Goal: Communication & Community: Answer question/provide support

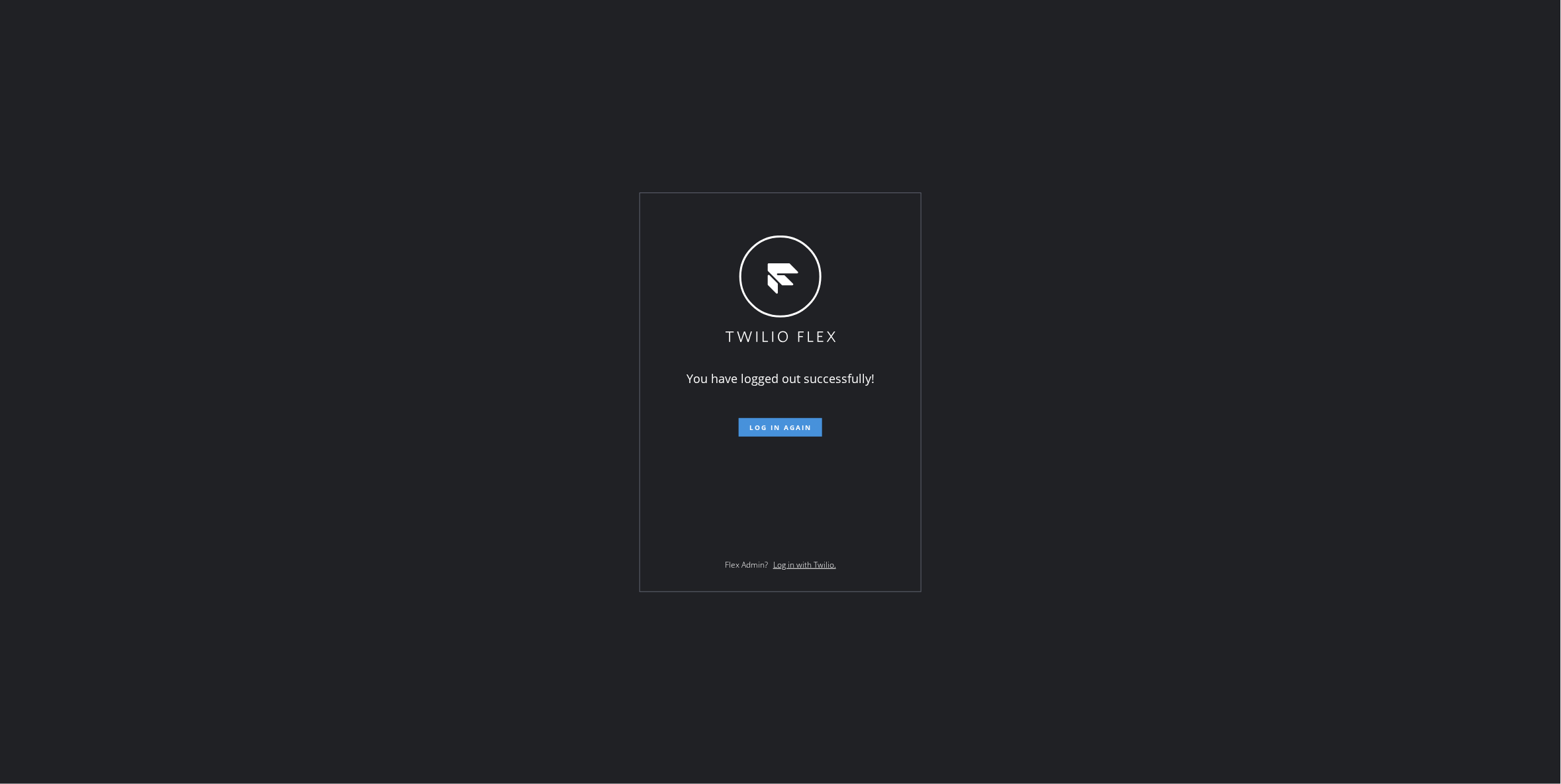
click at [782, 419] on button "Log in again" at bounding box center [780, 427] width 83 height 19
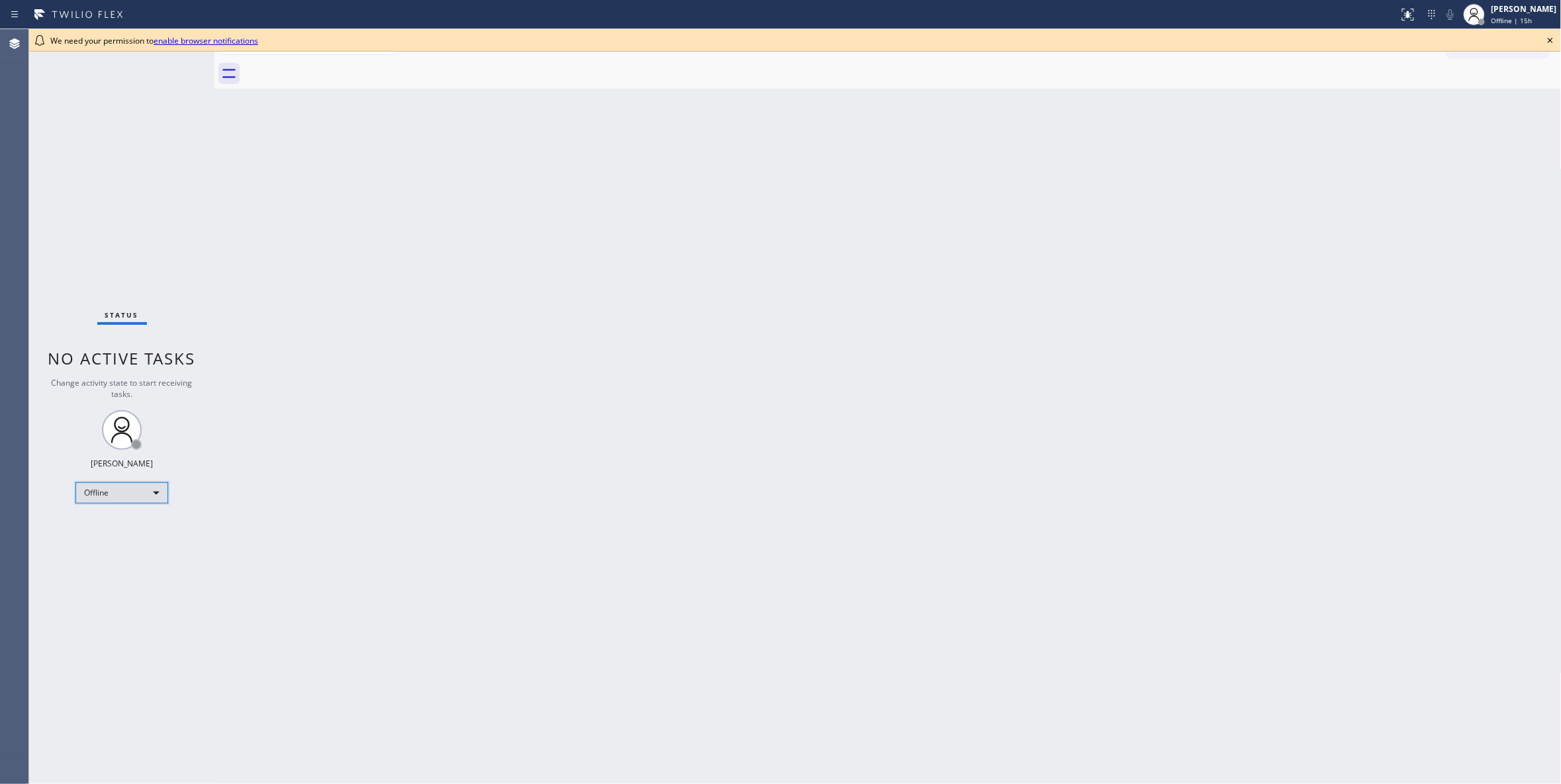
click at [127, 494] on div "Offline" at bounding box center [122, 493] width 92 height 21
click at [140, 542] on li "Unavailable" at bounding box center [121, 545] width 89 height 16
click at [1552, 41] on icon at bounding box center [1550, 41] width 16 height 16
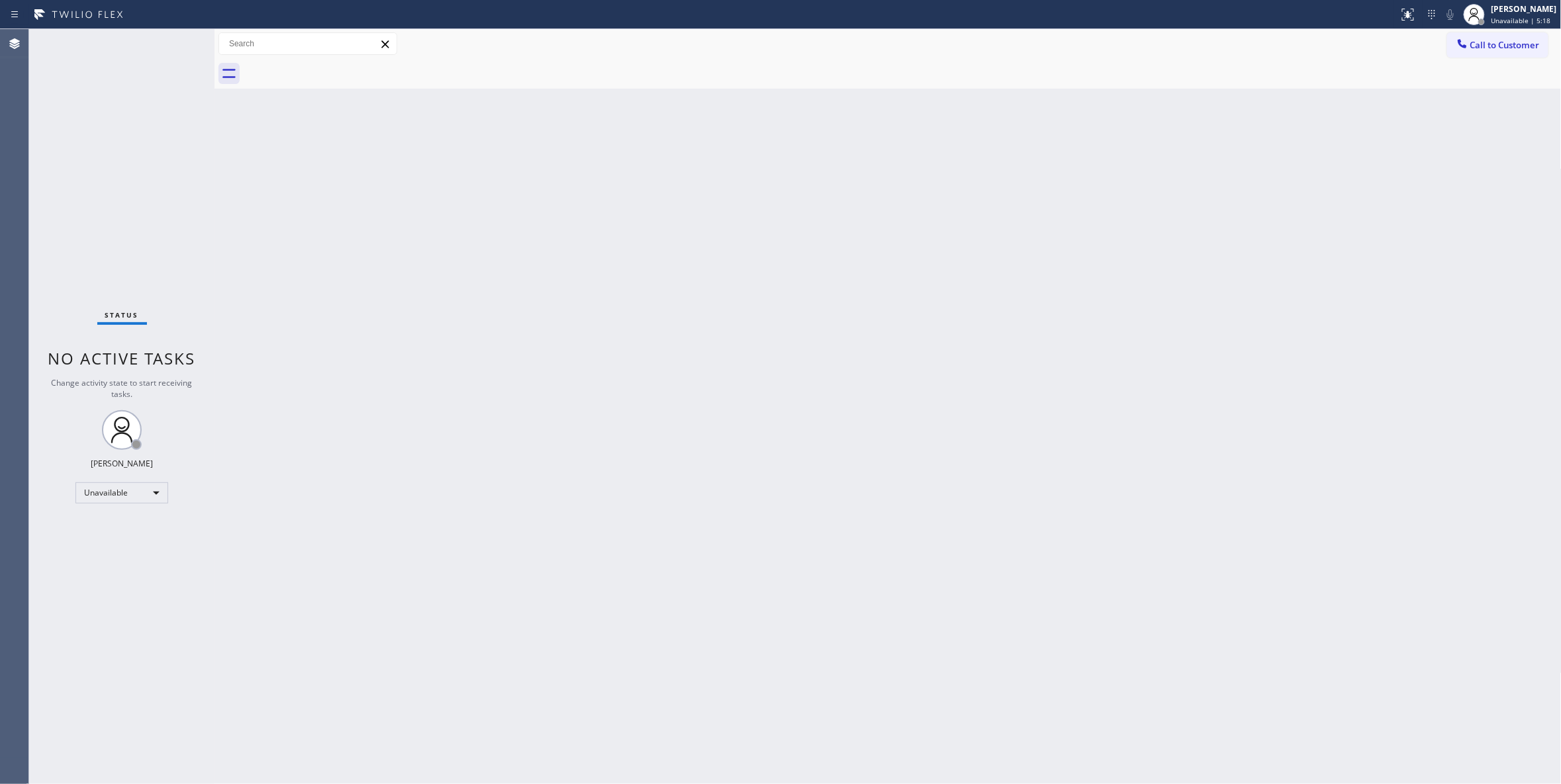
drag, startPoint x: 195, startPoint y: 768, endPoint x: 188, endPoint y: 755, distance: 14.8
click at [195, 768] on div "Status No active tasks Change activity state to start receiving tasks. Louis Ma…" at bounding box center [122, 407] width 185 height 755
click at [84, 202] on div "Status No active tasks Change activity state to start receiving tasks. Louis Ma…" at bounding box center [122, 407] width 185 height 755
drag, startPoint x: 1030, startPoint y: 313, endPoint x: 995, endPoint y: 286, distance: 44.2
click at [1030, 313] on div "Back to Dashboard Change Sender ID Customers Technicians Select a contact Outbo…" at bounding box center [888, 407] width 1347 height 755
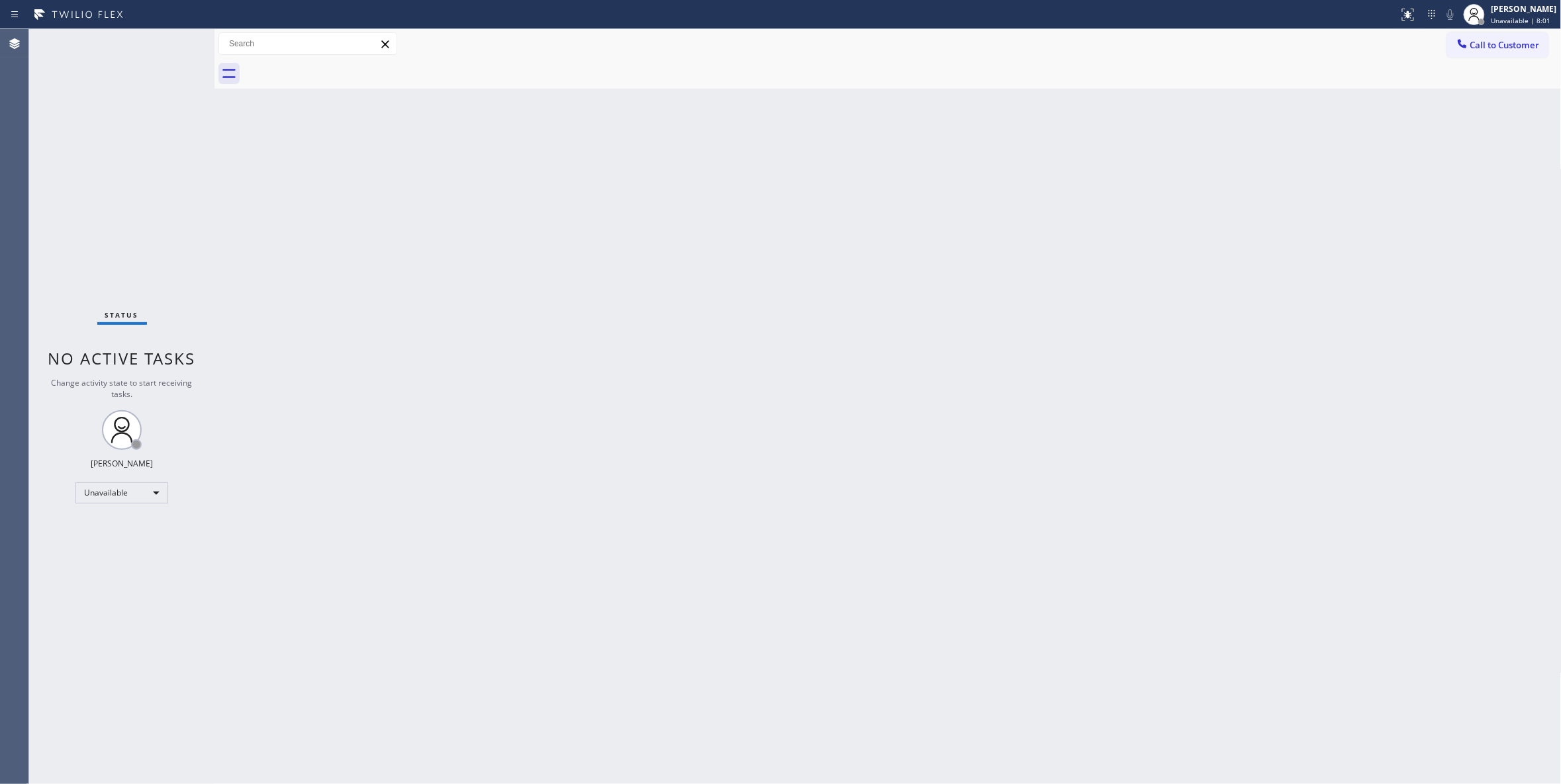
drag, startPoint x: 209, startPoint y: 188, endPoint x: 211, endPoint y: 178, distance: 10.2
click at [209, 188] on div "Status No active tasks Change activity state to start receiving tasks. Louis Ma…" at bounding box center [122, 407] width 185 height 755
click at [1512, 47] on span "Call to Customer" at bounding box center [1504, 45] width 70 height 12
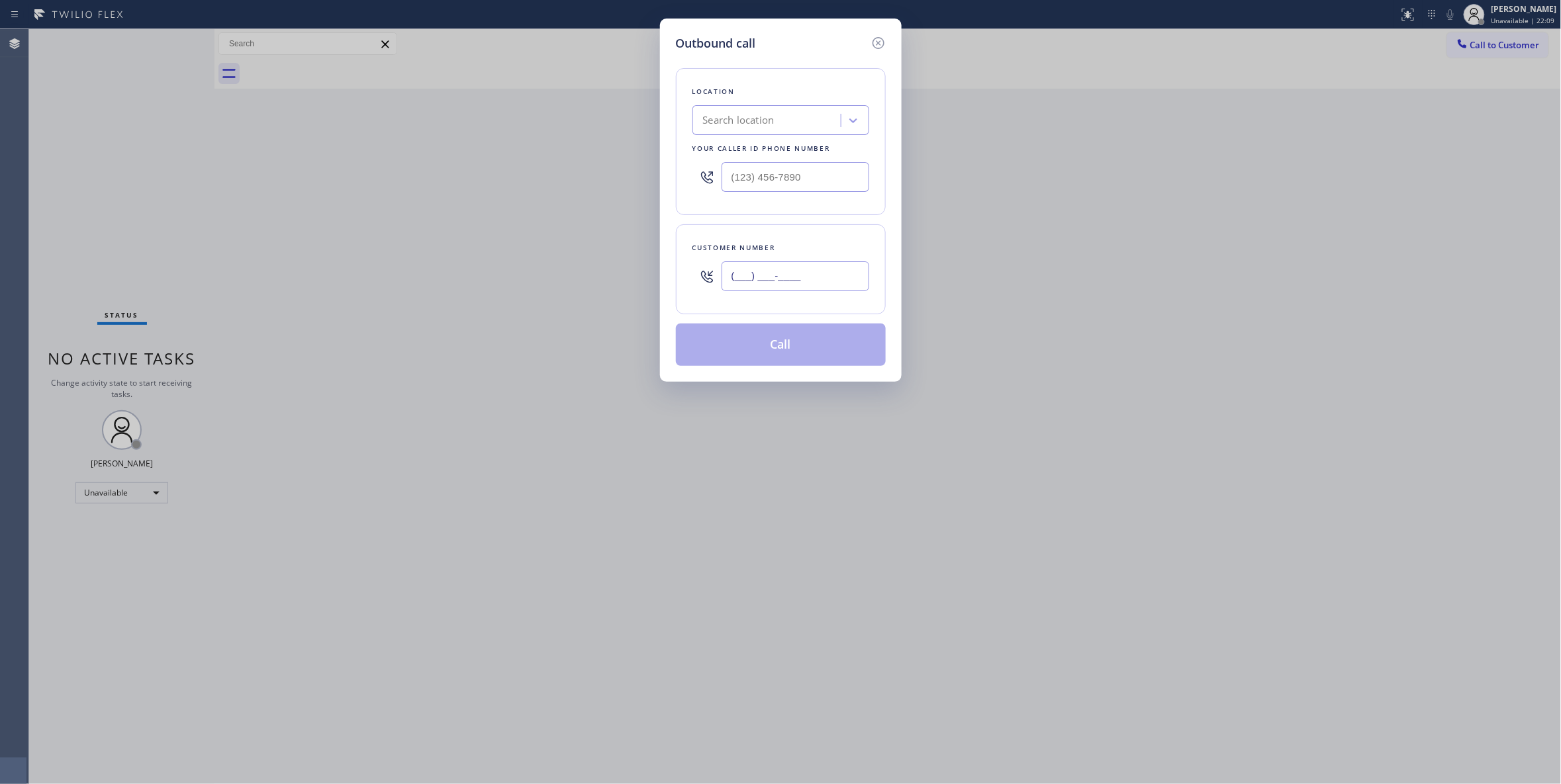
click at [779, 276] on input "(___) ___-____" at bounding box center [795, 276] width 148 height 30
paste input "310) 595-5691"
type input "(310) 595-5691"
click at [842, 183] on input "(___) ___-____" at bounding box center [795, 177] width 148 height 30
paste input "310) 736-1736"
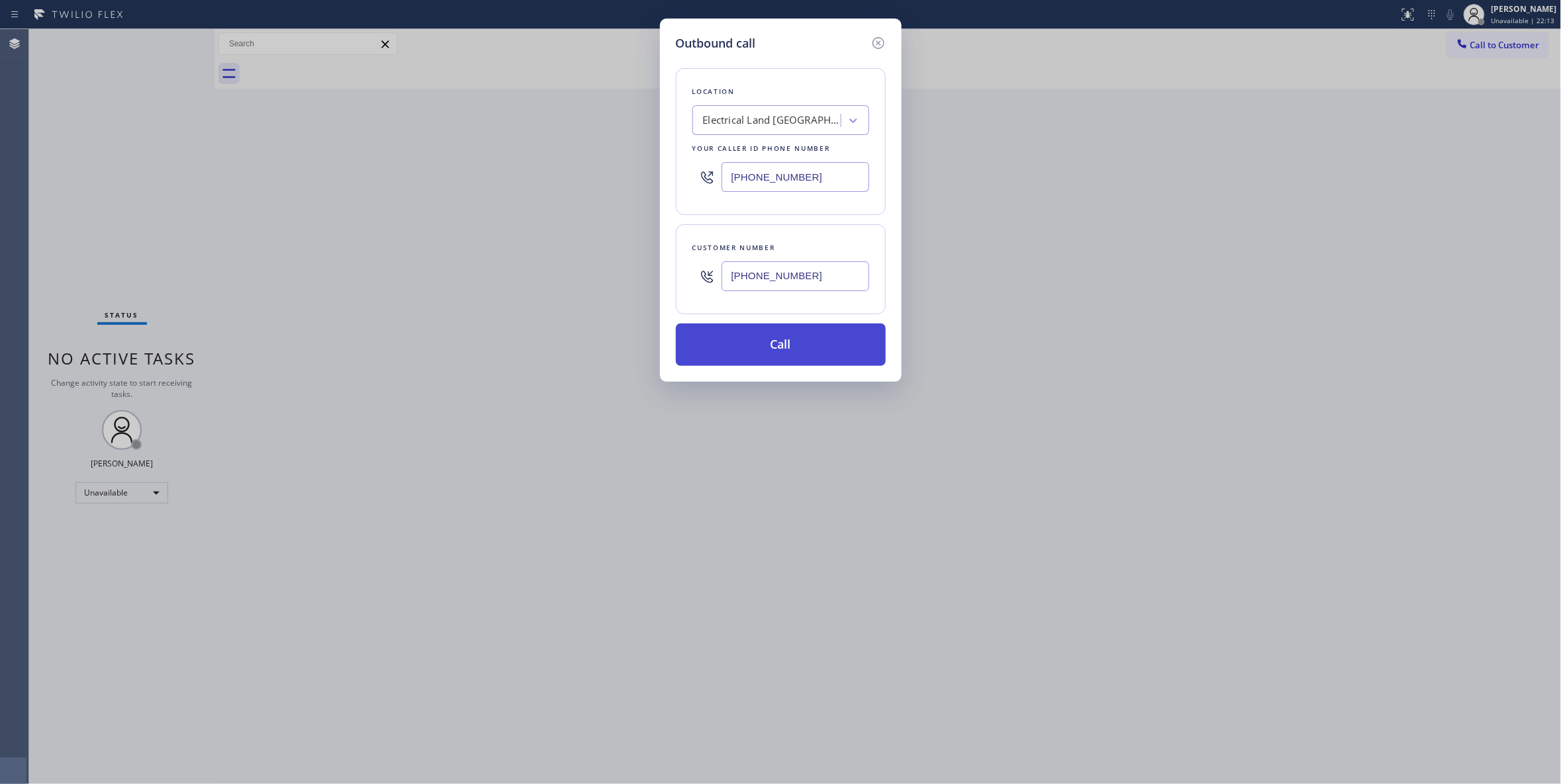
type input "(310) 736-1736"
click at [781, 352] on button "Call" at bounding box center [781, 345] width 210 height 43
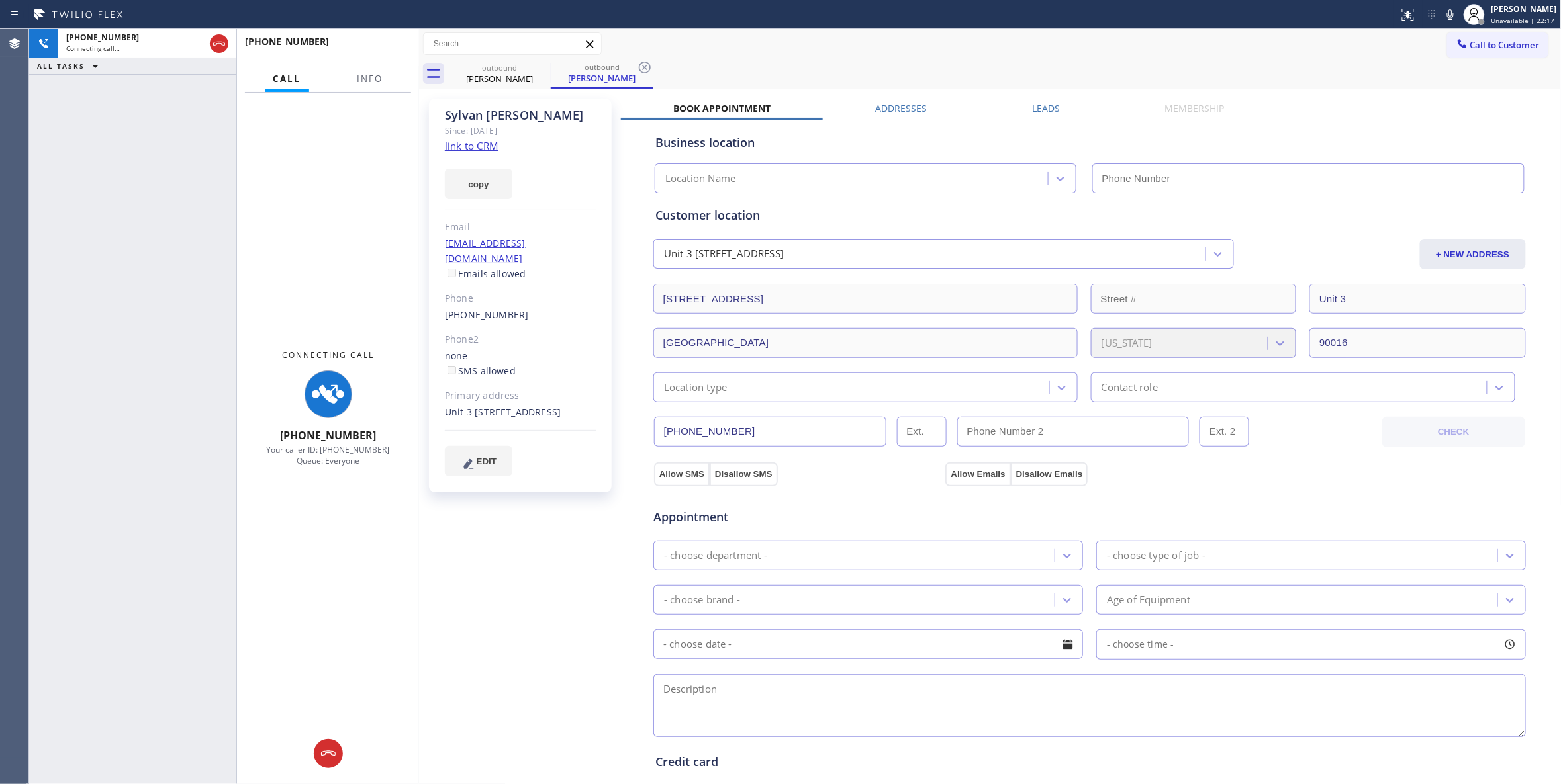
drag, startPoint x: 215, startPoint y: 79, endPoint x: 419, endPoint y: 110, distance: 206.3
click at [419, 110] on div at bounding box center [419, 407] width 0 height 755
click at [371, 78] on span "Info" at bounding box center [370, 79] width 26 height 12
type input "(310) 736-1736"
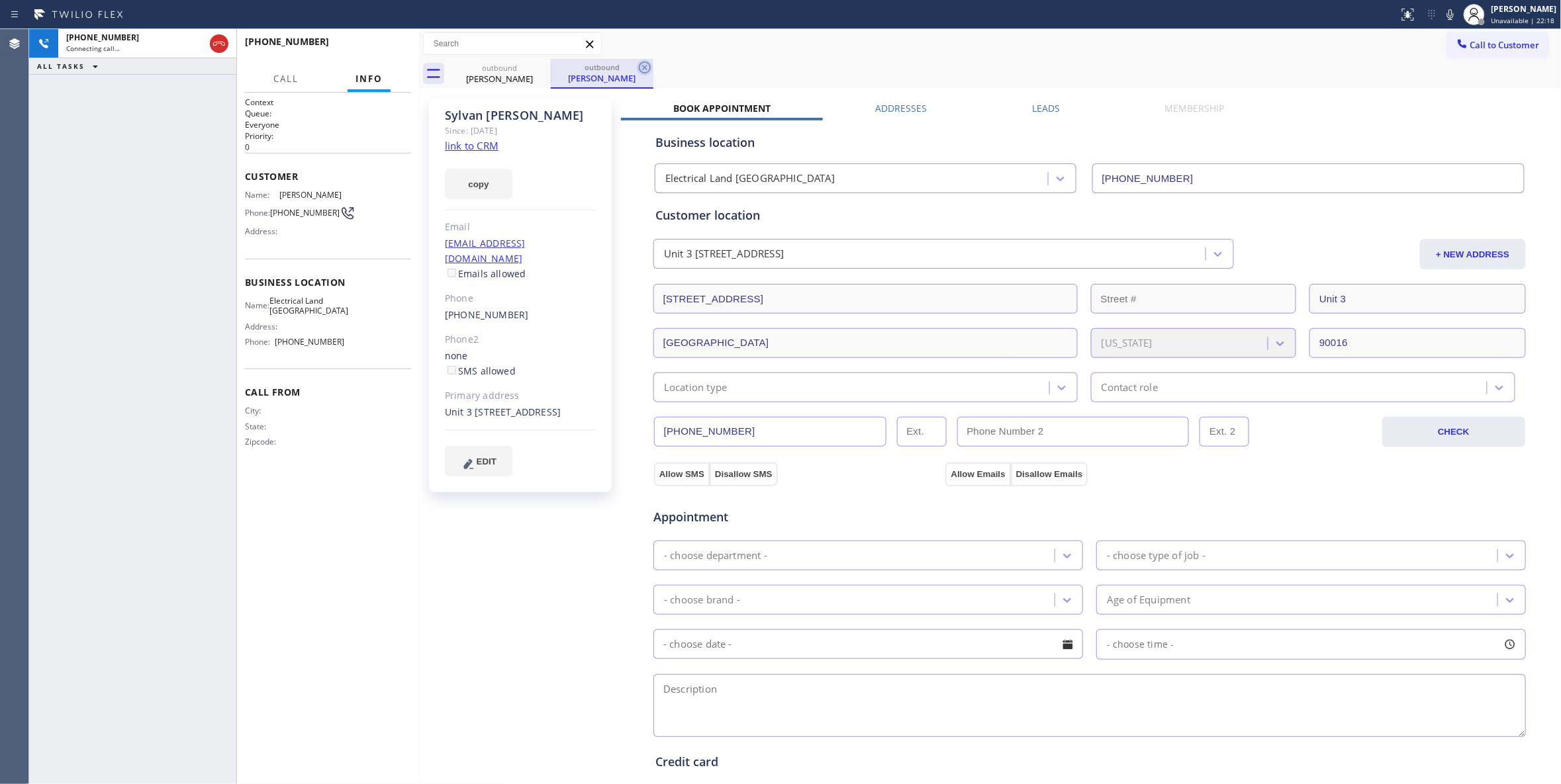
click at [649, 66] on icon at bounding box center [645, 68] width 16 height 16
click at [477, 147] on link "link to CRM" at bounding box center [471, 146] width 54 height 13
click at [375, 44] on span "HANG UP" at bounding box center [380, 48] width 41 height 9
click at [376, 44] on span "HANG UP" at bounding box center [380, 48] width 41 height 9
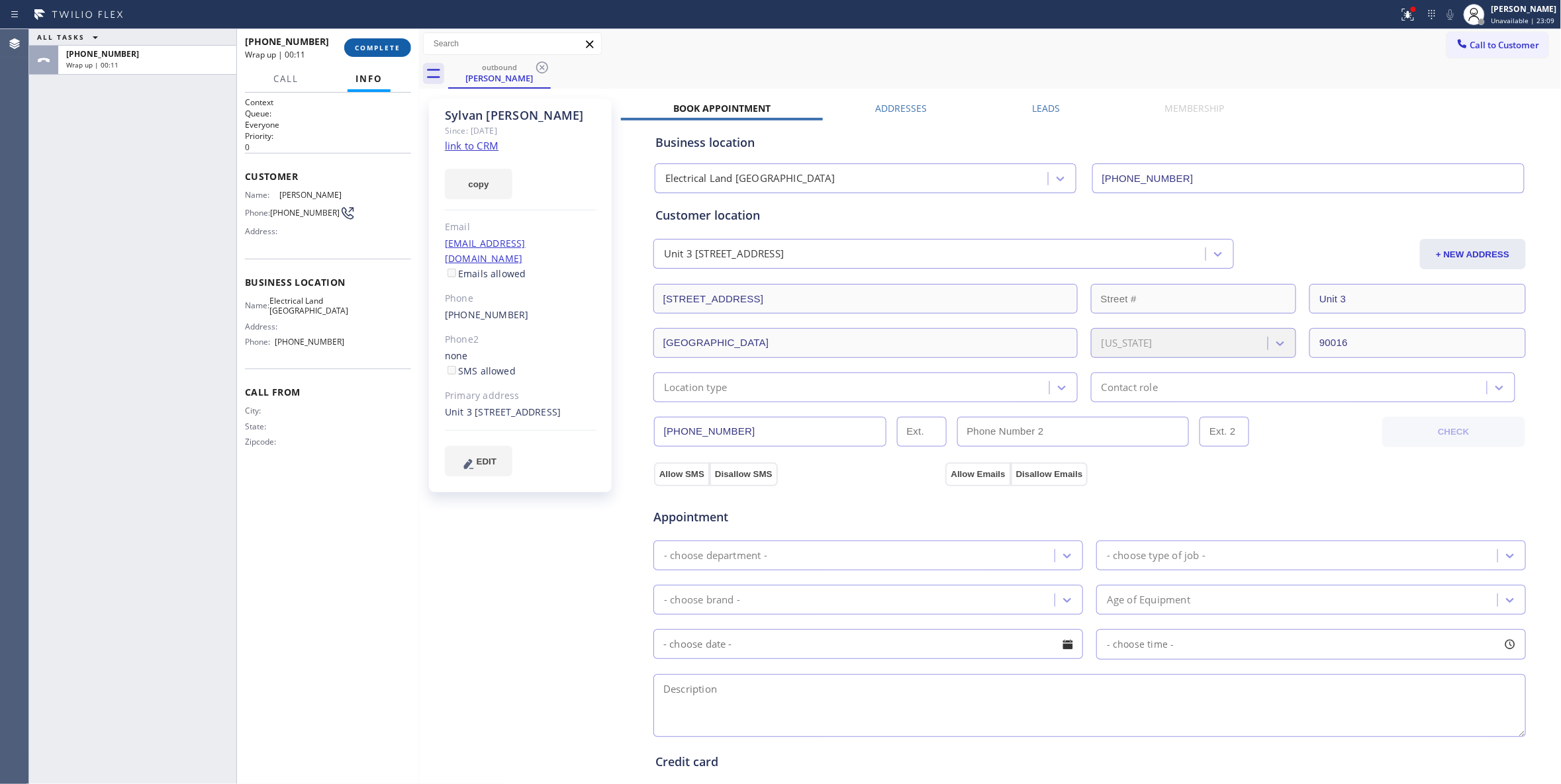
click at [367, 49] on span "COMPLETE" at bounding box center [378, 48] width 46 height 9
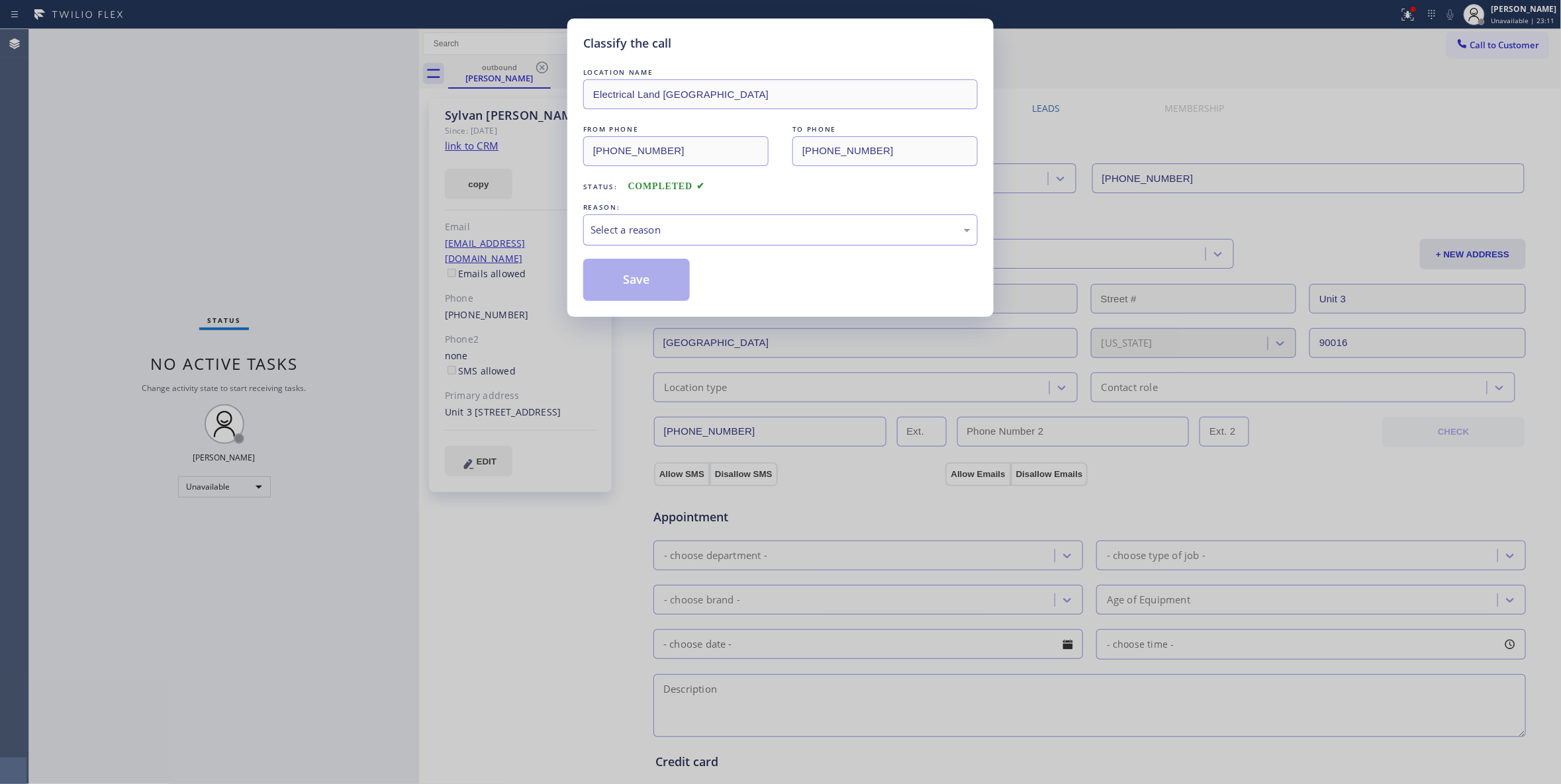
click at [637, 229] on div "Select a reason" at bounding box center [780, 230] width 380 height 15
click at [625, 287] on button "Save" at bounding box center [636, 280] width 106 height 43
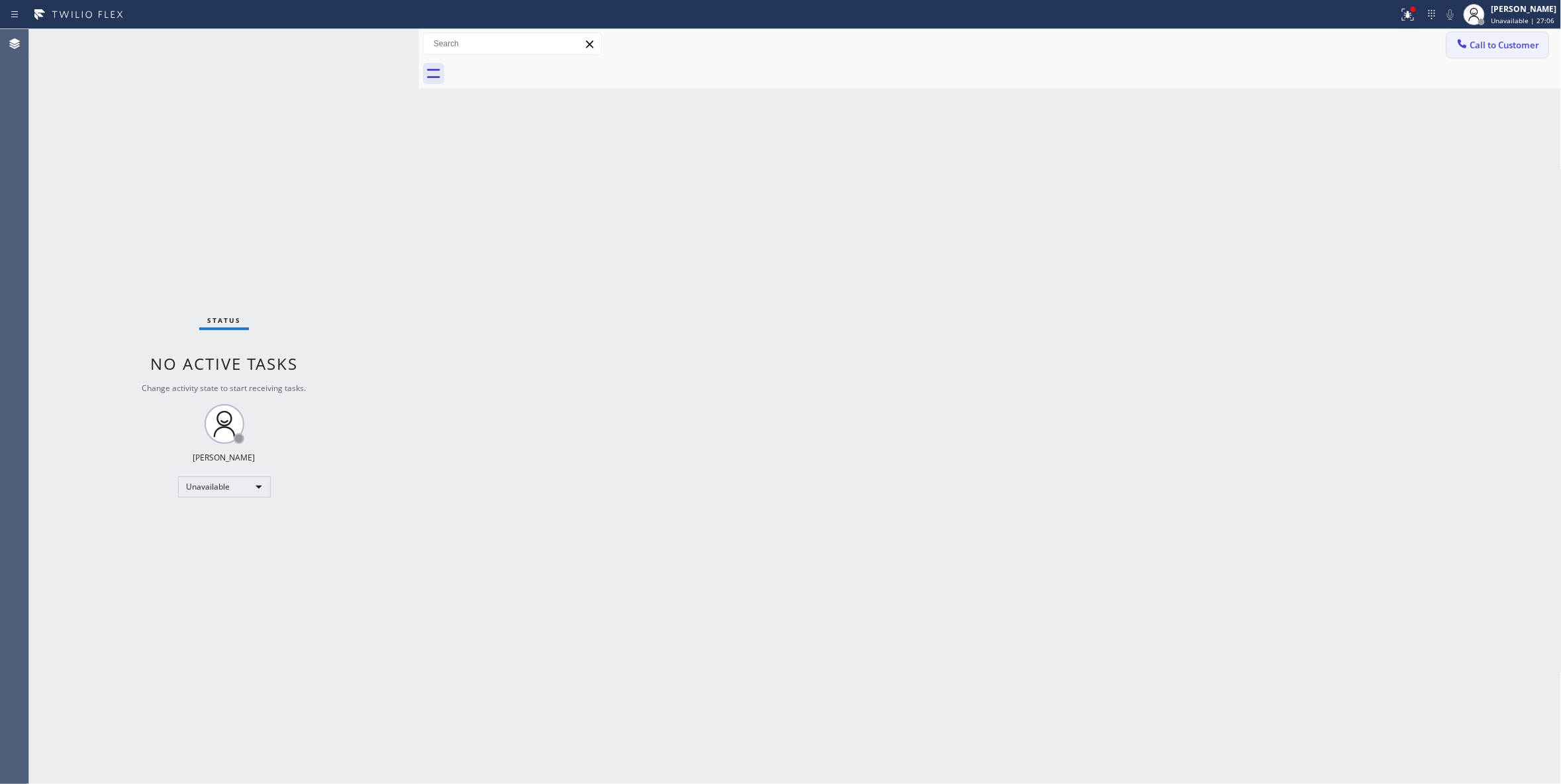
click at [1512, 49] on span "Call to Customer" at bounding box center [1504, 45] width 70 height 12
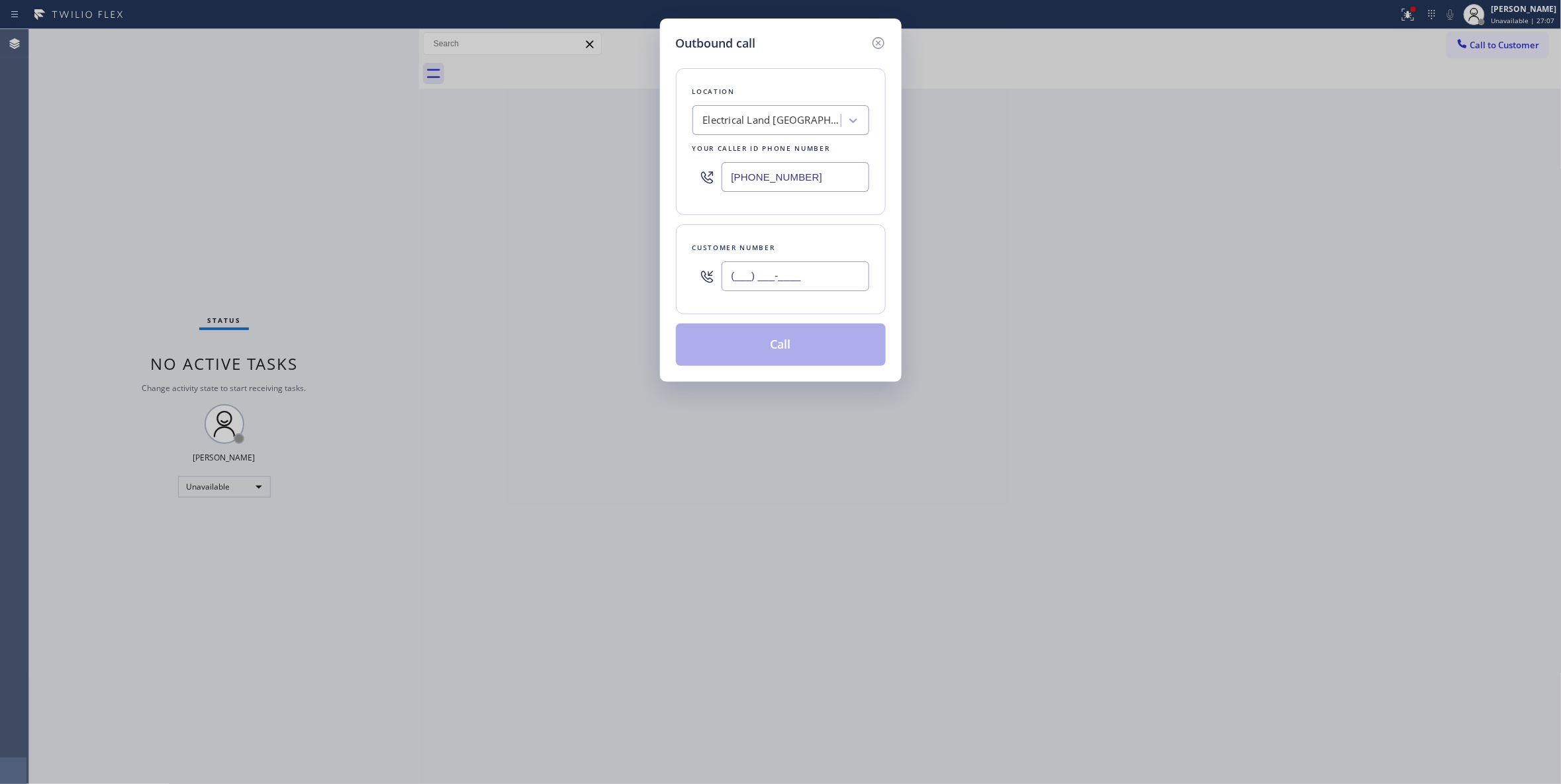
click at [800, 271] on input "(___) ___-____" at bounding box center [795, 276] width 148 height 30
paste input "773) 744-7901"
type input "(773) 744-7901"
paste input "833) 692-2271"
drag, startPoint x: 832, startPoint y: 175, endPoint x: 541, endPoint y: 175, distance: 291.0
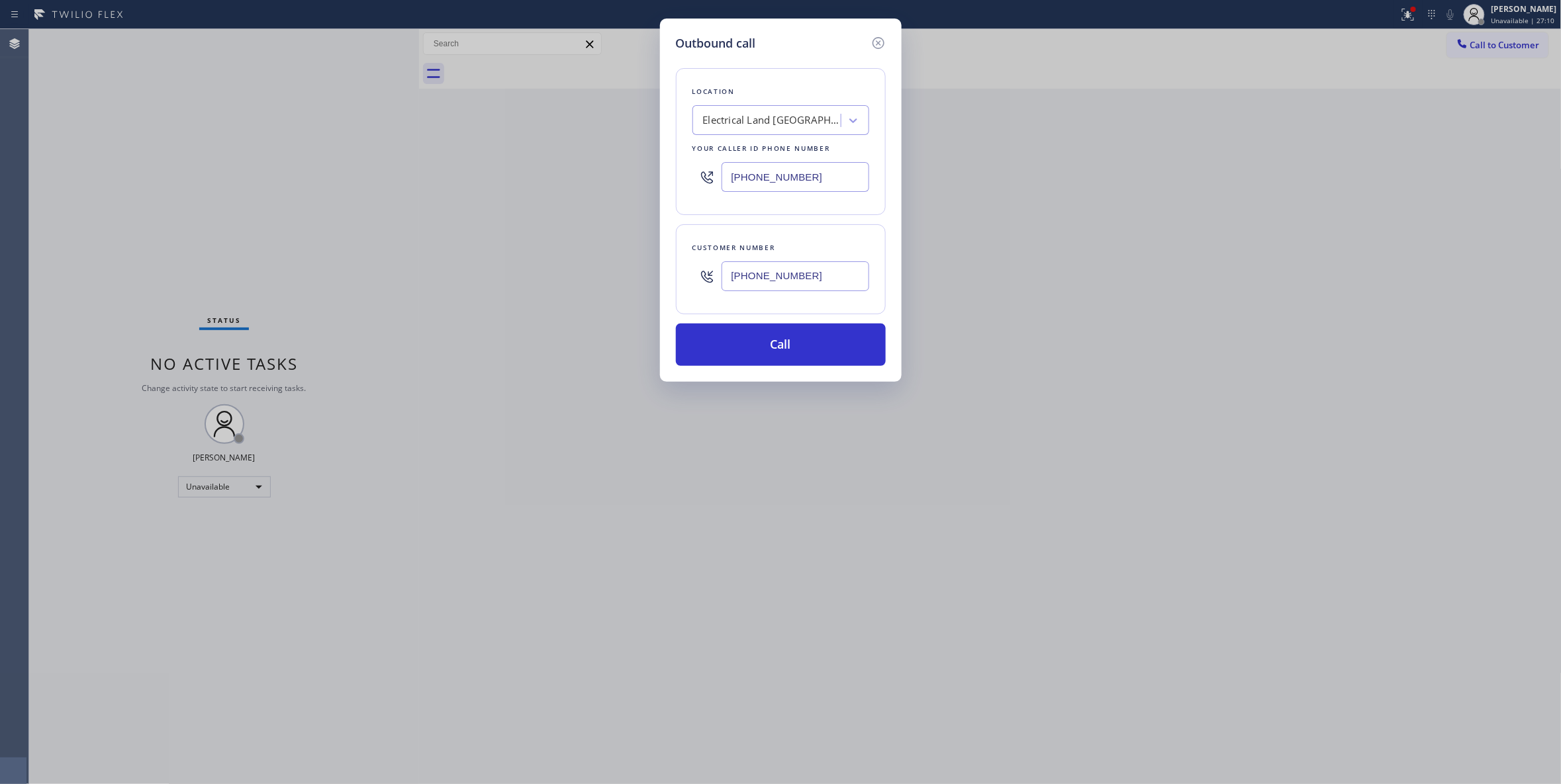
click at [541, 175] on div "Outbound call Location Electrical Land Culver City Your caller id phone number …" at bounding box center [780, 392] width 1561 height 784
type input "(833) 692-2271"
click at [789, 343] on button "Call" at bounding box center [781, 345] width 210 height 43
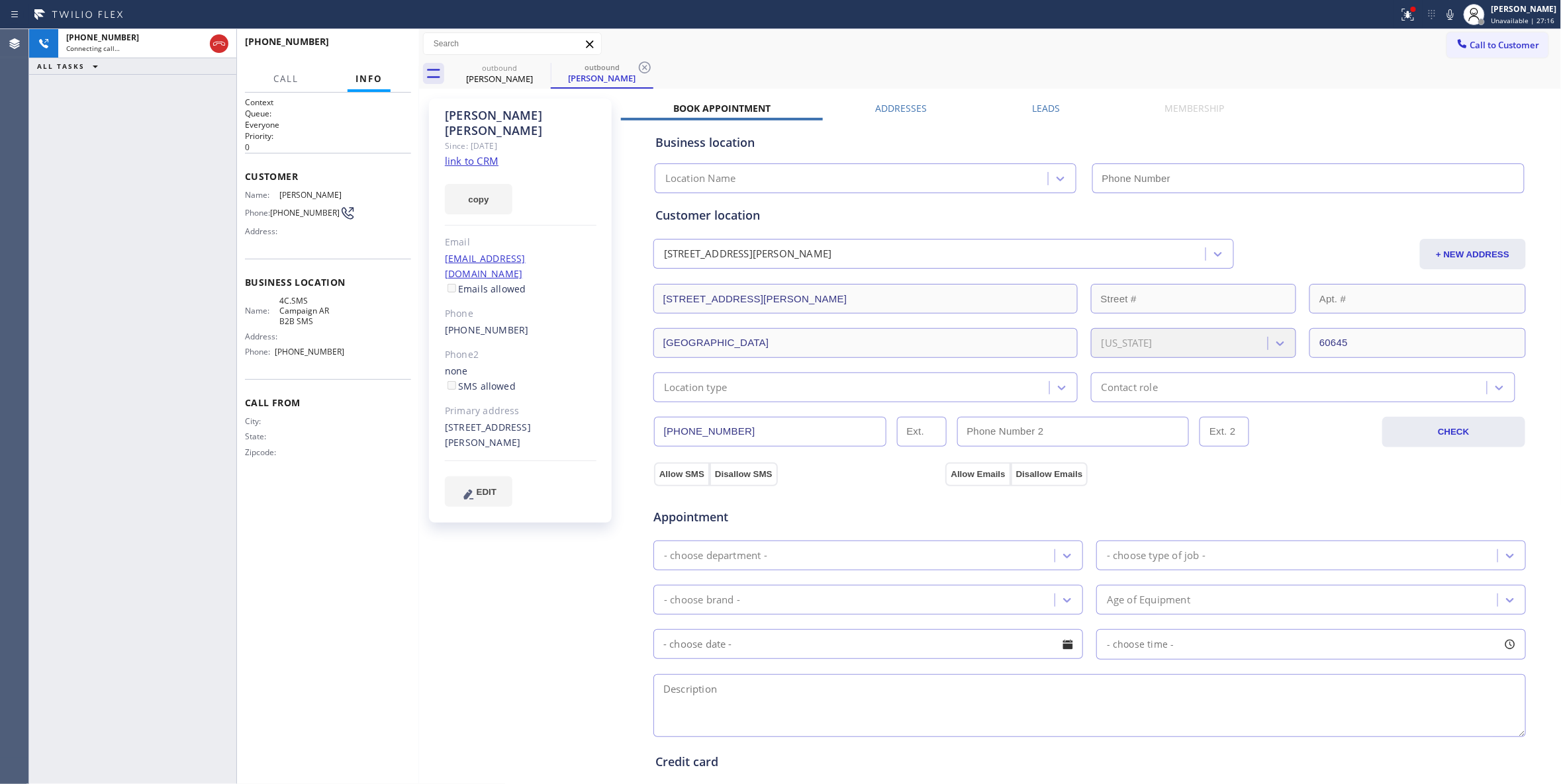
type input "(833) 692-2271"
click at [645, 65] on icon at bounding box center [645, 68] width 16 height 16
click at [1402, 15] on icon at bounding box center [1406, 13] width 8 height 9
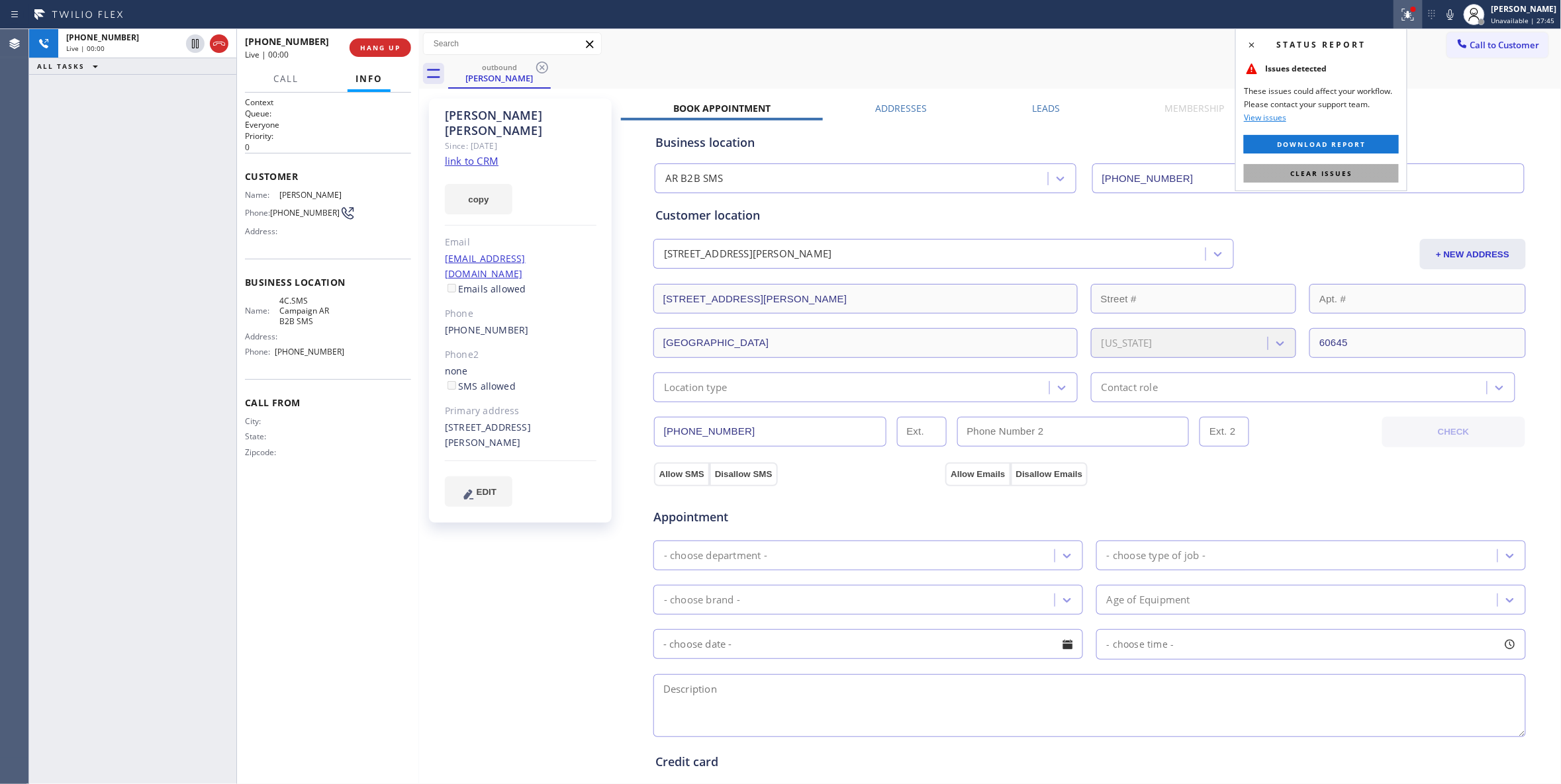
click at [1346, 168] on button "Clear issues" at bounding box center [1321, 173] width 155 height 19
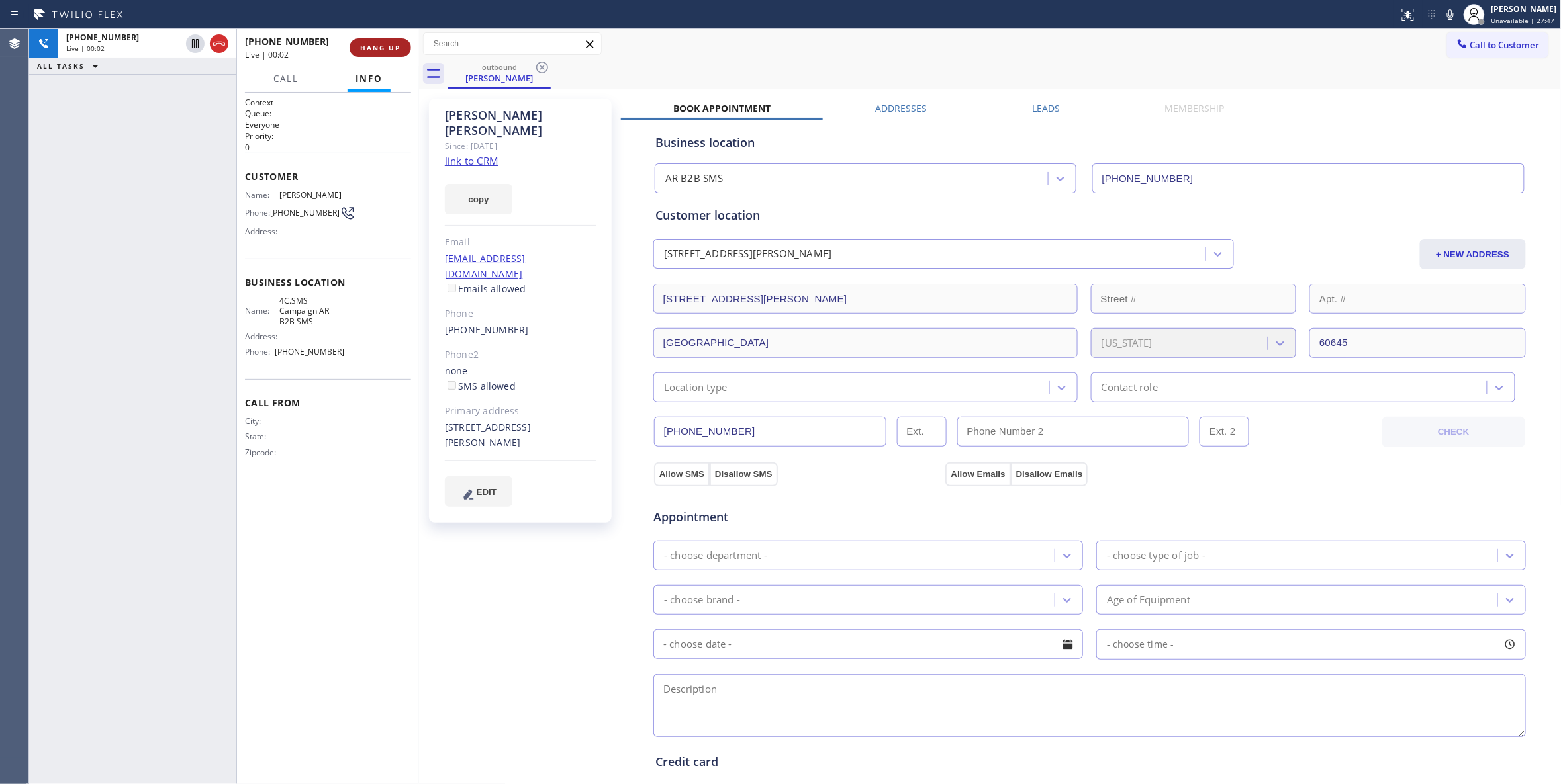
click at [393, 43] on button "HANG UP" at bounding box center [380, 48] width 62 height 19
click at [393, 41] on button "COMPLETE" at bounding box center [378, 48] width 67 height 19
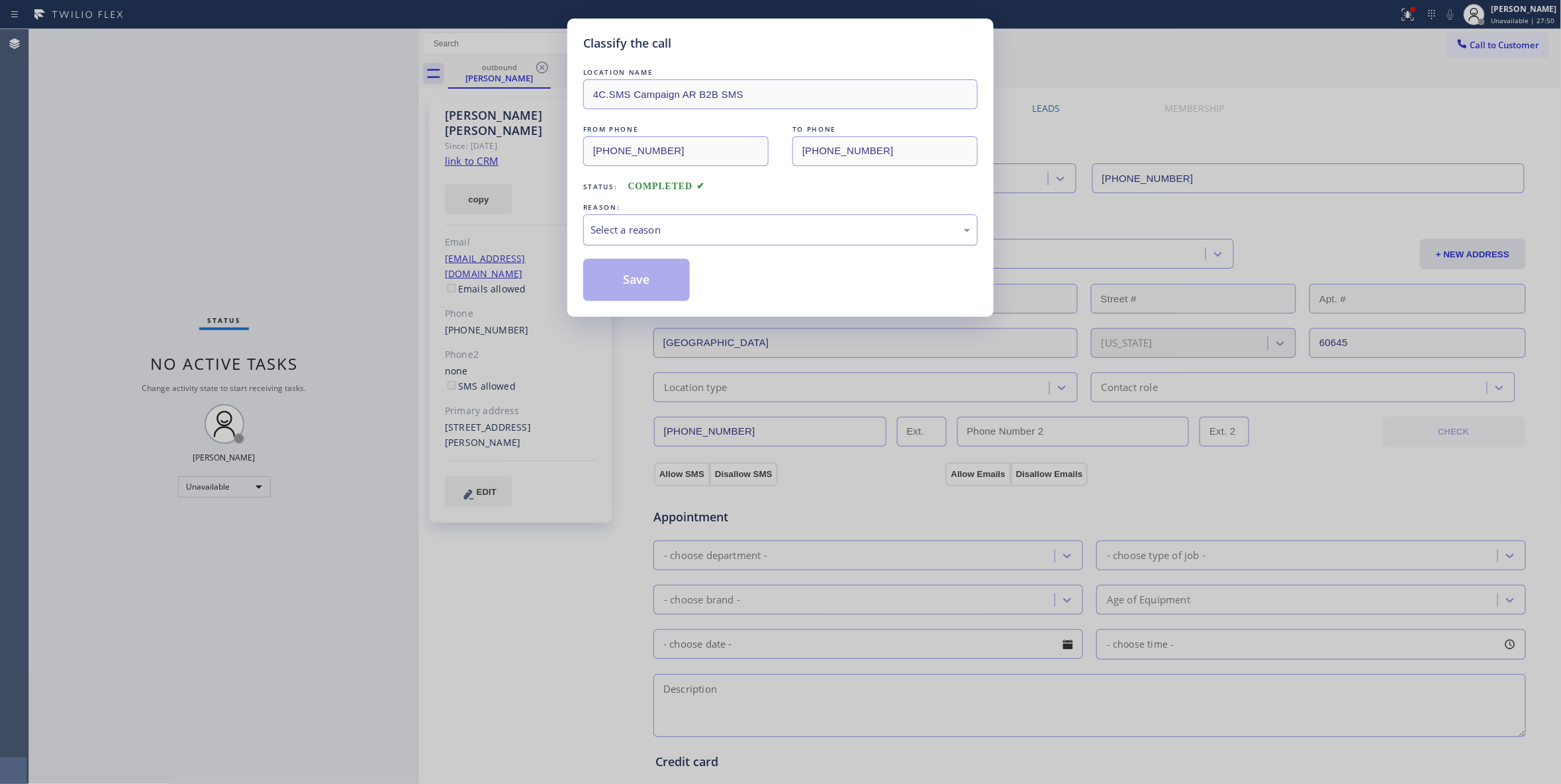
click at [733, 220] on div "Select a reason" at bounding box center [780, 230] width 394 height 31
click at [652, 276] on button "Save" at bounding box center [636, 280] width 106 height 43
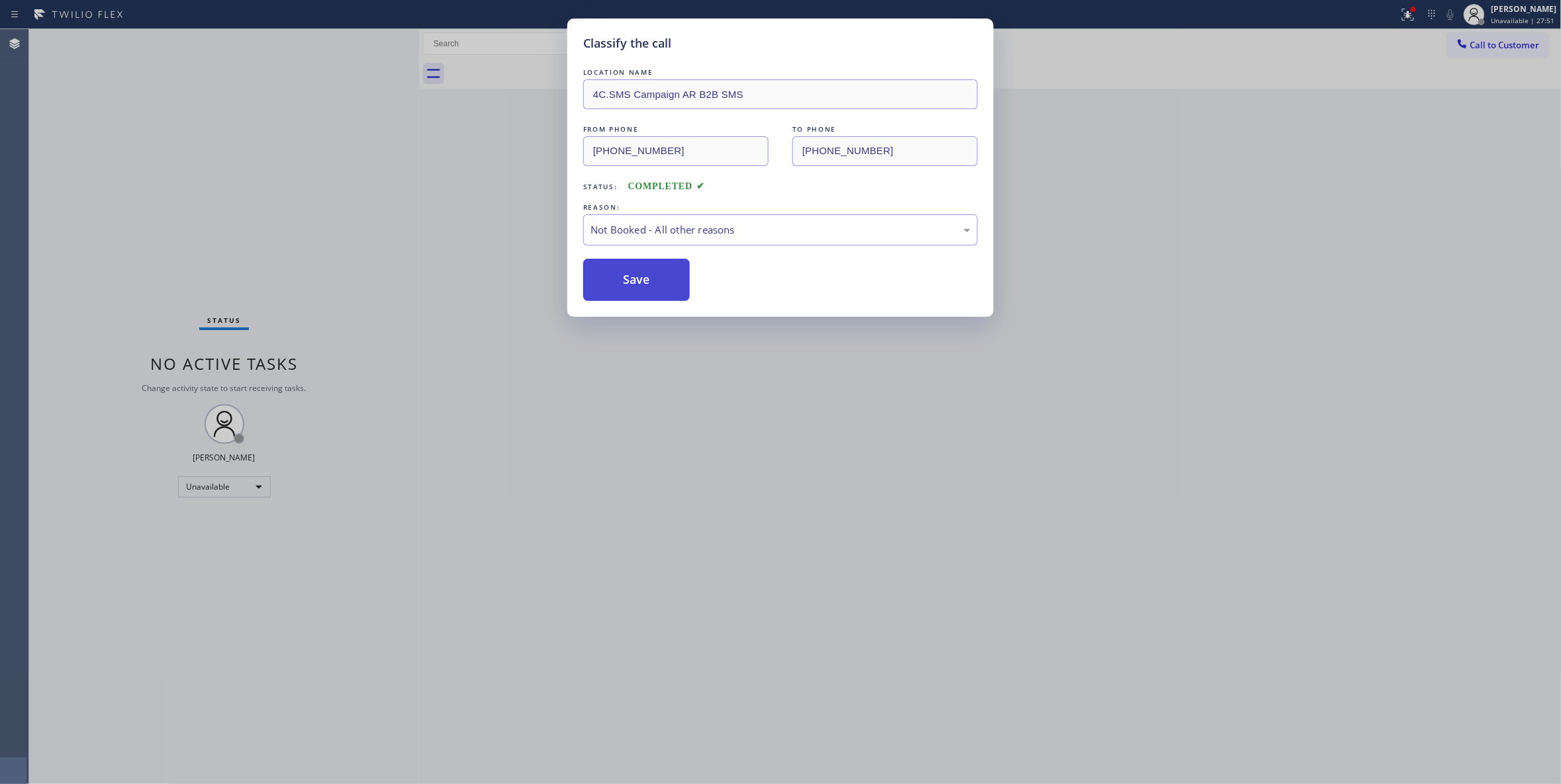
click at [652, 276] on button "Save" at bounding box center [636, 280] width 106 height 43
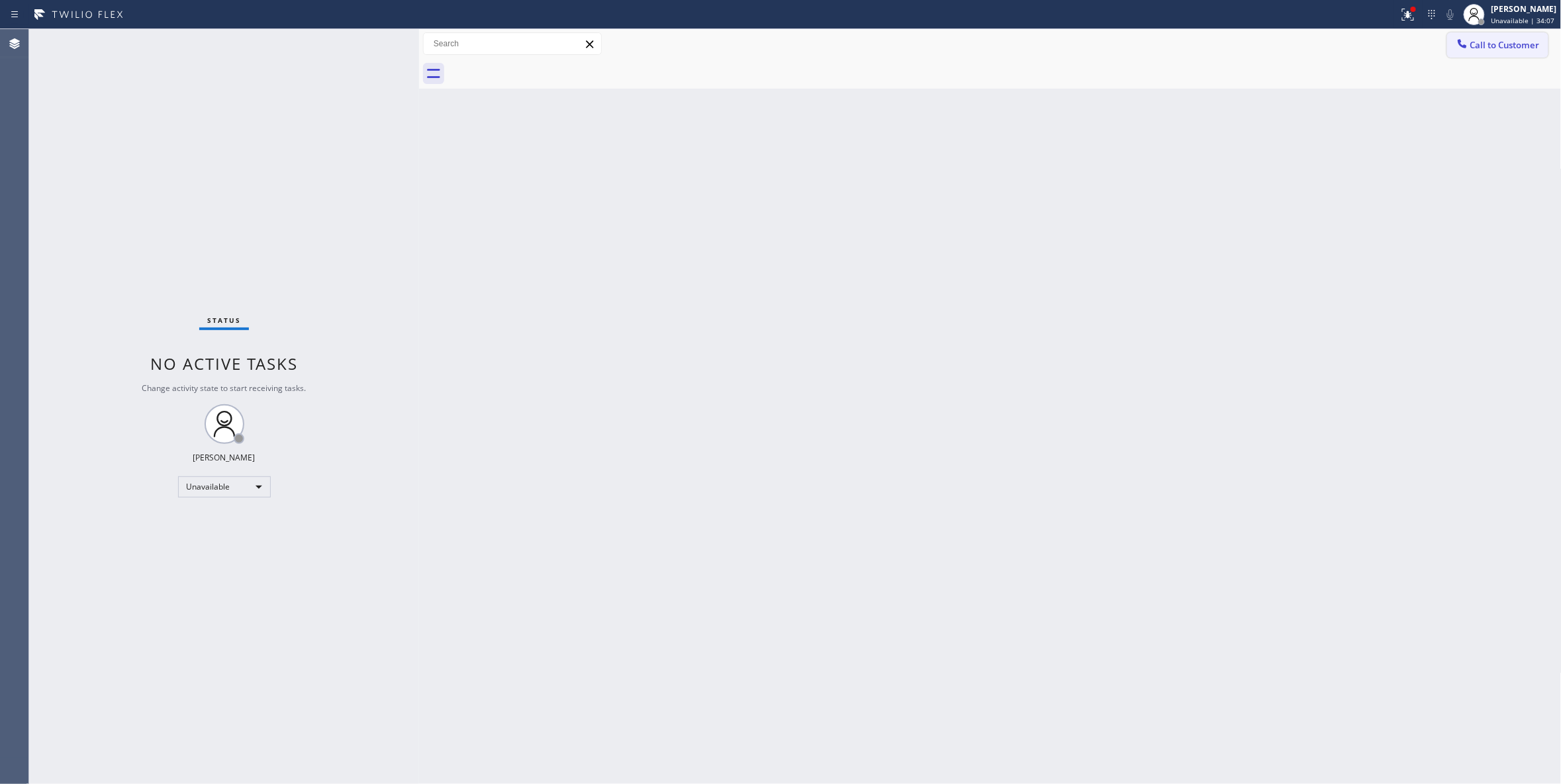
click at [1528, 50] on span "Call to Customer" at bounding box center [1504, 45] width 70 height 12
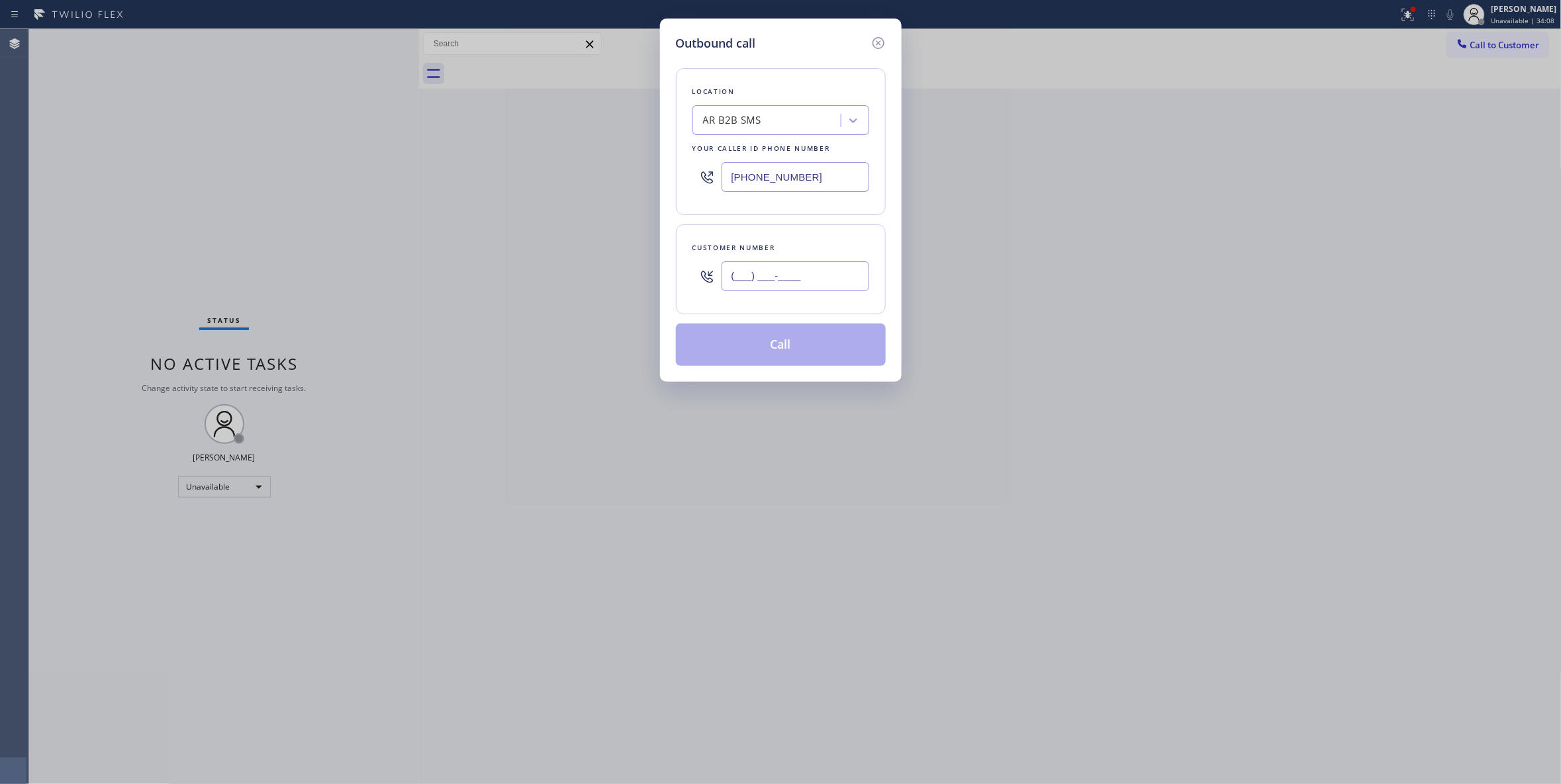
click at [755, 286] on input "(___) ___-____" at bounding box center [795, 276] width 148 height 30
paste input "254) 356-0182"
type input "(254) 356-0182"
drag, startPoint x: 822, startPoint y: 183, endPoint x: 263, endPoint y: 169, distance: 559.2
click at [229, 159] on div "Outbound call Location AR B2B SMS Your caller id phone number (833) 692-2271 Cu…" at bounding box center [780, 392] width 1561 height 784
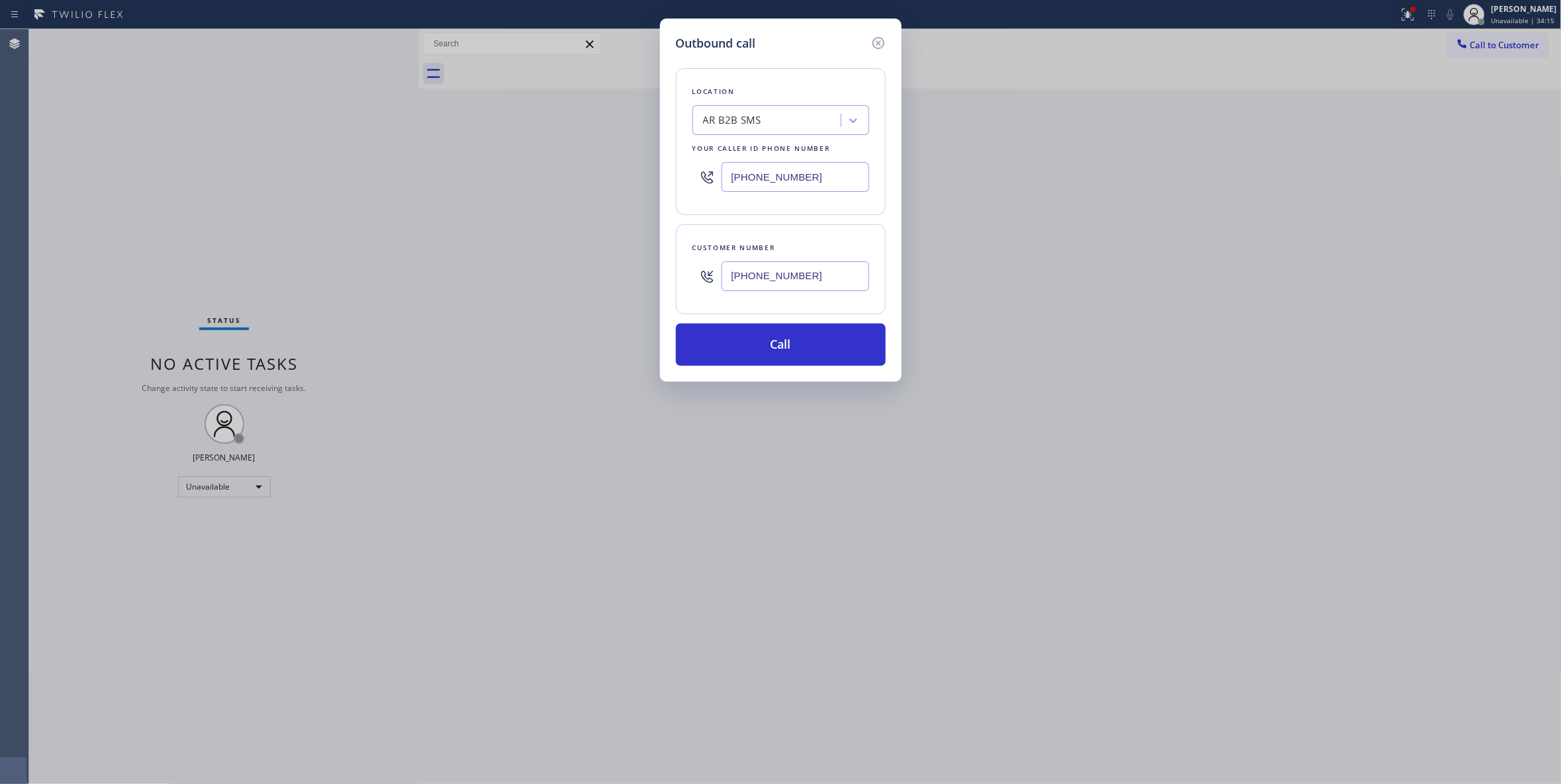
paste input "346) 421-0545"
type input "(346) 421-0545"
click at [794, 347] on button "Call" at bounding box center [781, 345] width 210 height 43
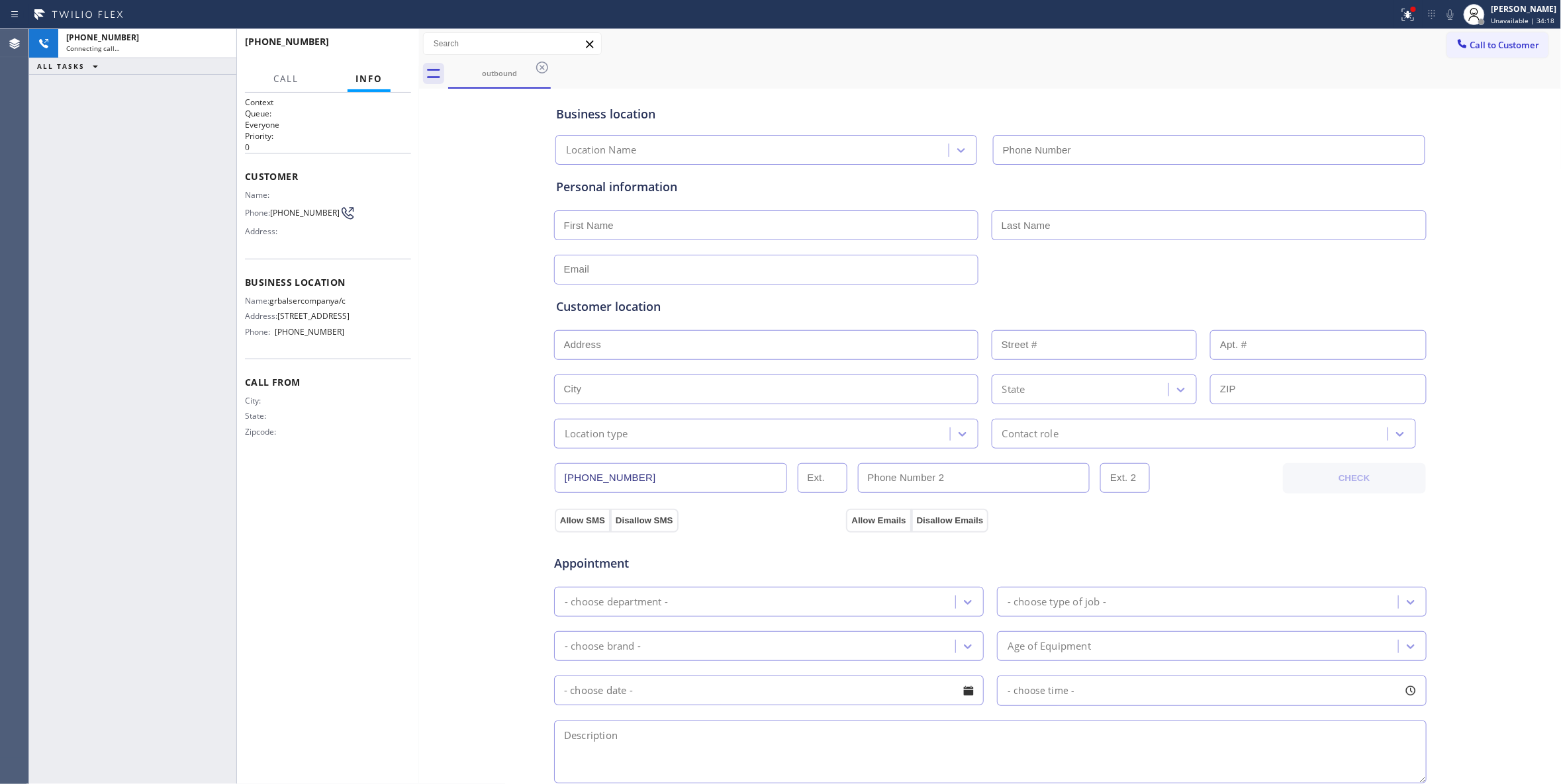
type input "(346) 421-0545"
click at [385, 49] on span "HANG UP" at bounding box center [380, 48] width 41 height 9
click at [382, 44] on span "COMPLETE" at bounding box center [378, 48] width 46 height 9
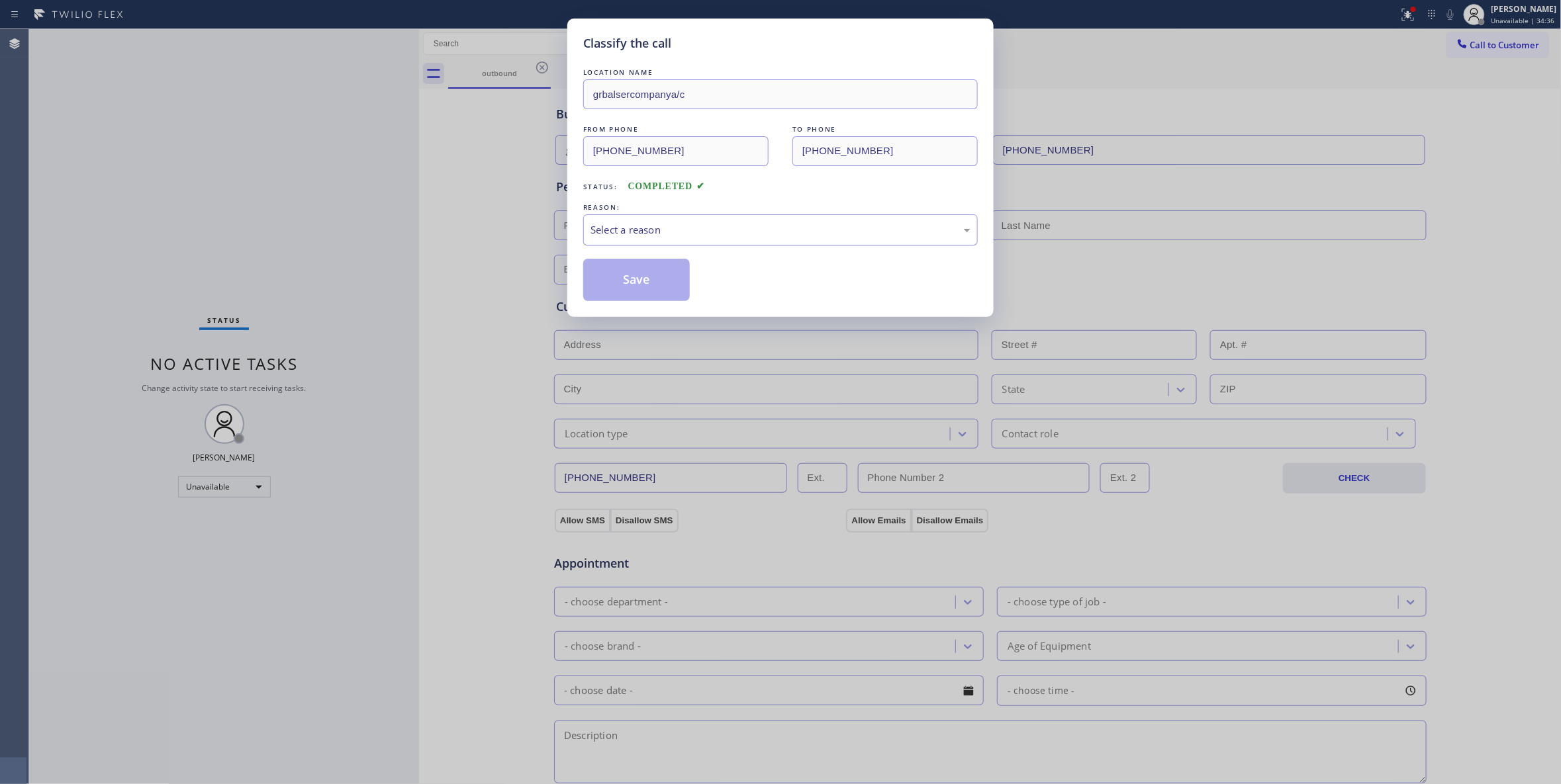
click at [628, 231] on div "Select a reason" at bounding box center [780, 230] width 380 height 15
click at [649, 280] on button "Save" at bounding box center [636, 280] width 106 height 43
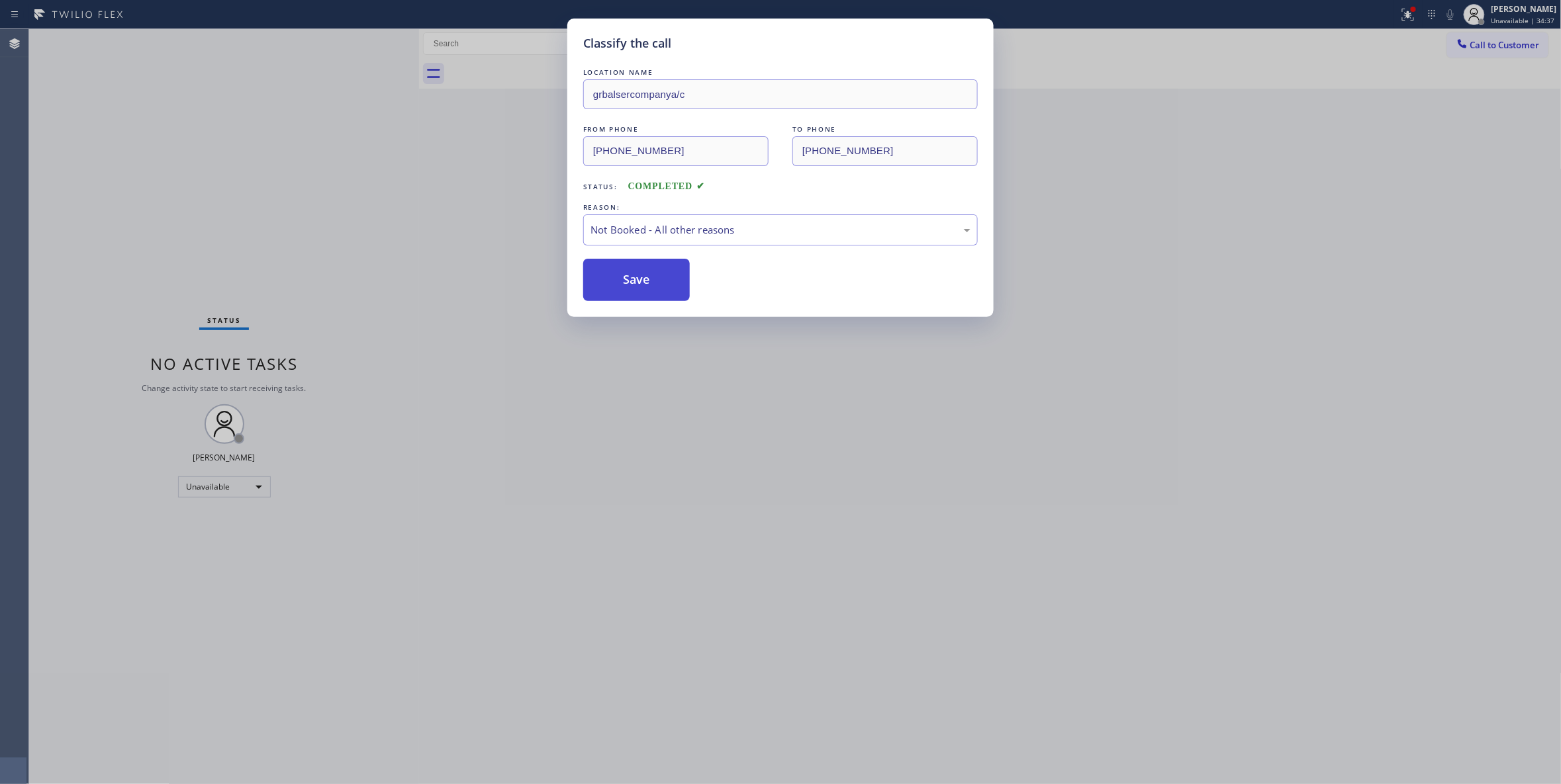
click at [646, 280] on button "Save" at bounding box center [636, 280] width 106 height 43
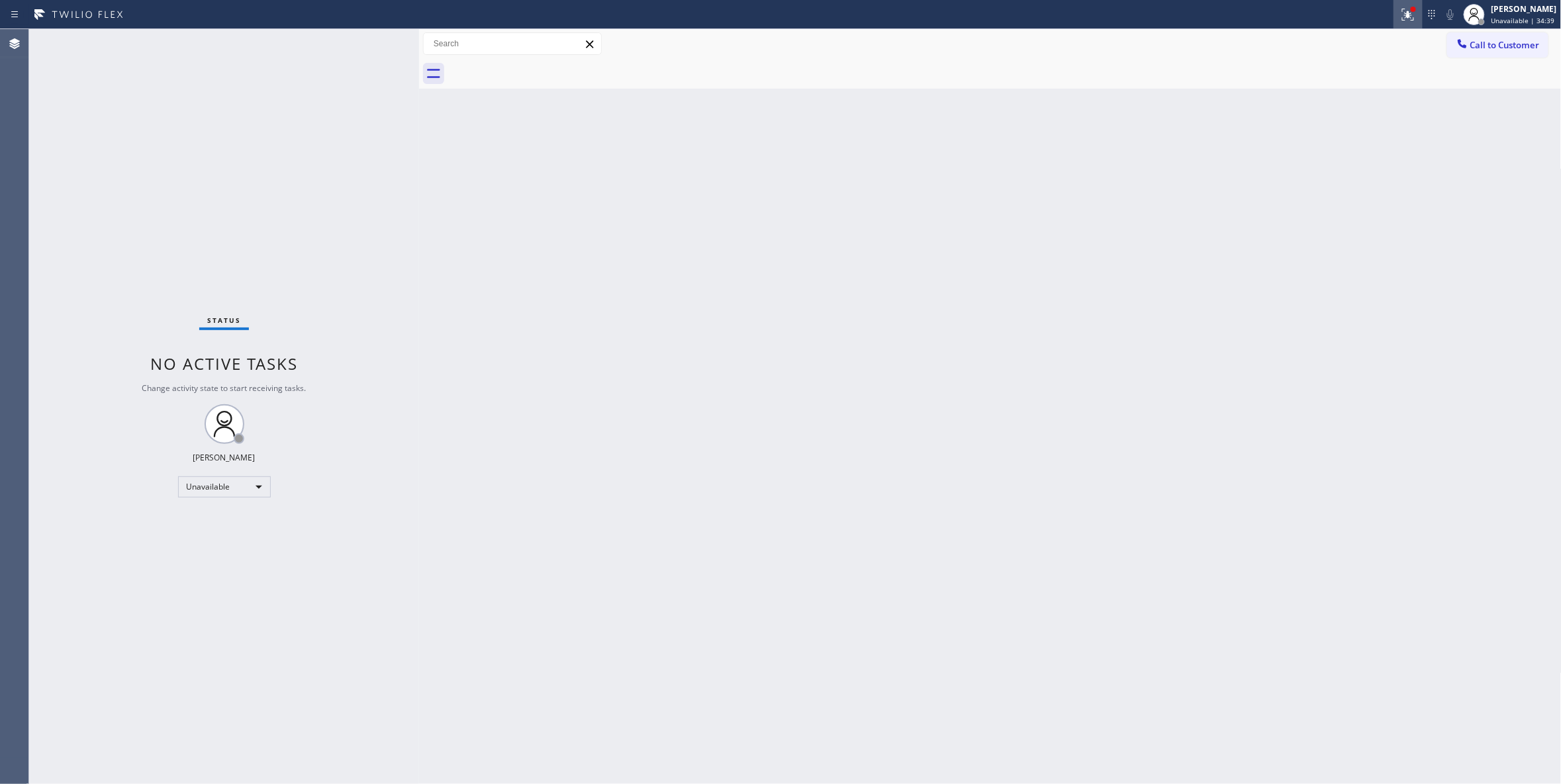
click at [1400, 17] on icon at bounding box center [1408, 15] width 16 height 16
click at [1321, 165] on button "Clear issues" at bounding box center [1321, 173] width 155 height 19
click at [1499, 52] on button "Call to Customer" at bounding box center [1498, 45] width 101 height 25
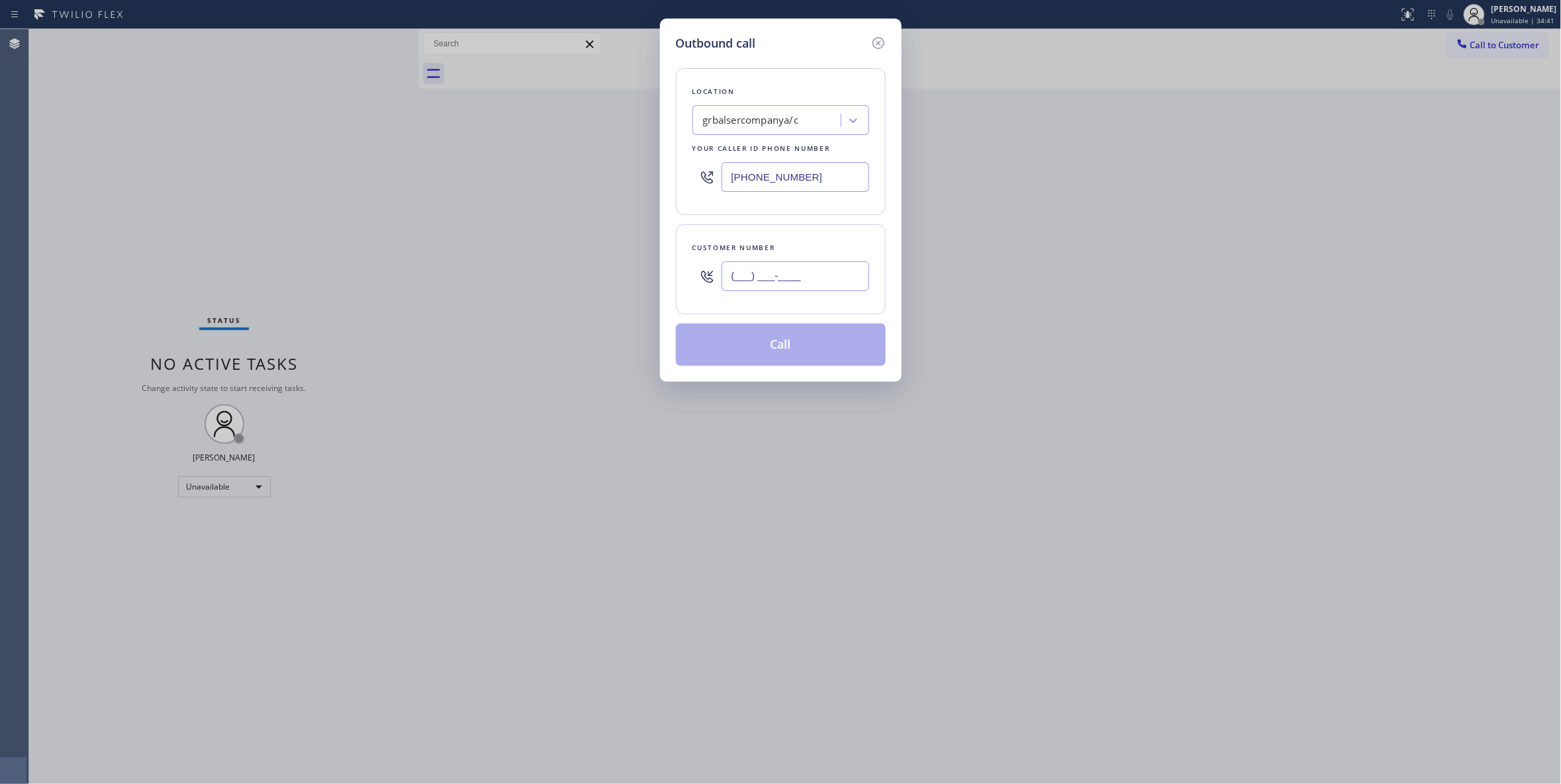
click at [779, 273] on input "(___) ___-____" at bounding box center [795, 276] width 148 height 30
paste input "254) 356-0182"
type input "(254) 356-0182"
click at [748, 345] on button "Call" at bounding box center [781, 345] width 210 height 43
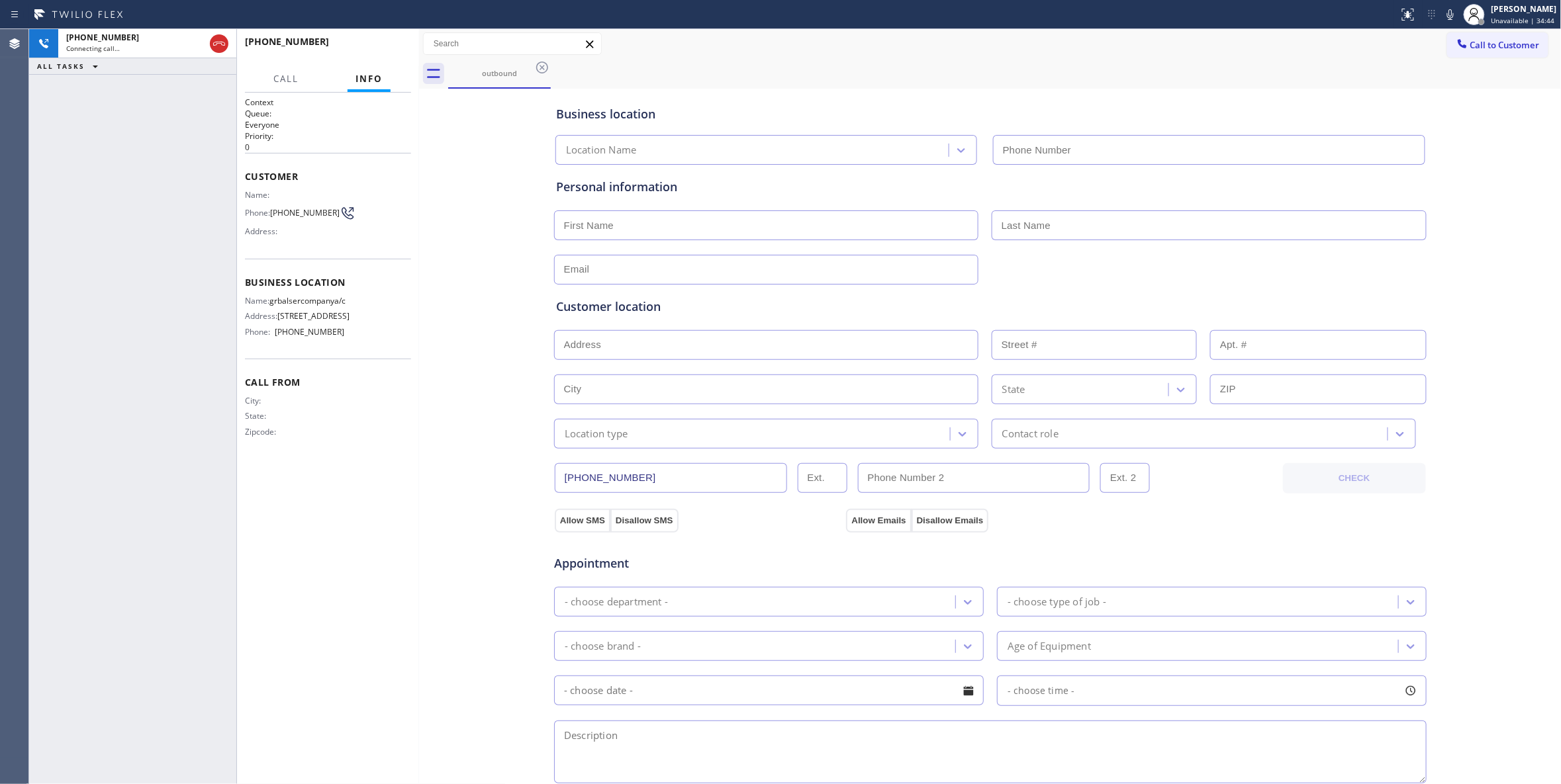
type input "(346) 421-0545"
click at [218, 46] on icon at bounding box center [219, 44] width 16 height 16
click at [382, 60] on div "+12543560182 Wrap up | 00:06 COMPLETE" at bounding box center [328, 48] width 166 height 35
click at [377, 52] on button "COMPLETE" at bounding box center [378, 48] width 67 height 19
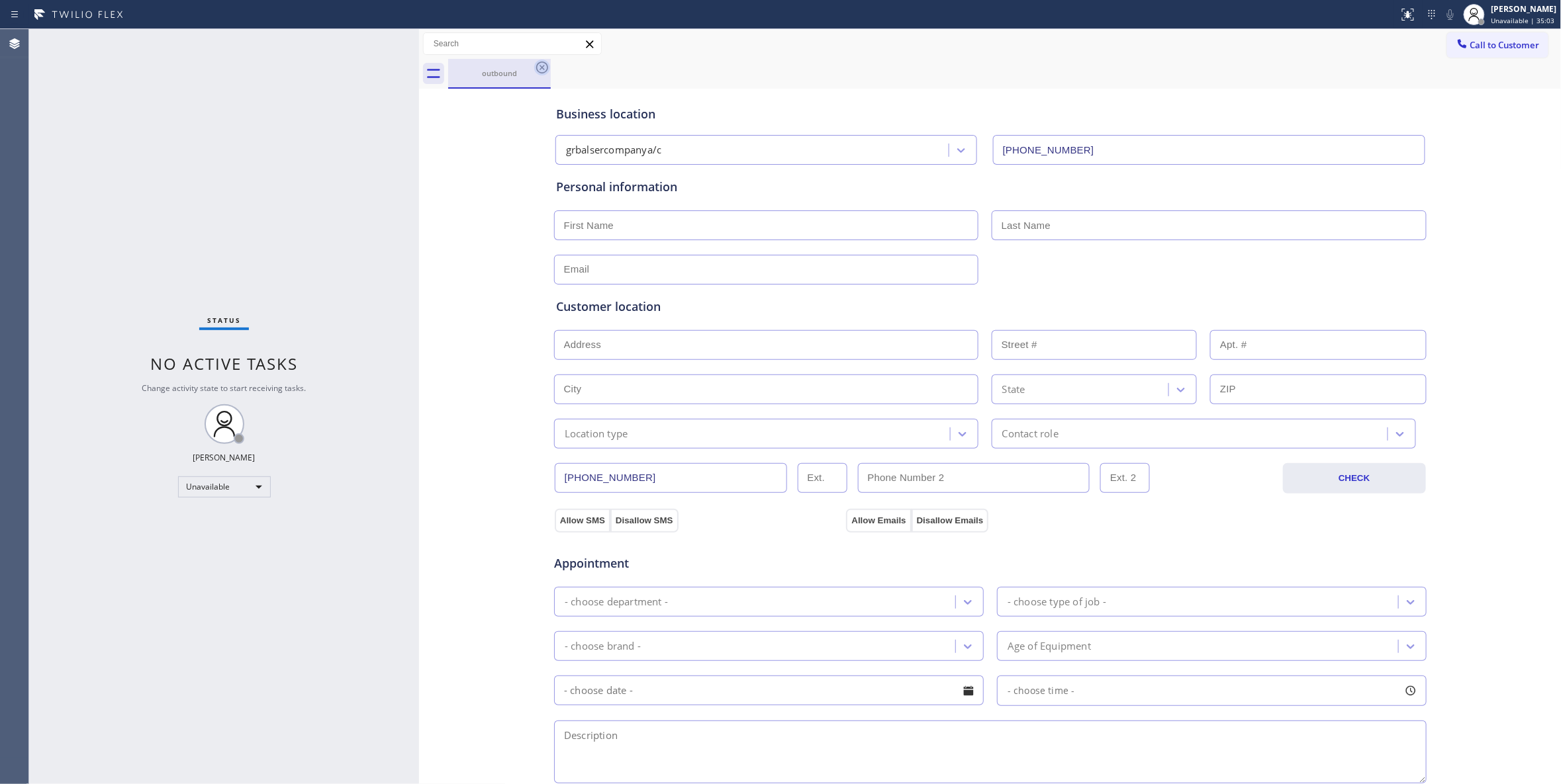
click at [540, 67] on icon at bounding box center [542, 68] width 12 height 12
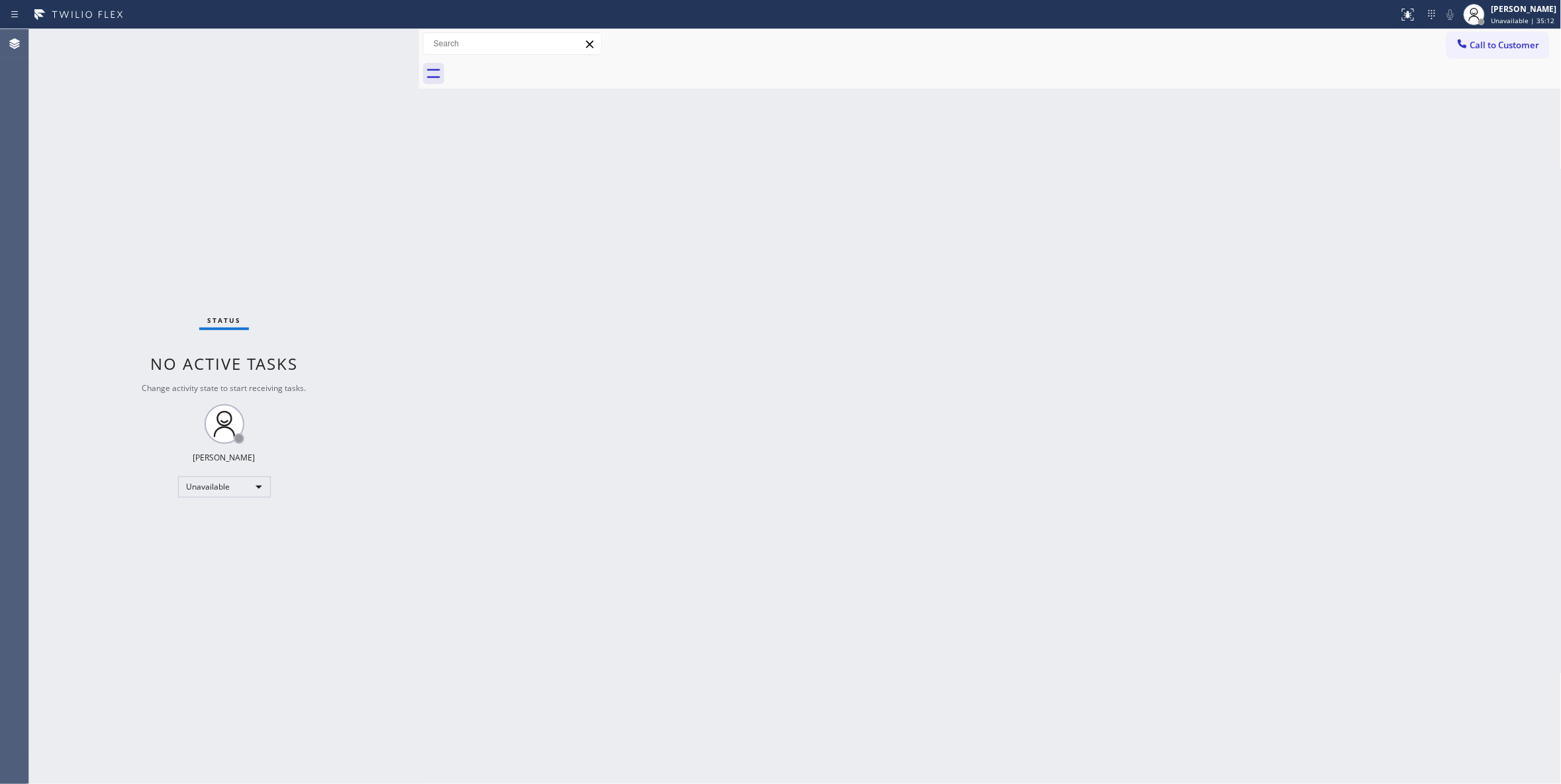
click at [94, 750] on div "Status No active tasks Change activity state to start receiving tasks. Louis Ma…" at bounding box center [224, 407] width 390 height 755
click at [1504, 43] on span "Call to Customer" at bounding box center [1504, 45] width 70 height 12
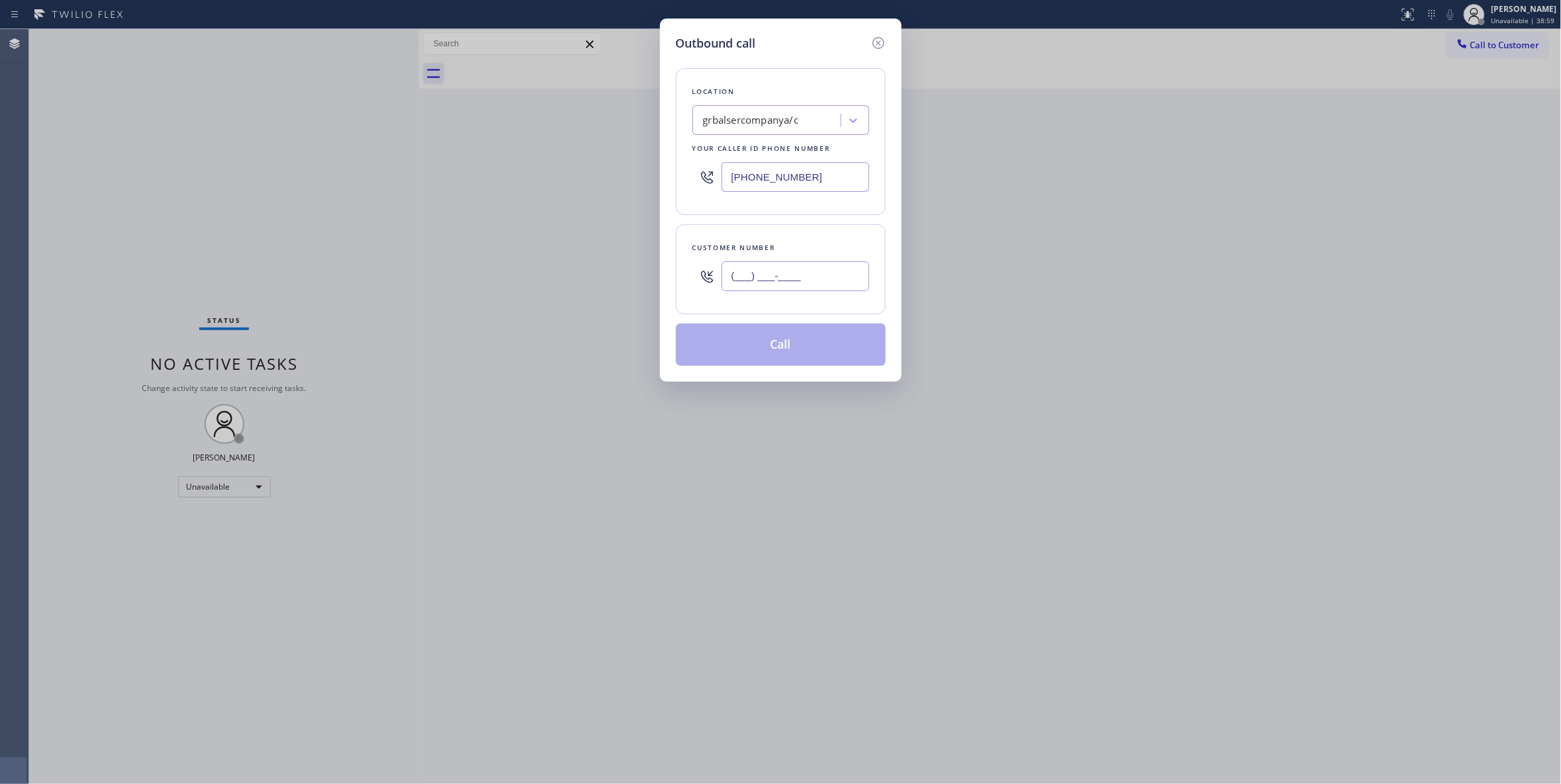
click at [779, 290] on input "(___) ___-____" at bounding box center [795, 276] width 148 height 30
paste input "254) 356-0182"
click at [719, 345] on button "Call" at bounding box center [781, 345] width 210 height 43
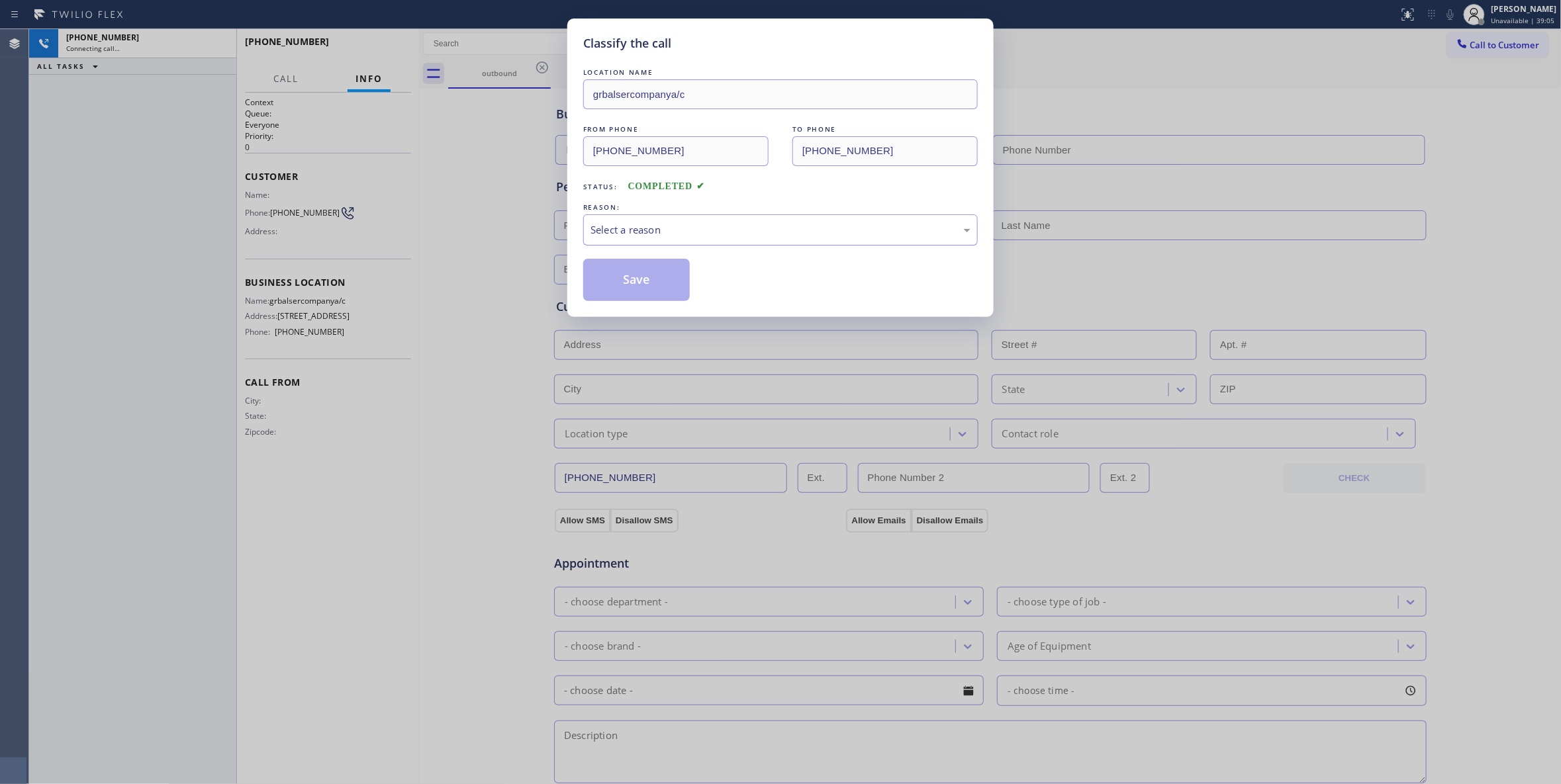
click at [667, 233] on div "Select a reason" at bounding box center [780, 230] width 380 height 15
click at [658, 283] on button "Save" at bounding box center [636, 280] width 106 height 43
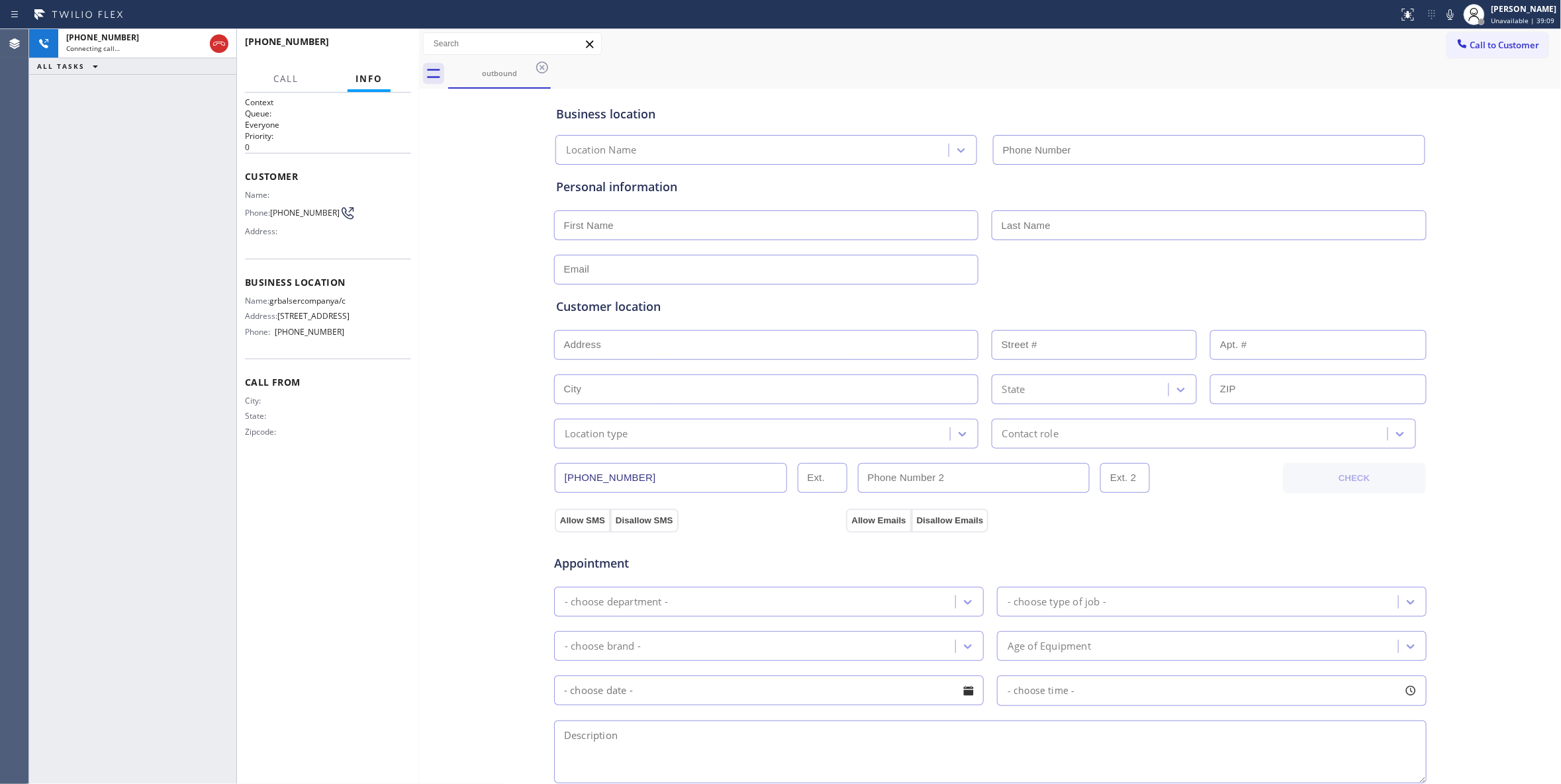
click at [215, 45] on icon at bounding box center [219, 44] width 12 height 4
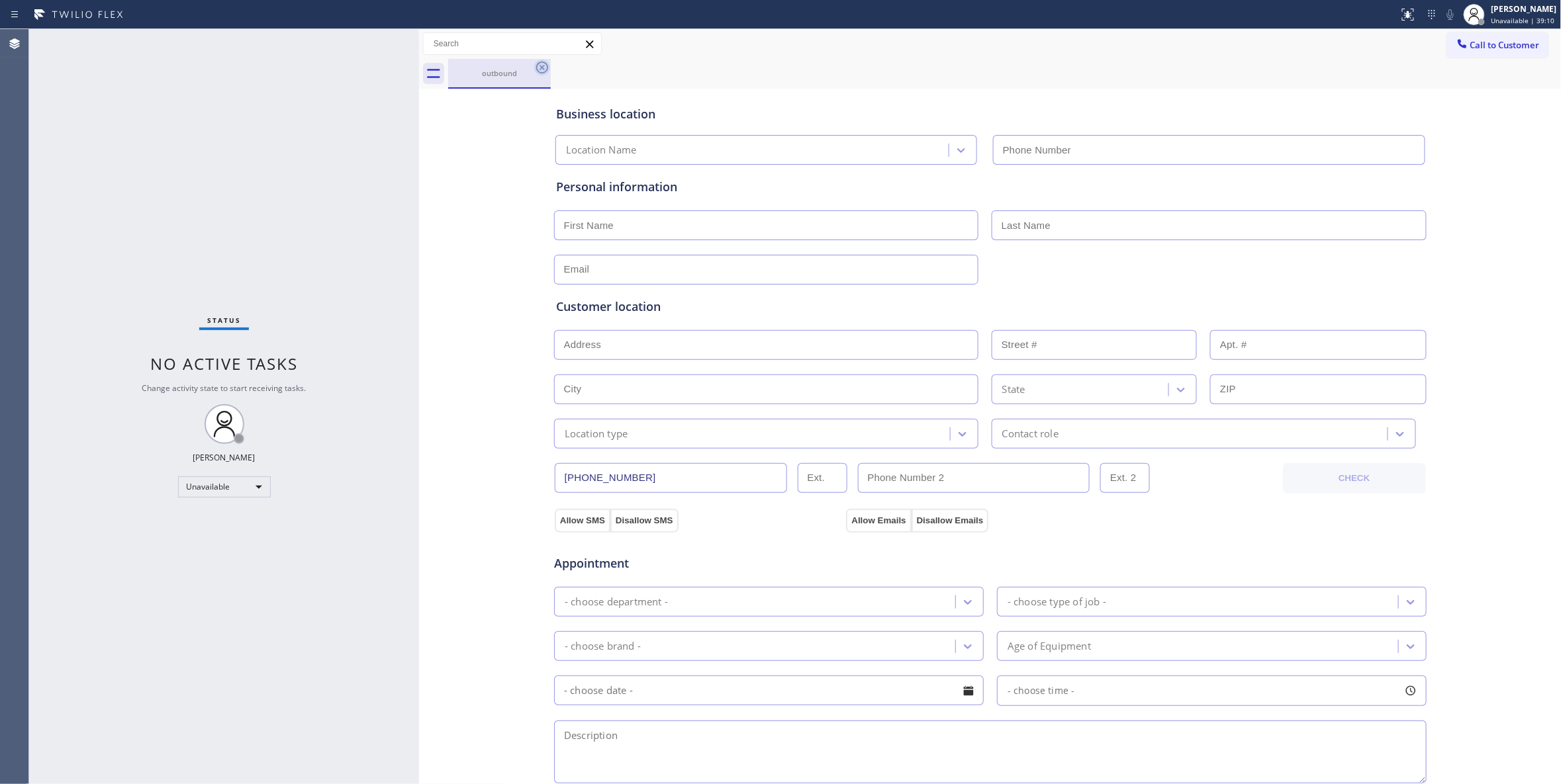
click at [546, 70] on icon at bounding box center [542, 68] width 12 height 12
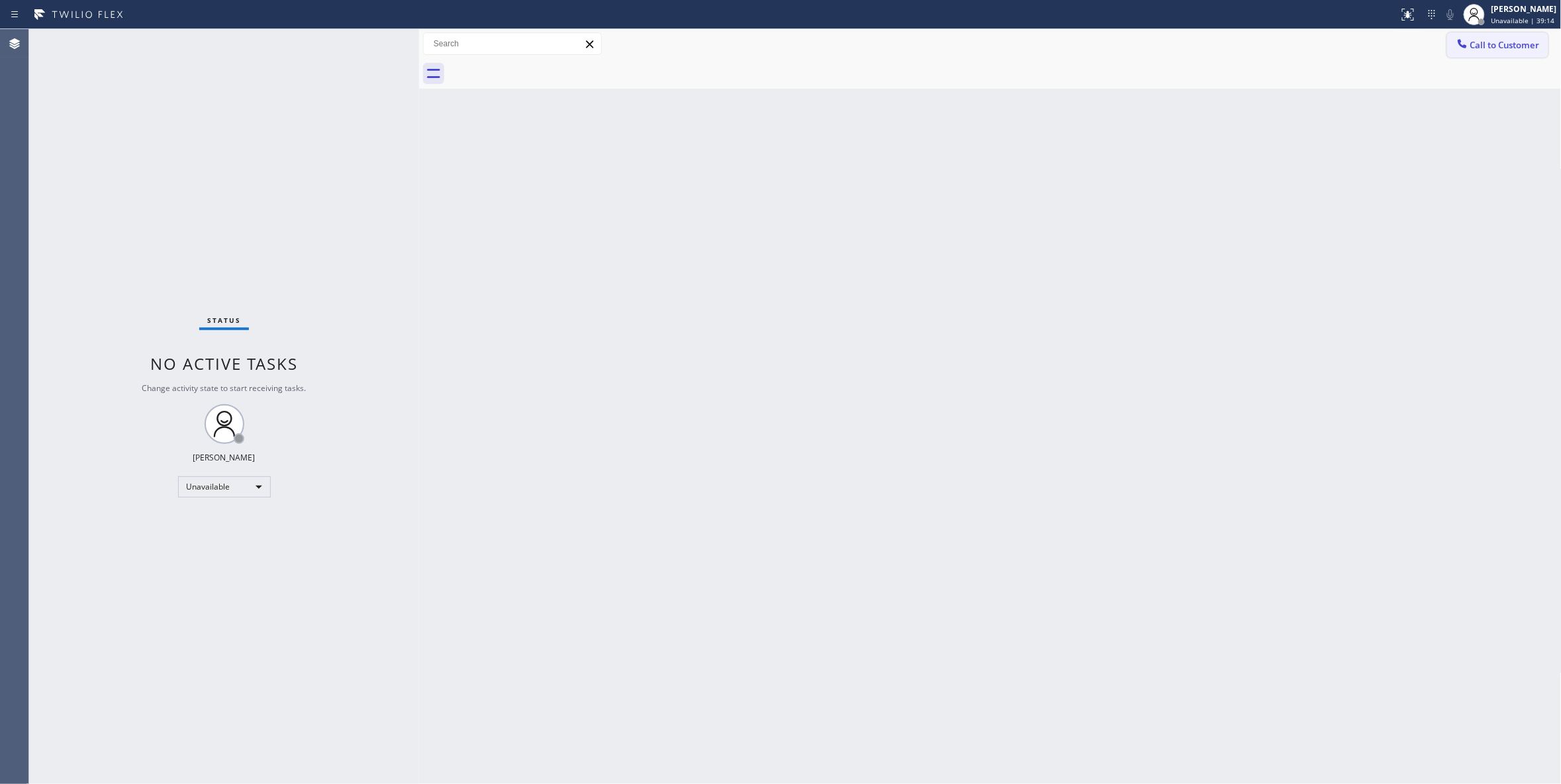
drag, startPoint x: 1495, startPoint y: 50, endPoint x: 838, endPoint y: 217, distance: 677.9
click at [1494, 49] on span "Call to Customer" at bounding box center [1504, 45] width 70 height 12
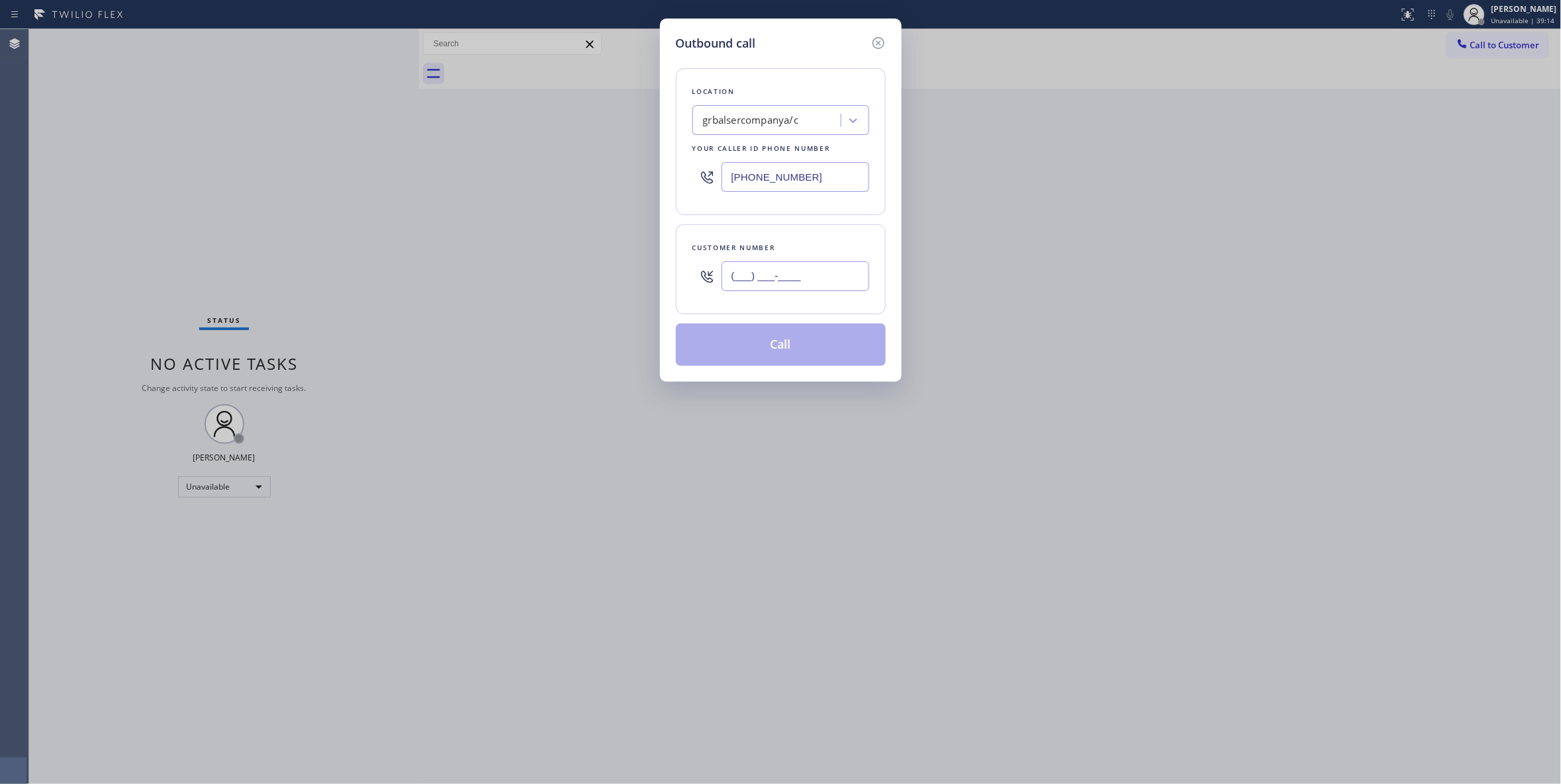
click at [787, 270] on input "(___) ___-____" at bounding box center [795, 276] width 148 height 30
paste input "254) 356-0182"
type input "(254) 356-0182"
click at [787, 355] on button "Call" at bounding box center [781, 345] width 210 height 43
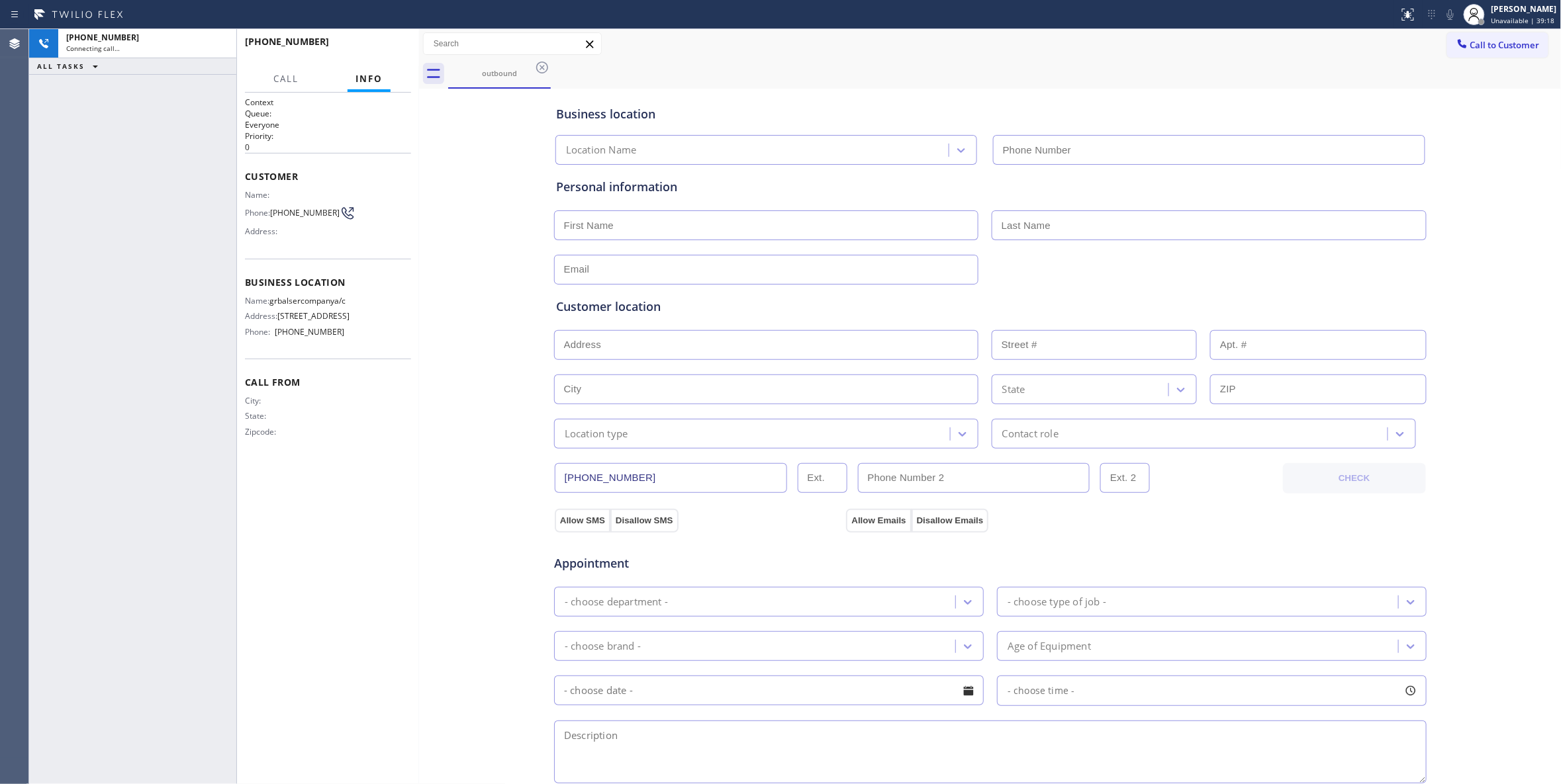
type input "(346) 421-0545"
click at [372, 50] on span "HANG UP" at bounding box center [380, 48] width 41 height 9
click at [388, 41] on button "COMPLETE" at bounding box center [378, 48] width 67 height 19
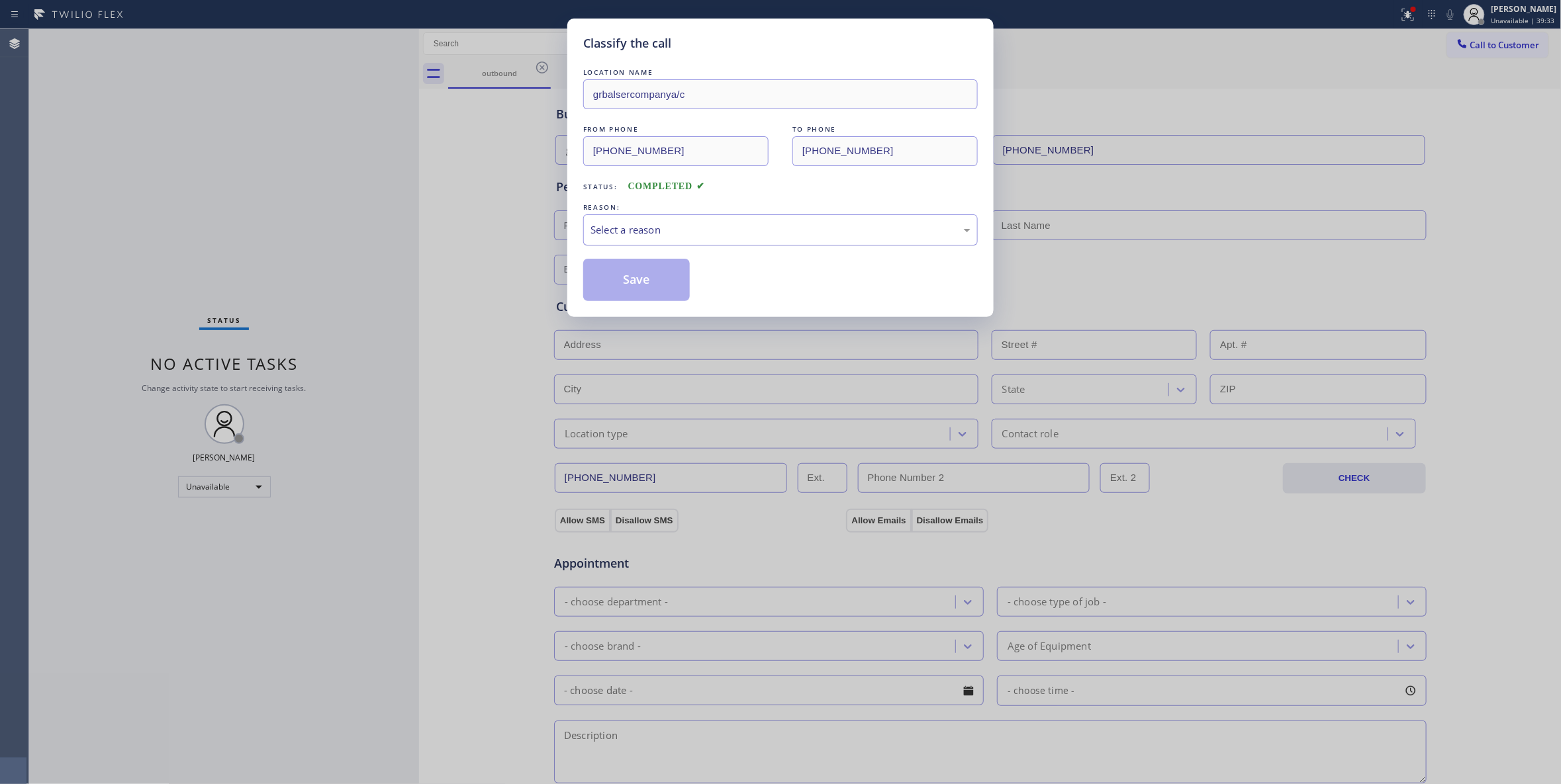
click at [652, 224] on div "Select a reason" at bounding box center [780, 230] width 380 height 15
click at [626, 280] on button "Save" at bounding box center [636, 280] width 106 height 43
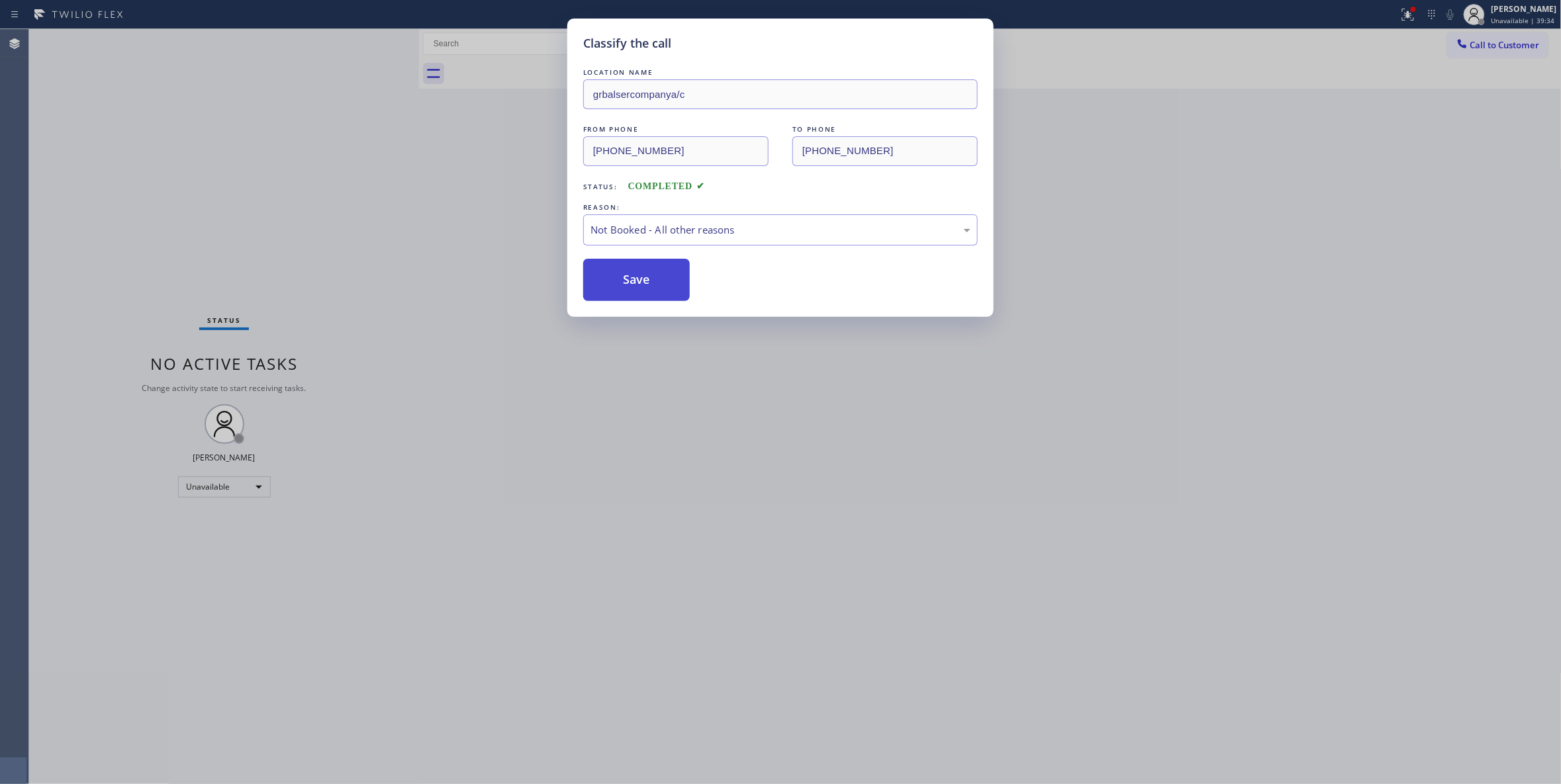
click at [626, 280] on button "Save" at bounding box center [636, 280] width 106 height 43
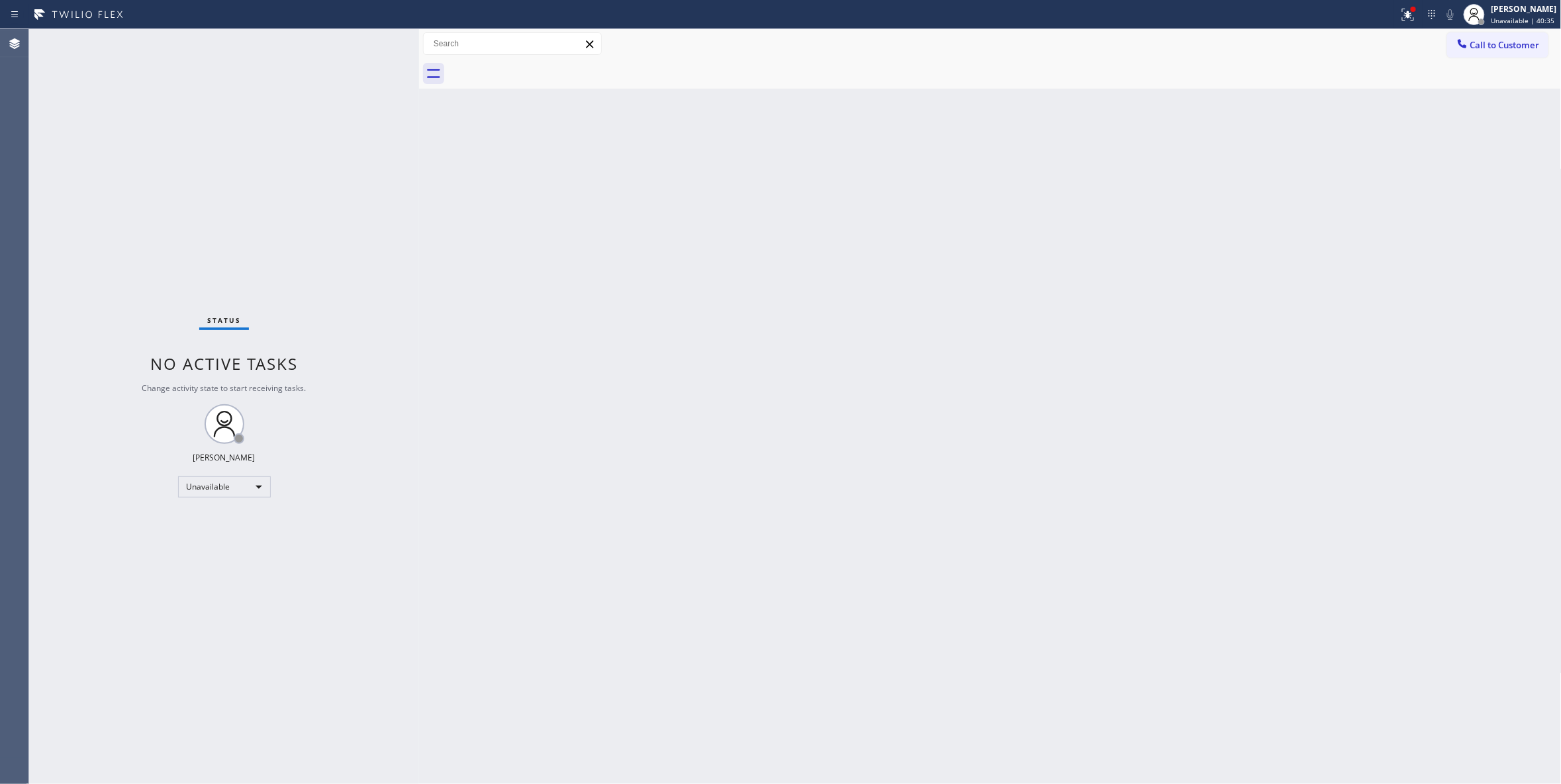
click at [251, 751] on div "Status No active tasks Change activity state to start receiving tasks. Louis Ma…" at bounding box center [224, 407] width 390 height 755
click at [213, 747] on div "Status No active tasks Change activity state to start receiving tasks. Louis Ma…" at bounding box center [224, 407] width 390 height 755
click at [1521, 38] on button "Call to Customer" at bounding box center [1498, 45] width 101 height 25
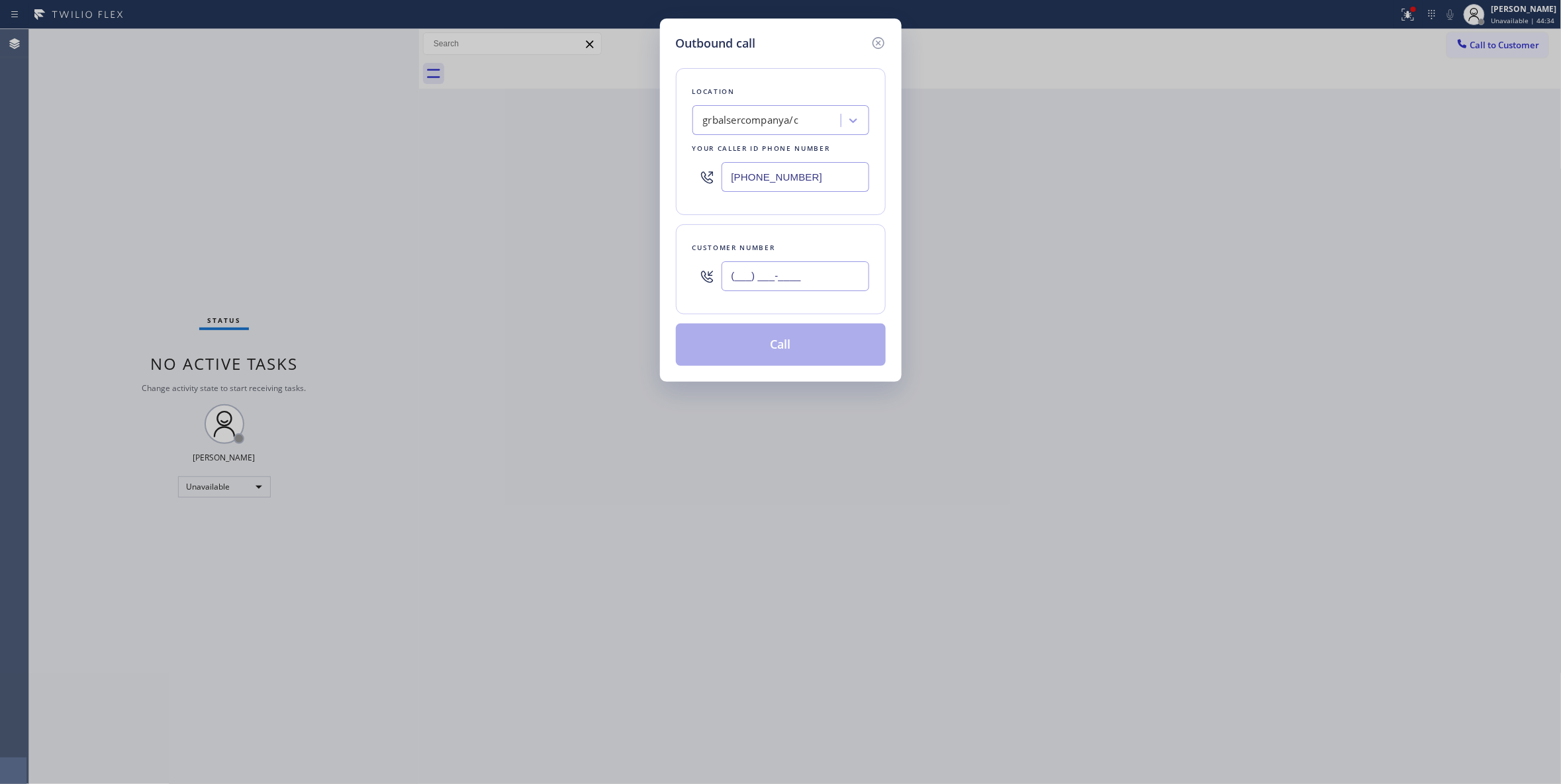
drag, startPoint x: 840, startPoint y: 276, endPoint x: 851, endPoint y: 294, distance: 21.1
click at [838, 276] on input "(___) ___-____" at bounding box center [795, 276] width 148 height 30
paste input "708) 200-9140"
type input "(708) 200-9140"
paste input "708) 554-7898"
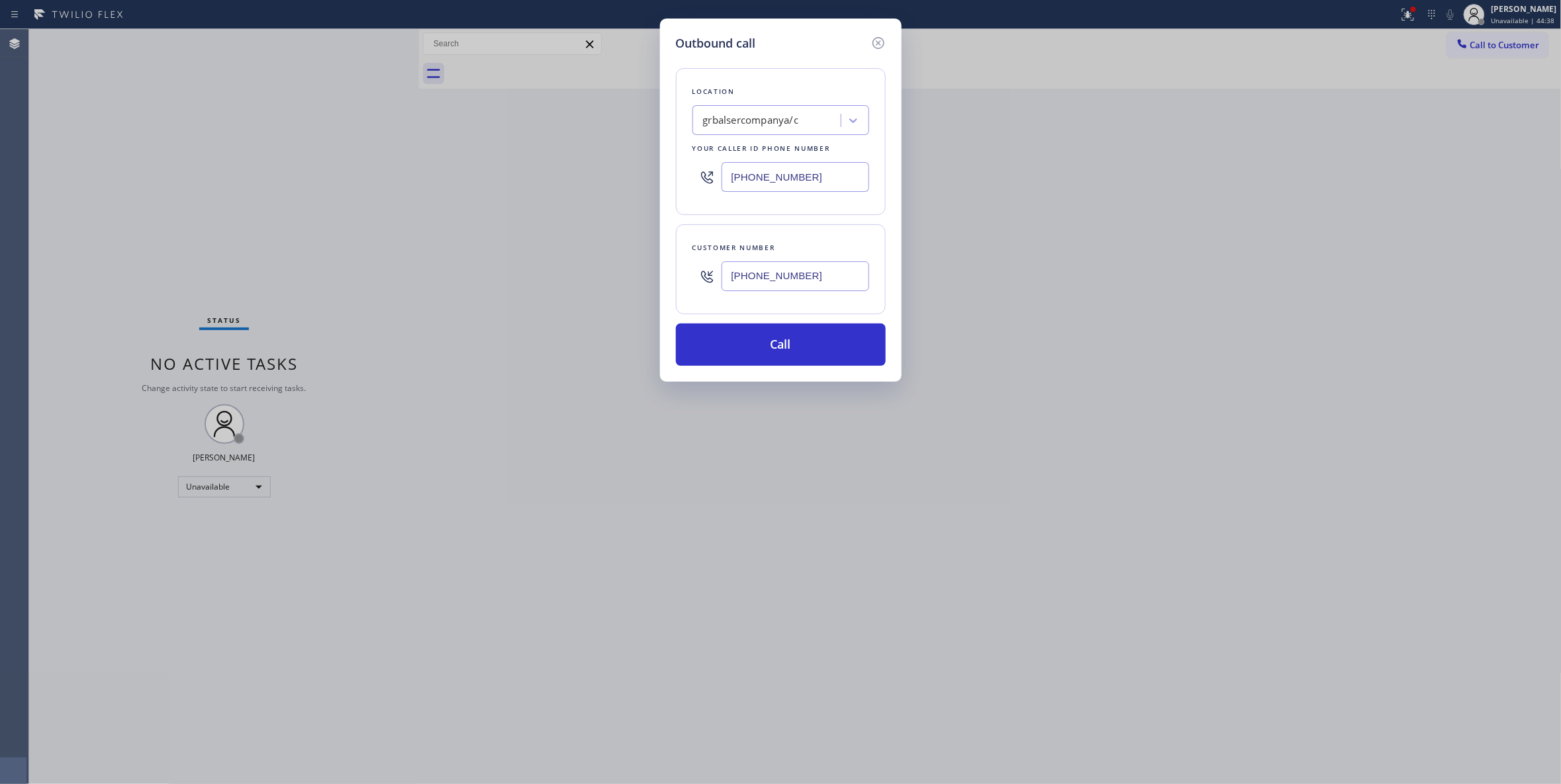
drag, startPoint x: 797, startPoint y: 179, endPoint x: 658, endPoint y: 255, distance: 158.4
click at [545, 196] on div "Outbound call Location grbalsercompanya/c Your caller id phone number (346) 421…" at bounding box center [780, 392] width 1561 height 784
type input "(708) 554-7898"
drag, startPoint x: 844, startPoint y: 284, endPoint x: 661, endPoint y: 286, distance: 183.0
click at [654, 283] on div "Outbound call Location American Service Alliance Calumet City Your caller id ph…" at bounding box center [780, 392] width 1561 height 784
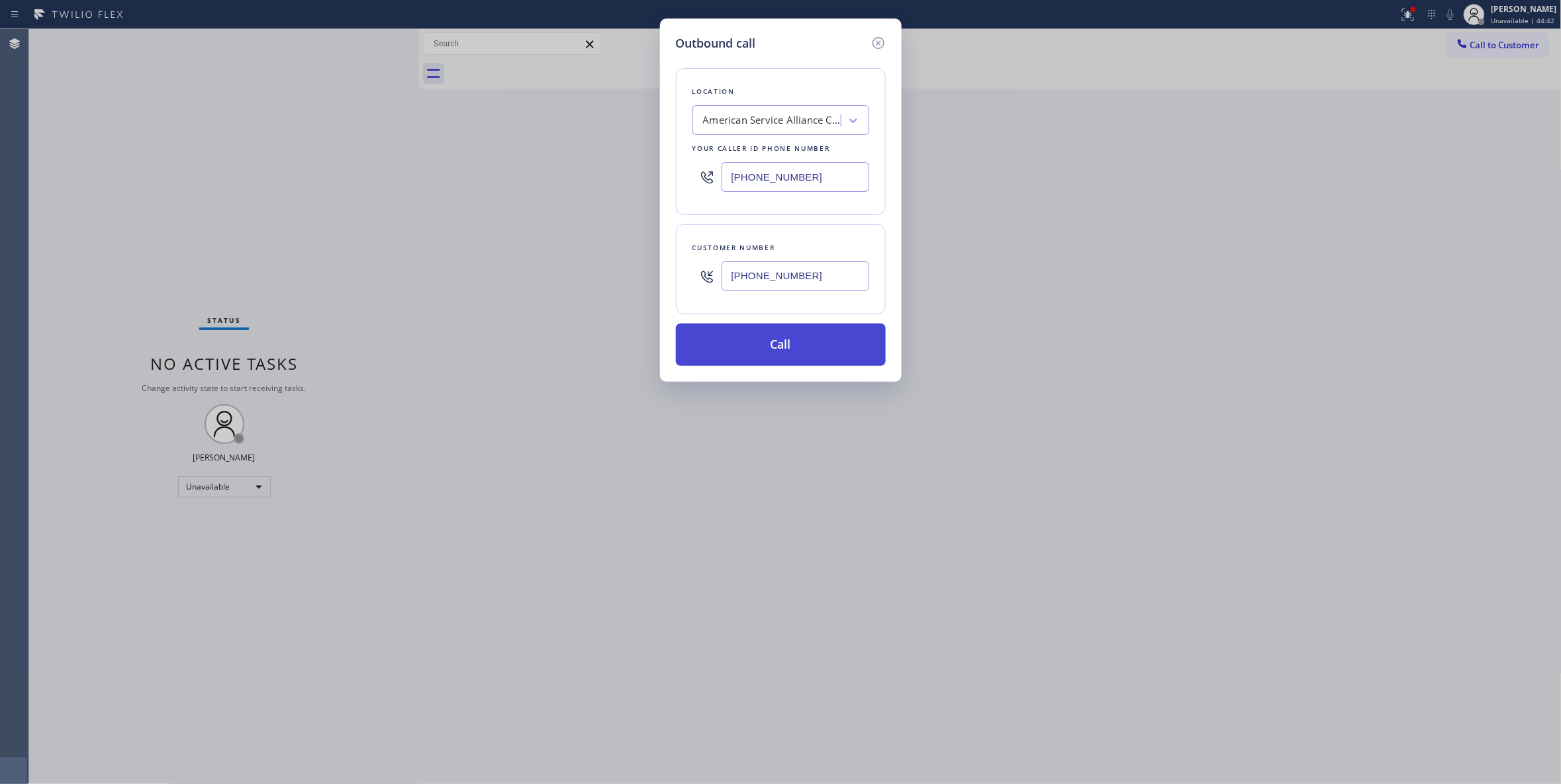
click at [790, 348] on button "Call" at bounding box center [781, 345] width 210 height 43
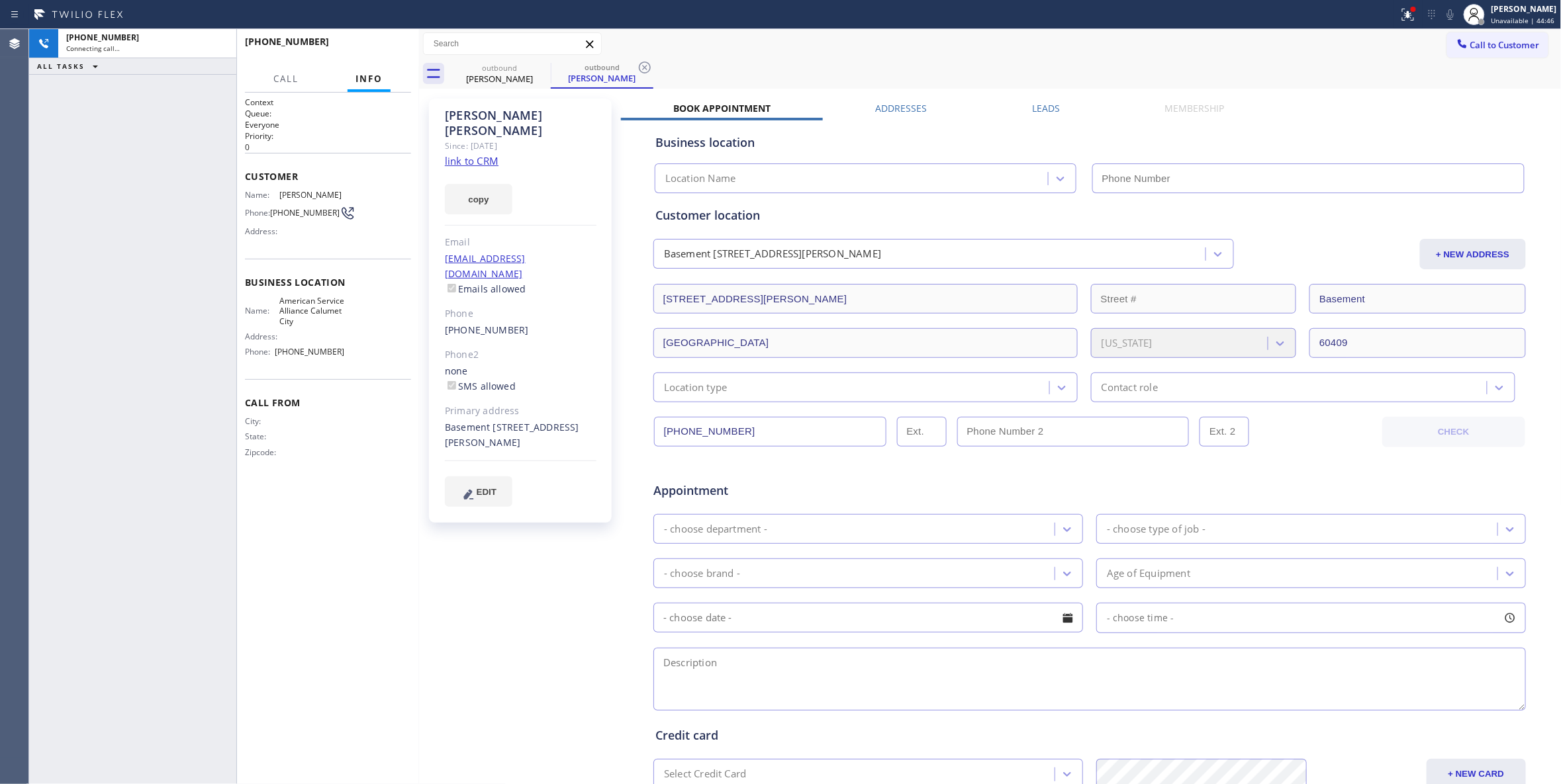
type input "(708) 554-7898"
click at [82, 737] on div "+17082009140 Connecting call… ALL TASKS ALL TASKS ACTIVE TASKS TASKS IN WRAP UP" at bounding box center [133, 407] width 207 height 755
click at [642, 67] on icon at bounding box center [645, 68] width 16 height 16
click at [475, 154] on link "link to CRM" at bounding box center [471, 161] width 54 height 13
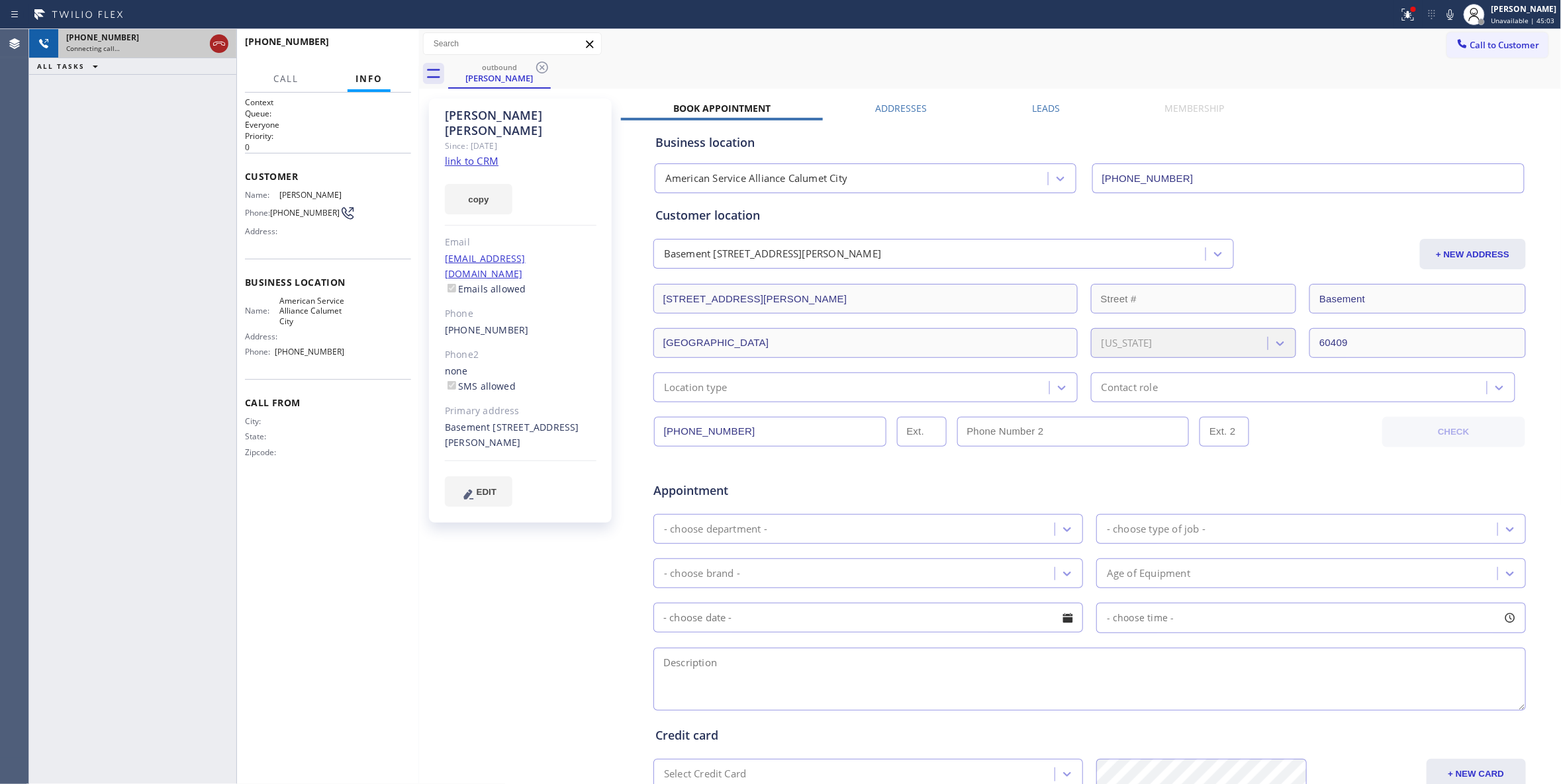
click at [227, 41] on icon at bounding box center [219, 44] width 16 height 16
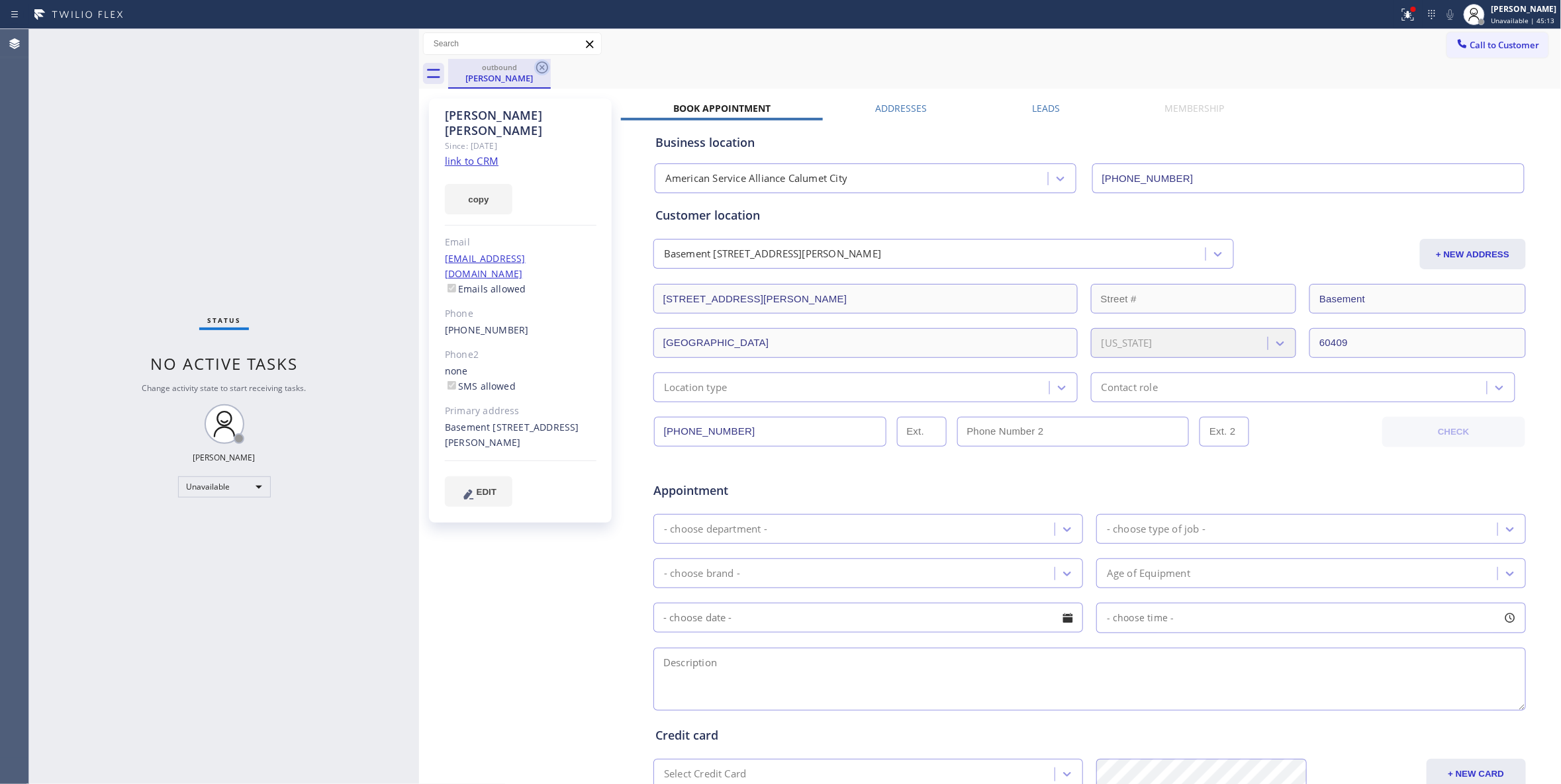
click at [538, 67] on icon at bounding box center [542, 68] width 16 height 16
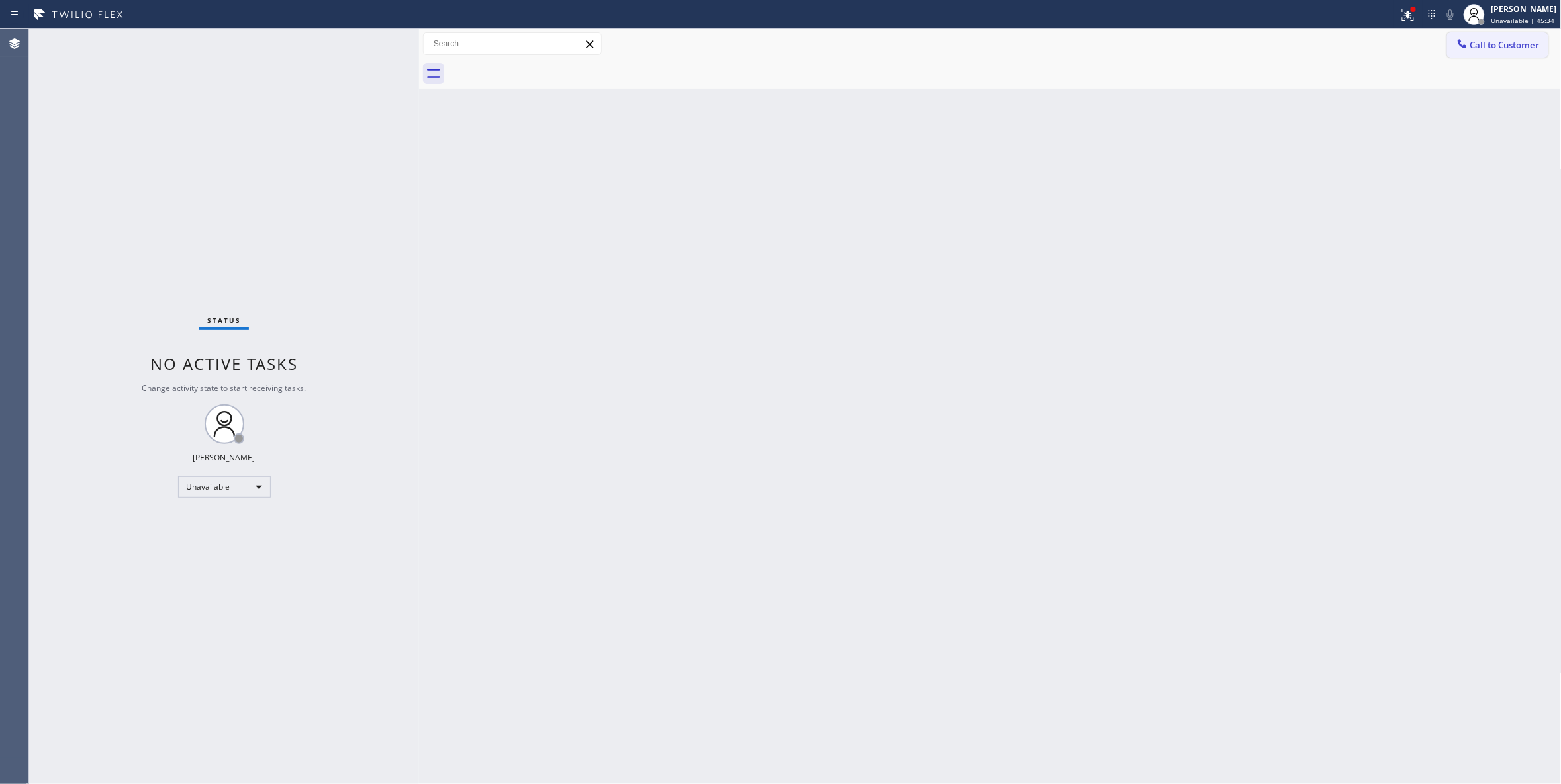
click at [1501, 47] on span "Call to Customer" at bounding box center [1504, 45] width 70 height 12
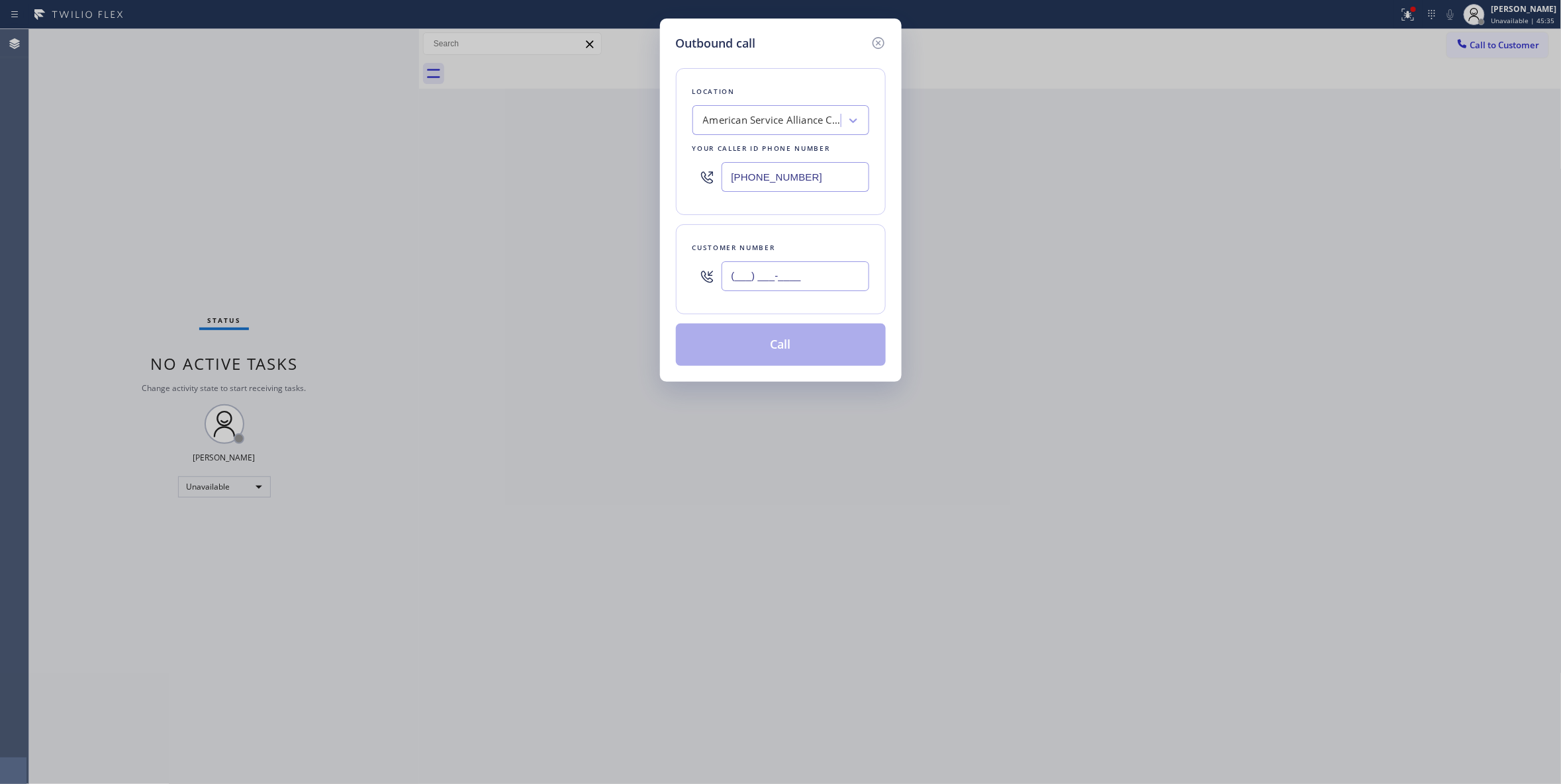
click at [766, 276] on input "(___) ___-____" at bounding box center [795, 276] width 148 height 30
paste input "805) 330-2947"
type input "(805) 330-2947"
paste input "805) 549-4465"
drag, startPoint x: 483, startPoint y: 207, endPoint x: 483, endPoint y: 233, distance: 26.0
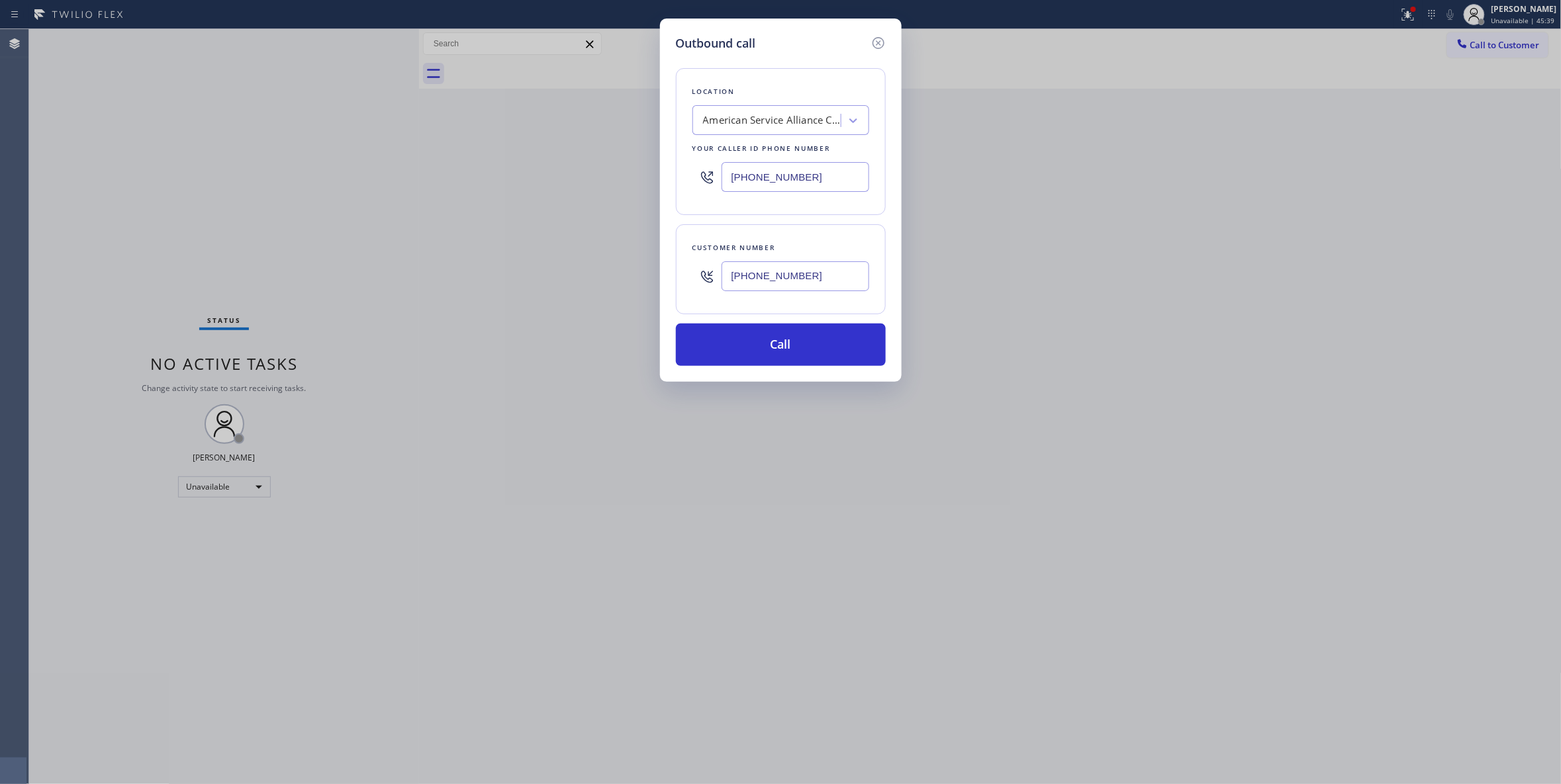
click at [455, 213] on div "Outbound call Location American Service Alliance Calumet City Your caller id ph…" at bounding box center [780, 392] width 1561 height 784
type input "(805) 549-4465"
drag, startPoint x: 835, startPoint y: 278, endPoint x: 604, endPoint y: 281, distance: 231.0
click at [604, 281] on div "Outbound call Location HVAC Alliance Expert Thousand Oaks Your caller id phone …" at bounding box center [780, 392] width 1561 height 784
click at [817, 340] on button "Call" at bounding box center [781, 345] width 210 height 43
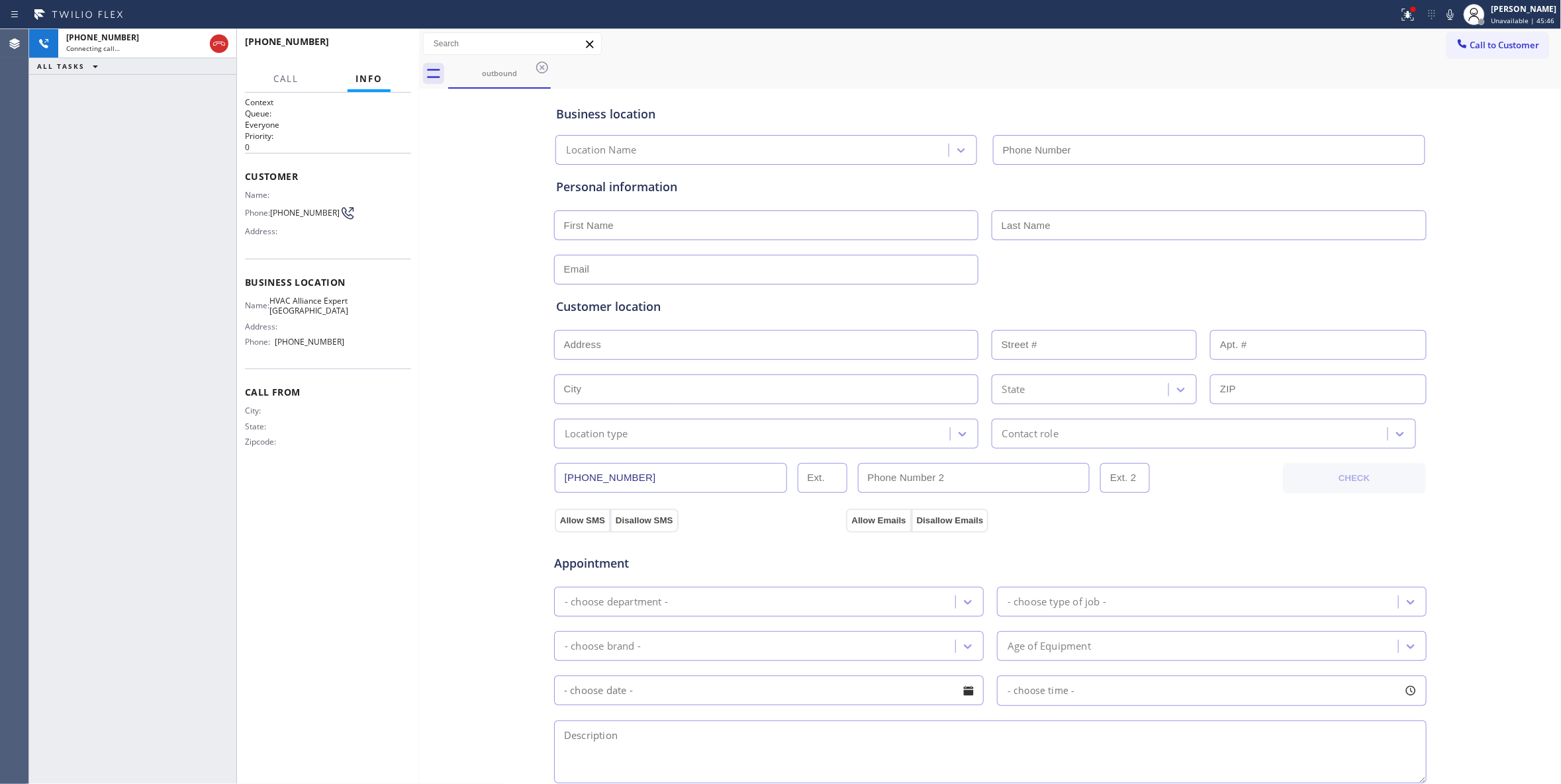
type input "(805) 549-4465"
drag, startPoint x: 56, startPoint y: 383, endPoint x: 92, endPoint y: 191, distance: 195.3
click at [59, 373] on div "+18053302947 Connecting call… ALL TASKS ALL TASKS ACTIVE TASKS TASKS IN WRAP UP" at bounding box center [133, 407] width 207 height 755
click at [226, 43] on icon at bounding box center [219, 44] width 16 height 16
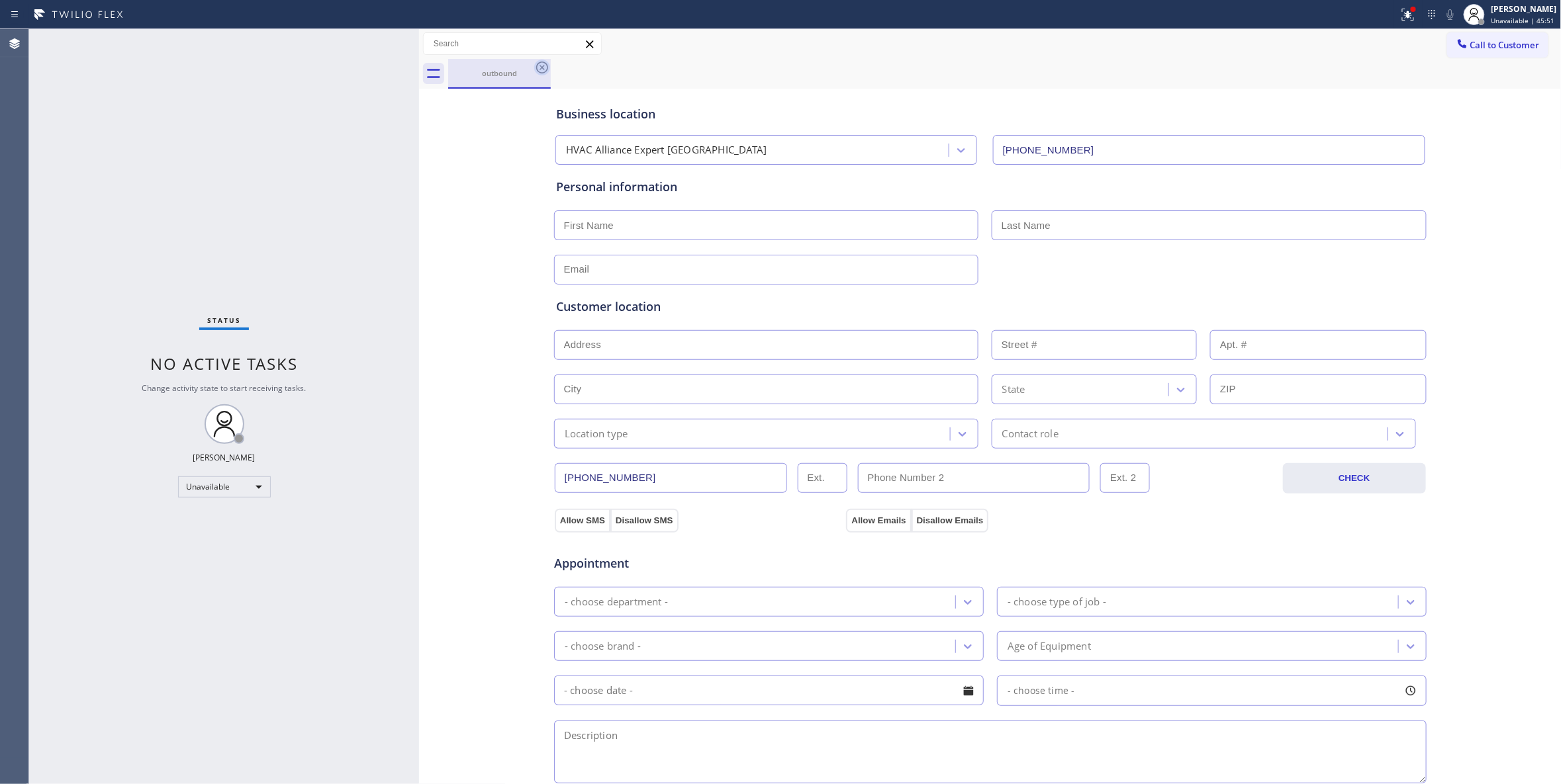
click at [543, 67] on icon at bounding box center [542, 68] width 16 height 16
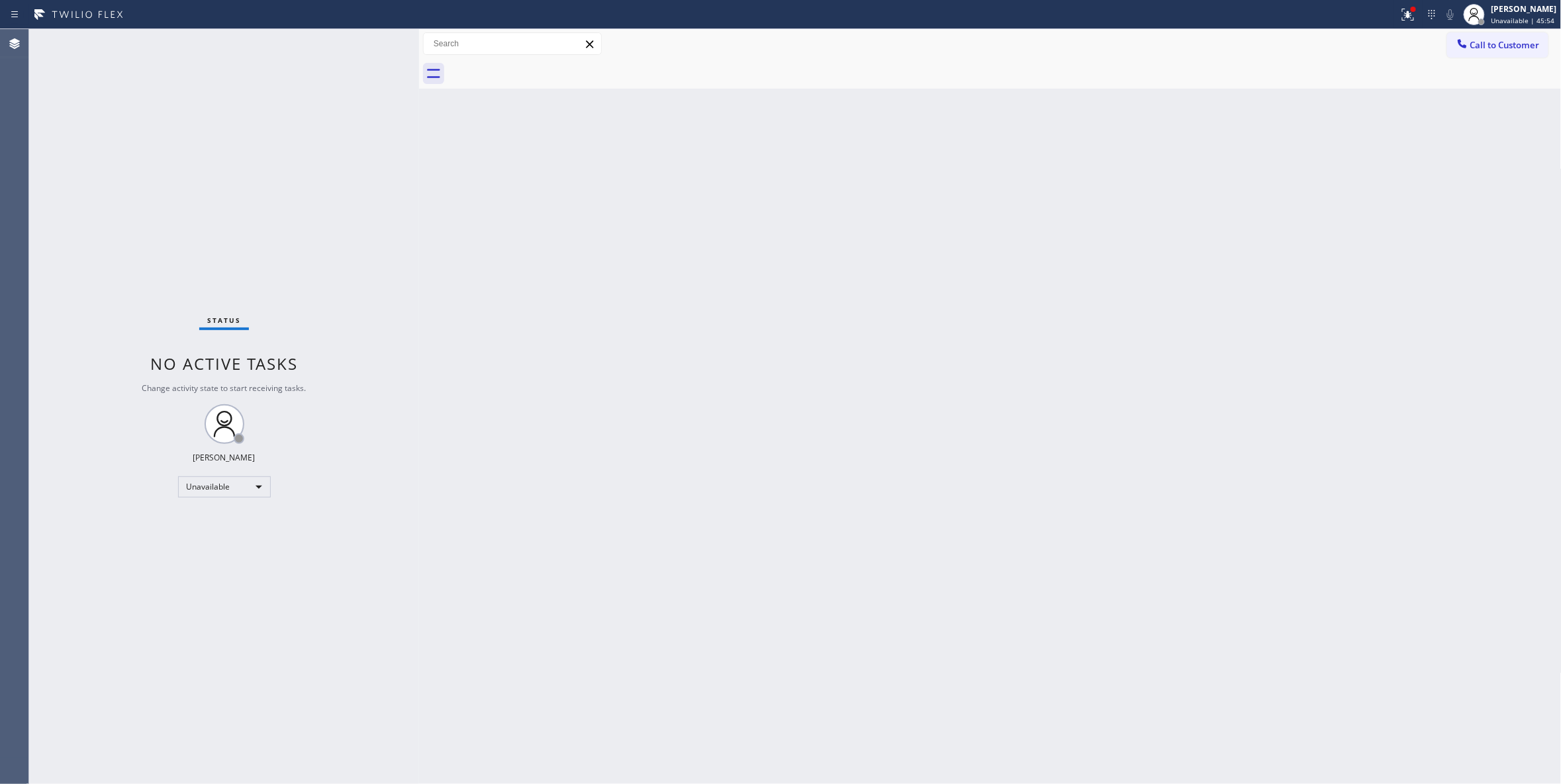
click at [620, 336] on div "Back to Dashboard Change Sender ID Customers Technicians Select a contact Outbo…" at bounding box center [990, 407] width 1143 height 755
click at [1157, 327] on div "Back to Dashboard Change Sender ID Customers Technicians Select a contact Outbo…" at bounding box center [990, 407] width 1143 height 755
click at [1502, 45] on span "Call to Customer" at bounding box center [1504, 45] width 70 height 12
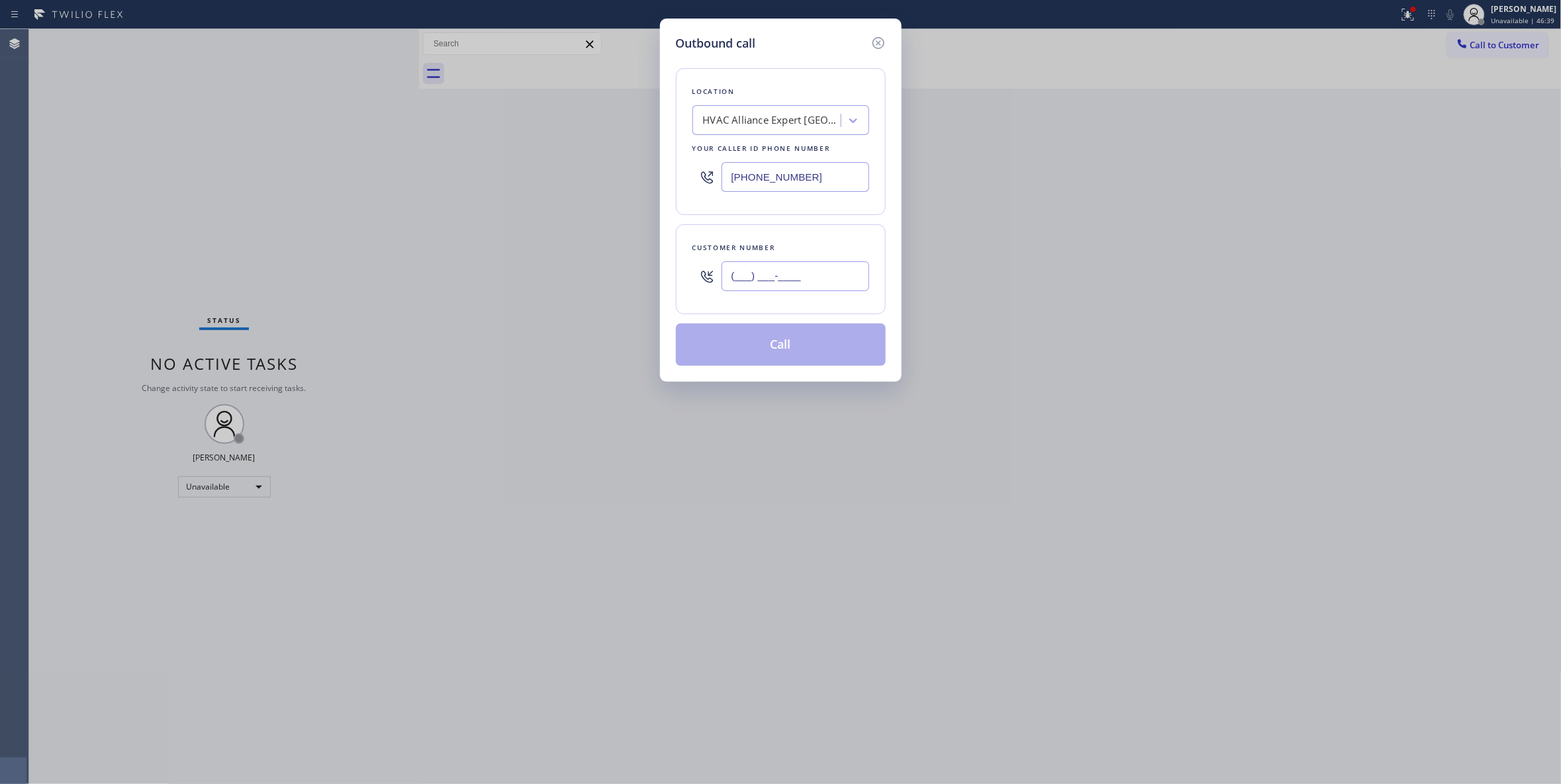
click at [784, 278] on input "(___) ___-____" at bounding box center [795, 276] width 148 height 30
paste input "954) 239-2457"
type input "(954) 239-2457"
drag, startPoint x: 830, startPoint y: 177, endPoint x: 385, endPoint y: 219, distance: 447.0
click at [392, 219] on div "Outbound call Location HVAC Alliance Expert Thousand Oaks Your caller id phone …" at bounding box center [780, 392] width 1561 height 784
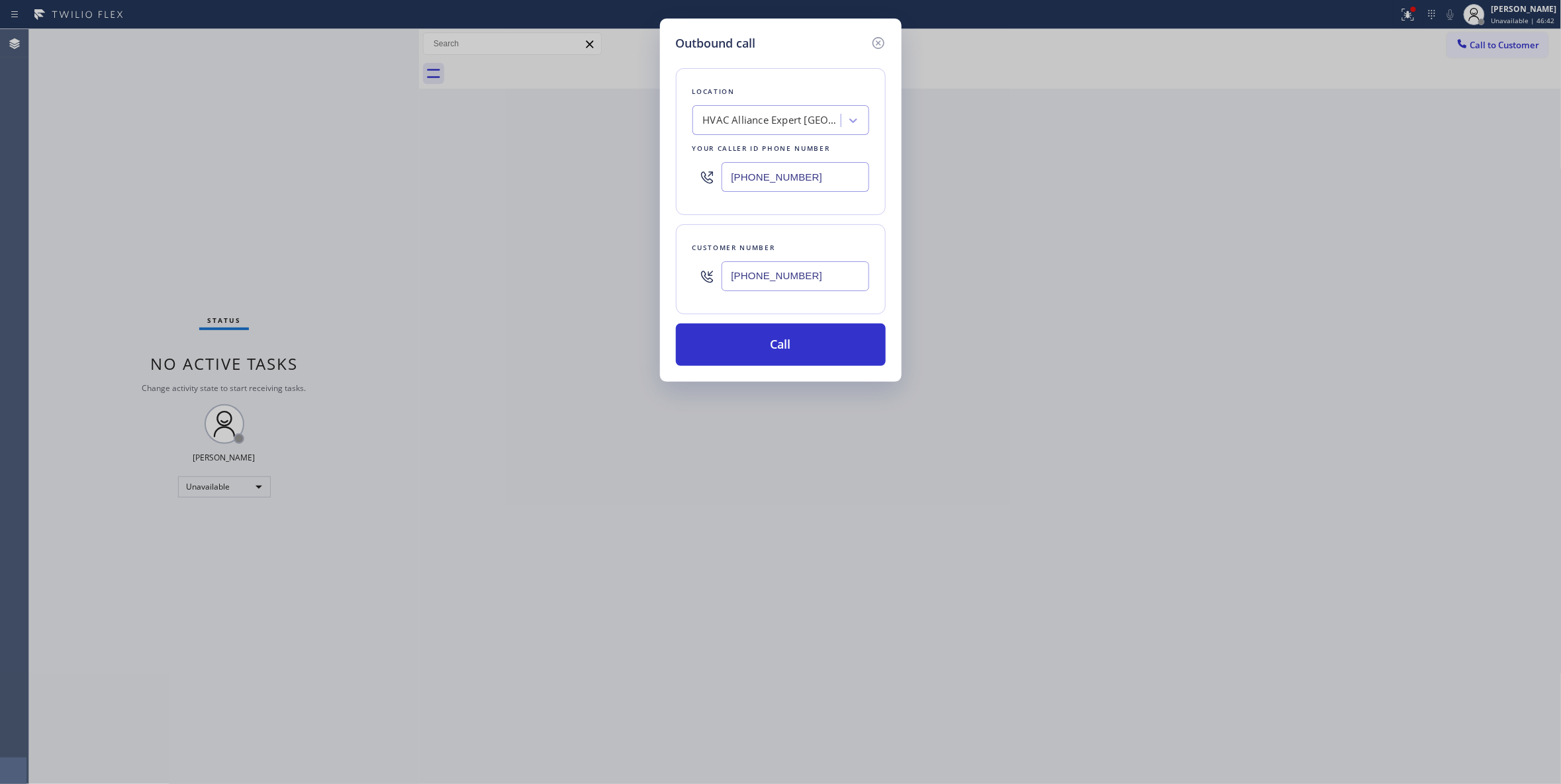
paste input "954) 417-1764"
type input "(954) 417-1764"
click at [764, 339] on button "Call" at bounding box center [781, 345] width 210 height 43
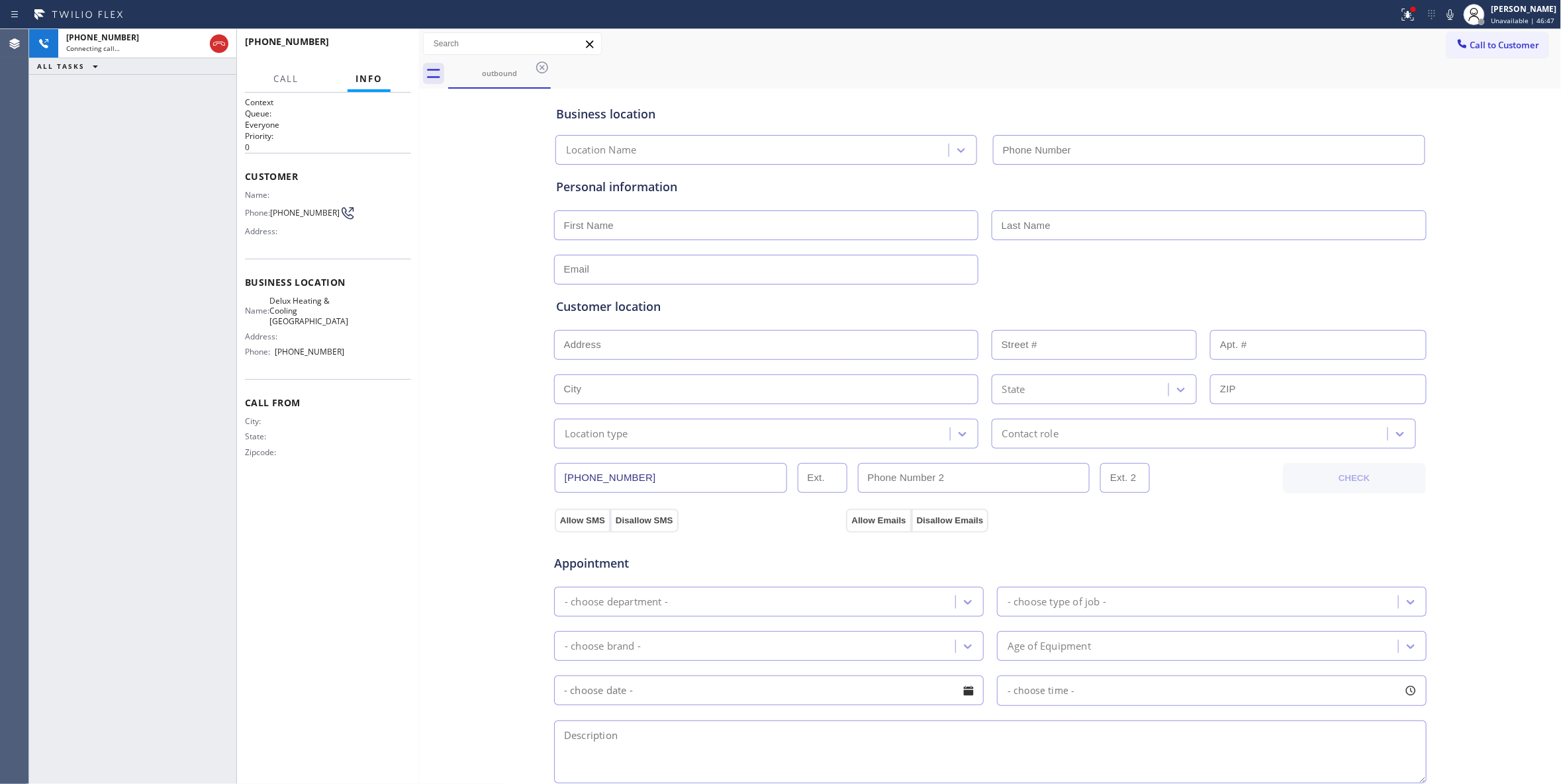
type input "(954) 417-1764"
click at [387, 46] on span "HANG UP" at bounding box center [380, 48] width 41 height 9
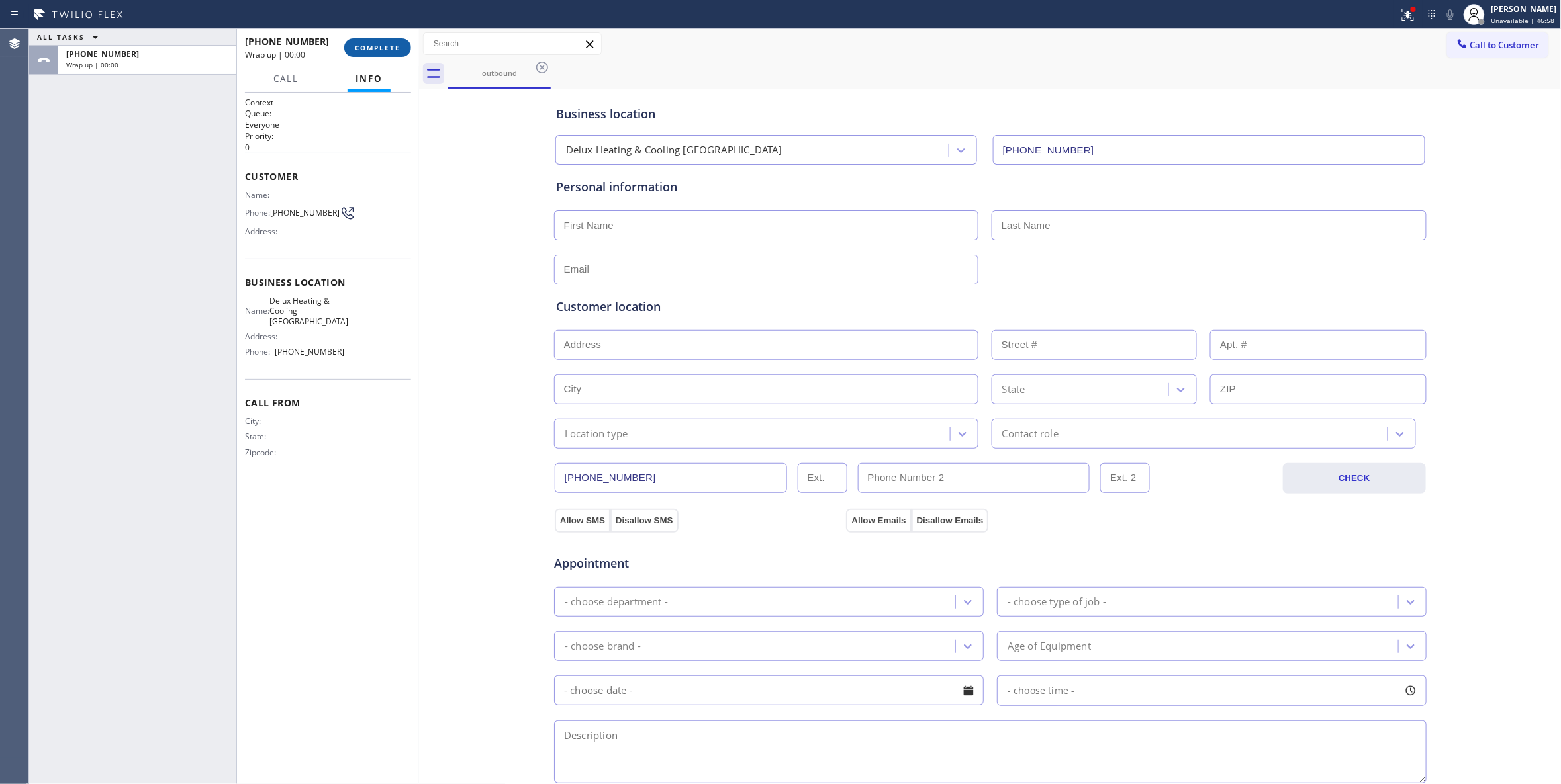
click at [387, 45] on span "COMPLETE" at bounding box center [378, 48] width 46 height 9
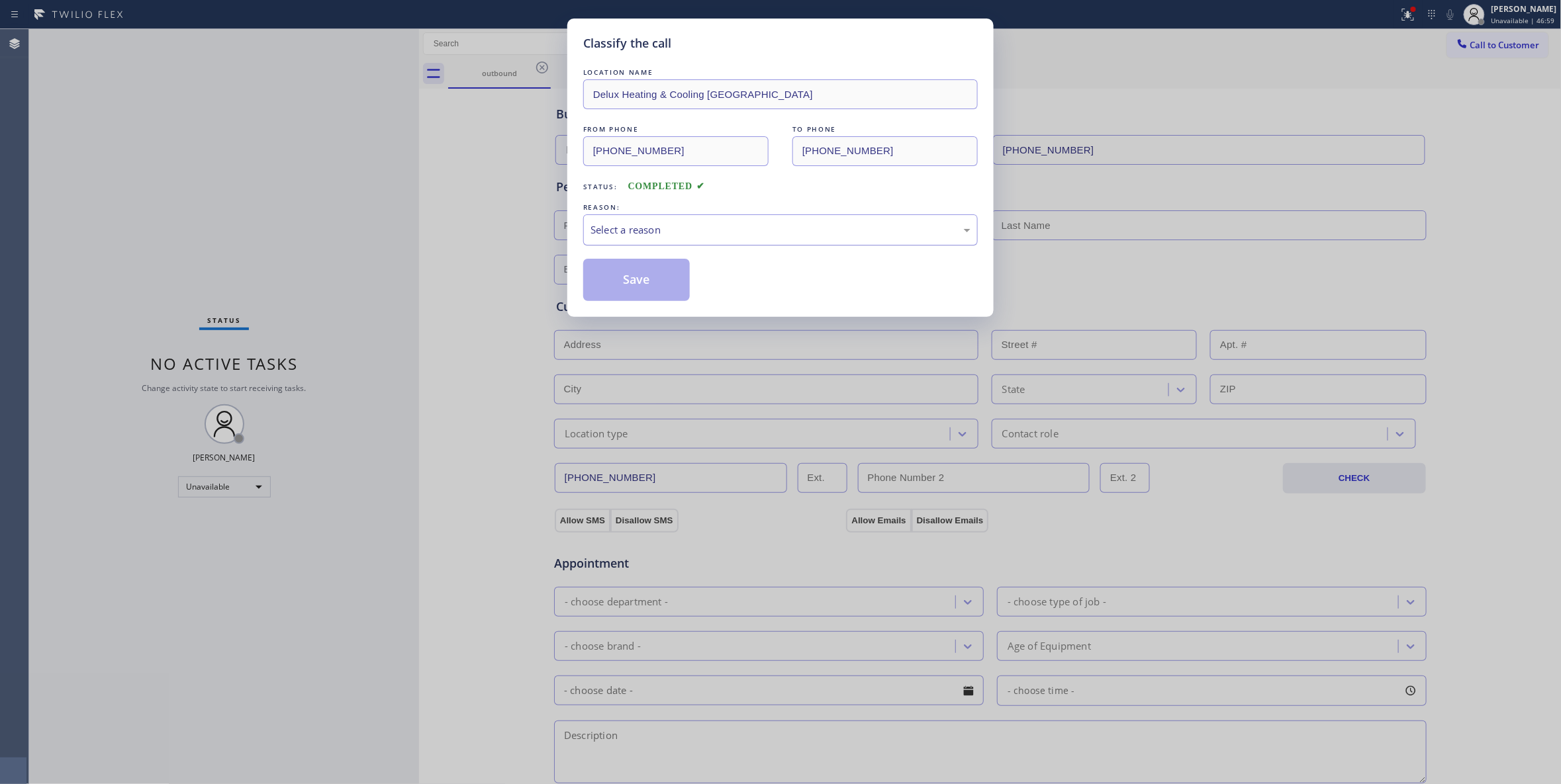
click at [656, 233] on div "Select a reason" at bounding box center [780, 230] width 380 height 15
click at [642, 286] on button "Save" at bounding box center [636, 280] width 106 height 43
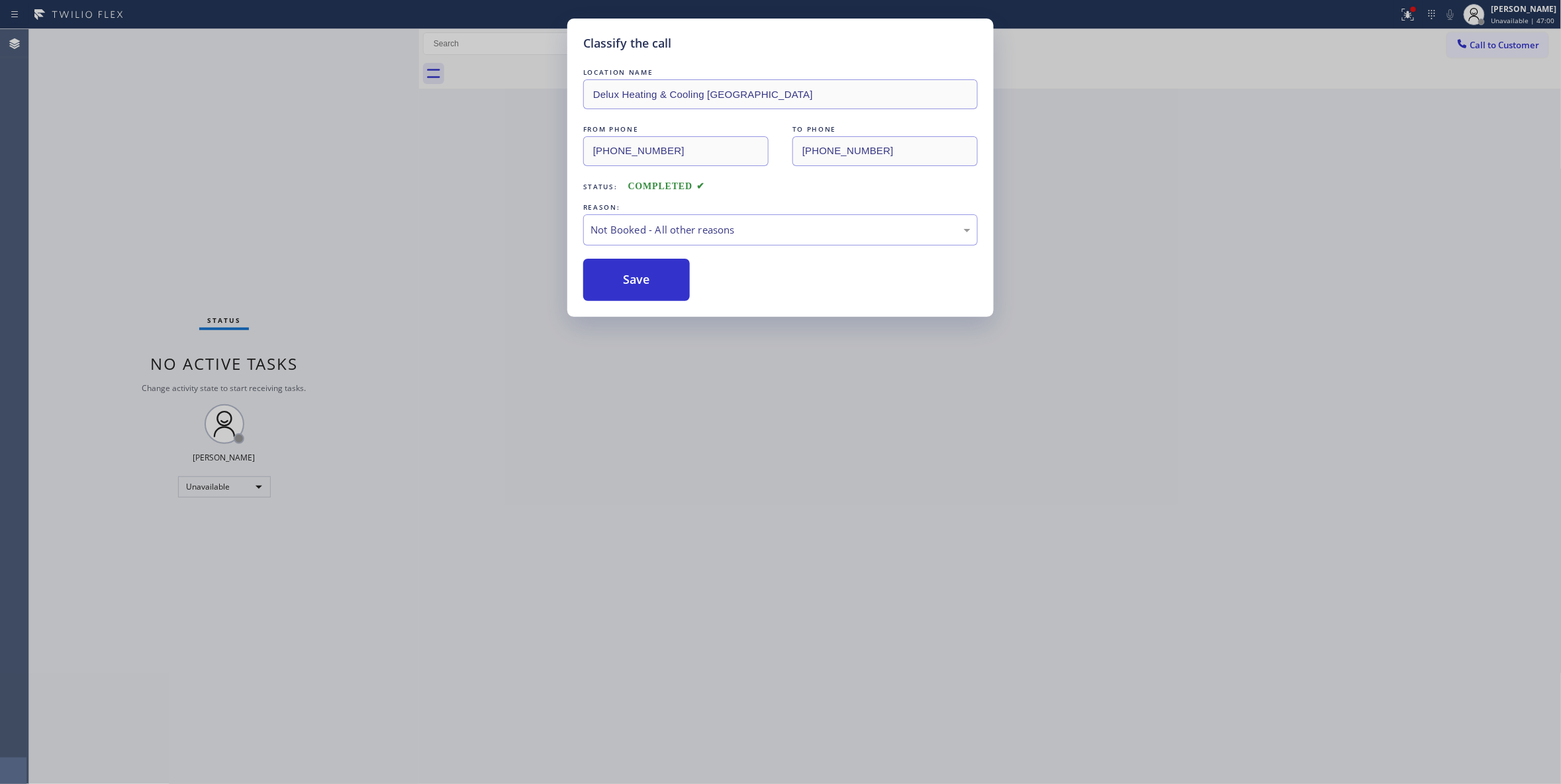
drag, startPoint x: 642, startPoint y: 286, endPoint x: 1486, endPoint y: 149, distance: 855.0
click at [644, 284] on button "Save" at bounding box center [636, 280] width 106 height 43
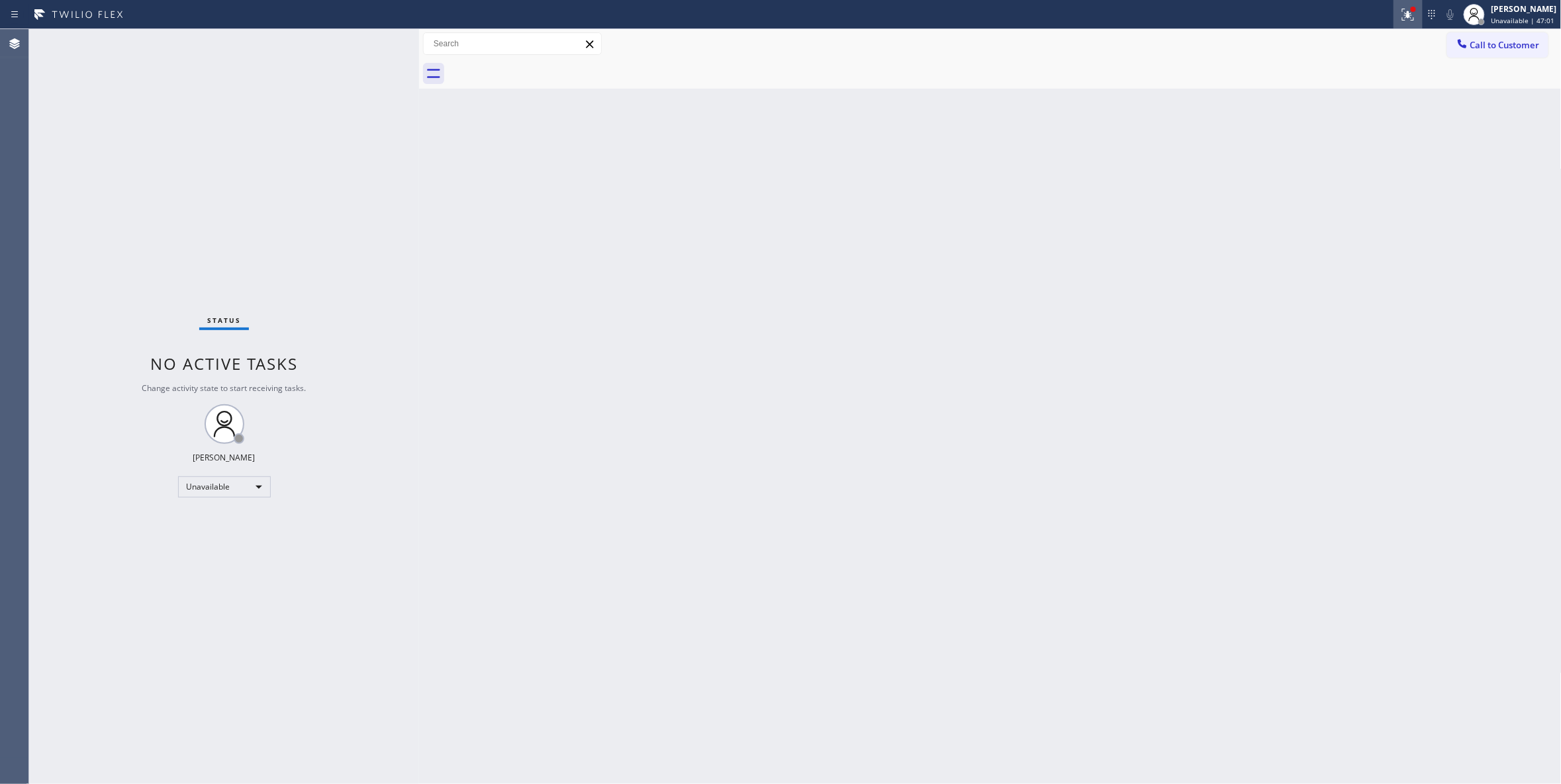
click at [1400, 19] on icon at bounding box center [1408, 15] width 16 height 16
click at [1335, 179] on button "Clear issues" at bounding box center [1321, 173] width 155 height 19
click at [1488, 43] on span "Call to Customer" at bounding box center [1504, 45] width 70 height 12
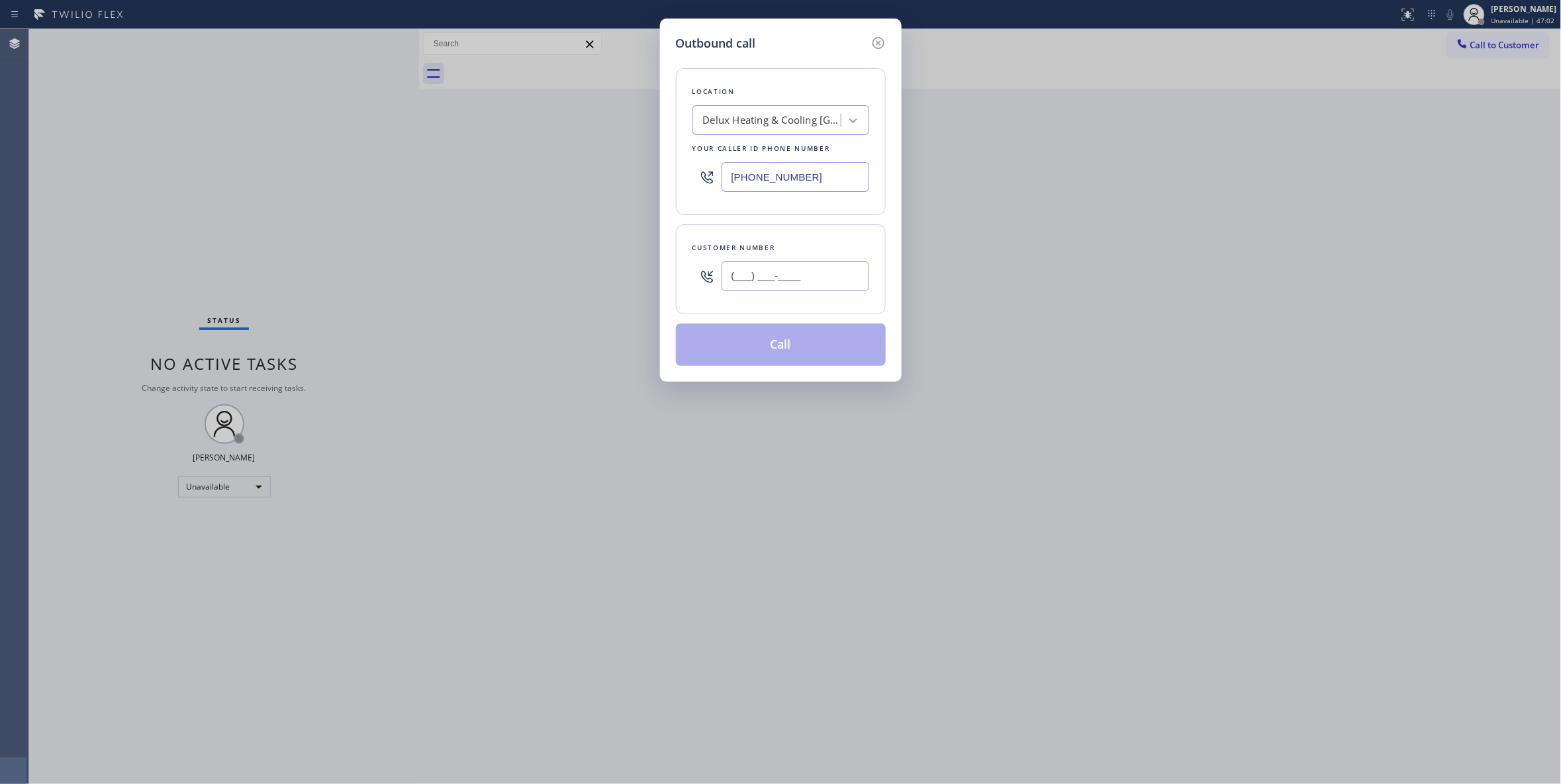
click at [806, 275] on input "(___) ___-____" at bounding box center [795, 276] width 148 height 30
paste input "954) 239-2457"
type input "(954) 239-2457"
click at [809, 348] on button "Call" at bounding box center [781, 345] width 210 height 43
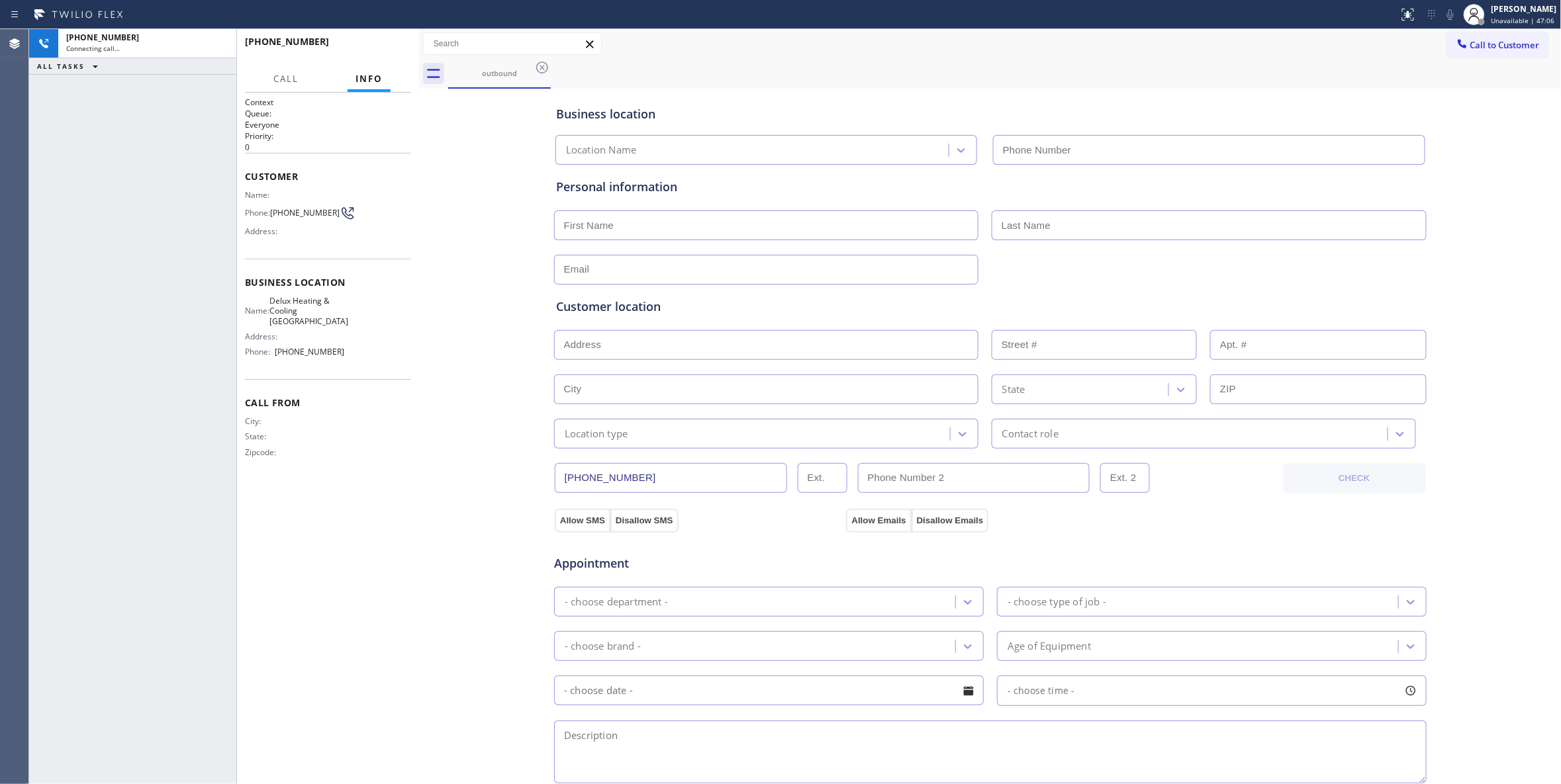
type input "(954) 417-1764"
click at [62, 223] on div "+19542392457 Live | 00:03 ALL TASKS ALL TASKS ACTIVE TASKS TASKS IN WRAP UP" at bounding box center [133, 407] width 207 height 755
click at [363, 43] on span "HANG UP" at bounding box center [380, 48] width 41 height 9
click at [364, 41] on button "COMPLETE" at bounding box center [378, 48] width 67 height 19
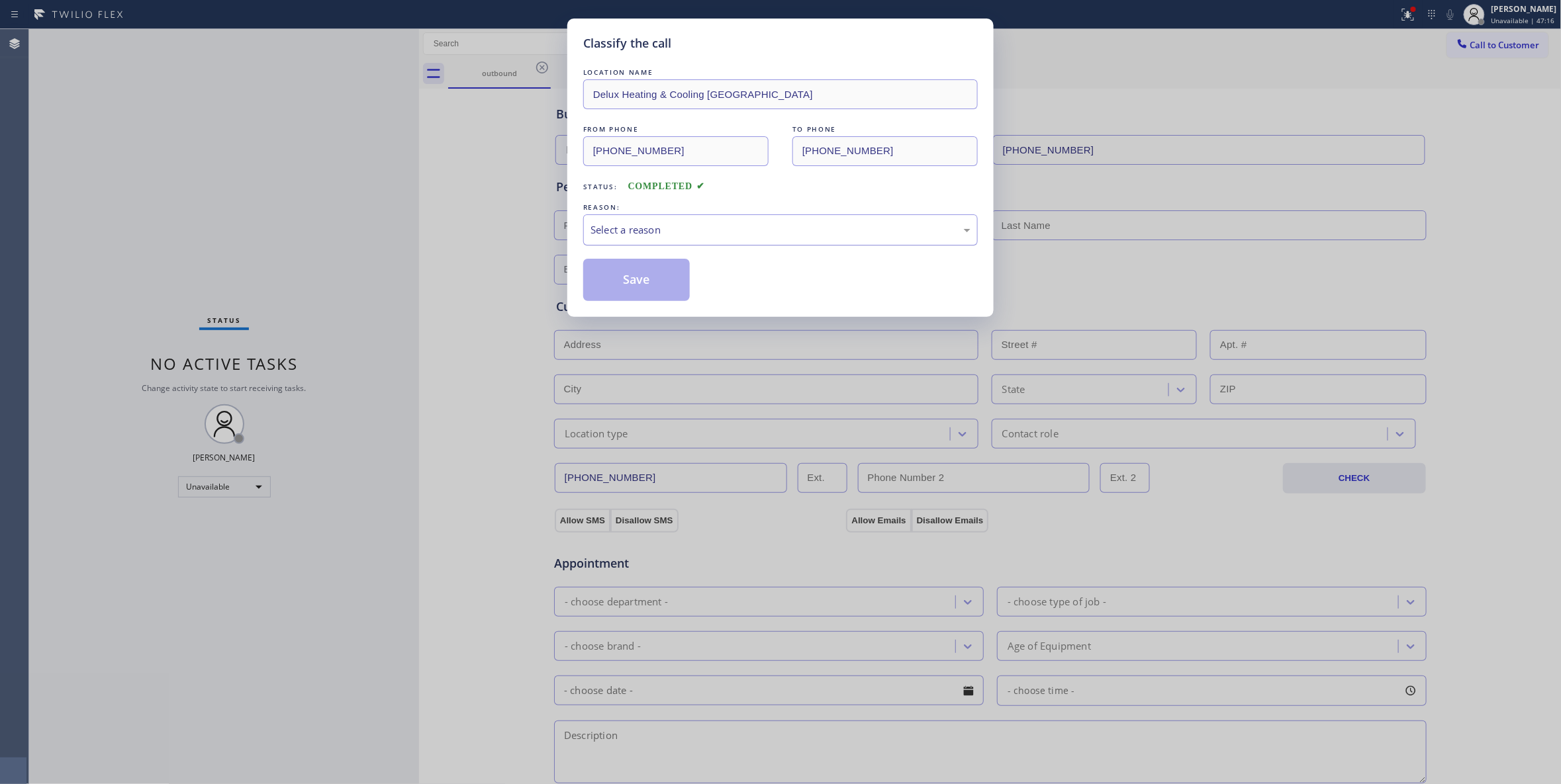
click at [617, 226] on div "Select a reason" at bounding box center [780, 230] width 380 height 15
click at [624, 278] on button "Save" at bounding box center [636, 280] width 106 height 43
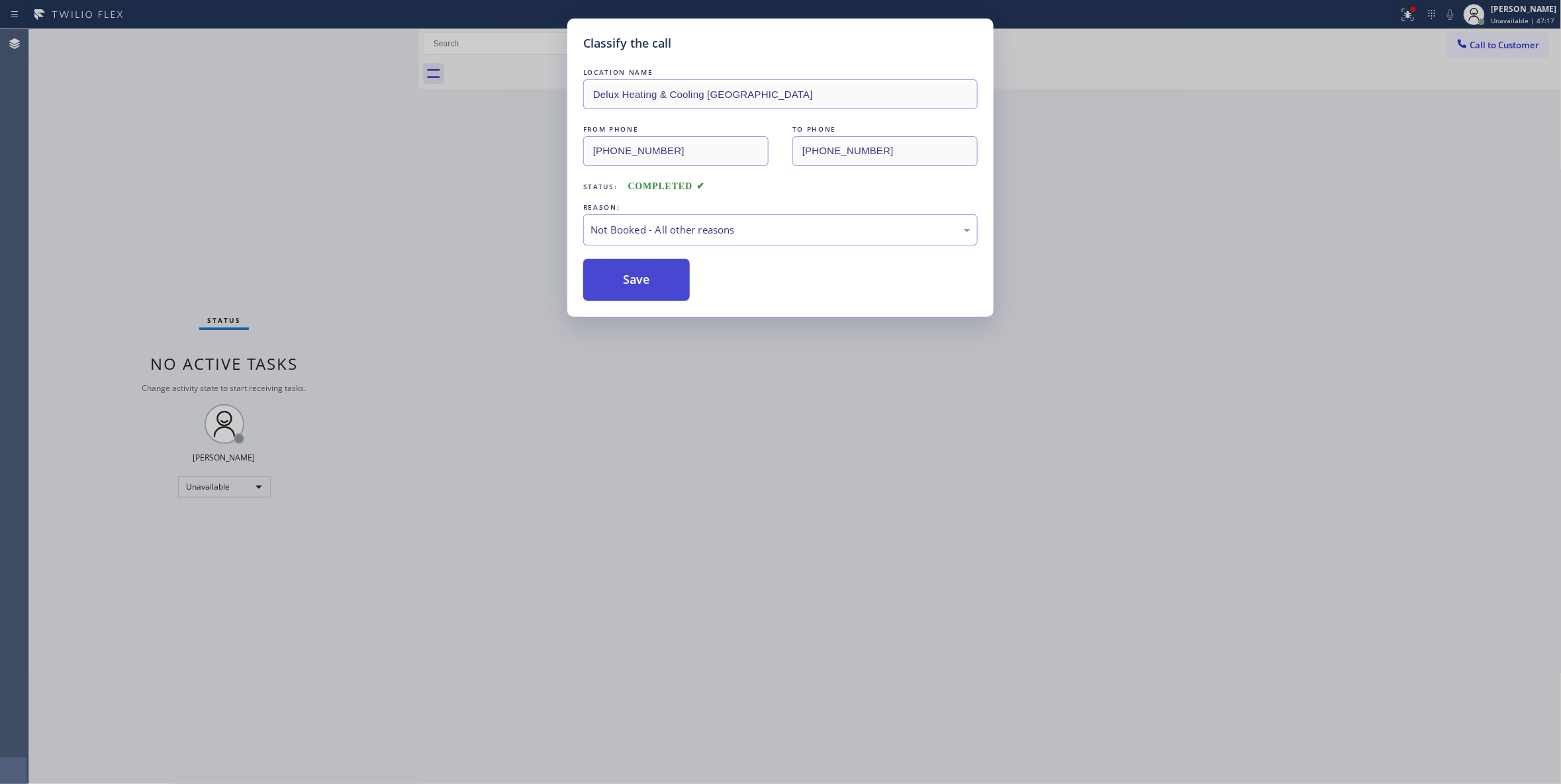
click at [625, 276] on button "Save" at bounding box center [636, 280] width 106 height 43
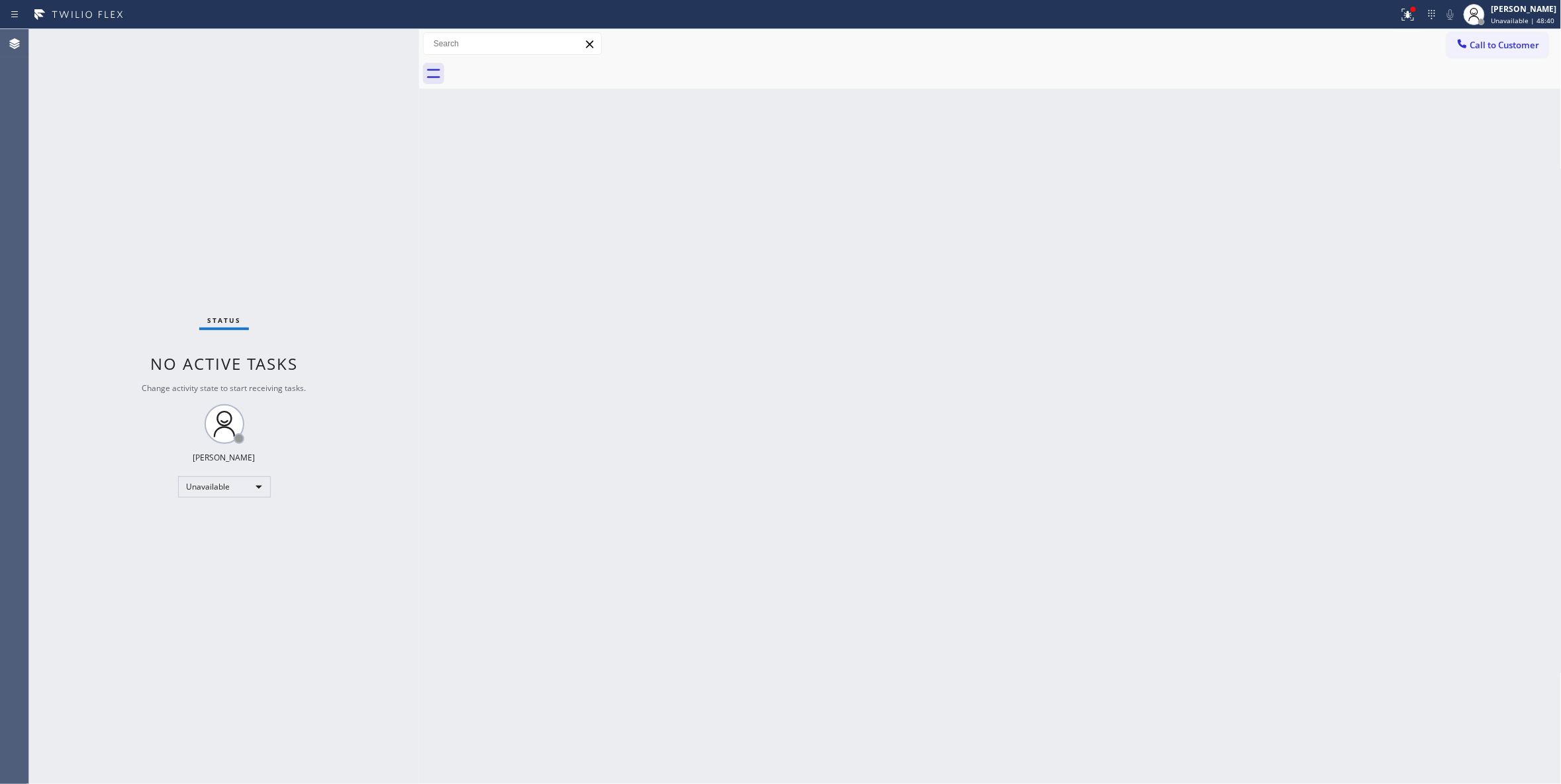
click at [223, 757] on div "Status No active tasks Change activity state to start receiving tasks. Louis Ma…" at bounding box center [224, 407] width 390 height 755
click at [1499, 40] on span "Call to Customer" at bounding box center [1504, 45] width 70 height 12
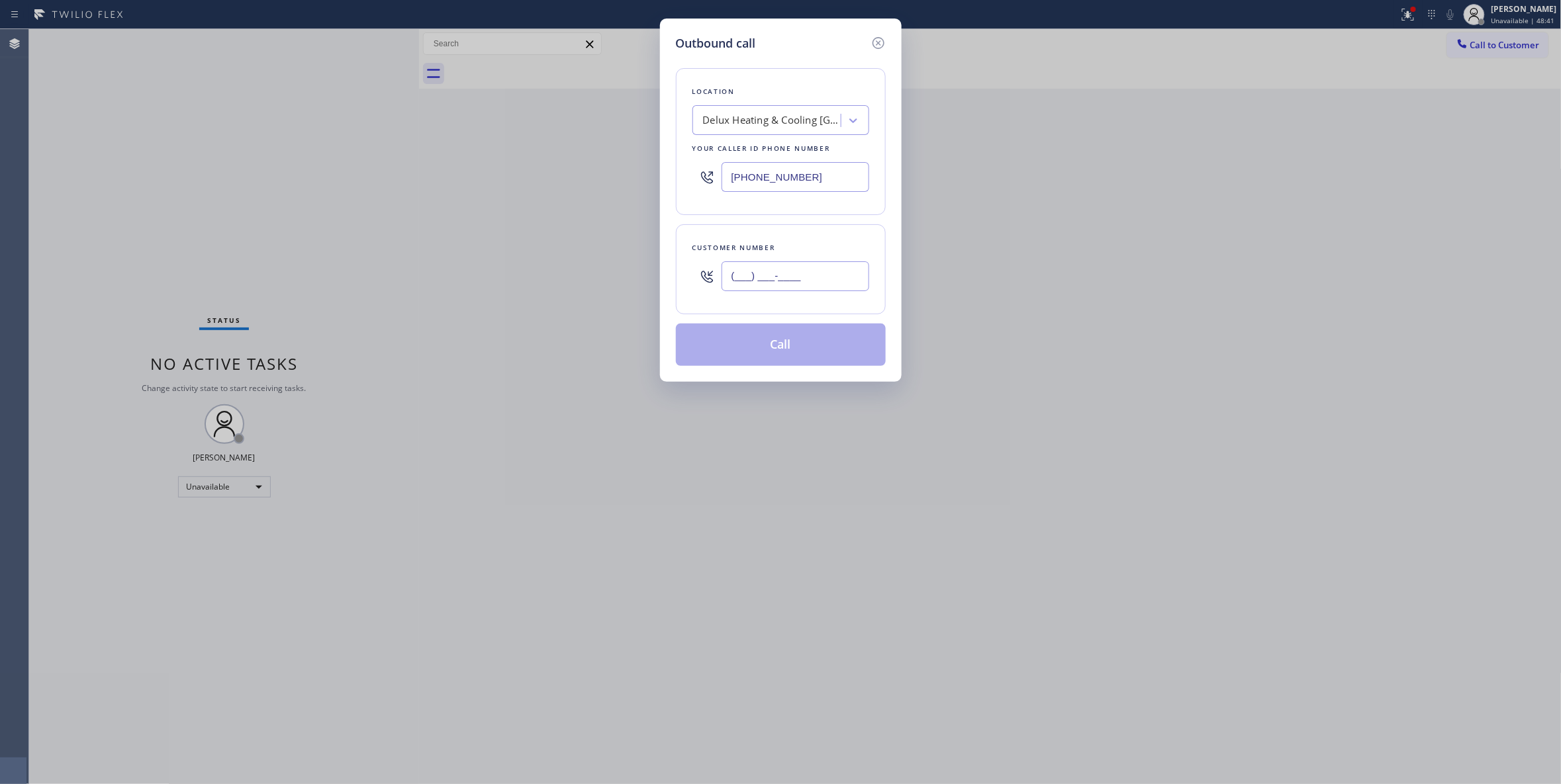
click at [761, 280] on input "(___) ___-____" at bounding box center [795, 276] width 148 height 30
paste input "954) 239-2457"
type input "(954) 239-2457"
click at [808, 348] on button "Call" at bounding box center [781, 345] width 210 height 43
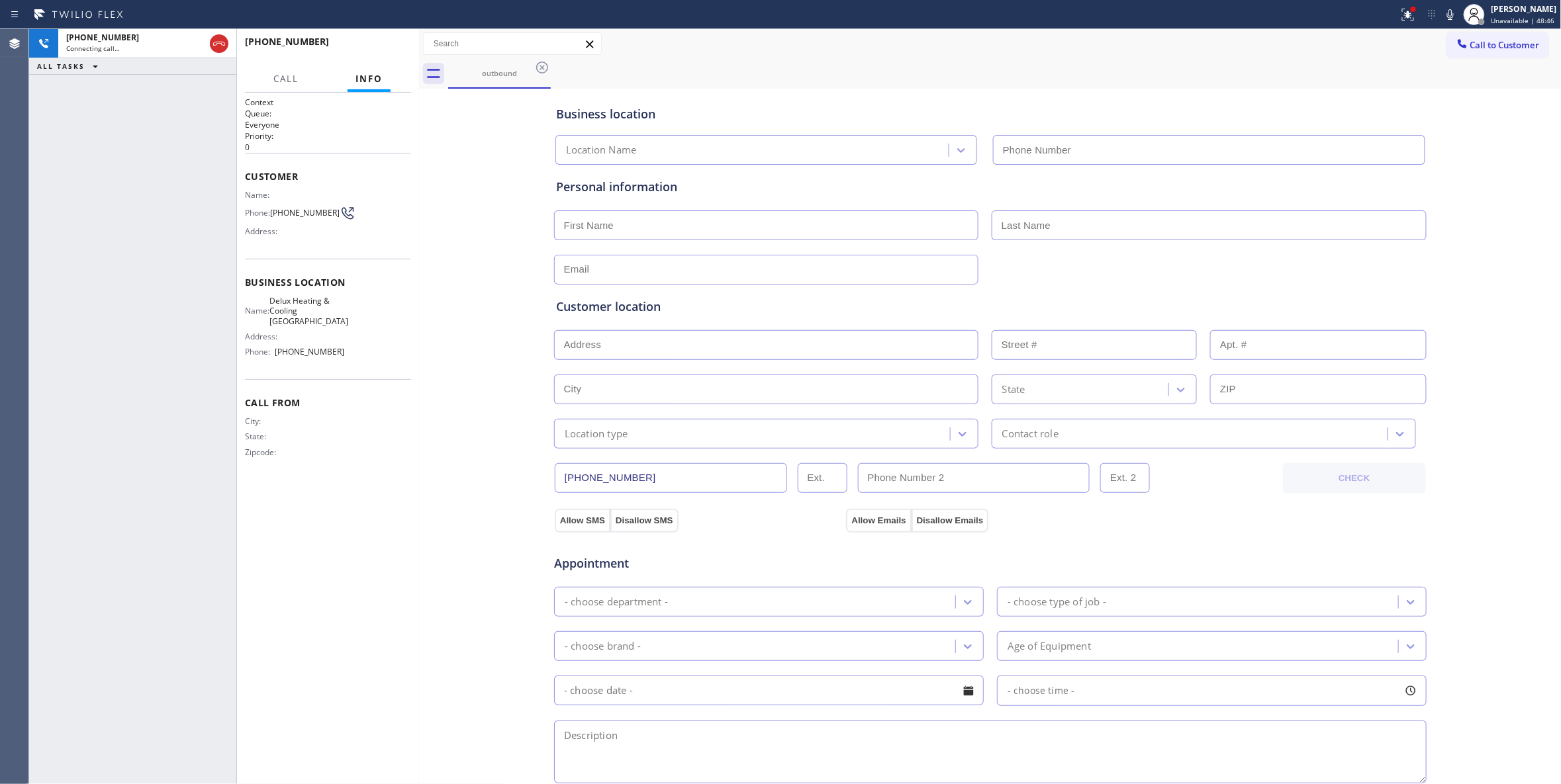
type input "(954) 417-1764"
click at [92, 363] on div "+19542392457 Live | 00:00 ALL TASKS ALL TASKS ACTIVE TASKS TASKS IN WRAP UP" at bounding box center [133, 407] width 207 height 755
click at [392, 43] on button "HANG UP" at bounding box center [380, 48] width 62 height 19
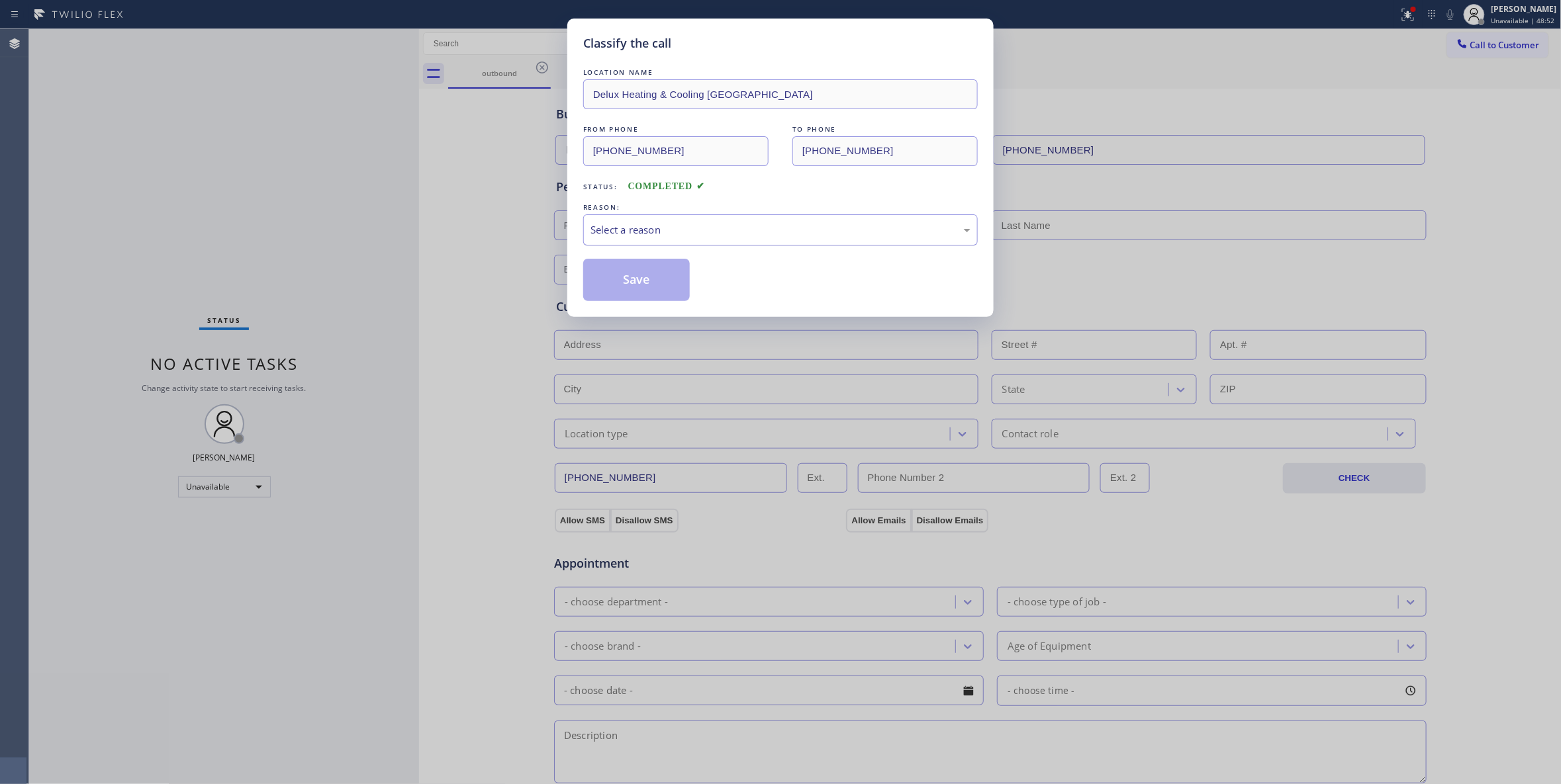
click at [602, 223] on div "Select a reason" at bounding box center [780, 230] width 380 height 15
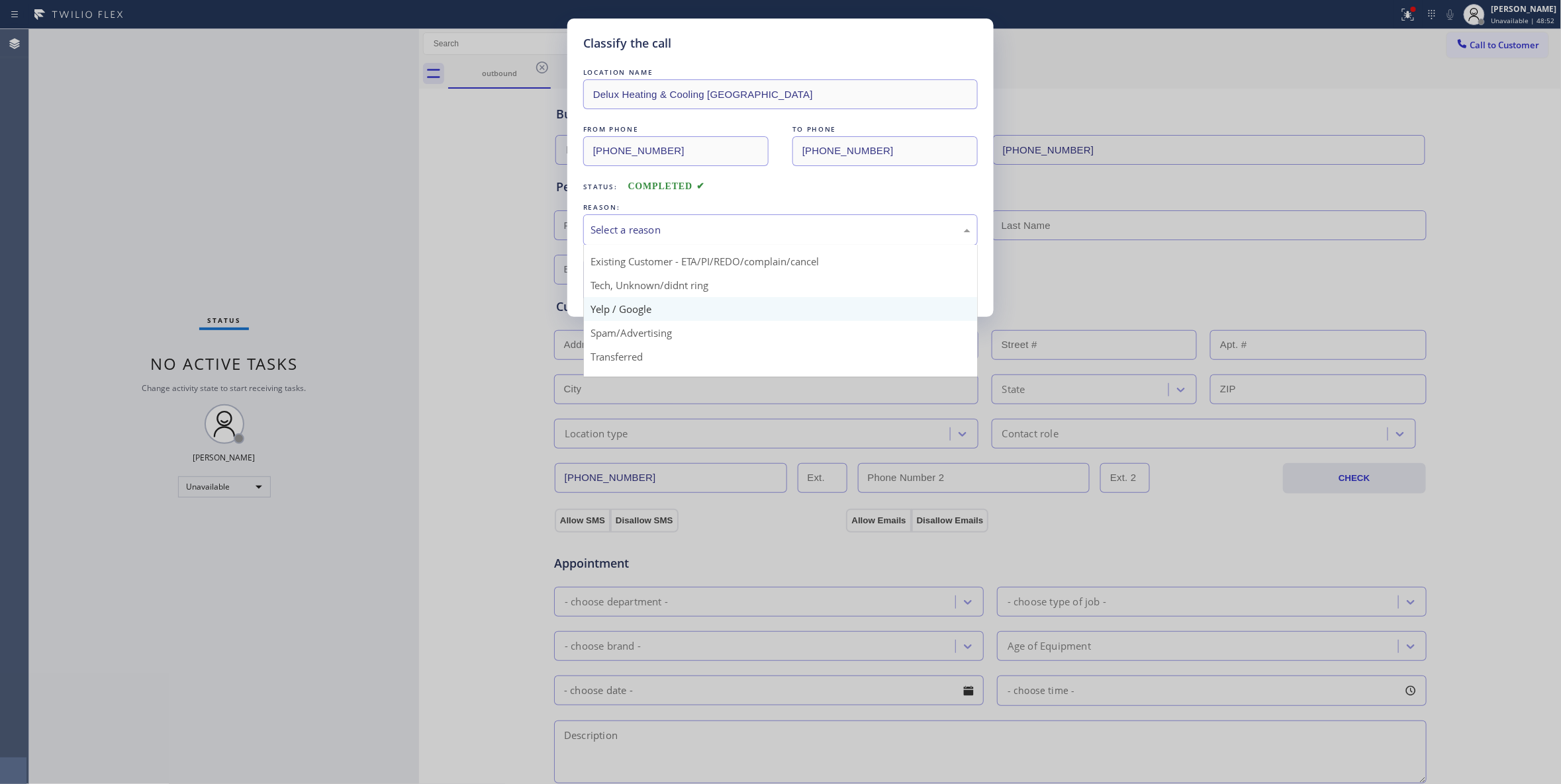
scroll to position [83, 0]
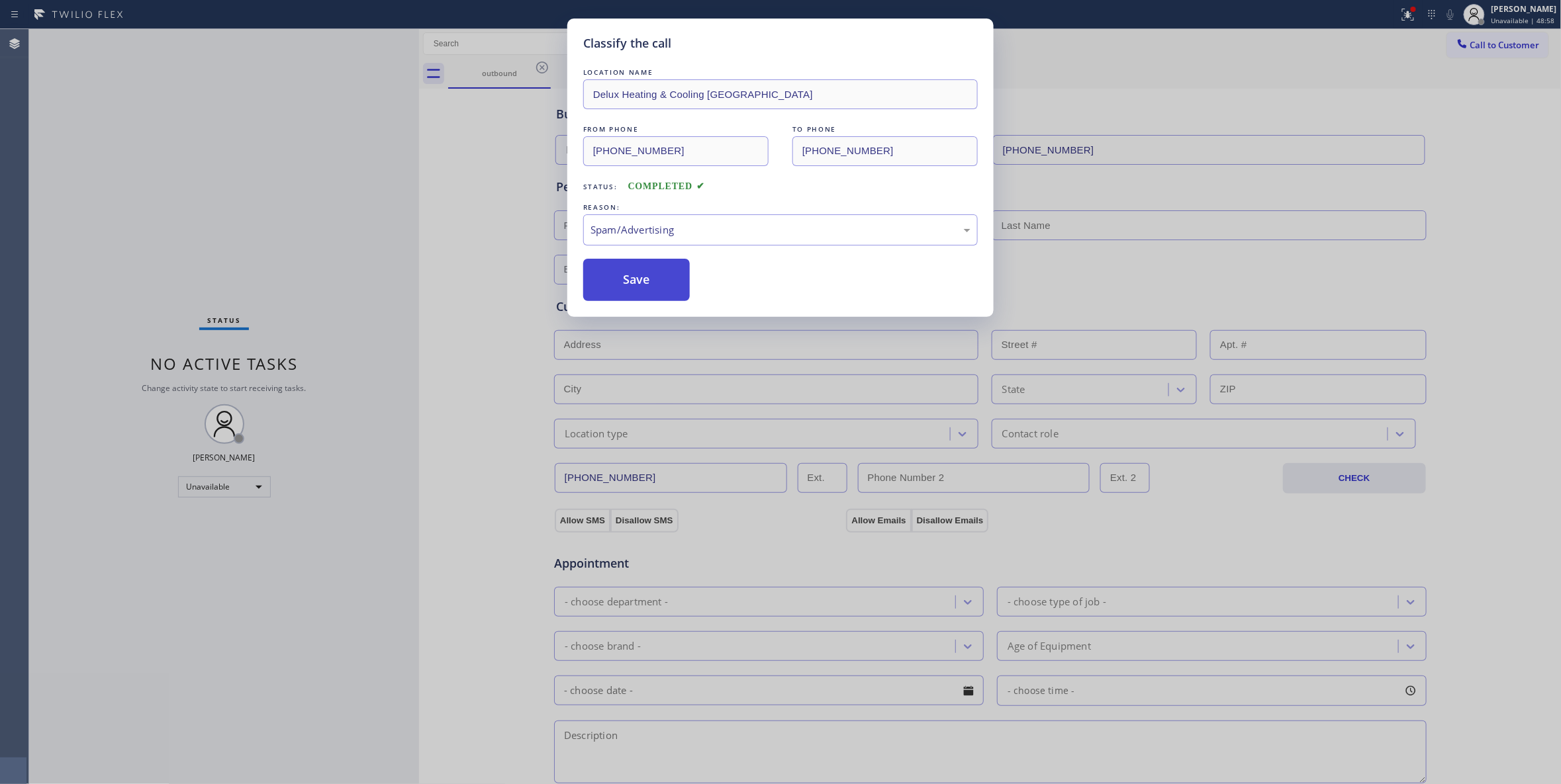
click at [621, 287] on button "Save" at bounding box center [636, 280] width 106 height 43
click at [621, 286] on button "Save" at bounding box center [636, 280] width 106 height 43
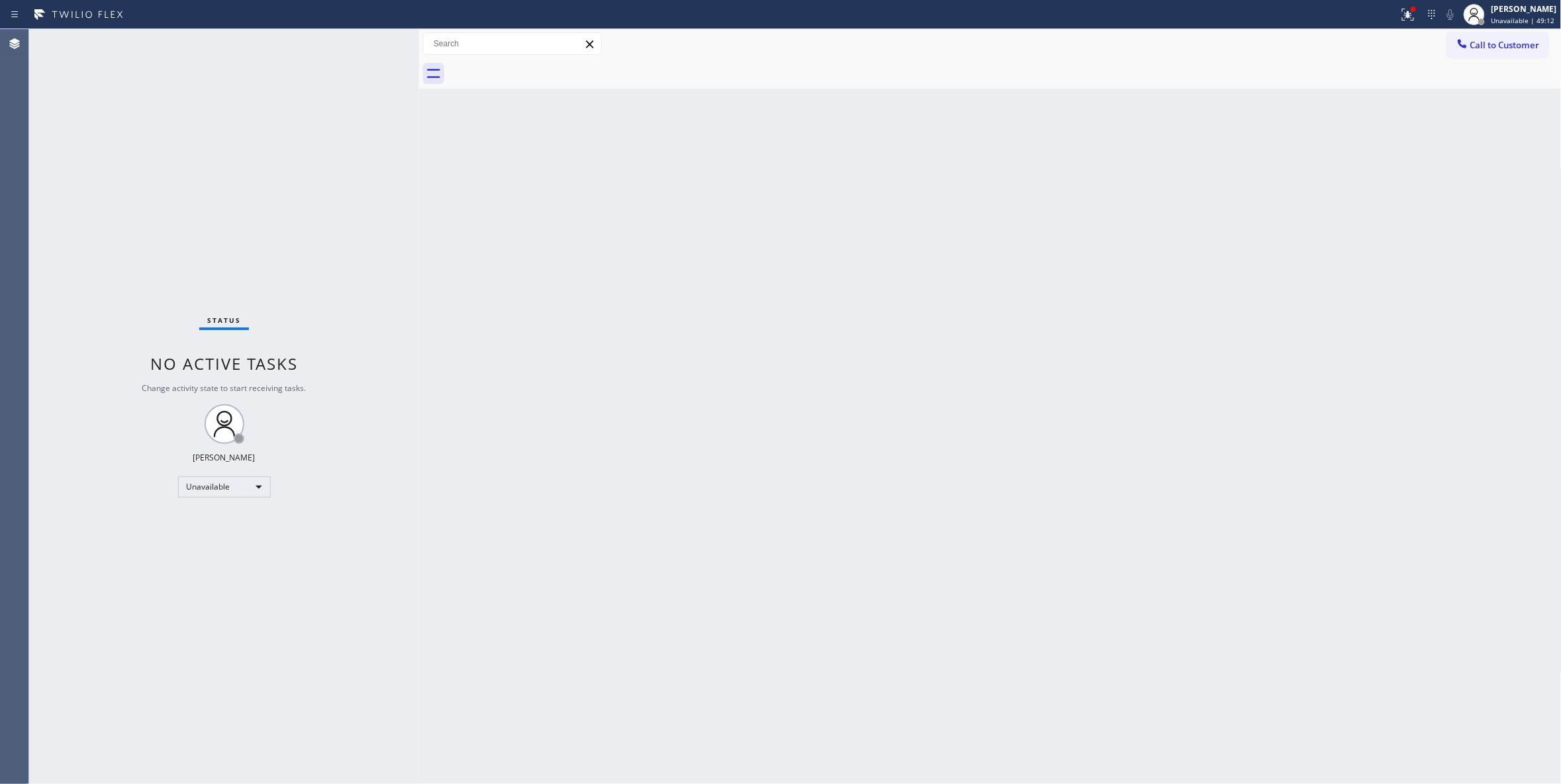
click at [927, 347] on div "Back to Dashboard Change Sender ID Customers Technicians Select a contact Outbo…" at bounding box center [990, 407] width 1143 height 755
click at [1523, 38] on button "Call to Customer" at bounding box center [1498, 45] width 101 height 25
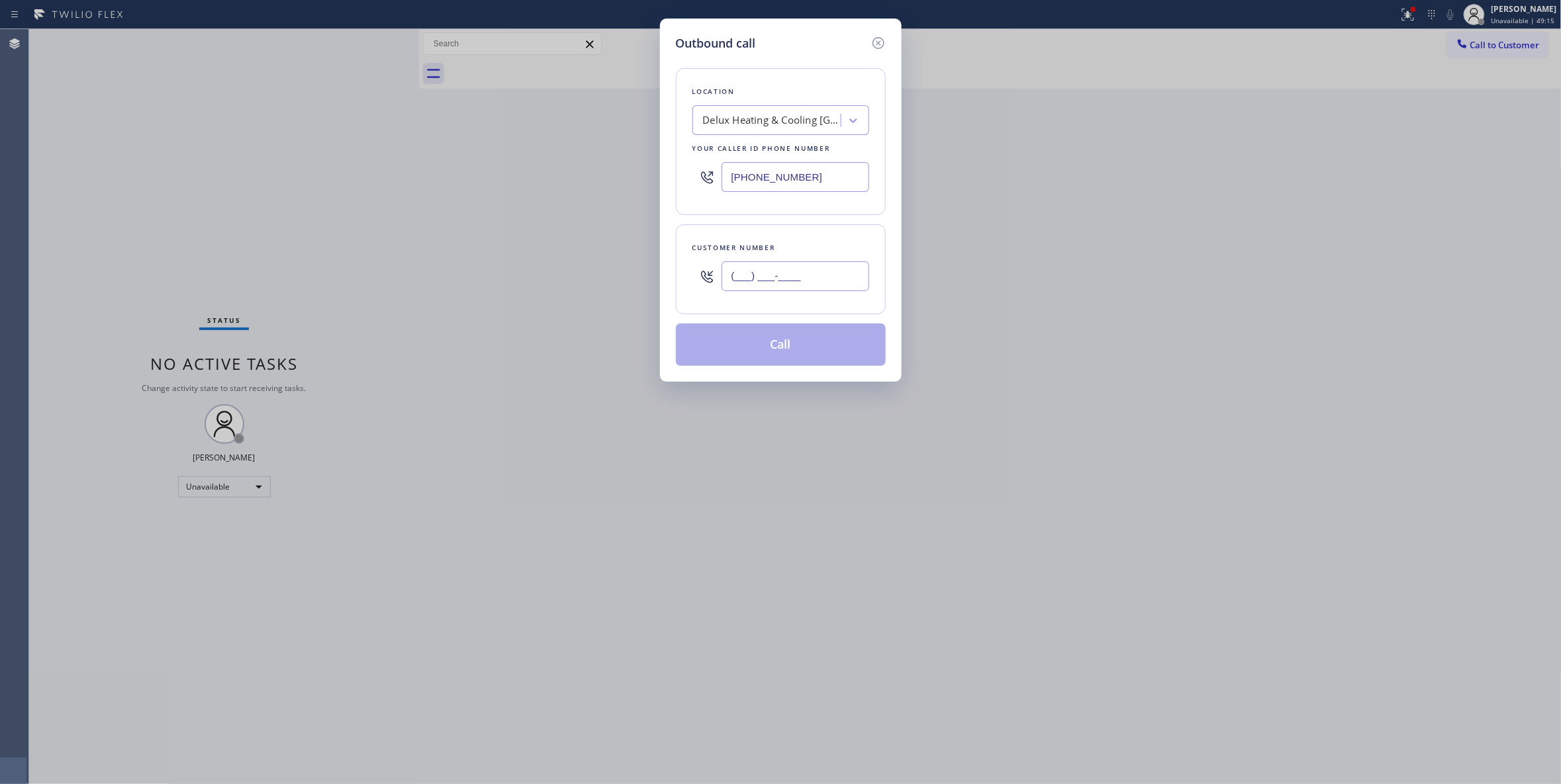
click at [794, 274] on input "(___) ___-____" at bounding box center [795, 276] width 148 height 30
paste input "732) 579-6949"
type input "(732) 579-6949"
click at [753, 120] on div "Delux Heating & Cooling Fort Lauderdale" at bounding box center [772, 120] width 139 height 15
paste input "CarePoint Repairs"
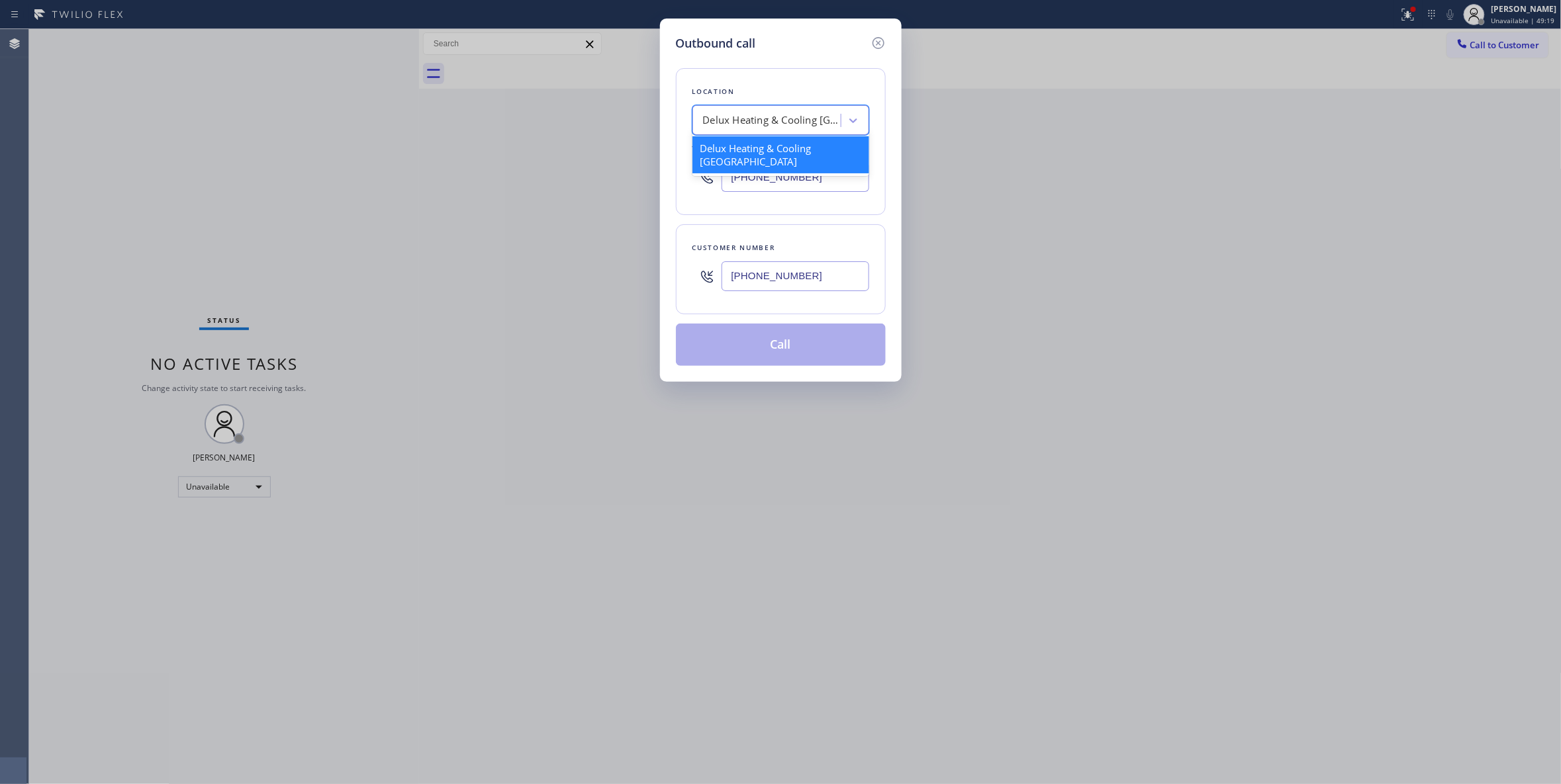
type input "CarePoint Repairs"
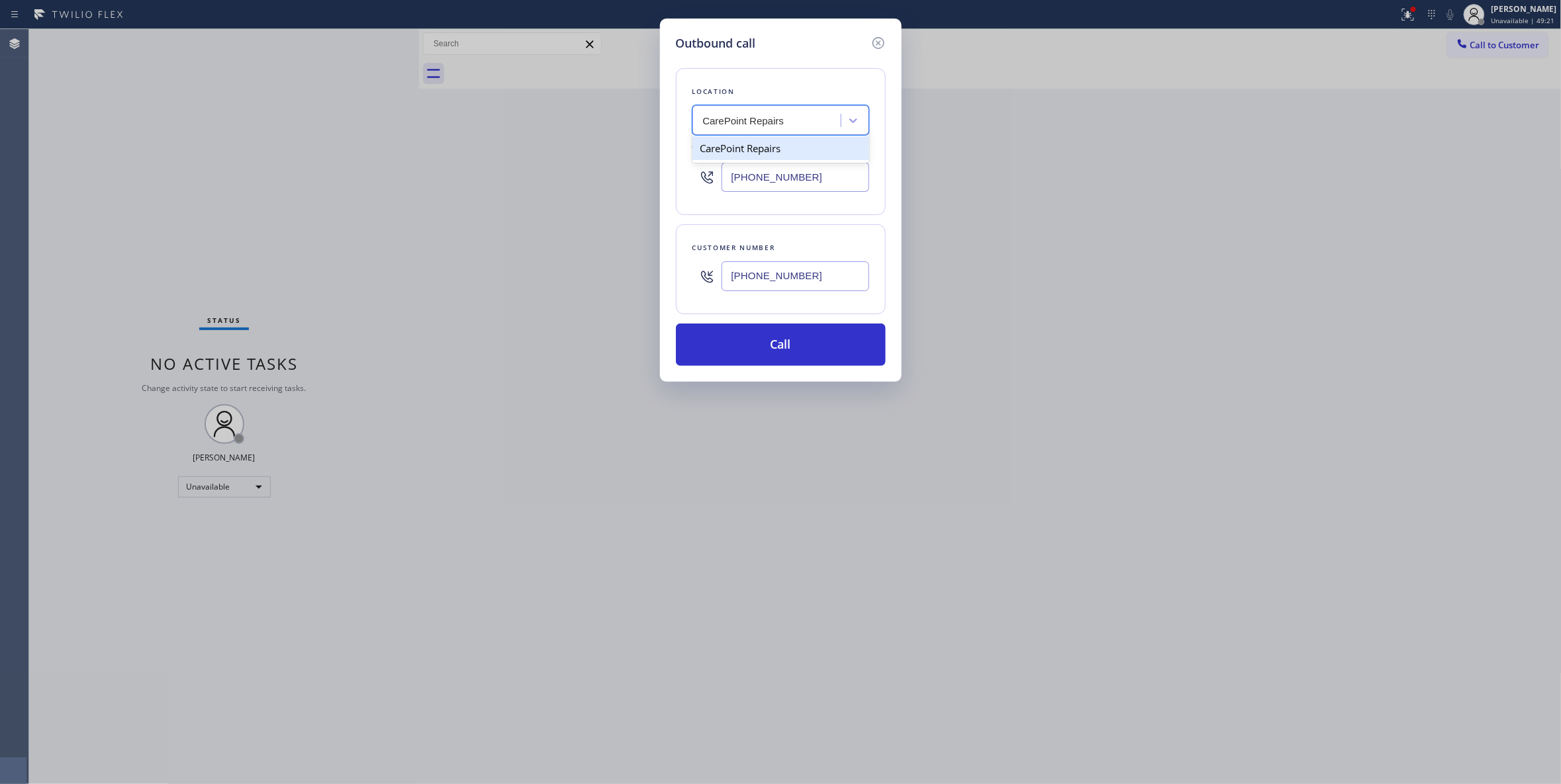
click at [747, 152] on div "CarePoint Repairs" at bounding box center [780, 148] width 177 height 24
type input "(732) 641-6516"
click at [761, 347] on button "Call" at bounding box center [781, 345] width 210 height 43
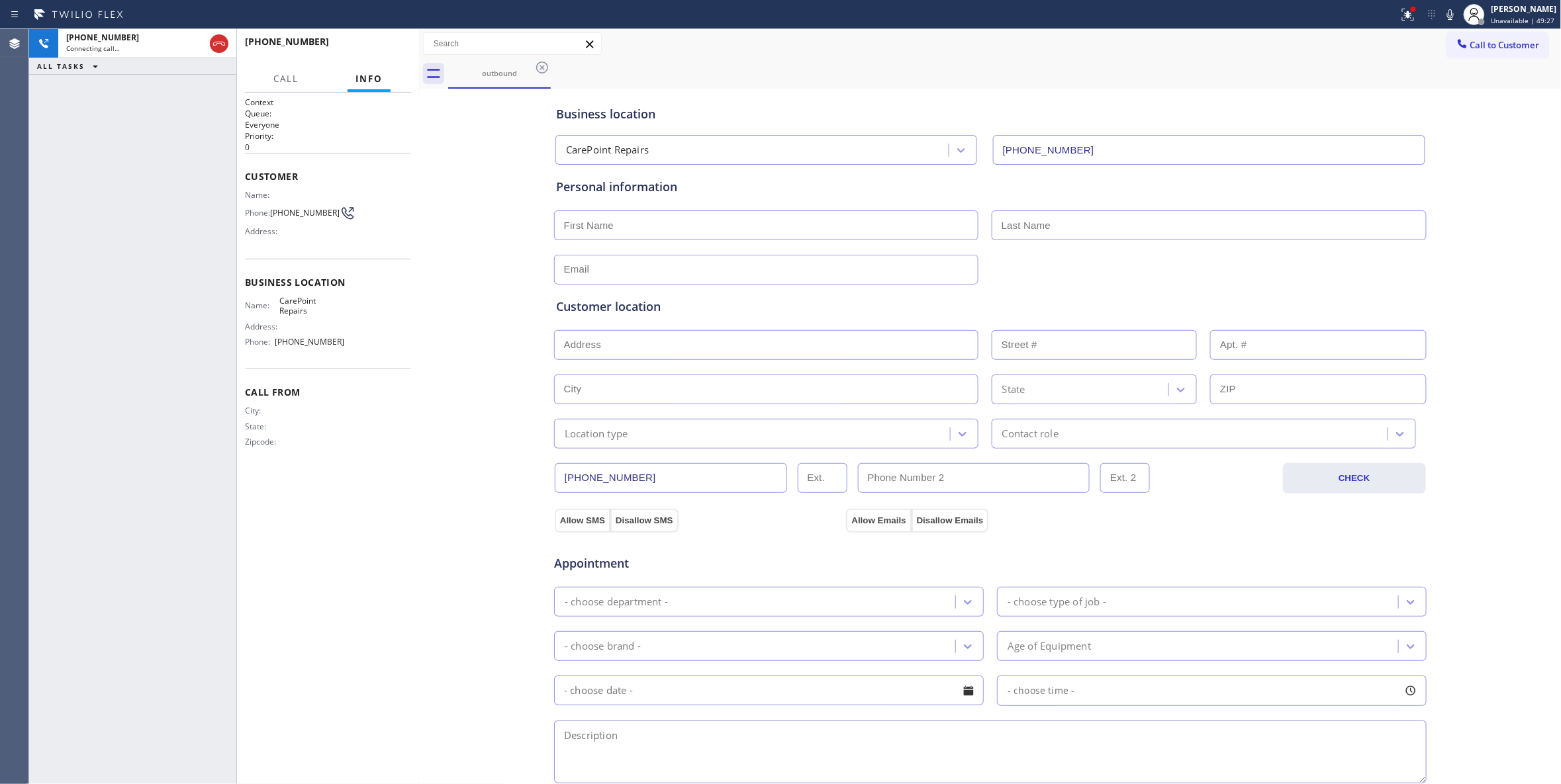
type input "(732) 641-6516"
click at [101, 419] on div "+17325796949 Live | 00:02 ALL TASKS ALL TASKS ACTIVE TASKS TASKS IN WRAP UP" at bounding box center [133, 407] width 207 height 755
click at [384, 43] on button "HANG UP" at bounding box center [380, 48] width 62 height 19
drag, startPoint x: 295, startPoint y: 223, endPoint x: 269, endPoint y: 215, distance: 27.2
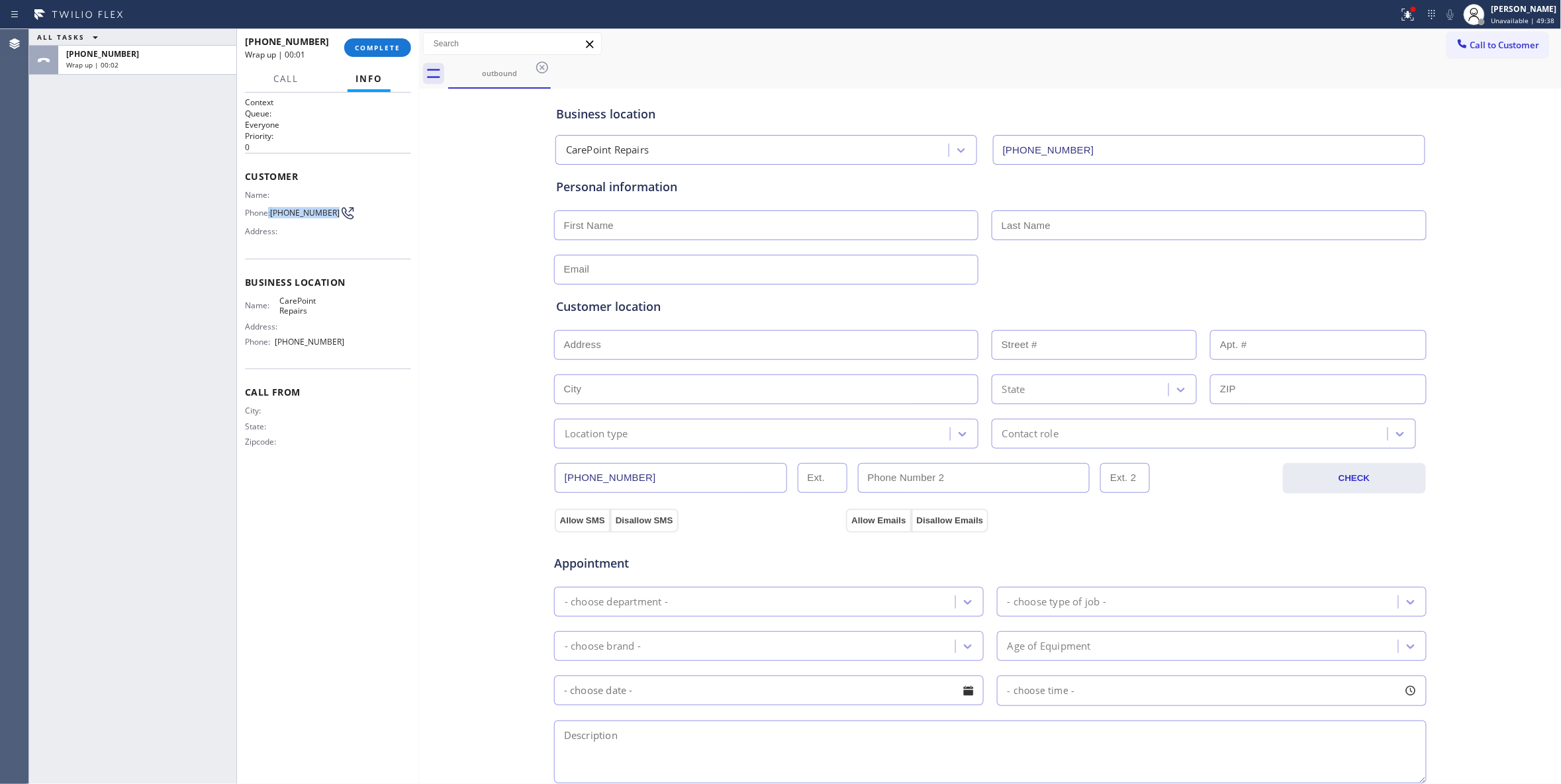
click at [269, 215] on div "Phone: (732) 579-6949" at bounding box center [295, 213] width 100 height 16
click at [269, 215] on span "Phone:" at bounding box center [257, 213] width 25 height 10
drag, startPoint x: 295, startPoint y: 223, endPoint x: 276, endPoint y: 213, distance: 21.5
click at [276, 213] on span "(732) 579-6949" at bounding box center [304, 213] width 70 height 10
copy span "732) 579-6949"
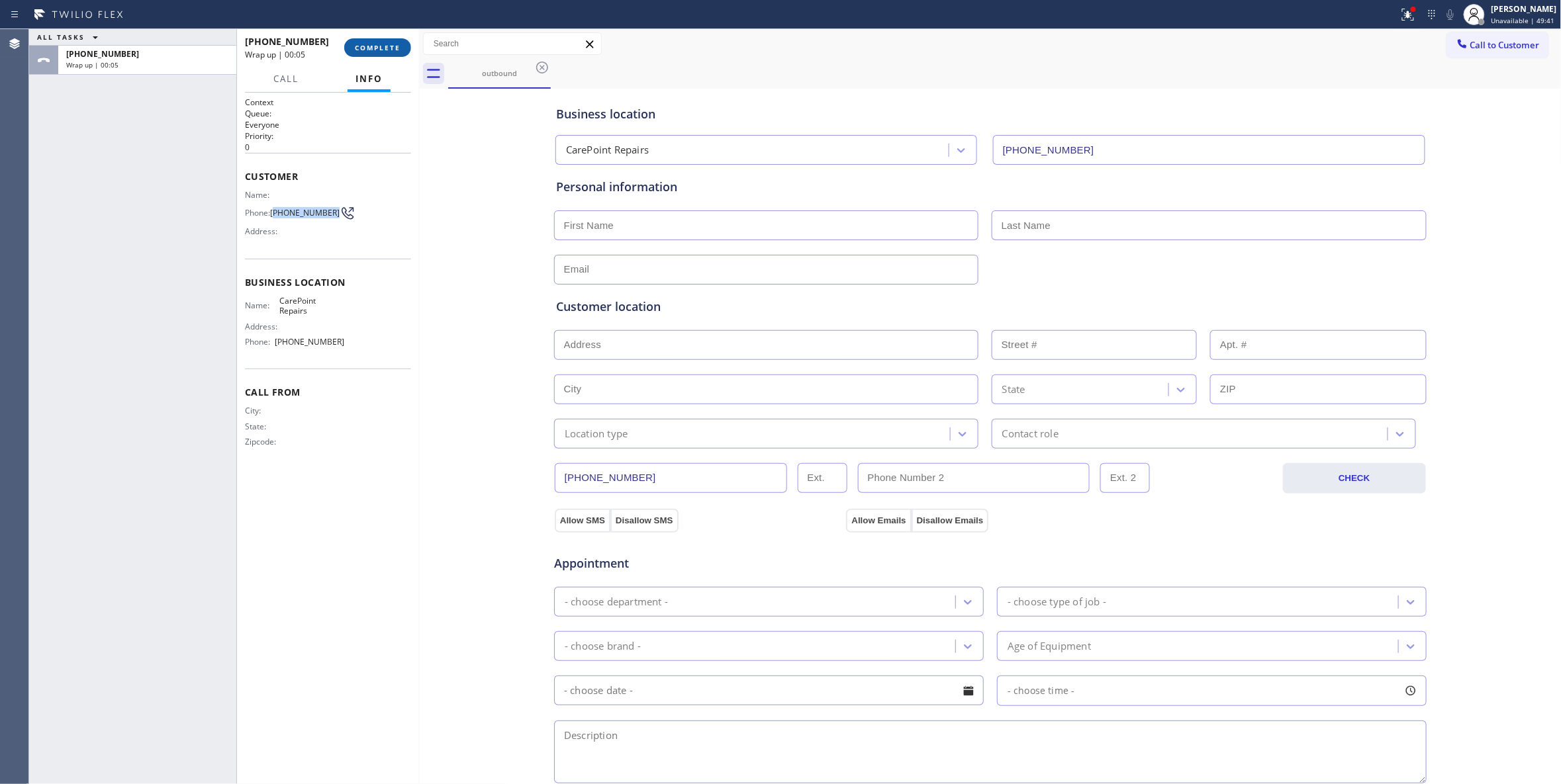
click at [397, 48] on span "COMPLETE" at bounding box center [378, 48] width 46 height 9
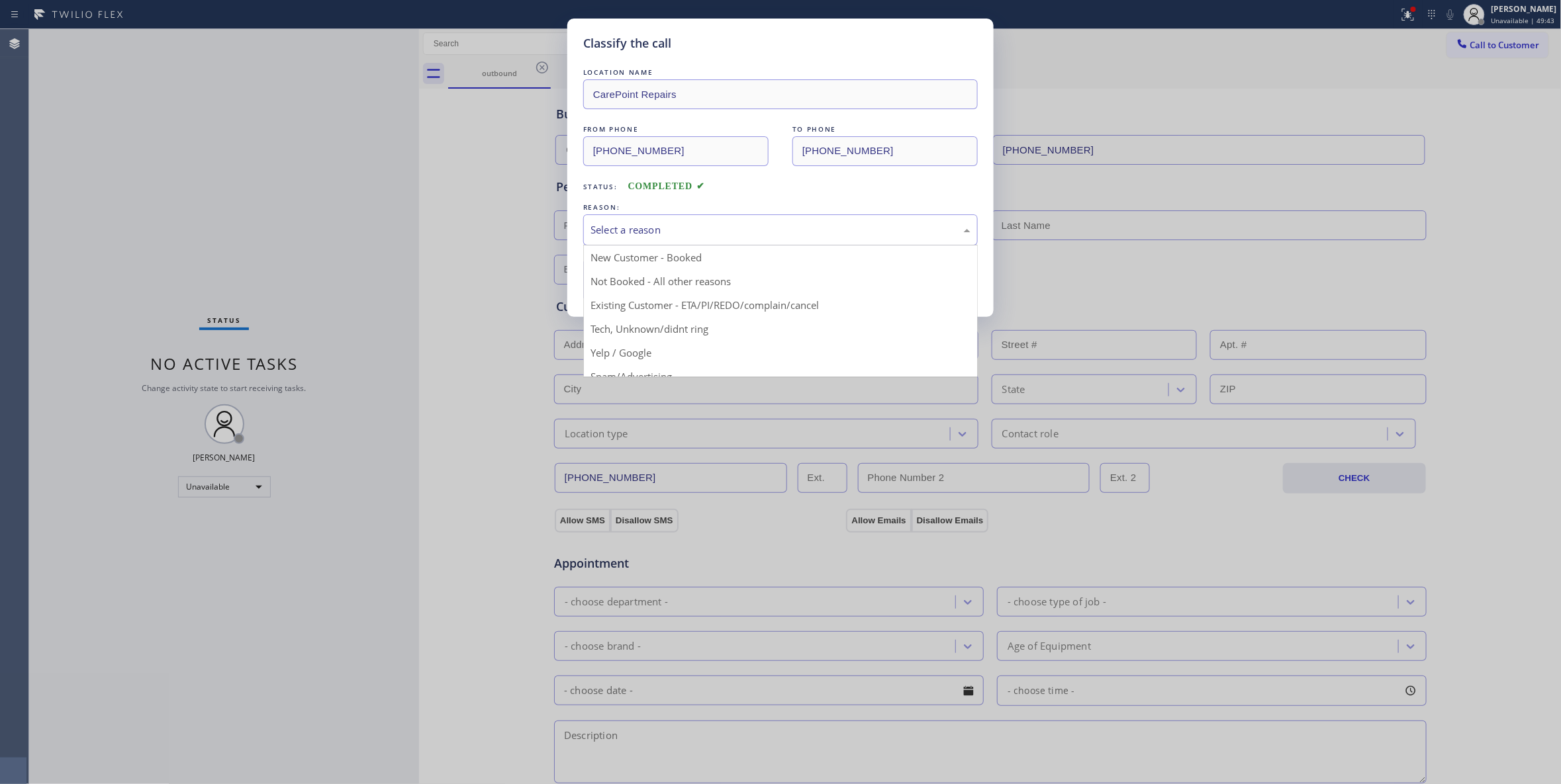
click at [636, 221] on div "Select a reason" at bounding box center [780, 230] width 394 height 31
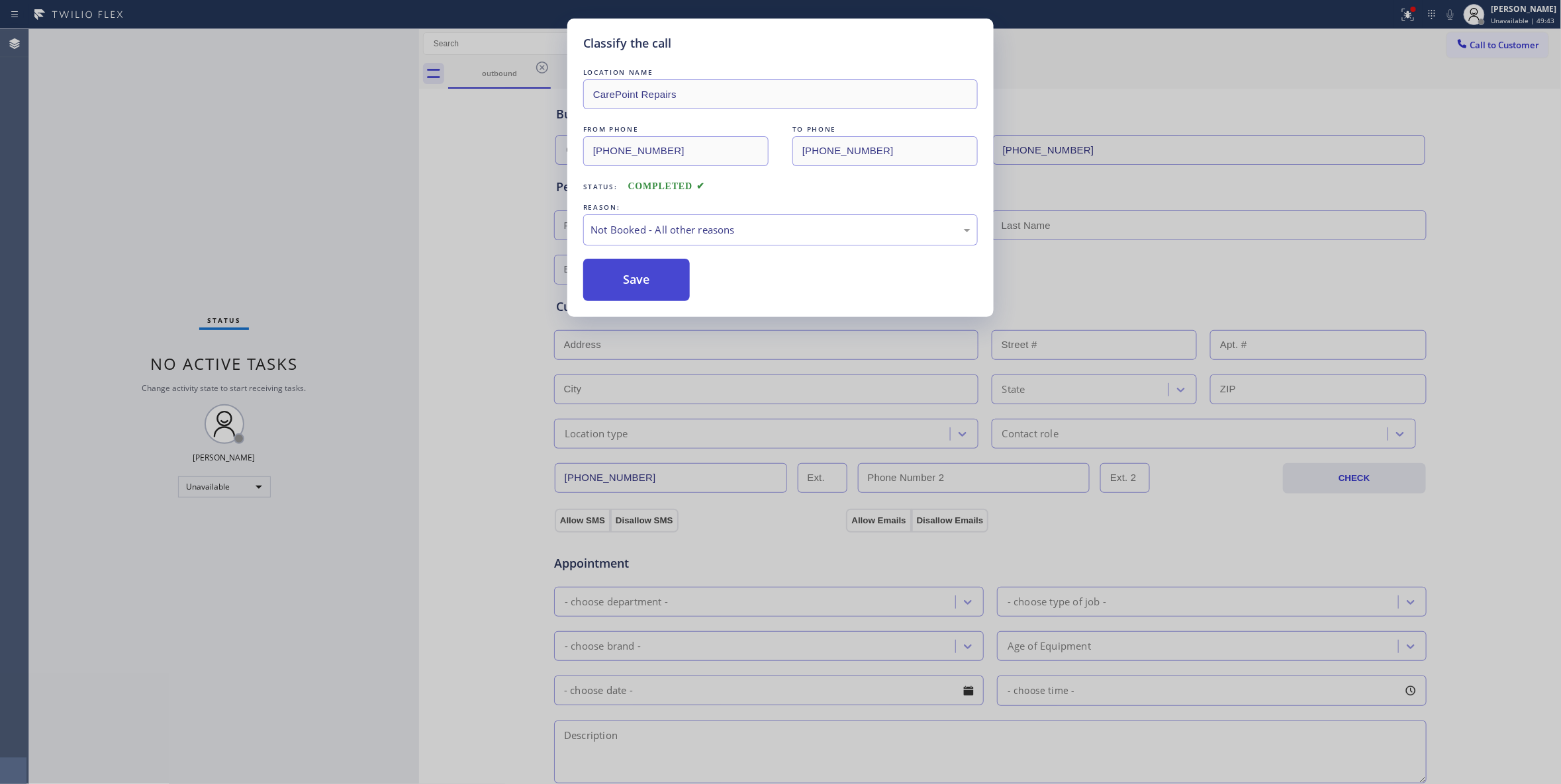
click at [642, 286] on button "Save" at bounding box center [636, 280] width 106 height 43
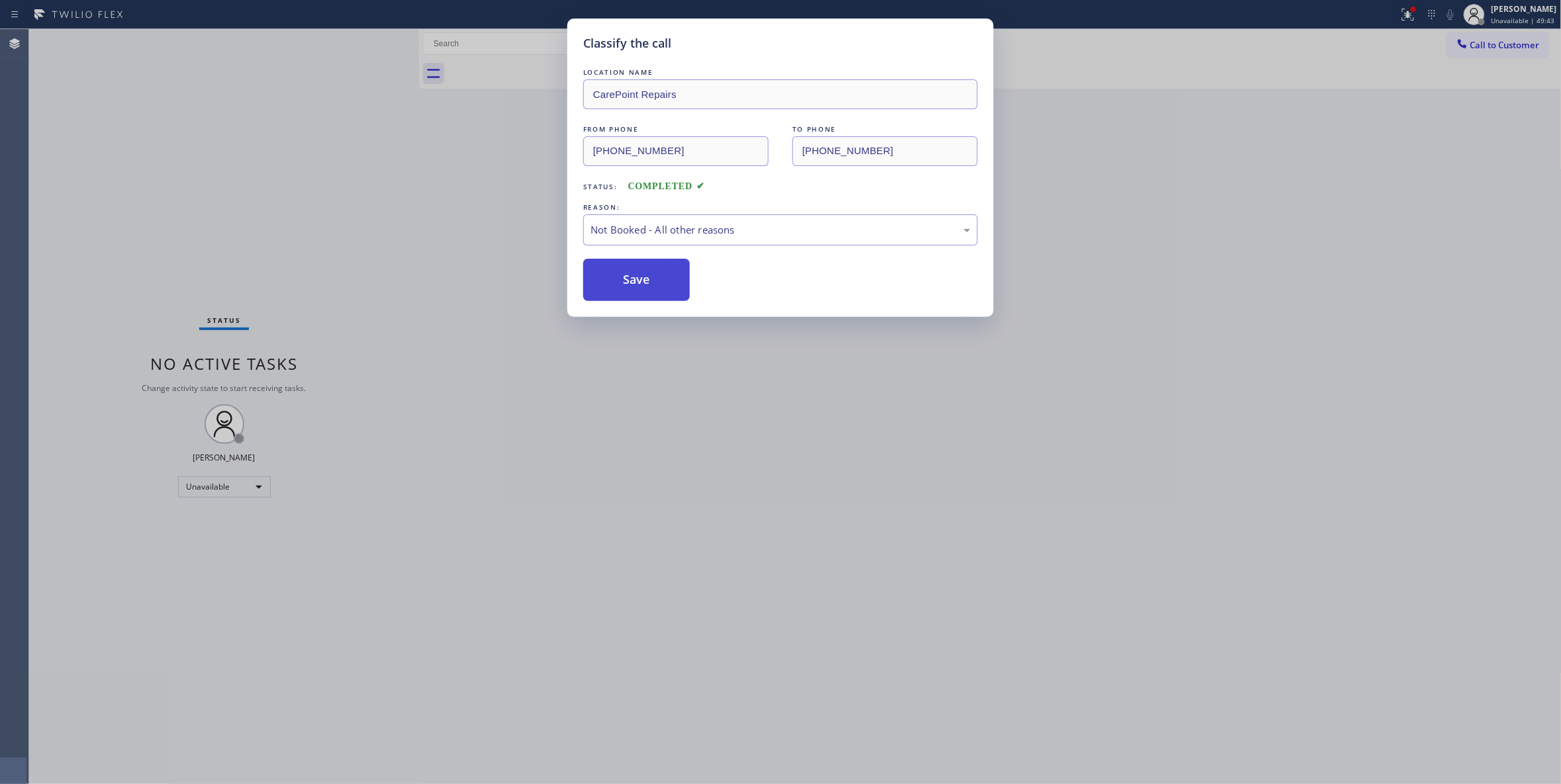
drag, startPoint x: 642, startPoint y: 286, endPoint x: 864, endPoint y: 220, distance: 231.6
click at [642, 284] on button "Save" at bounding box center [636, 280] width 106 height 43
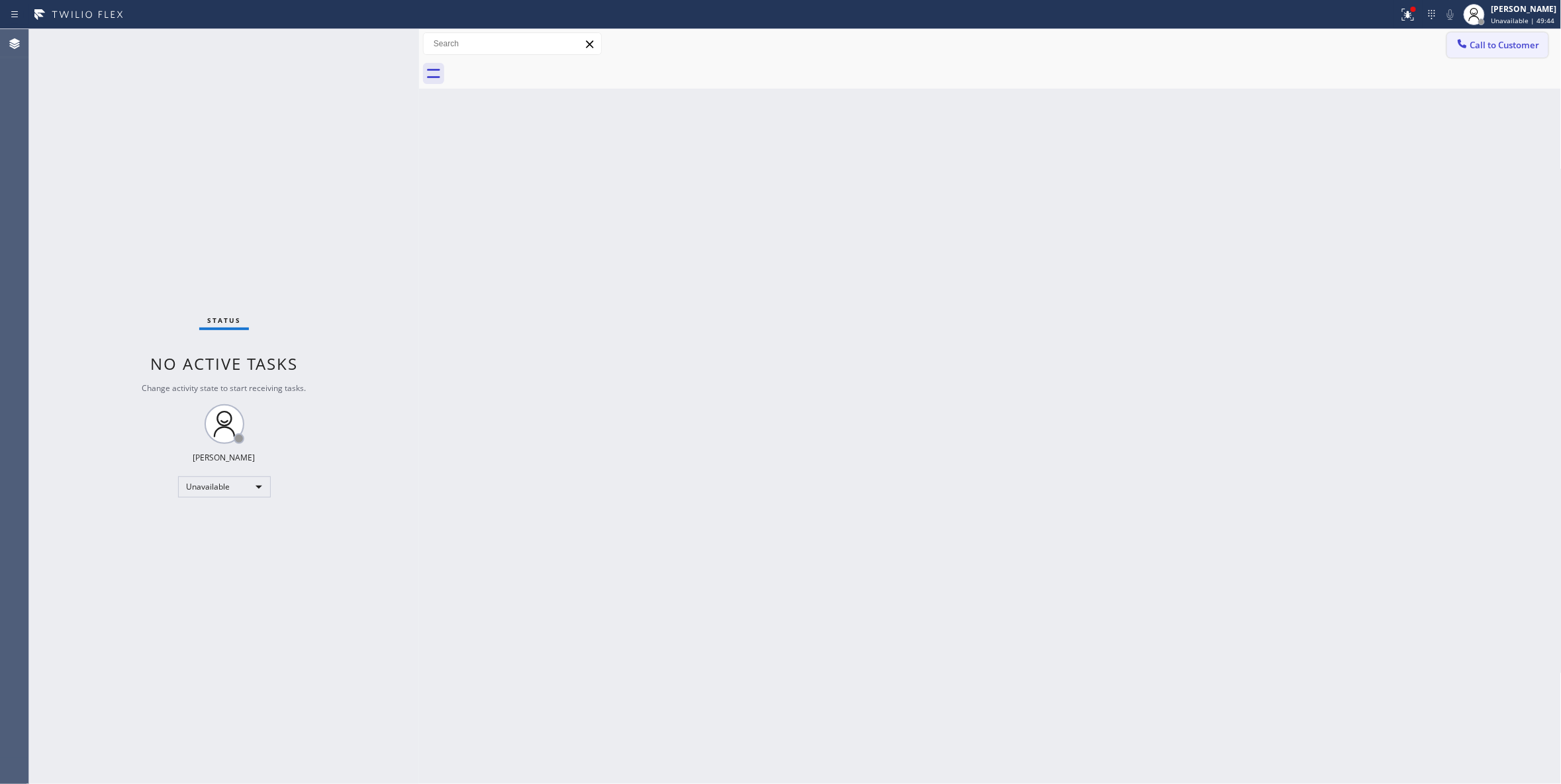
click at [1491, 45] on span "Call to Customer" at bounding box center [1504, 45] width 70 height 12
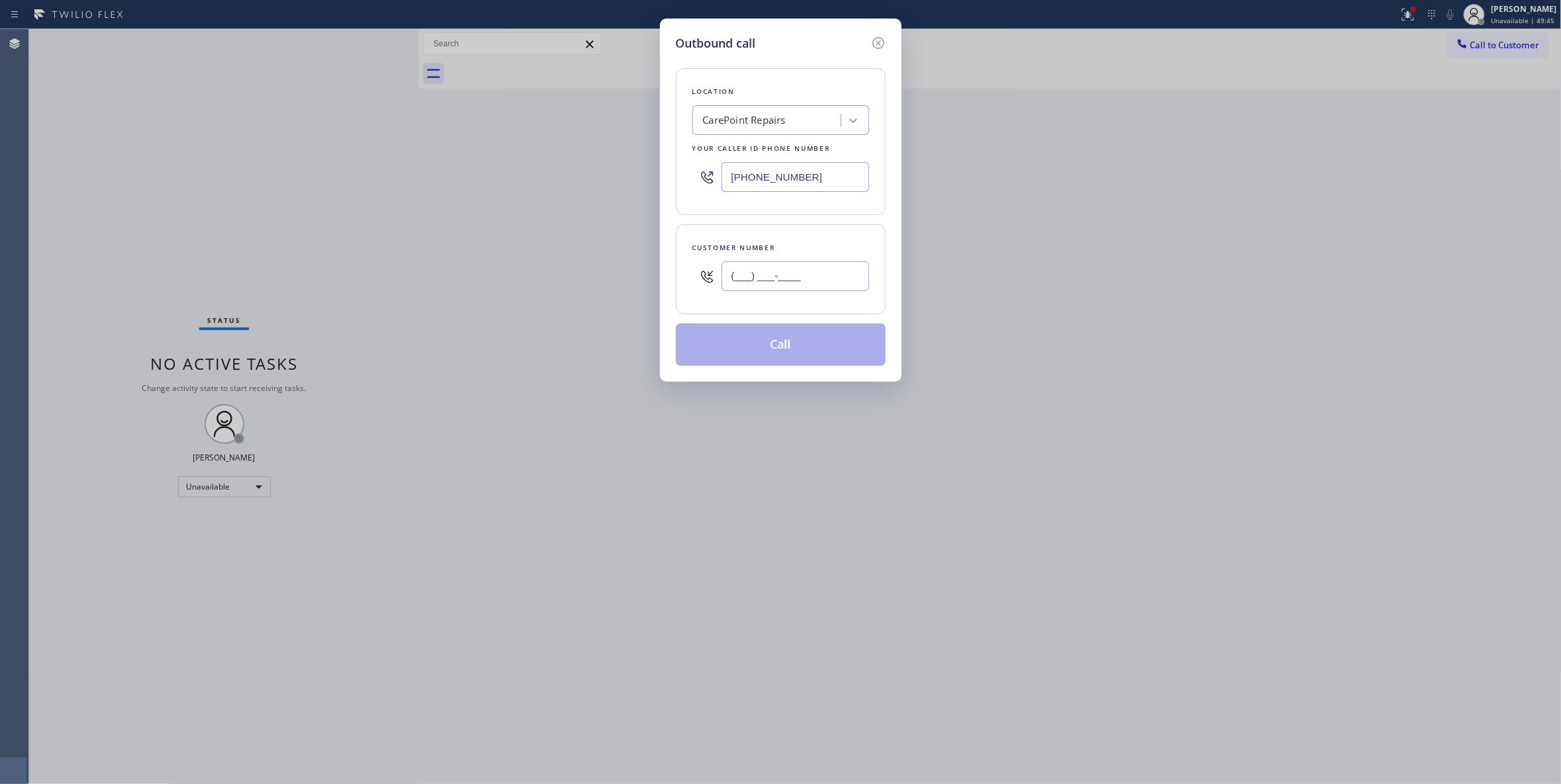
click at [792, 286] on input "(___) ___-____" at bounding box center [795, 276] width 148 height 30
paste input "732) 579-6949"
type input "(732) 579-6949"
click at [792, 350] on button "Call" at bounding box center [781, 345] width 210 height 43
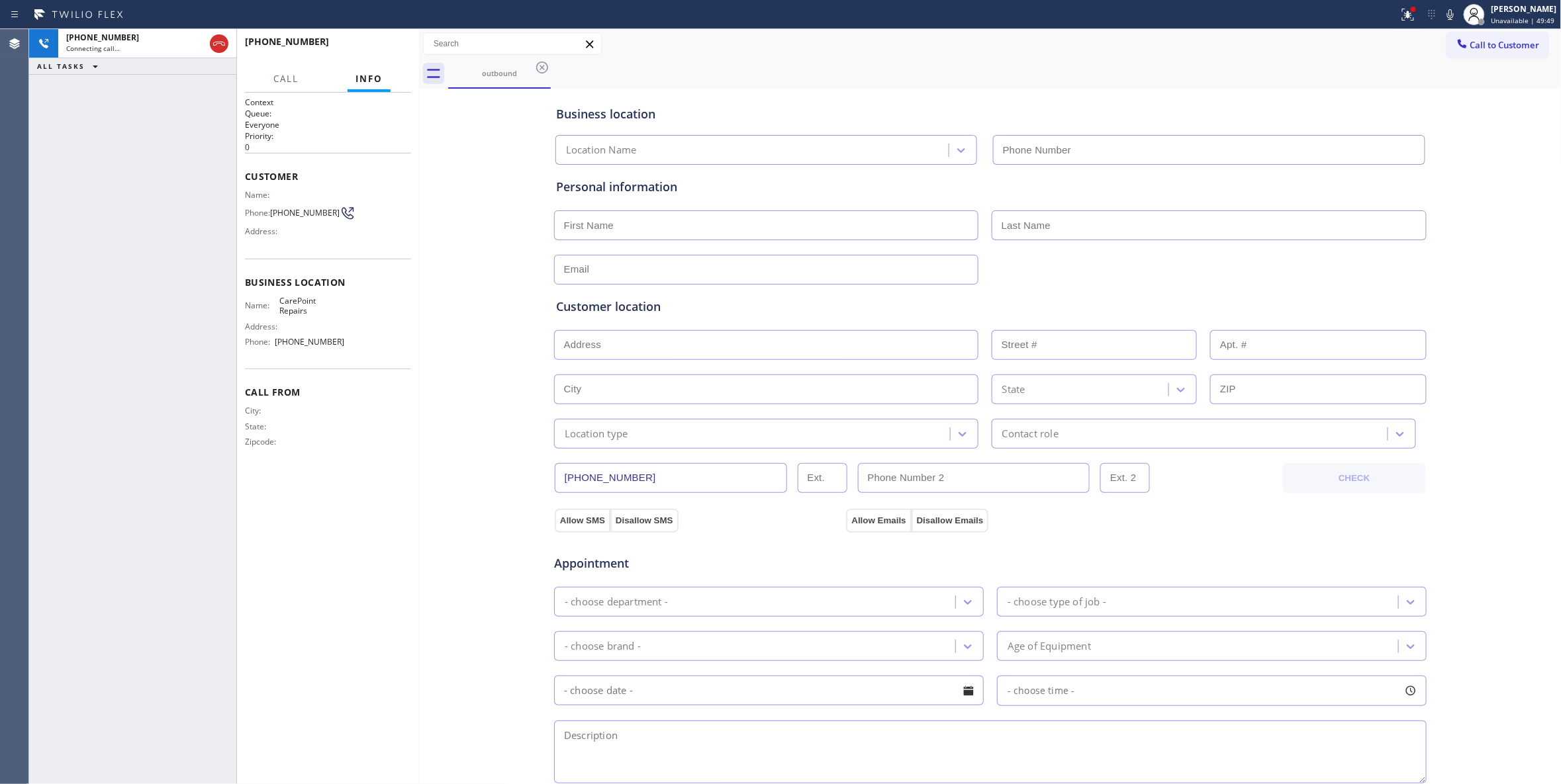
type input "(732) 641-6516"
drag, startPoint x: 90, startPoint y: 291, endPoint x: 290, endPoint y: 37, distance: 323.3
click at [91, 281] on div "+17325796949 Live | 00:00 ALL TASKS ALL TASKS ACTIVE TASKS TASKS IN WRAP UP" at bounding box center [133, 407] width 207 height 755
click at [364, 47] on span "HANG UP" at bounding box center [380, 48] width 41 height 9
click at [366, 47] on span "HANG UP" at bounding box center [380, 48] width 41 height 9
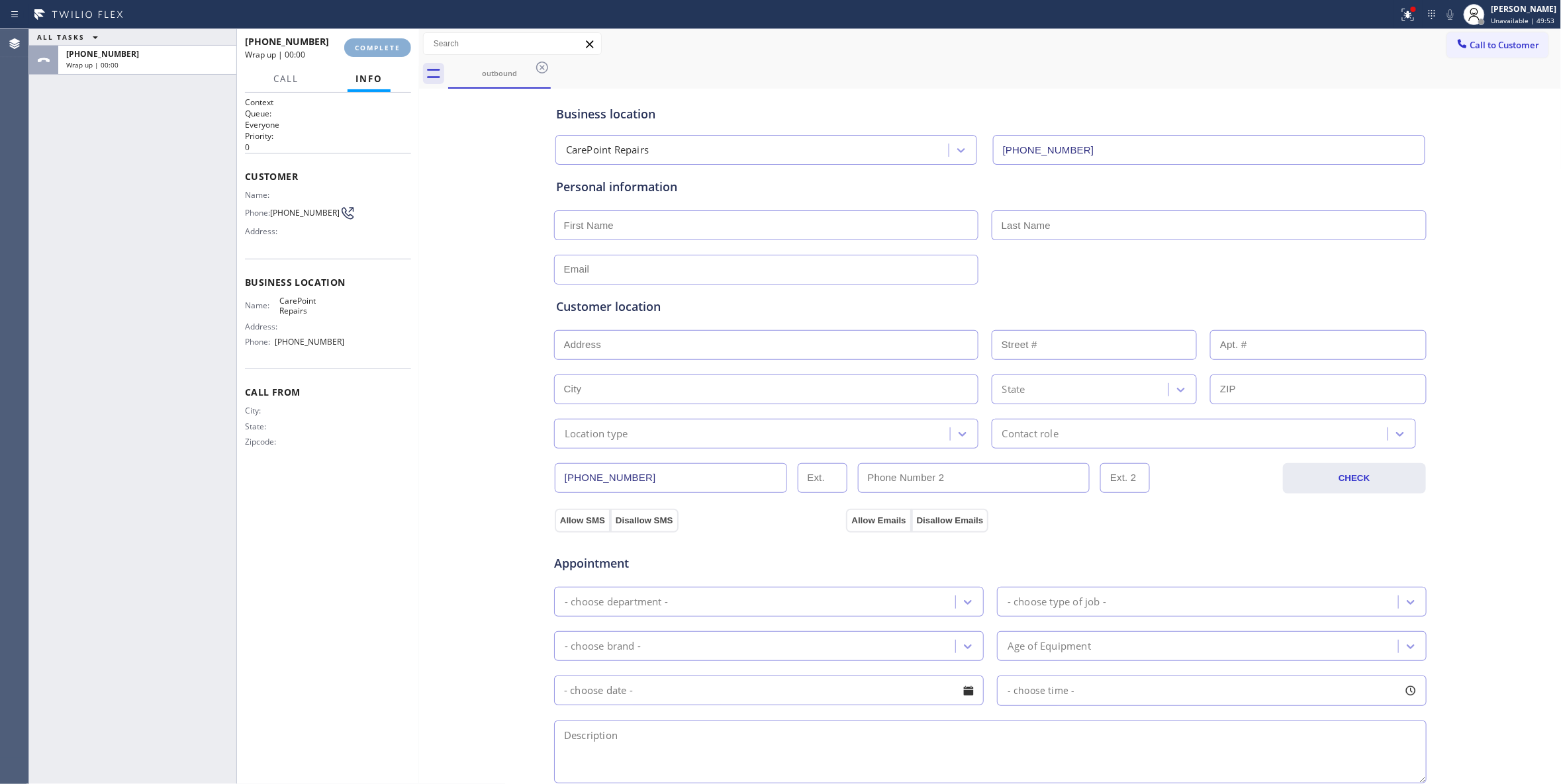
click at [366, 47] on span "COMPLETE" at bounding box center [378, 48] width 46 height 9
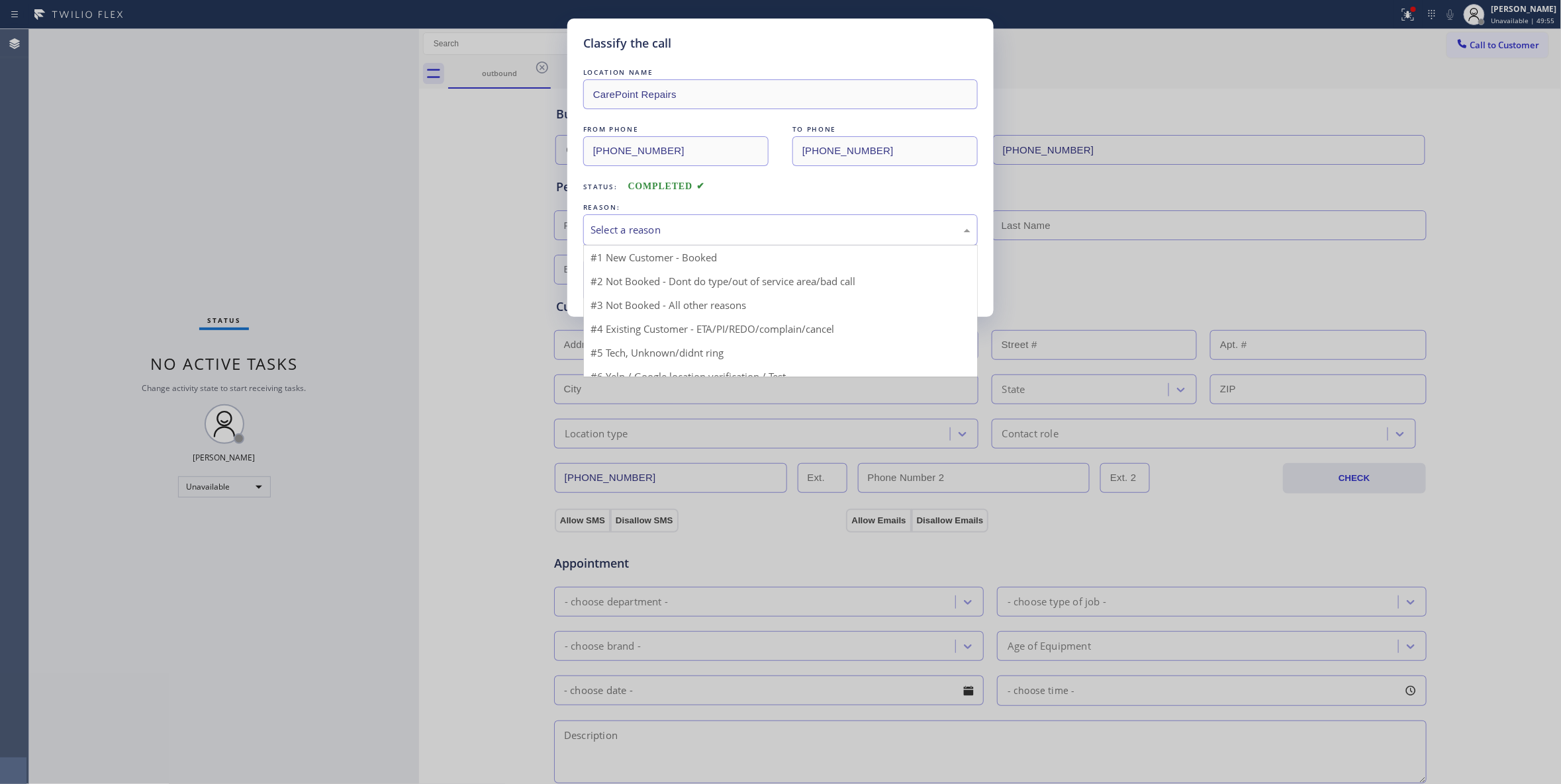
drag, startPoint x: 677, startPoint y: 231, endPoint x: 662, endPoint y: 267, distance: 39.0
click at [676, 231] on div "Select a reason" at bounding box center [780, 230] width 380 height 15
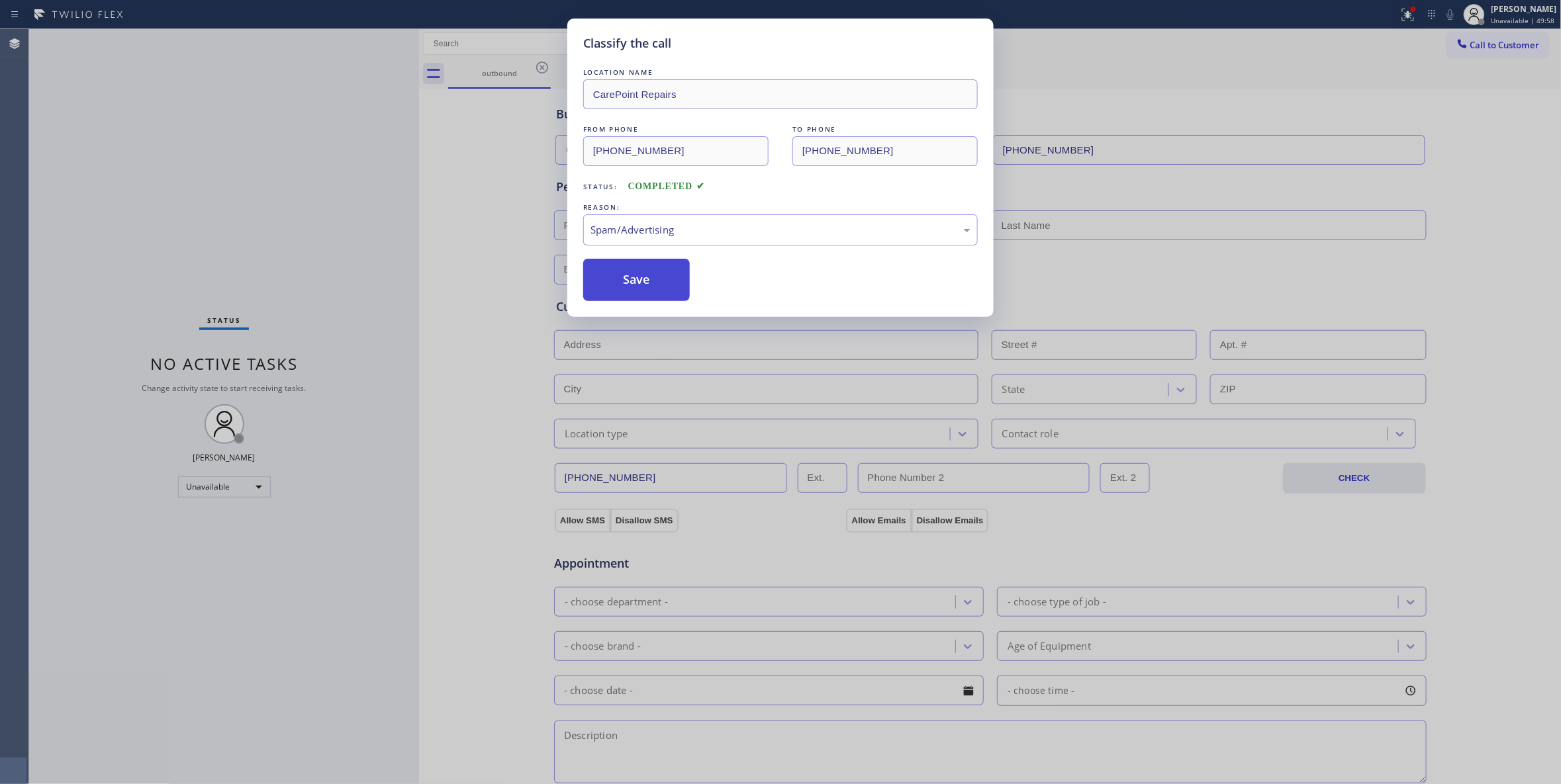
click at [648, 274] on button "Save" at bounding box center [636, 280] width 106 height 43
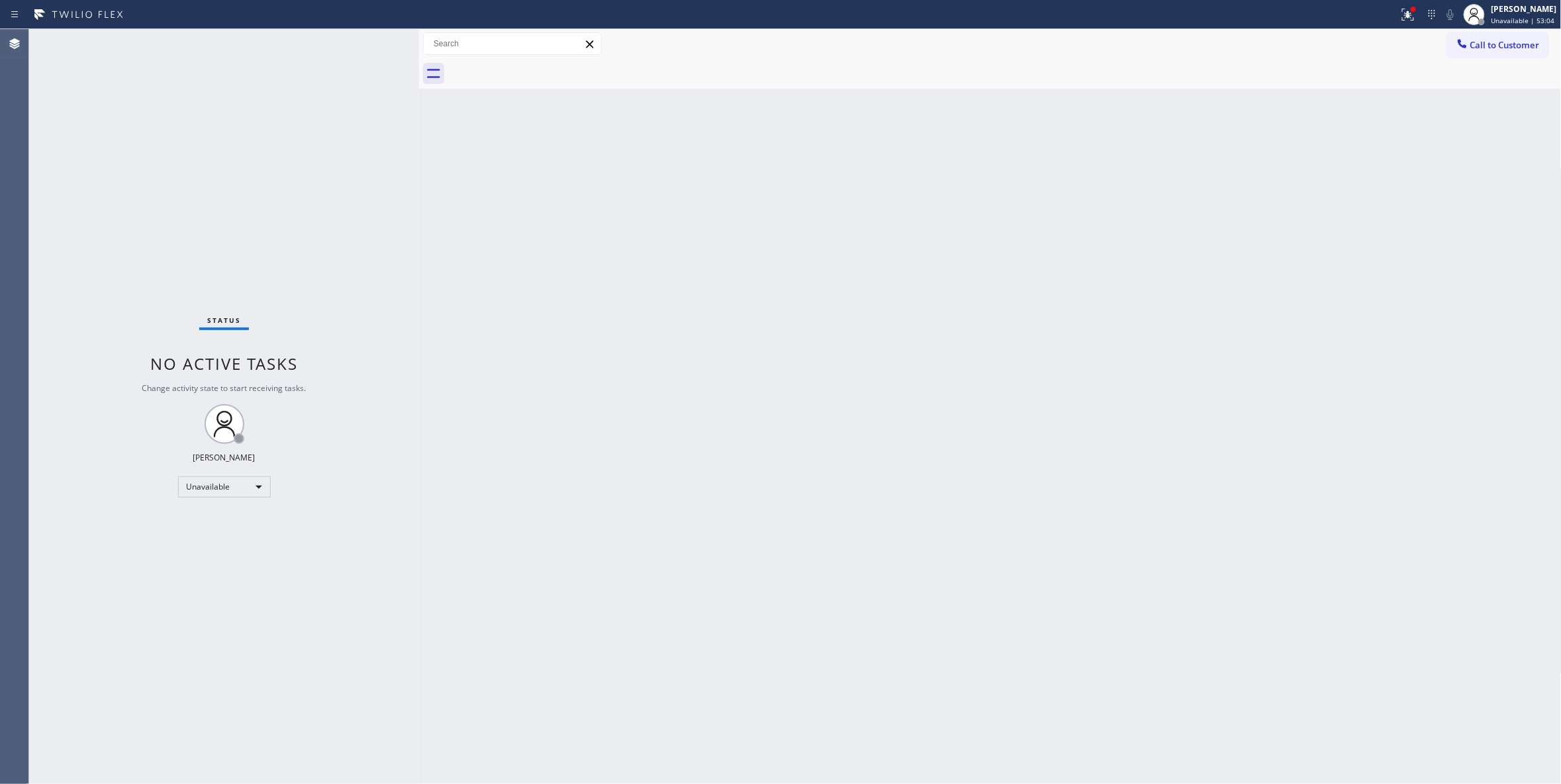
click at [64, 742] on div "Status No active tasks Change activity state to start receiving tasks. Louis Ma…" at bounding box center [224, 407] width 390 height 755
click at [1505, 40] on span "Call to Customer" at bounding box center [1504, 45] width 70 height 12
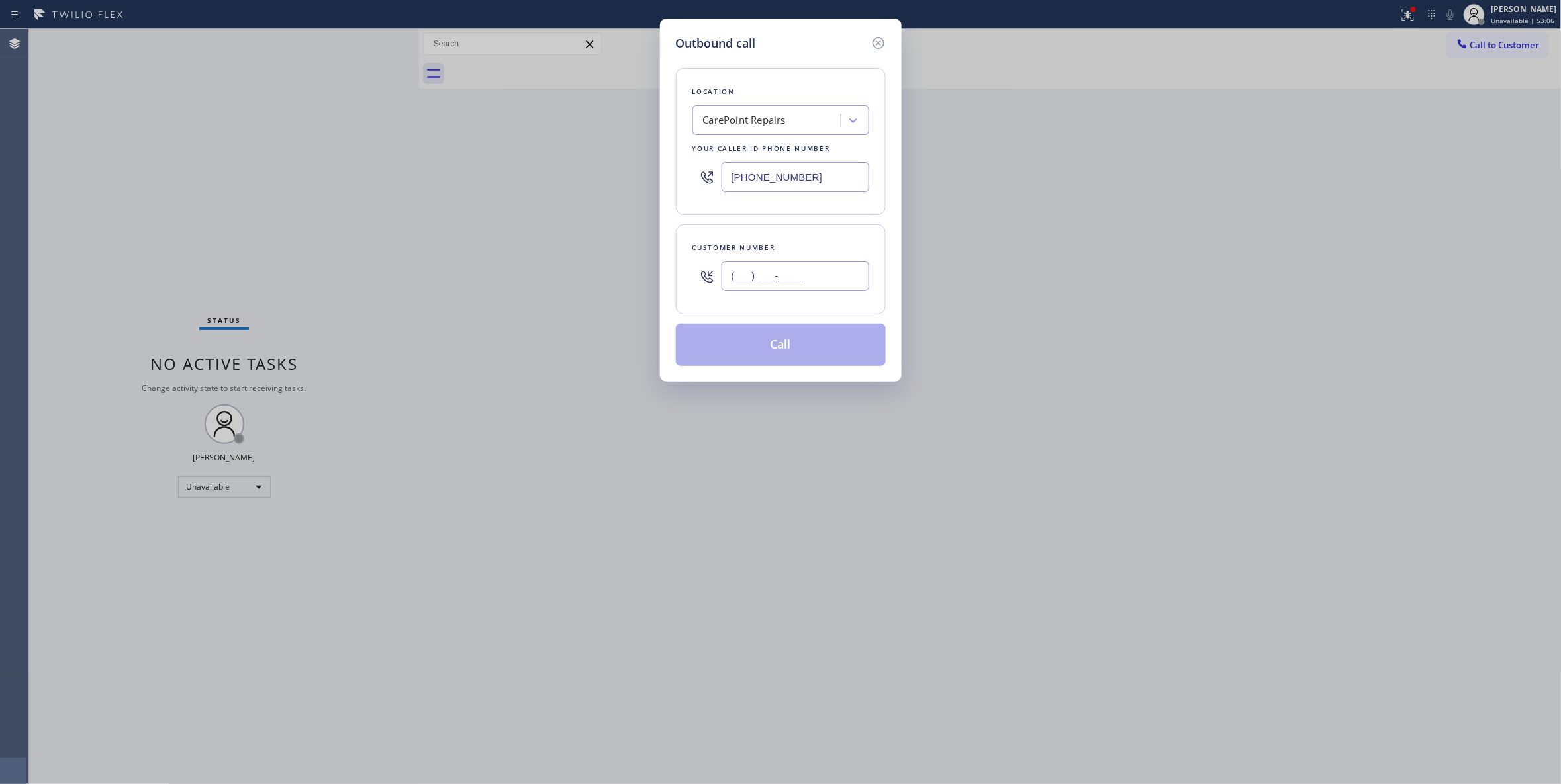
click at [814, 282] on input "(___) ___-____" at bounding box center [795, 276] width 148 height 30
paste input "415) 446-8559"
type input "(415) 446-8559"
paste input "855) 393-3634"
drag, startPoint x: 828, startPoint y: 180, endPoint x: 614, endPoint y: 170, distance: 214.2
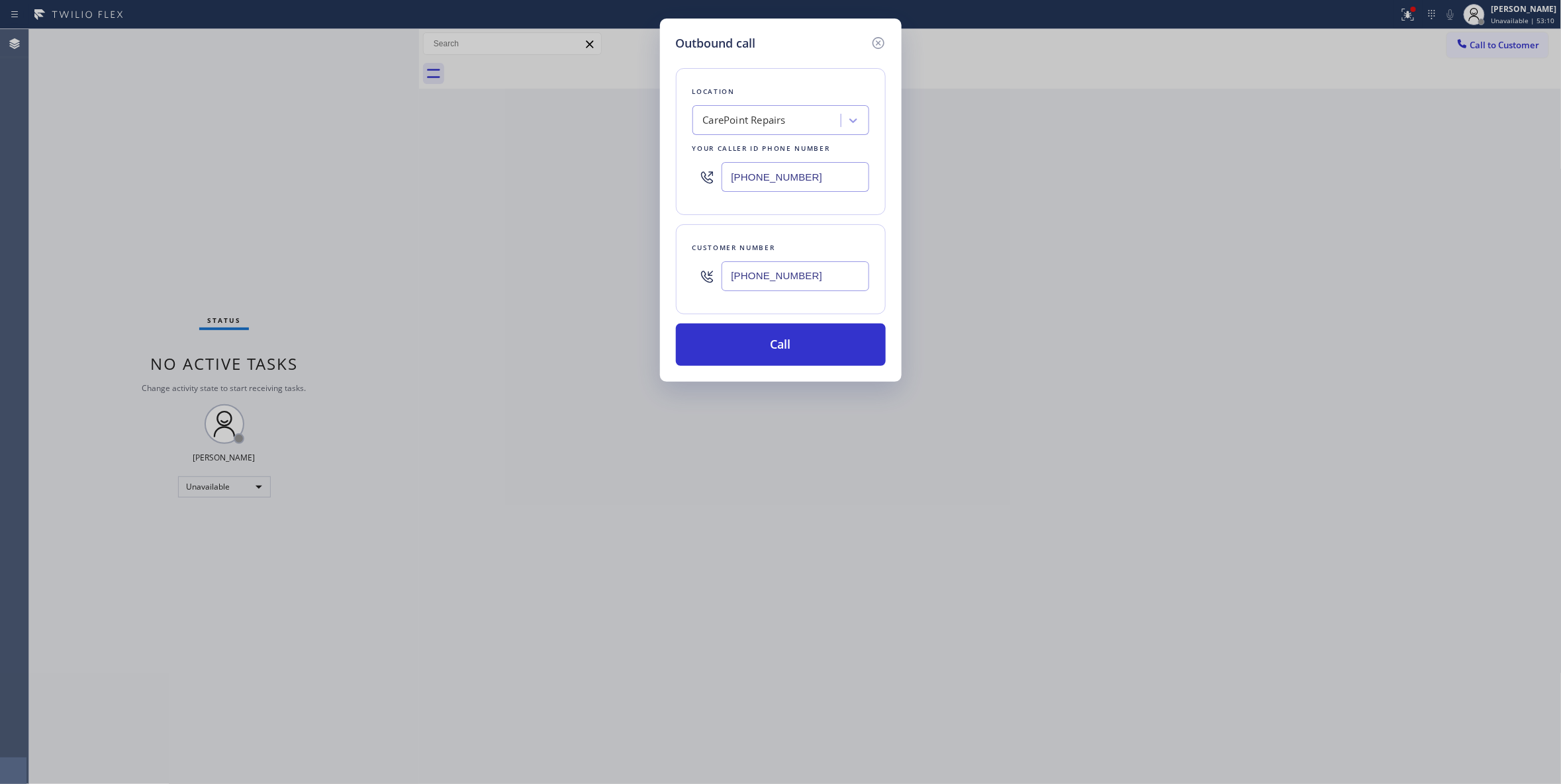
click at [614, 170] on div "Outbound call Location CarePoint Repairs Your caller id phone number (855) 393-…" at bounding box center [780, 392] width 1561 height 784
type input "(855) 393-3634"
drag, startPoint x: 760, startPoint y: 347, endPoint x: 328, endPoint y: 397, distance: 434.9
click at [760, 347] on button "Call" at bounding box center [781, 345] width 210 height 43
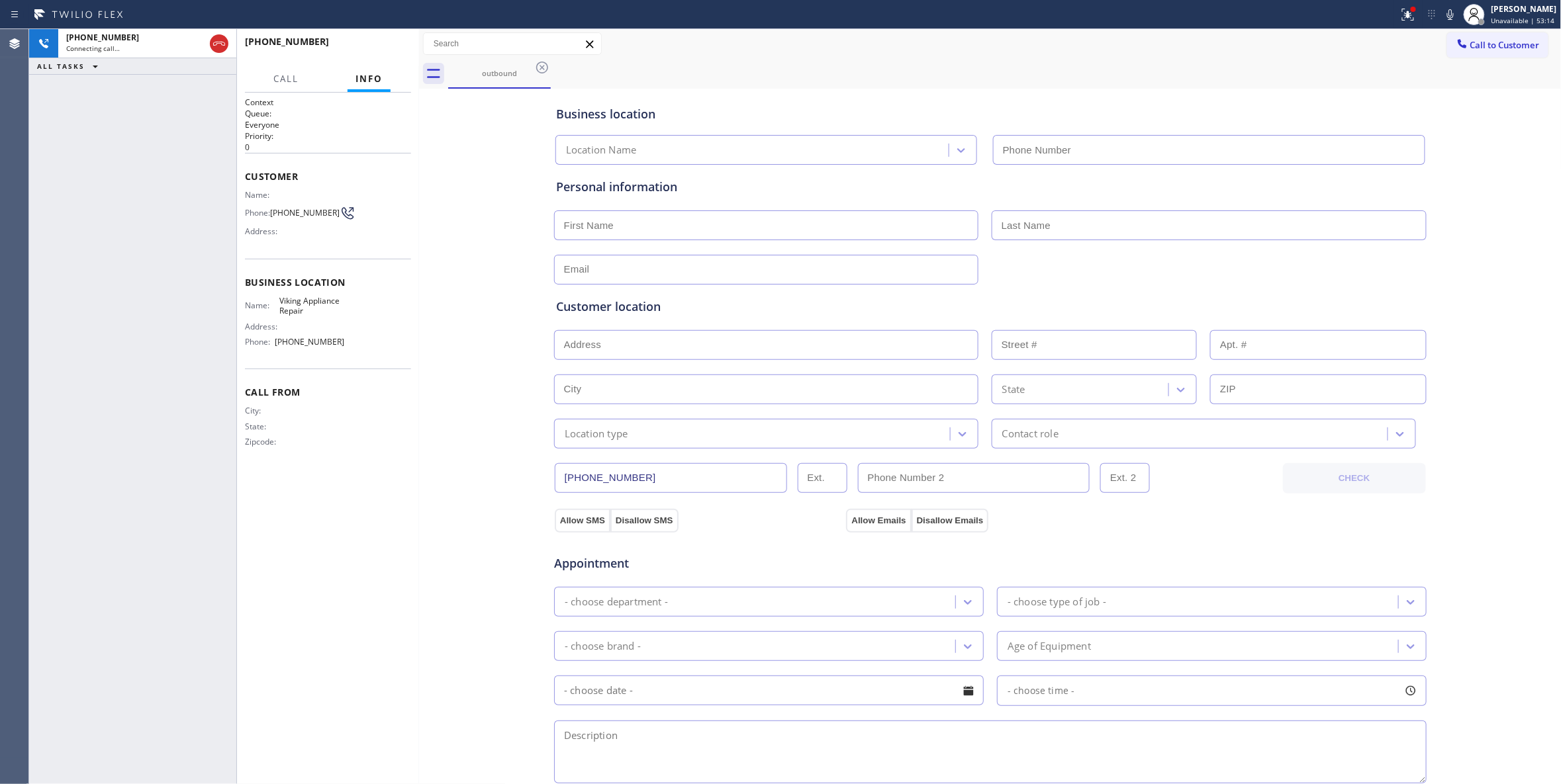
type input "(855) 393-3634"
drag, startPoint x: 414, startPoint y: 496, endPoint x: 418, endPoint y: 411, distance: 85.1
click at [414, 496] on div "Context Queue: Everyone Priority: 0 Customer Name: Phone: (415) 446-8559 Addres…" at bounding box center [328, 438] width 182 height 692
click at [59, 496] on div "+14154468559 Live | 00:00 ALL TASKS ALL TASKS ACTIVE TASKS TASKS IN WRAP UP" at bounding box center [133, 407] width 207 height 755
click at [451, 474] on div "Business location Viking Appliance Repair (855) 393-3634 Personal information C…" at bounding box center [990, 543] width 1136 height 904
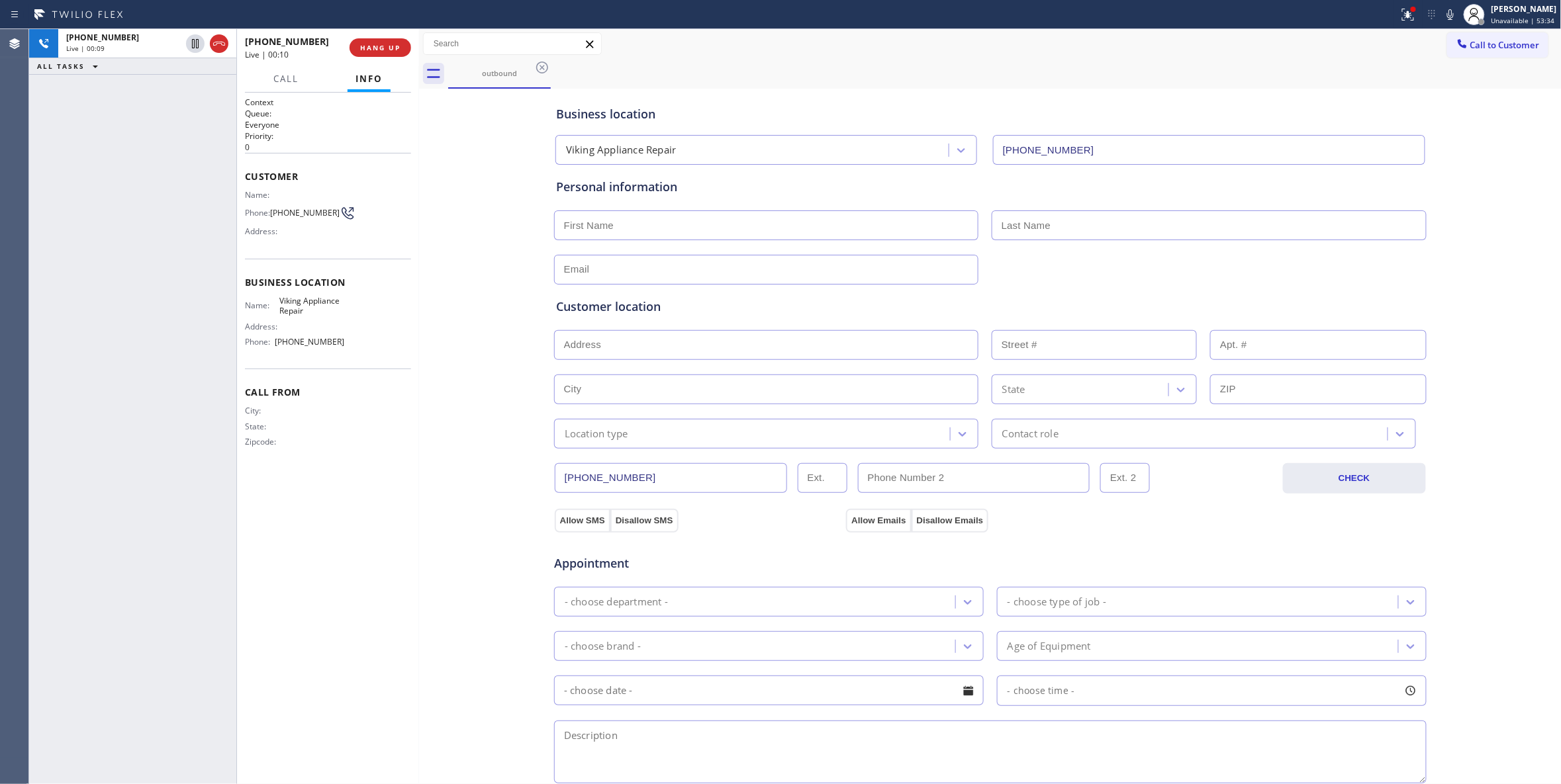
click at [475, 519] on div "Business location Viking Appliance Repair (855) 393-3634 Personal information C…" at bounding box center [990, 543] width 1136 height 904
click at [475, 476] on div "Business location Viking Appliance Repair (855) 393-3634 Personal information C…" at bounding box center [990, 543] width 1136 height 904
drag, startPoint x: 451, startPoint y: 662, endPoint x: 328, endPoint y: 344, distance: 341.0
click at [451, 662] on div "Business location Viking Appliance Repair (855) 393-3634 Personal information C…" at bounding box center [990, 543] width 1136 height 904
click at [192, 45] on icon at bounding box center [195, 44] width 7 height 9
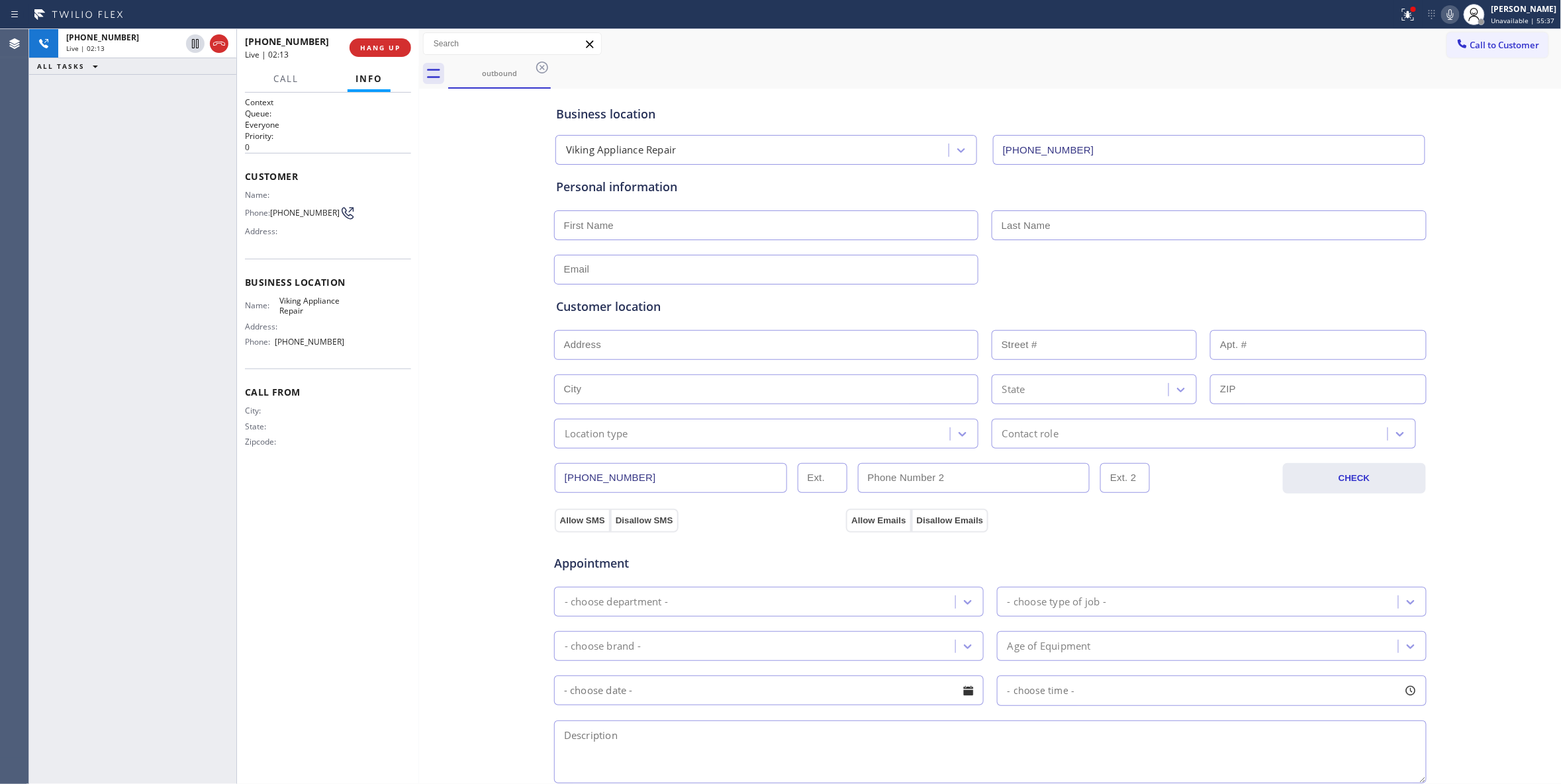
click at [1443, 17] on icon at bounding box center [1451, 15] width 16 height 16
click at [395, 407] on div "Call From City: State: Zipcode:" at bounding box center [328, 419] width 166 height 100
drag, startPoint x: 300, startPoint y: 231, endPoint x: 247, endPoint y: 212, distance: 56.3
click at [247, 212] on div "Name: Phone: (415) 446-8559 Address:" at bounding box center [295, 216] width 100 height 52
click at [283, 218] on span "(415) 446-8559" at bounding box center [304, 213] width 70 height 10
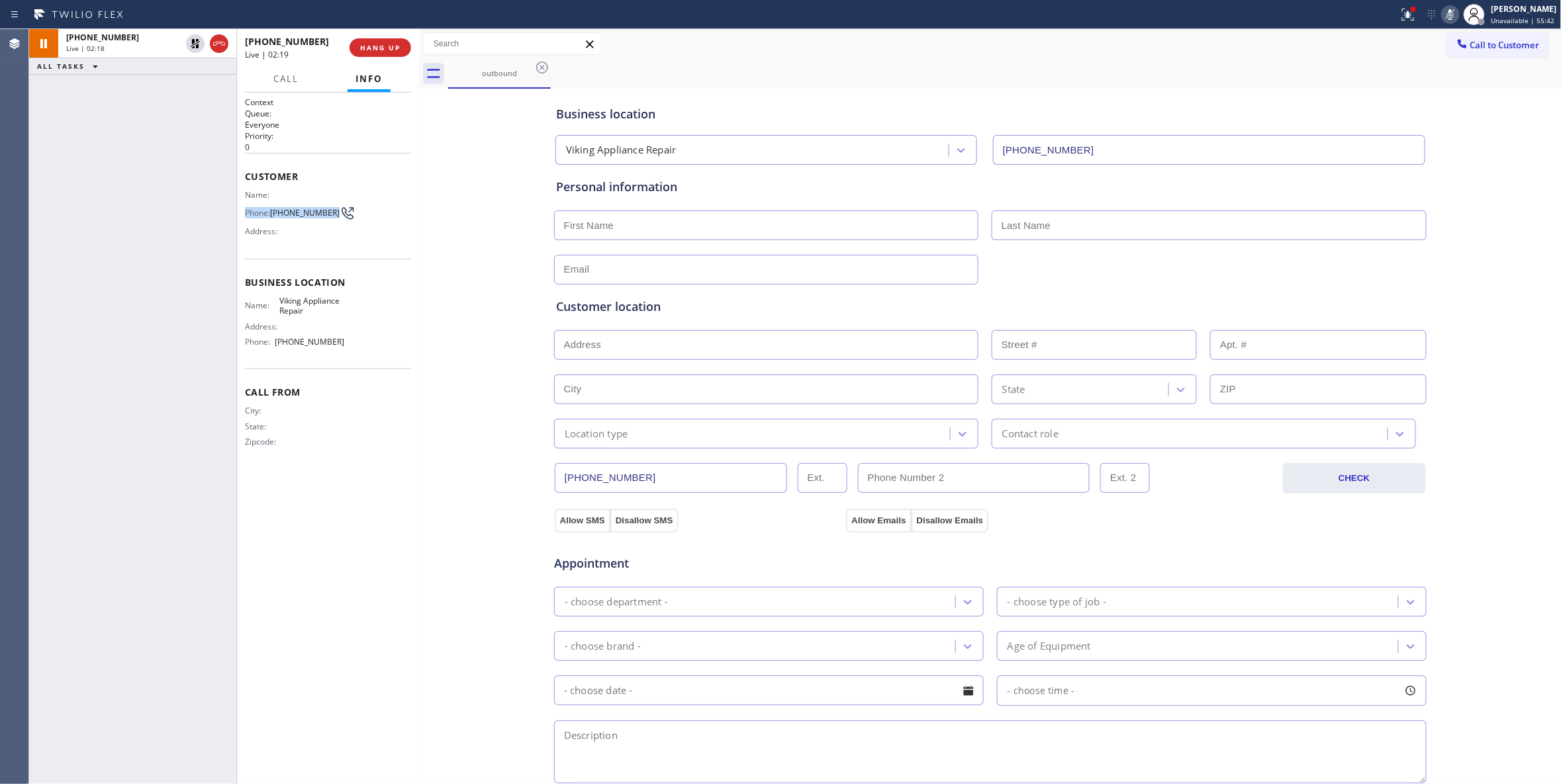
drag, startPoint x: 295, startPoint y: 227, endPoint x: 247, endPoint y: 211, distance: 50.6
click at [247, 211] on div "Phone: (415) 446-8559" at bounding box center [295, 213] width 100 height 16
copy div "Phone: (415) 446-8559"
click at [483, 613] on div "Business location Viking Appliance Repair (855) 393-3634 Personal information C…" at bounding box center [990, 543] width 1136 height 904
drag, startPoint x: 344, startPoint y: 345, endPoint x: 275, endPoint y: 310, distance: 77.4
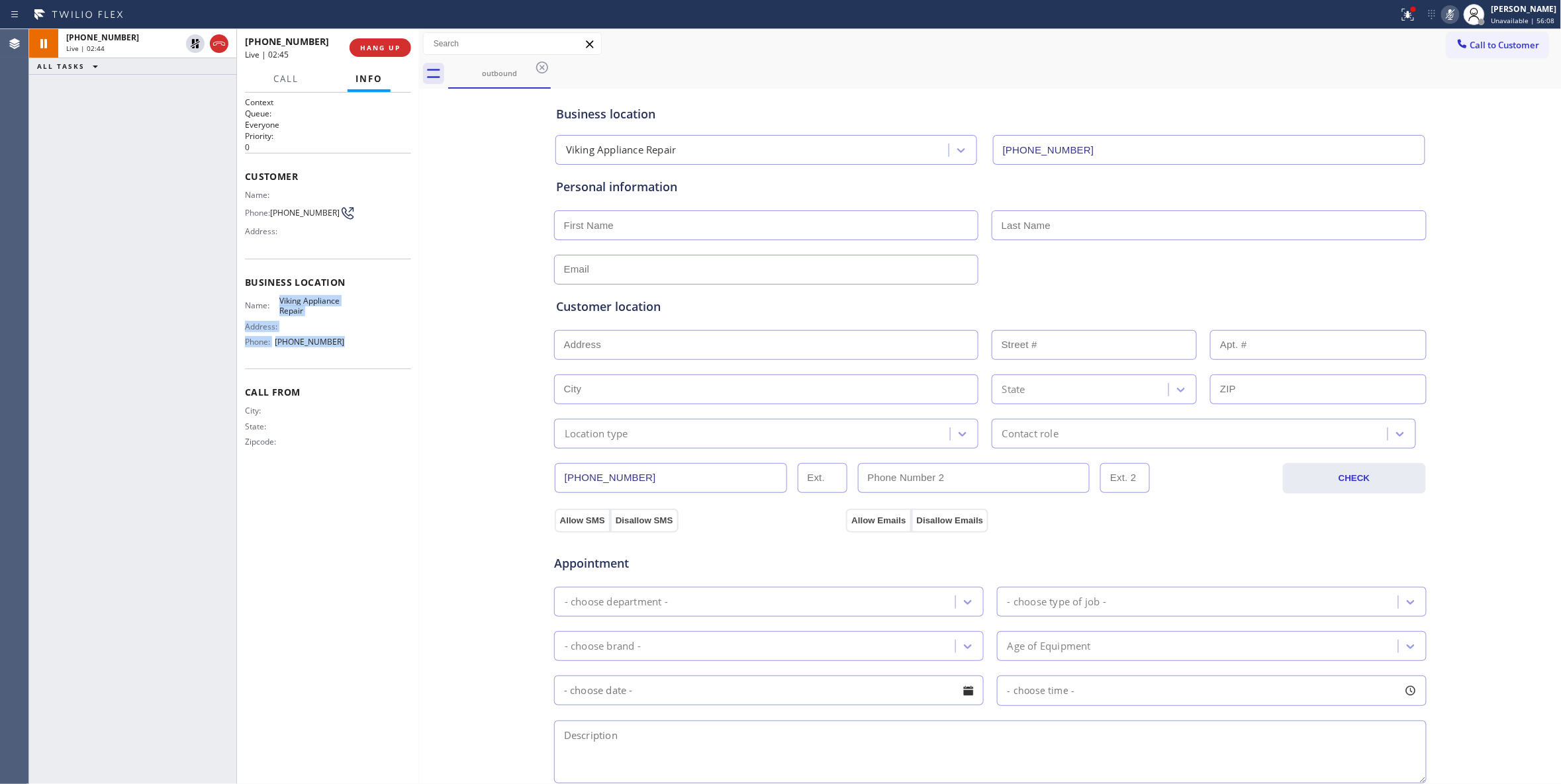
click at [275, 310] on div "Name: Viking Appliance Repair Address: Phone: (855) 393-3634" at bounding box center [295, 324] width 100 height 57
copy div "Viking Appliance Repair Address: Phone: (855) 393-3634"
click at [517, 503] on div "Business location Viking Appliance Repair (855) 393-3634 Personal information C…" at bounding box center [990, 543] width 1136 height 904
click at [191, 44] on icon at bounding box center [195, 44] width 16 height 16
click at [1443, 12] on icon at bounding box center [1451, 15] width 16 height 16
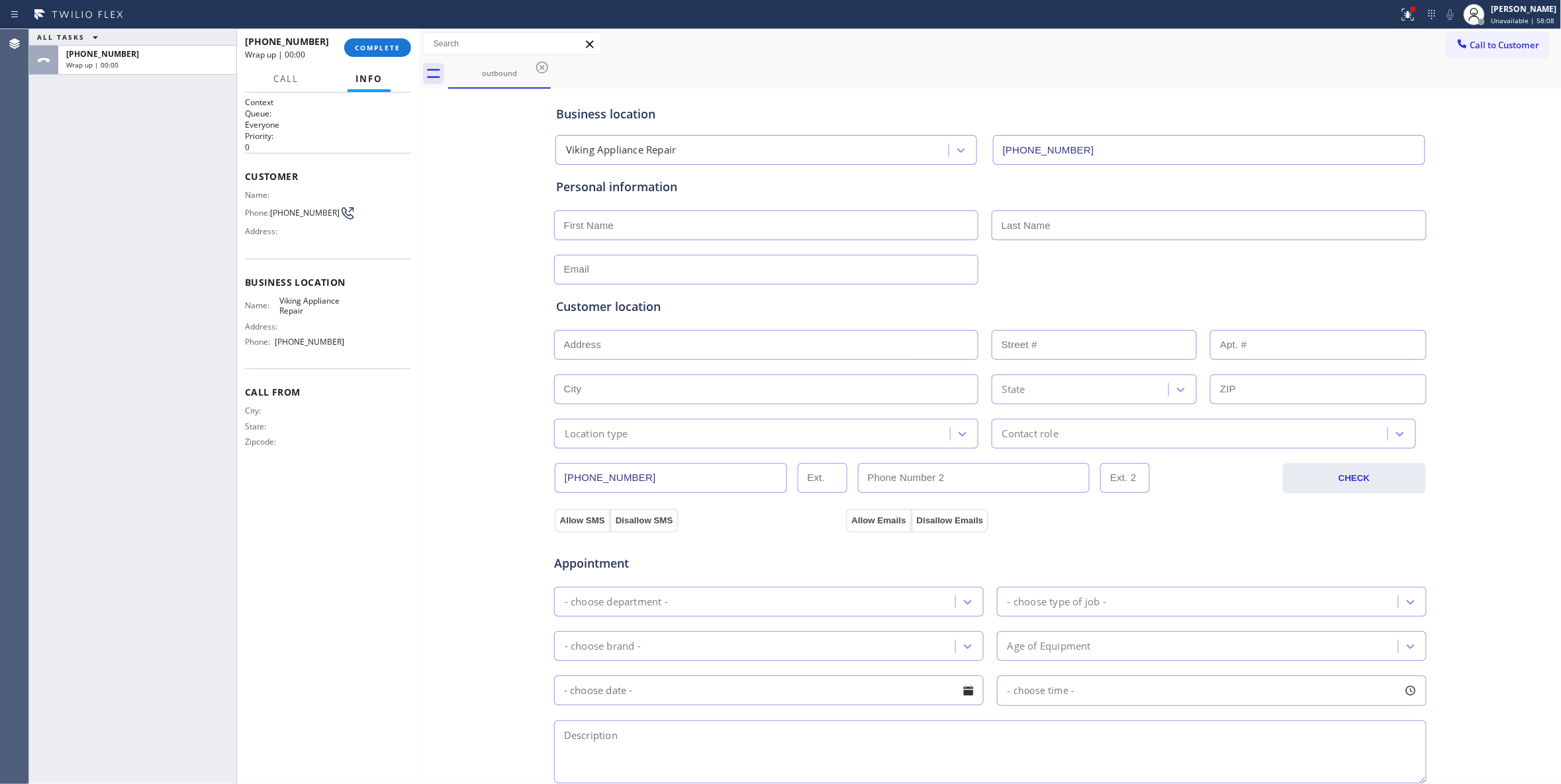
click at [140, 424] on div "ALL TASKS ALL TASKS ACTIVE TASKS TASKS IN WRAP UP +14154468559 Wrap up | 00:00" at bounding box center [133, 407] width 207 height 755
drag, startPoint x: 295, startPoint y: 224, endPoint x: 271, endPoint y: 213, distance: 26.4
click at [271, 213] on div "Phone: (415) 446-8559" at bounding box center [295, 213] width 100 height 16
copy div "(415) 446-8559"
click at [386, 31] on div "+14154468559 Wrap up | 00:03 COMPLETE" at bounding box center [328, 48] width 166 height 35
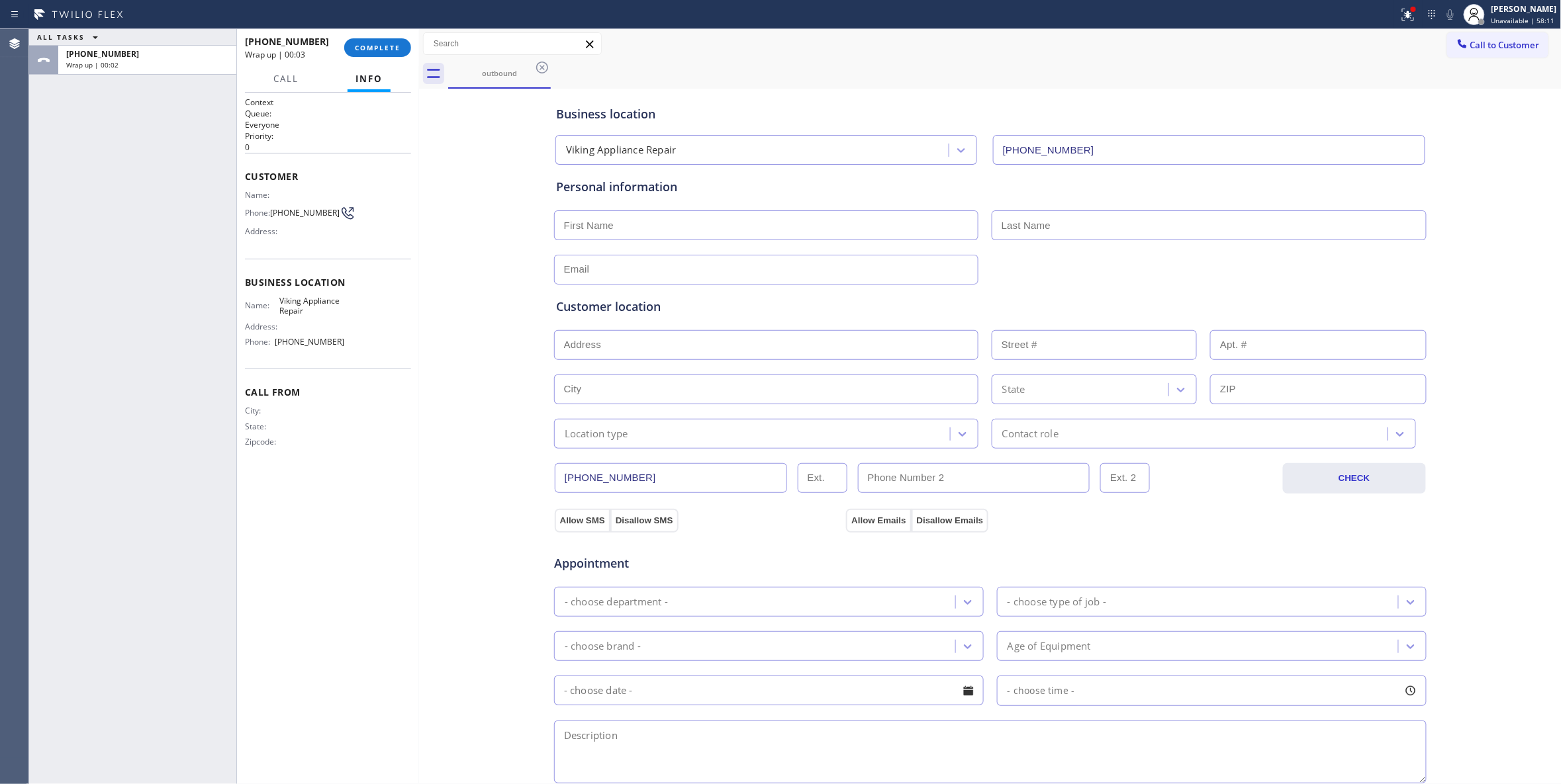
drag, startPoint x: 383, startPoint y: 43, endPoint x: 383, endPoint y: 75, distance: 32.0
click at [383, 44] on span "COMPLETE" at bounding box center [378, 48] width 46 height 9
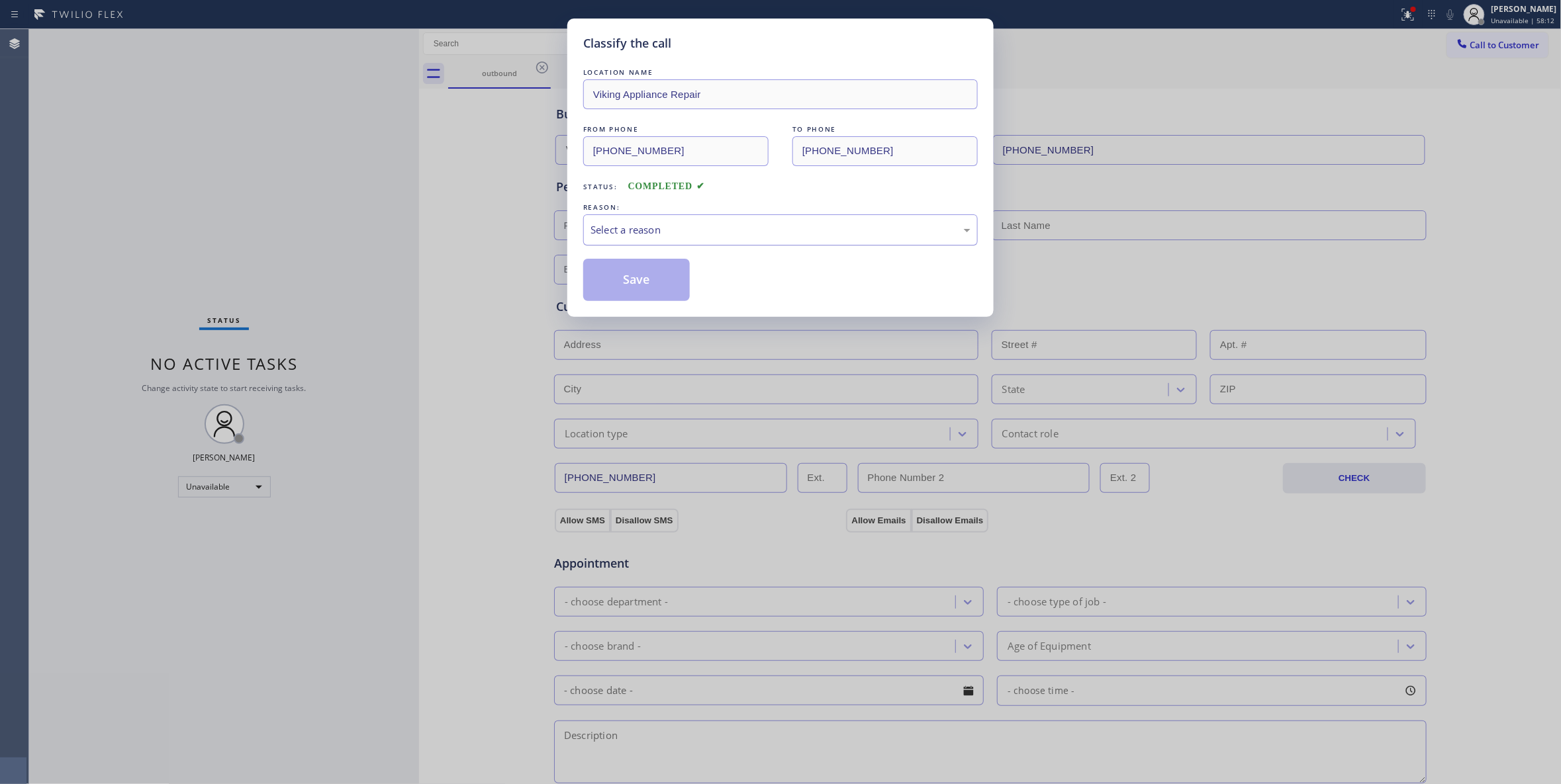
click at [608, 239] on div "Select a reason" at bounding box center [780, 230] width 394 height 31
click at [639, 283] on button "Save" at bounding box center [636, 280] width 106 height 43
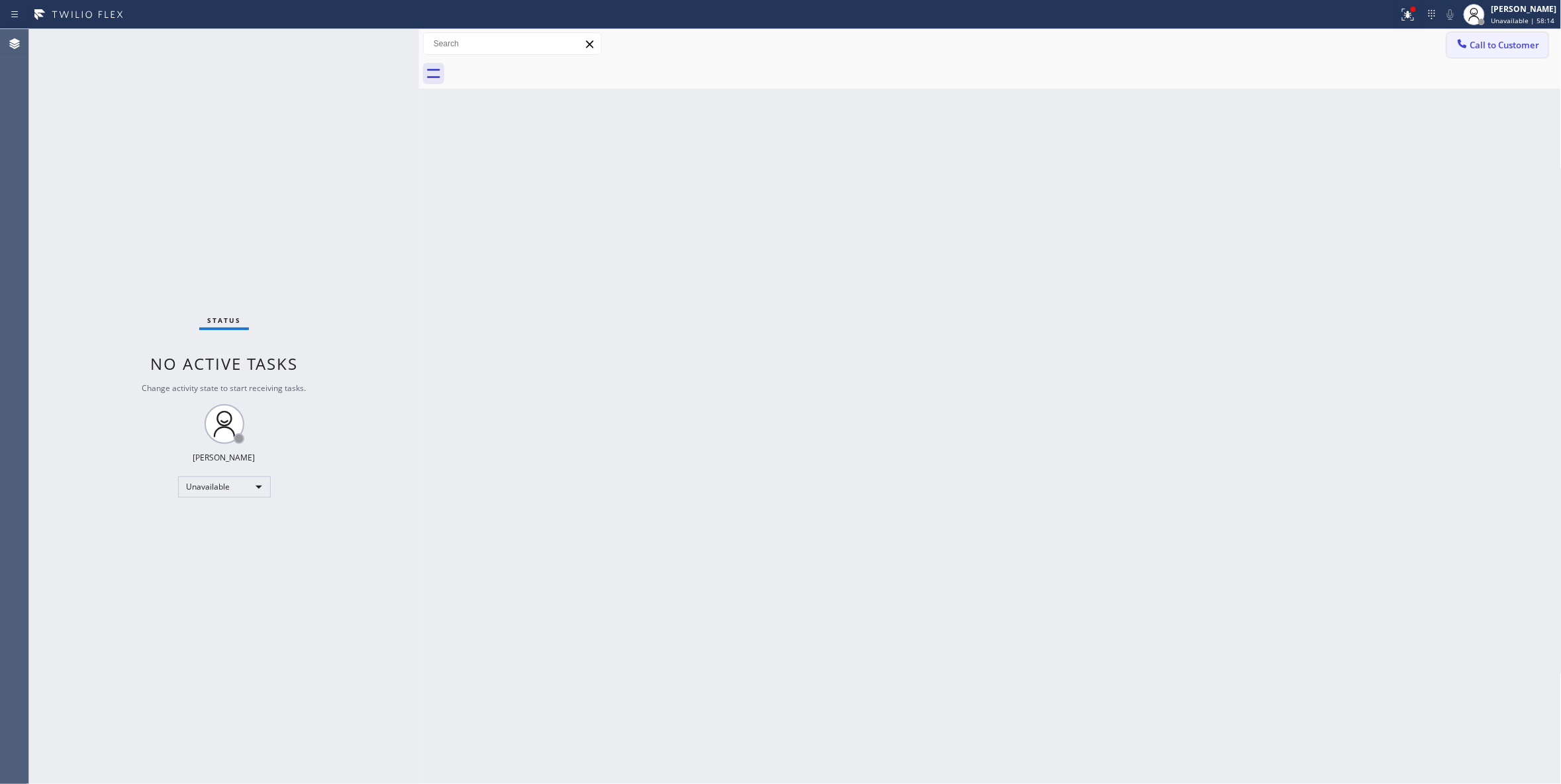
click at [1491, 54] on button "Call to Customer" at bounding box center [1498, 45] width 101 height 25
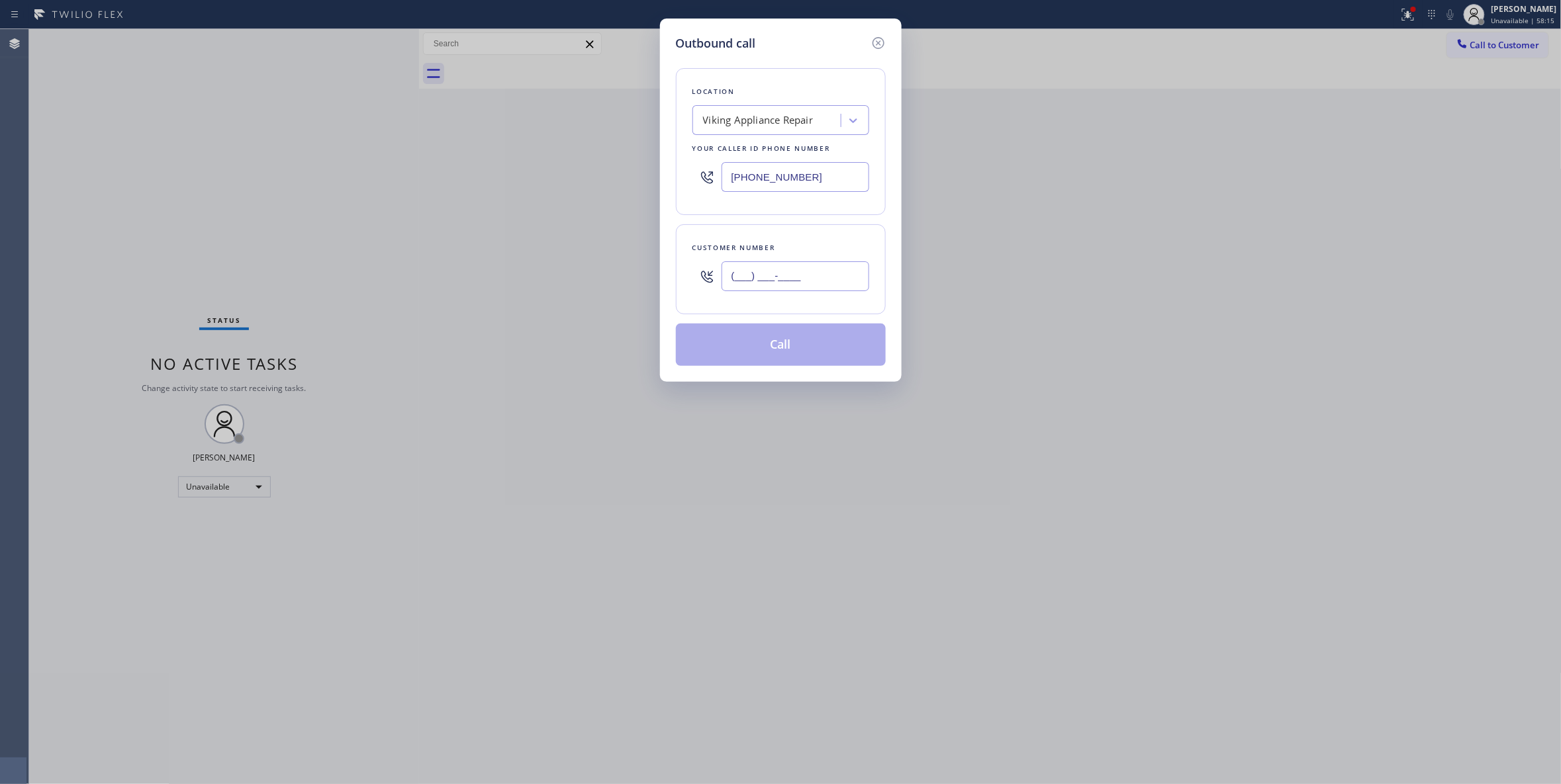
click at [820, 283] on input "(___) ___-____" at bounding box center [795, 276] width 148 height 30
paste input "415) 446-8559"
type input "(415) 446-8559"
click at [775, 345] on button "Call" at bounding box center [781, 345] width 210 height 43
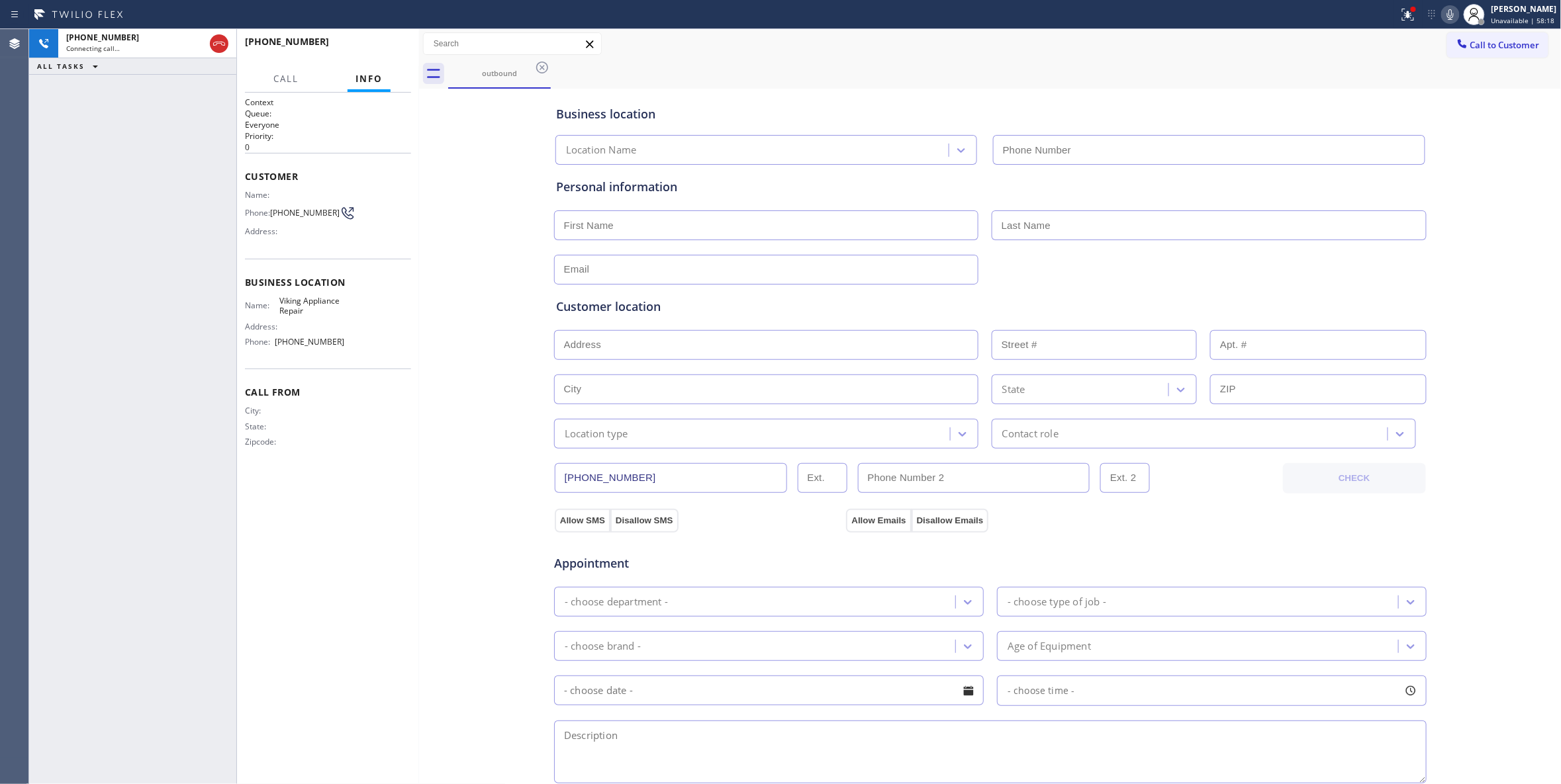
type input "(855) 393-3634"
click at [380, 546] on div "Context Queue: Everyone Priority: 0 Customer Name: Phone: (415) 446-8559 Addres…" at bounding box center [328, 438] width 166 height 684
click at [147, 355] on div "+14154468559 Connecting call… ALL TASKS ALL TASKS ACTIVE TASKS TASKS IN WRAP UP" at bounding box center [133, 407] width 207 height 755
click at [456, 424] on div "Business location Viking Appliance Repair (855) 393-3634 Personal information C…" at bounding box center [990, 543] width 1136 height 904
click at [477, 516] on div "Business location Viking Appliance Repair (855) 393-3634 Personal information C…" at bounding box center [990, 543] width 1136 height 904
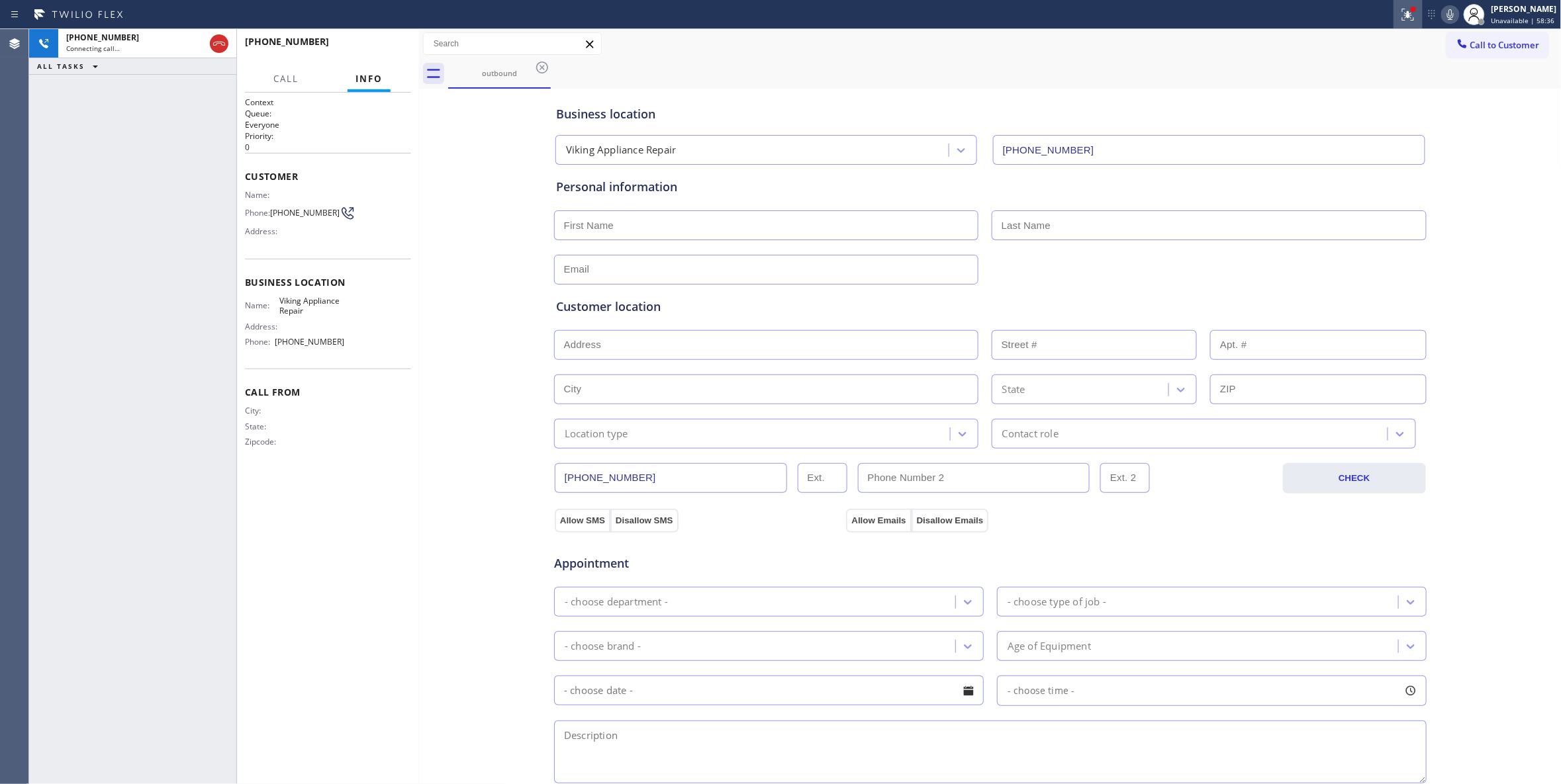
click at [1400, 14] on icon at bounding box center [1408, 15] width 16 height 16
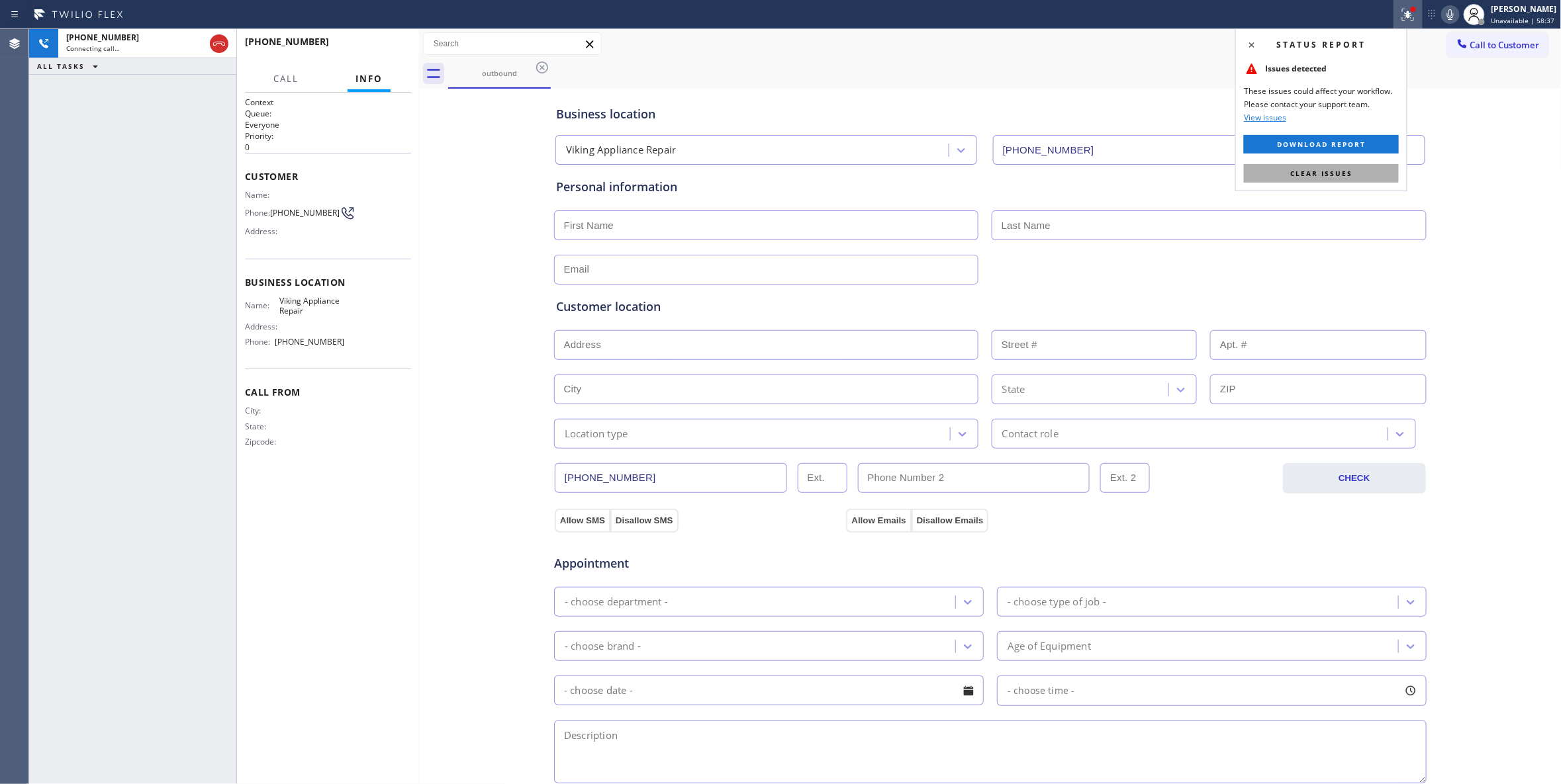
click at [1288, 181] on button "Clear issues" at bounding box center [1321, 173] width 155 height 19
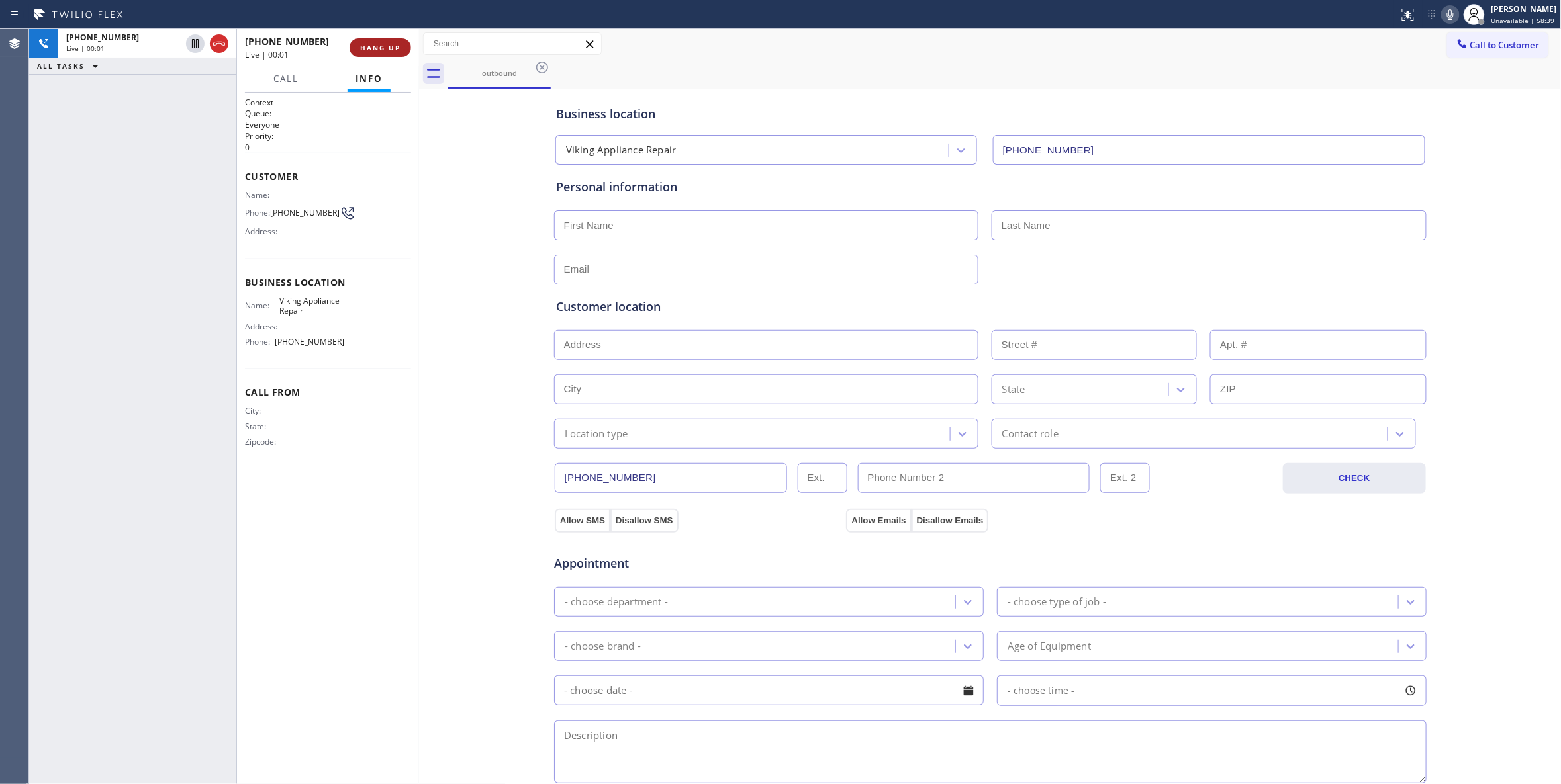
click at [380, 50] on span "HANG UP" at bounding box center [380, 48] width 41 height 9
click at [375, 50] on span "HANG UP" at bounding box center [380, 48] width 41 height 9
drag, startPoint x: 298, startPoint y: 220, endPoint x: 277, endPoint y: 194, distance: 33.4
click at [268, 208] on div "Phone: (415) 446-8559" at bounding box center [295, 213] width 100 height 16
copy div ": (415) 446-8559"
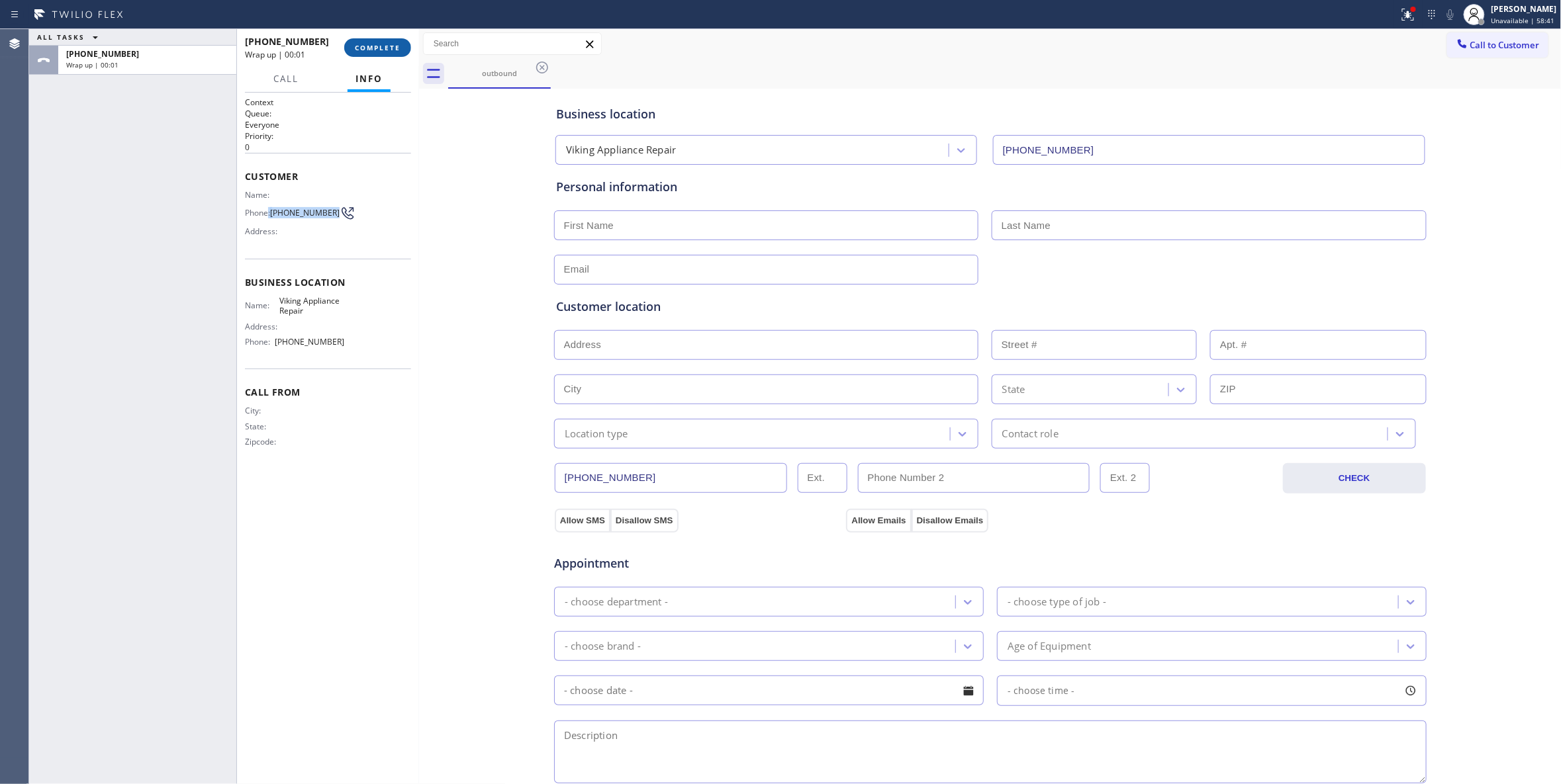
click at [371, 45] on span "COMPLETE" at bounding box center [378, 48] width 46 height 9
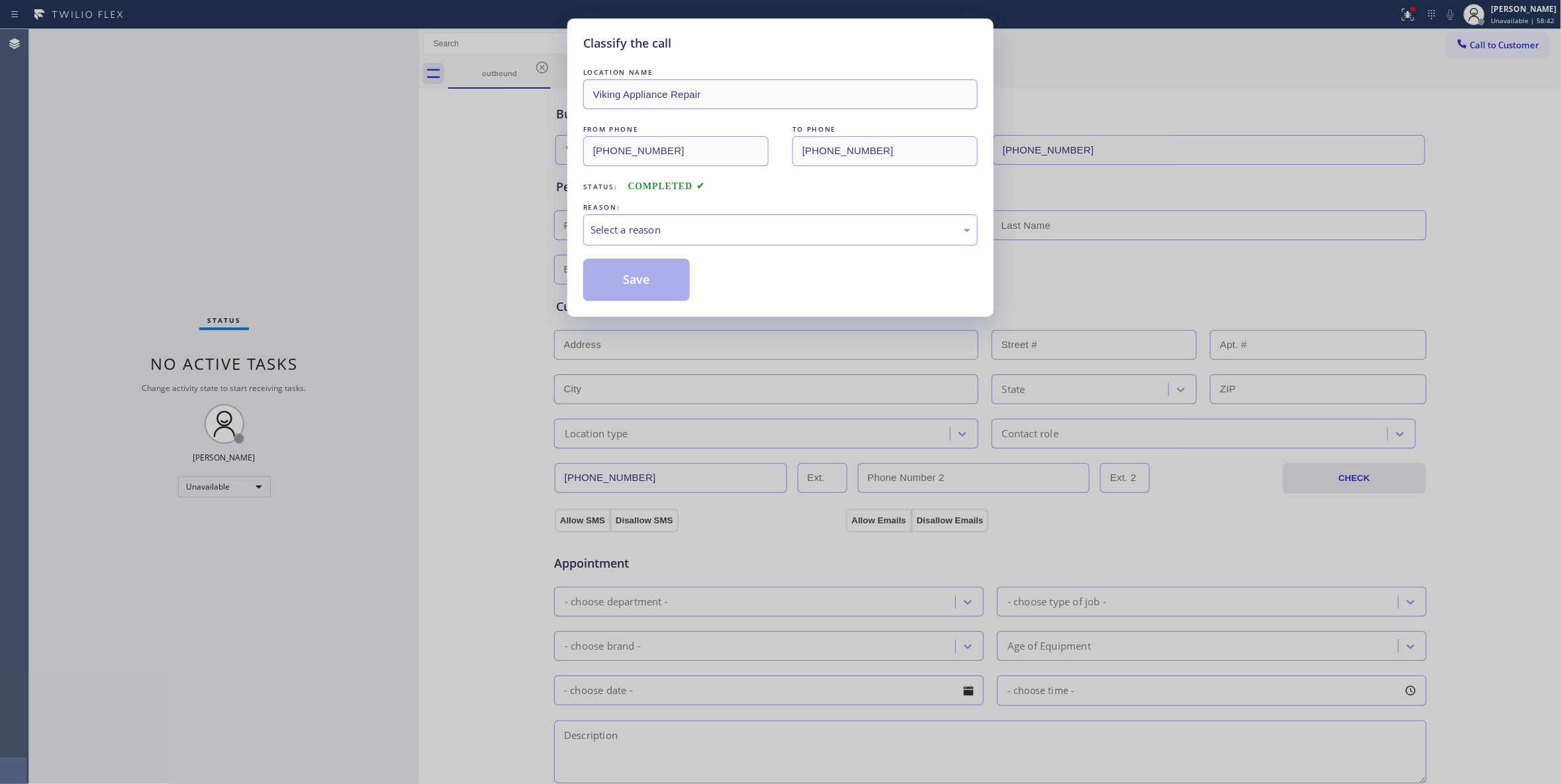
click at [700, 212] on div "REASON:" at bounding box center [780, 207] width 394 height 14
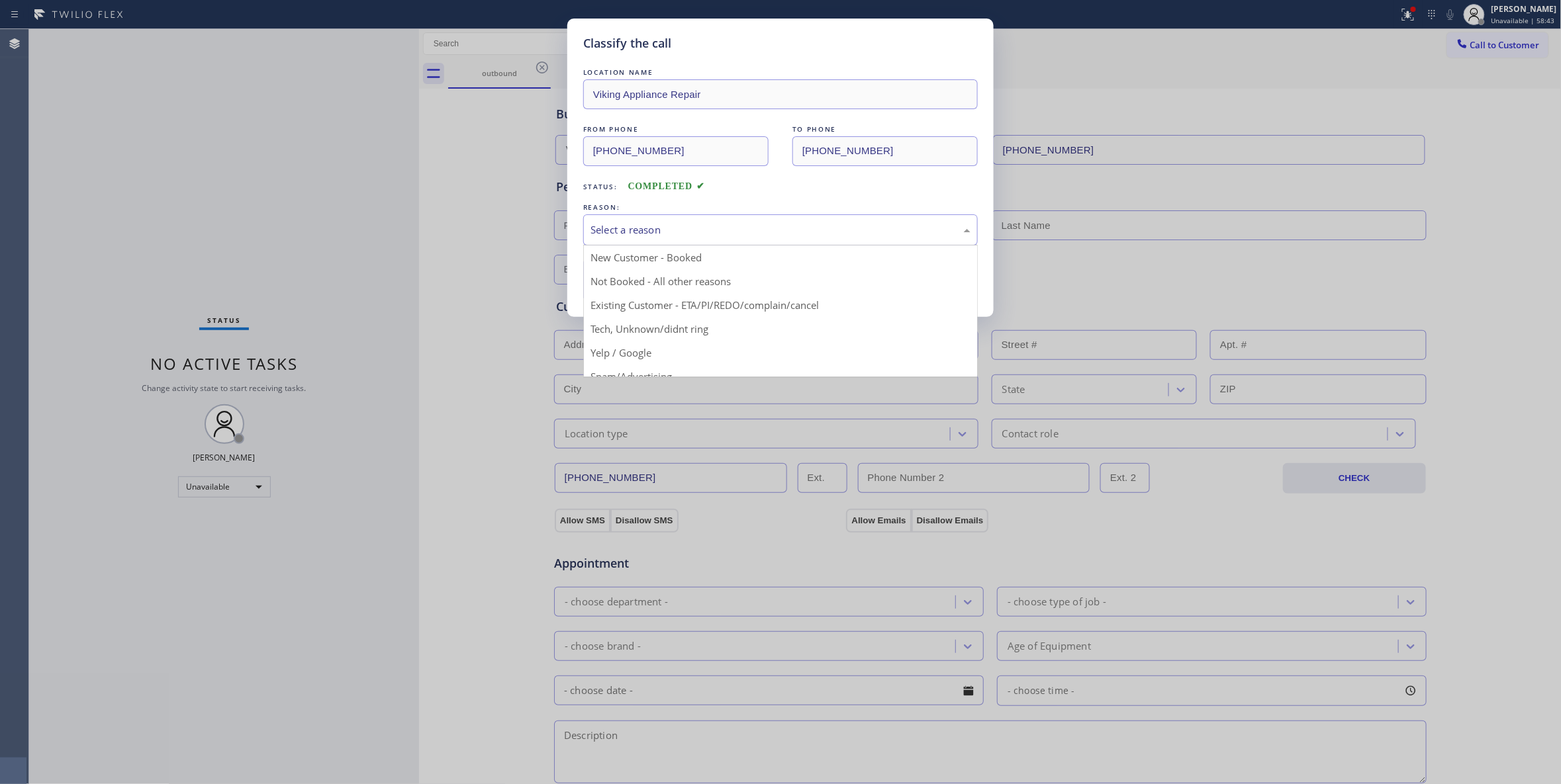
click at [686, 229] on div "Select a reason" at bounding box center [780, 230] width 380 height 15
click at [650, 287] on button "Save" at bounding box center [636, 280] width 106 height 43
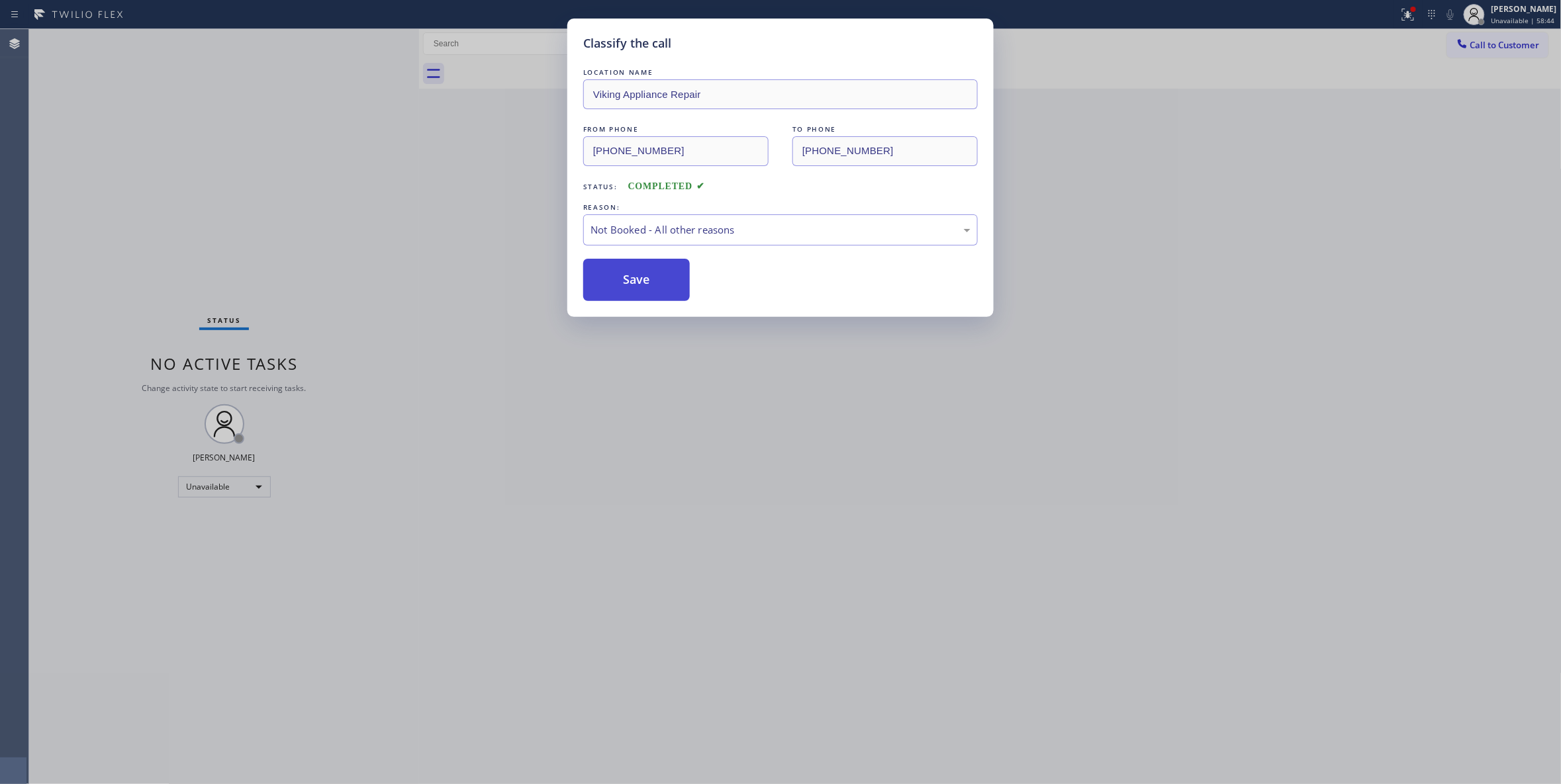
click at [650, 286] on button "Save" at bounding box center [636, 280] width 106 height 43
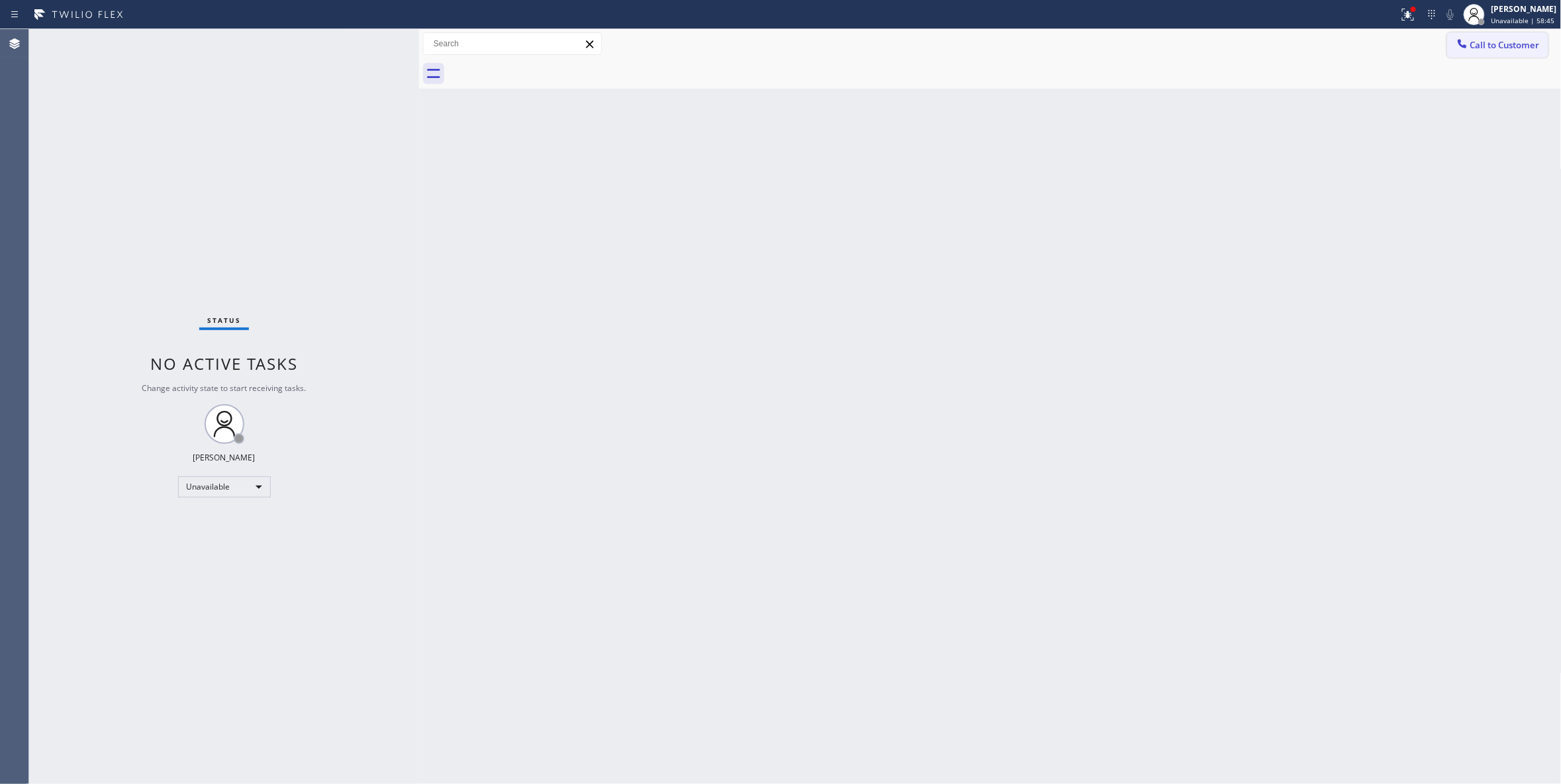
click at [1489, 44] on span "Call to Customer" at bounding box center [1504, 45] width 70 height 12
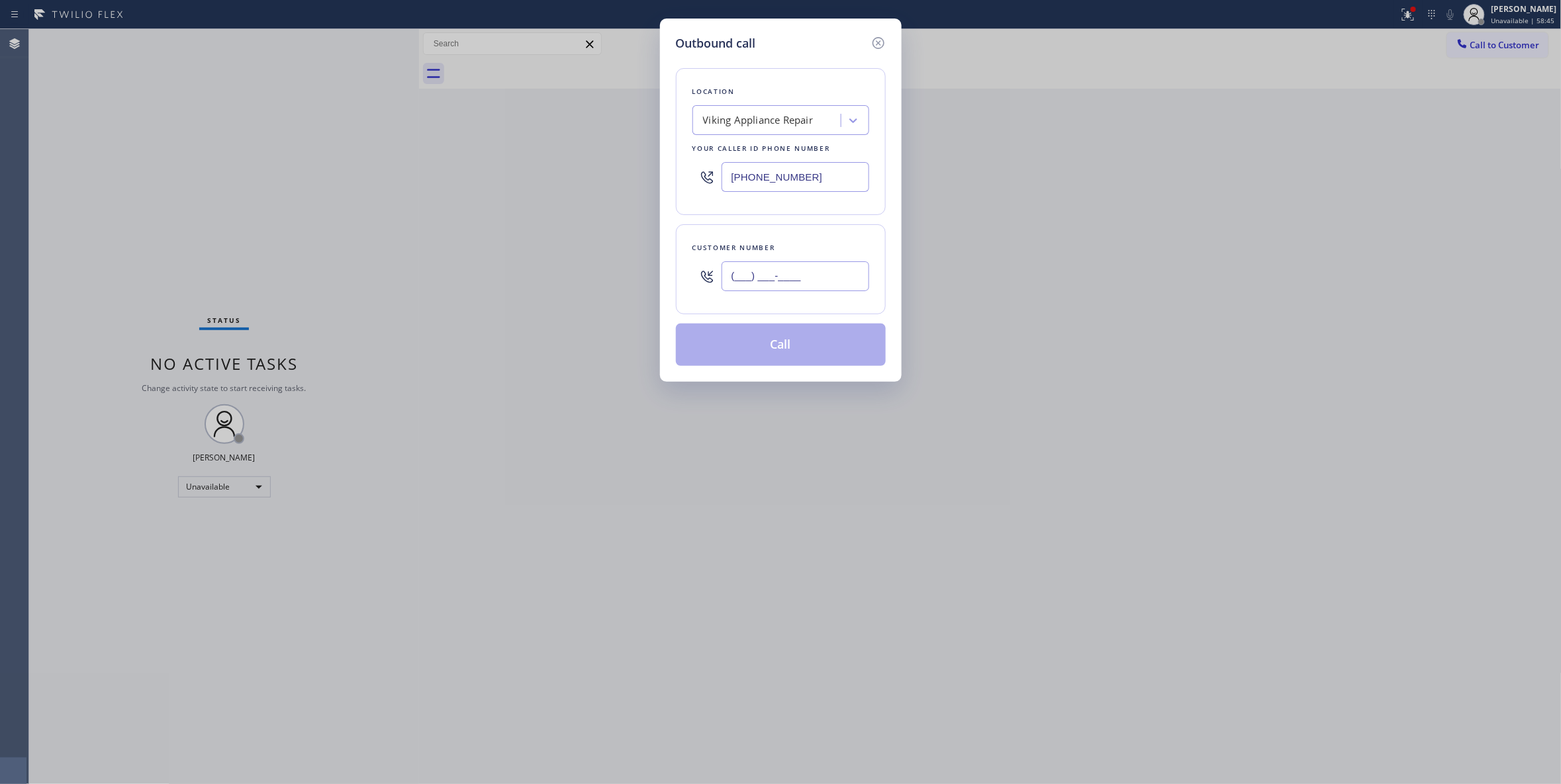
click at [756, 282] on input "(___) ___-____" at bounding box center [795, 276] width 148 height 30
paste input "415) 446-8559"
type input "(415) 446-8559"
click at [788, 350] on button "Call" at bounding box center [781, 345] width 210 height 43
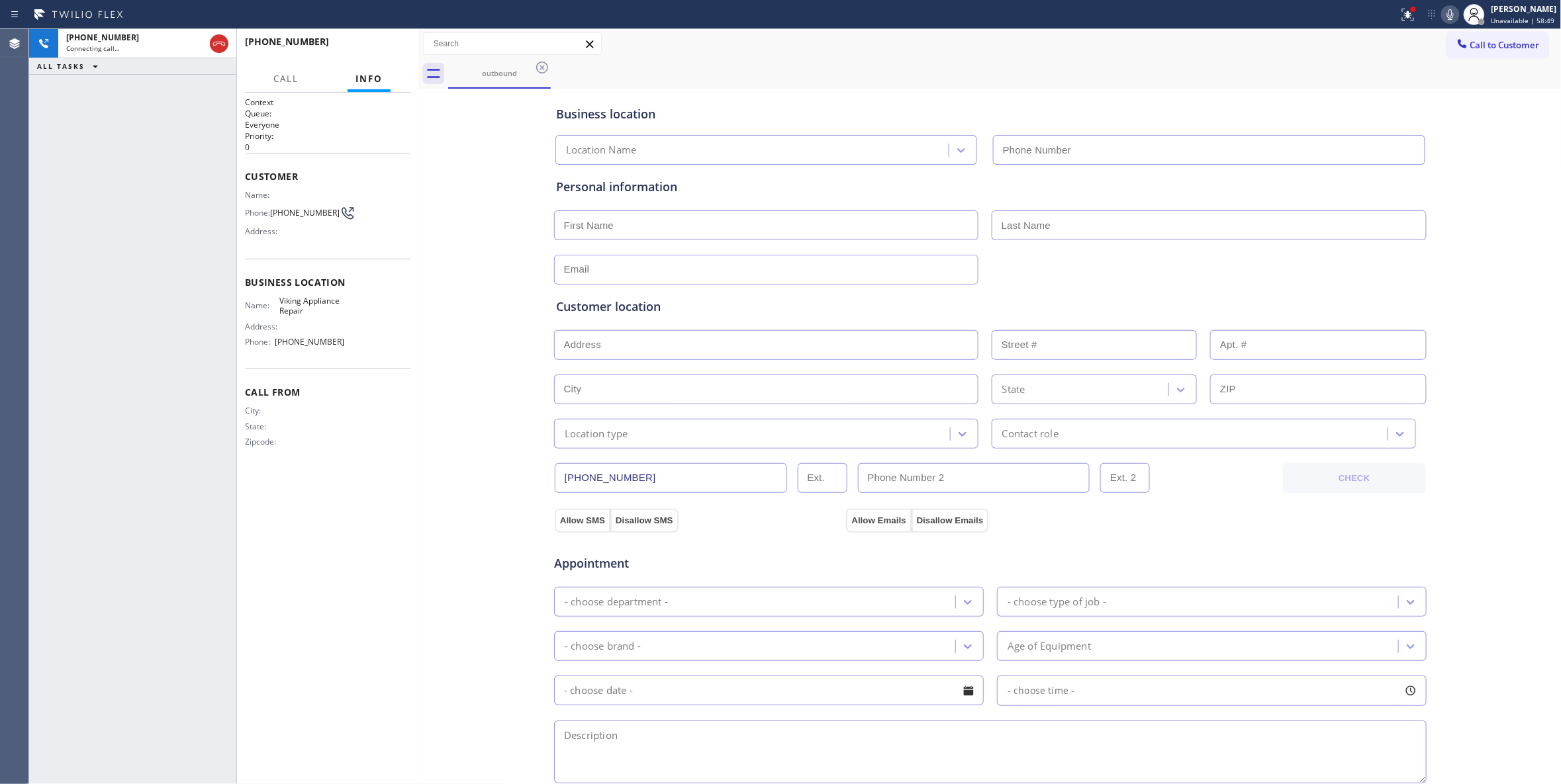
type input "(855) 393-3634"
click at [75, 331] on div "+14154468559 Connecting call… ALL TASKS ALL TASKS ACTIVE TASKS TASKS IN WRAP UP" at bounding box center [133, 407] width 207 height 755
click at [106, 712] on div "+14154468559 Live | 00:03 ALL TASKS ALL TASKS ACTIVE TASKS TASKS IN WRAP UP" at bounding box center [133, 407] width 207 height 755
click at [377, 51] on span "HANG UP" at bounding box center [380, 48] width 41 height 9
click at [377, 50] on span "HANG UP" at bounding box center [380, 48] width 41 height 9
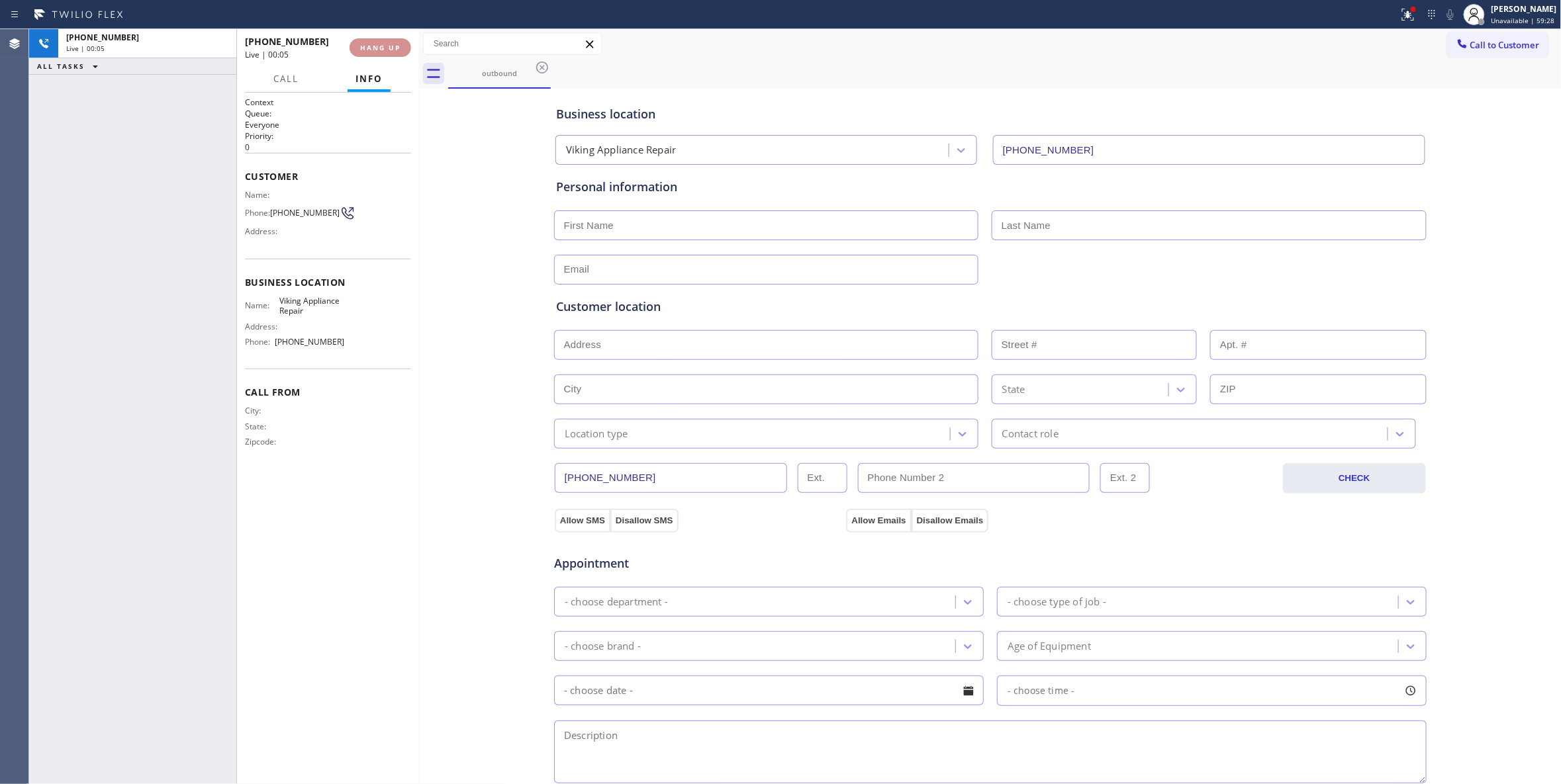
click at [377, 45] on span "HANG UP" at bounding box center [380, 48] width 41 height 9
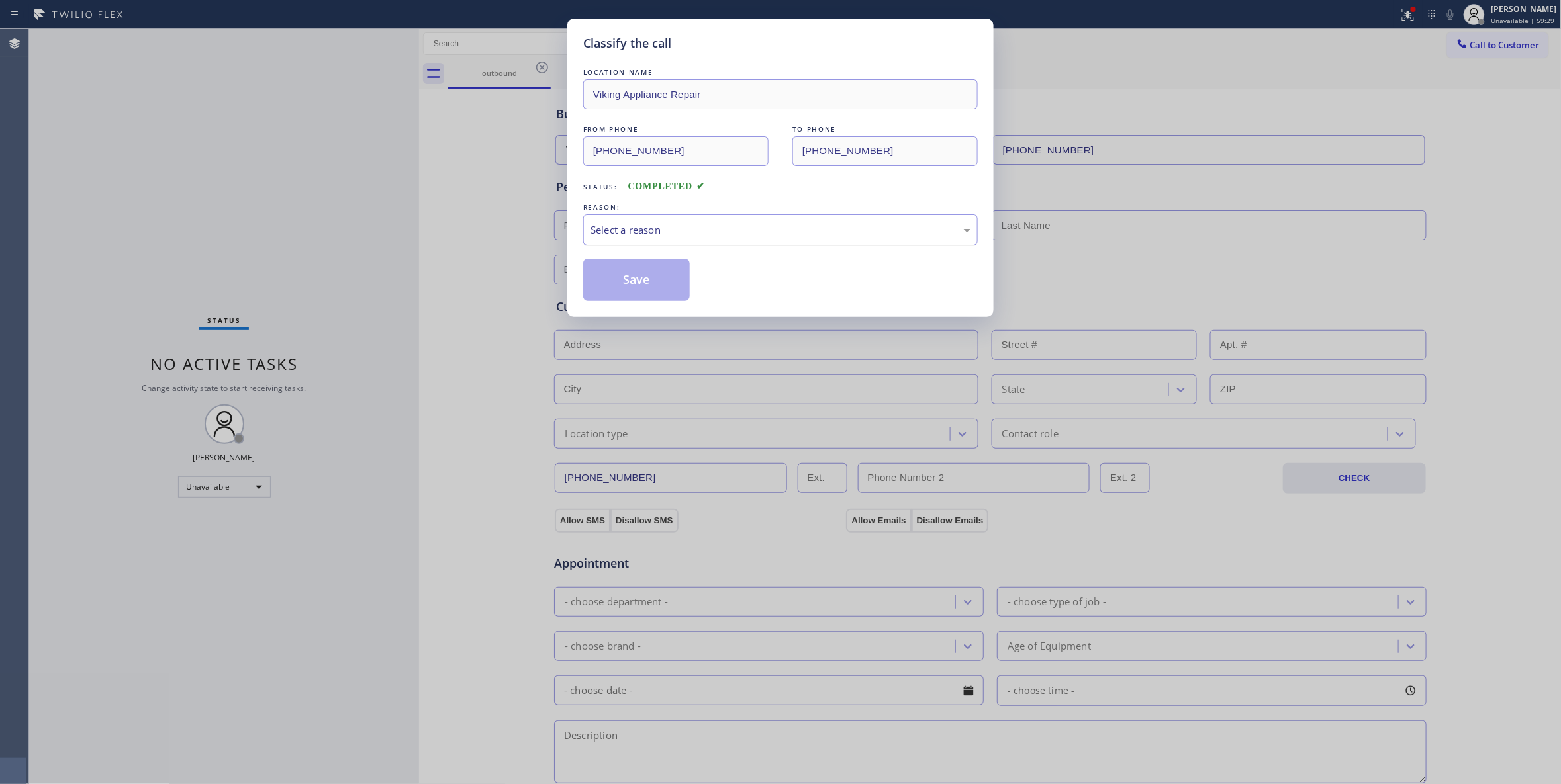
click at [660, 218] on div "Select a reason" at bounding box center [780, 230] width 394 height 31
click at [634, 282] on button "Save" at bounding box center [636, 280] width 106 height 43
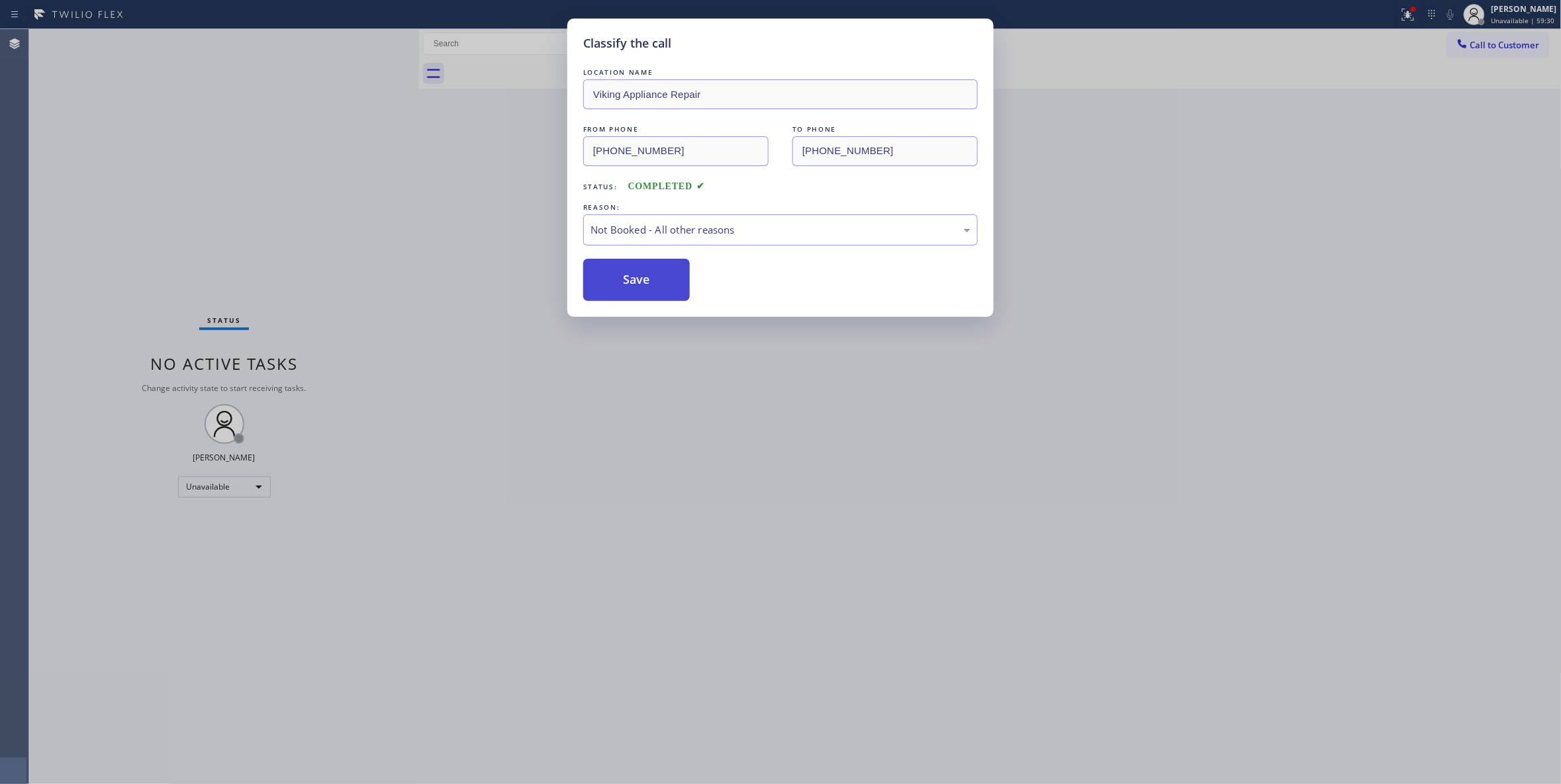
click at [634, 282] on button "Save" at bounding box center [636, 280] width 106 height 43
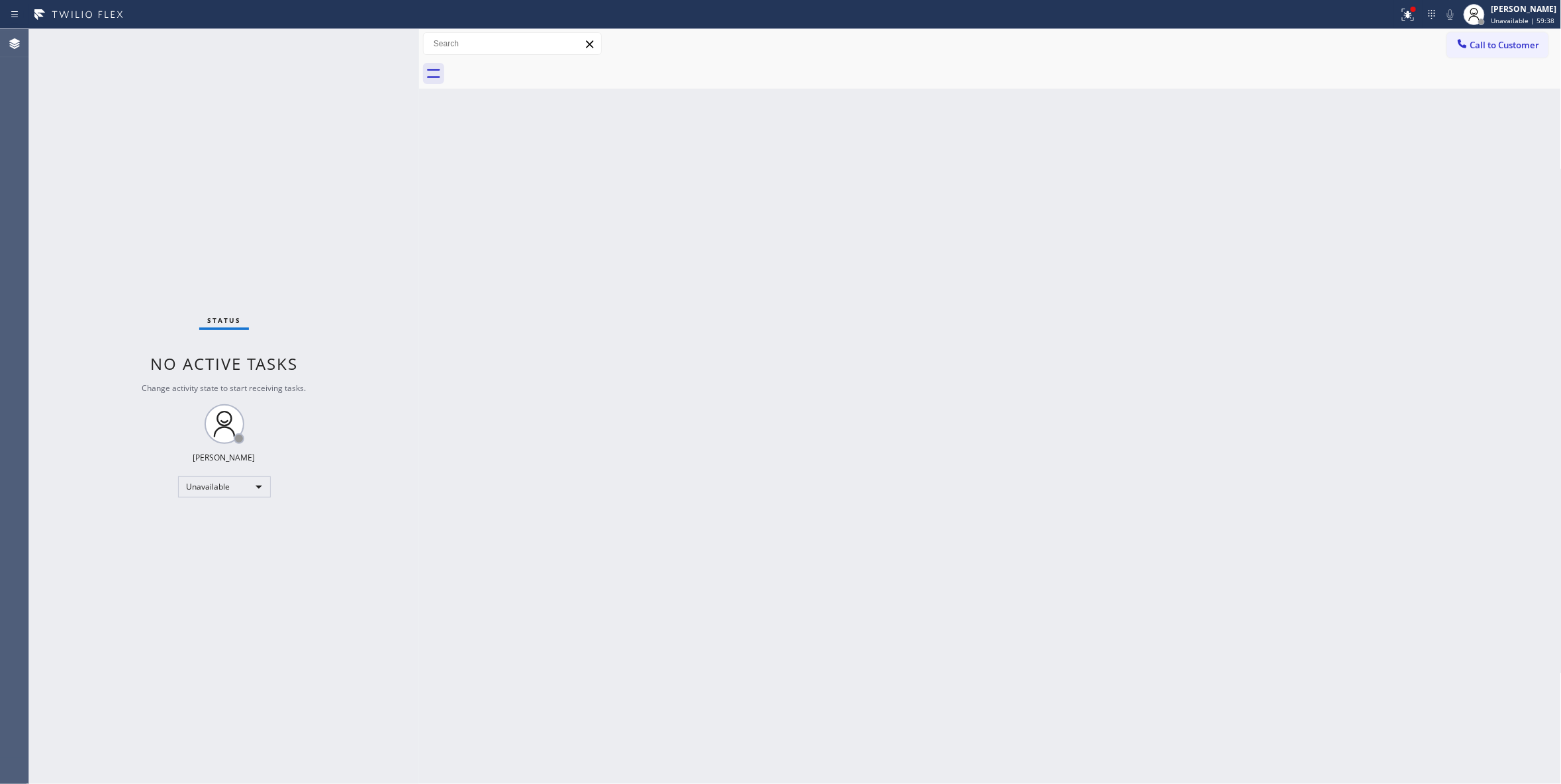
click at [763, 302] on div "Back to Dashboard Change Sender ID Customers Technicians Select a contact Outbo…" at bounding box center [990, 407] width 1143 height 755
click at [1400, 9] on icon at bounding box center [1408, 15] width 16 height 16
click at [1364, 171] on button "Clear issues" at bounding box center [1321, 173] width 155 height 19
click at [1499, 46] on span "Call to Customer" at bounding box center [1504, 45] width 70 height 12
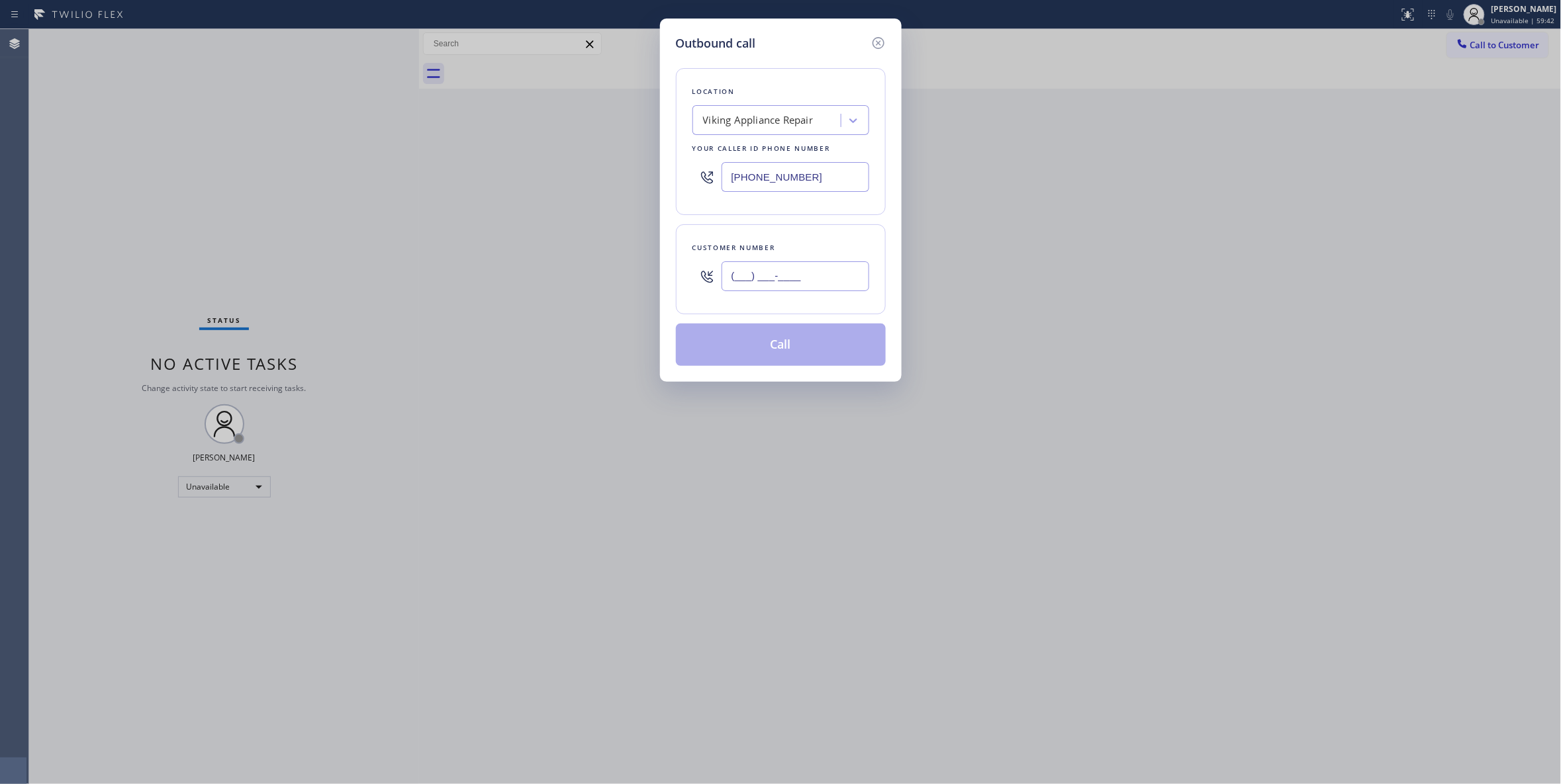
click at [744, 268] on input "(___) ___-____" at bounding box center [795, 276] width 148 height 30
paste input "415) 446-8559"
type input "(415) 446-8559"
click at [763, 350] on button "Call" at bounding box center [781, 345] width 210 height 43
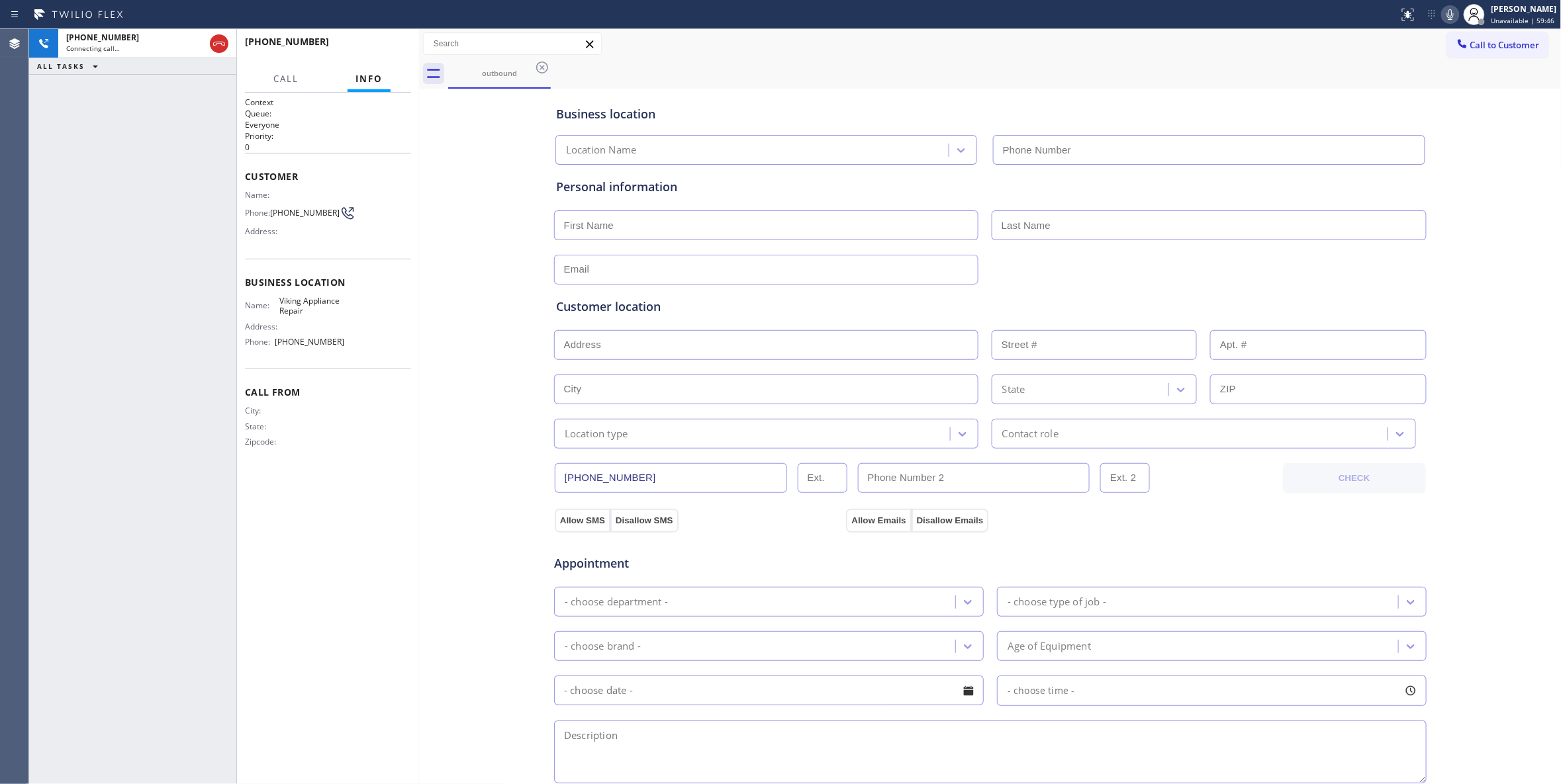
type input "(855) 393-3634"
click at [390, 49] on span "HANG UP" at bounding box center [380, 48] width 41 height 9
click at [390, 39] on button "HANG UP" at bounding box center [380, 48] width 62 height 19
click at [90, 745] on div "ALL TASKS ALL TASKS ACTIVE TASKS TASKS IN WRAP UP +14154468559 Wrap up | 01:20" at bounding box center [133, 407] width 207 height 755
click at [375, 45] on span "COMPLETE" at bounding box center [378, 48] width 46 height 9
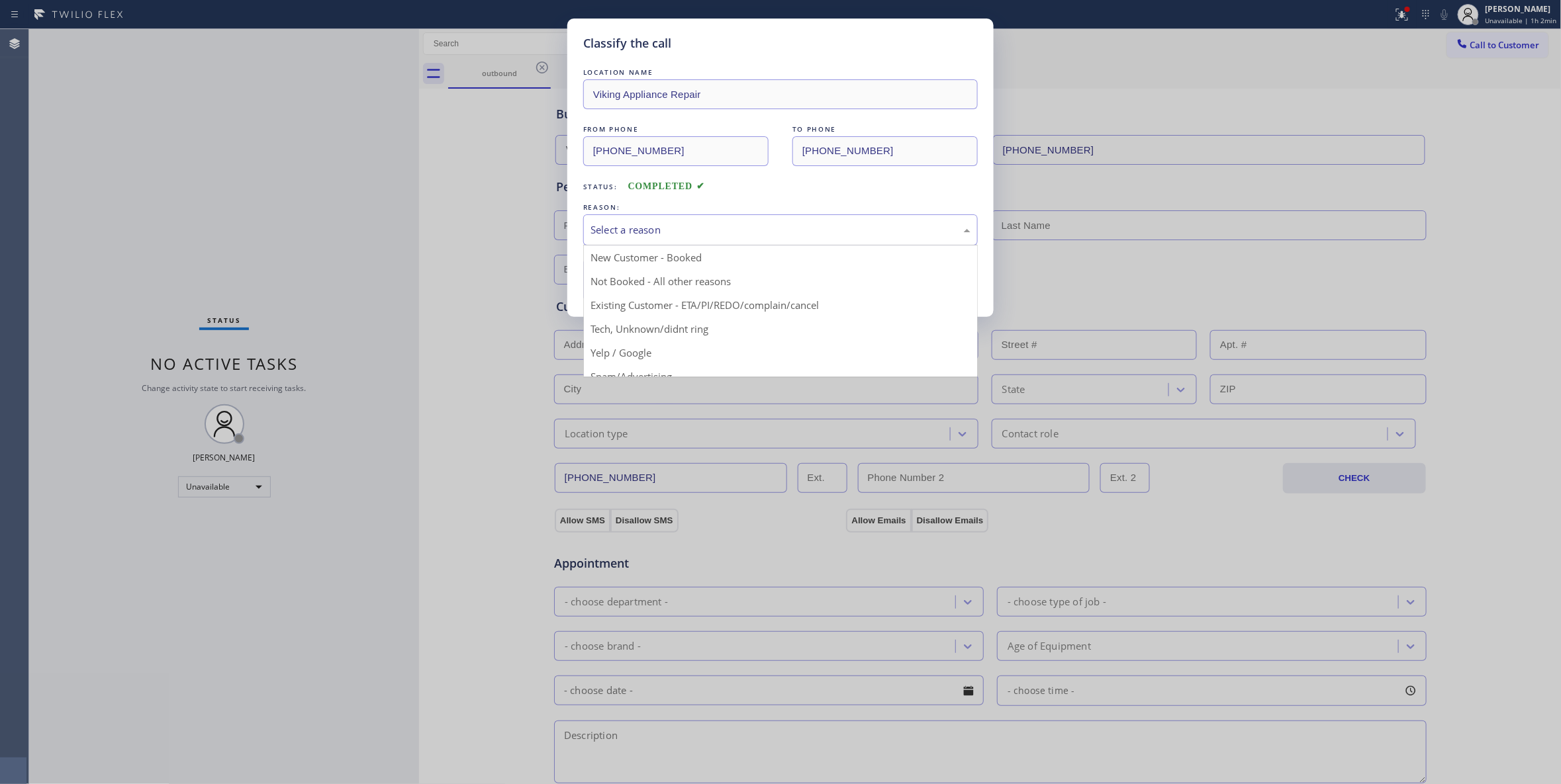
click at [641, 225] on div "Select a reason" at bounding box center [780, 230] width 380 height 15
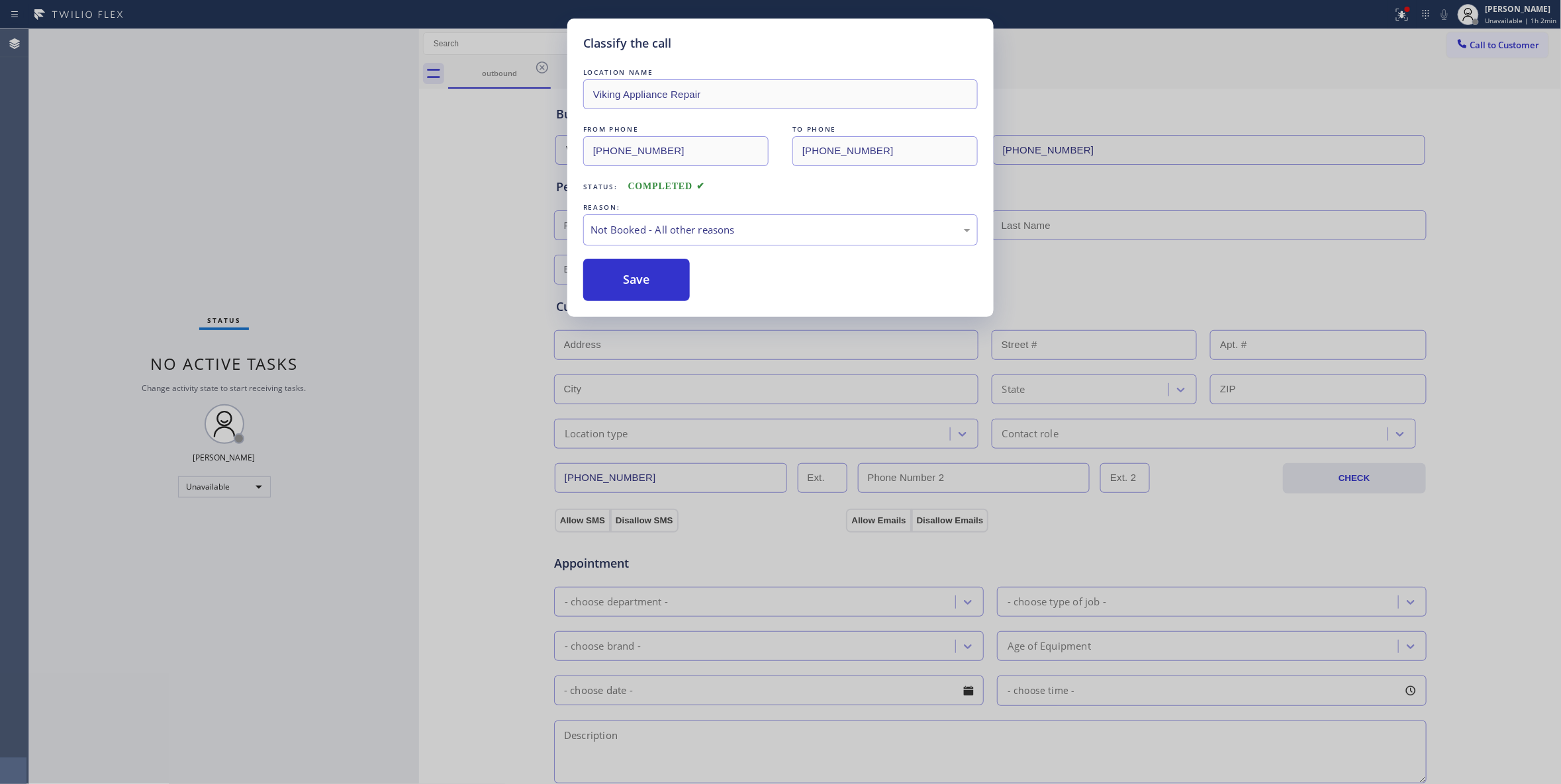
click at [610, 280] on button "Save" at bounding box center [636, 280] width 106 height 43
click at [610, 280] on button "Save" at bounding box center [636, 280] width 106 height 43
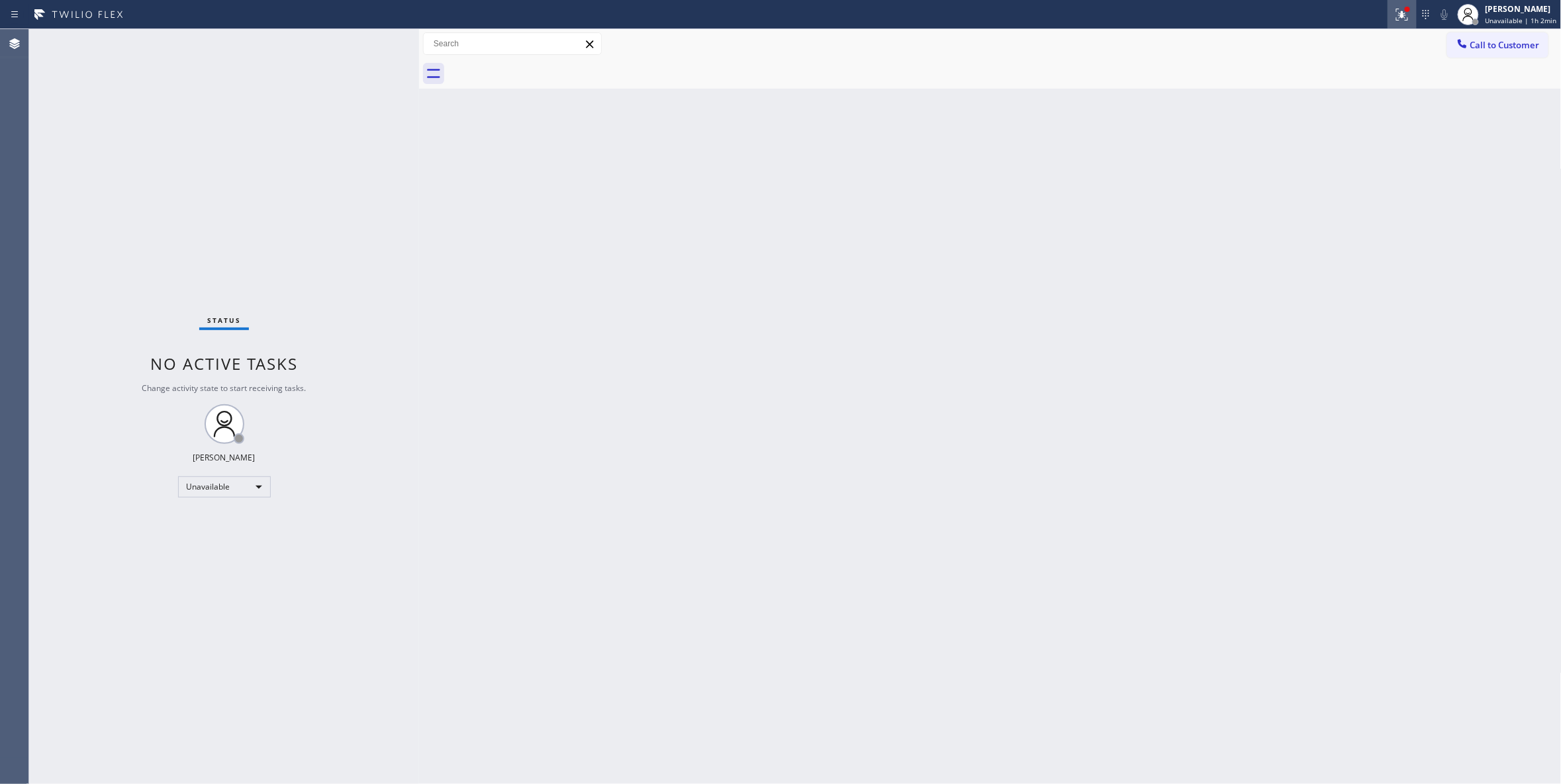
click at [1394, 9] on icon at bounding box center [1402, 15] width 16 height 16
click at [1308, 176] on span "Clear issues" at bounding box center [1322, 173] width 62 height 9
click at [1509, 47] on span "Call to Customer" at bounding box center [1504, 45] width 70 height 12
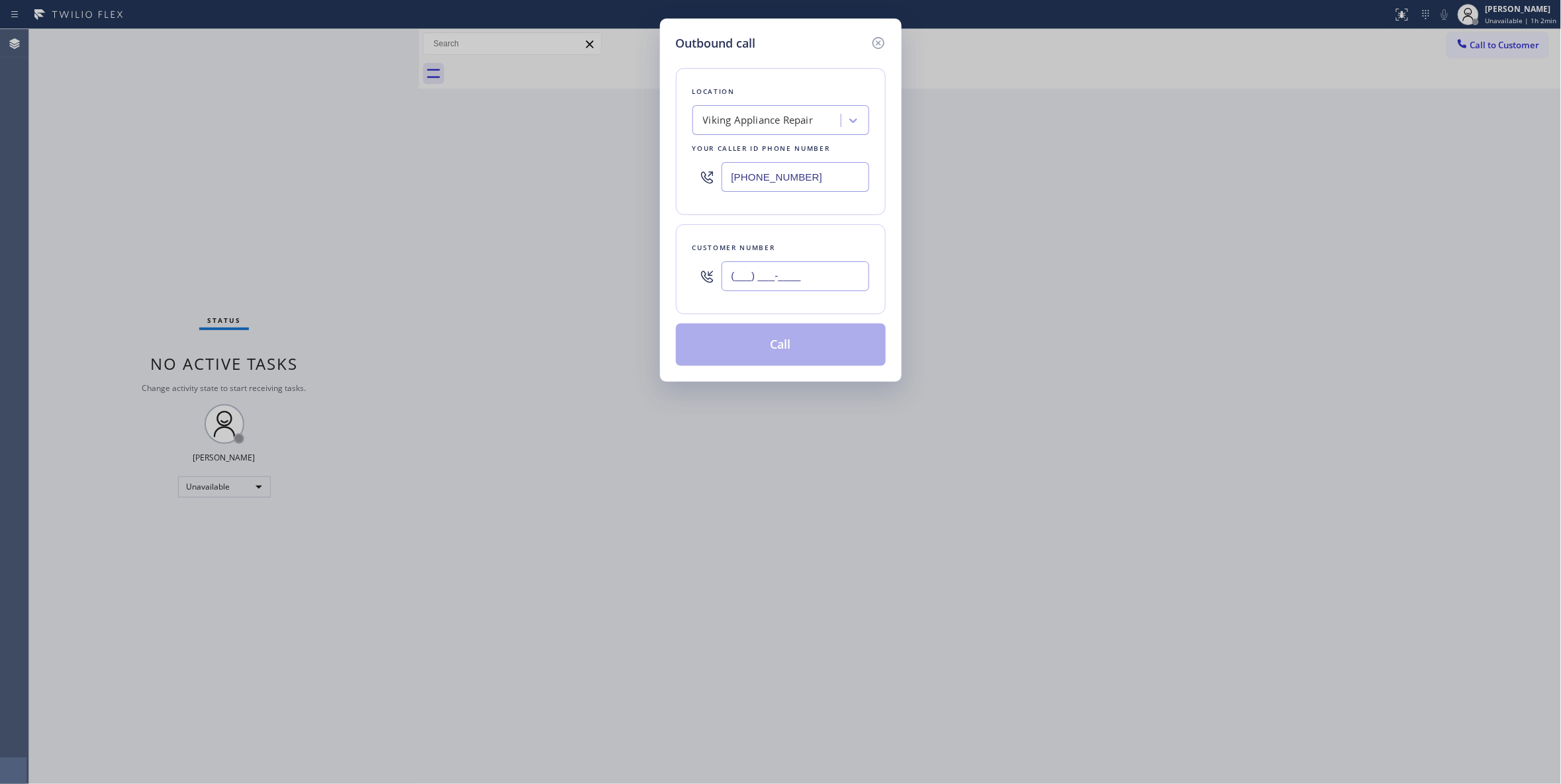
click at [769, 262] on input "(___) ___-____" at bounding box center [795, 276] width 148 height 30
paste input "415) 446-8559"
type input "(415) 446-8559"
click at [782, 348] on button "Call" at bounding box center [781, 345] width 210 height 43
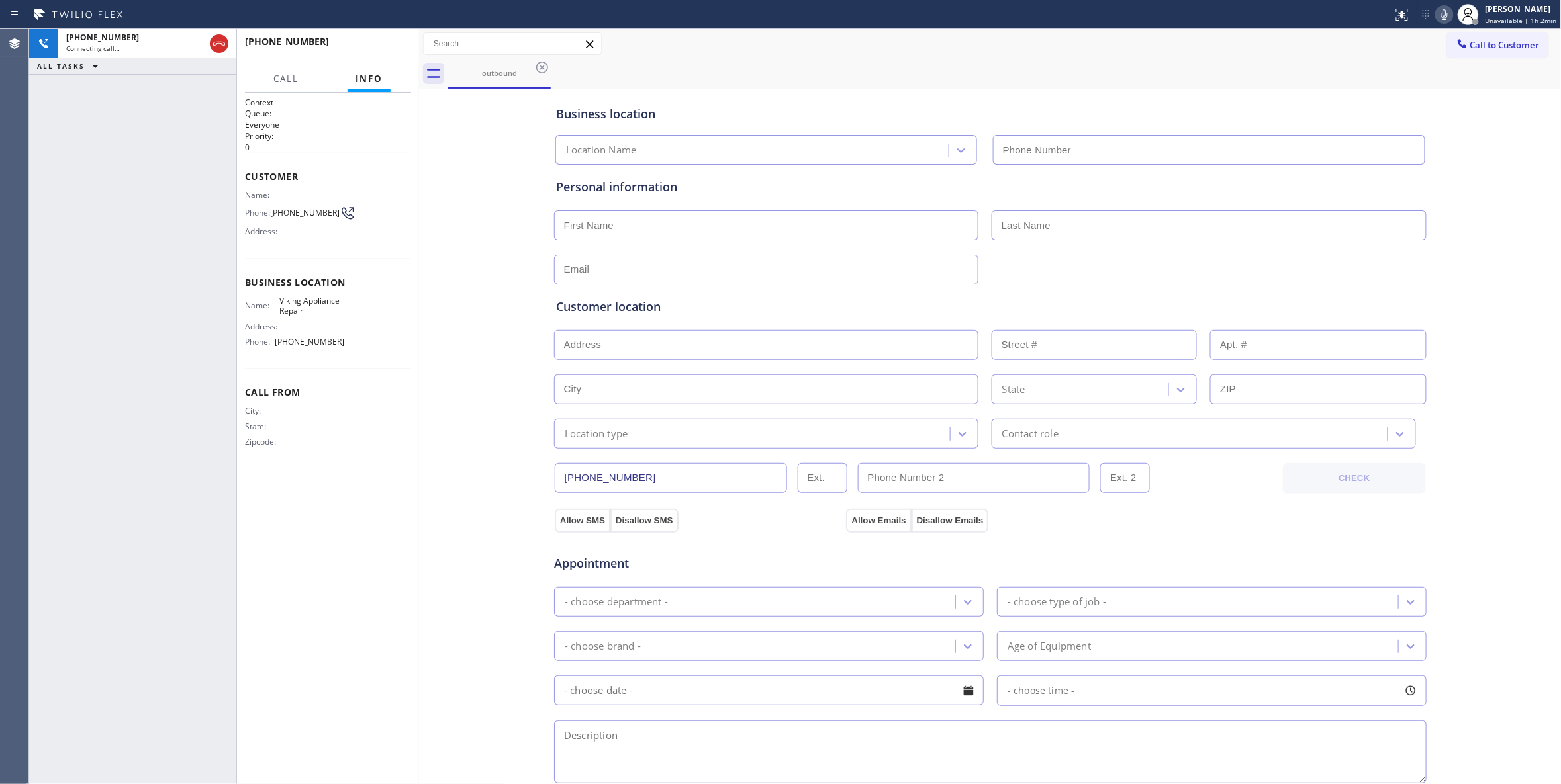
type input "(855) 393-3634"
click at [136, 377] on div "+14154468559 Live | 00:00 ALL TASKS ALL TASKS ACTIVE TASKS TASKS IN WRAP UP" at bounding box center [133, 407] width 207 height 755
click at [390, 49] on span "HANG UP" at bounding box center [380, 48] width 41 height 9
click at [388, 49] on span "HANG UP" at bounding box center [380, 48] width 41 height 9
click at [383, 48] on span "COMPLETE" at bounding box center [378, 48] width 46 height 9
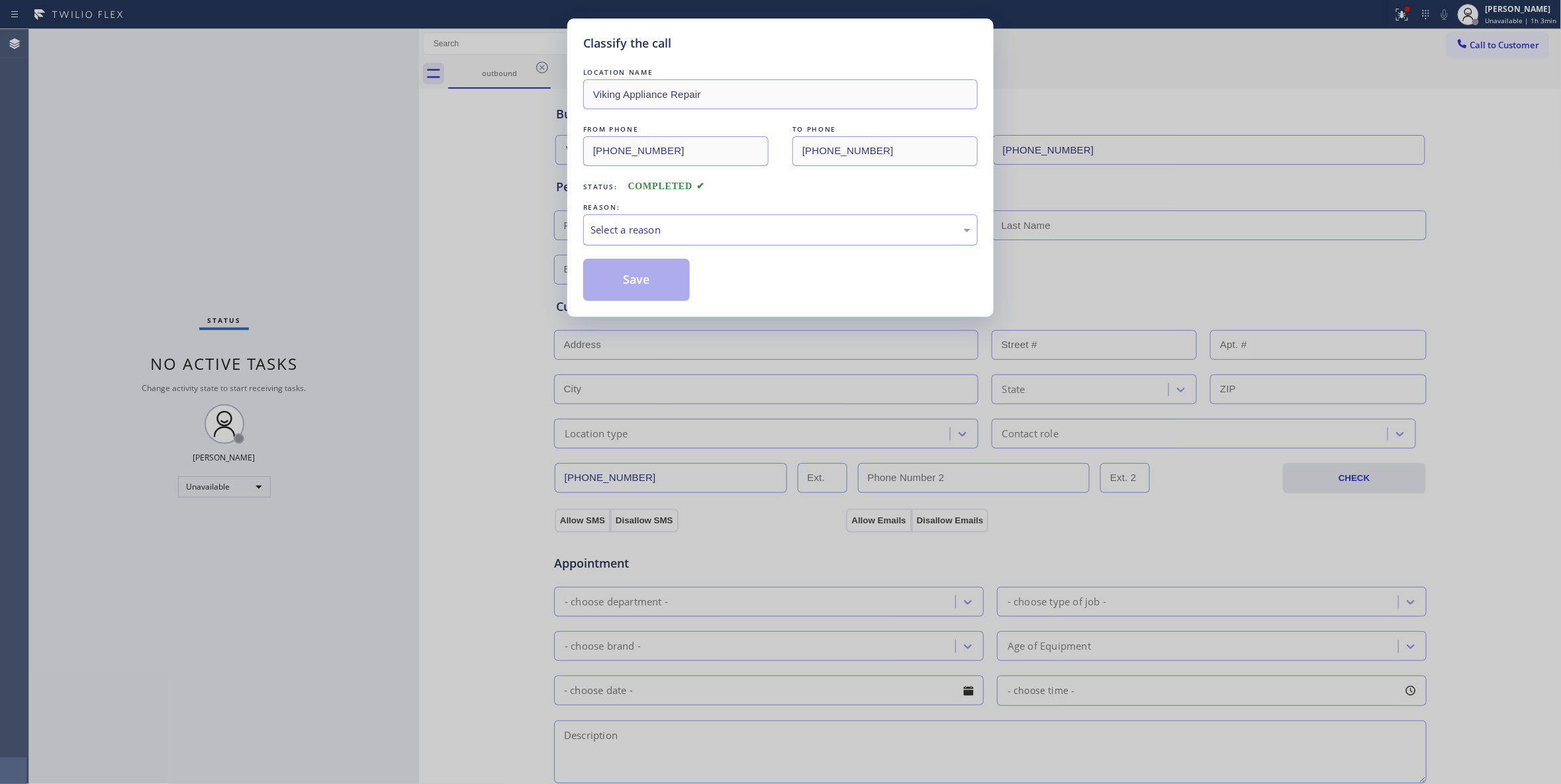
click at [684, 226] on div "Select a reason" at bounding box center [780, 230] width 380 height 15
click at [638, 282] on button "Save" at bounding box center [636, 280] width 106 height 43
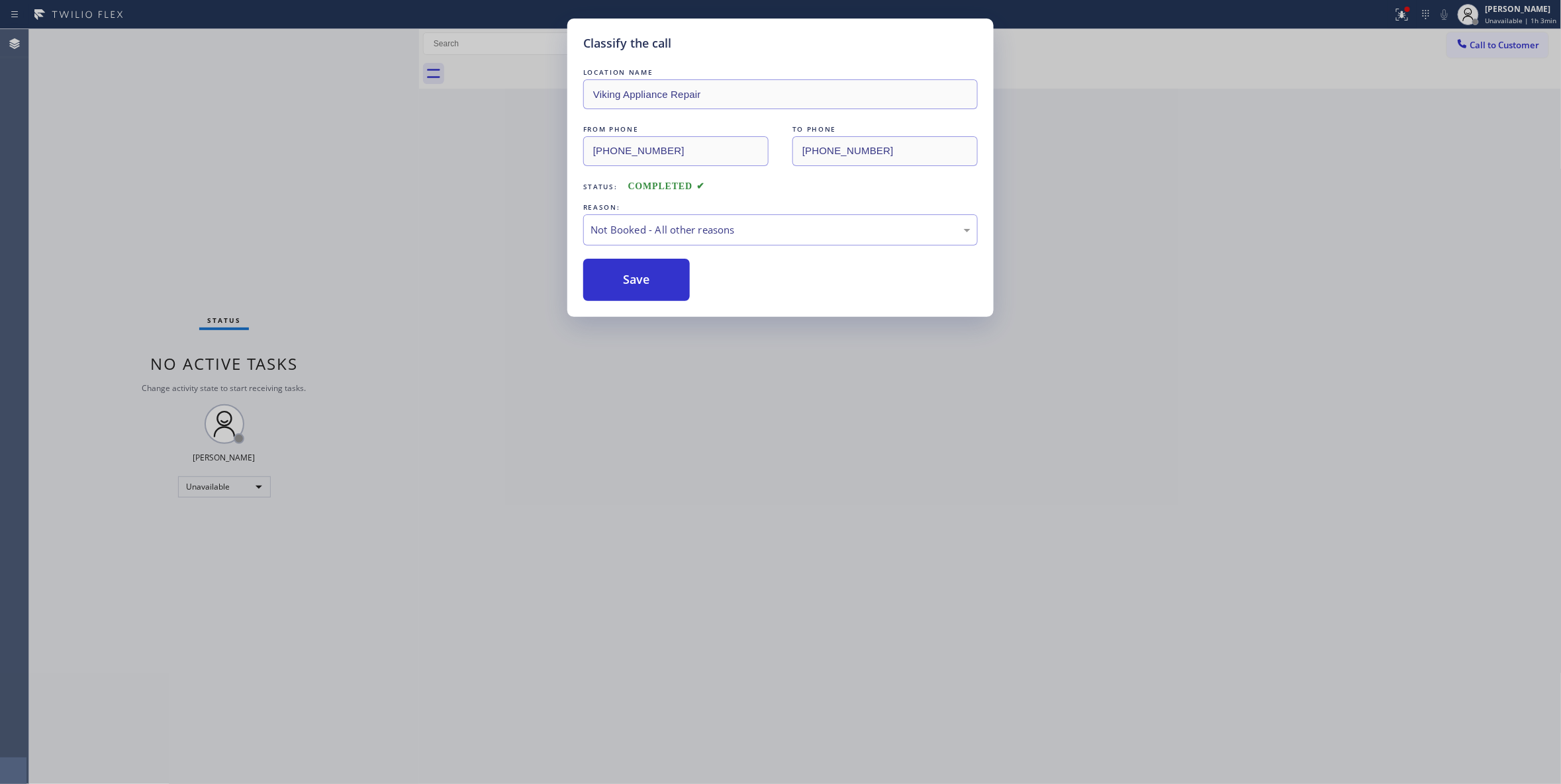
drag, startPoint x: 638, startPoint y: 282, endPoint x: 80, endPoint y: 303, distance: 558.4
click at [612, 284] on button "Save" at bounding box center [636, 280] width 106 height 43
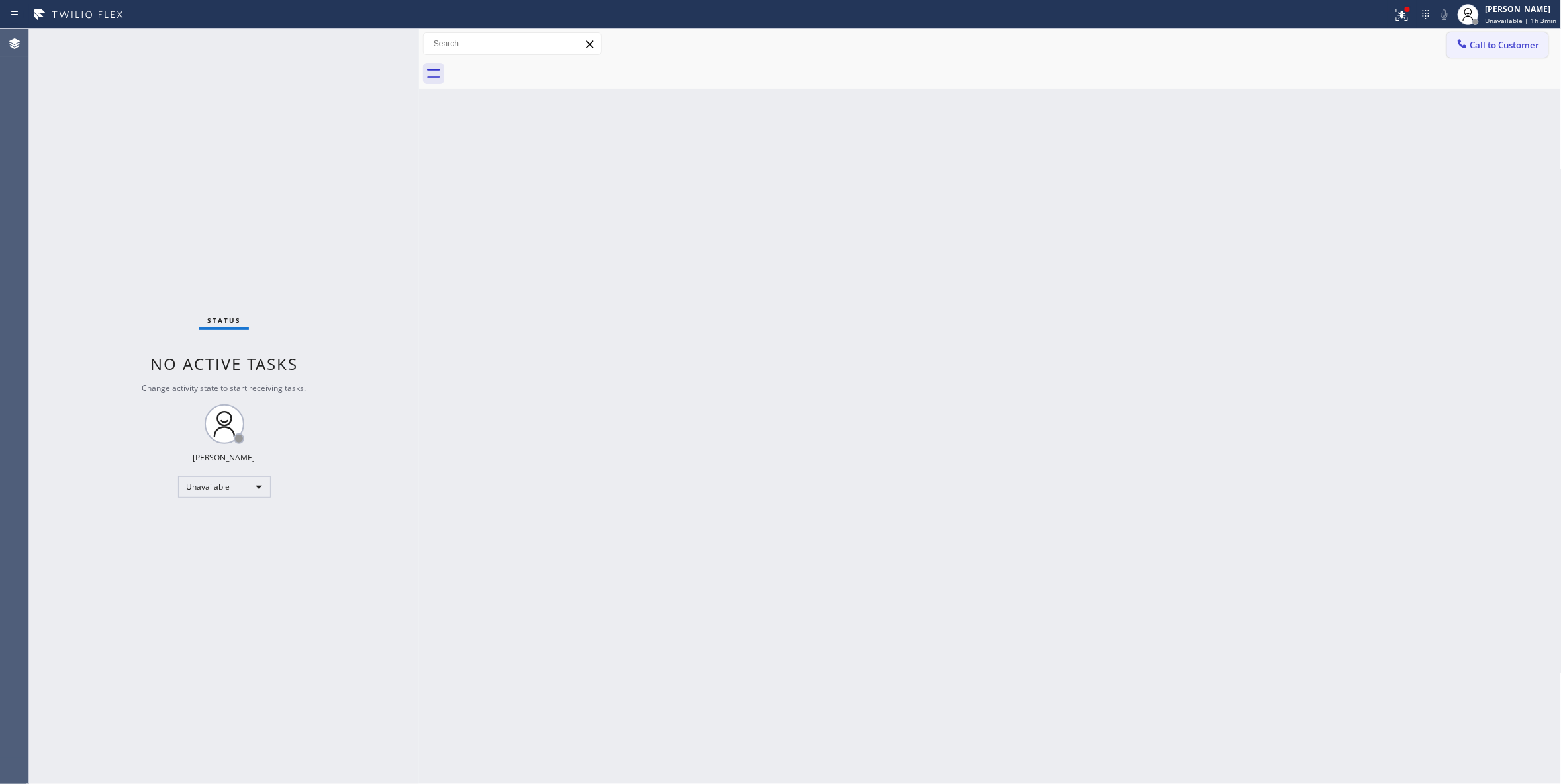
click at [1523, 46] on span "Call to Customer" at bounding box center [1504, 45] width 70 height 12
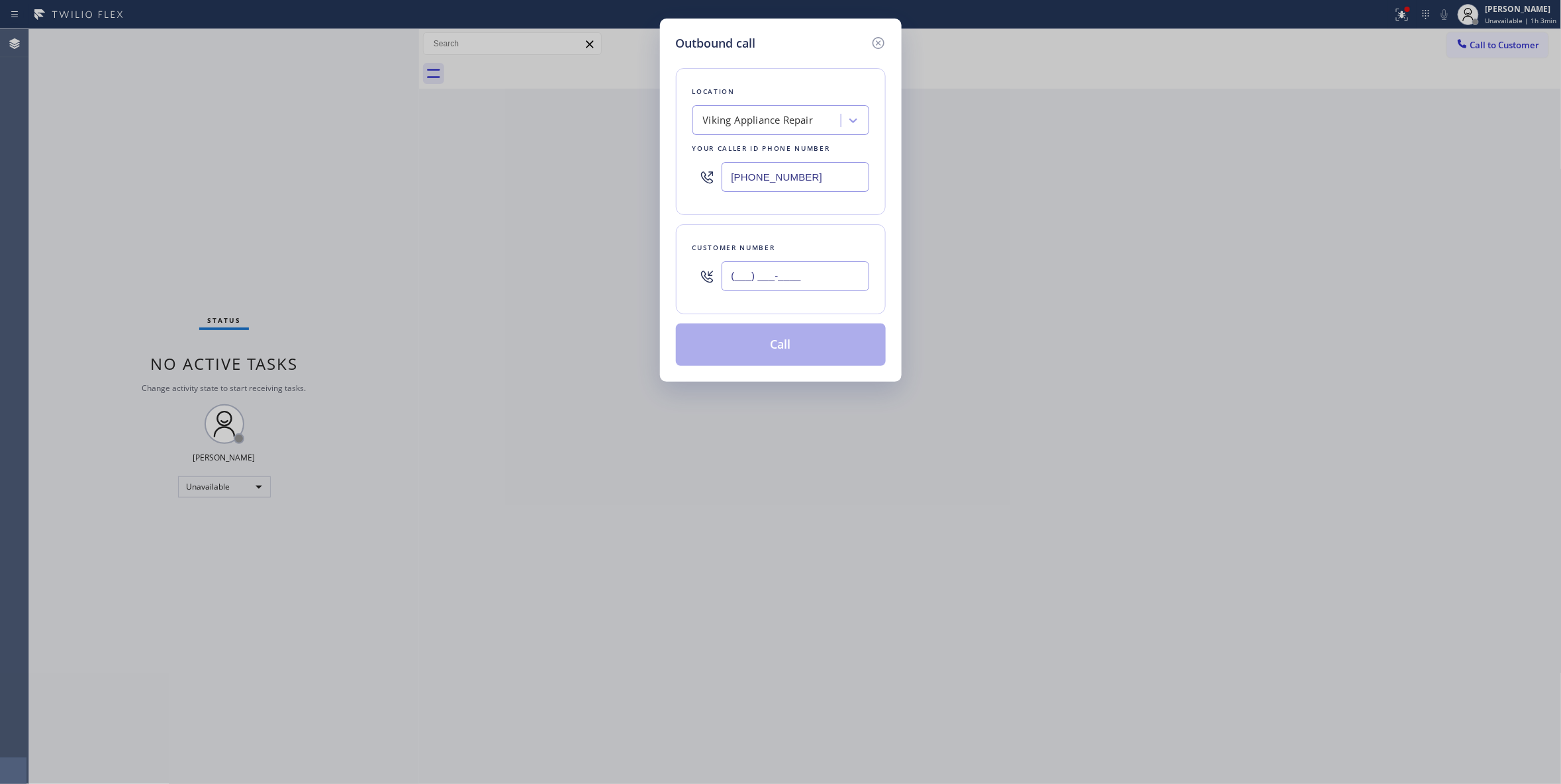
click at [800, 281] on input "(___) ___-____" at bounding box center [795, 276] width 148 height 30
paste input "415) 446-8559"
type input "(415) 446-8559"
click at [769, 347] on button "Call" at bounding box center [781, 345] width 210 height 43
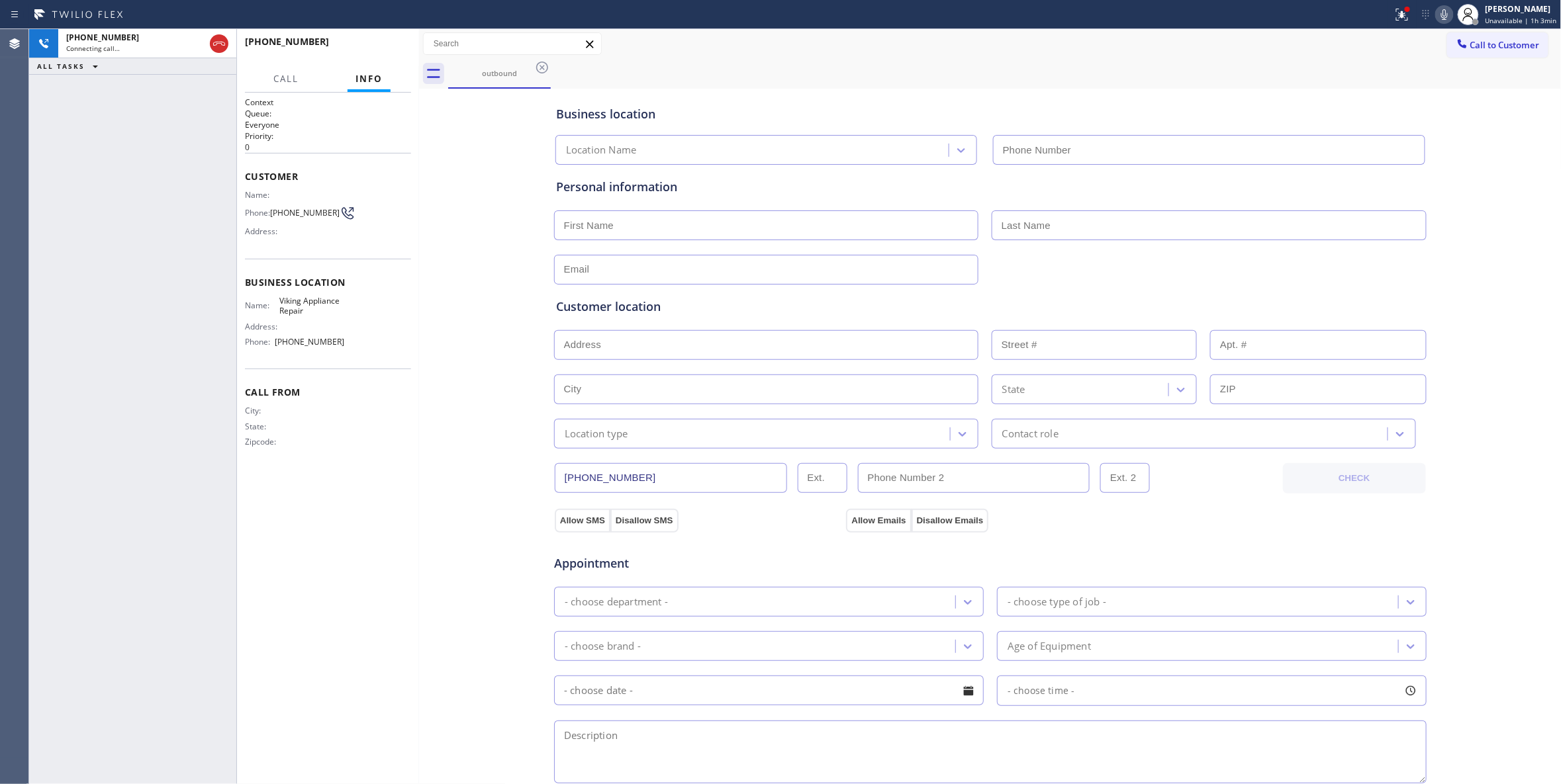
type input "(855) 393-3634"
click at [596, 223] on input "text" at bounding box center [766, 225] width 424 height 30
paste input "Thomas Freeman"
click at [617, 226] on input "Thomas Freeman" at bounding box center [766, 225] width 424 height 30
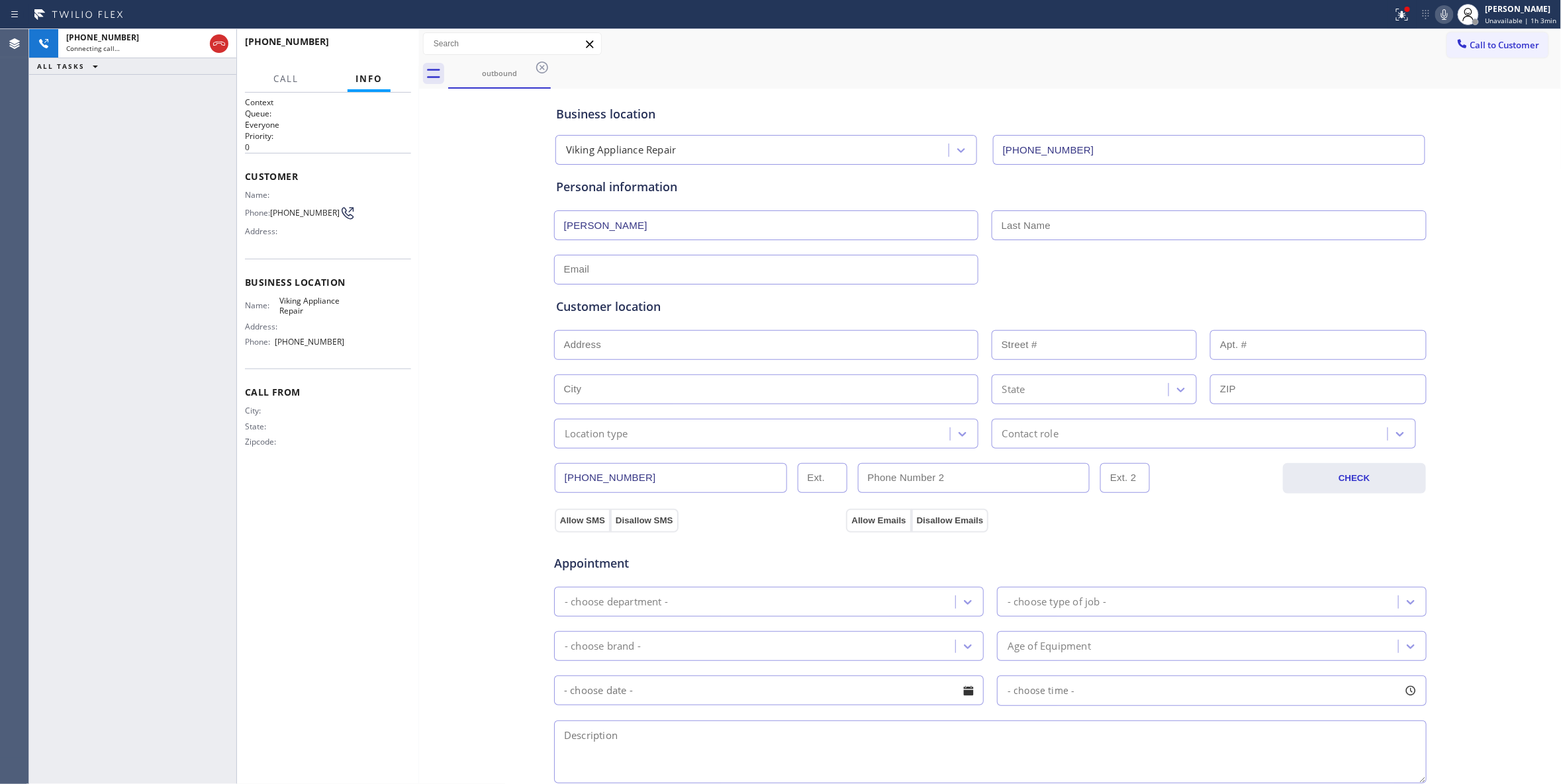
type input "Thomas"
click at [1071, 221] on input "text" at bounding box center [1209, 225] width 435 height 30
paste input "Freeman"
type input "Freeman"
click at [564, 270] on input "text" at bounding box center [766, 269] width 424 height 30
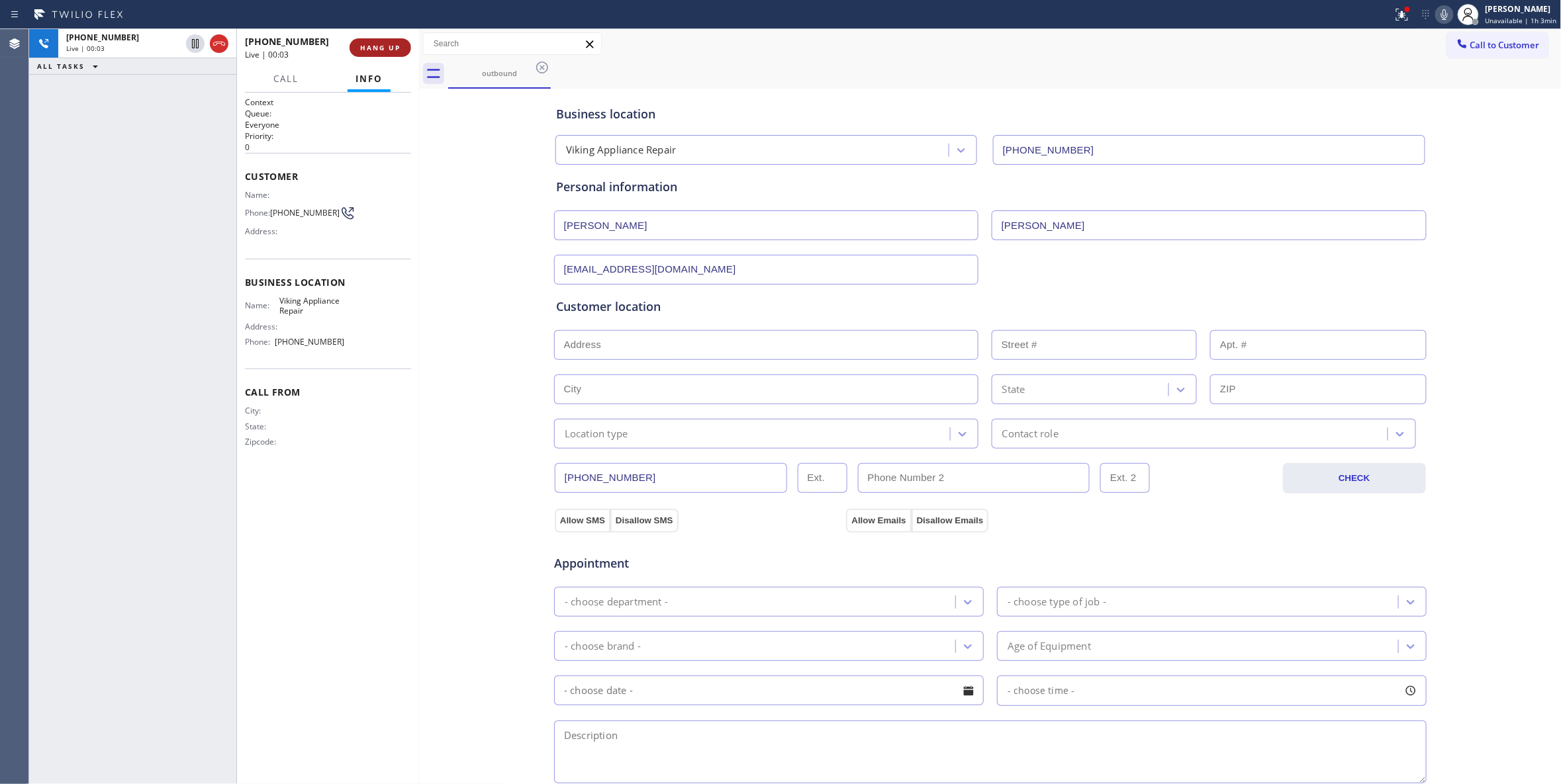
type input "no@gmail.com"
click at [383, 44] on span "HANG UP" at bounding box center [380, 48] width 41 height 9
click at [637, 351] on input "text" at bounding box center [766, 345] width 424 height 30
paste input "Thousand Oaks, CA 91320"
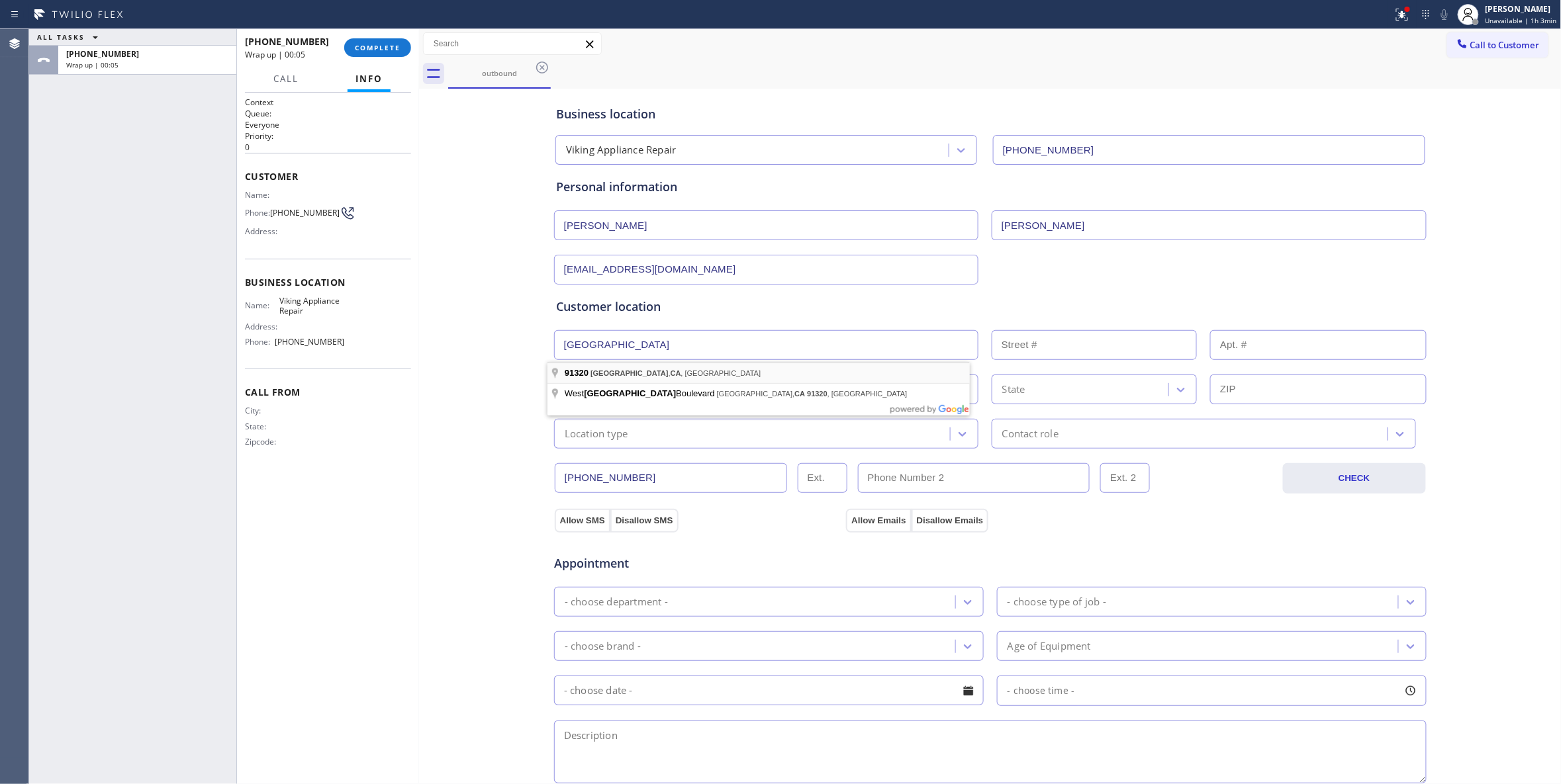
type input "Thousand Oaks, CA 91320, USA"
type input "Thousand Oaks"
type input "91320"
click at [636, 437] on div "Location type" at bounding box center [753, 433] width 392 height 23
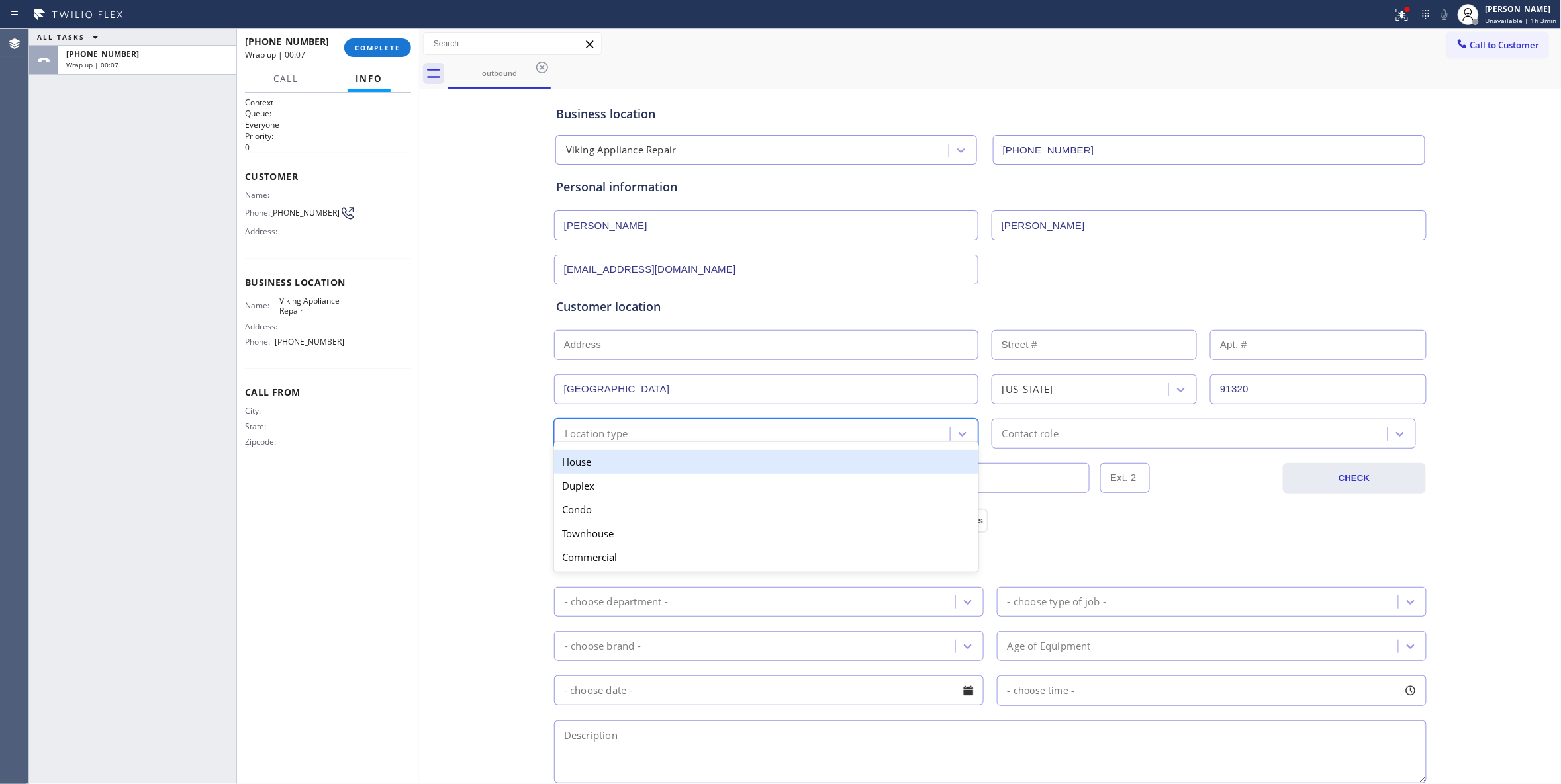
click at [594, 464] on div "House" at bounding box center [766, 462] width 424 height 24
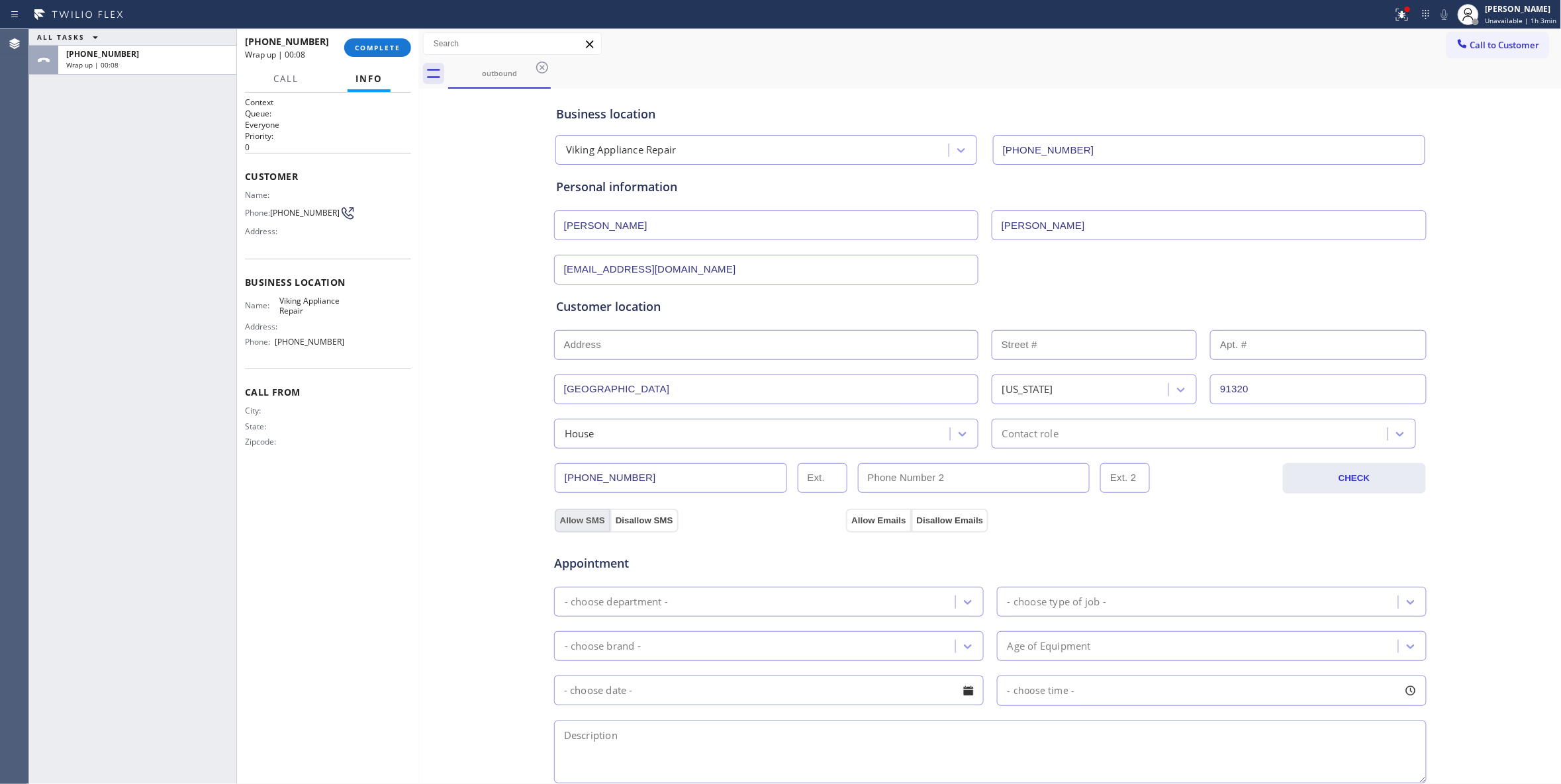
click at [570, 520] on button "Allow SMS" at bounding box center [582, 521] width 56 height 24
click at [851, 524] on button "Allow Emails" at bounding box center [878, 521] width 65 height 24
click at [1022, 439] on div "Contact role" at bounding box center [1030, 433] width 57 height 15
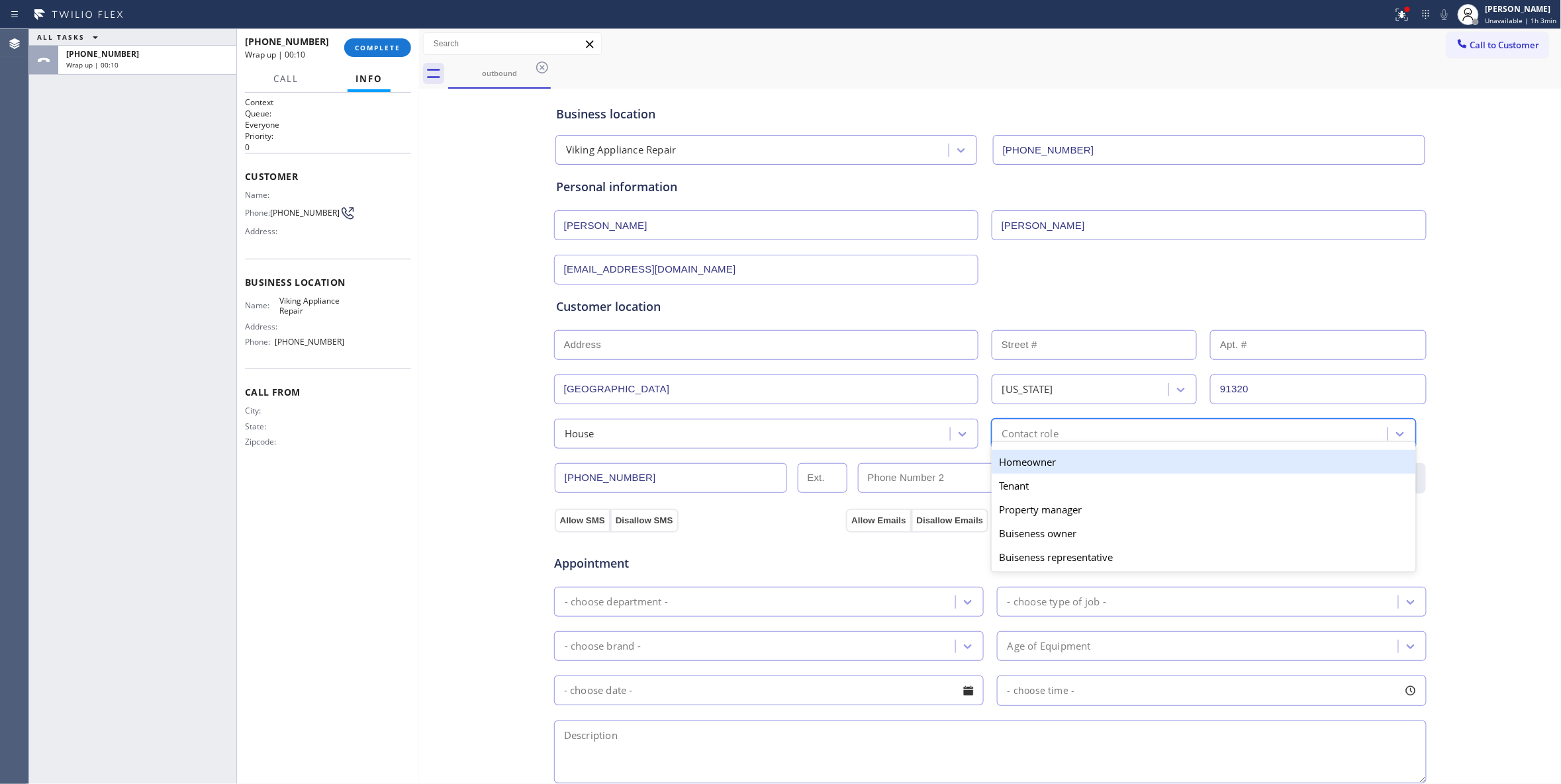
click at [1021, 470] on div "Homeowner" at bounding box center [1204, 462] width 424 height 24
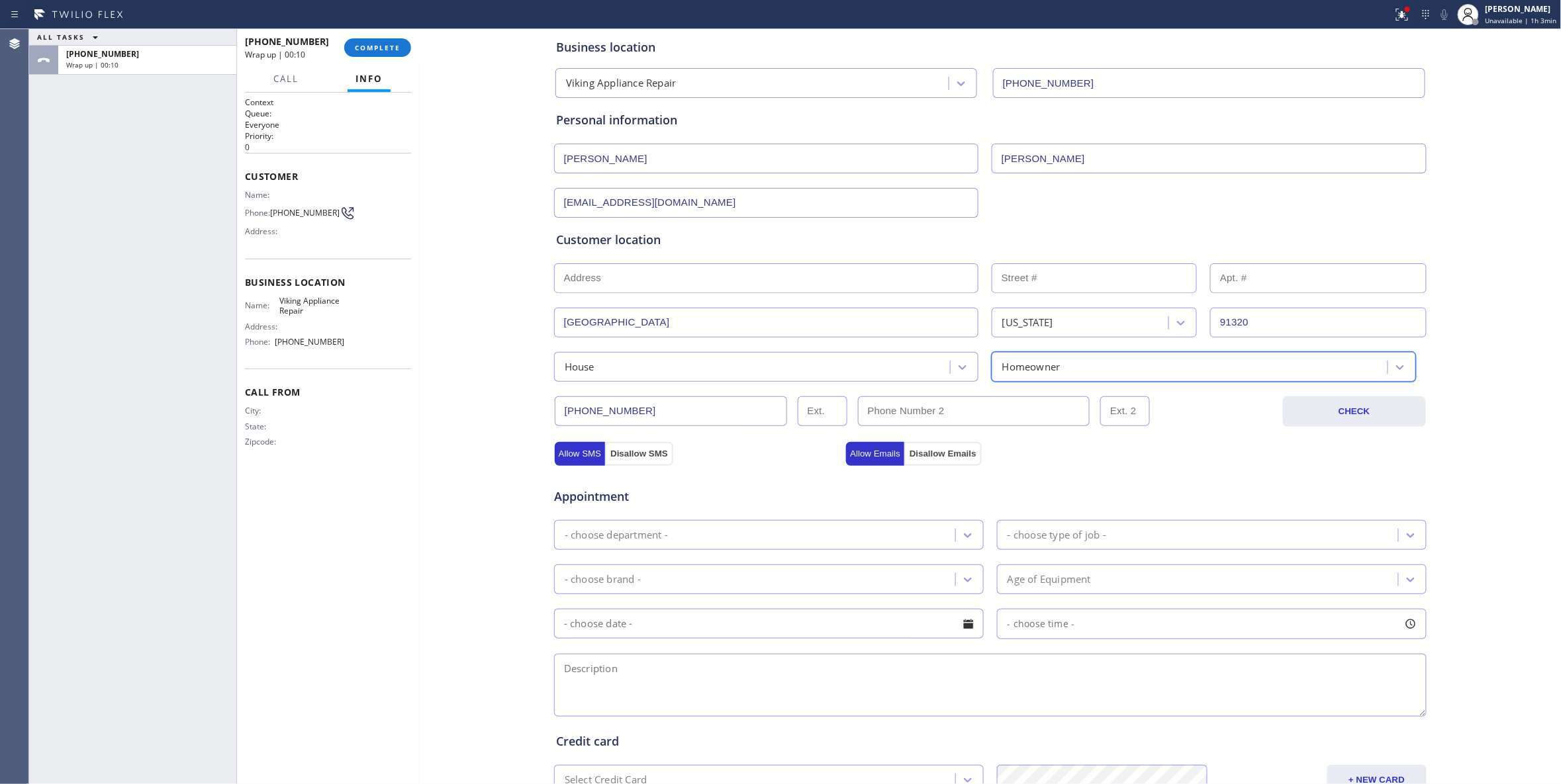
scroll to position [176, 0]
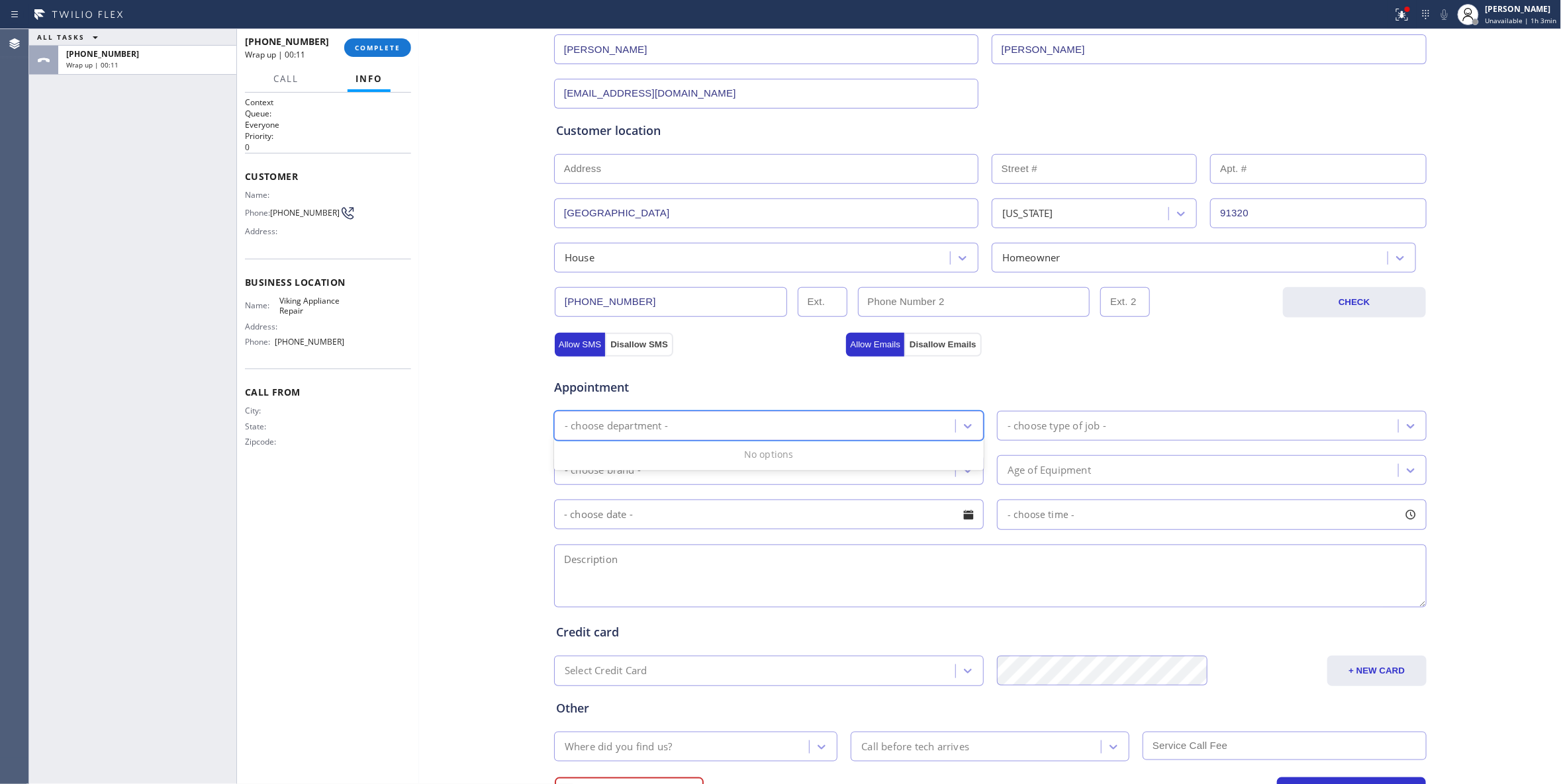
click at [694, 435] on div "- choose department -" at bounding box center [756, 425] width 397 height 23
click at [435, 534] on div "Business location Viking Appliance Repair (855) 393-3634 Personal information T…" at bounding box center [990, 368] width 1136 height 904
click at [446, 506] on div "Business location Viking Appliance Repair (855) 393-3634 Personal information T…" at bounding box center [990, 368] width 1136 height 904
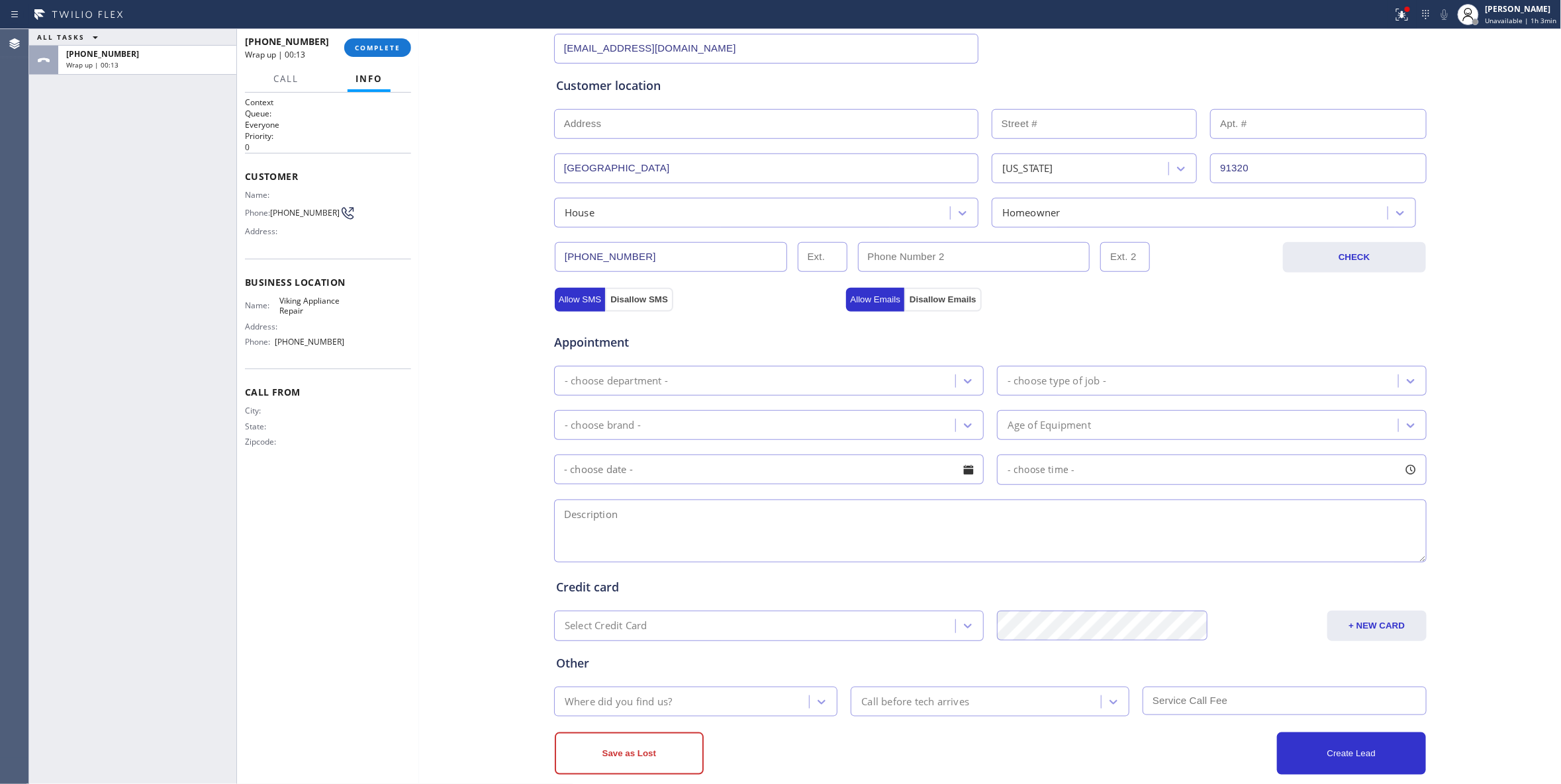
scroll to position [245, 0]
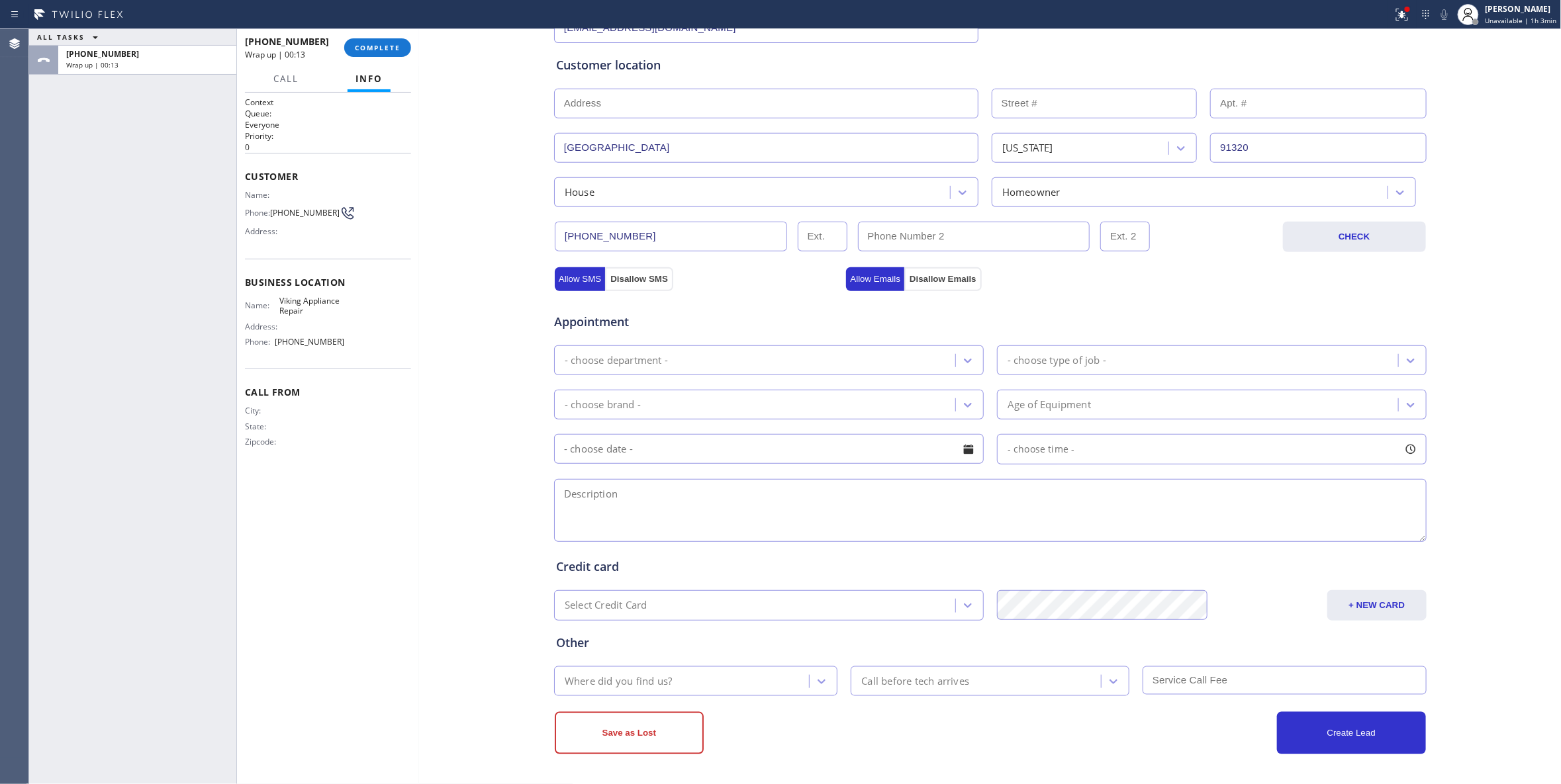
drag, startPoint x: 911, startPoint y: 376, endPoint x: 908, endPoint y: 369, distance: 7.6
click at [909, 373] on div "Appointment - choose department - - choose type of job - - choose brand - Age o…" at bounding box center [990, 421] width 868 height 247
click at [901, 359] on div "- choose department -" at bounding box center [756, 360] width 397 height 23
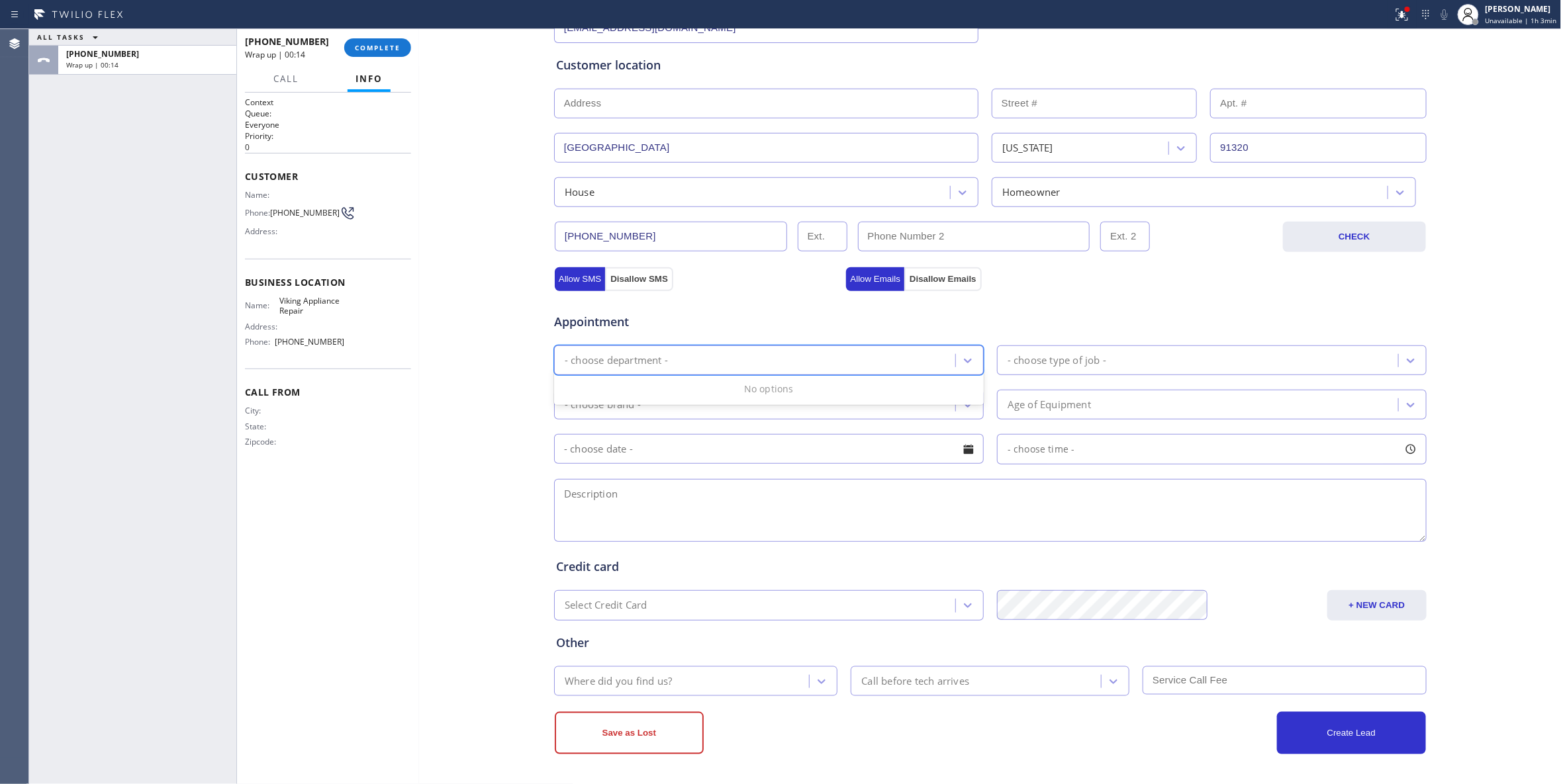
click at [900, 357] on div "- choose department -" at bounding box center [756, 360] width 397 height 23
click at [904, 356] on div "- choose department -" at bounding box center [756, 360] width 397 height 23
click at [863, 361] on div "- choose department -" at bounding box center [756, 360] width 397 height 23
click at [850, 356] on div "- choose department -" at bounding box center [756, 360] width 397 height 23
click at [854, 349] on div "- choose department -" at bounding box center [756, 360] width 397 height 23
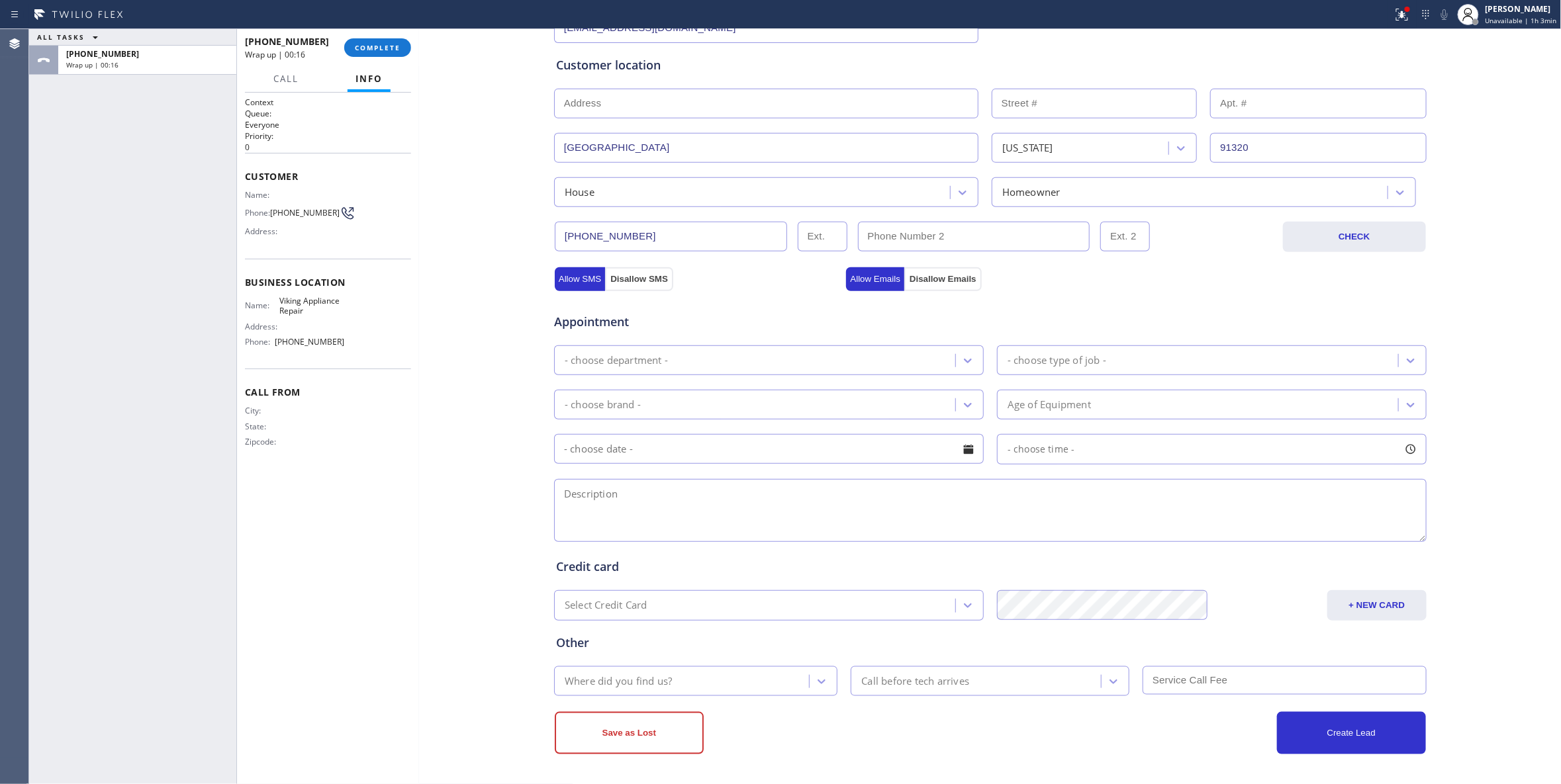
click at [331, 545] on div "Context Queue: Everyone Priority: 0 Customer Name: Phone: (415) 446-8559 Addres…" at bounding box center [328, 438] width 166 height 684
click at [384, 518] on div "Context Queue: Everyone Priority: 0 Customer Name: Phone: (415) 446-8559 Addres…" at bounding box center [328, 438] width 166 height 684
click at [656, 345] on div "- choose department -" at bounding box center [769, 360] width 429 height 30
click at [661, 361] on div "- choose department -" at bounding box center [616, 360] width 103 height 15
click at [681, 360] on div "- choose department -" at bounding box center [756, 360] width 397 height 23
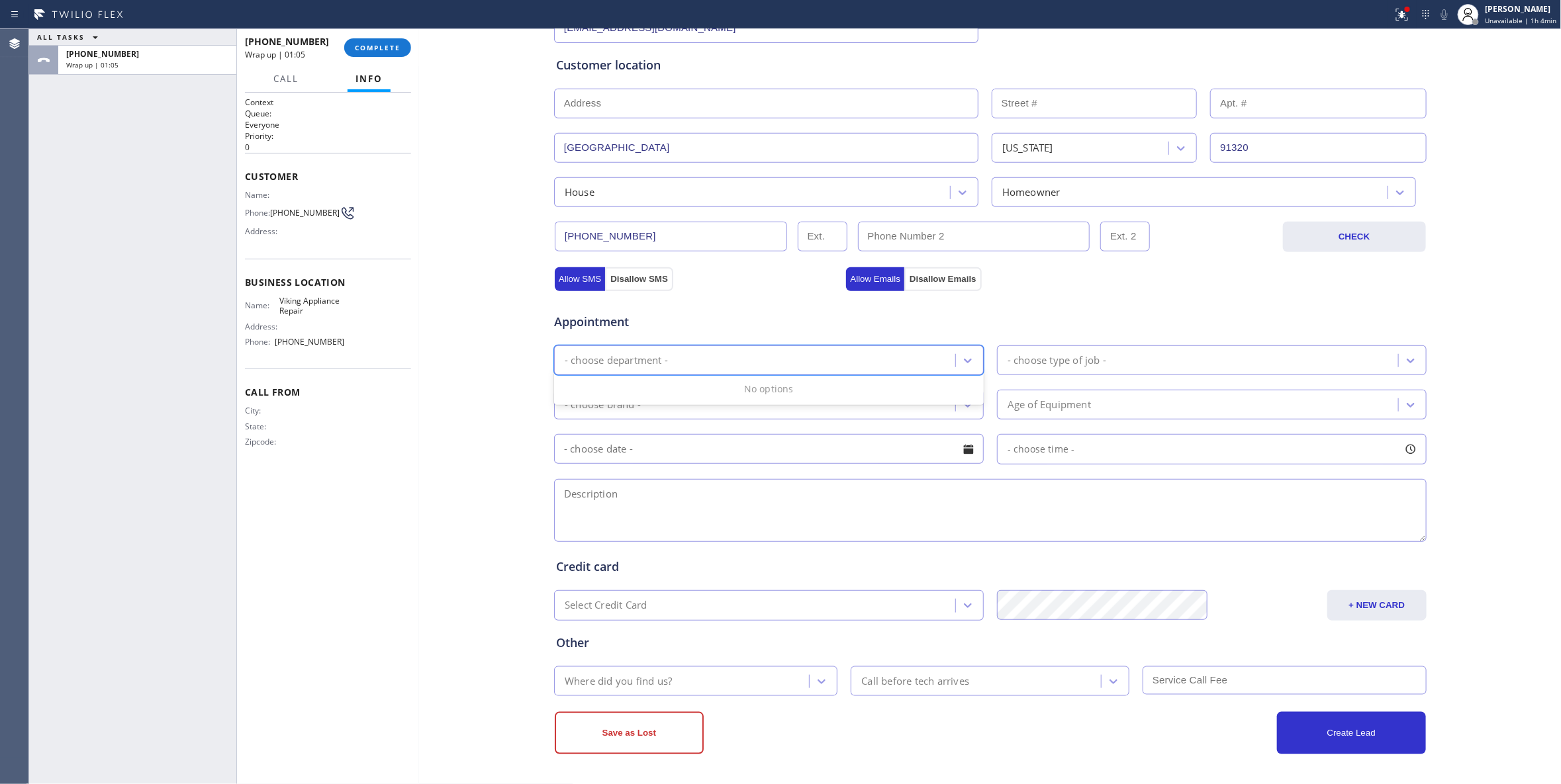
click at [689, 357] on div "- choose department -" at bounding box center [756, 360] width 397 height 23
drag, startPoint x: 986, startPoint y: 338, endPoint x: 1046, endPoint y: 359, distance: 63.6
click at [989, 338] on div "Appointment 0 results available. Select is focused ,type to refine list, press …" at bounding box center [990, 421] width 868 height 247
drag, startPoint x: 1074, startPoint y: 372, endPoint x: 1072, endPoint y: 363, distance: 9.2
click at [1074, 371] on div "- choose type of job -" at bounding box center [1212, 360] width 429 height 30
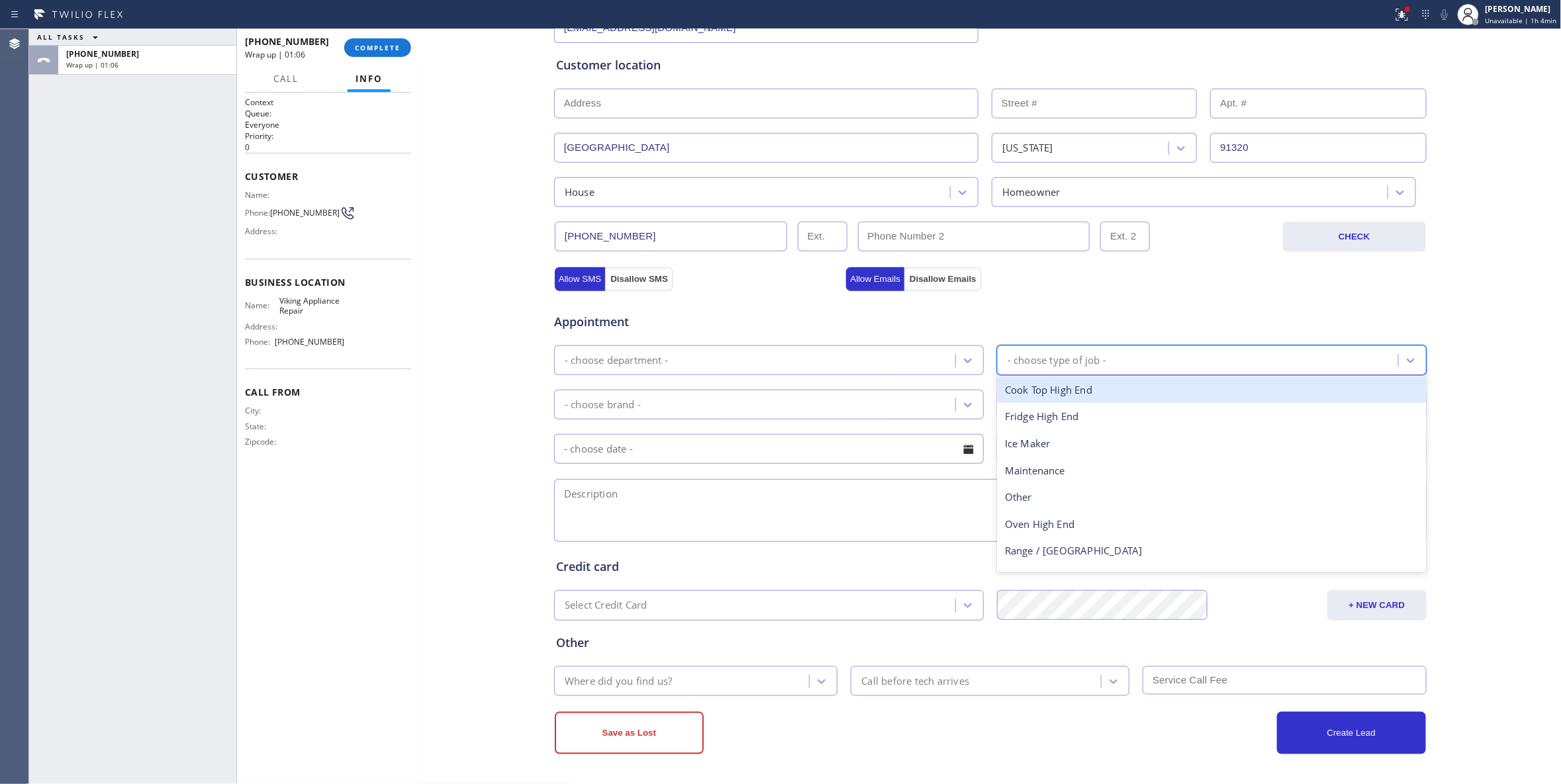
click at [1071, 359] on div "- choose type of job -" at bounding box center [1056, 360] width 98 height 15
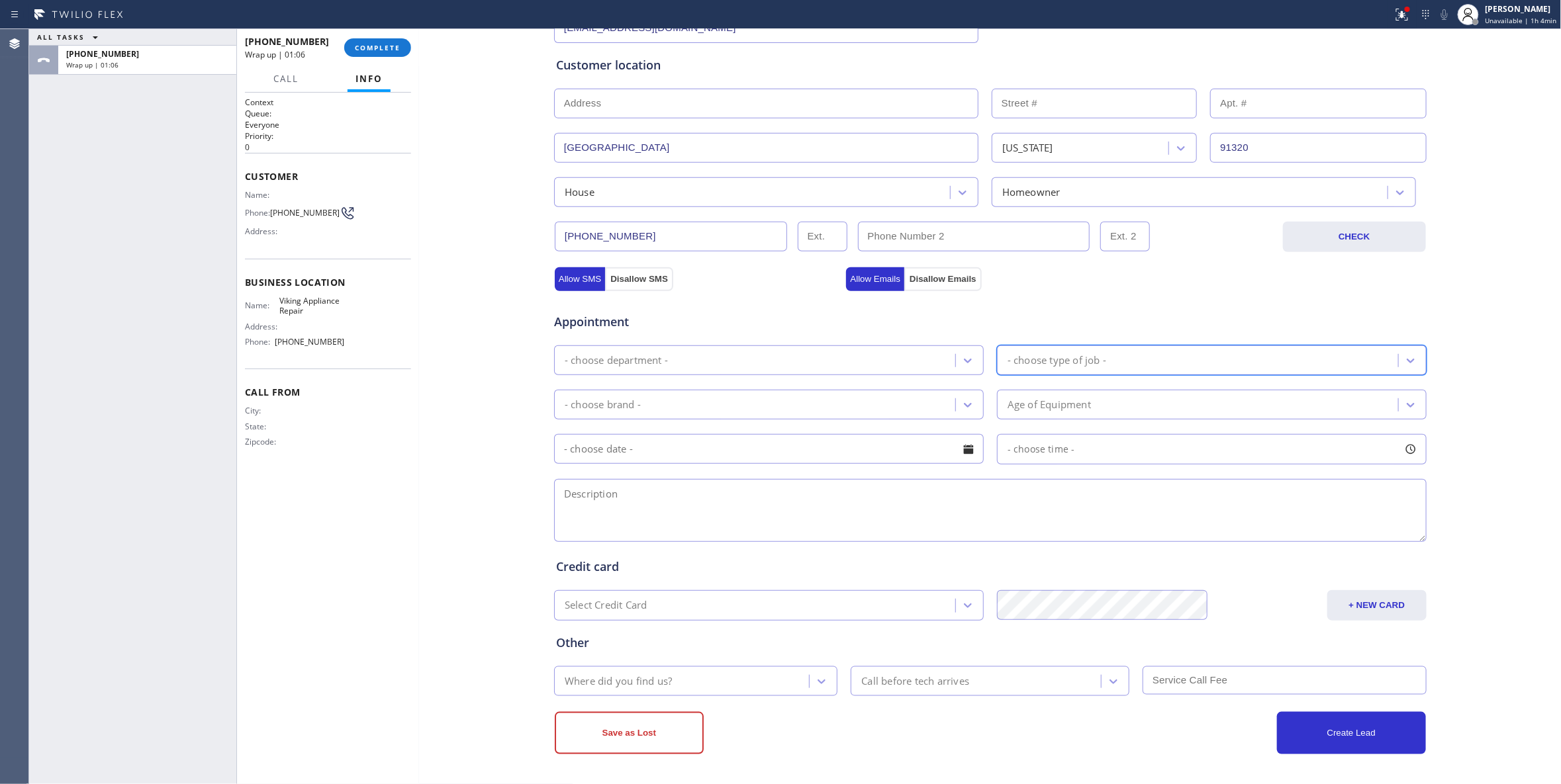
click at [1070, 359] on div "- choose type of job -" at bounding box center [1056, 360] width 98 height 15
click at [1071, 355] on div "- choose type of job -" at bounding box center [1056, 360] width 98 height 15
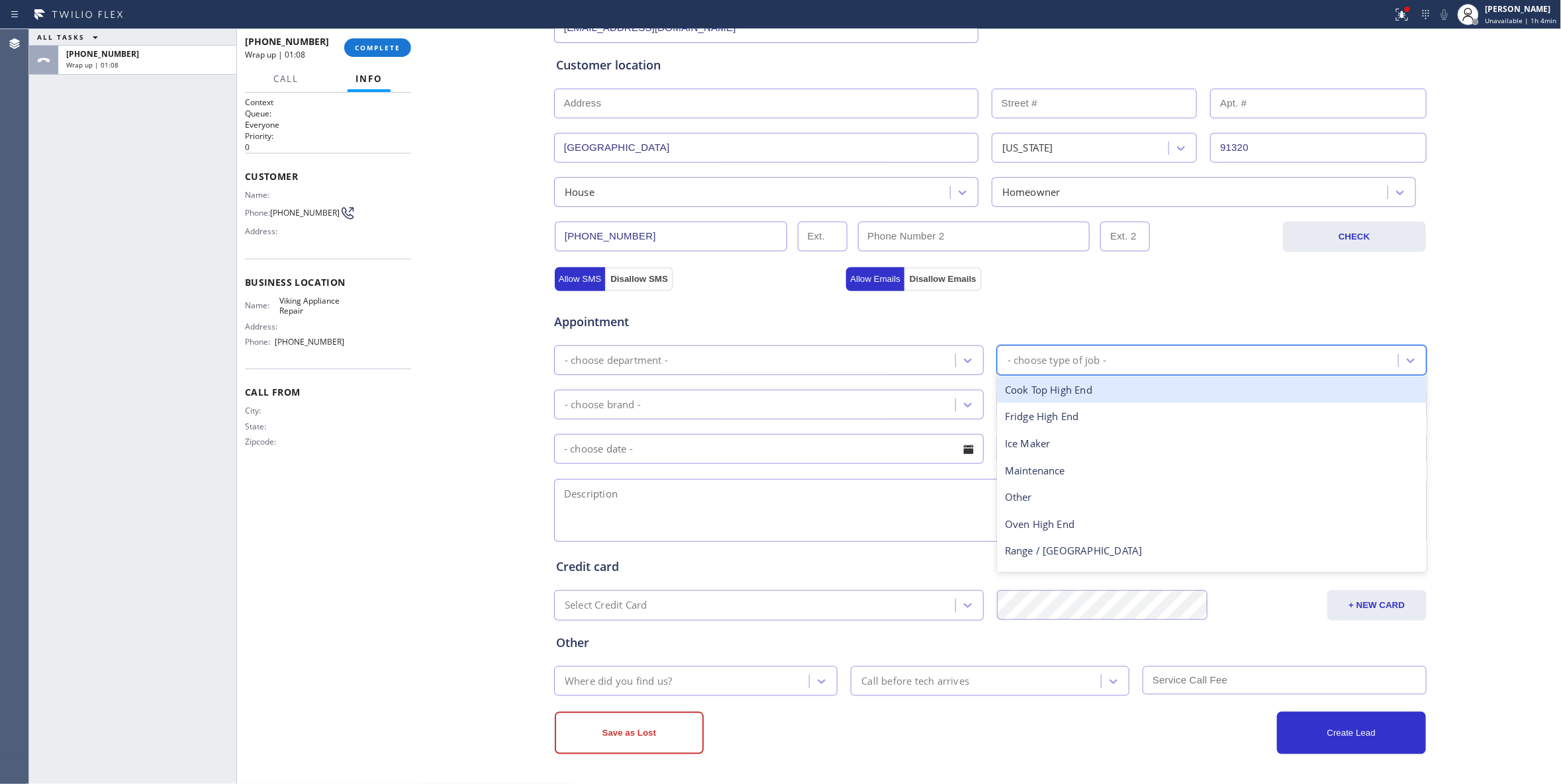
click at [1044, 395] on div "Cook Top High End" at bounding box center [1212, 390] width 429 height 27
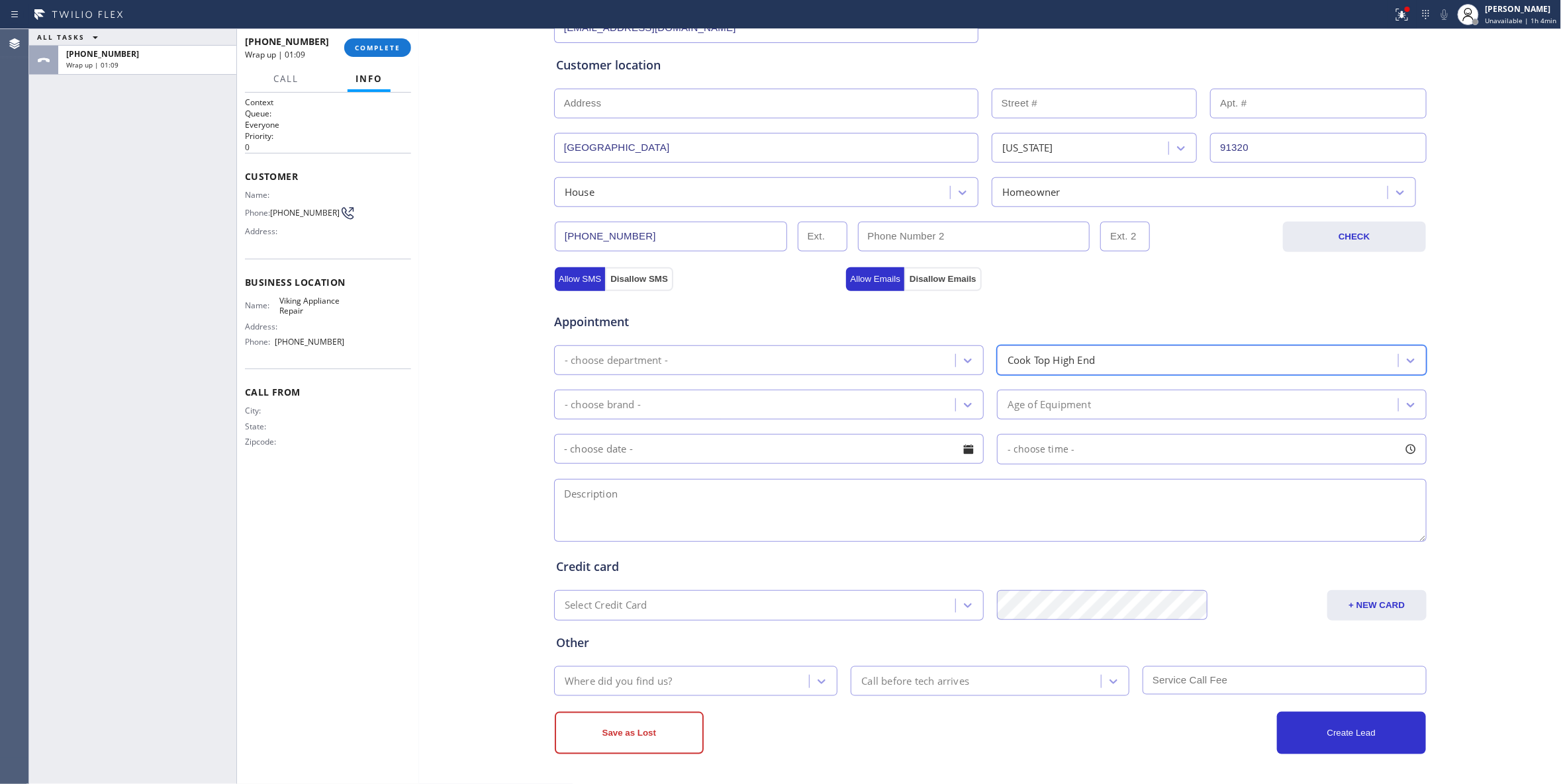
click at [852, 356] on div "- choose department -" at bounding box center [756, 360] width 397 height 23
type input "r"
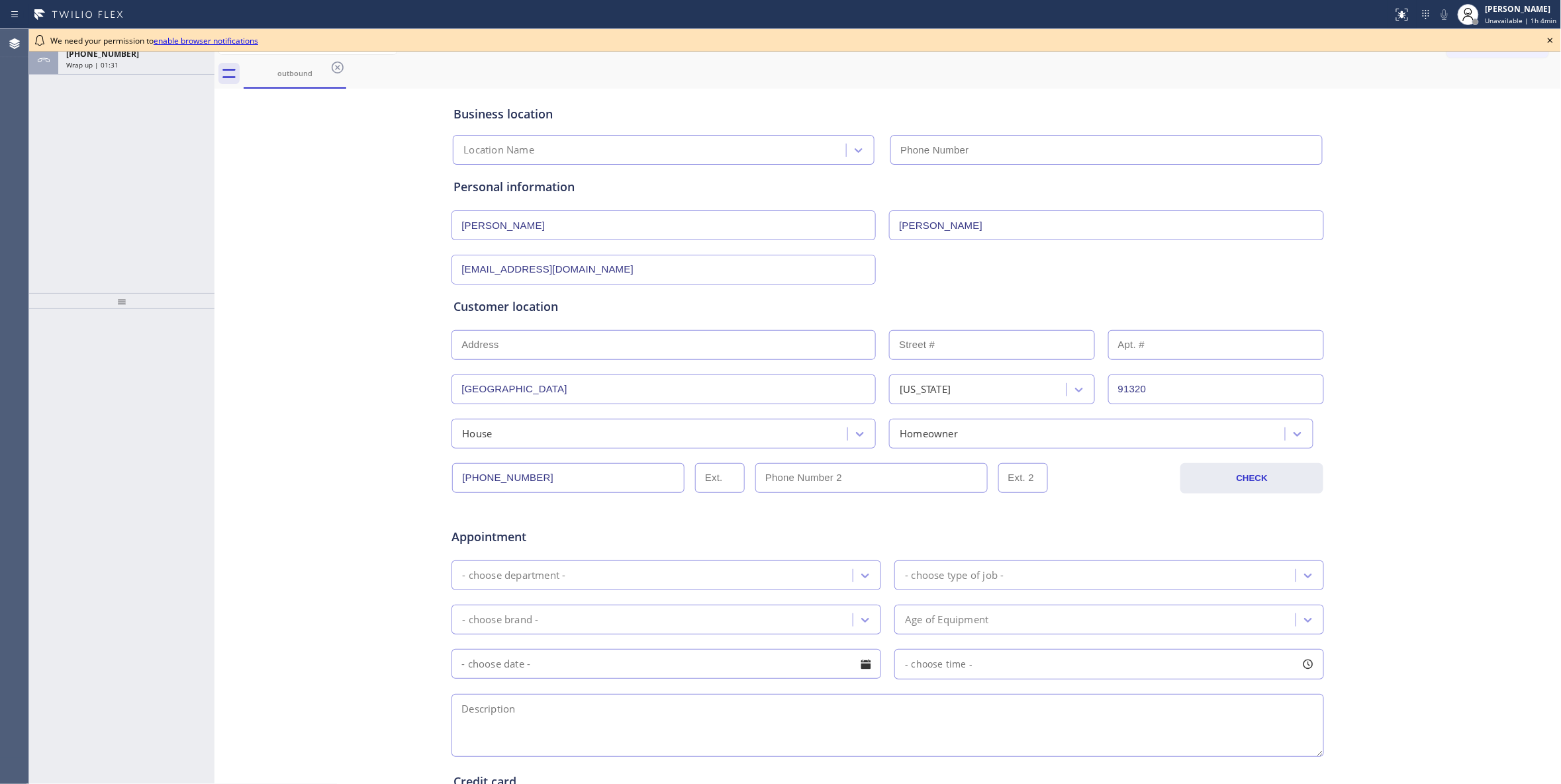
type input "(855) 393-3634"
click at [337, 64] on icon at bounding box center [338, 68] width 16 height 16
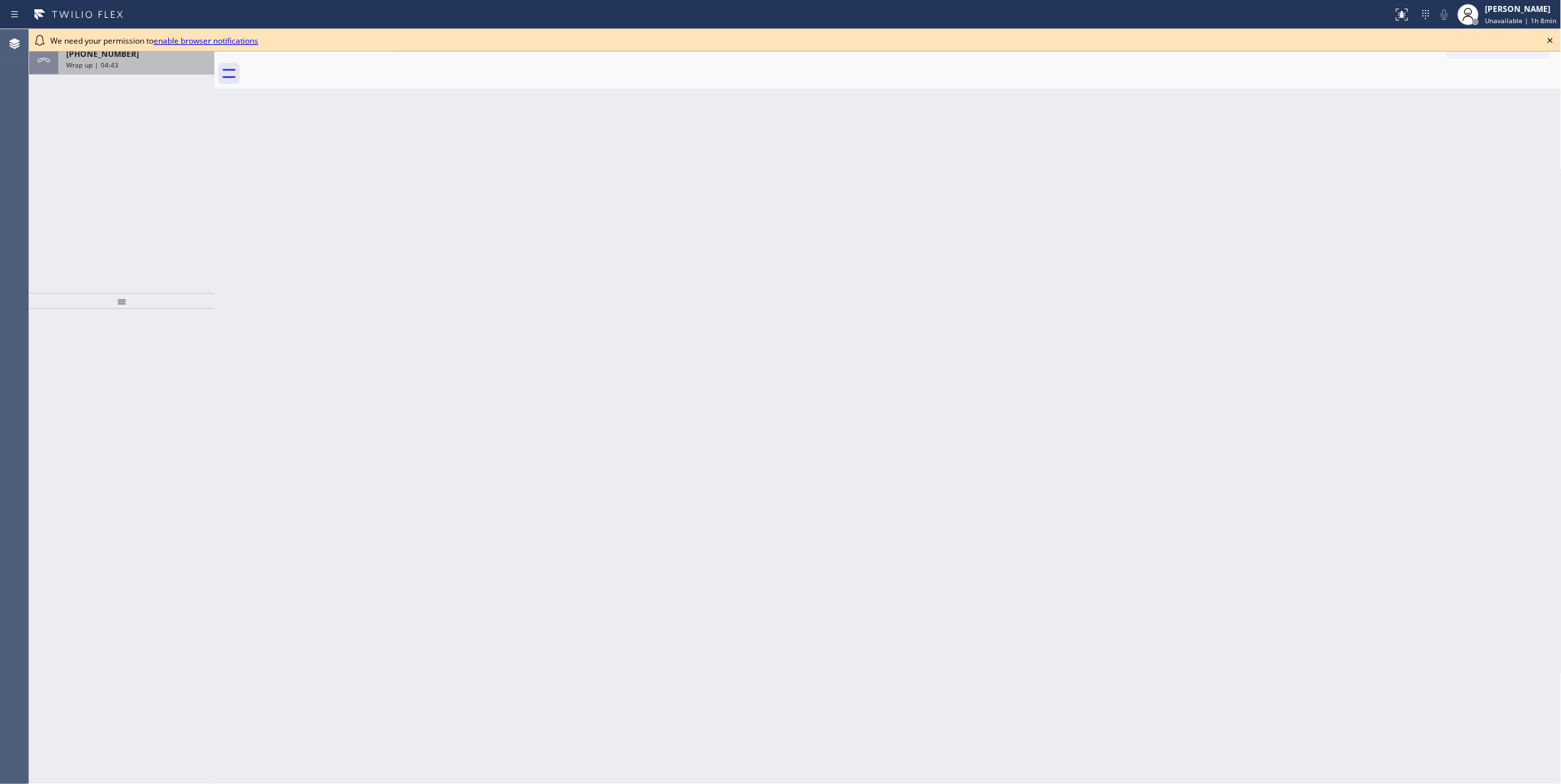
click at [172, 68] on div "Wrap up | 04:43" at bounding box center [136, 65] width 140 height 9
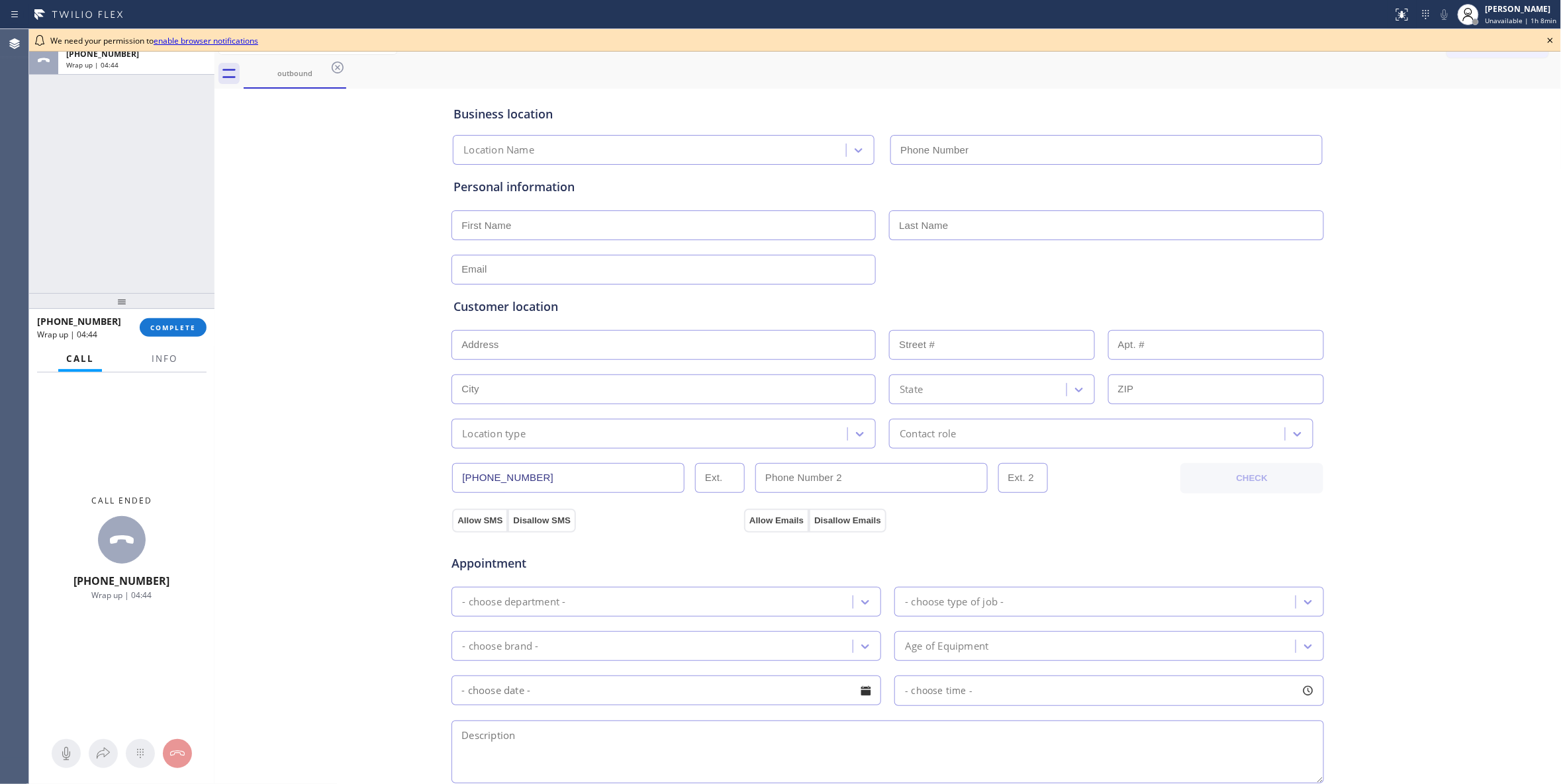
type input "(855) 393-3634"
click at [1552, 40] on icon at bounding box center [1550, 41] width 16 height 16
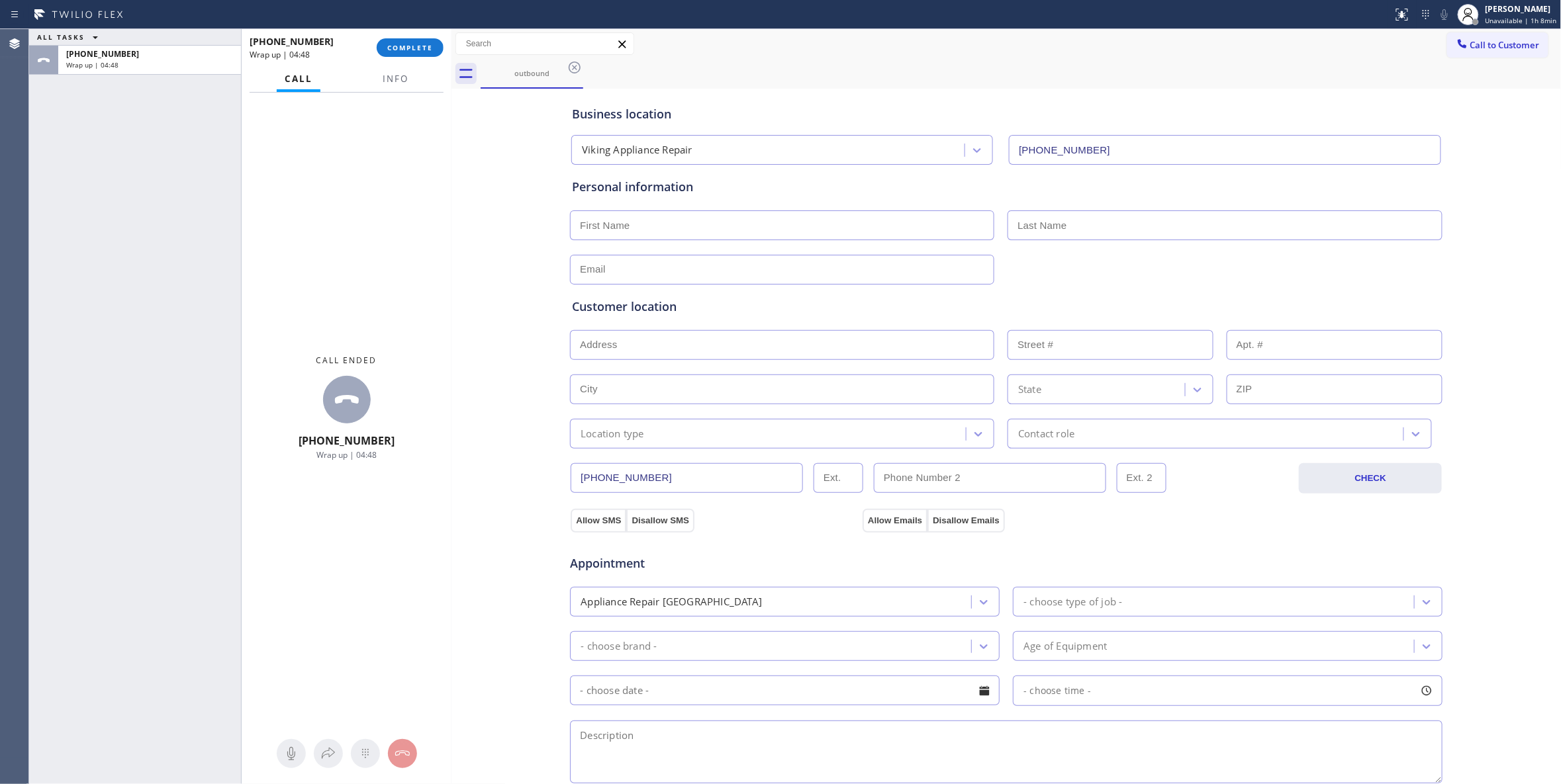
drag, startPoint x: 249, startPoint y: 115, endPoint x: 449, endPoint y: 144, distance: 202.1
click at [451, 144] on div at bounding box center [451, 407] width 0 height 755
click at [392, 78] on span "Info" at bounding box center [396, 79] width 26 height 12
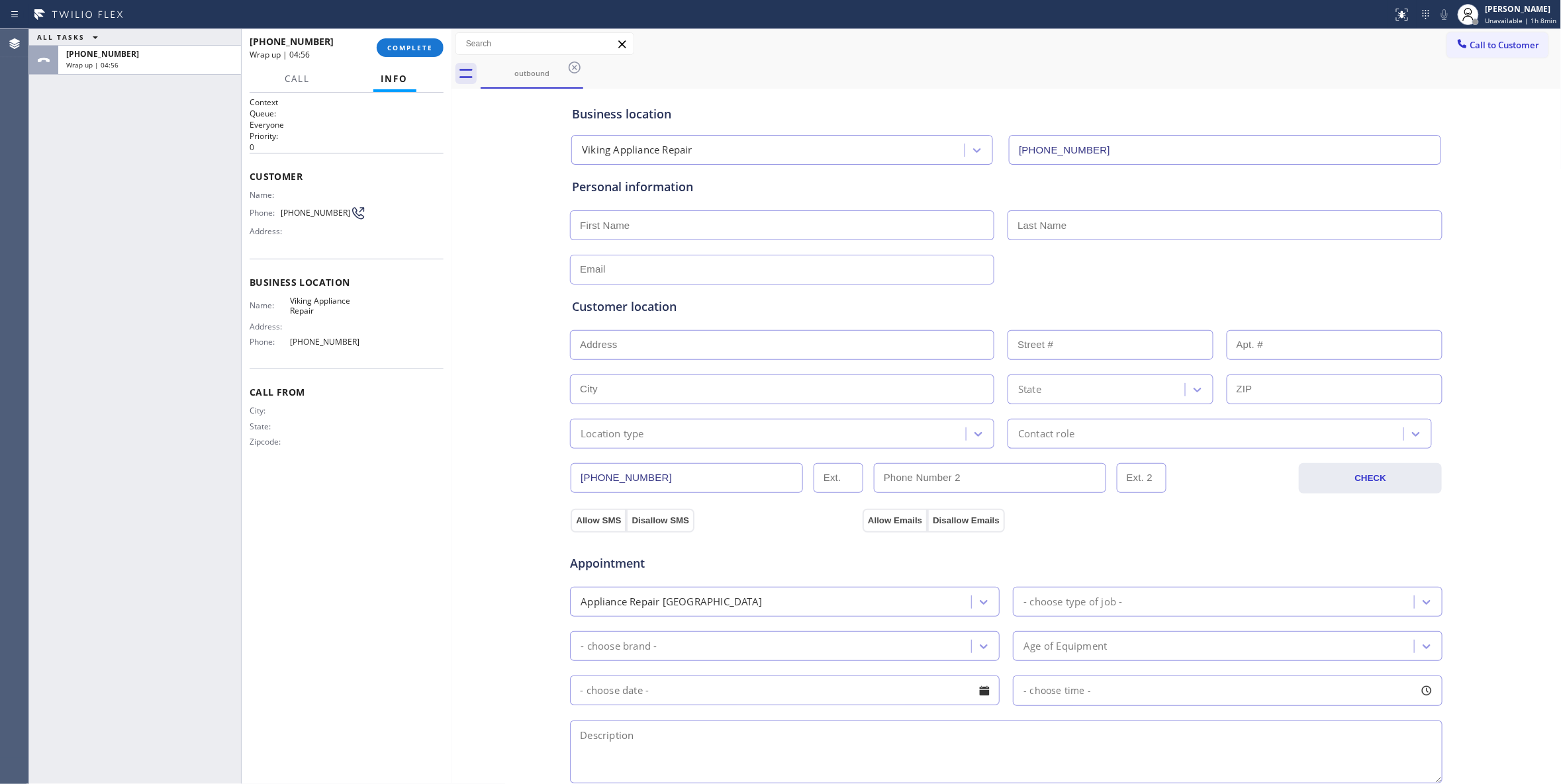
click at [665, 235] on input "text" at bounding box center [782, 225] width 424 height 30
paste input "Thomas Freeman"
click at [640, 220] on input "Thomas Freeman" at bounding box center [782, 225] width 424 height 30
type input "Thomas"
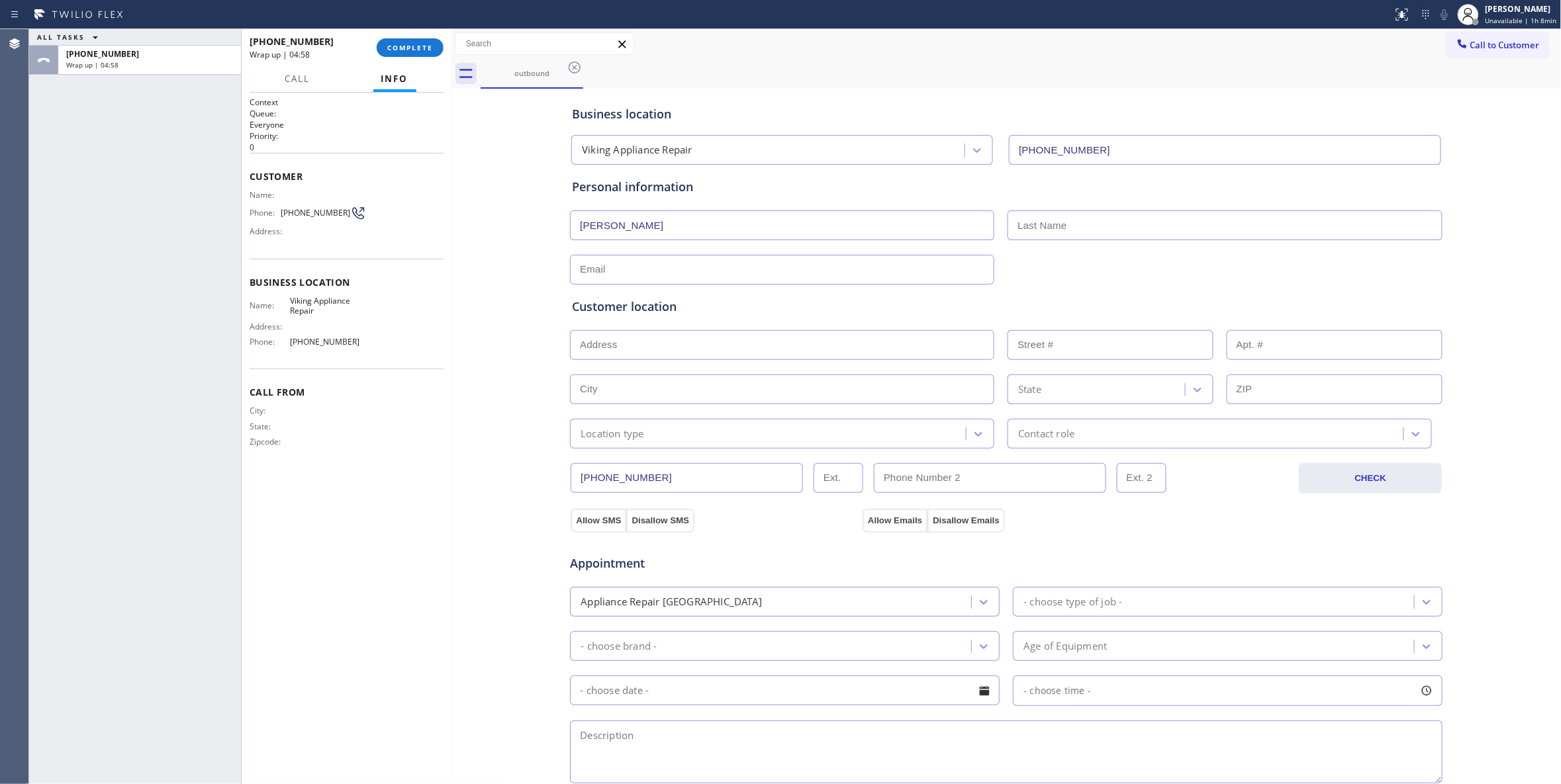
click at [1057, 228] on input "text" at bounding box center [1225, 225] width 435 height 30
paste input "Freeman"
type input "Freeman"
click at [801, 266] on input "text" at bounding box center [782, 269] width 424 height 30
type input "no@gmail.com"
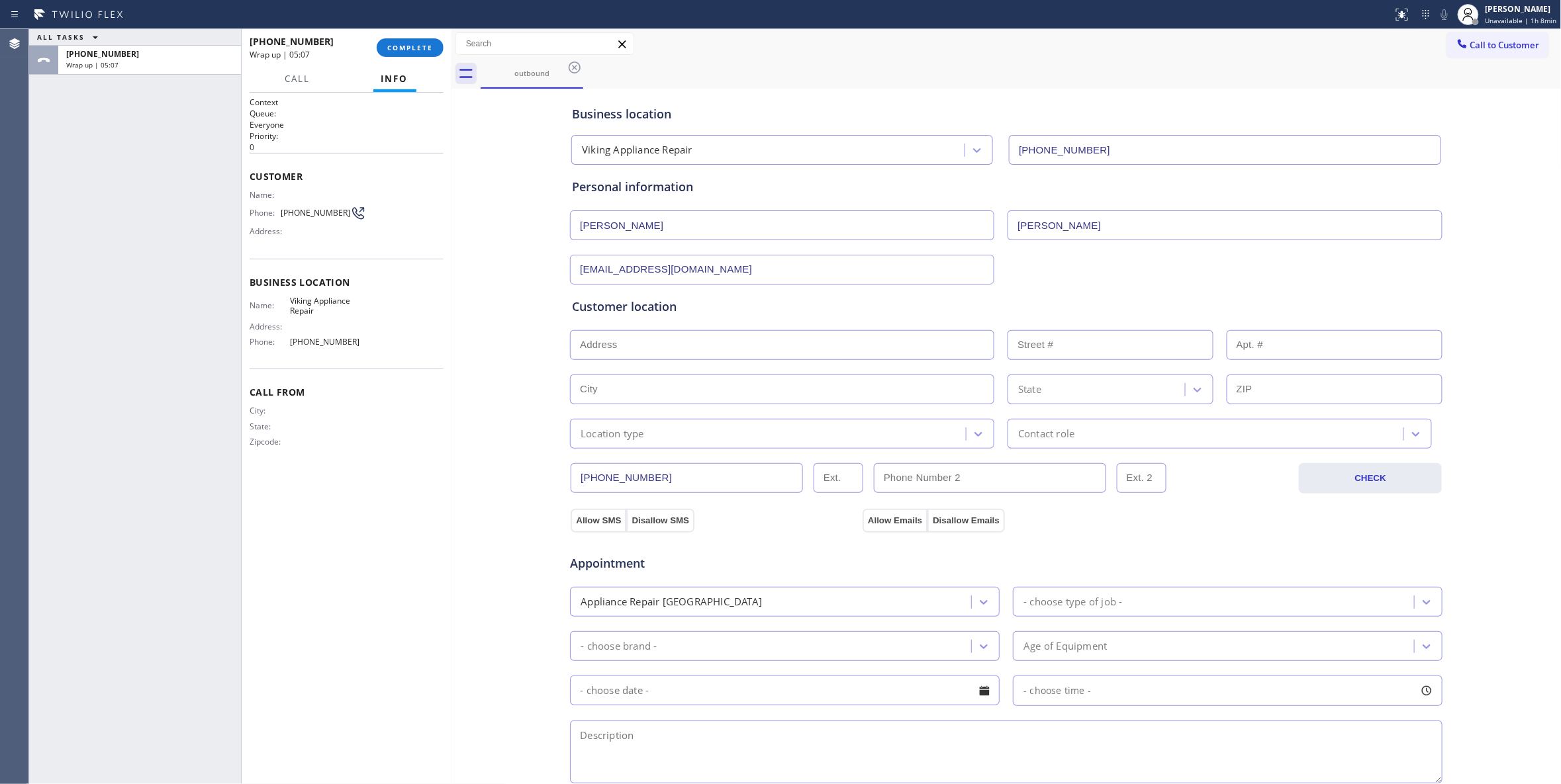
click at [660, 344] on input "text" at bounding box center [782, 345] width 424 height 30
paste input "Thousand Oaks, CA 91320"
type input "Thousand Oaks, CA 91320, USA"
type input "Thousand Oaks"
type input "91320"
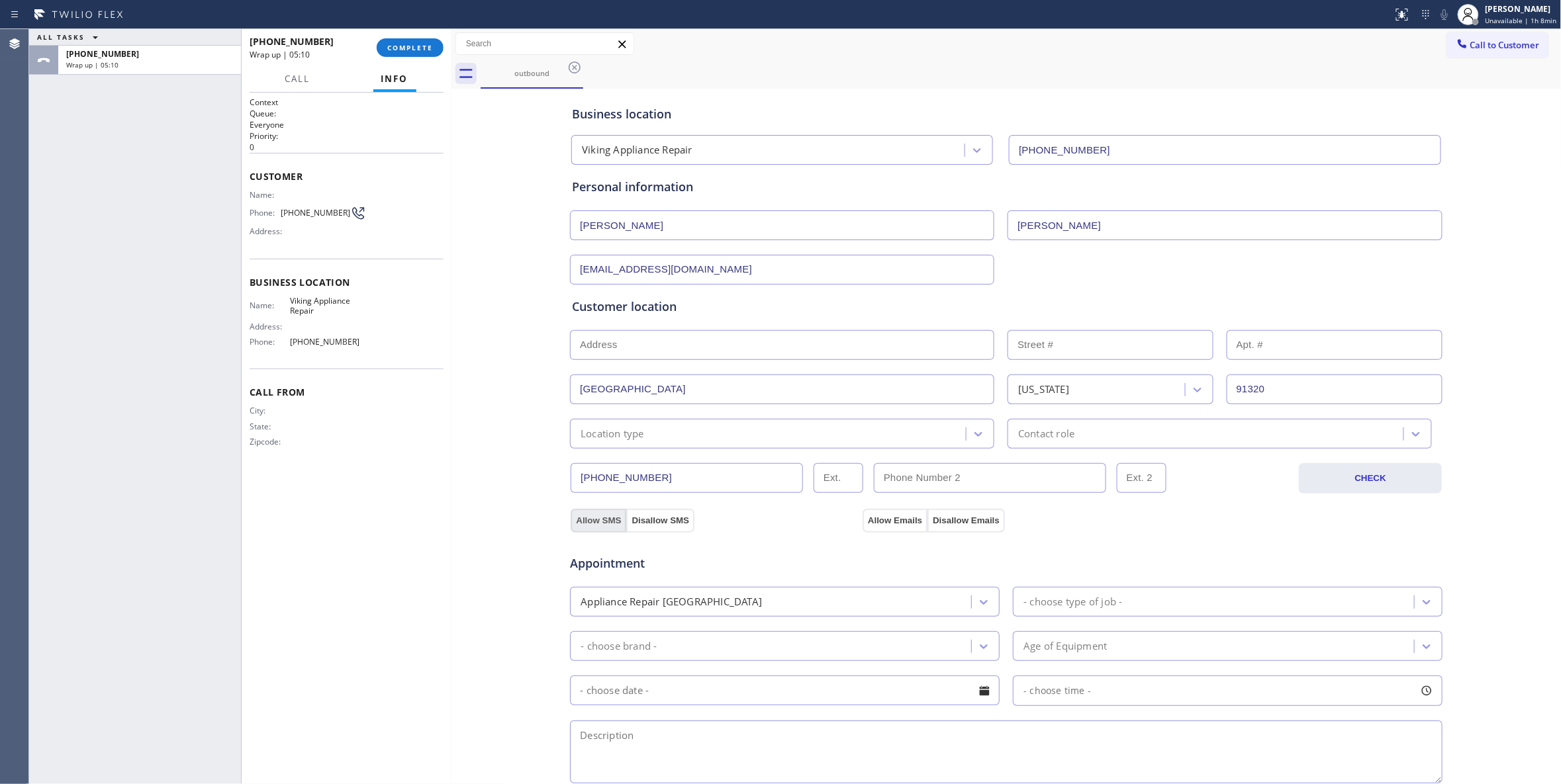
click at [589, 525] on button "Allow SMS" at bounding box center [598, 521] width 56 height 24
click at [869, 523] on button "Allow Emails" at bounding box center [895, 521] width 65 height 24
click at [709, 433] on div "Location type" at bounding box center [769, 433] width 392 height 23
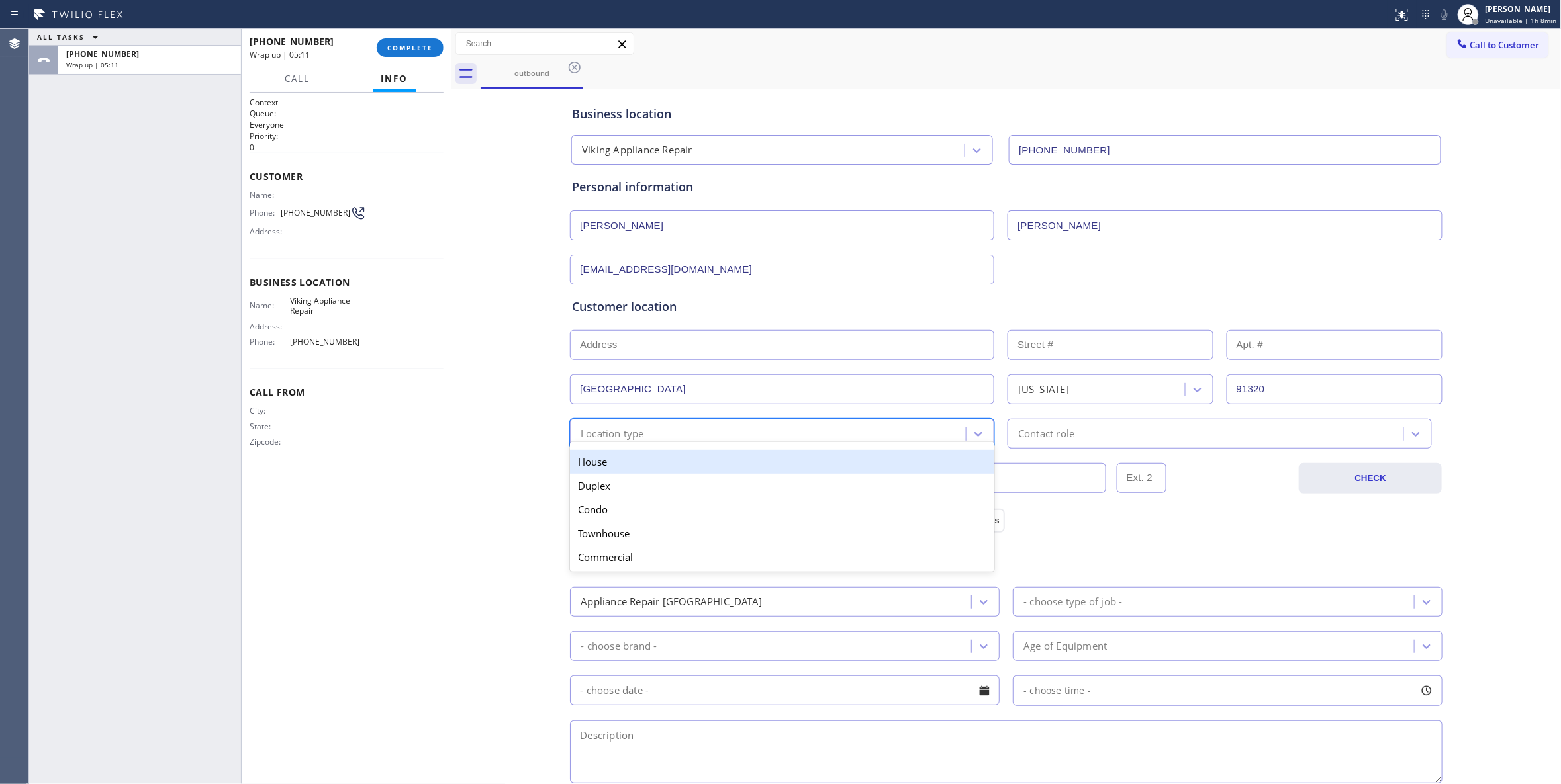
click at [641, 460] on div "House" at bounding box center [782, 462] width 424 height 24
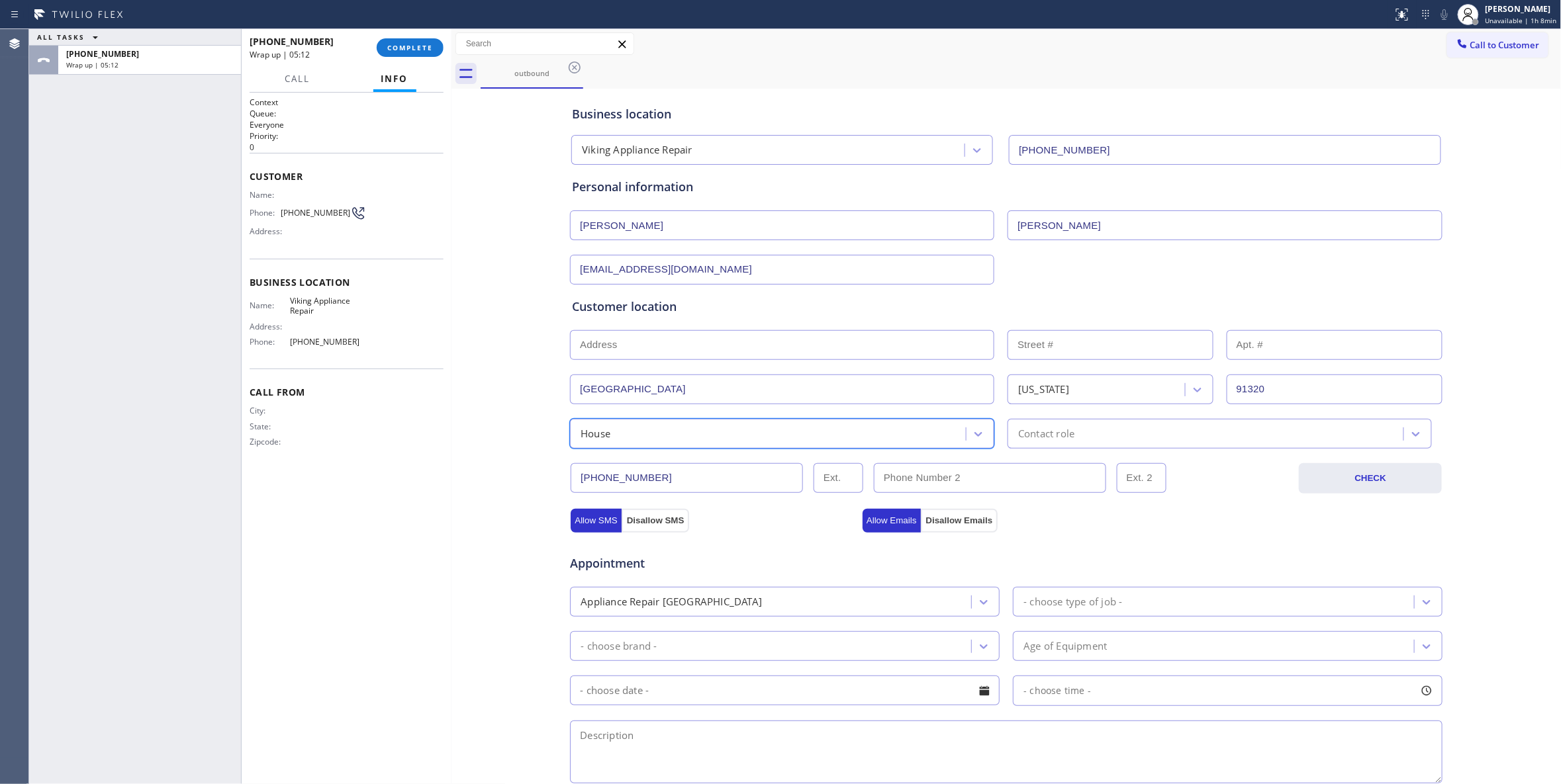
click at [1105, 441] on div "Contact role" at bounding box center [1207, 433] width 392 height 23
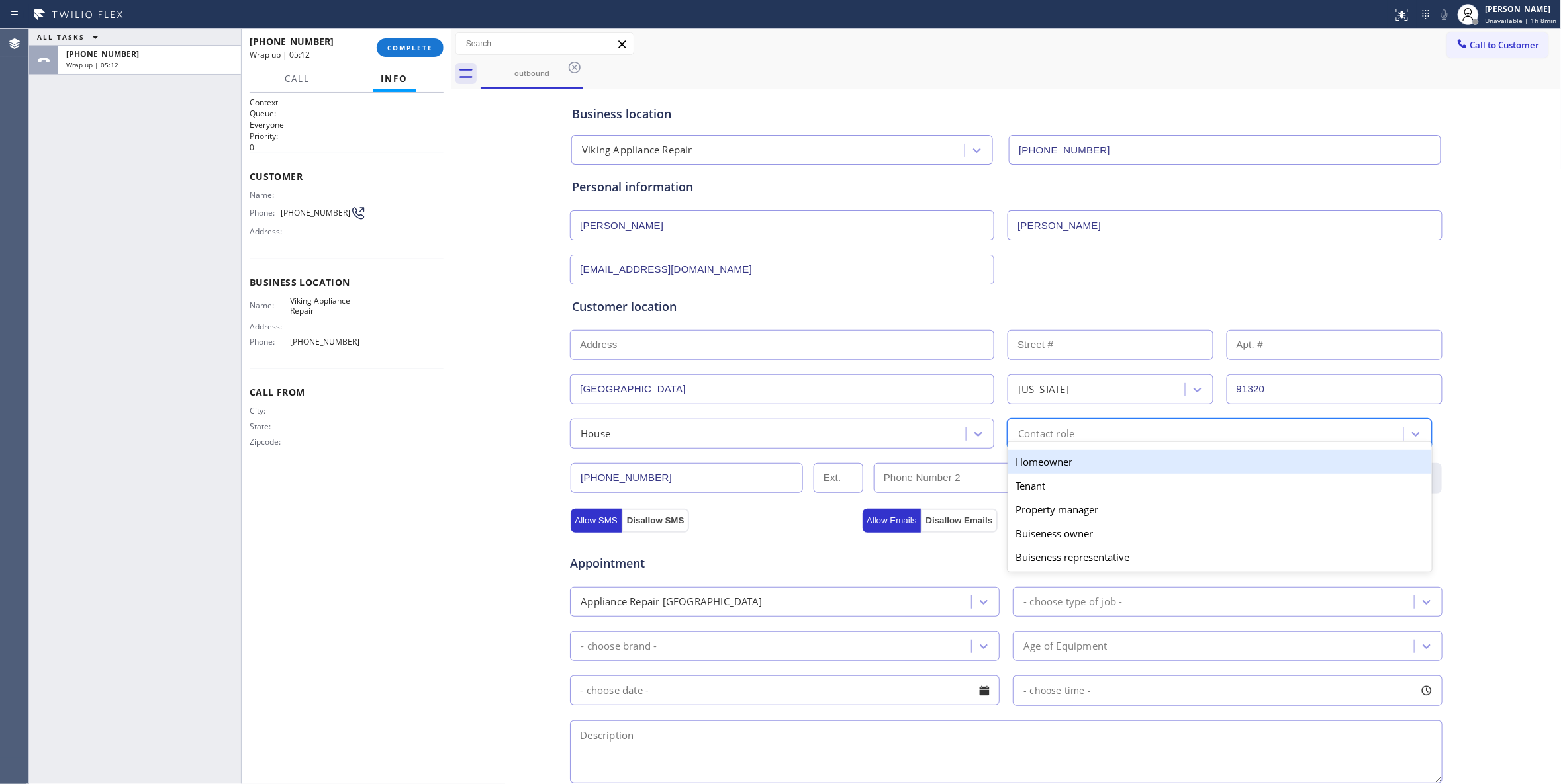
click at [1050, 467] on div "Homeowner" at bounding box center [1219, 462] width 424 height 24
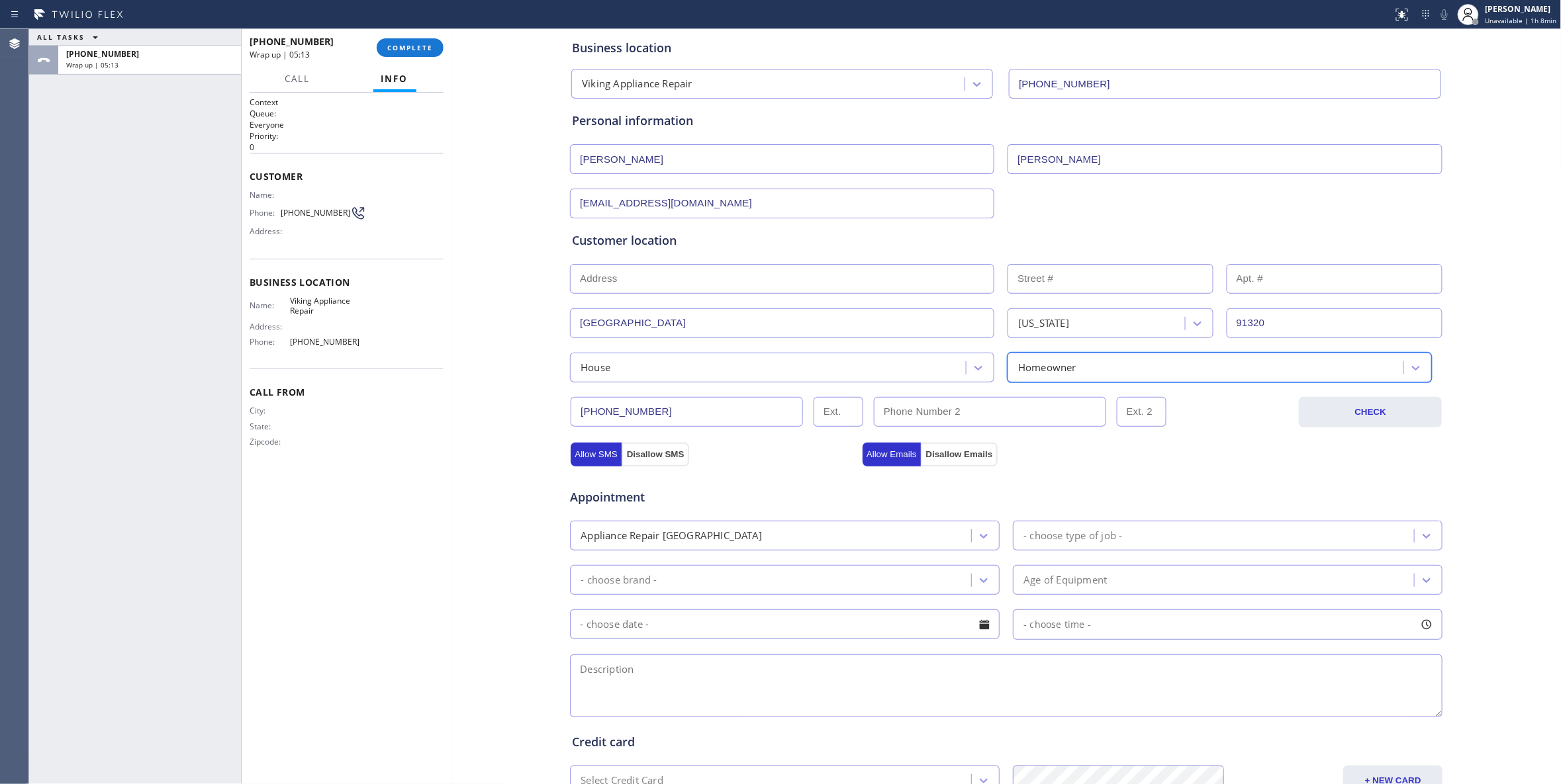
scroll to position [245, 0]
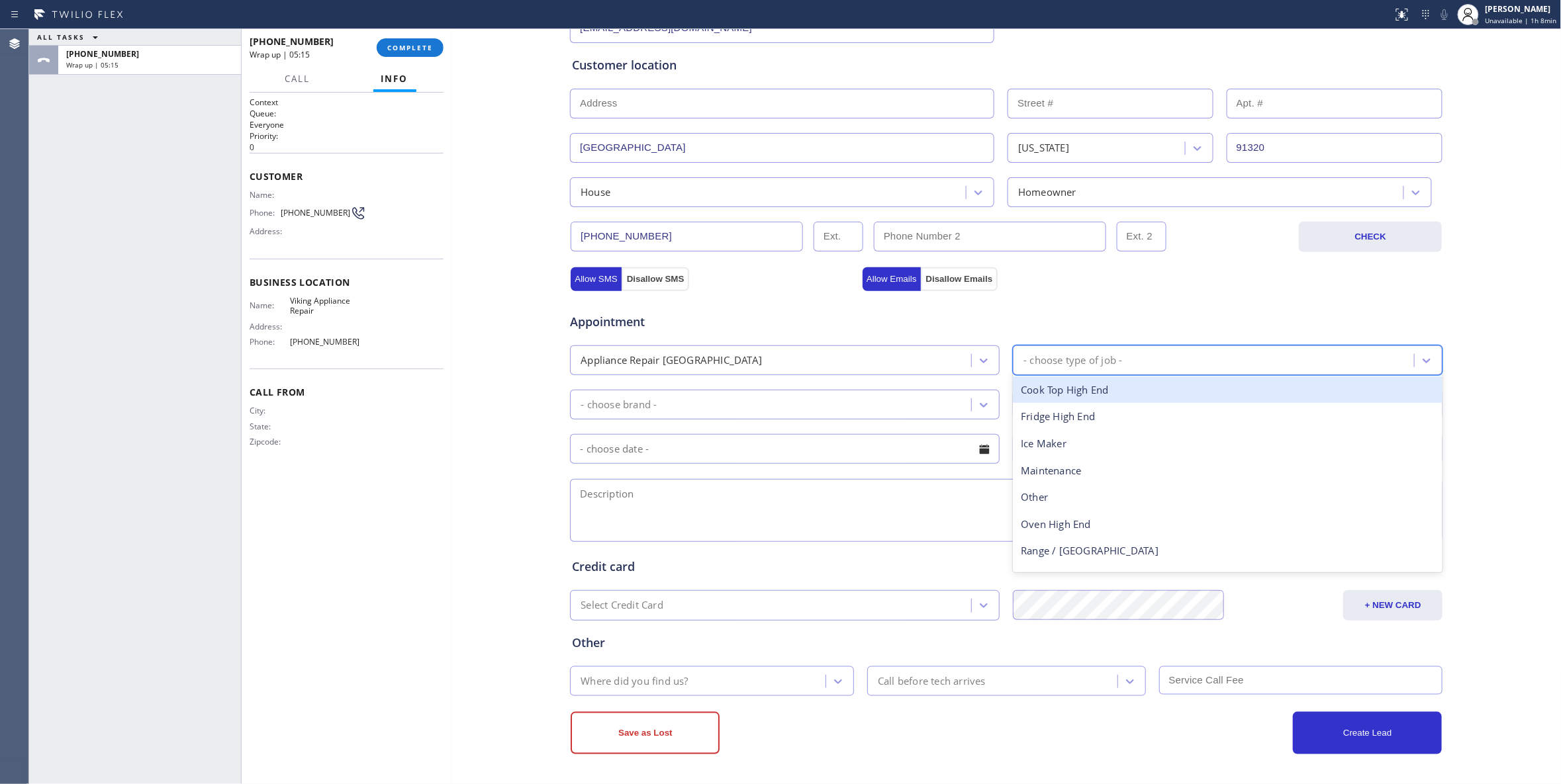
click at [1060, 356] on div "- choose type of job -" at bounding box center [1072, 360] width 98 height 15
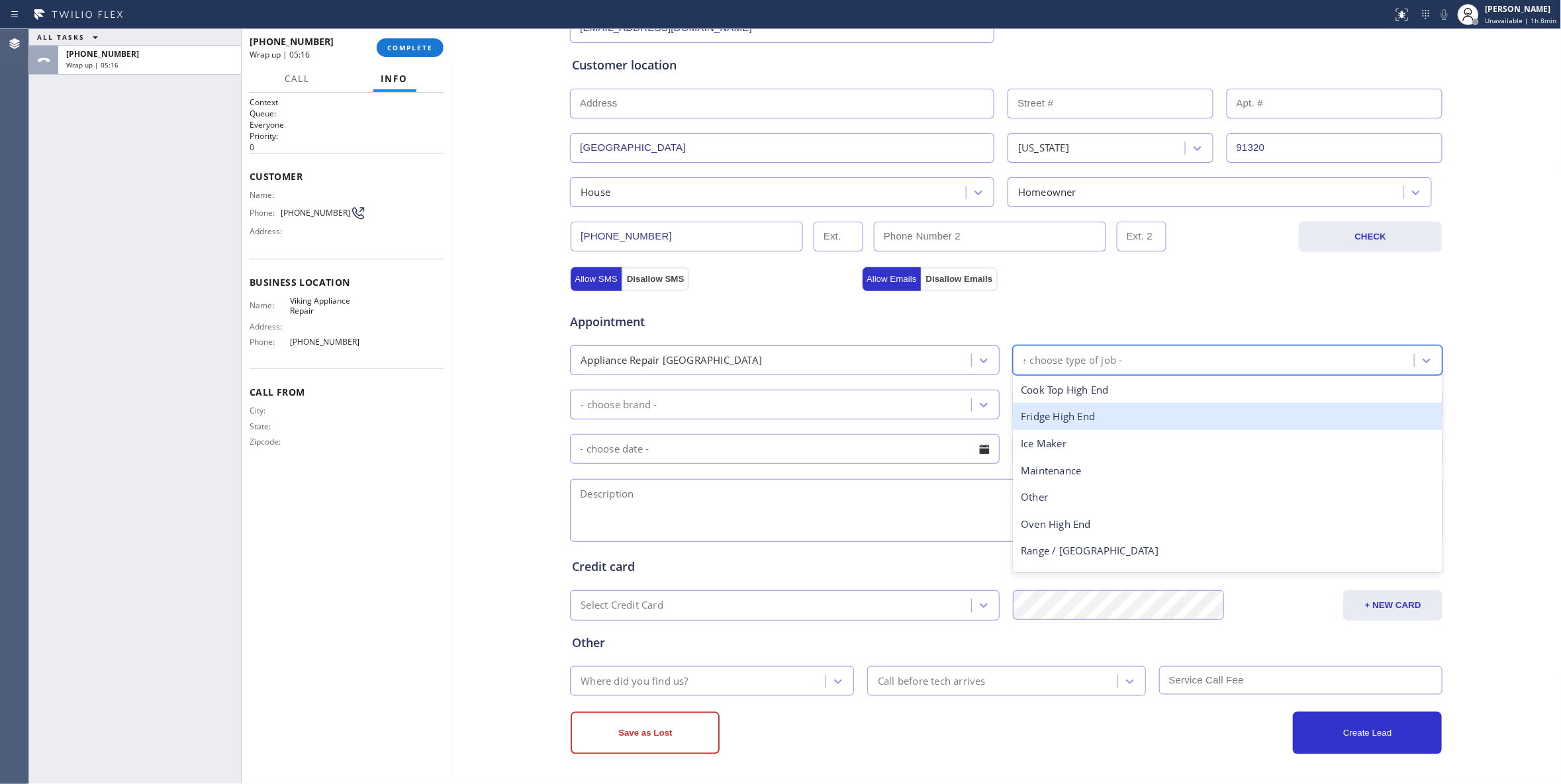
type input "st"
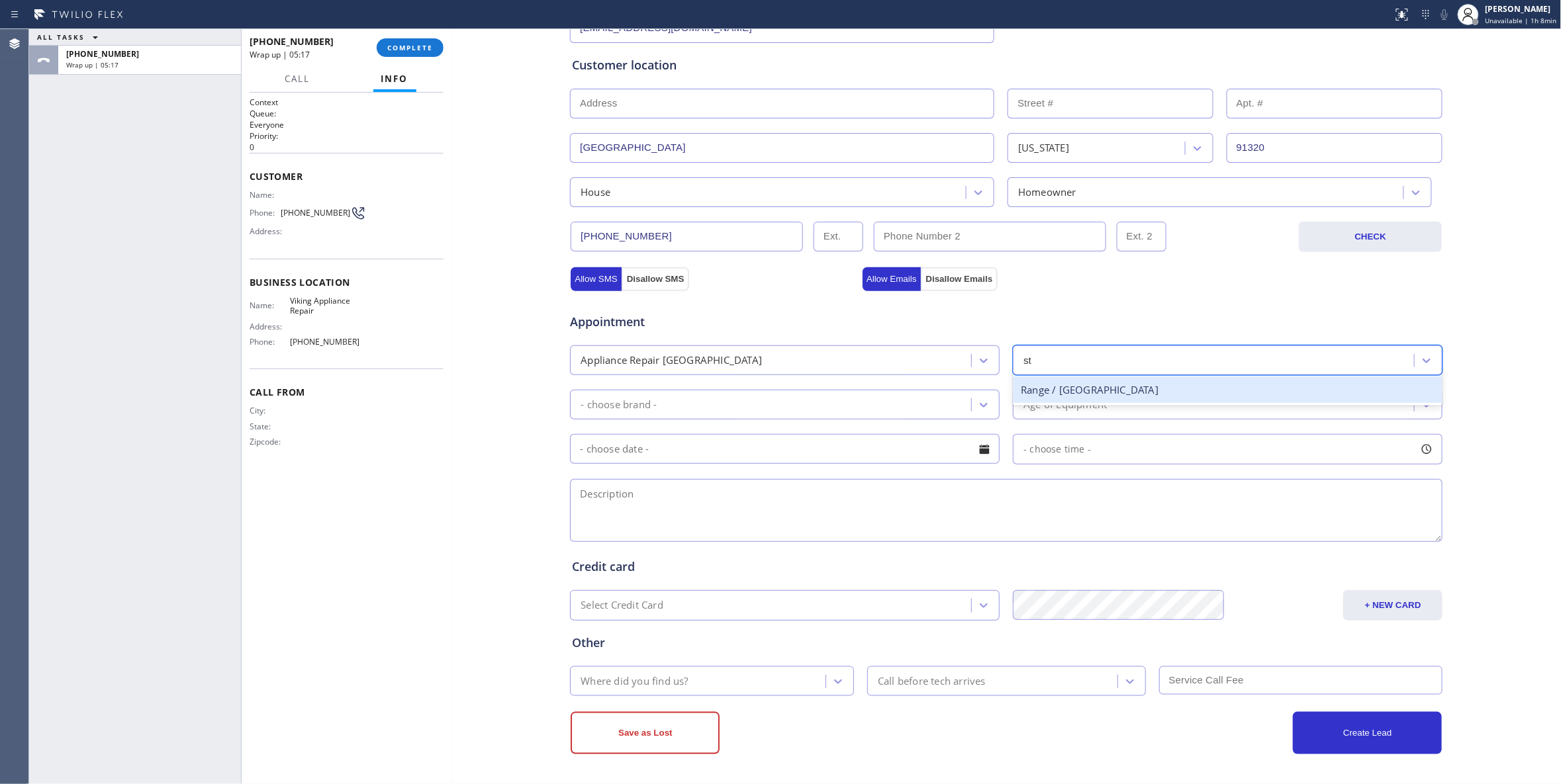
click at [1081, 397] on div "Range / Stove High End" at bounding box center [1227, 390] width 429 height 27
click at [817, 395] on div "- choose brand -" at bounding box center [772, 404] width 397 height 23
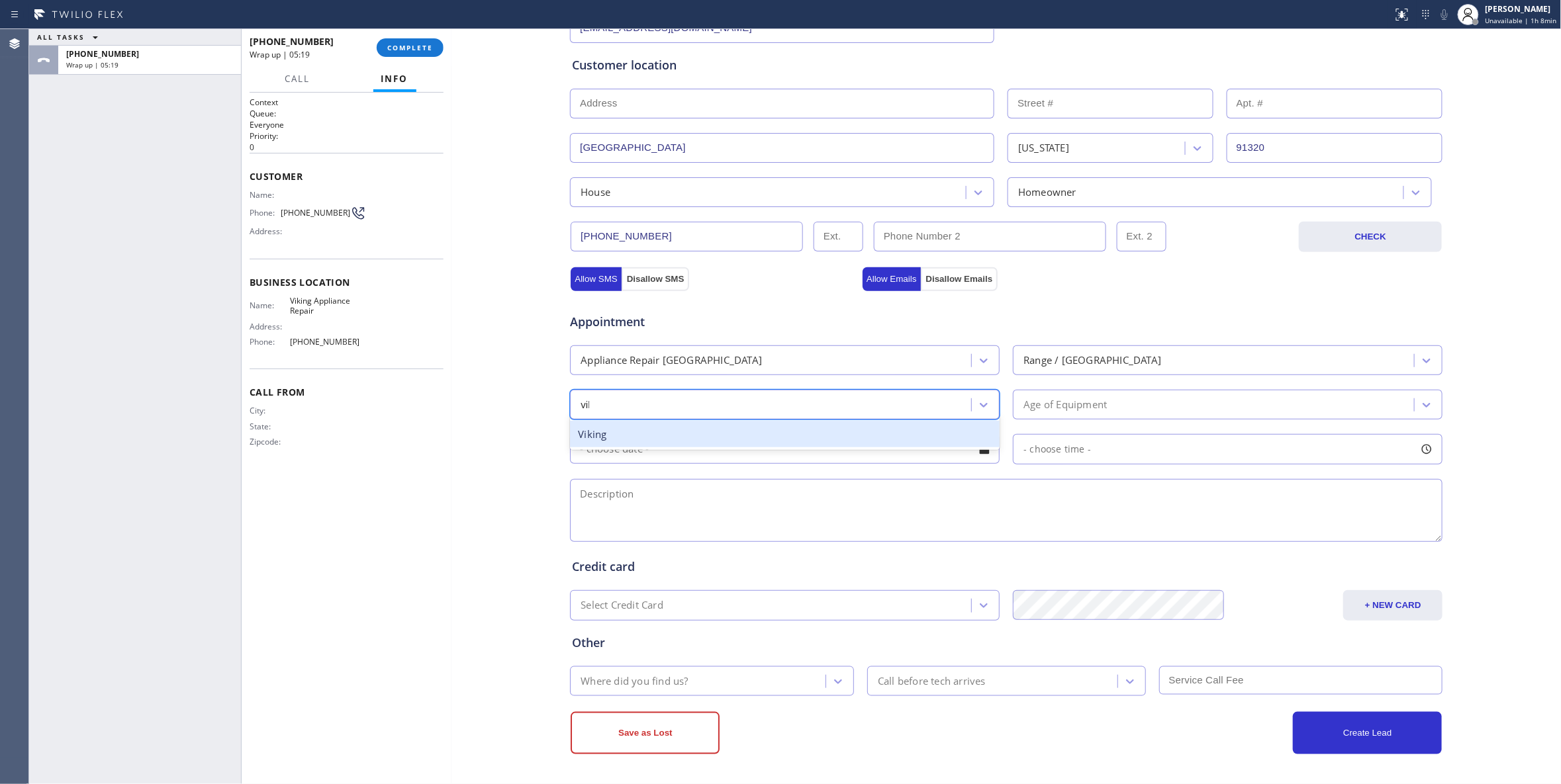
type input "viki"
click at [822, 435] on div "Viking" at bounding box center [784, 434] width 429 height 27
click at [1048, 407] on div "Age of Equipment" at bounding box center [1064, 404] width 83 height 15
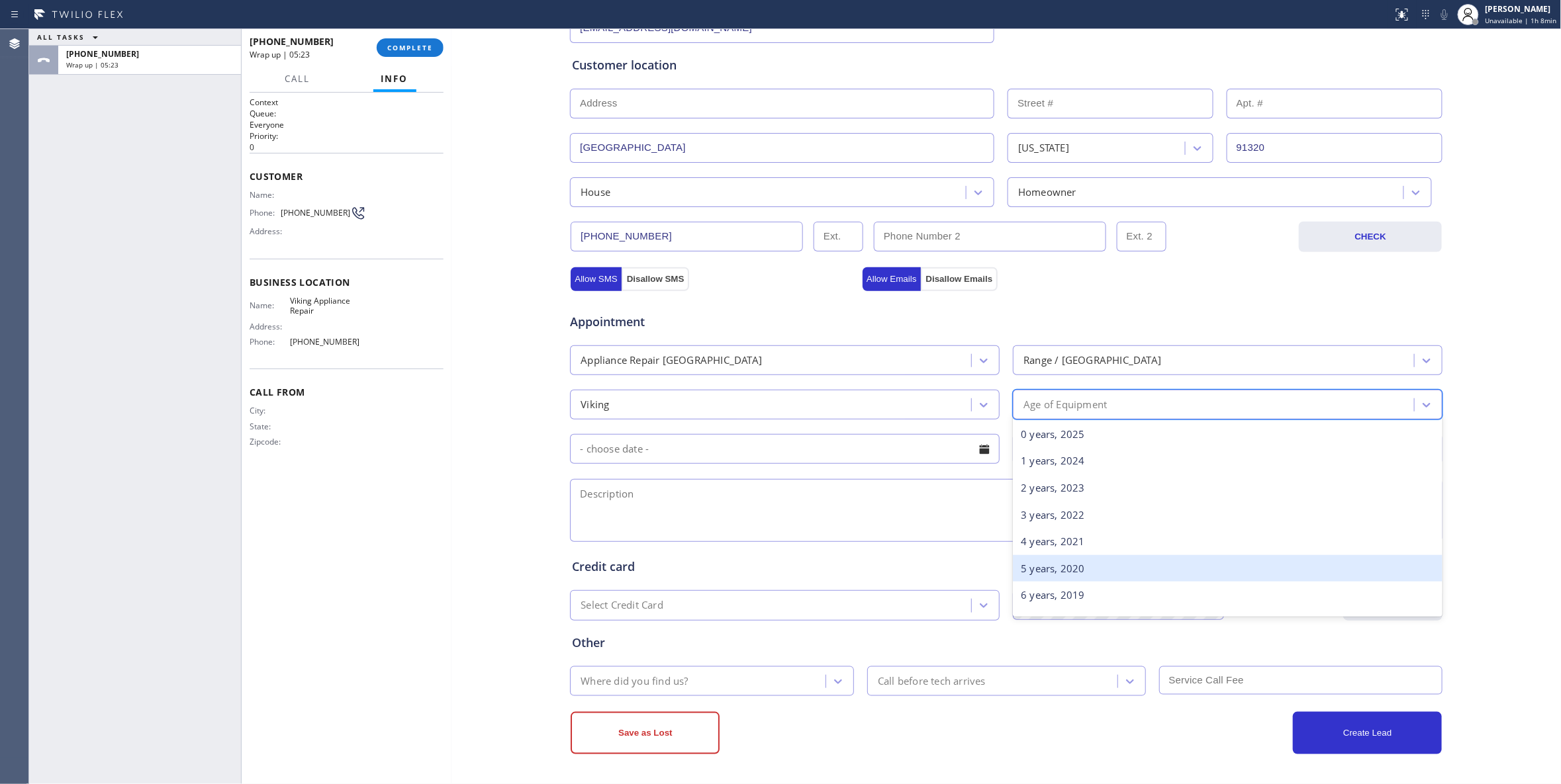
click at [1049, 569] on div "5 years, 2020" at bounding box center [1227, 568] width 429 height 27
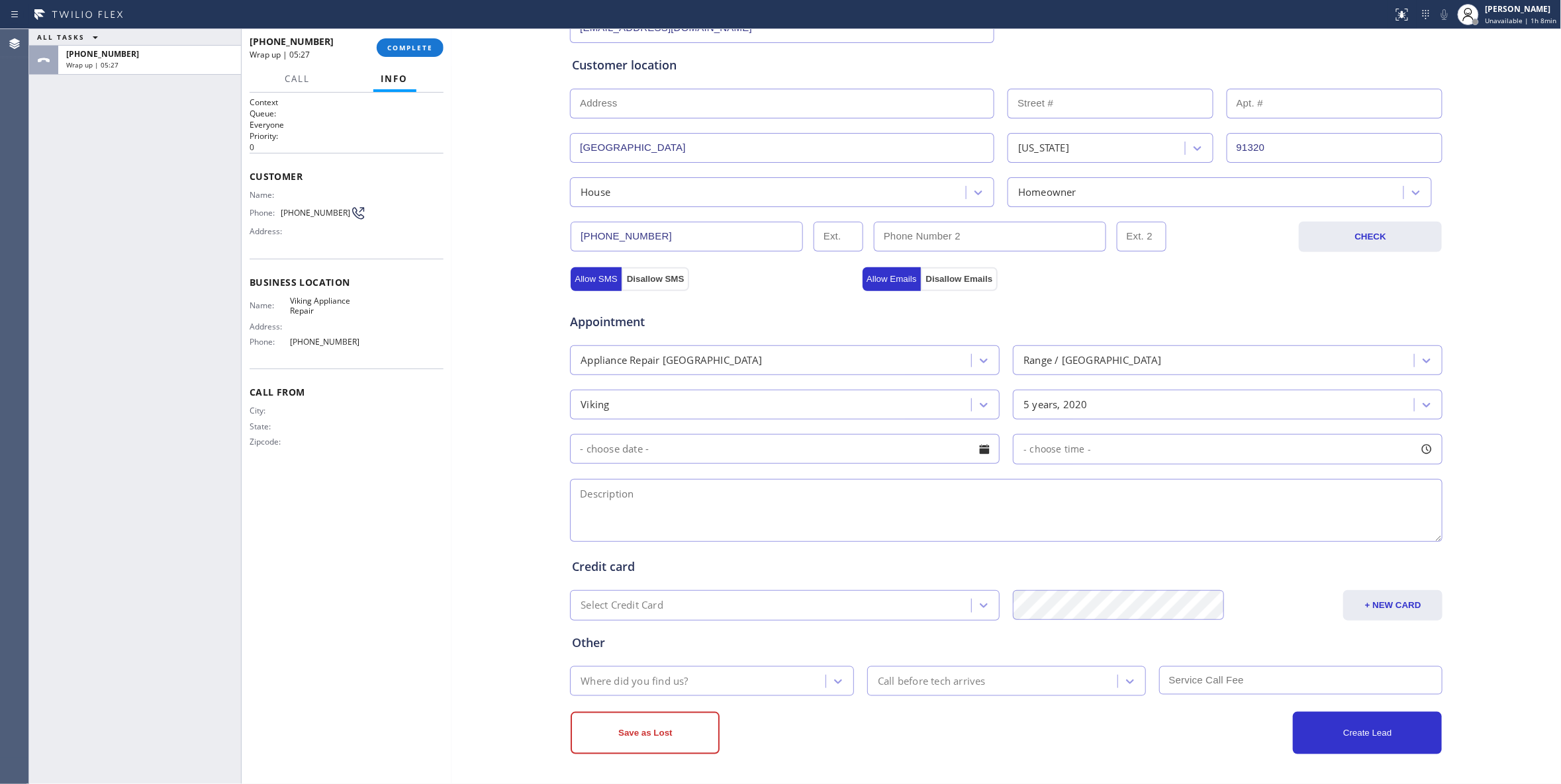
click at [678, 502] on textarea at bounding box center [1006, 510] width 872 height 63
paste textarea "Viking / Stove Range / igniter not working, keep on clicking but wont ignite th…"
type textarea "Viking / Stove Range / igniter not working, keep on clicking but wont ignite th…"
click at [745, 664] on div "Where did you find us? Call before tech arrives" at bounding box center [1006, 680] width 875 height 33
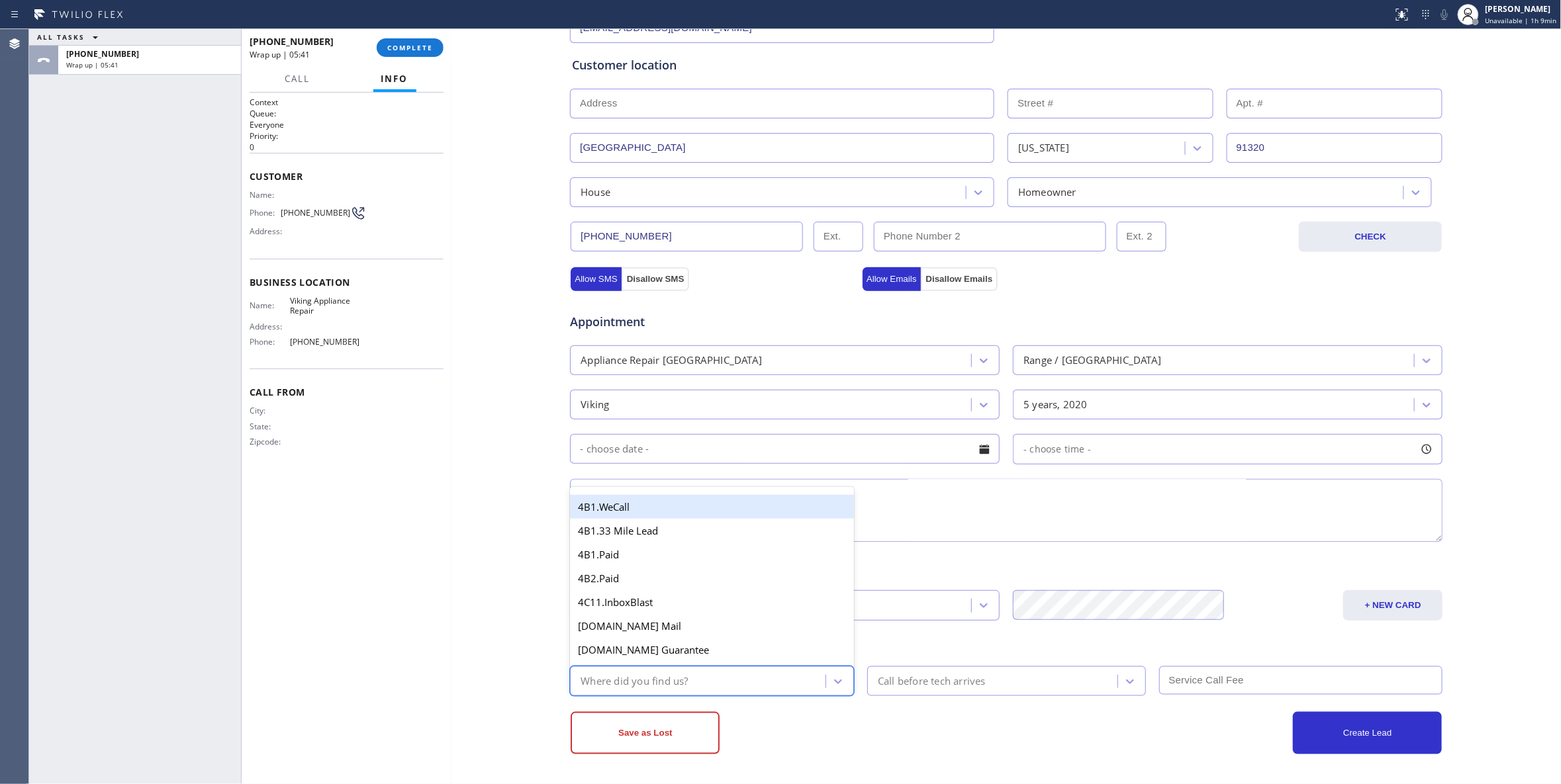
click at [747, 676] on div "Where did you find us?" at bounding box center [699, 681] width 251 height 23
type input "out"
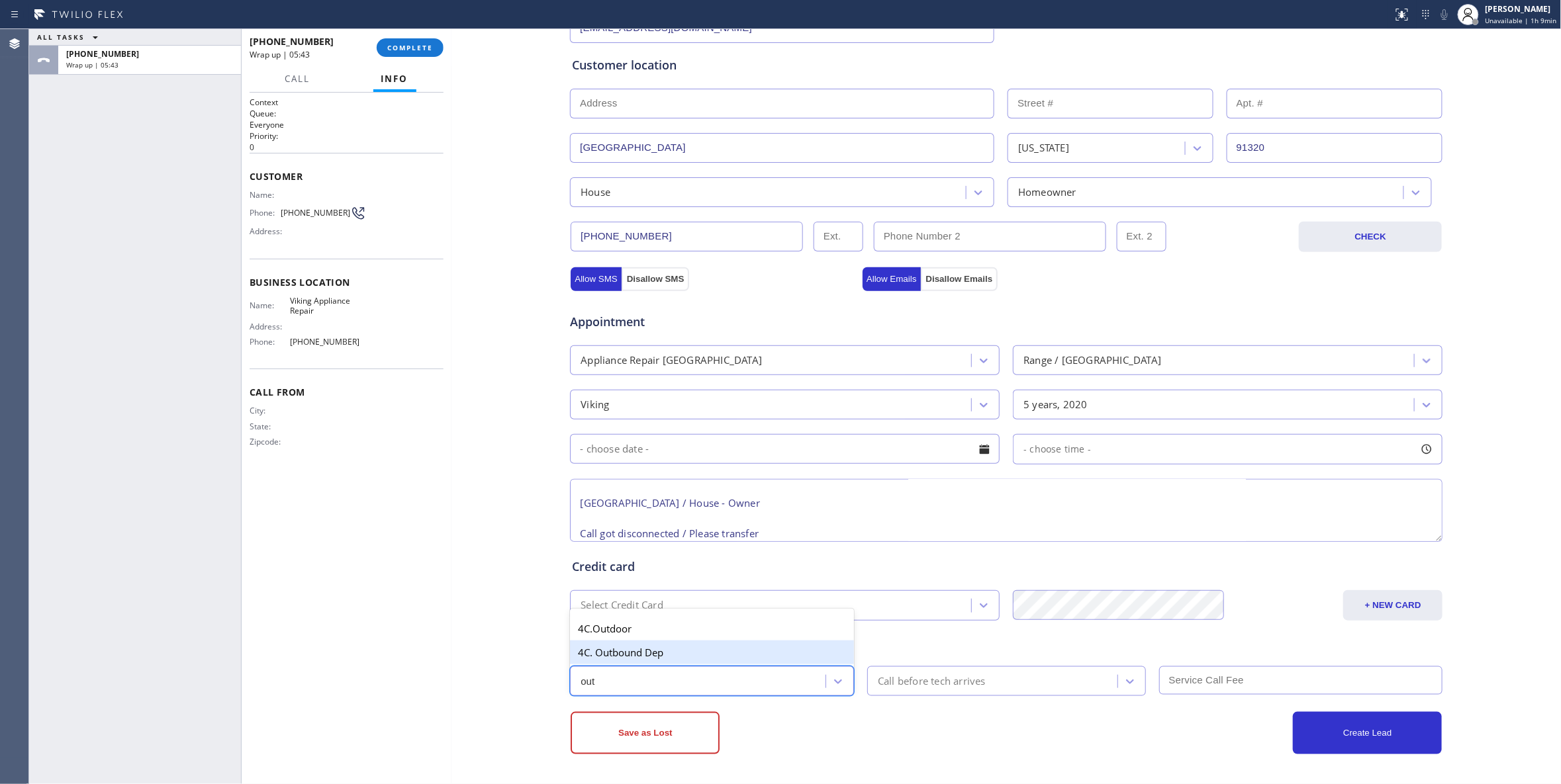
click at [681, 642] on div "4C. Outbound Dep" at bounding box center [711, 652] width 284 height 24
click at [660, 736] on button "Save as Lost" at bounding box center [645, 733] width 149 height 43
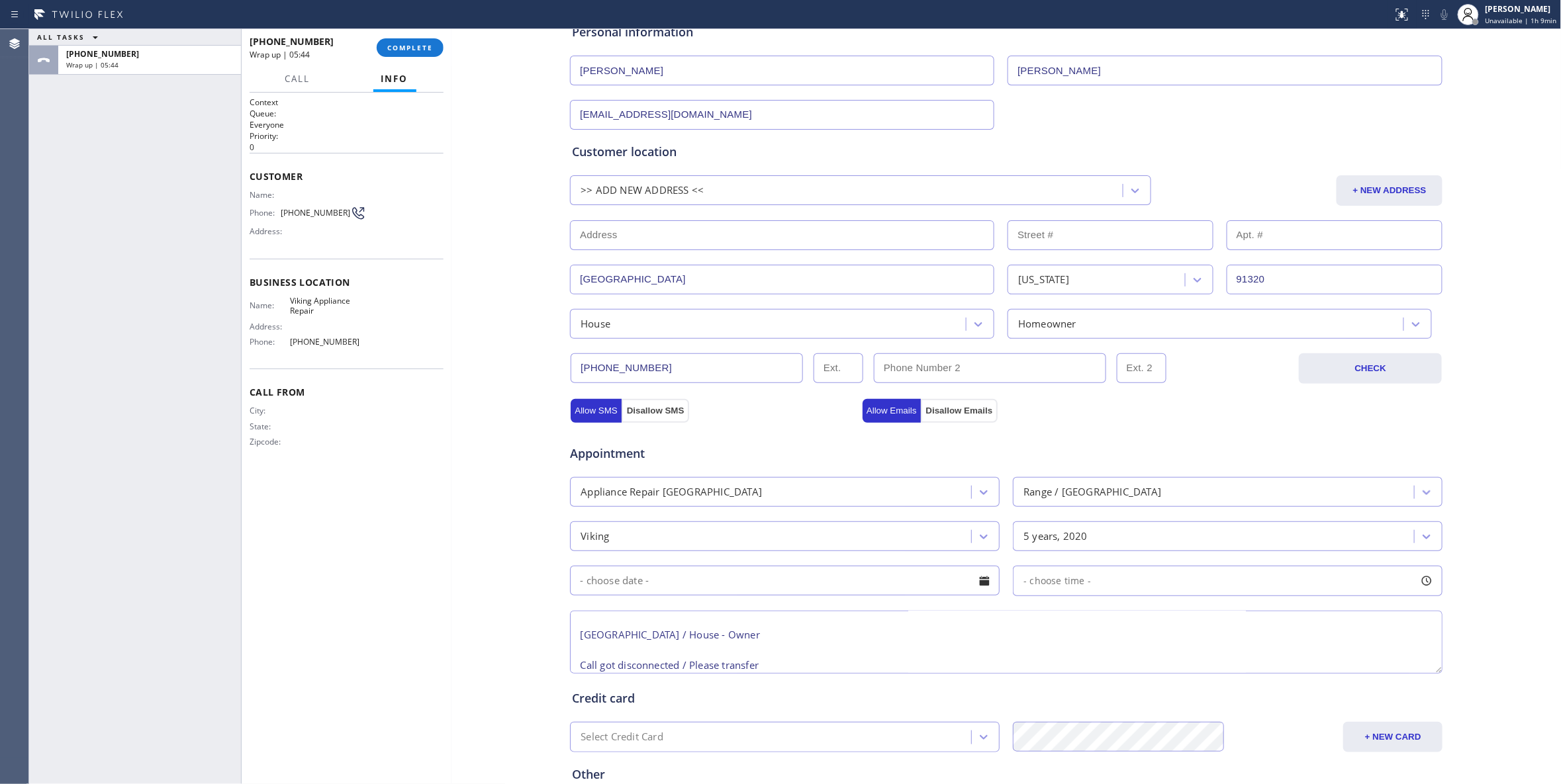
scroll to position [0, 0]
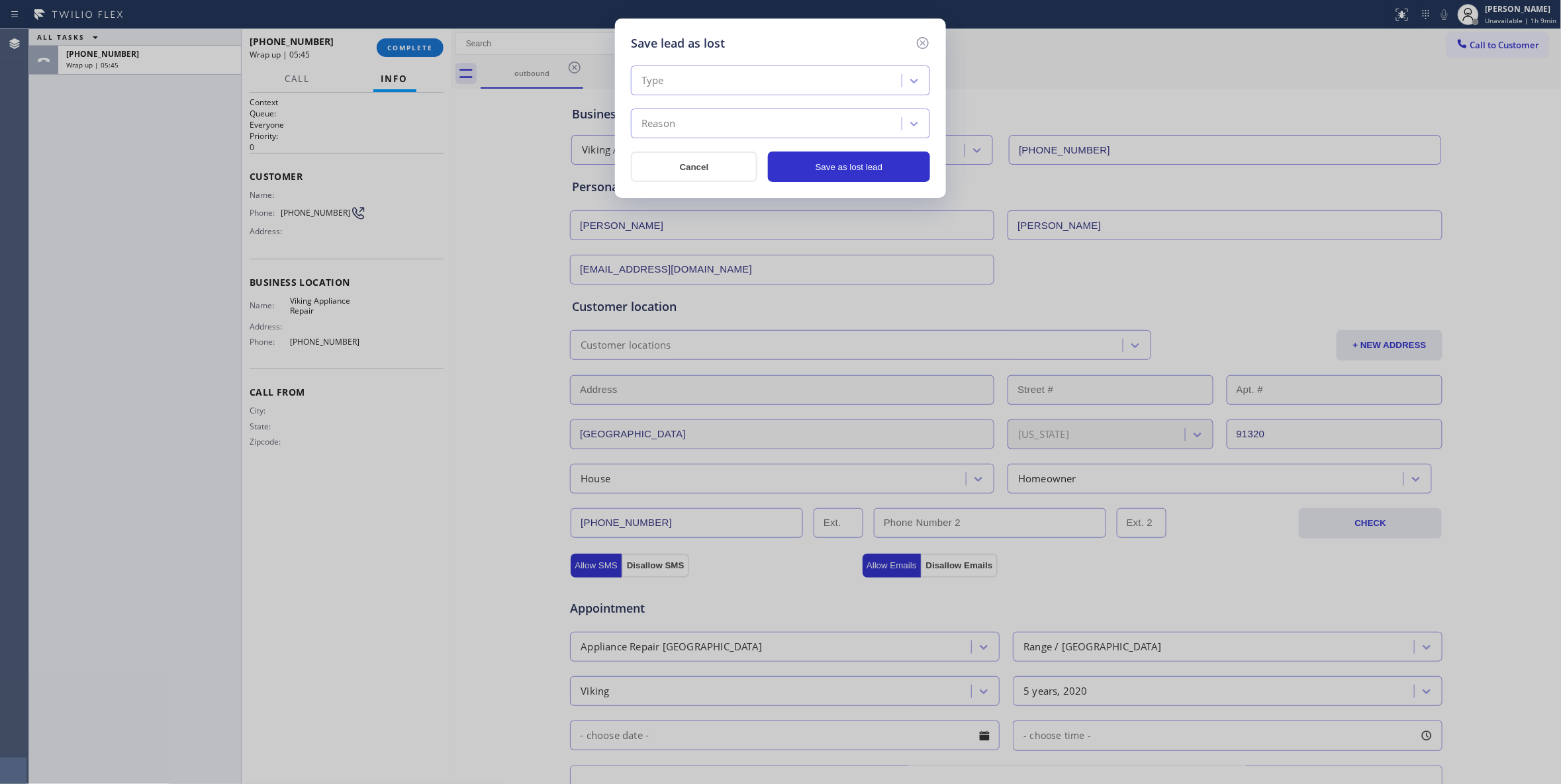
click at [724, 77] on div "Type" at bounding box center [768, 81] width 267 height 23
click at [687, 156] on div "Not Serviceable" at bounding box center [780, 156] width 299 height 24
click at [693, 120] on div "Reason" at bounding box center [768, 124] width 267 height 23
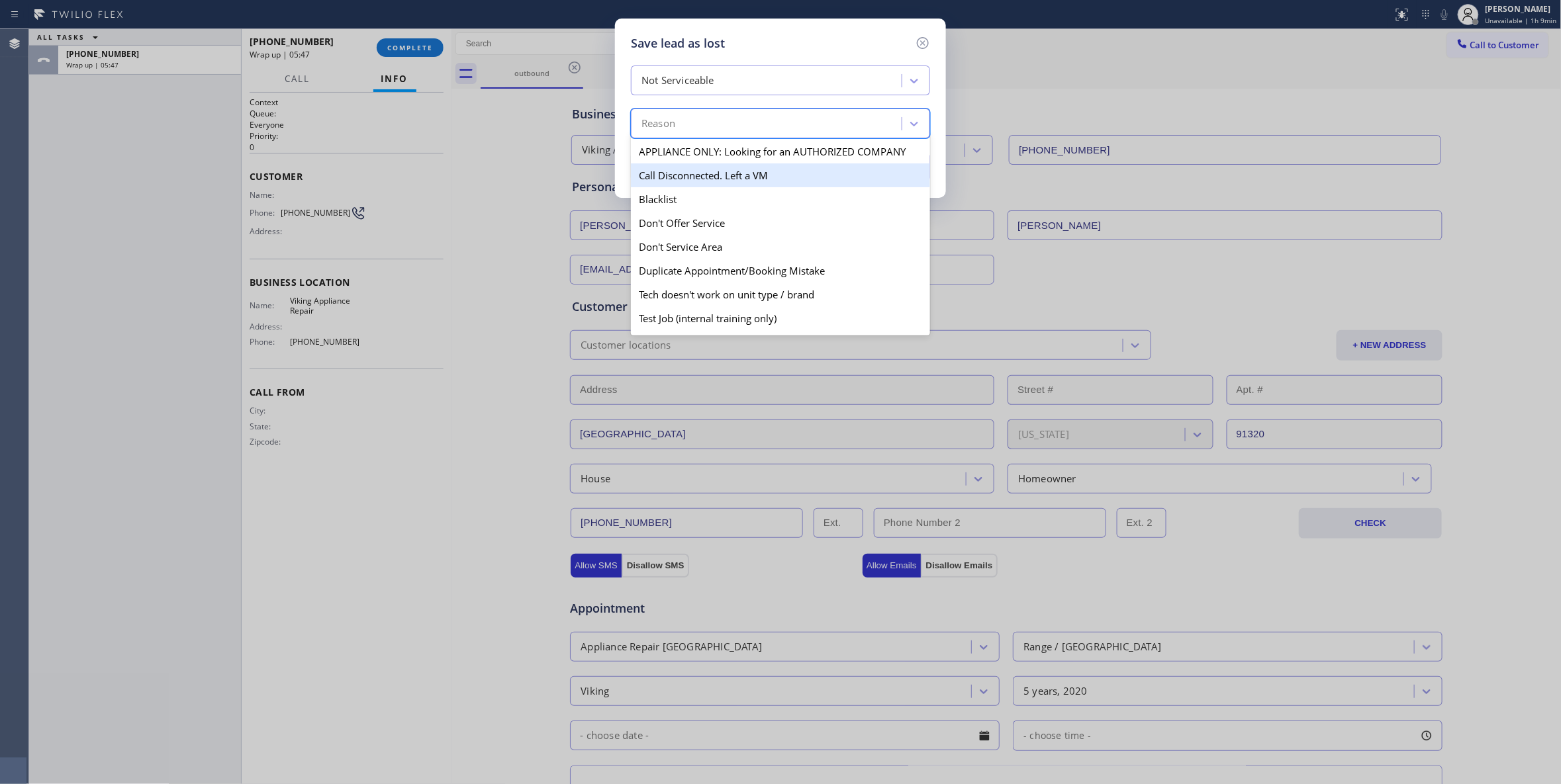
click at [683, 175] on div "Call Disconnected. Left a VM" at bounding box center [780, 175] width 299 height 24
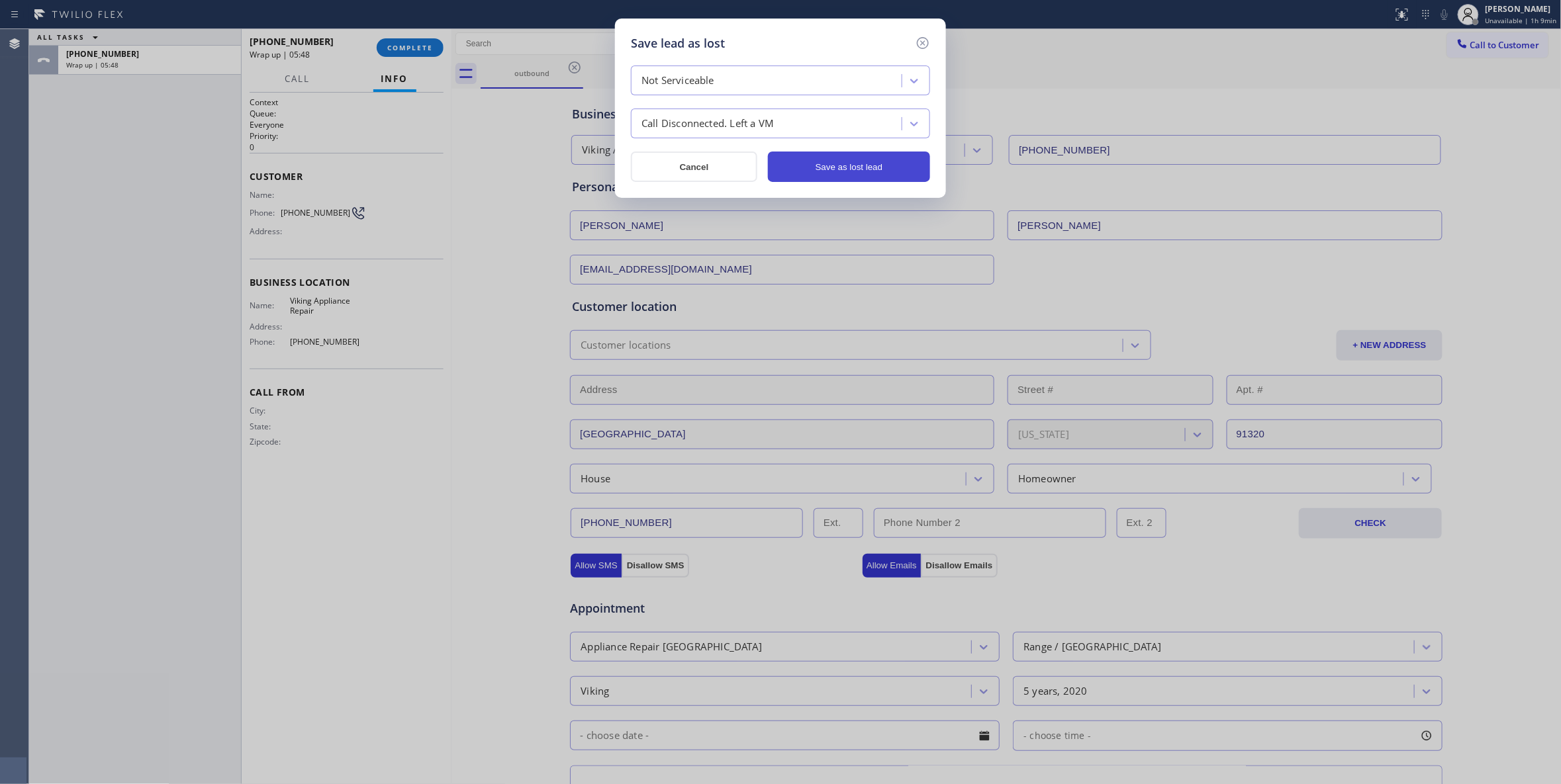
click at [806, 170] on button "Save as lost lead" at bounding box center [849, 167] width 162 height 31
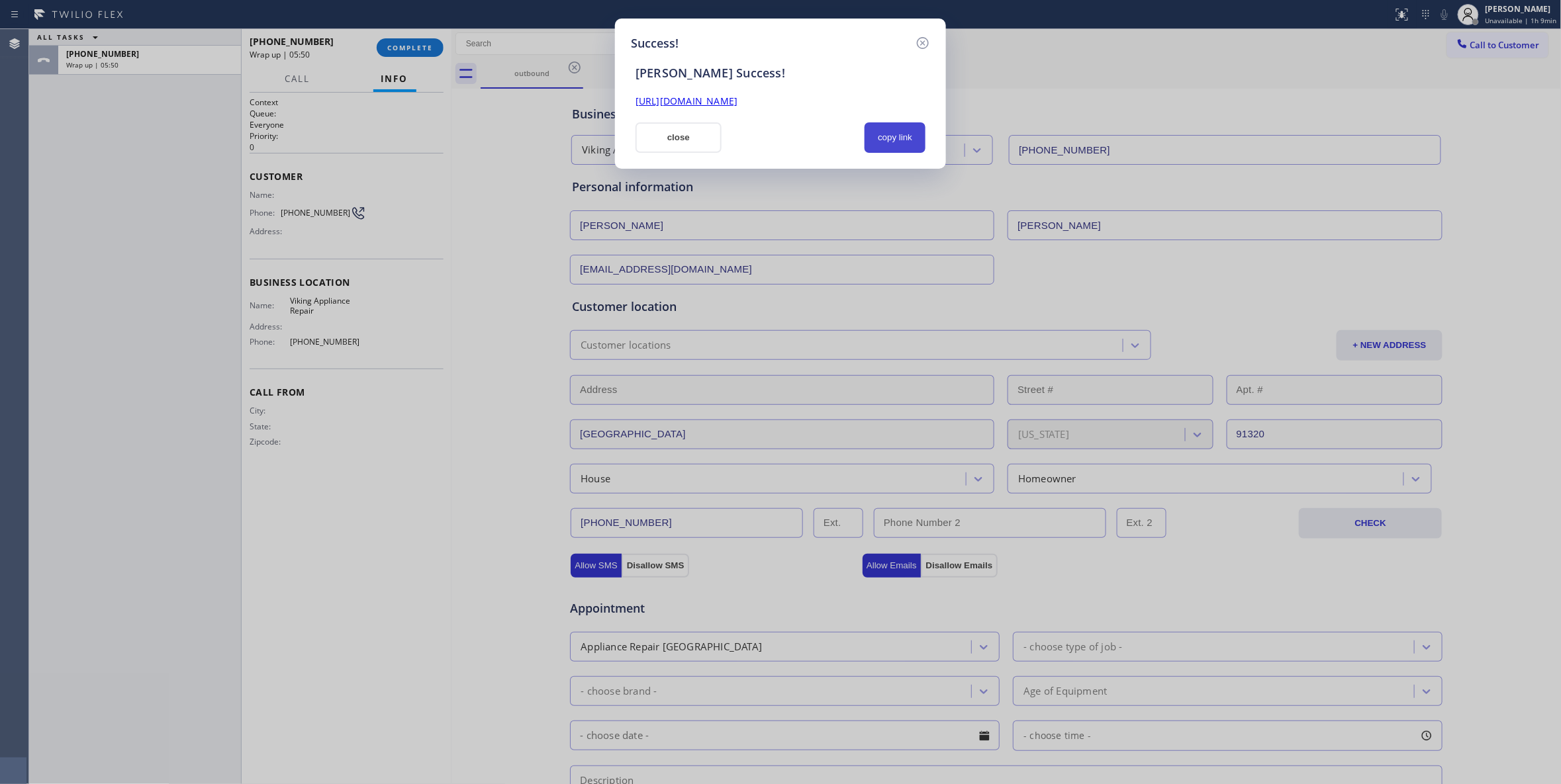
click at [888, 134] on button "copy link" at bounding box center [895, 138] width 61 height 31
click at [737, 103] on link "https://erp.apollosoft.co/customer/757220#portlet_lead" at bounding box center [686, 100] width 102 height 13
click at [920, 41] on icon at bounding box center [923, 43] width 16 height 16
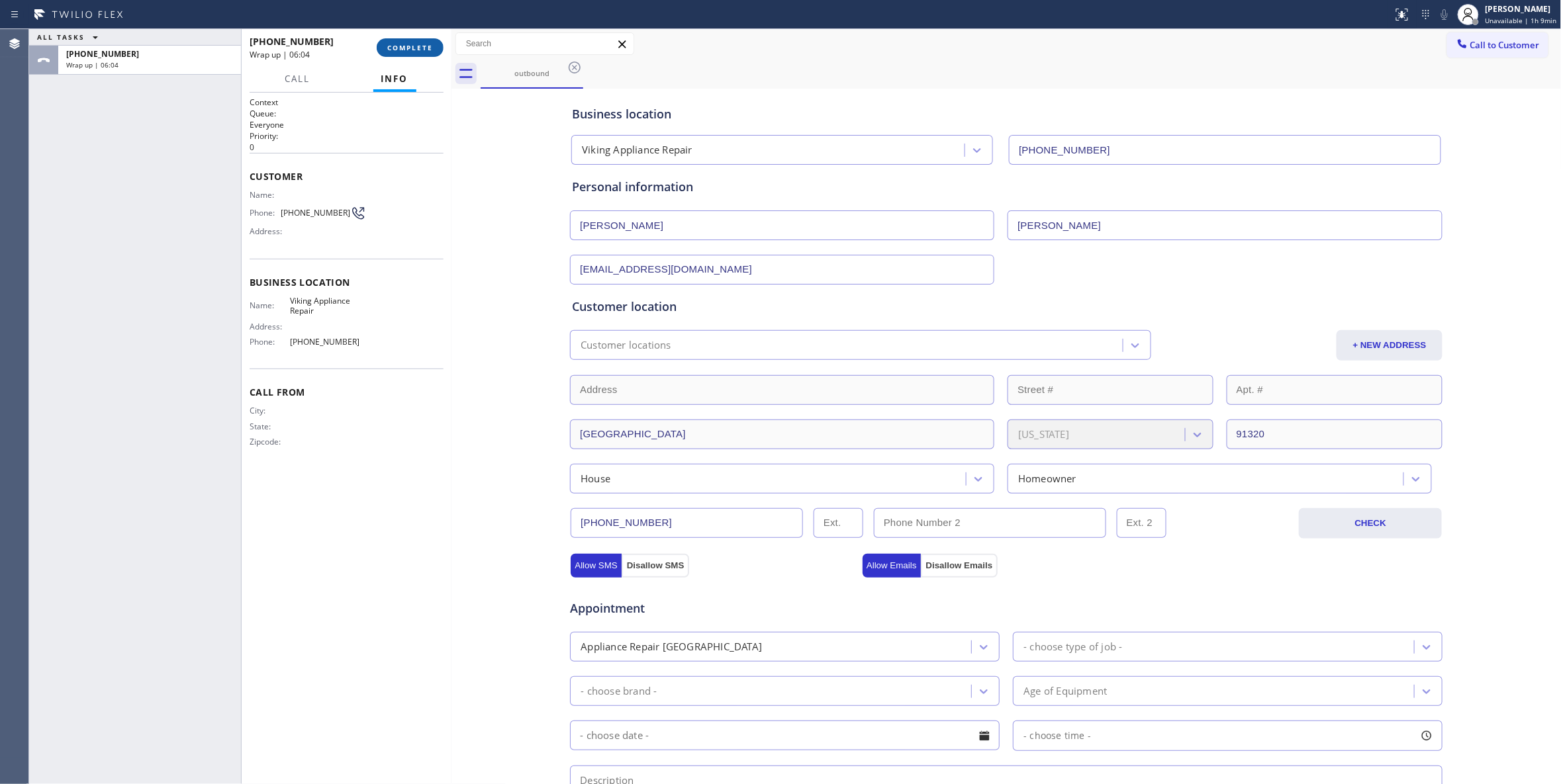
click at [398, 41] on button "COMPLETE" at bounding box center [410, 48] width 67 height 19
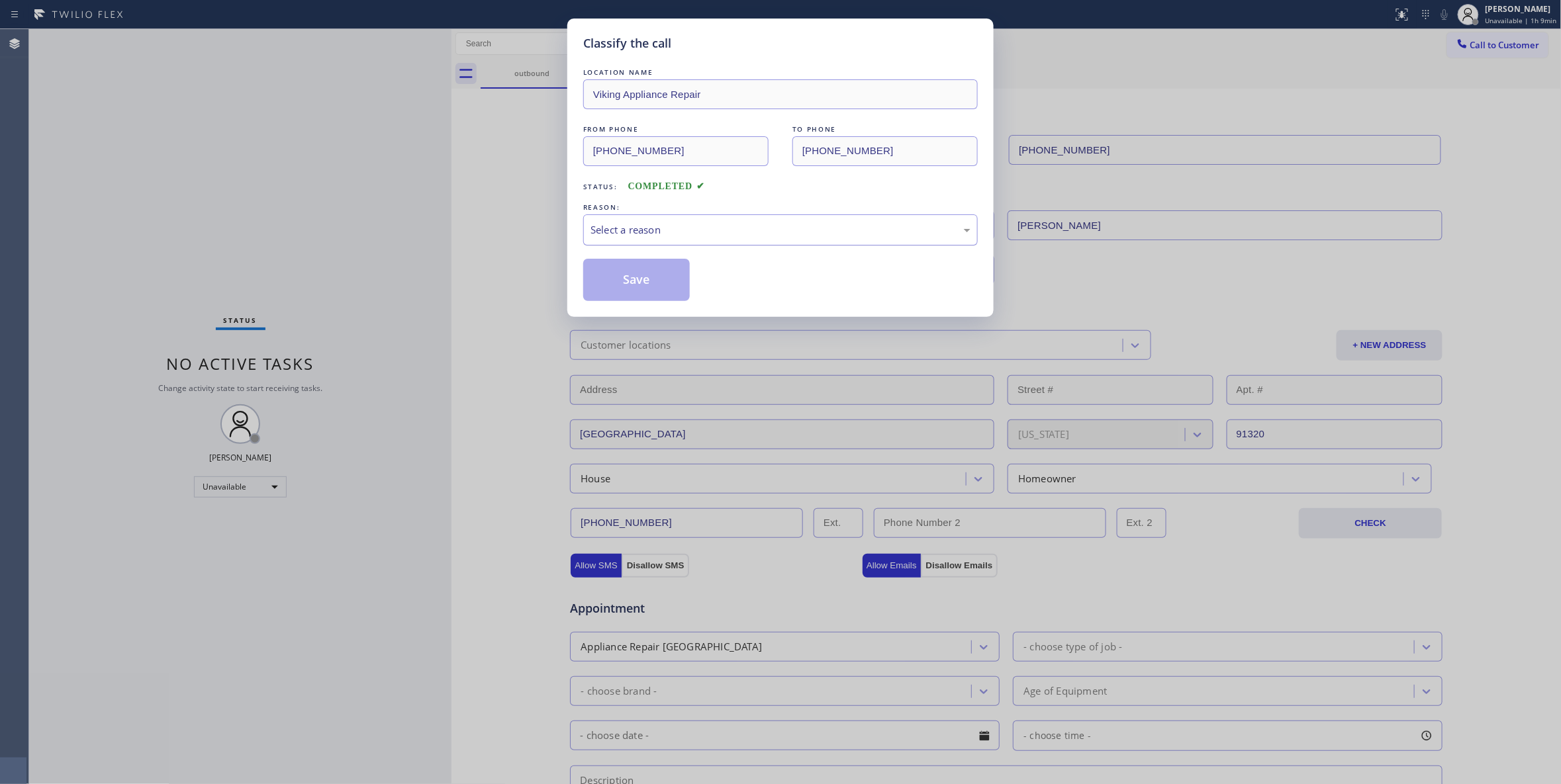
click at [652, 233] on div "Select a reason" at bounding box center [780, 230] width 380 height 15
click at [637, 288] on button "Save" at bounding box center [636, 280] width 106 height 43
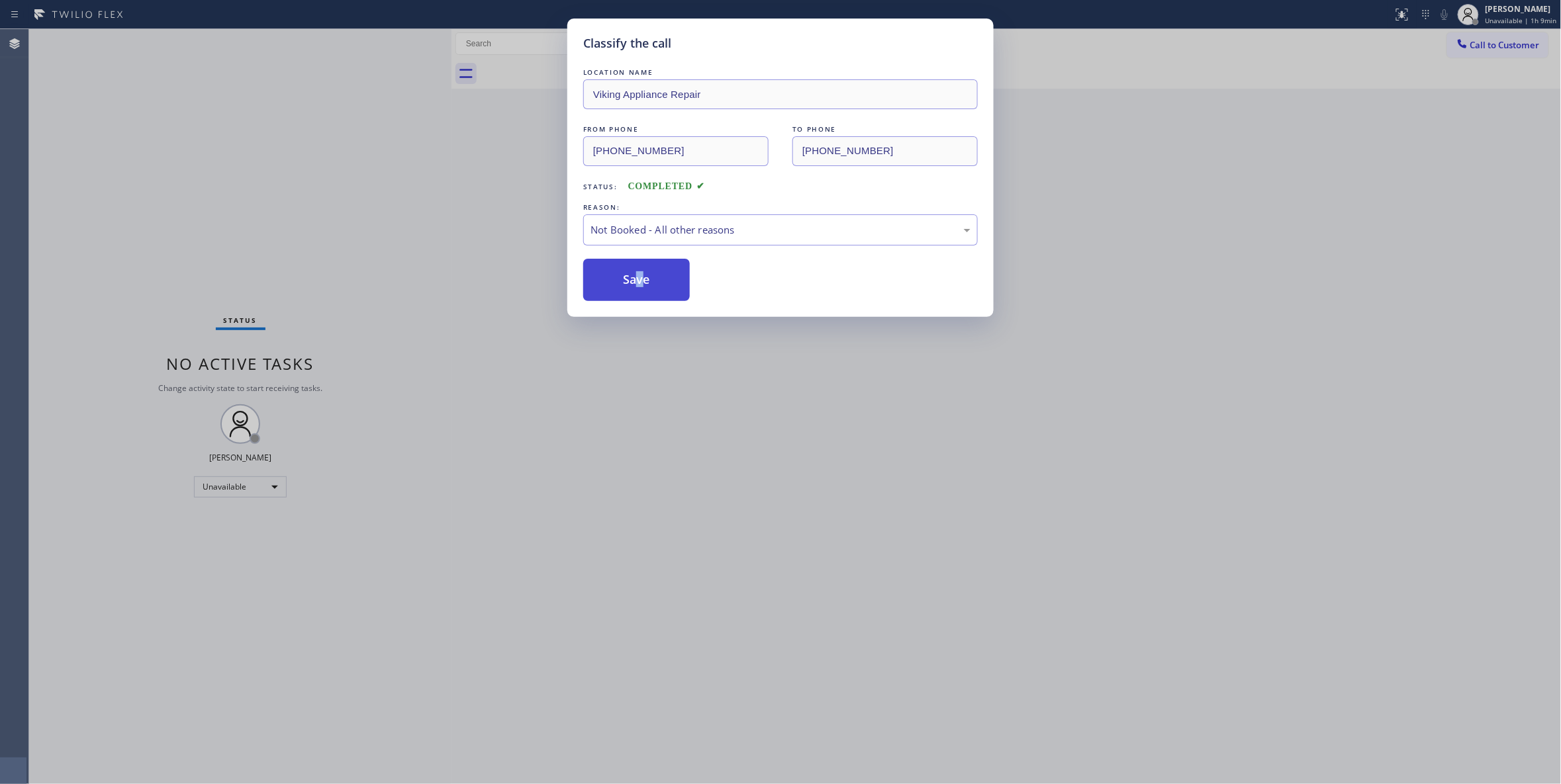
click at [637, 288] on button "Save" at bounding box center [636, 280] width 106 height 43
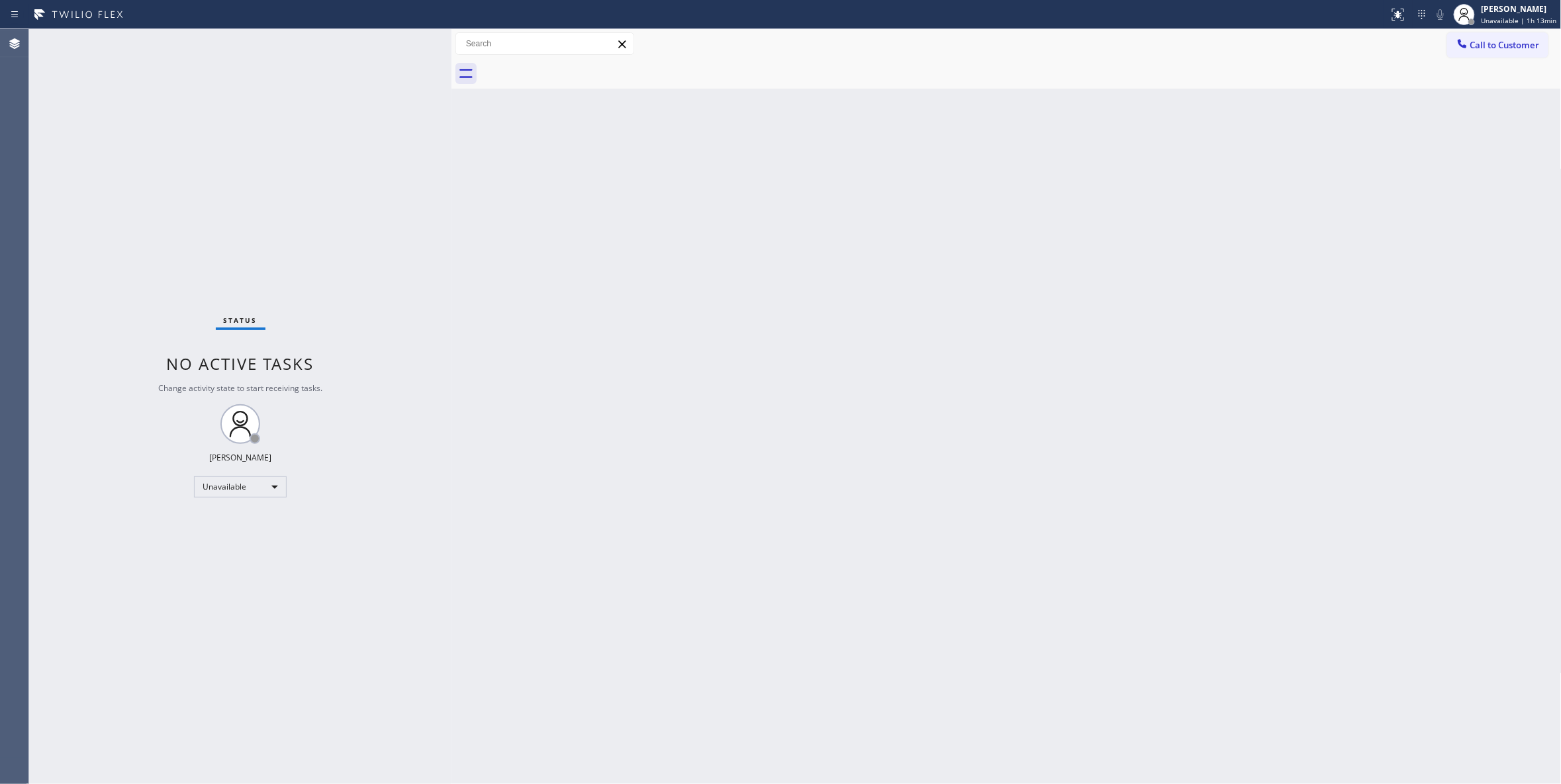
click at [65, 751] on div "Status No active tasks Change activity state to start receiving tasks. Louis Ma…" at bounding box center [240, 407] width 422 height 755
click at [178, 709] on div "Status No active tasks Change activity state to start receiving tasks. Louis Ma…" at bounding box center [240, 407] width 422 height 755
click at [246, 734] on div "Status No active tasks Change activity state to start receiving tasks. Louis Ma…" at bounding box center [240, 407] width 422 height 755
drag, startPoint x: 136, startPoint y: 141, endPoint x: 1437, endPoint y: 41, distance: 1304.8
click at [218, 127] on div "Status No active tasks Change activity state to start receiving tasks. Louis Ma…" at bounding box center [240, 407] width 422 height 755
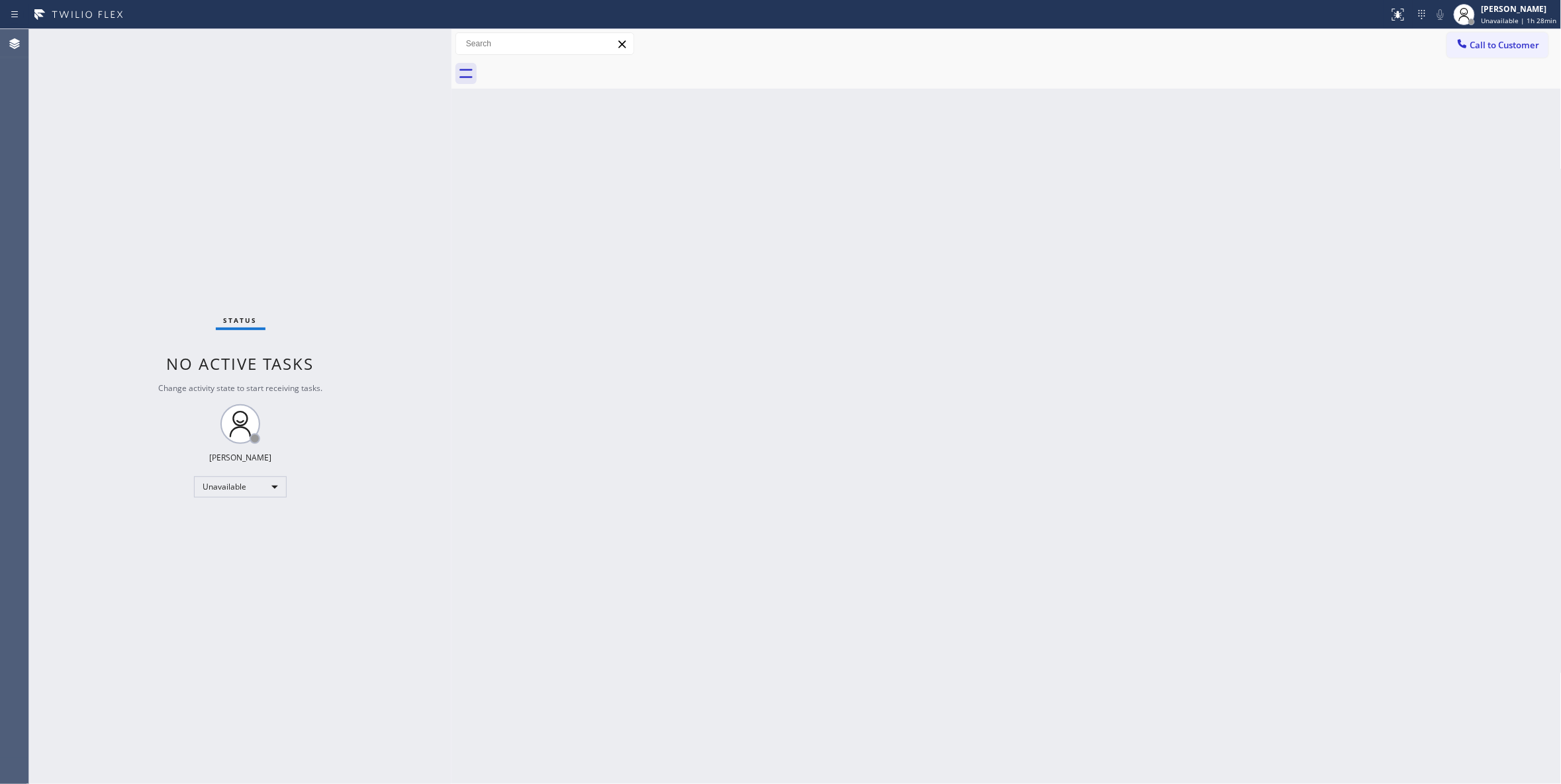
click at [1525, 44] on span "Call to Customer" at bounding box center [1504, 45] width 70 height 12
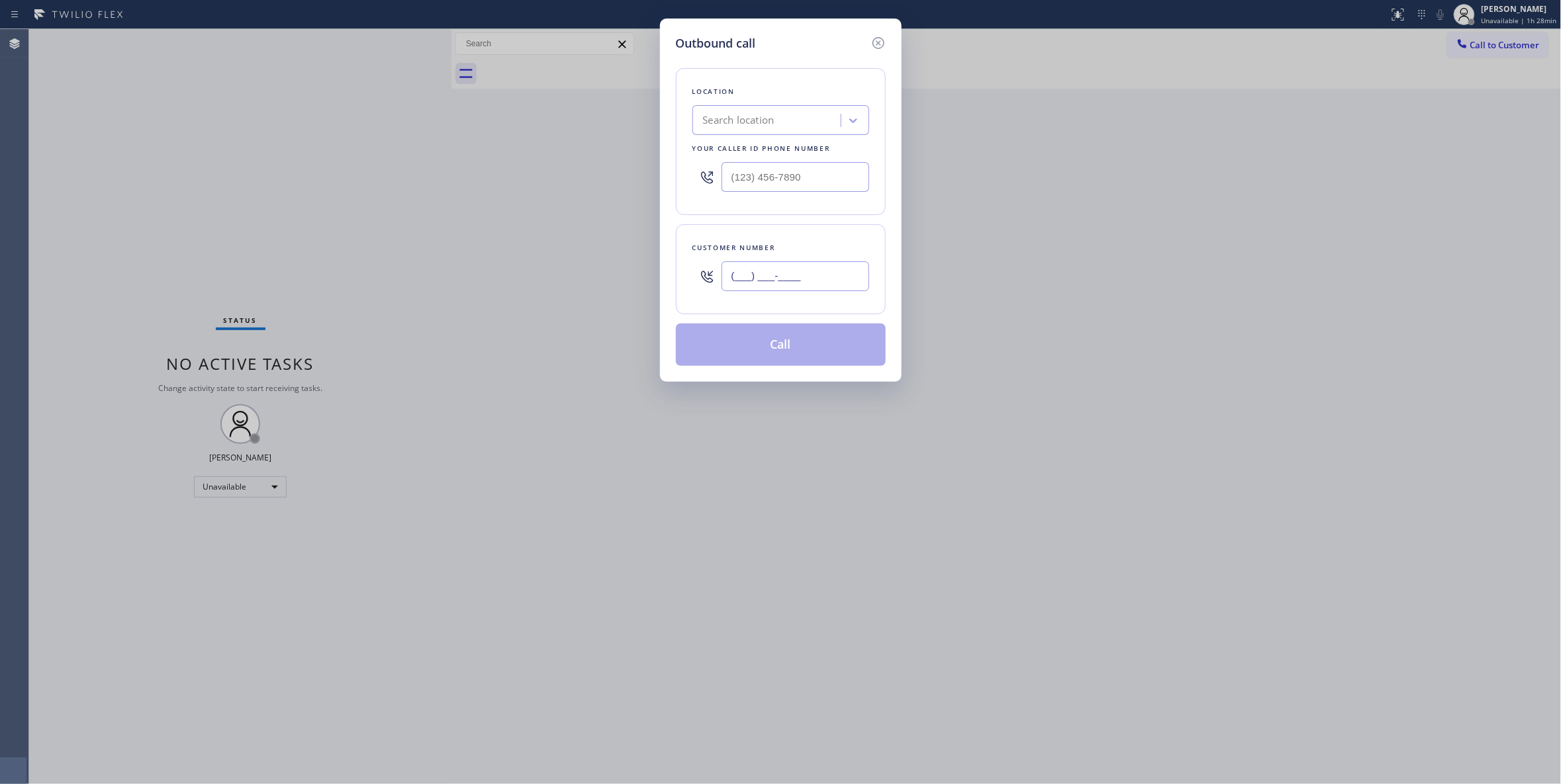
click at [768, 273] on input "(___) ___-____" at bounding box center [795, 276] width 148 height 30
paste input "562) 313-0784"
type input "(562) 313-0784"
click at [207, 128] on div "Outbound call Location Search location Your caller id phone number Customer num…" at bounding box center [780, 392] width 1561 height 784
click at [817, 117] on div "Search location" at bounding box center [768, 120] width 144 height 23
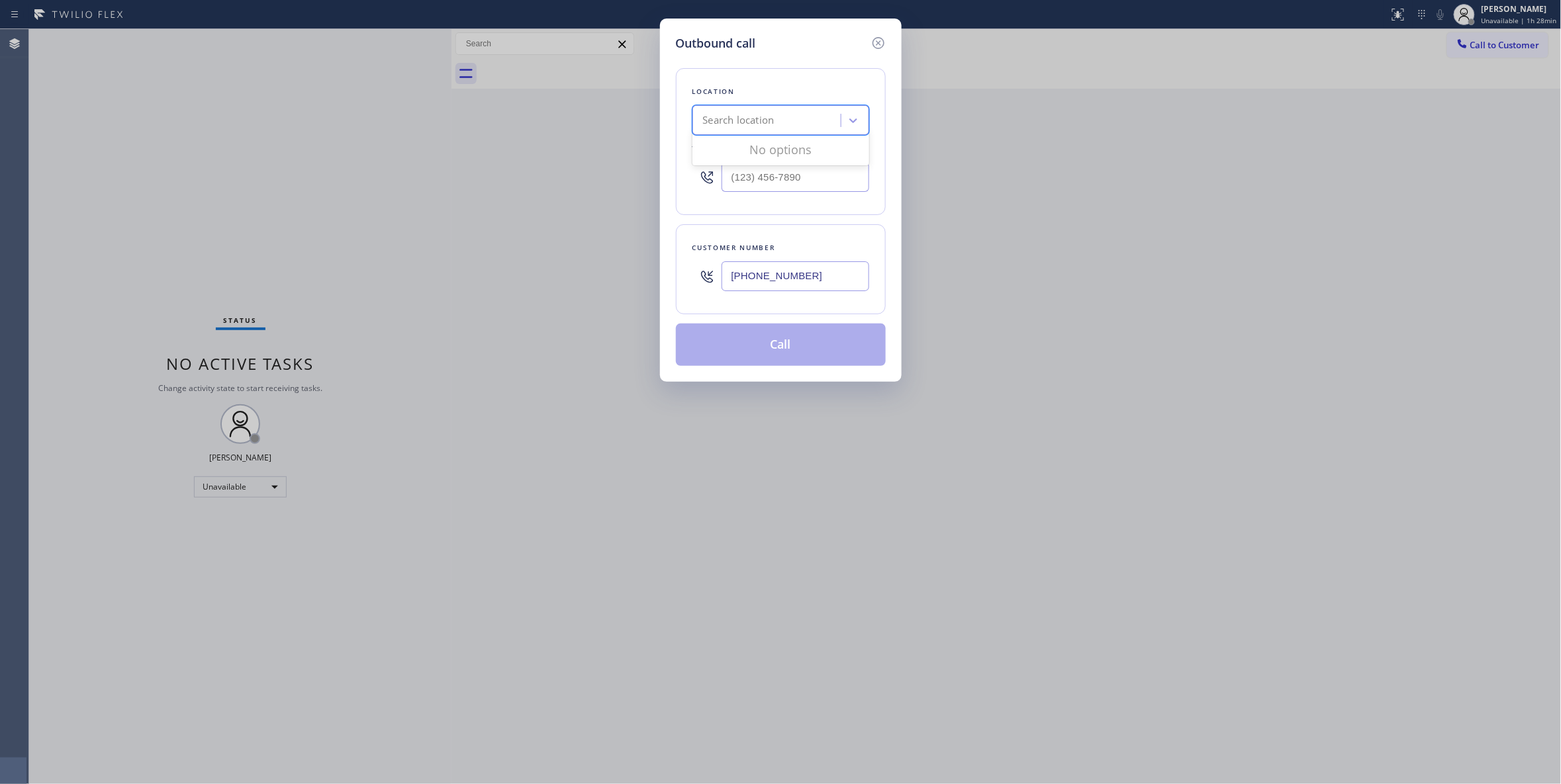
paste input "Eagle Rock Prestige Hvac"
type input "Eagle Rock Prestige Hvac"
click at [771, 152] on div "Eagle Rock Prestige HVAC" at bounding box center [780, 148] width 177 height 24
type input "(818) 732-8552"
click at [800, 340] on button "Call" at bounding box center [781, 345] width 210 height 43
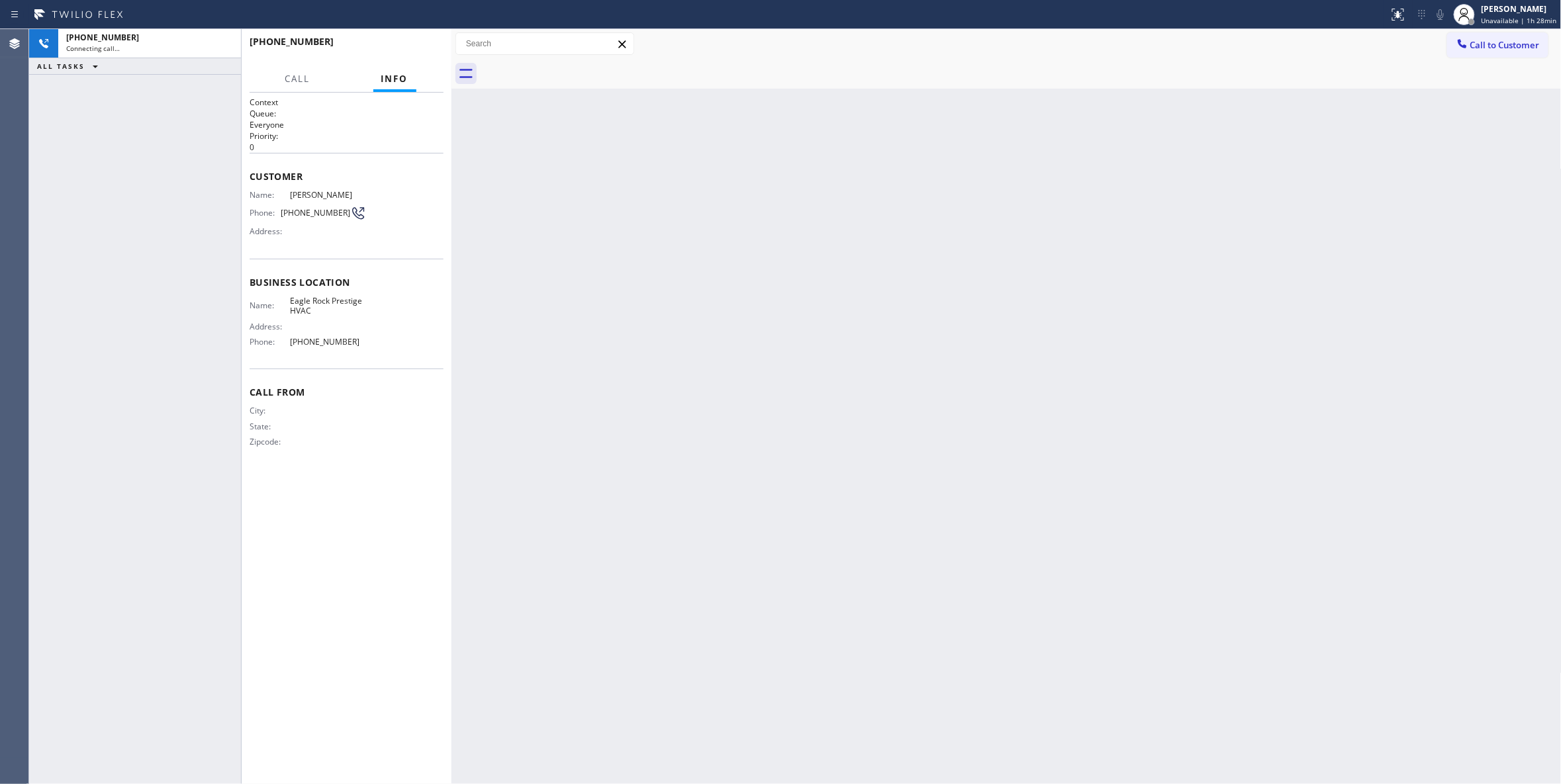
drag, startPoint x: 138, startPoint y: 255, endPoint x: 267, endPoint y: 207, distance: 137.6
click at [138, 255] on div "+15623130784 Connecting call… ALL TASKS ALL TASKS ACTIVE TASKS TASKS IN WRAP UP" at bounding box center [135, 407] width 212 height 755
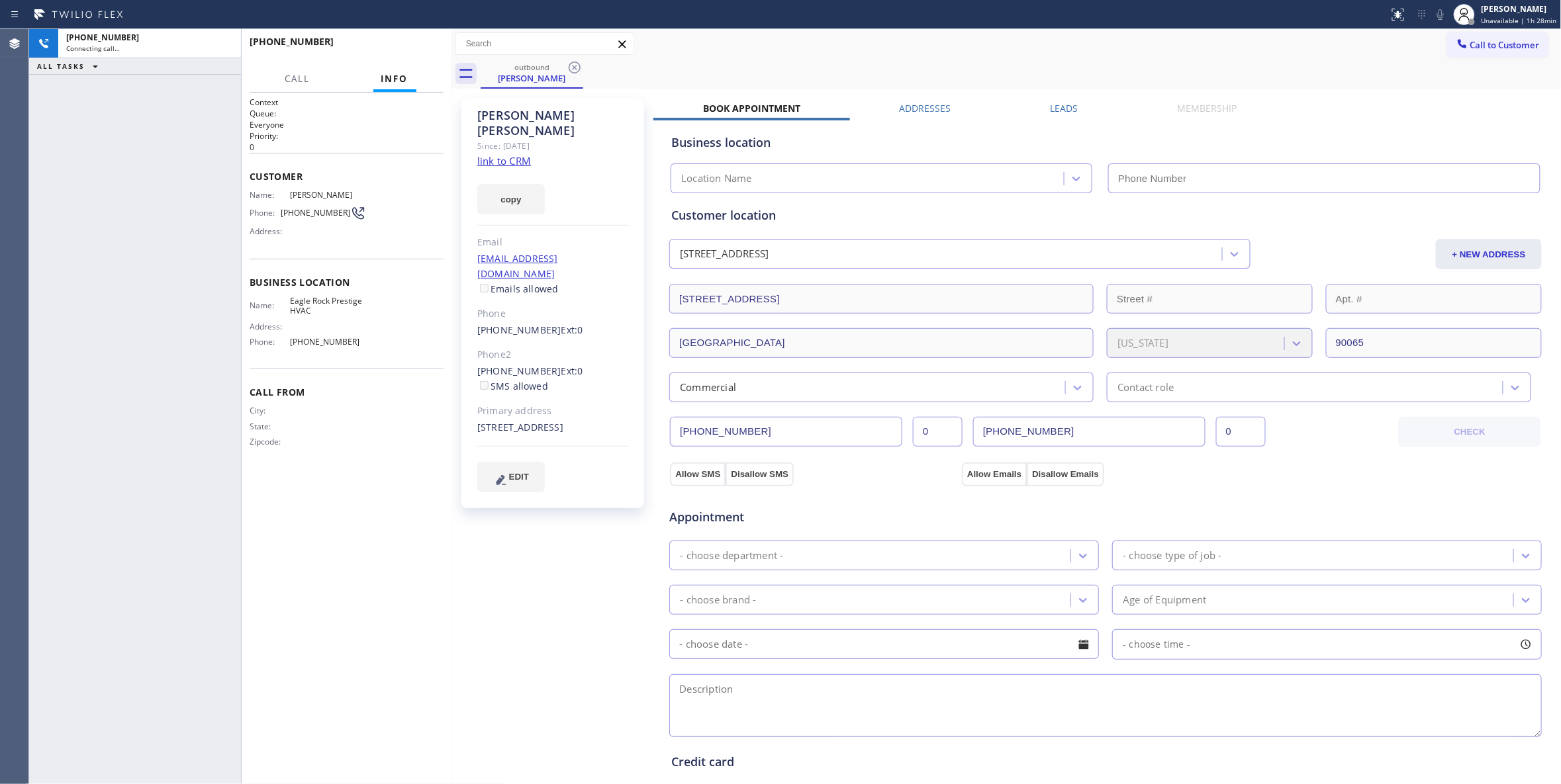
click at [517, 154] on link "link to CRM" at bounding box center [504, 161] width 54 height 13
type input "(818) 732-8552"
drag, startPoint x: 355, startPoint y: 344, endPoint x: 291, endPoint y: 304, distance: 75.5
click at [291, 304] on div "Name: Eagle Rock Prestige HVAC Address: Phone: (818) 732-8552" at bounding box center [307, 324] width 116 height 57
copy div "Eagle Rock Prestige HVAC Address: Phone: (818) 732-8552"
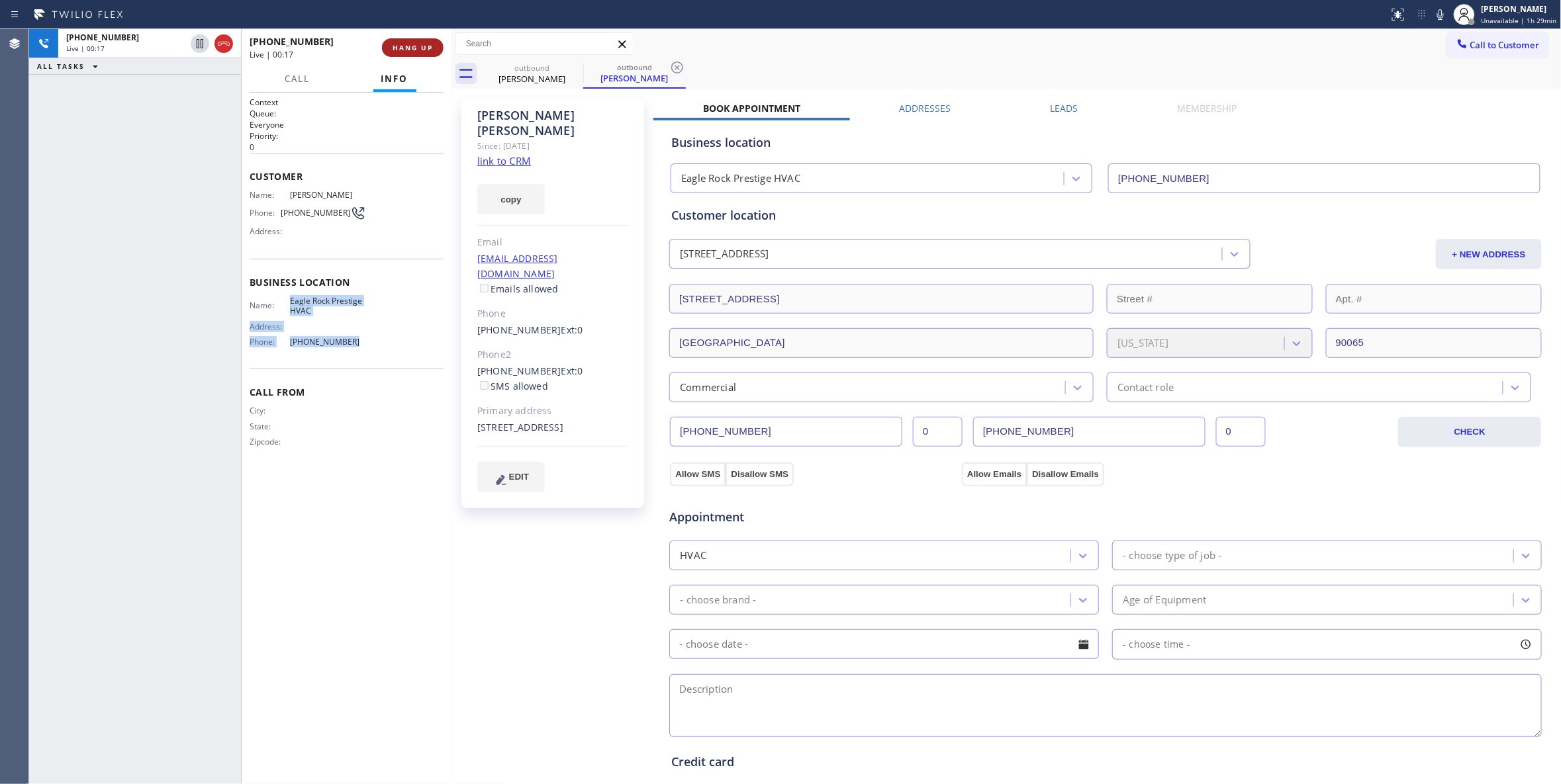
click at [416, 43] on button "HANG UP" at bounding box center [413, 48] width 62 height 19
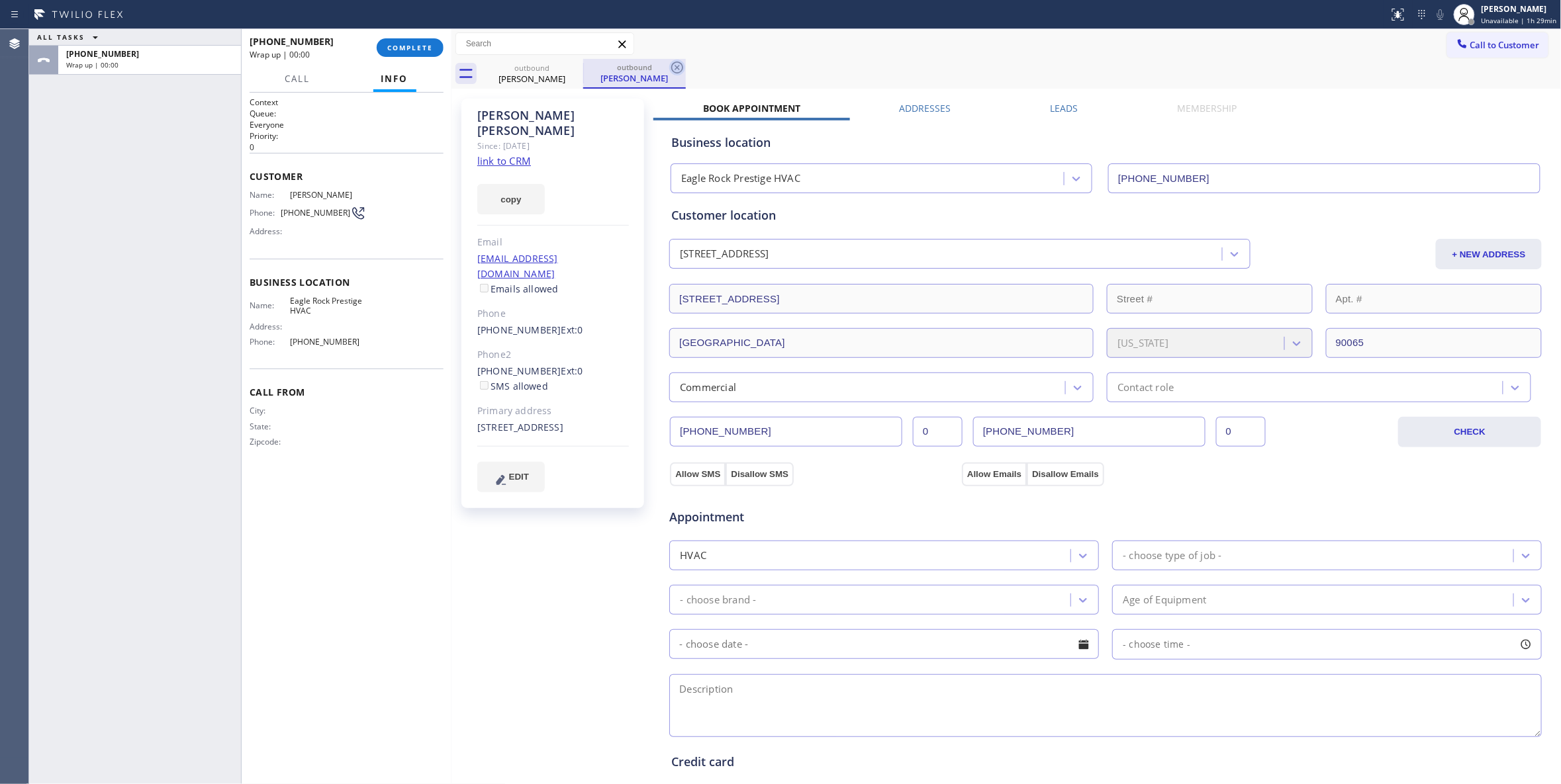
click at [678, 65] on icon at bounding box center [677, 68] width 16 height 16
drag, startPoint x: 371, startPoint y: 197, endPoint x: 0, endPoint y: 254, distance: 375.4
click at [287, 199] on div "Name: Meredith Kennedy Phone: (562) 313-0784 Address:" at bounding box center [346, 216] width 194 height 52
copy div "Meredith Kennedy"
click at [542, 492] on div "Meredith Kennedy Since: 20 may 2020 link to CRM copy Email meredithkennedy66@gm…" at bounding box center [554, 534] width 199 height 884
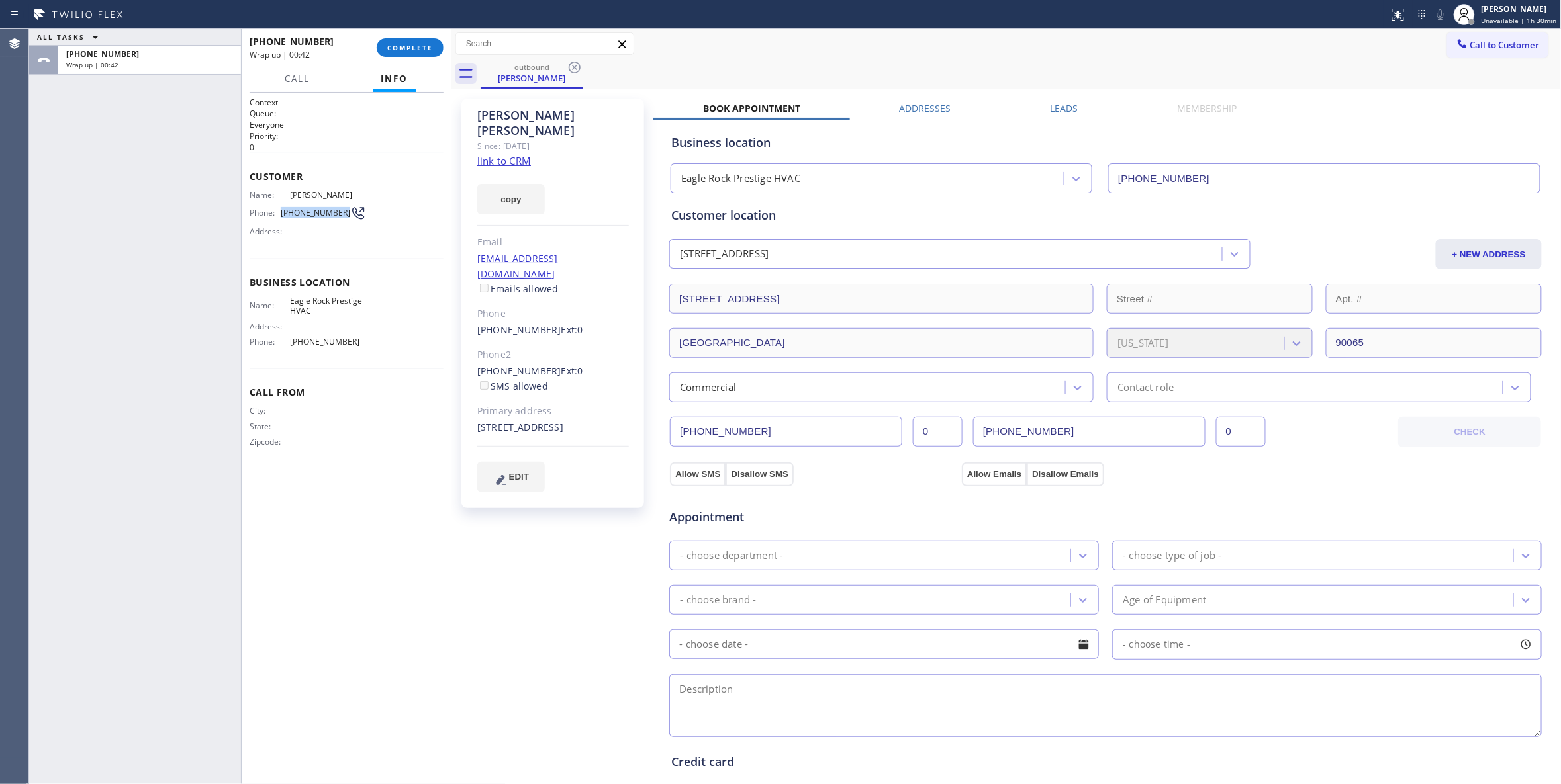
drag, startPoint x: 337, startPoint y: 216, endPoint x: 398, endPoint y: 106, distance: 125.8
click at [279, 213] on div "Phone: (562) 313-0784" at bounding box center [307, 213] width 116 height 16
copy div "(562) 313-0784"
click at [411, 49] on span "COMPLETE" at bounding box center [410, 48] width 46 height 9
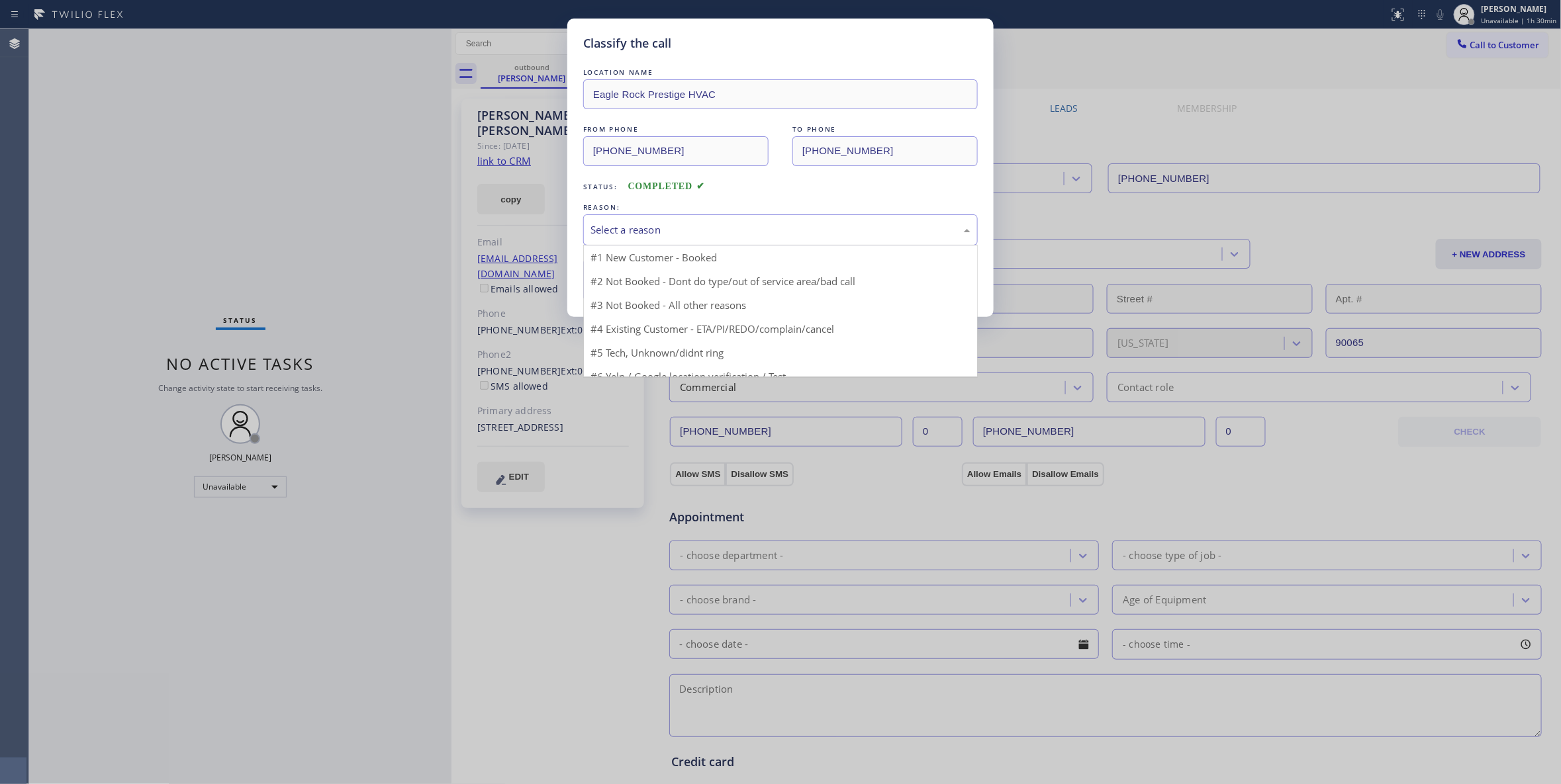
click at [713, 226] on div "Select a reason" at bounding box center [780, 230] width 380 height 15
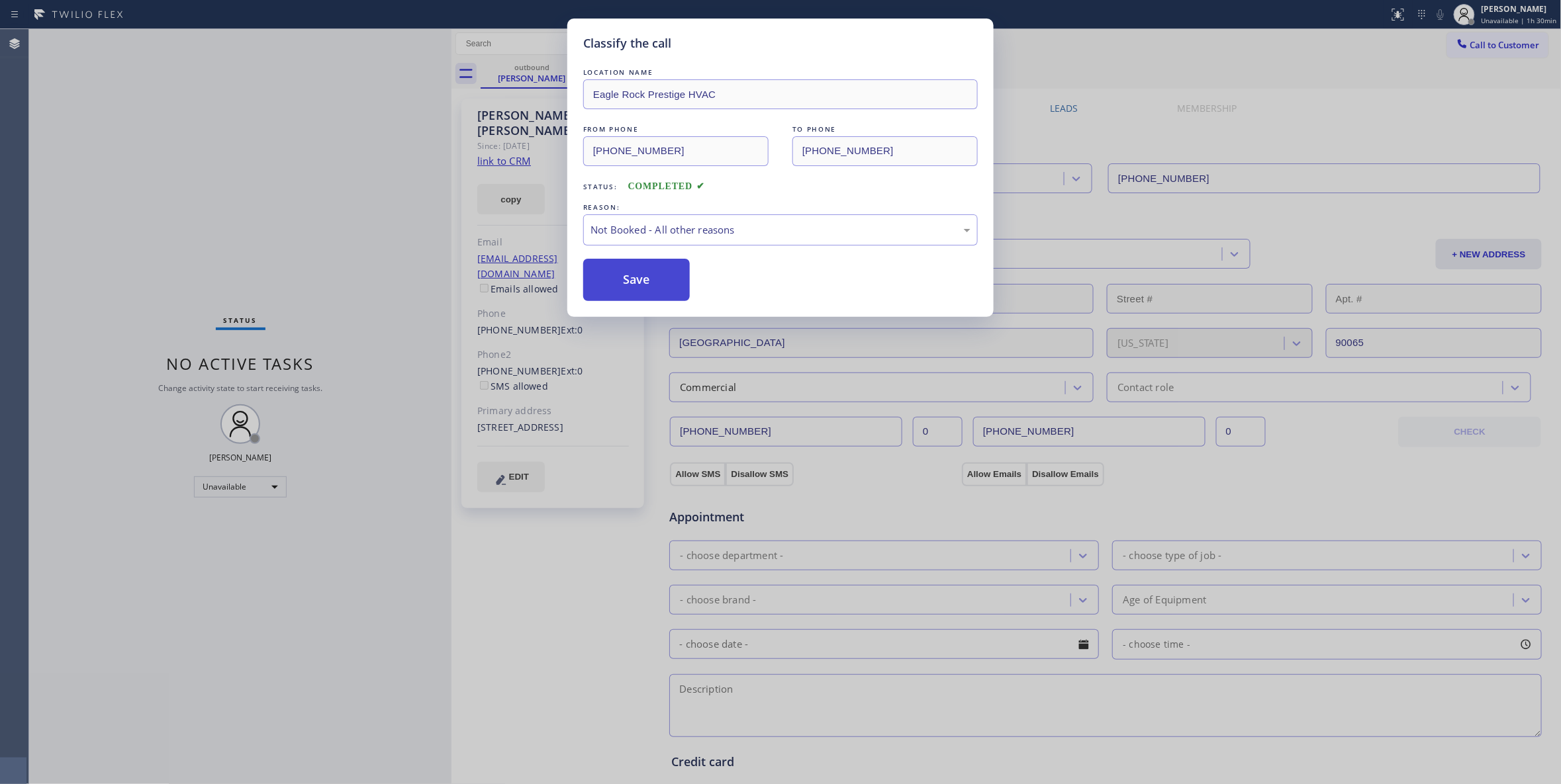
click at [676, 283] on button "Save" at bounding box center [636, 280] width 106 height 43
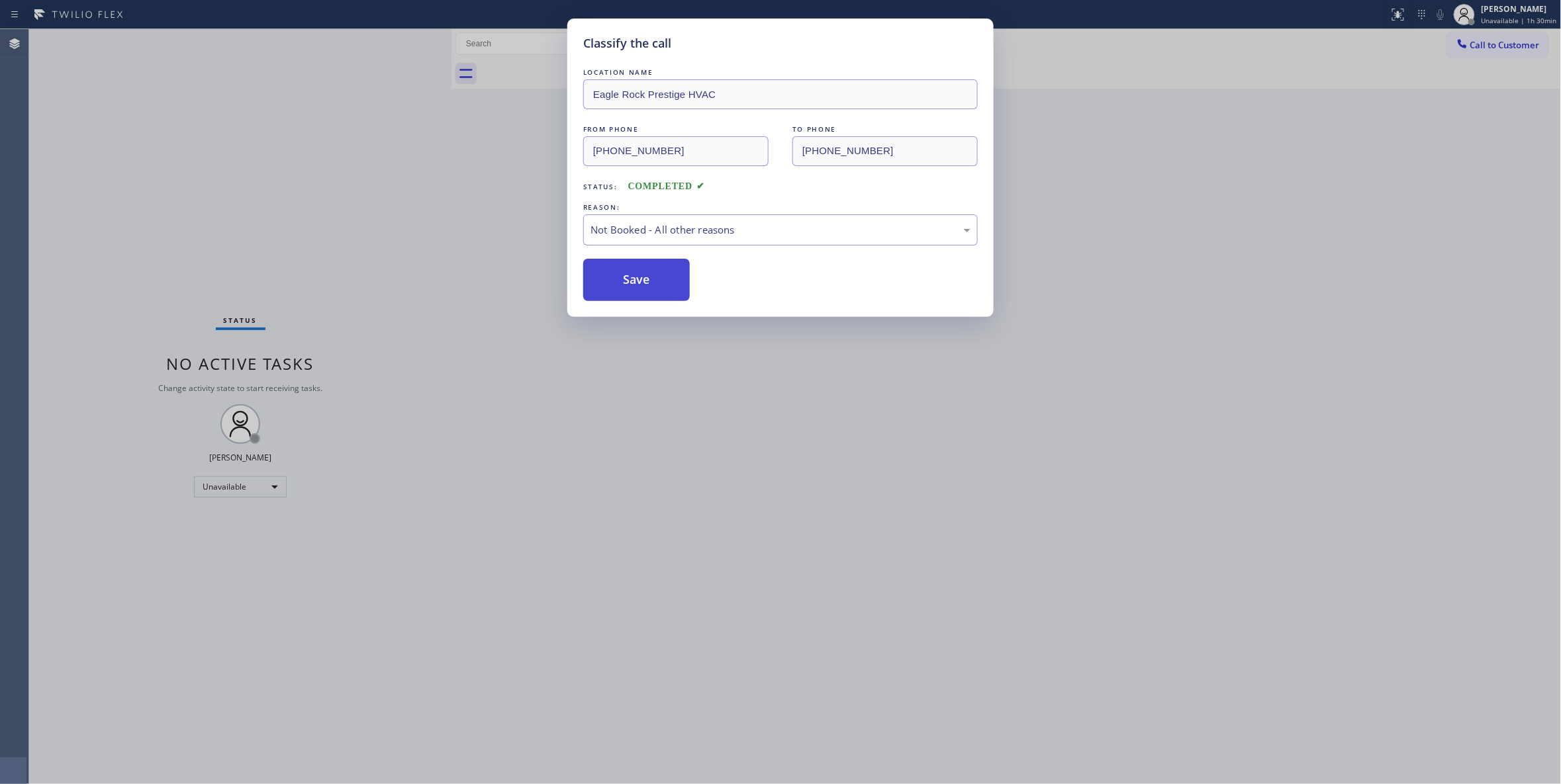
click at [675, 283] on button "Save" at bounding box center [636, 280] width 106 height 43
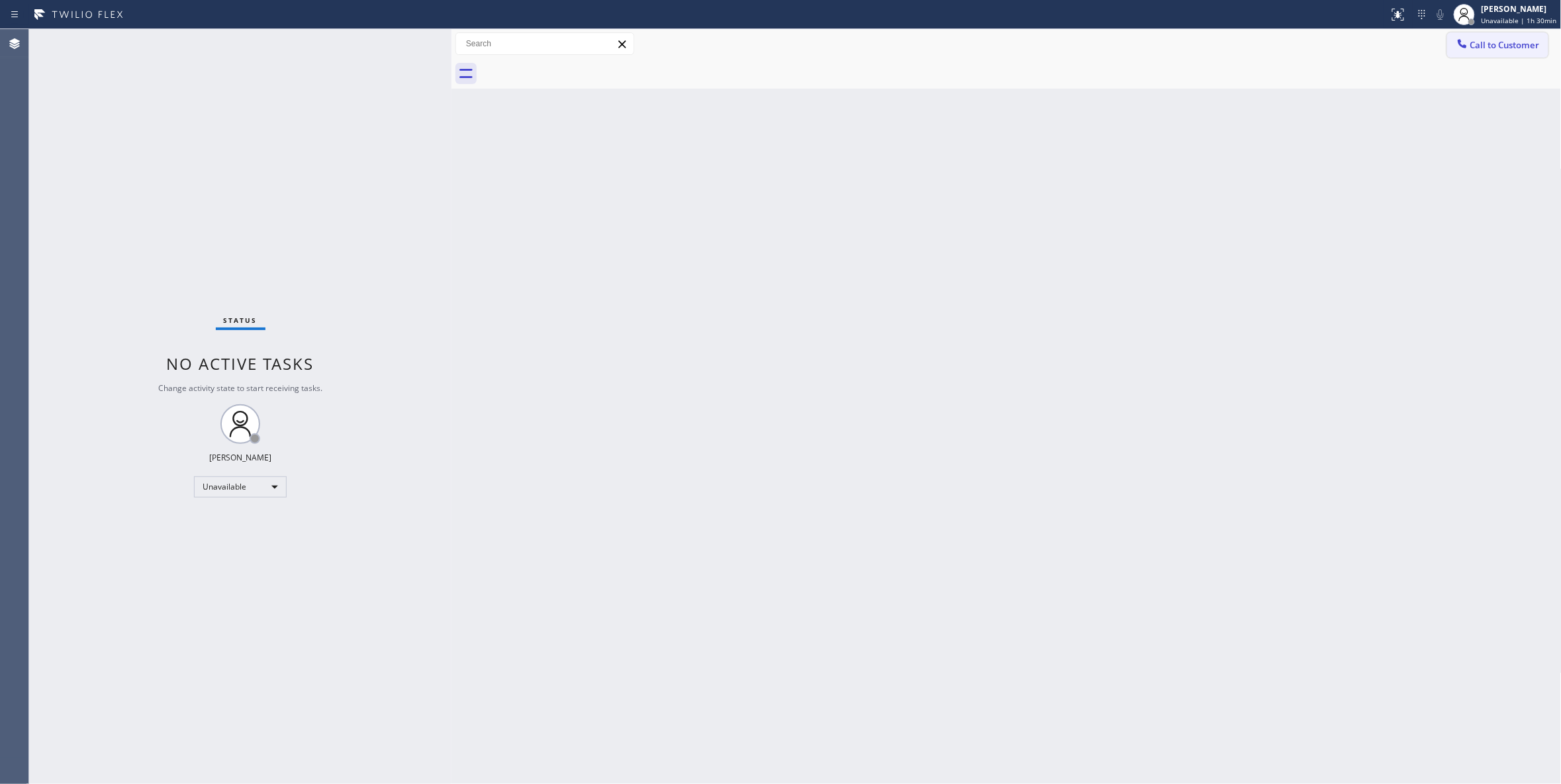
click at [1520, 45] on span "Call to Customer" at bounding box center [1504, 45] width 70 height 12
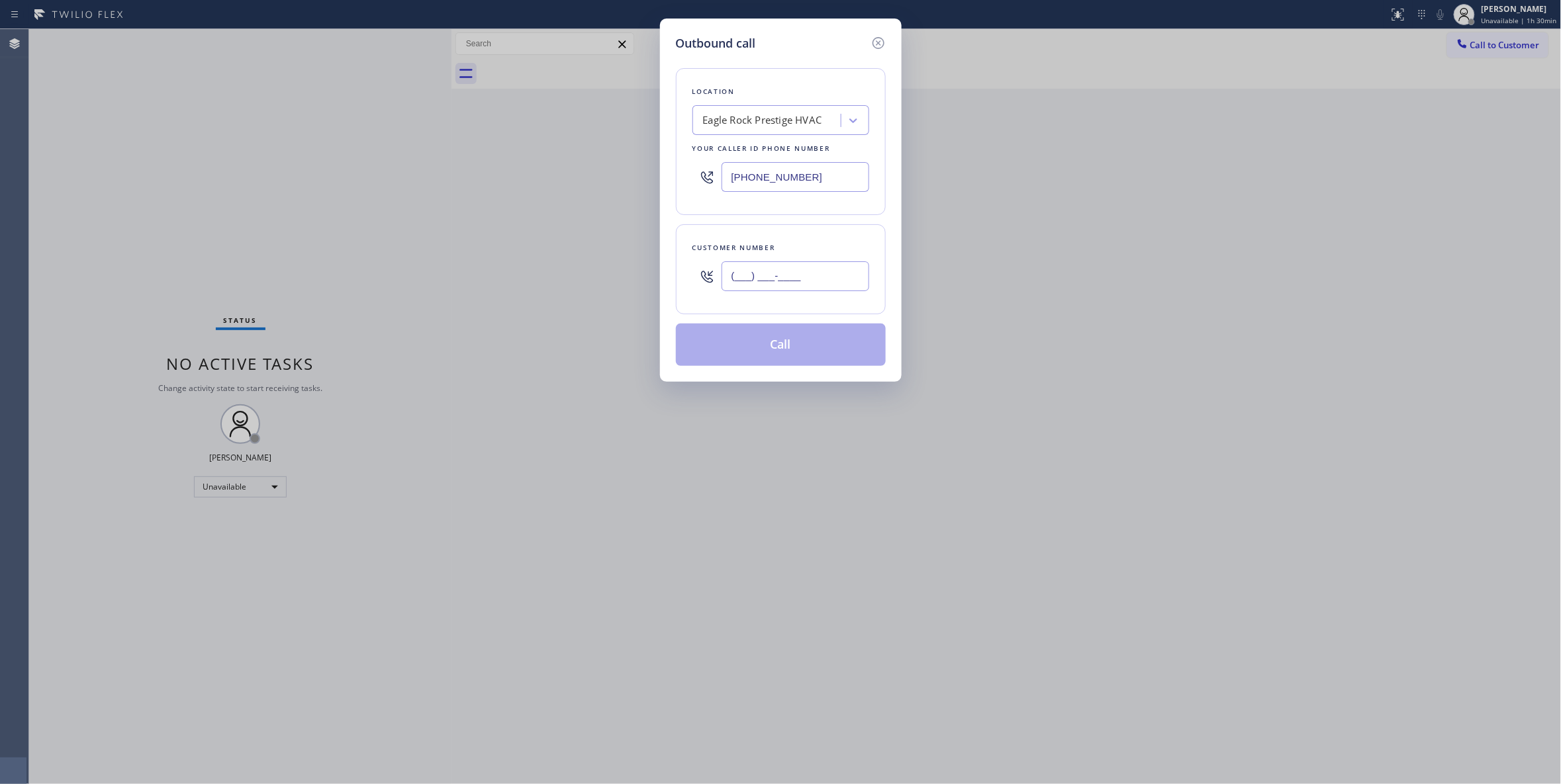
click at [789, 291] on input "(___) ___-____" at bounding box center [795, 276] width 148 height 30
paste input "562) 313-0784"
type input "(562) 313-0784"
click at [781, 337] on button "Call" at bounding box center [781, 345] width 210 height 43
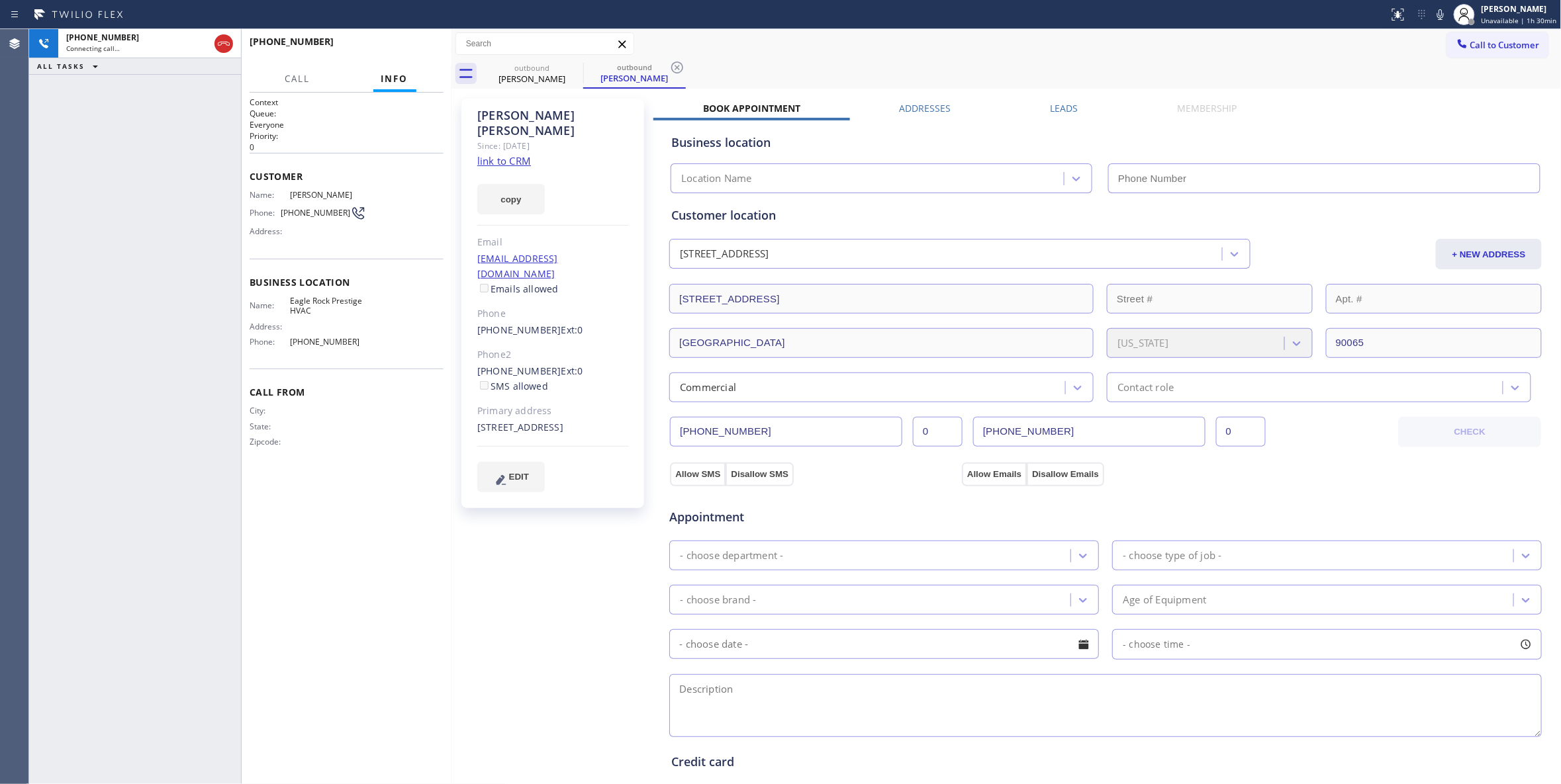
type input "(818) 732-8552"
click at [674, 68] on icon at bounding box center [677, 68] width 16 height 16
drag, startPoint x: 138, startPoint y: 670, endPoint x: 238, endPoint y: 332, distance: 352.5
click at [138, 667] on div "+15623130784 Live | 00:06 ALL TASKS ALL TASKS ACTIVE TASKS TASKS IN WRAP UP" at bounding box center [135, 407] width 212 height 755
click at [413, 46] on span "HANG UP" at bounding box center [412, 48] width 41 height 9
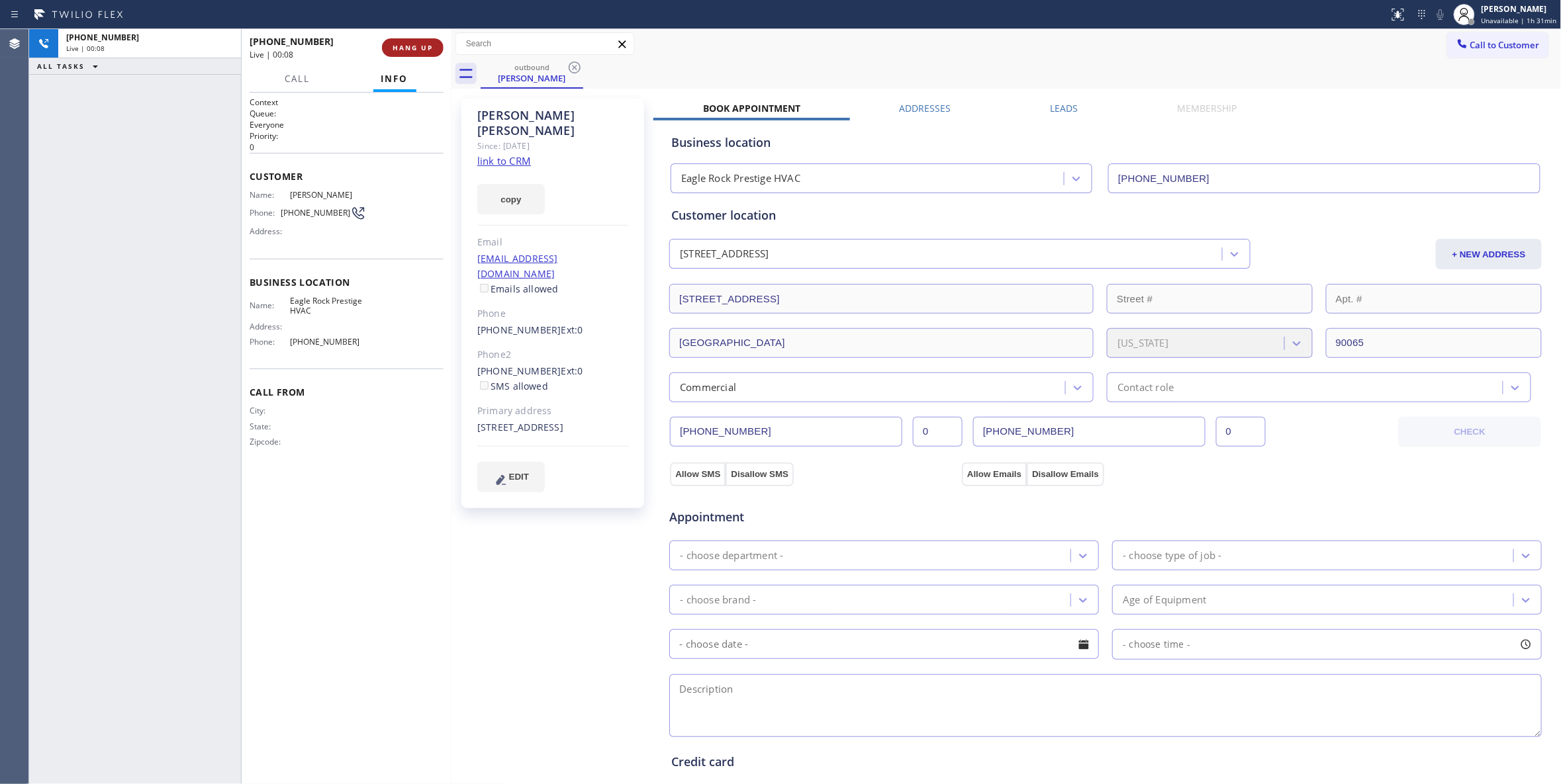
click at [414, 41] on button "HANG UP" at bounding box center [413, 48] width 62 height 19
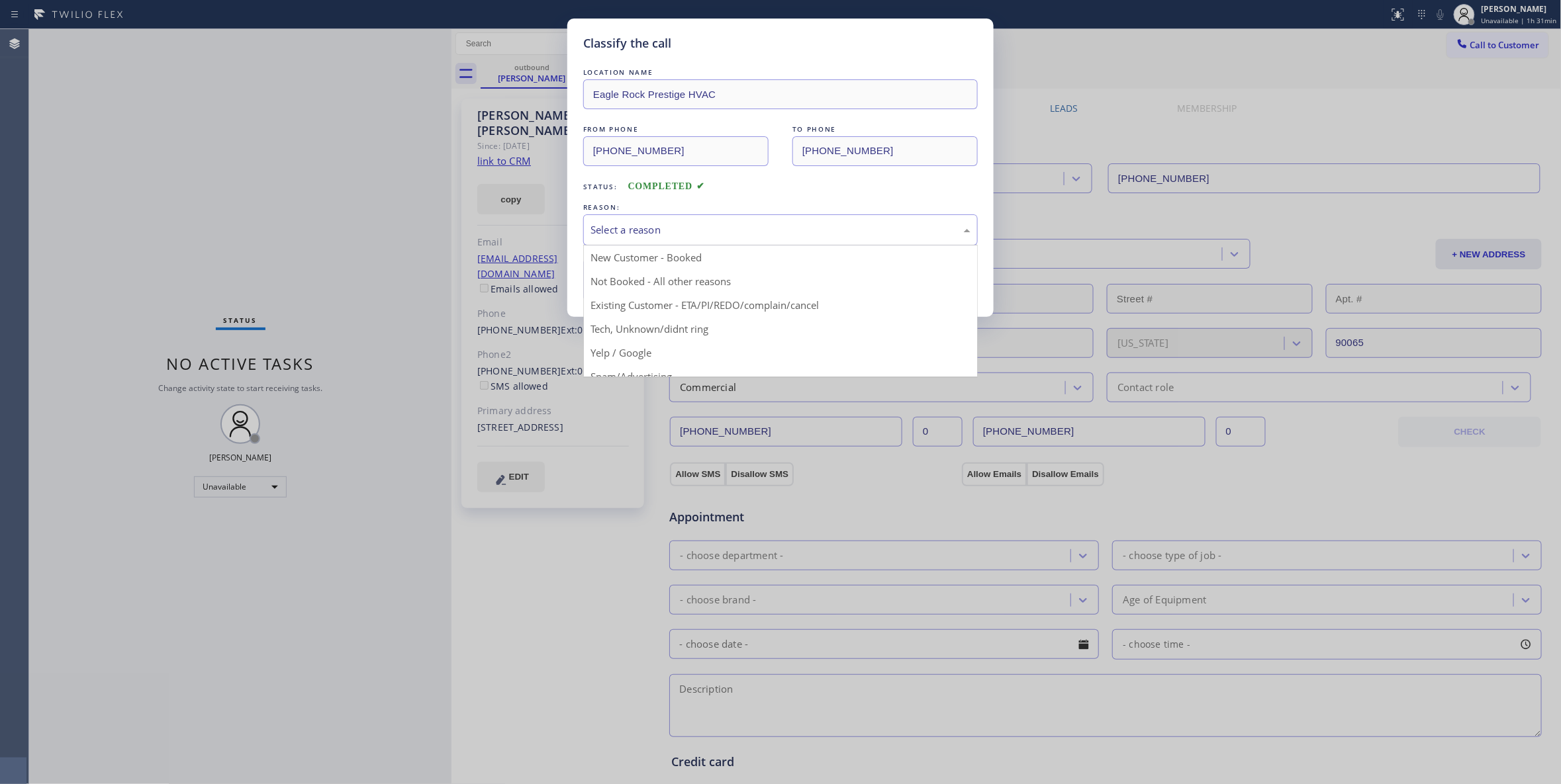
click at [667, 227] on div "Select a reason" at bounding box center [780, 230] width 380 height 15
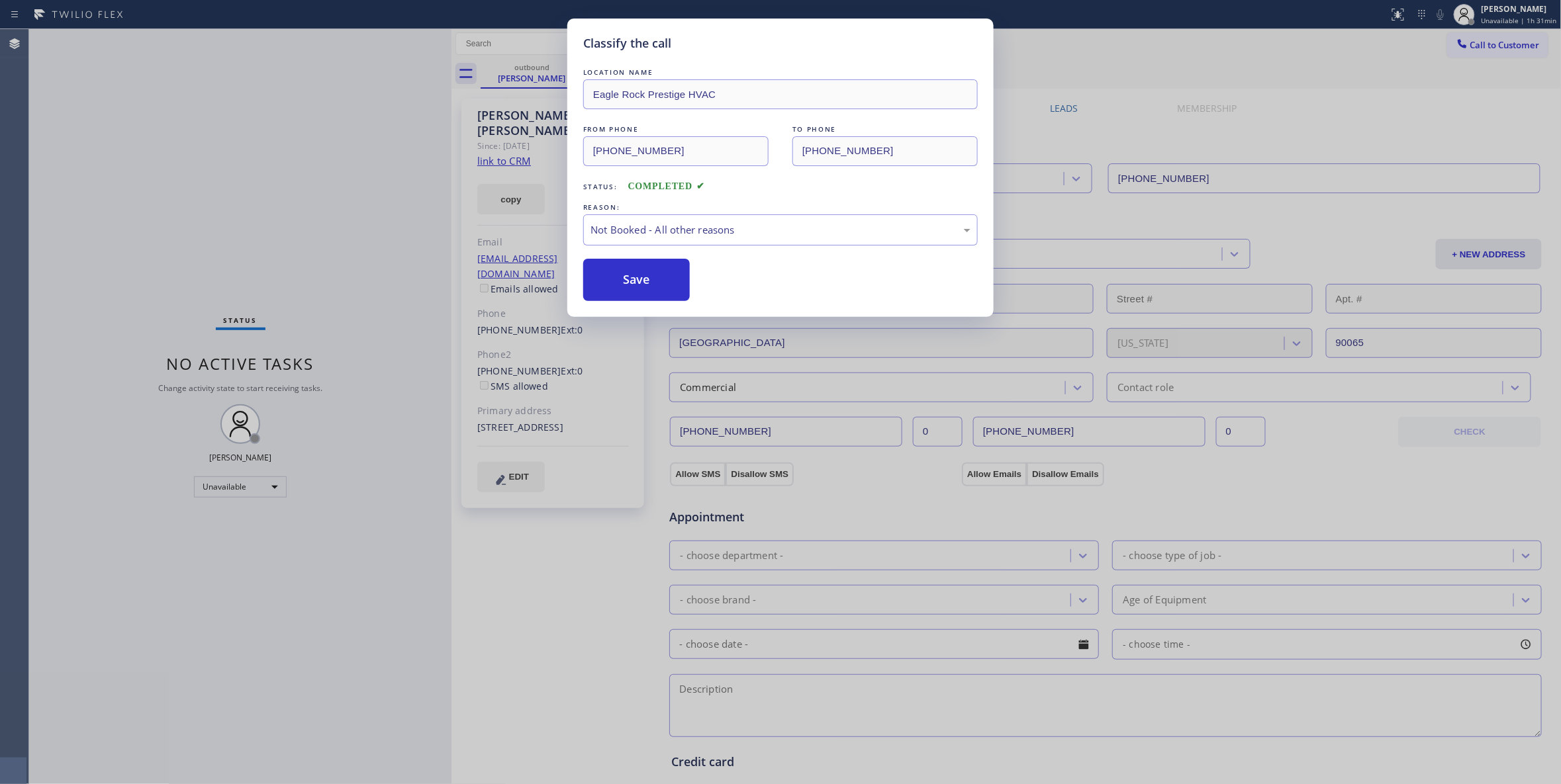
click at [644, 281] on button "Save" at bounding box center [636, 280] width 106 height 43
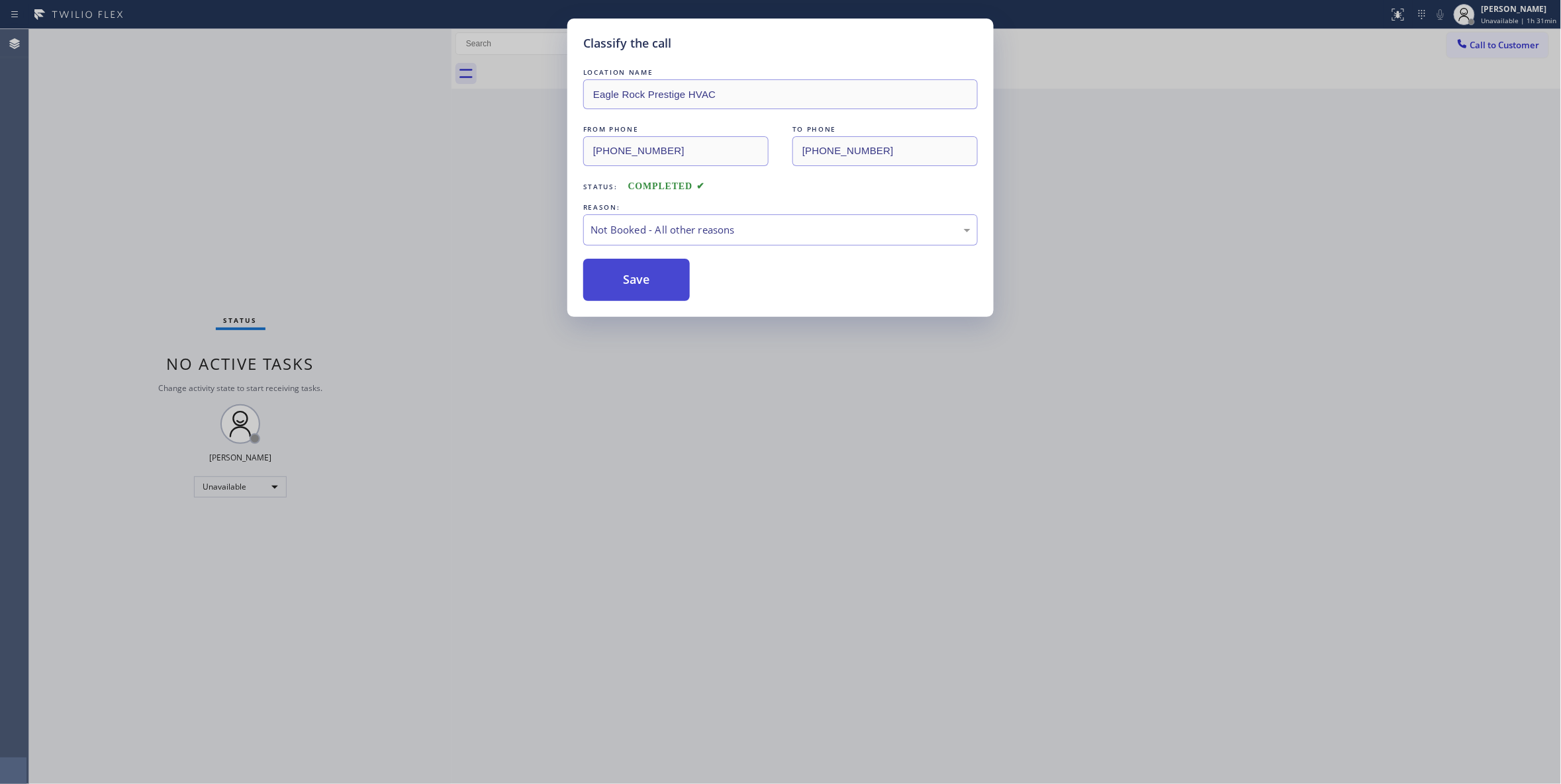
click at [644, 281] on button "Save" at bounding box center [636, 280] width 106 height 43
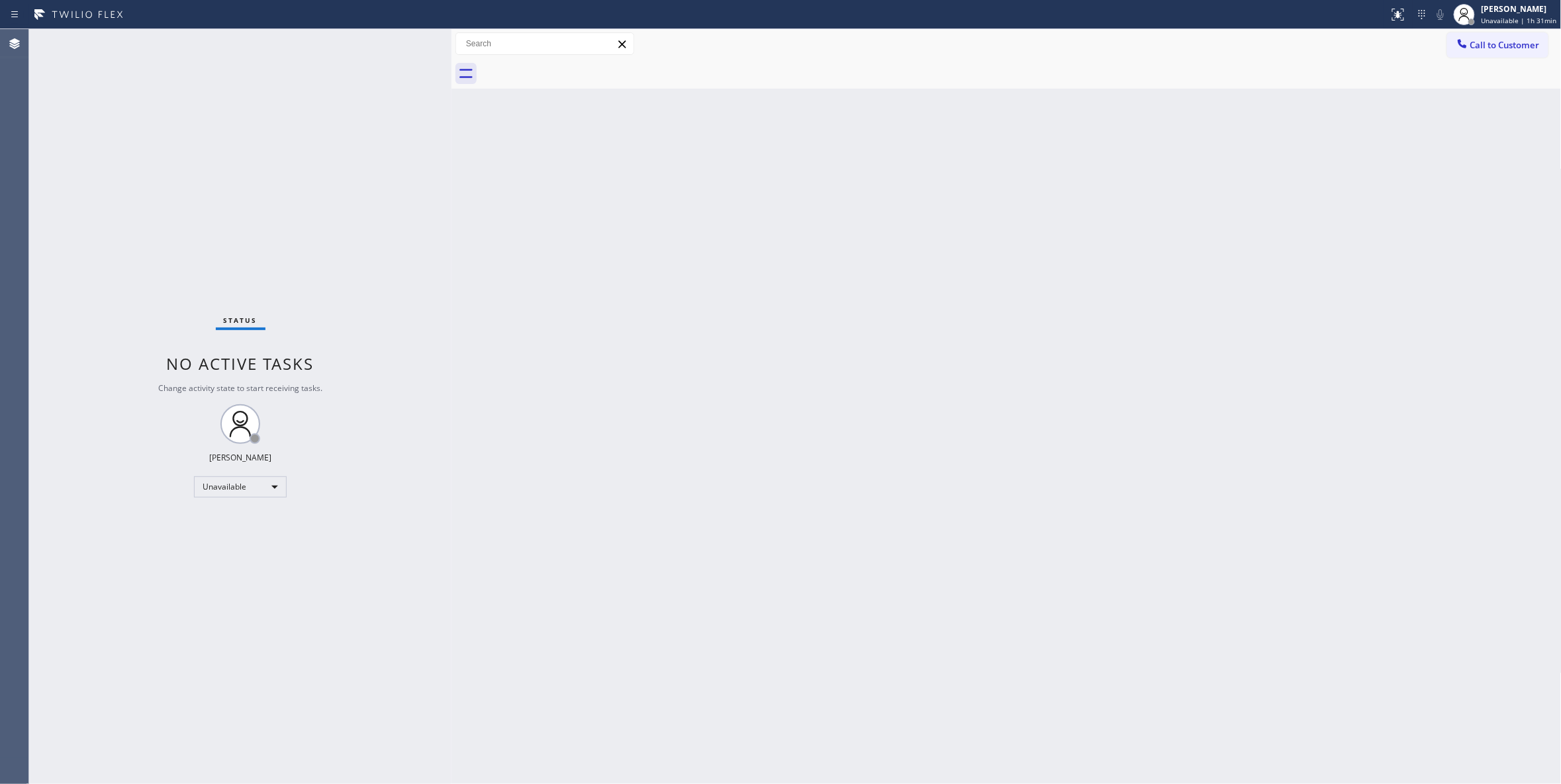
click at [181, 211] on div "Status No active tasks Change activity state to start receiving tasks. Louis Ma…" at bounding box center [240, 407] width 422 height 755
click at [138, 165] on div "Status No active tasks Change activity state to start receiving tasks. Louis Ma…" at bounding box center [240, 407] width 422 height 755
click at [84, 670] on div "Status No active tasks Change activity state to start receiving tasks. Louis Ma…" at bounding box center [240, 407] width 422 height 755
click at [90, 676] on div "Status No active tasks Change activity state to start receiving tasks. Louis Ma…" at bounding box center [240, 407] width 422 height 755
click at [1509, 25] on span "Unavailable | 2h 13min" at bounding box center [1519, 21] width 76 height 9
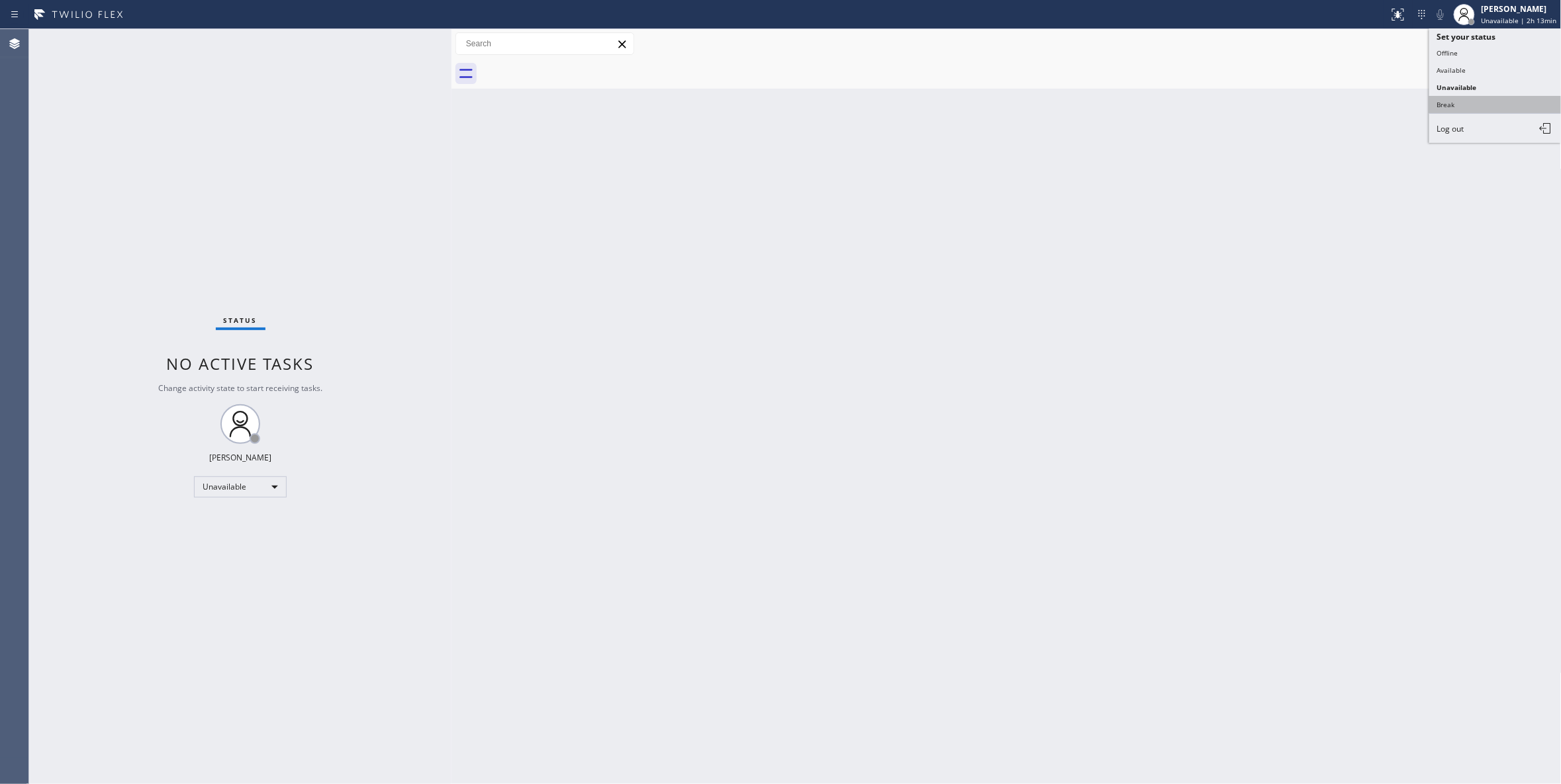
click at [1455, 106] on button "Break" at bounding box center [1495, 104] width 132 height 17
drag, startPoint x: 1365, startPoint y: 111, endPoint x: 1552, endPoint y: 7, distance: 214.0
click at [1374, 106] on div "Back to Dashboard Change Sender ID Customers Technicians Select a contact Outbo…" at bounding box center [1007, 407] width 1110 height 755
click at [1491, 19] on span "Break | 17:35" at bounding box center [1513, 21] width 44 height 9
click at [1461, 90] on button "Unavailable" at bounding box center [1495, 87] width 132 height 17
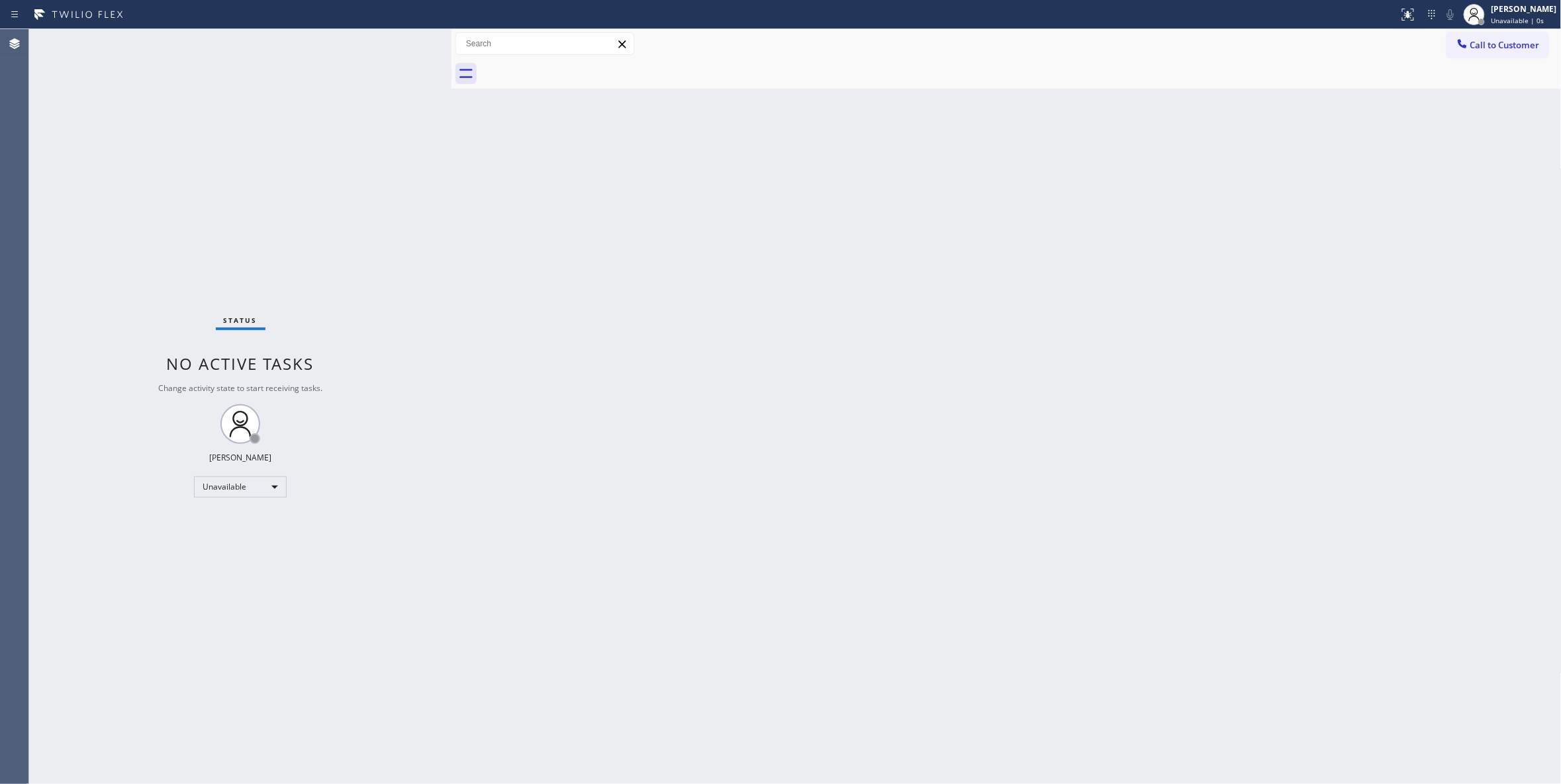
click at [757, 503] on div "Back to Dashboard Change Sender ID Customers Technicians Select a contact Outbo…" at bounding box center [1007, 407] width 1110 height 755
click at [80, 425] on div "Status No active tasks Change activity state to start receiving tasks. Louis Ma…" at bounding box center [240, 407] width 422 height 755
click at [88, 267] on div "Status No active tasks Change activity state to start receiving tasks. Louis Ma…" at bounding box center [240, 407] width 422 height 755
drag, startPoint x: 1030, startPoint y: 434, endPoint x: 538, endPoint y: 189, distance: 549.6
click at [1030, 431] on div "Back to Dashboard Change Sender ID Customers Technicians Select a contact Outbo…" at bounding box center [1007, 407] width 1110 height 755
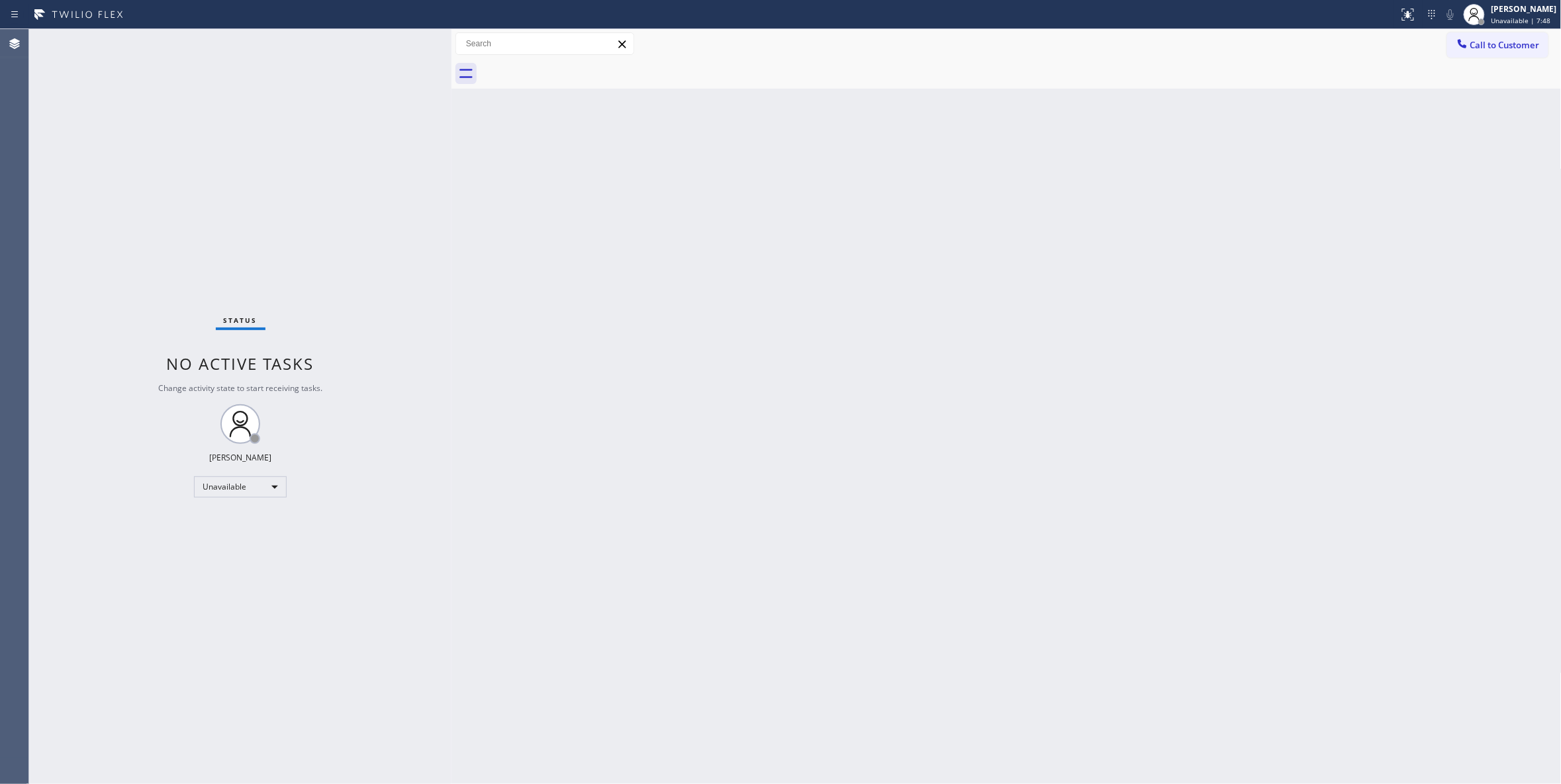
drag, startPoint x: 41, startPoint y: 484, endPoint x: 51, endPoint y: 484, distance: 10.0
click at [41, 484] on div "Status No active tasks Change activity state to start receiving tasks. Louis Ma…" at bounding box center [240, 407] width 422 height 755
click at [1506, 49] on span "Call to Customer" at bounding box center [1504, 45] width 70 height 12
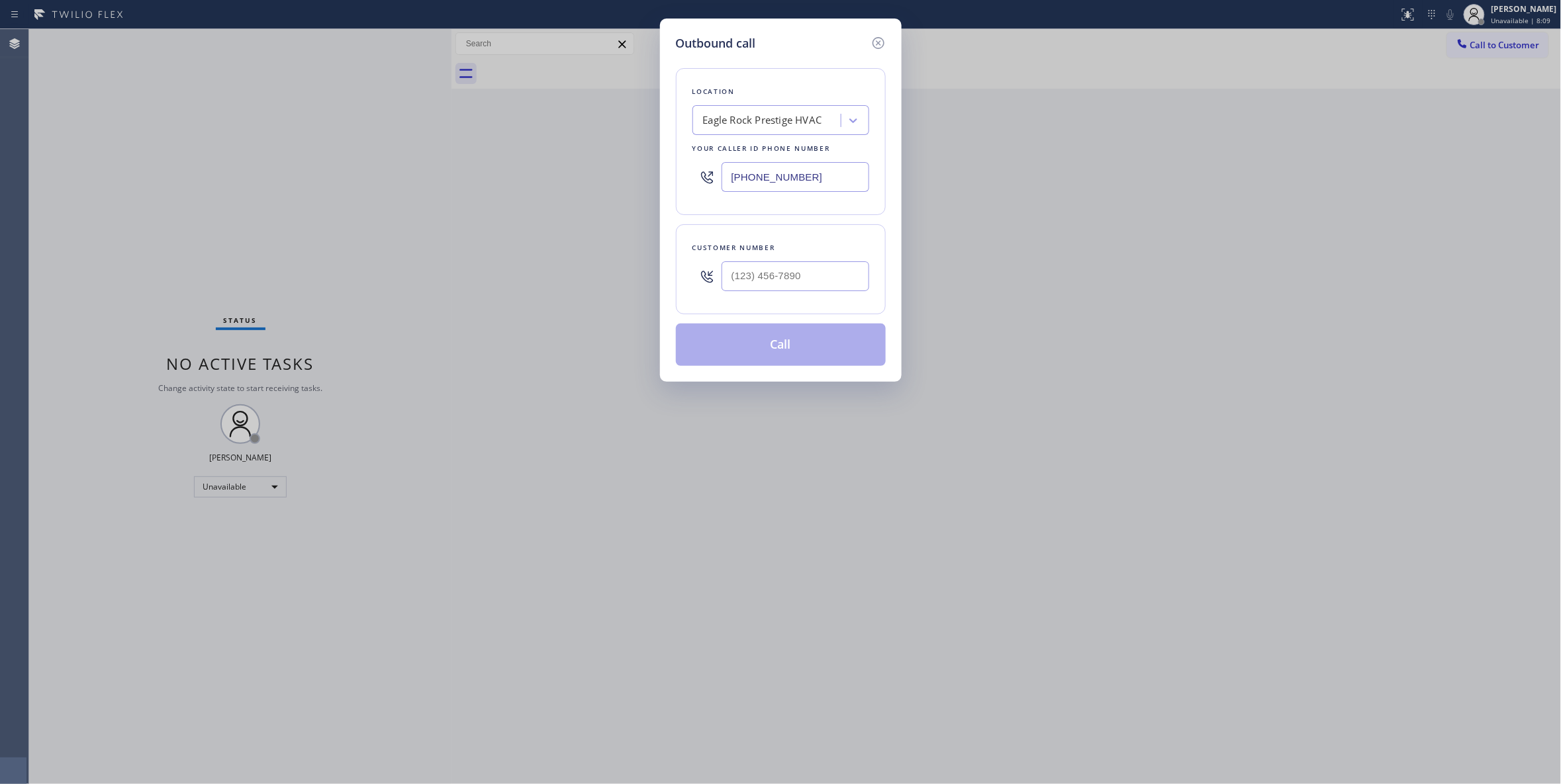
paste input "760) 388-9800"
drag, startPoint x: 856, startPoint y: 171, endPoint x: 771, endPoint y: 276, distance: 135.1
click at [420, 191] on div "Outbound call Location Eagle Rock Prestige HVAC Your caller id phone number (81…" at bounding box center [780, 392] width 1561 height 784
type input "(760) 388-9800"
click at [788, 271] on input "(___) ___-____" at bounding box center [795, 276] width 148 height 30
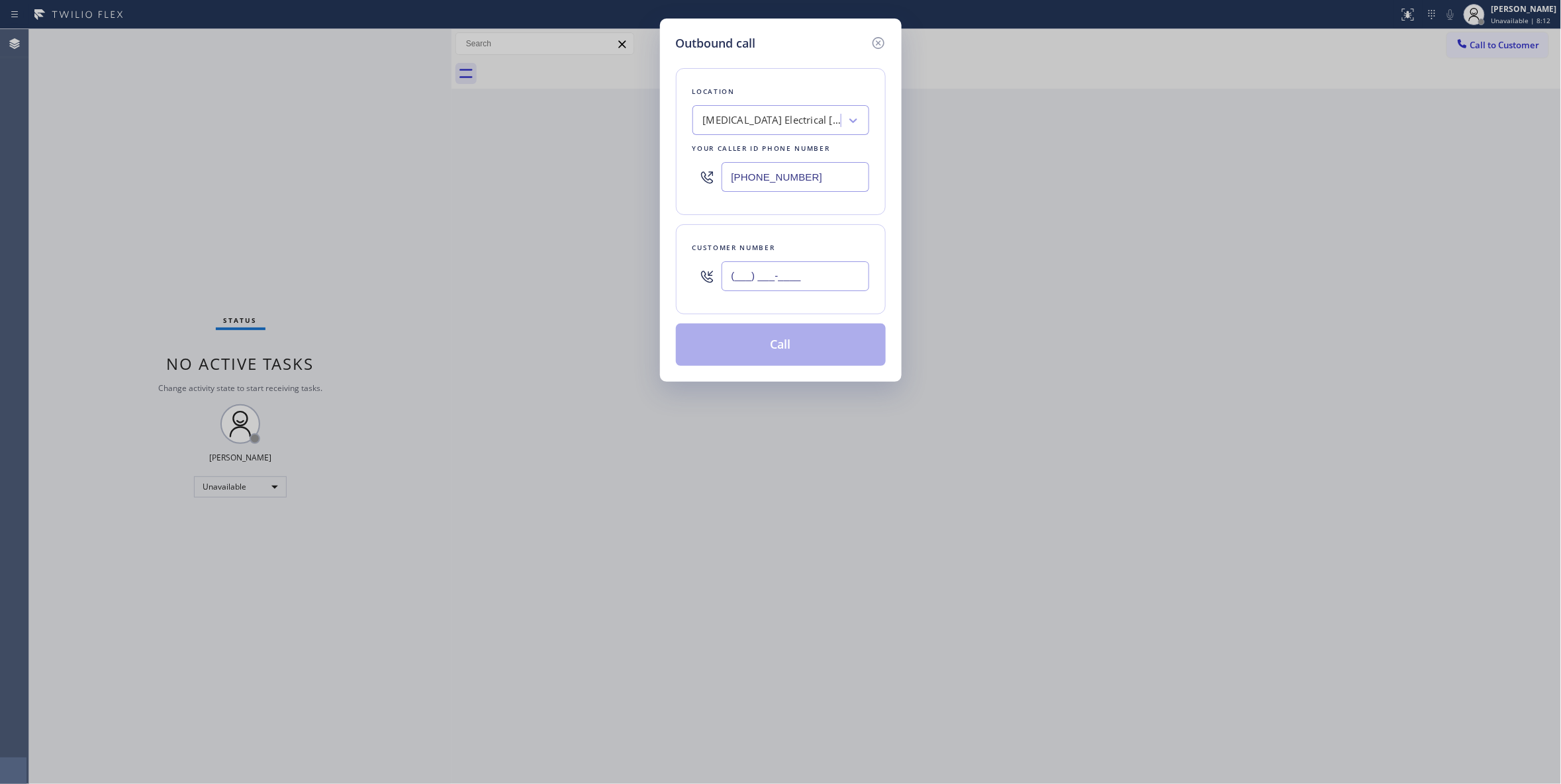
paste input "442) 241-9300"
type input "(442) 241-9300"
click at [805, 359] on button "Call" at bounding box center [781, 345] width 210 height 43
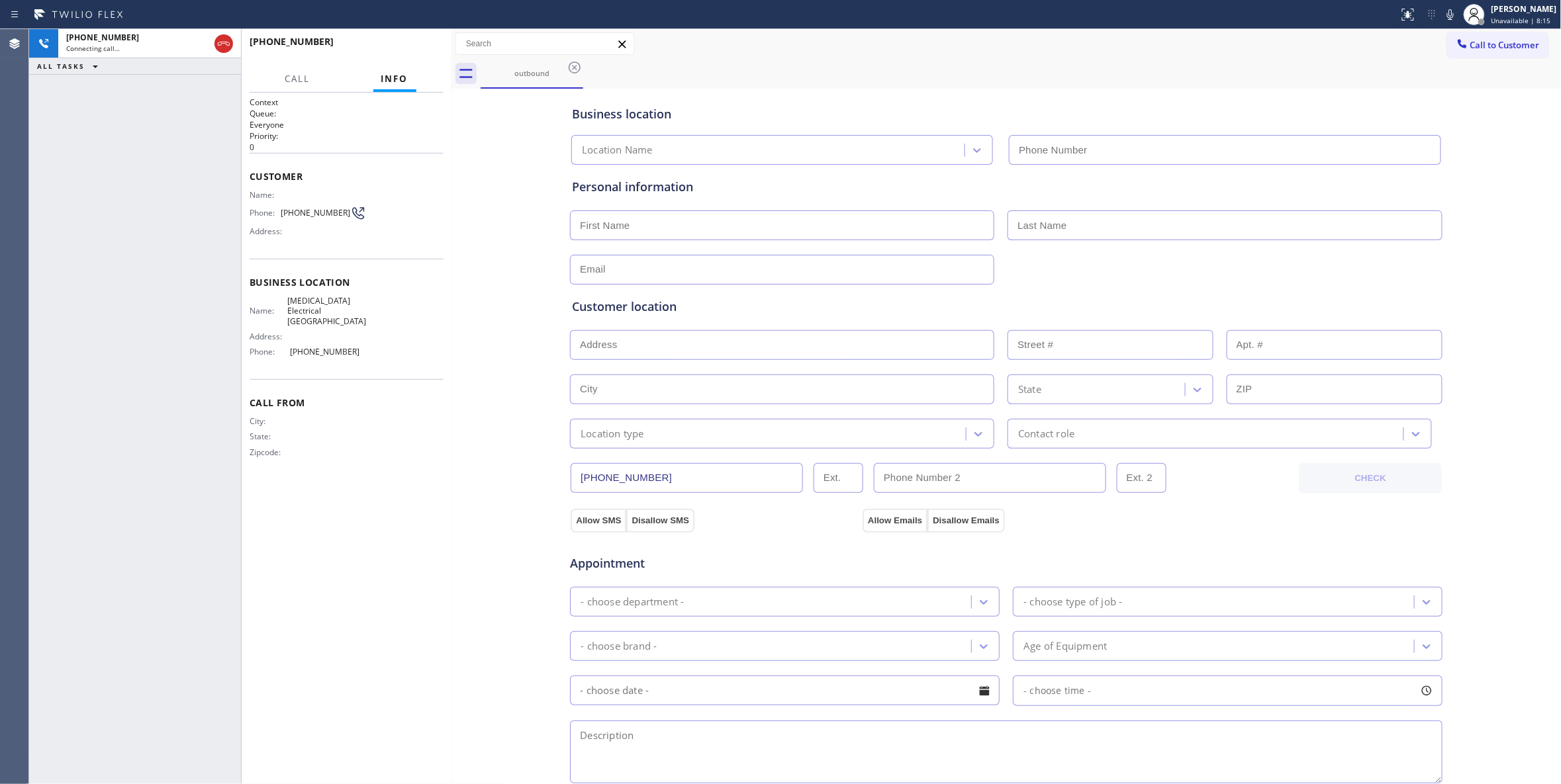
type input "(760) 388-9800"
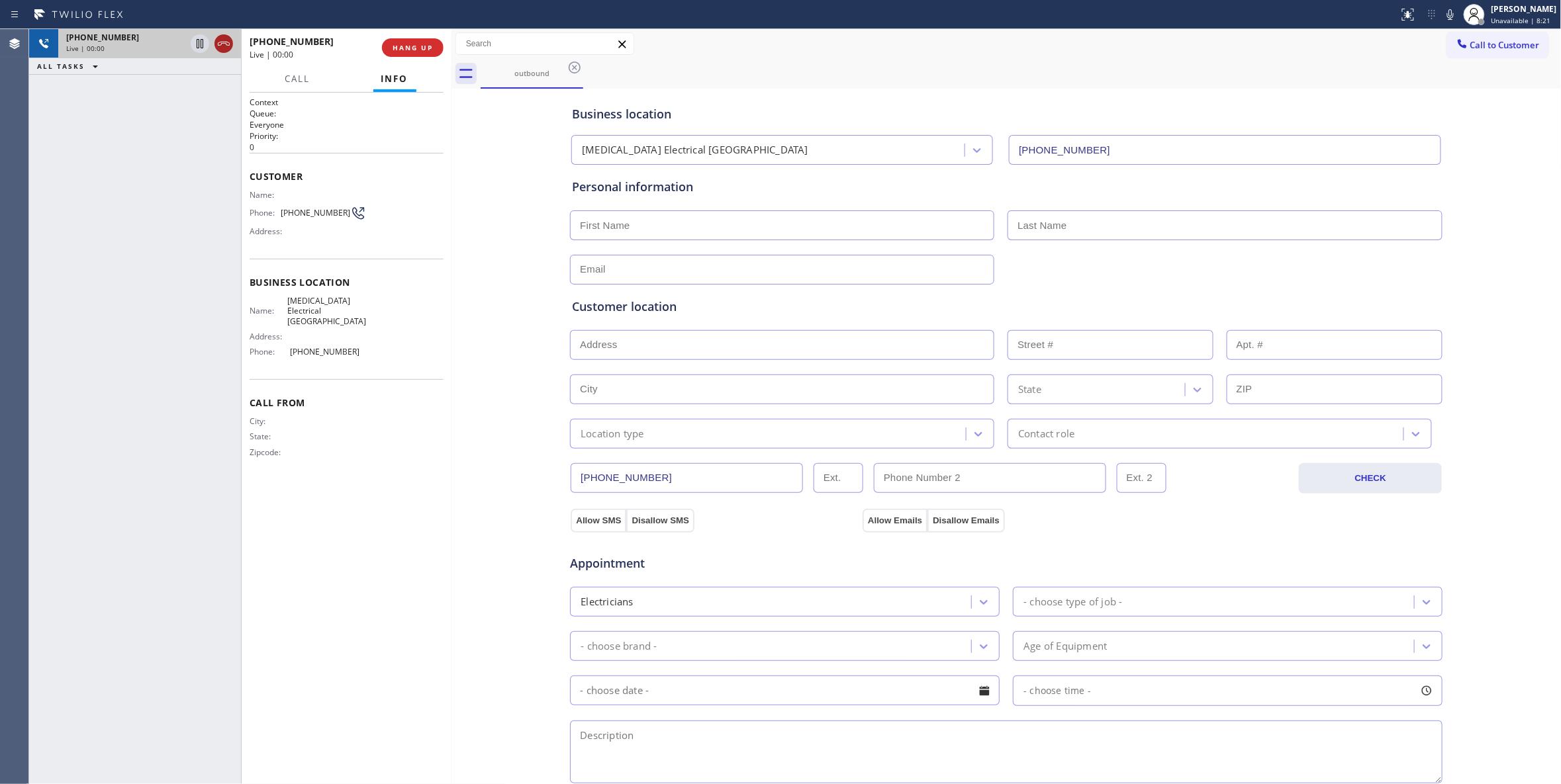
click at [221, 43] on icon at bounding box center [224, 44] width 16 height 16
click at [420, 35] on div "+14422419300 Live | 00:00 HANG UP" at bounding box center [346, 48] width 194 height 35
click at [426, 46] on span "COMPLETE" at bounding box center [410, 48] width 46 height 9
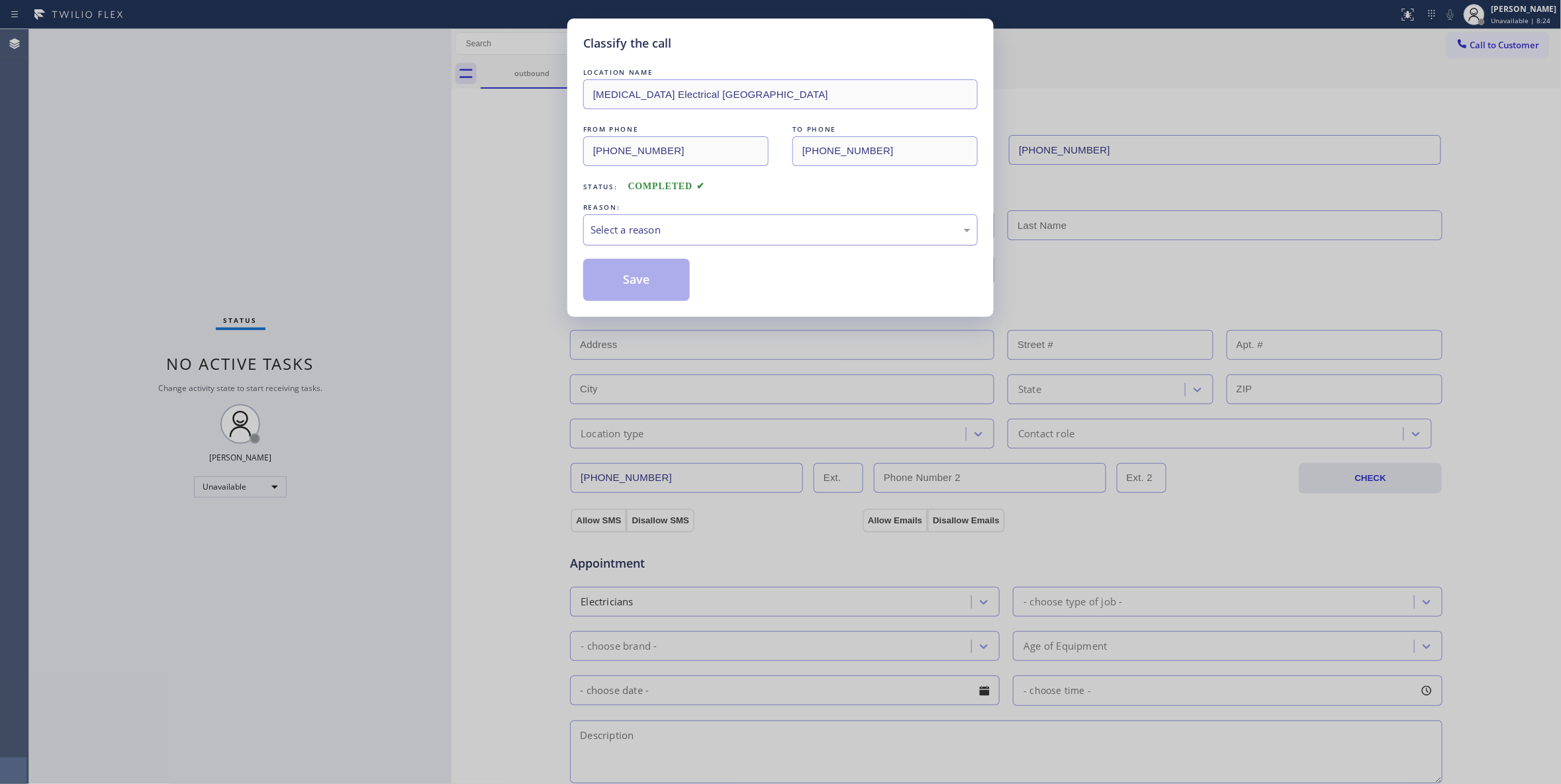
click at [631, 236] on div "Select a reason" at bounding box center [780, 230] width 380 height 15
click at [648, 281] on button "Save" at bounding box center [636, 280] width 106 height 43
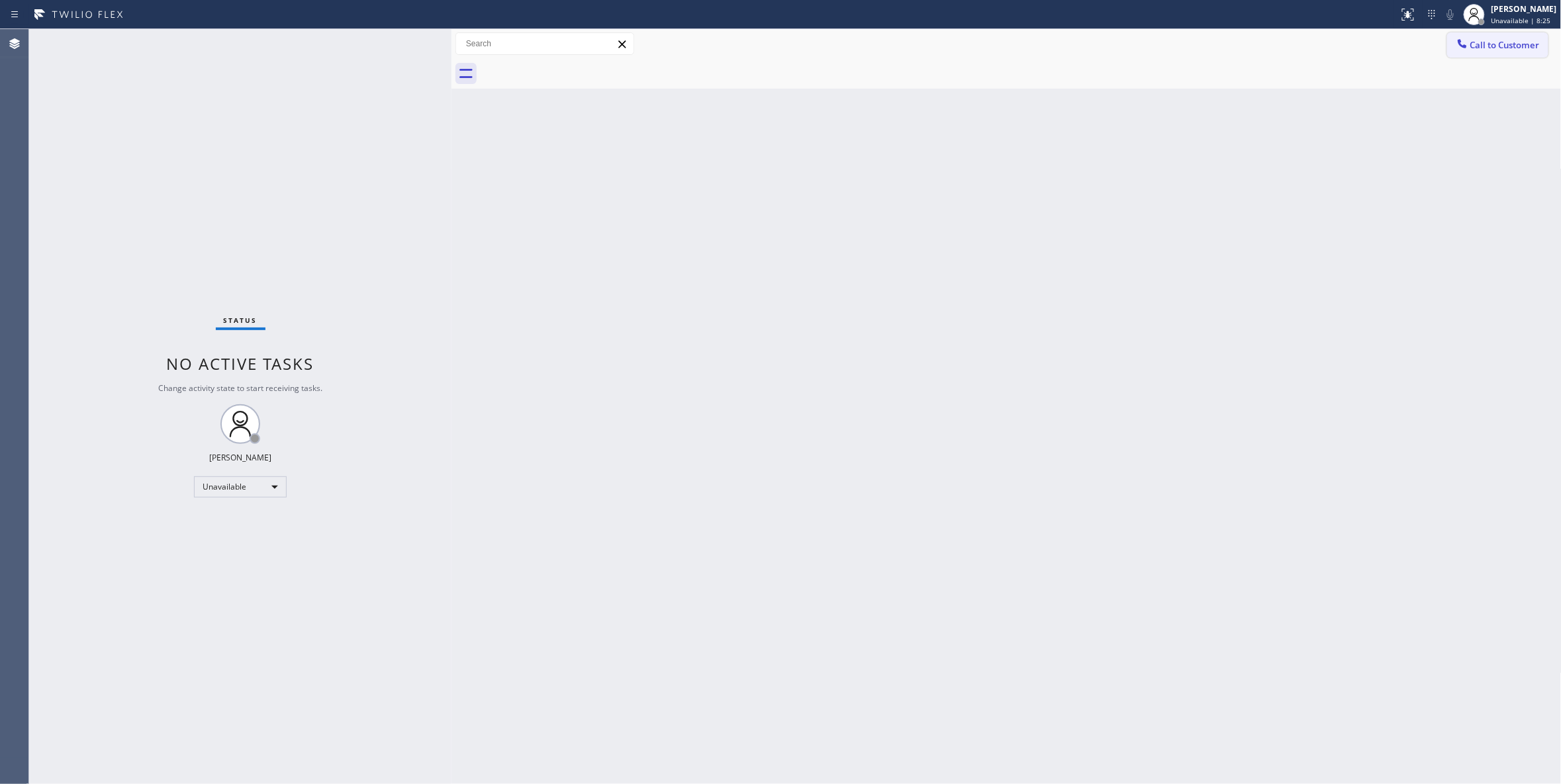
click at [1518, 48] on span "Call to Customer" at bounding box center [1504, 45] width 70 height 12
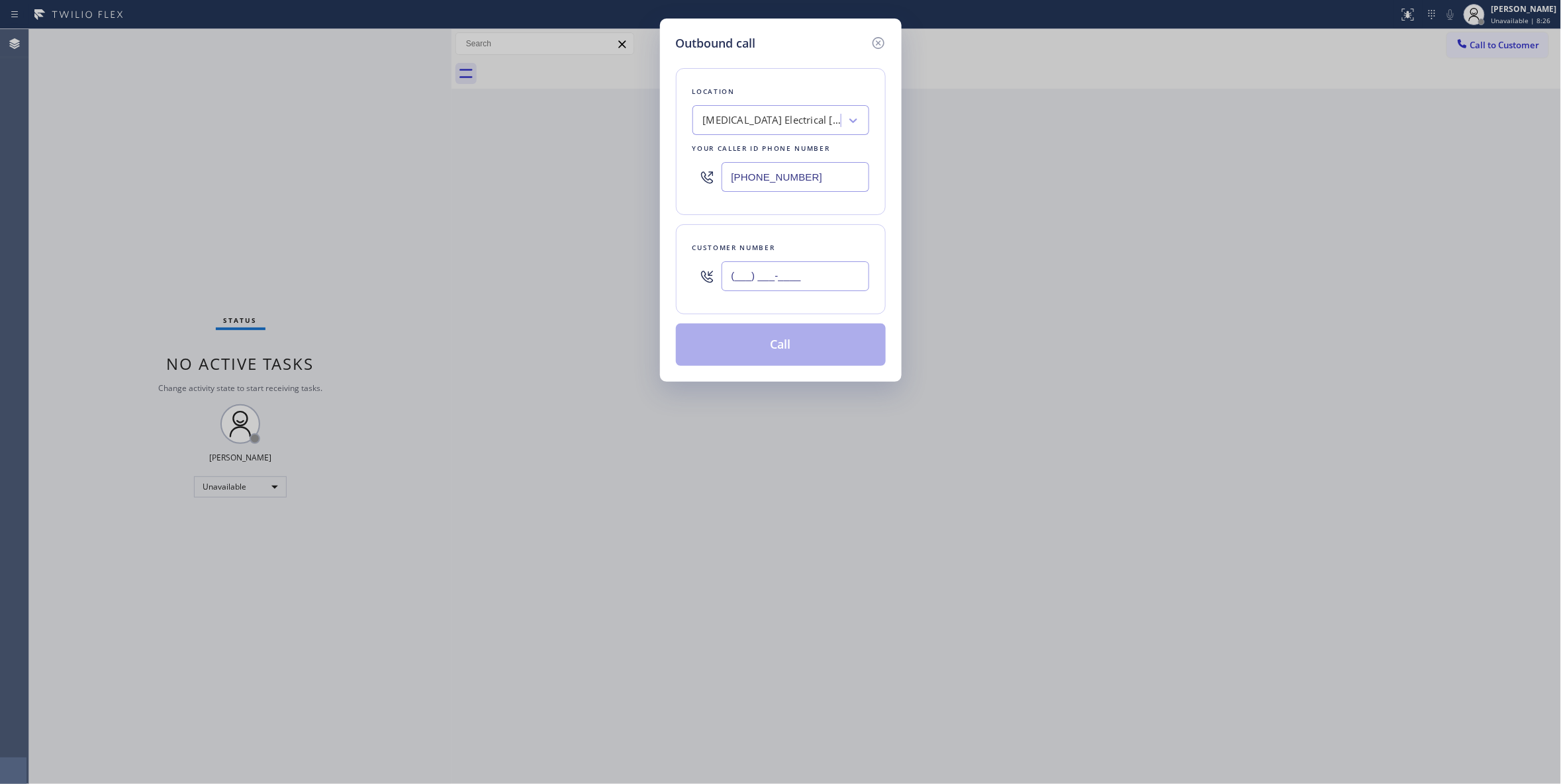
click at [812, 280] on input "(___) ___-____" at bounding box center [795, 276] width 148 height 30
paste input "442) 241-9300"
type input "(442) 241-9300"
click at [808, 355] on button "Call" at bounding box center [781, 345] width 210 height 43
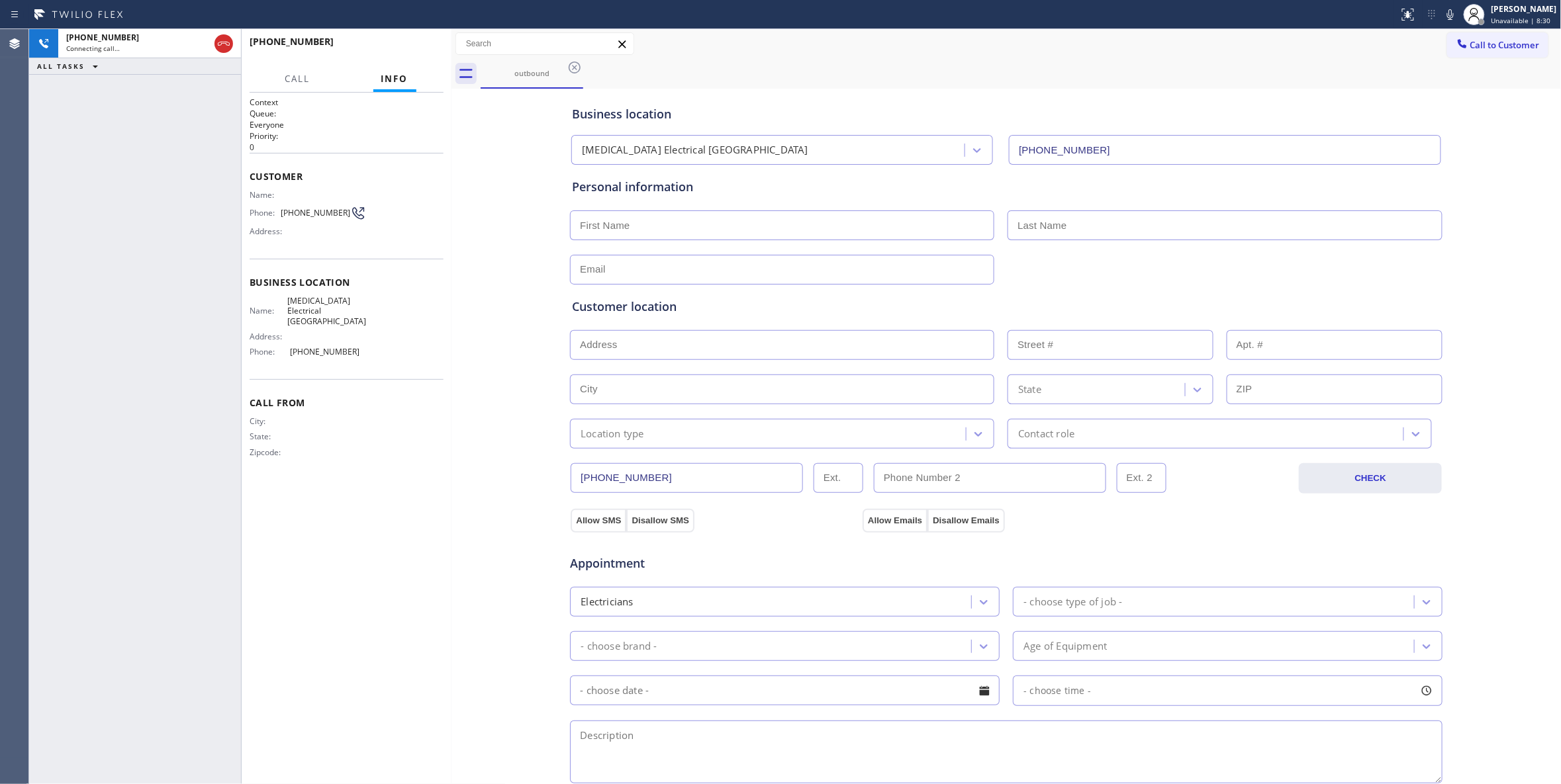
type input "(760) 388-9800"
click at [225, 41] on icon at bounding box center [224, 44] width 16 height 16
click at [400, 48] on span "HANG UP" at bounding box center [412, 48] width 41 height 9
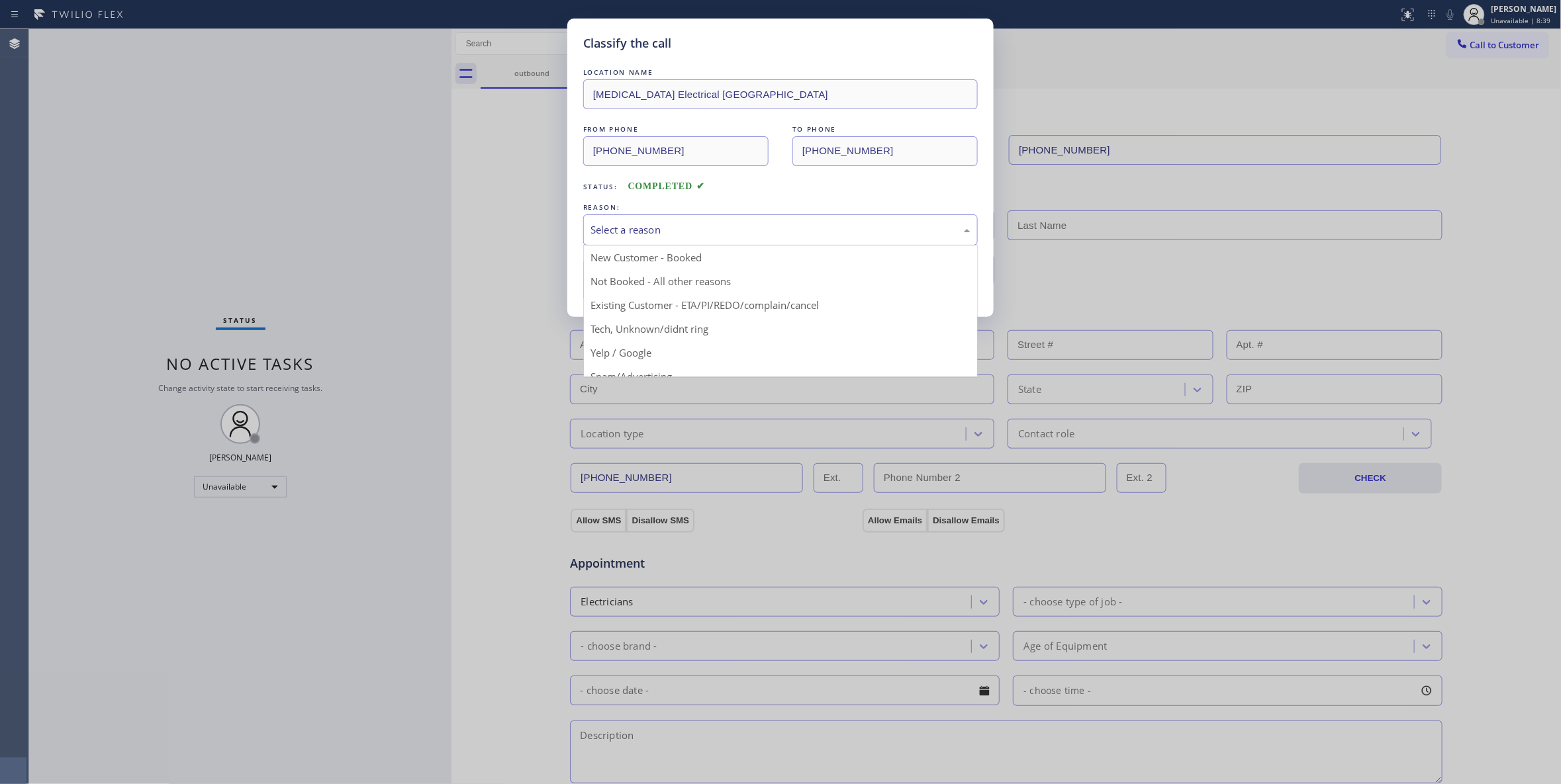
click at [671, 227] on div "Select a reason" at bounding box center [780, 230] width 380 height 15
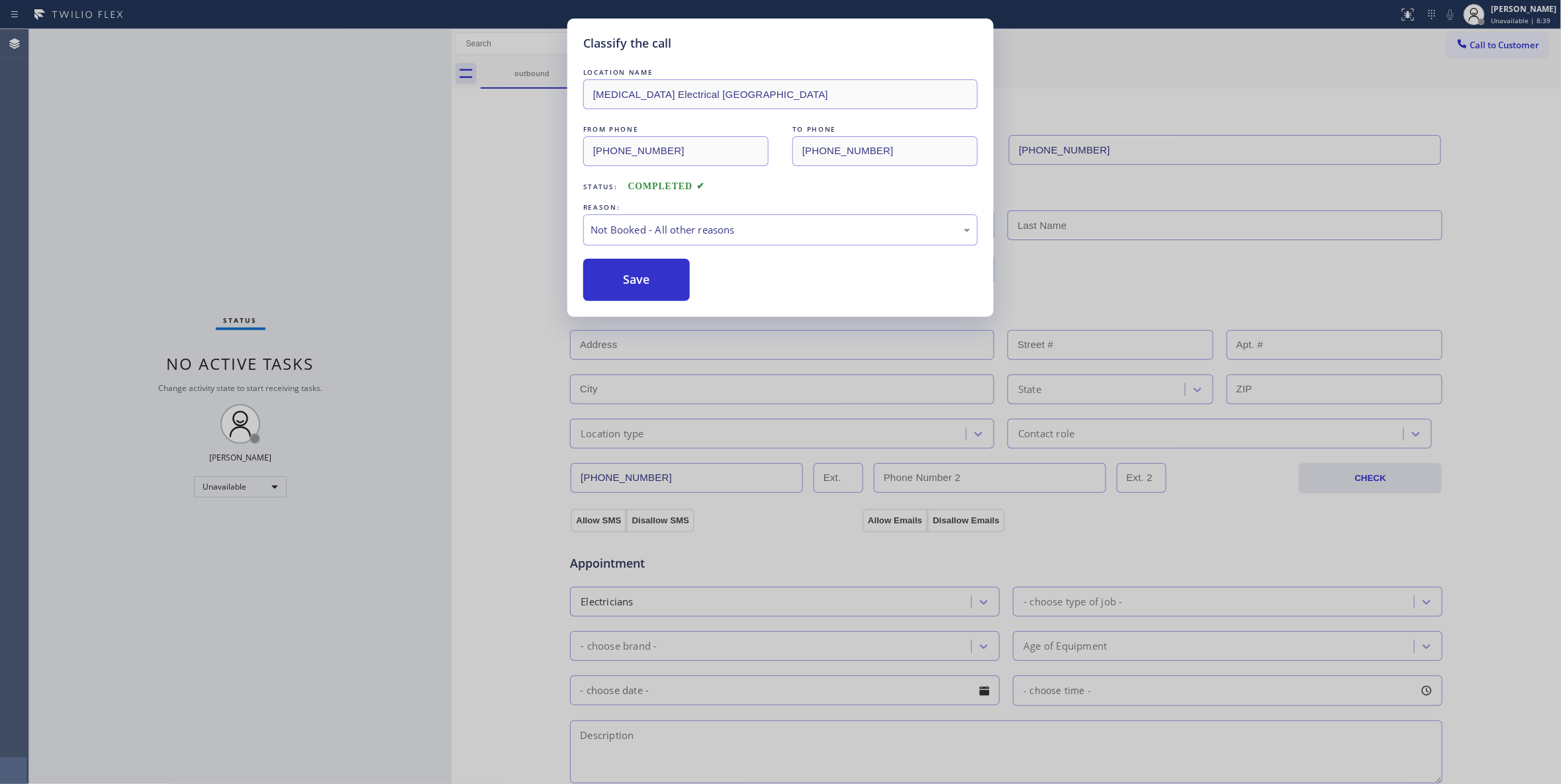
click at [671, 276] on button "Save" at bounding box center [636, 280] width 106 height 43
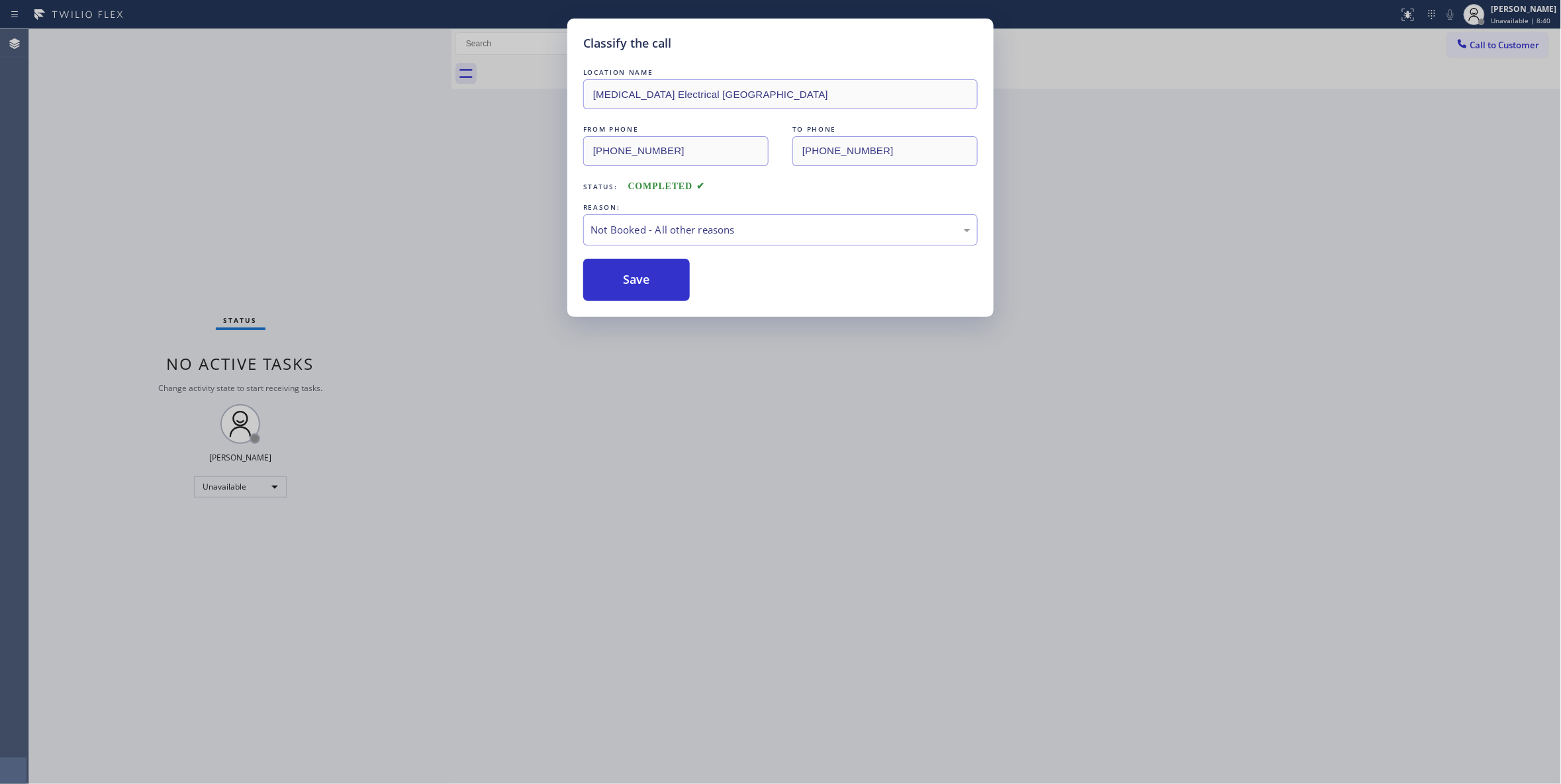
click at [671, 276] on button "Save" at bounding box center [636, 280] width 106 height 43
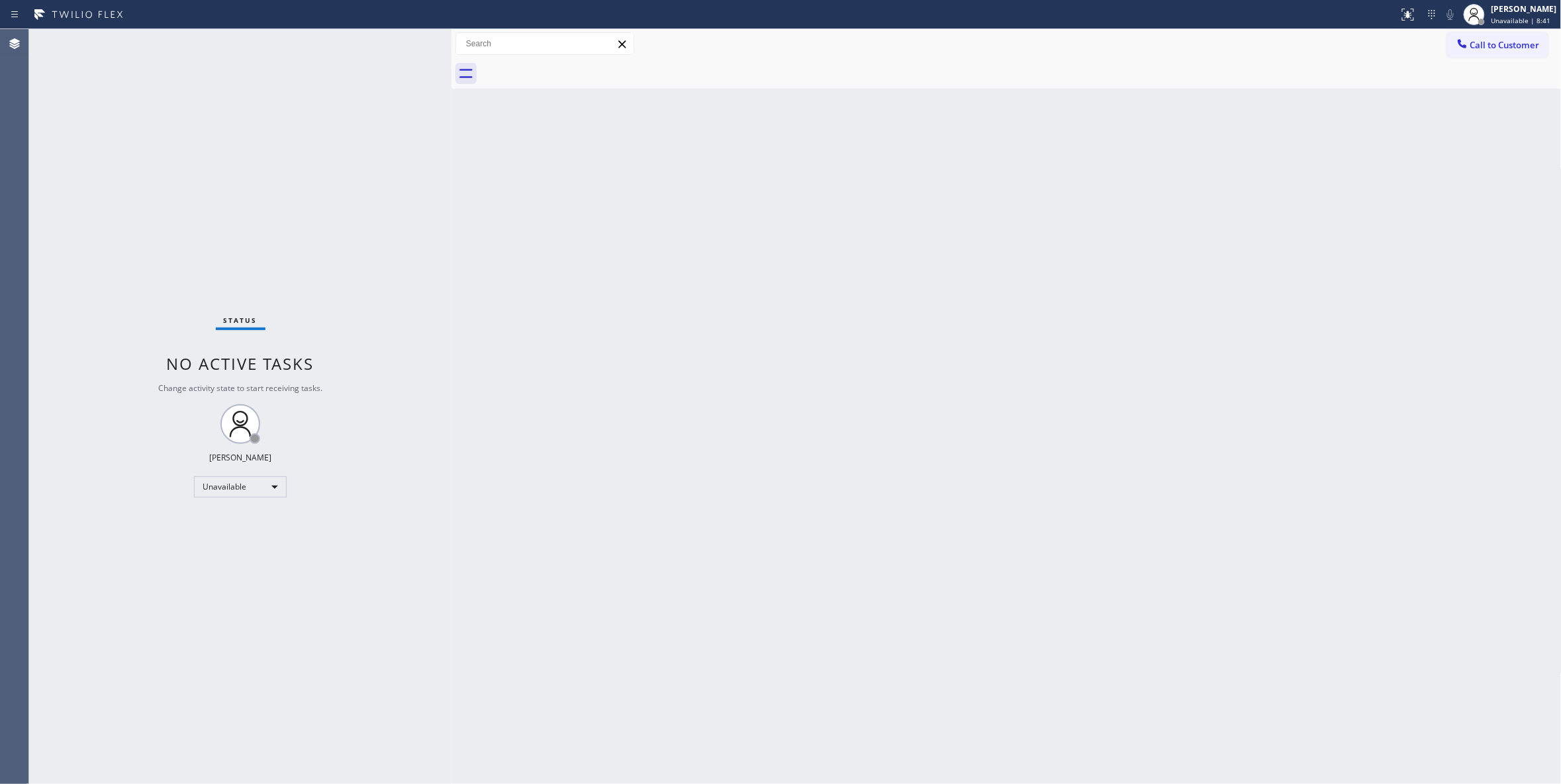
drag, startPoint x: 1499, startPoint y: 46, endPoint x: 1471, endPoint y: 46, distance: 28.0
click at [1497, 45] on span "Call to Customer" at bounding box center [1504, 45] width 70 height 12
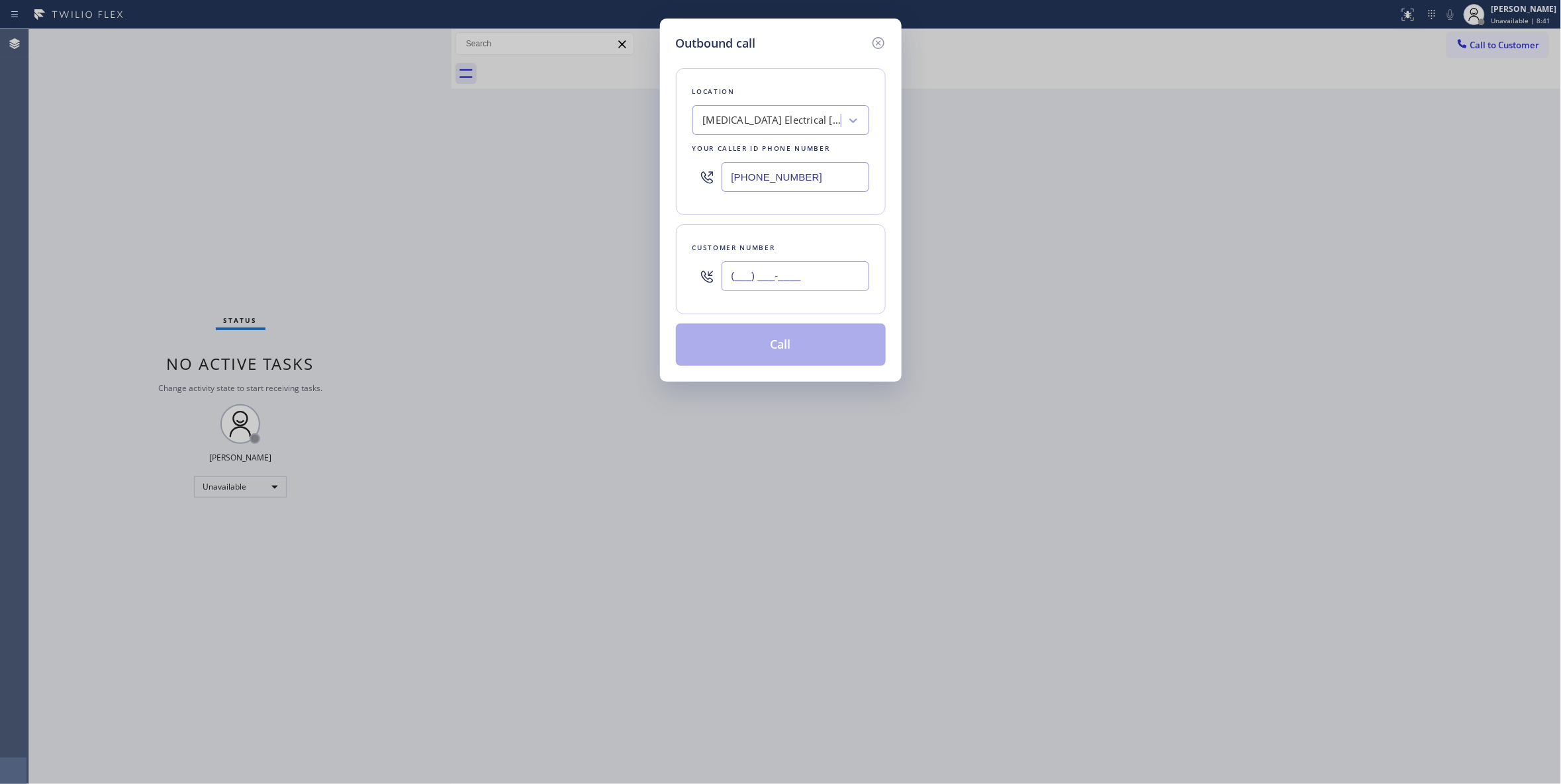
click at [806, 287] on input "(___) ___-____" at bounding box center [795, 276] width 148 height 30
paste input "442) 241-9300"
type input "(442) 241-9300"
click at [802, 347] on button "Call" at bounding box center [781, 345] width 210 height 43
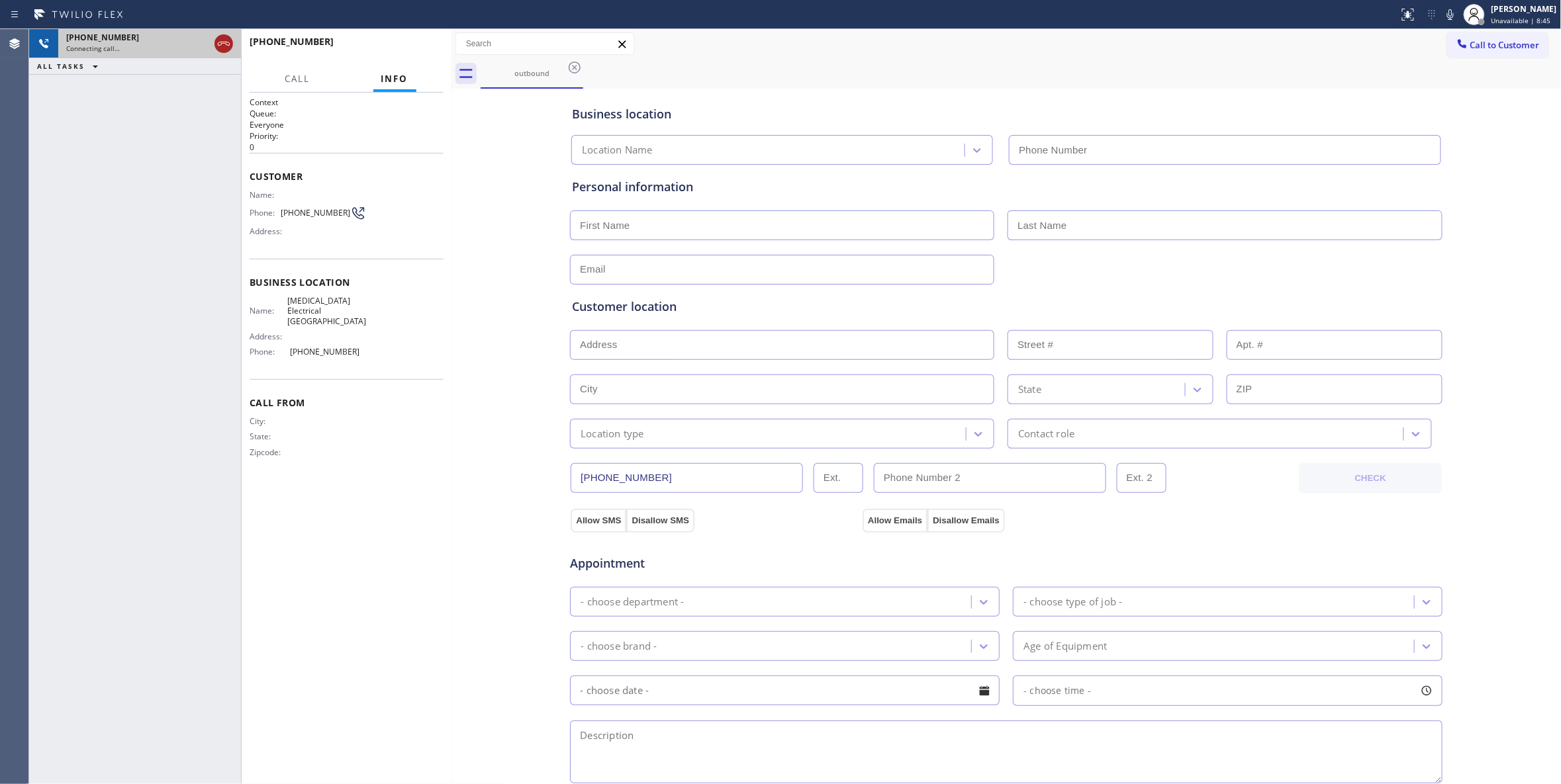
type input "(760) 388-9800"
click at [223, 40] on icon at bounding box center [224, 44] width 16 height 16
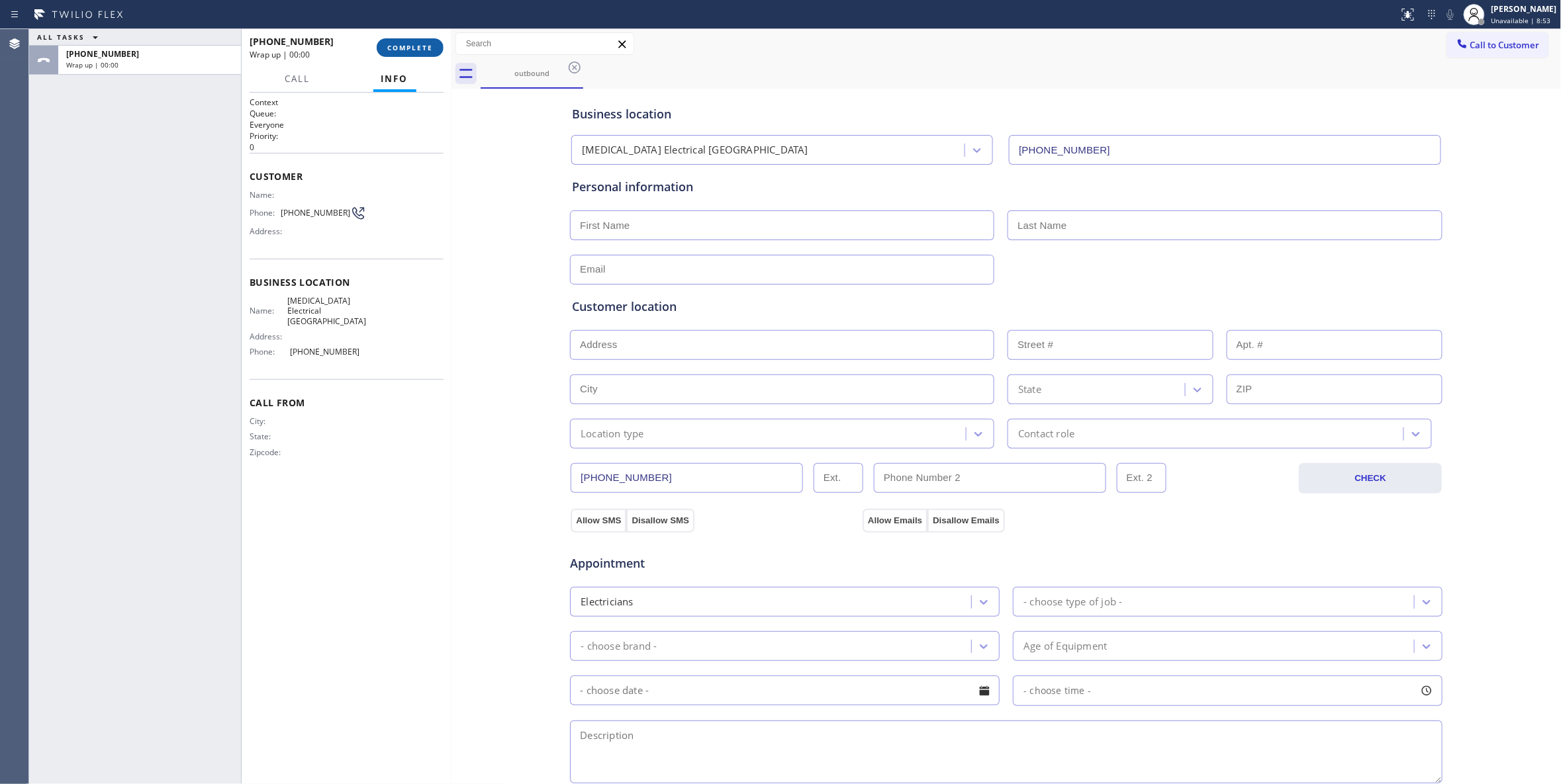
click at [432, 41] on button "COMPLETE" at bounding box center [410, 48] width 67 height 19
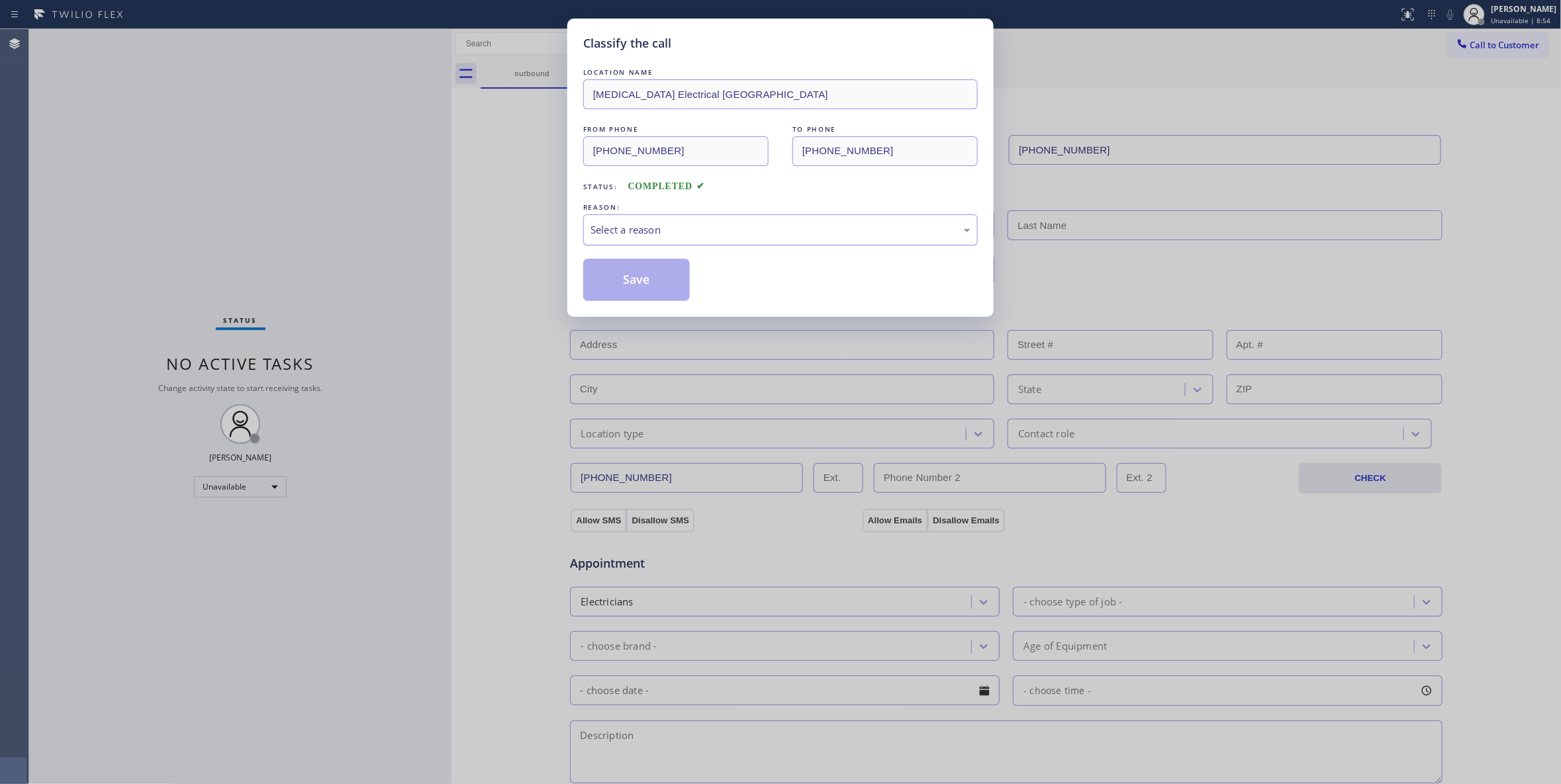
click at [701, 221] on div "Select a reason" at bounding box center [780, 230] width 394 height 31
click at [665, 276] on button "Save" at bounding box center [636, 280] width 106 height 43
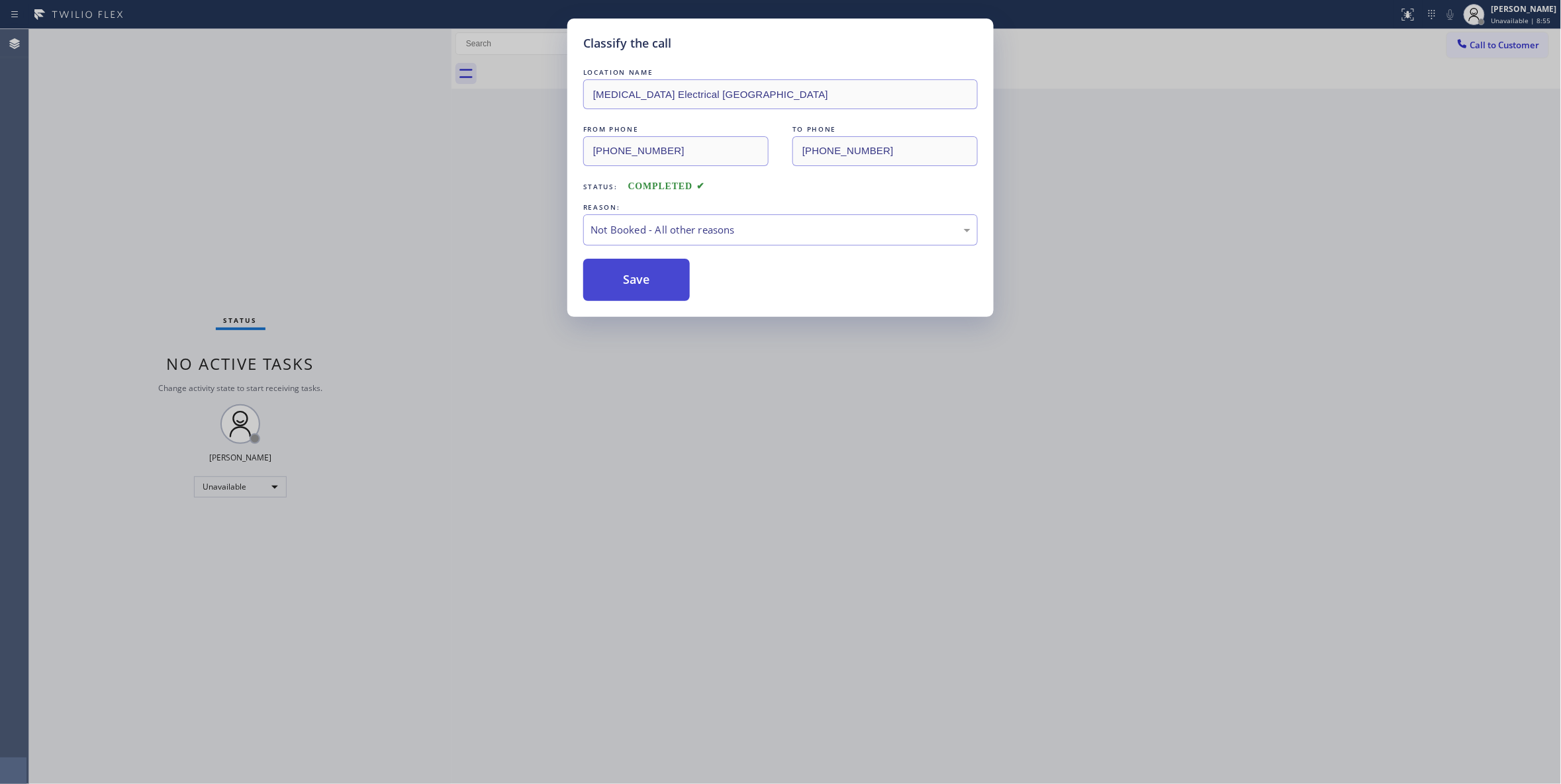
drag, startPoint x: 665, startPoint y: 276, endPoint x: 686, endPoint y: 268, distance: 22.5
click at [665, 276] on button "Save" at bounding box center [636, 280] width 106 height 43
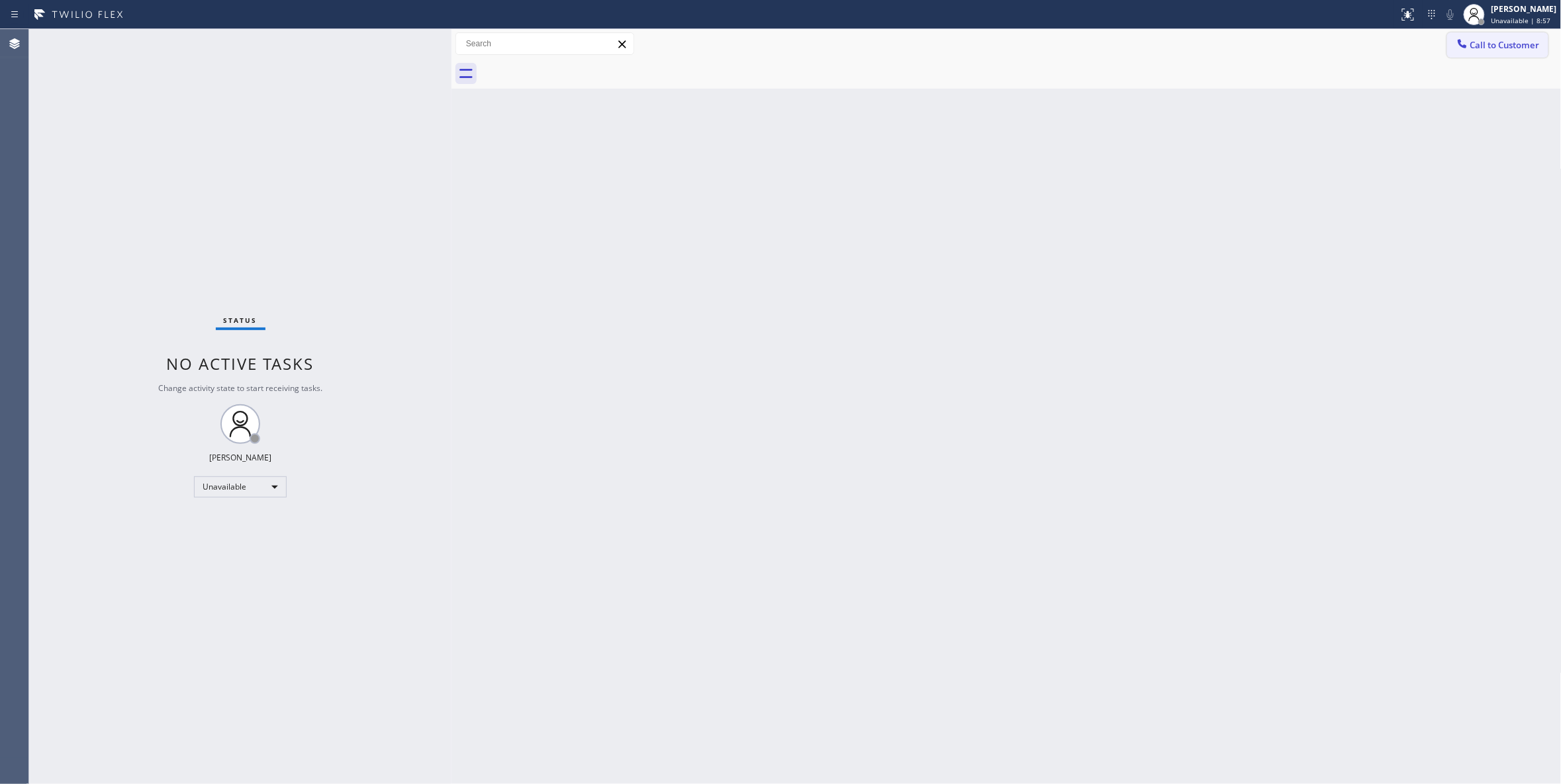
click at [1499, 41] on span "Call to Customer" at bounding box center [1504, 45] width 70 height 12
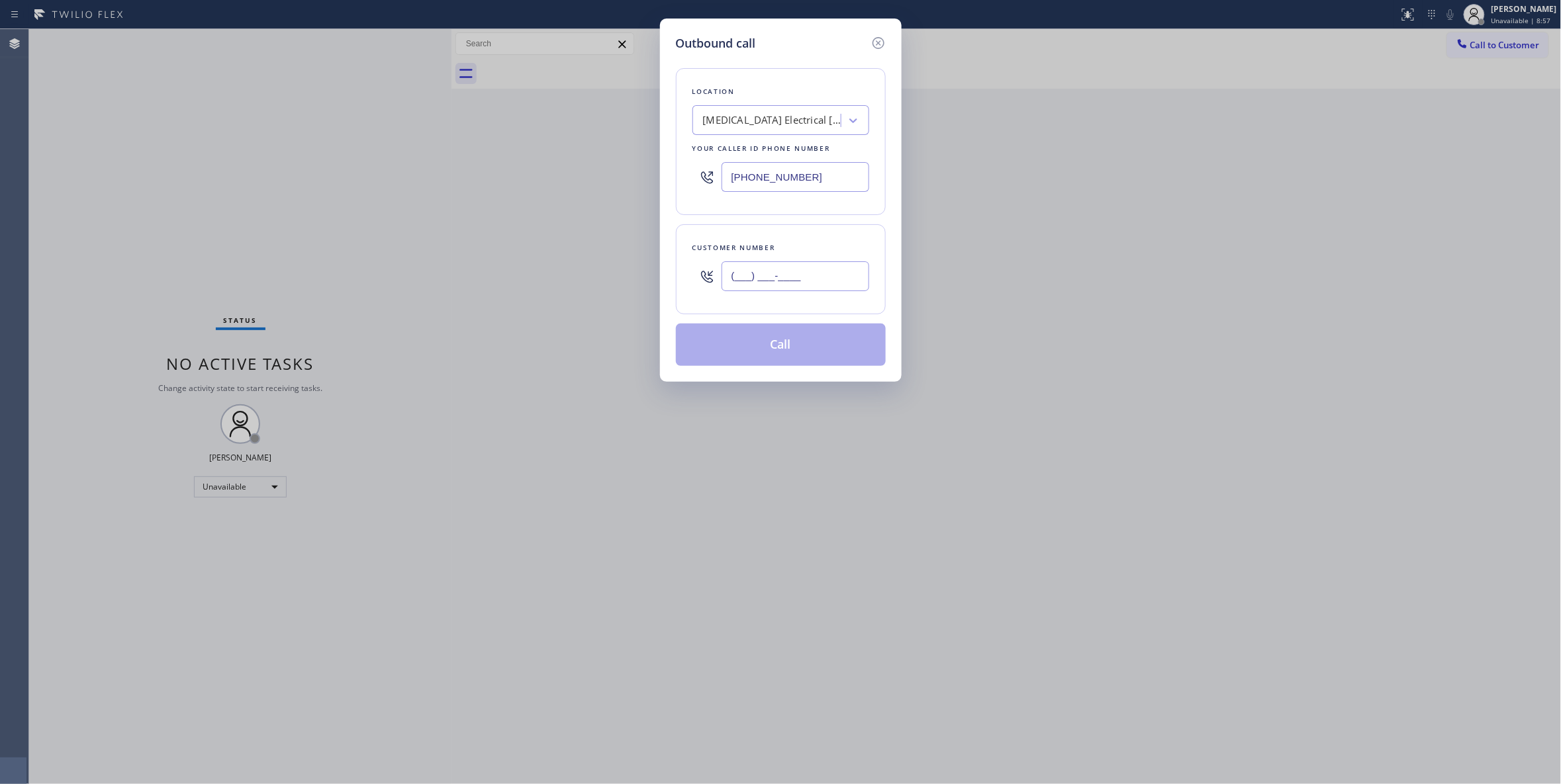
click at [822, 272] on input "(___) ___-____" at bounding box center [795, 276] width 148 height 30
paste input "442) 241-9300"
type input "(442) 241-9300"
click at [761, 353] on button "Call" at bounding box center [781, 345] width 210 height 43
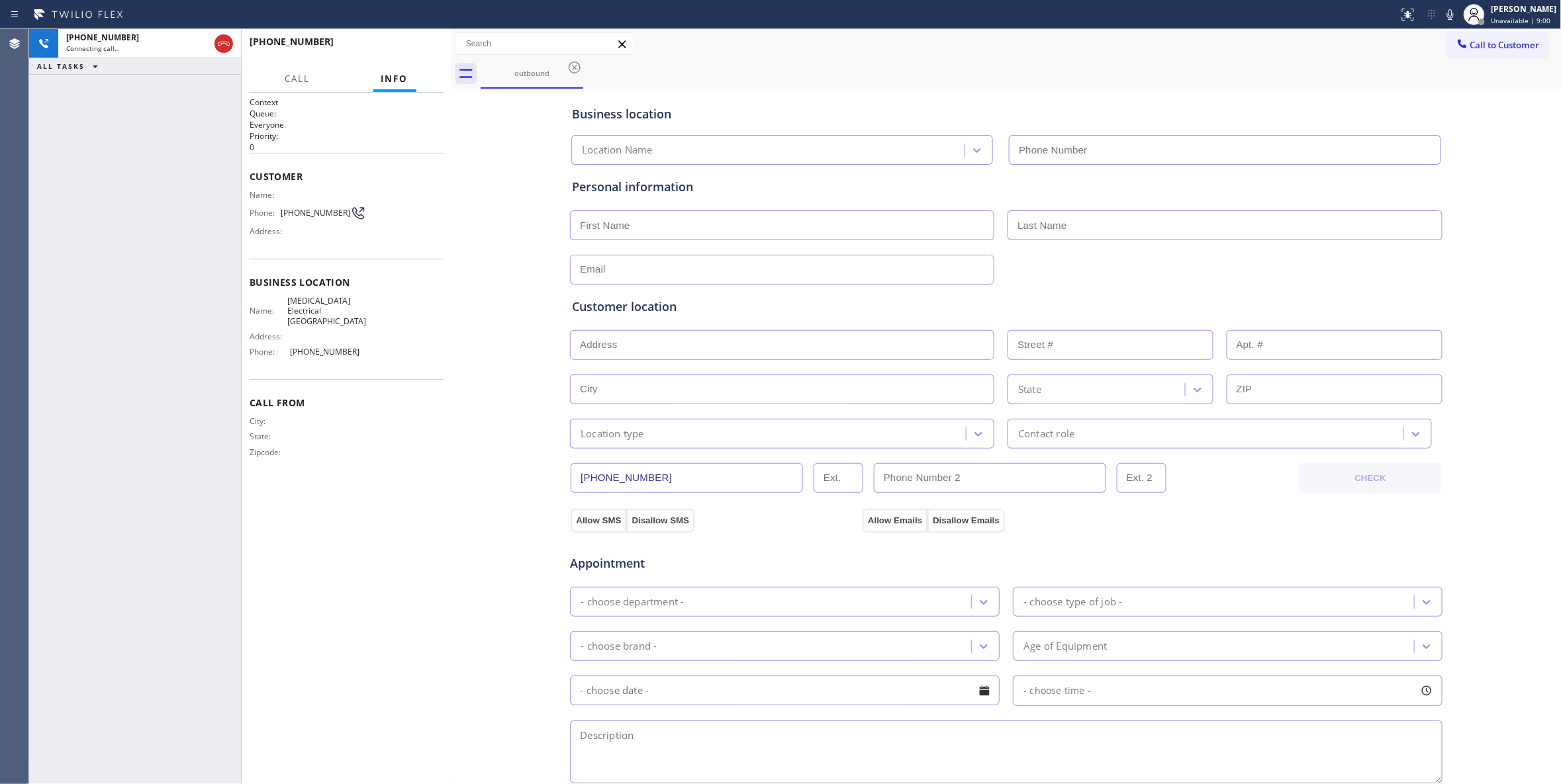
type input "(760) 388-9800"
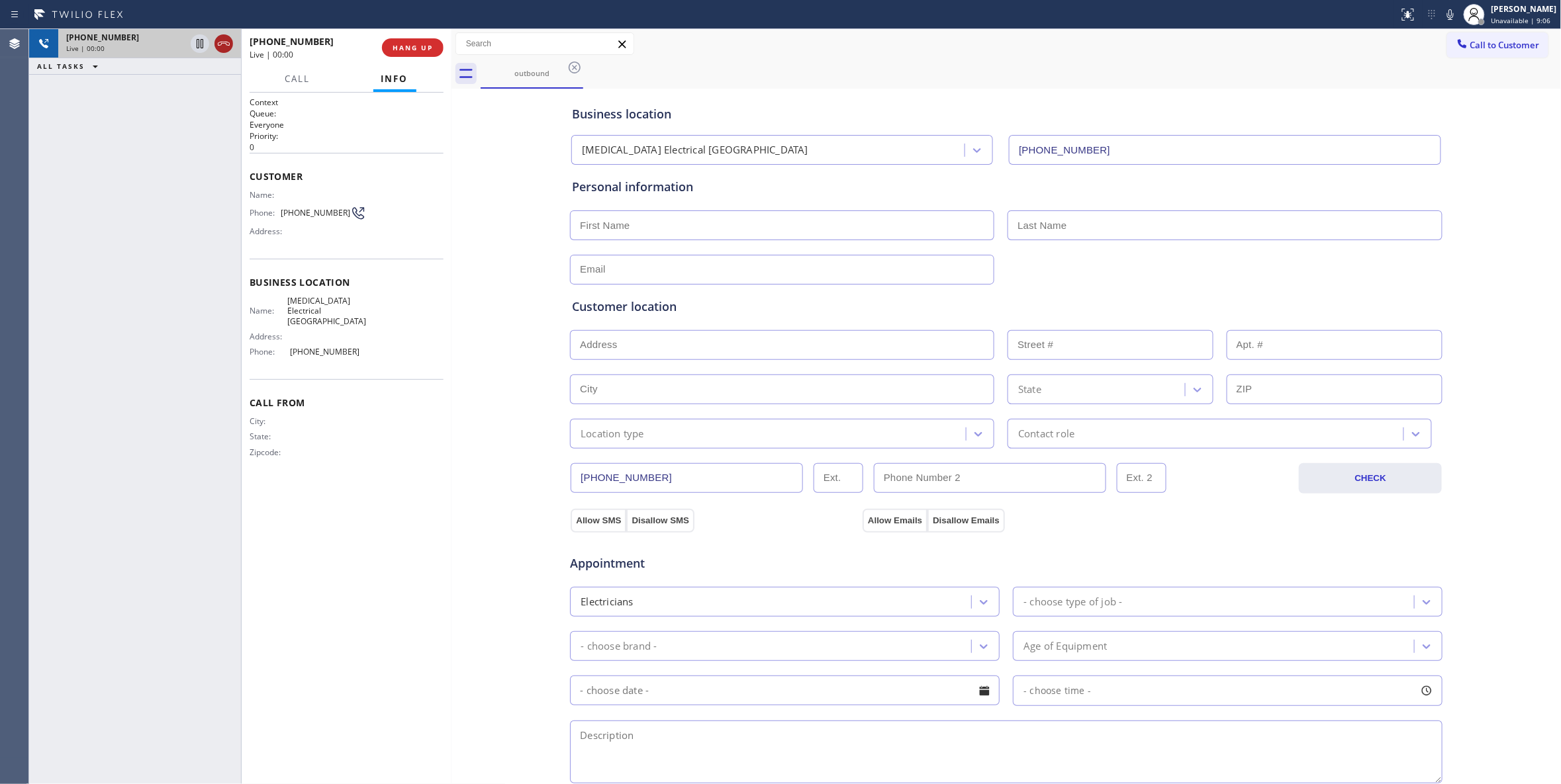
click at [224, 43] on icon at bounding box center [224, 44] width 12 height 4
click at [401, 50] on span "HANG UP" at bounding box center [412, 48] width 41 height 9
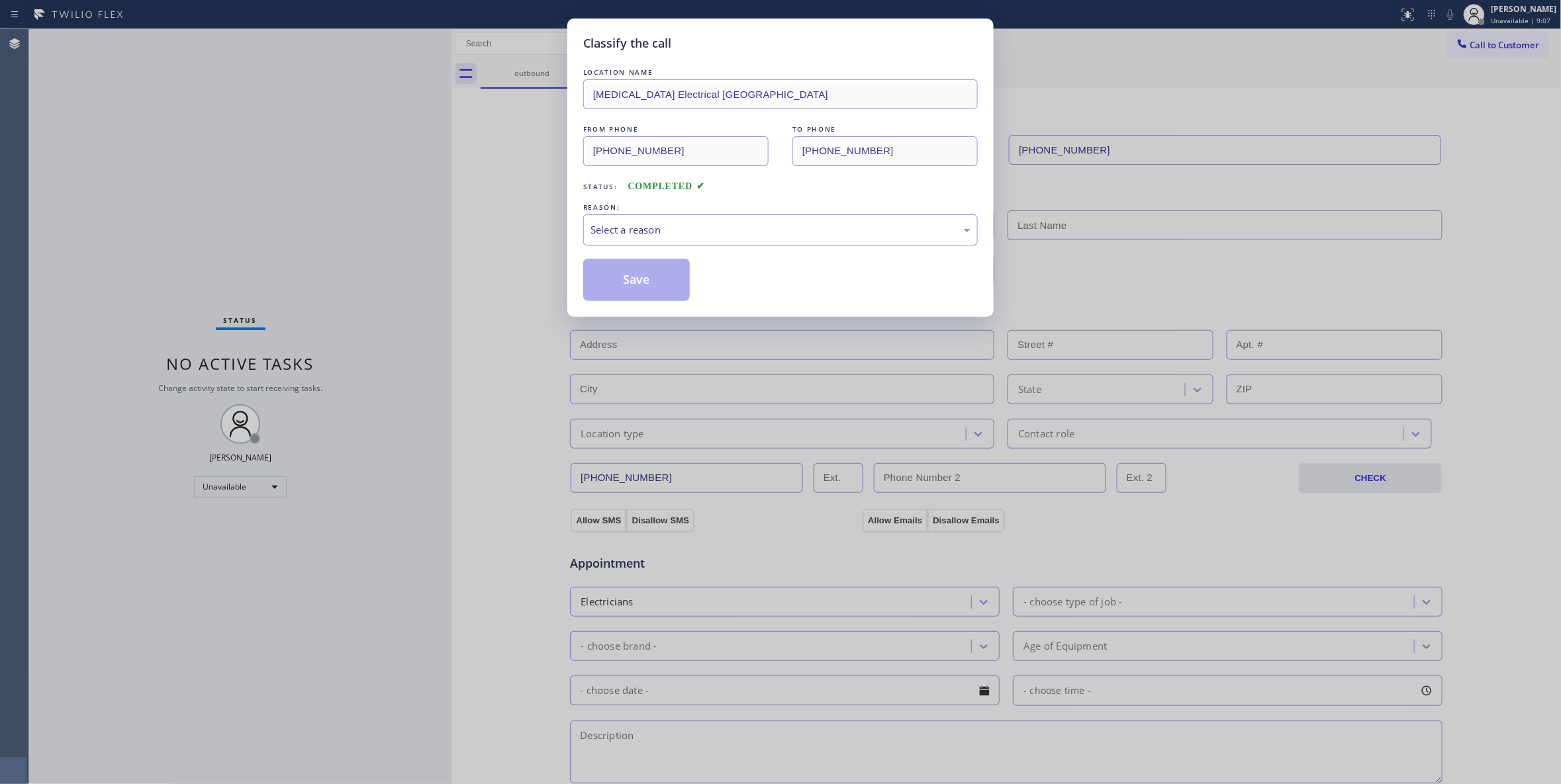
click at [630, 227] on div "Select a reason" at bounding box center [780, 230] width 380 height 15
click at [614, 270] on button "Save" at bounding box center [636, 280] width 106 height 43
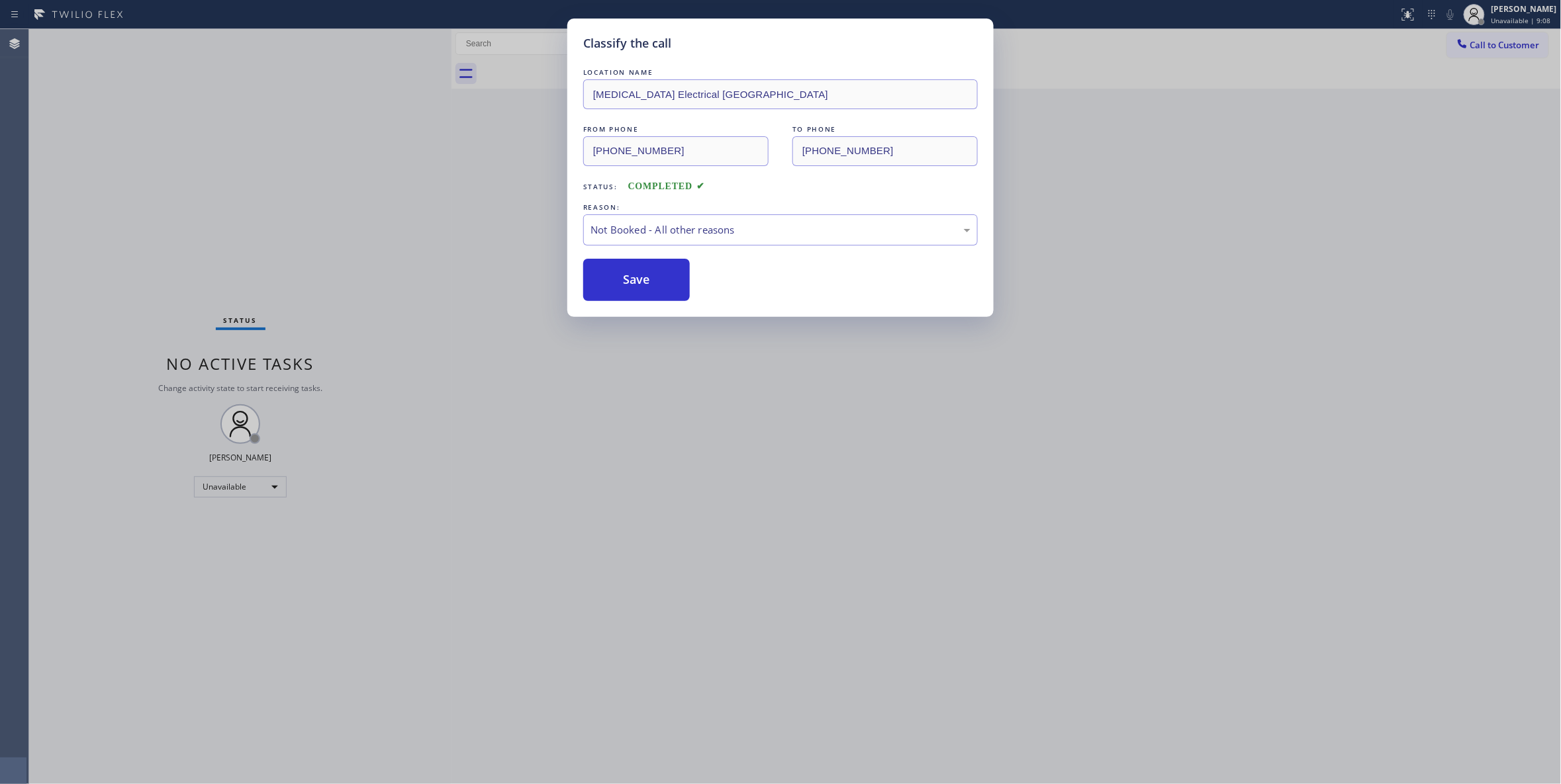
click at [614, 270] on button "Save" at bounding box center [636, 280] width 106 height 43
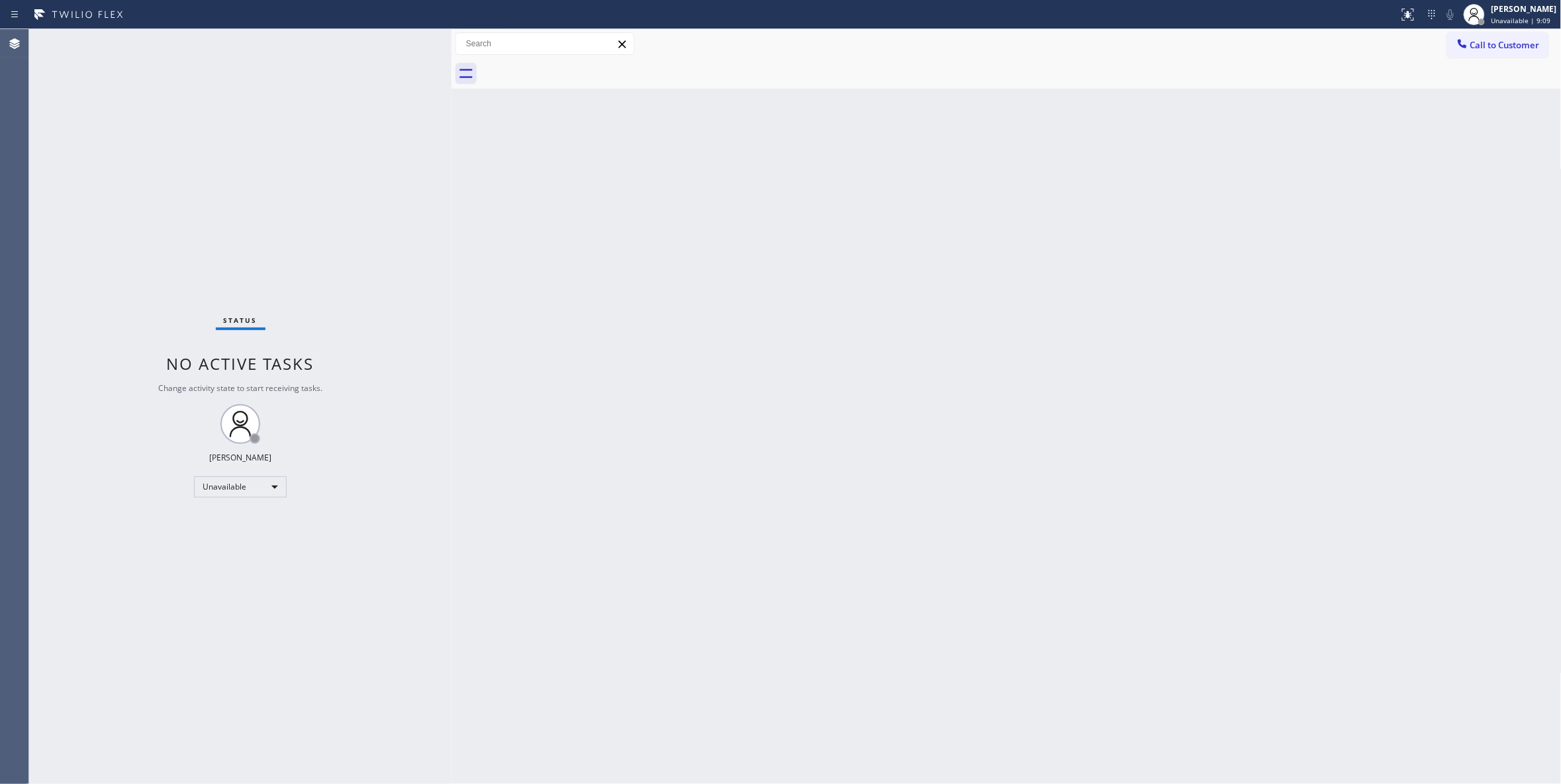
drag, startPoint x: 1495, startPoint y: 49, endPoint x: 919, endPoint y: 132, distance: 581.9
click at [1491, 49] on span "Call to Customer" at bounding box center [1504, 45] width 70 height 12
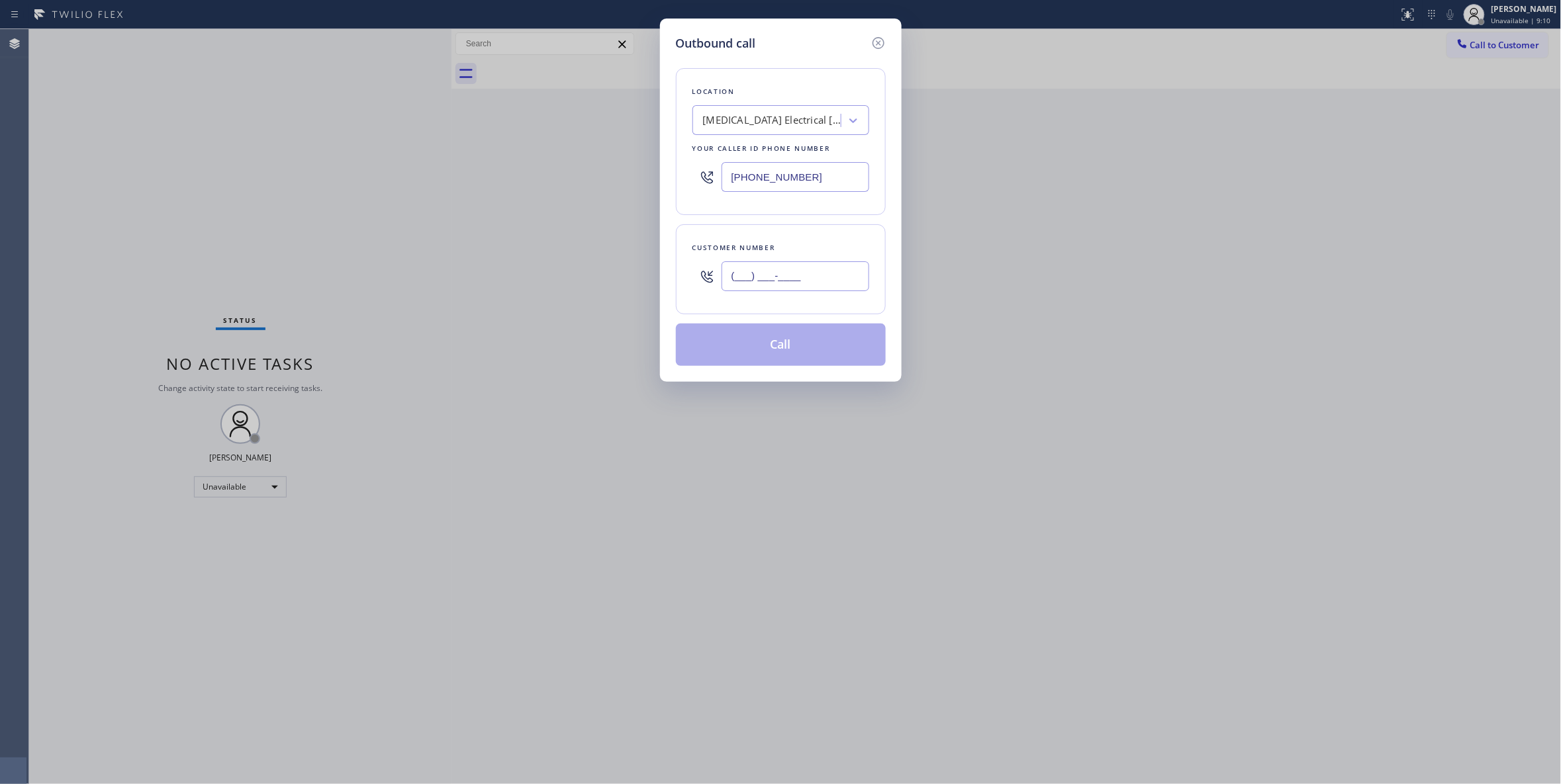
click at [803, 284] on input "(___) ___-____" at bounding box center [795, 276] width 148 height 30
paste input "442) 241-9300"
type input "(442) 241-9300"
click at [767, 344] on button "Call" at bounding box center [781, 345] width 210 height 43
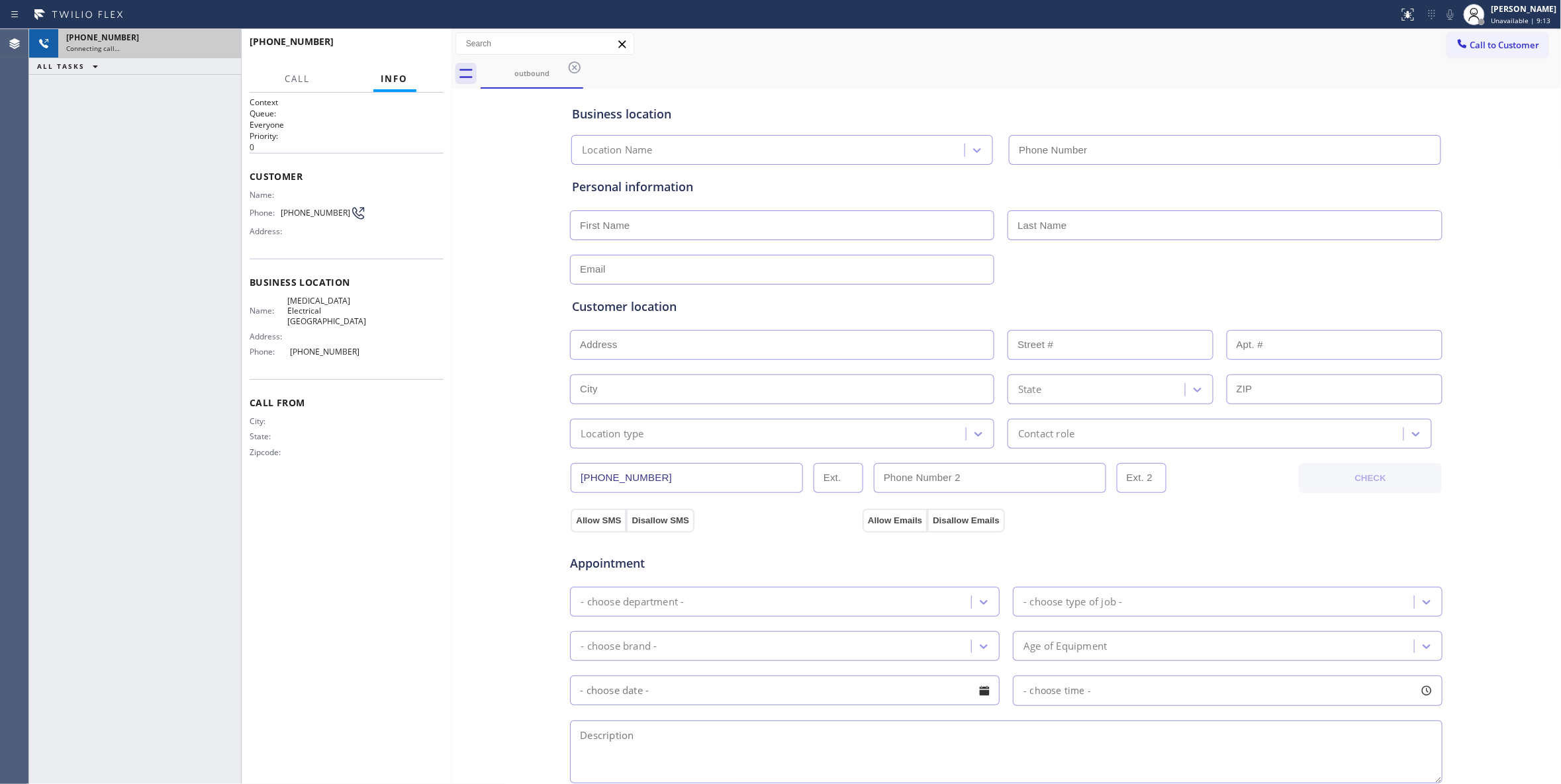
type input "(760) 388-9800"
click at [226, 44] on icon at bounding box center [224, 44] width 12 height 4
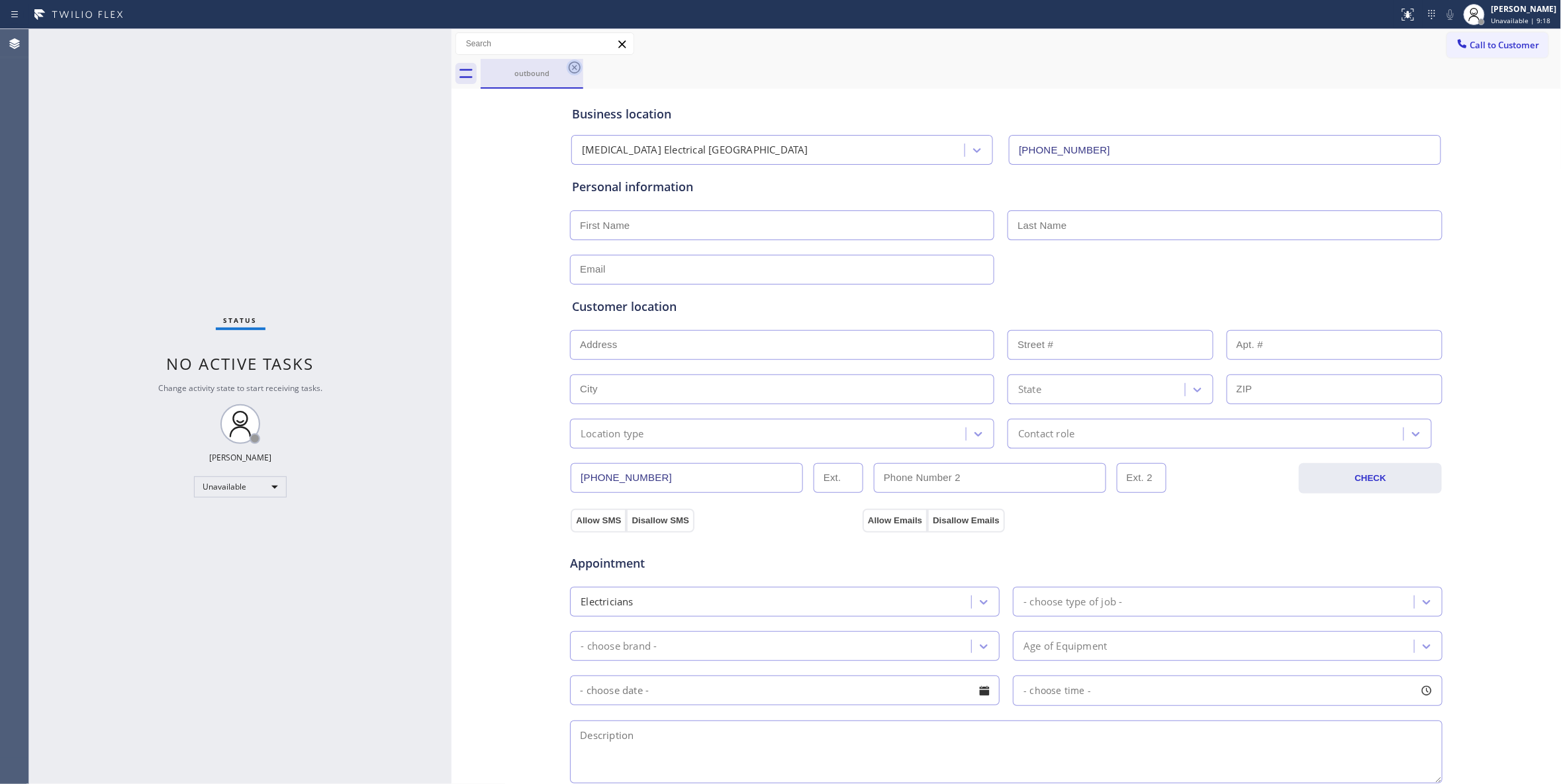
click at [576, 70] on icon at bounding box center [574, 68] width 12 height 12
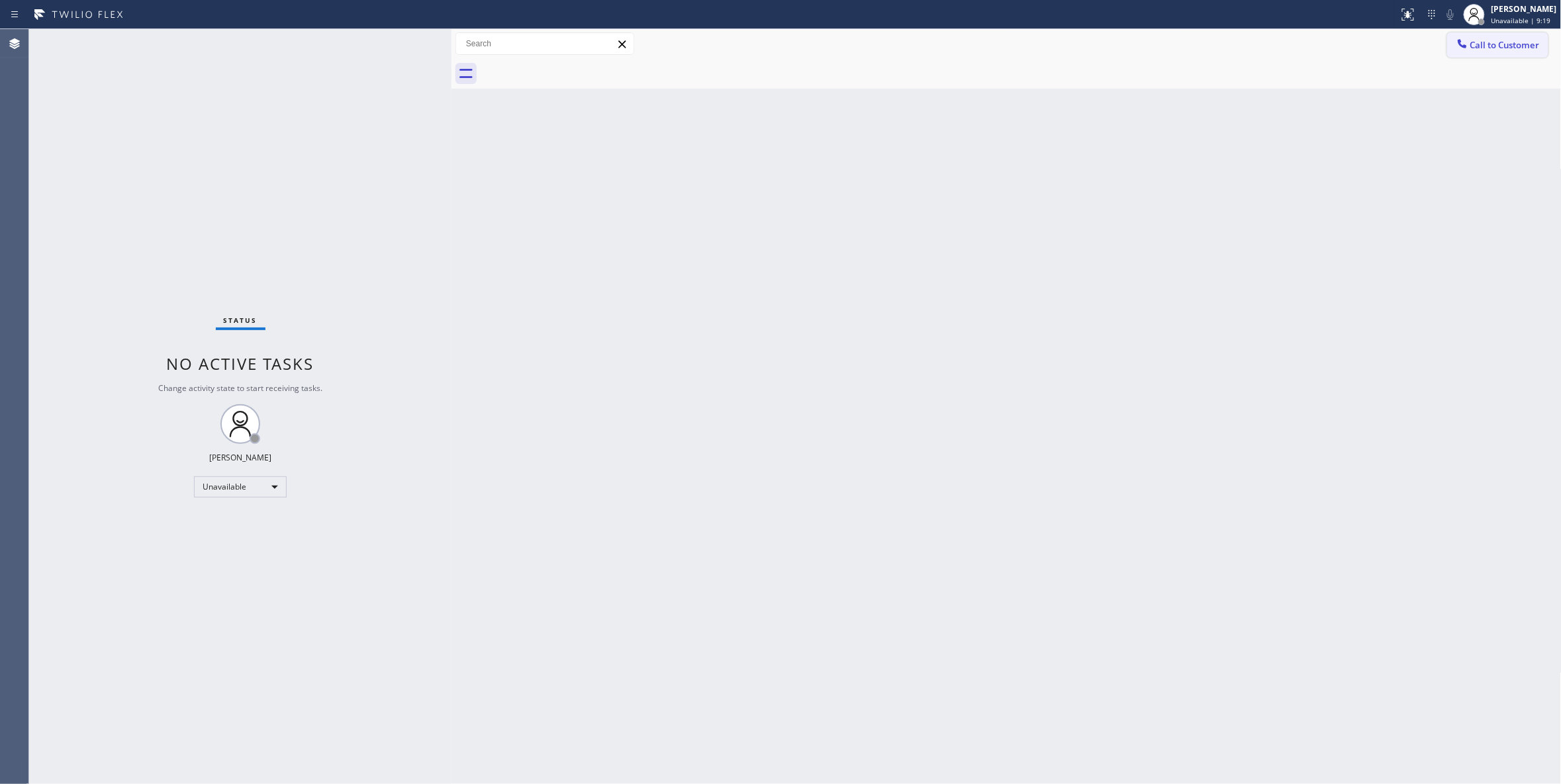
click at [1499, 49] on span "Call to Customer" at bounding box center [1504, 45] width 70 height 12
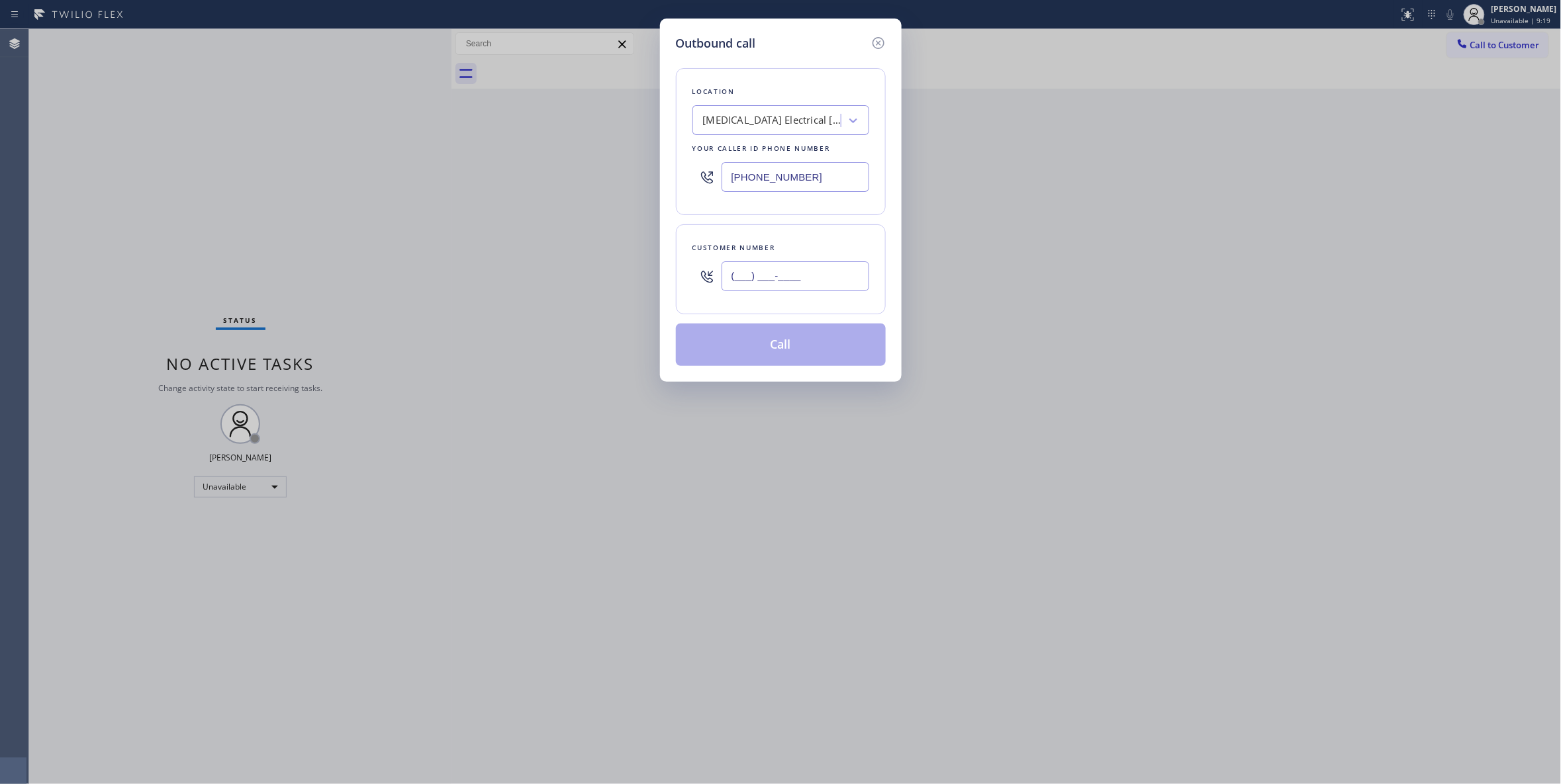
click at [765, 286] on input "(___) ___-____" at bounding box center [795, 276] width 148 height 30
paste input "442) 241-9300"
type input "(442) 241-9300"
click at [764, 355] on button "Call" at bounding box center [781, 345] width 210 height 43
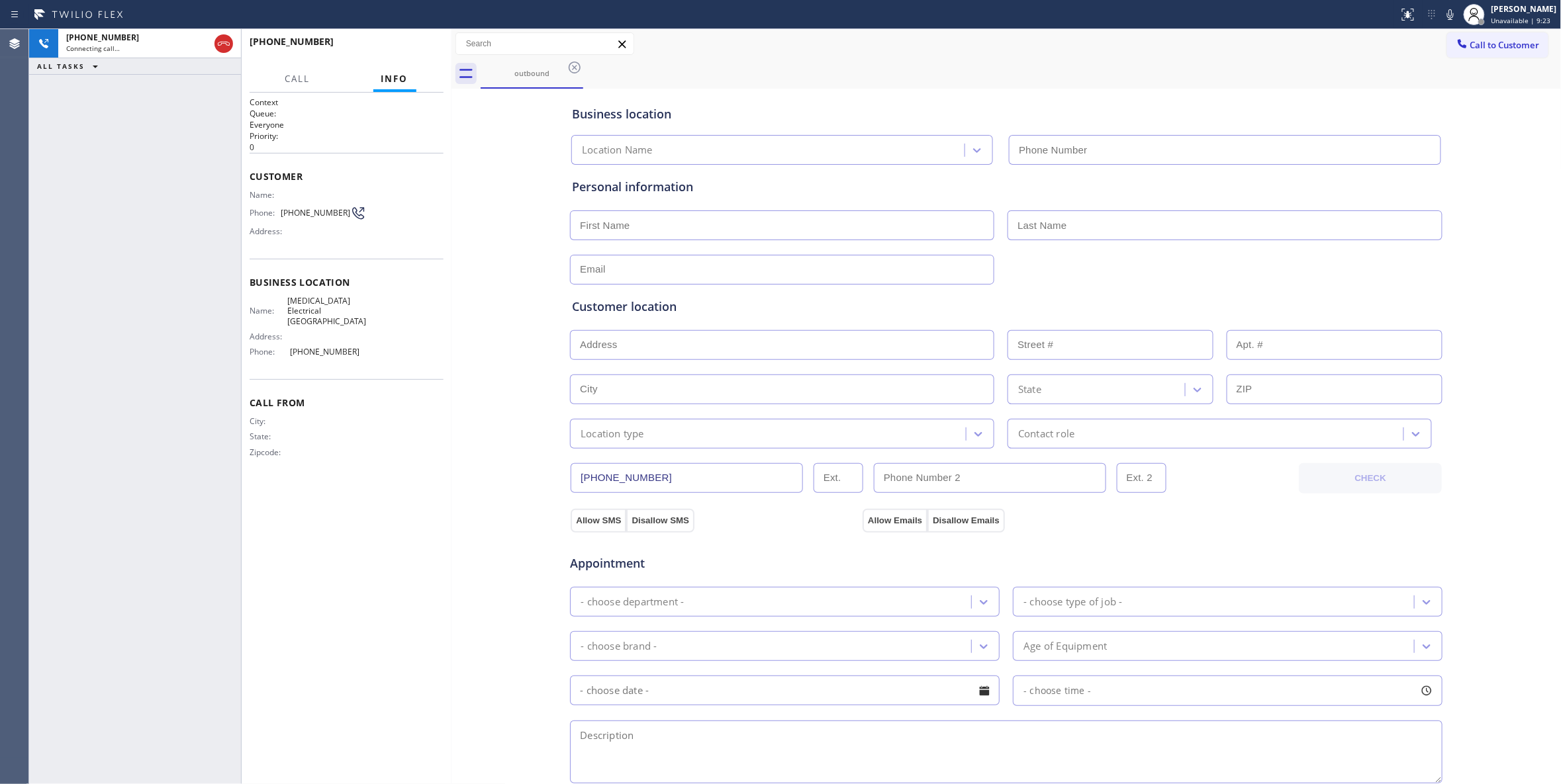
type input "(760) 388-9800"
click at [432, 50] on span "HANG UP" at bounding box center [412, 48] width 41 height 9
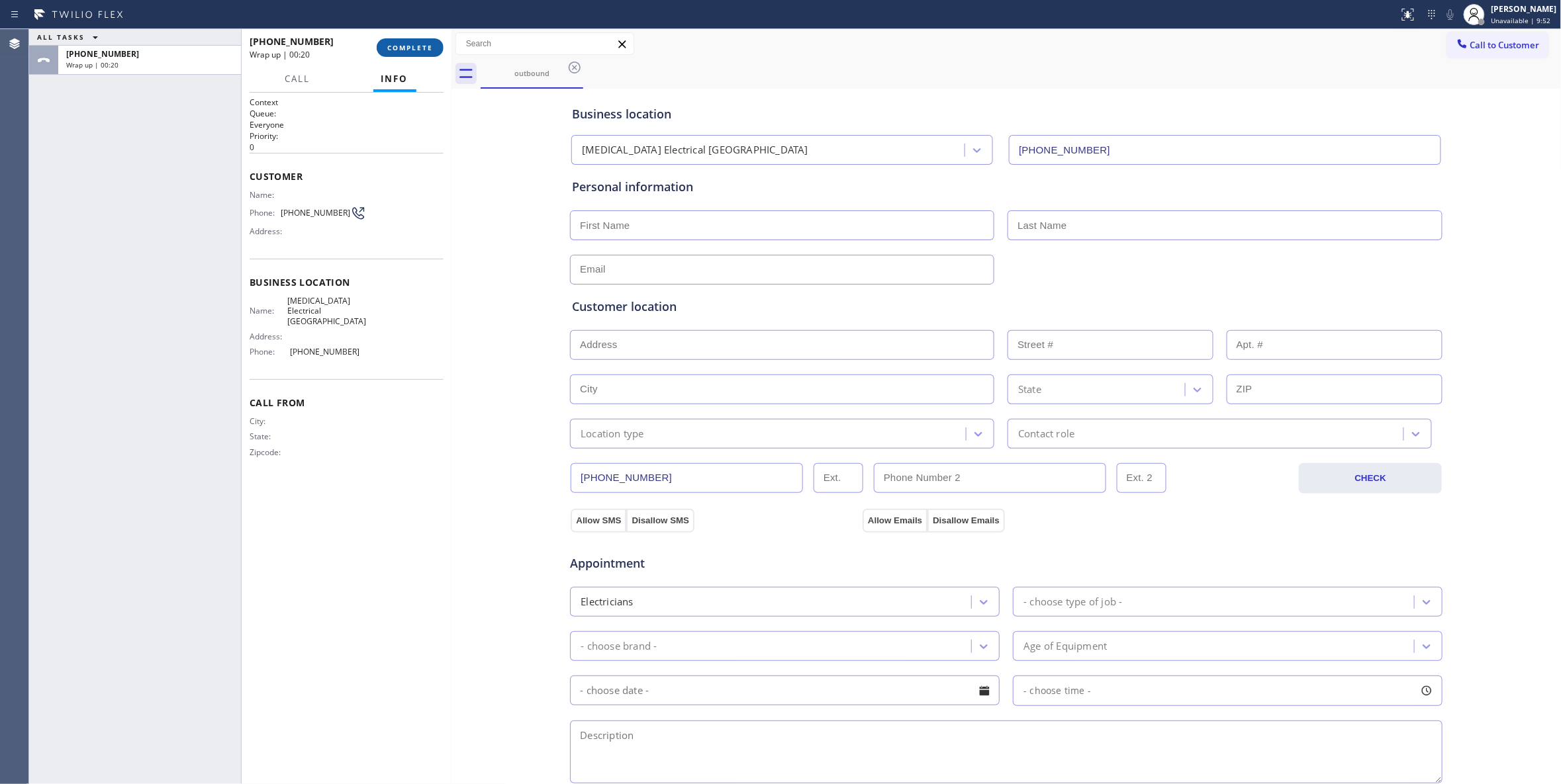
click at [400, 49] on span "COMPLETE" at bounding box center [410, 48] width 46 height 9
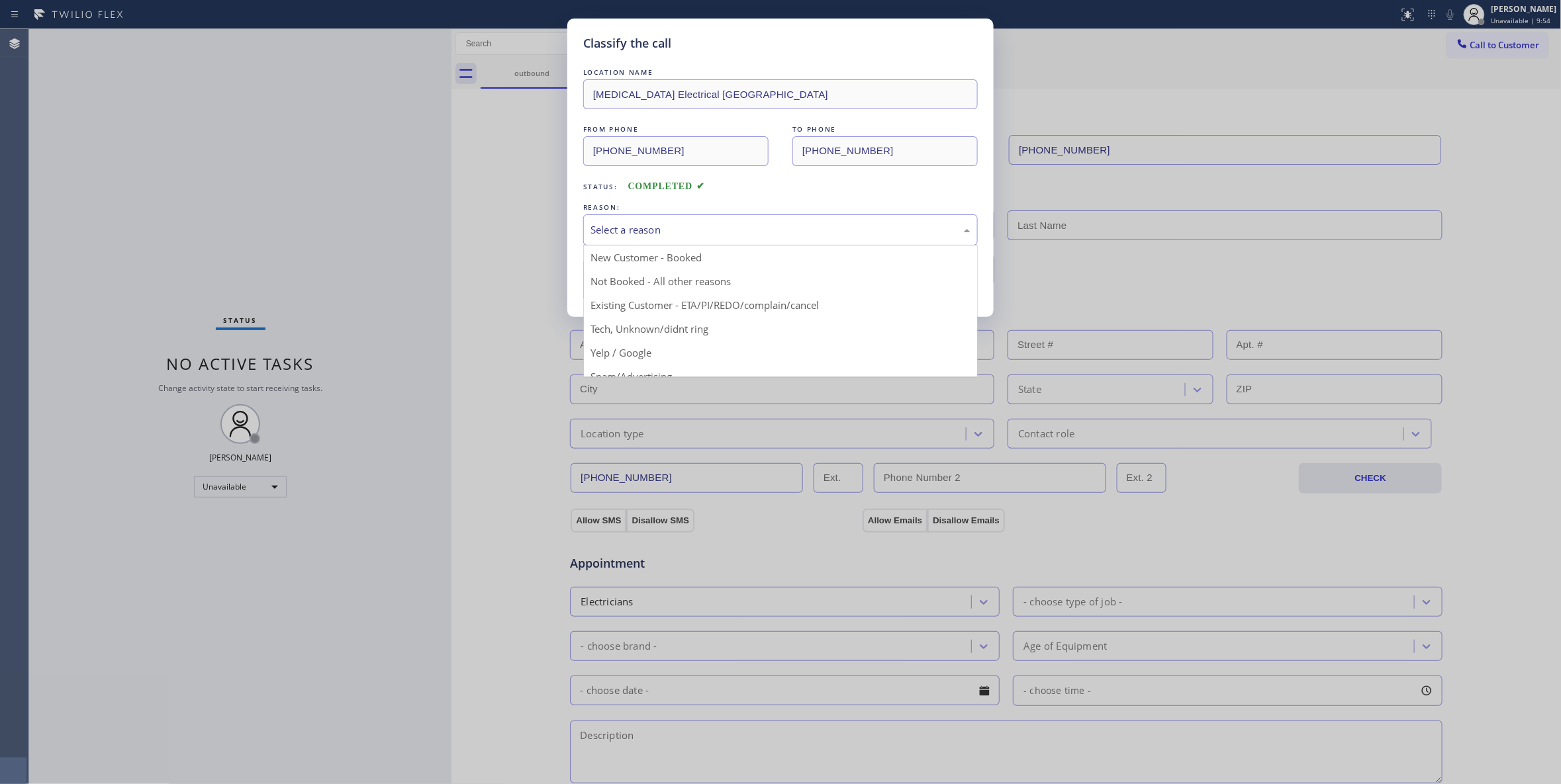
click at [628, 215] on div "Select a reason" at bounding box center [780, 230] width 394 height 31
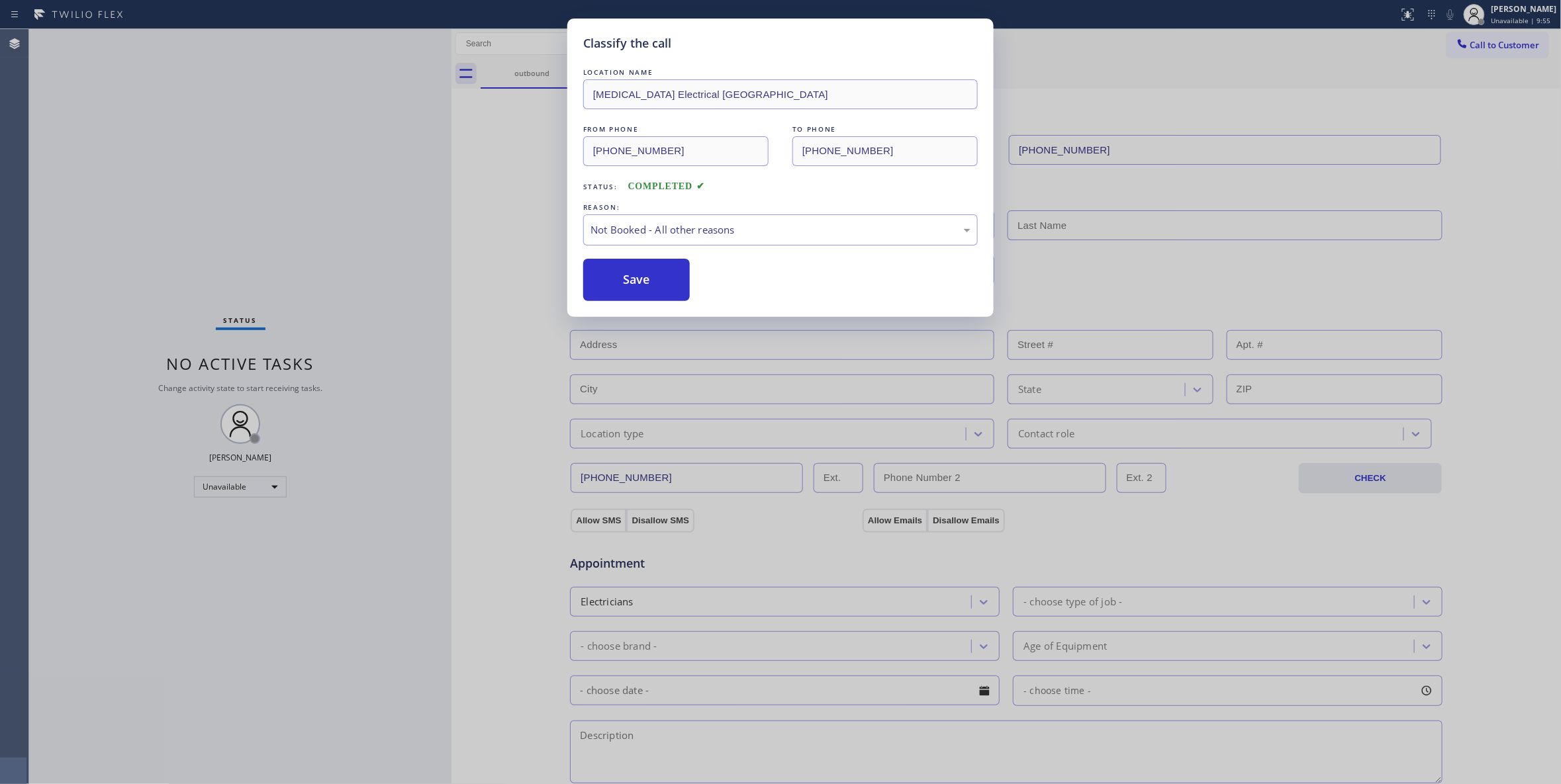
click at [630, 276] on button "Save" at bounding box center [636, 280] width 106 height 43
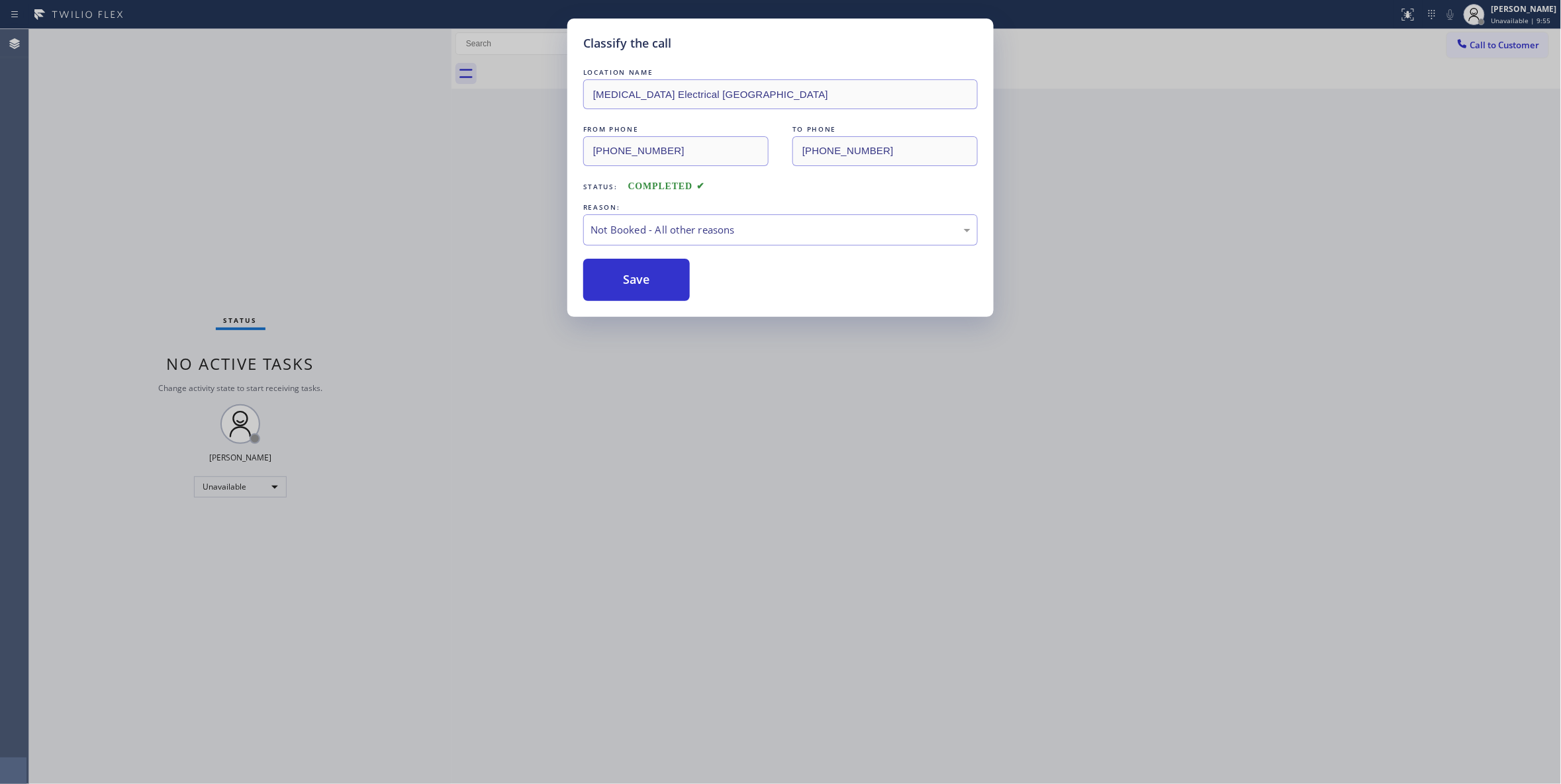
click at [630, 276] on button "Save" at bounding box center [636, 280] width 106 height 43
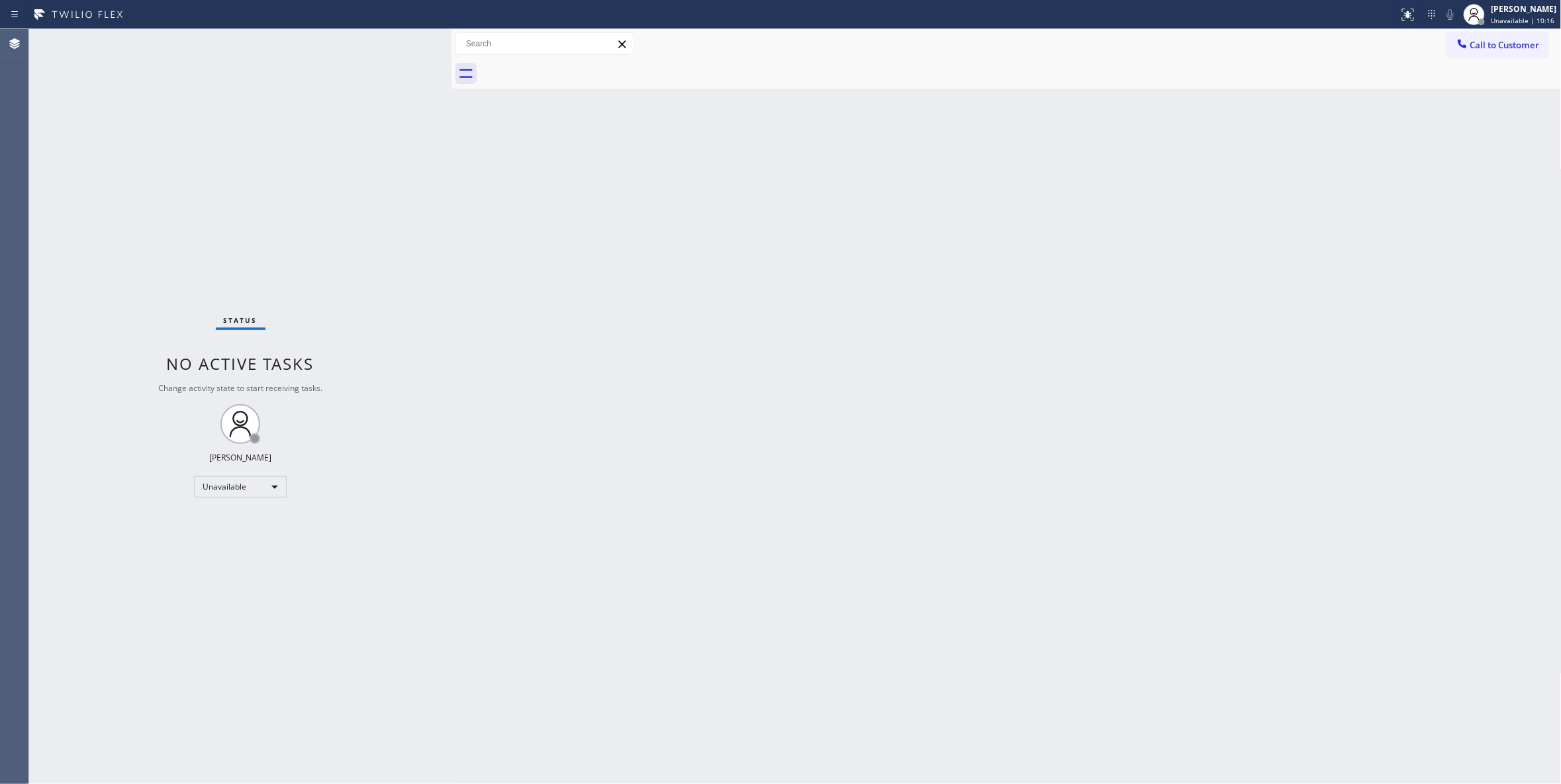
click at [151, 239] on div "Status No active tasks Change activity state to start receiving tasks. Louis Ma…" at bounding box center [240, 407] width 422 height 755
click at [236, 242] on div "Status No active tasks Change activity state to start receiving tasks. Louis Ma…" at bounding box center [240, 407] width 422 height 755
drag, startPoint x: 961, startPoint y: 209, endPoint x: 1370, endPoint y: 50, distance: 438.8
click at [961, 207] on div "Back to Dashboard Change Sender ID Customers Technicians Select a contact Outbo…" at bounding box center [1007, 407] width 1110 height 755
click at [1494, 49] on button "Call to Customer" at bounding box center [1498, 45] width 101 height 25
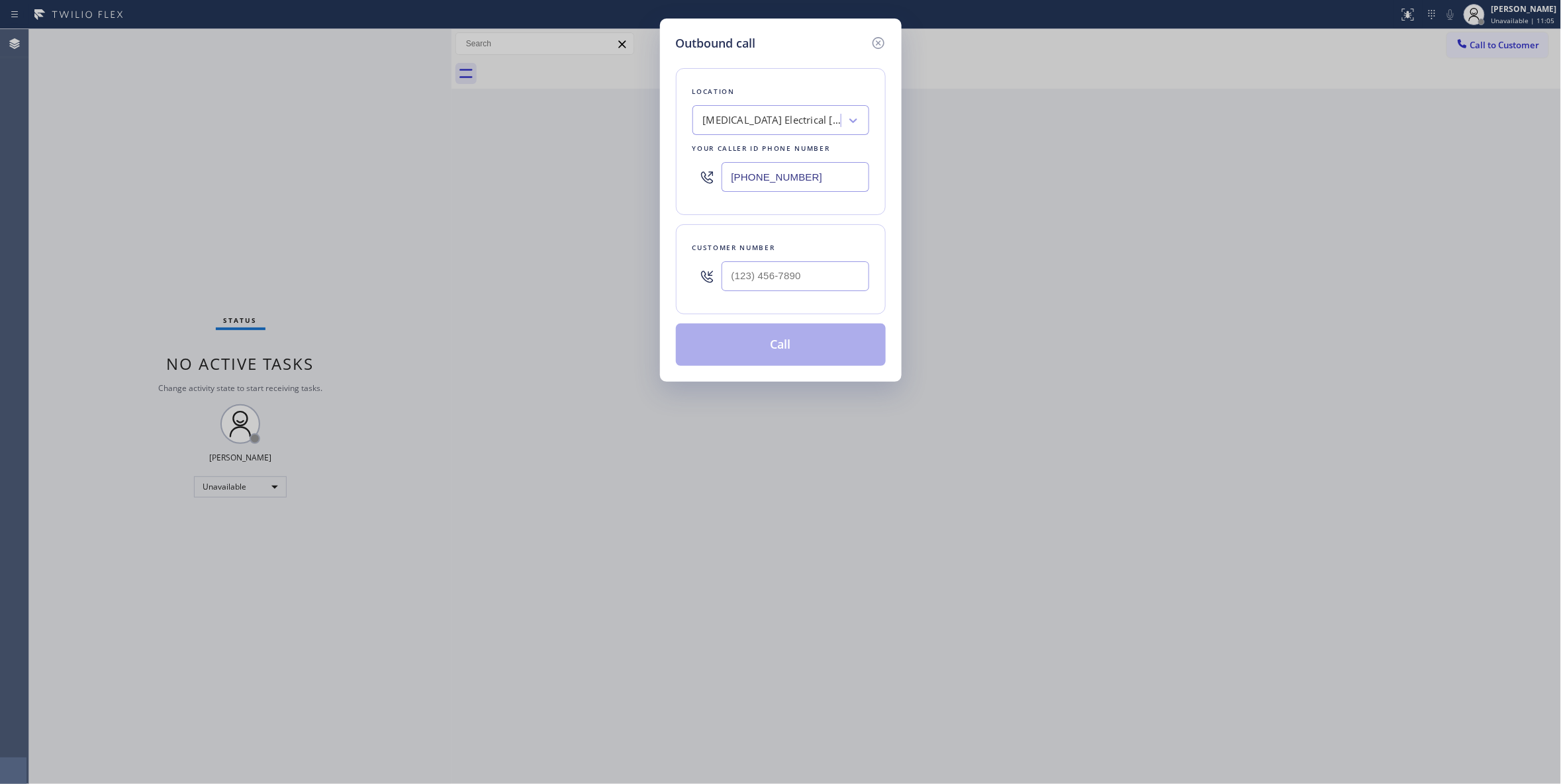
paste input "470) 782-9857"
drag, startPoint x: 822, startPoint y: 178, endPoint x: 219, endPoint y: 185, distance: 603.0
click at [219, 185] on div "Outbound call Location High Voltage Electrical Palm Springs Your caller id phon…" at bounding box center [780, 392] width 1561 height 784
type input "(470) 782-9857"
click at [747, 282] on input "(___) ___-____" at bounding box center [795, 276] width 148 height 30
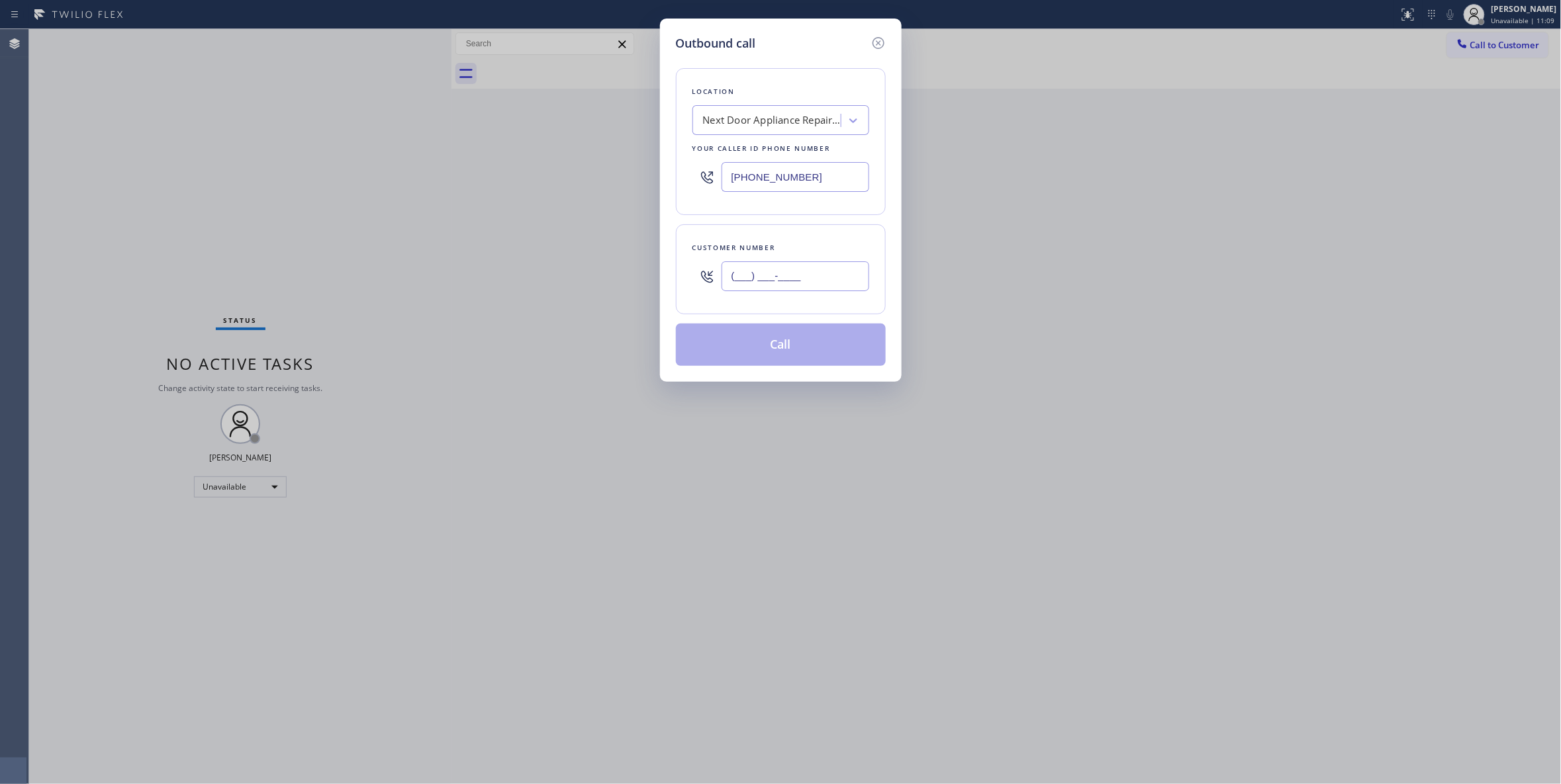
paste input "986) 286-1401"
type input "(986) 286-1401"
click at [789, 343] on button "Call" at bounding box center [781, 345] width 210 height 43
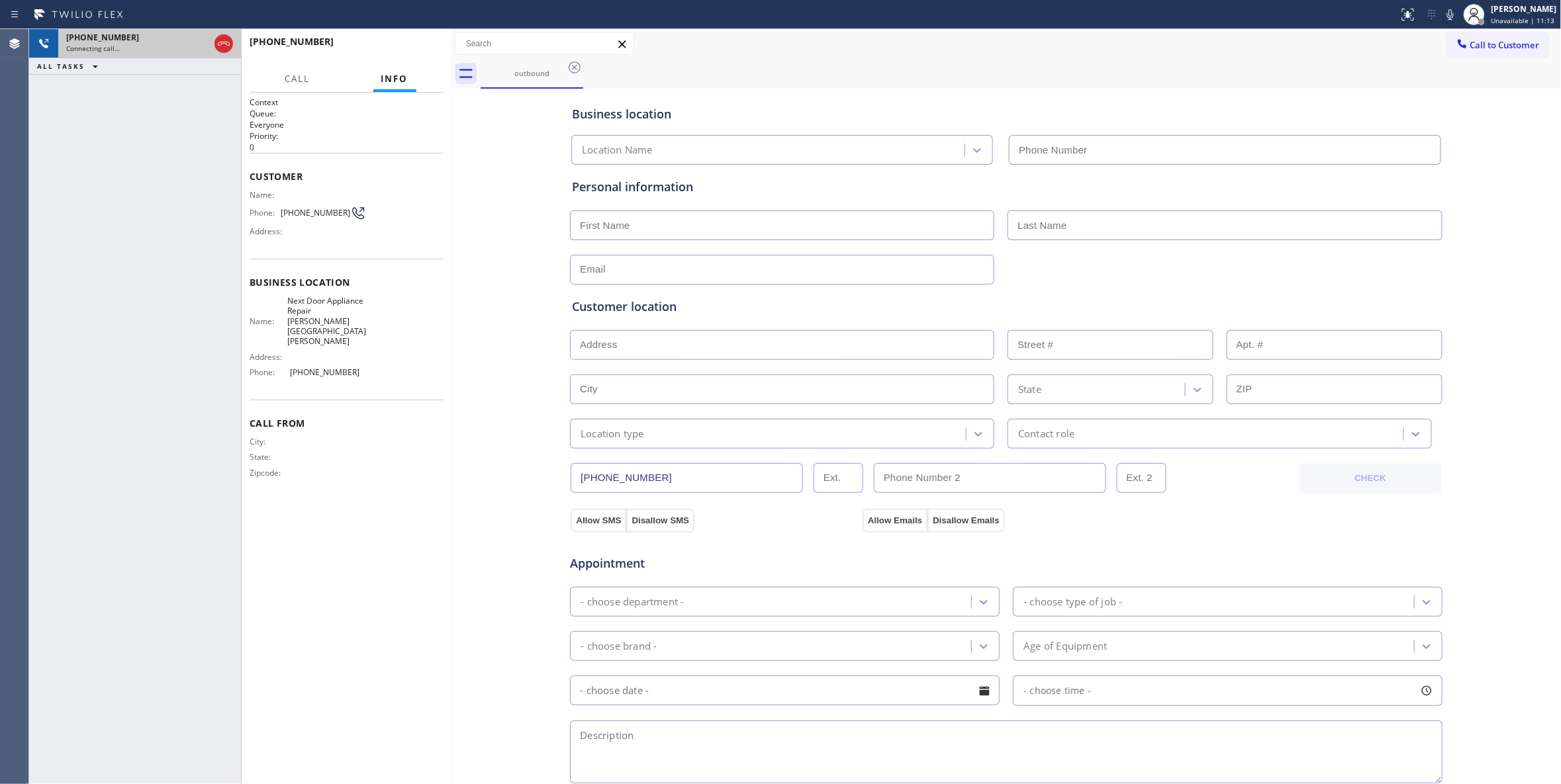
type input "(470) 782-9857"
click at [213, 51] on div at bounding box center [212, 44] width 48 height 29
click at [225, 46] on icon at bounding box center [224, 44] width 16 height 16
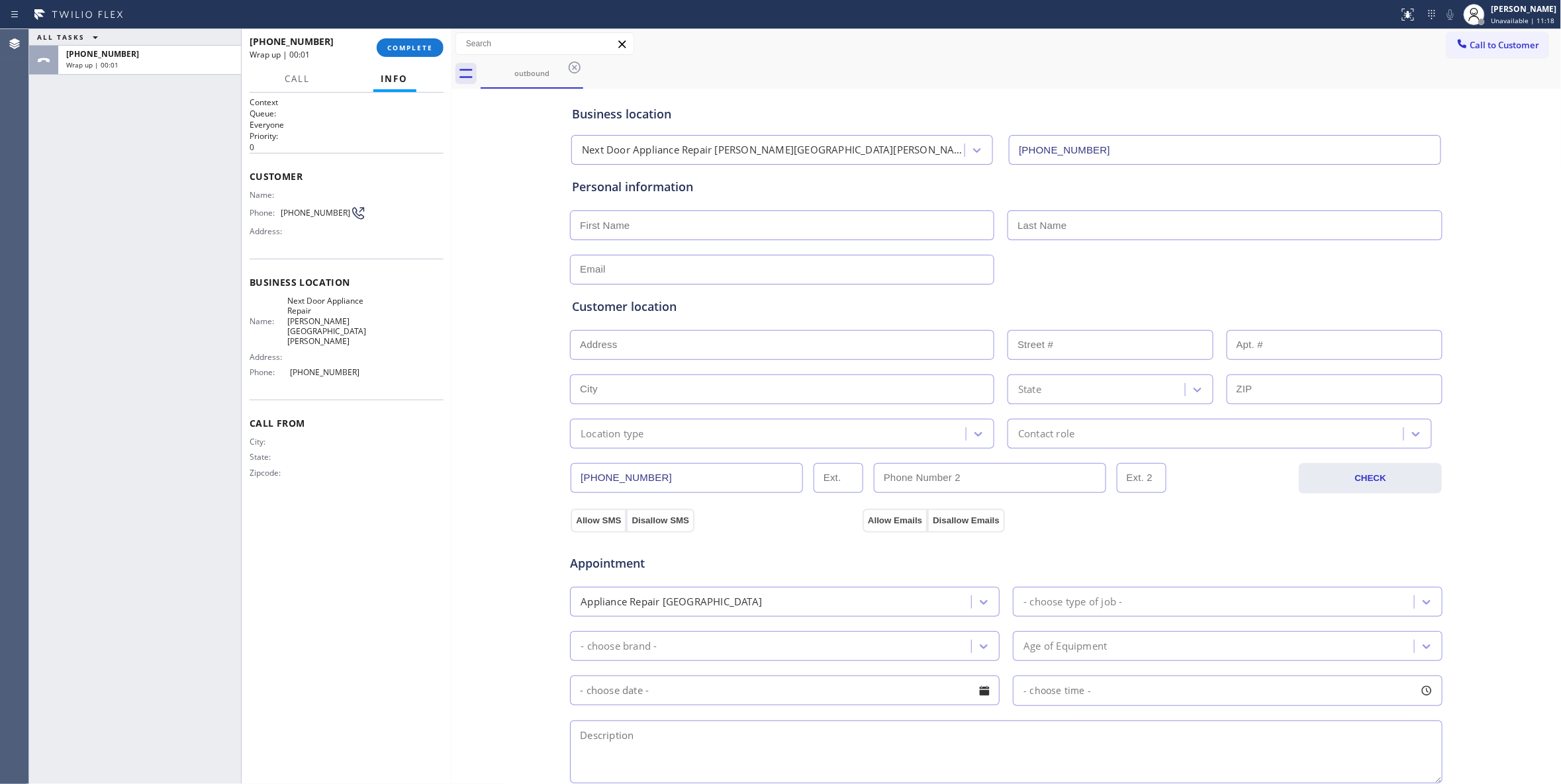
click at [315, 215] on span "(986) 286-1401" at bounding box center [315, 213] width 70 height 10
copy div "(986) 286-1401"
click at [409, 50] on span "COMPLETE" at bounding box center [410, 48] width 46 height 9
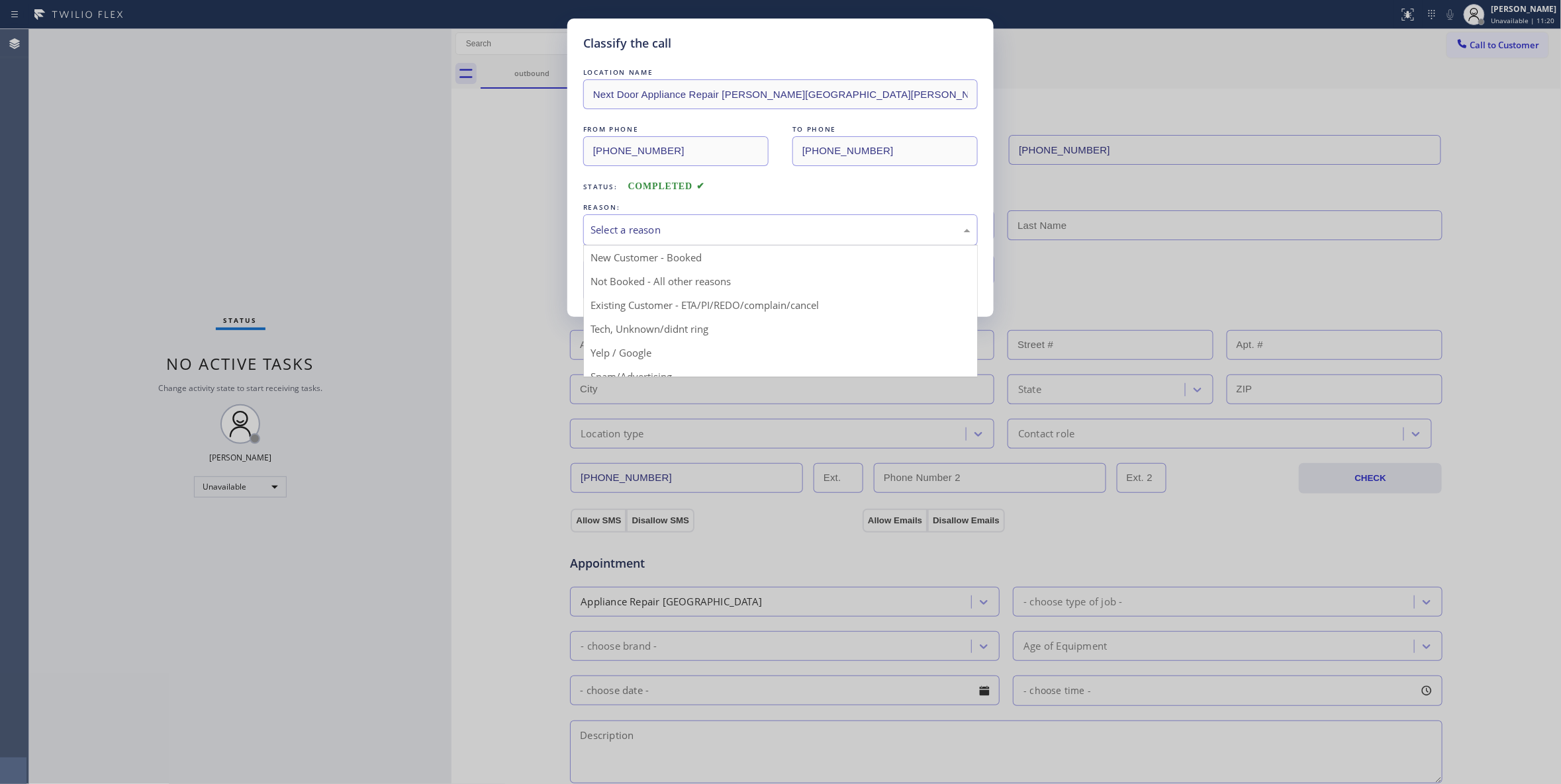
click at [629, 229] on div "Select a reason" at bounding box center [780, 230] width 380 height 15
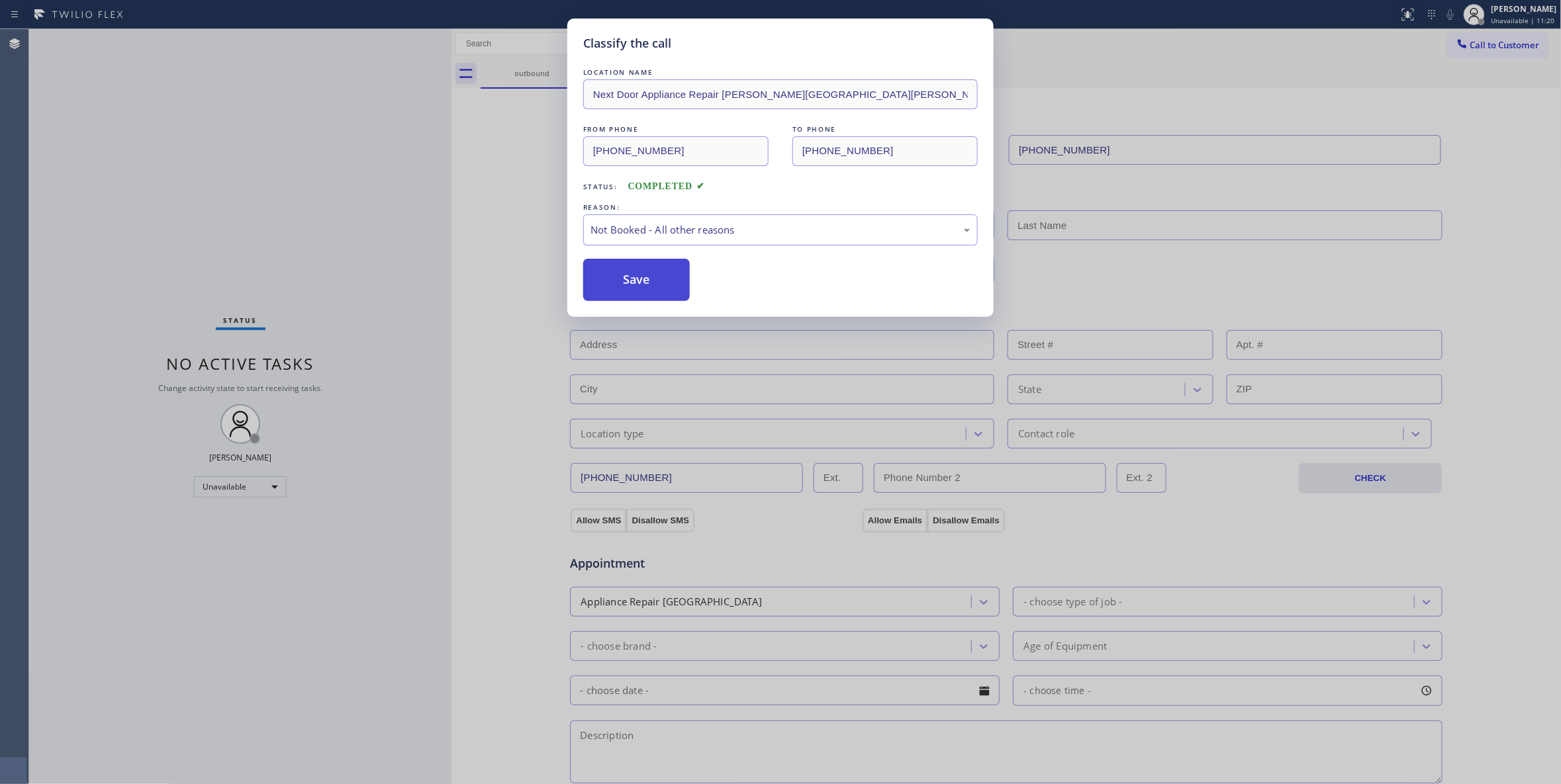
click at [634, 281] on button "Save" at bounding box center [636, 280] width 106 height 43
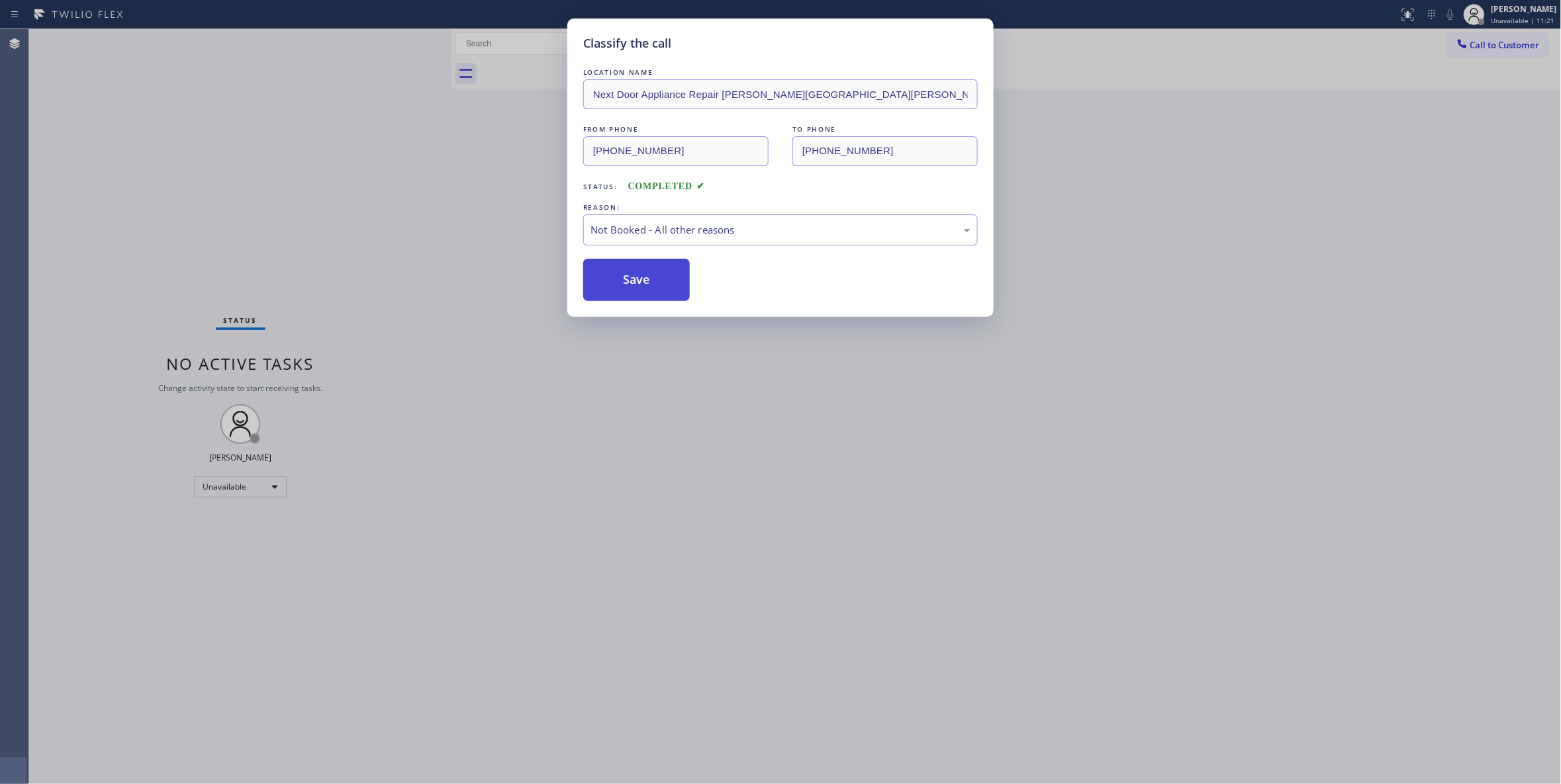
click at [634, 281] on button "Save" at bounding box center [636, 280] width 106 height 43
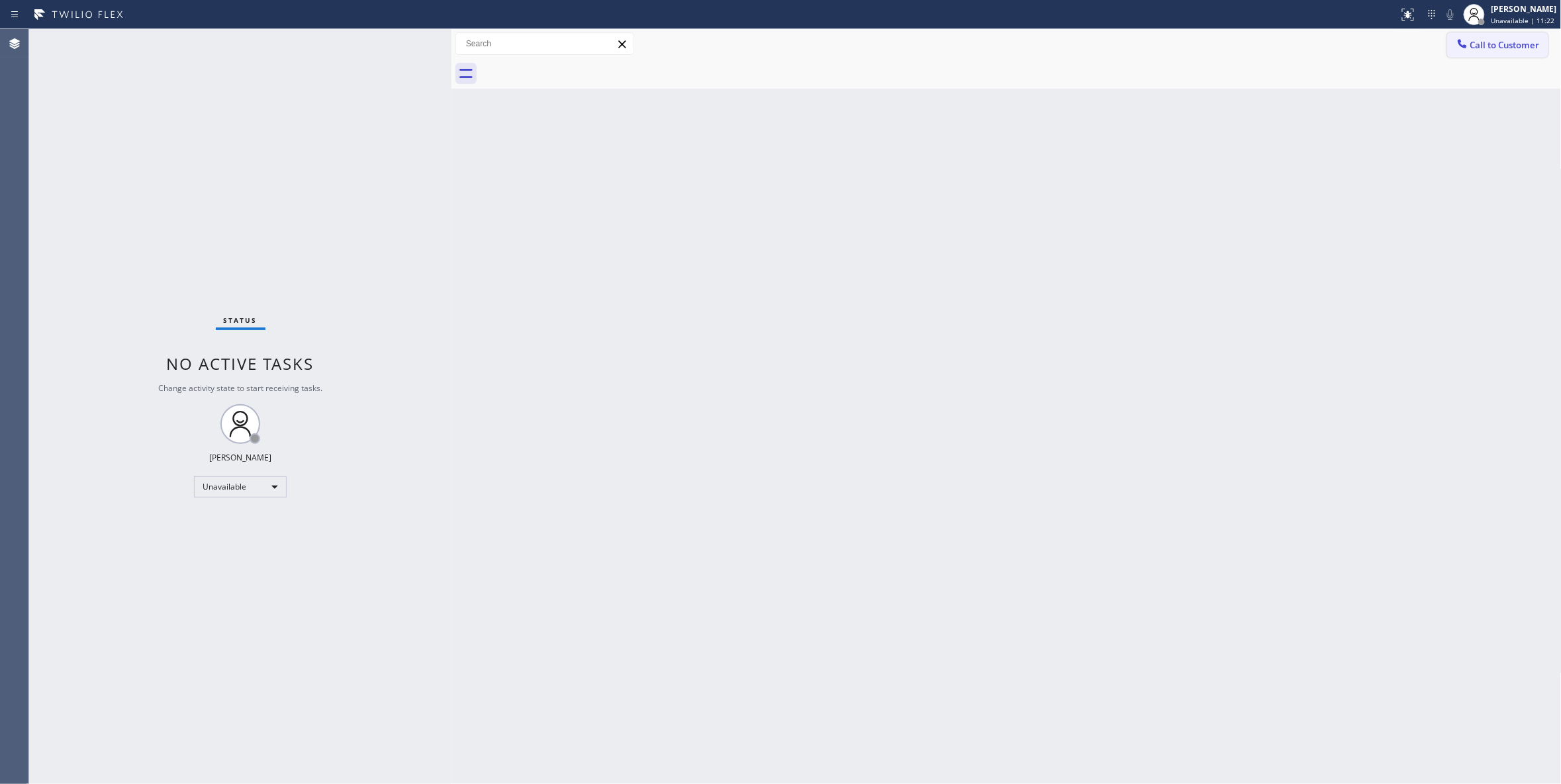
click at [1530, 45] on span "Call to Customer" at bounding box center [1504, 45] width 70 height 12
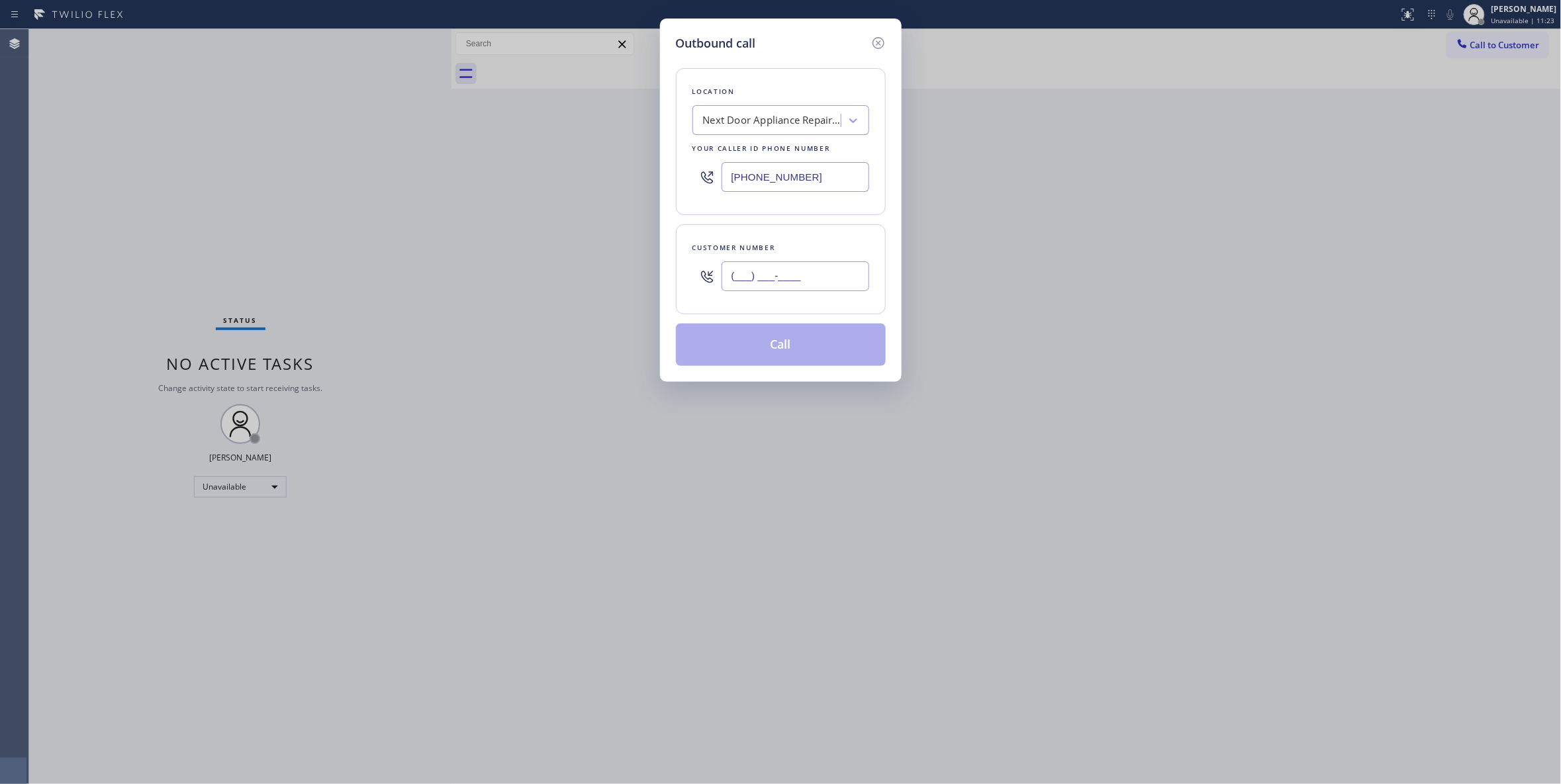
click at [781, 275] on input "(___) ___-____" at bounding box center [795, 276] width 148 height 30
paste input "986) 286-1401"
type input "(986) 286-1401"
click at [790, 348] on button "Call" at bounding box center [781, 345] width 210 height 43
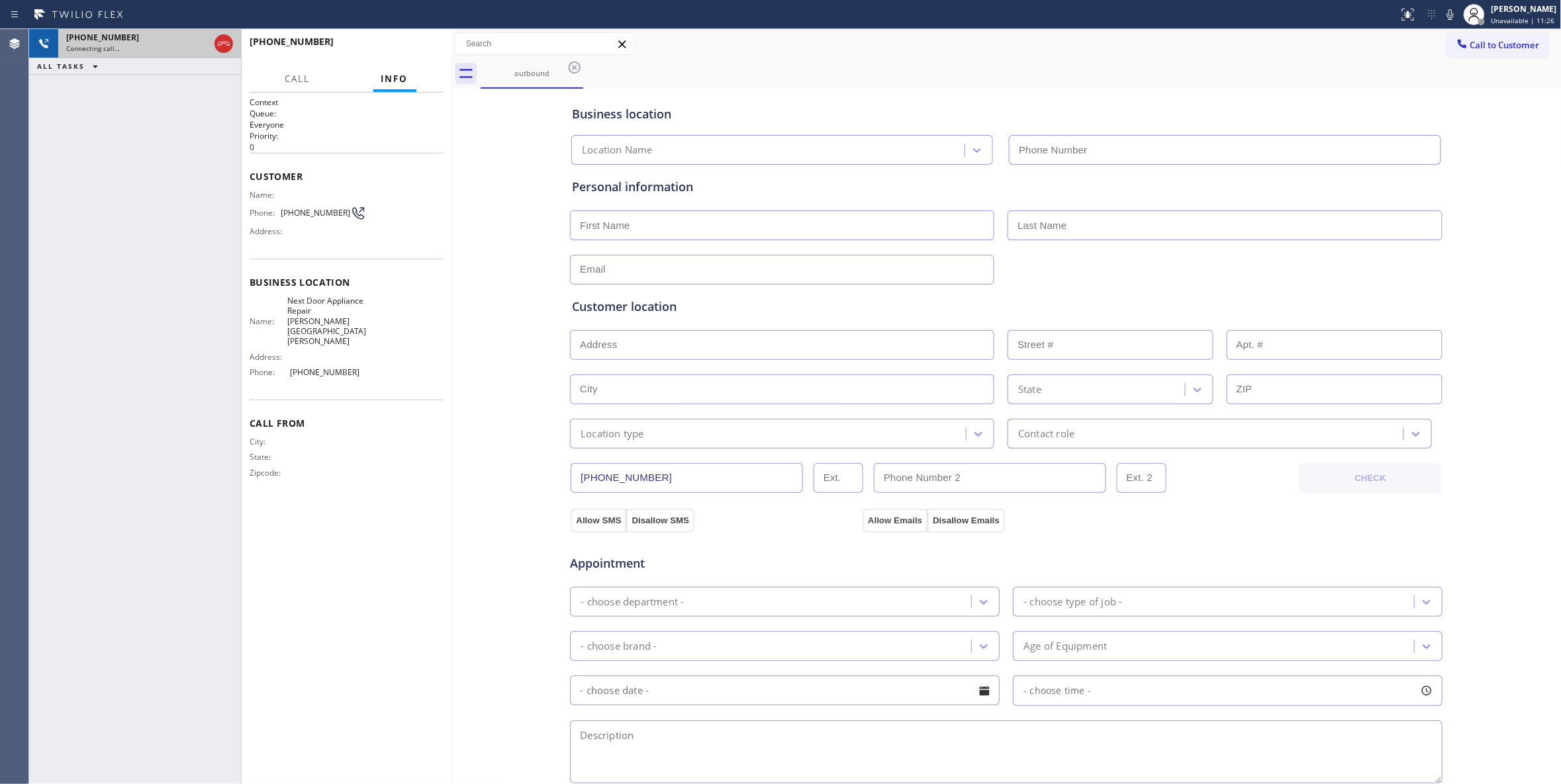
type input "(470) 782-9857"
click at [225, 46] on icon at bounding box center [224, 44] width 16 height 16
click at [362, 46] on div "+19862861401" at bounding box center [310, 41] width 123 height 13
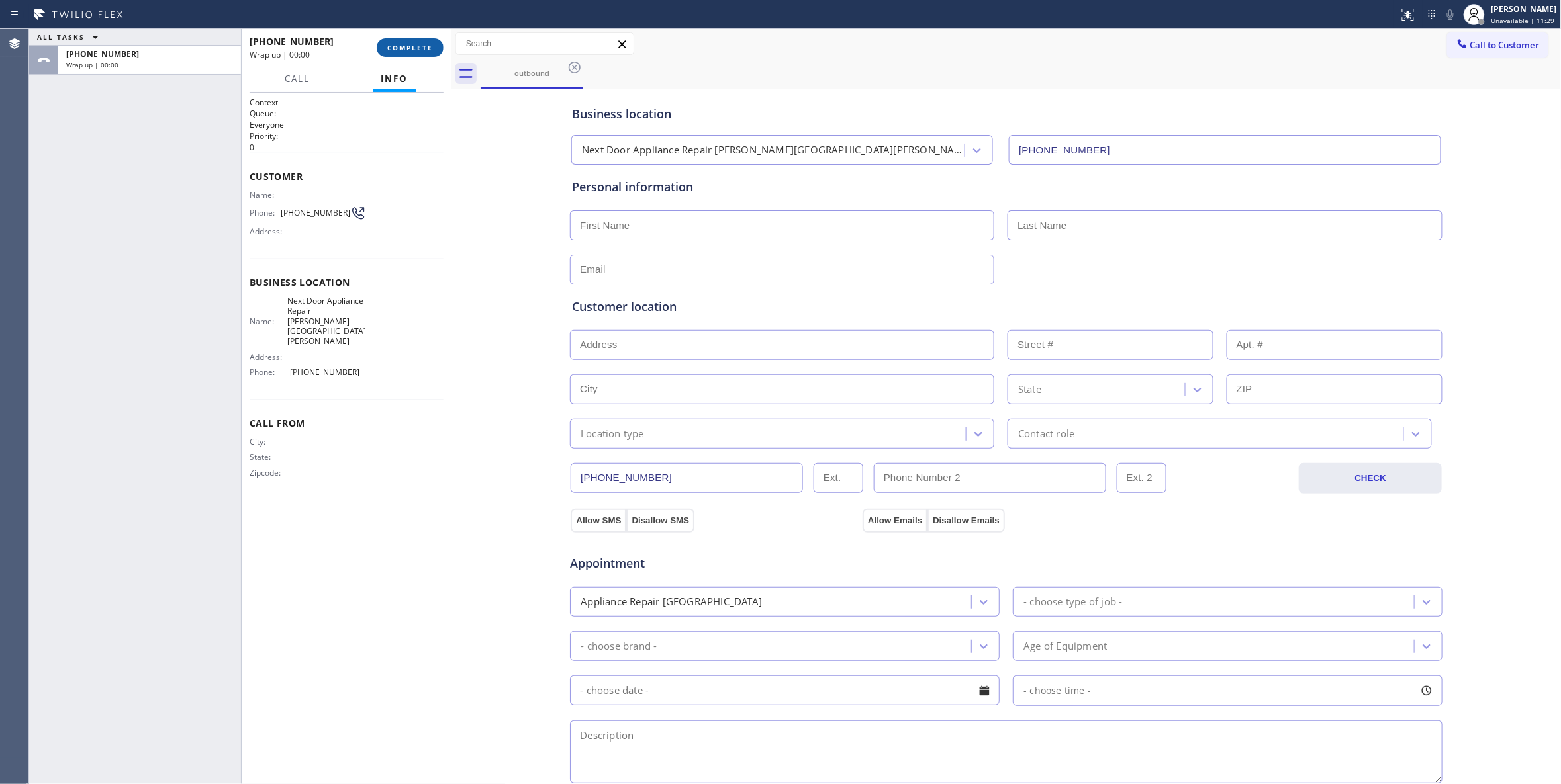
click at [409, 46] on span "COMPLETE" at bounding box center [410, 48] width 46 height 9
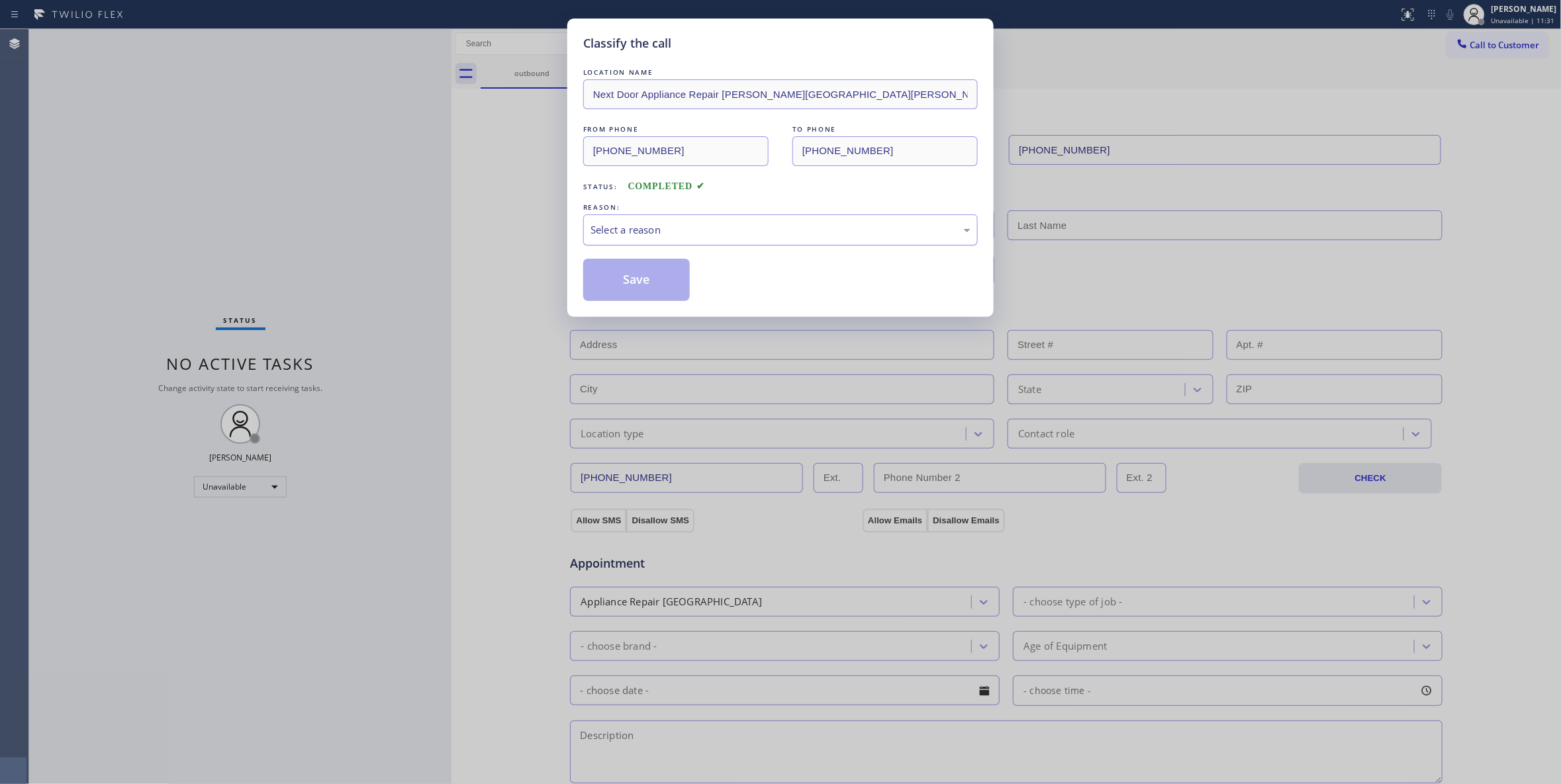
click at [732, 229] on div "Select a reason" at bounding box center [780, 230] width 380 height 15
click at [644, 288] on button "Save" at bounding box center [636, 280] width 106 height 43
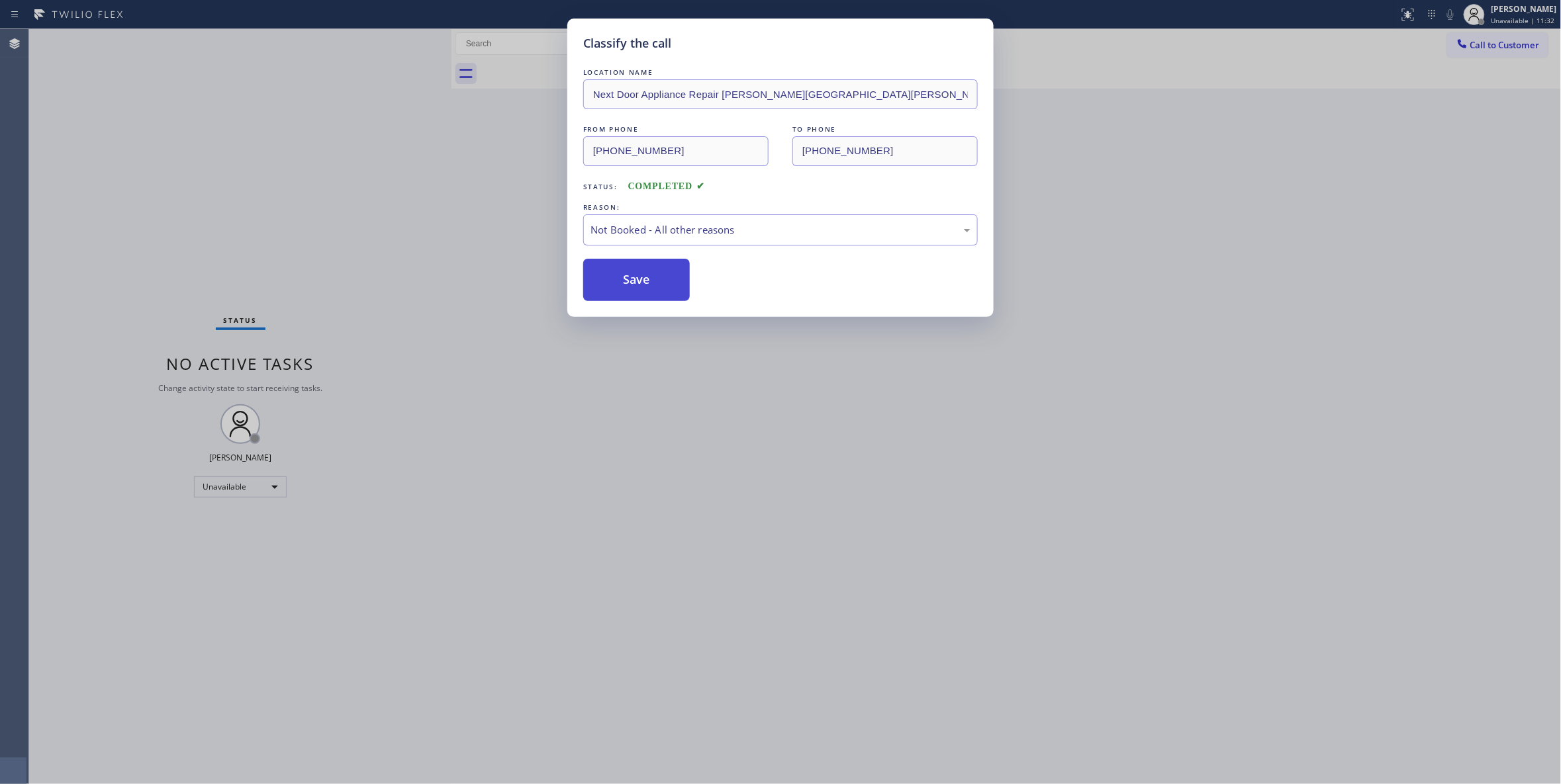
click at [644, 288] on button "Save" at bounding box center [636, 280] width 106 height 43
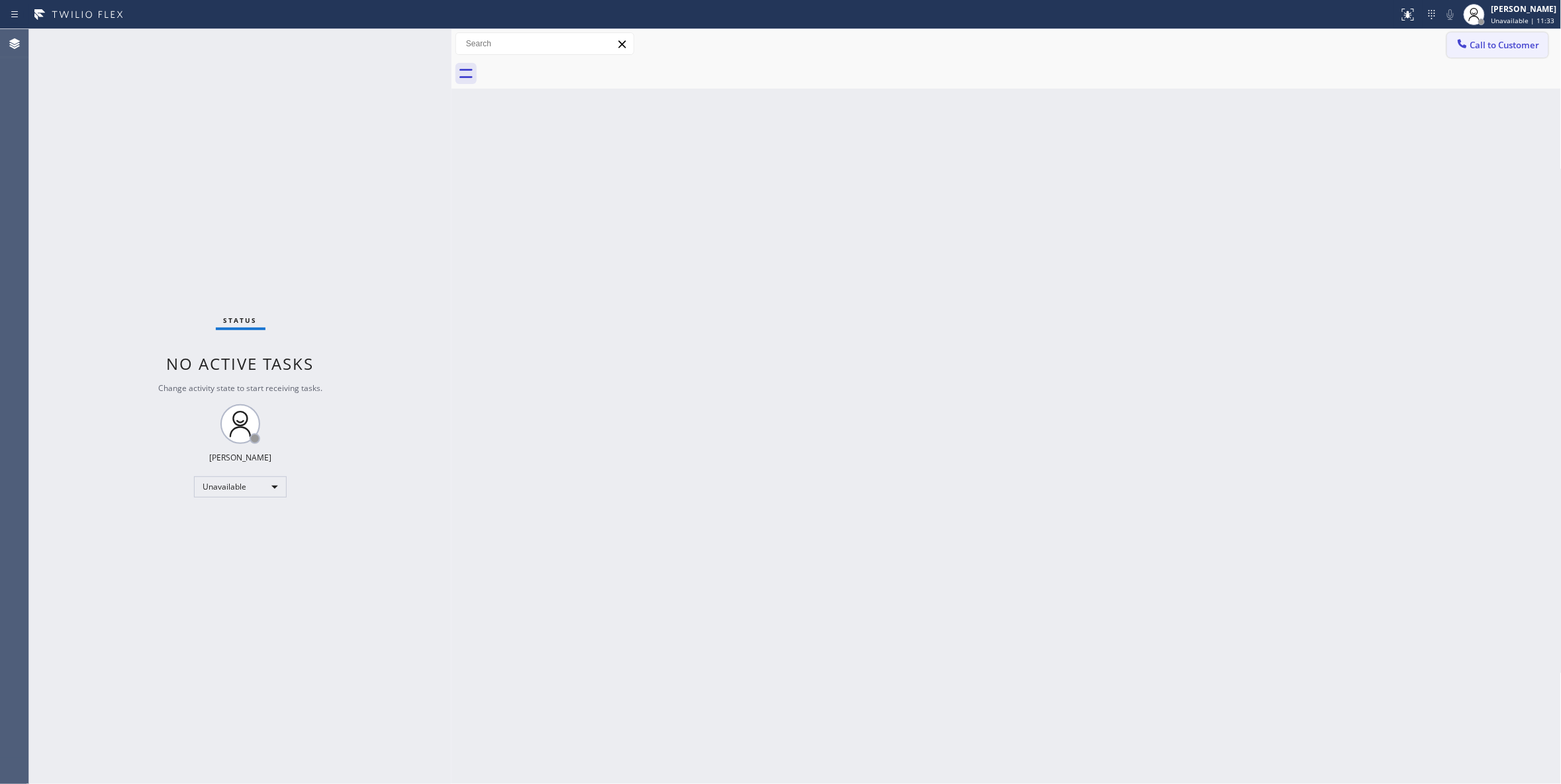
click at [1489, 49] on span "Call to Customer" at bounding box center [1504, 45] width 70 height 12
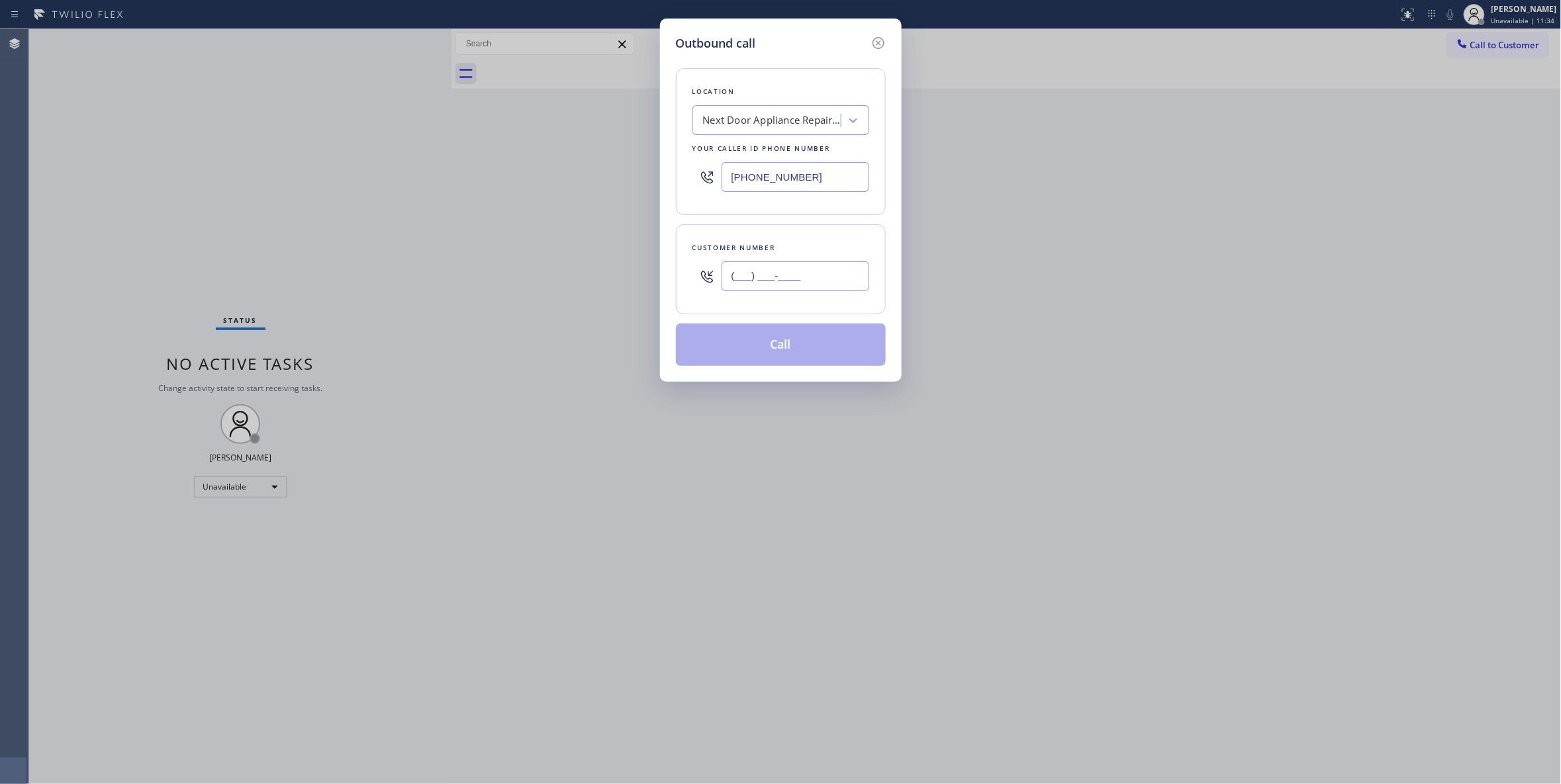
click at [803, 270] on input "(___) ___-____" at bounding box center [795, 276] width 148 height 30
paste input "986) 286-1401"
type input "(986) 286-1401"
click at [792, 348] on button "Call" at bounding box center [781, 345] width 210 height 43
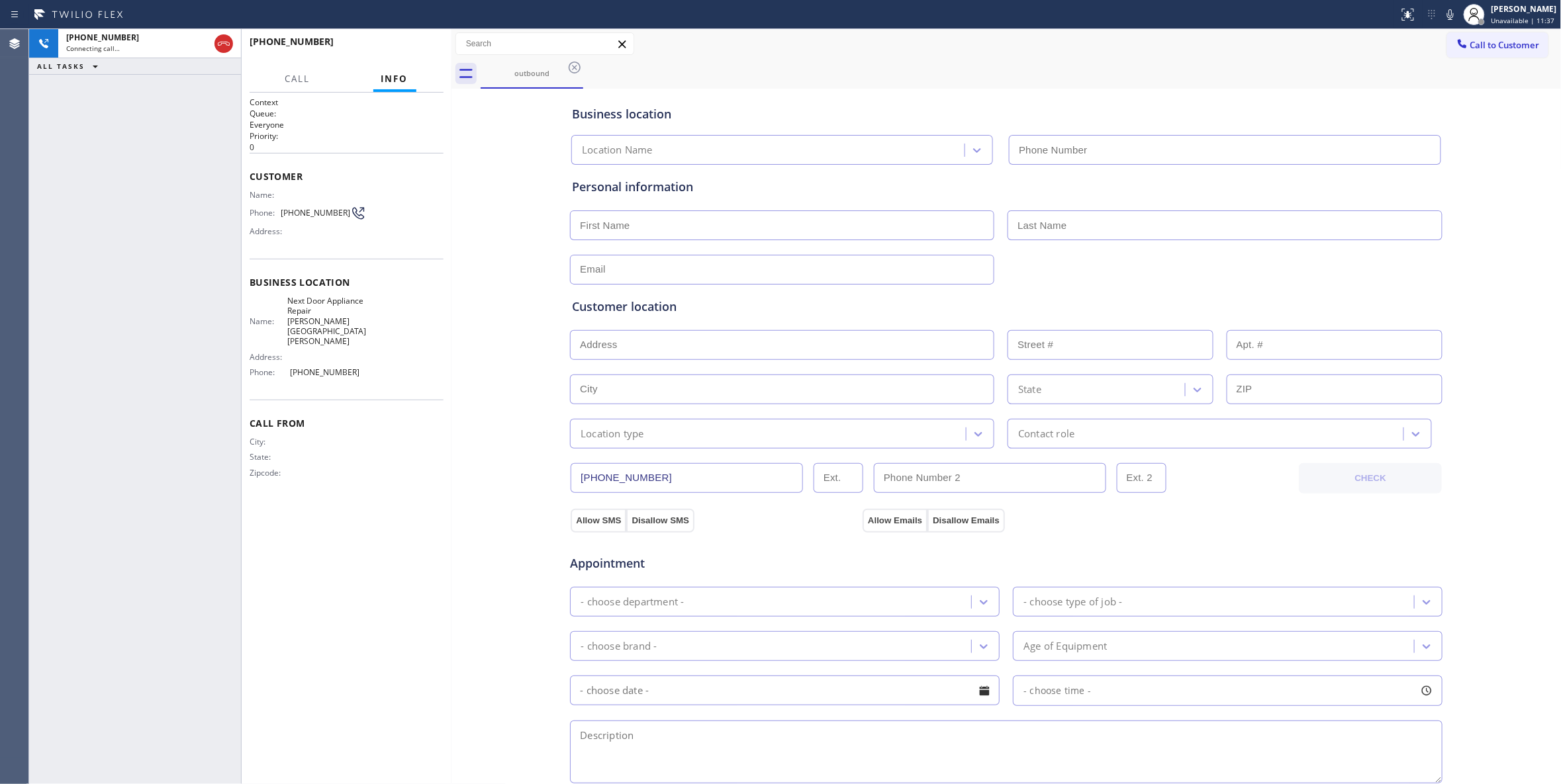
type input "(470) 782-9857"
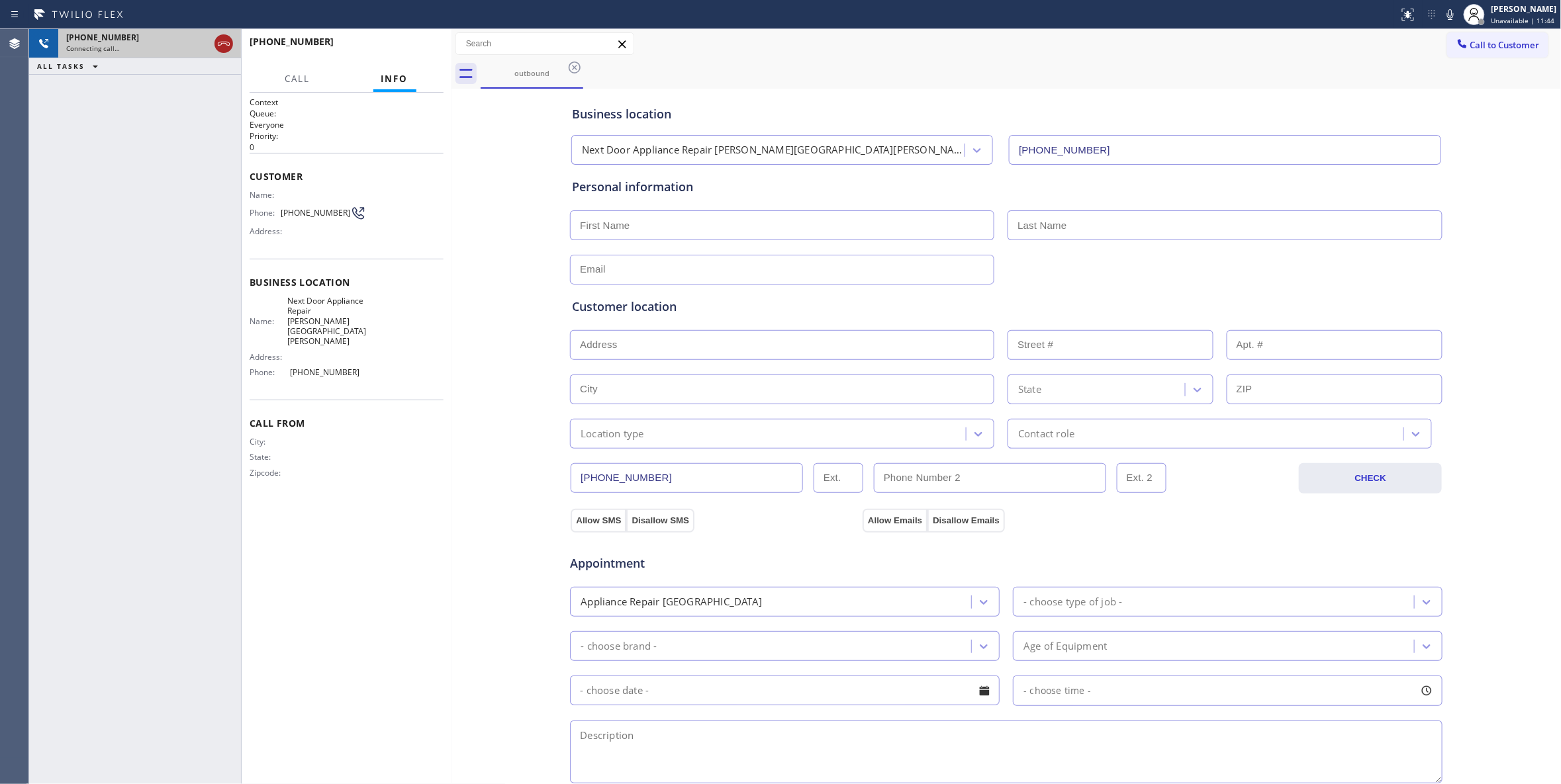
click at [221, 45] on icon at bounding box center [224, 44] width 16 height 16
click at [420, 43] on span "COMPLETE" at bounding box center [410, 48] width 46 height 9
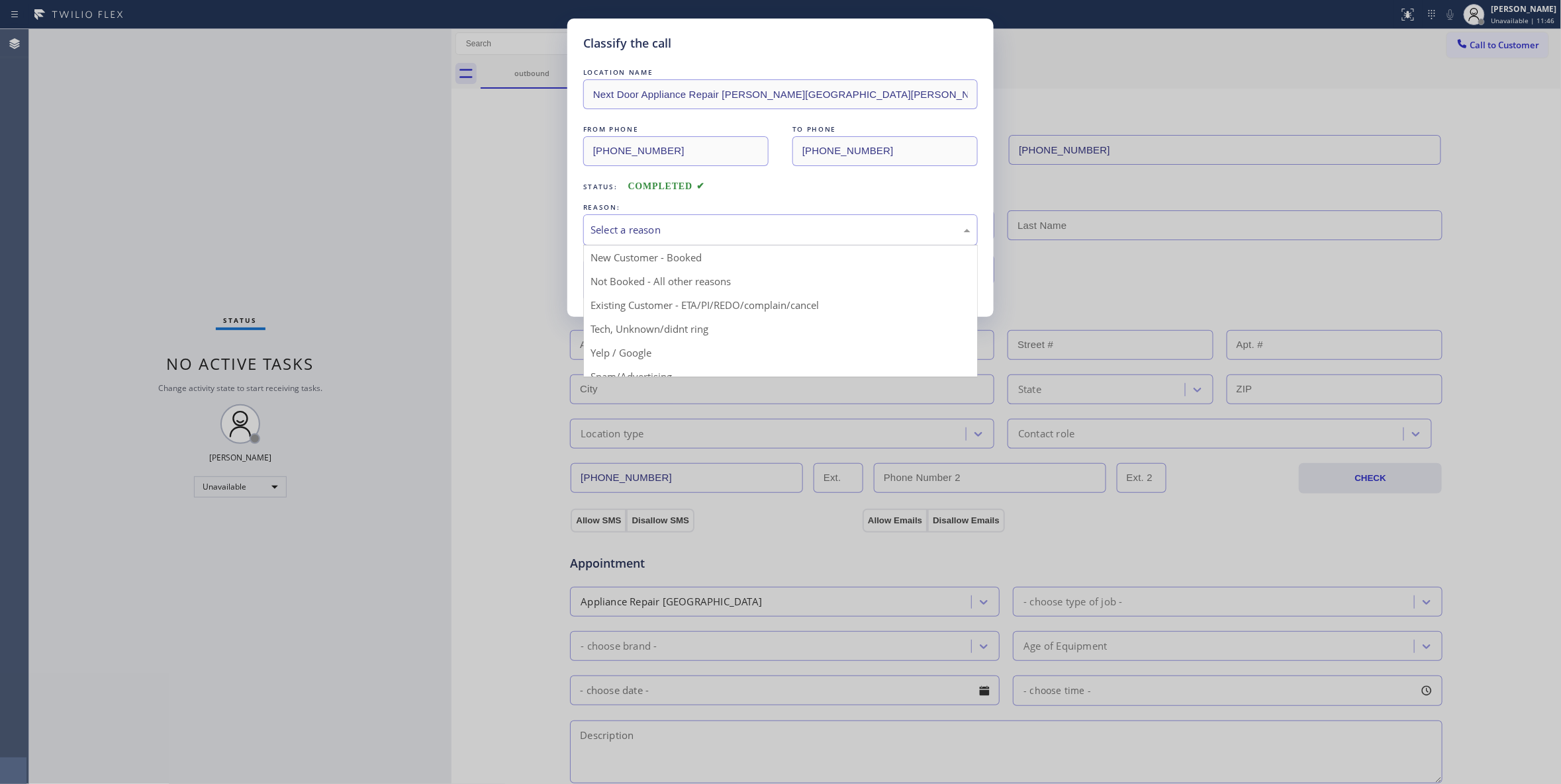
click at [701, 237] on div "Select a reason" at bounding box center [780, 230] width 380 height 15
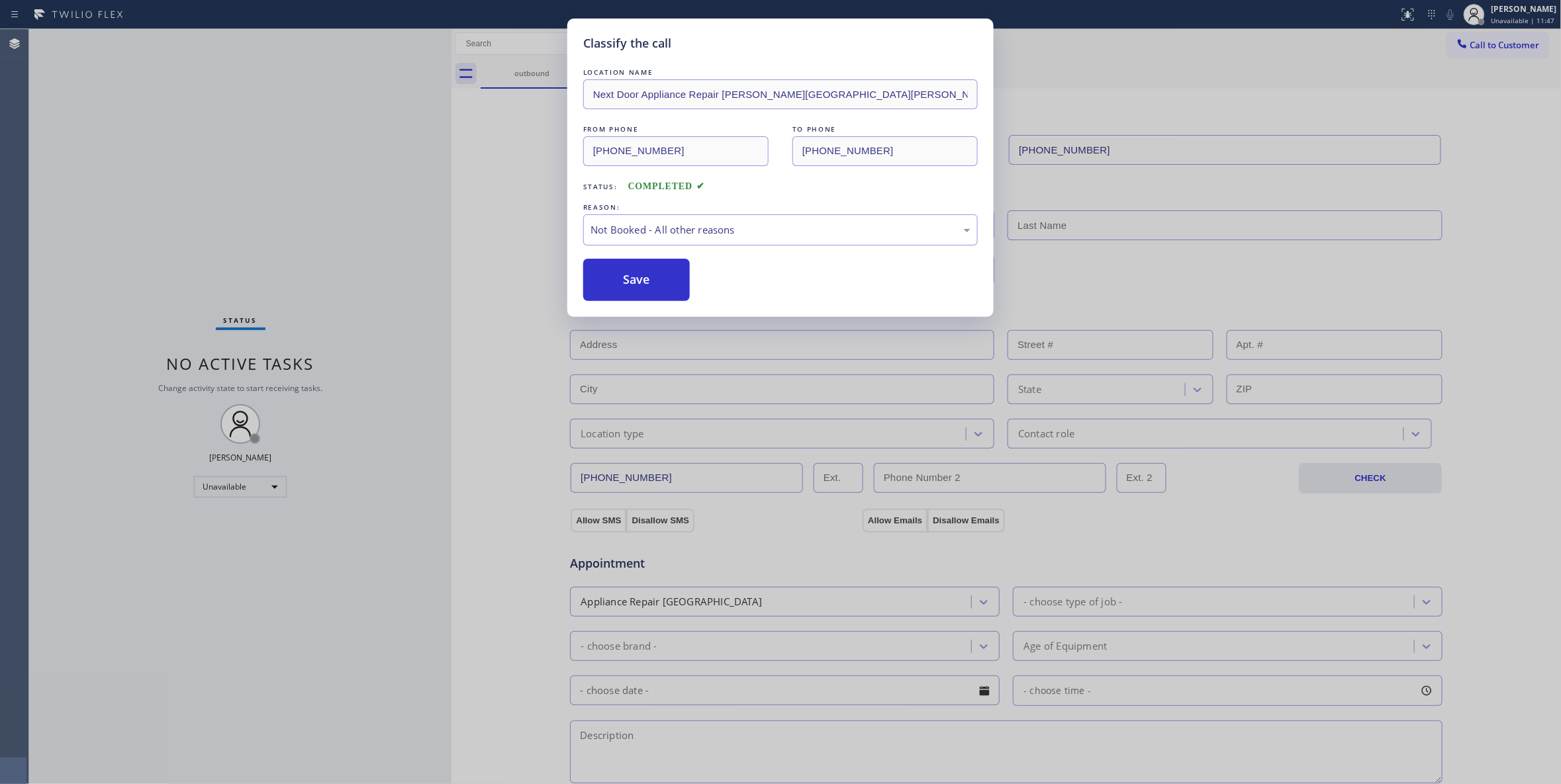
click at [668, 291] on button "Save" at bounding box center [636, 280] width 106 height 43
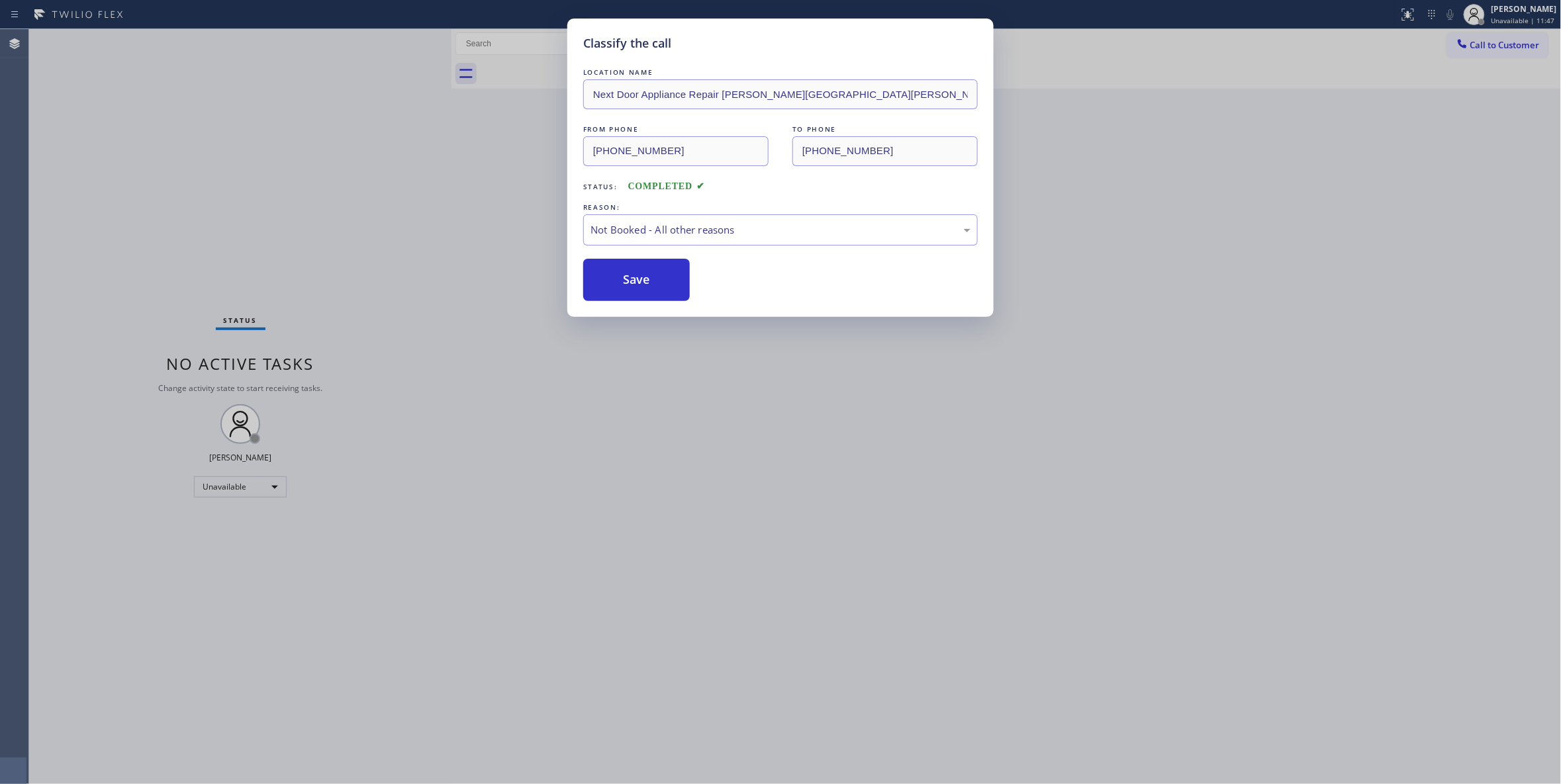
click at [668, 291] on button "Save" at bounding box center [636, 280] width 106 height 43
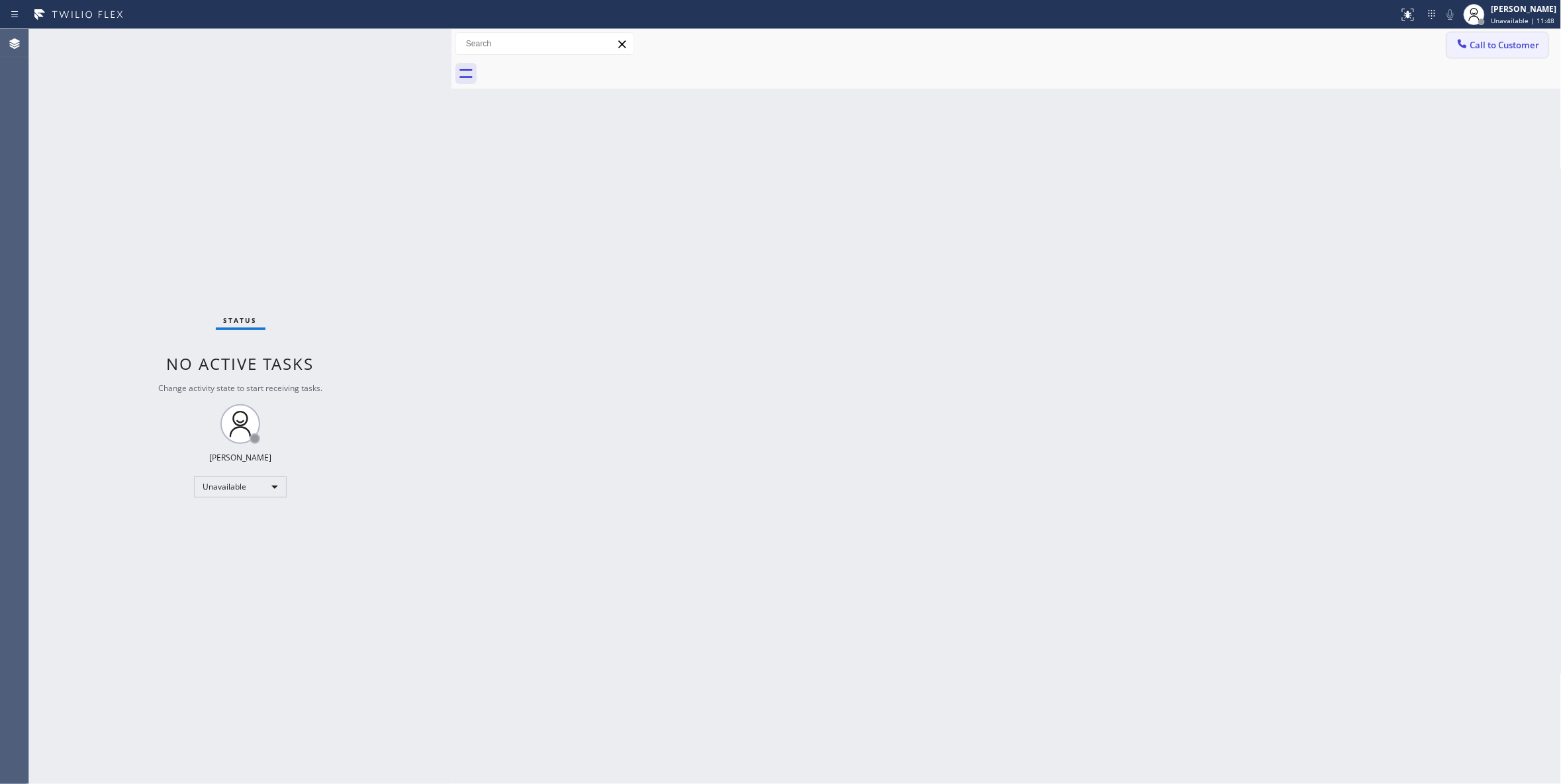
click at [1525, 41] on span "Call to Customer" at bounding box center [1504, 45] width 70 height 12
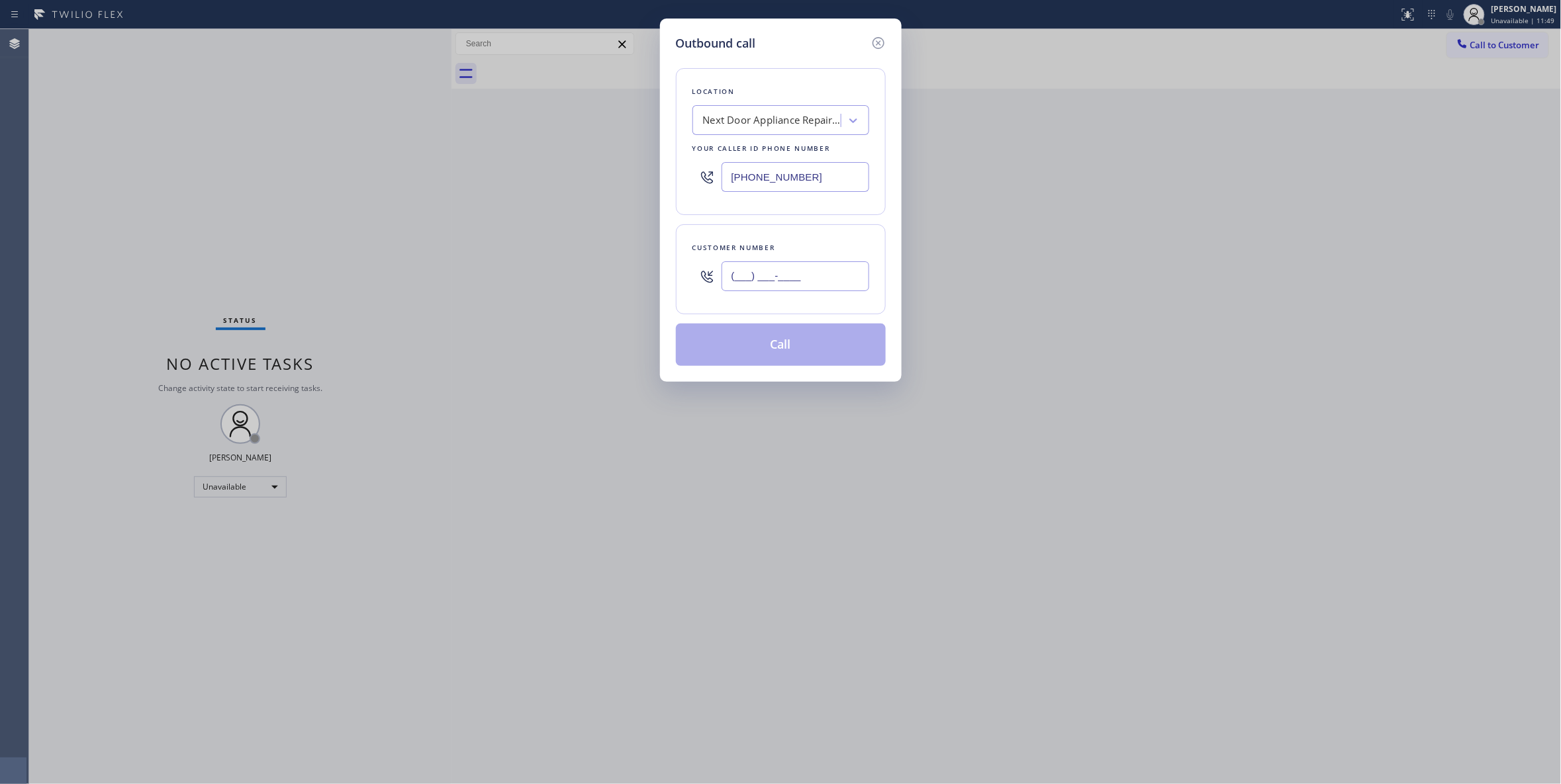
click at [845, 272] on input "(___) ___-____" at bounding box center [795, 276] width 148 height 30
paste input "986) 286-1401"
type input "(986) 286-1401"
click at [773, 352] on button "Call" at bounding box center [781, 345] width 210 height 43
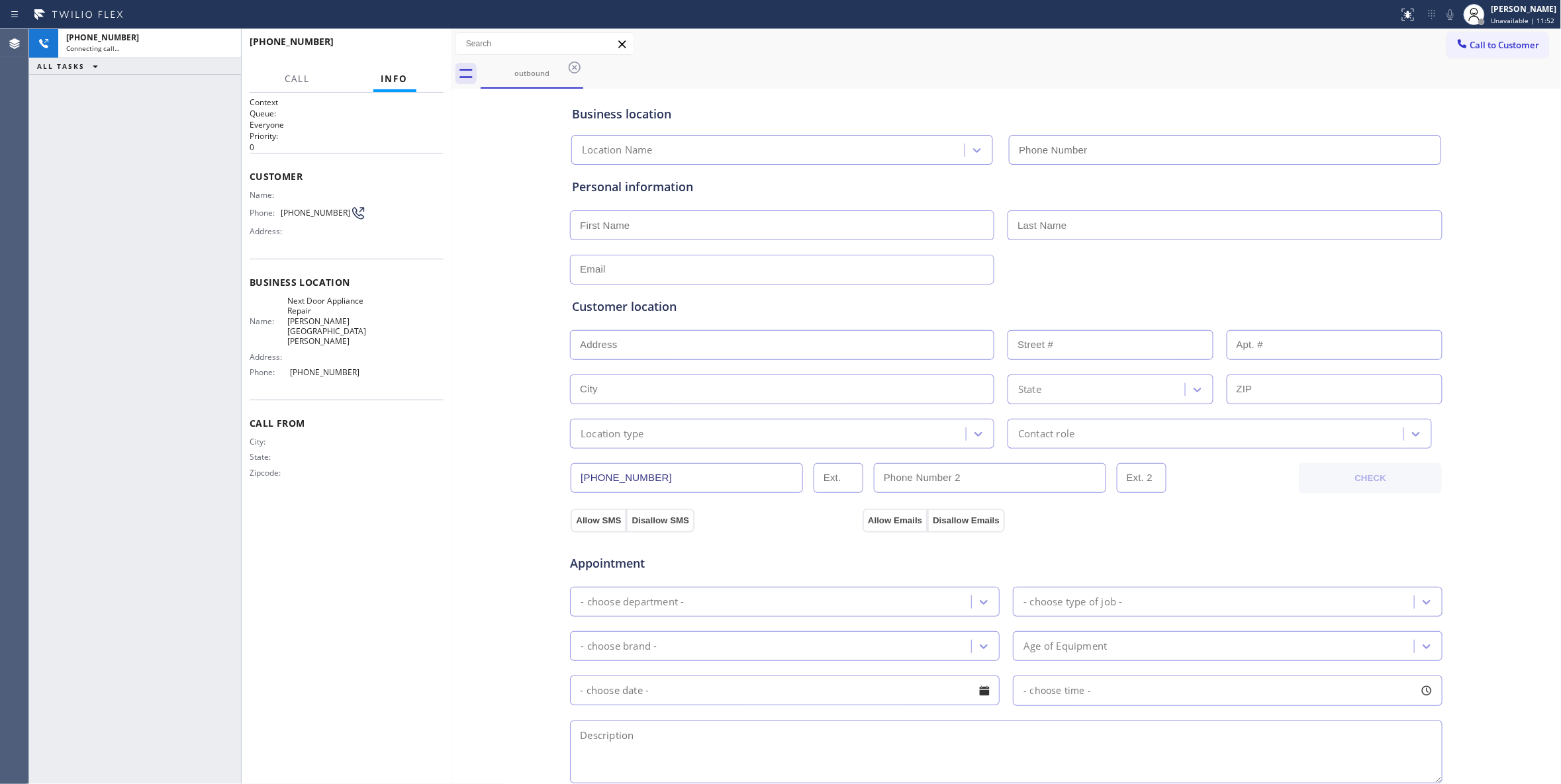
click at [570, 351] on input "text" at bounding box center [782, 345] width 424 height 30
type input "(470) 782-9857"
drag, startPoint x: 220, startPoint y: 43, endPoint x: 241, endPoint y: 41, distance: 21.1
click at [220, 43] on icon at bounding box center [224, 44] width 16 height 16
click at [408, 44] on span "HANG UP" at bounding box center [412, 48] width 41 height 9
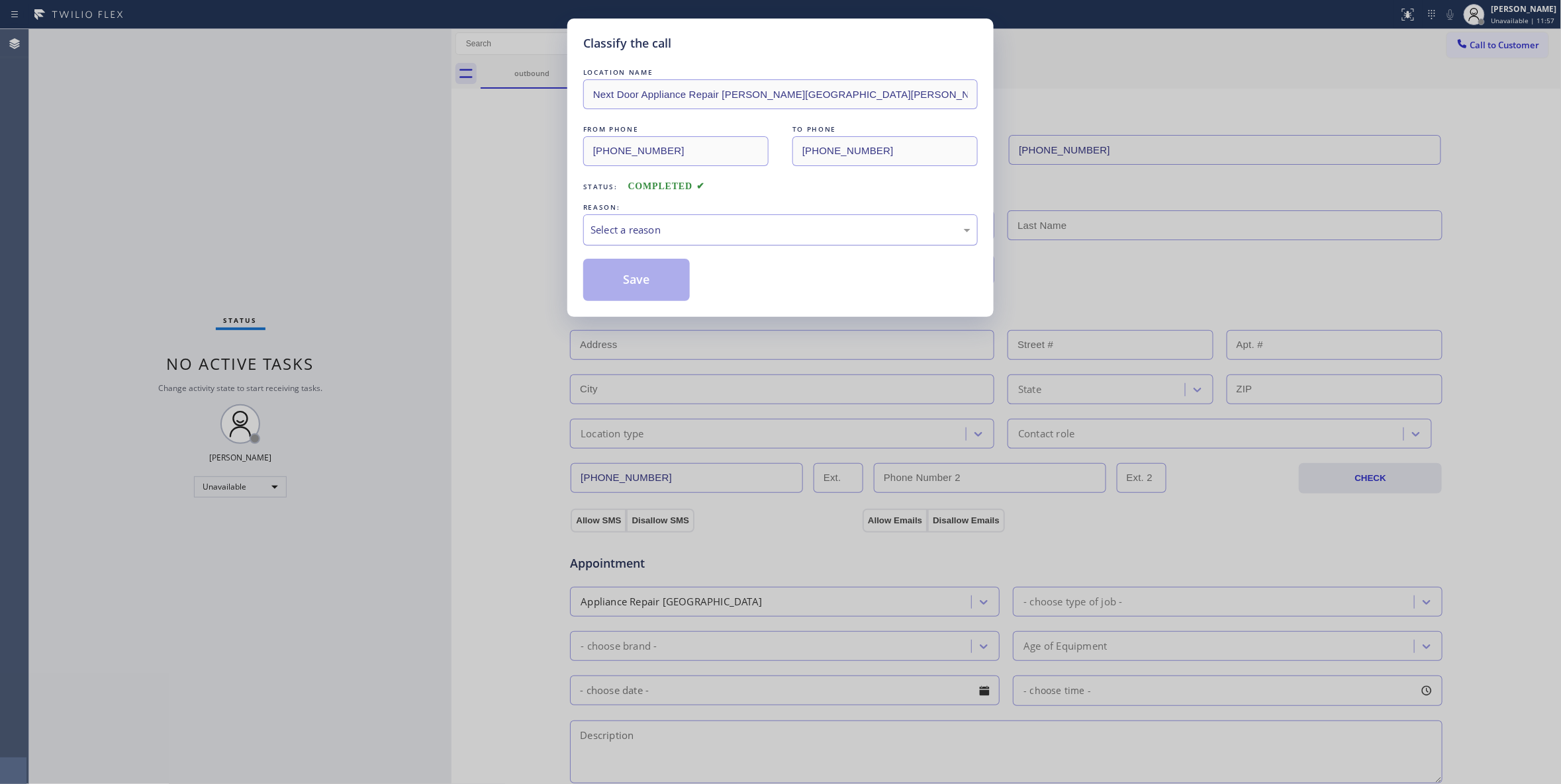
click at [638, 224] on div "Select a reason" at bounding box center [780, 230] width 380 height 15
click at [653, 279] on button "Save" at bounding box center [636, 280] width 106 height 43
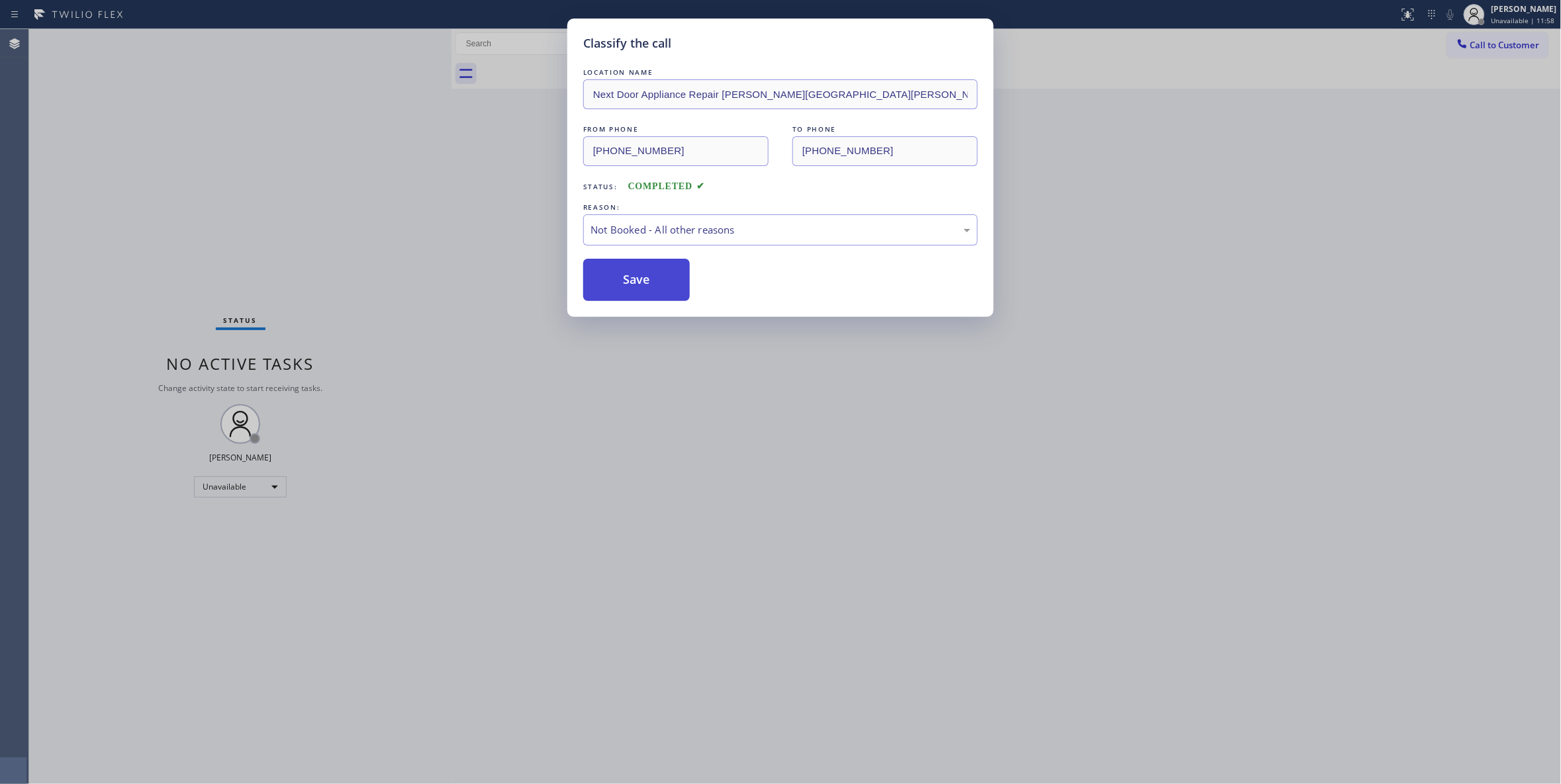
click at [653, 279] on button "Save" at bounding box center [636, 280] width 106 height 43
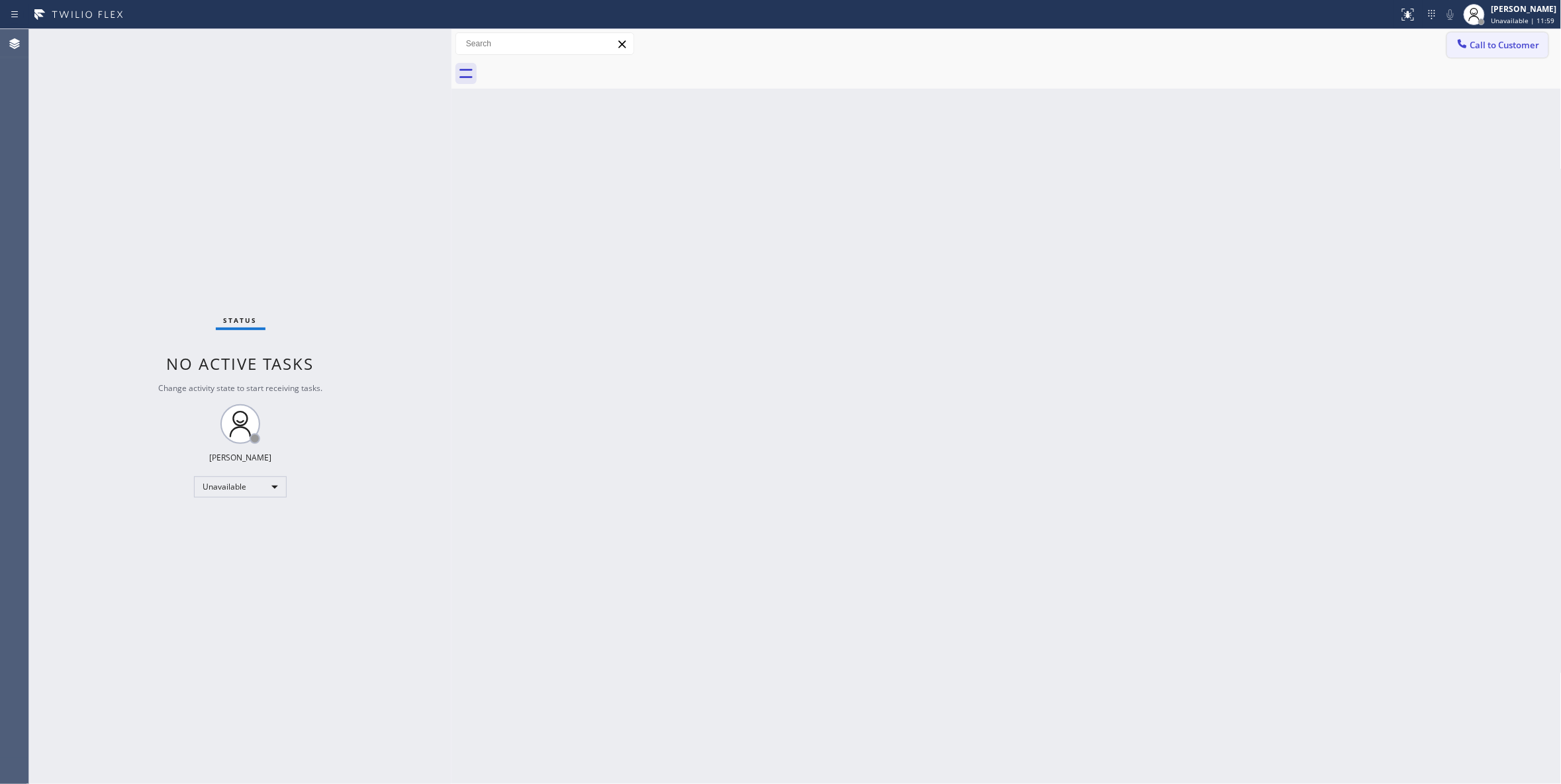
click at [1507, 46] on span "Call to Customer" at bounding box center [1504, 45] width 70 height 12
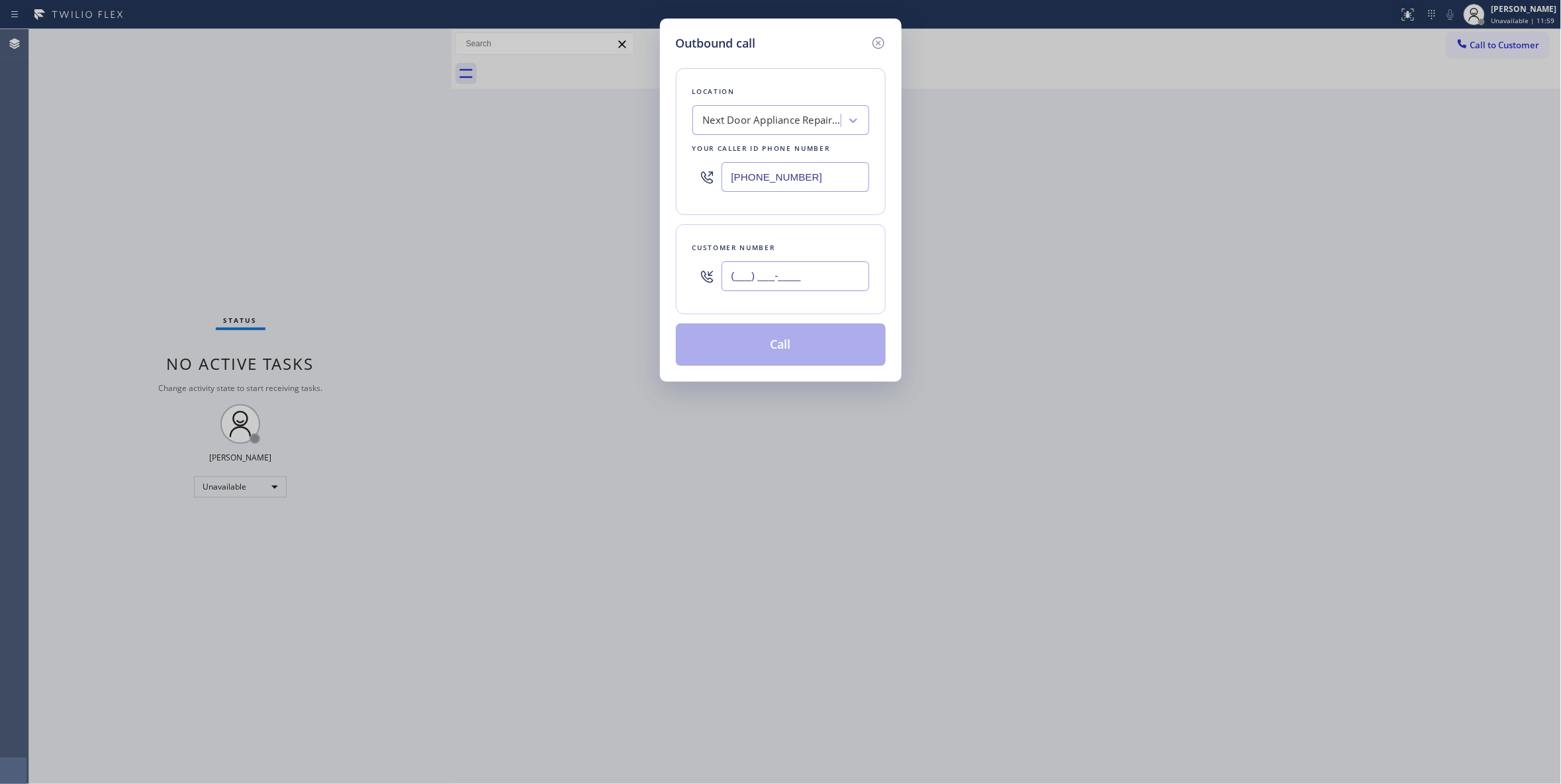
click at [808, 279] on input "(___) ___-____" at bounding box center [795, 276] width 148 height 30
paste input "986) 286-1401"
type input "(986) 286-1401"
click at [802, 353] on button "Call" at bounding box center [781, 345] width 210 height 43
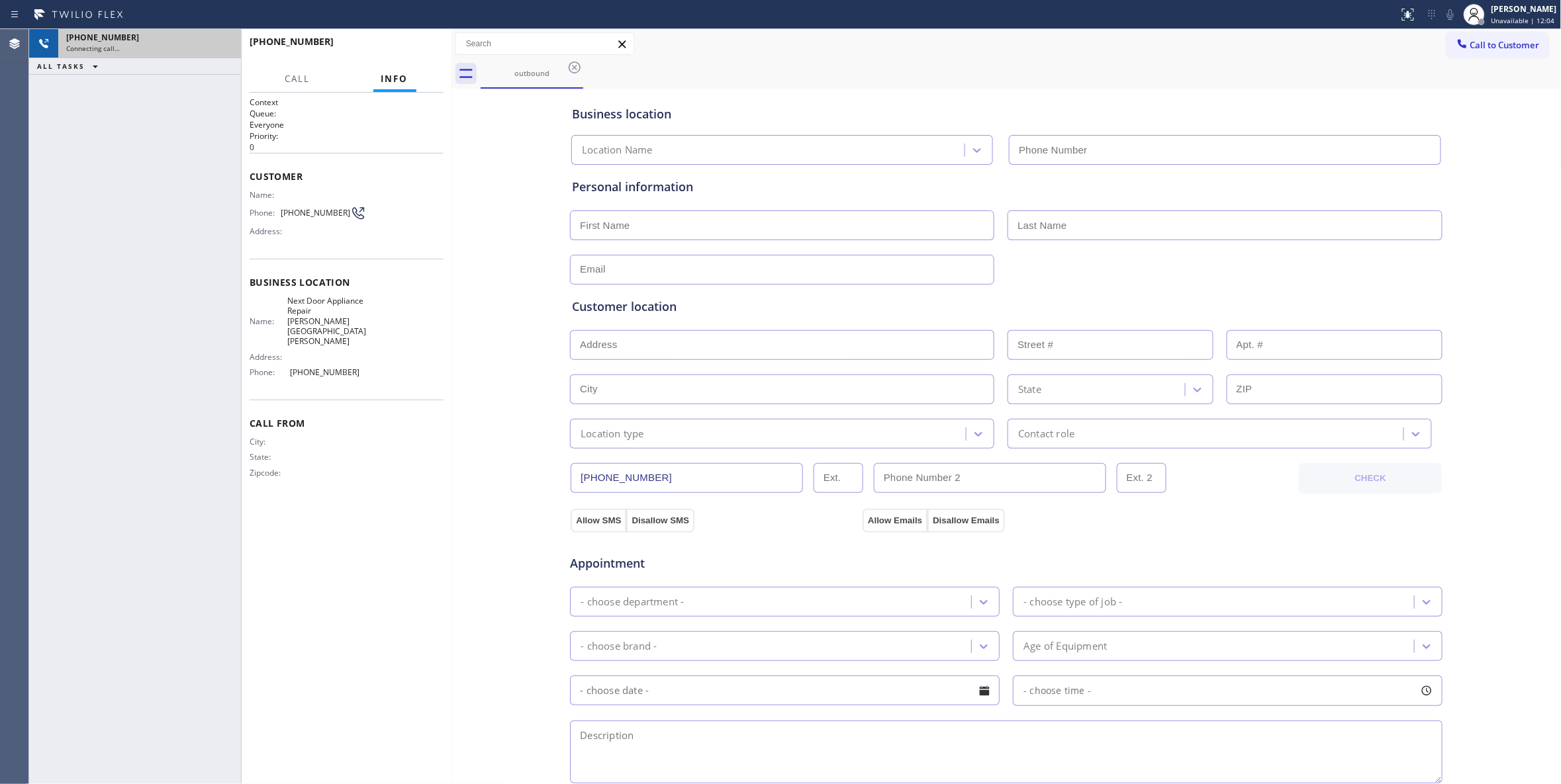
type input "(470) 782-9857"
click at [227, 45] on icon at bounding box center [224, 44] width 12 height 4
click at [227, 45] on div "Connecting call…" at bounding box center [150, 49] width 167 height 9
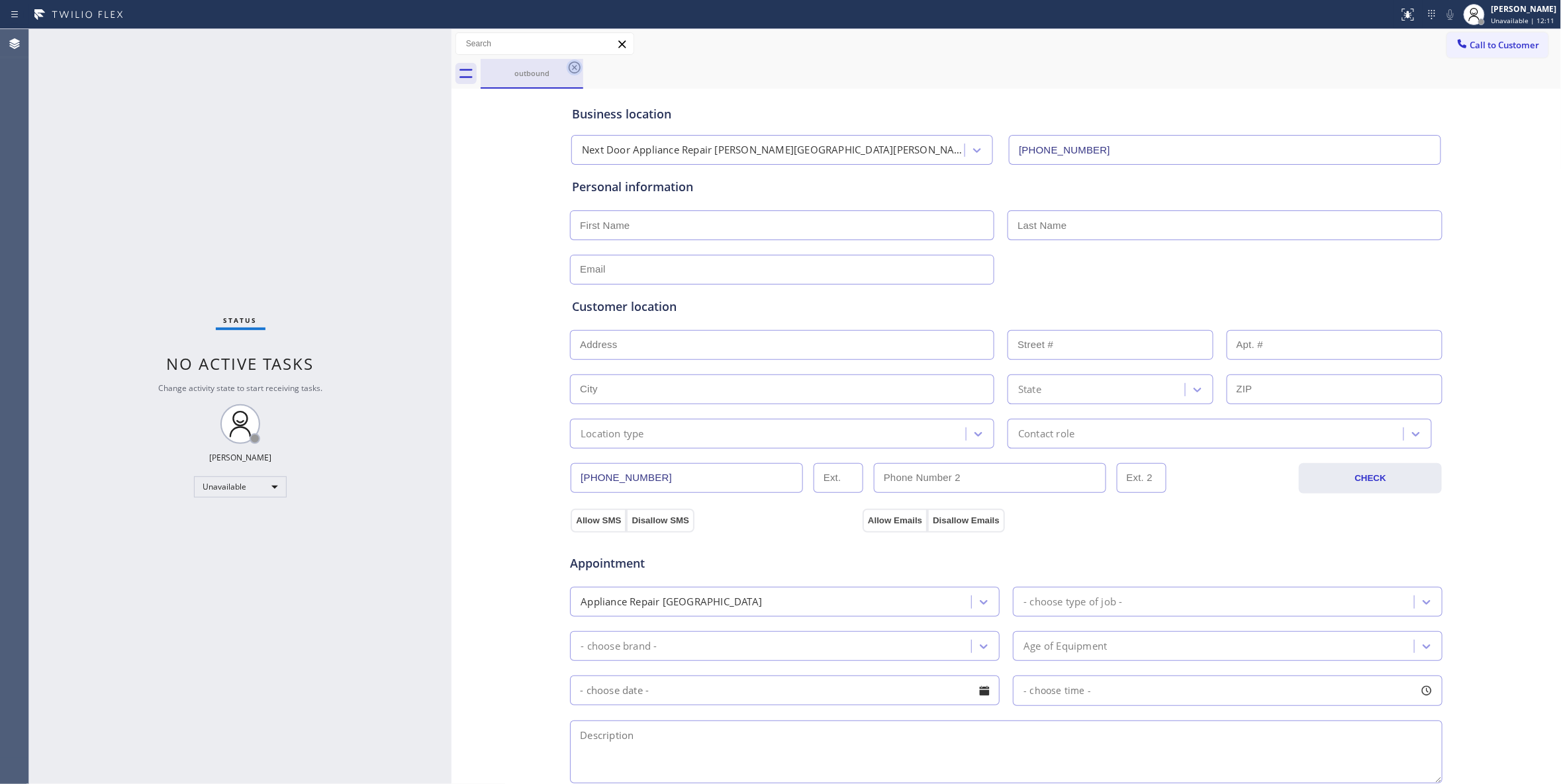
click at [566, 64] on icon at bounding box center [574, 68] width 16 height 16
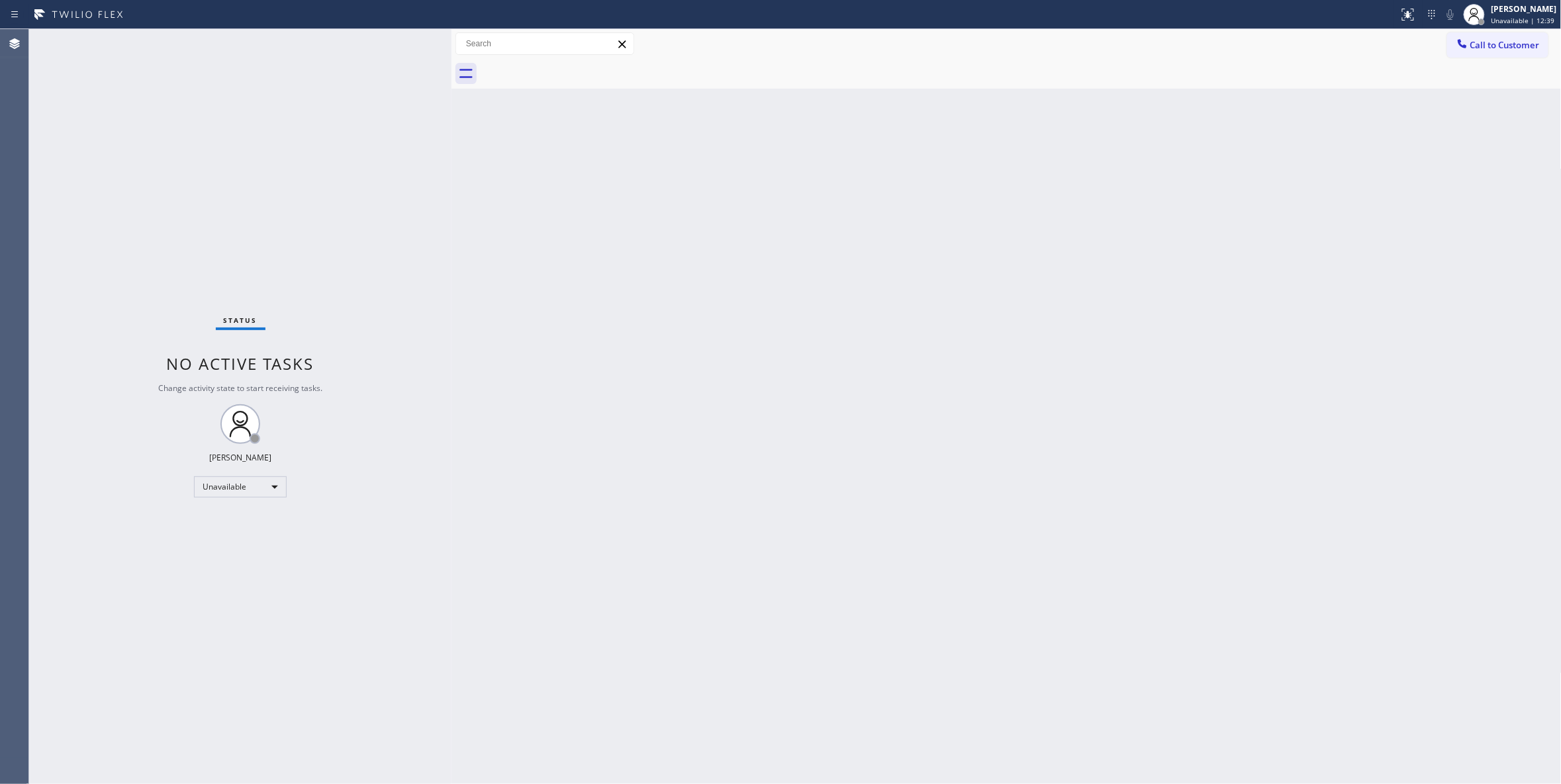
drag, startPoint x: 732, startPoint y: 200, endPoint x: 1251, endPoint y: 3, distance: 555.1
click at [758, 162] on div "Back to Dashboard Change Sender ID Customers Technicians Select a contact Outbo…" at bounding box center [1007, 407] width 1110 height 755
click at [1475, 43] on span "Call to Customer" at bounding box center [1504, 45] width 70 height 12
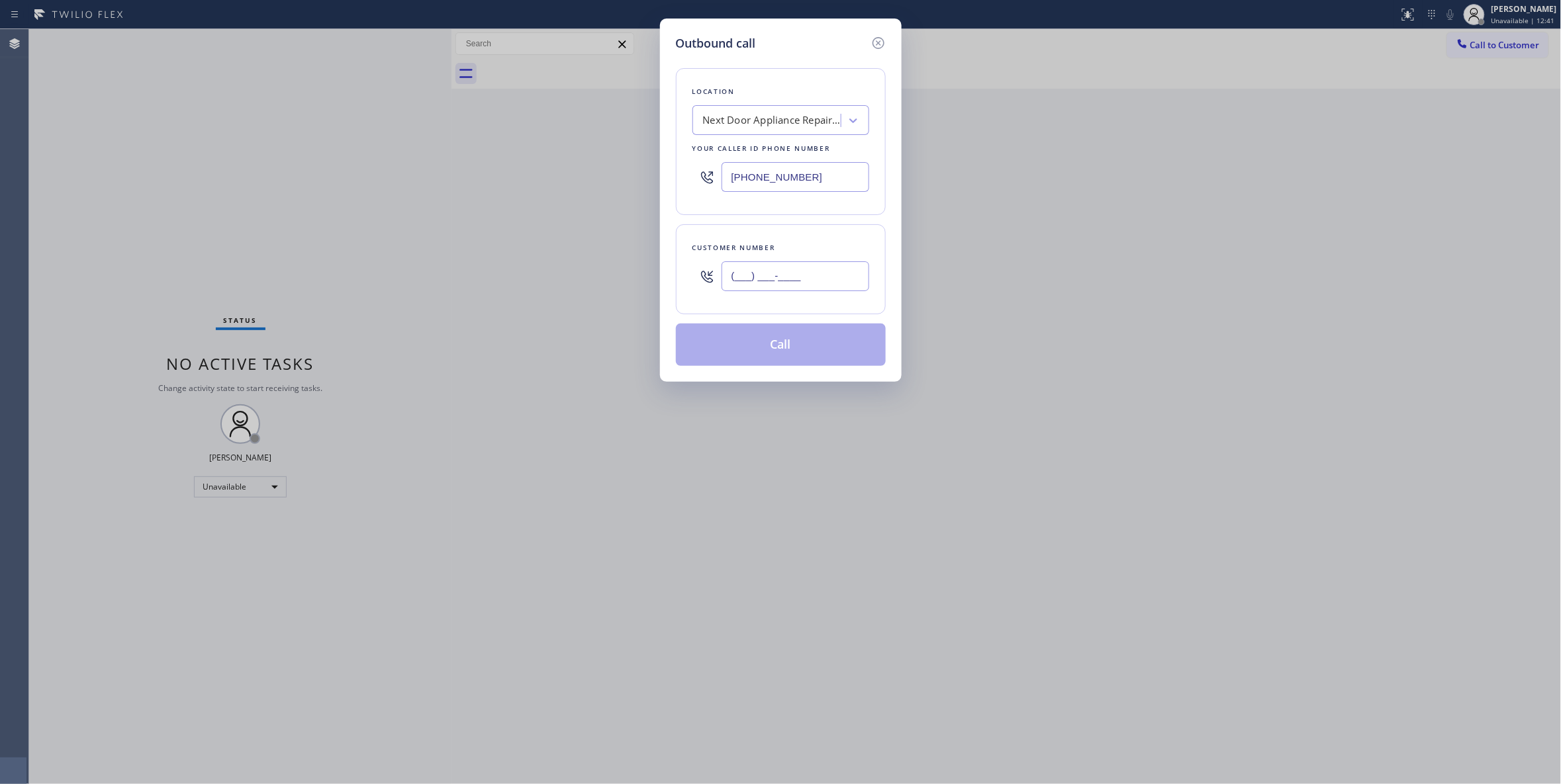
click at [798, 276] on input "(___) ___-____" at bounding box center [795, 276] width 148 height 30
paste input "516) 452-8671"
type input "(516) 452-8671"
paste input "516) 563-5180"
drag, startPoint x: 830, startPoint y: 181, endPoint x: 507, endPoint y: 183, distance: 323.0
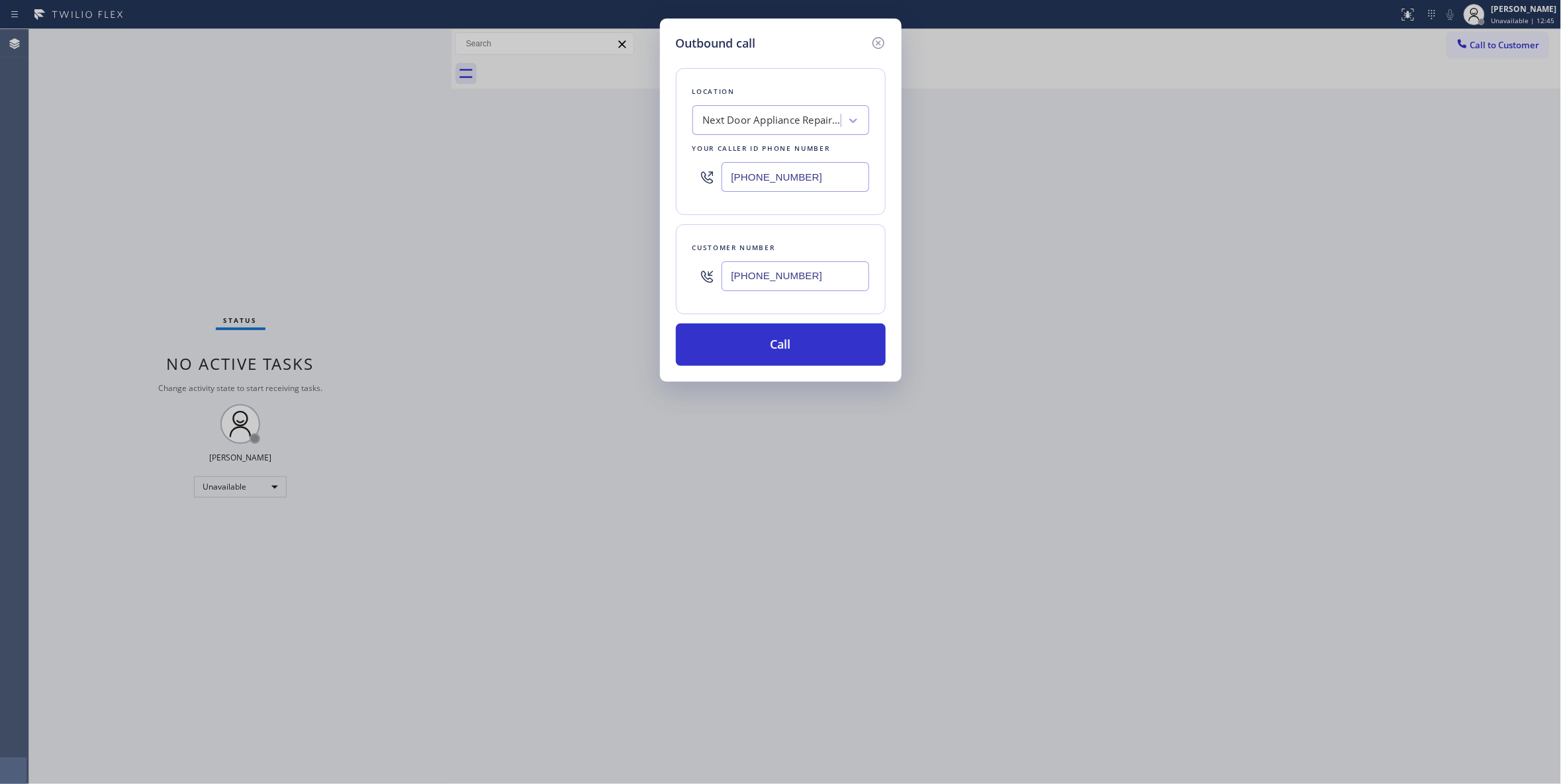
click at [507, 183] on div "Outbound call Location Next Door Appliance Repair Castleberry Hill Your caller …" at bounding box center [780, 392] width 1561 height 784
type input "(516) 563-5180"
drag, startPoint x: 830, startPoint y: 276, endPoint x: 560, endPoint y: 276, distance: 270.0
click at [560, 276] on div "Outbound call Location Local HVAC Expert Floral Park Your caller id phone numbe…" at bounding box center [780, 392] width 1561 height 784
click at [745, 343] on button "Call" at bounding box center [781, 345] width 210 height 43
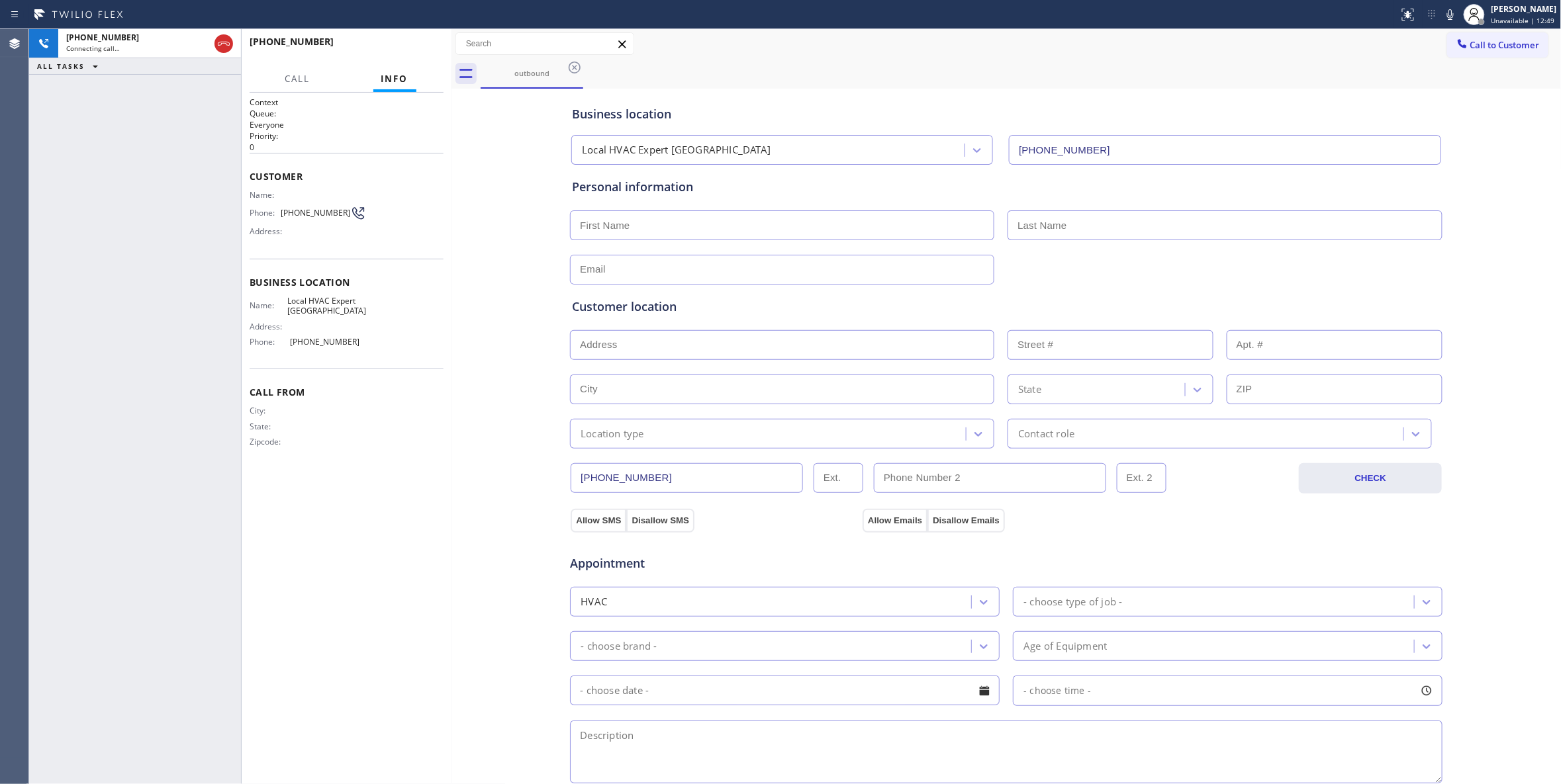
type input "(516) 563-5180"
click at [422, 54] on button "HANG UP" at bounding box center [413, 48] width 62 height 19
click at [294, 213] on span "(516) 452-8671" at bounding box center [315, 213] width 70 height 10
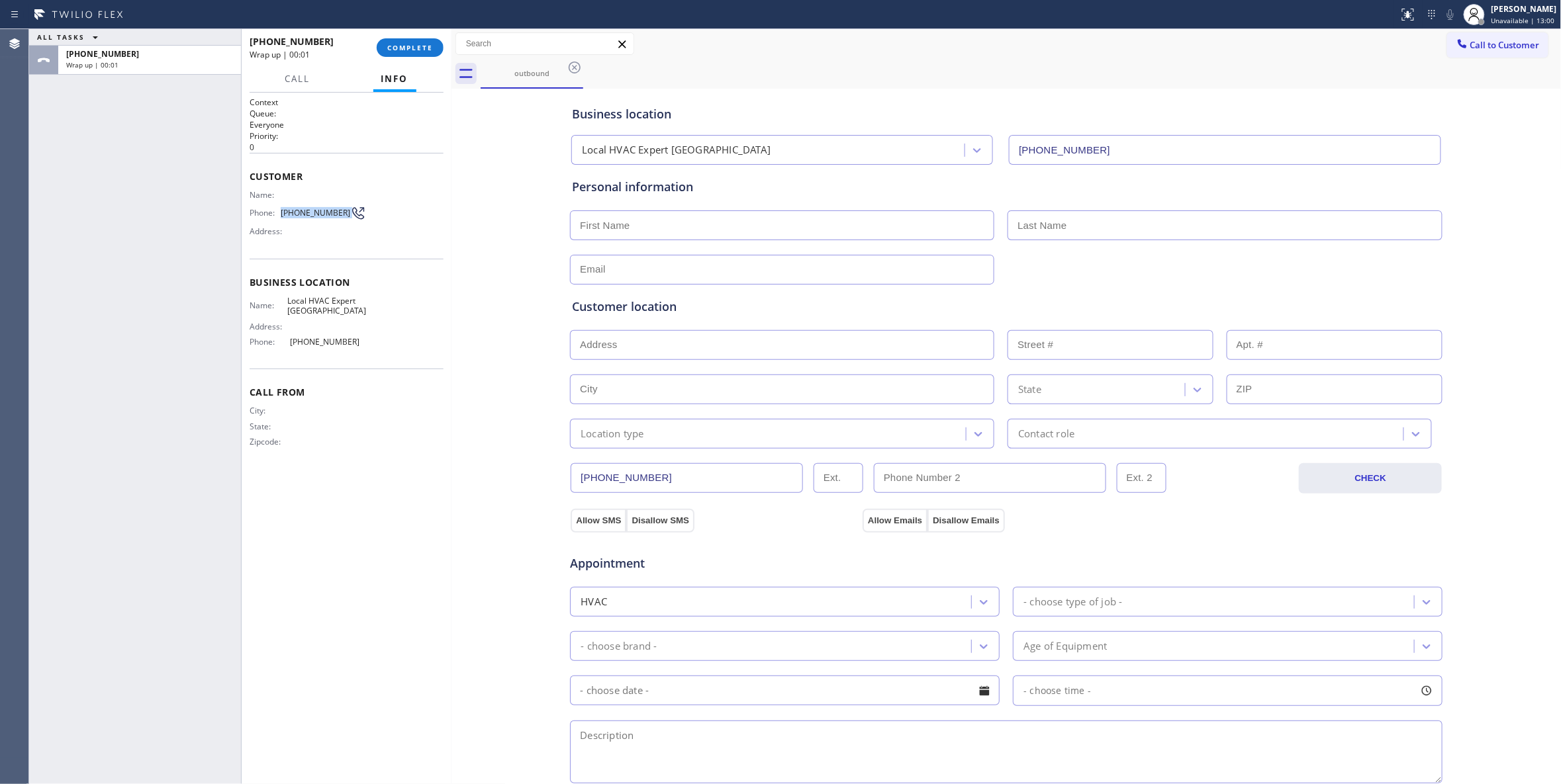
copy div "(516) 452-8671"
click at [419, 51] on span "COMPLETE" at bounding box center [410, 48] width 46 height 9
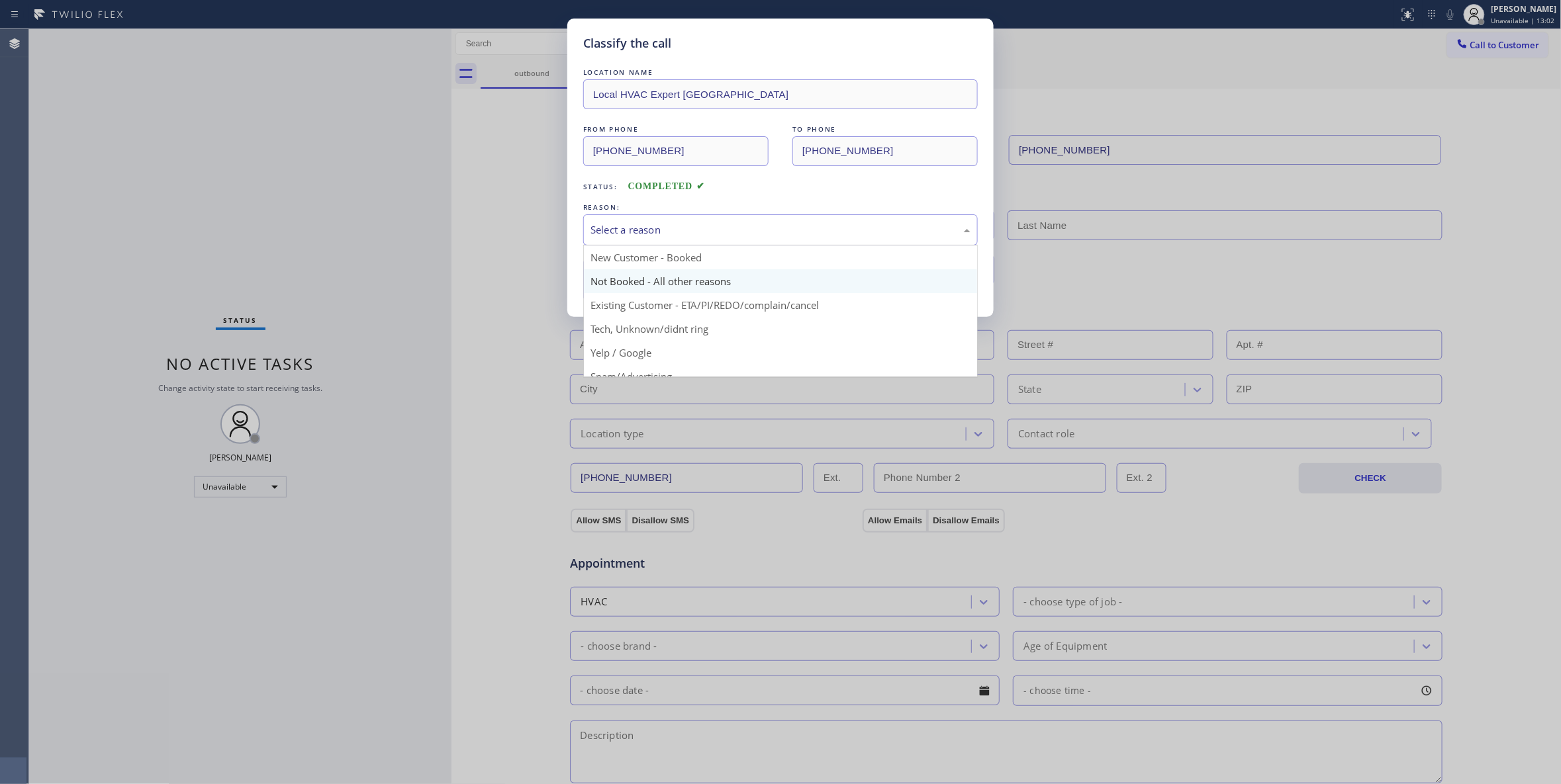
drag, startPoint x: 641, startPoint y: 231, endPoint x: 642, endPoint y: 274, distance: 43.0
click at [640, 231] on div "Select a reason" at bounding box center [780, 230] width 380 height 15
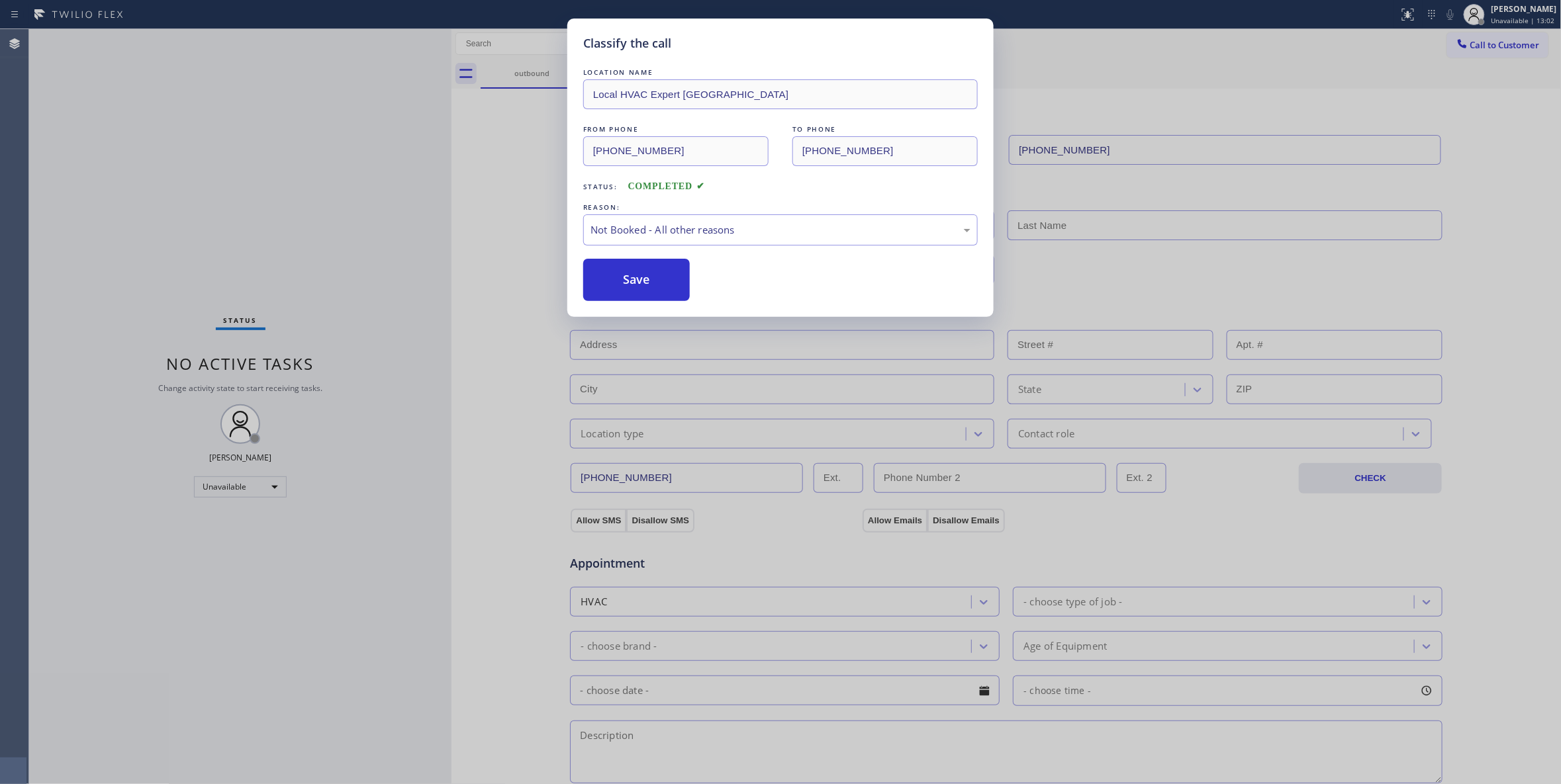
click at [641, 282] on button "Save" at bounding box center [636, 280] width 106 height 43
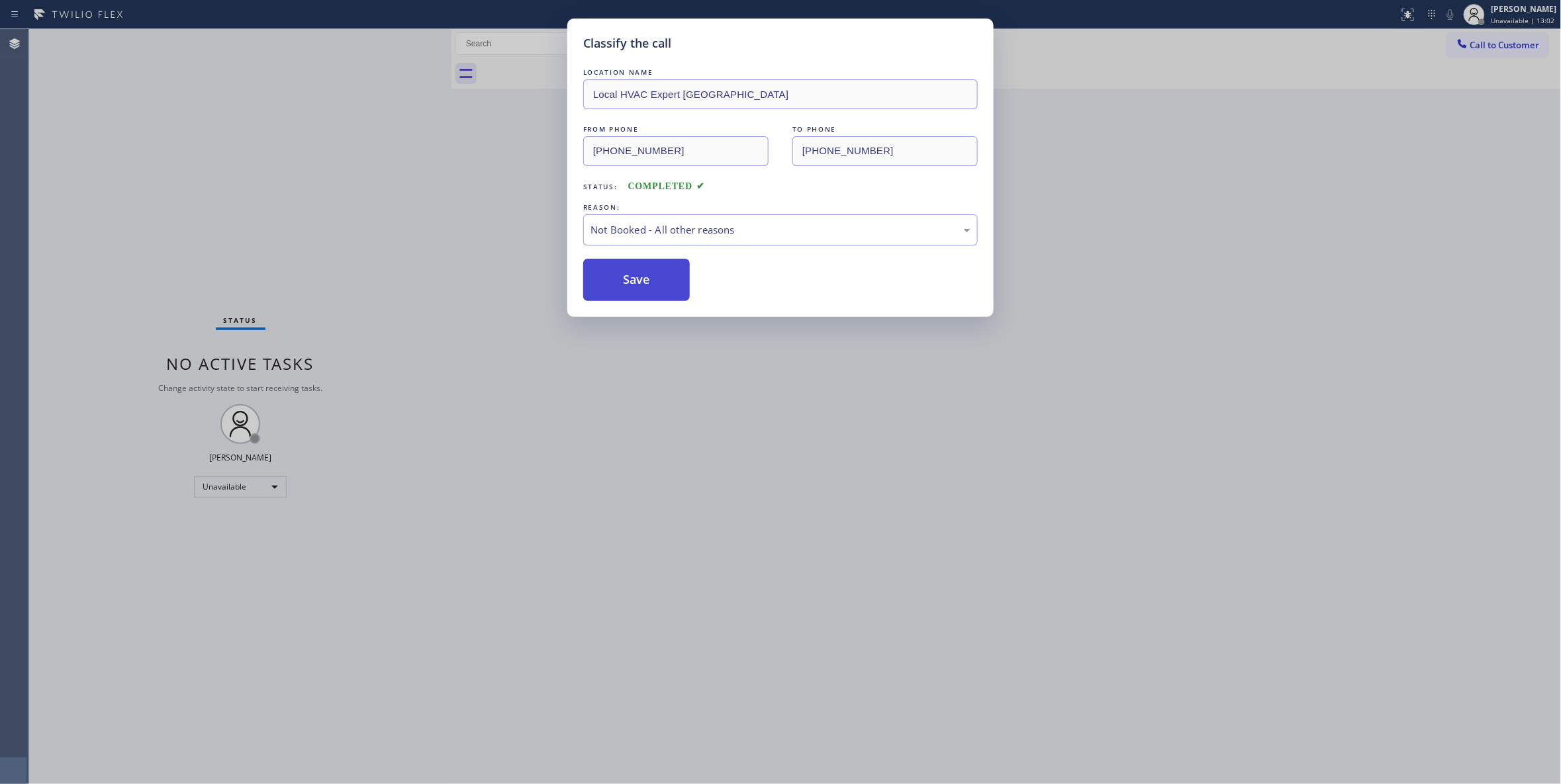
click at [641, 278] on button "Save" at bounding box center [636, 280] width 106 height 43
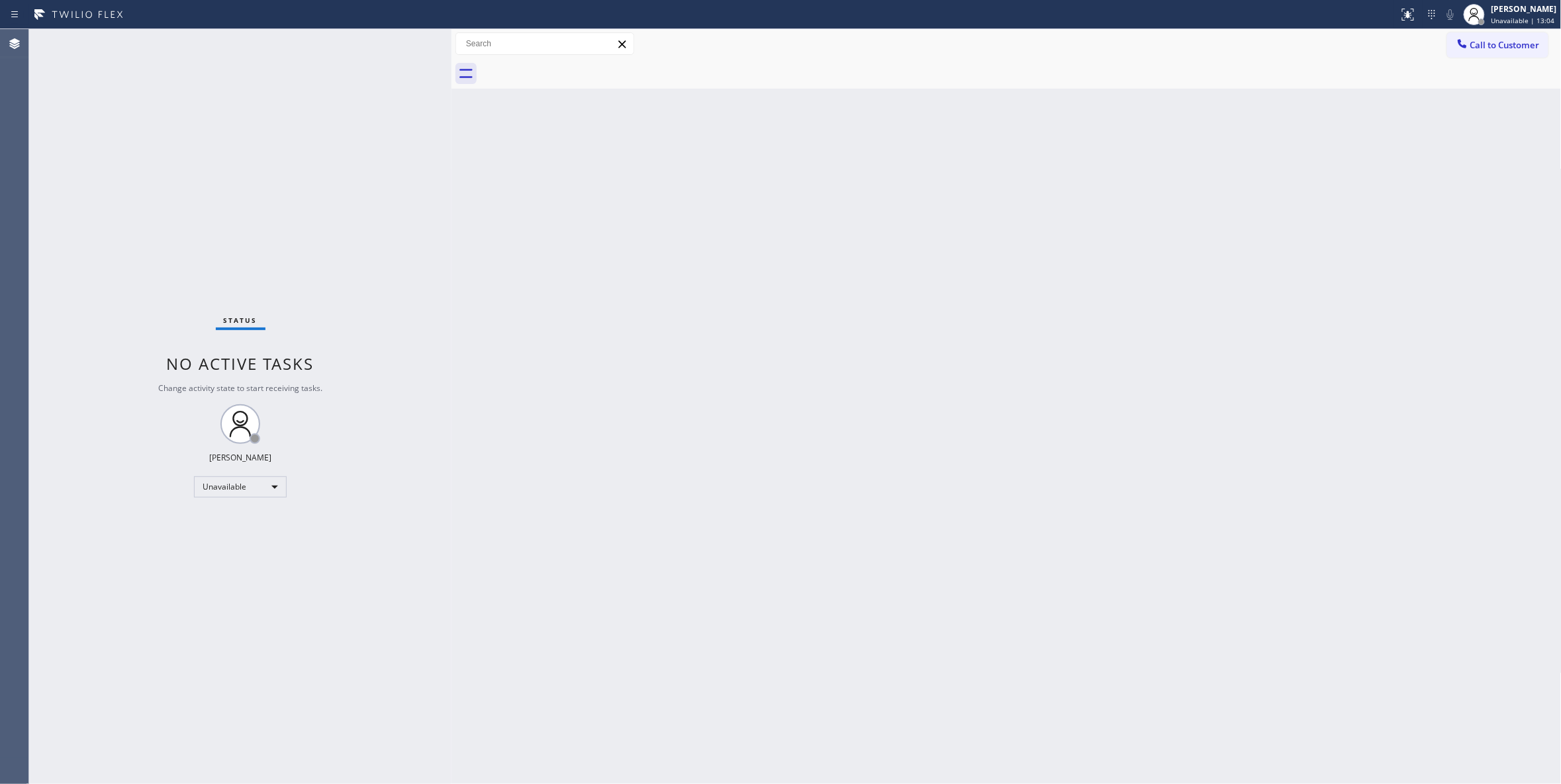
click at [1523, 52] on button "Call to Customer" at bounding box center [1498, 45] width 101 height 25
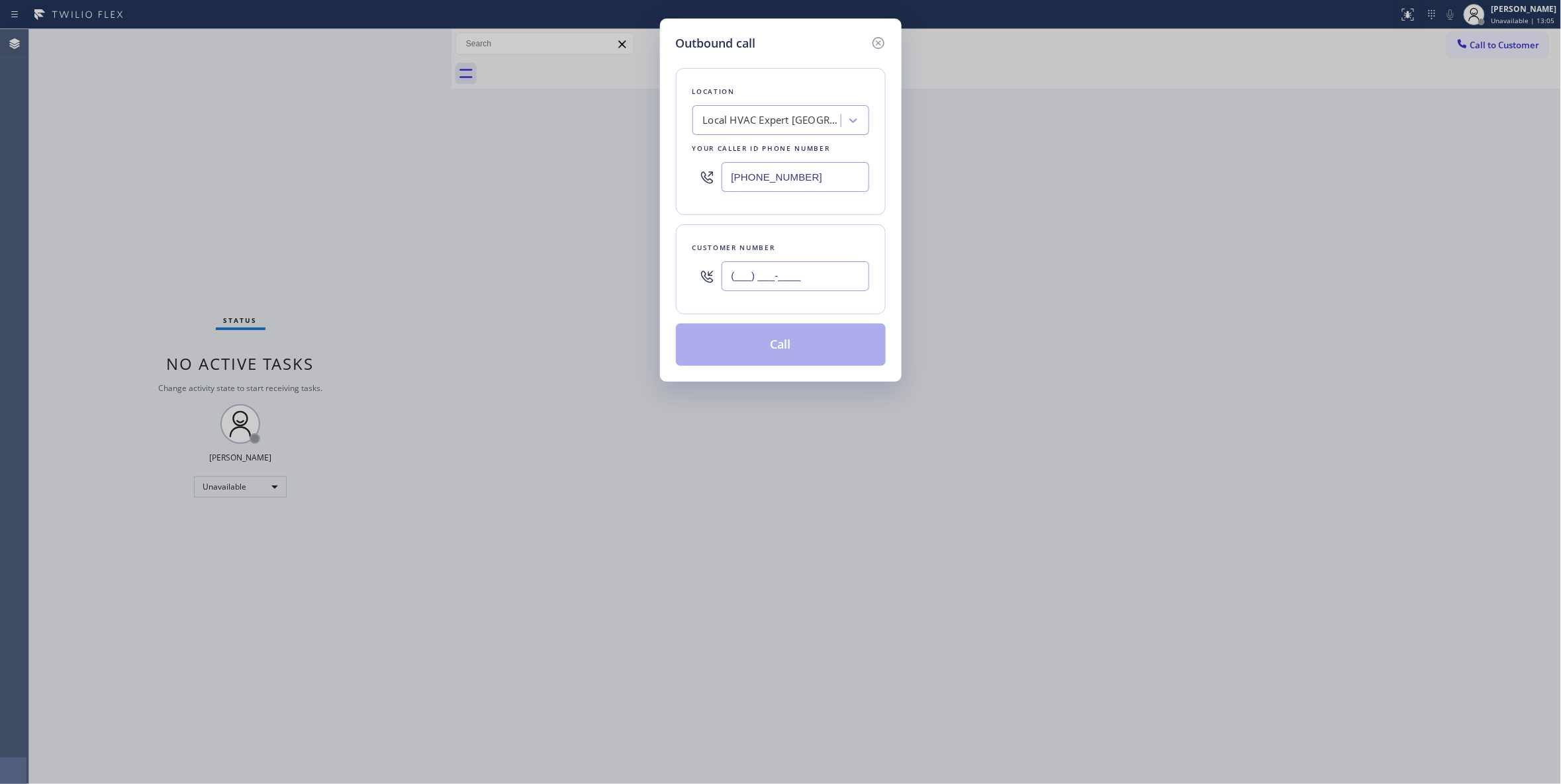
click at [817, 264] on input "(___) ___-____" at bounding box center [795, 276] width 148 height 30
paste input "516) 452-8671"
type input "(516) 452-8671"
click at [801, 349] on button "Call" at bounding box center [781, 345] width 210 height 43
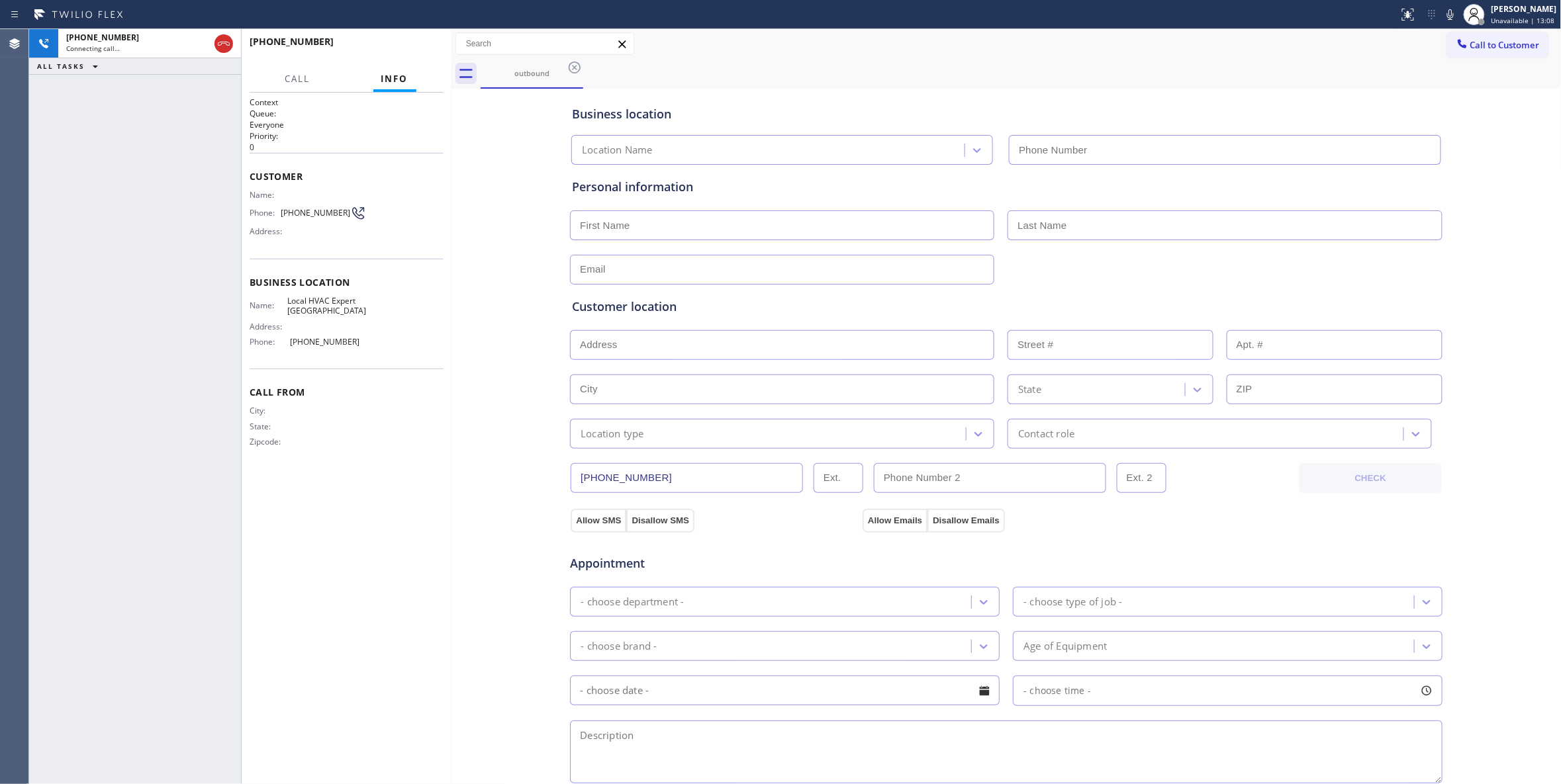
type input "(516) 563-5180"
click at [408, 43] on button "HANG UP" at bounding box center [413, 48] width 62 height 19
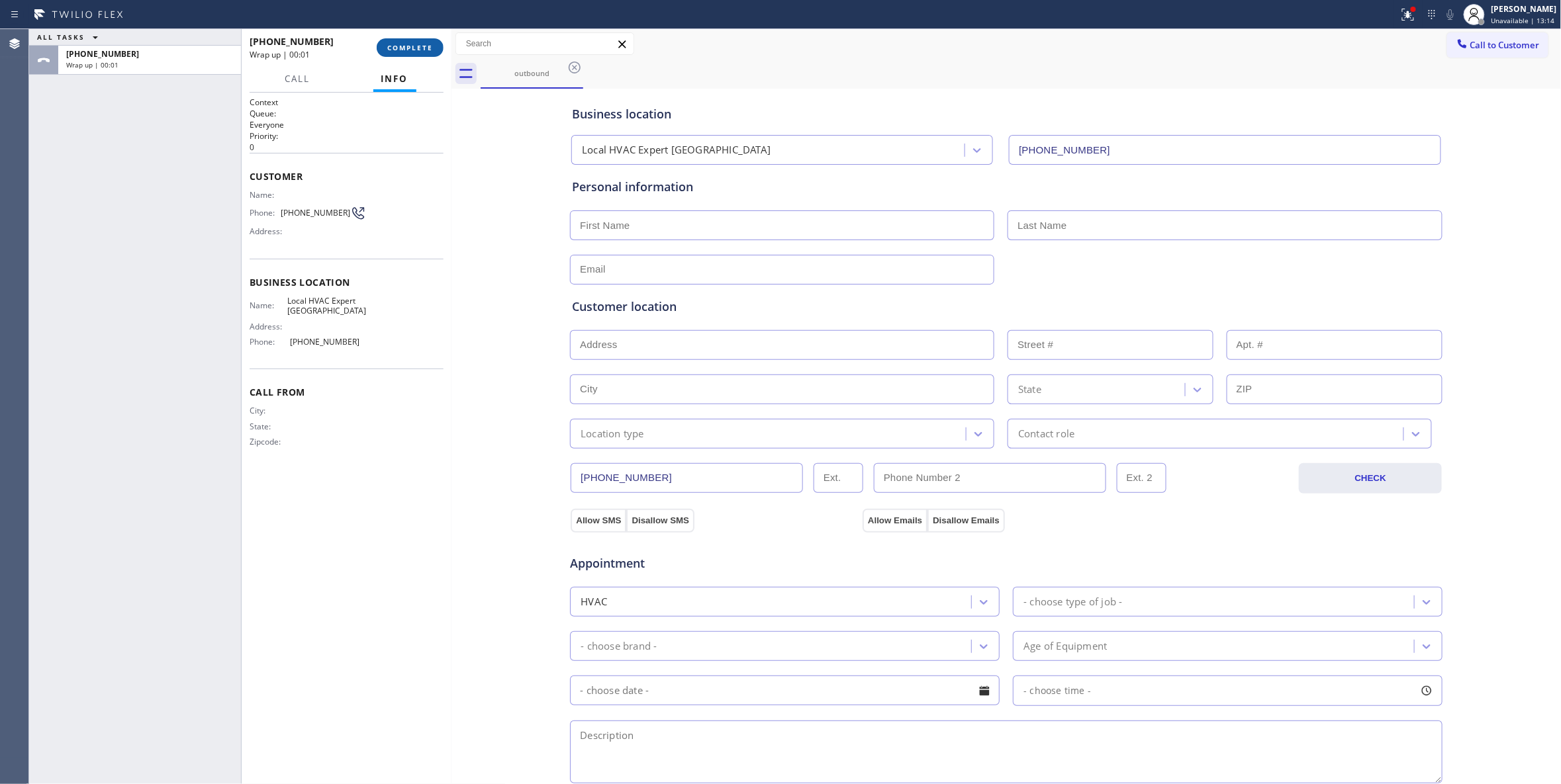
click at [425, 45] on span "COMPLETE" at bounding box center [410, 48] width 46 height 9
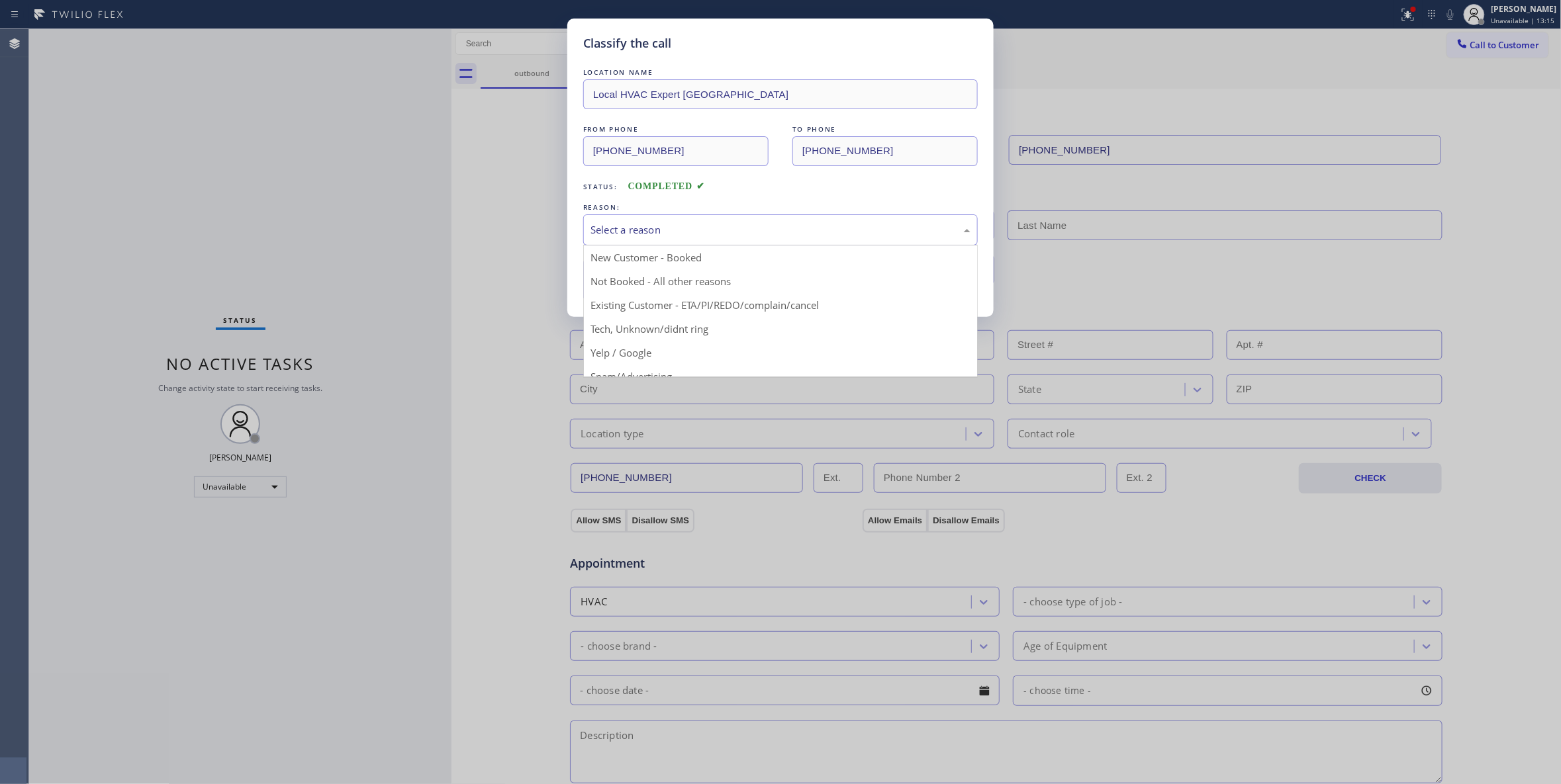
click at [616, 226] on div "Select a reason" at bounding box center [780, 230] width 380 height 15
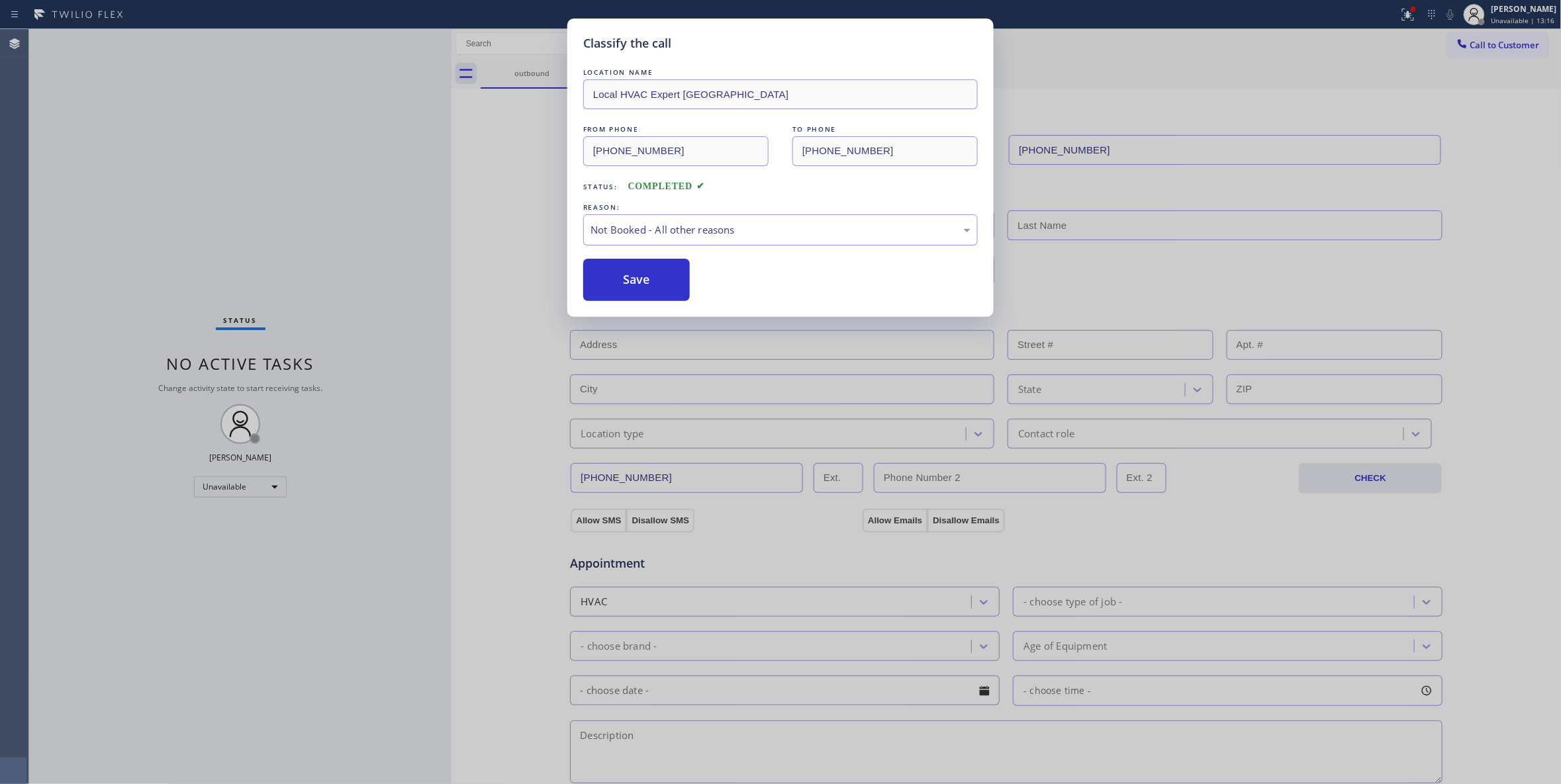
click at [632, 284] on button "Save" at bounding box center [636, 280] width 106 height 43
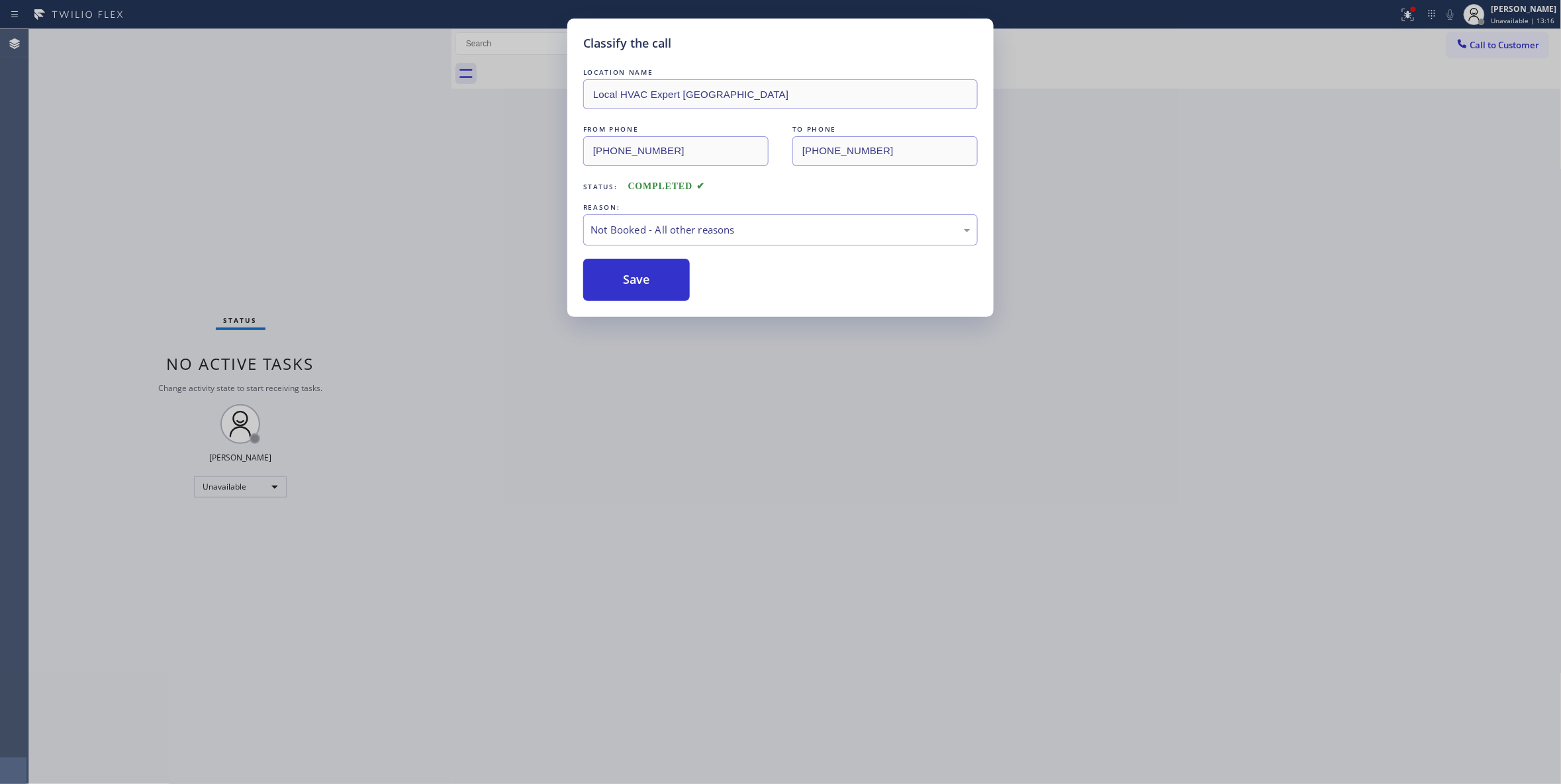
click at [632, 284] on button "Save" at bounding box center [636, 280] width 106 height 43
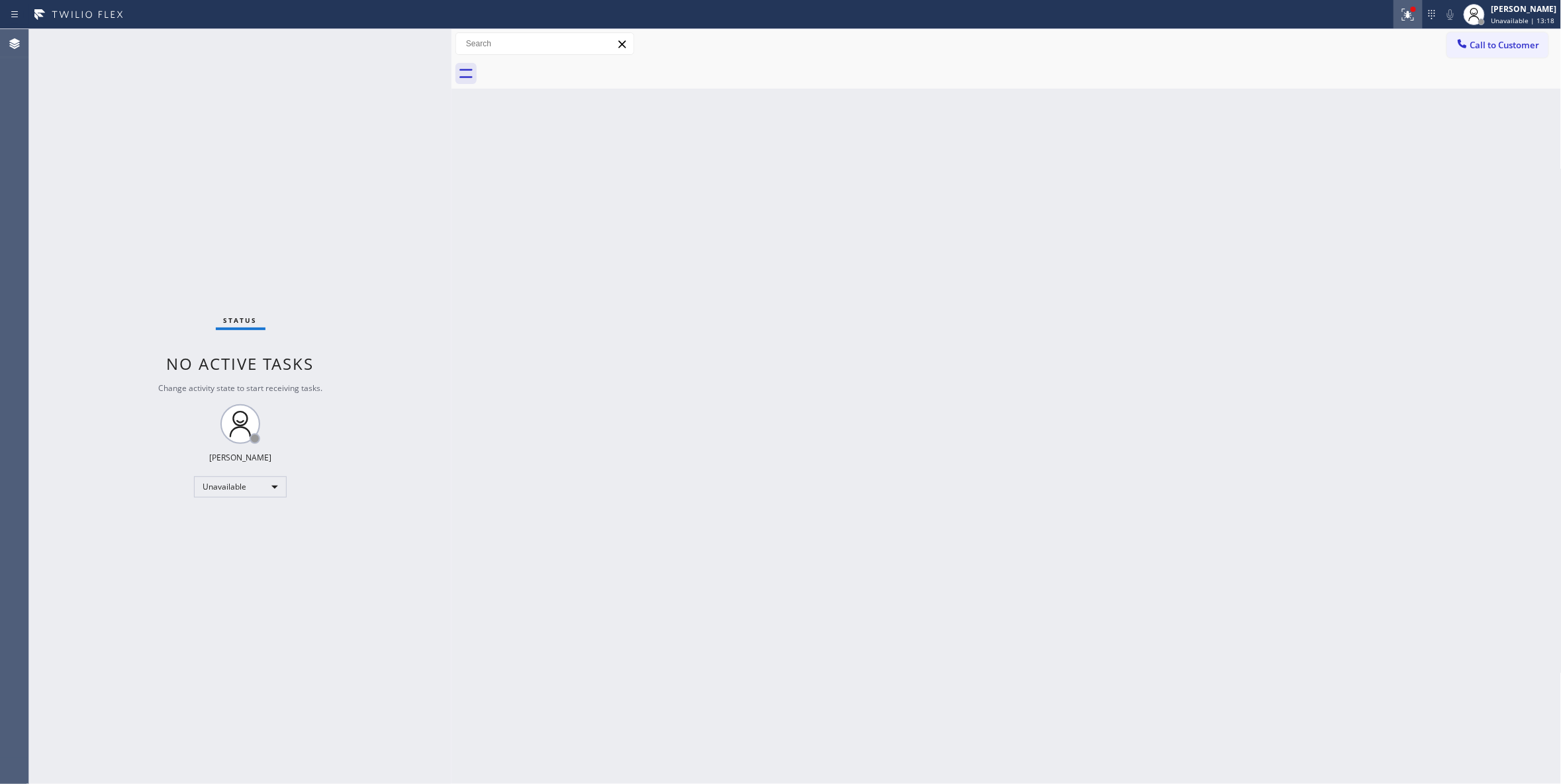
click at [1400, 19] on icon at bounding box center [1408, 15] width 16 height 16
click at [1291, 168] on button "Clear issues" at bounding box center [1321, 173] width 155 height 19
drag, startPoint x: 1512, startPoint y: 47, endPoint x: 914, endPoint y: 207, distance: 619.0
click at [1510, 46] on span "Call to Customer" at bounding box center [1504, 45] width 70 height 12
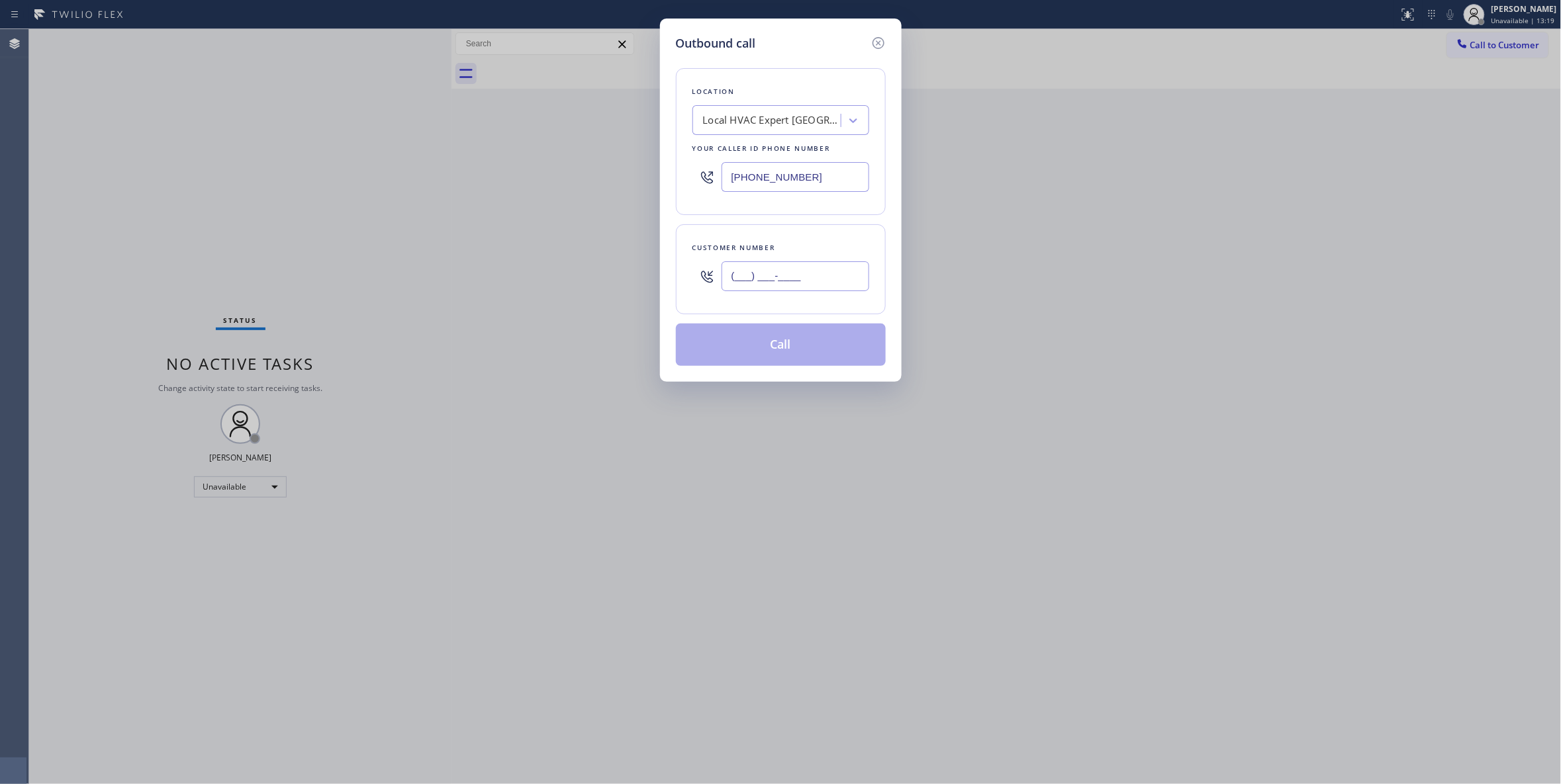
click at [806, 270] on input "(___) ___-____" at bounding box center [795, 276] width 148 height 30
paste input "516) 452-8671"
type input "(516) 452-8671"
click at [777, 358] on button "Call" at bounding box center [781, 345] width 210 height 43
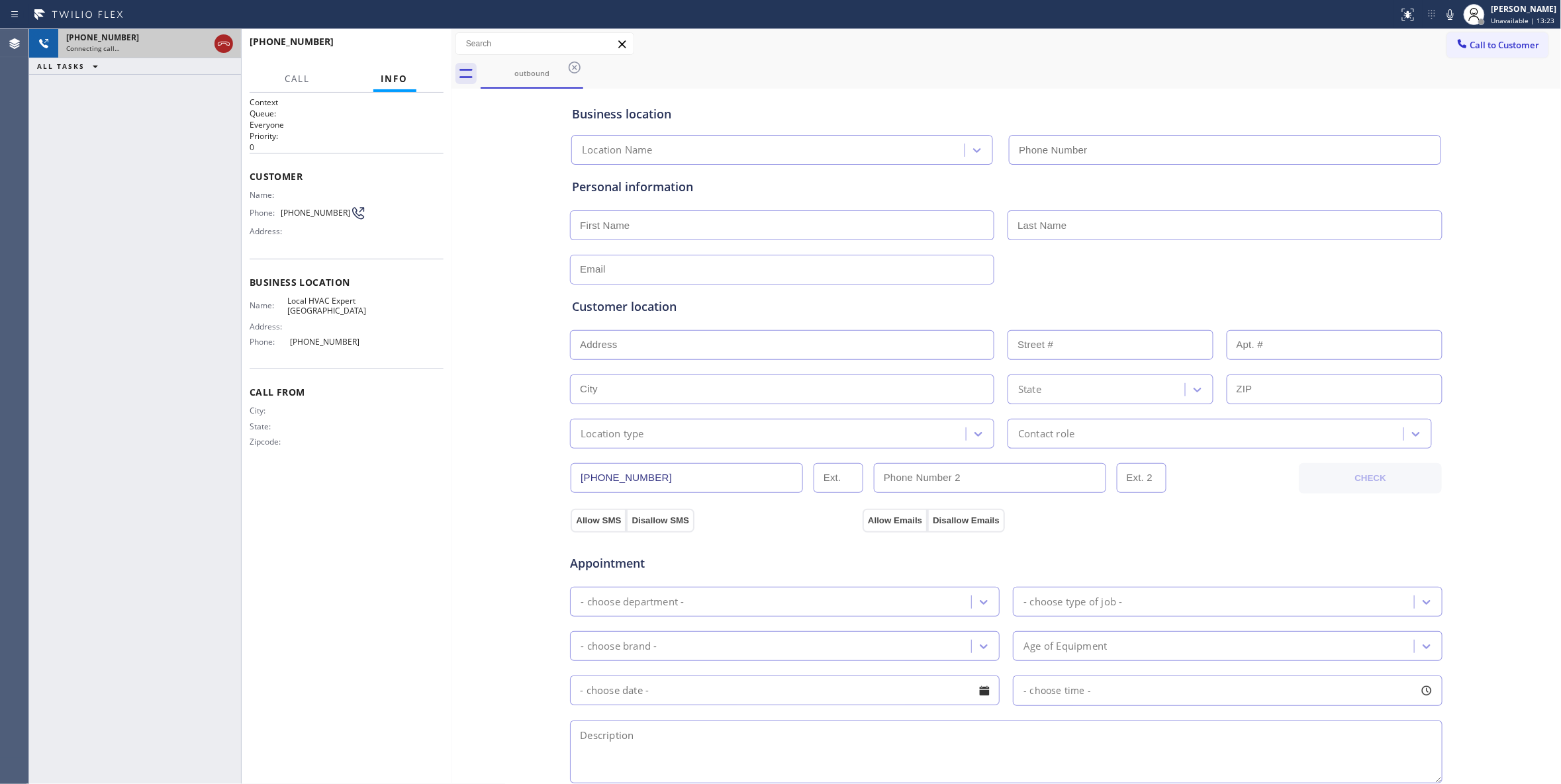
type input "(516) 563-5180"
click at [223, 41] on icon at bounding box center [224, 44] width 16 height 16
click at [429, 48] on span "HANG UP" at bounding box center [412, 48] width 41 height 9
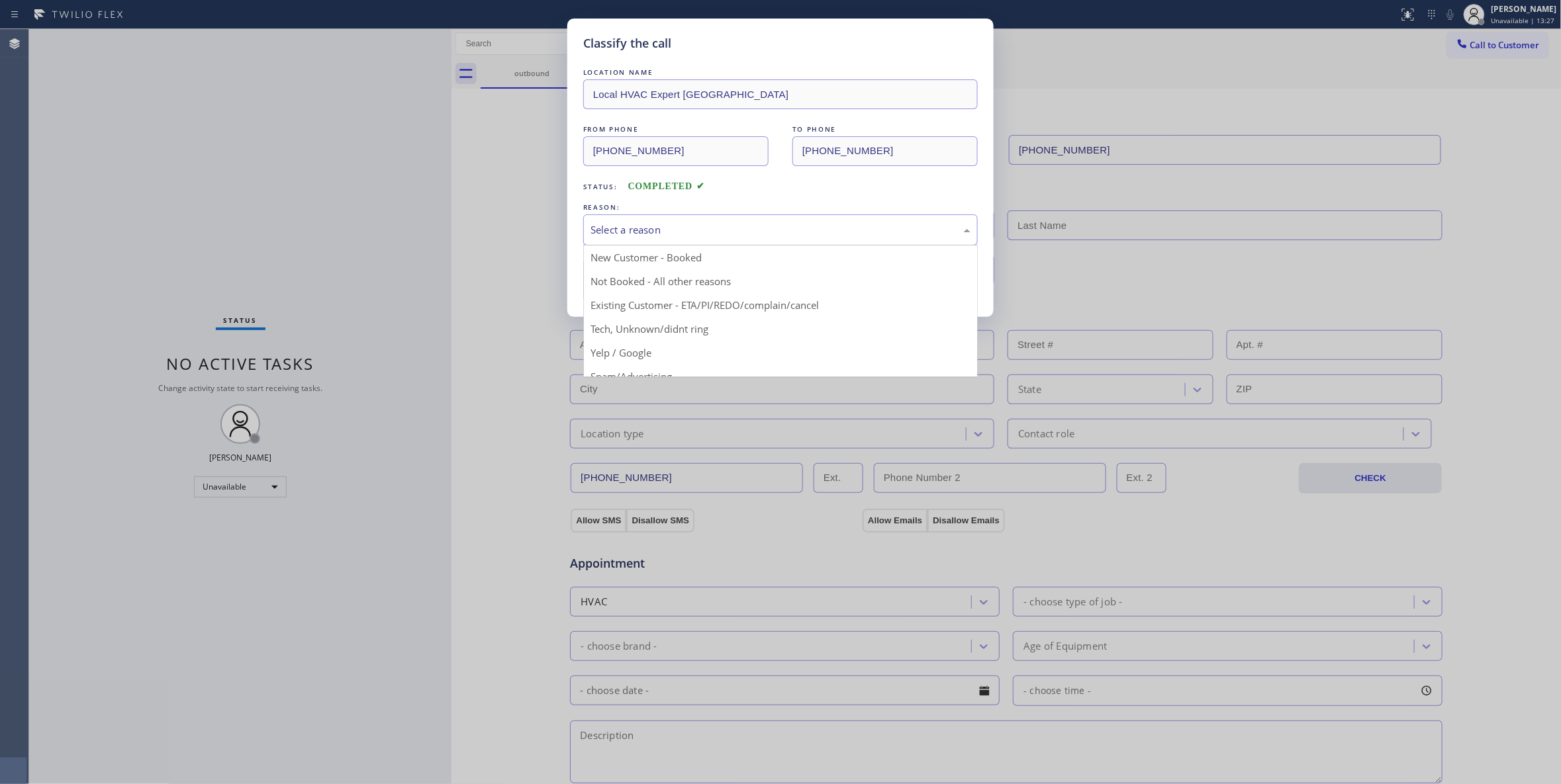
click at [666, 223] on div "Select a reason" at bounding box center [780, 230] width 380 height 15
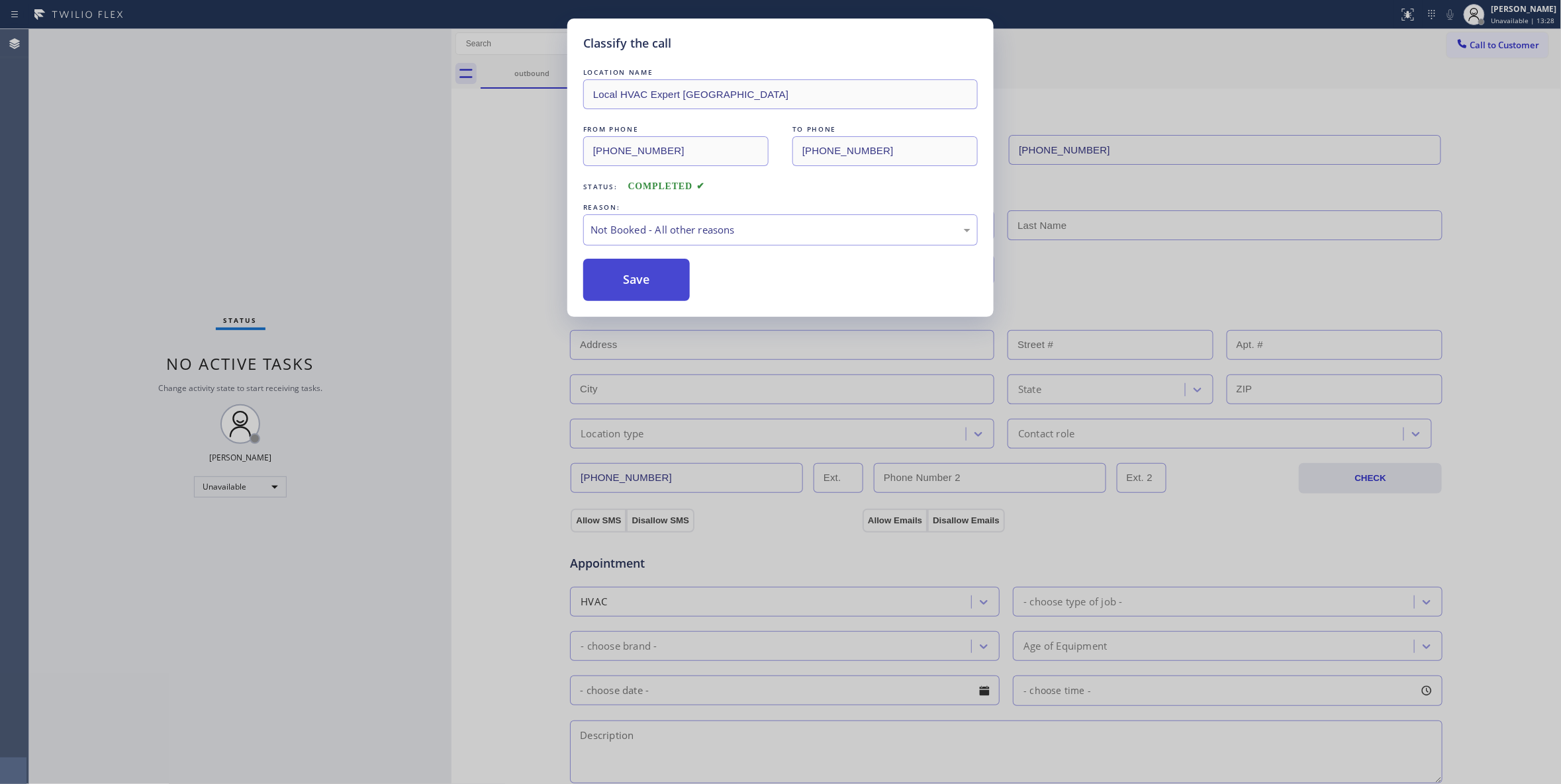
click at [644, 286] on button "Save" at bounding box center [636, 280] width 106 height 43
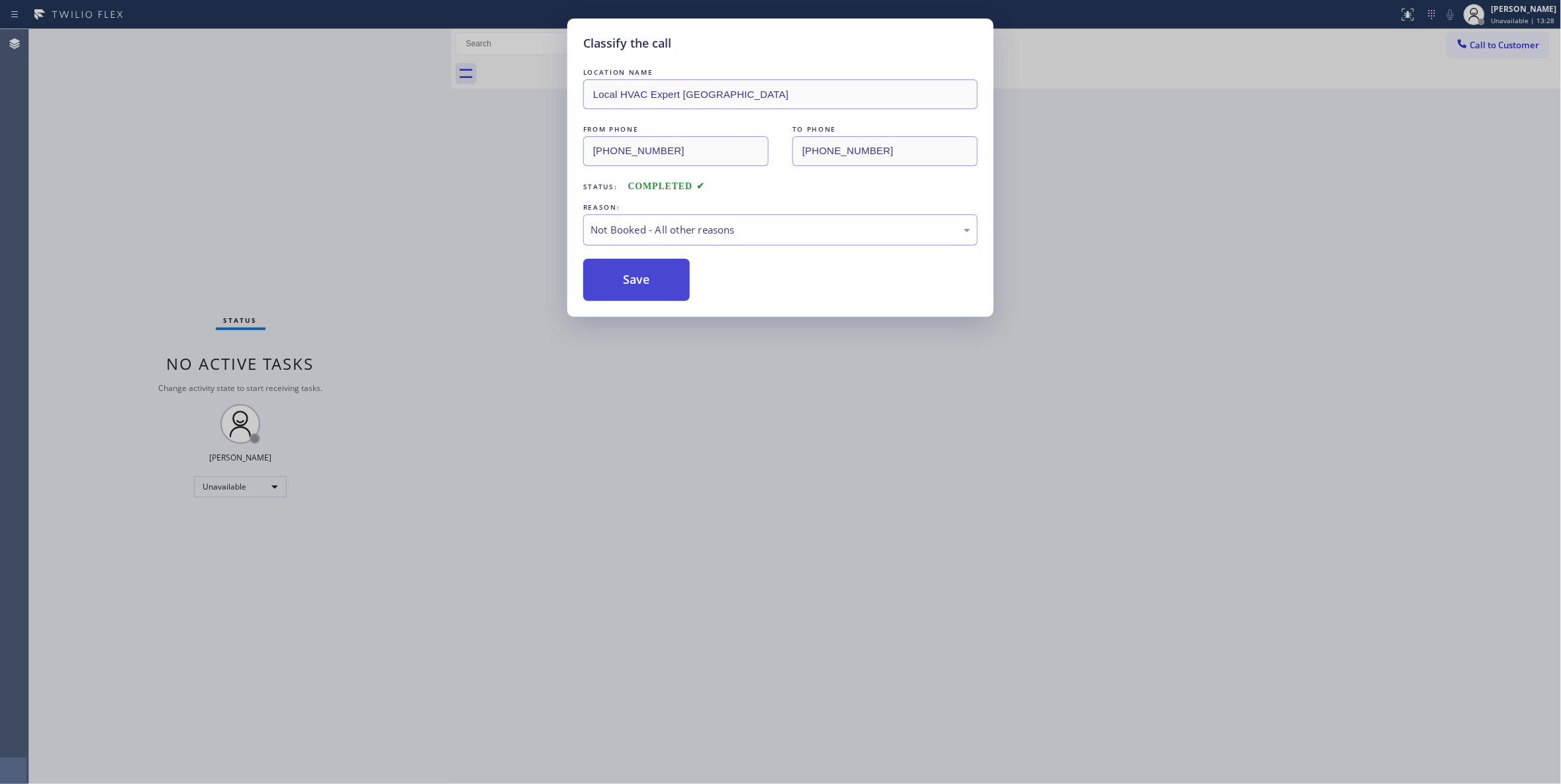
click at [644, 286] on button "Save" at bounding box center [636, 280] width 106 height 43
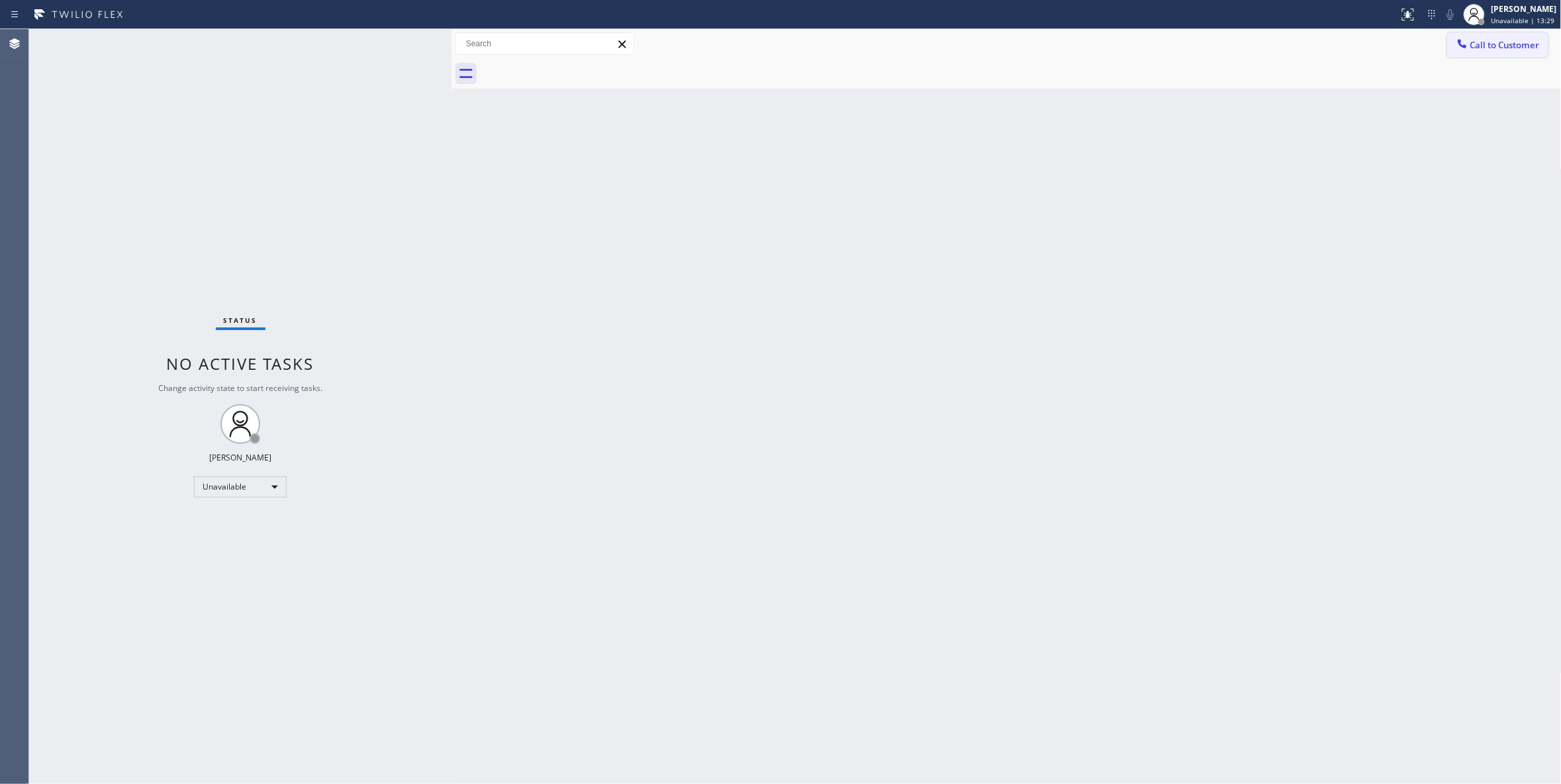
click at [1481, 54] on button "Call to Customer" at bounding box center [1498, 45] width 101 height 25
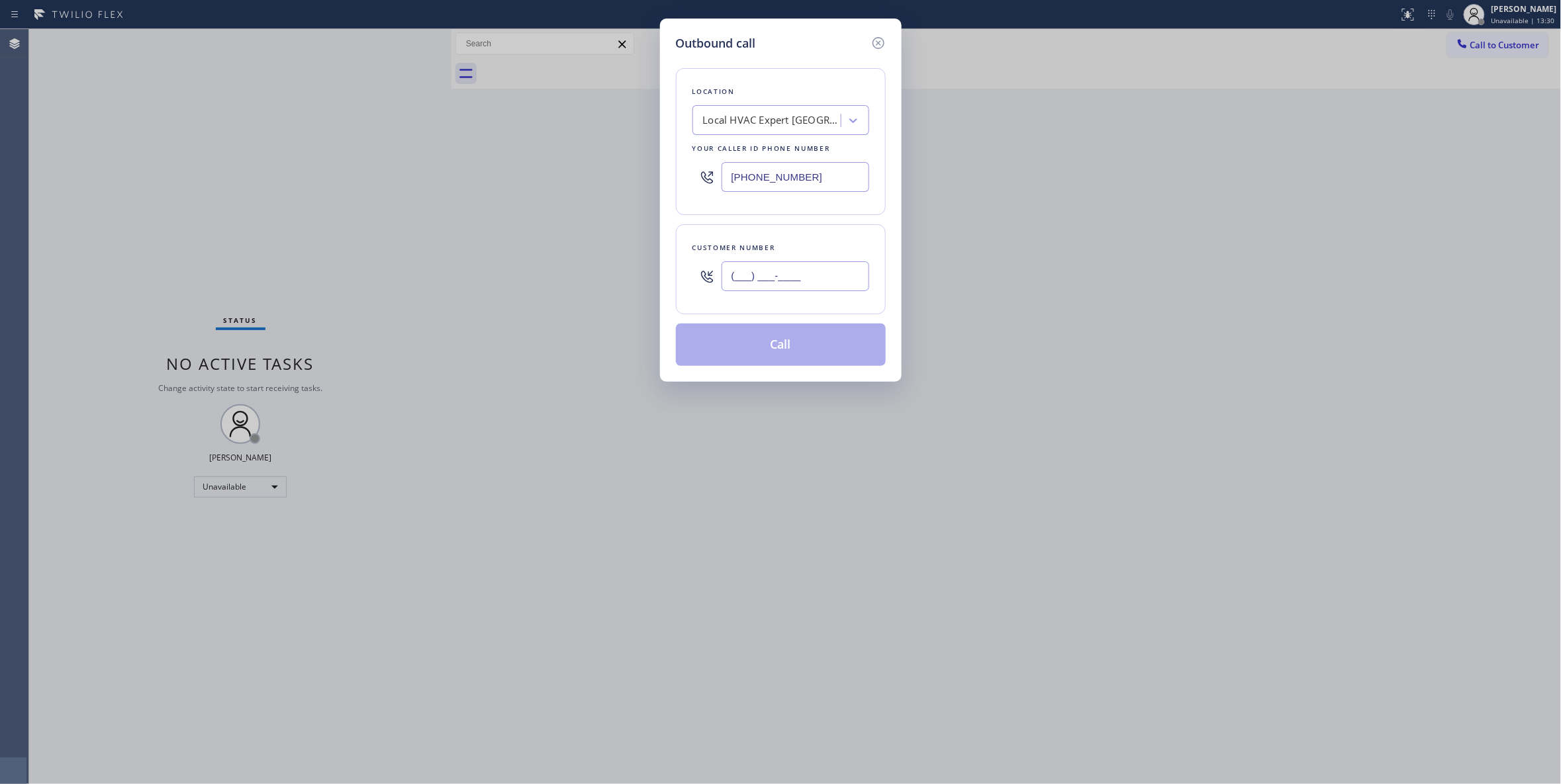
click at [822, 271] on input "(___) ___-____" at bounding box center [795, 276] width 148 height 30
paste input "516) 452-8671"
type input "(516) 452-8671"
click at [832, 347] on button "Call" at bounding box center [781, 345] width 210 height 43
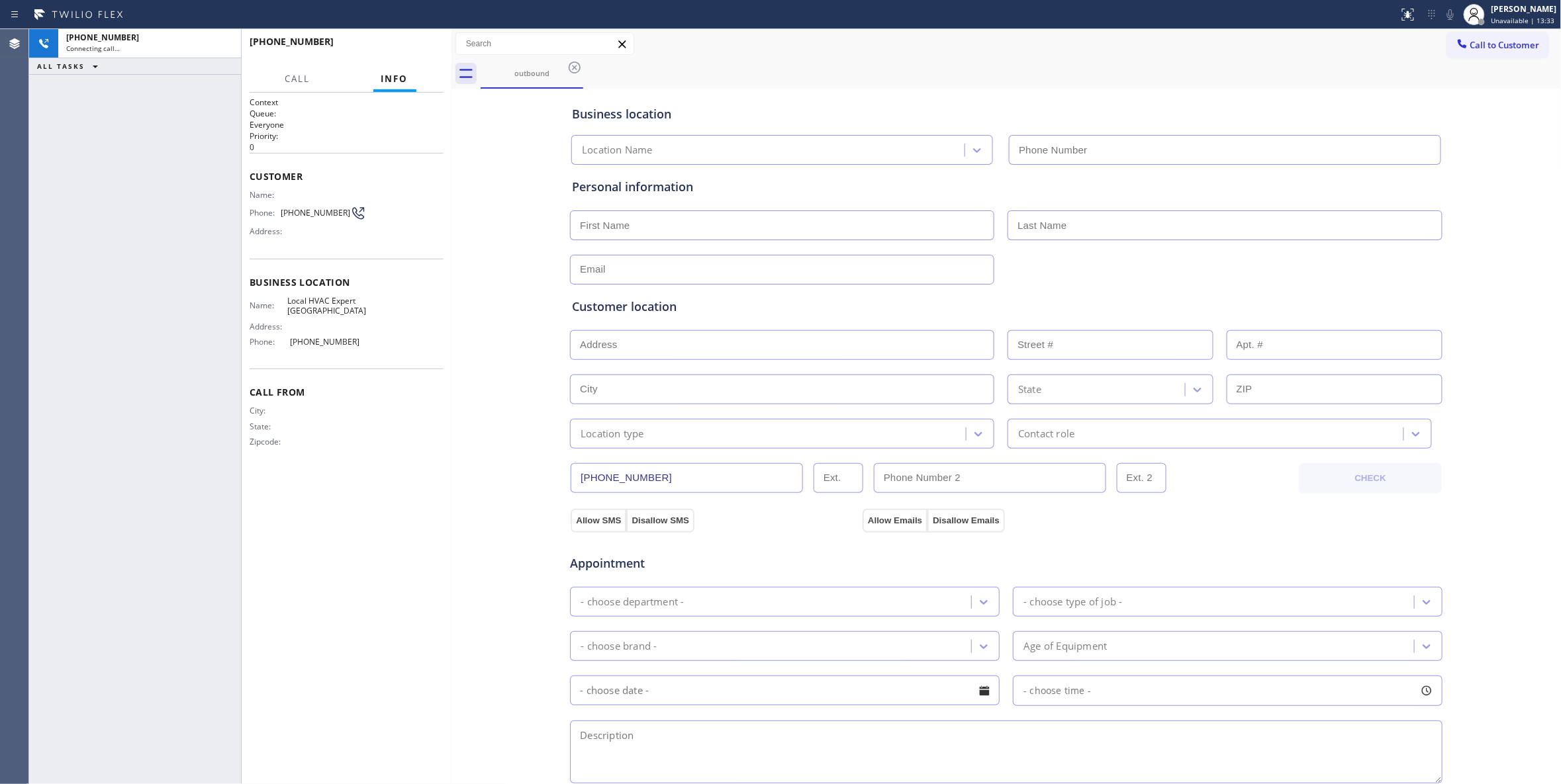
type input "(516) 563-5180"
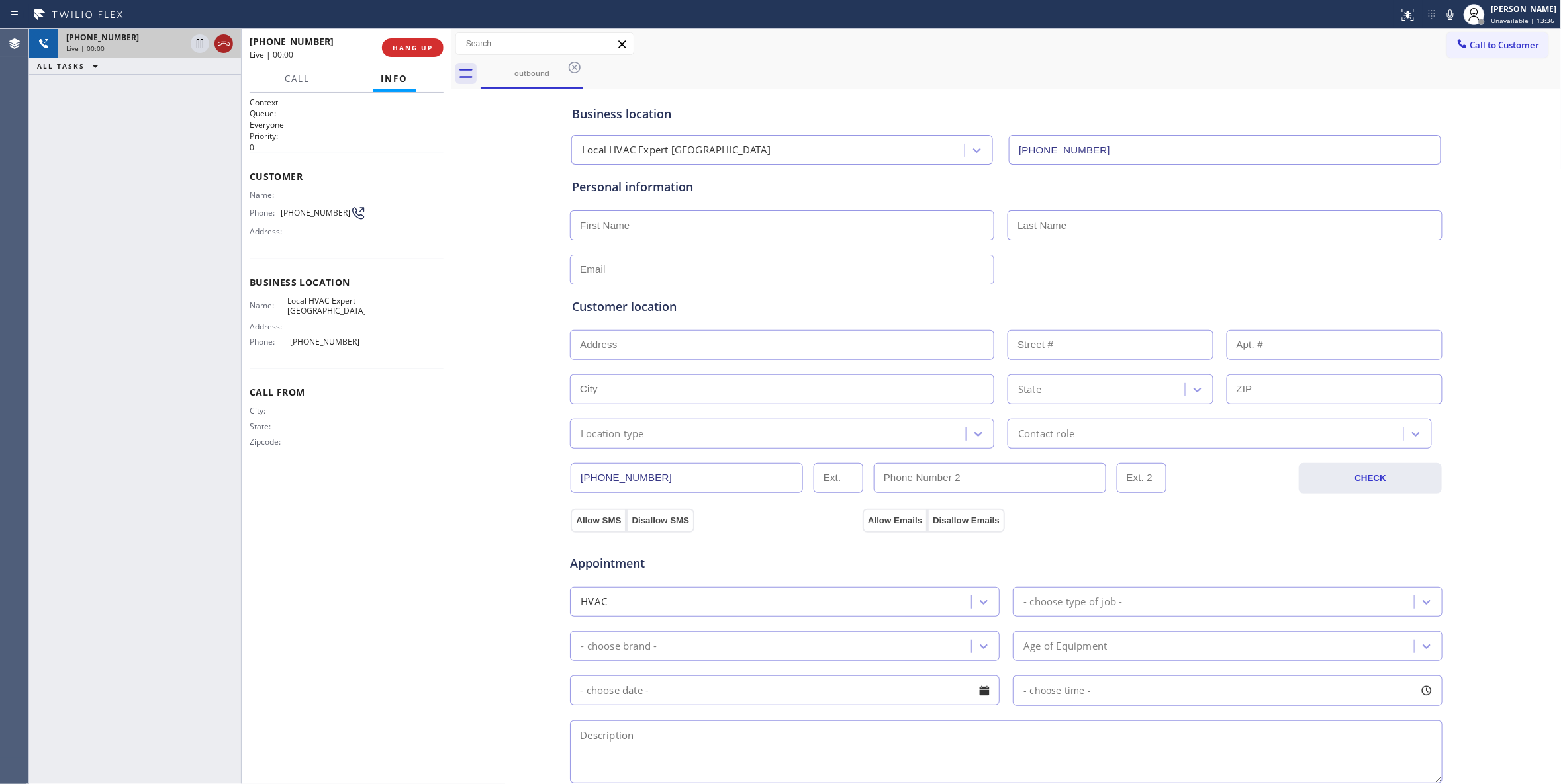
click at [224, 46] on icon at bounding box center [224, 44] width 16 height 16
click at [417, 41] on button "HANG UP" at bounding box center [413, 48] width 62 height 19
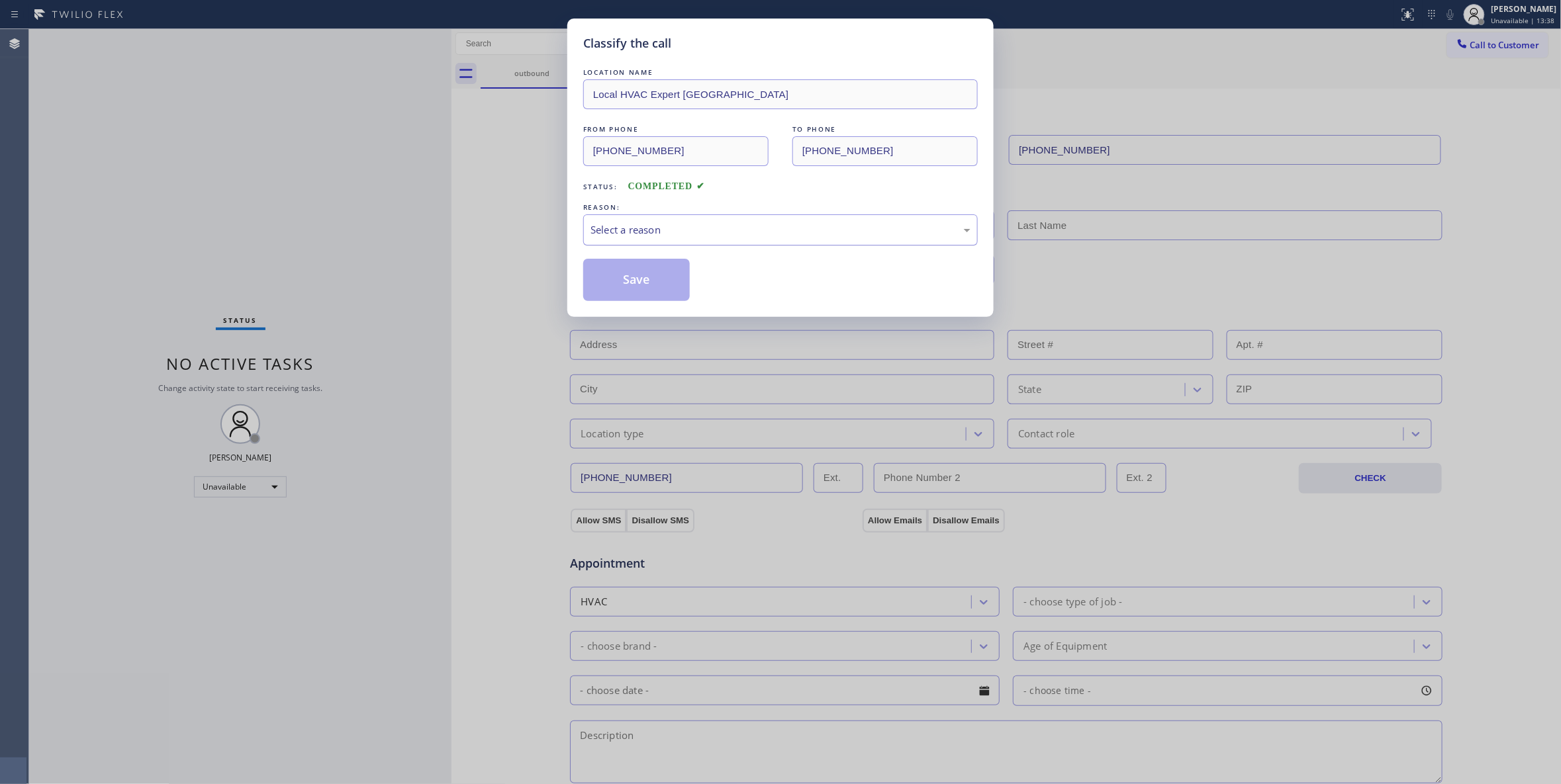
click at [621, 223] on div "Select a reason" at bounding box center [780, 230] width 380 height 15
click at [644, 286] on button "Save" at bounding box center [636, 280] width 106 height 43
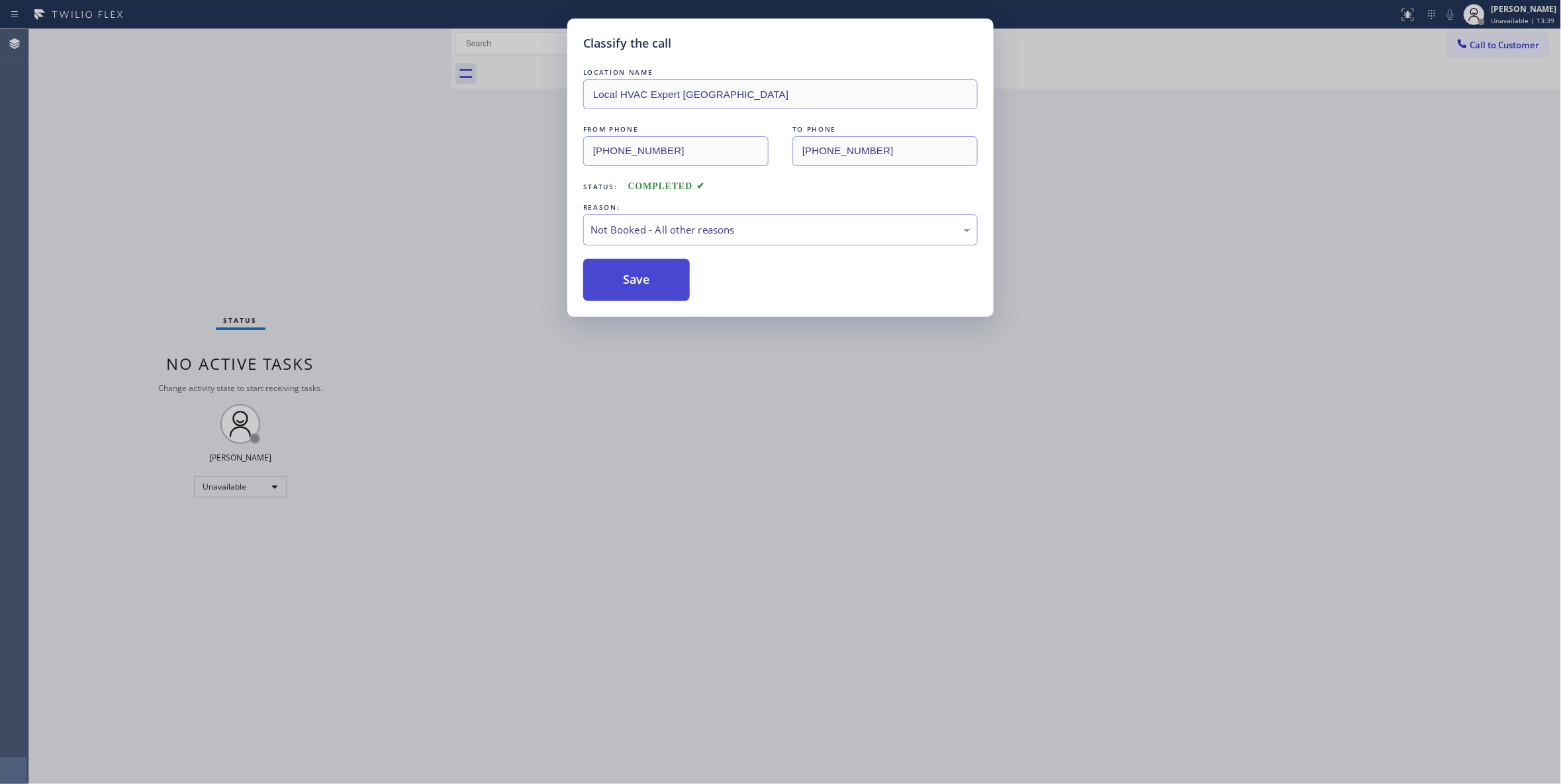
click at [644, 286] on button "Save" at bounding box center [636, 280] width 106 height 43
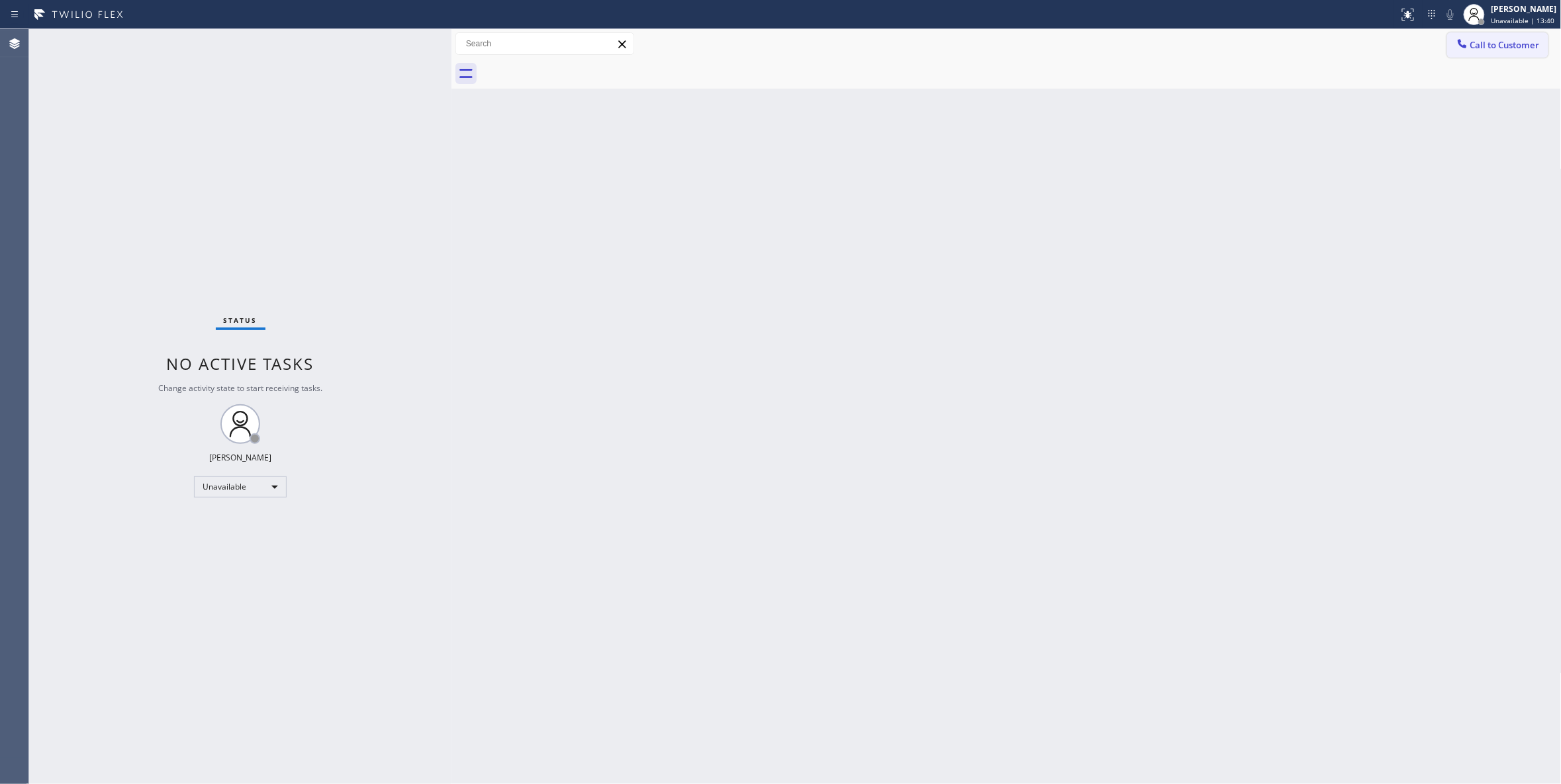
click at [1491, 47] on span "Call to Customer" at bounding box center [1504, 45] width 70 height 12
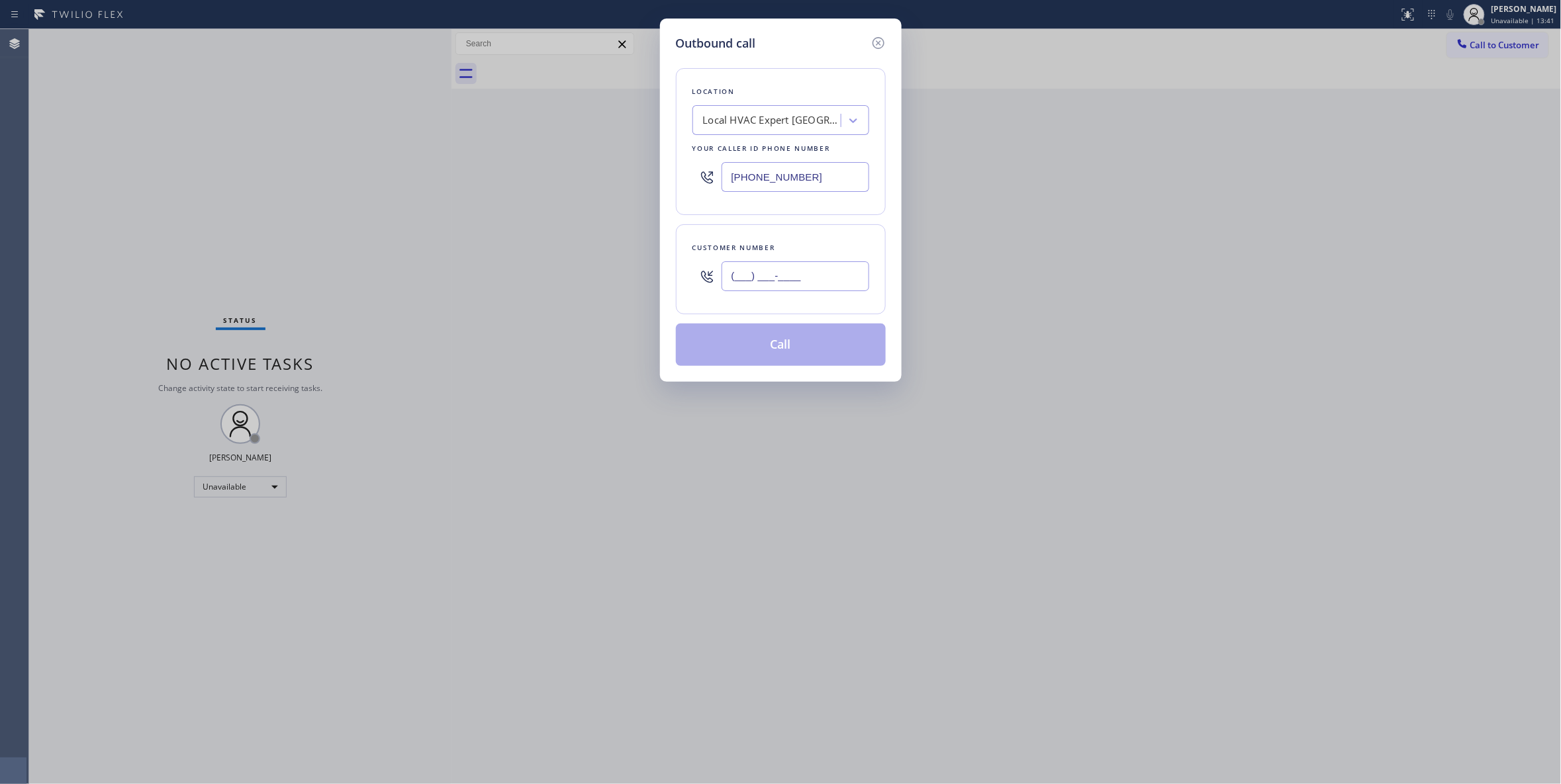
click at [753, 284] on input "(___) ___-____" at bounding box center [795, 276] width 148 height 30
paste input "516) 452-8671"
type input "(516) 452-8671"
click at [779, 349] on button "Call" at bounding box center [781, 345] width 210 height 43
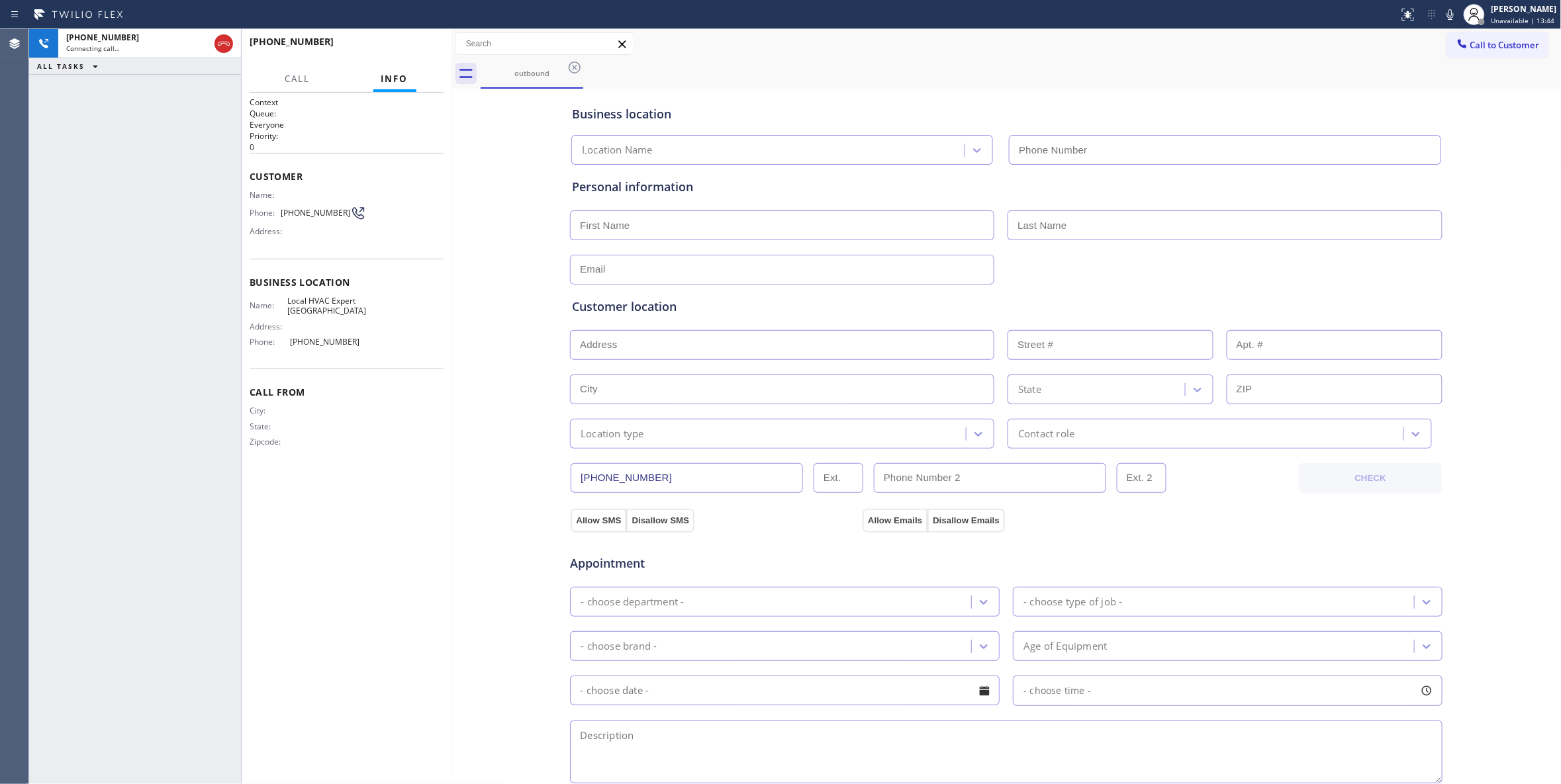
type input "(516) 563-5180"
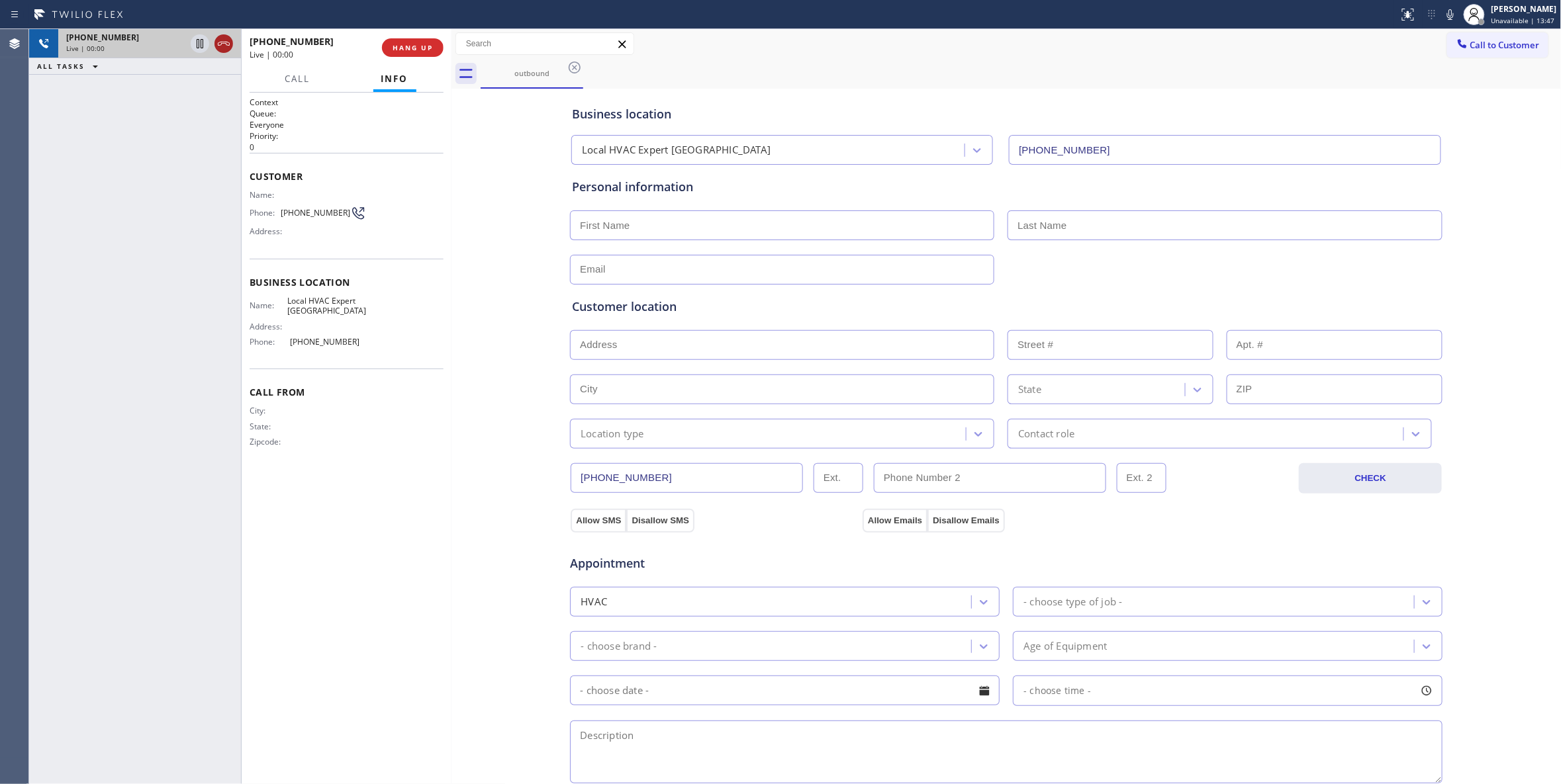
click at [225, 37] on icon at bounding box center [224, 44] width 16 height 16
click at [421, 58] on div "+15164528671 Wrap up | 00:00 COMPLETE" at bounding box center [346, 48] width 194 height 35
click at [421, 53] on button "COMPLETE" at bounding box center [410, 48] width 67 height 19
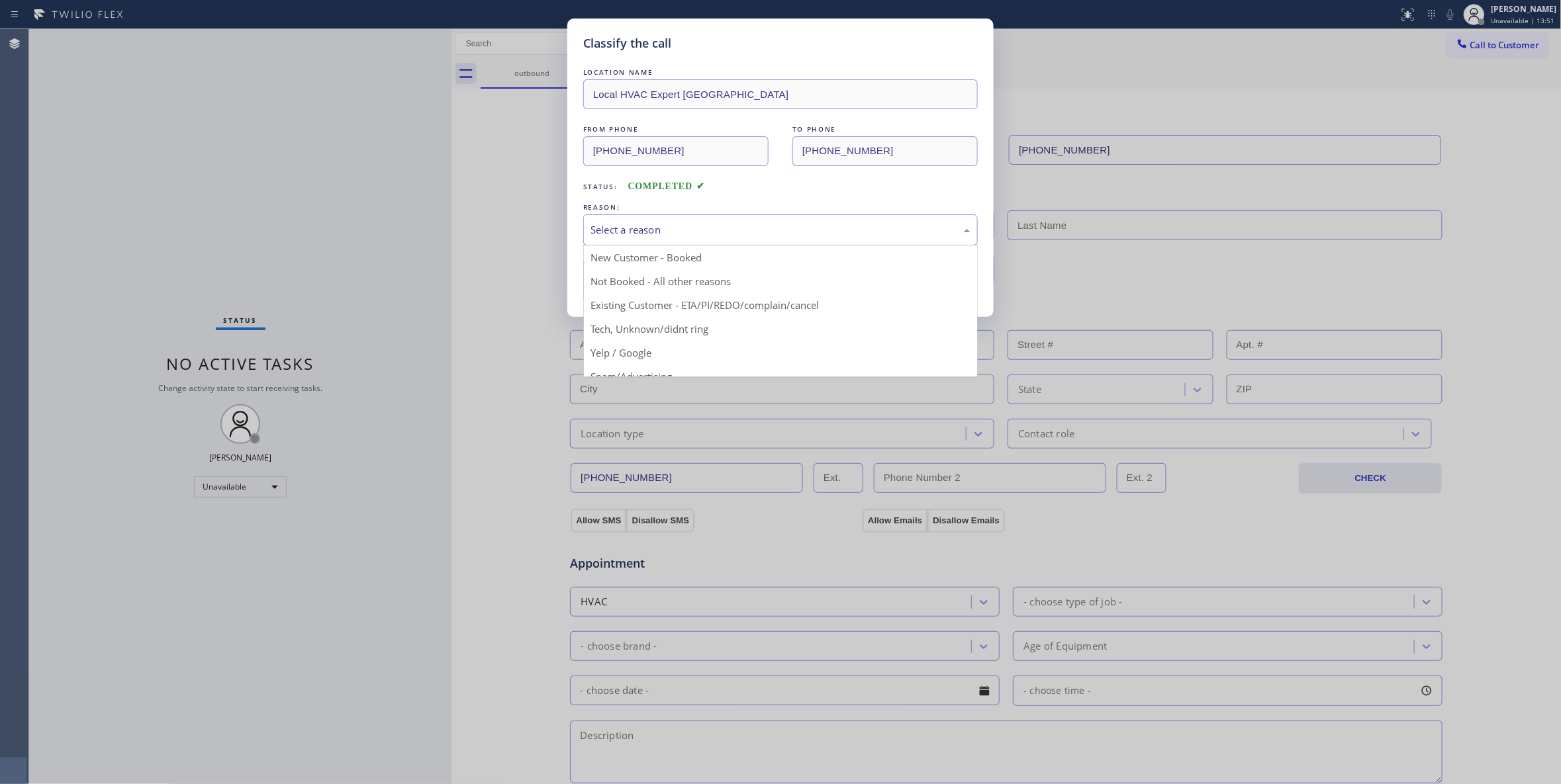
drag, startPoint x: 705, startPoint y: 231, endPoint x: 681, endPoint y: 281, distance: 55.5
click at [705, 233] on div "Select a reason" at bounding box center [780, 230] width 380 height 15
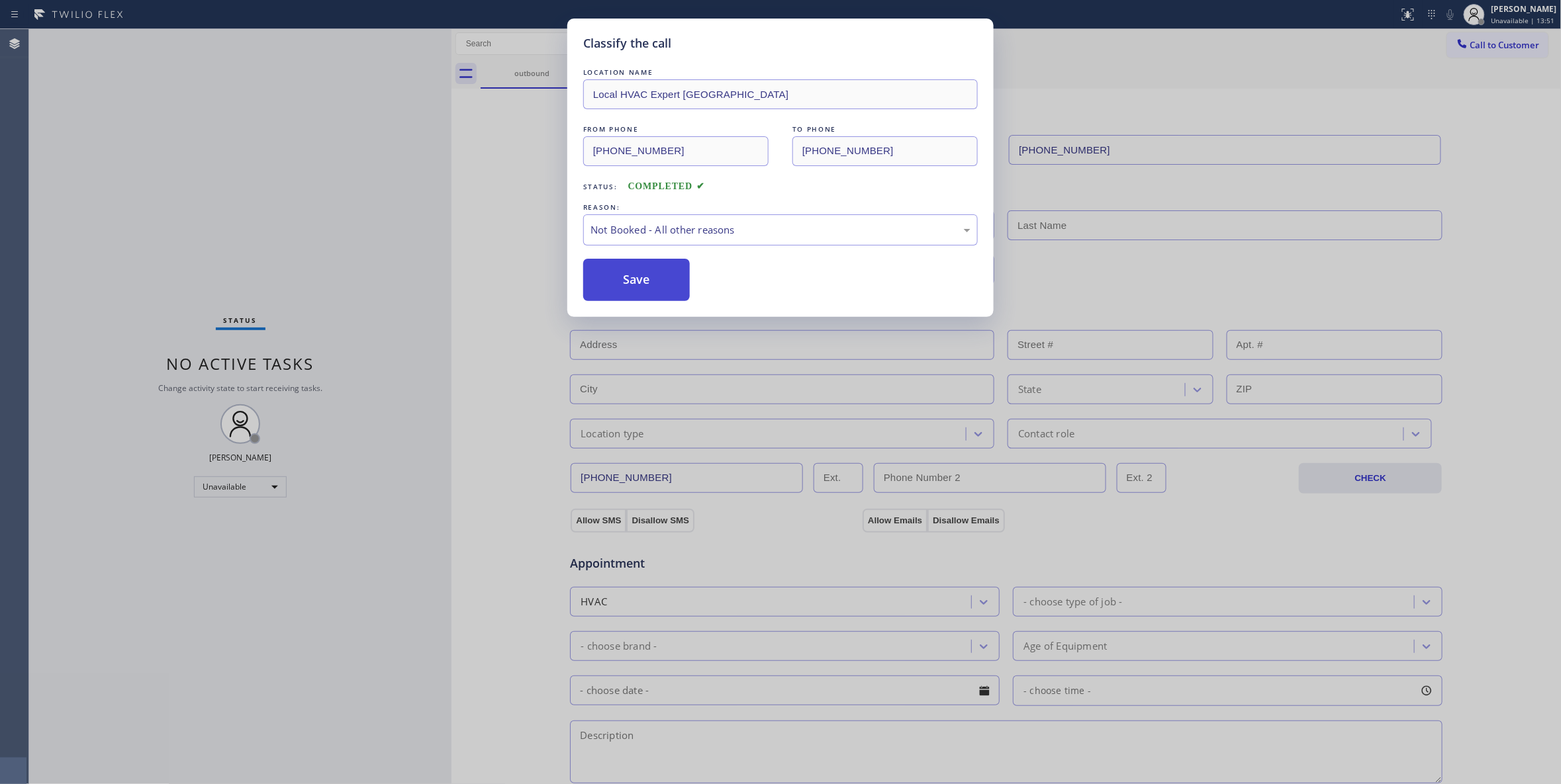
click at [671, 282] on button "Save" at bounding box center [636, 280] width 106 height 43
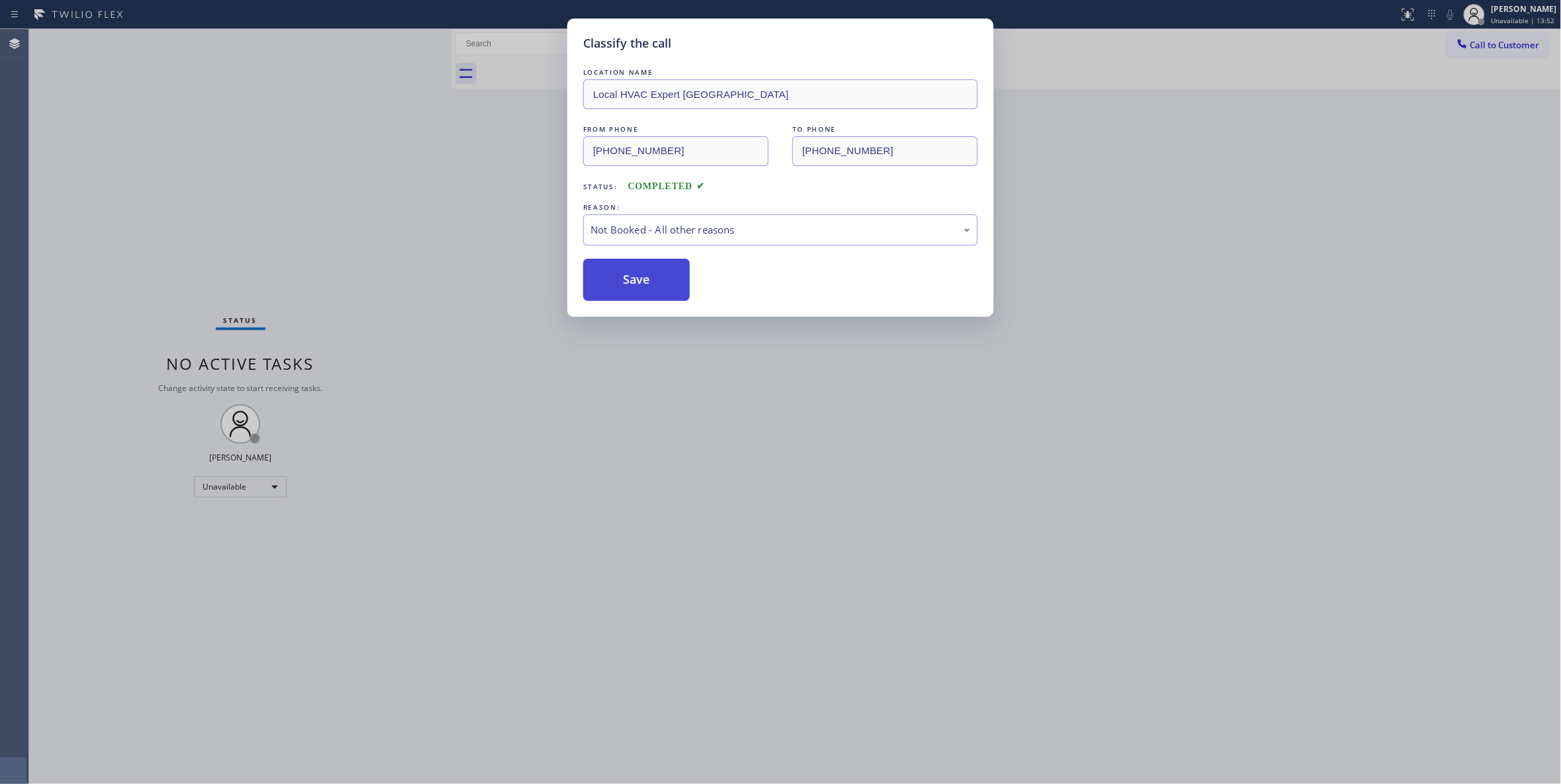
click at [671, 282] on button "Save" at bounding box center [636, 280] width 106 height 43
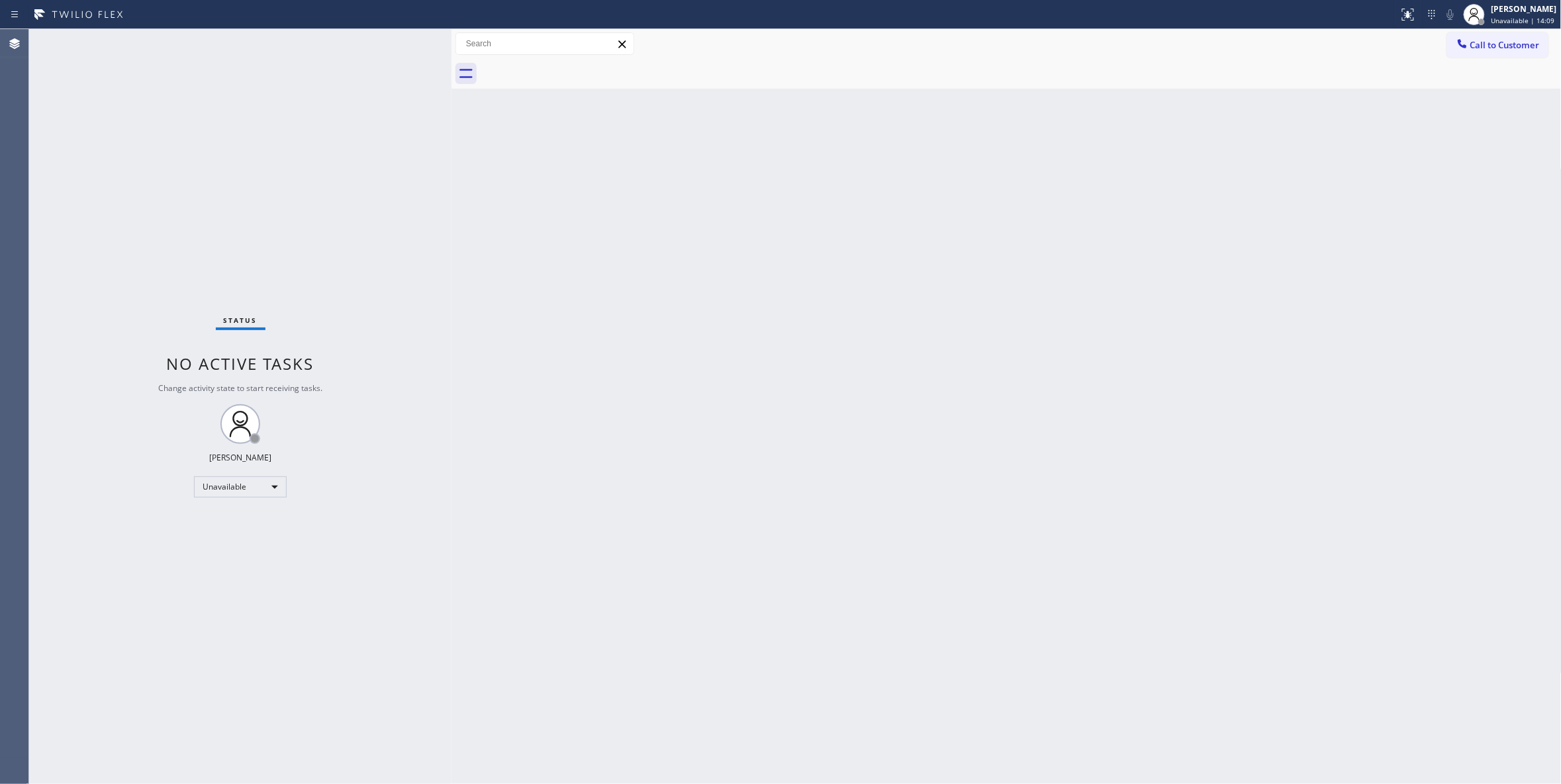
click at [207, 247] on div "Status No active tasks Change activity state to start receiving tasks. Louis Ma…" at bounding box center [240, 407] width 422 height 755
drag, startPoint x: 154, startPoint y: 168, endPoint x: 257, endPoint y: 143, distance: 106.0
click at [154, 165] on div "Status No active tasks Change activity state to start receiving tasks. Louis Ma…" at bounding box center [240, 407] width 422 height 755
click at [1528, 45] on span "Call to Customer" at bounding box center [1504, 45] width 70 height 12
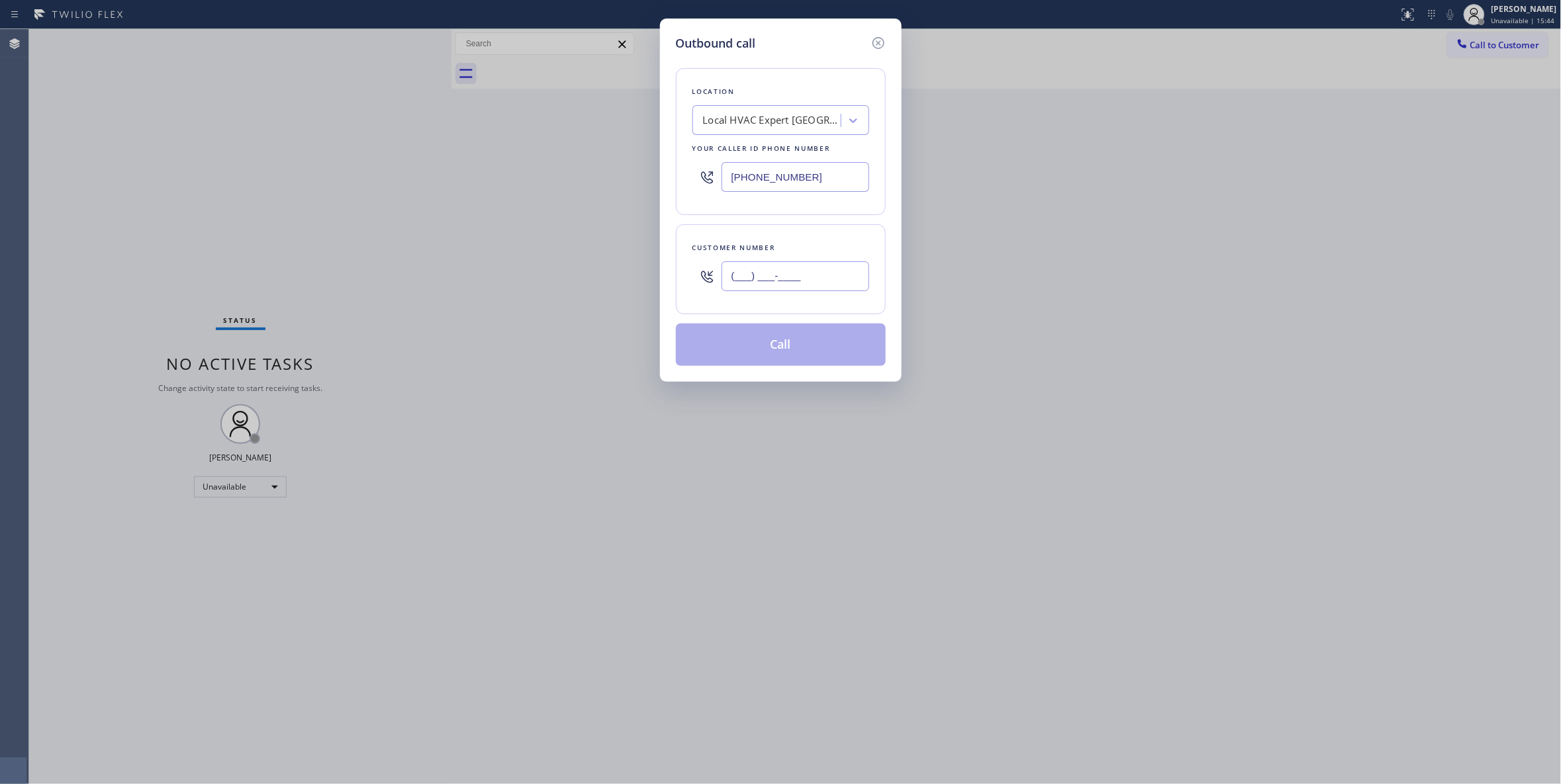
click at [846, 263] on input "(___) ___-____" at bounding box center [795, 276] width 148 height 30
click at [840, 284] on input "(___) ___-____" at bounding box center [795, 276] width 148 height 30
paste input "text"
drag, startPoint x: 837, startPoint y: 281, endPoint x: 405, endPoint y: 266, distance: 432.3
click at [405, 266] on div "Outbound call Location Local HVAC Expert Floral Park Your caller id phone numbe…" at bounding box center [780, 392] width 1561 height 784
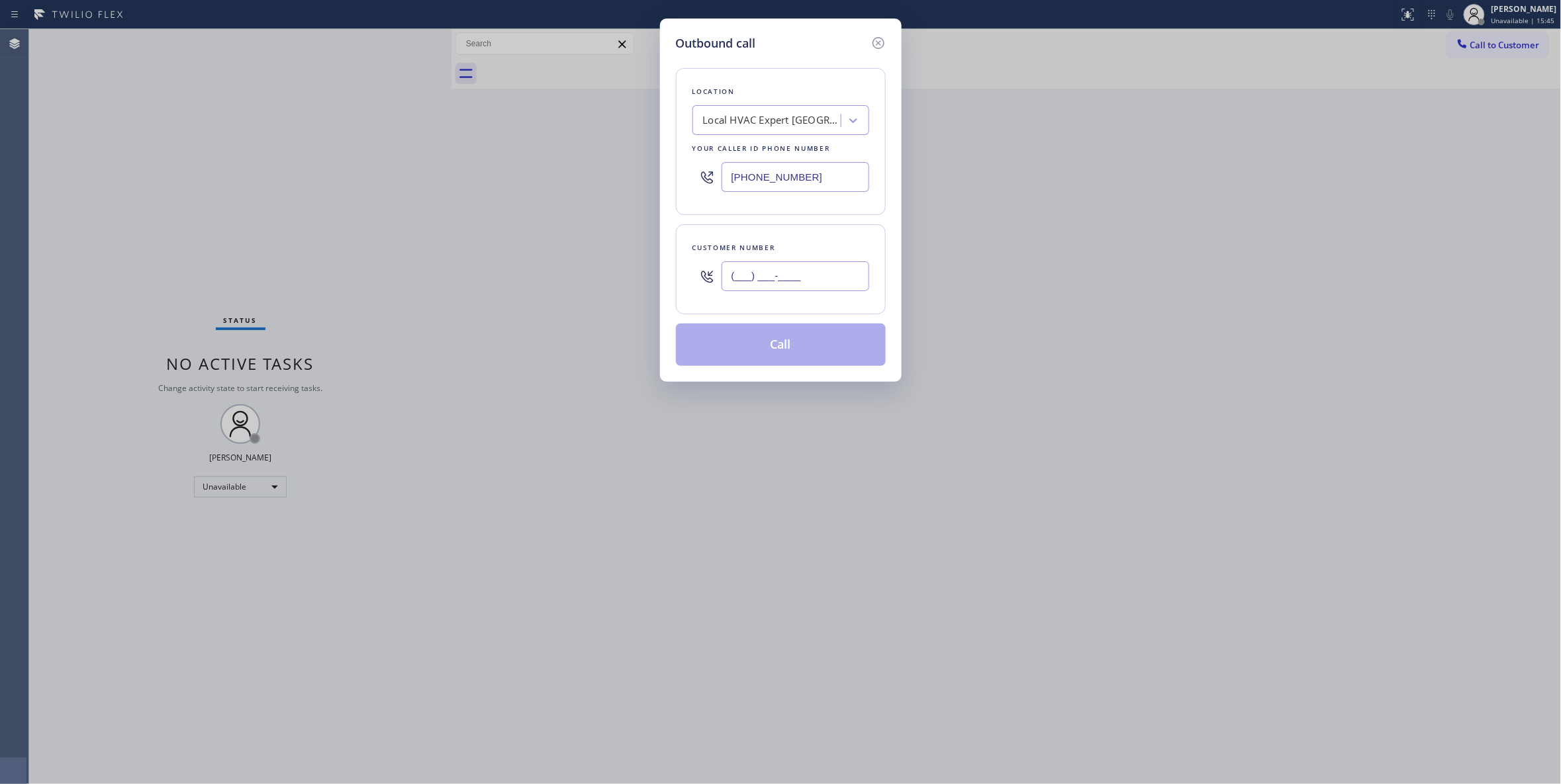
paste input "516) 452-8671"
type input "(516) 452-8671"
click at [760, 347] on button "Call" at bounding box center [781, 345] width 210 height 43
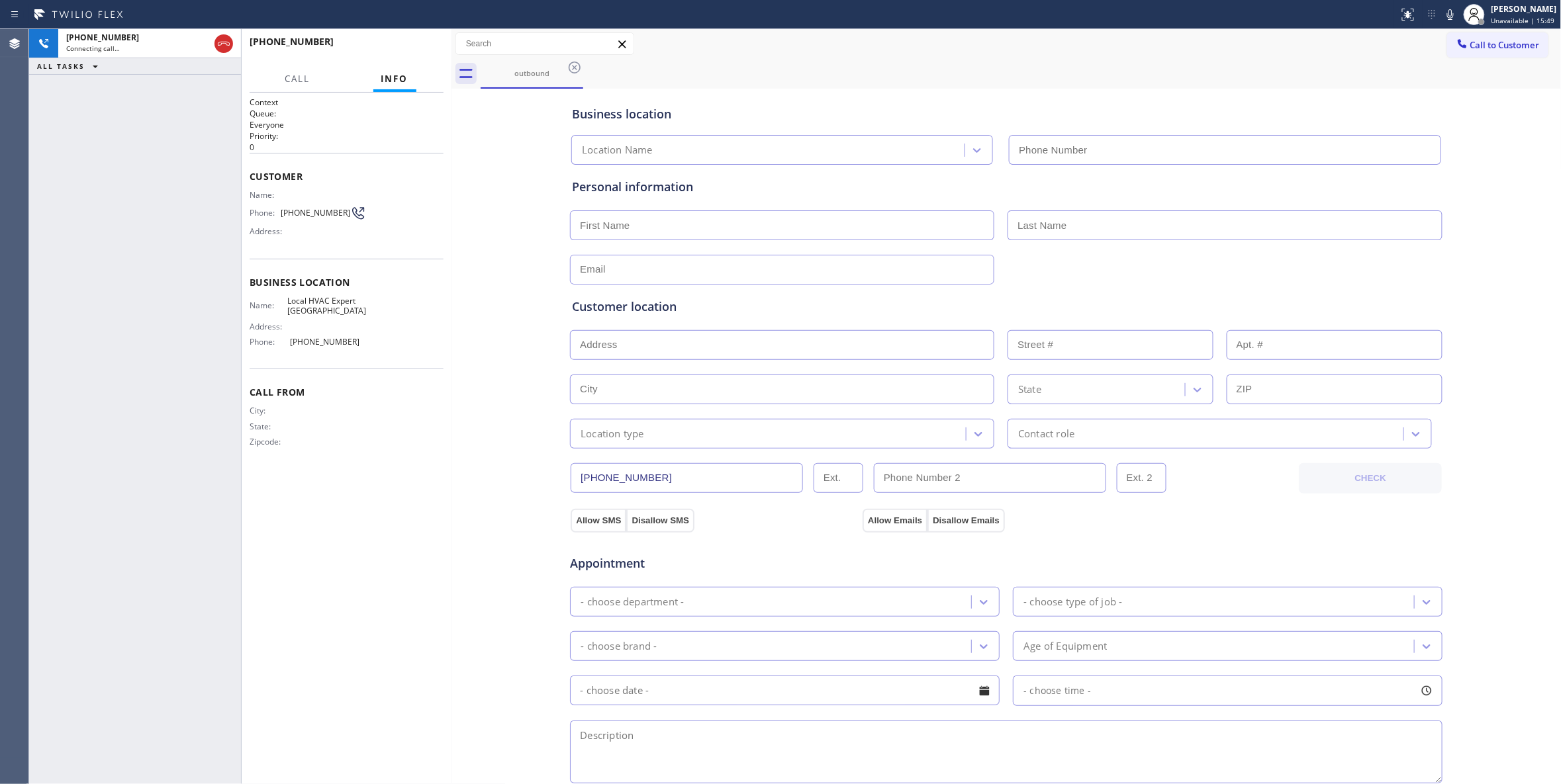
type input "(516) 563-5180"
click at [228, 41] on icon at bounding box center [224, 44] width 16 height 16
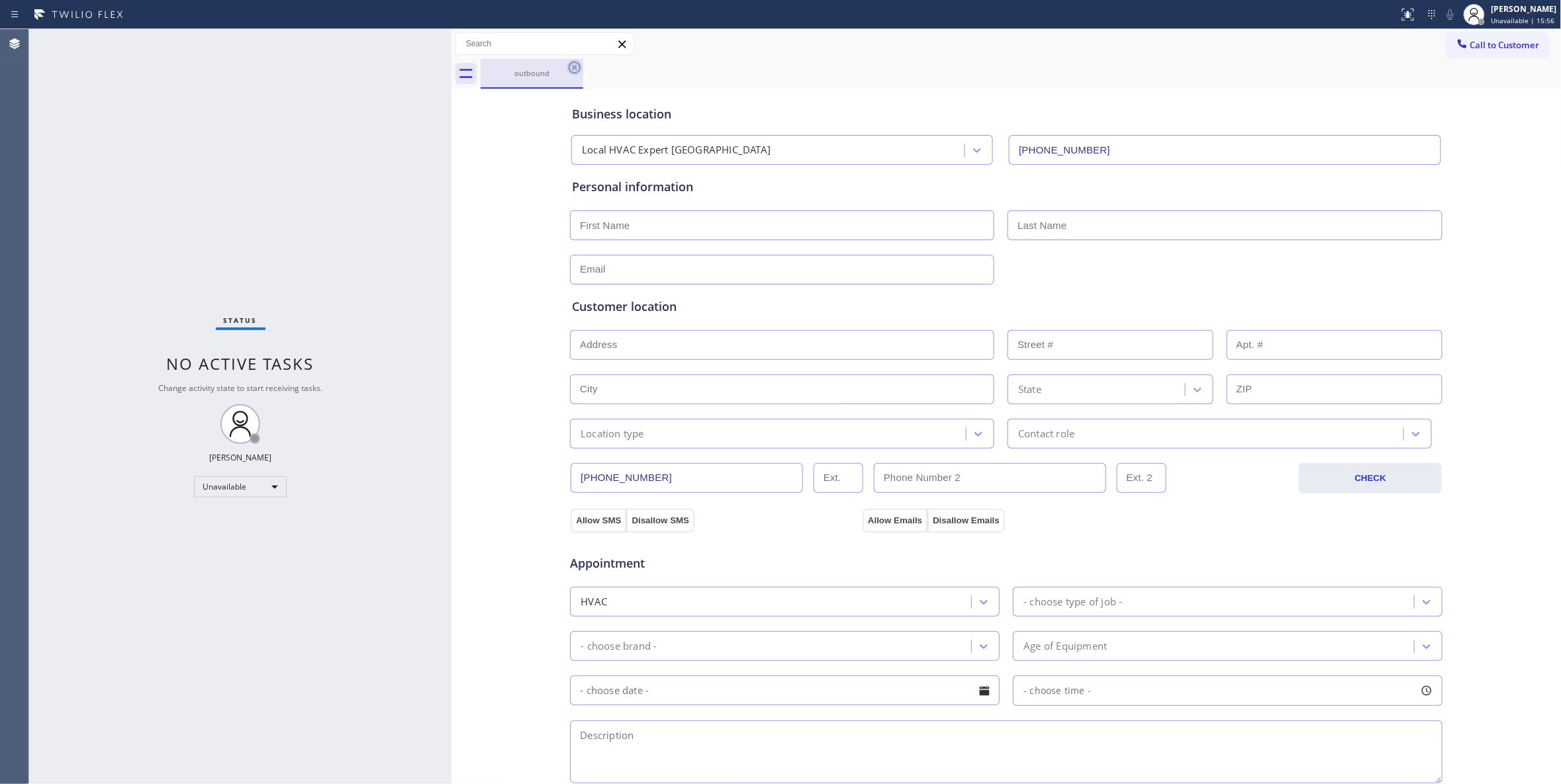
click at [580, 64] on icon at bounding box center [574, 68] width 16 height 16
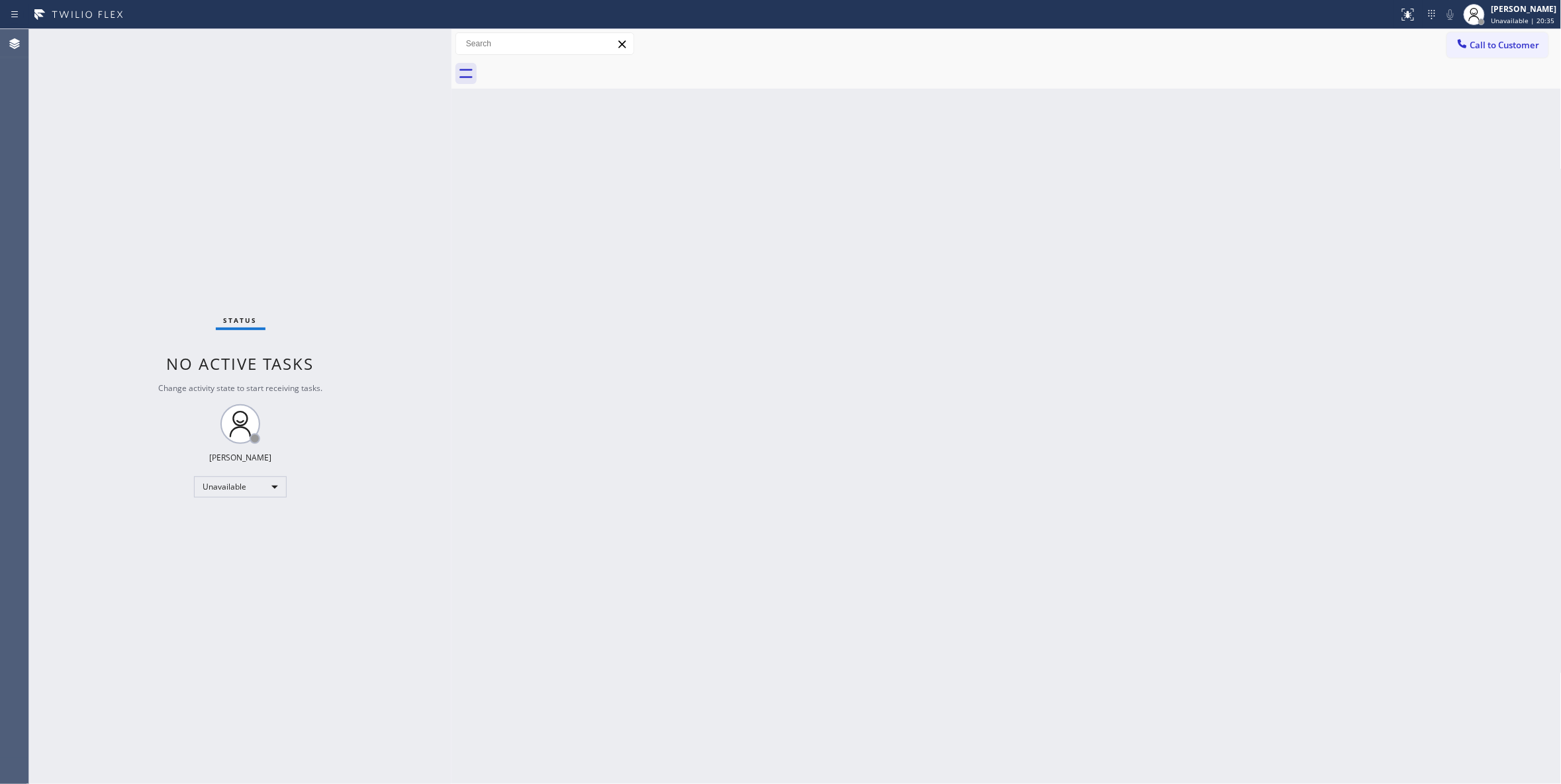
drag, startPoint x: 78, startPoint y: 726, endPoint x: 101, endPoint y: 585, distance: 142.9
click at [78, 725] on div "Status No active tasks Change activity state to start receiving tasks. Louis Ma…" at bounding box center [240, 407] width 422 height 755
drag, startPoint x: 160, startPoint y: 586, endPoint x: 55, endPoint y: 542, distance: 113.8
click at [159, 585] on div "Status No active tasks Change activity state to start receiving tasks. Louis Ma…" at bounding box center [240, 407] width 422 height 755
drag, startPoint x: 1020, startPoint y: 297, endPoint x: 1274, endPoint y: 104, distance: 319.0
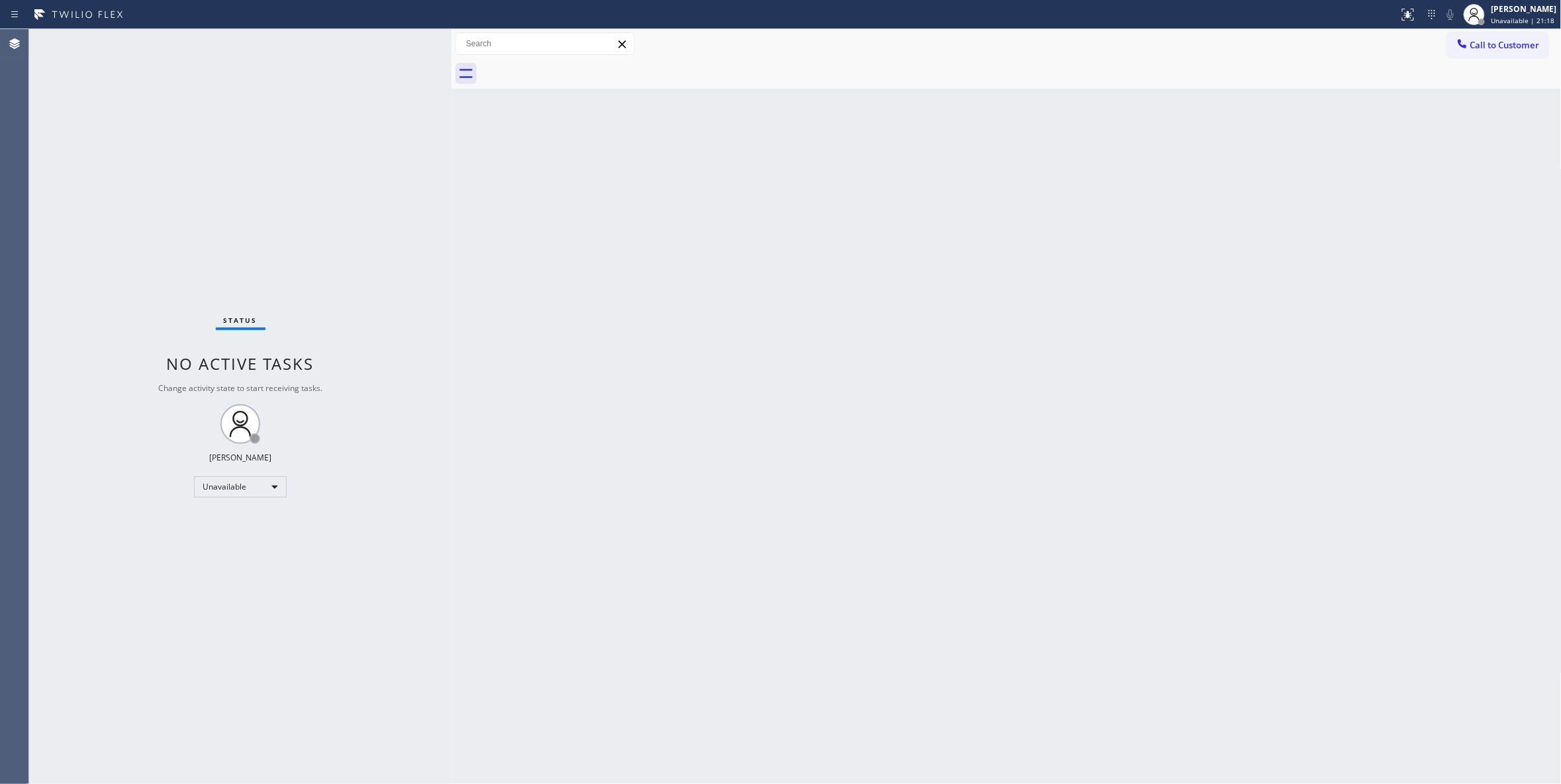
click at [1023, 283] on div "Back to Dashboard Change Sender ID Customers Technicians Select a contact Outbo…" at bounding box center [1007, 407] width 1110 height 755
click at [1510, 45] on span "Call to Customer" at bounding box center [1504, 45] width 70 height 12
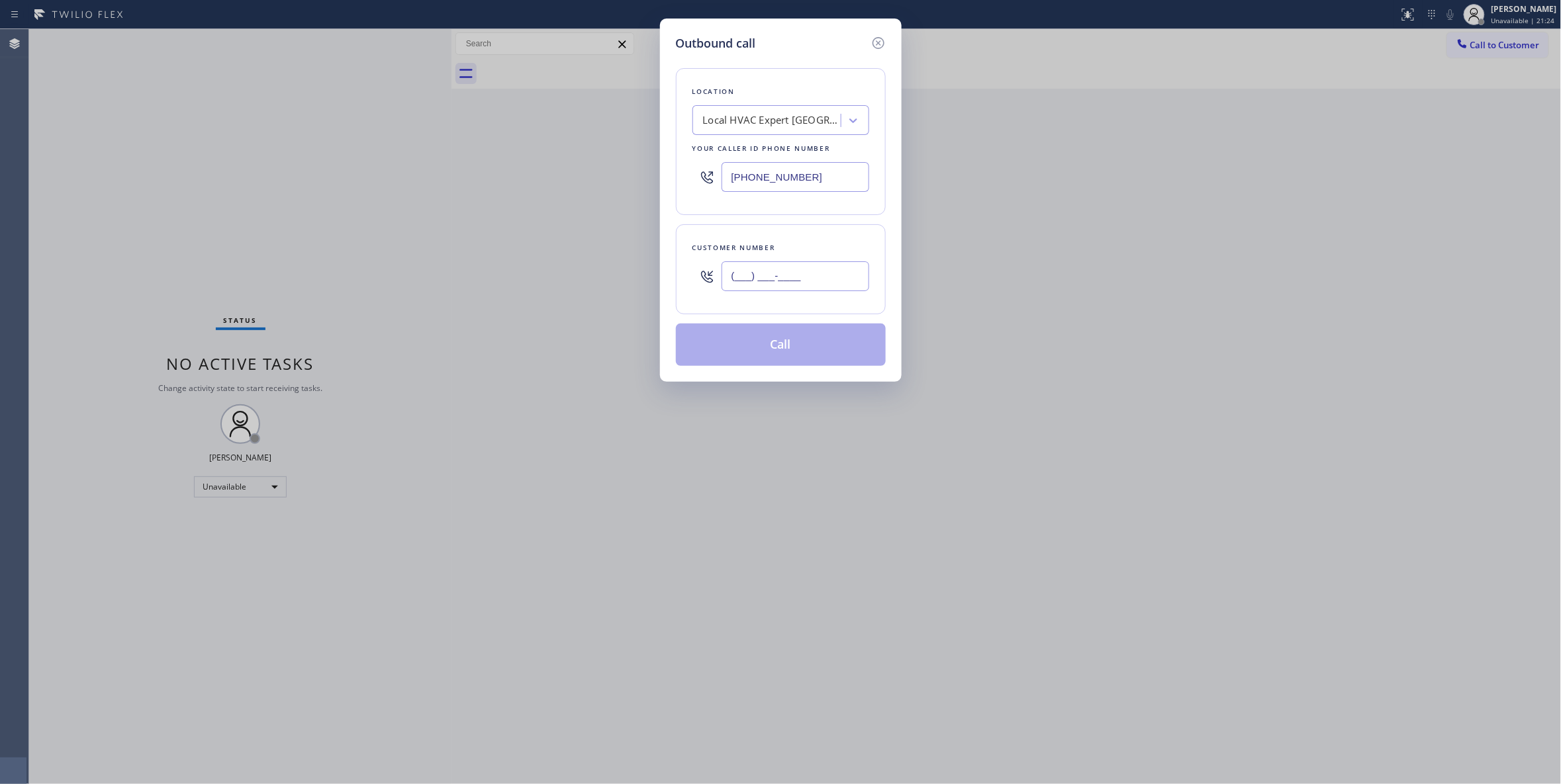
click at [777, 265] on input "(___) ___-____" at bounding box center [795, 276] width 148 height 30
paste input "650) 231-8413"
type input "(650) 231-8413"
paste input "650) 360-9464"
drag, startPoint x: 630, startPoint y: 172, endPoint x: 539, endPoint y: 172, distance: 91.0
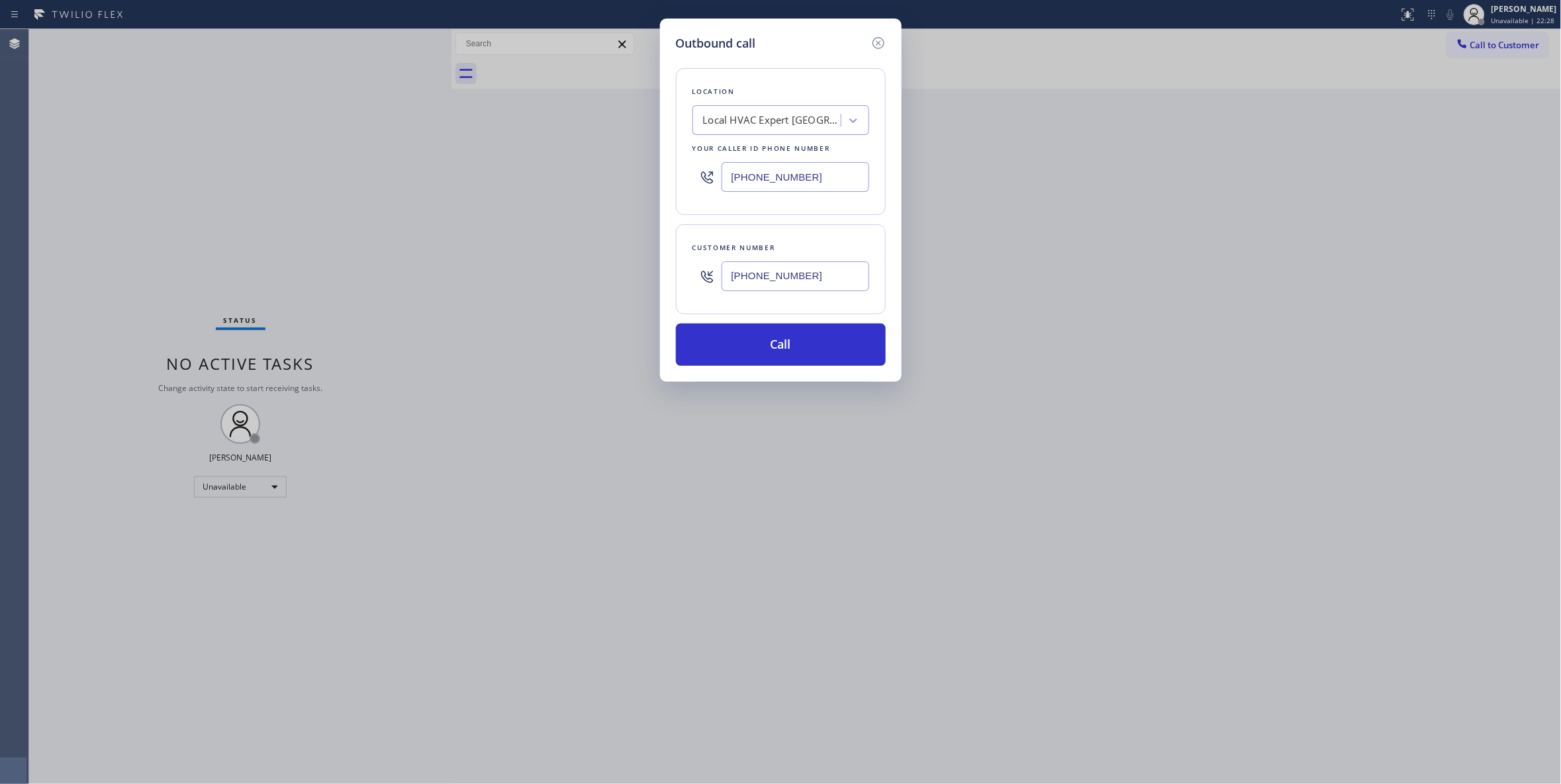
click at [539, 172] on div "Outbound call Location Local HVAC Expert Floral Park Your caller id phone numbe…" at bounding box center [780, 392] width 1561 height 784
type input "(650) 360-9464"
click at [753, 344] on button "Call" at bounding box center [781, 345] width 210 height 43
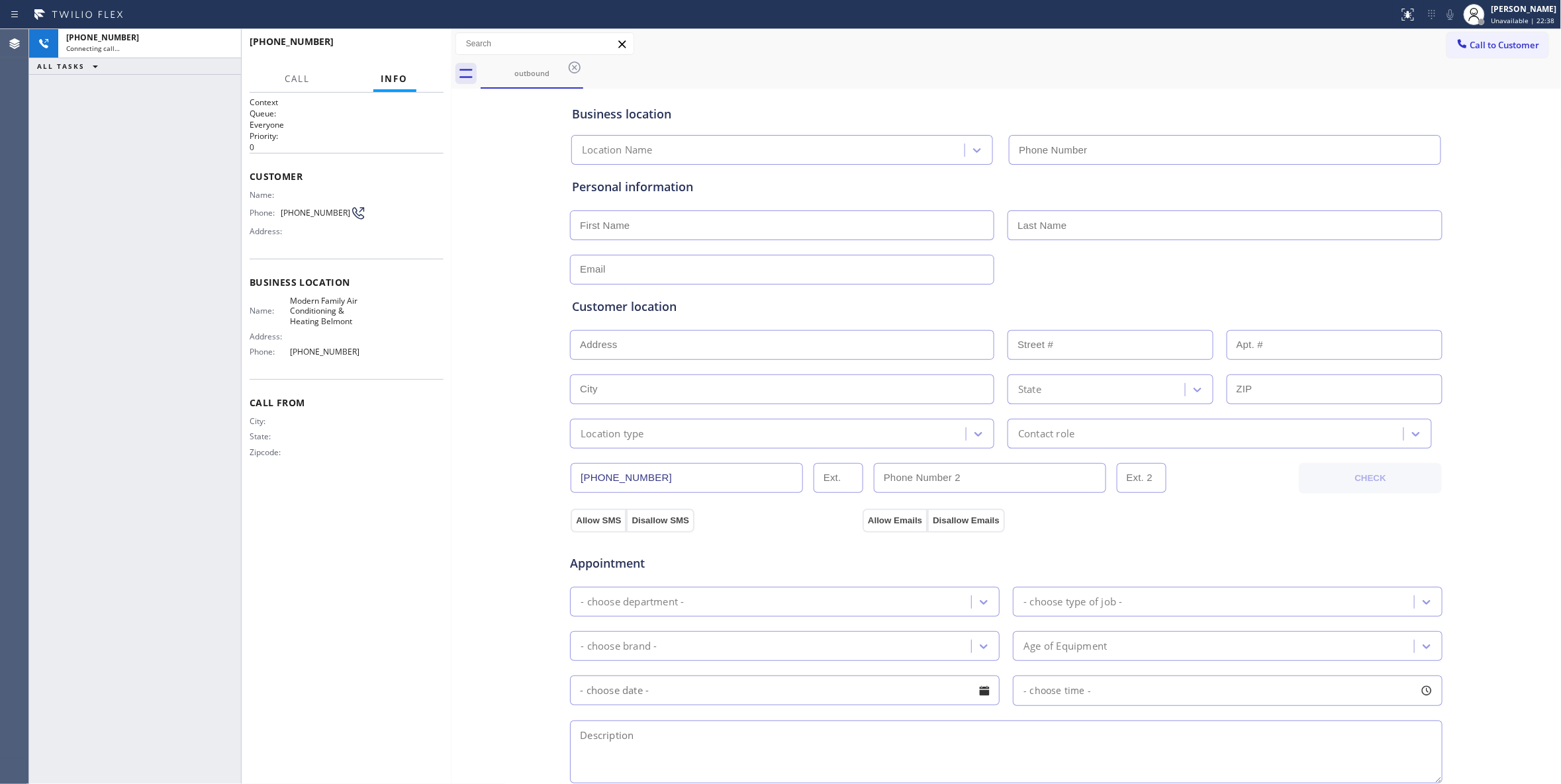
type input "(650) 360-9464"
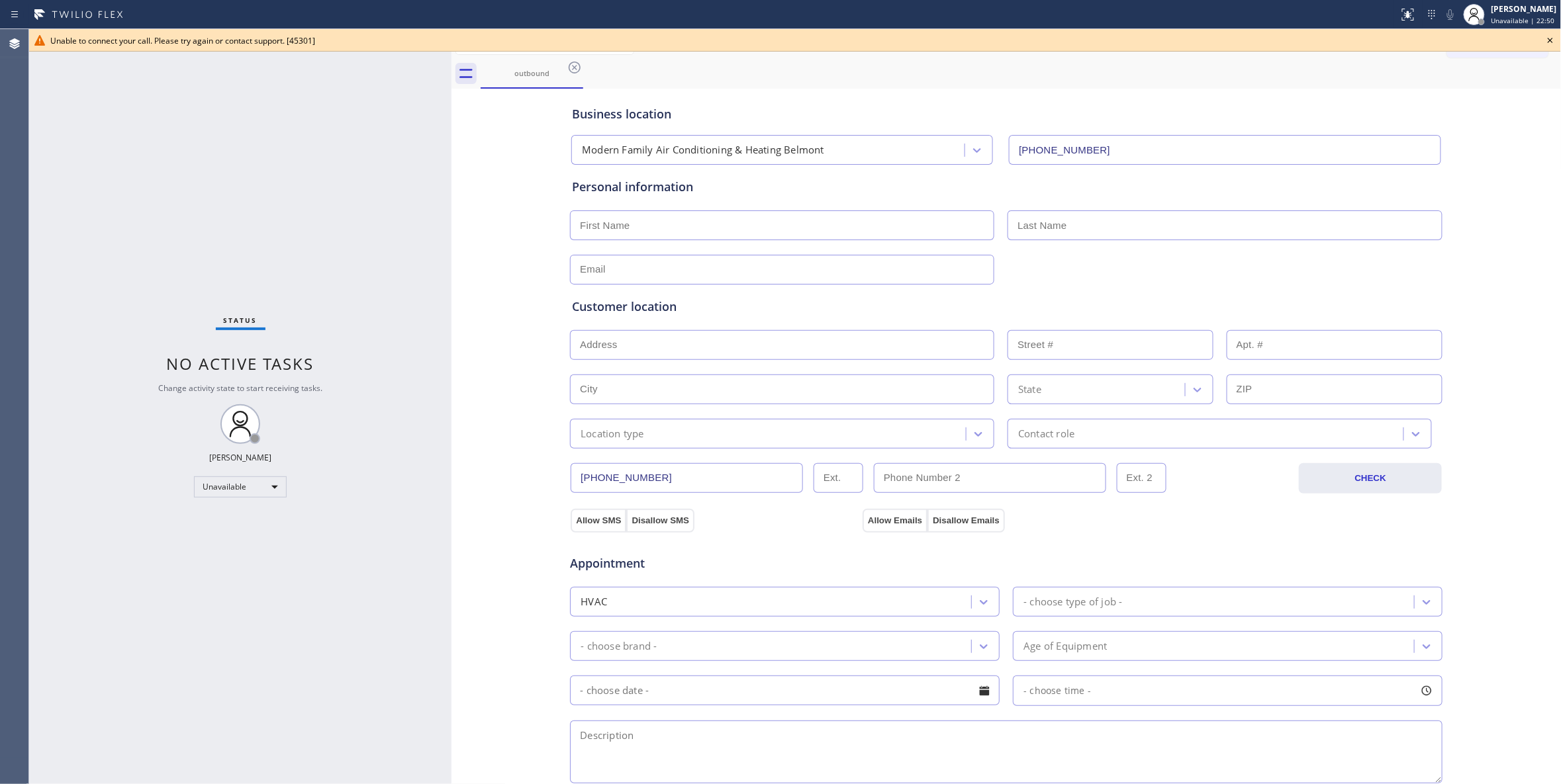
click at [1549, 39] on icon at bounding box center [1550, 41] width 5 height 5
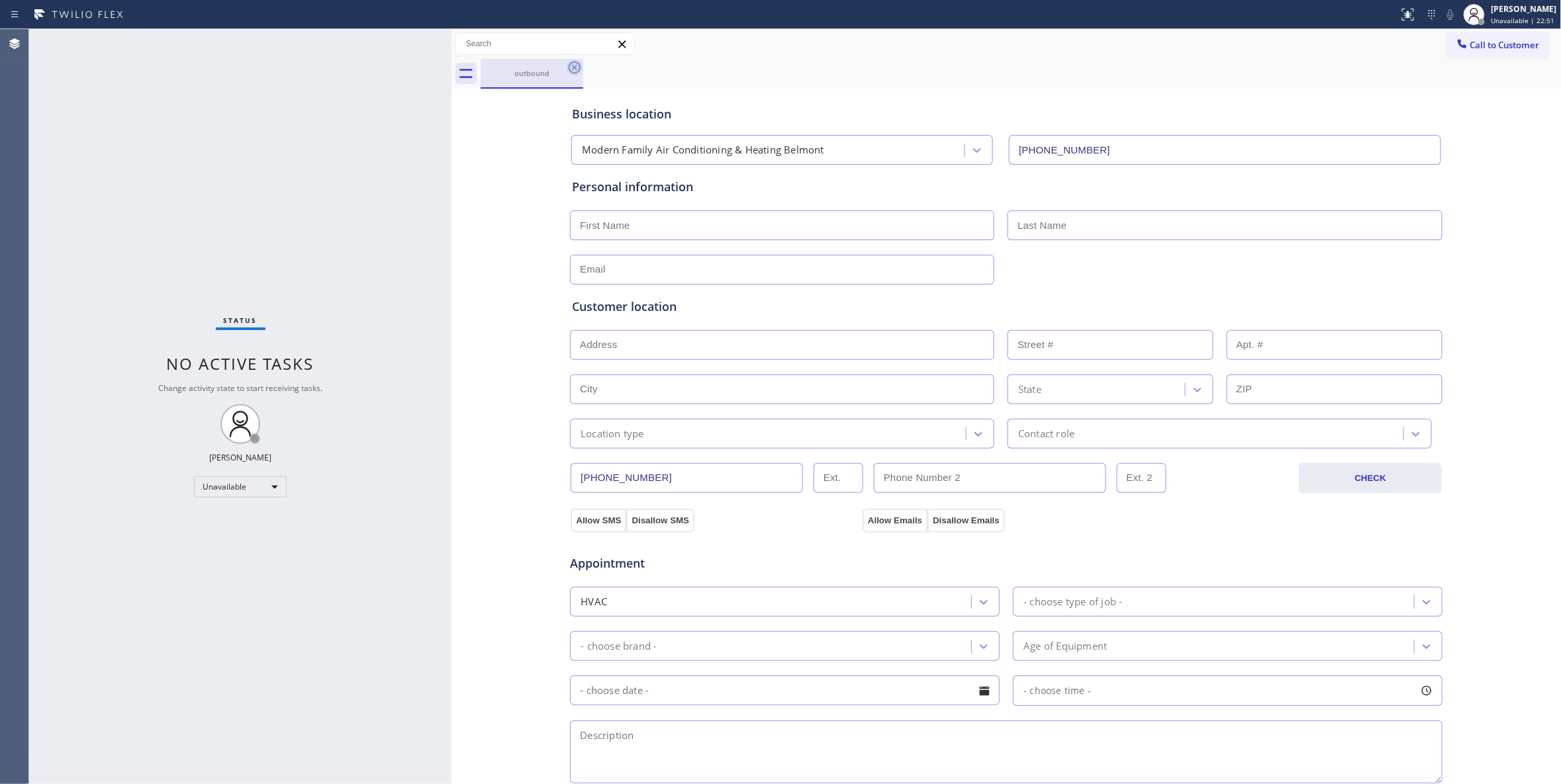
click at [575, 69] on icon at bounding box center [574, 68] width 12 height 12
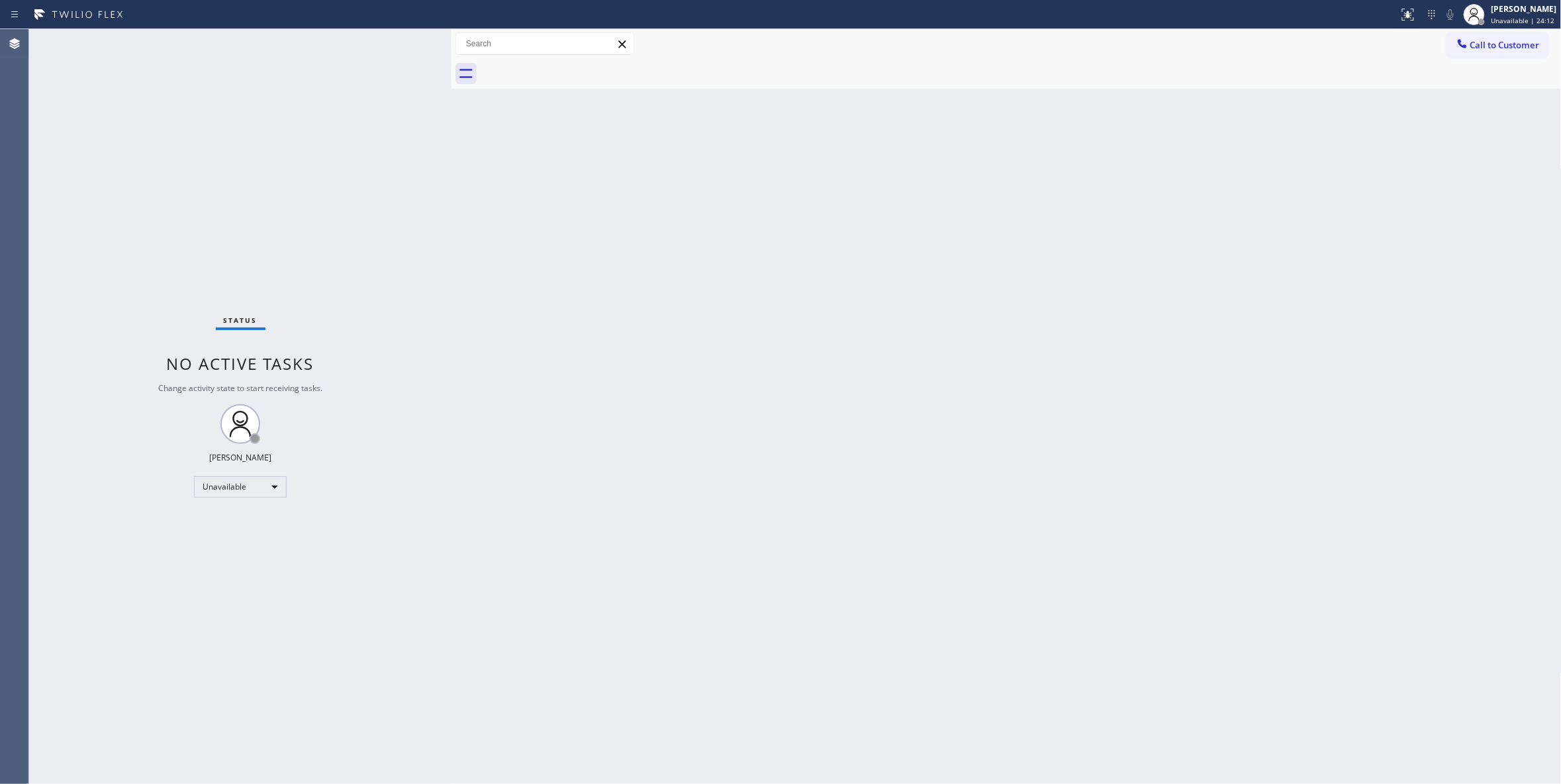
click at [1124, 212] on div "Back to Dashboard Change Sender ID Customers Technicians Select a contact Outbo…" at bounding box center [1007, 407] width 1110 height 755
click at [1487, 49] on span "Call to Customer" at bounding box center [1504, 45] width 70 height 12
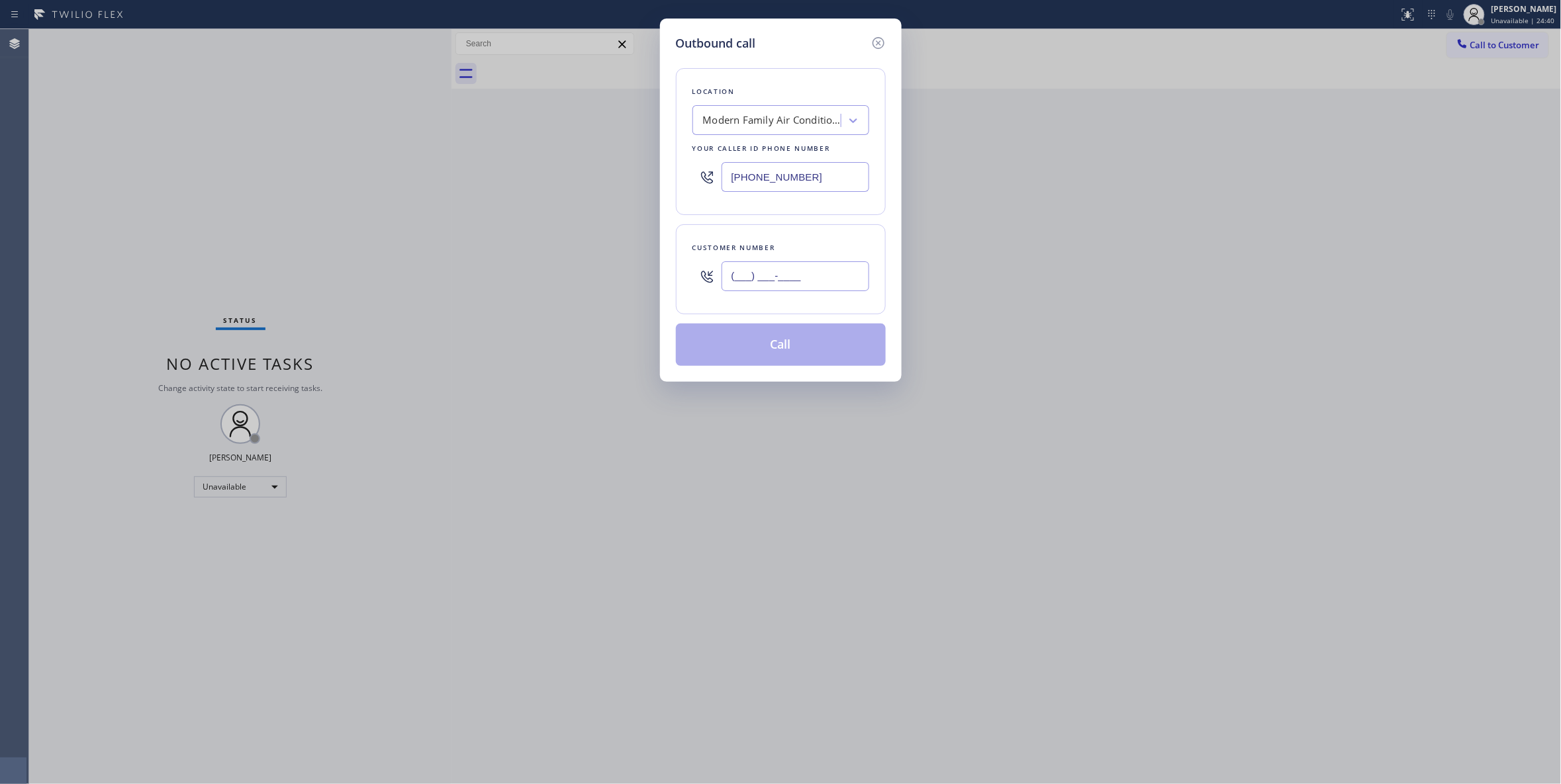
click at [744, 266] on input "(___) ___-____" at bounding box center [795, 276] width 148 height 30
paste input "650) 231-8413"
type input "(650) 231-8413"
click at [782, 356] on button "Call" at bounding box center [781, 345] width 210 height 43
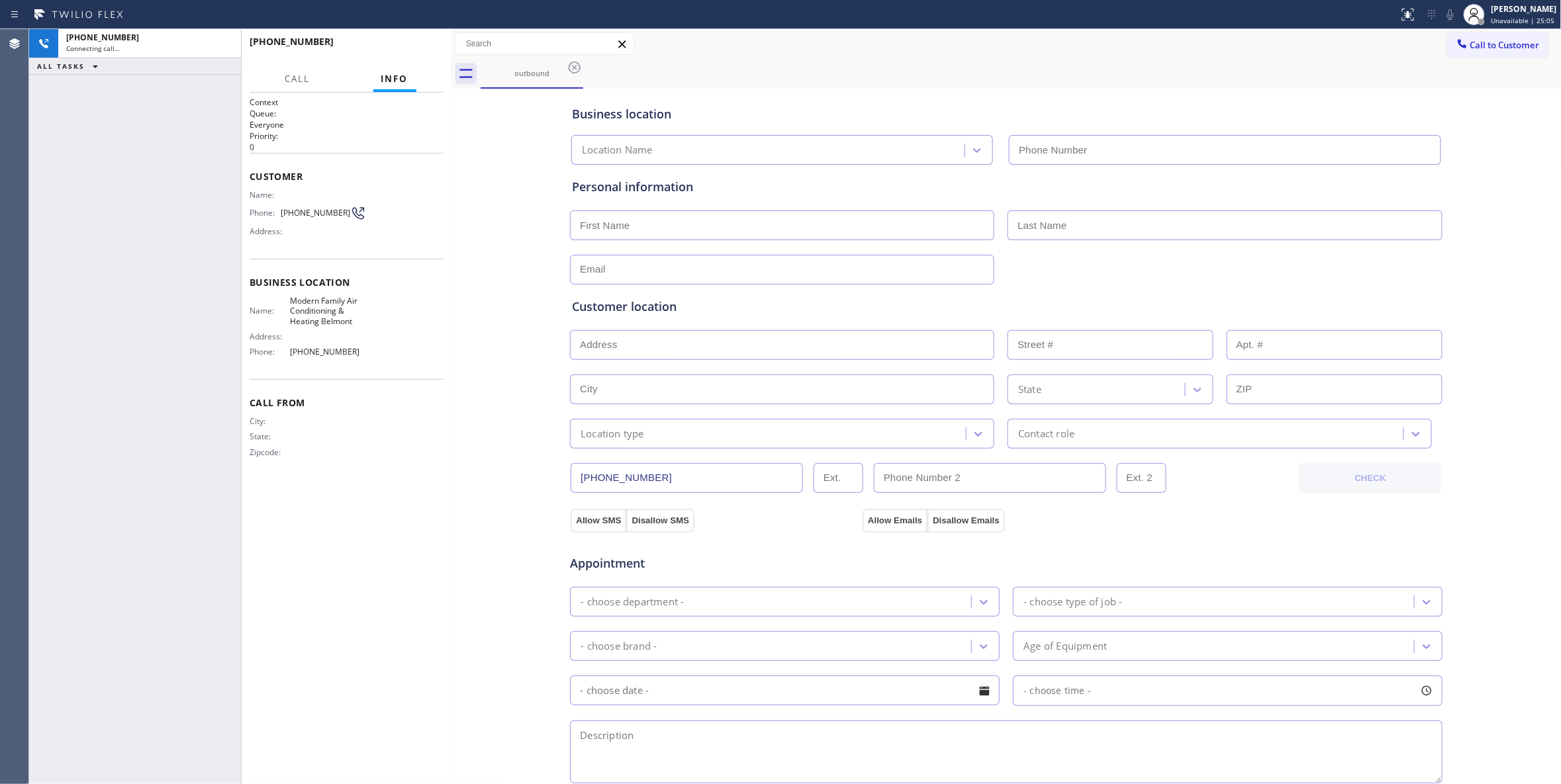
type input "(650) 360-9464"
drag, startPoint x: 111, startPoint y: 734, endPoint x: 304, endPoint y: 258, distance: 513.6
click at [109, 734] on div "+16502318413 Connecting call… ALL TASKS ALL TASKS ACTIVE TASKS TASKS IN WRAP UP" at bounding box center [135, 407] width 212 height 755
click at [227, 43] on icon at bounding box center [224, 44] width 16 height 16
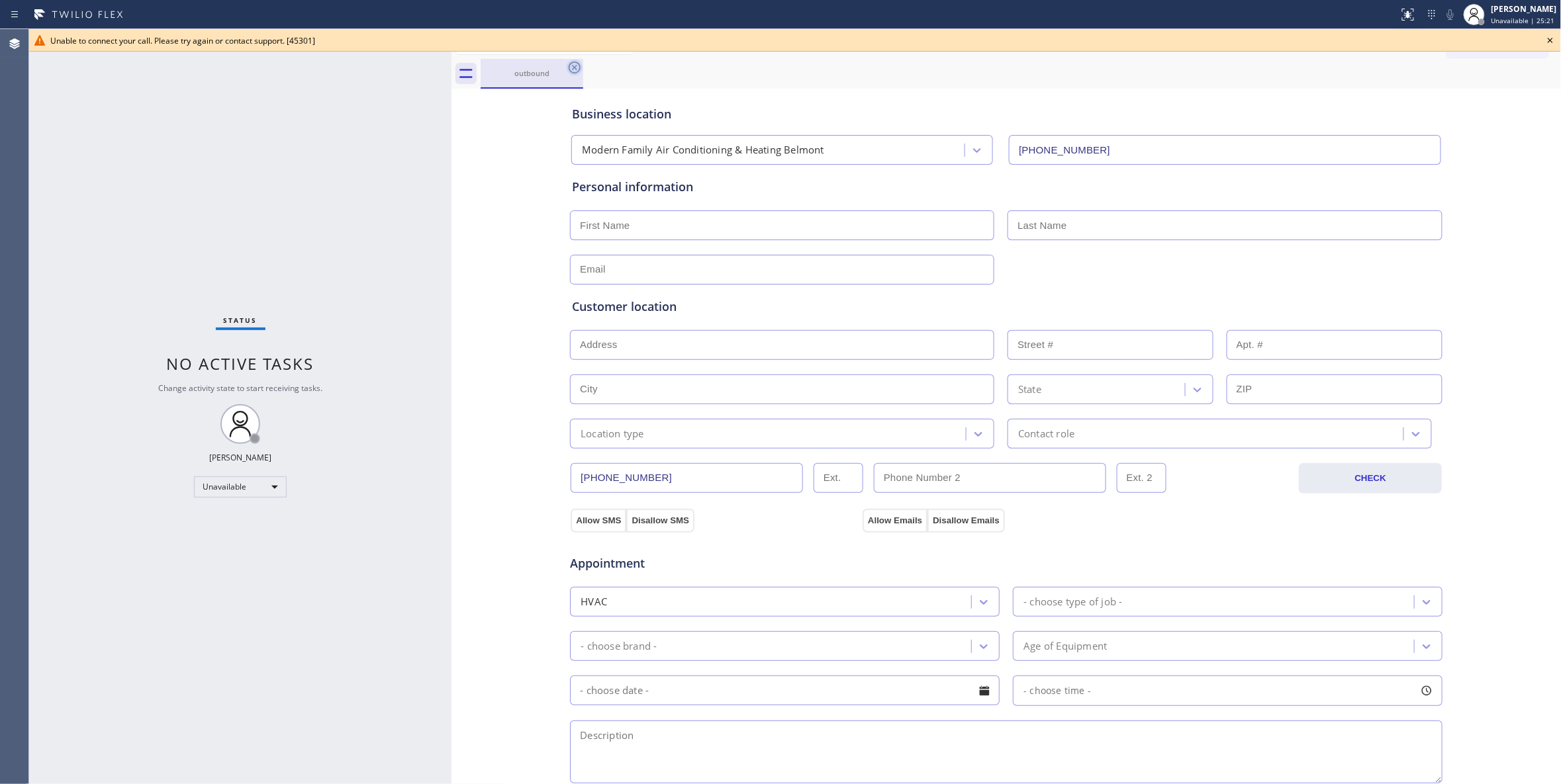
click at [572, 67] on icon at bounding box center [574, 68] width 16 height 16
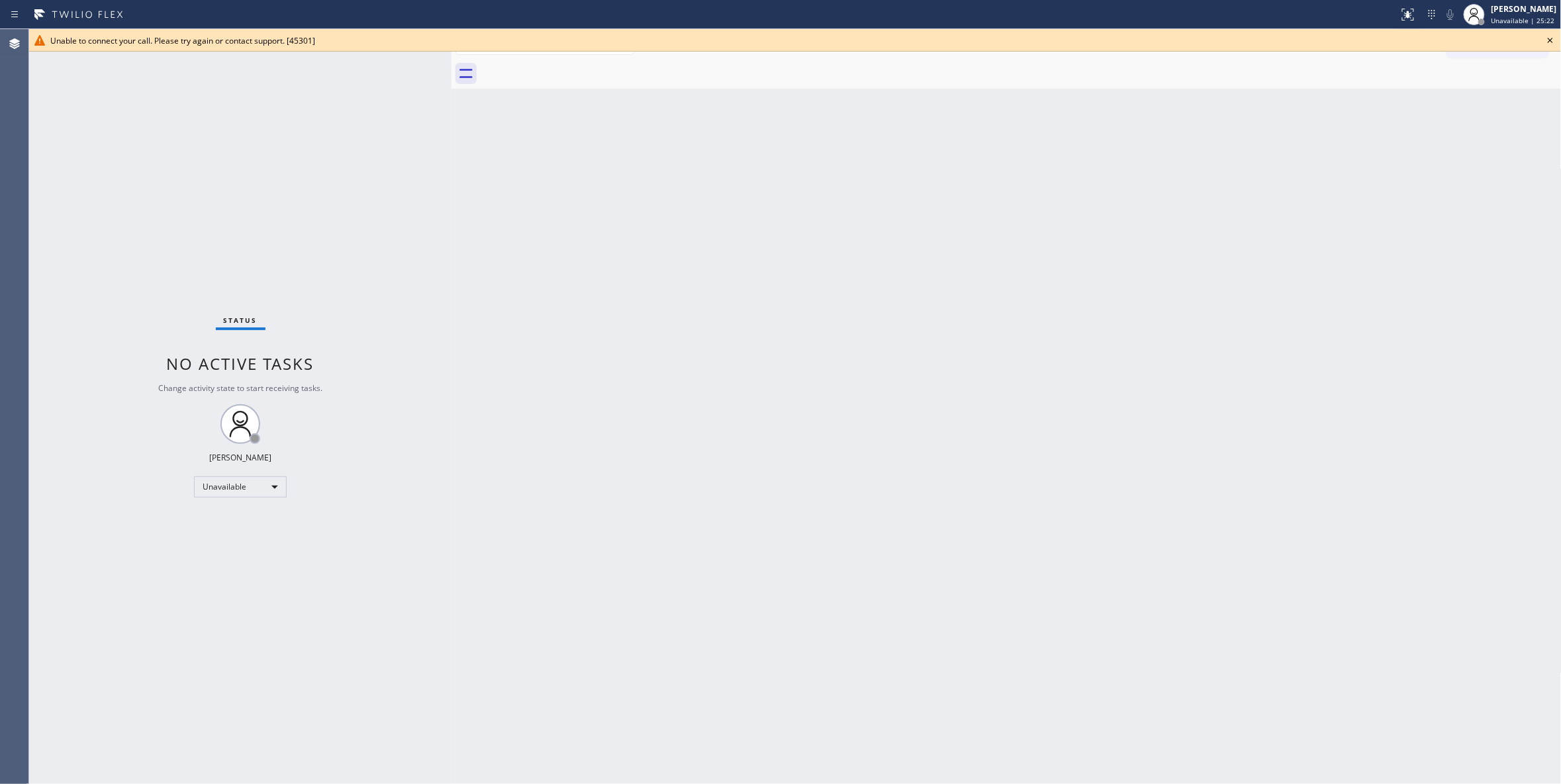
click at [1553, 41] on icon at bounding box center [1550, 41] width 16 height 16
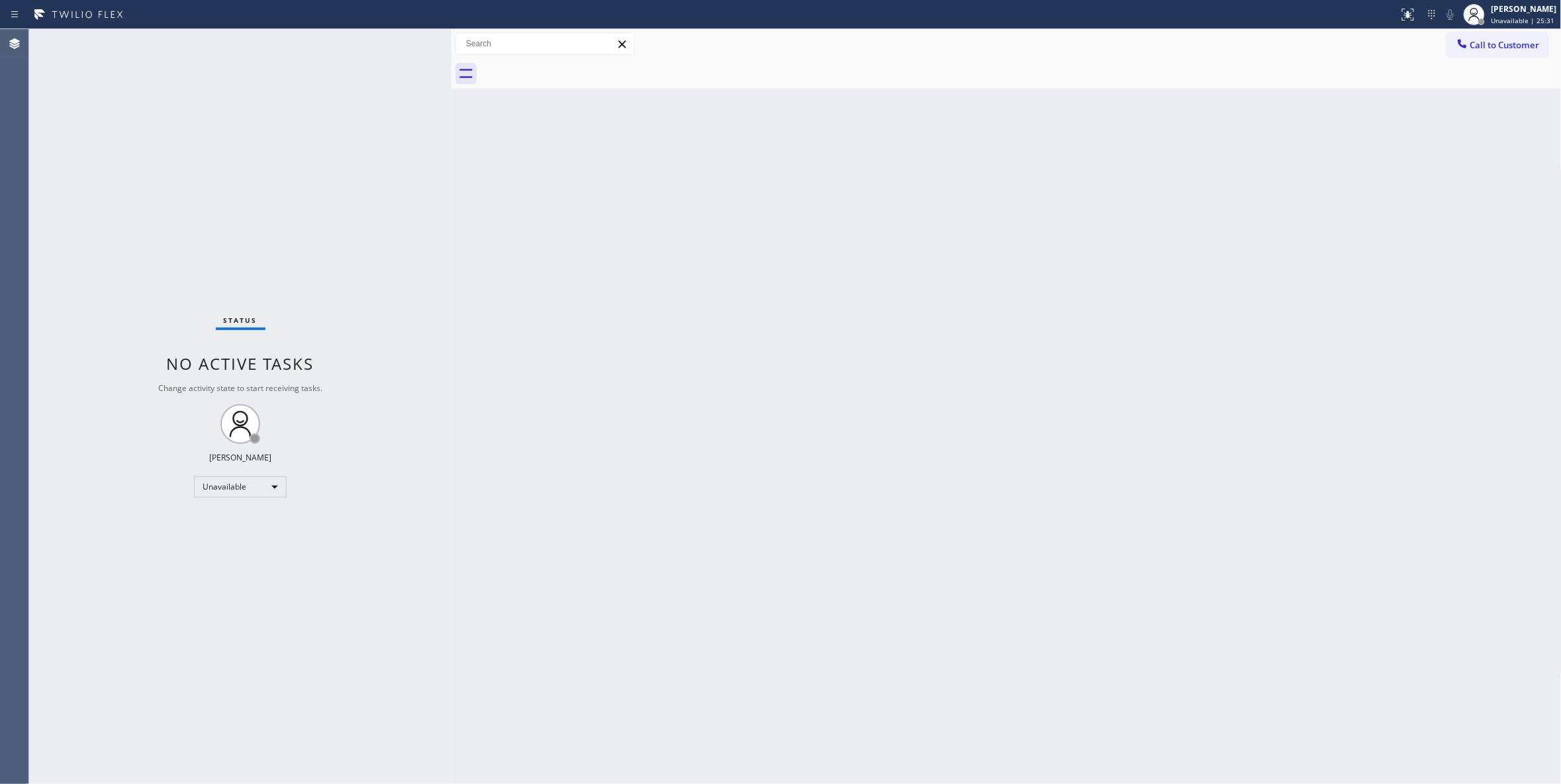
drag, startPoint x: 894, startPoint y: 231, endPoint x: 1404, endPoint y: 66, distance: 536.0
click at [1134, 159] on div "Back to Dashboard Change Sender ID Customers Technicians Select a contact Outbo…" at bounding box center [1007, 407] width 1110 height 755
drag, startPoint x: 1540, startPoint y: 51, endPoint x: 1517, endPoint y: 49, distance: 23.1
click at [1539, 51] on button "Call to Customer" at bounding box center [1498, 45] width 101 height 25
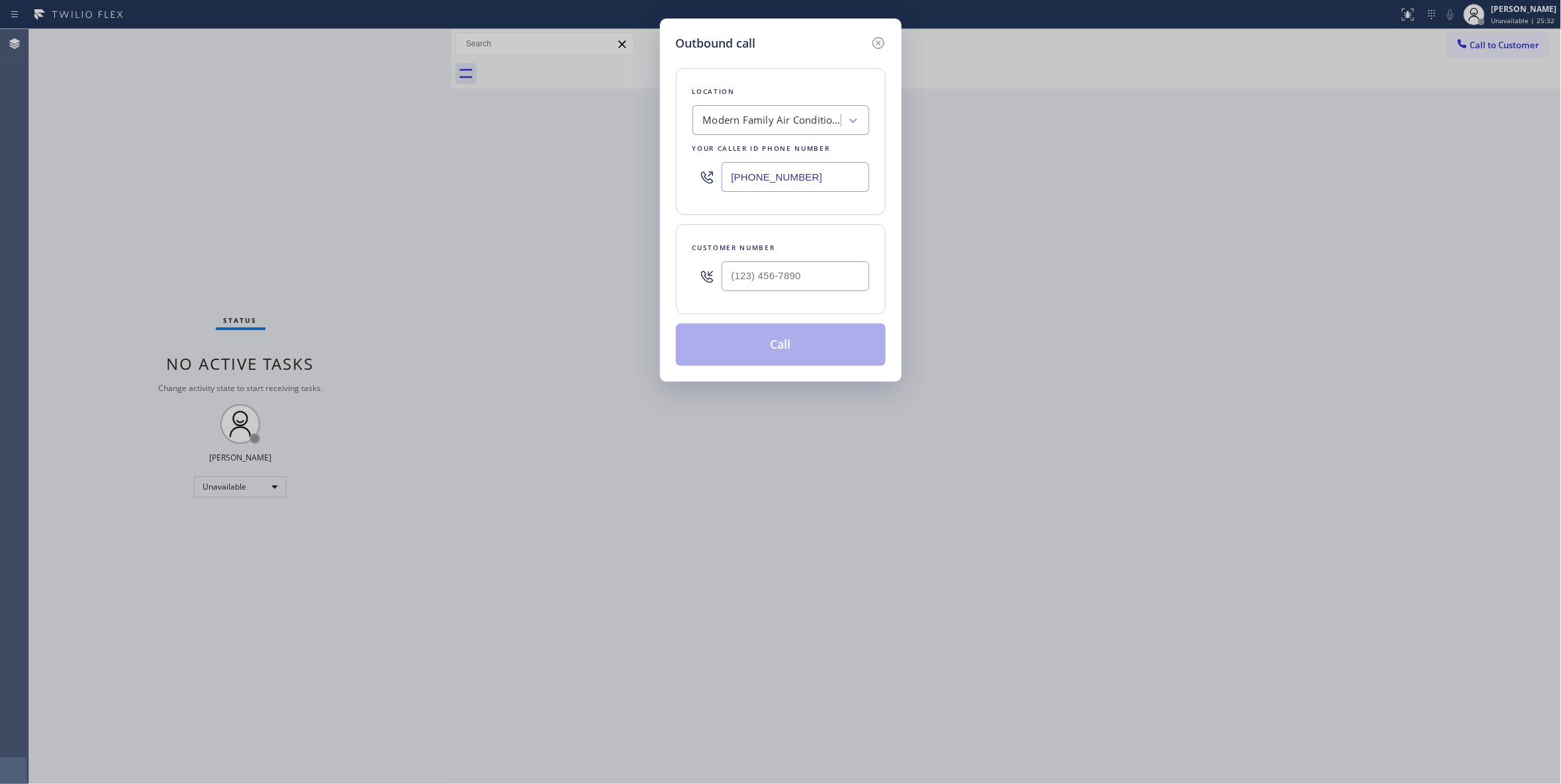
click at [789, 298] on div at bounding box center [795, 276] width 148 height 43
click at [784, 284] on input "(___) ___-____" at bounding box center [795, 276] width 148 height 30
paste input "650) 231-8413"
type input "(650) 231-8413"
click at [767, 347] on button "Call" at bounding box center [781, 345] width 210 height 43
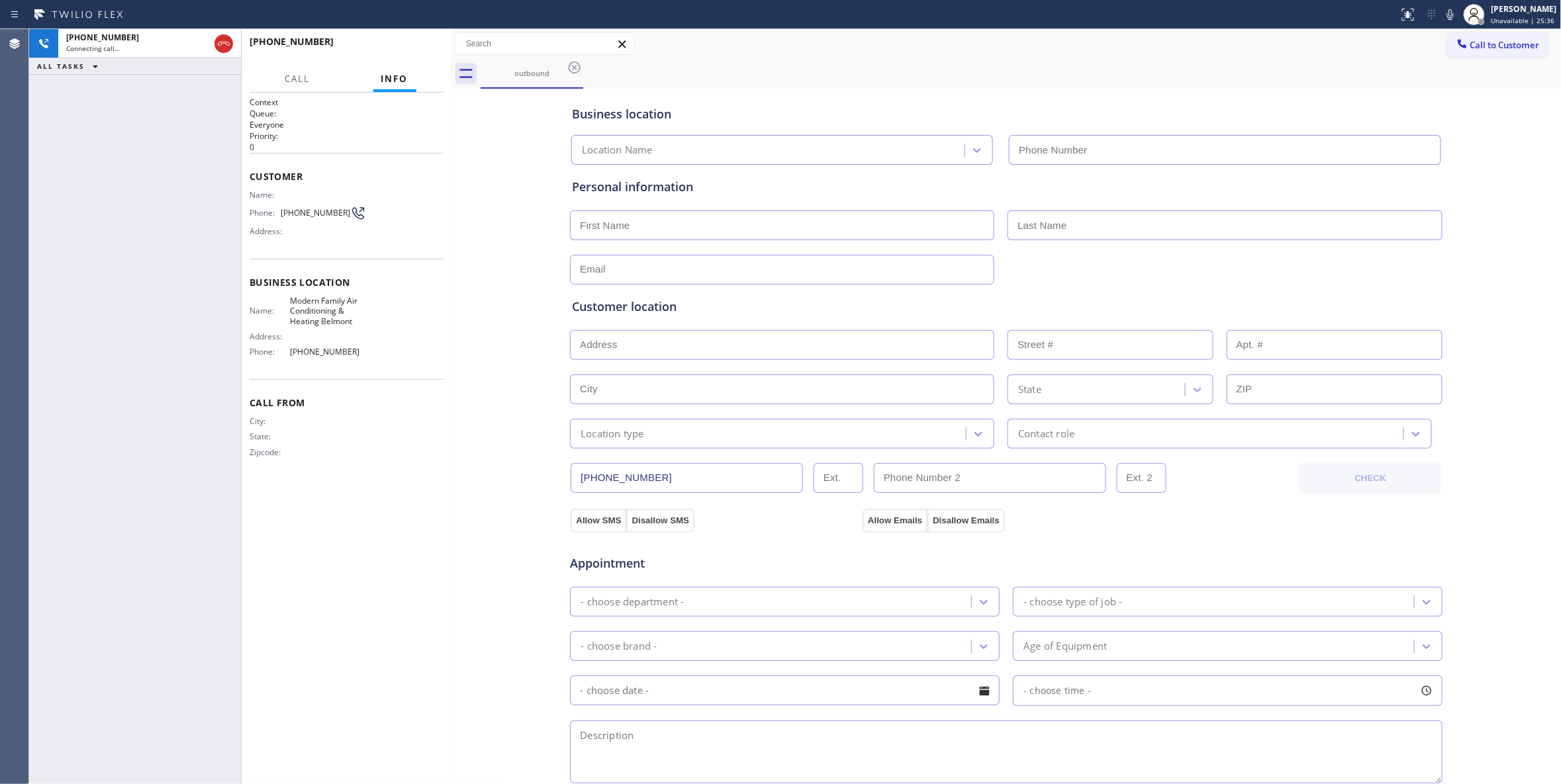
type input "(650) 360-9464"
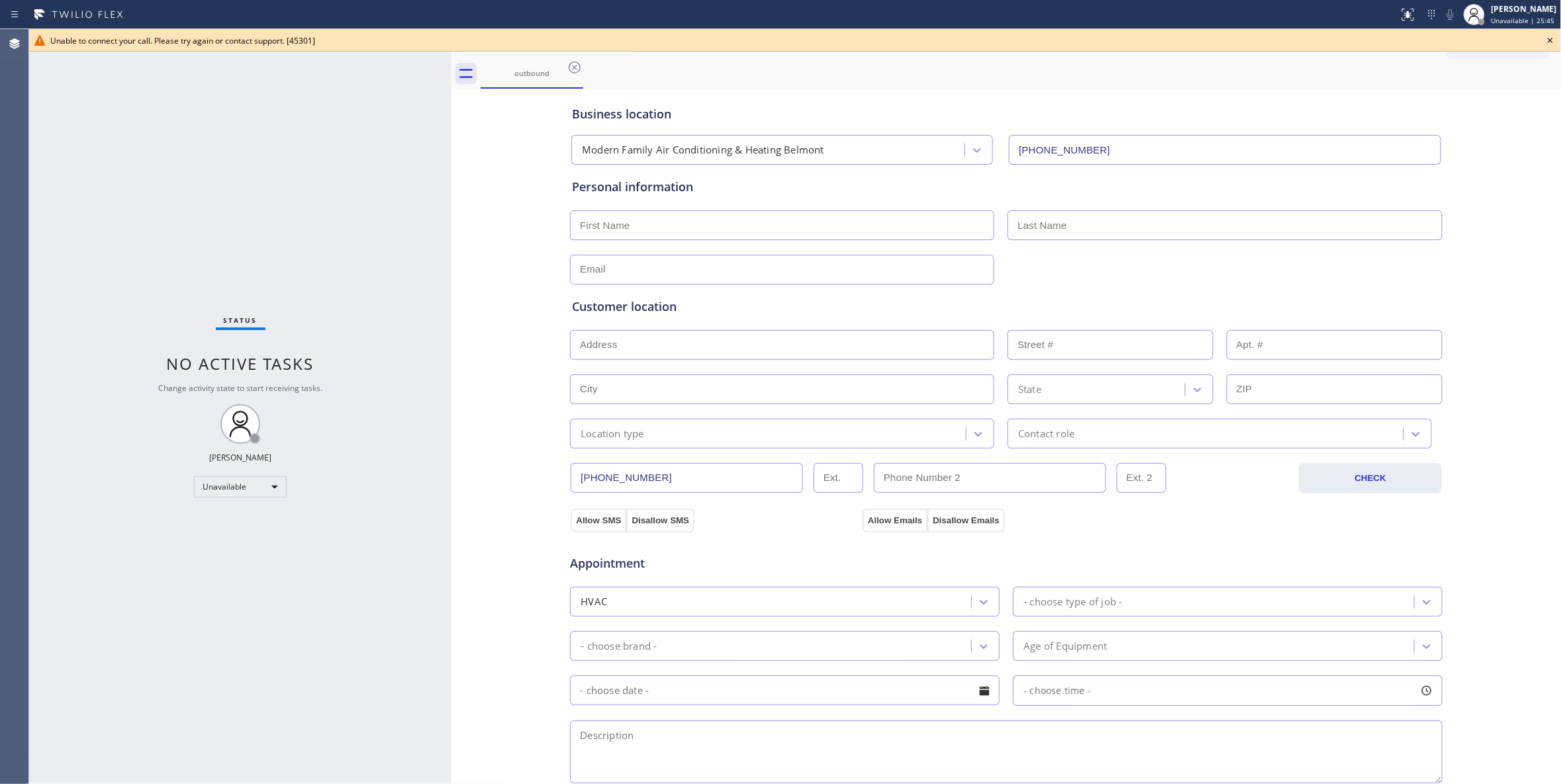
click at [1552, 37] on icon at bounding box center [1550, 41] width 16 height 16
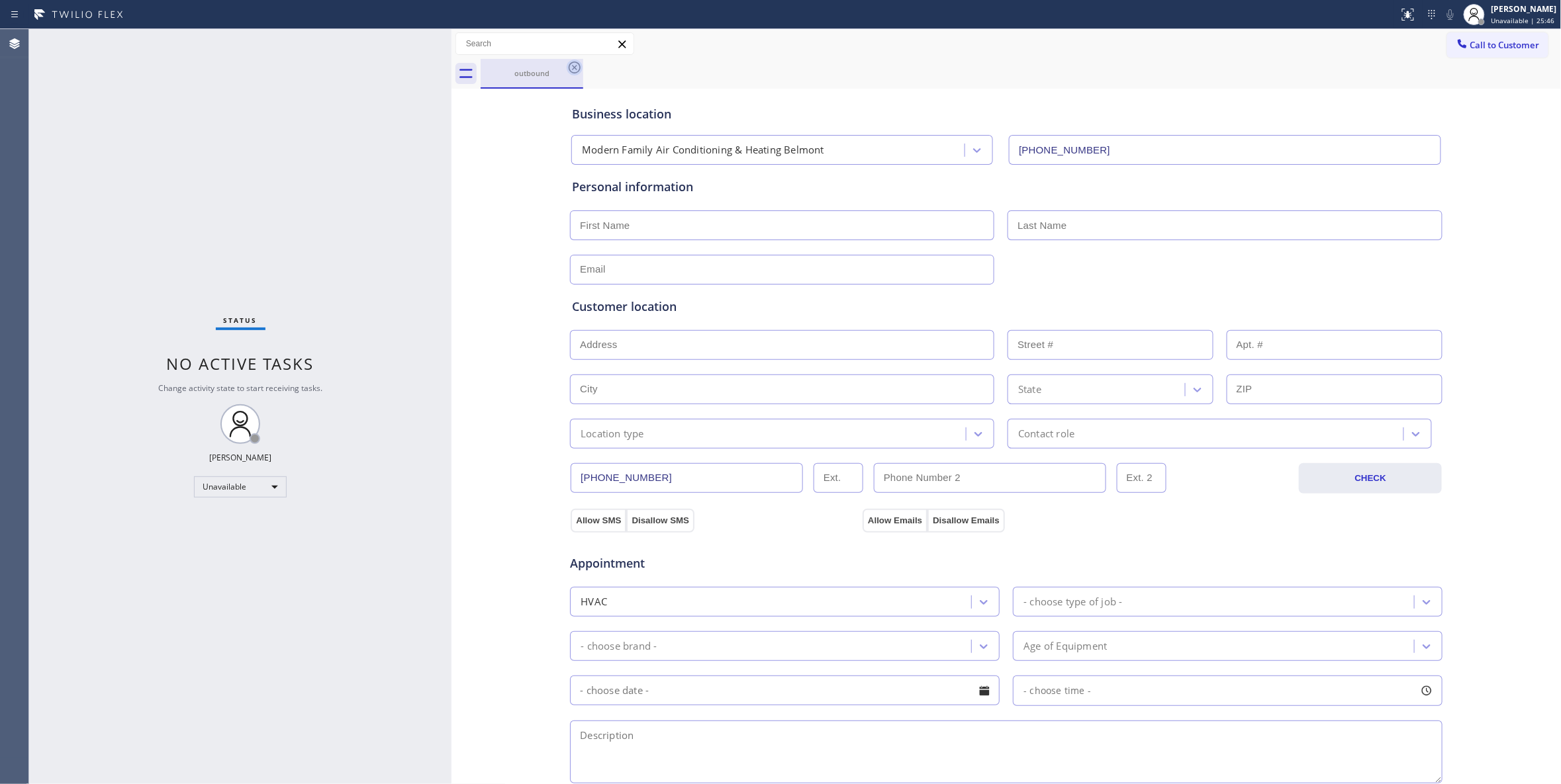
click at [574, 70] on icon at bounding box center [574, 68] width 16 height 16
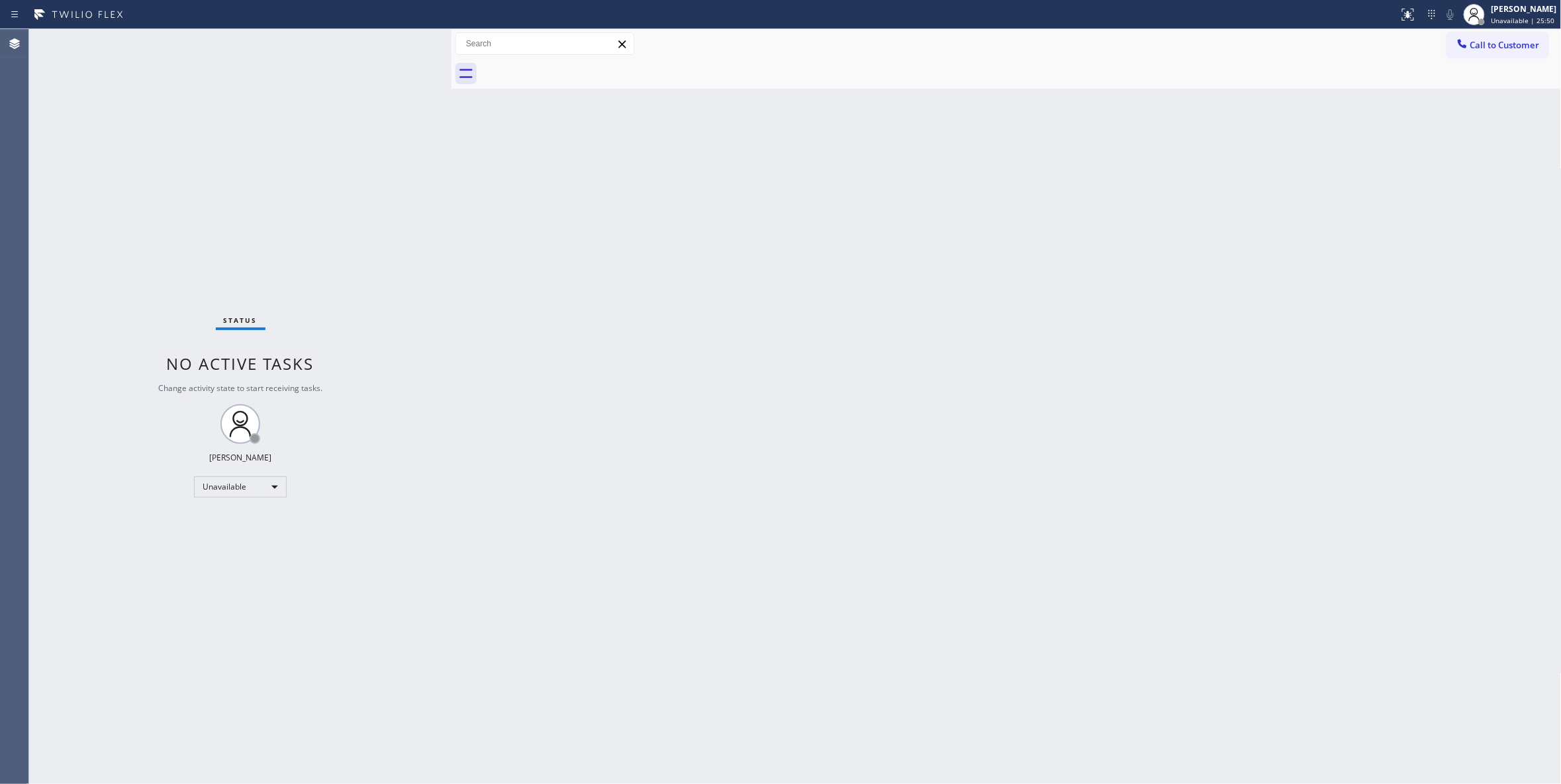
click at [800, 466] on div "Back to Dashboard Change Sender ID Customers Technicians Select a contact Outbo…" at bounding box center [1007, 407] width 1110 height 755
drag, startPoint x: 233, startPoint y: 712, endPoint x: 480, endPoint y: 75, distance: 683.2
click at [233, 674] on div "Status No active tasks Change activity state to start receiving tasks. Louis Ma…" at bounding box center [240, 407] width 422 height 755
click at [1483, 49] on span "Call to Customer" at bounding box center [1504, 45] width 70 height 12
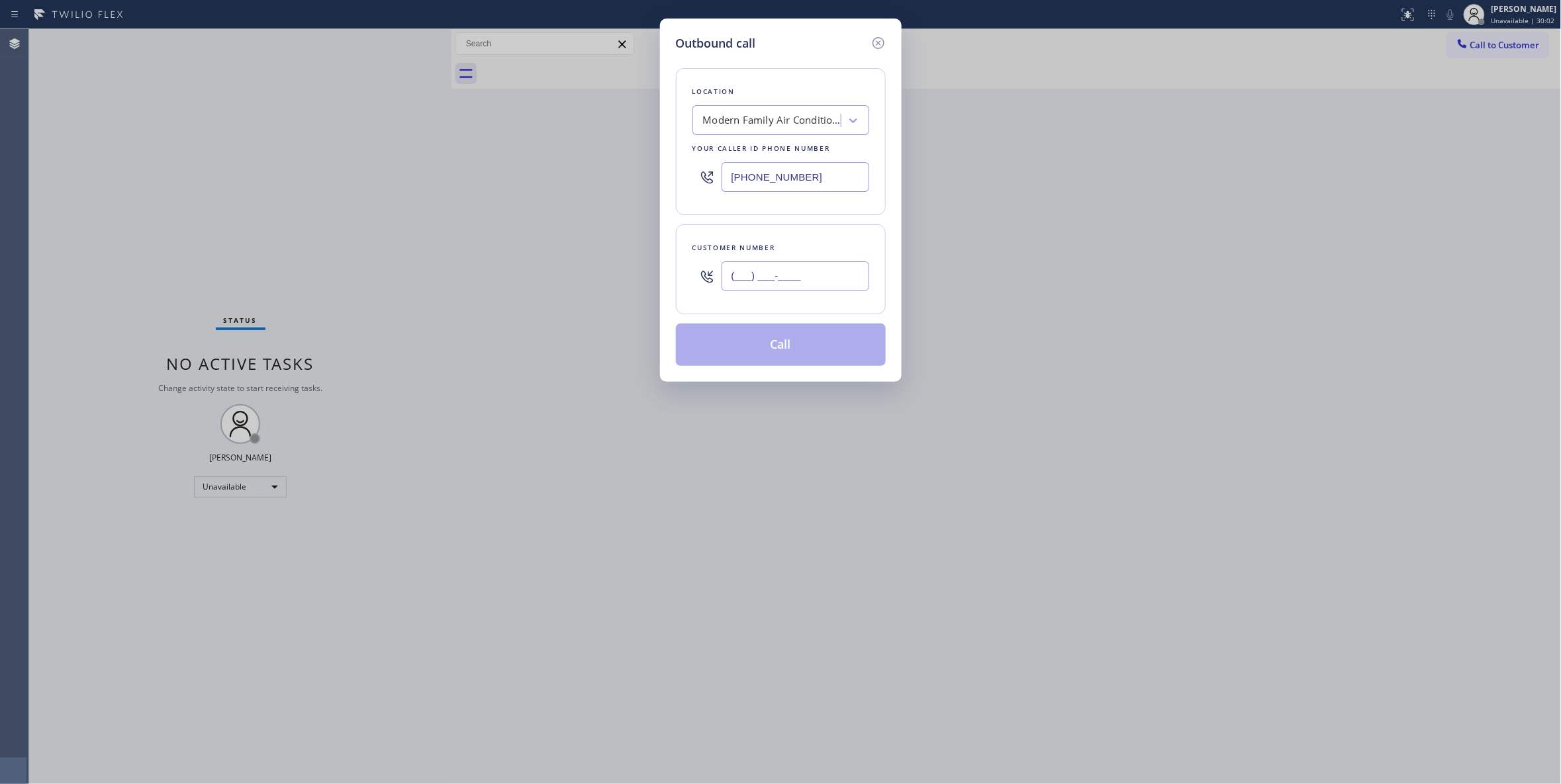
click at [784, 266] on input "(___) ___-____" at bounding box center [795, 276] width 148 height 30
paste input "714) 620-0653"
type input "(714) 620-0653"
paste input "714) 410-6828"
drag, startPoint x: 840, startPoint y: 175, endPoint x: 311, endPoint y: 175, distance: 529.0
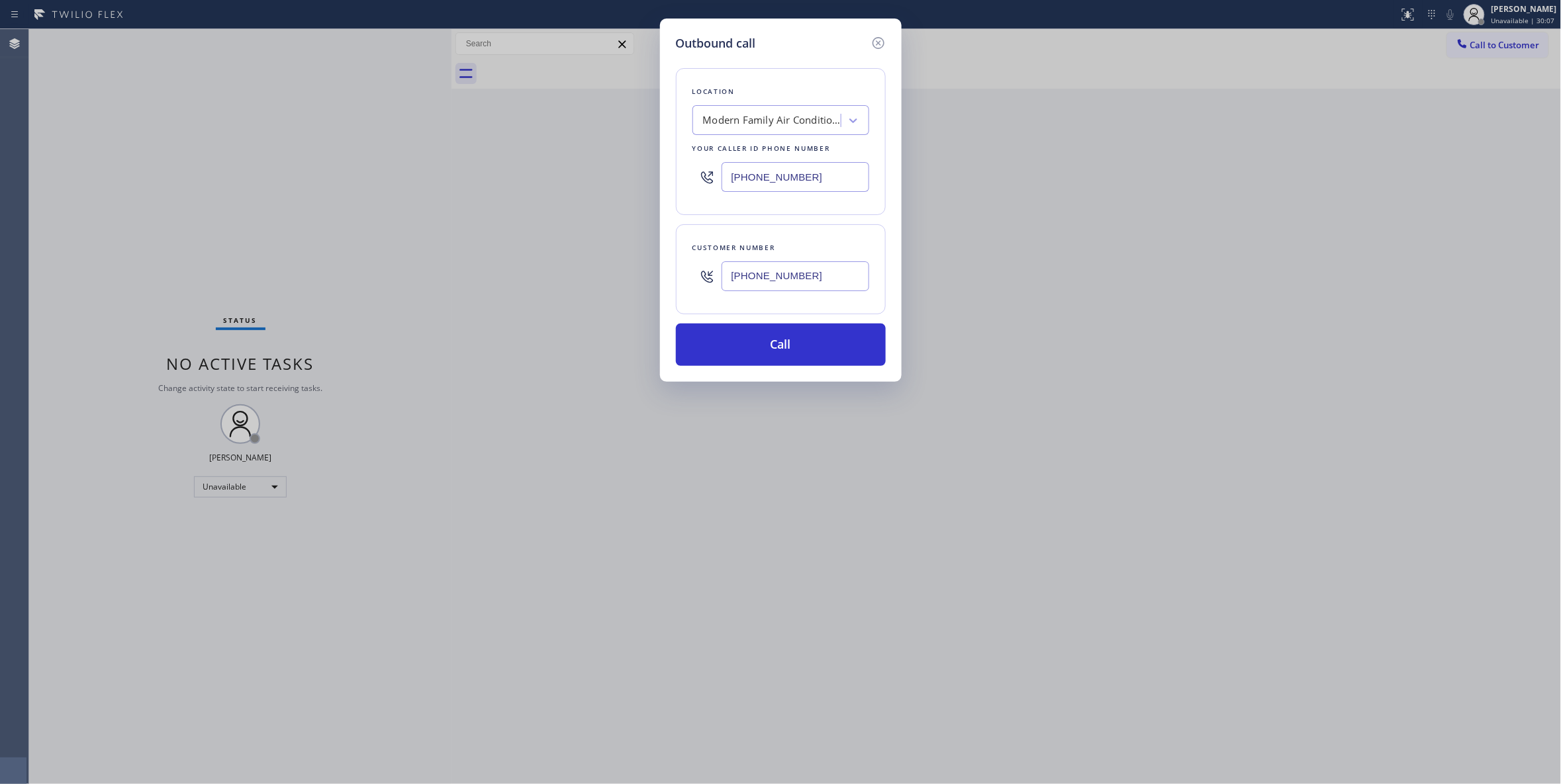
click at [311, 173] on div "Outbound call Location Modern Family Air Conditioning & Heating Belmont Your ca…" at bounding box center [780, 392] width 1561 height 784
type input "(714) 410-6828"
drag, startPoint x: 832, startPoint y: 278, endPoint x: 487, endPoint y: 276, distance: 345.0
click at [481, 272] on div "Outbound call Location HVAC Alliance Expert Orange Your caller id phone number …" at bounding box center [780, 392] width 1561 height 784
click at [739, 360] on button "Call" at bounding box center [781, 345] width 210 height 43
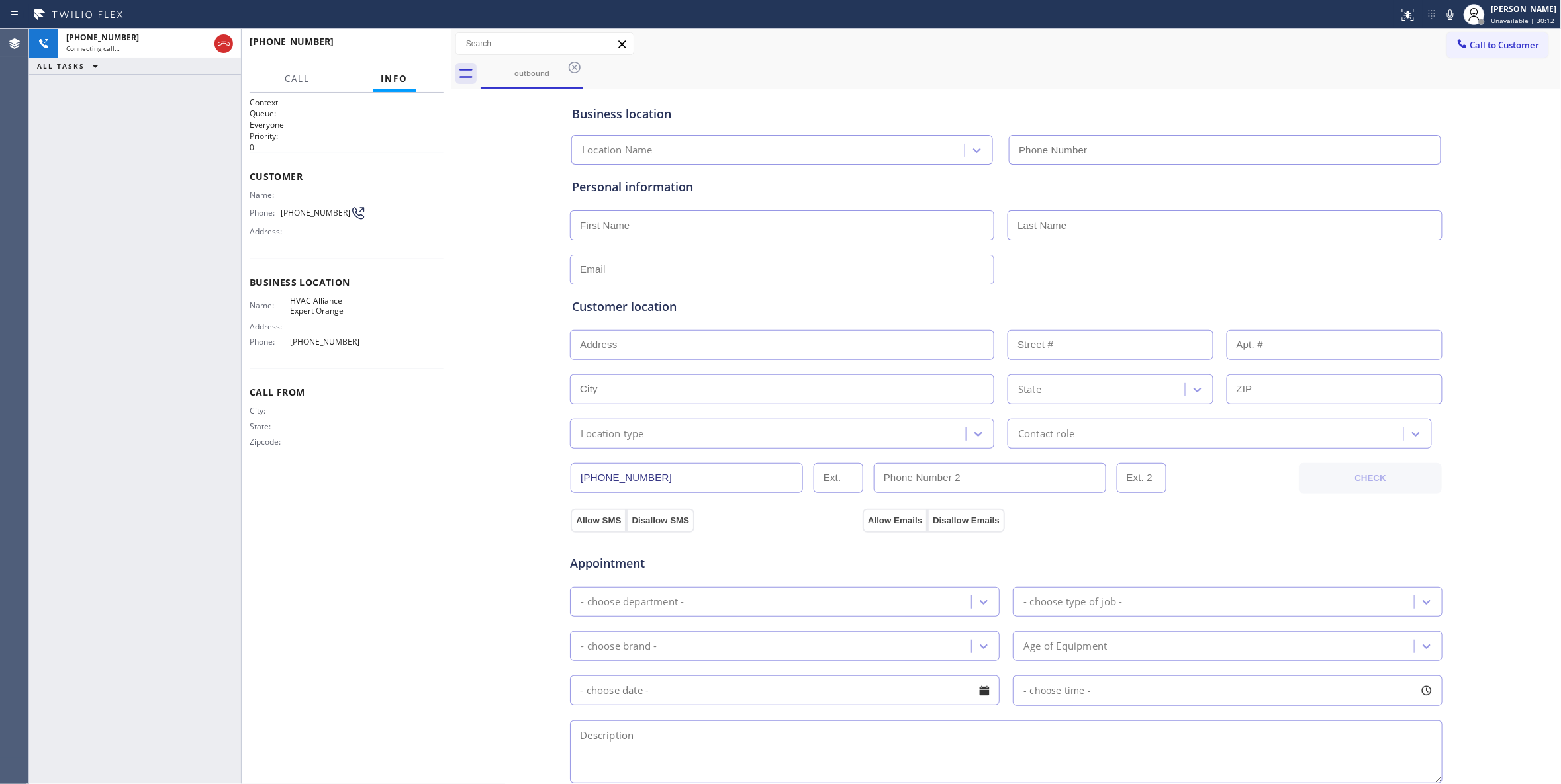
type input "(714) 410-6828"
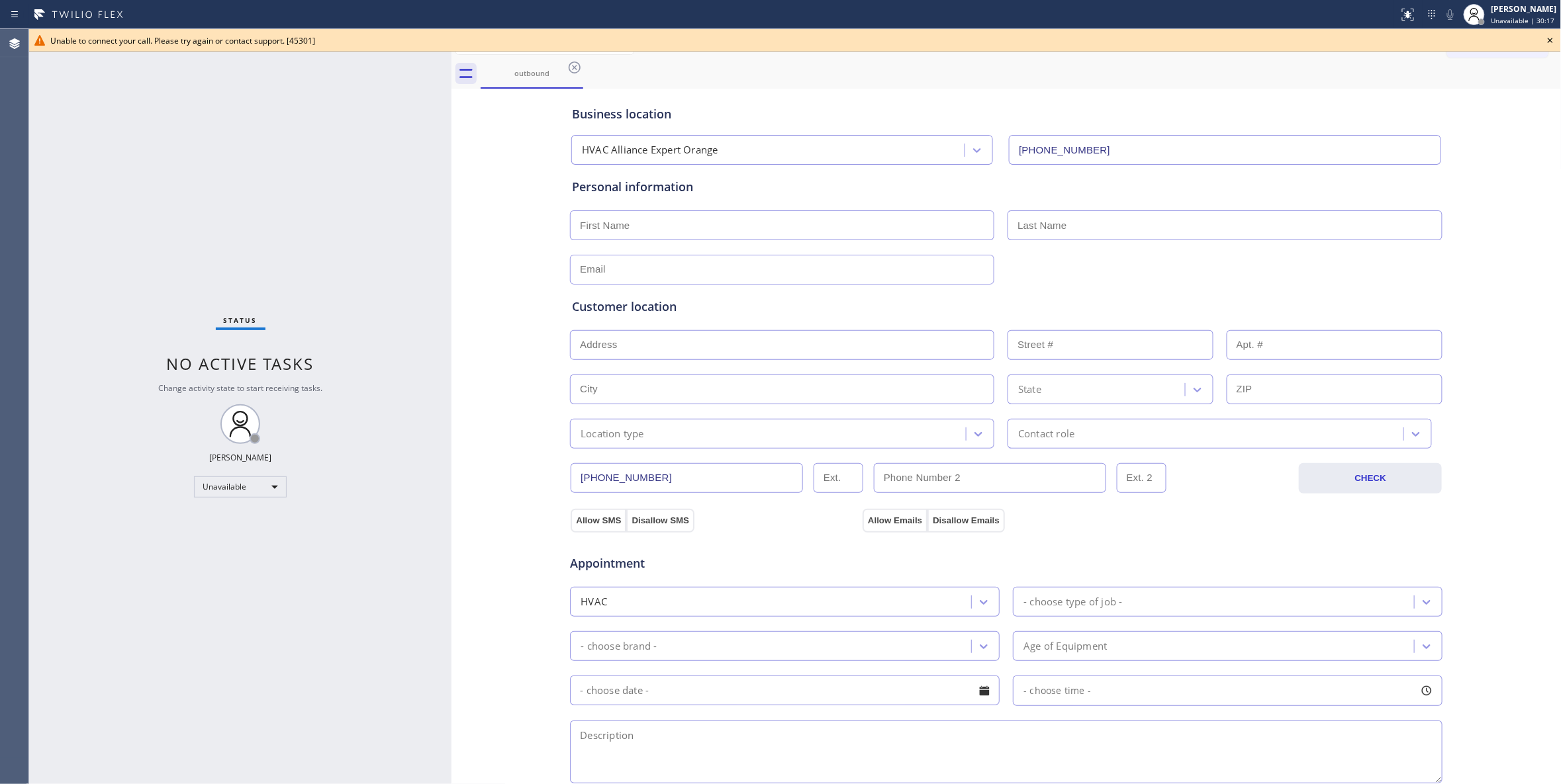
click at [1552, 39] on icon at bounding box center [1550, 41] width 16 height 16
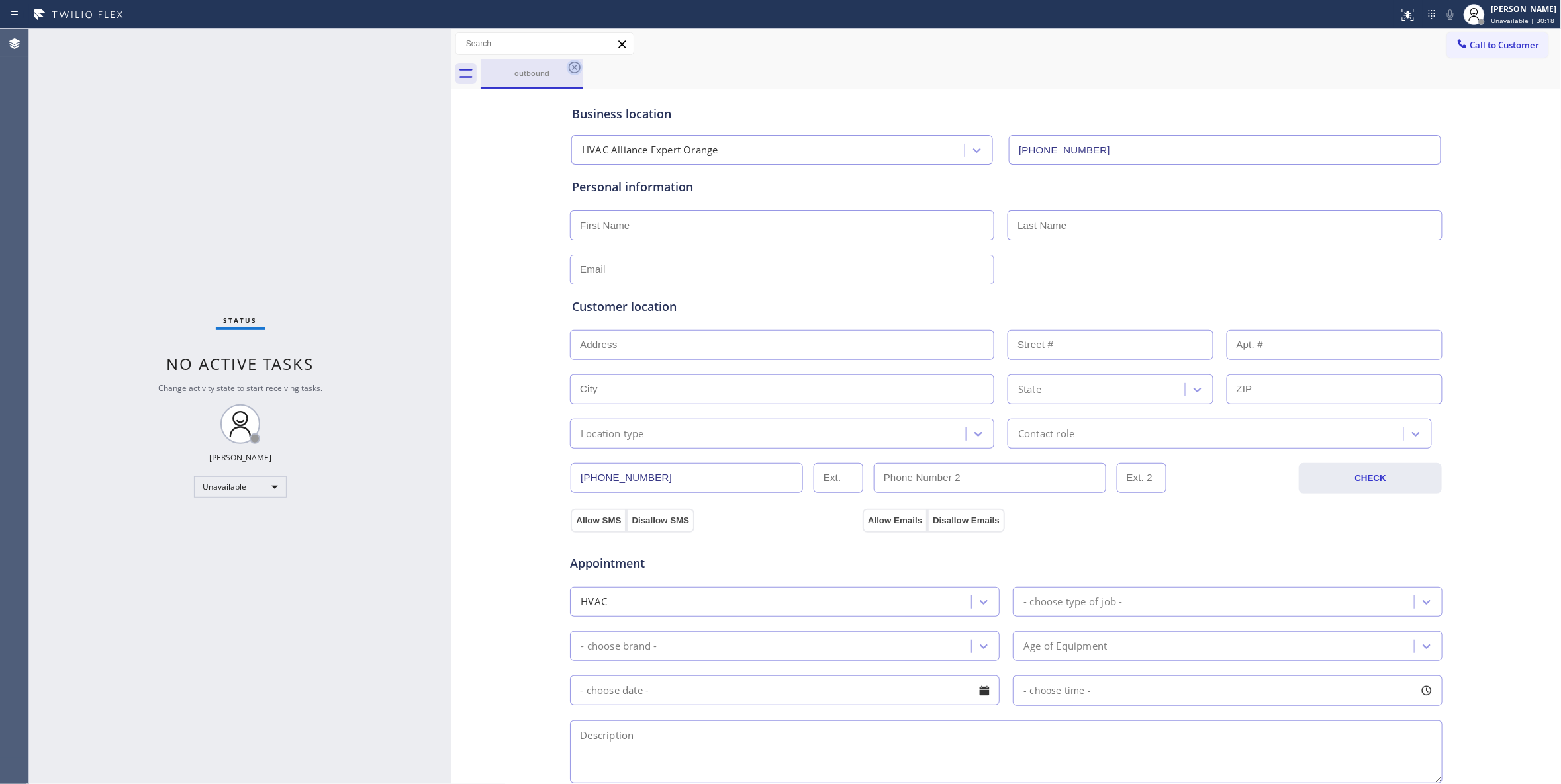
click at [568, 67] on icon at bounding box center [574, 68] width 16 height 16
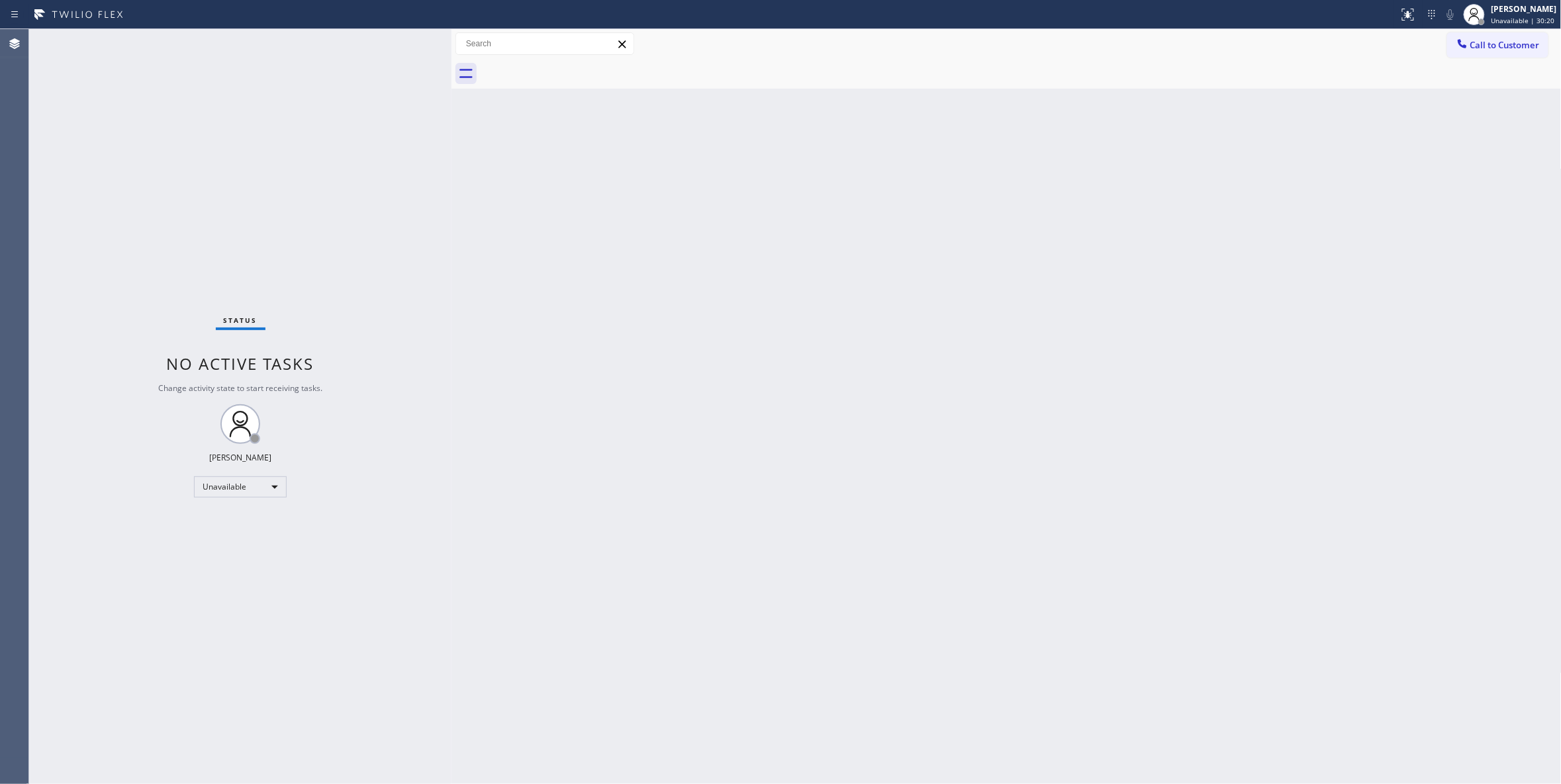
drag, startPoint x: 886, startPoint y: 254, endPoint x: 943, endPoint y: 229, distance: 62.2
click at [903, 246] on div "Back to Dashboard Change Sender ID Customers Technicians Select a contact Outbo…" at bounding box center [1007, 407] width 1110 height 755
click at [1507, 46] on span "Call to Customer" at bounding box center [1504, 45] width 70 height 12
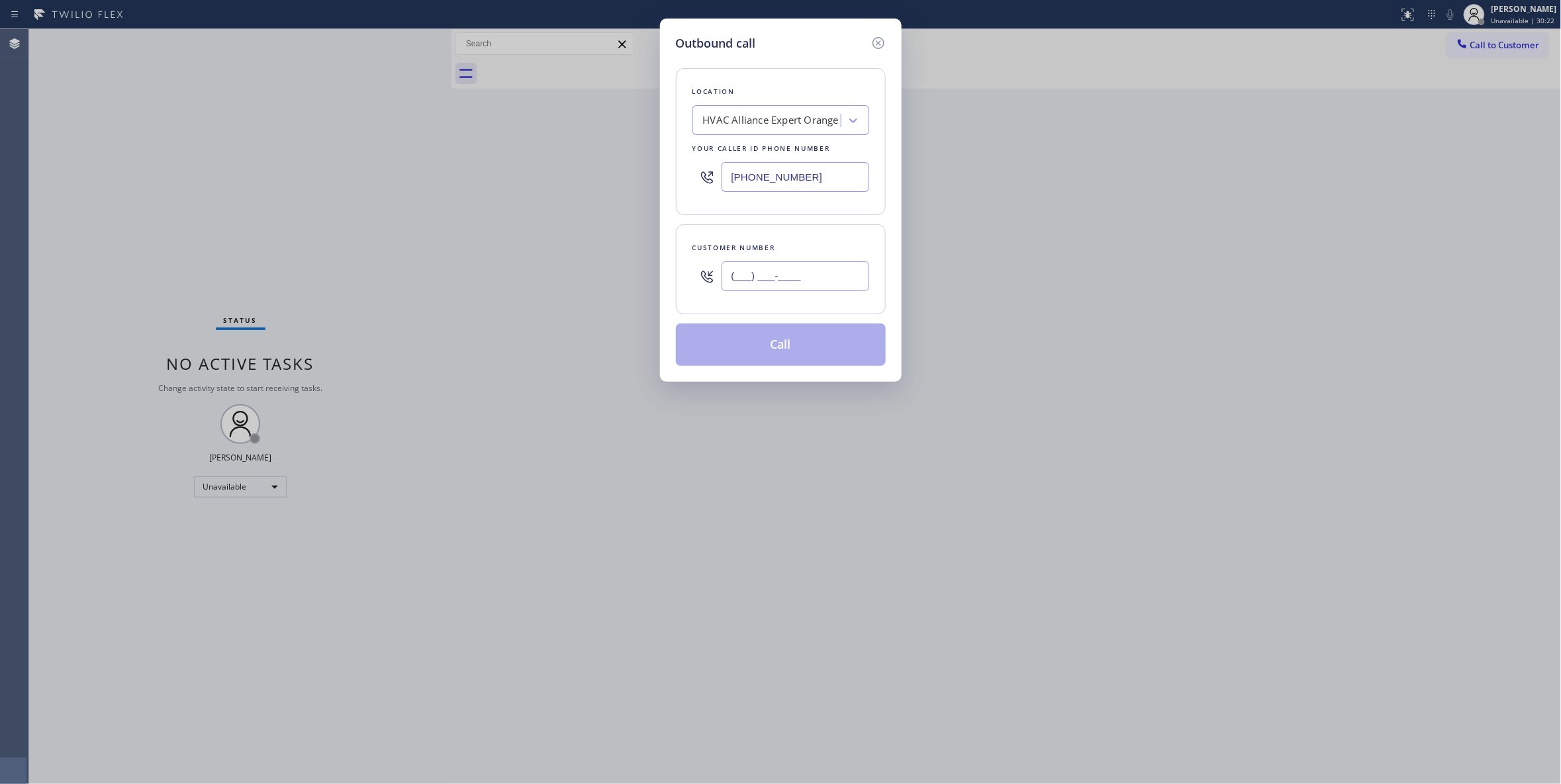
click at [795, 270] on input "(___) ___-____" at bounding box center [795, 276] width 148 height 30
paste input "714) 620-0653"
type input "(714) 620-0653"
click at [784, 348] on button "Call" at bounding box center [781, 345] width 210 height 43
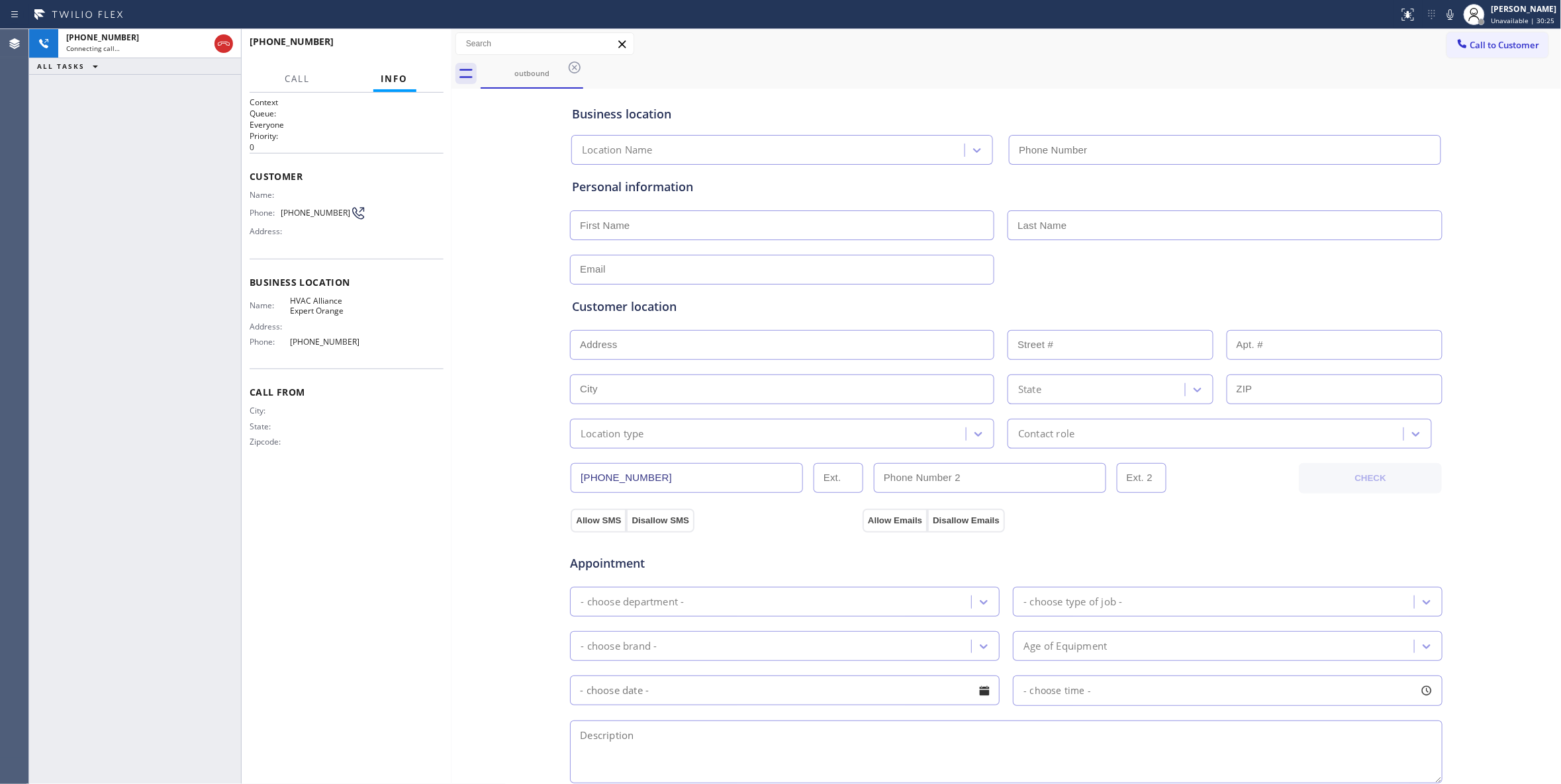
type input "(714) 410-6828"
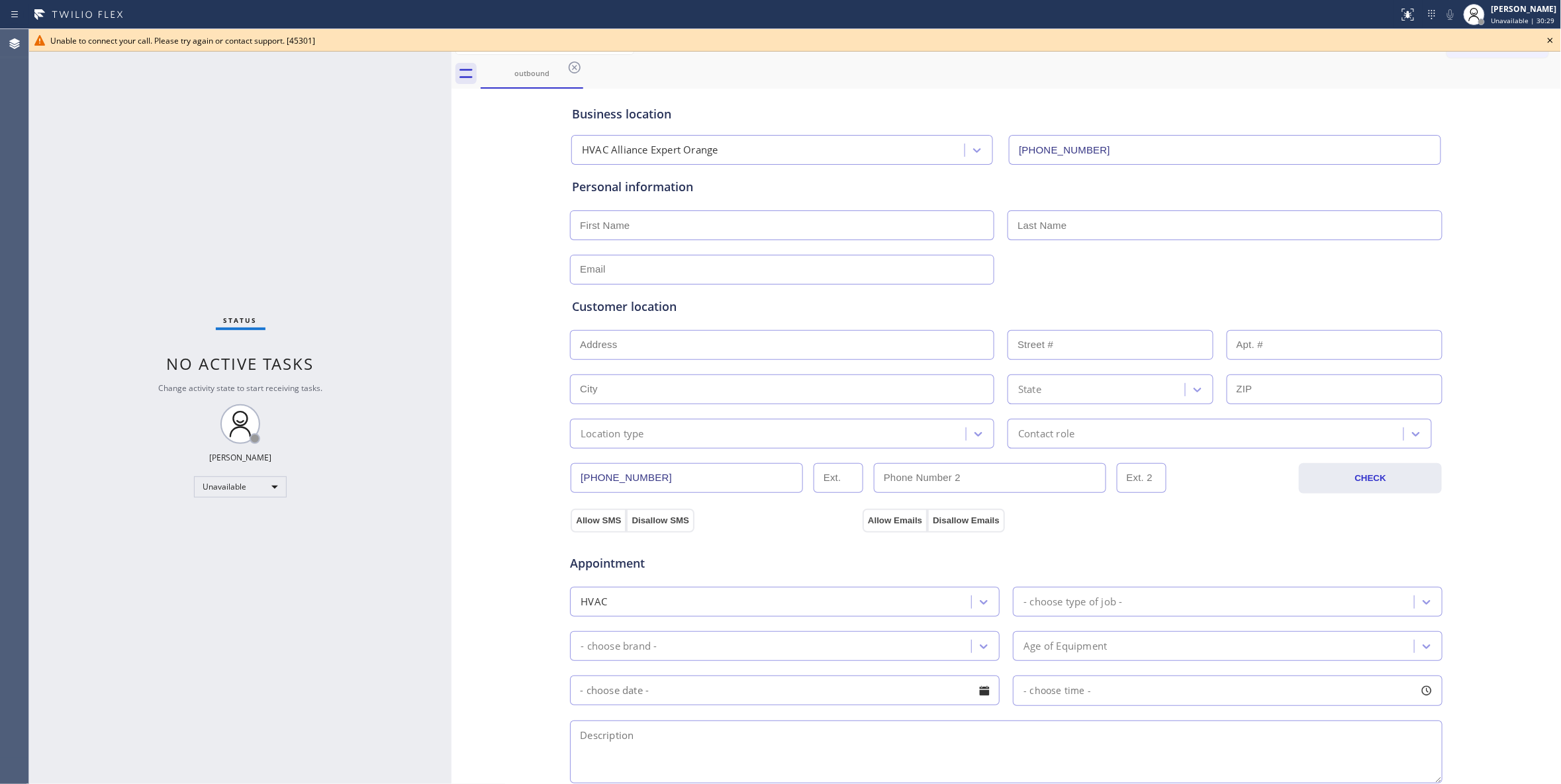
click at [1546, 35] on icon at bounding box center [1550, 41] width 16 height 16
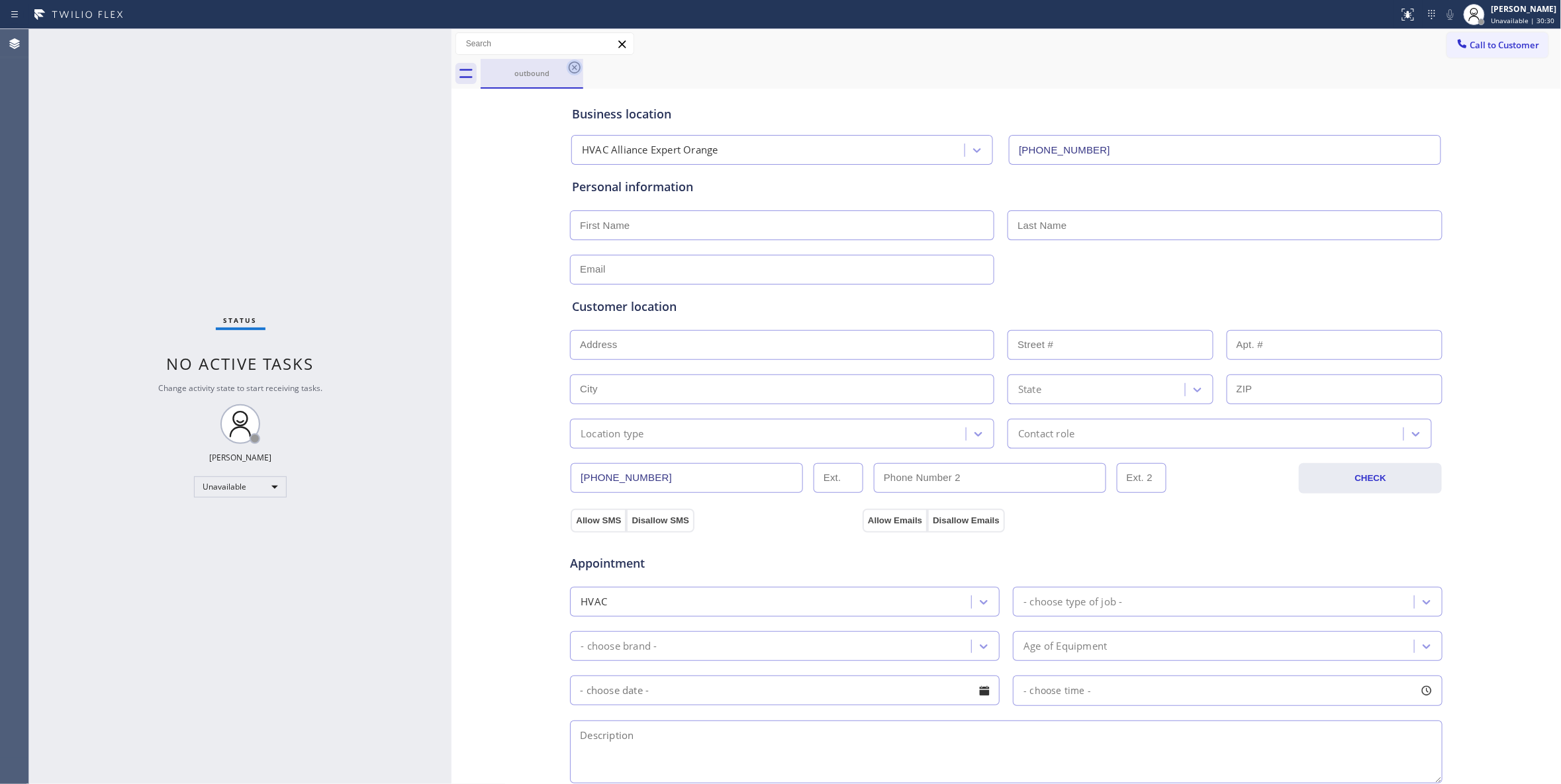
click at [570, 68] on icon at bounding box center [574, 68] width 16 height 16
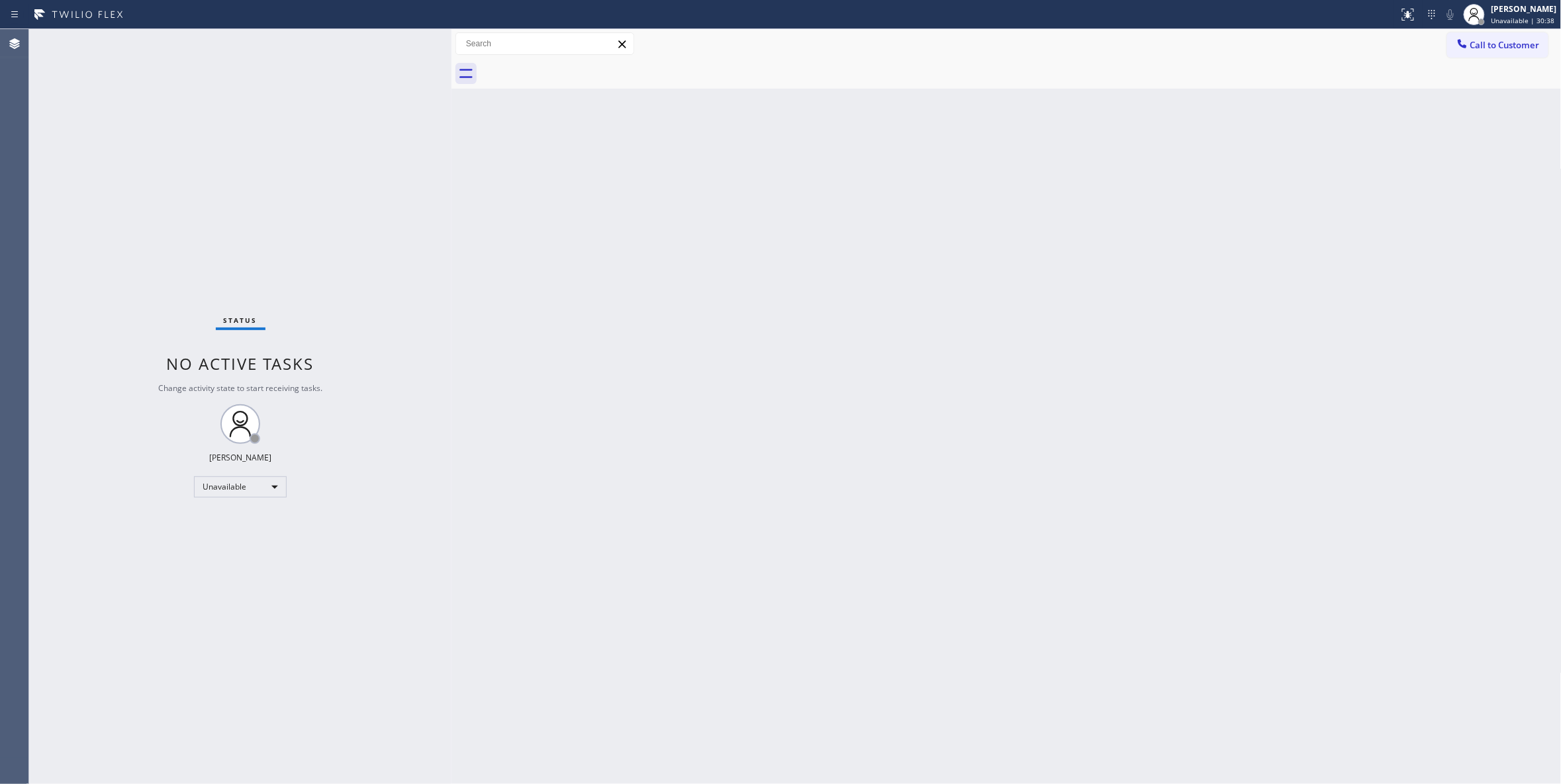
drag, startPoint x: 1216, startPoint y: 292, endPoint x: 1421, endPoint y: 170, distance: 238.6
click at [1277, 247] on div "Back to Dashboard Change Sender ID Customers Technicians Select a contact Outbo…" at bounding box center [1007, 407] width 1110 height 755
click at [1507, 46] on span "Call to Customer" at bounding box center [1504, 45] width 70 height 12
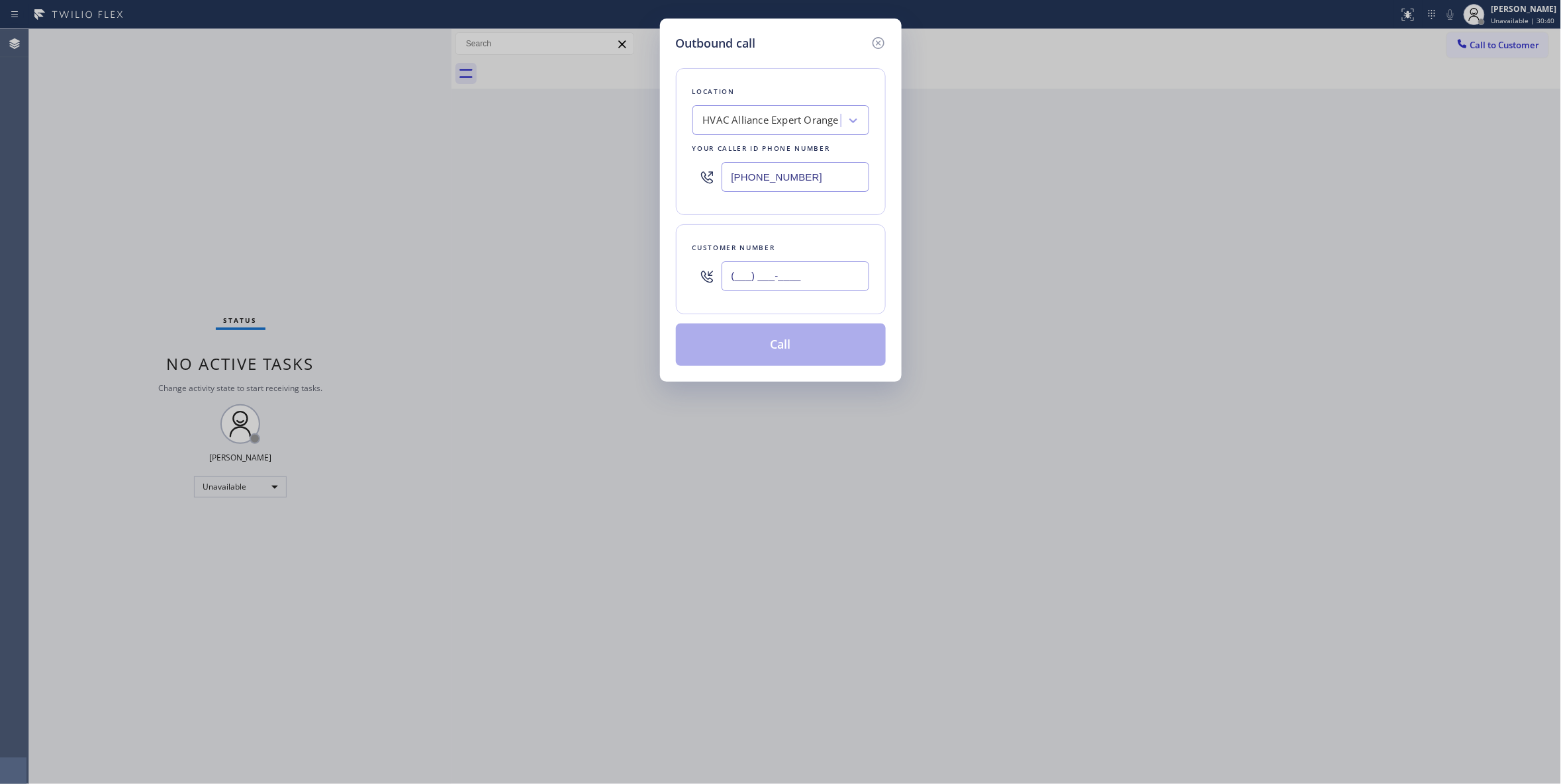
click at [777, 282] on input "(___) ___-____" at bounding box center [795, 276] width 148 height 30
paste input "714) 620-0653"
type input "(714) 620-0653"
click at [824, 347] on button "Call" at bounding box center [781, 345] width 210 height 43
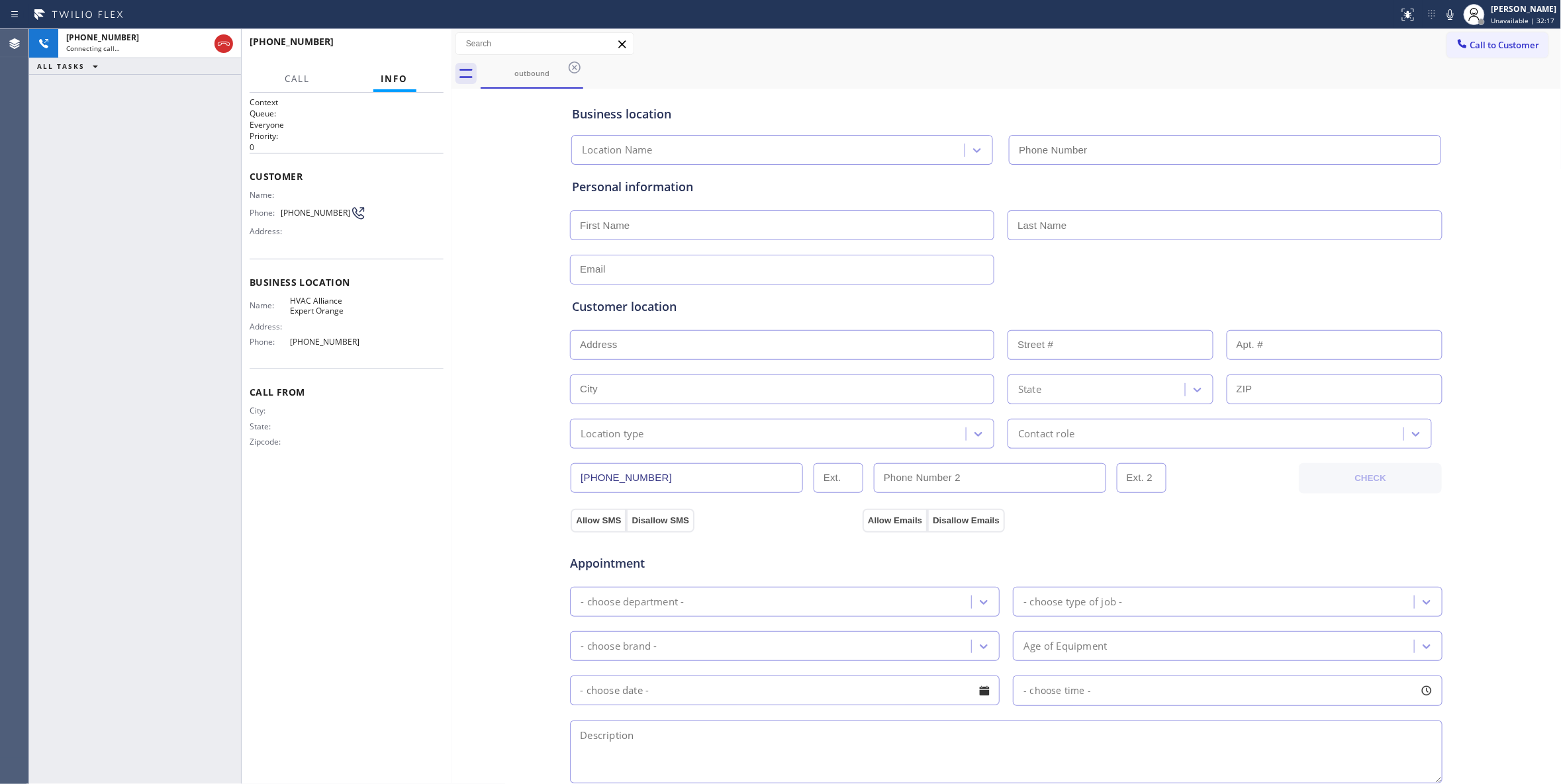
type input "(714) 410-6828"
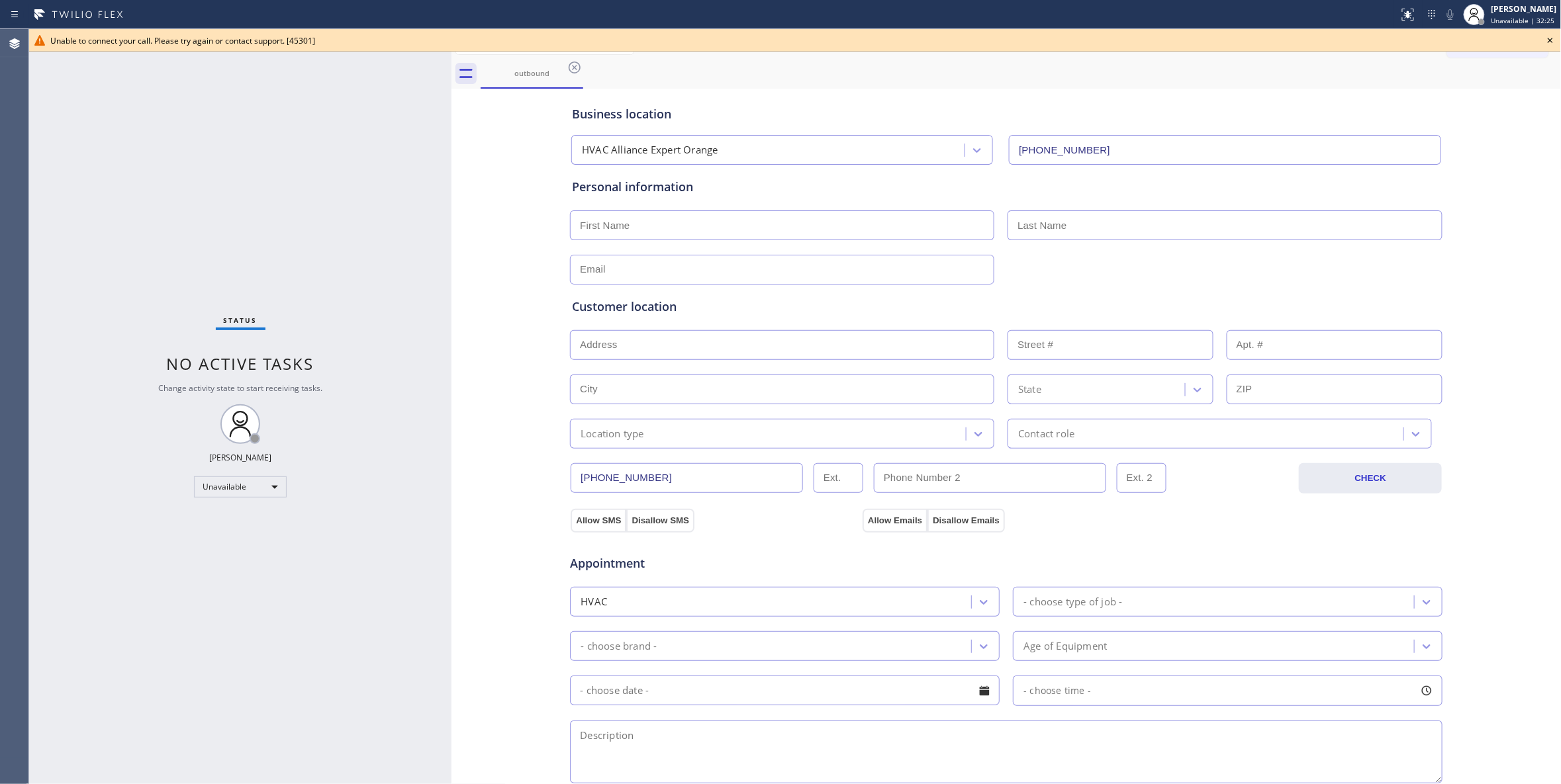
drag, startPoint x: 570, startPoint y: 70, endPoint x: 663, endPoint y: 69, distance: 93.0
click at [570, 70] on icon at bounding box center [574, 68] width 16 height 16
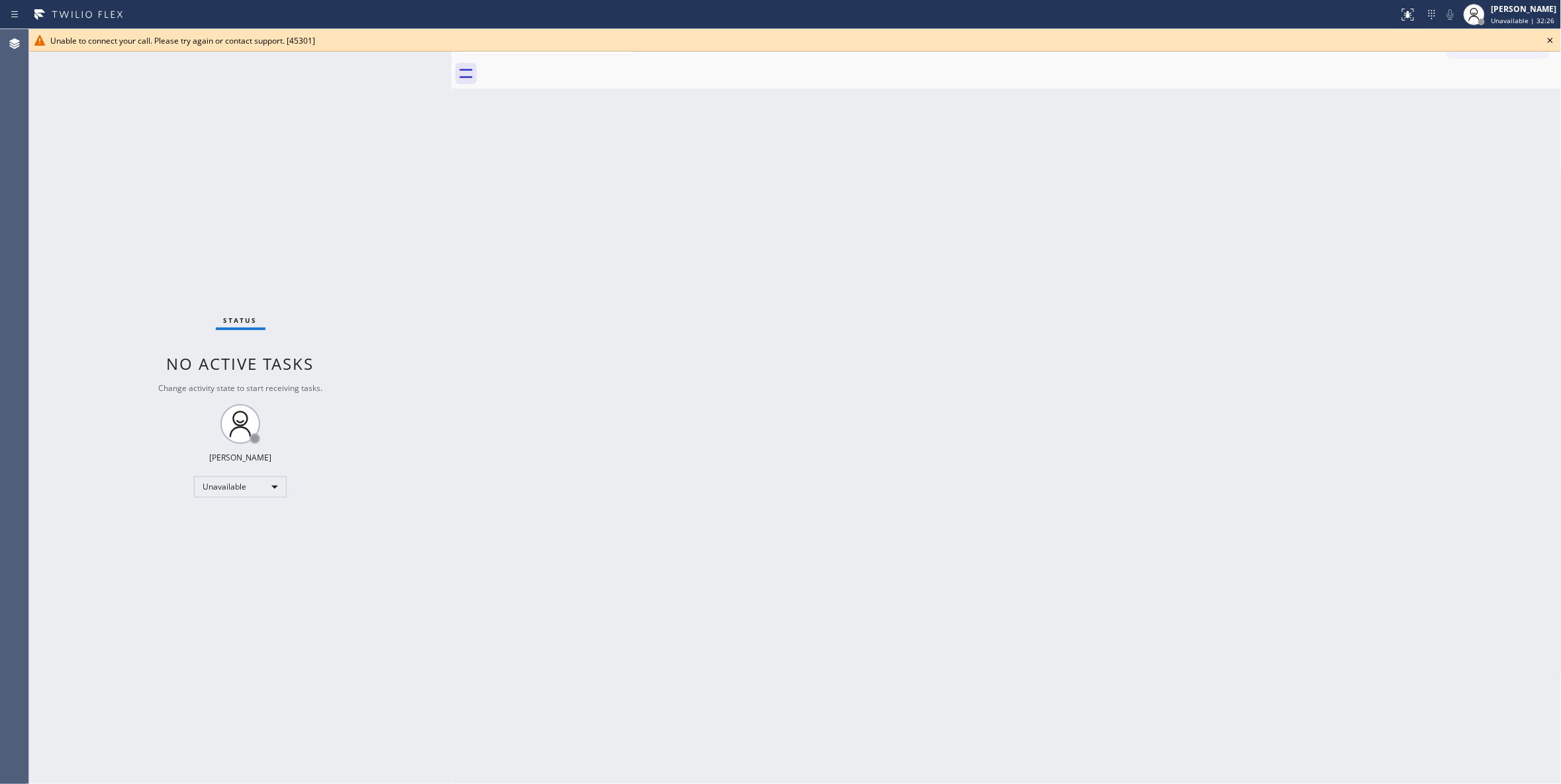
click at [1548, 38] on icon at bounding box center [1550, 41] width 16 height 16
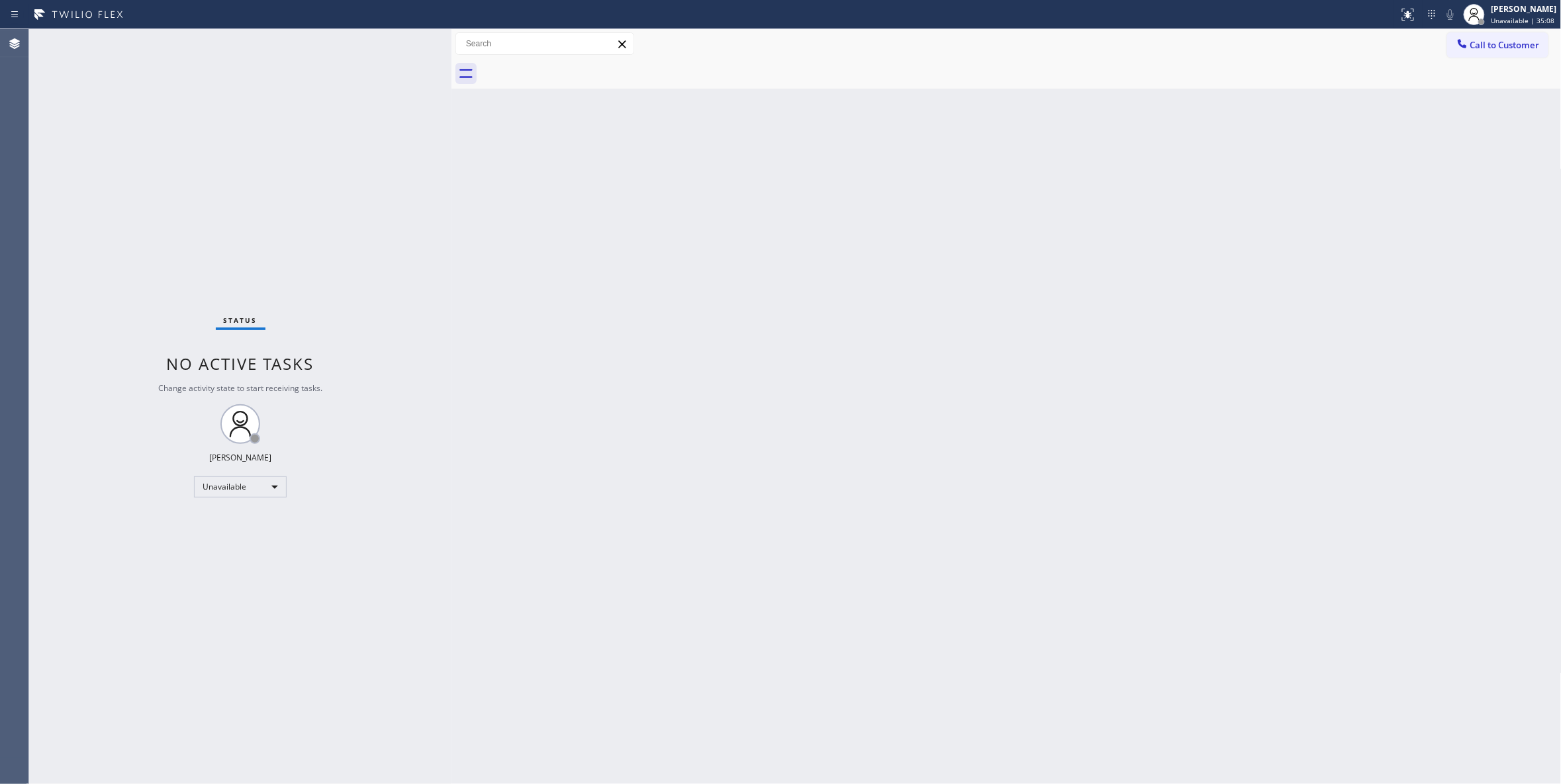
click at [228, 730] on div "Status No active tasks Change activity state to start receiving tasks. Louis Ma…" at bounding box center [240, 407] width 422 height 755
click at [221, 614] on div "Status No active tasks Change activity state to start receiving tasks. Louis Ma…" at bounding box center [240, 407] width 422 height 755
click at [233, 734] on div "Status No active tasks Change activity state to start receiving tasks. Louis Ma…" at bounding box center [240, 407] width 422 height 755
click at [1500, 49] on span "Call to Customer" at bounding box center [1504, 45] width 70 height 12
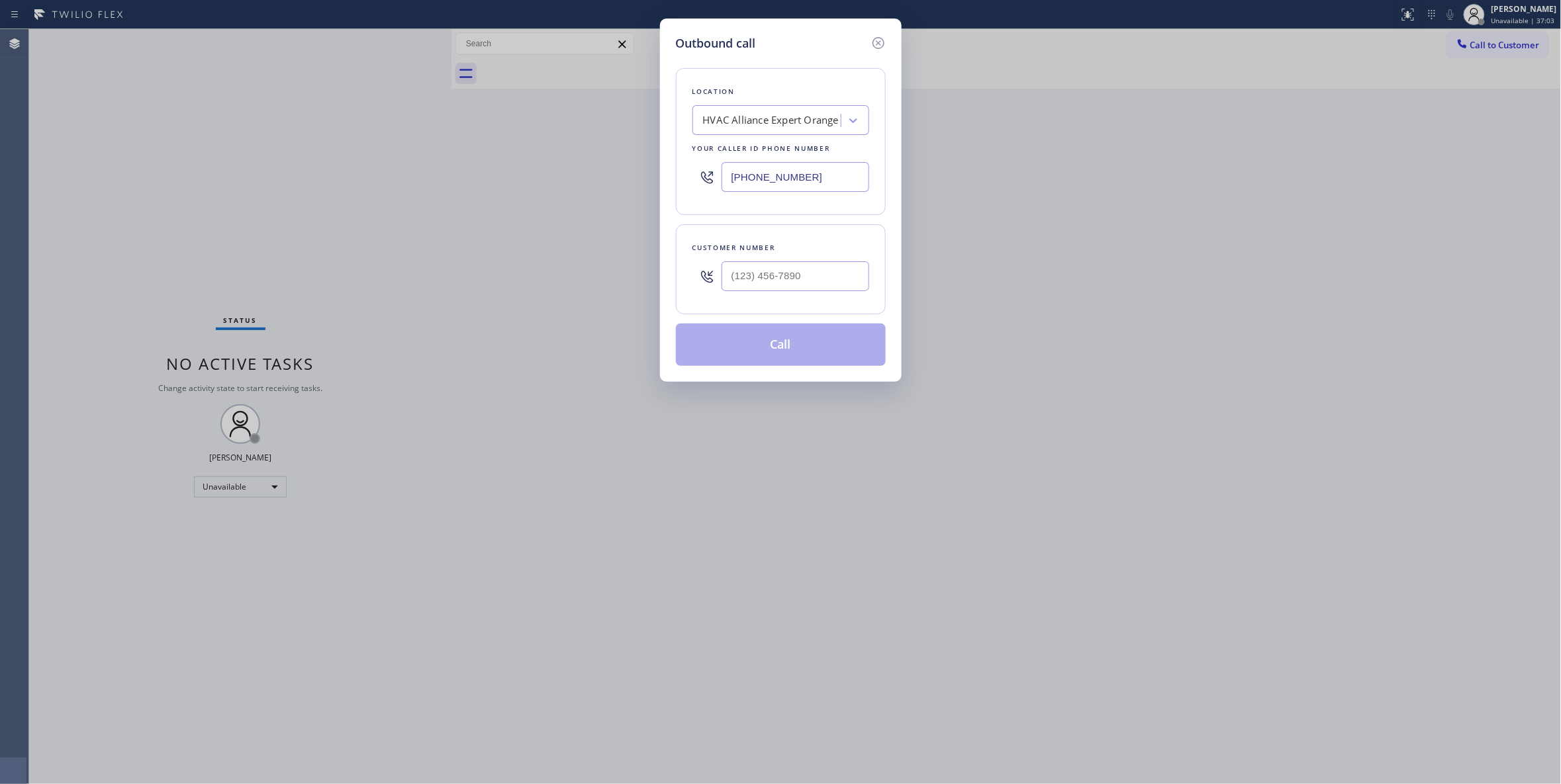
paste input "551) 239-9945"
click at [261, 175] on div "Outbound call Location HVAC Alliance Expert Orange Your caller id phone number …" at bounding box center [780, 392] width 1561 height 784
type input "(551) 239-9945"
click at [741, 272] on input "(___) ___-____" at bounding box center [795, 276] width 148 height 30
paste input "609) 862-7430"
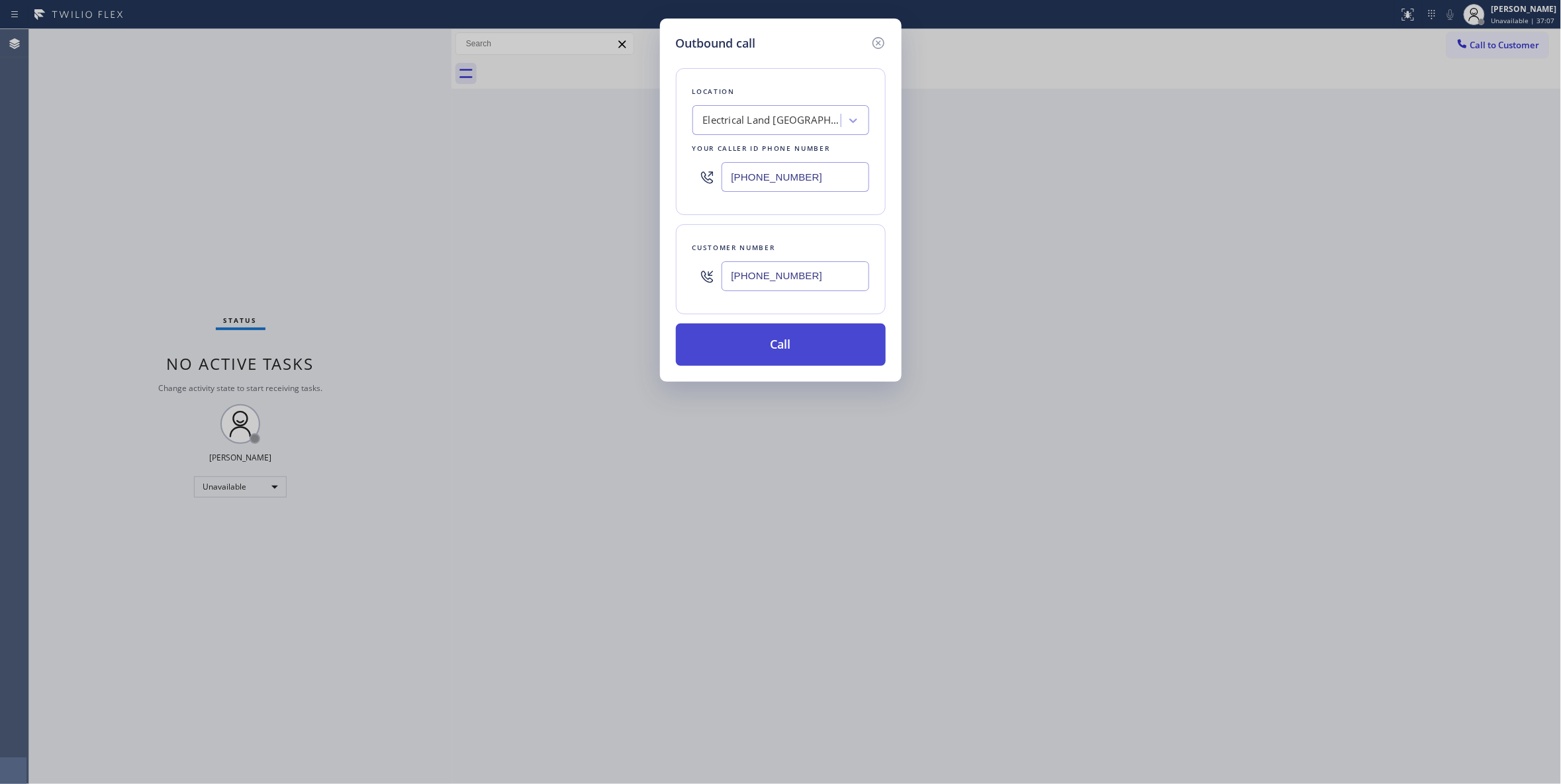
type input "(609) 862-7430"
click at [780, 353] on button "Call" at bounding box center [781, 345] width 210 height 43
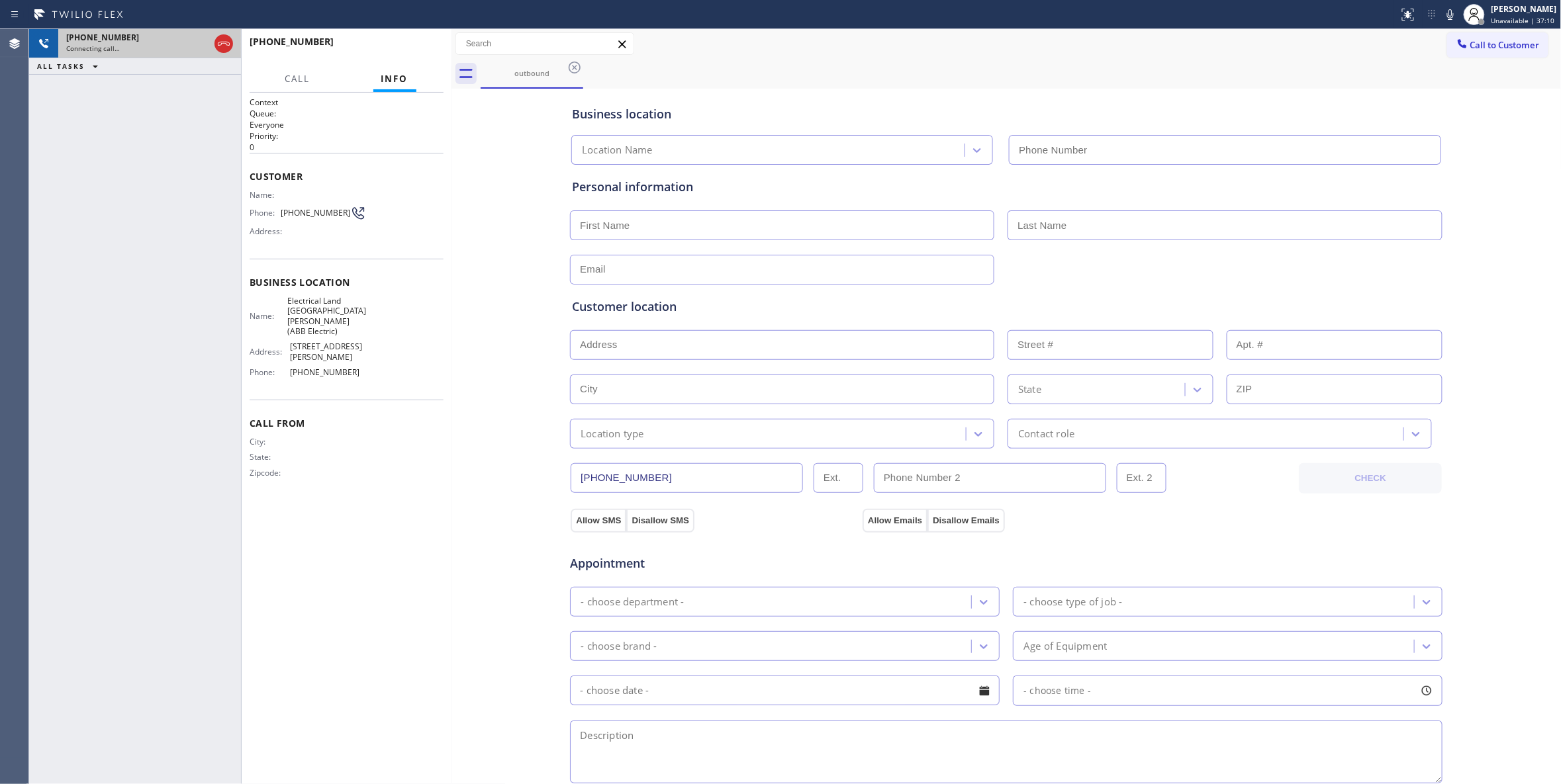
type input "(551) 239-9945"
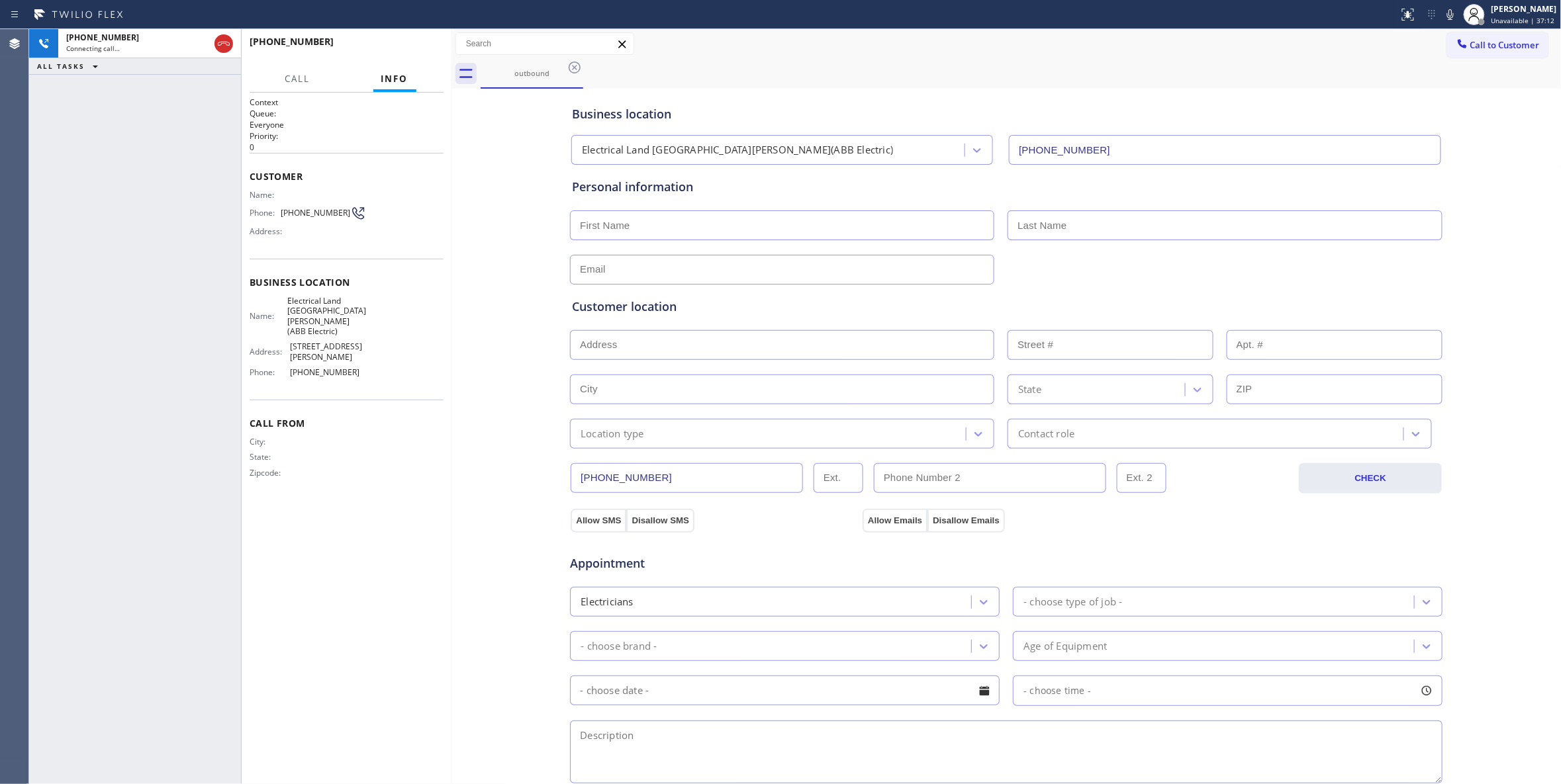
click at [330, 213] on span "(609) 862-7430" at bounding box center [315, 213] width 70 height 10
copy div "(609) 862-7430"
click at [221, 41] on icon at bounding box center [224, 44] width 16 height 16
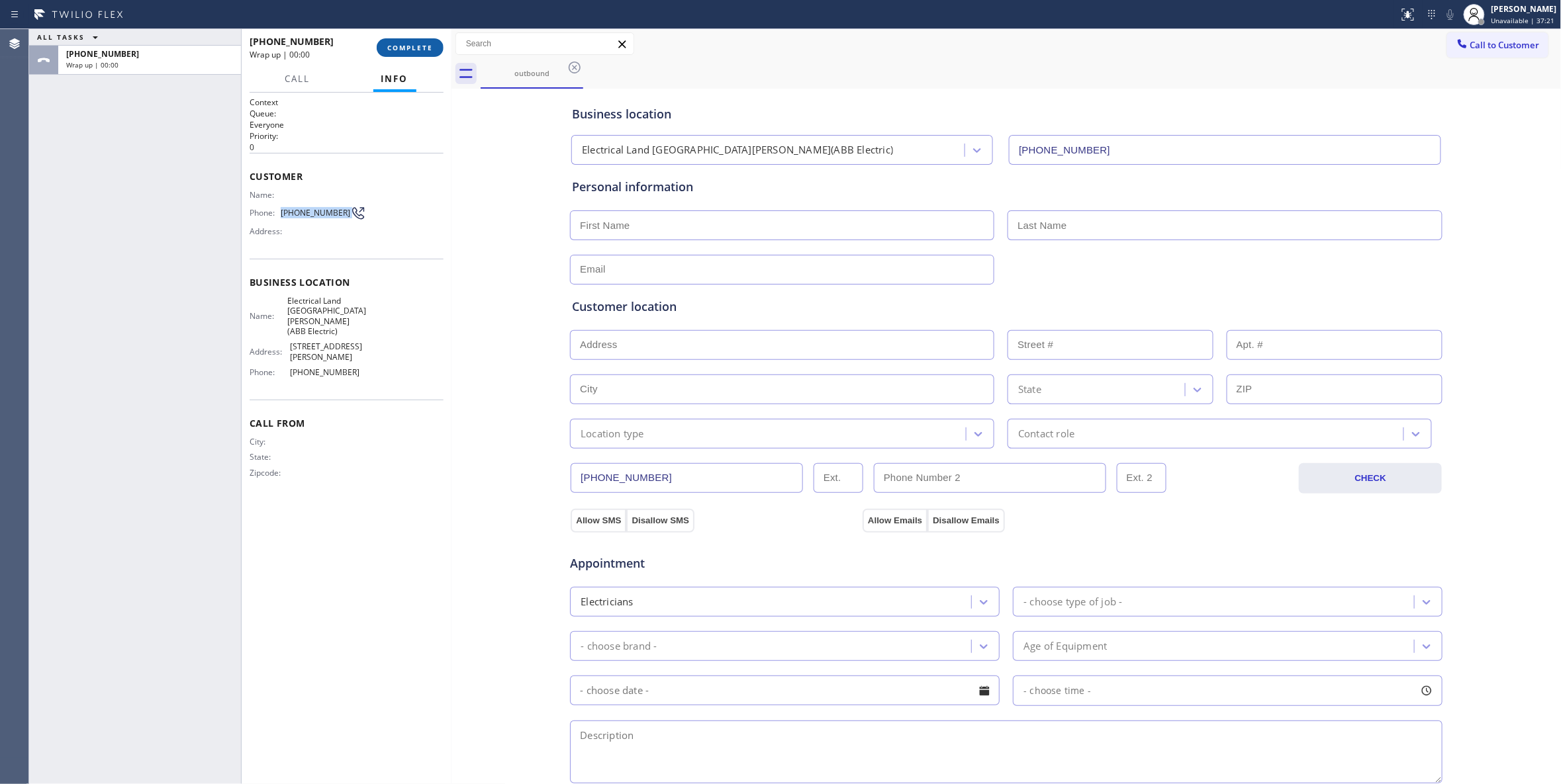
click at [403, 47] on span "COMPLETE" at bounding box center [410, 48] width 46 height 9
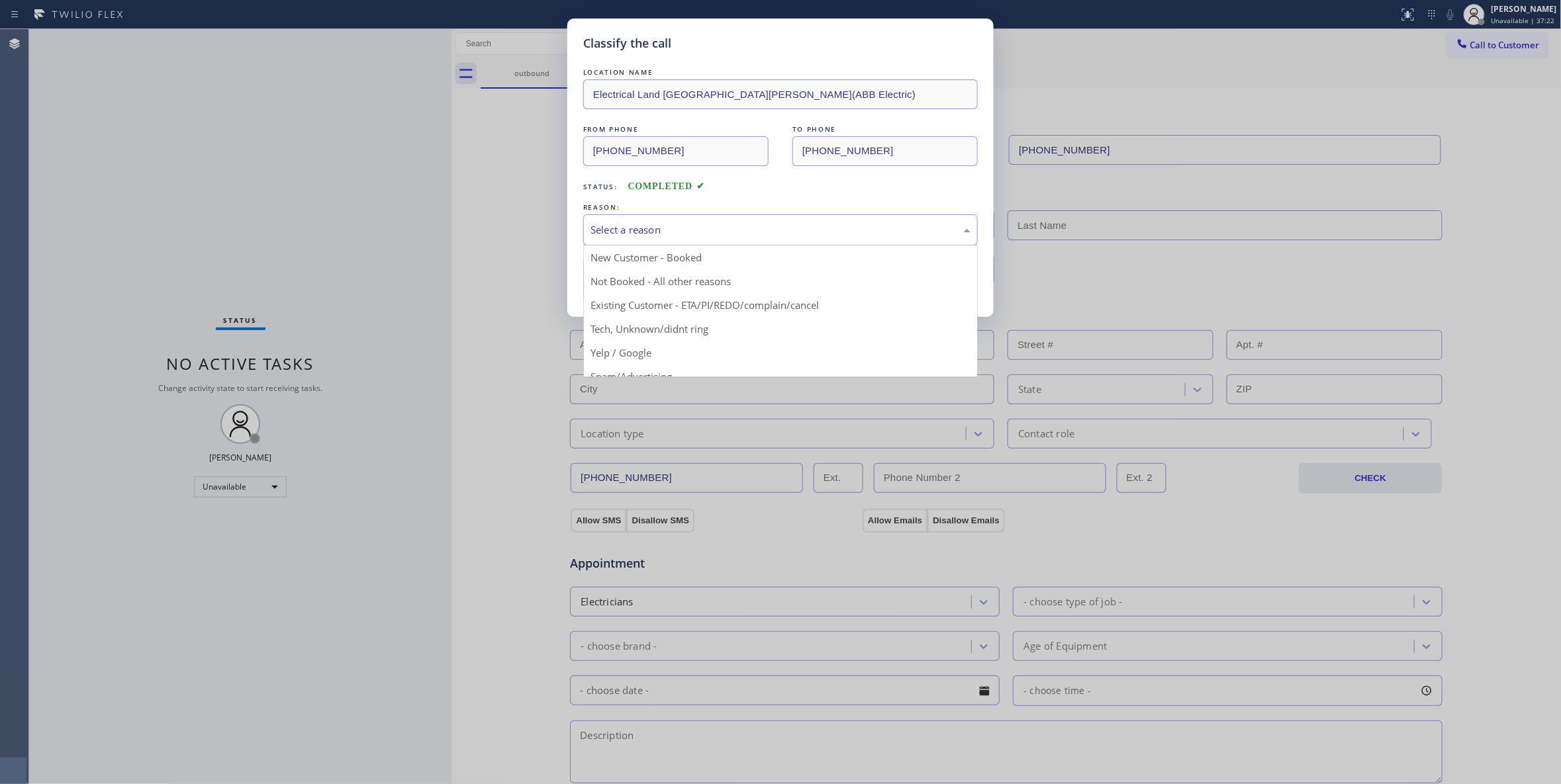
drag, startPoint x: 630, startPoint y: 231, endPoint x: 632, endPoint y: 294, distance: 63.0
click at [630, 231] on div "Select a reason" at bounding box center [780, 230] width 380 height 15
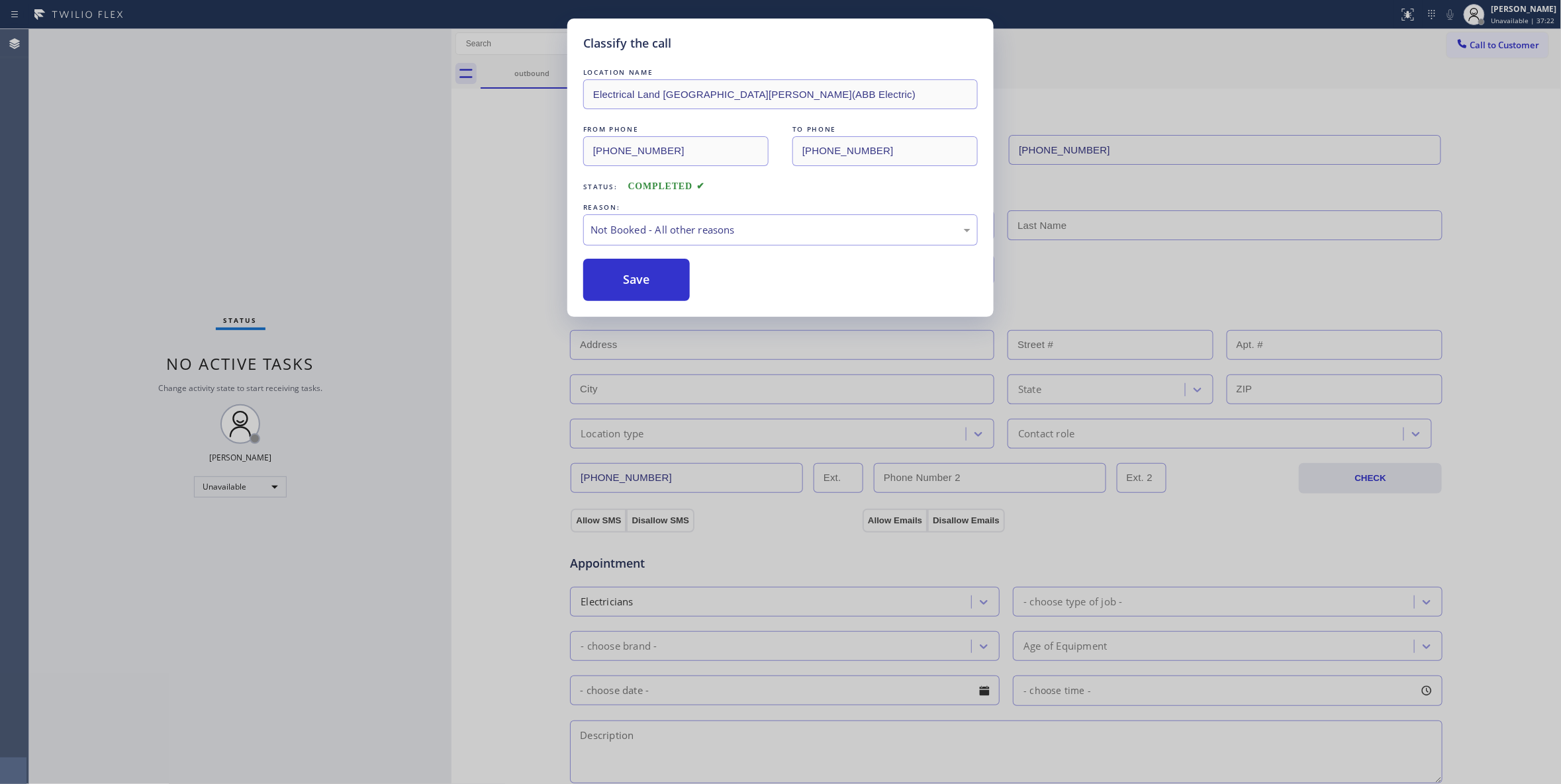
click at [617, 282] on button "Save" at bounding box center [636, 280] width 106 height 43
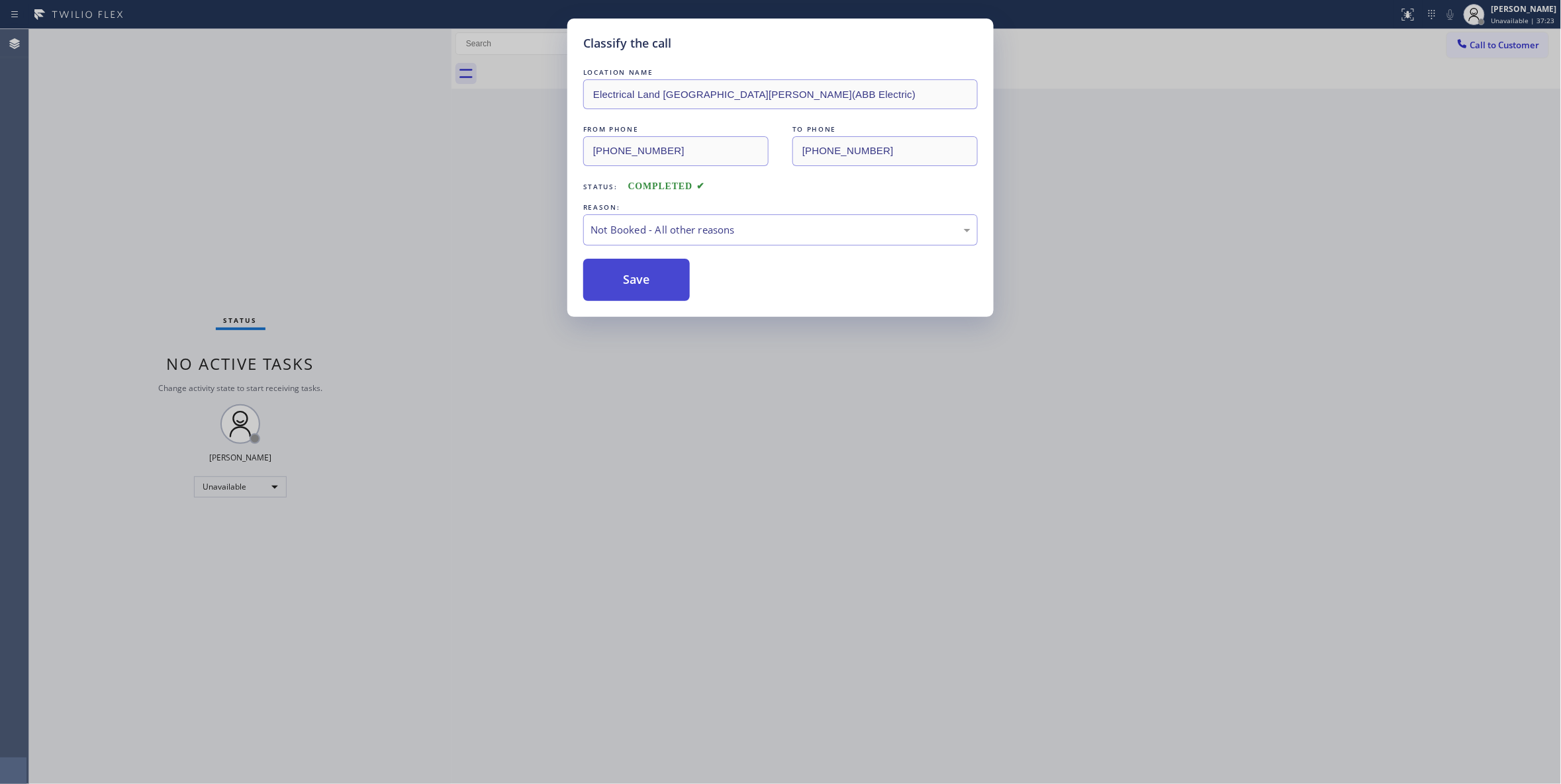
click at [617, 280] on button "Save" at bounding box center [636, 280] width 106 height 43
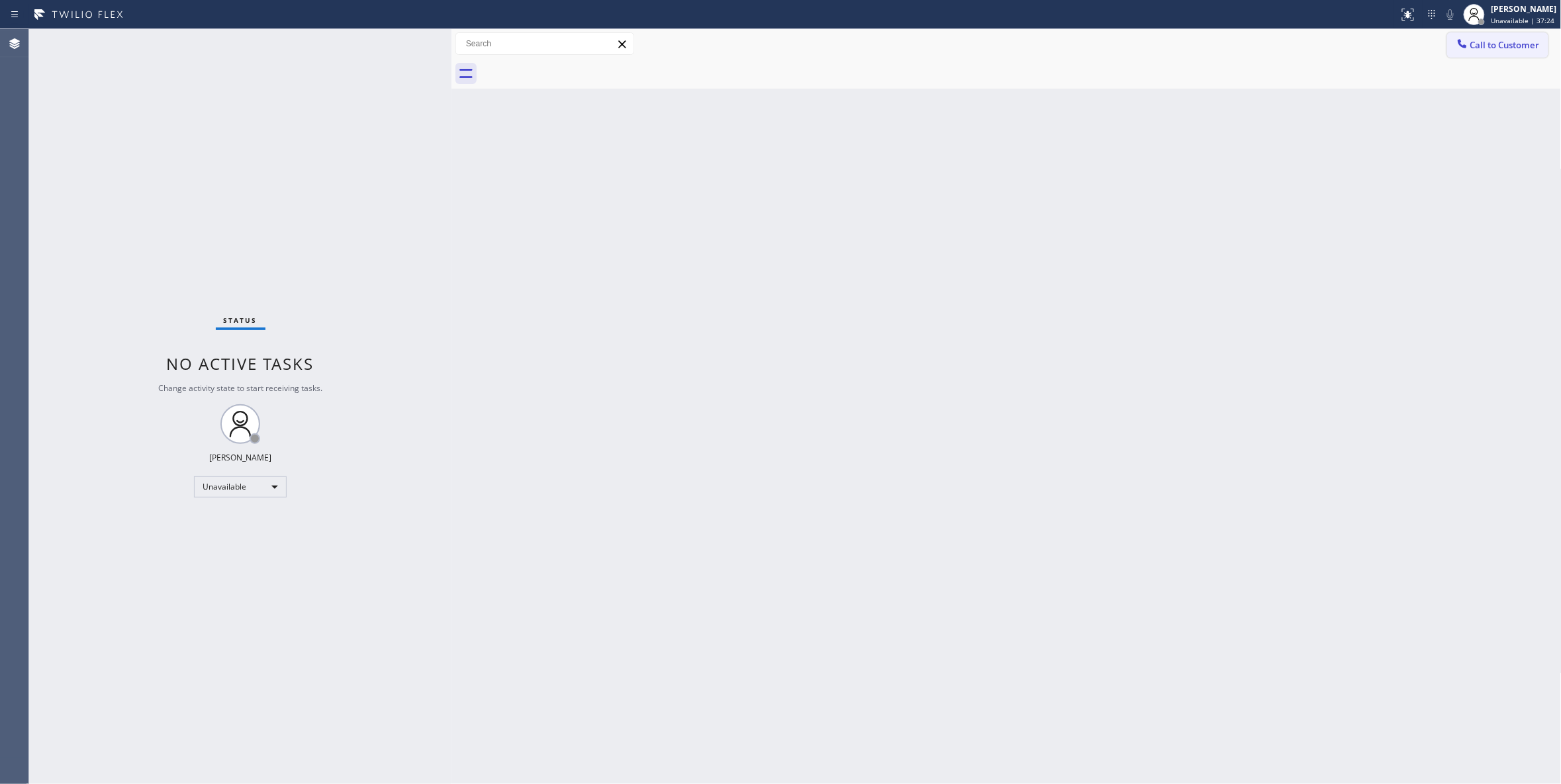
click at [1494, 52] on button "Call to Customer" at bounding box center [1498, 45] width 101 height 25
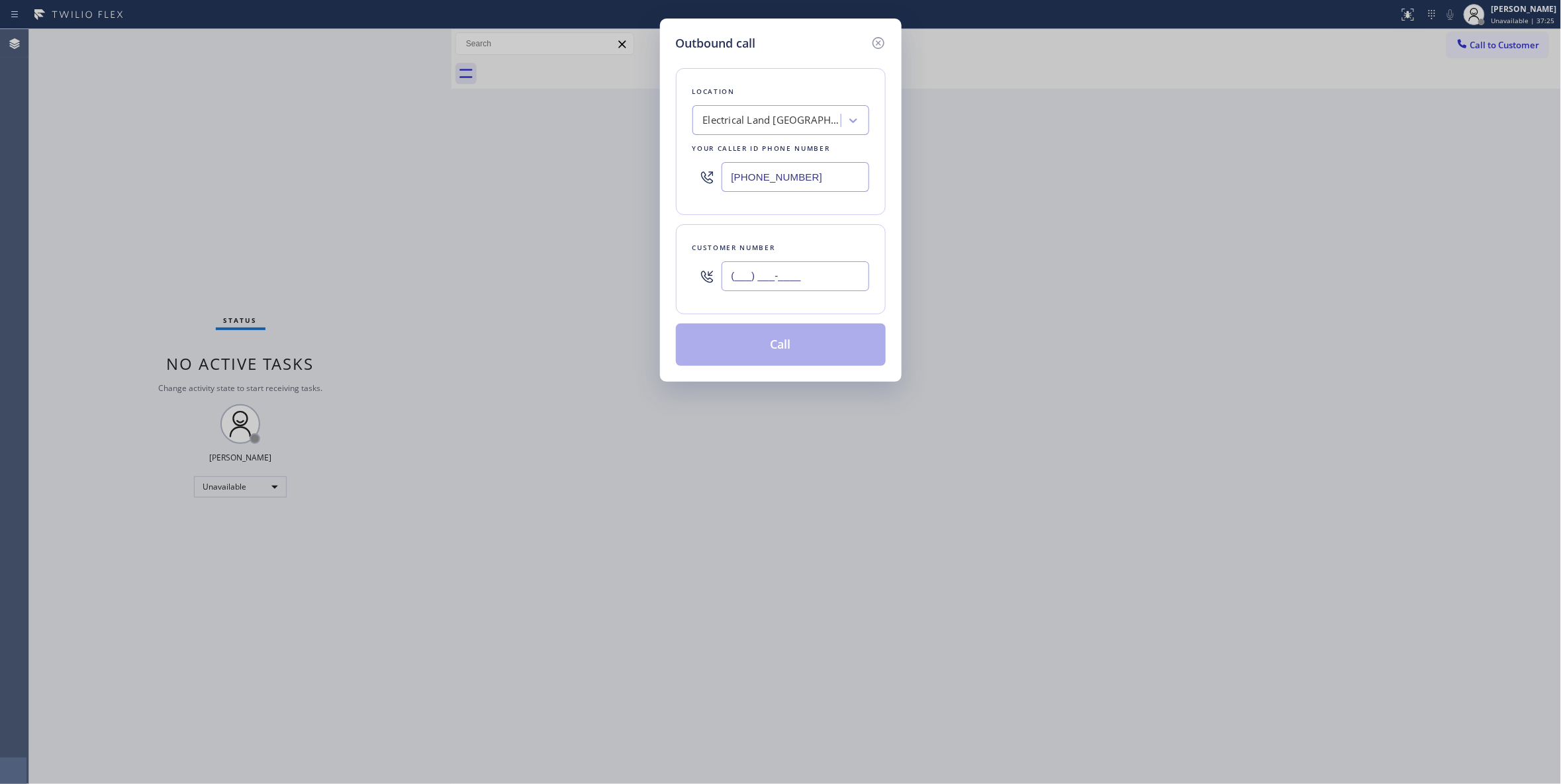
click at [822, 279] on input "(___) ___-____" at bounding box center [795, 276] width 148 height 30
paste input "609) 862-7430"
type input "(609) 862-7430"
click at [816, 353] on button "Call" at bounding box center [781, 345] width 210 height 43
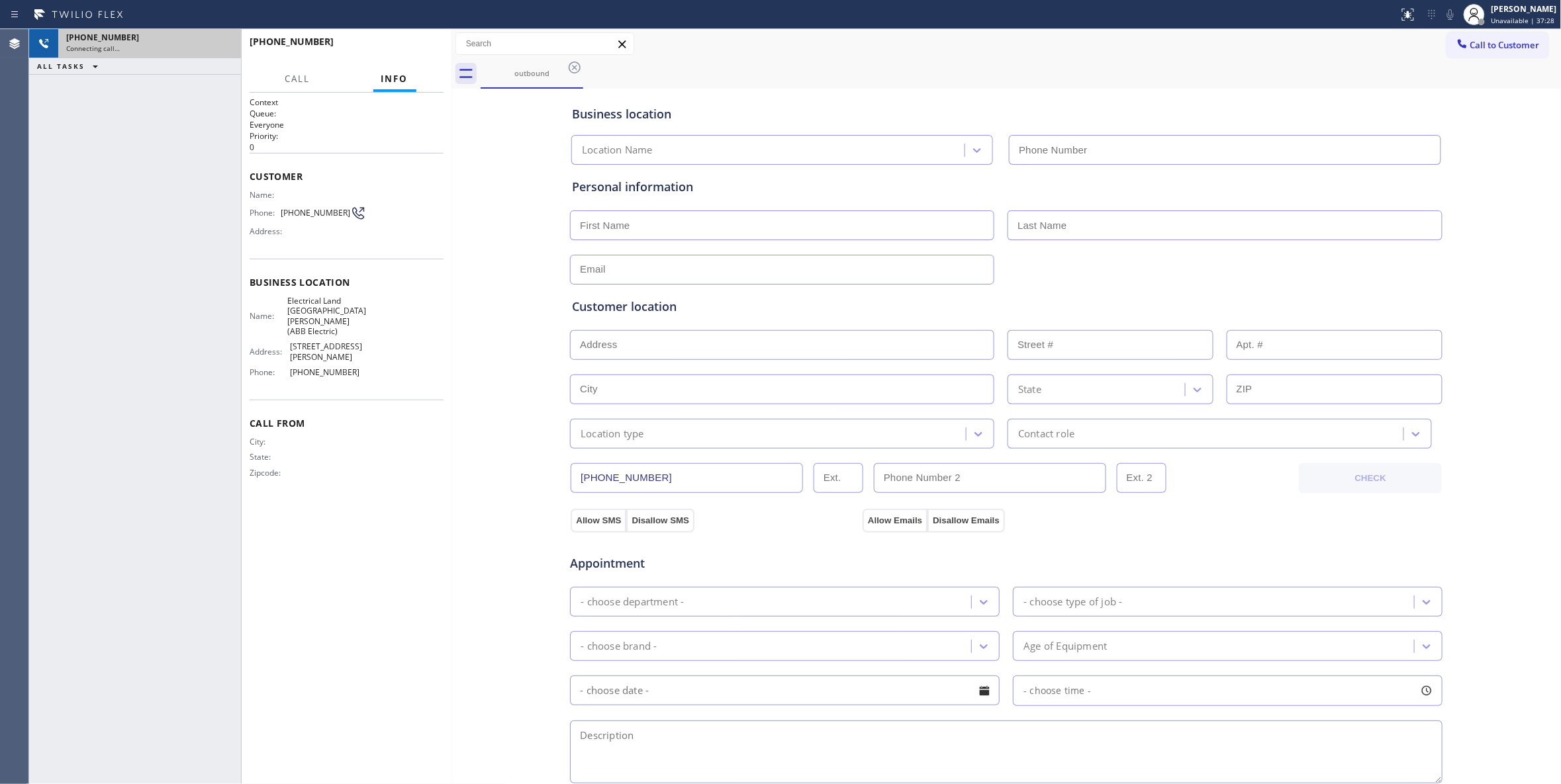
type input "(551) 239-9945"
click at [181, 51] on div "Connecting call…" at bounding box center [150, 49] width 167 height 9
click at [227, 45] on icon at bounding box center [224, 44] width 12 height 4
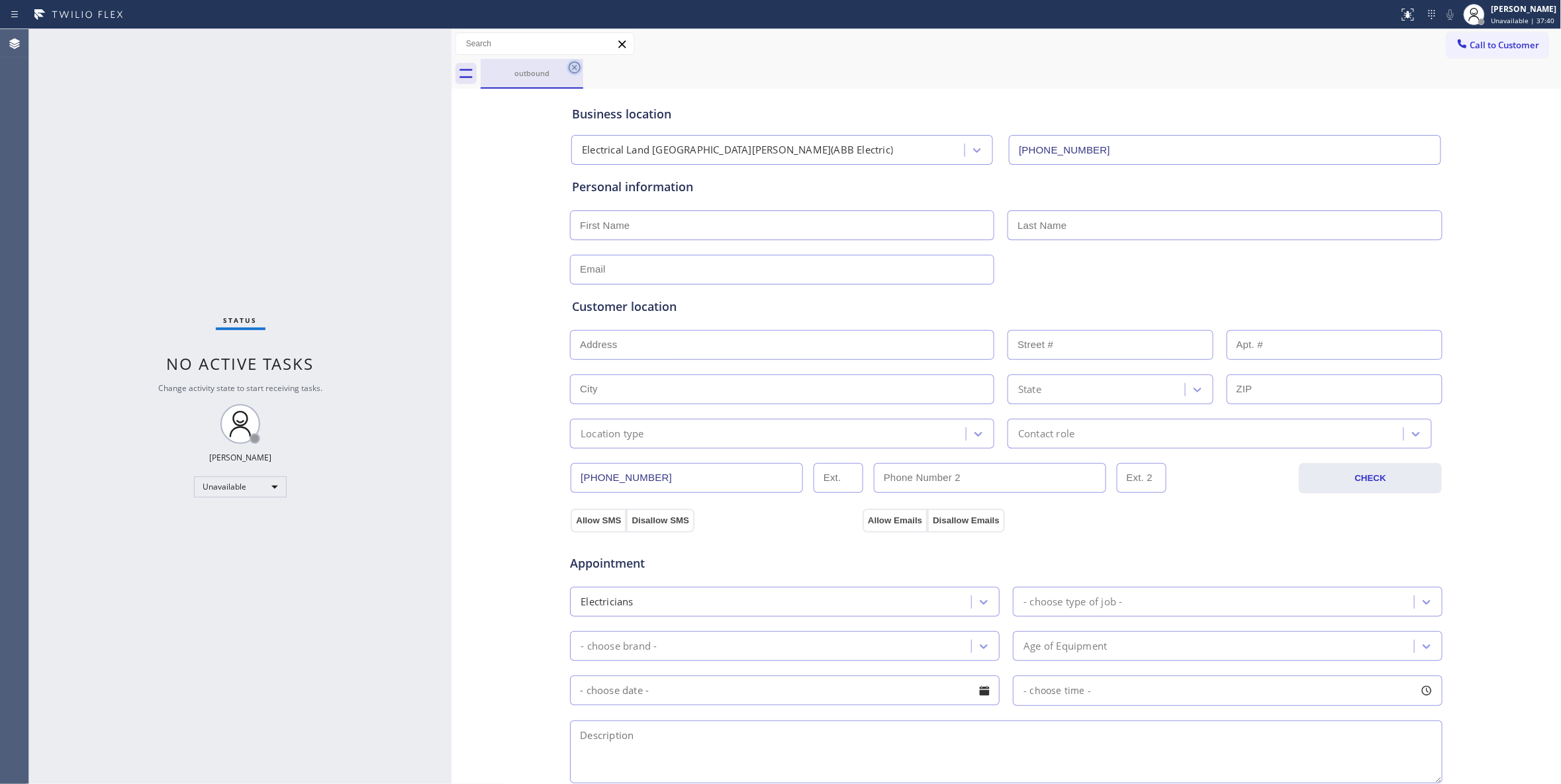
click at [573, 68] on icon at bounding box center [574, 68] width 12 height 12
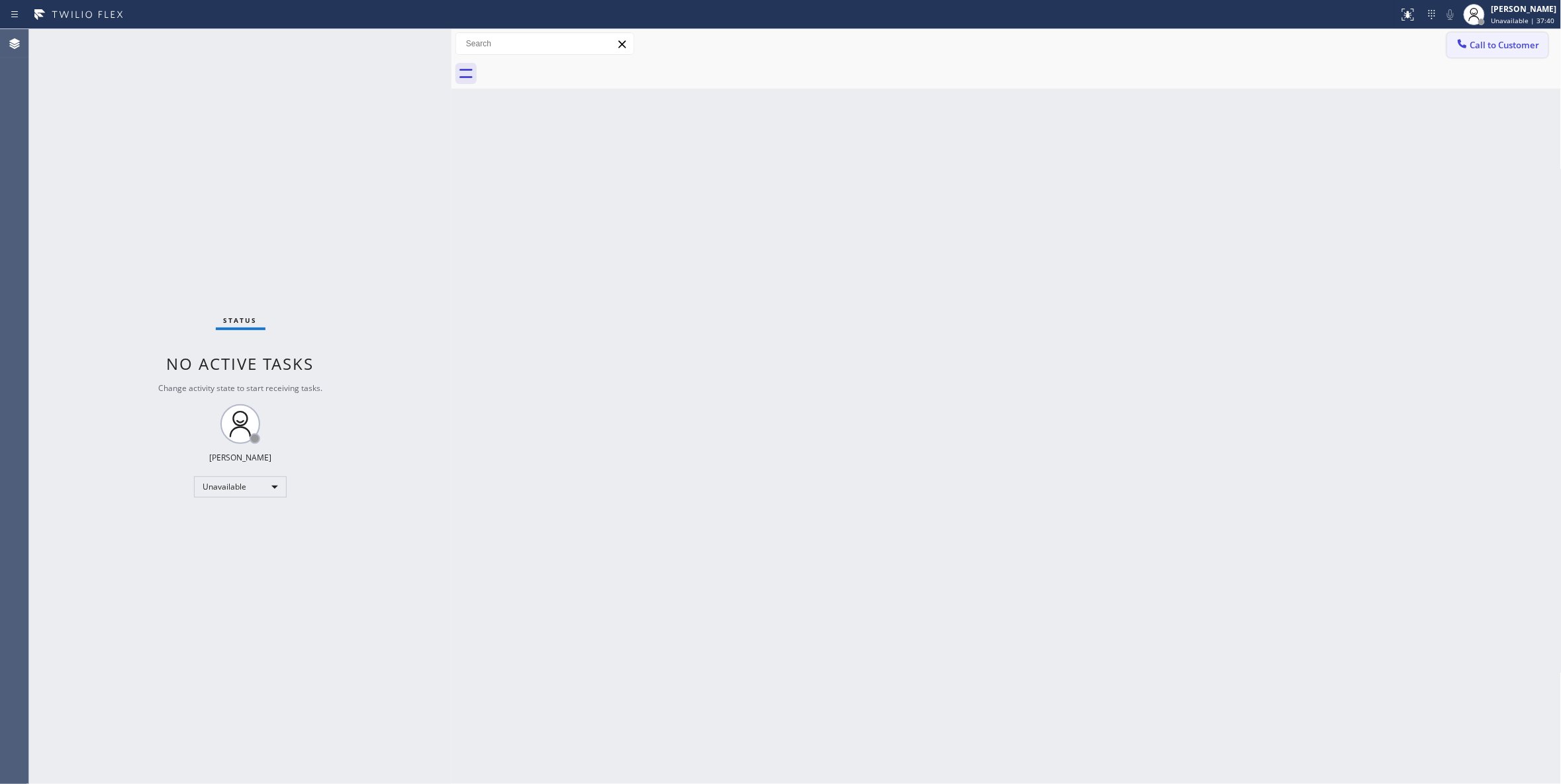
click at [1506, 39] on span "Call to Customer" at bounding box center [1504, 45] width 70 height 12
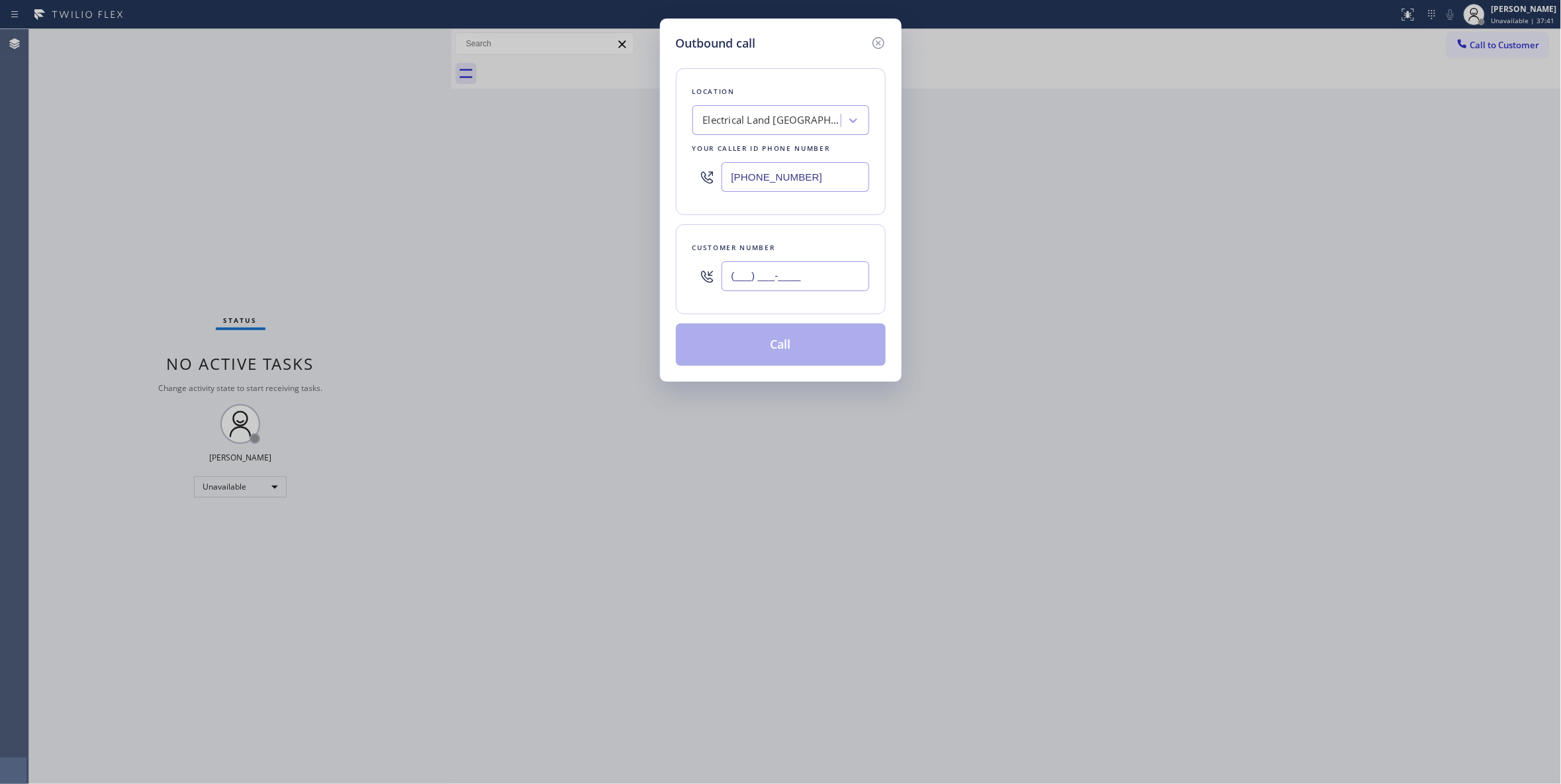
click at [753, 280] on input "(___) ___-____" at bounding box center [795, 276] width 148 height 30
paste input "609) 862-7430"
type input "(609) 862-7430"
click at [744, 355] on button "Call" at bounding box center [781, 345] width 210 height 43
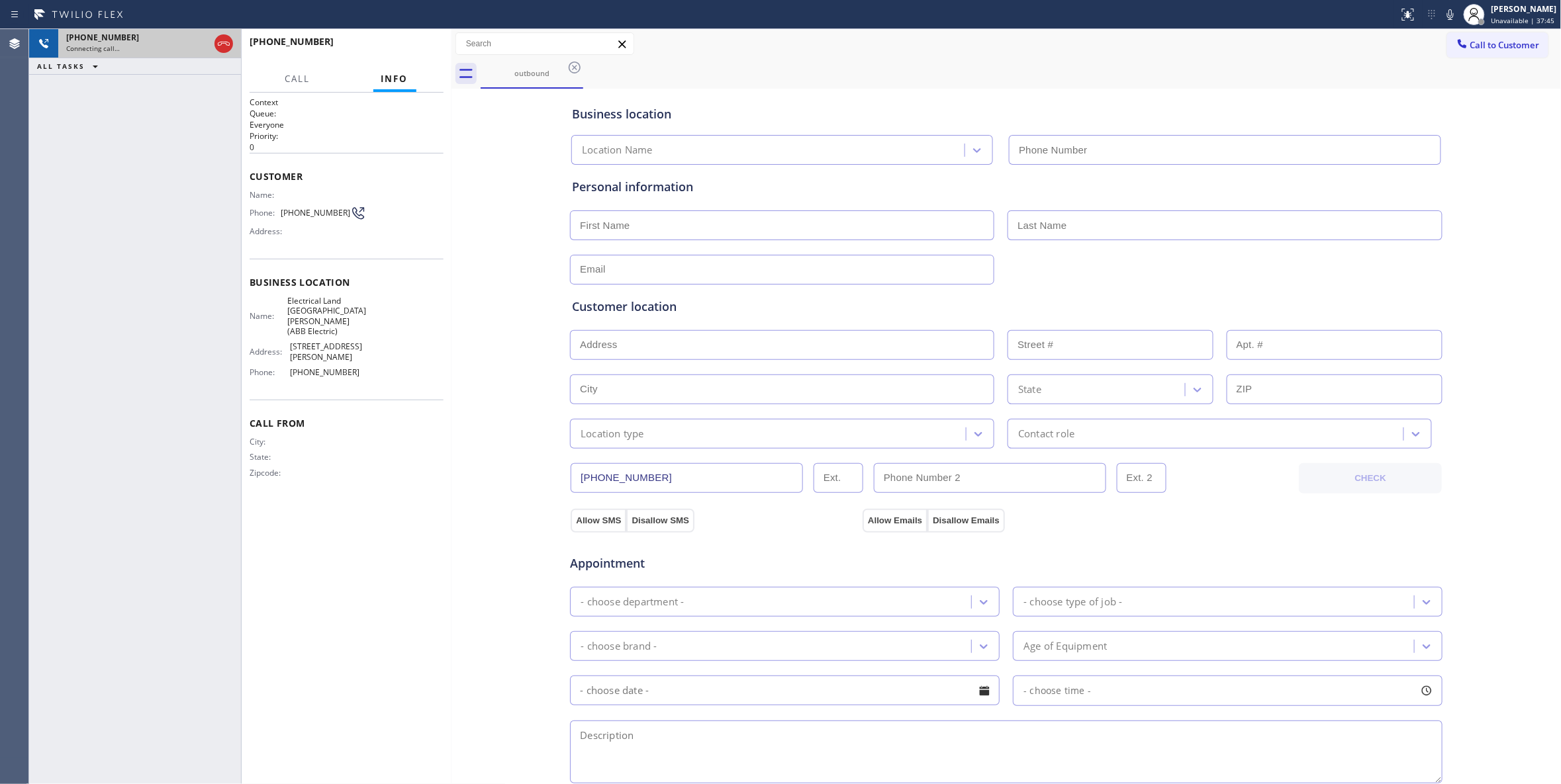
type input "(551) 239-9945"
click at [224, 47] on icon at bounding box center [224, 44] width 16 height 16
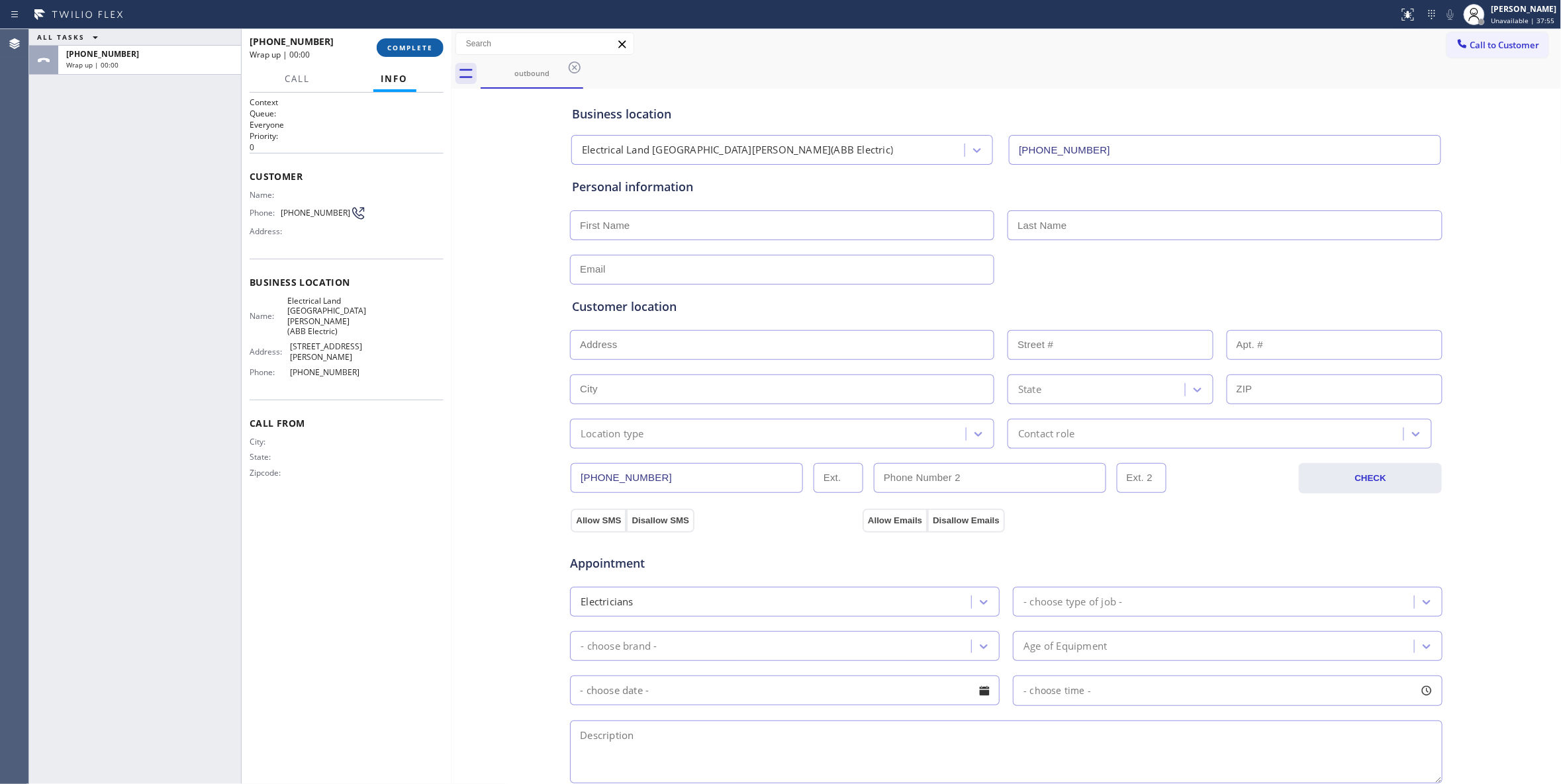
click at [392, 44] on span "COMPLETE" at bounding box center [410, 48] width 46 height 9
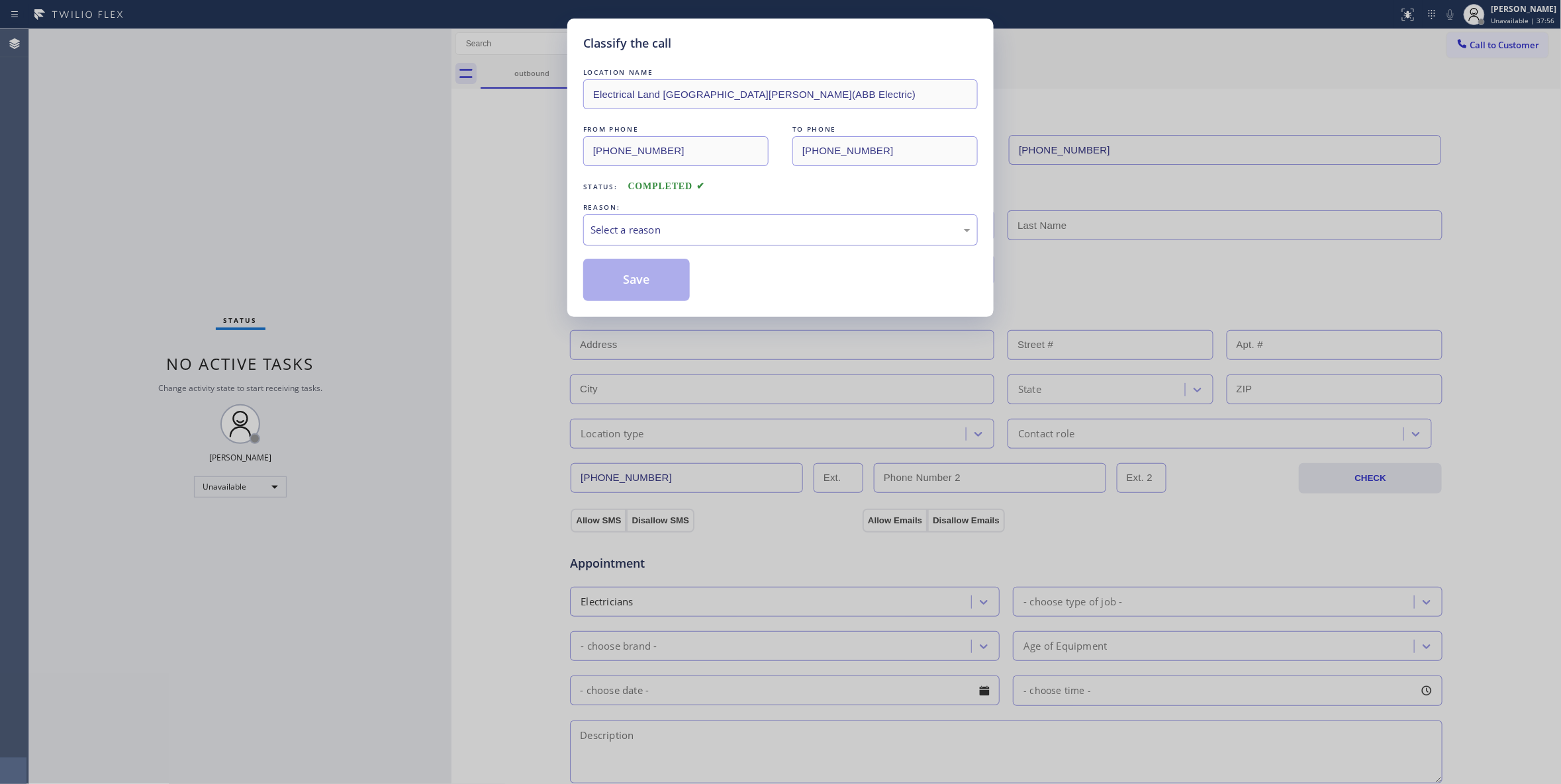
click at [673, 229] on div "Select a reason" at bounding box center [780, 230] width 380 height 15
click at [666, 280] on button "Save" at bounding box center [636, 280] width 106 height 43
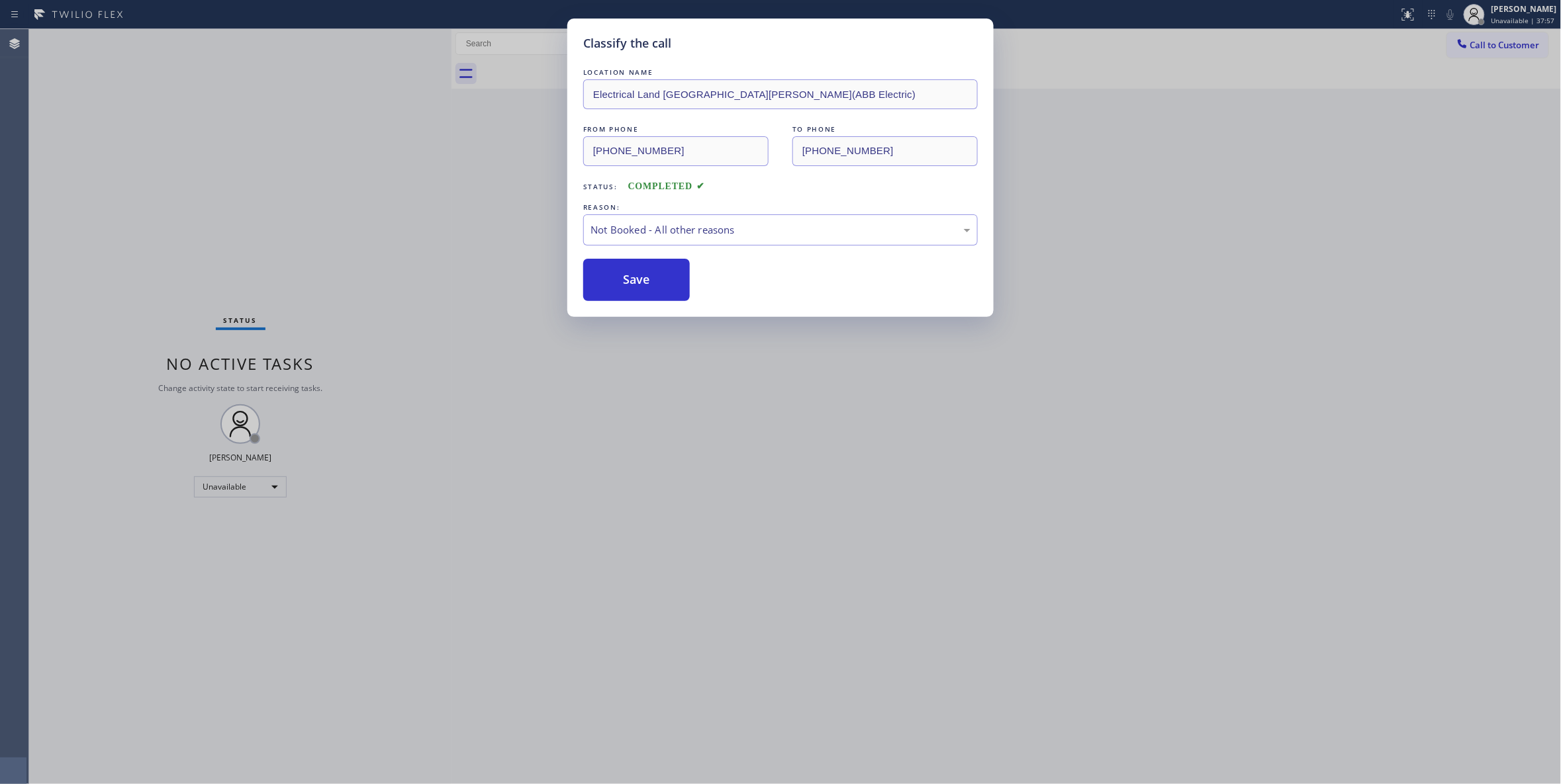
click at [666, 280] on button "Save" at bounding box center [636, 280] width 106 height 43
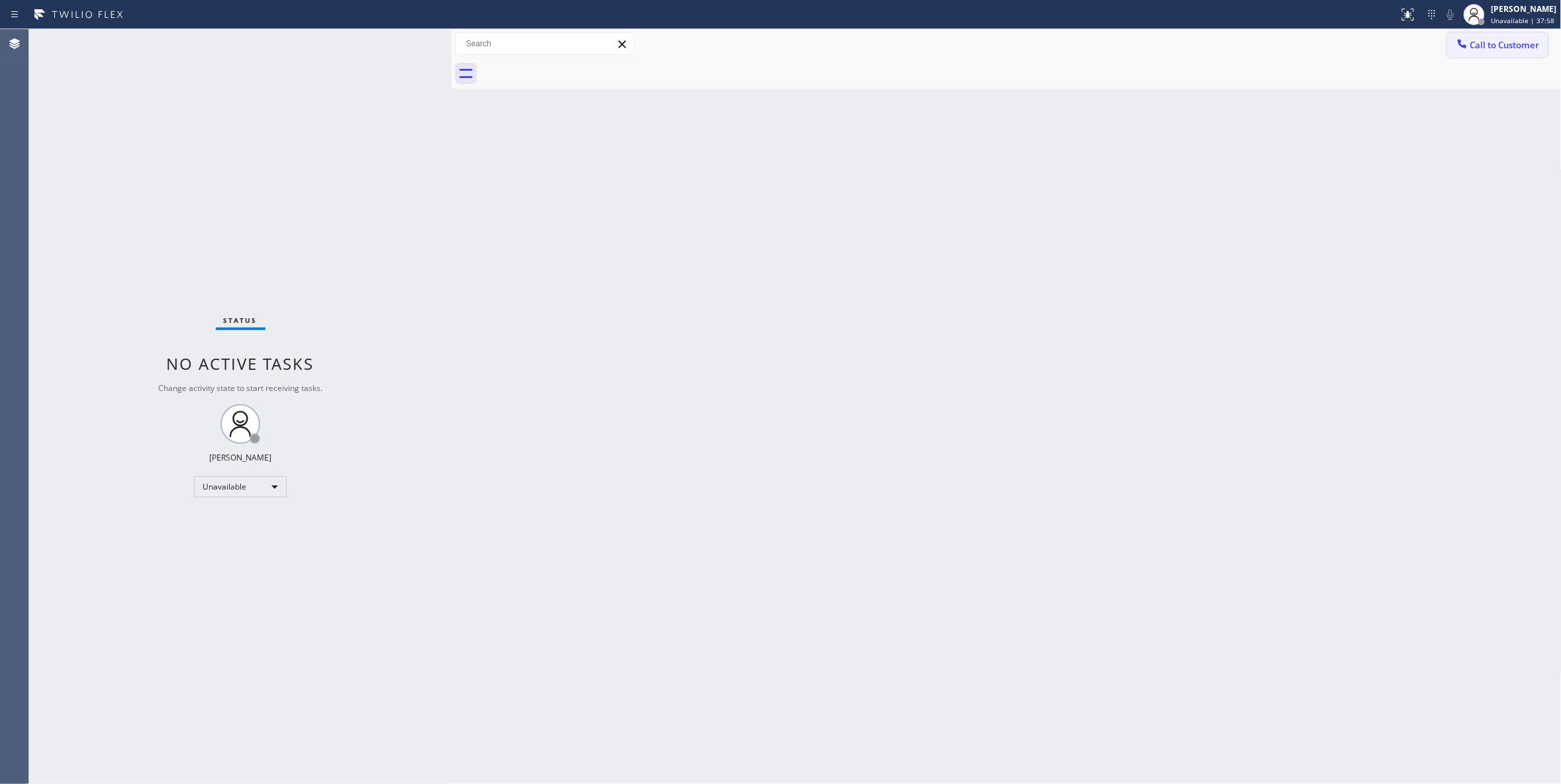
drag, startPoint x: 1512, startPoint y: 48, endPoint x: 1388, endPoint y: 96, distance: 133.0
click at [1510, 48] on span "Call to Customer" at bounding box center [1504, 45] width 70 height 12
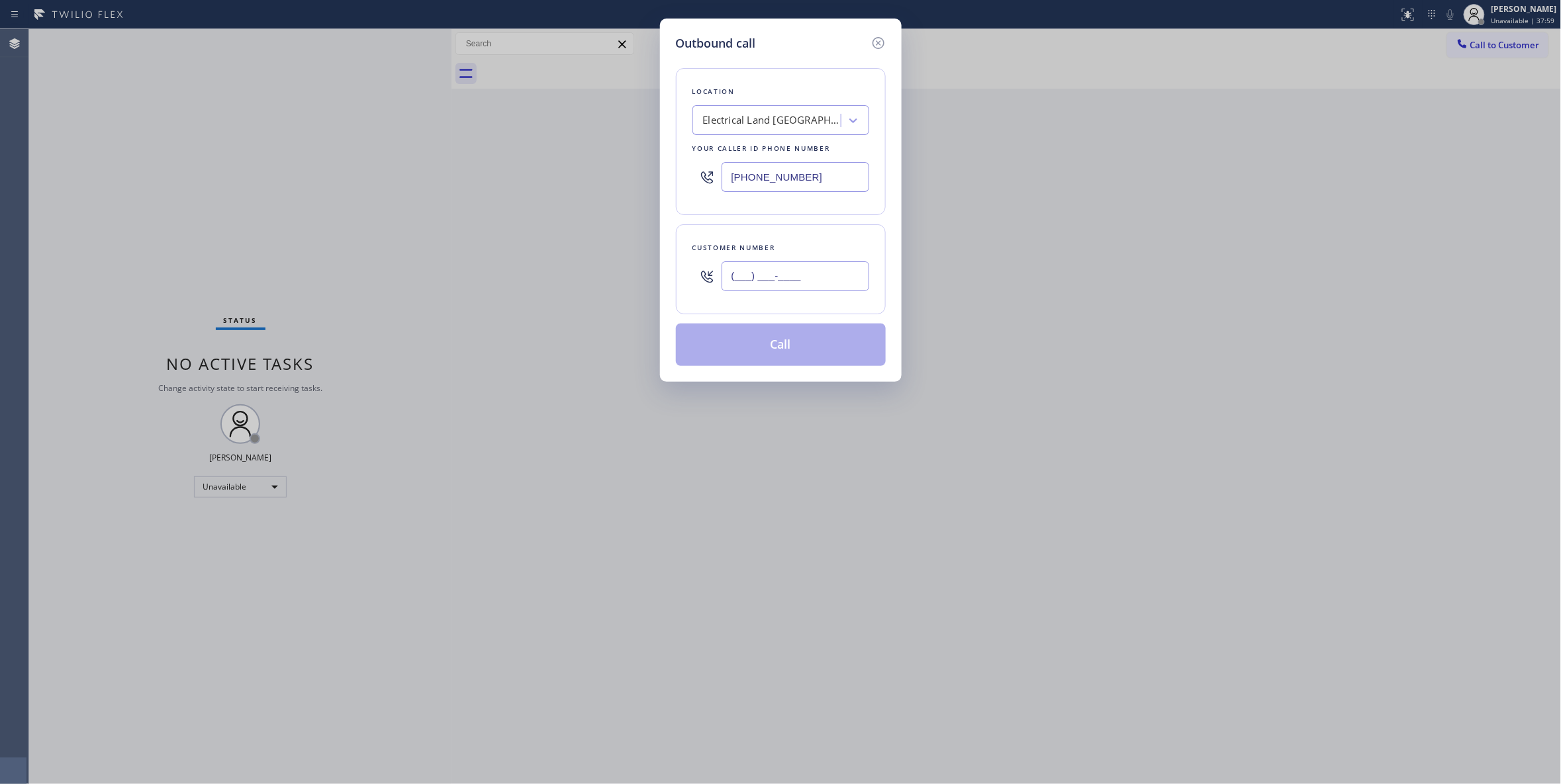
click at [803, 279] on input "(___) ___-____" at bounding box center [795, 276] width 148 height 30
paste input "609) 862-7430"
type input "(609) 862-7430"
click at [771, 340] on button "Call" at bounding box center [781, 345] width 210 height 43
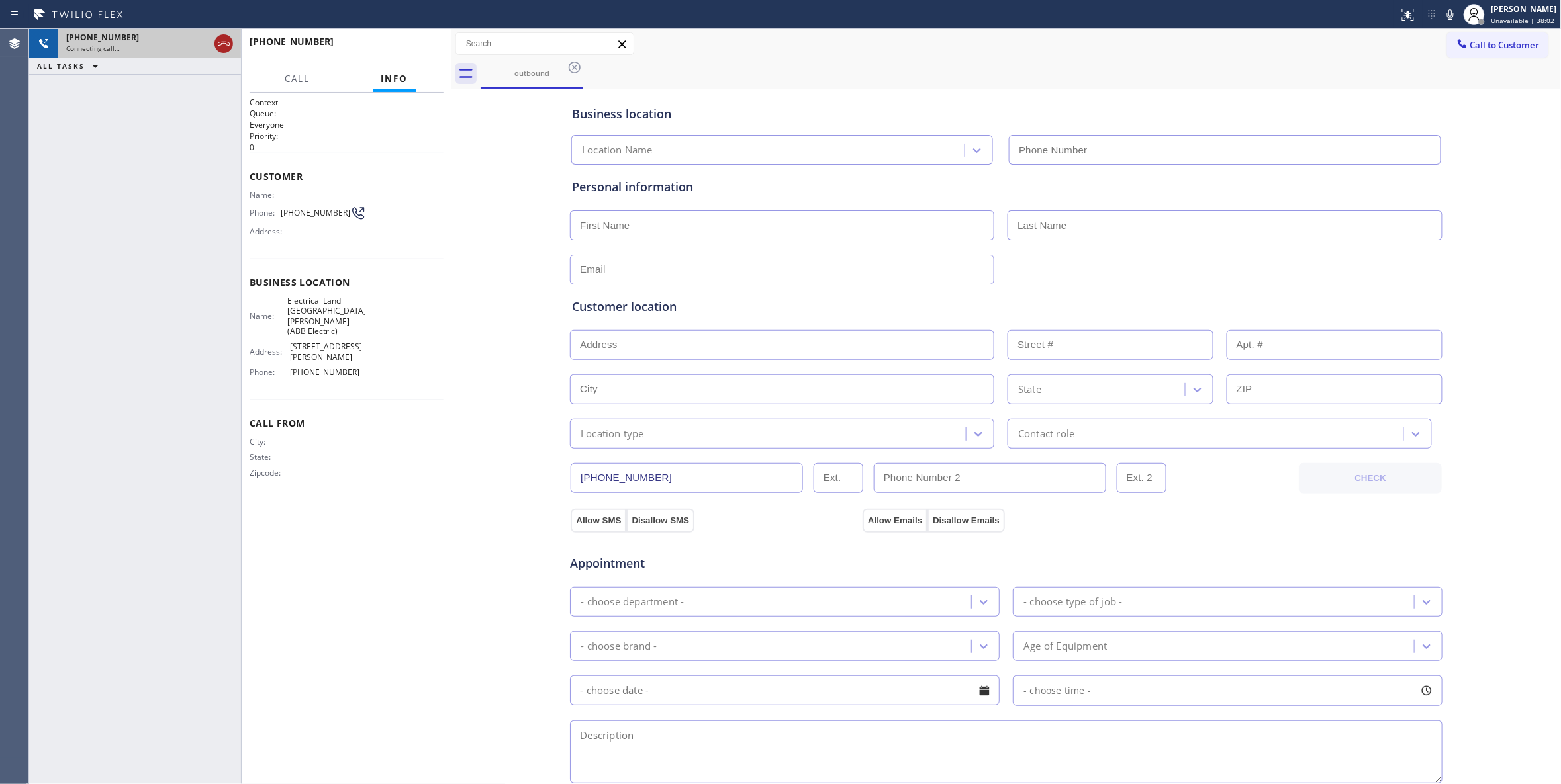
type input "(551) 239-9945"
click at [227, 44] on icon at bounding box center [224, 44] width 16 height 16
click at [413, 49] on span "HANG UP" at bounding box center [412, 48] width 41 height 9
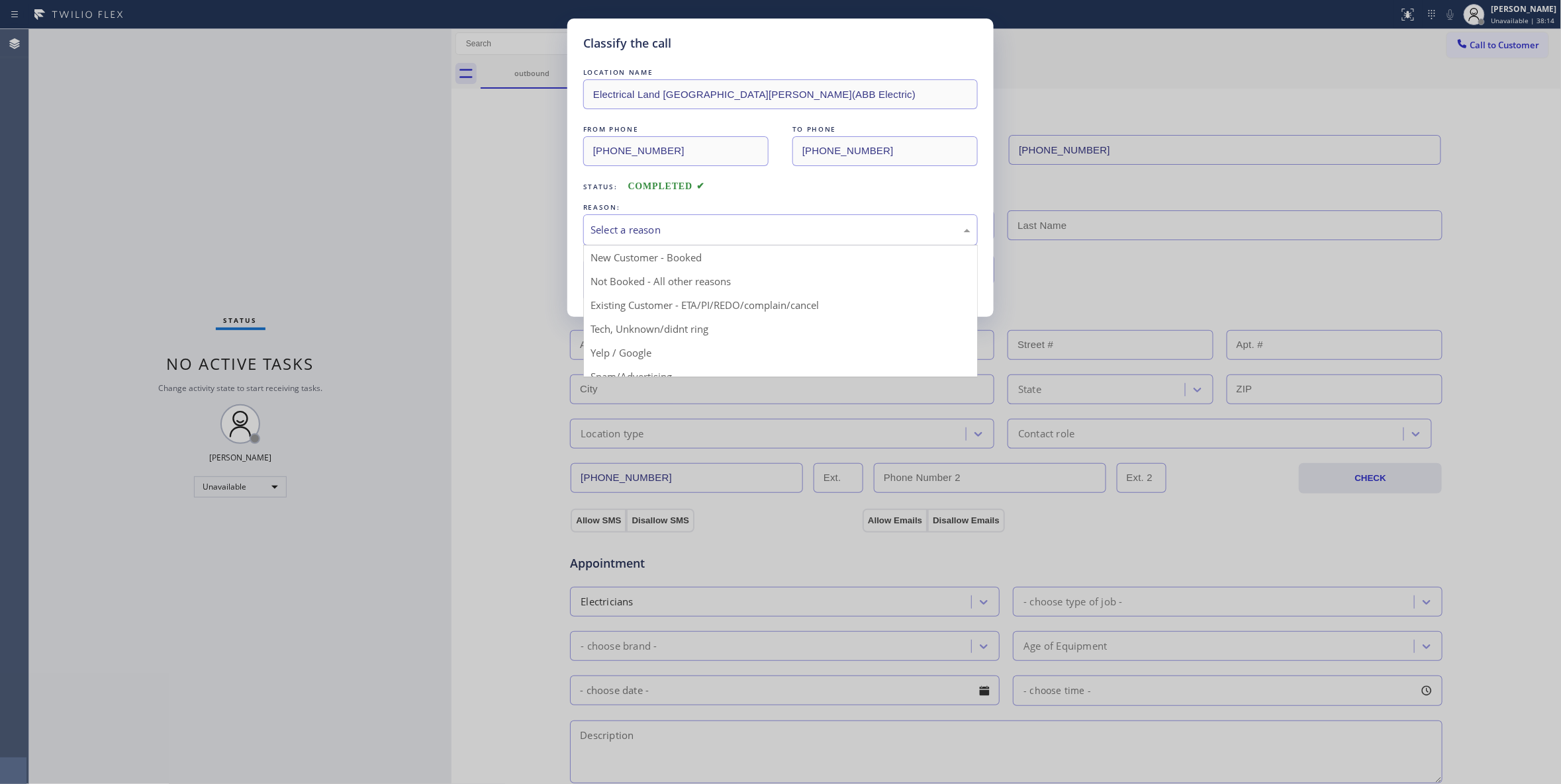
click at [620, 239] on div "Select a reason" at bounding box center [780, 230] width 394 height 31
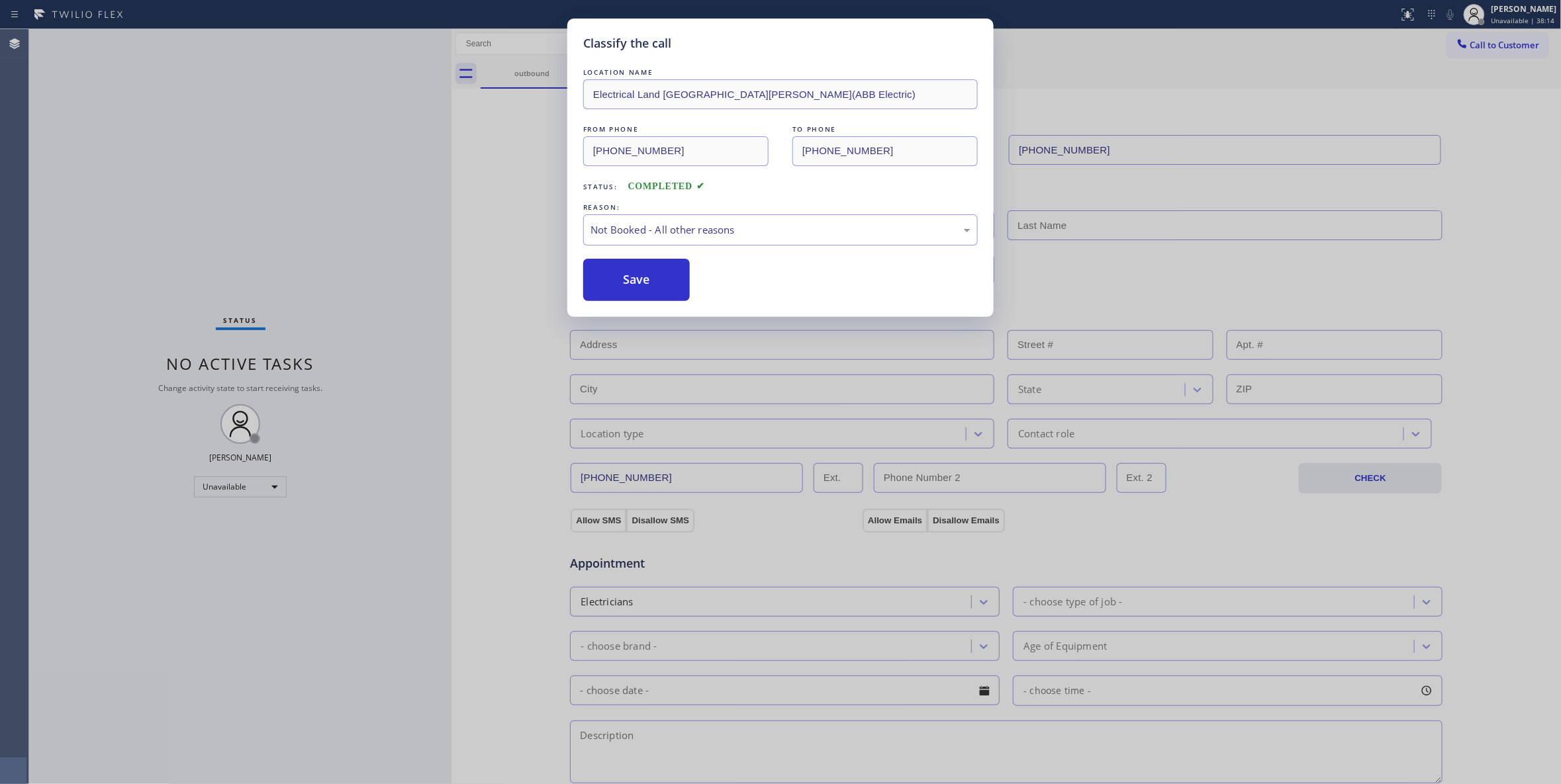
click at [625, 287] on button "Save" at bounding box center [636, 280] width 106 height 43
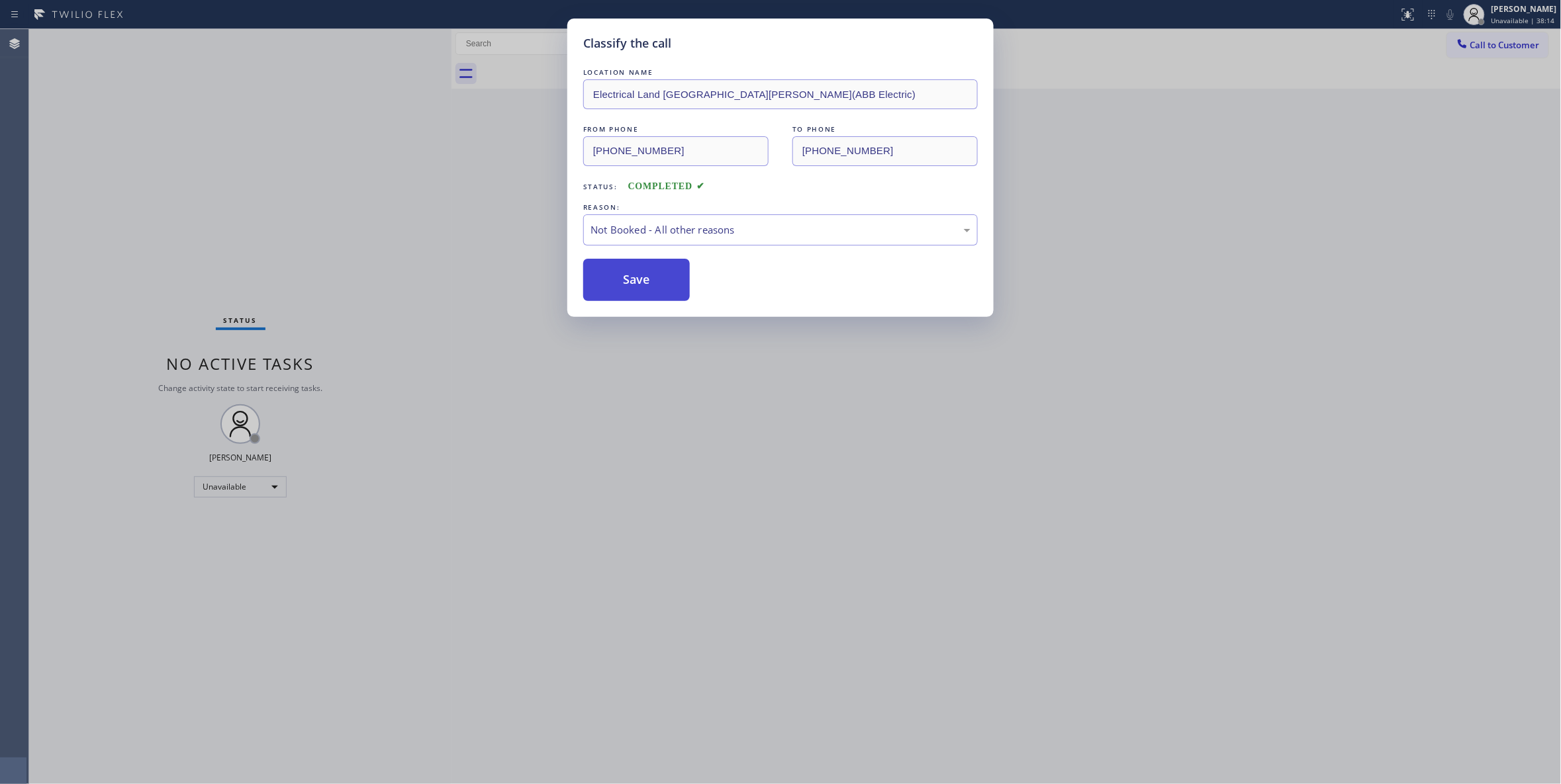
click at [625, 288] on button "Save" at bounding box center [636, 280] width 106 height 43
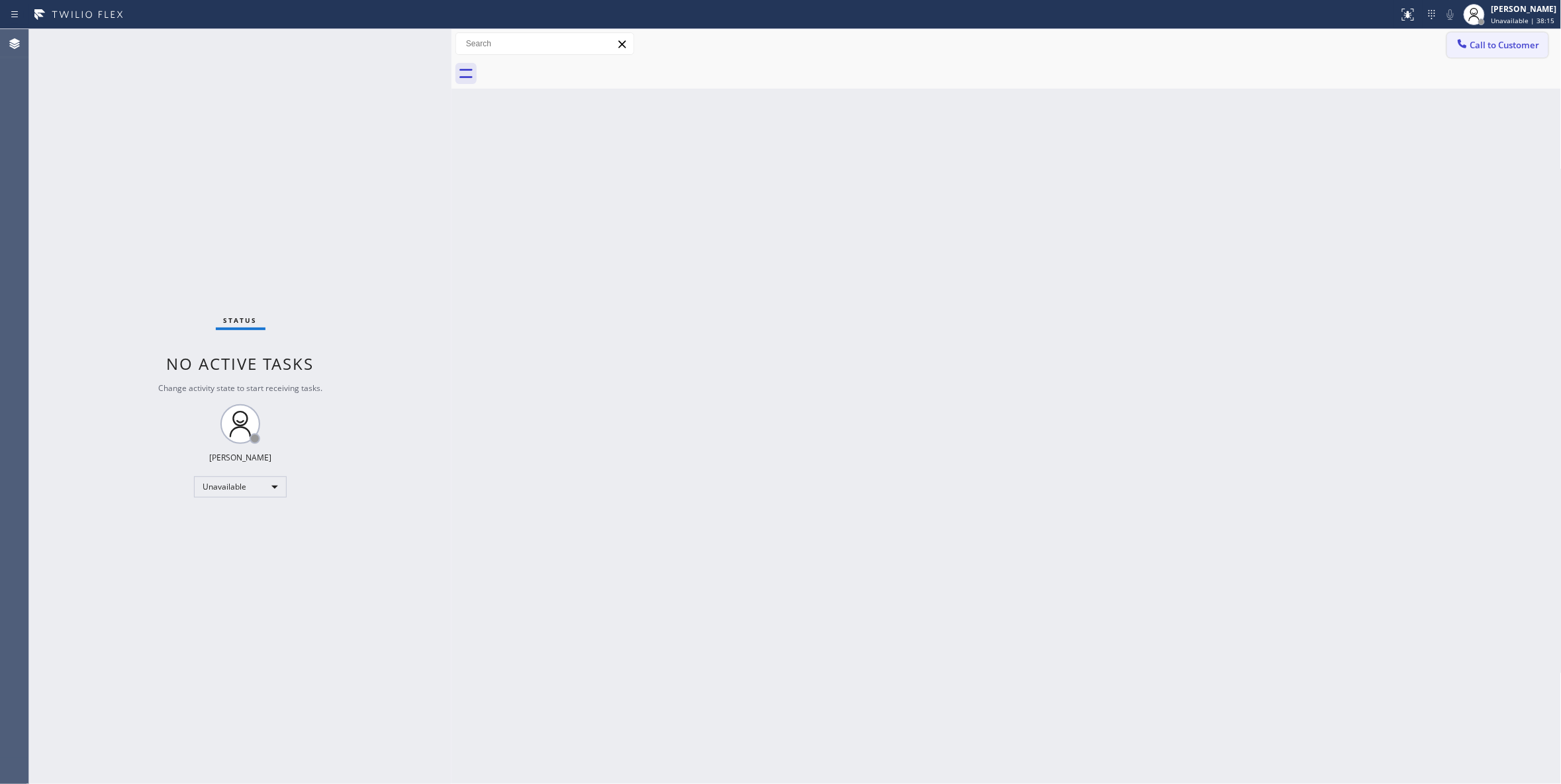
click at [1494, 49] on span "Call to Customer" at bounding box center [1504, 45] width 70 height 12
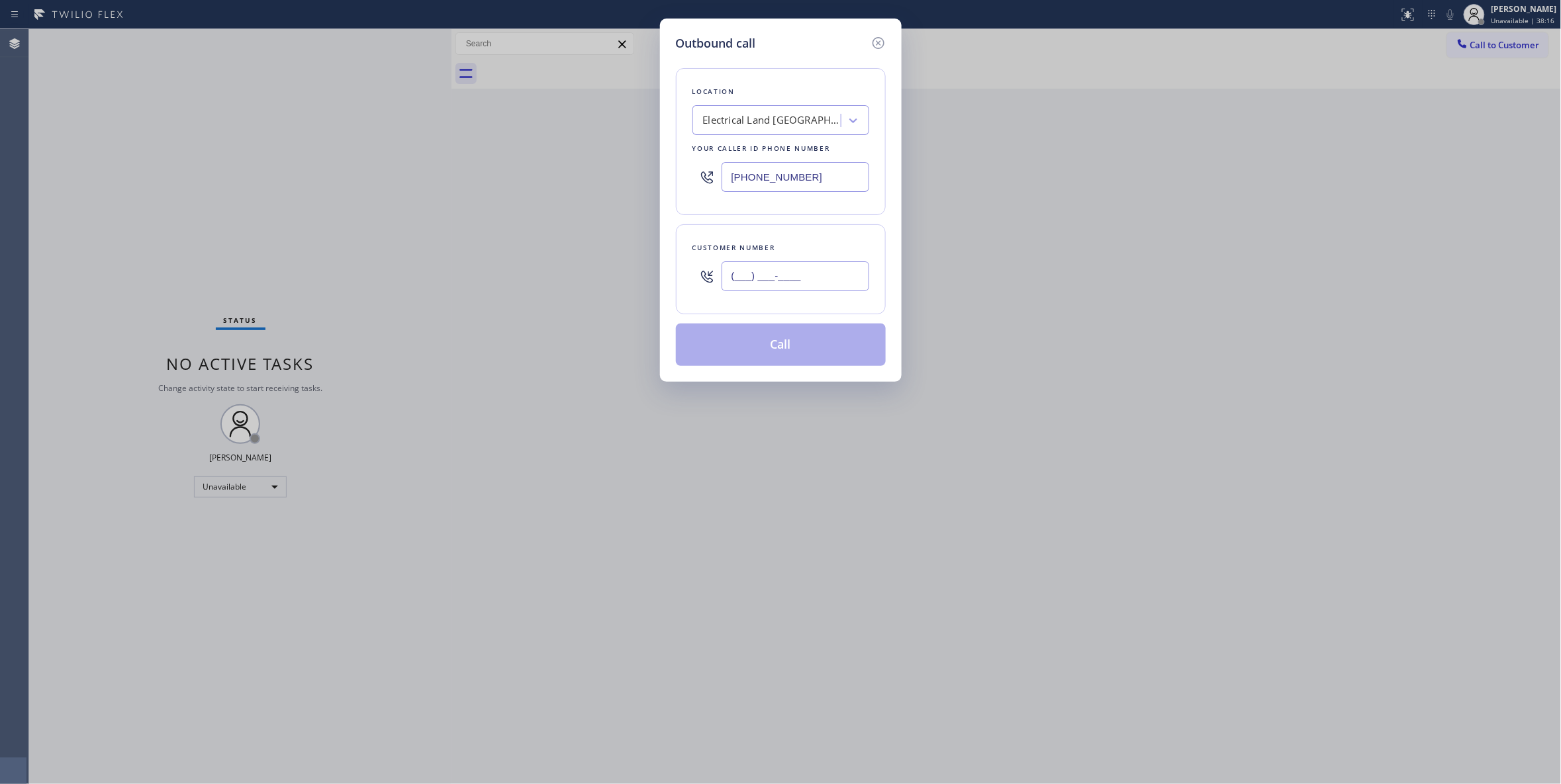
click at [809, 287] on input "(___) ___-____" at bounding box center [795, 276] width 148 height 30
paste input "609) 862-7430"
type input "(609) 862-7430"
click at [775, 345] on button "Call" at bounding box center [781, 345] width 210 height 43
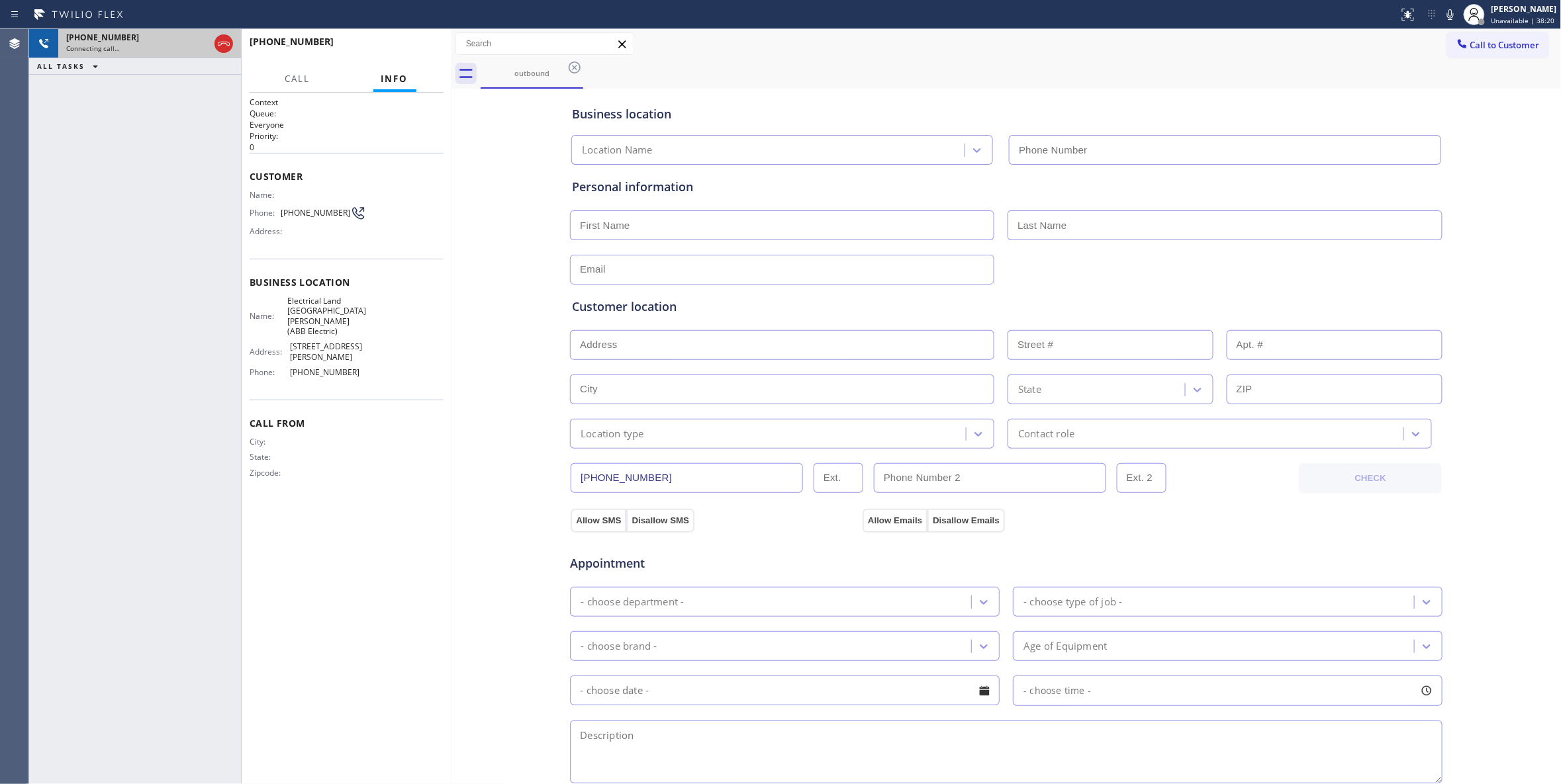
type input "(551) 239-9945"
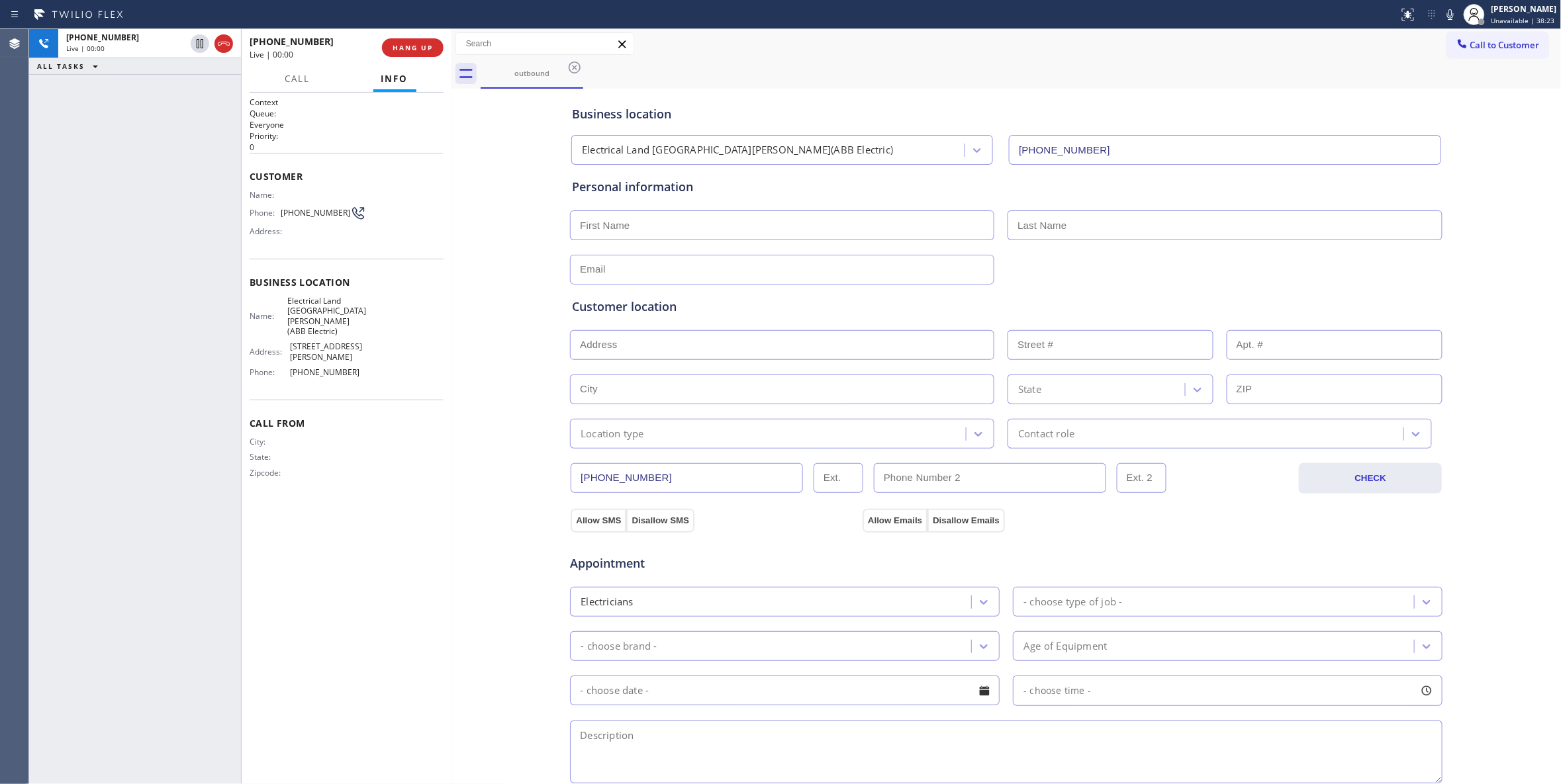
drag, startPoint x: 223, startPoint y: 38, endPoint x: 266, endPoint y: 44, distance: 43.4
click at [223, 38] on icon at bounding box center [224, 44] width 16 height 16
click at [419, 50] on span "COMPLETE" at bounding box center [410, 48] width 46 height 9
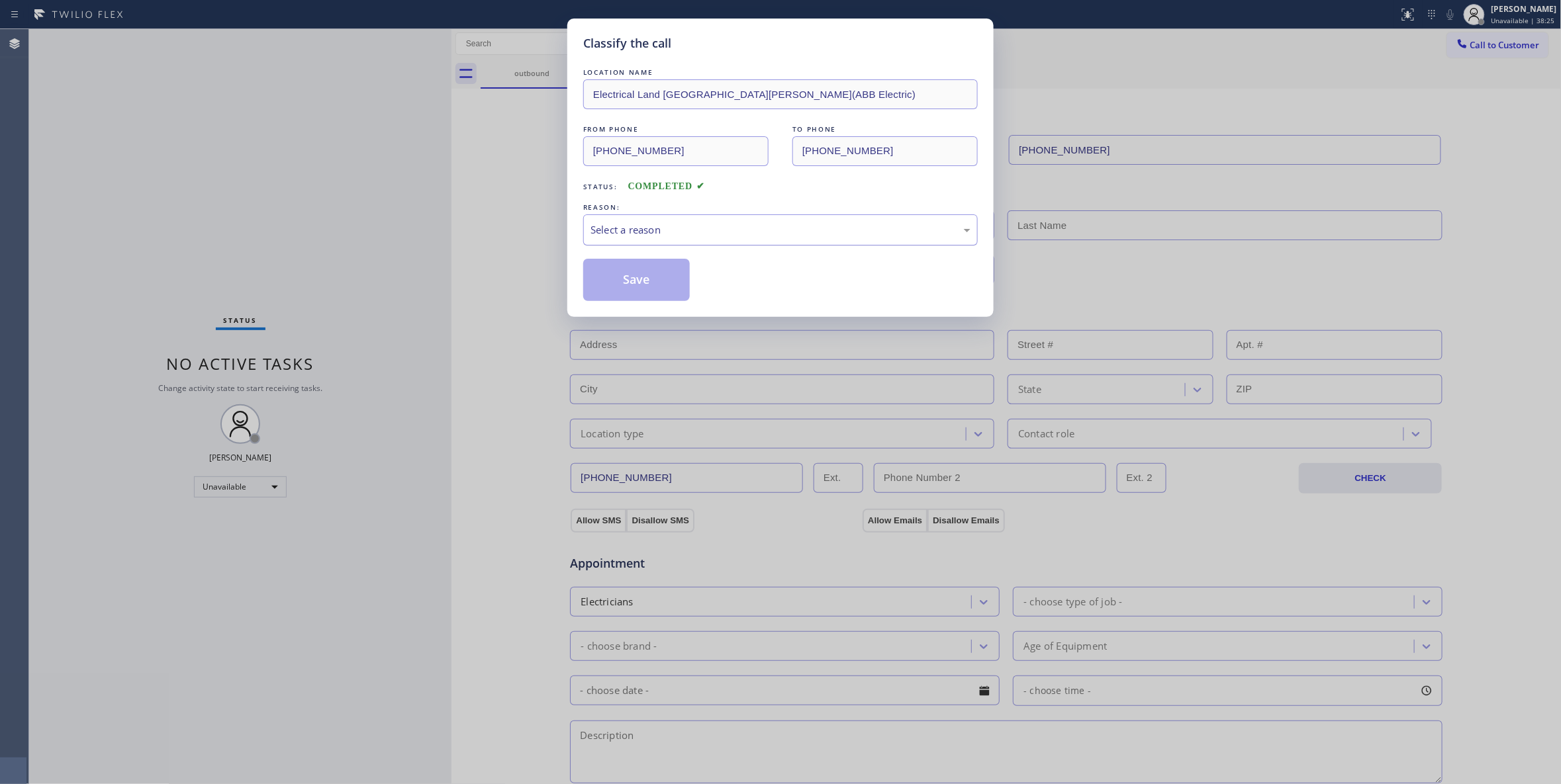
click at [655, 229] on div "Select a reason" at bounding box center [780, 230] width 380 height 15
click at [639, 278] on button "Save" at bounding box center [636, 280] width 106 height 43
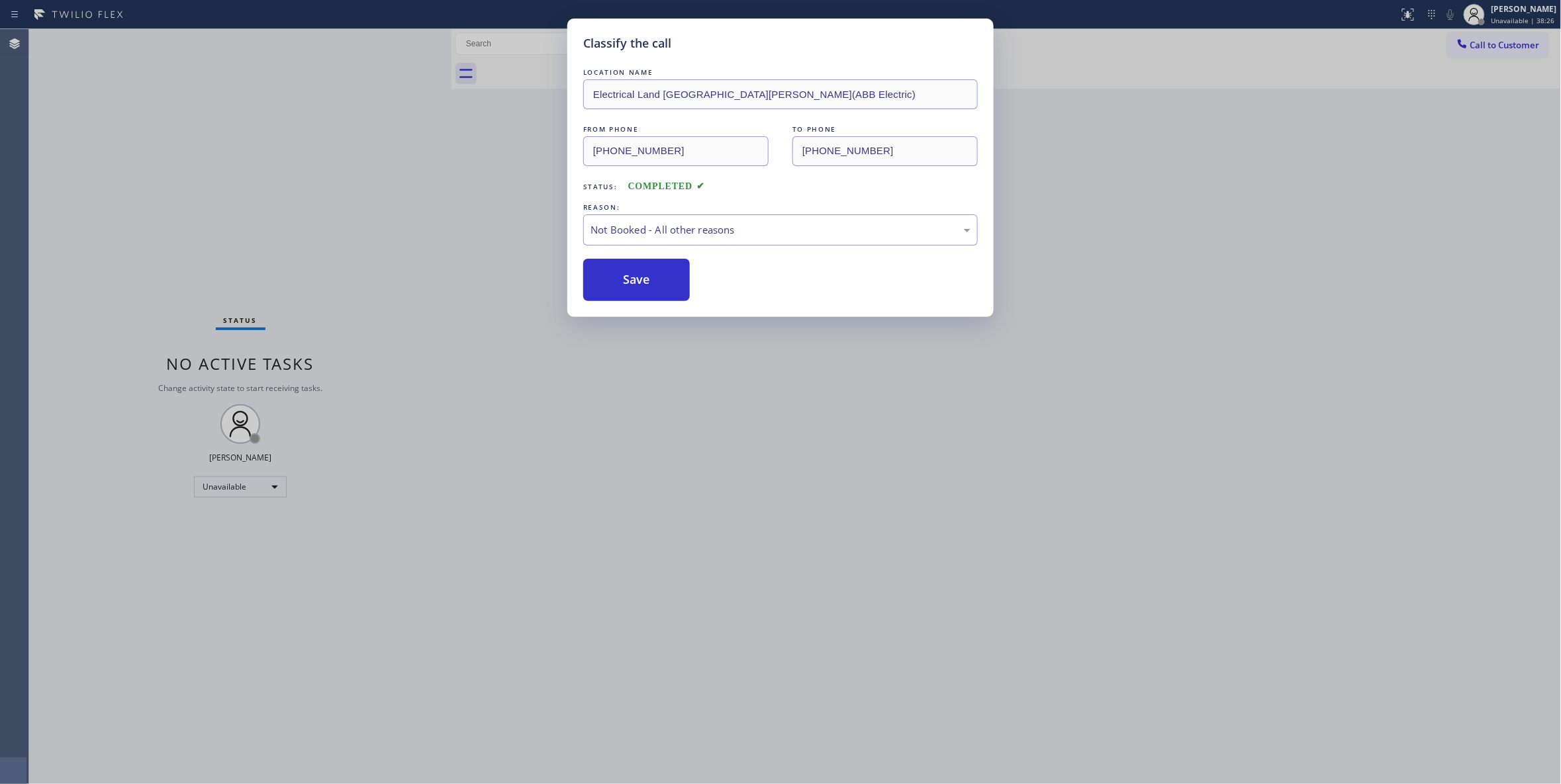
click at [639, 278] on button "Save" at bounding box center [636, 280] width 106 height 43
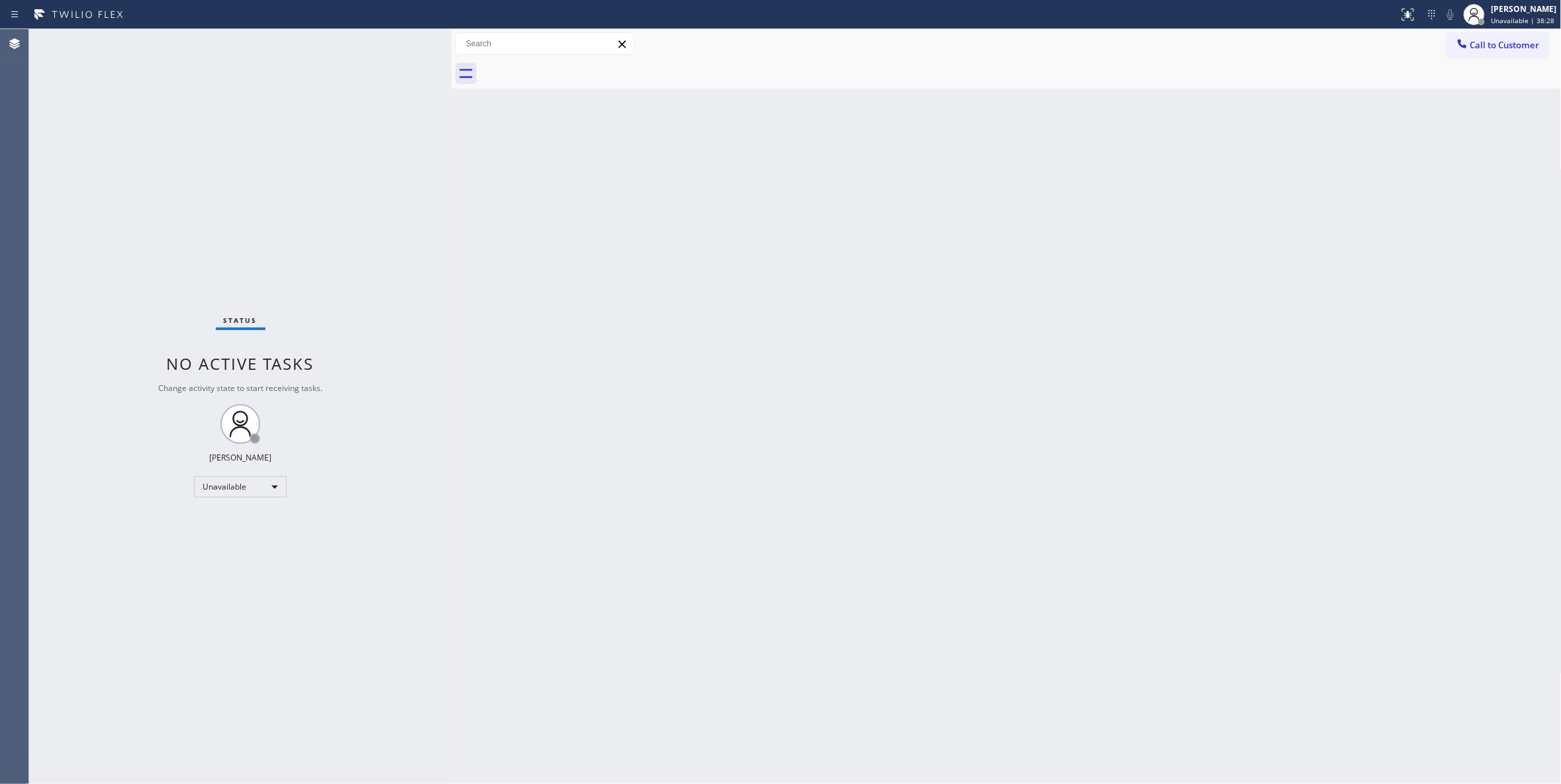
click at [94, 483] on div "Status No active tasks Change activity state to start receiving tasks. Louis Ma…" at bounding box center [240, 407] width 422 height 755
click at [1523, 43] on span "Call to Customer" at bounding box center [1504, 45] width 70 height 12
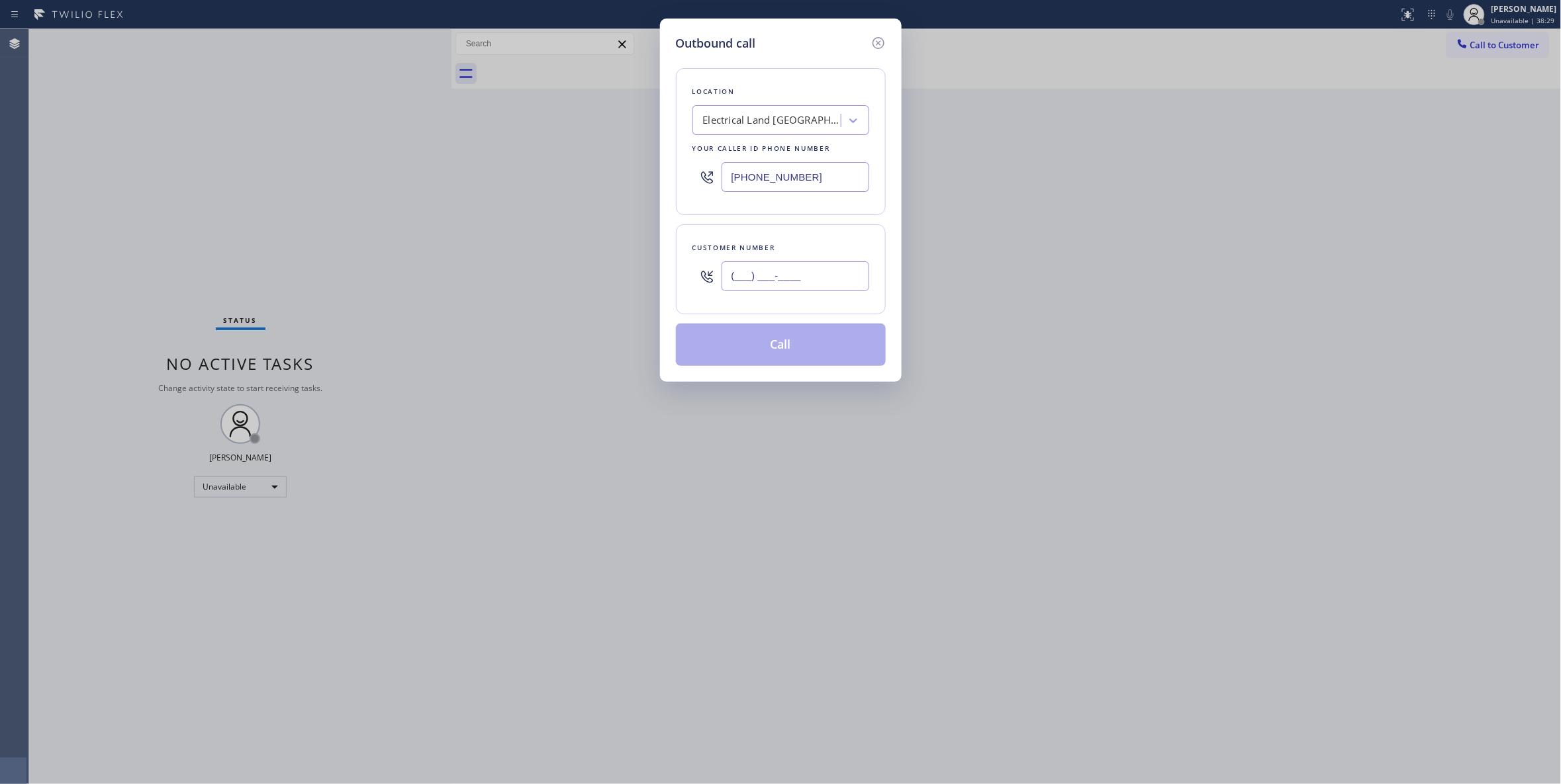
click at [832, 279] on input "(___) ___-____" at bounding box center [795, 276] width 148 height 30
paste input "609) 862-7430"
type input "(609) 862-7430"
click at [763, 355] on button "Call" at bounding box center [781, 345] width 210 height 43
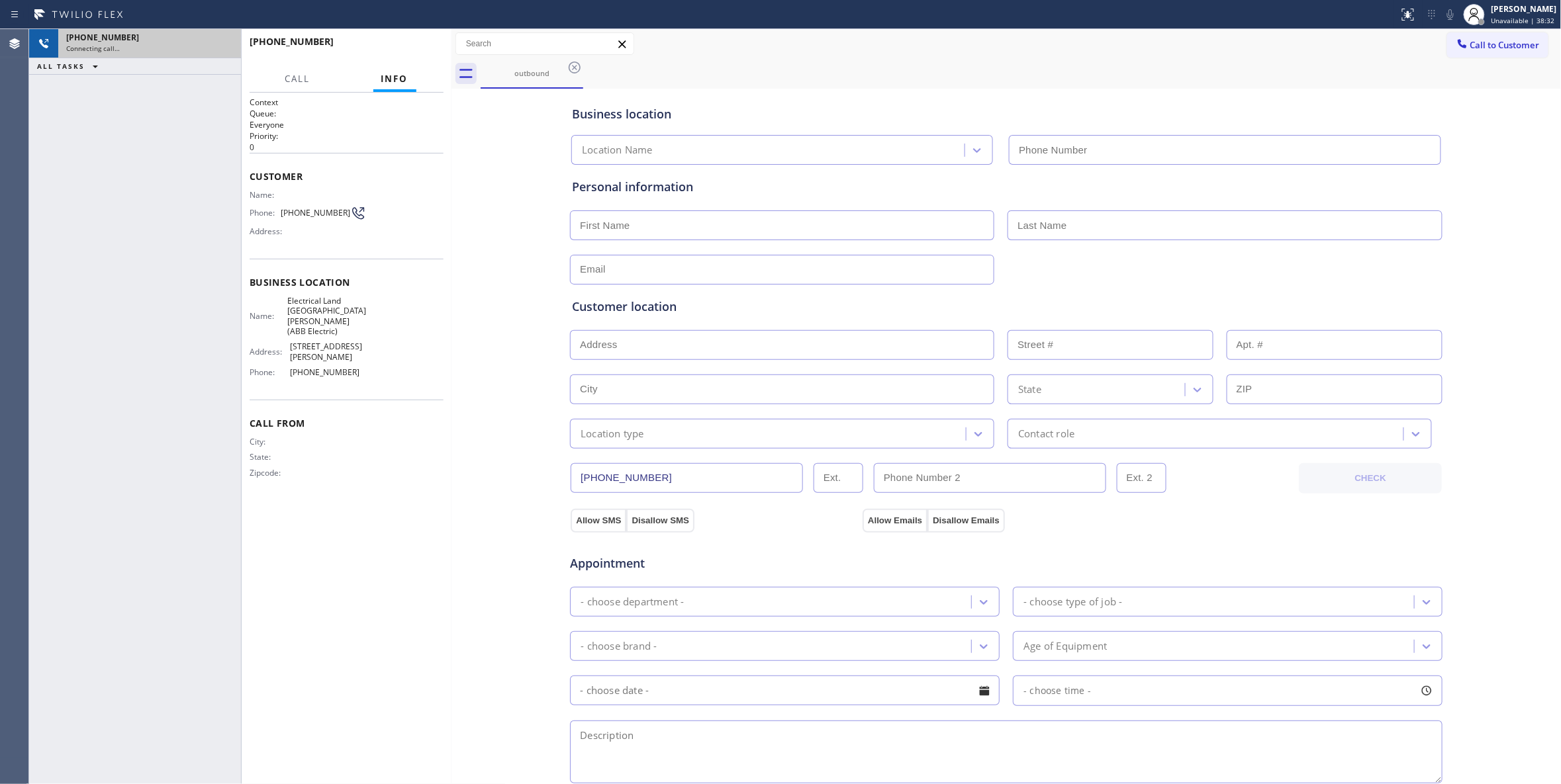
type input "(551) 239-9945"
click at [223, 43] on icon at bounding box center [224, 44] width 12 height 4
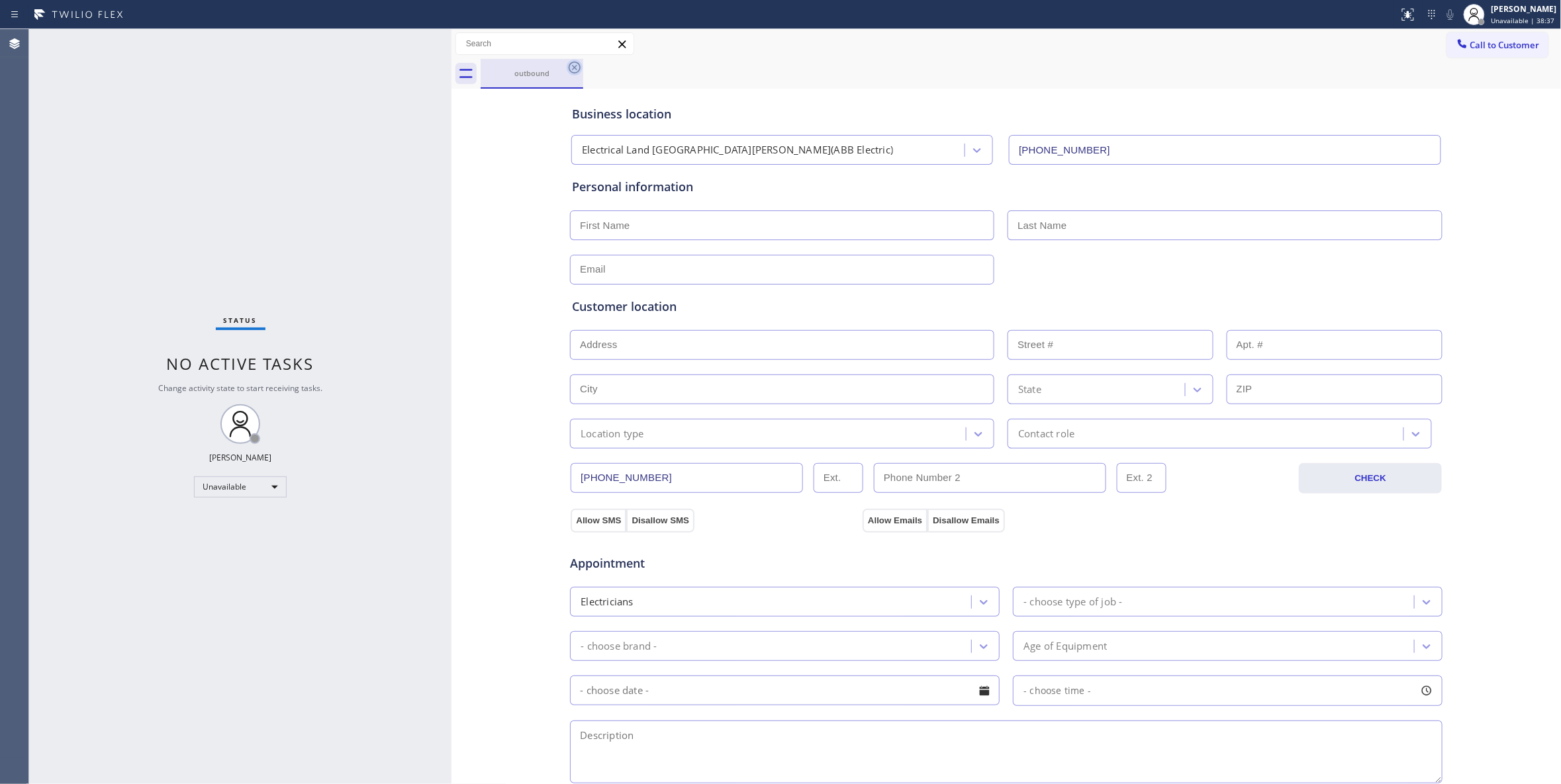
click at [578, 70] on icon at bounding box center [574, 68] width 16 height 16
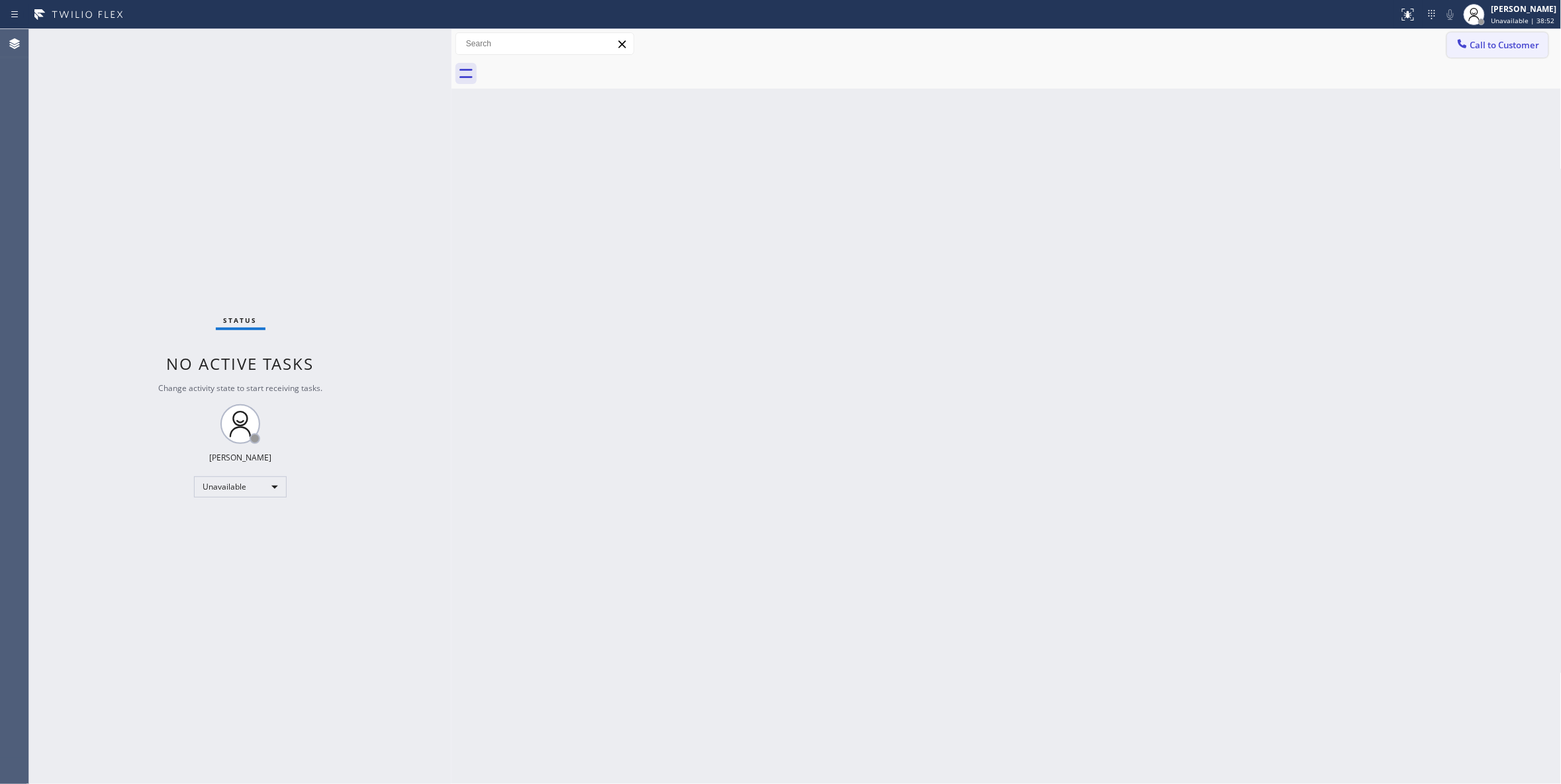
click at [1502, 52] on button "Call to Customer" at bounding box center [1498, 45] width 101 height 25
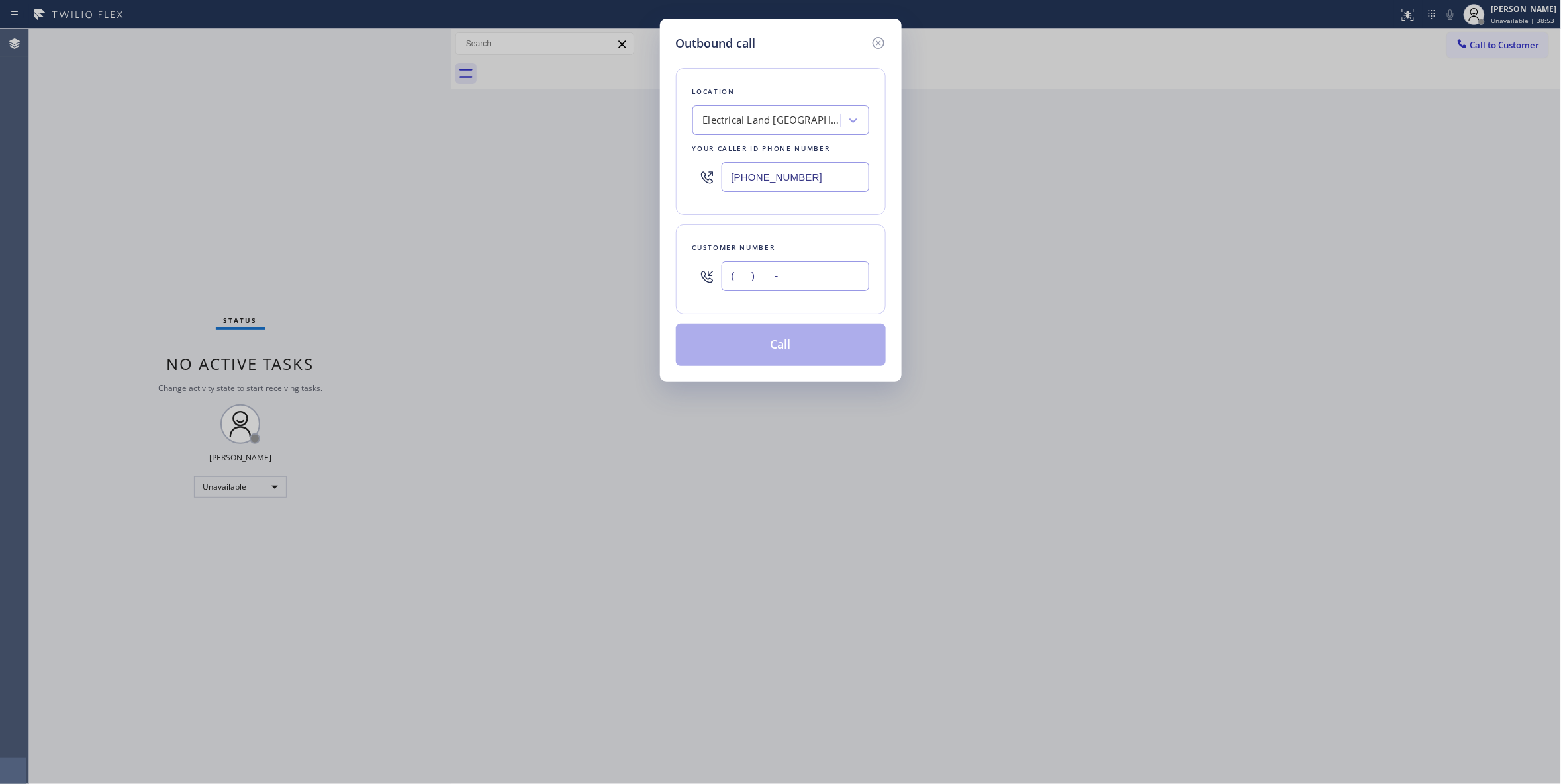
click at [732, 282] on input "(___) ___-____" at bounding box center [795, 276] width 148 height 30
paste input "209) 788-8990"
type input "(209) 788-8990"
paste input "10) 692-4344"
drag, startPoint x: 832, startPoint y: 175, endPoint x: 416, endPoint y: 180, distance: 416.0
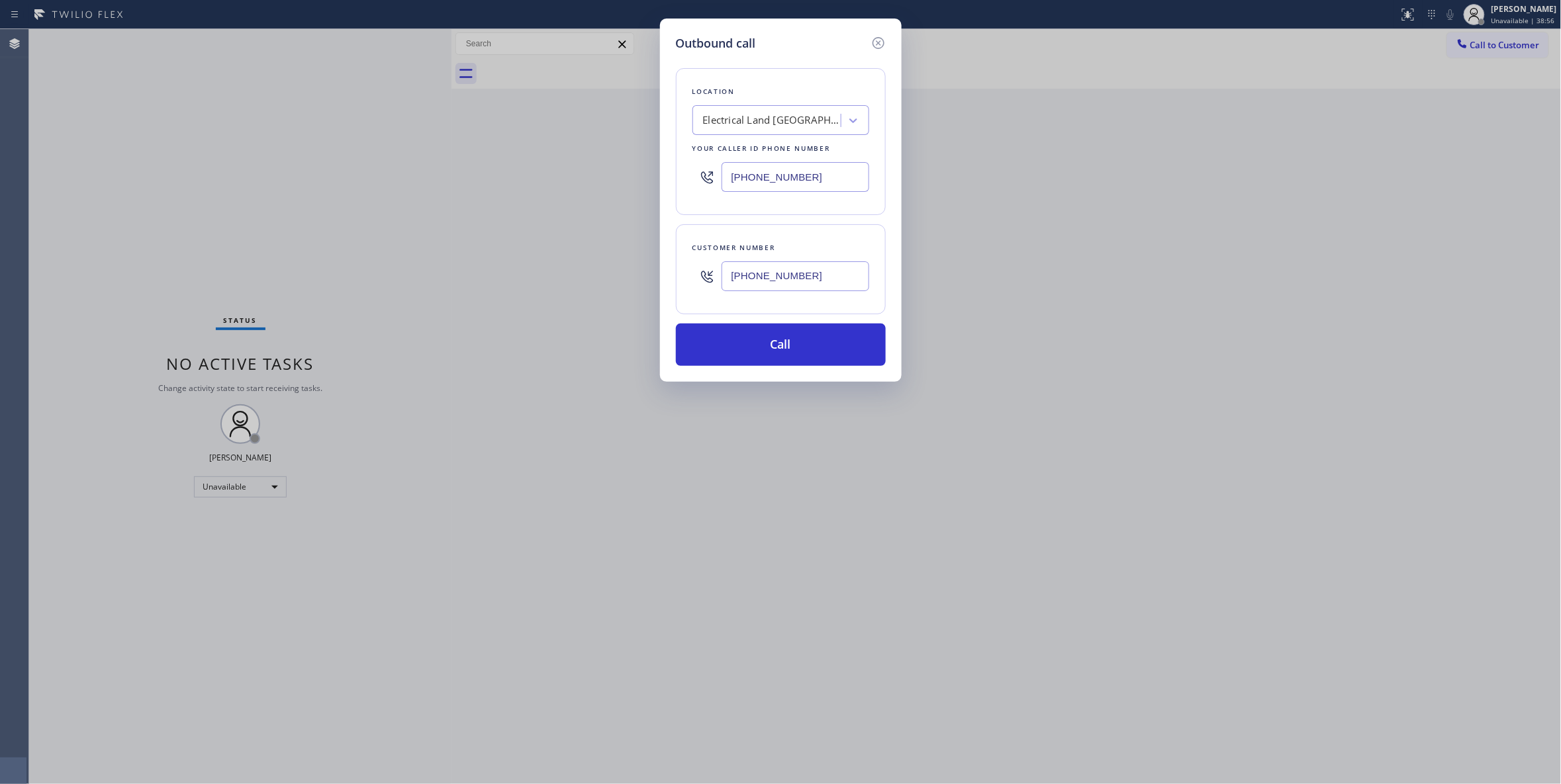
click at [416, 180] on div "Outbound call Location Electrical Land Fort Lee(ABB Electric) Your caller id ph…" at bounding box center [780, 392] width 1561 height 784
type input "(510) 692-4344"
click at [768, 356] on button "Call" at bounding box center [781, 345] width 210 height 43
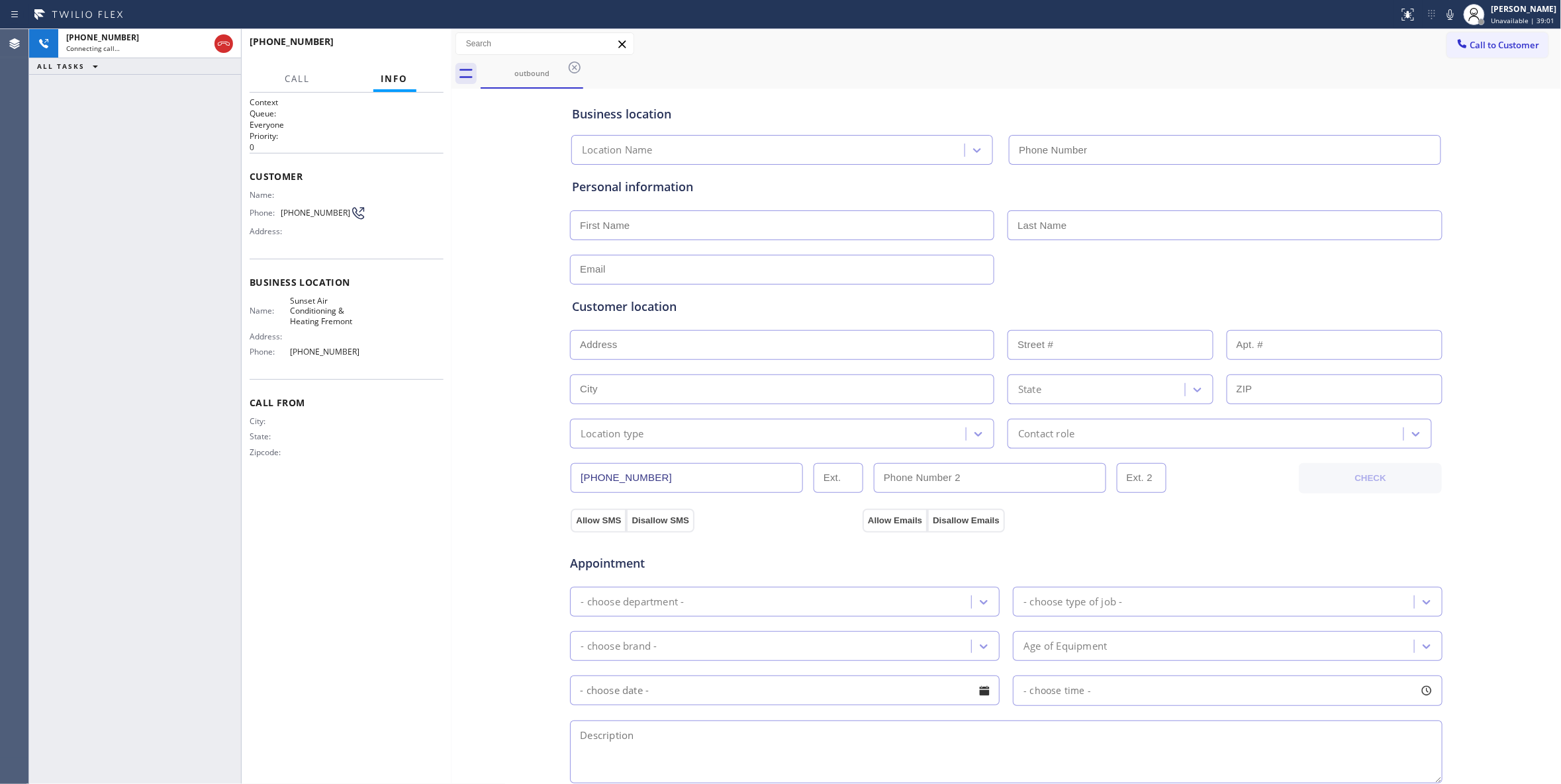
type input "(510) 692-4344"
drag, startPoint x: 83, startPoint y: 361, endPoint x: 101, endPoint y: 337, distance: 30.0
click at [83, 361] on div "+12097888990 Connecting call… ALL TASKS ALL TASKS ACTIVE TASKS TASKS IN WRAP UP" at bounding box center [135, 407] width 212 height 755
click at [320, 211] on span "(209) 788-8990" at bounding box center [315, 213] width 70 height 10
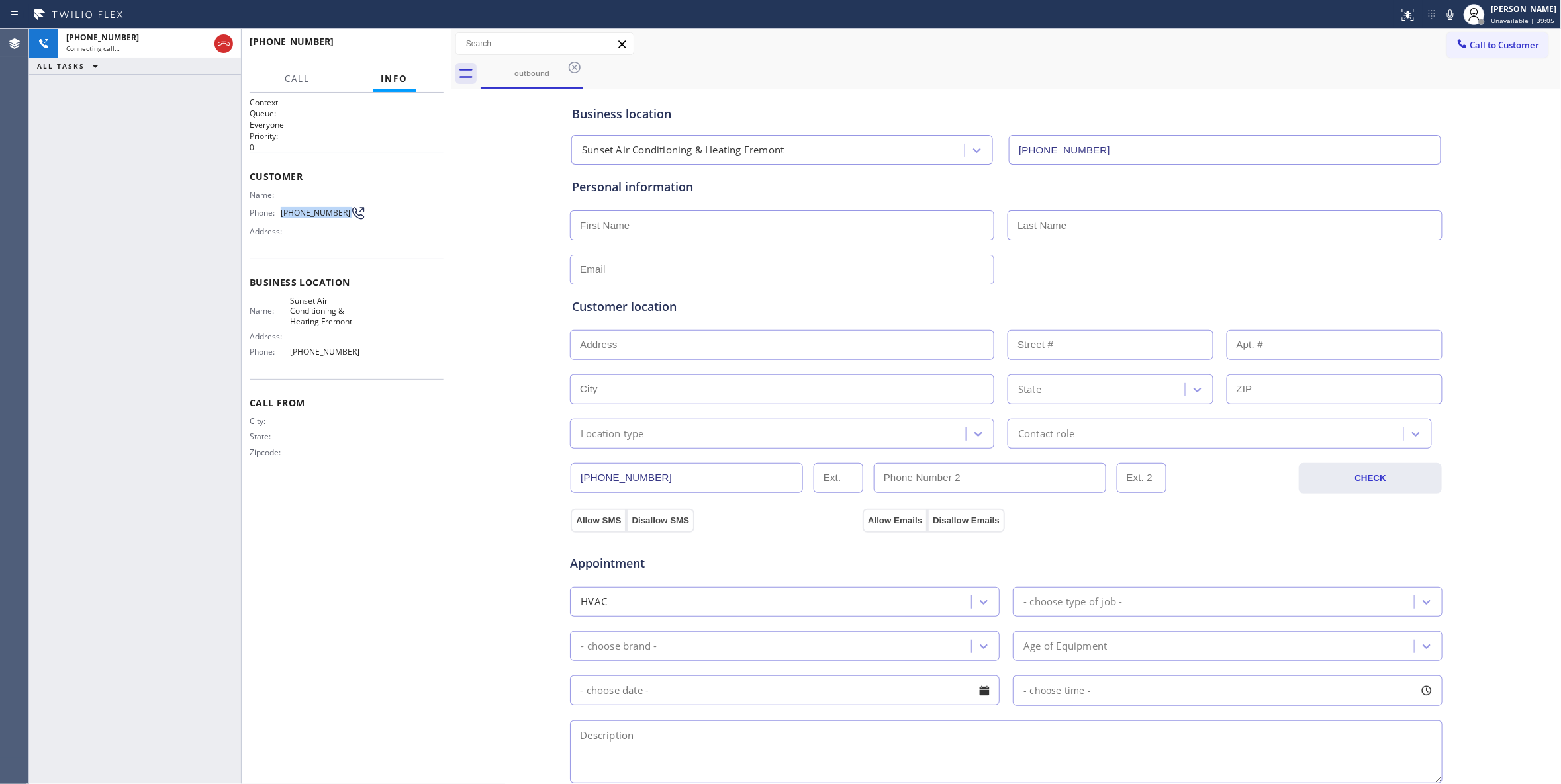
click at [320, 211] on span "(209) 788-8990" at bounding box center [315, 213] width 70 height 10
copy div "(209) 788-8990"
click at [412, 47] on span "HANG UP" at bounding box center [412, 48] width 41 height 9
click at [413, 46] on span "HANG UP" at bounding box center [412, 48] width 41 height 9
click at [414, 46] on span "COMPLETE" at bounding box center [410, 48] width 46 height 9
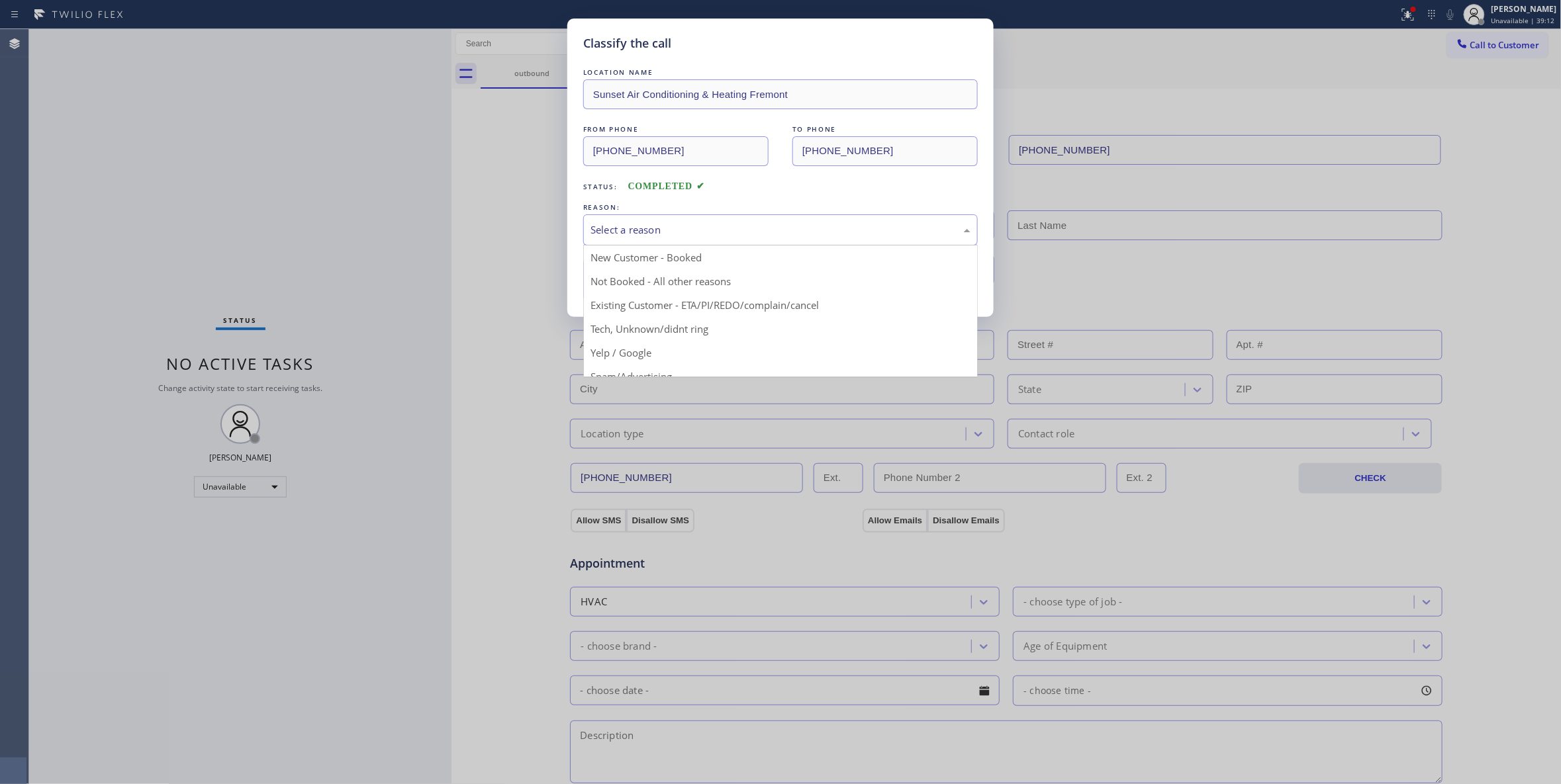
drag, startPoint x: 674, startPoint y: 231, endPoint x: 633, endPoint y: 273, distance: 58.7
click at [673, 231] on div "Select a reason" at bounding box center [780, 230] width 380 height 15
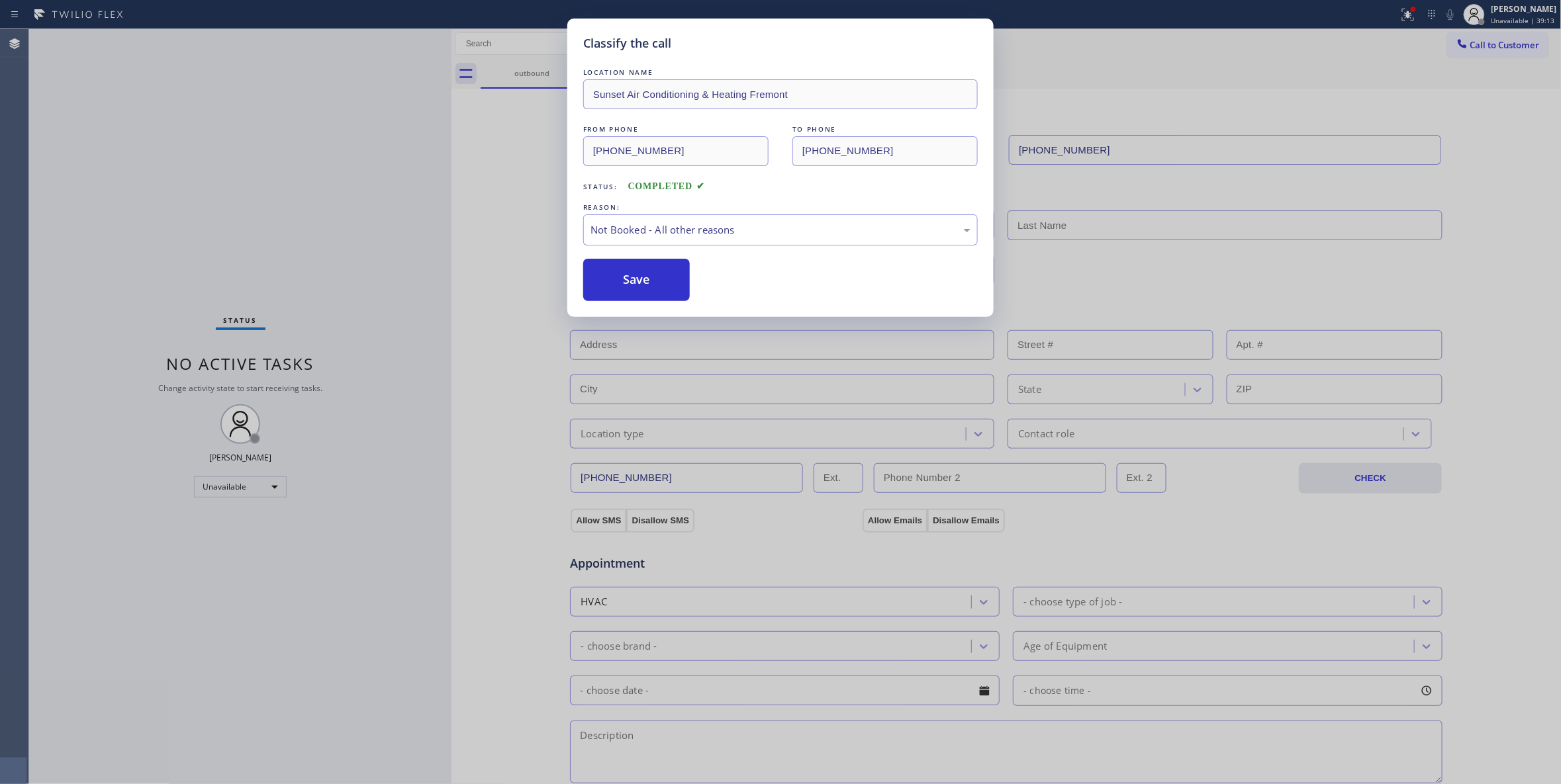
click at [623, 282] on button "Save" at bounding box center [636, 280] width 106 height 43
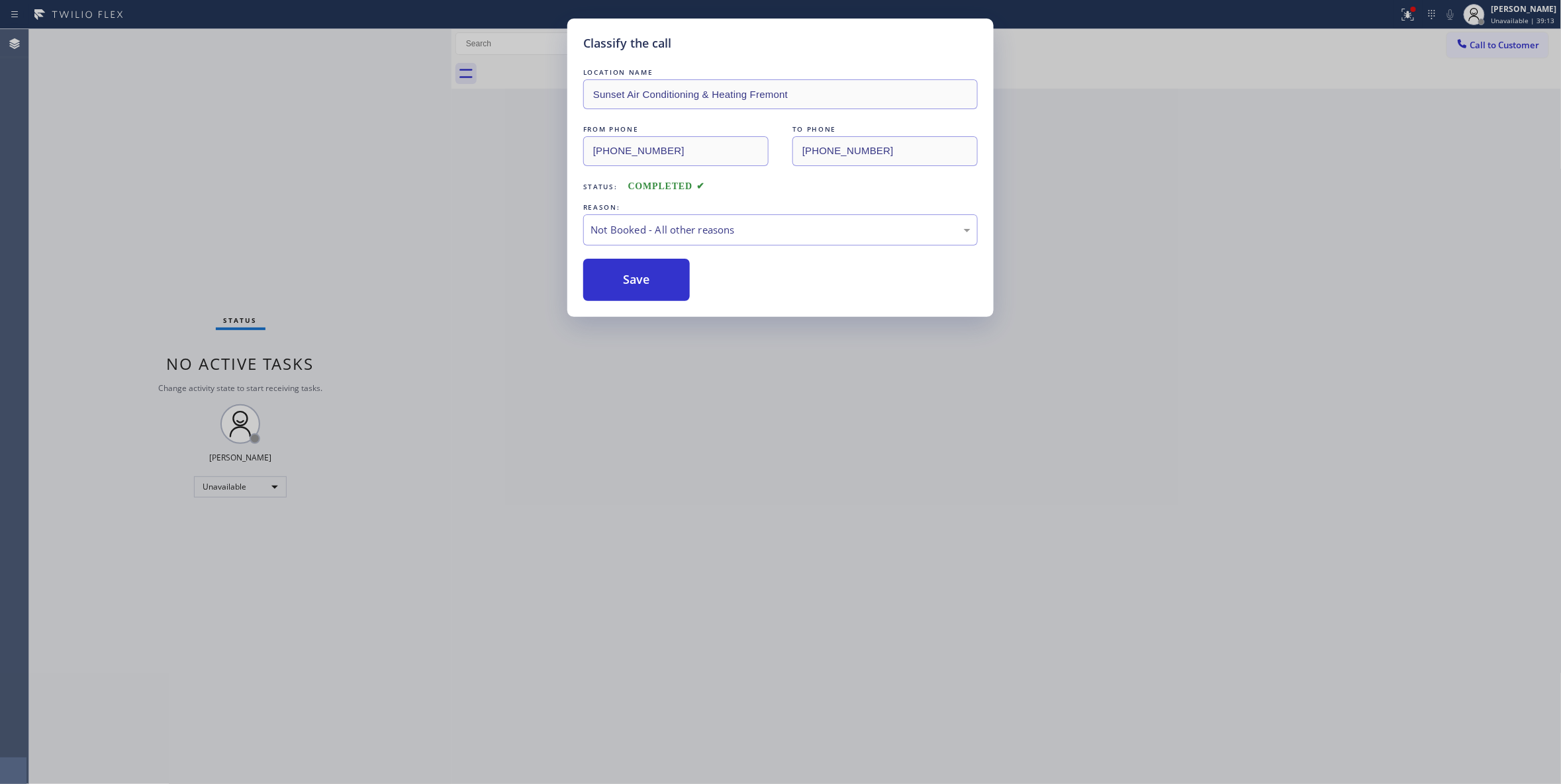
click at [623, 282] on button "Save" at bounding box center [636, 280] width 106 height 43
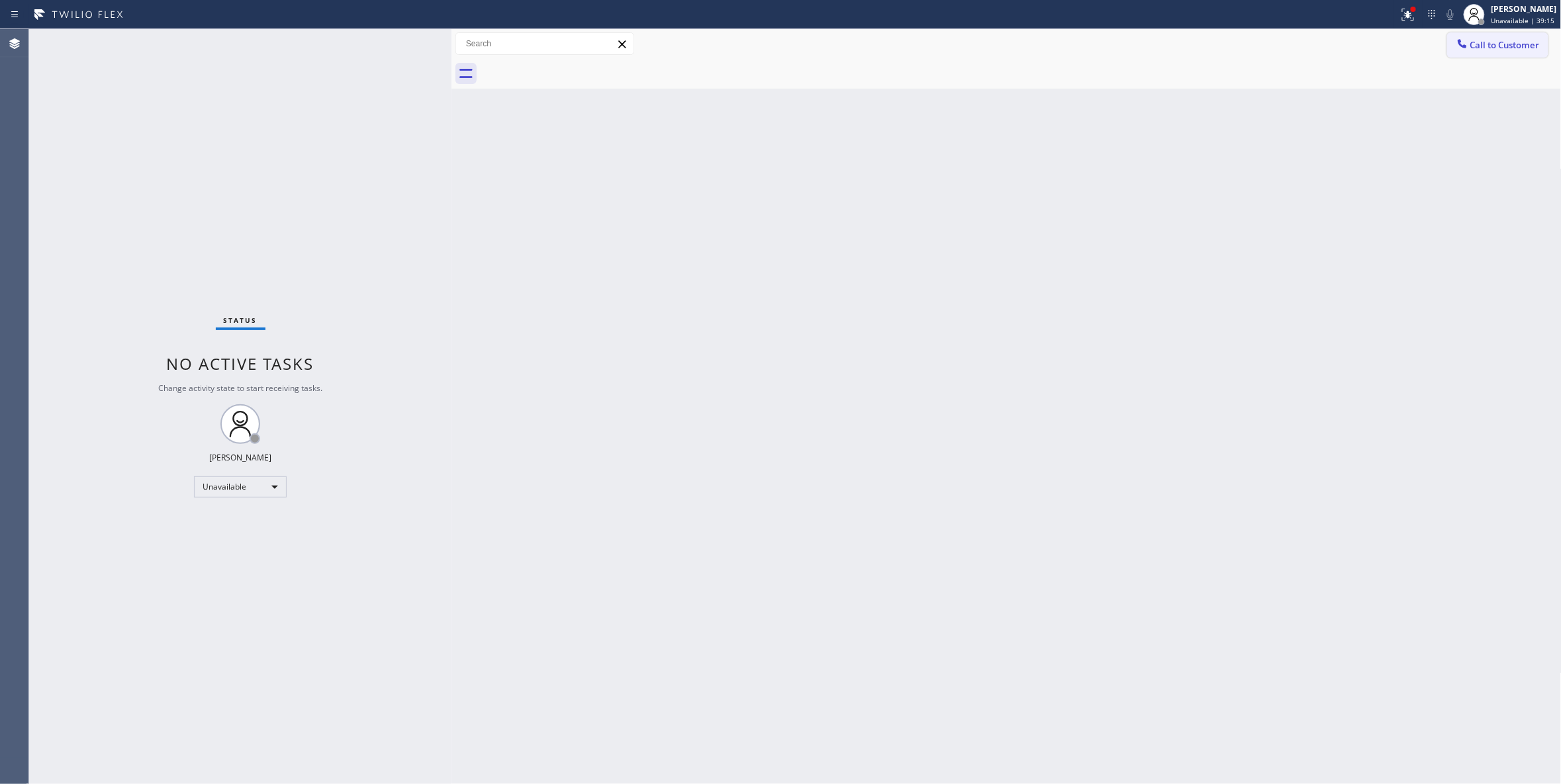
click at [1499, 53] on button "Call to Customer" at bounding box center [1498, 45] width 101 height 25
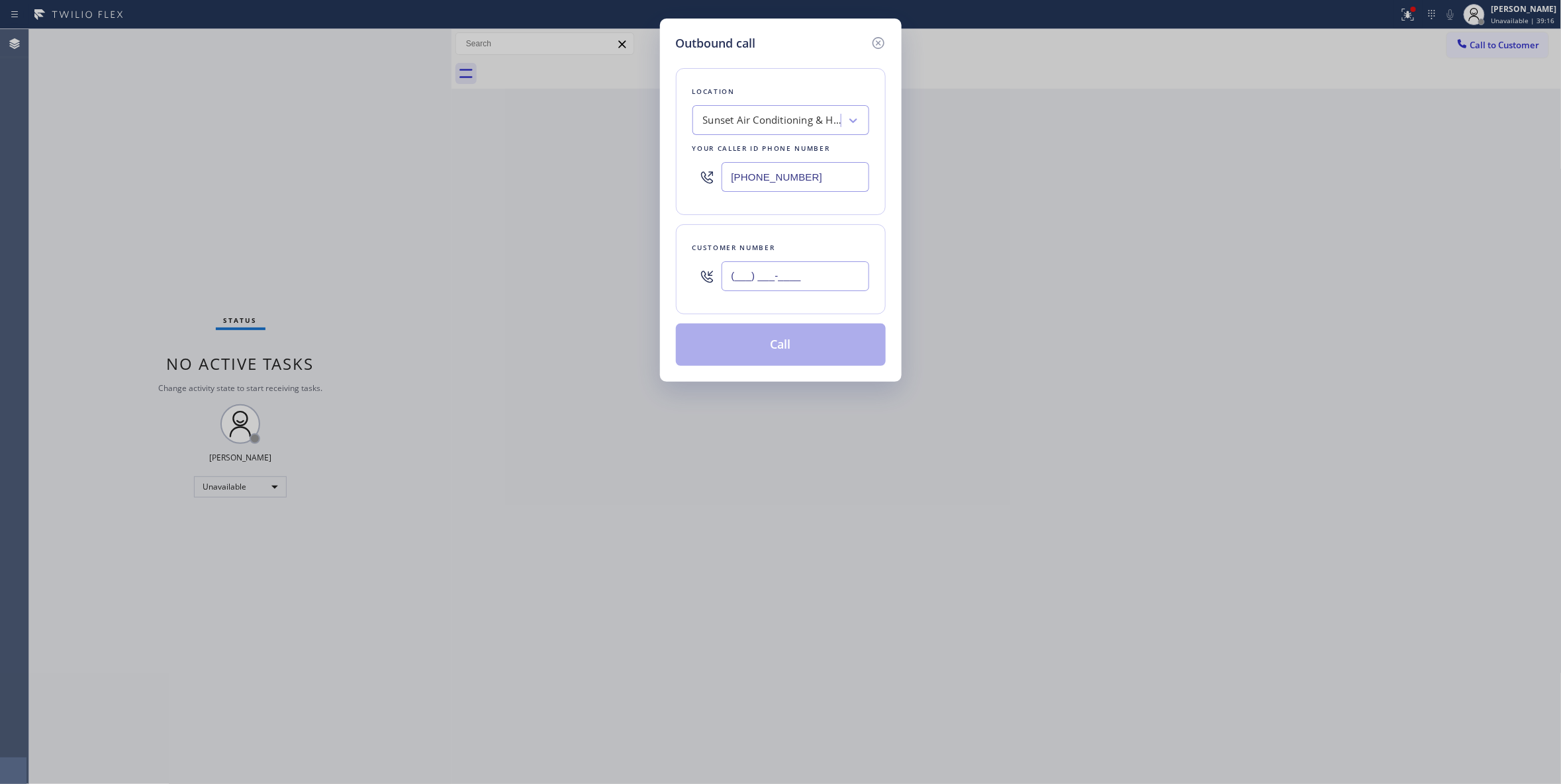
click at [797, 287] on input "(___) ___-____" at bounding box center [795, 276] width 148 height 30
paste input "209) 788-8990"
type input "(209) 788-8990"
click at [810, 359] on button "Call" at bounding box center [781, 345] width 210 height 43
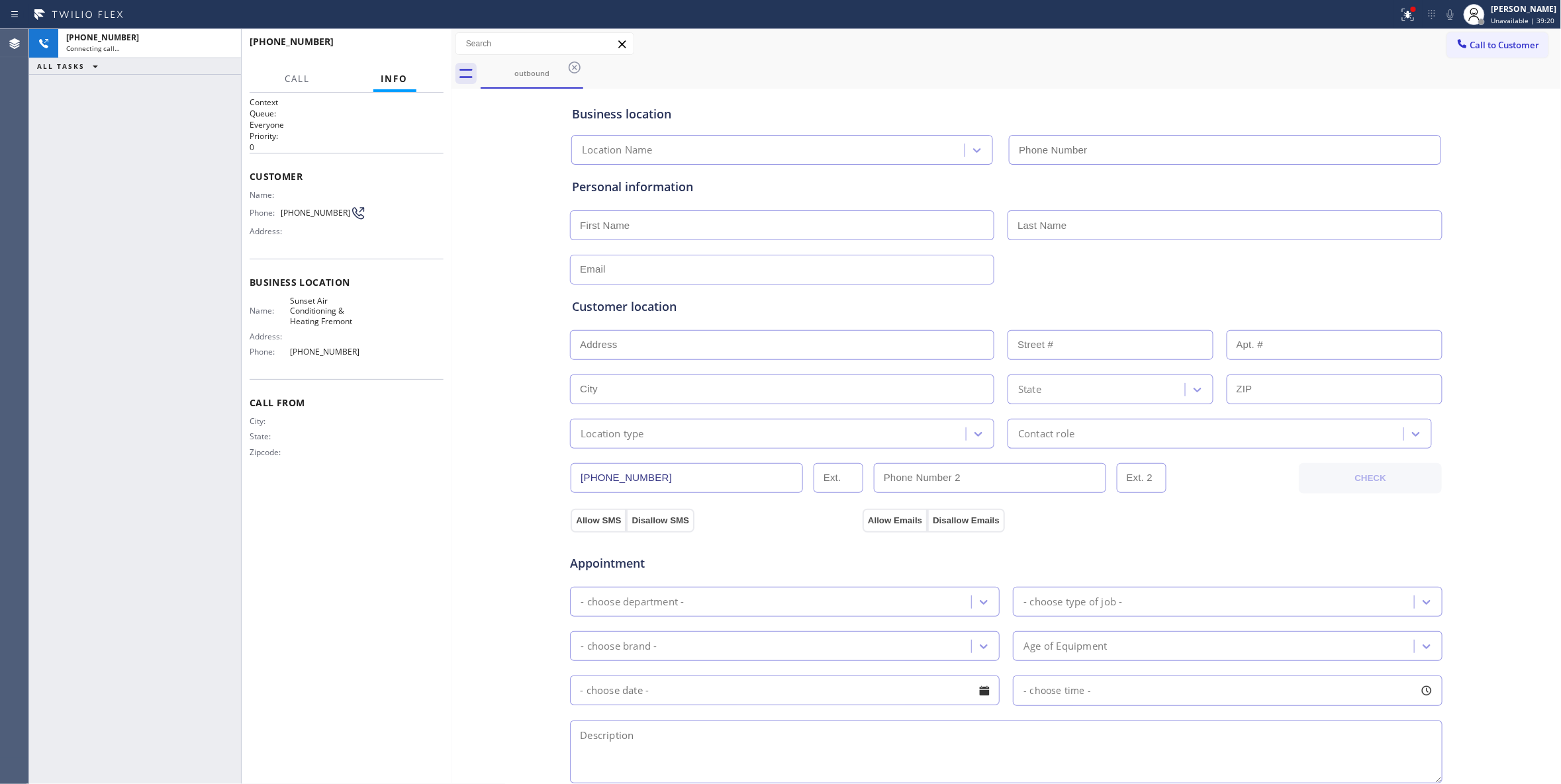
type input "(510) 692-4344"
click at [178, 265] on div "+12097888990 Connecting call… ALL TASKS ALL TASKS ACTIVE TASKS TASKS IN WRAP UP" at bounding box center [135, 407] width 212 height 755
click at [431, 33] on div "+12097888990 Live | 00:00 HANG UP" at bounding box center [346, 48] width 194 height 35
click at [425, 54] on button "HANG UP" at bounding box center [413, 48] width 62 height 19
click at [424, 49] on span "HANG UP" at bounding box center [412, 48] width 41 height 9
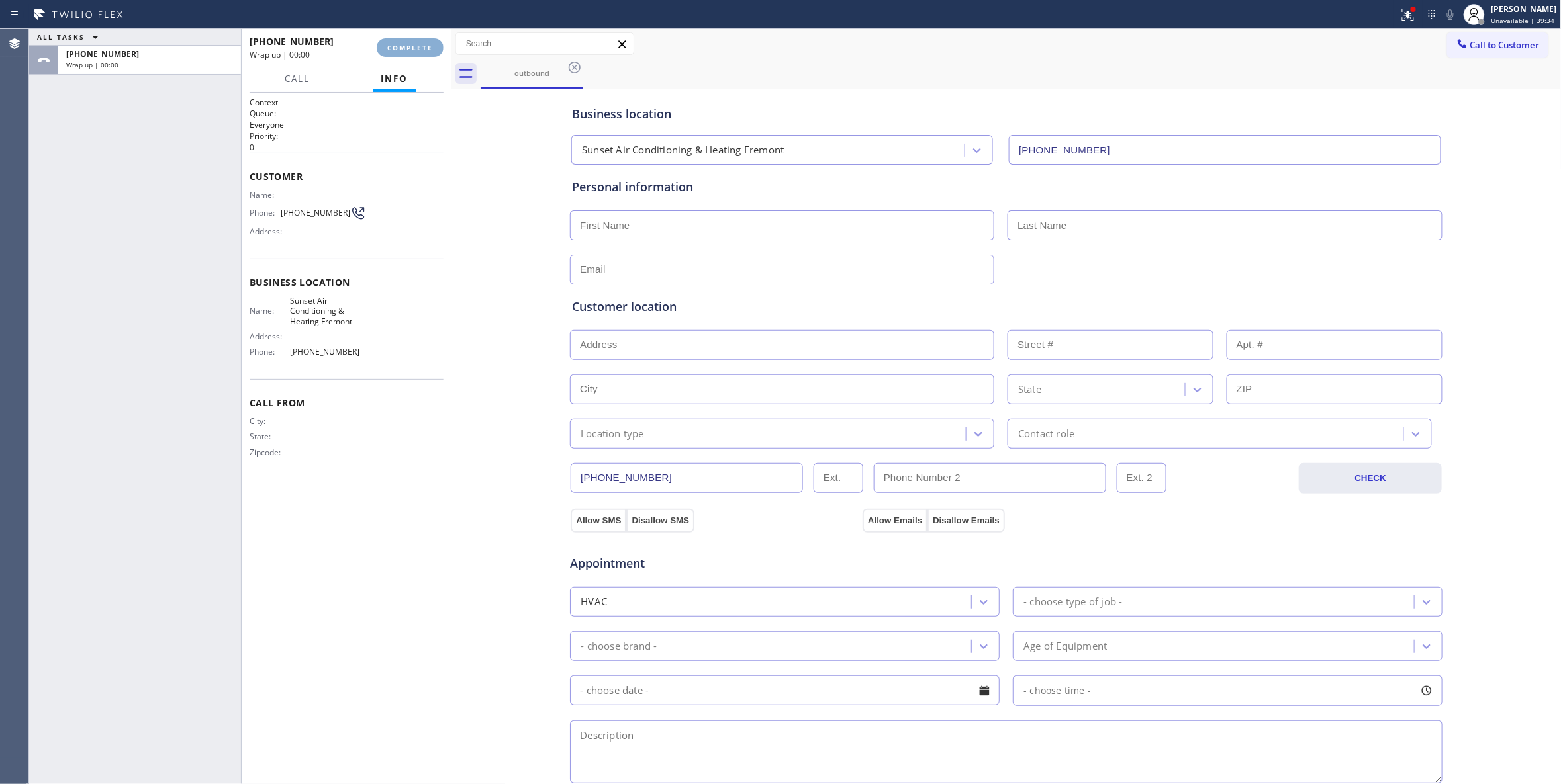
click at [423, 48] on span "COMPLETE" at bounding box center [410, 48] width 46 height 9
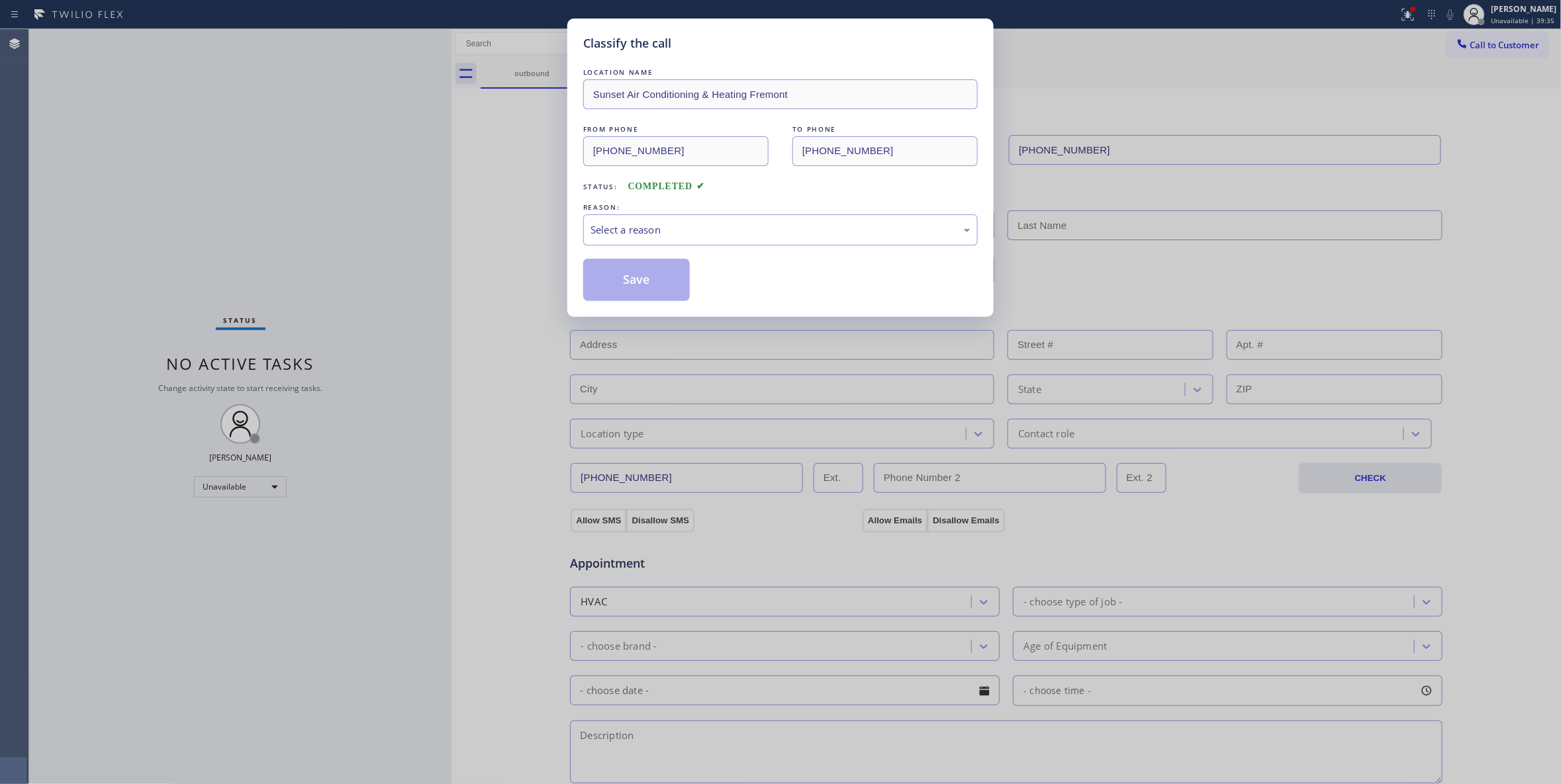
click at [602, 211] on div "REASON:" at bounding box center [780, 207] width 394 height 14
click at [606, 231] on div "Select a reason" at bounding box center [780, 230] width 380 height 15
click at [604, 284] on button "Save" at bounding box center [636, 280] width 106 height 43
drag, startPoint x: 604, startPoint y: 284, endPoint x: 323, endPoint y: 255, distance: 282.5
click at [602, 284] on button "Save" at bounding box center [636, 280] width 106 height 43
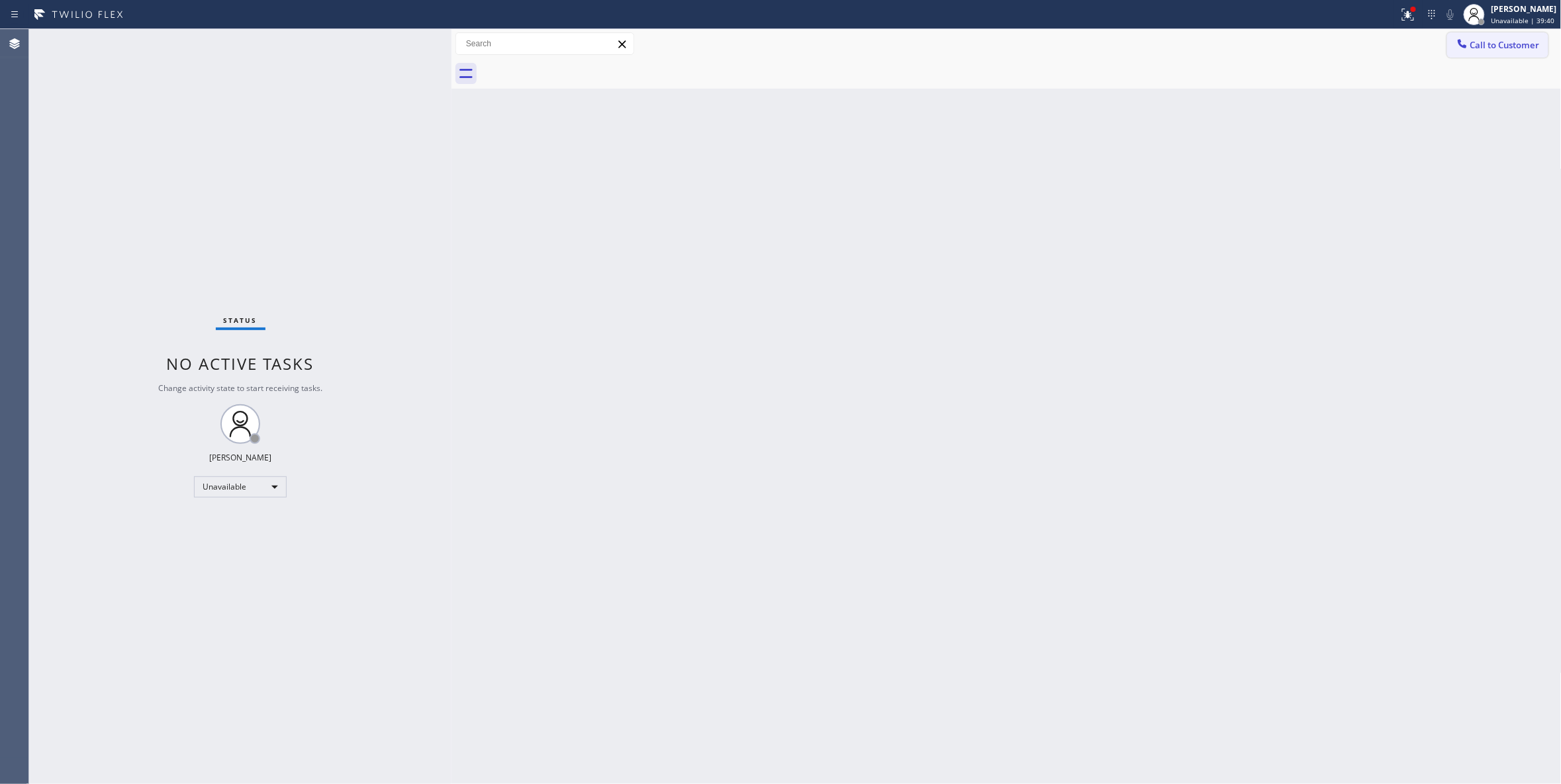
click at [1489, 47] on span "Call to Customer" at bounding box center [1504, 45] width 70 height 12
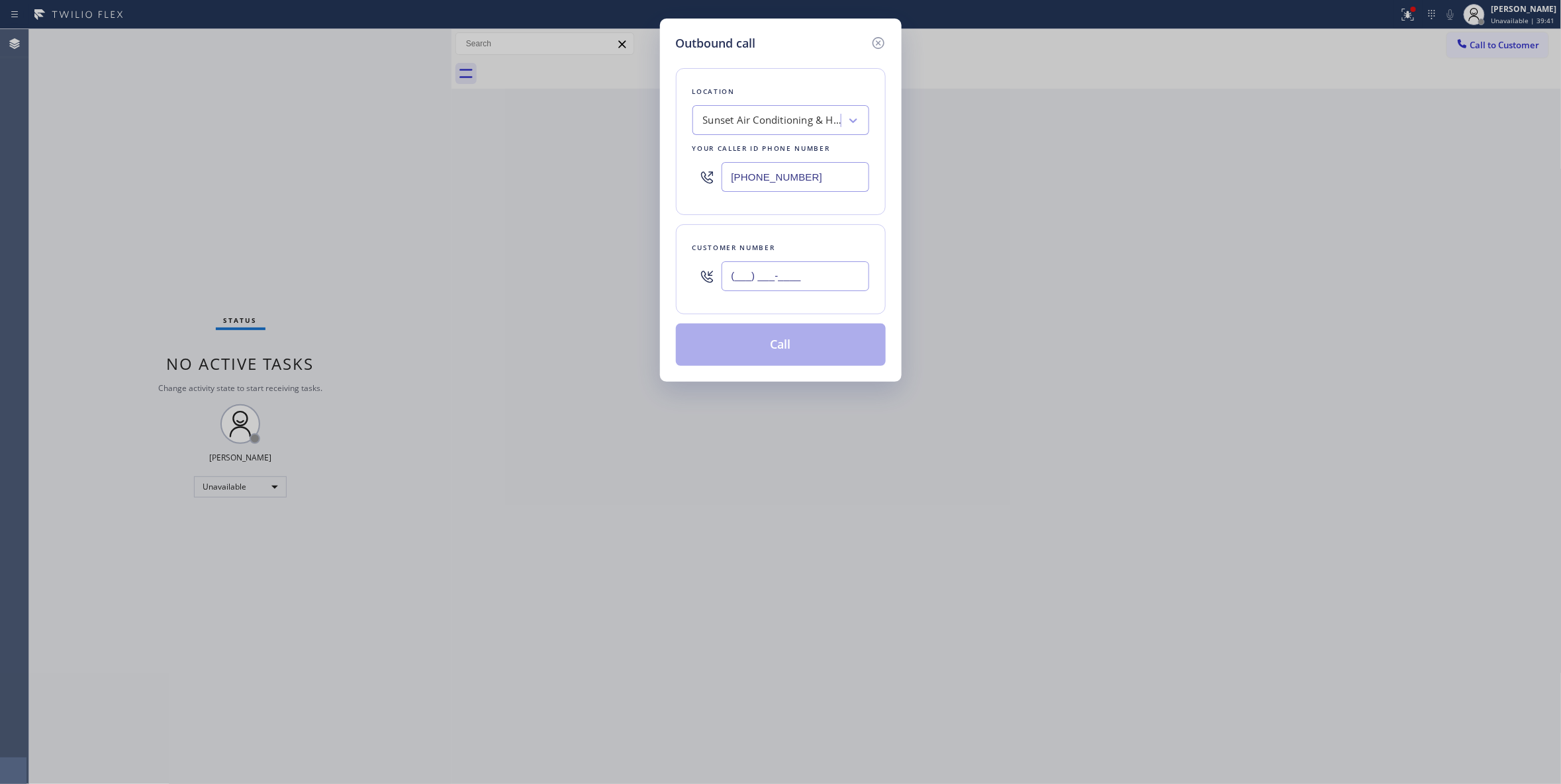
click at [832, 272] on input "(___) ___-____" at bounding box center [795, 276] width 148 height 30
paste input "714) 620-0653"
type input "(714) 620-0653"
paste input "714) 410-6828"
drag, startPoint x: 824, startPoint y: 179, endPoint x: 641, endPoint y: 185, distance: 183.1
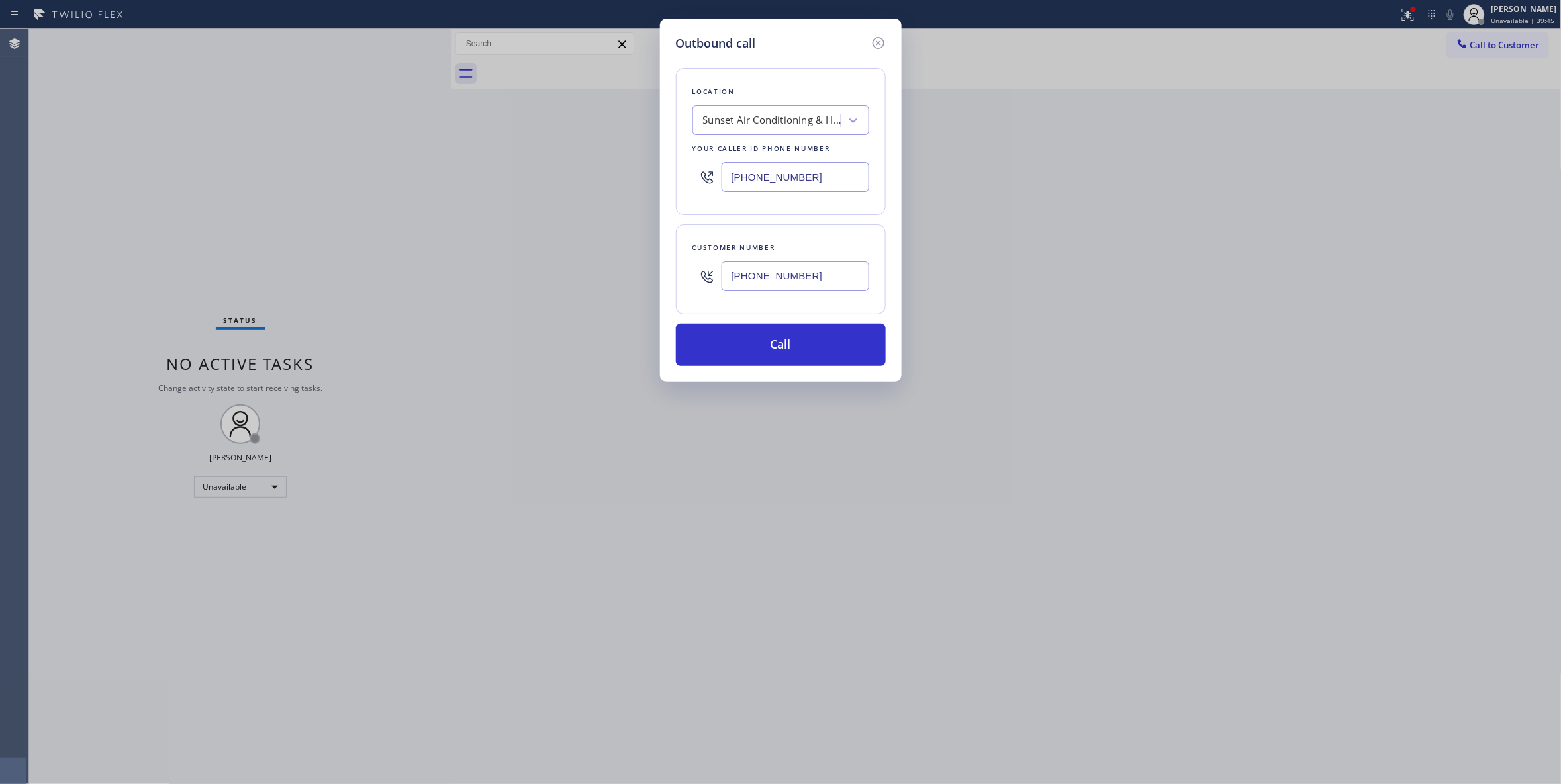
click at [641, 181] on div "Outbound call Location Sunset Air Conditioning & Heating Fremont Your caller id…" at bounding box center [780, 392] width 1561 height 784
type input "(714) 410-6828"
drag, startPoint x: 835, startPoint y: 278, endPoint x: 670, endPoint y: 273, distance: 165.1
click at [670, 273] on div "Outbound call Location HVAC Alliance Expert Orange Your caller id phone number …" at bounding box center [780, 200] width 241 height 363
click at [784, 343] on button "Call" at bounding box center [781, 345] width 210 height 43
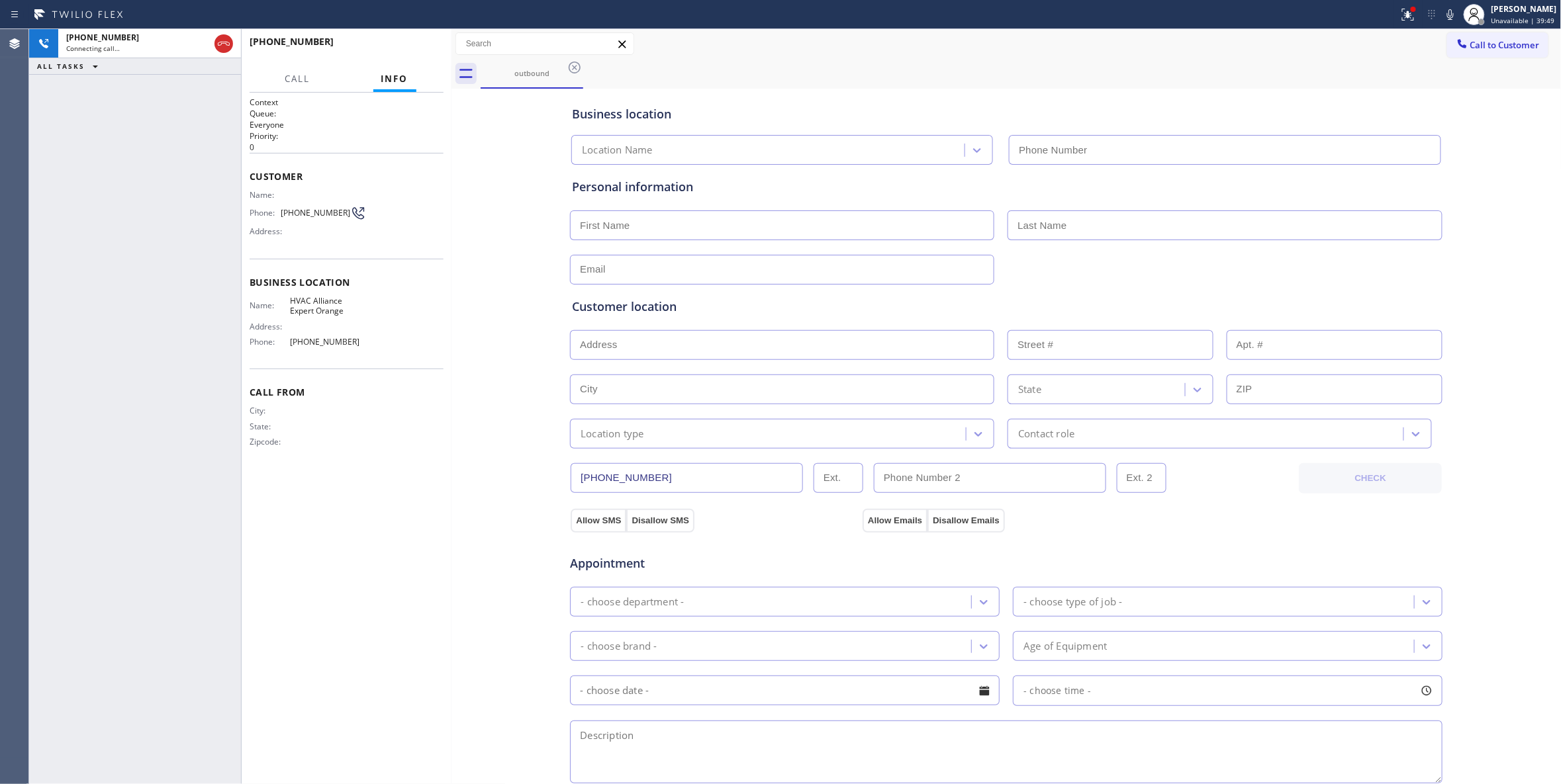
type input "(714) 410-6828"
click at [110, 264] on div "+17146200653 Connecting call… ALL TASKS ALL TASKS ACTIVE TASKS TASKS IN WRAP UP" at bounding box center [135, 407] width 212 height 755
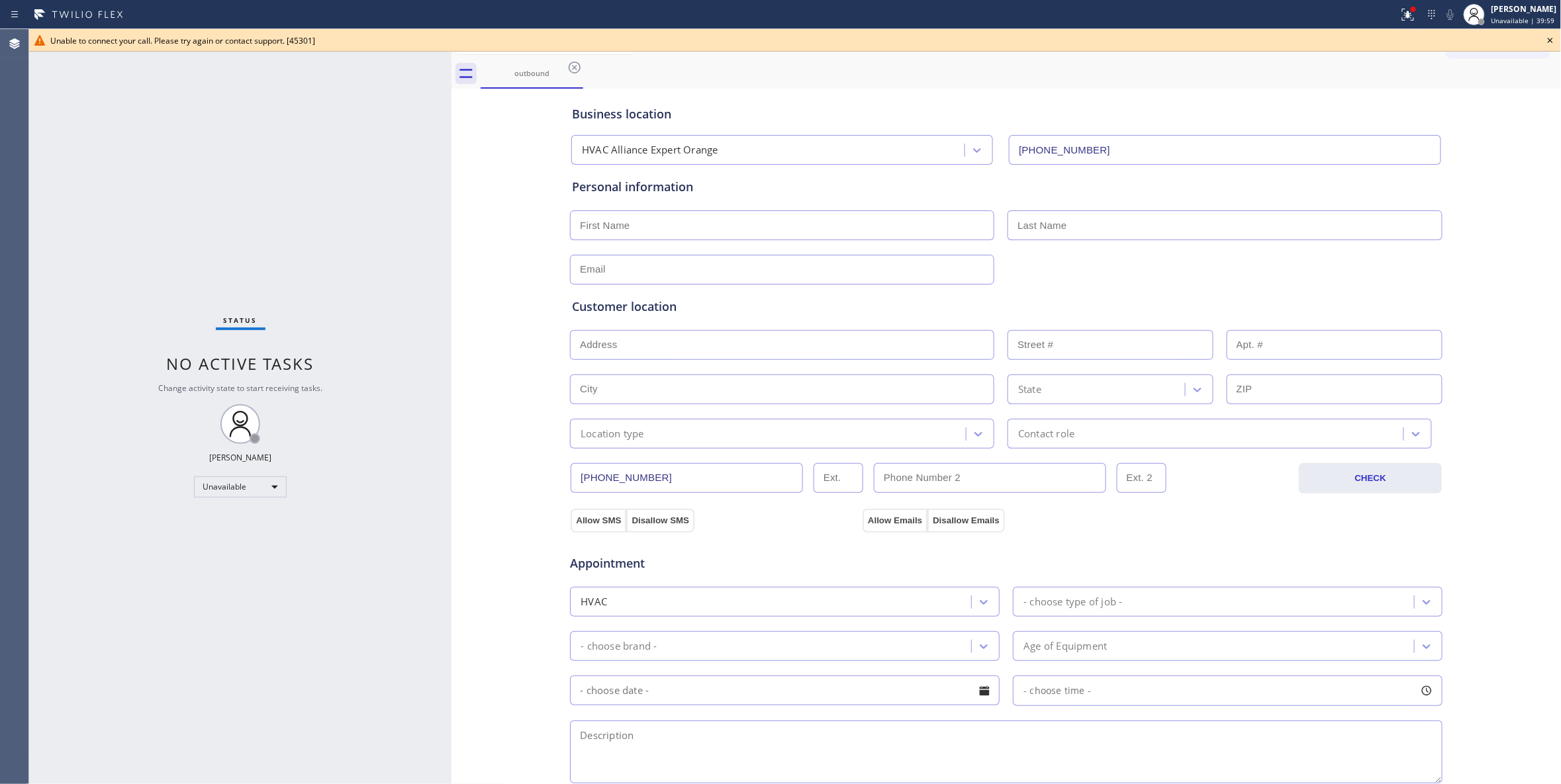
click at [574, 68] on icon at bounding box center [574, 68] width 12 height 12
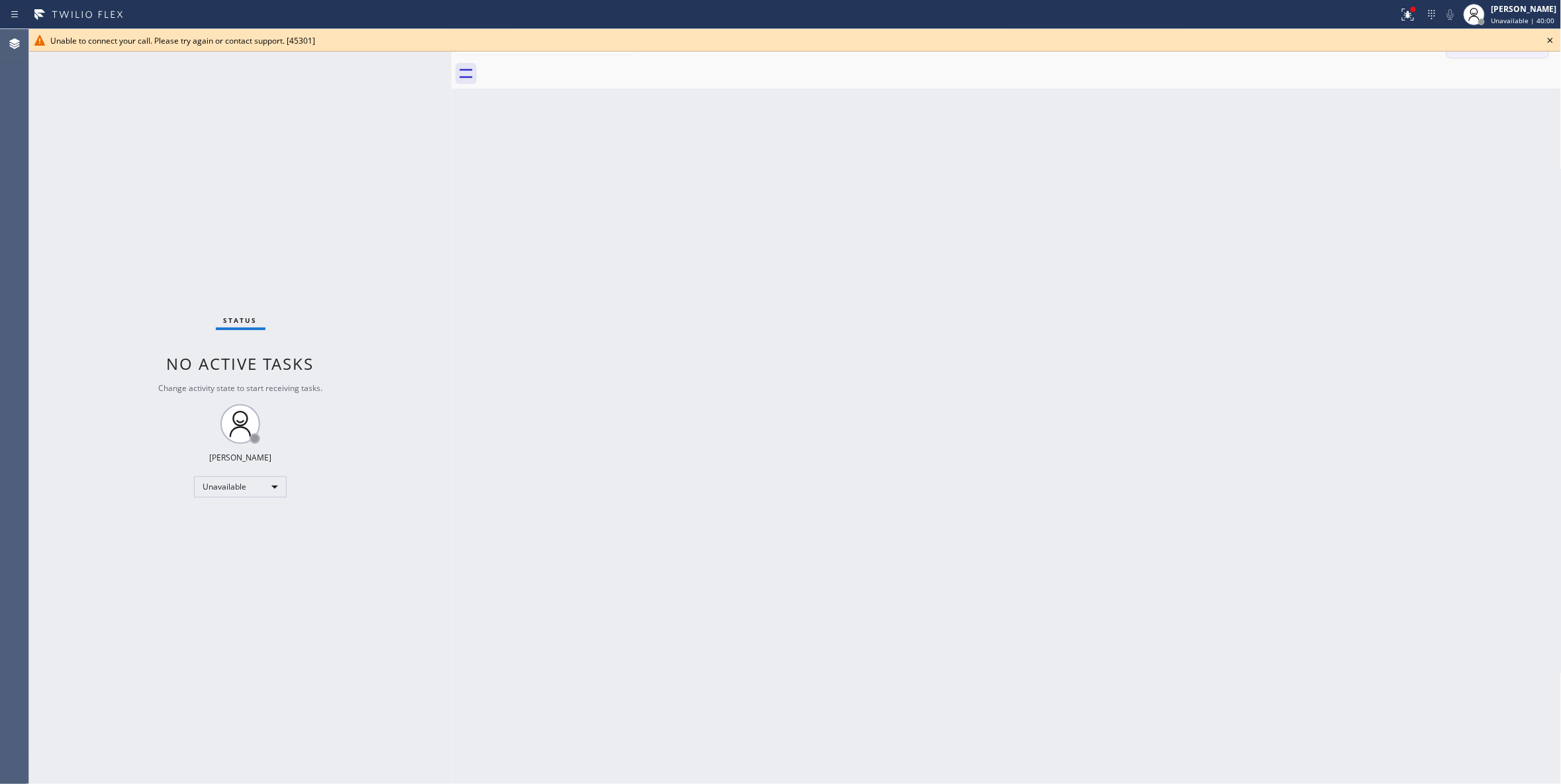
drag, startPoint x: 1550, startPoint y: 38, endPoint x: 1531, endPoint y: 32, distance: 19.9
click at [1550, 38] on icon at bounding box center [1550, 41] width 16 height 16
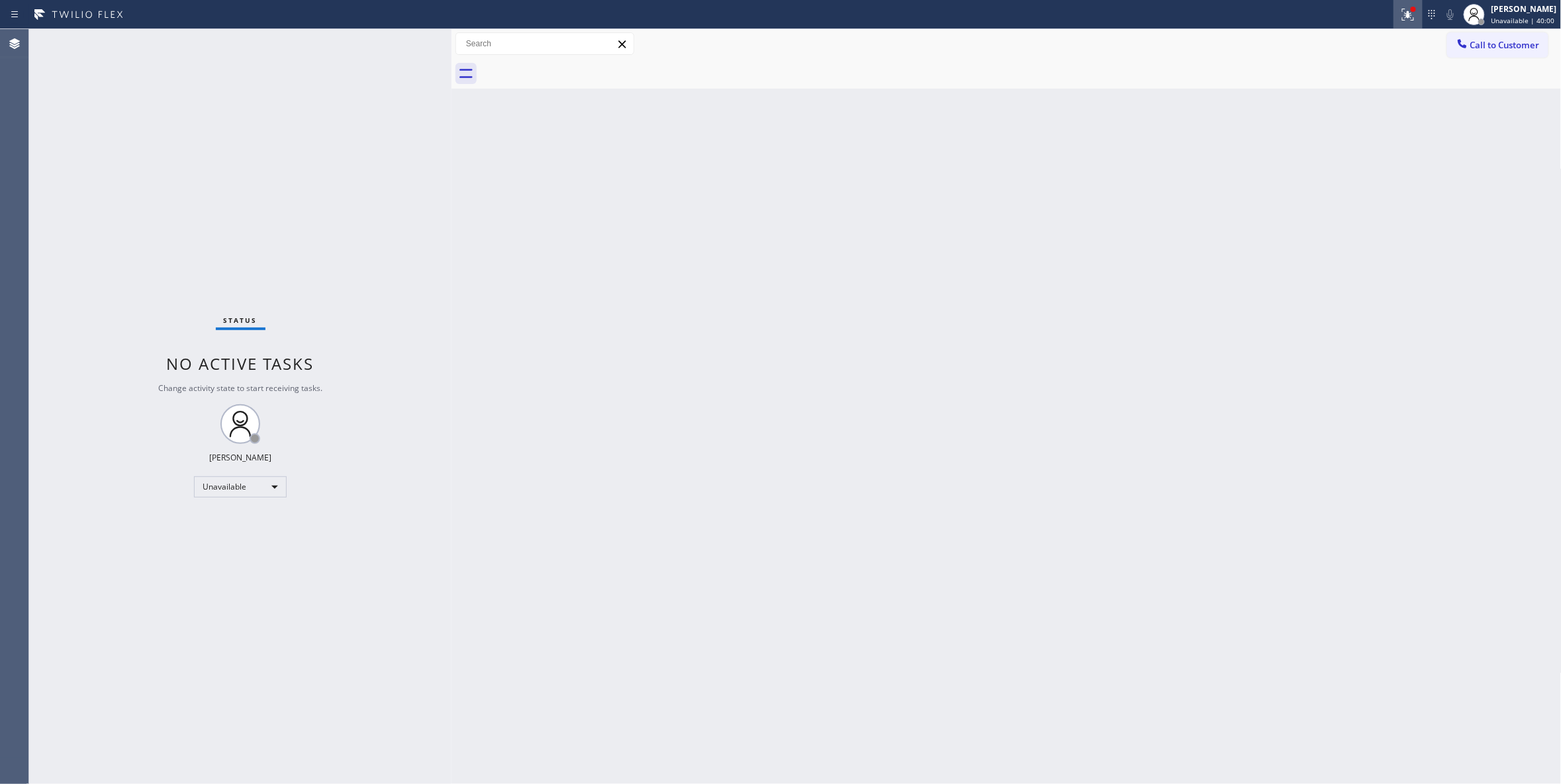
click at [1393, 14] on div at bounding box center [1408, 15] width 29 height 16
click at [1328, 181] on button "Clear issues" at bounding box center [1321, 173] width 155 height 19
click at [1492, 49] on span "Call to Customer" at bounding box center [1504, 45] width 70 height 12
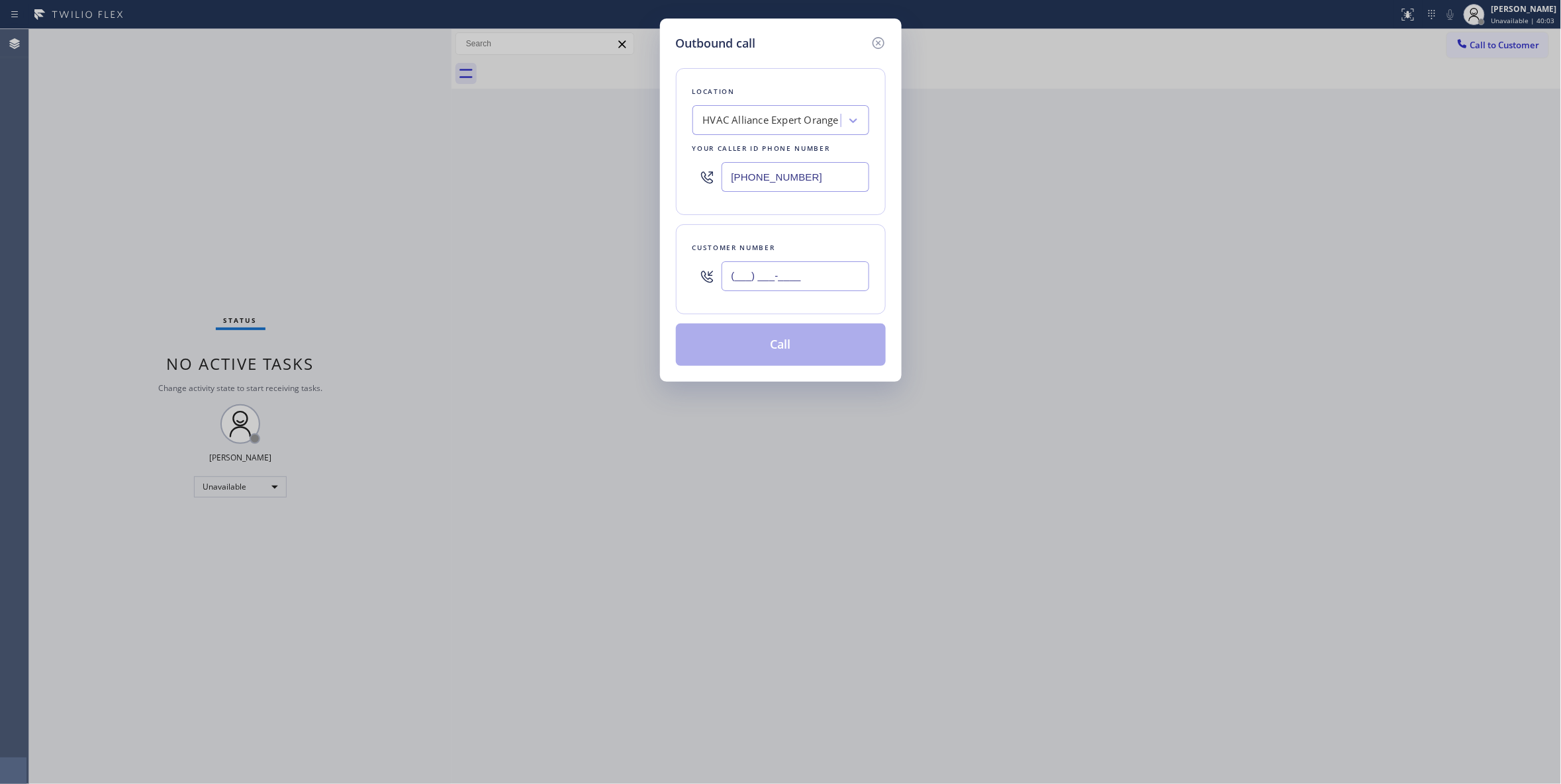
click at [798, 279] on input "(___) ___-____" at bounding box center [795, 276] width 148 height 30
paste input "714) 620-0653"
type input "(714) 620-0653"
click at [739, 353] on button "Call" at bounding box center [781, 345] width 210 height 43
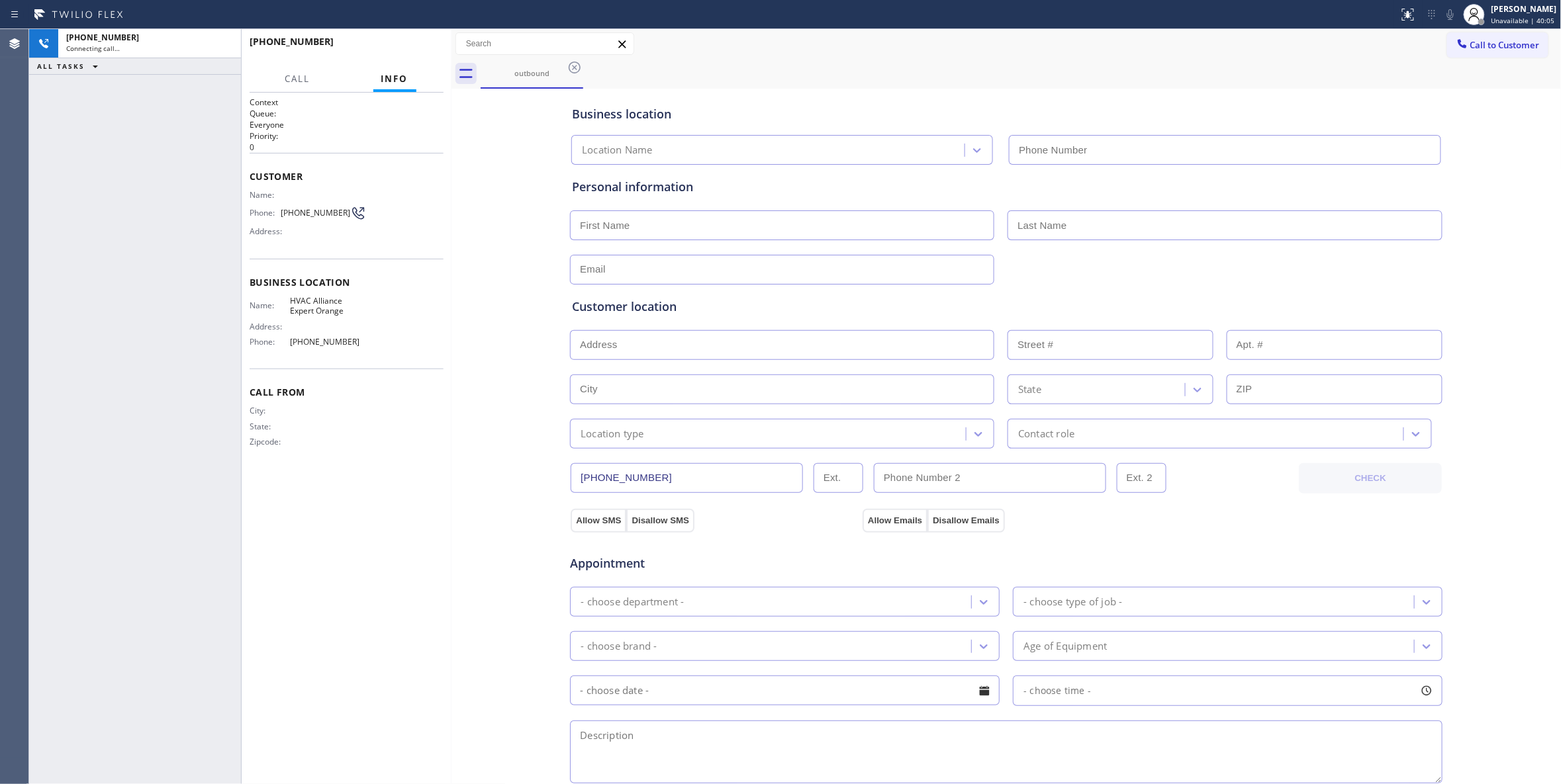
type input "(714) 410-6828"
click at [502, 433] on div "Business location HVAC Alliance Expert Orange (714) 410-6828 Personal informati…" at bounding box center [1007, 543] width 1104 height 904
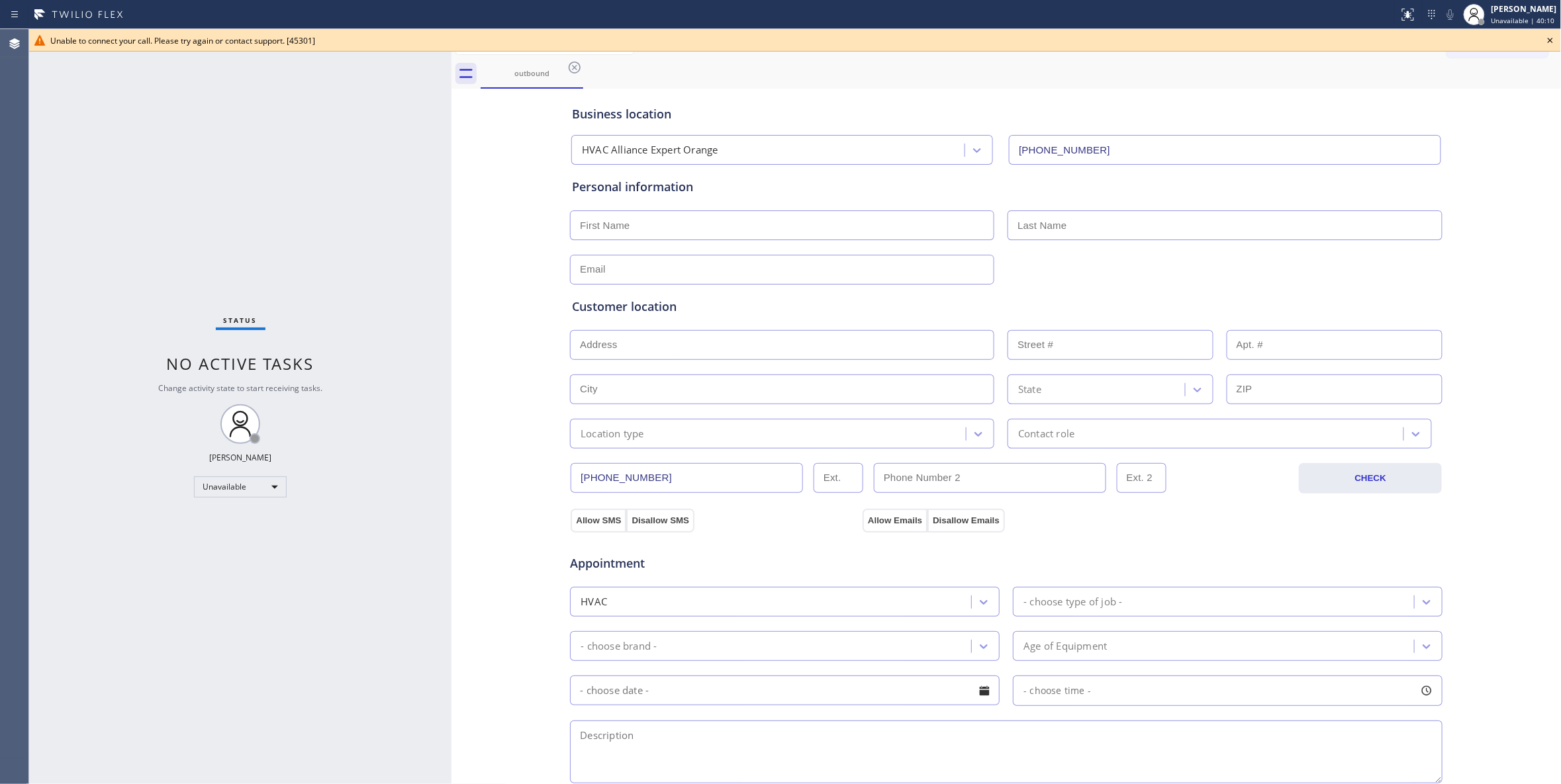
click at [1552, 39] on icon at bounding box center [1550, 41] width 5 height 5
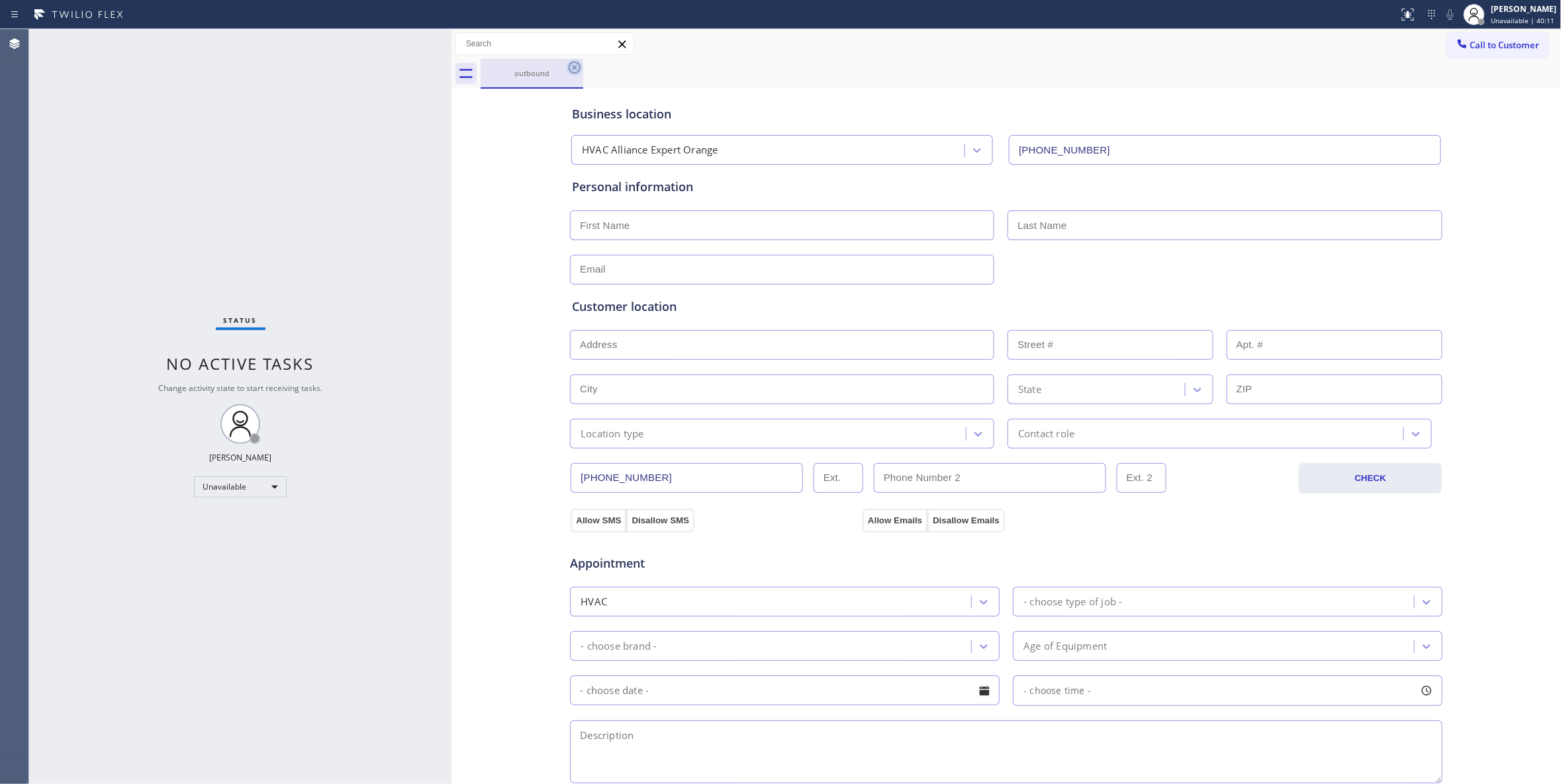
click at [577, 69] on icon at bounding box center [574, 68] width 16 height 16
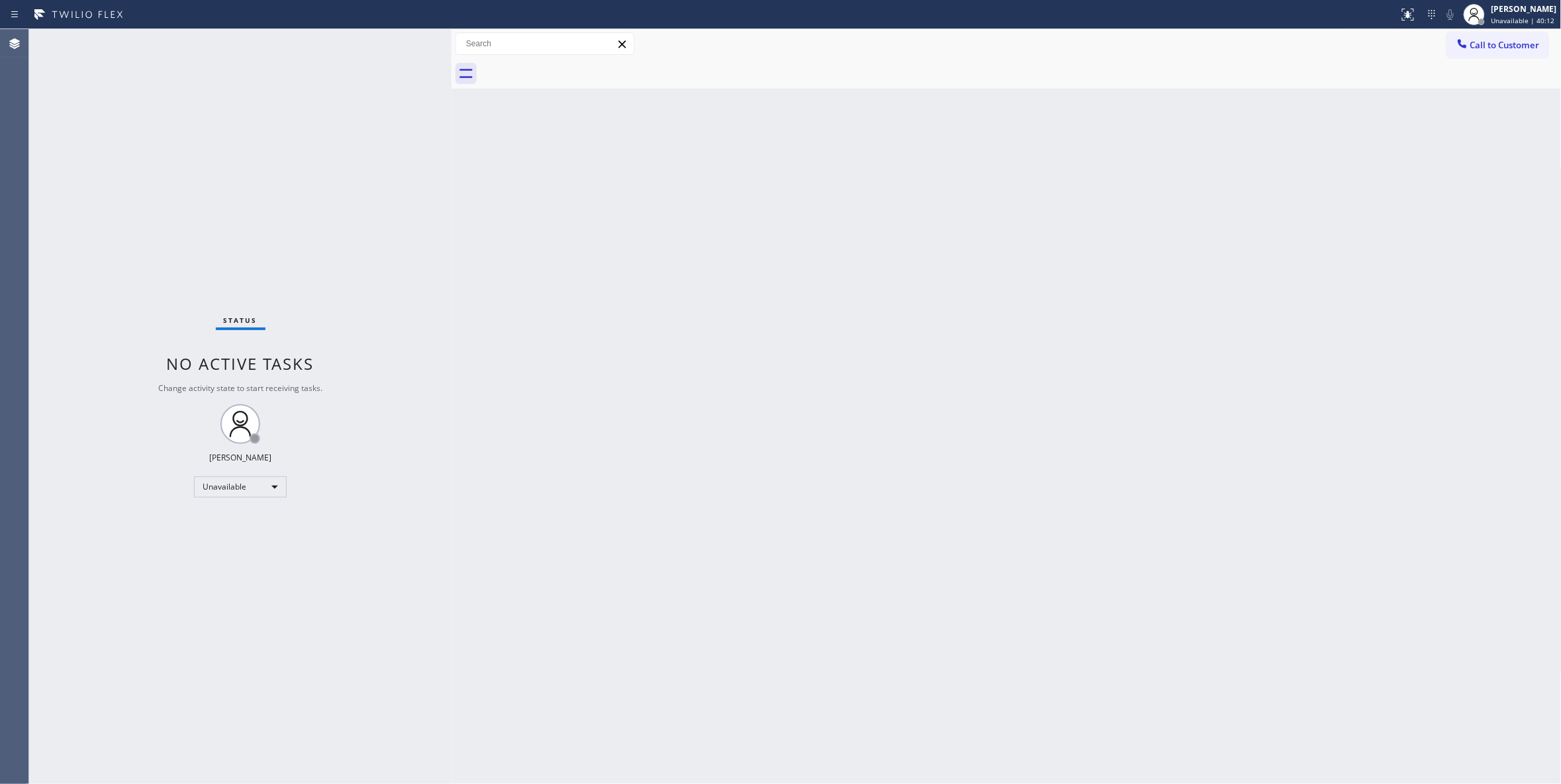
drag, startPoint x: 1479, startPoint y: 50, endPoint x: 1445, endPoint y: 72, distance: 40.5
click at [1480, 50] on span "Call to Customer" at bounding box center [1504, 45] width 70 height 12
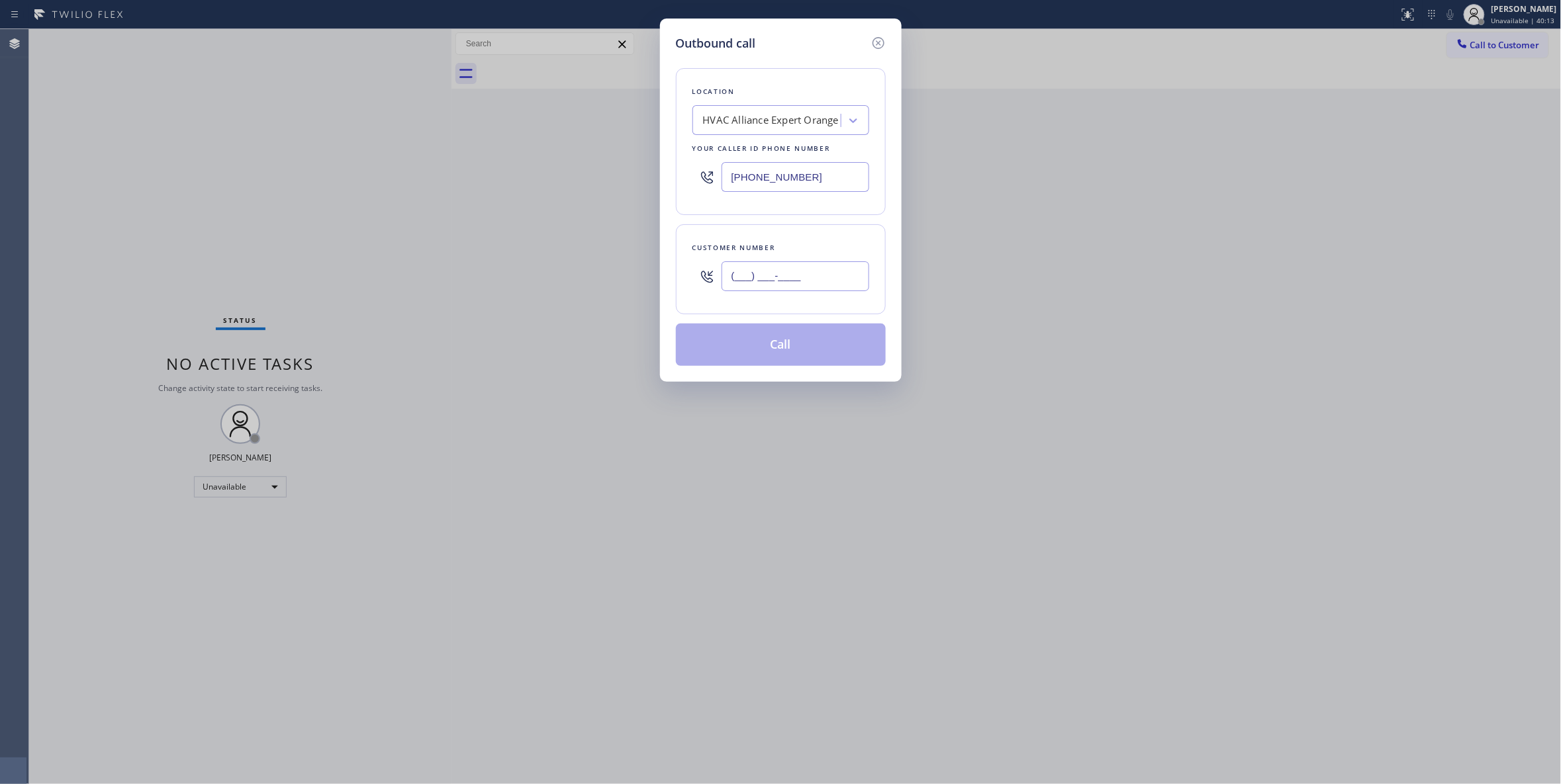
click at [824, 275] on input "(___) ___-____" at bounding box center [795, 276] width 148 height 30
paste input "714) 620-0653"
type input "(714) 620-0653"
click at [826, 342] on button "Call" at bounding box center [781, 345] width 210 height 43
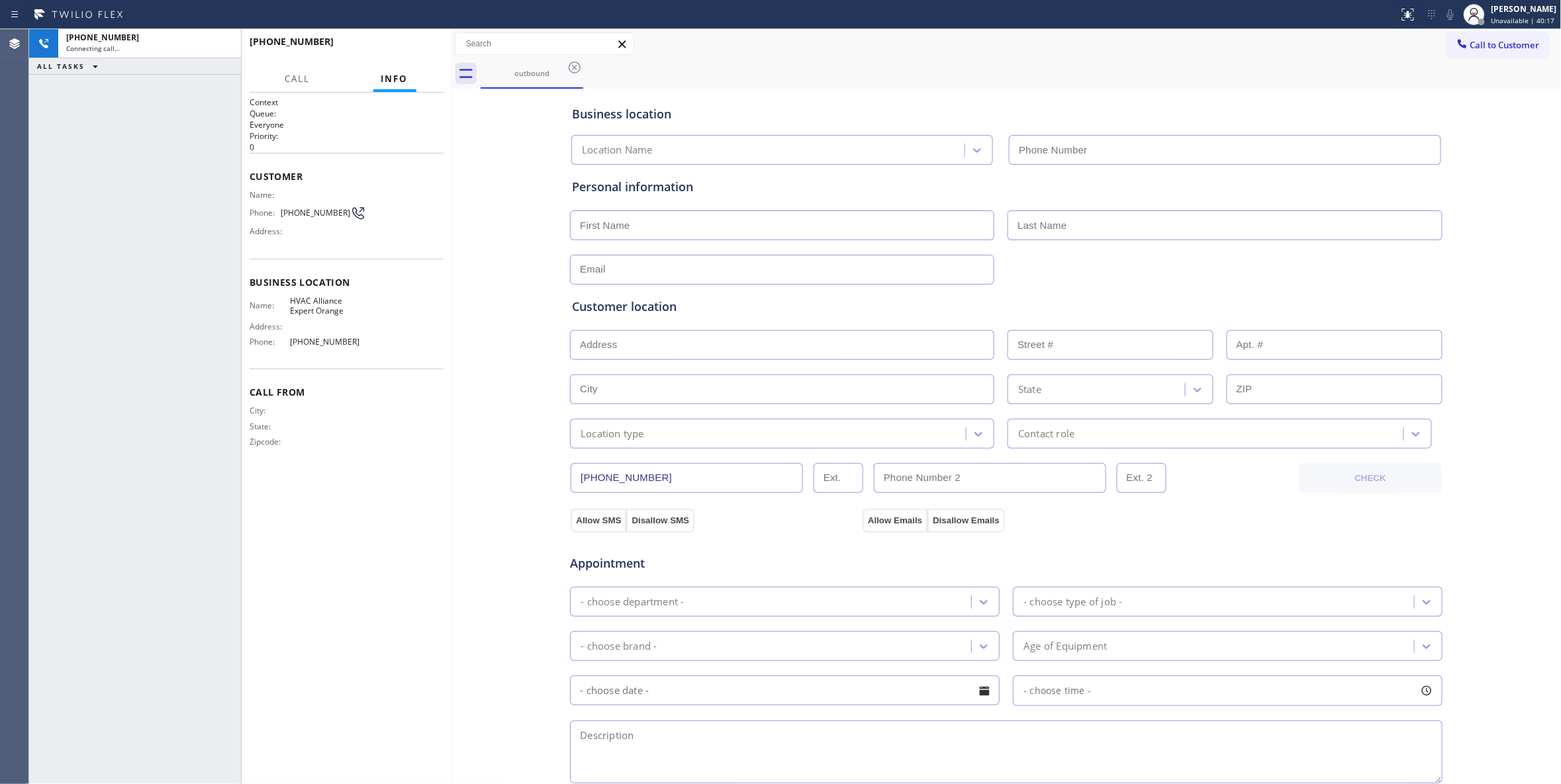
type input "(714) 410-6828"
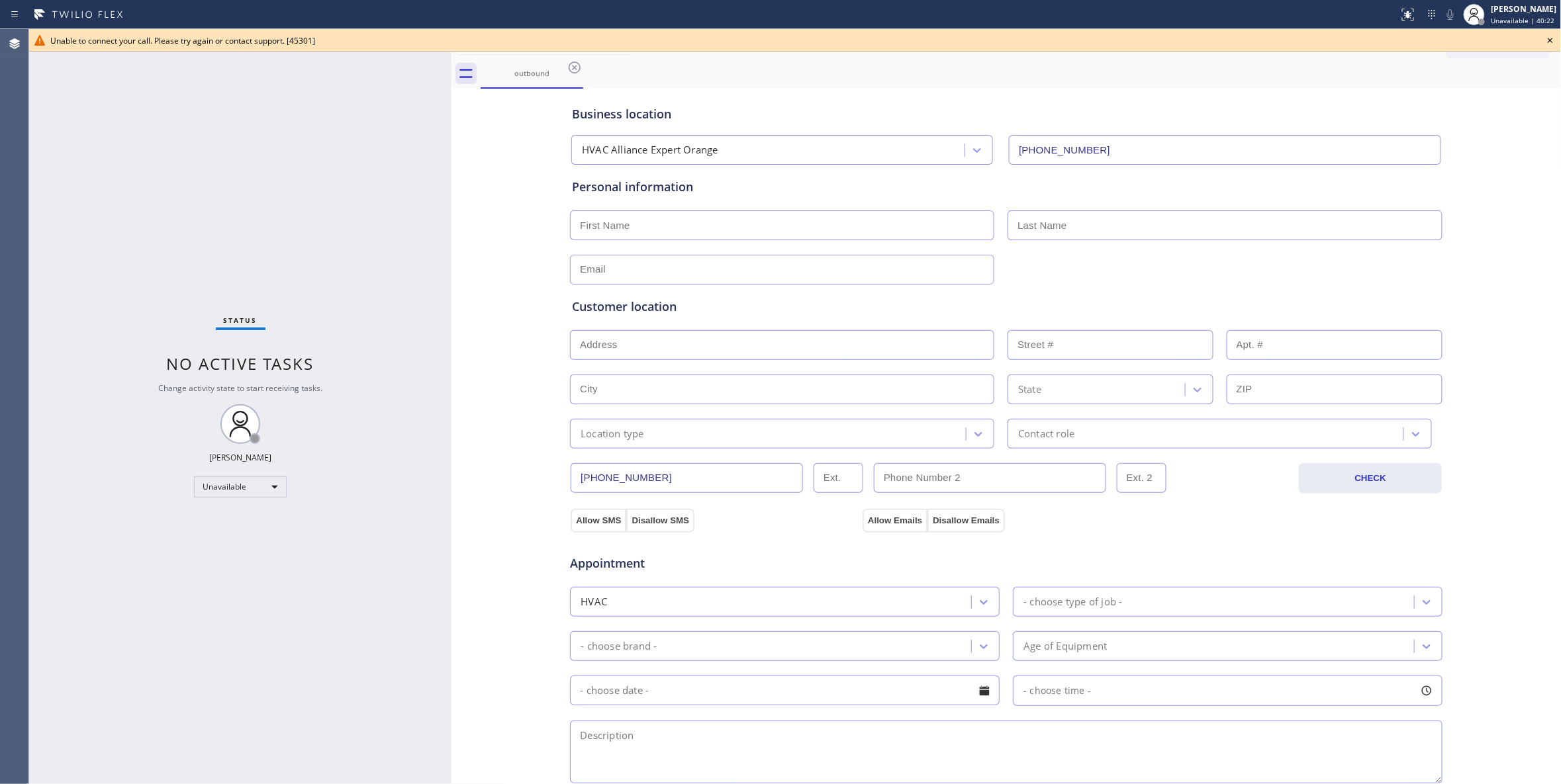
click at [229, 45] on span "Unable to connect your call. Please try again or contact support. [45301]" at bounding box center [183, 41] width 265 height 11
click at [1552, 43] on icon at bounding box center [1550, 41] width 5 height 5
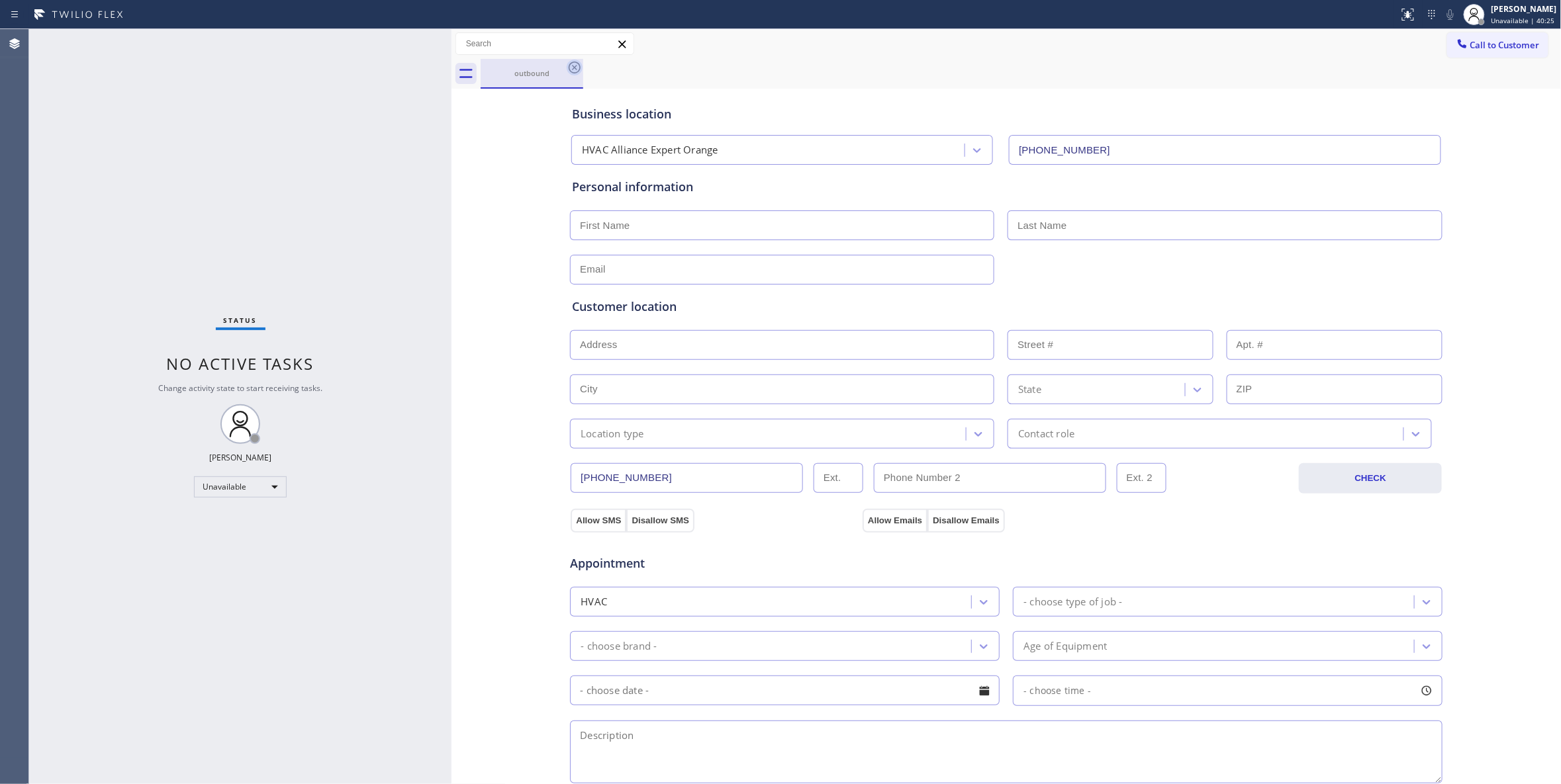
click at [576, 67] on icon at bounding box center [574, 68] width 16 height 16
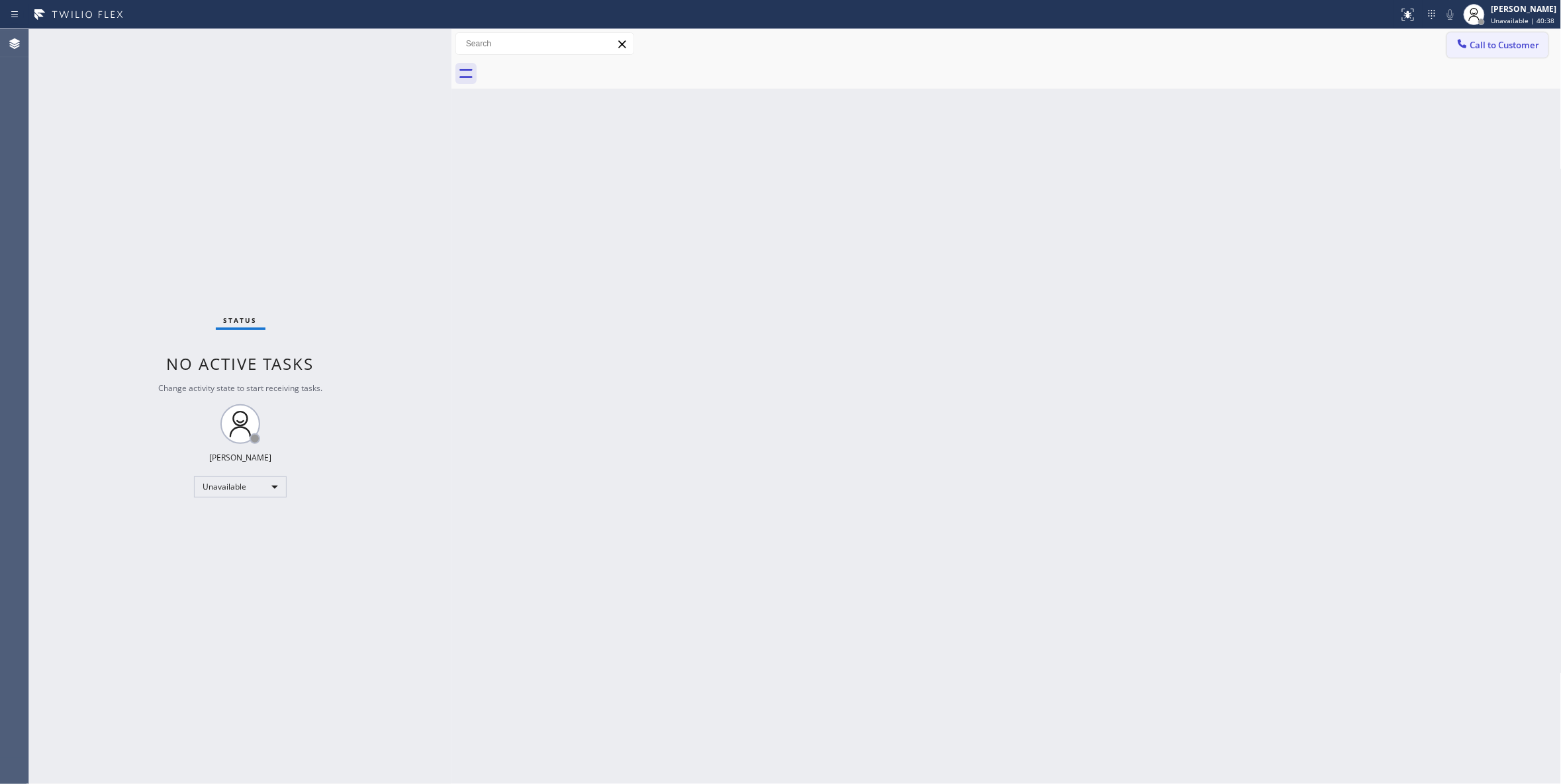
click at [1532, 47] on span "Call to Customer" at bounding box center [1504, 45] width 70 height 12
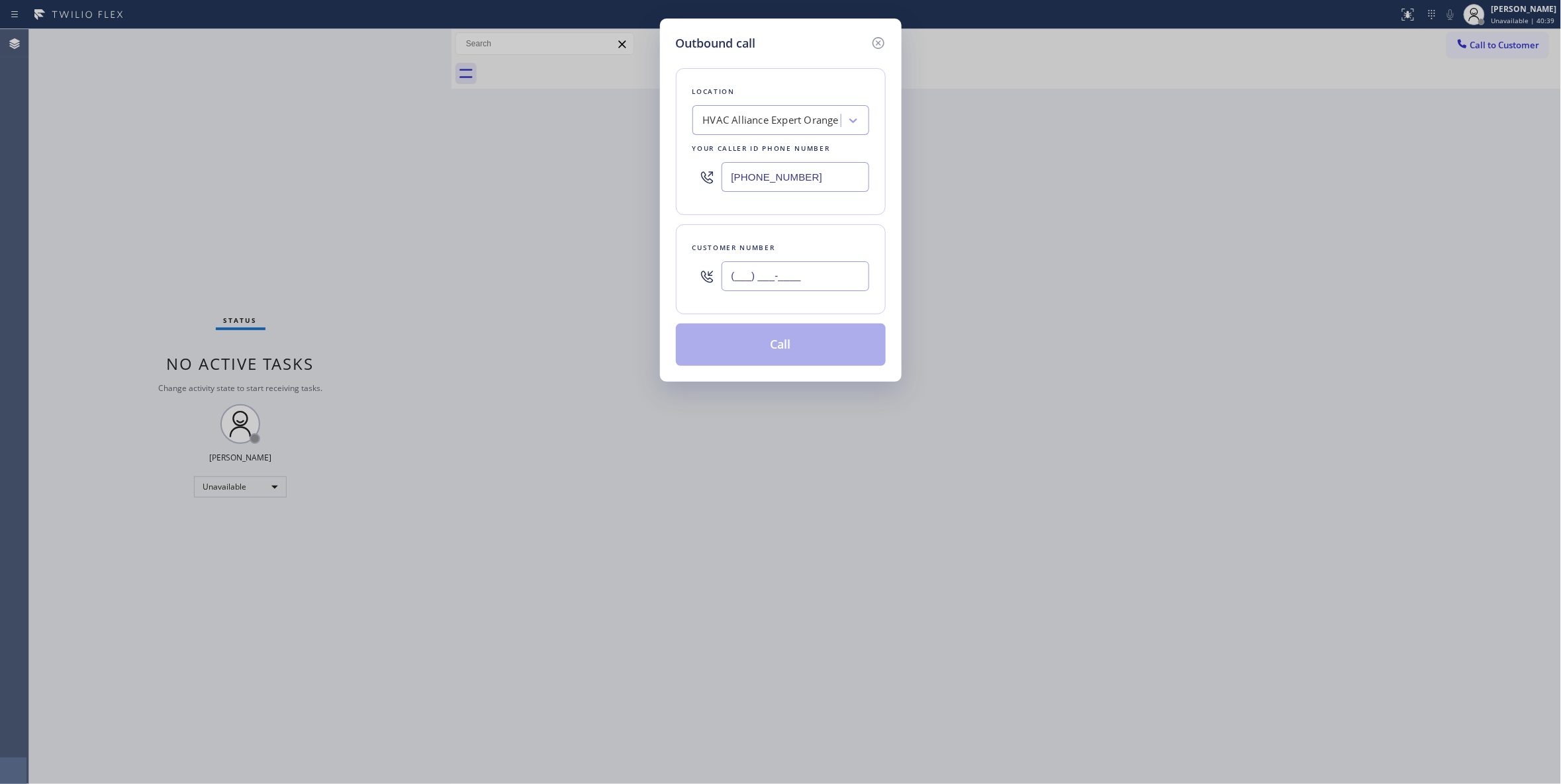
click at [763, 282] on input "(___) ___-____" at bounding box center [795, 276] width 148 height 30
paste input "708) 884-6570"
type input "(708) 884-6570"
paste input "08) 616-1690"
drag, startPoint x: 825, startPoint y: 181, endPoint x: 418, endPoint y: 187, distance: 407.0
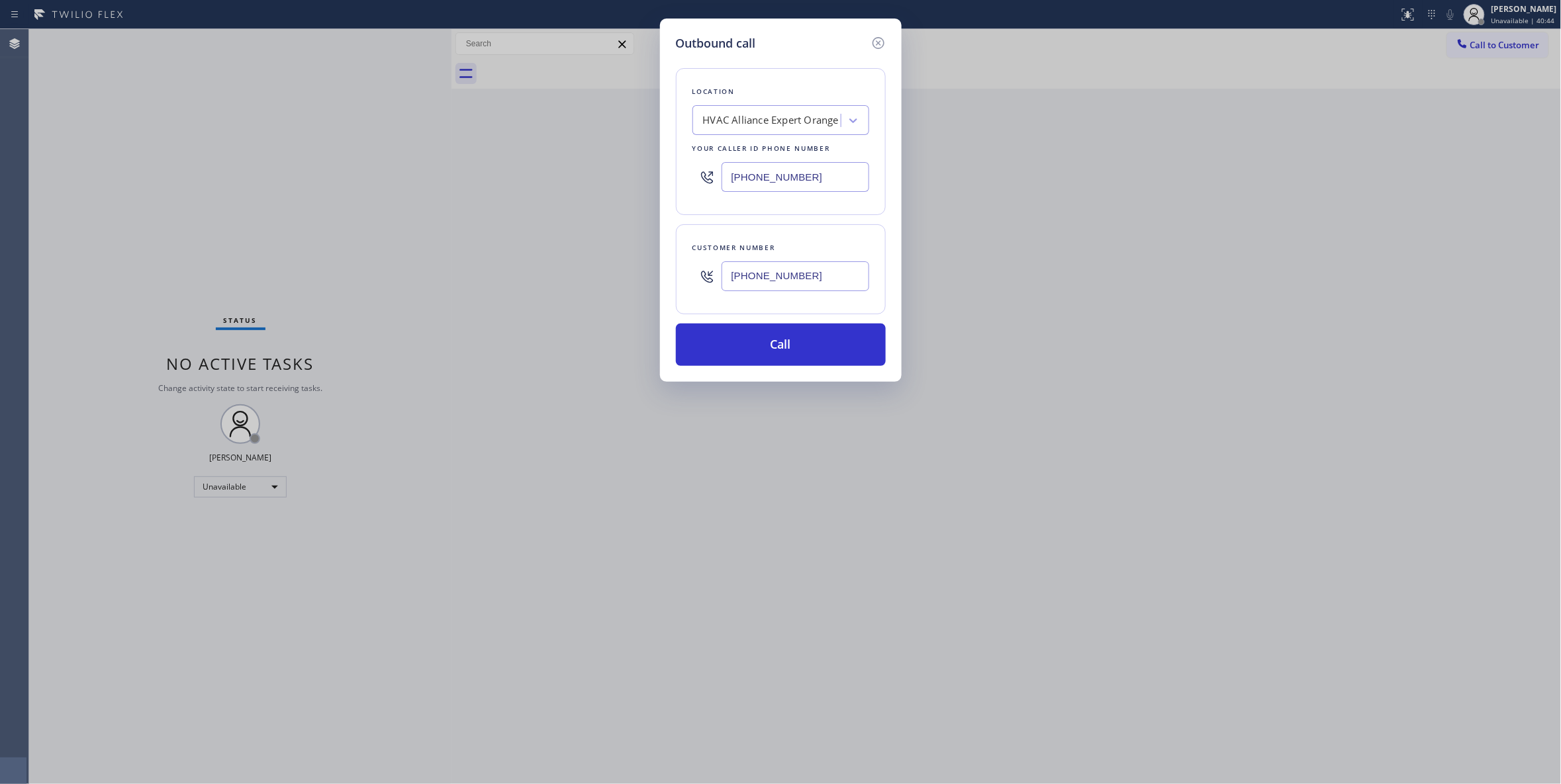
click at [418, 186] on div "Outbound call Location HVAC Alliance Expert Orange Your caller id phone number …" at bounding box center [780, 392] width 1561 height 784
type input "(708) 616-1690"
drag, startPoint x: 850, startPoint y: 278, endPoint x: 646, endPoint y: 278, distance: 204.0
click at [634, 273] on div "Outbound call Location Thermador Appliance Repair Zone South Chicago Your calle…" at bounding box center [780, 392] width 1561 height 784
click at [743, 348] on button "Call" at bounding box center [781, 345] width 210 height 43
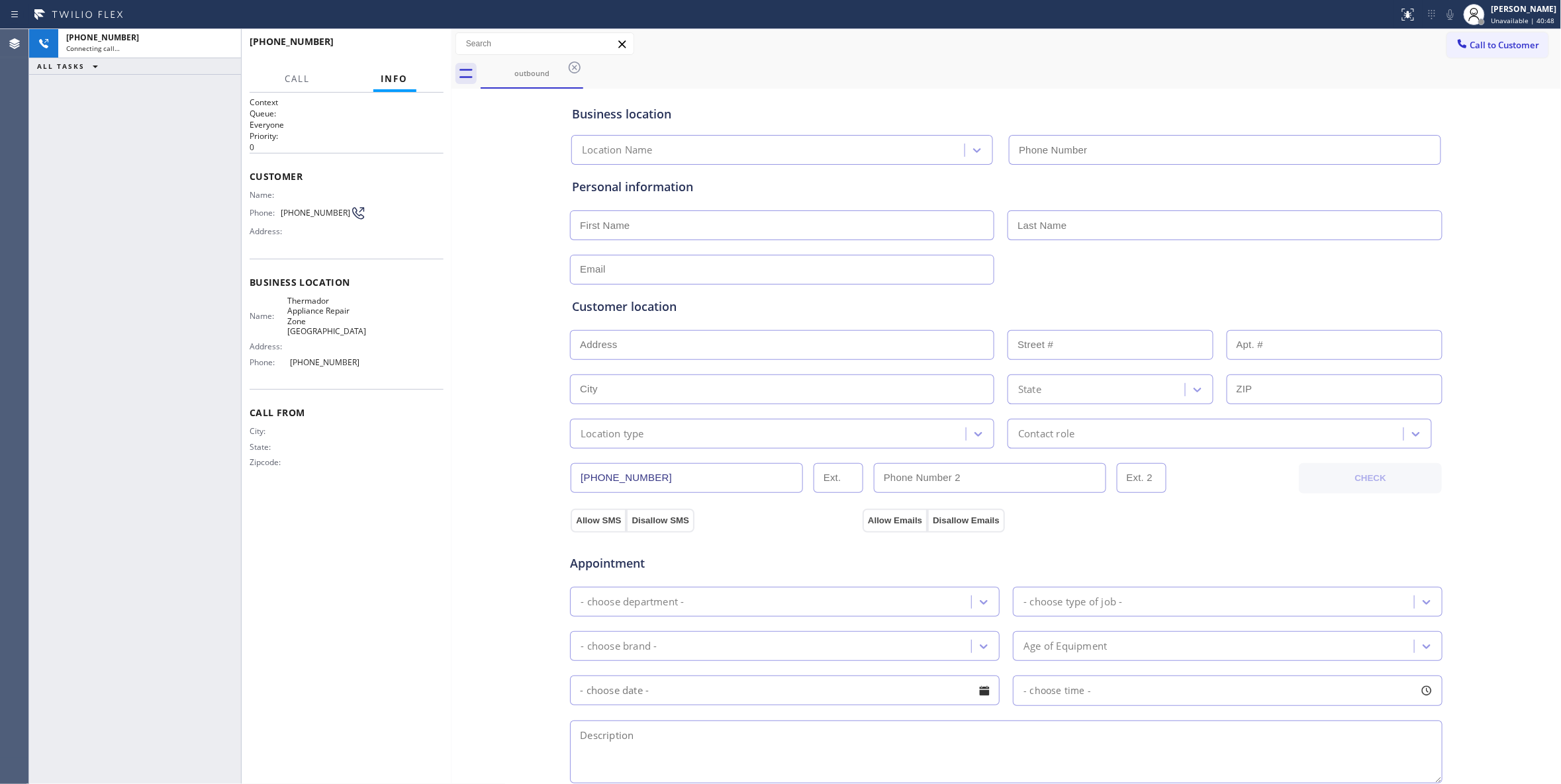
type input "(708) 616-1690"
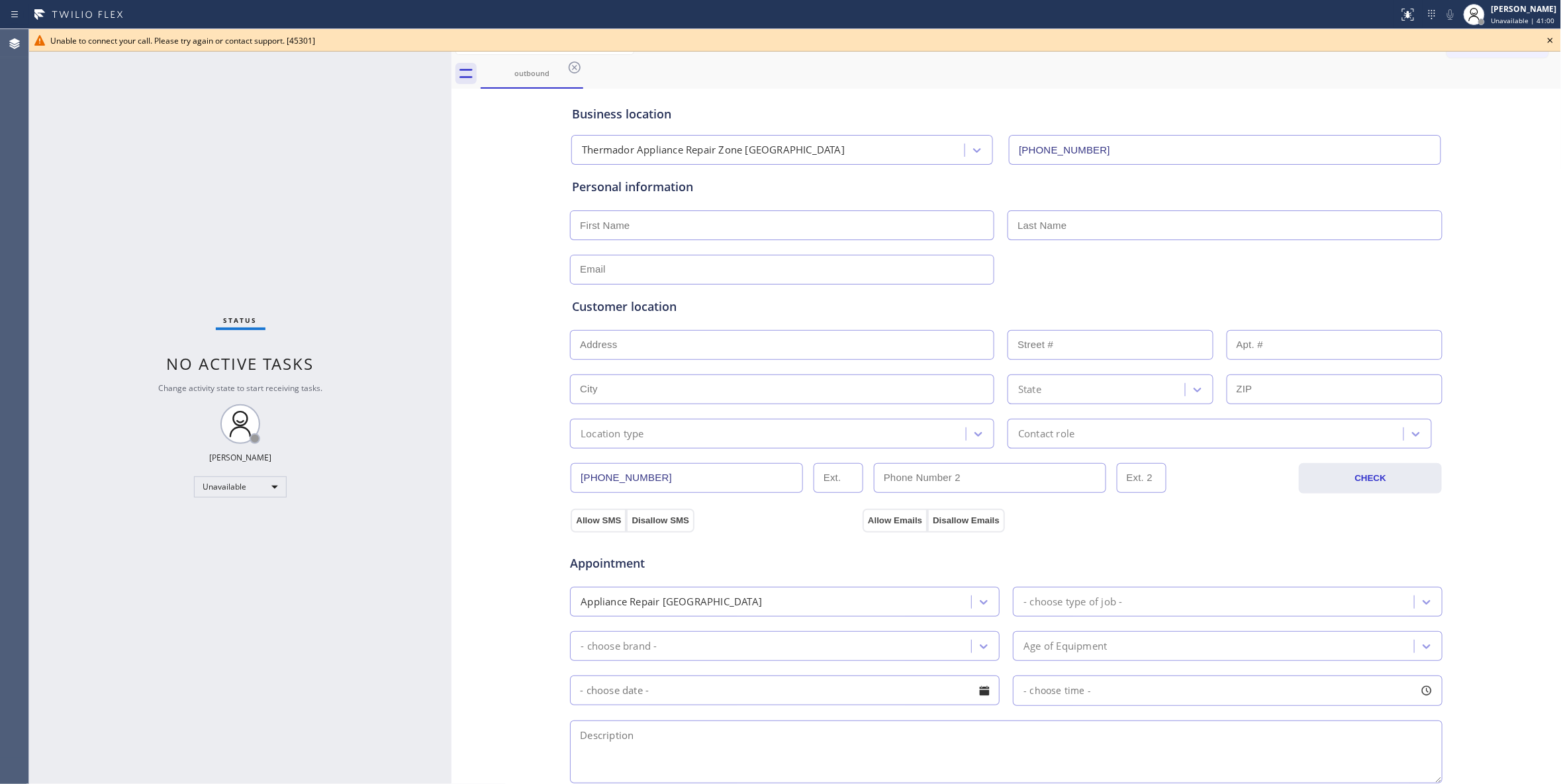
click at [229, 44] on span "Unable to connect your call. Please try again or contact support. [45301]" at bounding box center [183, 41] width 265 height 11
click at [578, 72] on icon at bounding box center [574, 68] width 12 height 12
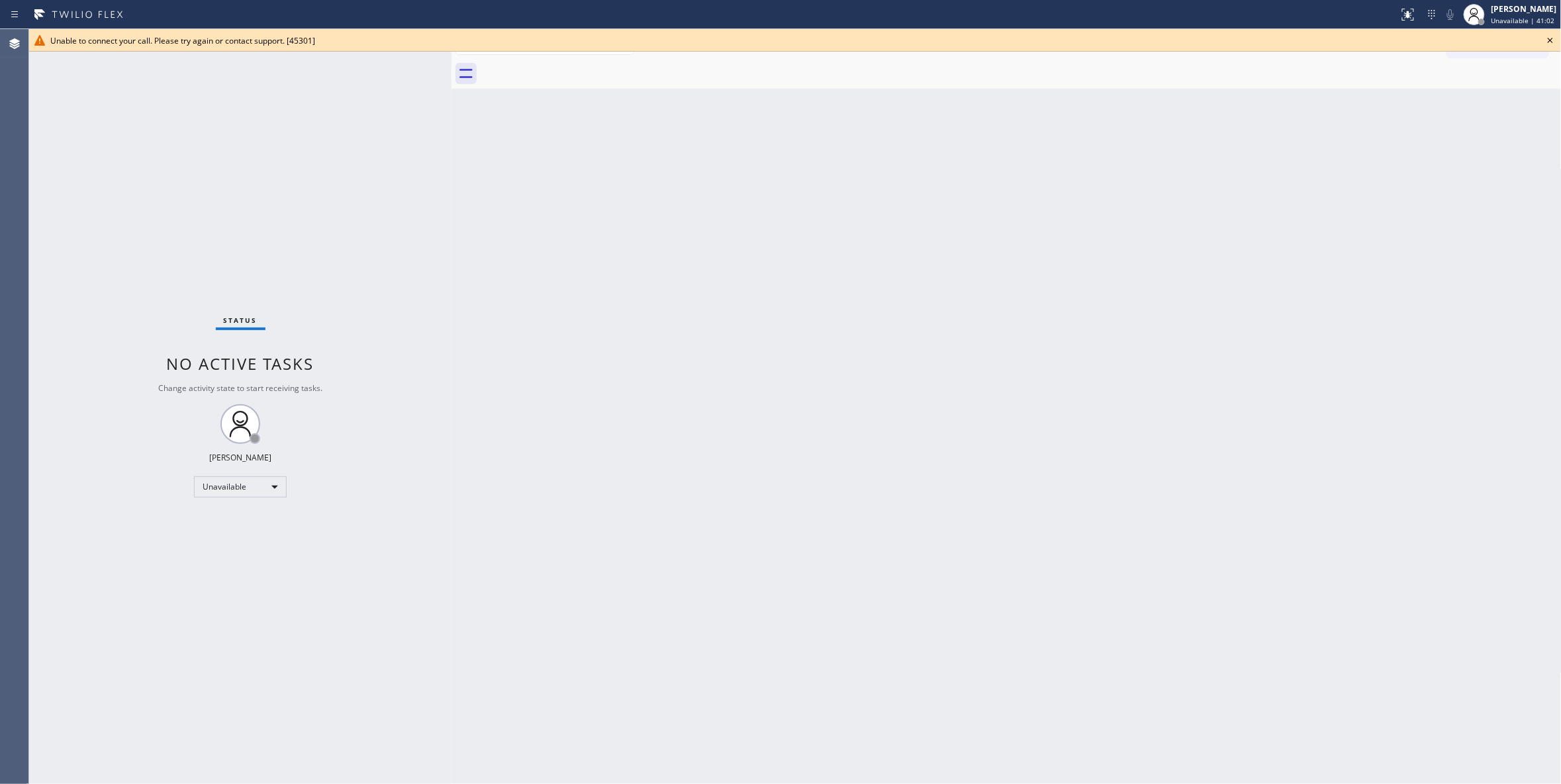
click at [1553, 41] on icon at bounding box center [1550, 41] width 16 height 16
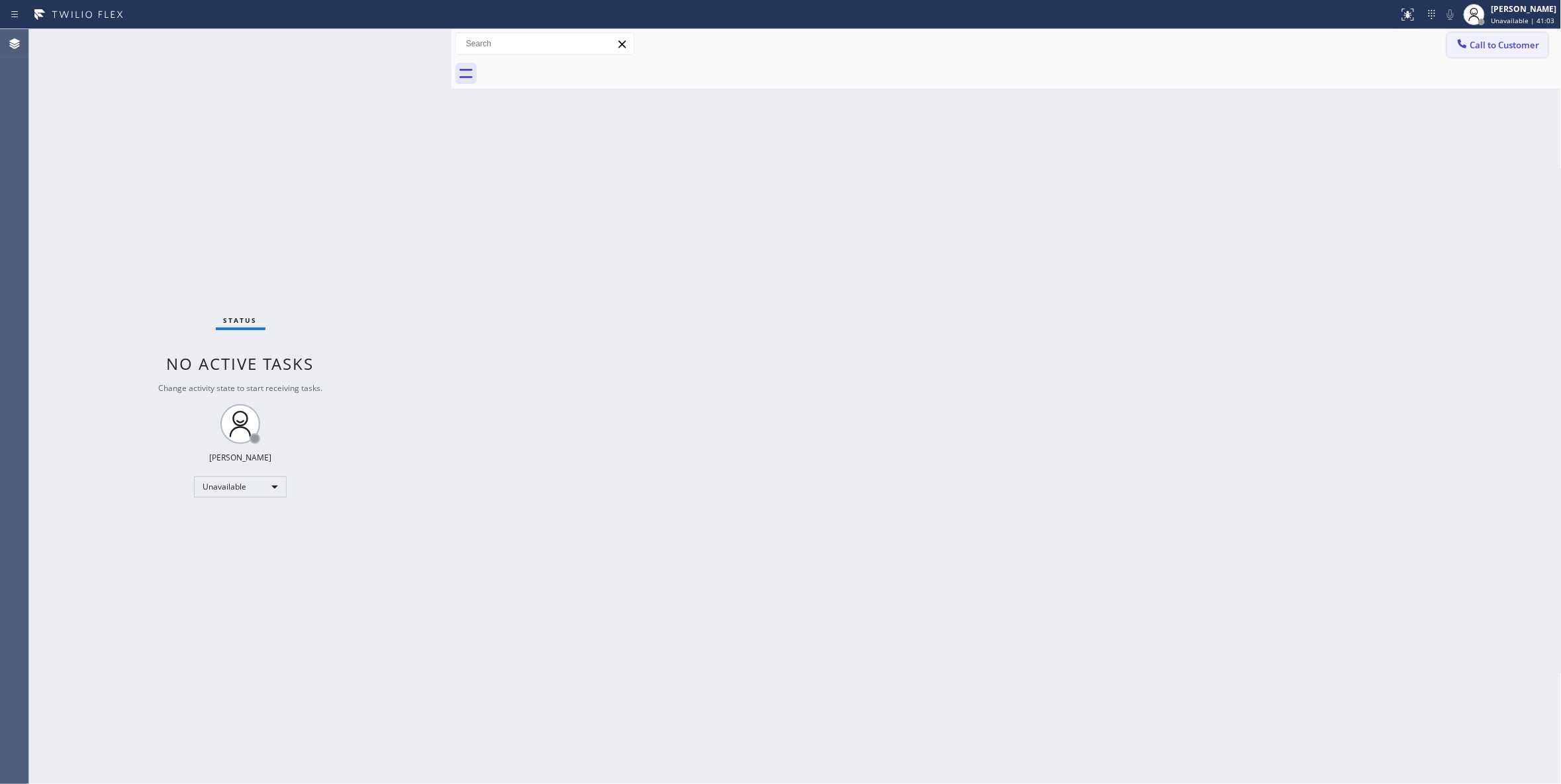
click at [1515, 44] on span "Call to Customer" at bounding box center [1504, 45] width 70 height 12
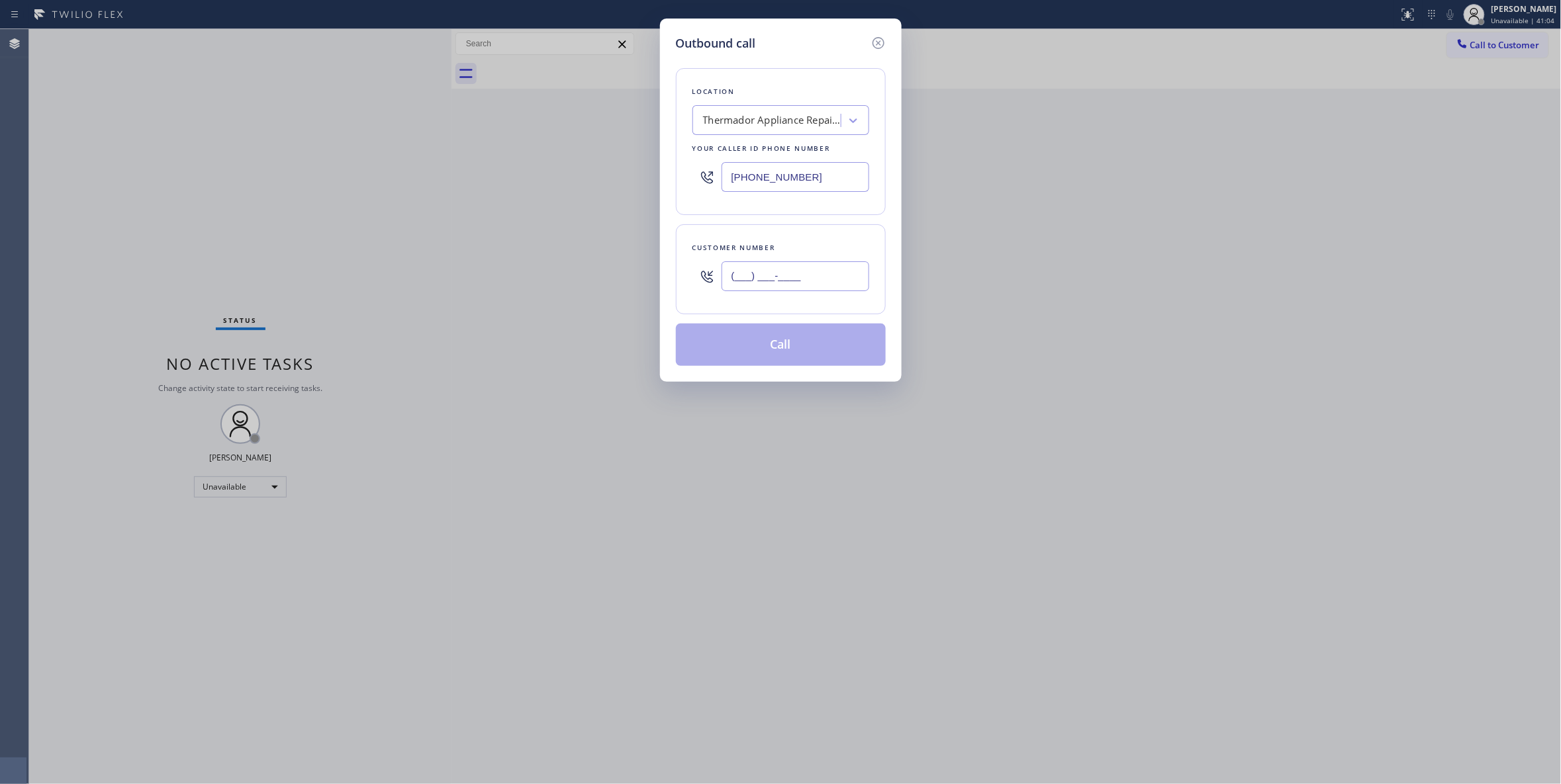
click at [797, 278] on input "(___) ___-____" at bounding box center [795, 276] width 148 height 30
paste input "708) 884-6570"
type input "(708) 884-6570"
click at [769, 345] on button "Call" at bounding box center [781, 345] width 210 height 43
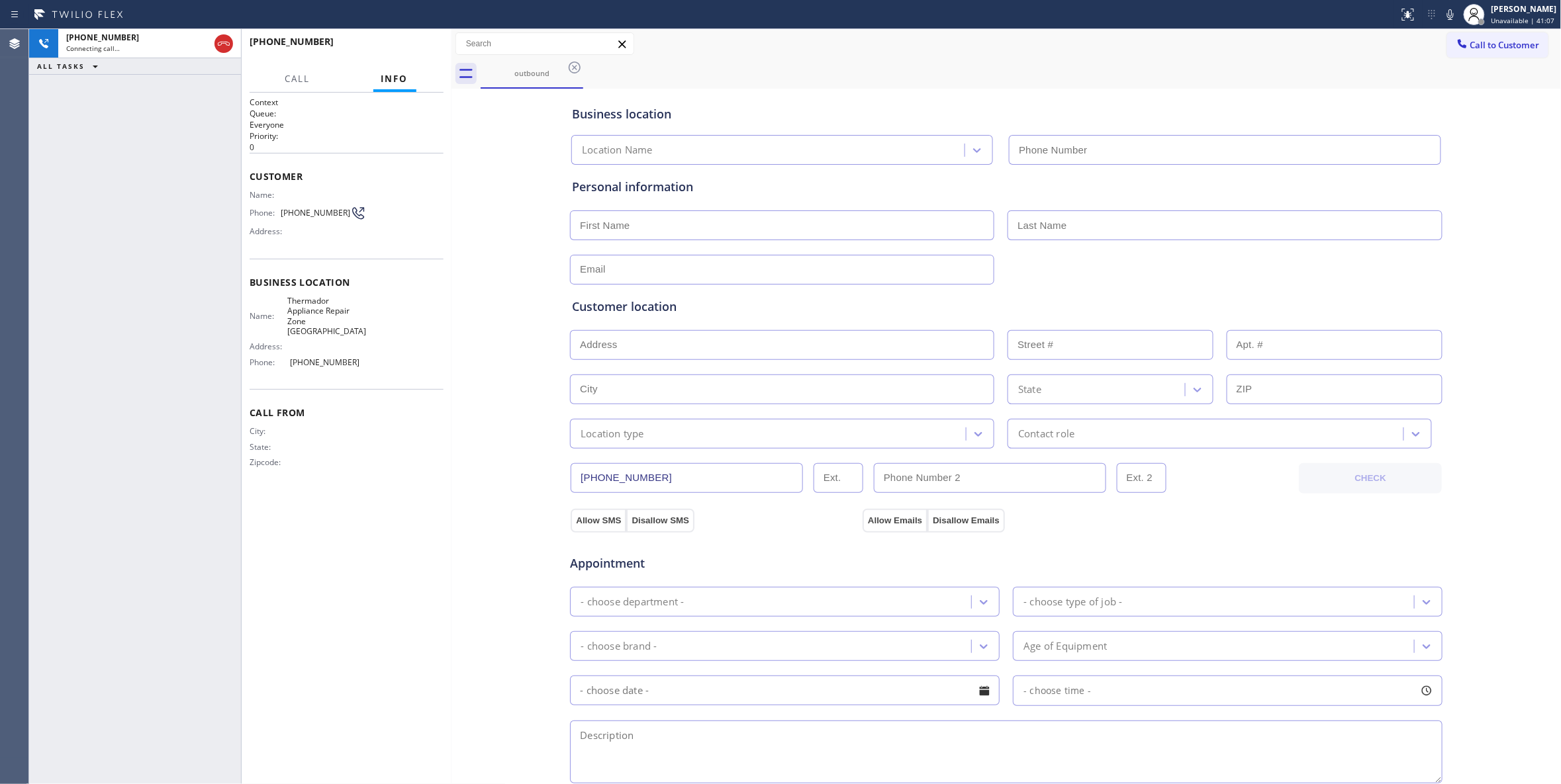
type input "(708) 616-1690"
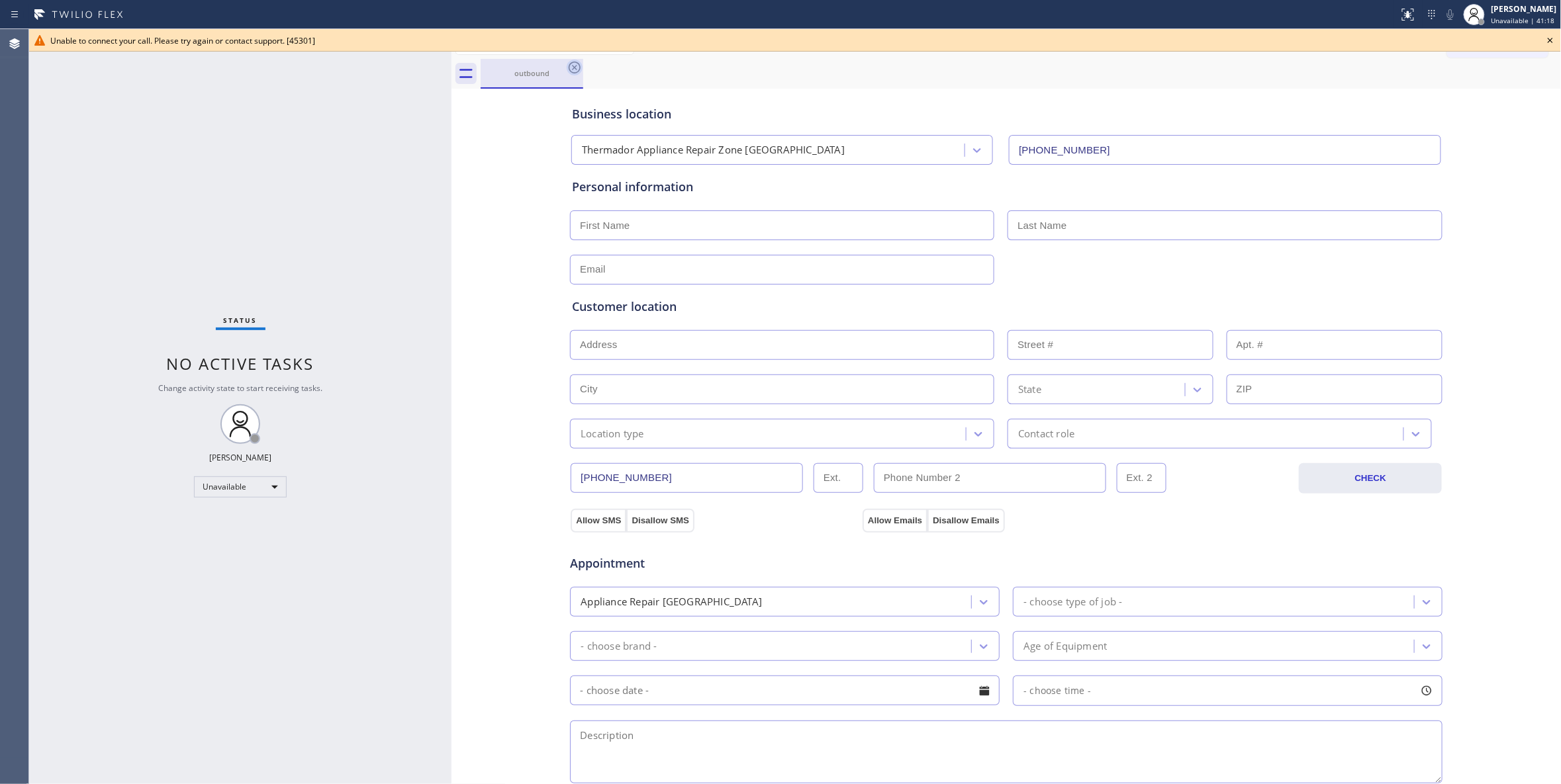
click at [575, 65] on icon at bounding box center [574, 68] width 16 height 16
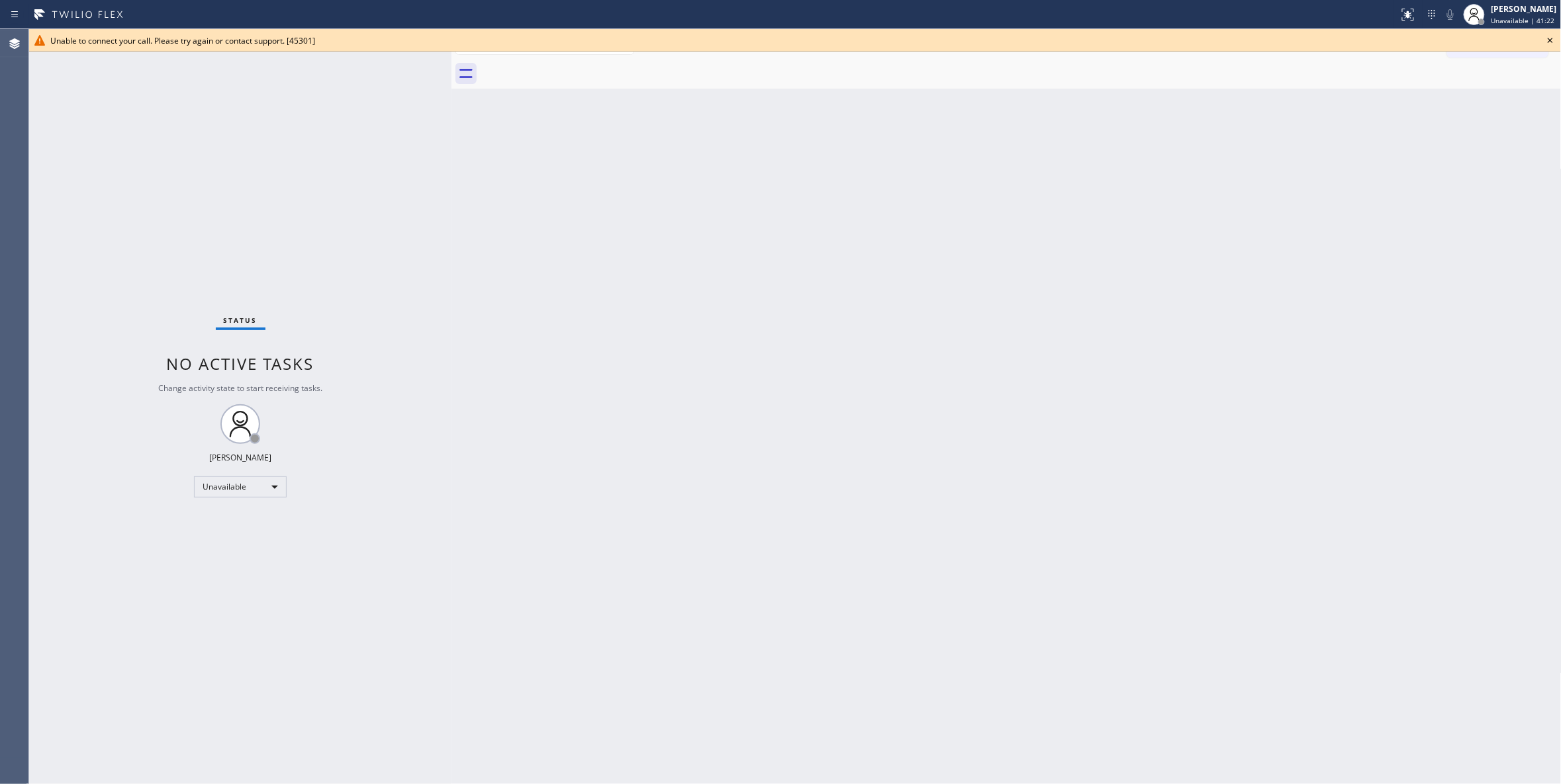
click at [1256, 215] on div "Back to Dashboard Change Sender ID Customers Technicians Select a contact Outbo…" at bounding box center [1007, 407] width 1110 height 755
drag, startPoint x: 1560, startPoint y: 40, endPoint x: 1550, endPoint y: 44, distance: 10.8
click at [1558, 40] on div "Unable to connect your call. Please try again or contact support. [45301]" at bounding box center [795, 41] width 1532 height 23
click at [1550, 44] on icon at bounding box center [1550, 41] width 16 height 16
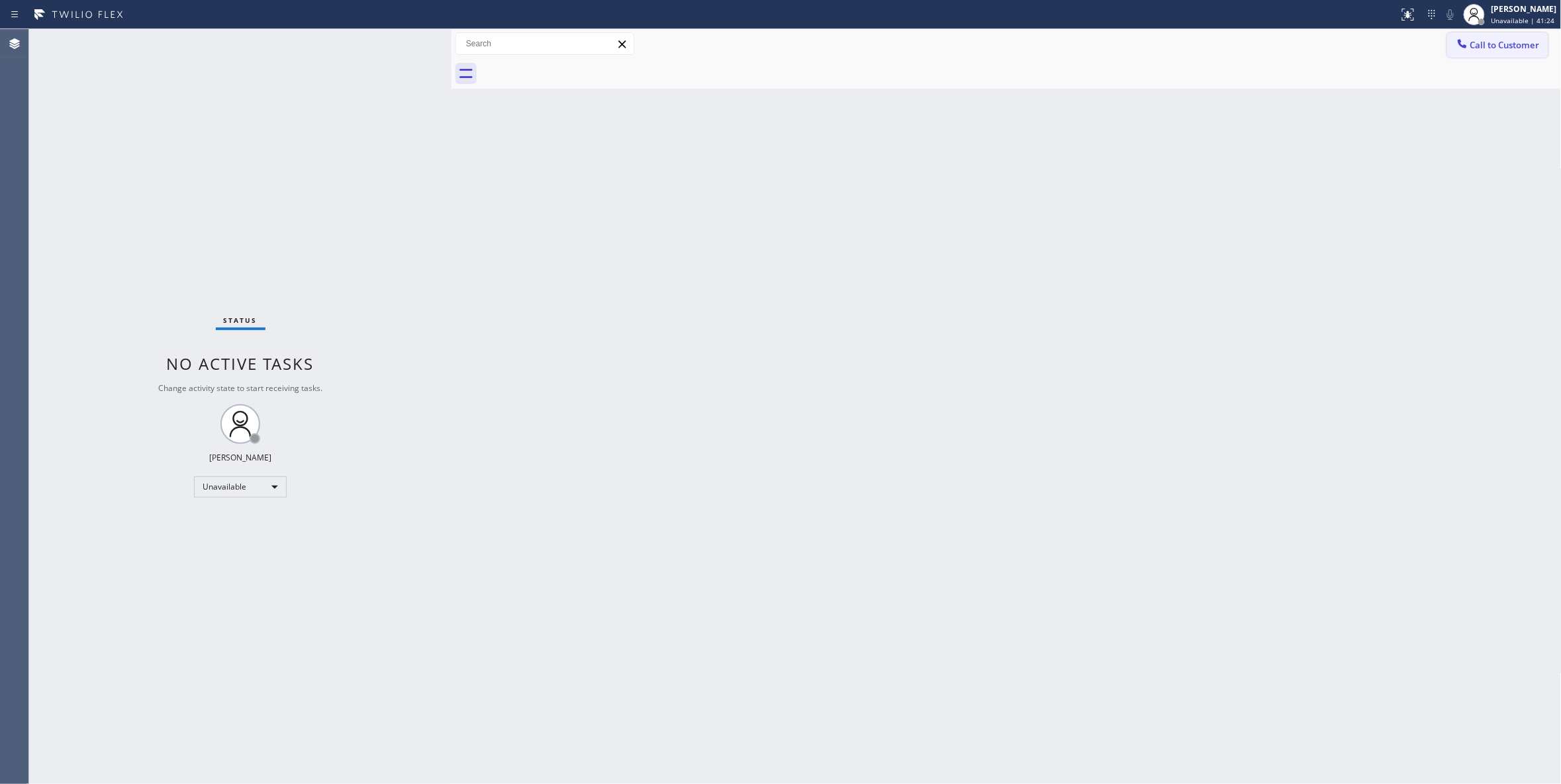
click at [1530, 50] on span "Call to Customer" at bounding box center [1504, 45] width 70 height 12
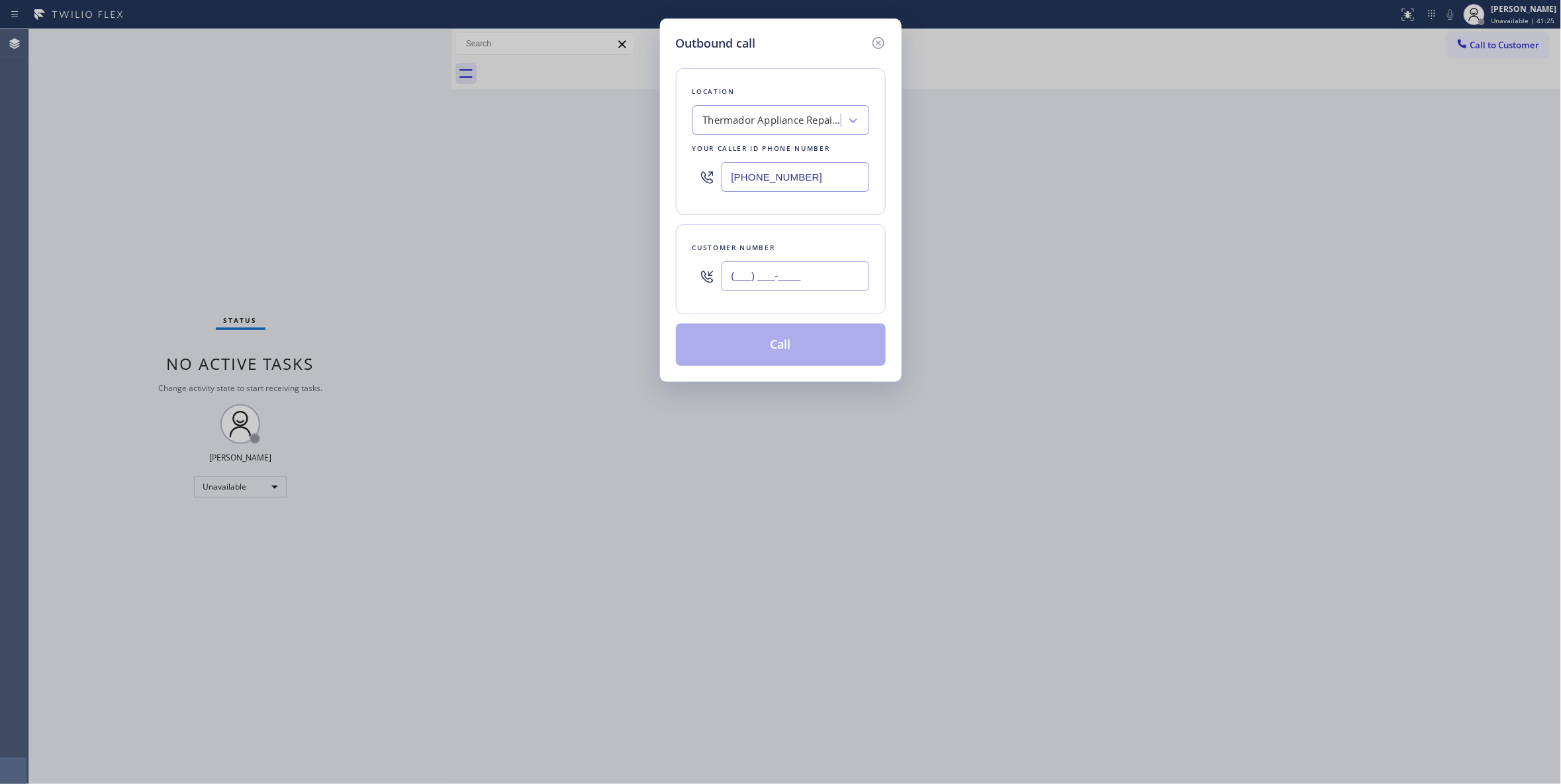
click at [819, 270] on input "(___) ___-____" at bounding box center [795, 276] width 148 height 30
paste input "805) 465-7258"
type input "(805) 465-7258"
paste input "805) 608-3837"
drag, startPoint x: 814, startPoint y: 175, endPoint x: 622, endPoint y: 185, distance: 192.3
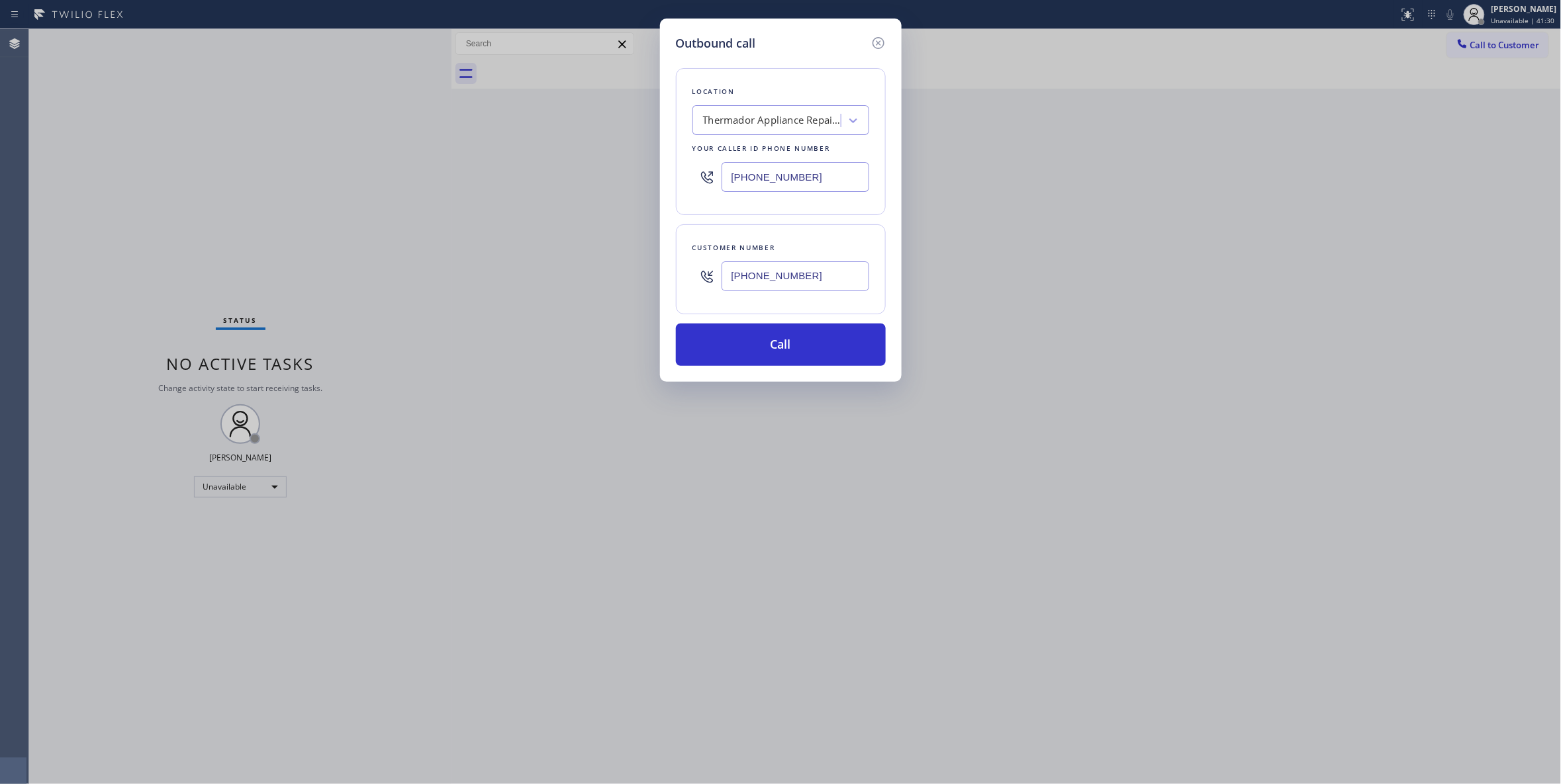
click at [594, 168] on div "Outbound call Location Thermador Appliance Repair Zone South Chicago Your calle…" at bounding box center [780, 392] width 1561 height 784
type input "(805) 608-3837"
drag, startPoint x: 846, startPoint y: 281, endPoint x: 509, endPoint y: 279, distance: 337.0
click at [509, 279] on div "Outbound call Location Mint Air Duct Cleaning Mira Monte Your caller id phone n…" at bounding box center [780, 392] width 1561 height 784
click at [737, 348] on button "Call" at bounding box center [781, 345] width 210 height 43
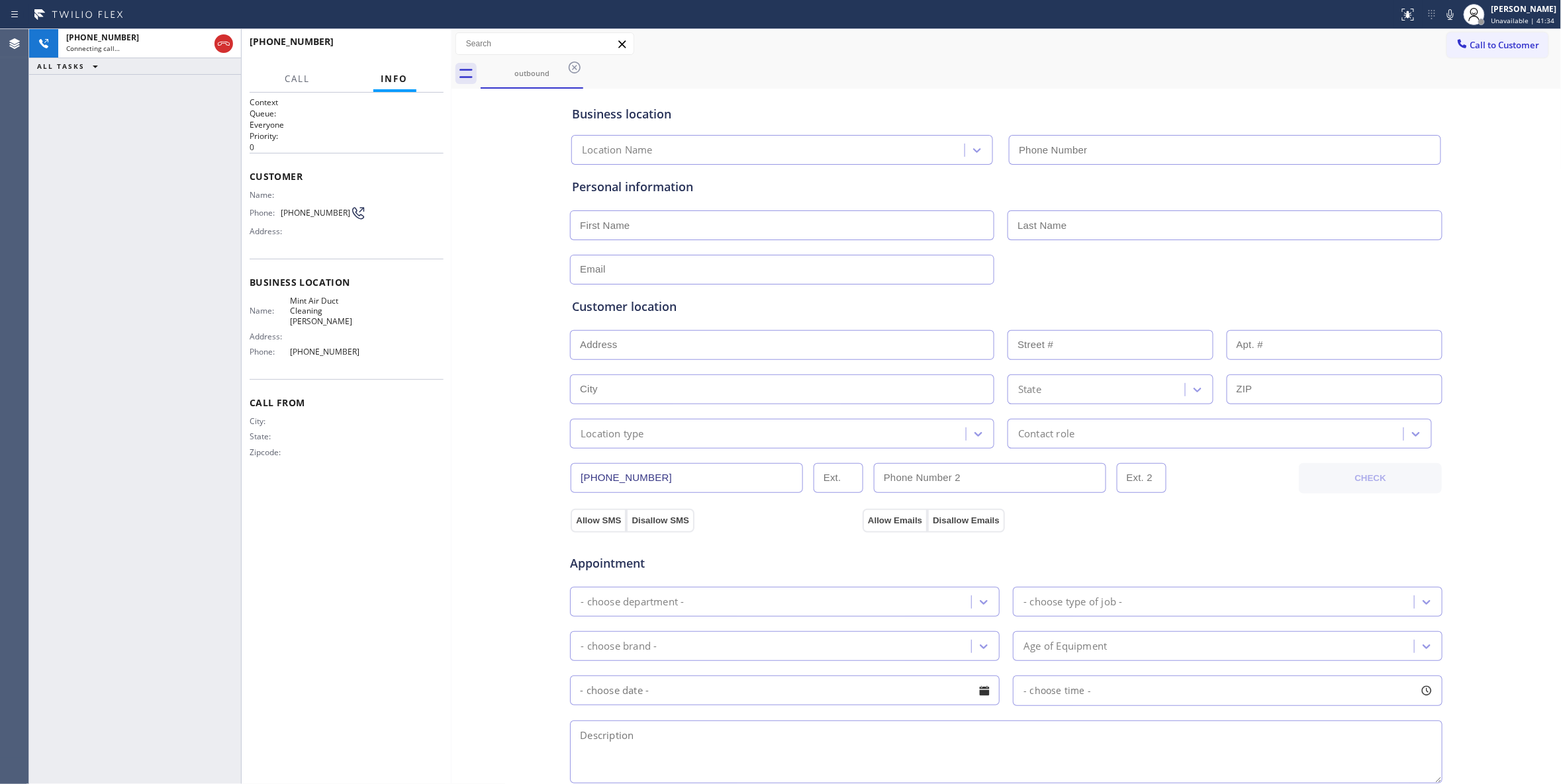
type input "(805) 608-3837"
click at [420, 49] on span "HANG UP" at bounding box center [412, 48] width 41 height 9
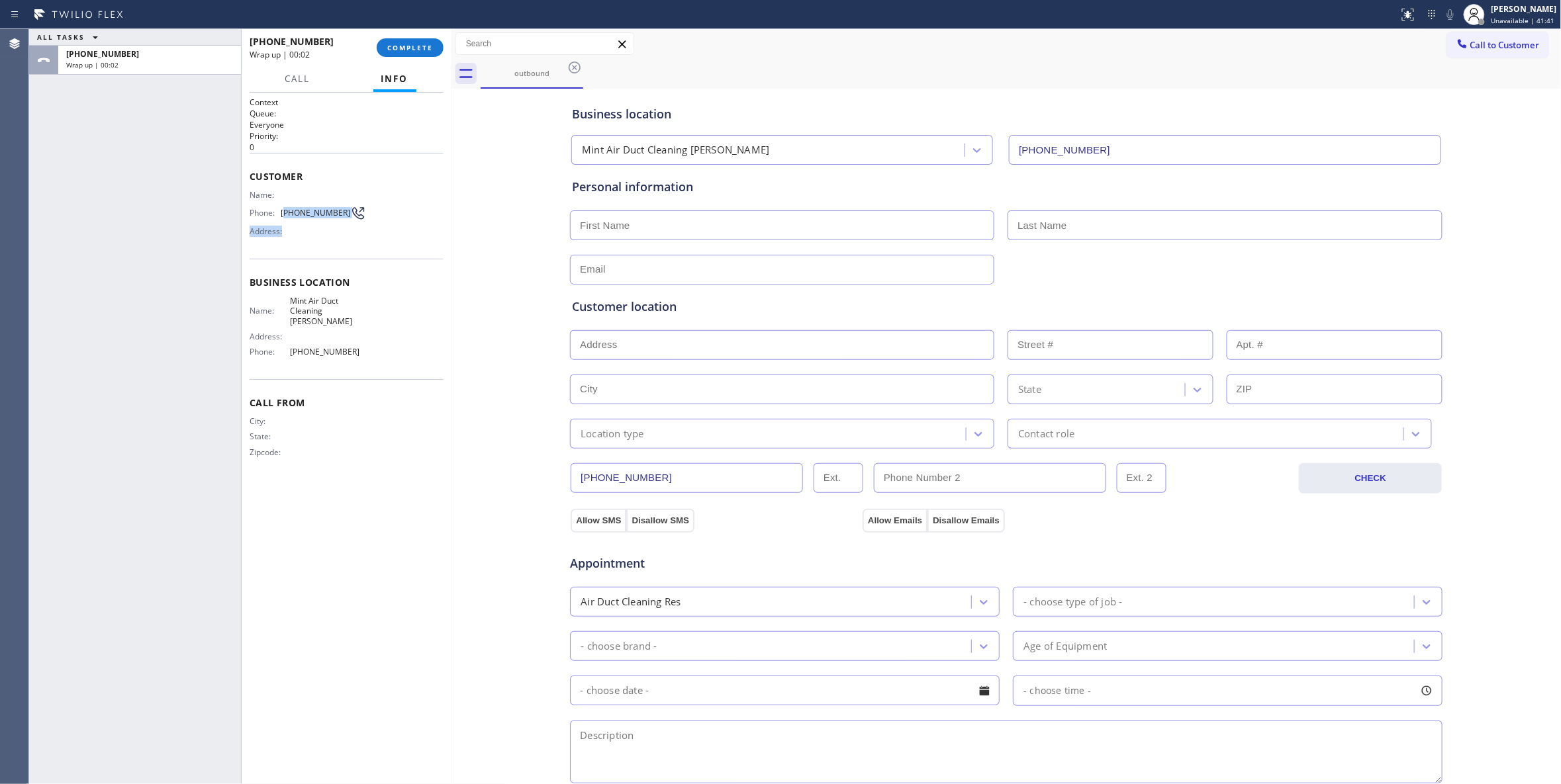
drag, startPoint x: 345, startPoint y: 225, endPoint x: 287, endPoint y: 205, distance: 61.4
click at [287, 205] on div "Name: Phone: (805) 465-7258 Address:" at bounding box center [307, 216] width 116 height 52
click at [303, 236] on div "Address:" at bounding box center [307, 231] width 116 height 10
click at [343, 233] on div "Address:" at bounding box center [307, 231] width 116 height 10
drag, startPoint x: 342, startPoint y: 207, endPoint x: 386, endPoint y: 67, distance: 146.8
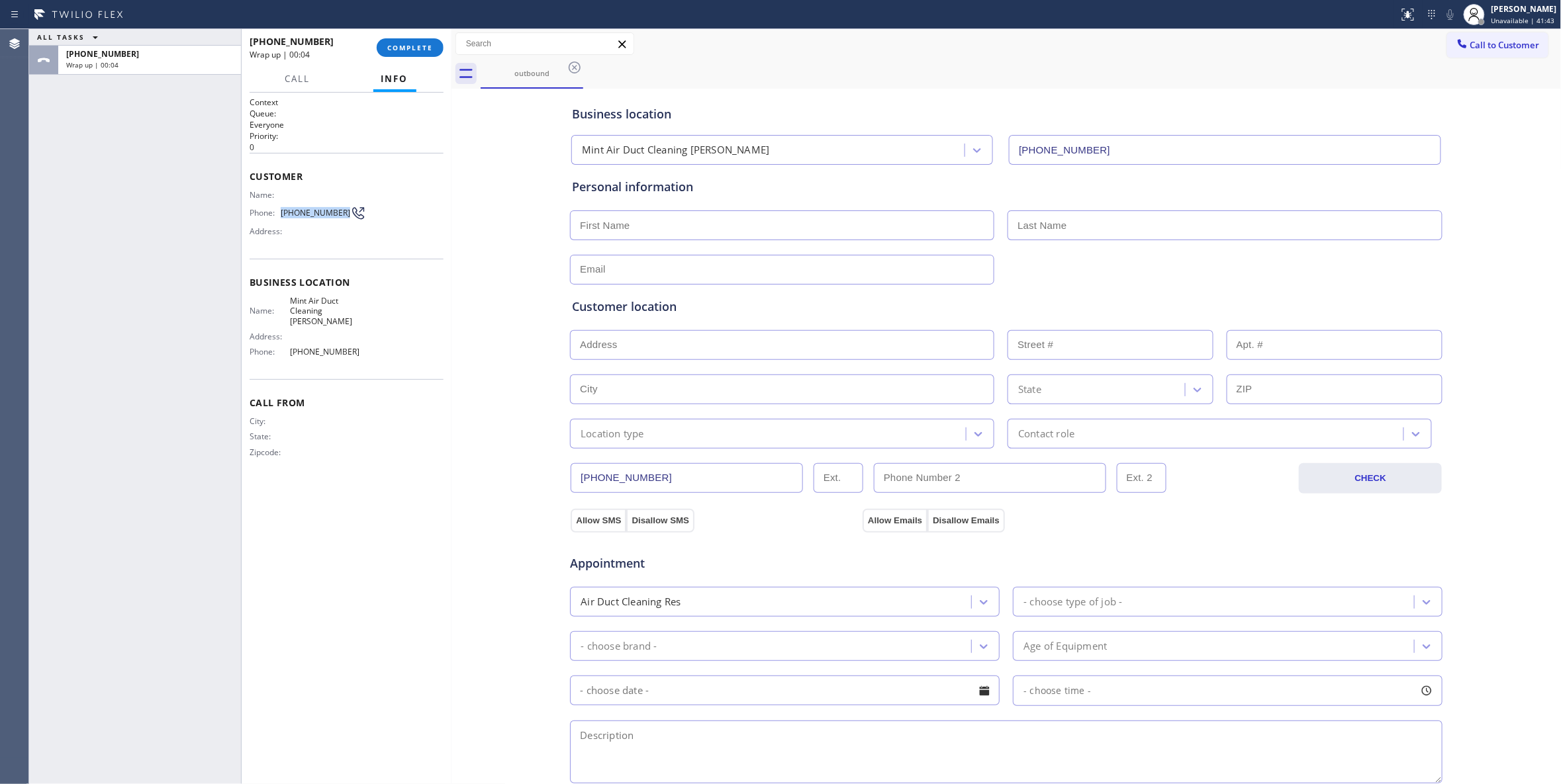
click at [287, 208] on div "Phone: (805) 465-7258" at bounding box center [307, 213] width 116 height 16
copy span "805) 465-7258"
click at [414, 33] on div "+18054657258 Wrap up | 00:05 COMPLETE" at bounding box center [346, 48] width 194 height 35
click at [414, 40] on button "COMPLETE" at bounding box center [410, 48] width 67 height 19
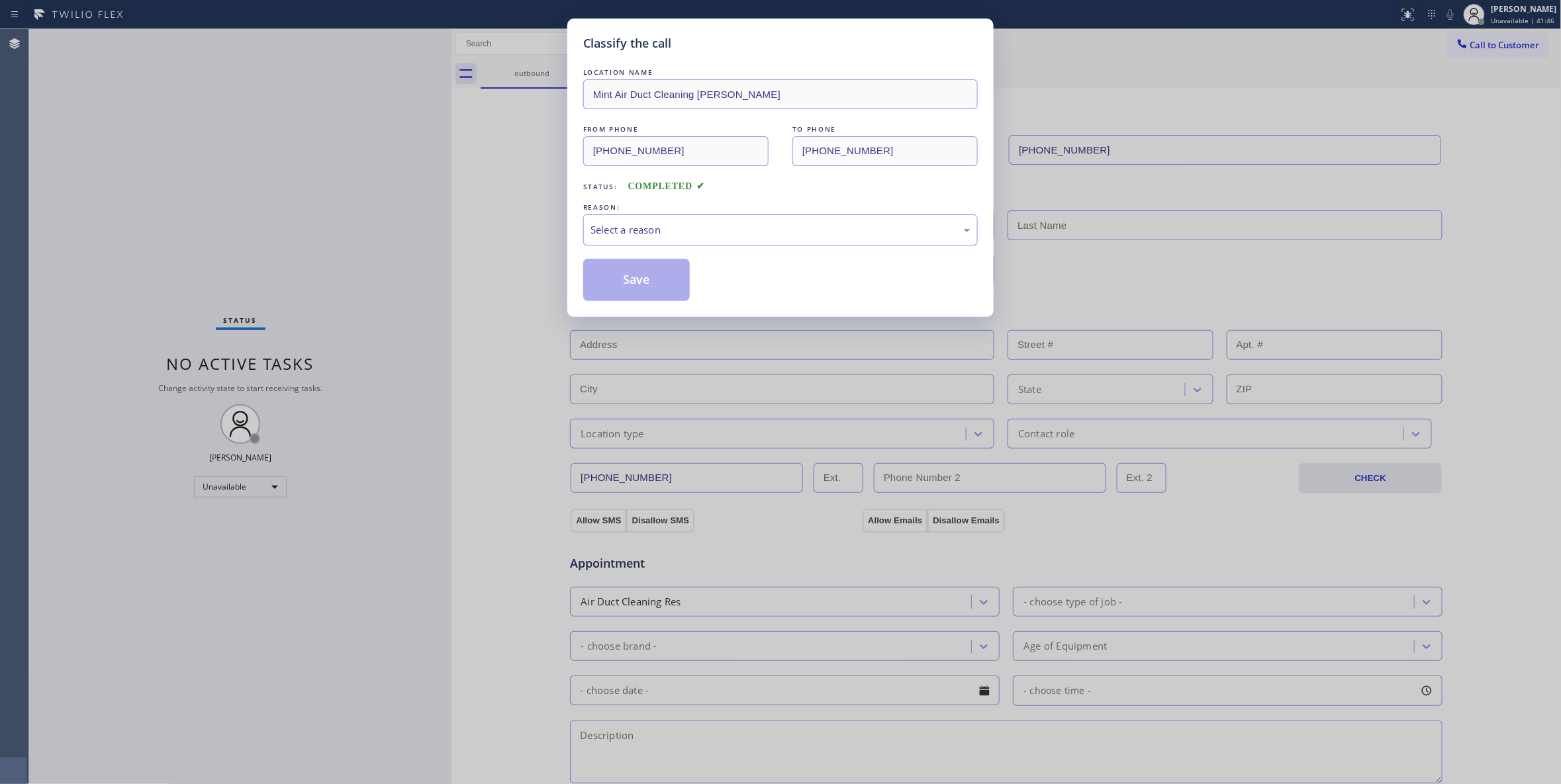
click at [669, 226] on div "Select a reason" at bounding box center [780, 230] width 380 height 15
click at [628, 280] on button "Save" at bounding box center [636, 280] width 106 height 43
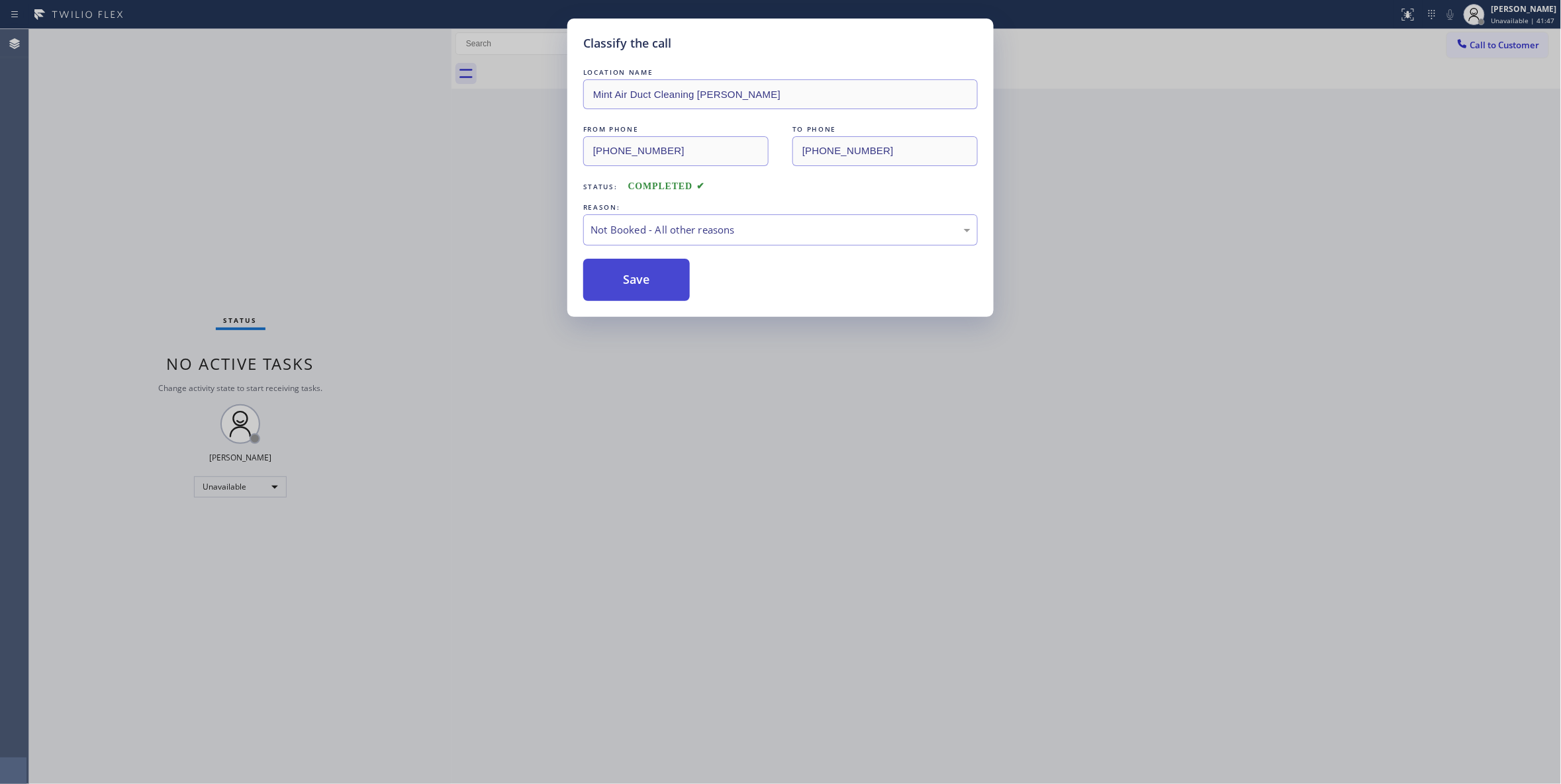
click at [630, 276] on button "Save" at bounding box center [636, 280] width 106 height 43
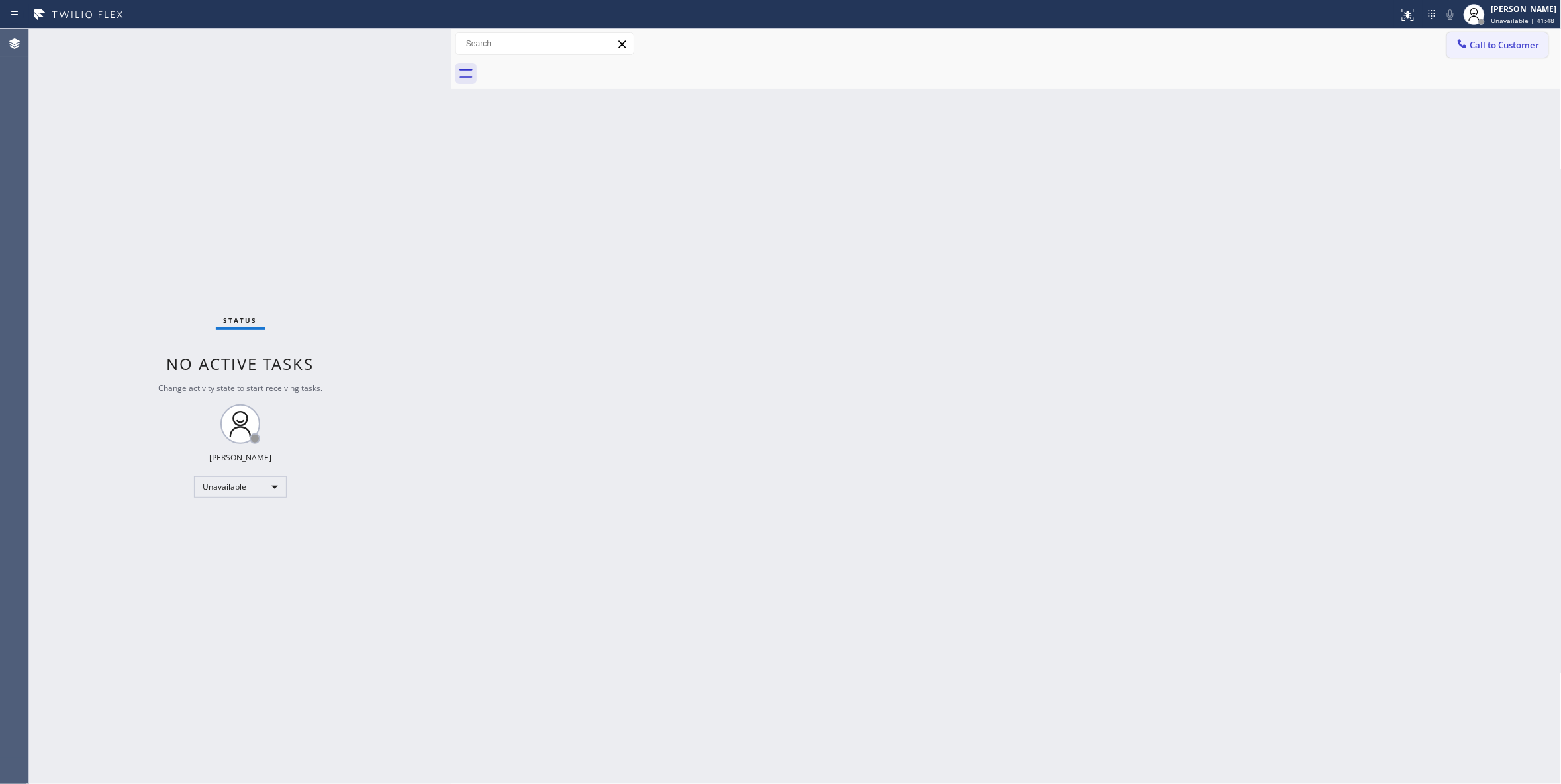
click at [1509, 46] on span "Call to Customer" at bounding box center [1504, 45] width 70 height 12
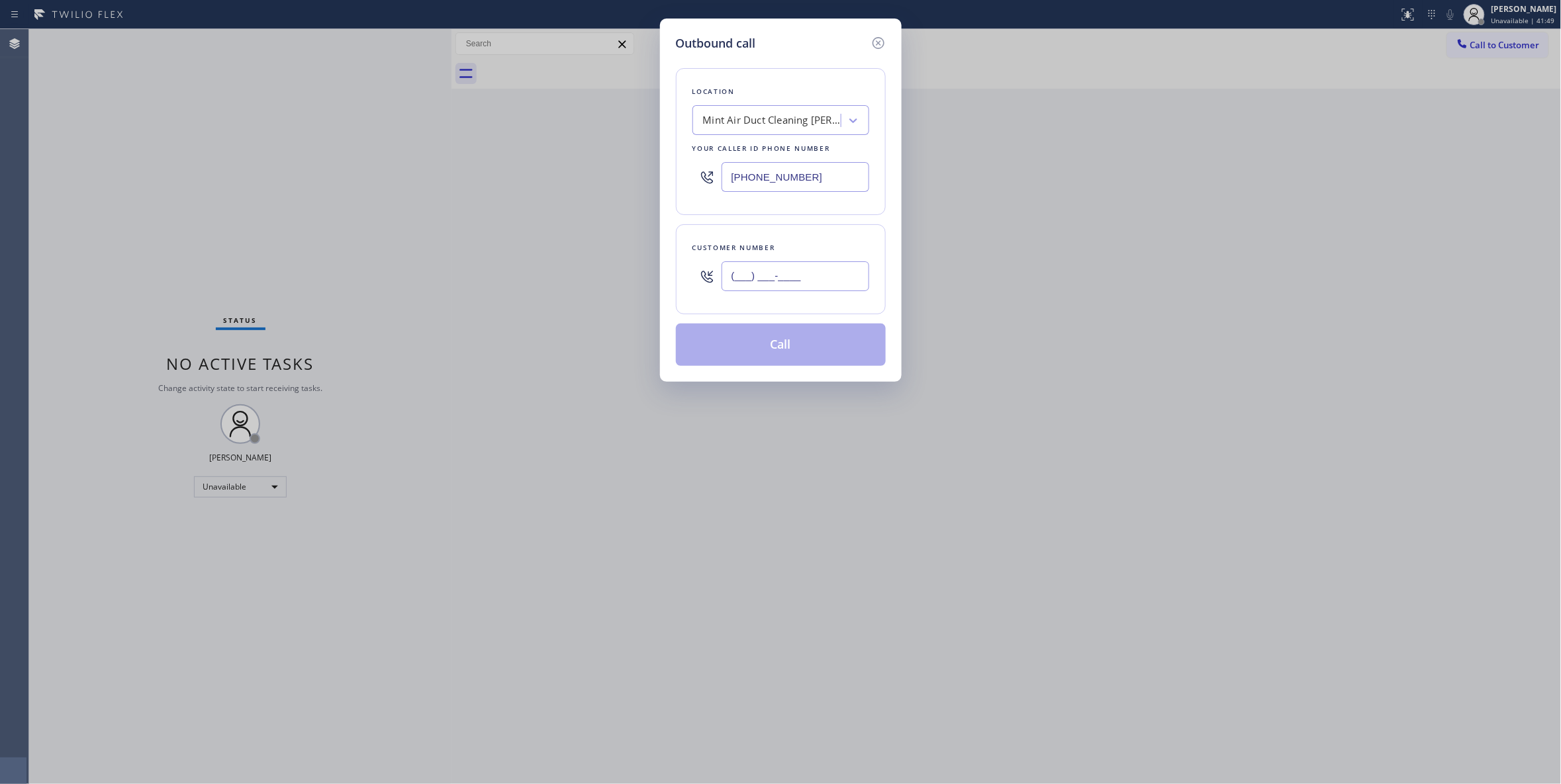
click at [821, 283] on input "(___) ___-____" at bounding box center [795, 276] width 148 height 30
paste input "805) 465-7258"
type input "(805) 465-7258"
click at [781, 353] on button "Call" at bounding box center [781, 345] width 210 height 43
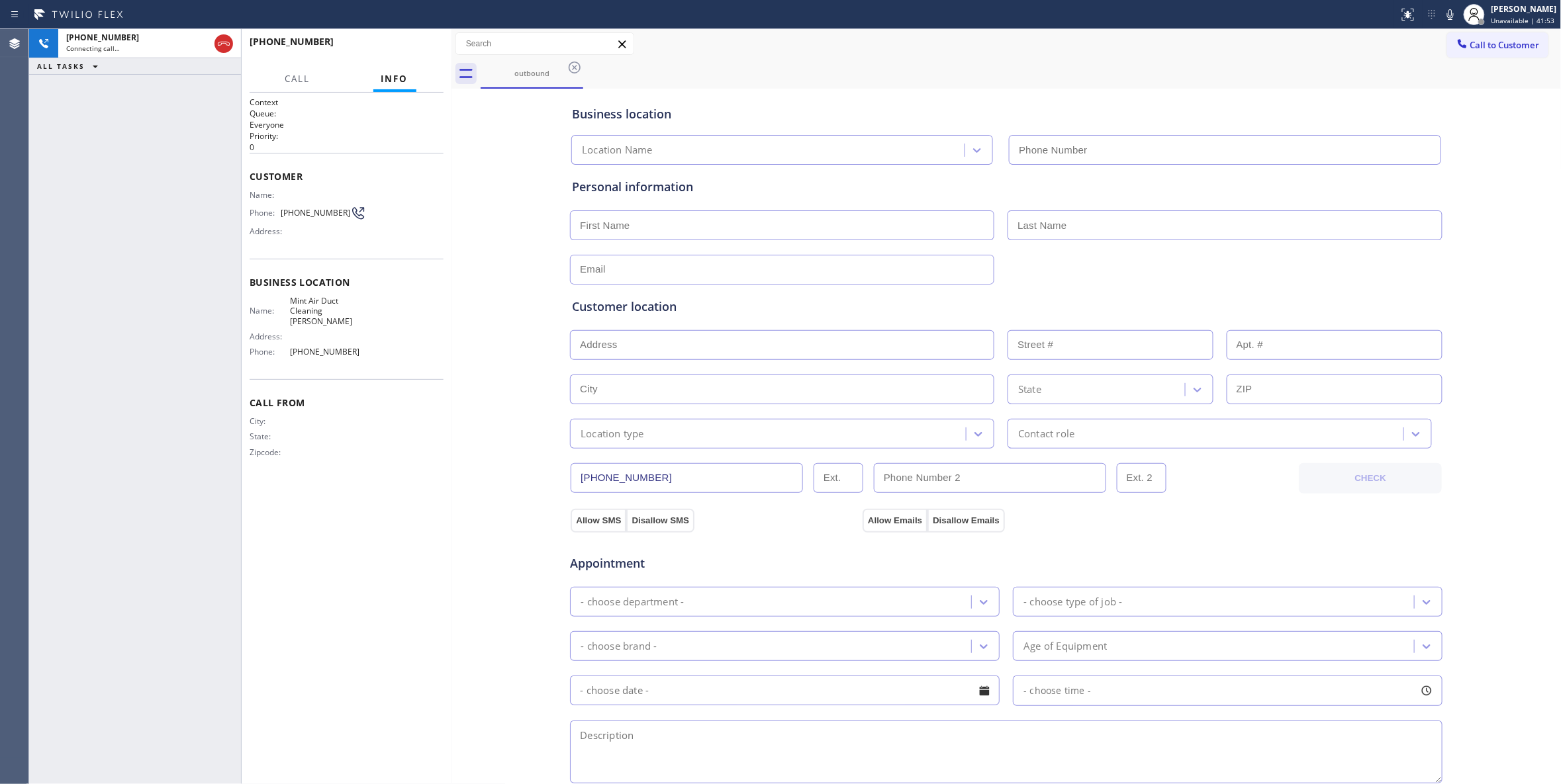
type input "(805) 608-3837"
drag, startPoint x: 450, startPoint y: 36, endPoint x: 408, endPoint y: 62, distance: 49.4
click at [451, 41] on div at bounding box center [451, 407] width 0 height 755
click at [408, 62] on div "+18054657258 Live | 00:00 HANG UP" at bounding box center [342, 48] width 186 height 35
click at [406, 62] on div "+18054657258 Live | 00:00 HANG UP" at bounding box center [342, 48] width 186 height 35
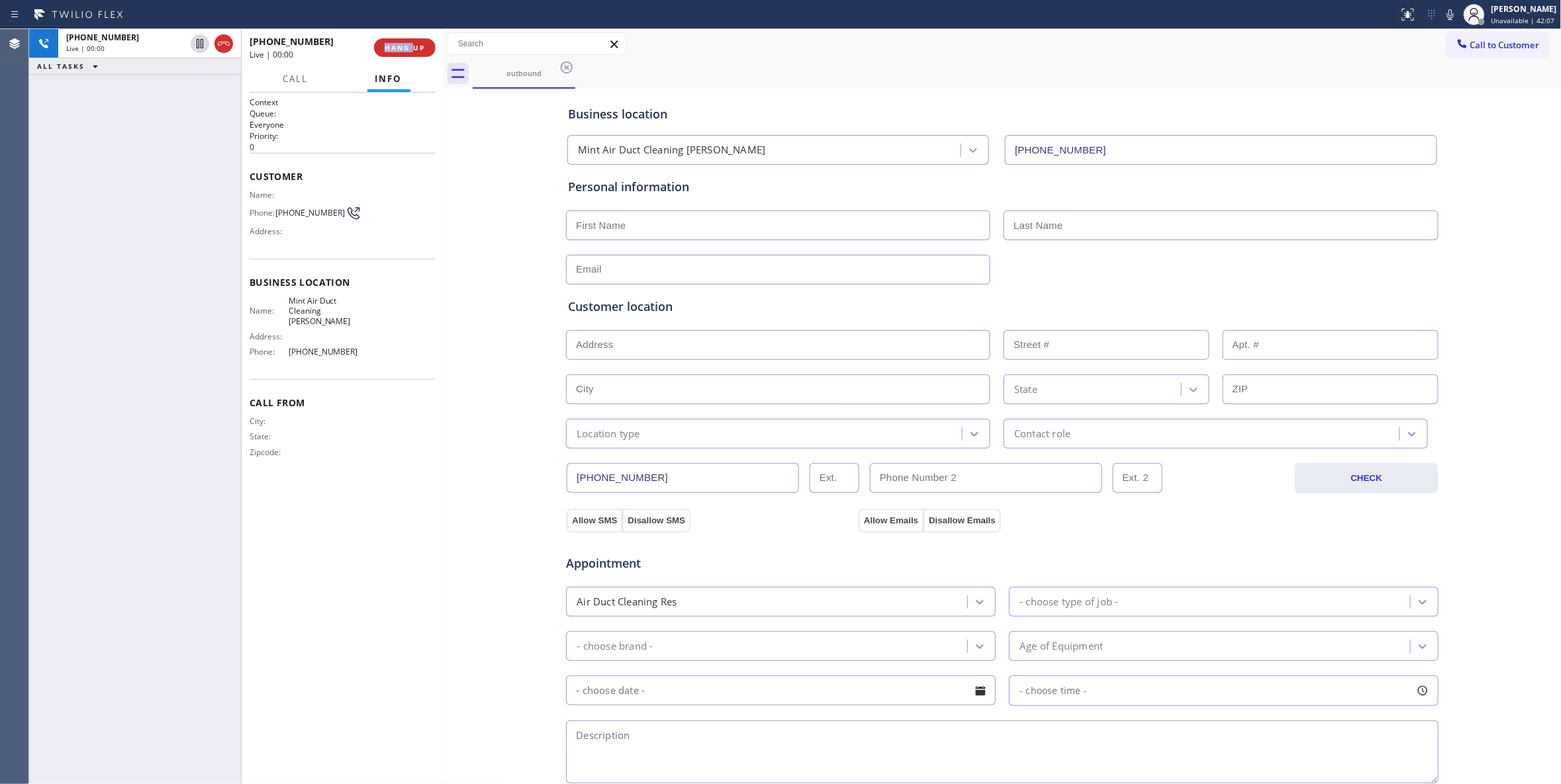
click at [406, 59] on div "+18054657258 Live | 00:00 HANG UP" at bounding box center [342, 48] width 186 height 35
click at [404, 54] on button "HANG UP" at bounding box center [405, 48] width 62 height 19
click at [408, 43] on span "COMPLETE" at bounding box center [402, 48] width 46 height 9
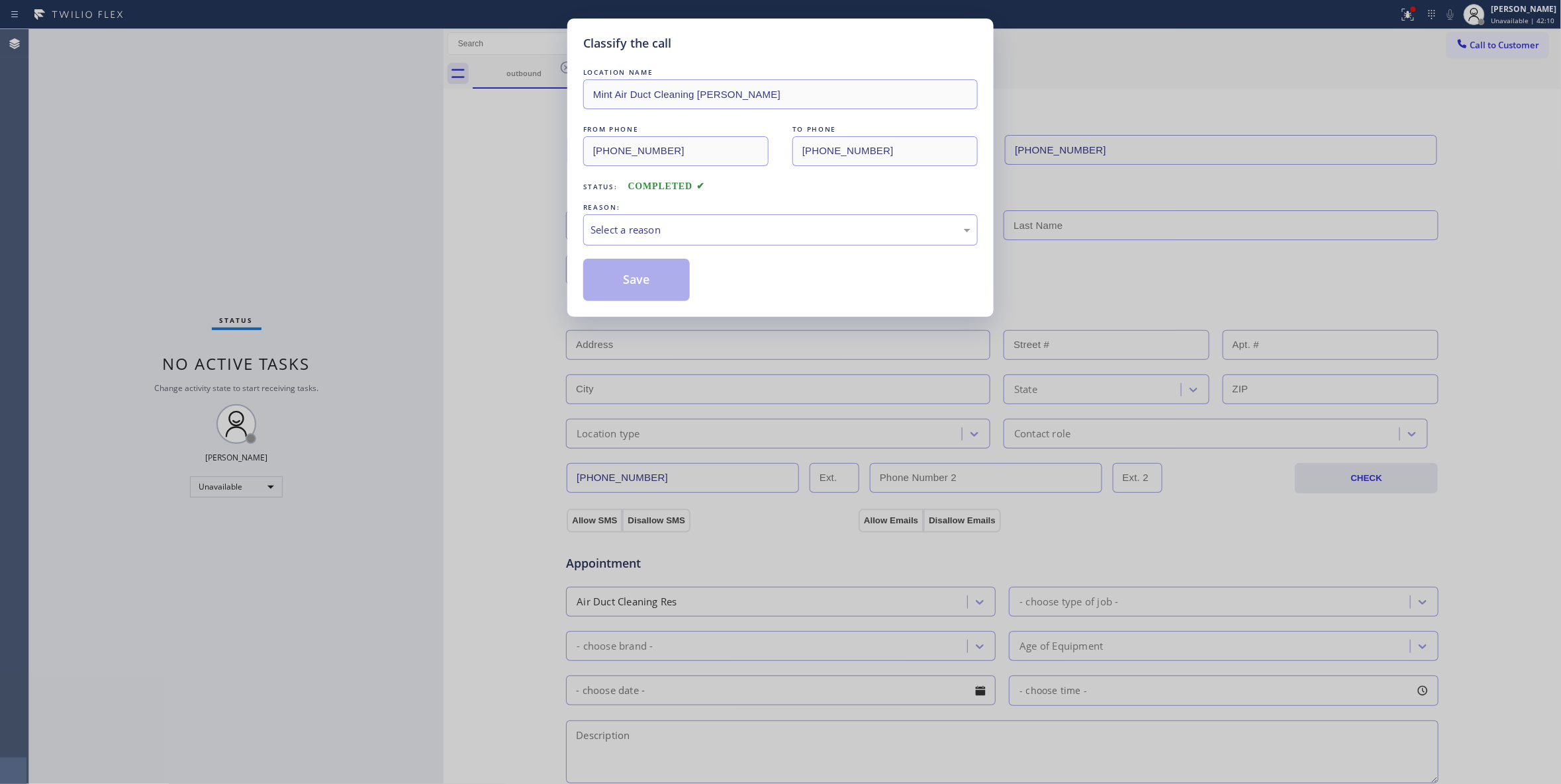
click at [636, 213] on div "REASON:" at bounding box center [780, 207] width 394 height 14
drag, startPoint x: 640, startPoint y: 251, endPoint x: 622, endPoint y: 226, distance: 30.8
click at [636, 248] on div "LOCATION NAME Mint Air Duct Cleaning Mira Monte FROM PHONE (805) 608-3837 TO PH…" at bounding box center [780, 183] width 394 height 235
click at [622, 226] on div "Select a reason" at bounding box center [780, 230] width 380 height 15
click at [626, 286] on button "Save" at bounding box center [636, 280] width 106 height 43
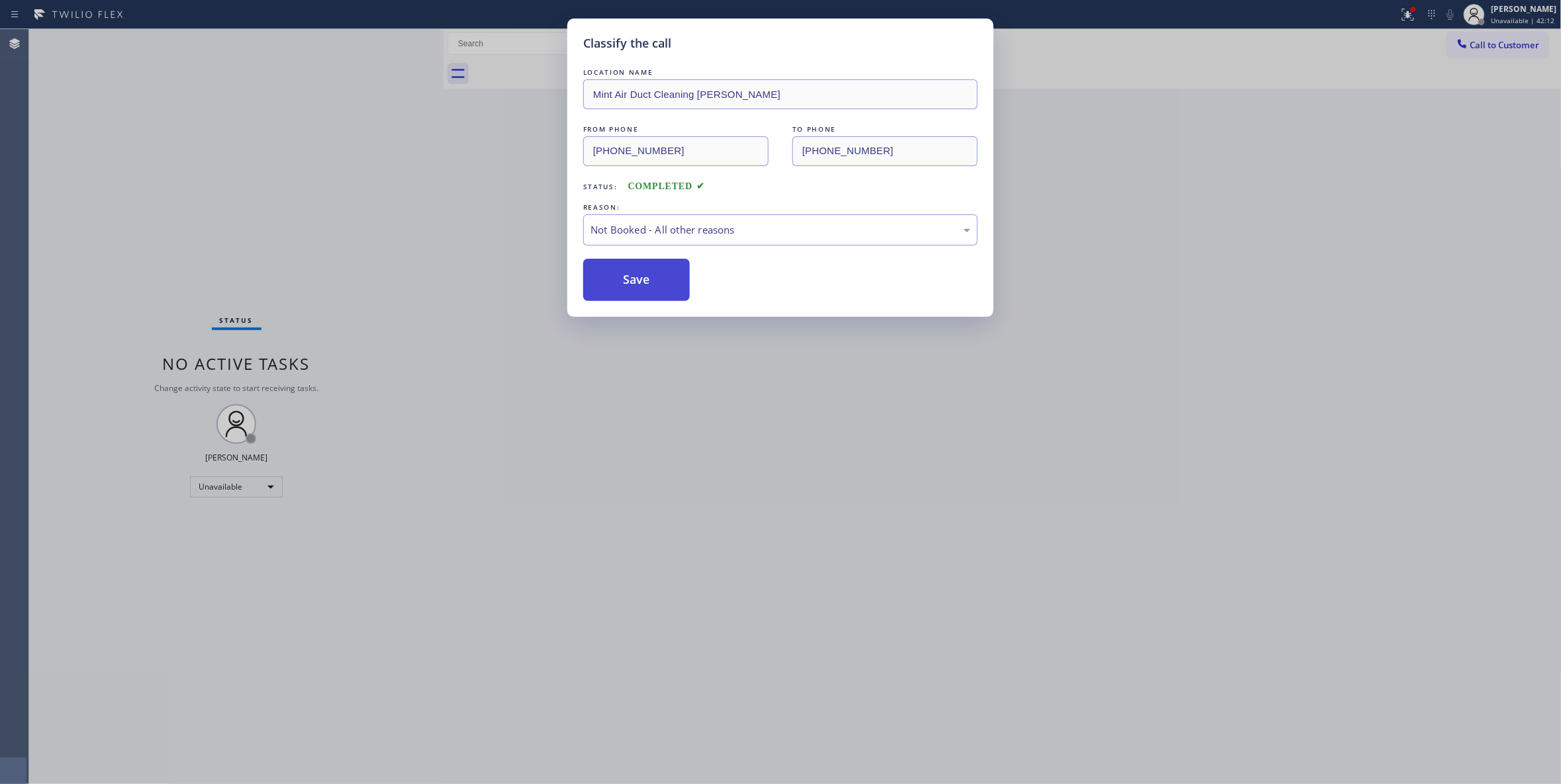
click at [626, 286] on button "Save" at bounding box center [636, 280] width 106 height 43
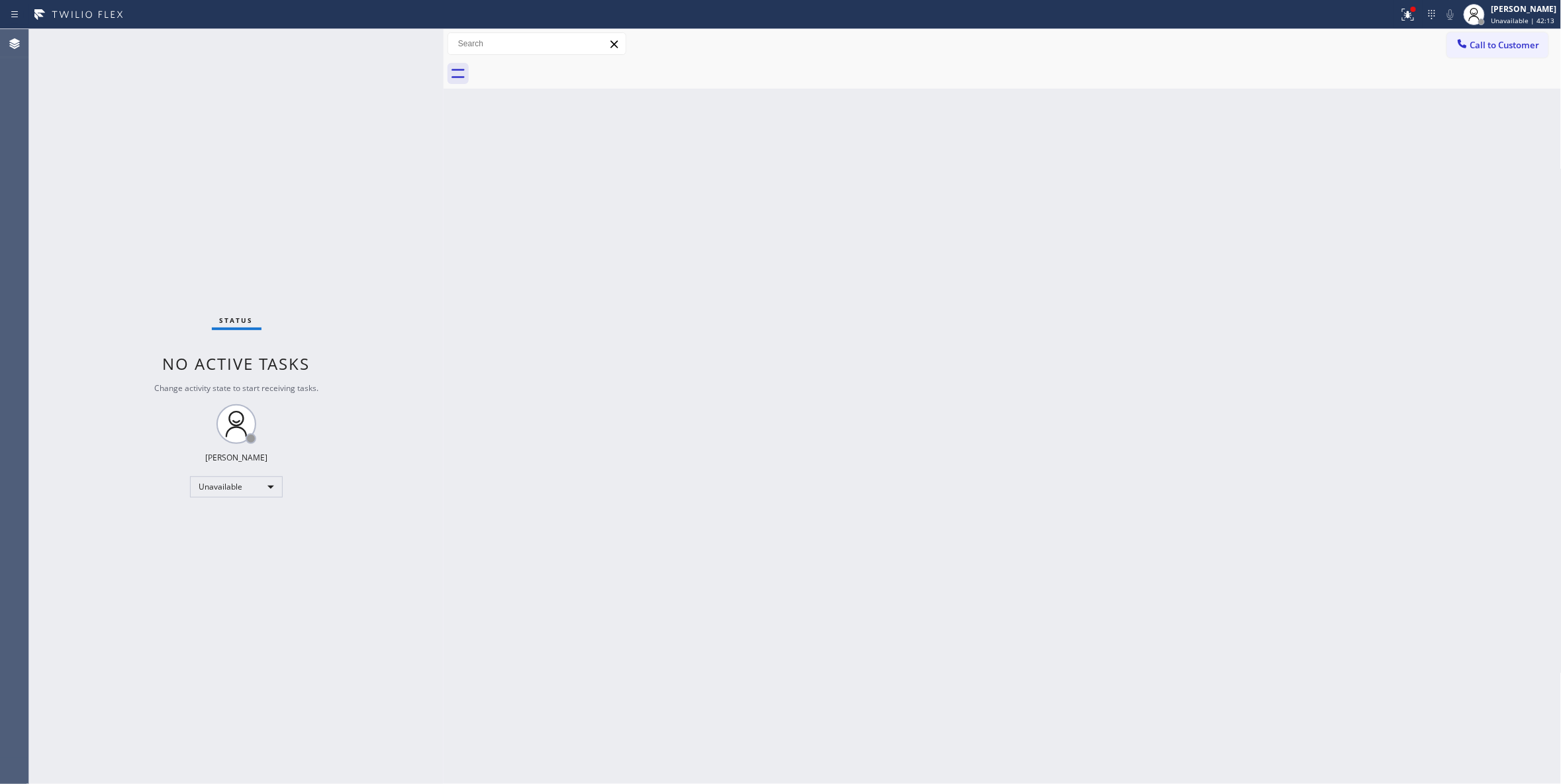
click at [1510, 48] on span "Call to Customer" at bounding box center [1504, 45] width 70 height 12
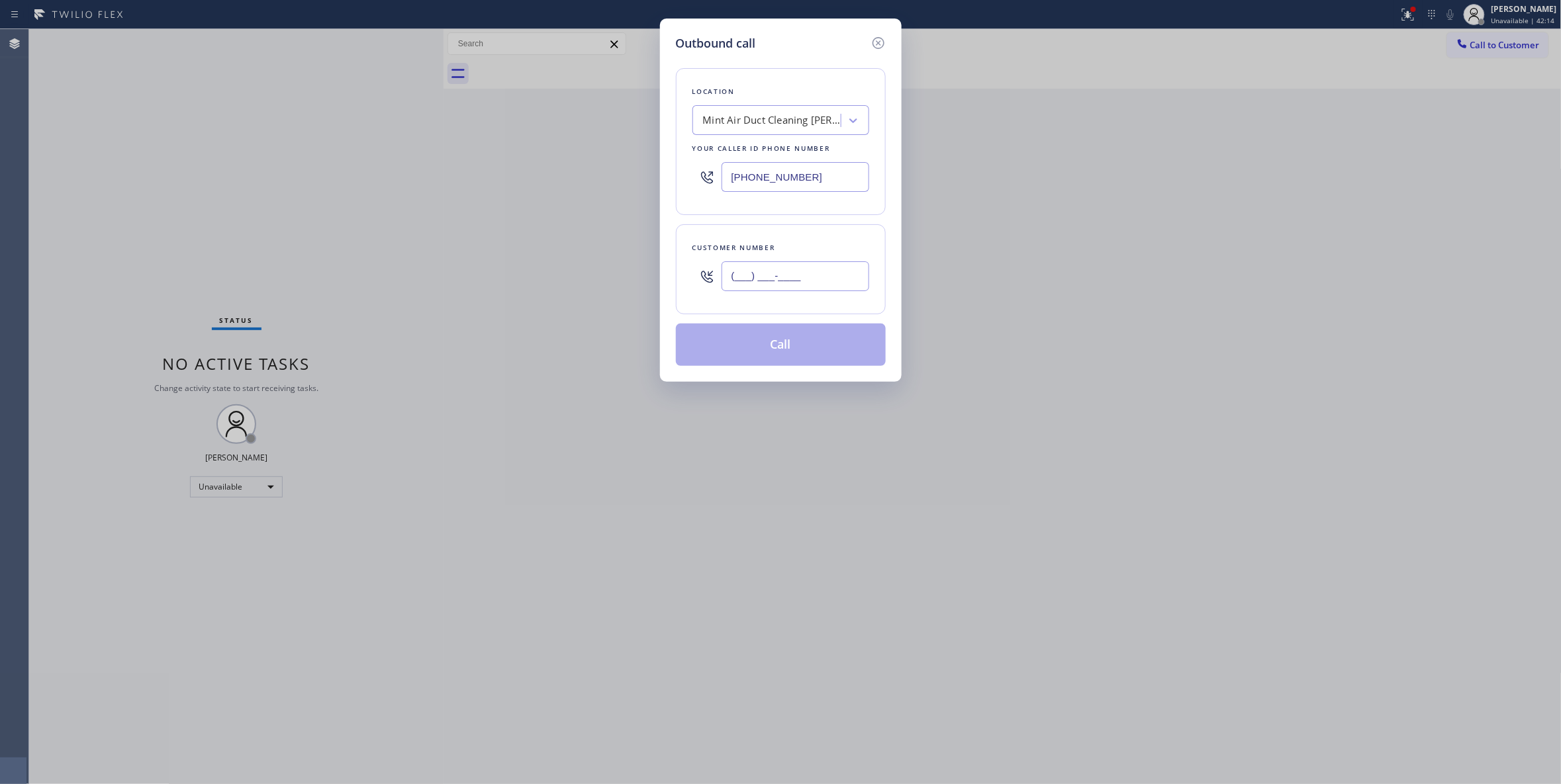
click at [821, 280] on input "(___) ___-____" at bounding box center [795, 276] width 148 height 30
paste input "805) 465-7258"
type input "(805) 465-7258"
click at [810, 343] on button "Call" at bounding box center [781, 345] width 210 height 43
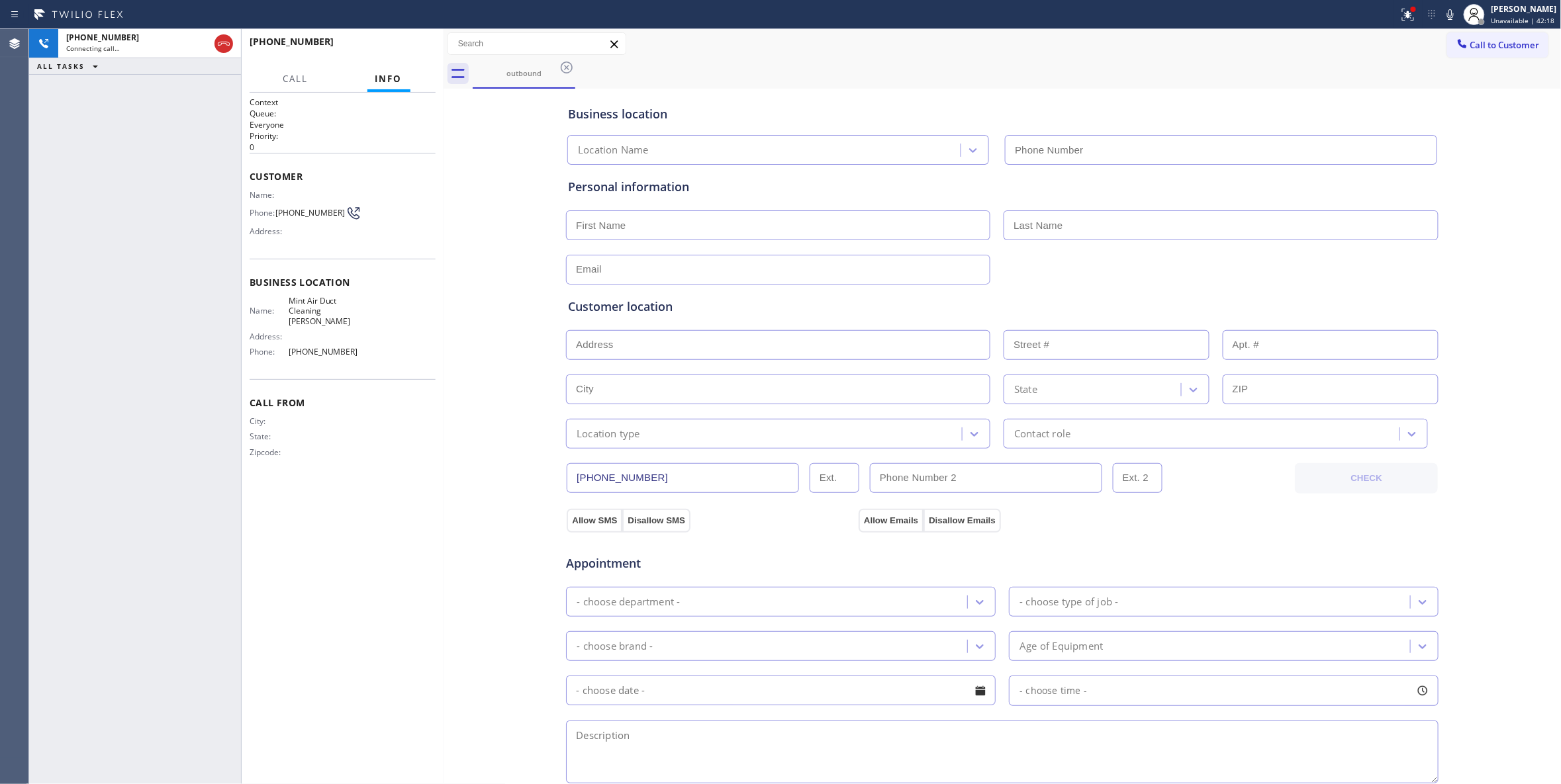
type input "(805) 608-3837"
drag, startPoint x: 1250, startPoint y: 4, endPoint x: 1249, endPoint y: 17, distance: 13.0
drag, startPoint x: 1249, startPoint y: 17, endPoint x: 398, endPoint y: 54, distance: 851.8
click at [398, 54] on button "HANG UP" at bounding box center [405, 48] width 62 height 19
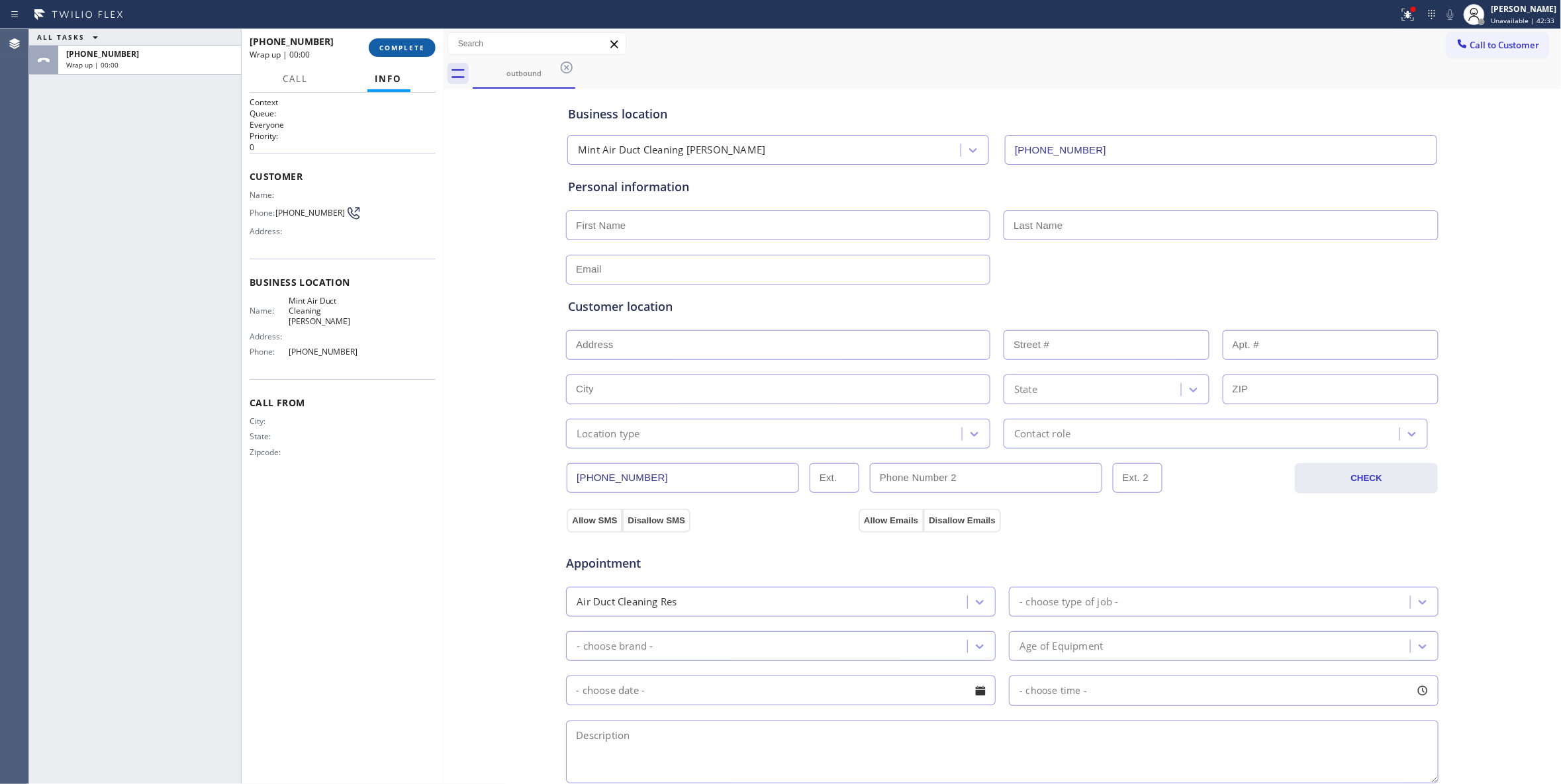
click at [398, 54] on button "COMPLETE" at bounding box center [402, 48] width 67 height 19
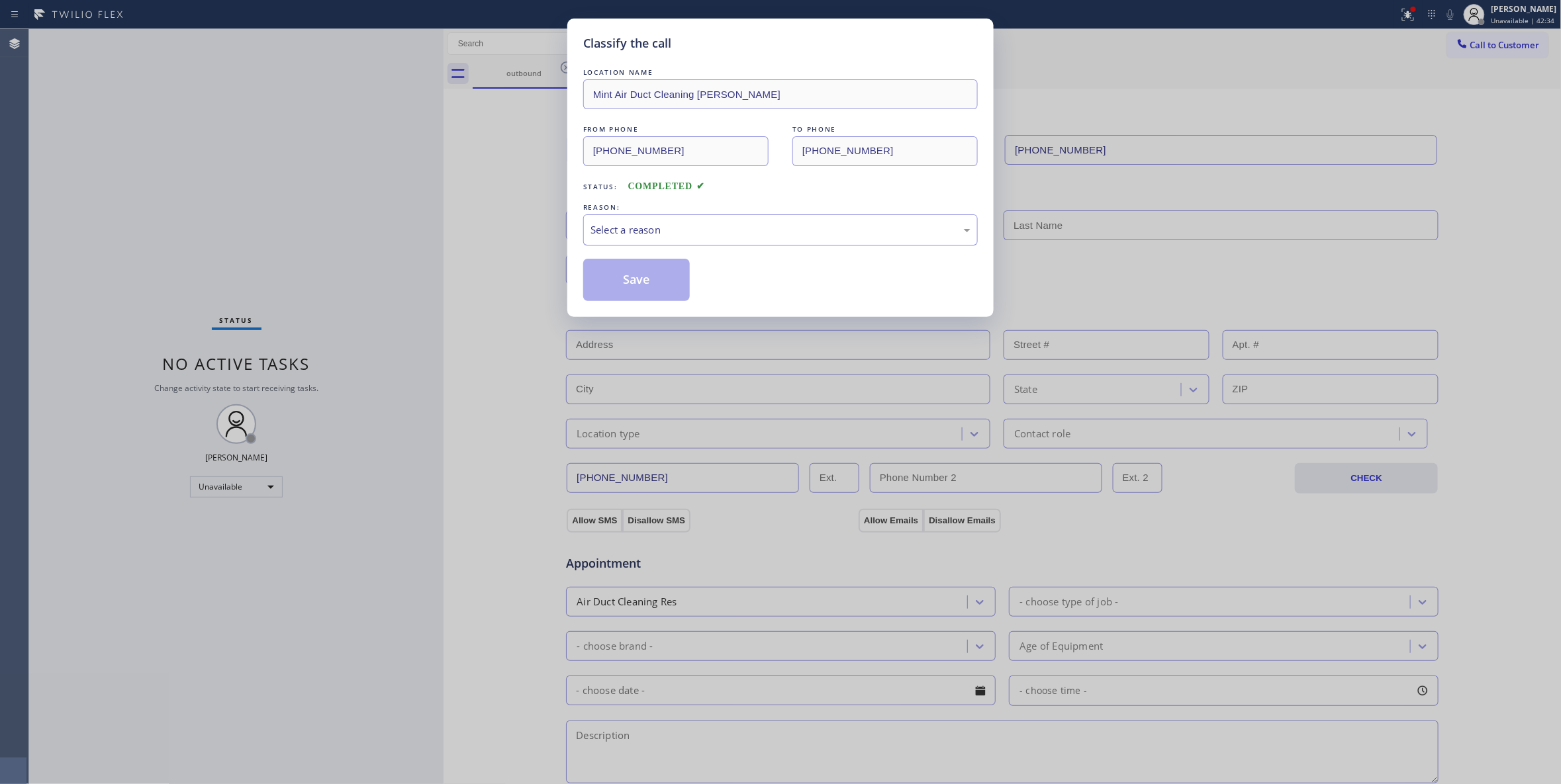
click at [634, 226] on div "Select a reason" at bounding box center [780, 230] width 380 height 15
click at [613, 279] on button "Save" at bounding box center [636, 280] width 106 height 43
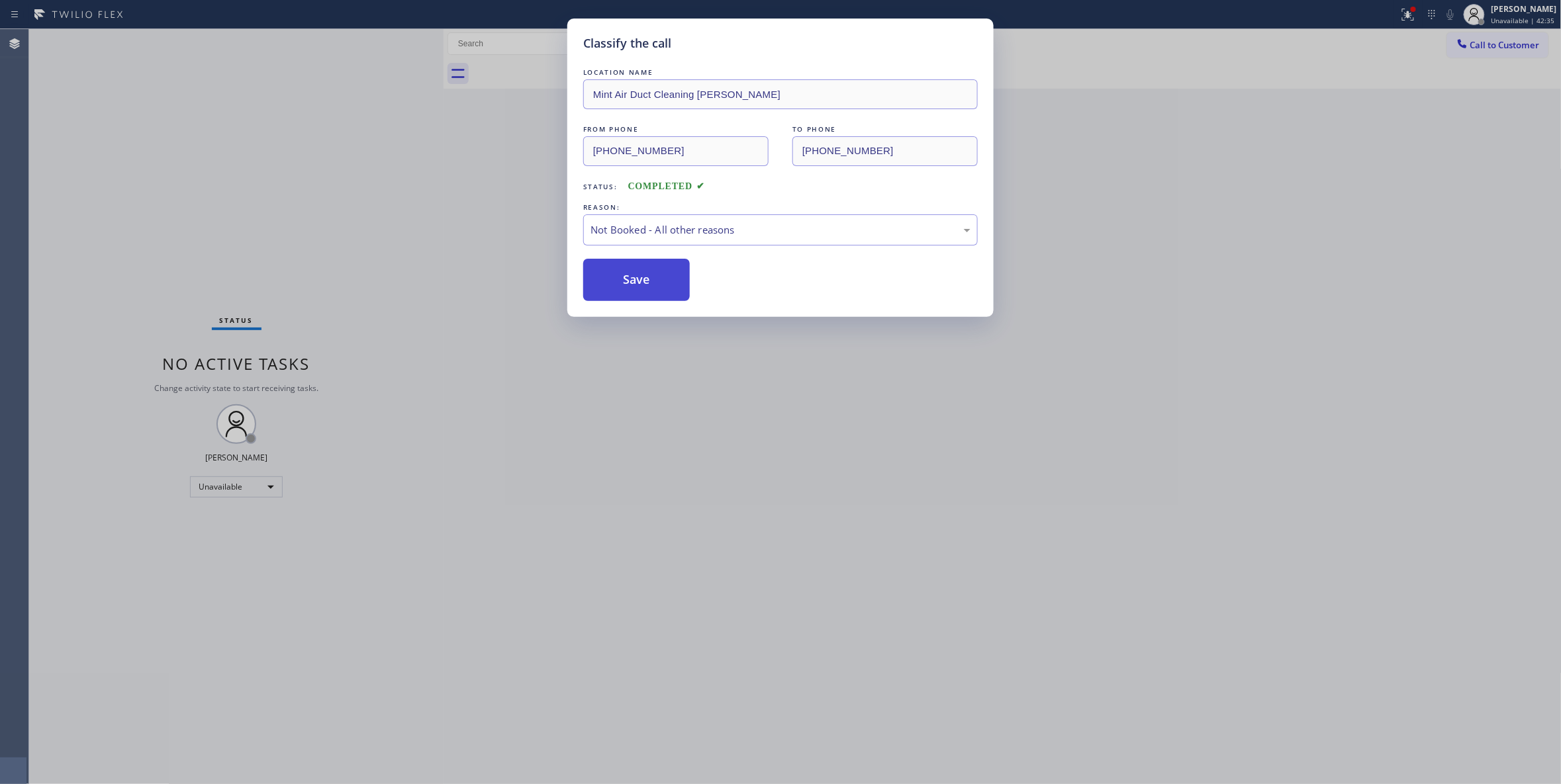
click at [612, 276] on button "Save" at bounding box center [636, 280] width 106 height 43
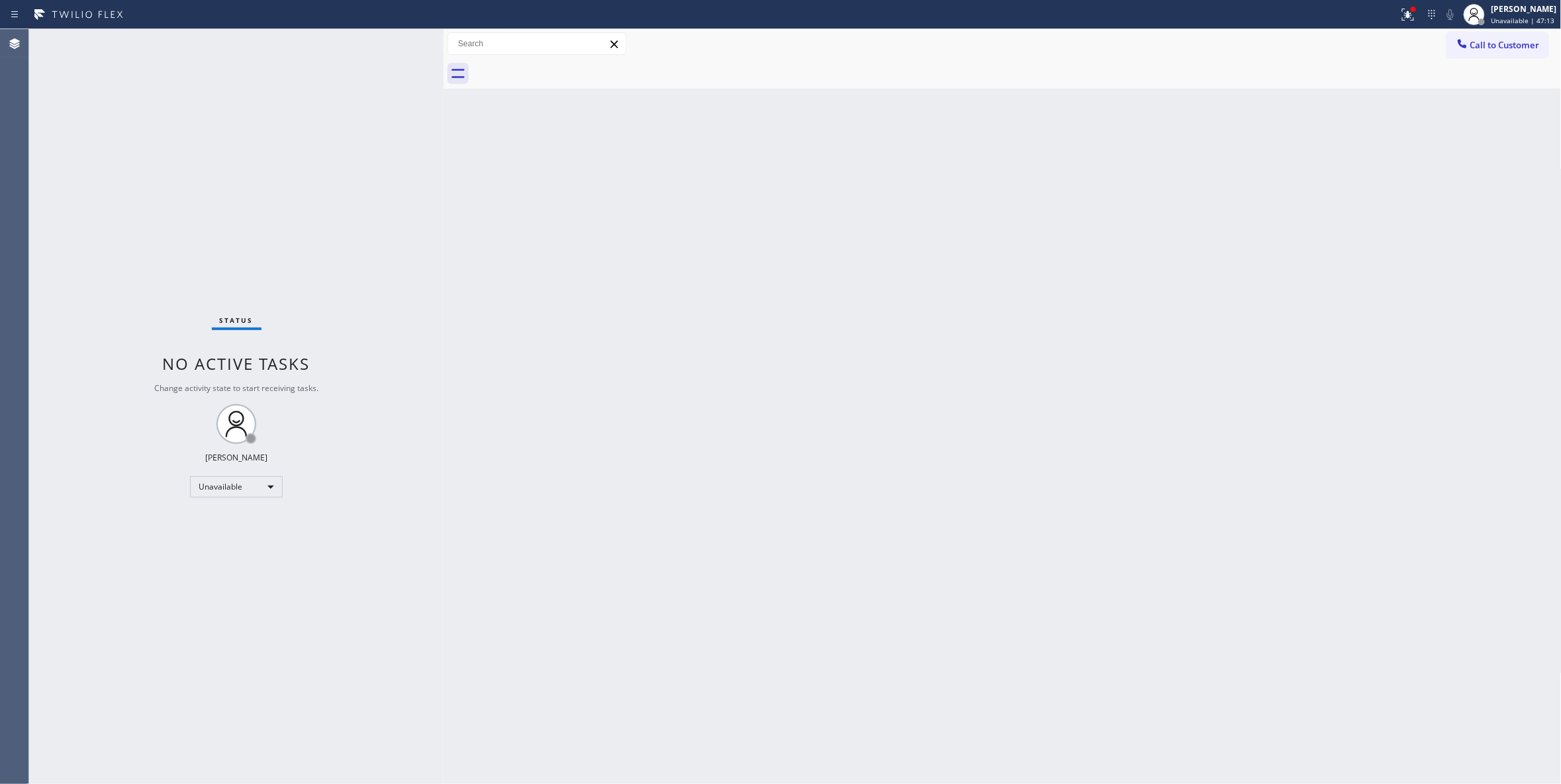
drag, startPoint x: 1486, startPoint y: 46, endPoint x: 1439, endPoint y: 56, distance: 48.1
click at [1483, 45] on span "Call to Customer" at bounding box center [1504, 45] width 70 height 12
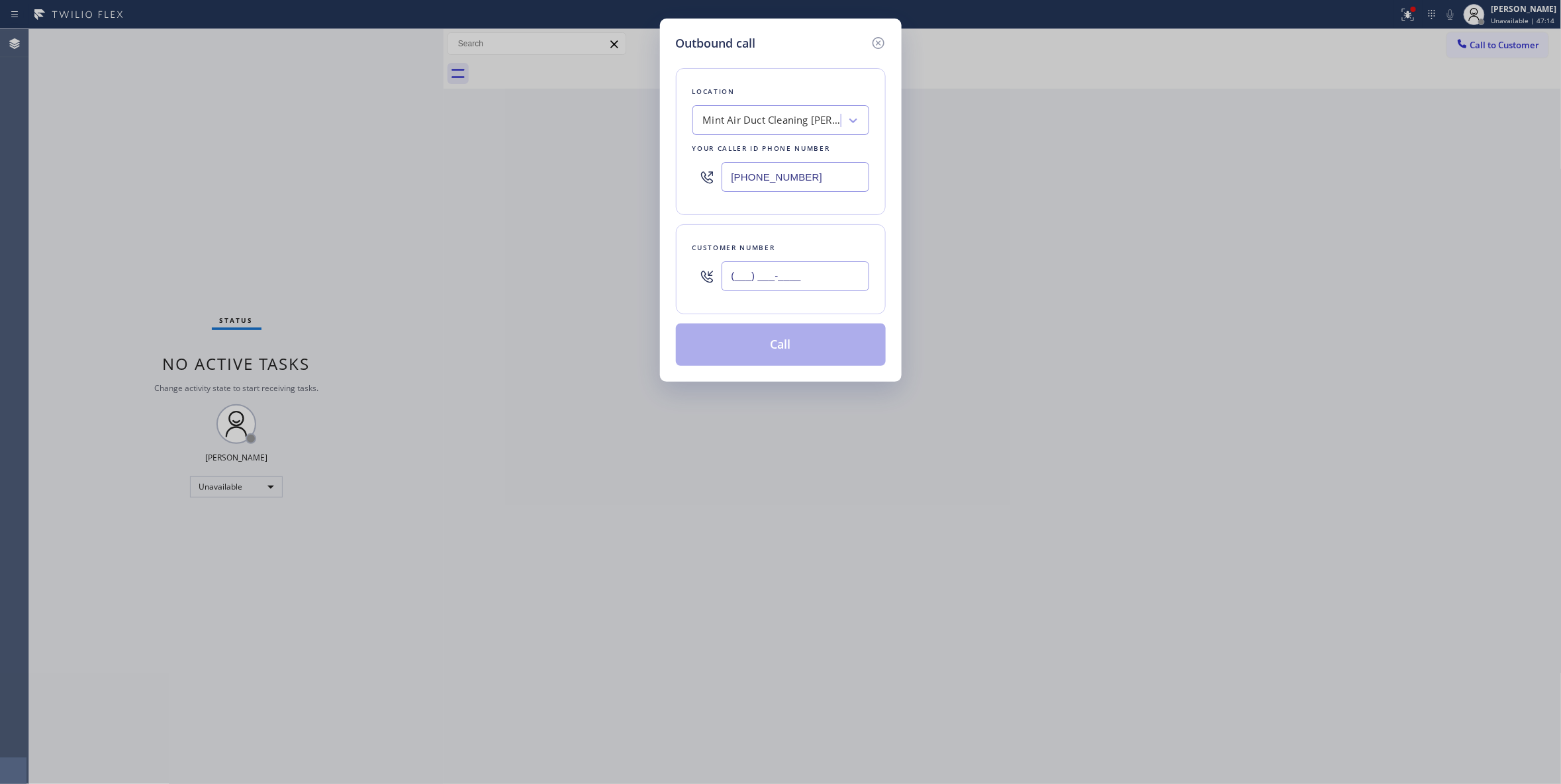
click at [777, 270] on input "(___) ___-____" at bounding box center [795, 276] width 148 height 30
paste input "209) 788-8990"
type input "(209) 788-8990"
drag, startPoint x: 805, startPoint y: 177, endPoint x: 359, endPoint y: 193, distance: 446.3
click at [359, 193] on div "Outbound call Location Mint Air Duct Cleaning Mira Monte Your caller id phone n…" at bounding box center [780, 392] width 1561 height 784
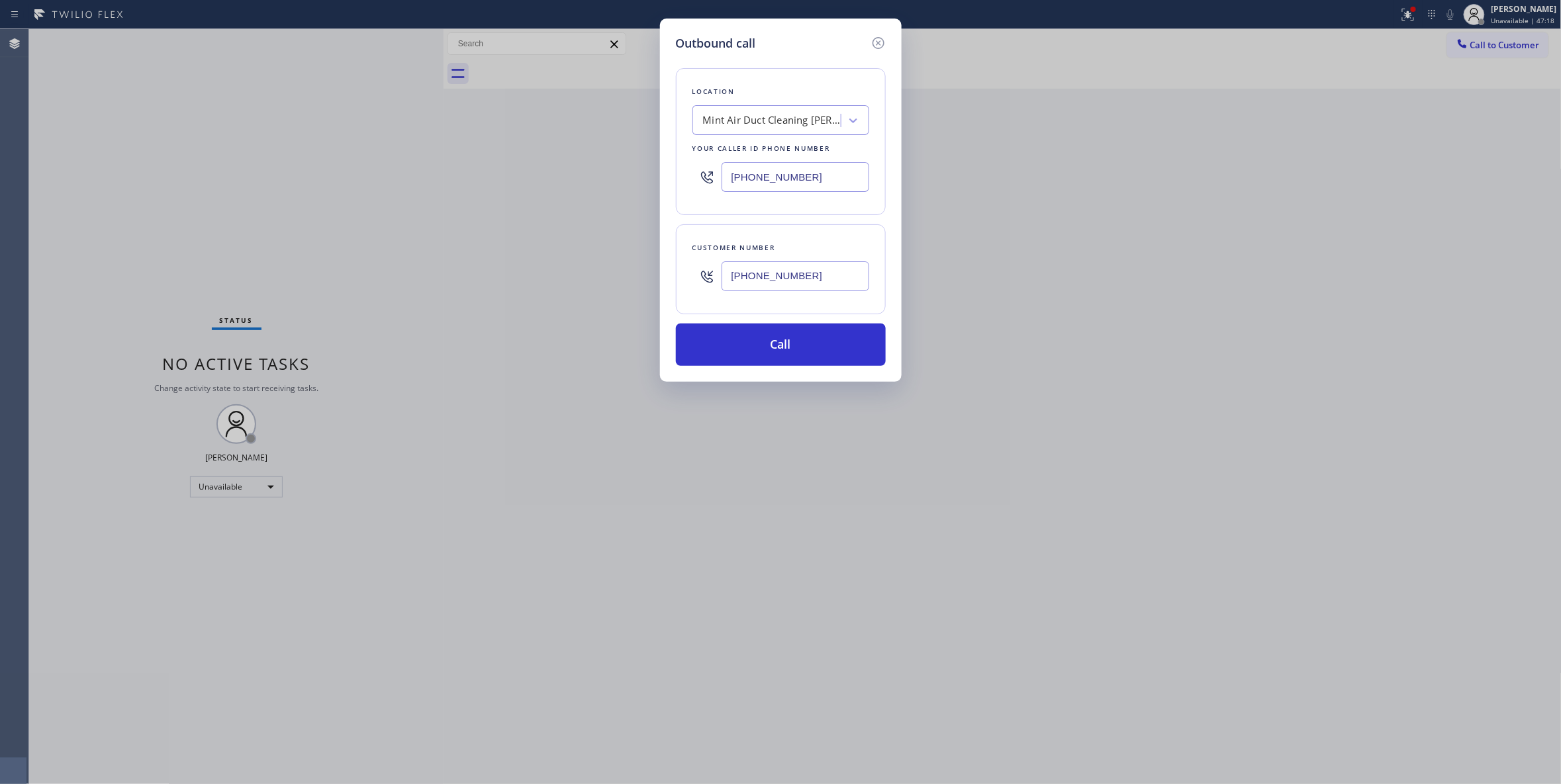
paste input "760) 388-9262"
type input "(760) 388-9262"
drag, startPoint x: 829, startPoint y: 282, endPoint x: 639, endPoint y: 303, distance: 191.2
click at [639, 303] on div "Outbound call Location Electrical Land Indio Your caller id phone number (760) …" at bounding box center [780, 392] width 1561 height 784
click at [773, 345] on button "Call" at bounding box center [781, 345] width 210 height 43
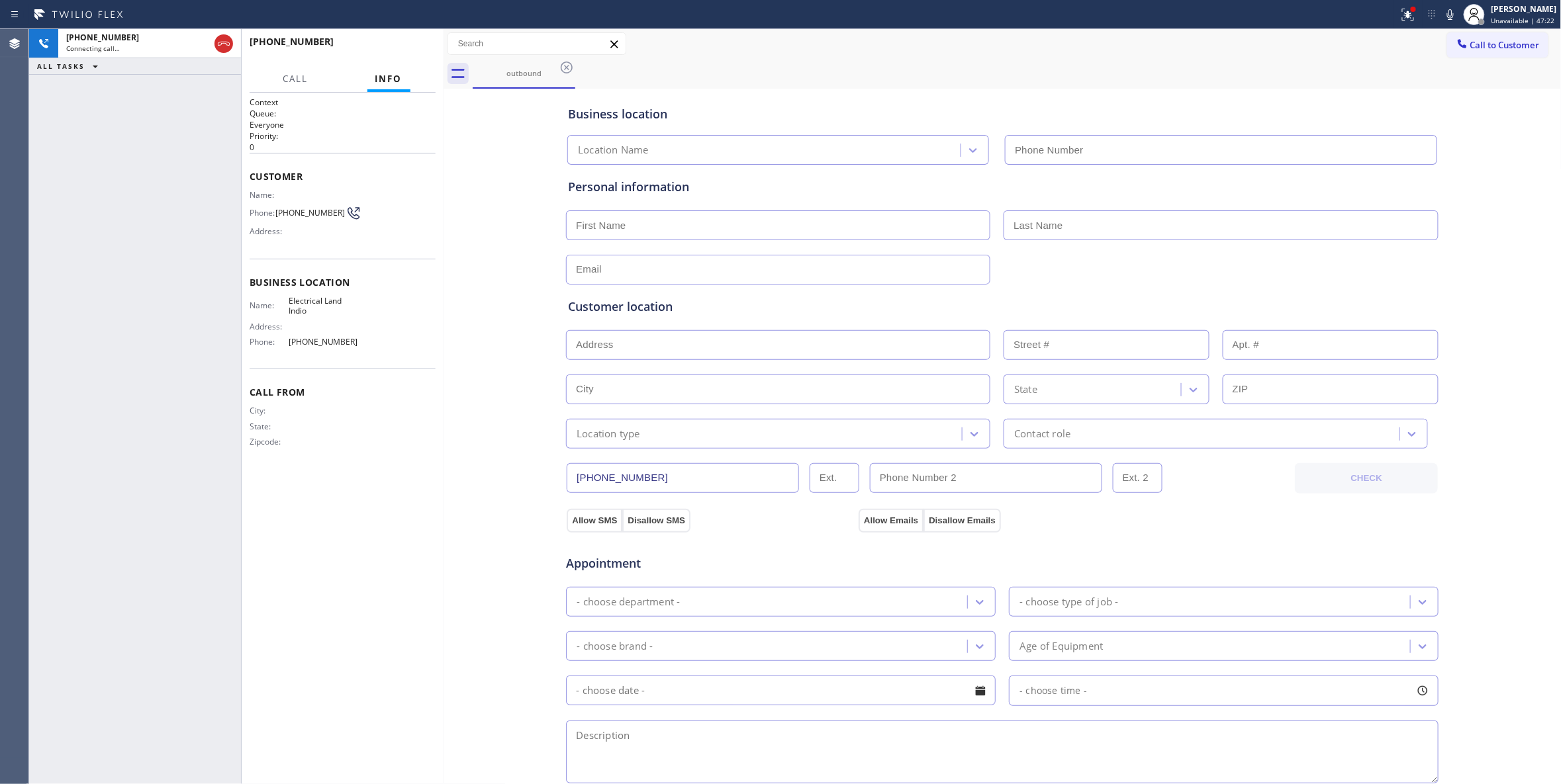
type input "(760) 388-9262"
drag, startPoint x: 57, startPoint y: 368, endPoint x: 144, endPoint y: 212, distance: 178.6
click at [57, 365] on div "+12097888990 Connecting call… ALL TASKS ALL TASKS ACTIVE TASKS TASKS IN WRAP UP" at bounding box center [135, 407] width 212 height 755
click at [385, 51] on span "HANG UP" at bounding box center [404, 48] width 41 height 9
click at [408, 52] on button "COMPLETE" at bounding box center [402, 48] width 67 height 19
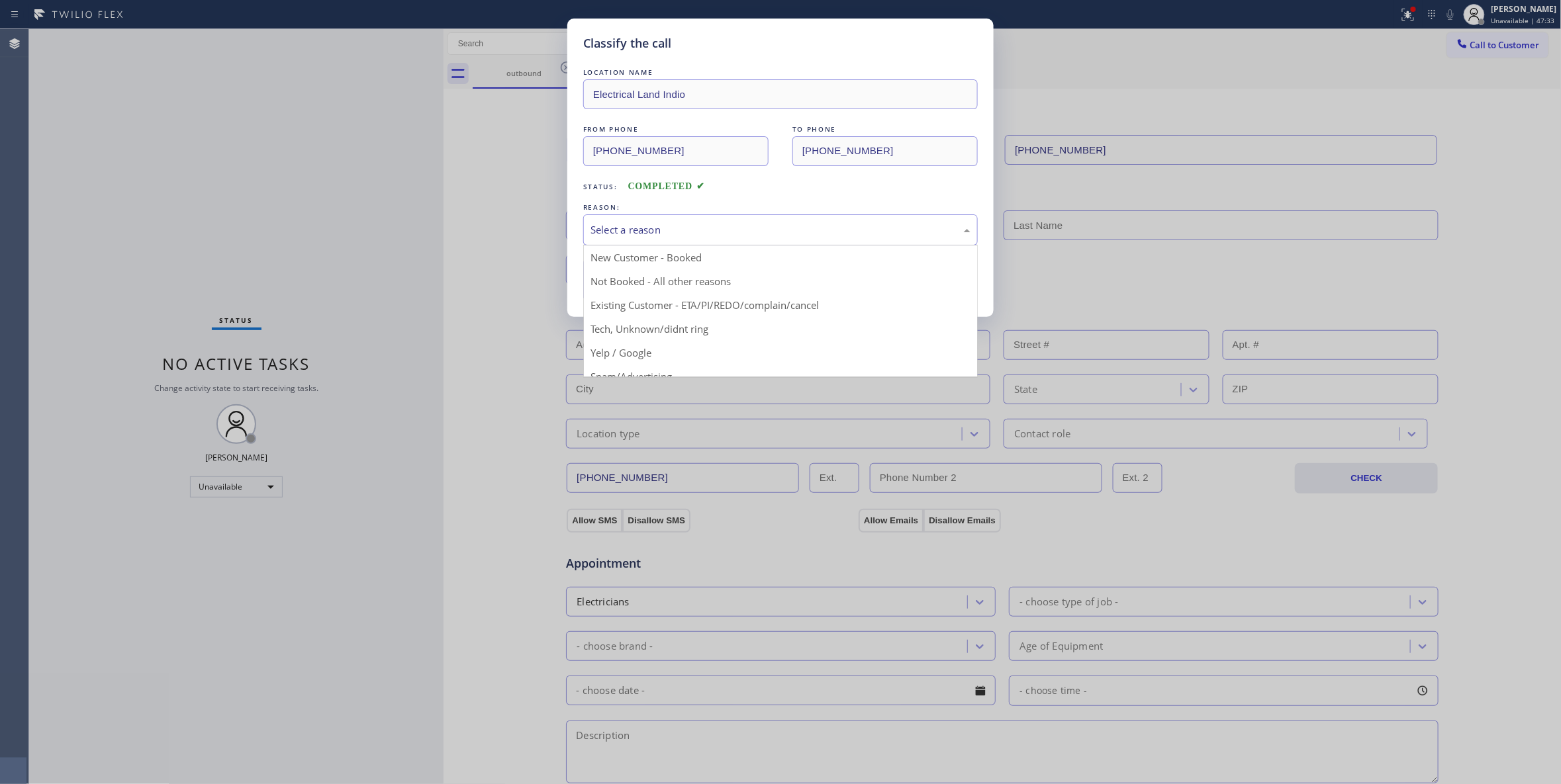
click at [625, 233] on div "Select a reason" at bounding box center [780, 230] width 380 height 15
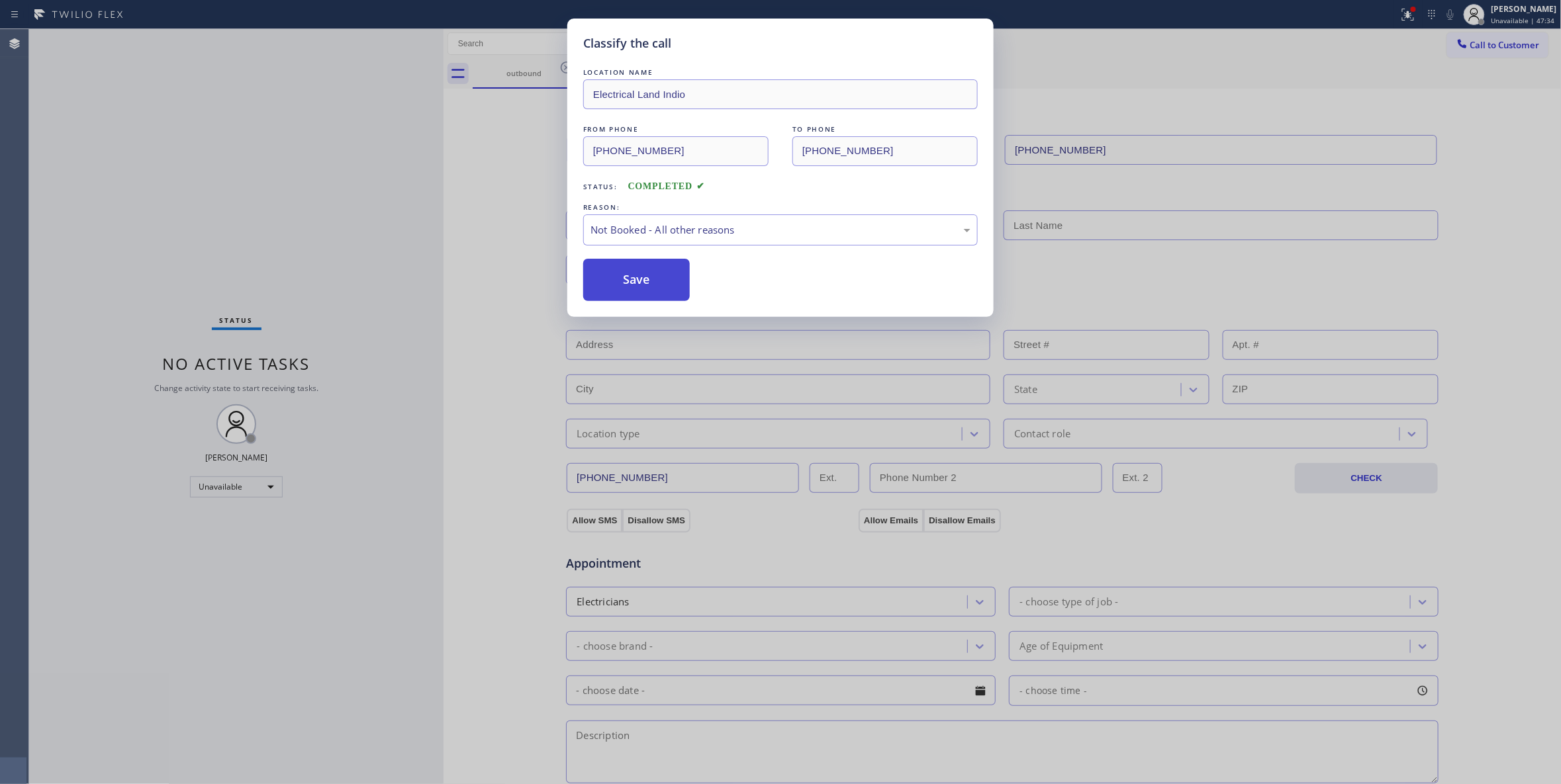
click at [622, 280] on button "Save" at bounding box center [636, 280] width 106 height 43
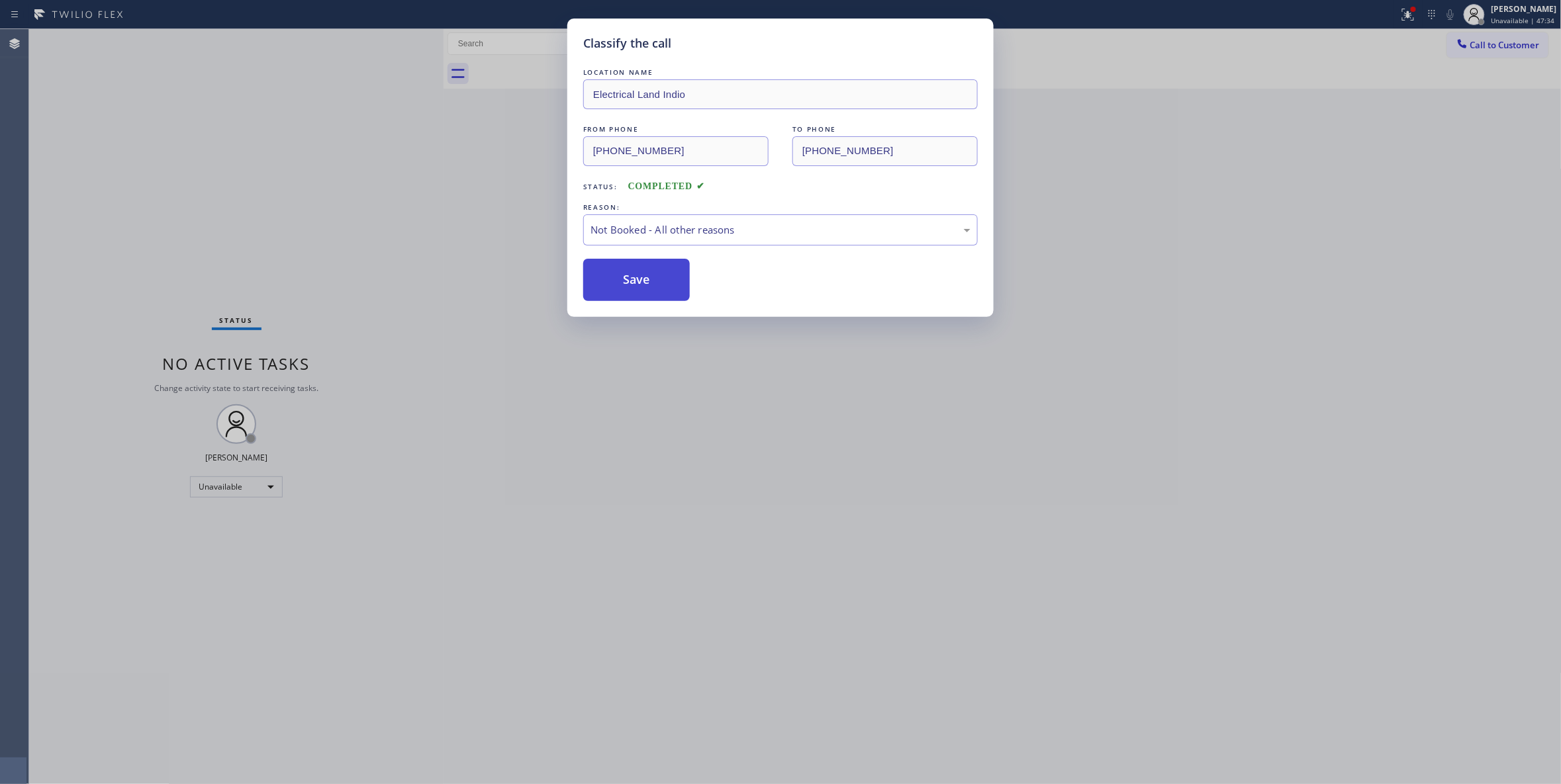
click at [622, 280] on button "Save" at bounding box center [636, 280] width 106 height 43
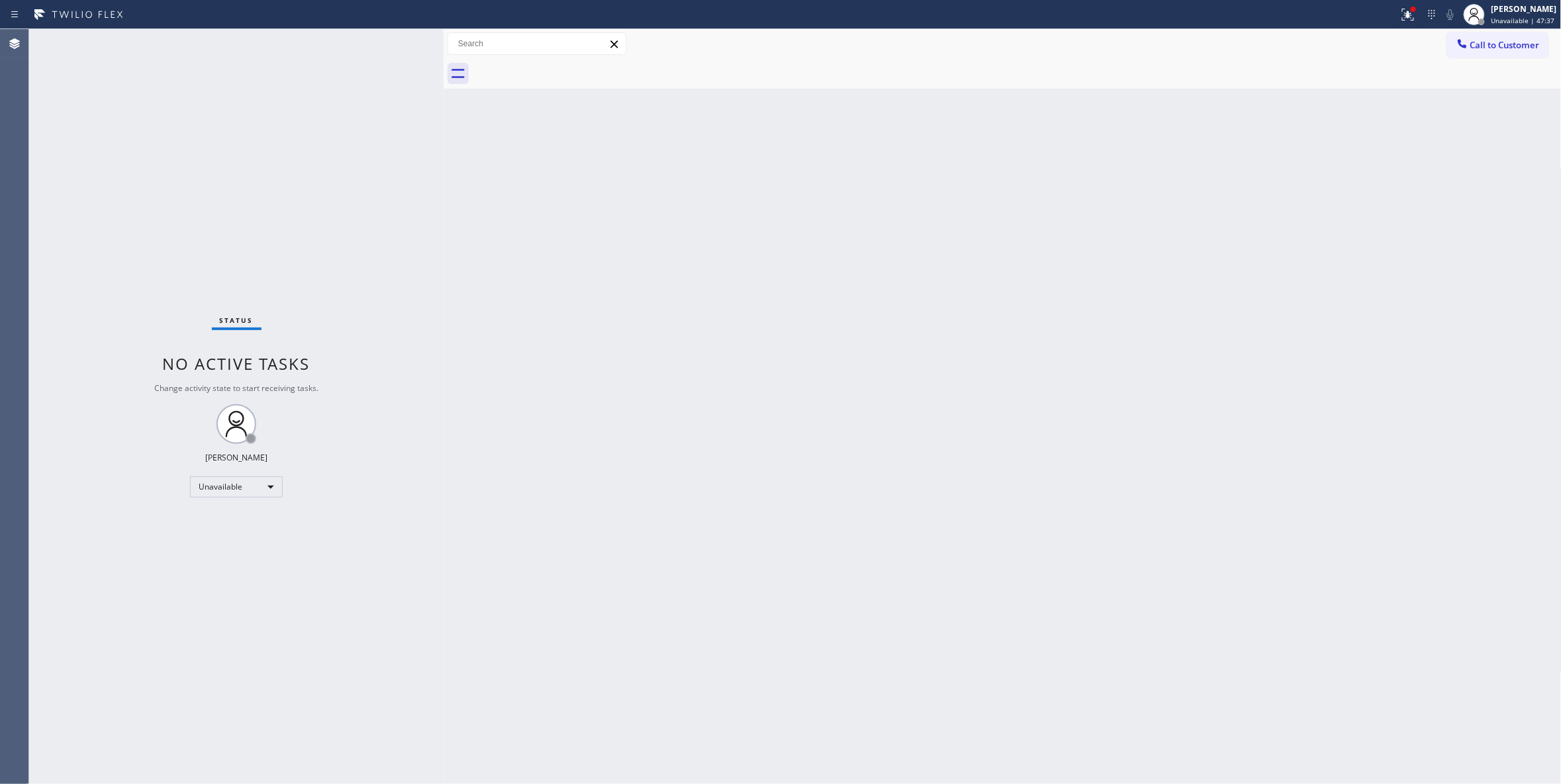
drag, startPoint x: 1203, startPoint y: 383, endPoint x: 1461, endPoint y: 110, distance: 375.6
click at [1209, 372] on div "Back to Dashboard Change Sender ID Customers Technicians Select a contact Outbo…" at bounding box center [1003, 407] width 1118 height 755
click at [1512, 41] on span "Call to Customer" at bounding box center [1504, 45] width 70 height 12
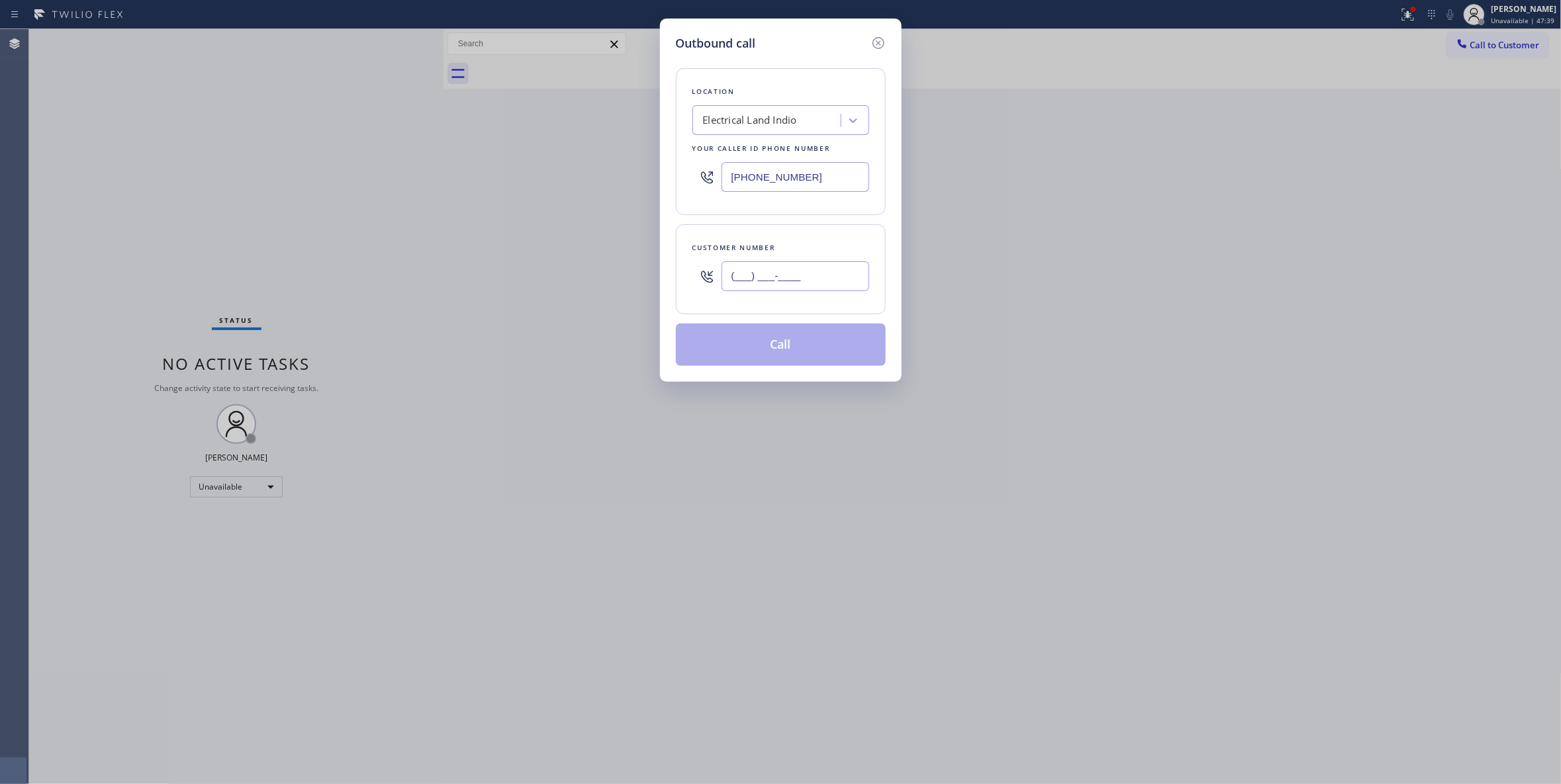
click at [777, 283] on input "(___) ___-____" at bounding box center [795, 276] width 148 height 30
paste input "917) 561-3729"
type input "(917) 561-3729"
drag, startPoint x: 820, startPoint y: 183, endPoint x: 221, endPoint y: 254, distance: 603.2
click at [813, 183] on input "(760) 388-9262" at bounding box center [795, 177] width 148 height 30
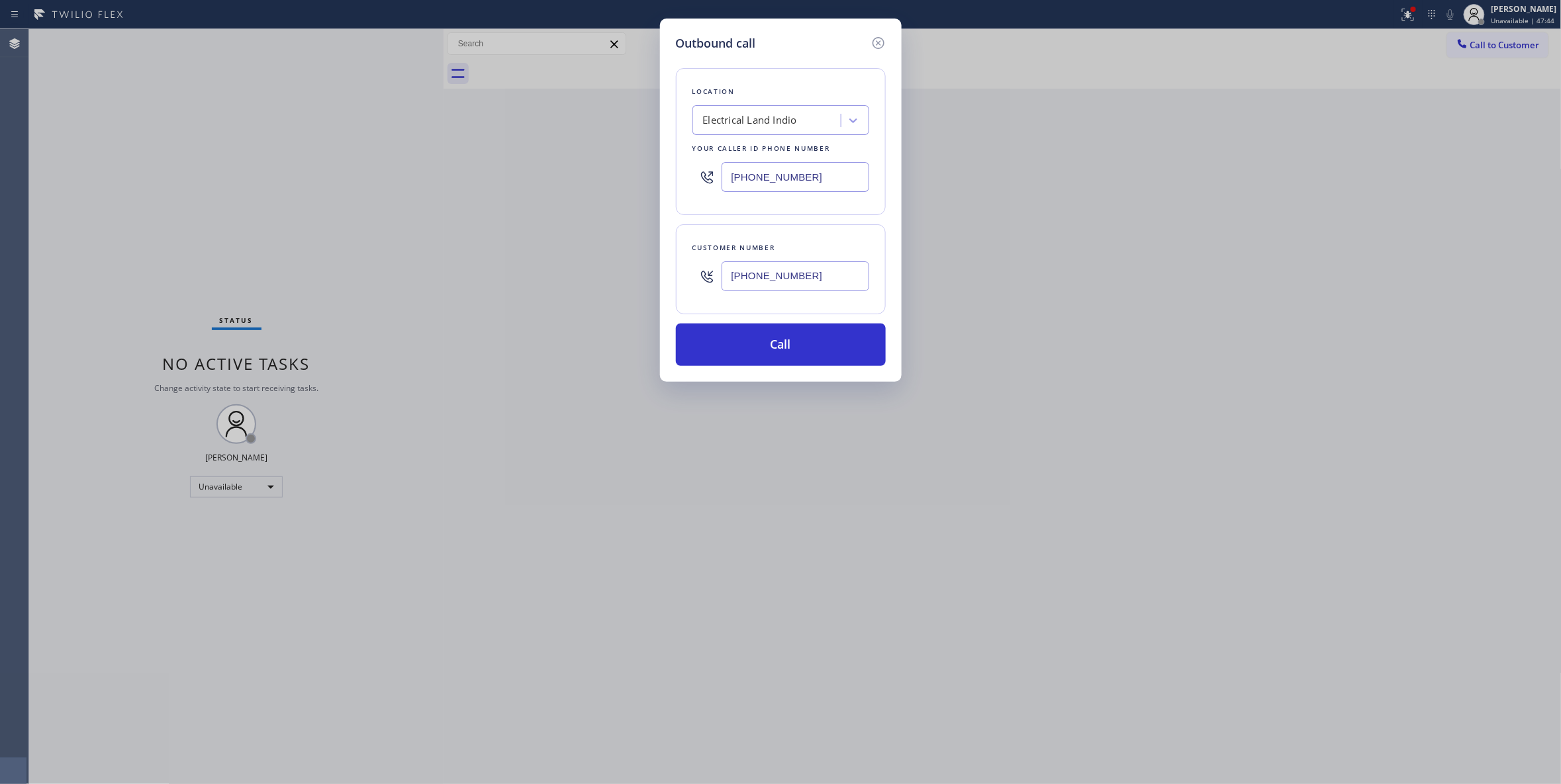
drag, startPoint x: 822, startPoint y: 178, endPoint x: 501, endPoint y: 187, distance: 321.1
click at [501, 187] on div "Outbound call Location Electrical Land Indio Your caller id phone number (760) …" at bounding box center [780, 392] width 1561 height 784
paste input "347) 407-910"
type input "(347) 407-9102"
click at [736, 336] on button "Call" at bounding box center [781, 345] width 210 height 43
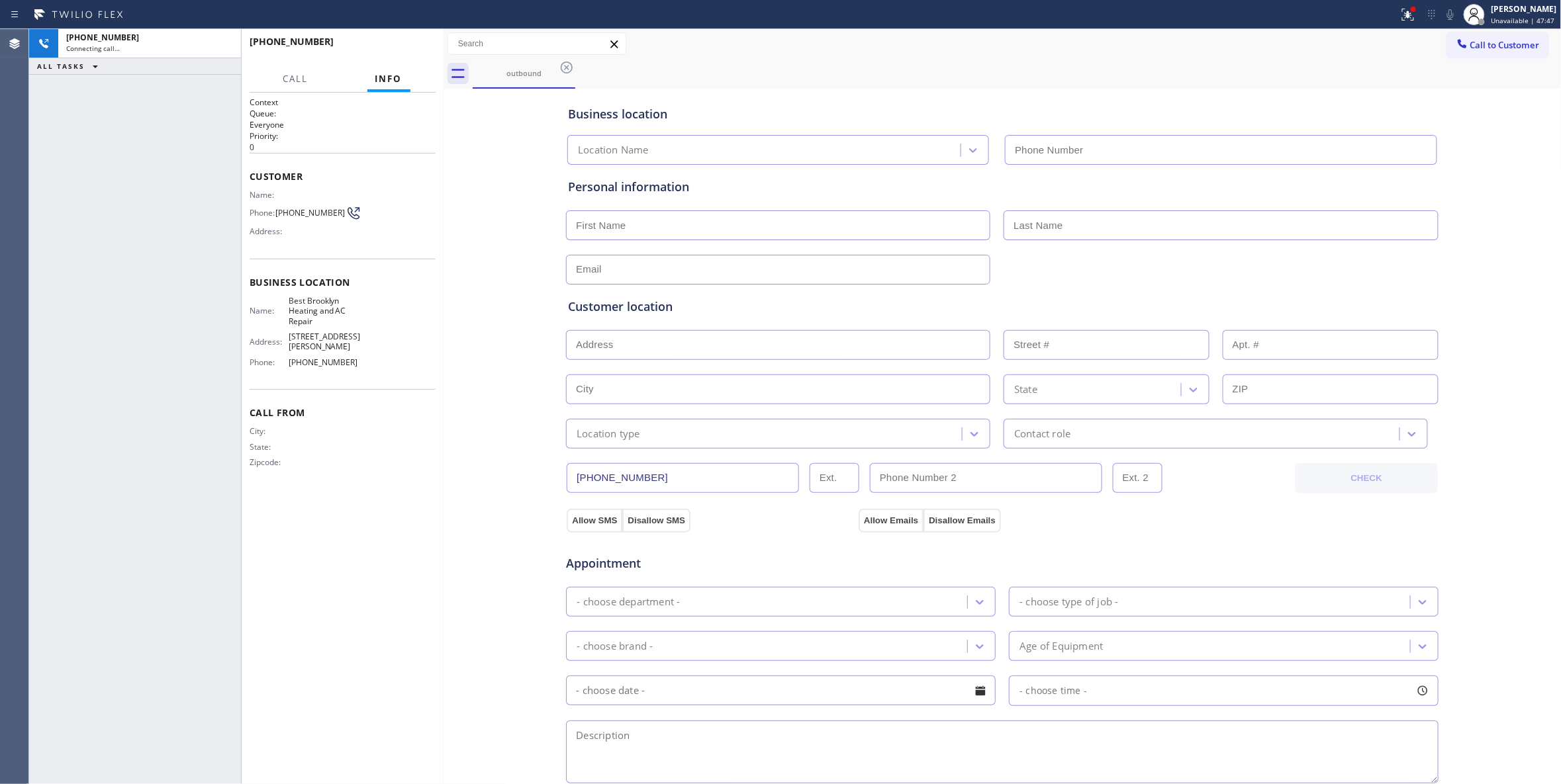
type input "(347) 407-9102"
click at [225, 46] on icon at bounding box center [224, 44] width 16 height 16
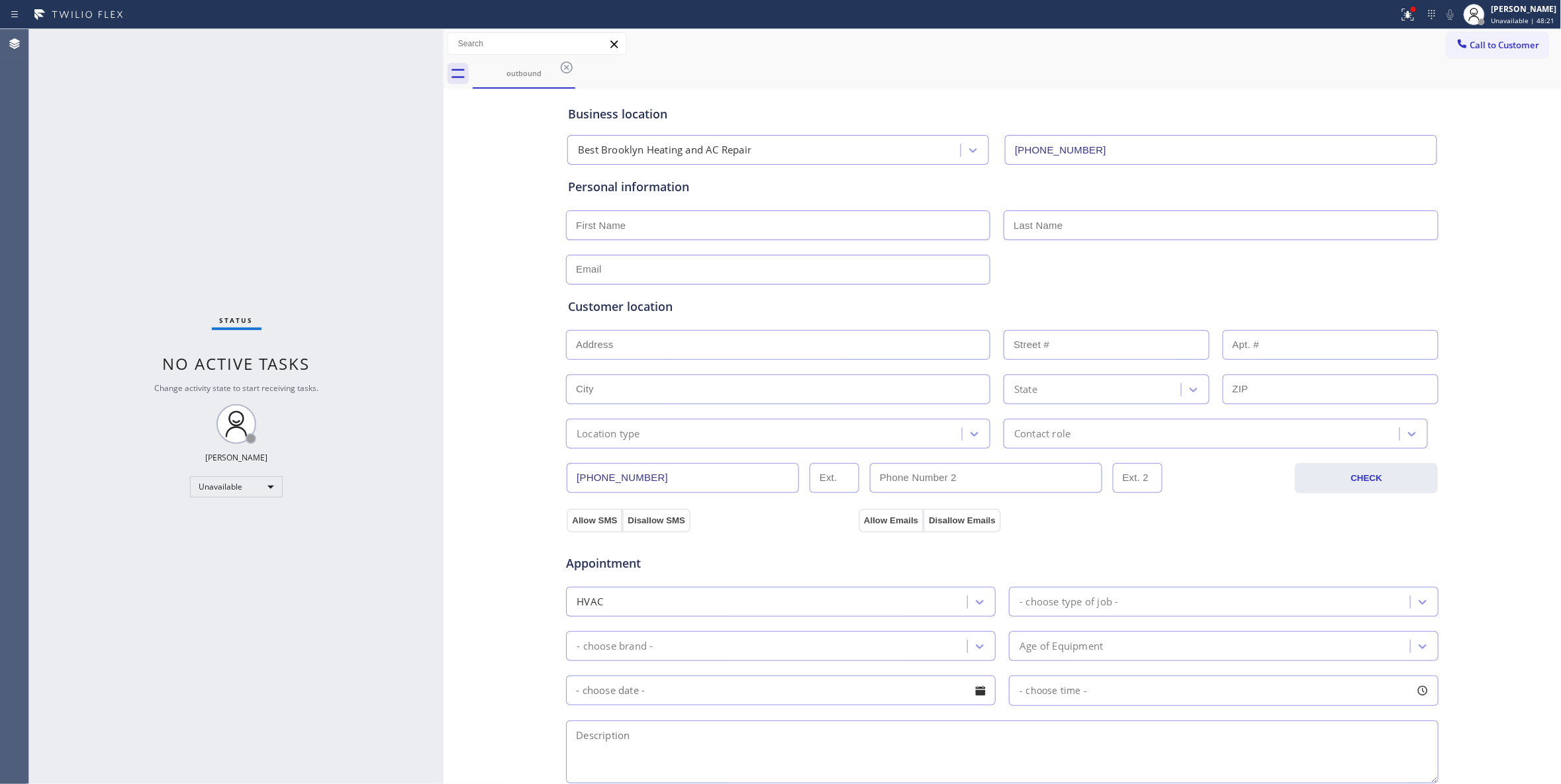
click at [564, 70] on icon at bounding box center [566, 68] width 12 height 12
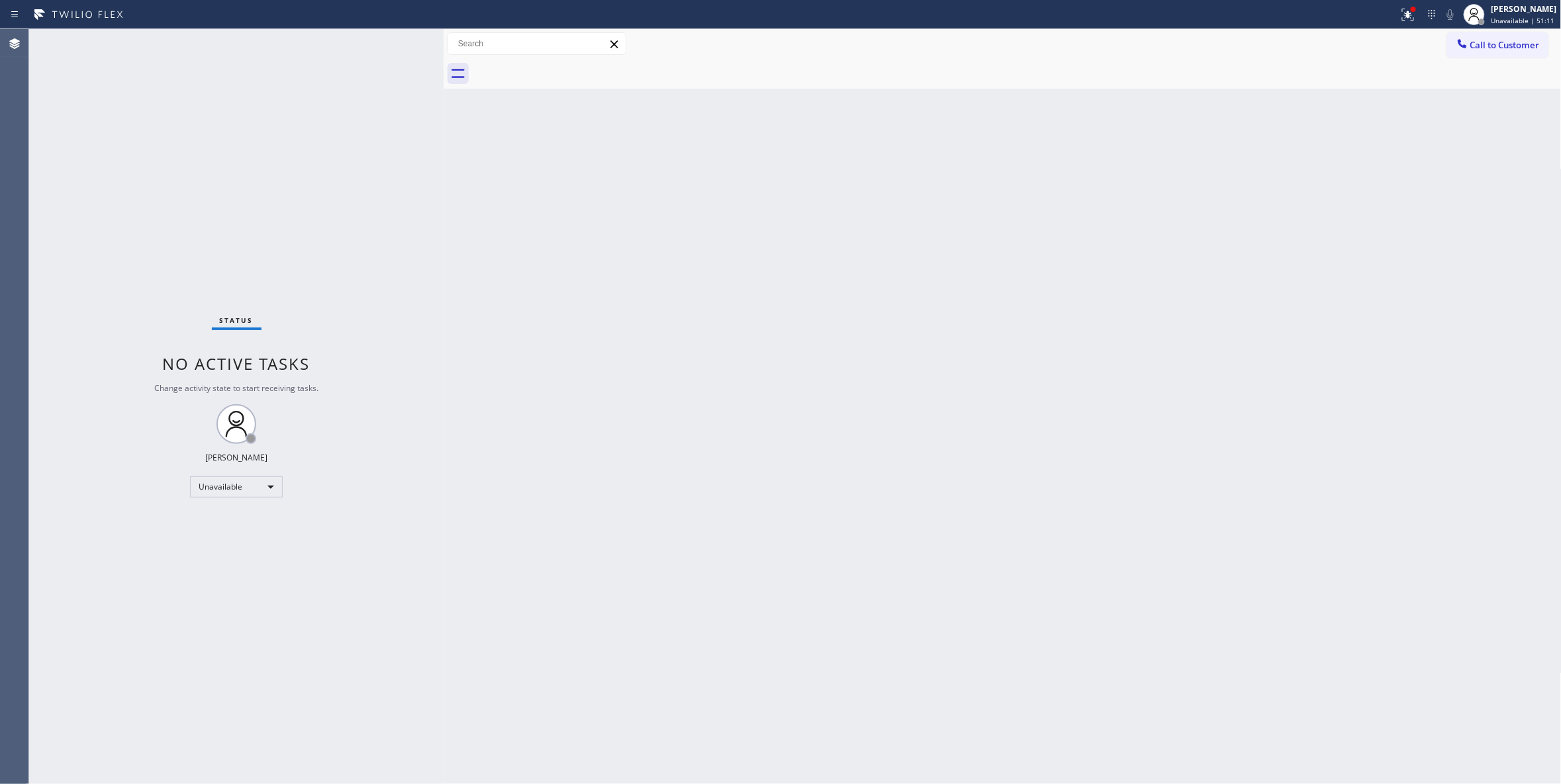
click at [612, 502] on div "Back to Dashboard Change Sender ID Customers Technicians Select a contact Outbo…" at bounding box center [1003, 407] width 1118 height 755
click at [1497, 41] on span "Call to Customer" at bounding box center [1504, 45] width 70 height 12
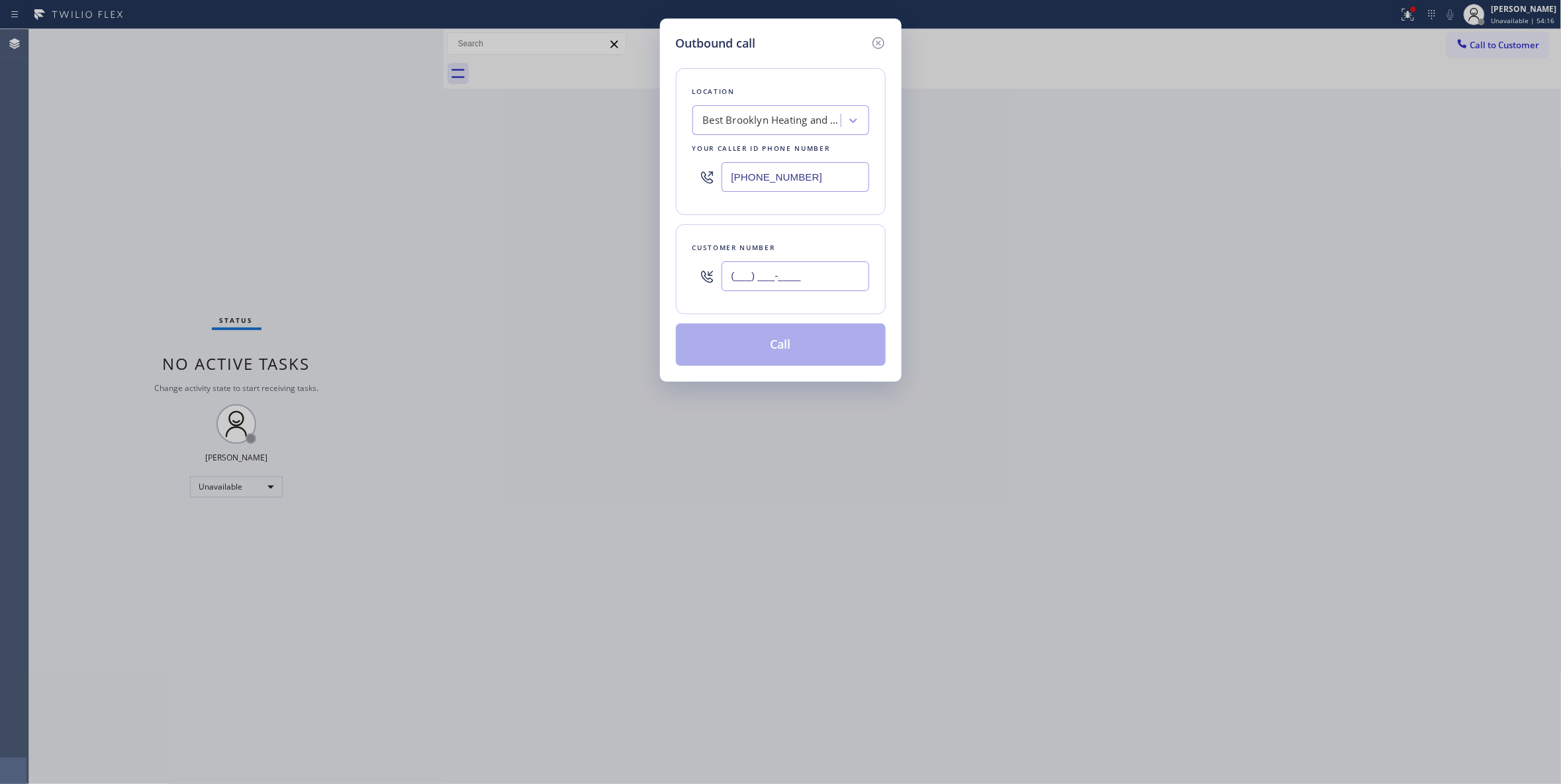
click at [814, 279] on input "(___) ___-____" at bounding box center [795, 276] width 148 height 30
paste input "732) 217-5090"
type input "(732) 217-5090"
drag, startPoint x: 858, startPoint y: 176, endPoint x: 594, endPoint y: 264, distance: 278.3
click at [410, 209] on div "Outbound call Location Best Brooklyn Heating and AC Repair Your caller id phone…" at bounding box center [780, 392] width 1561 height 784
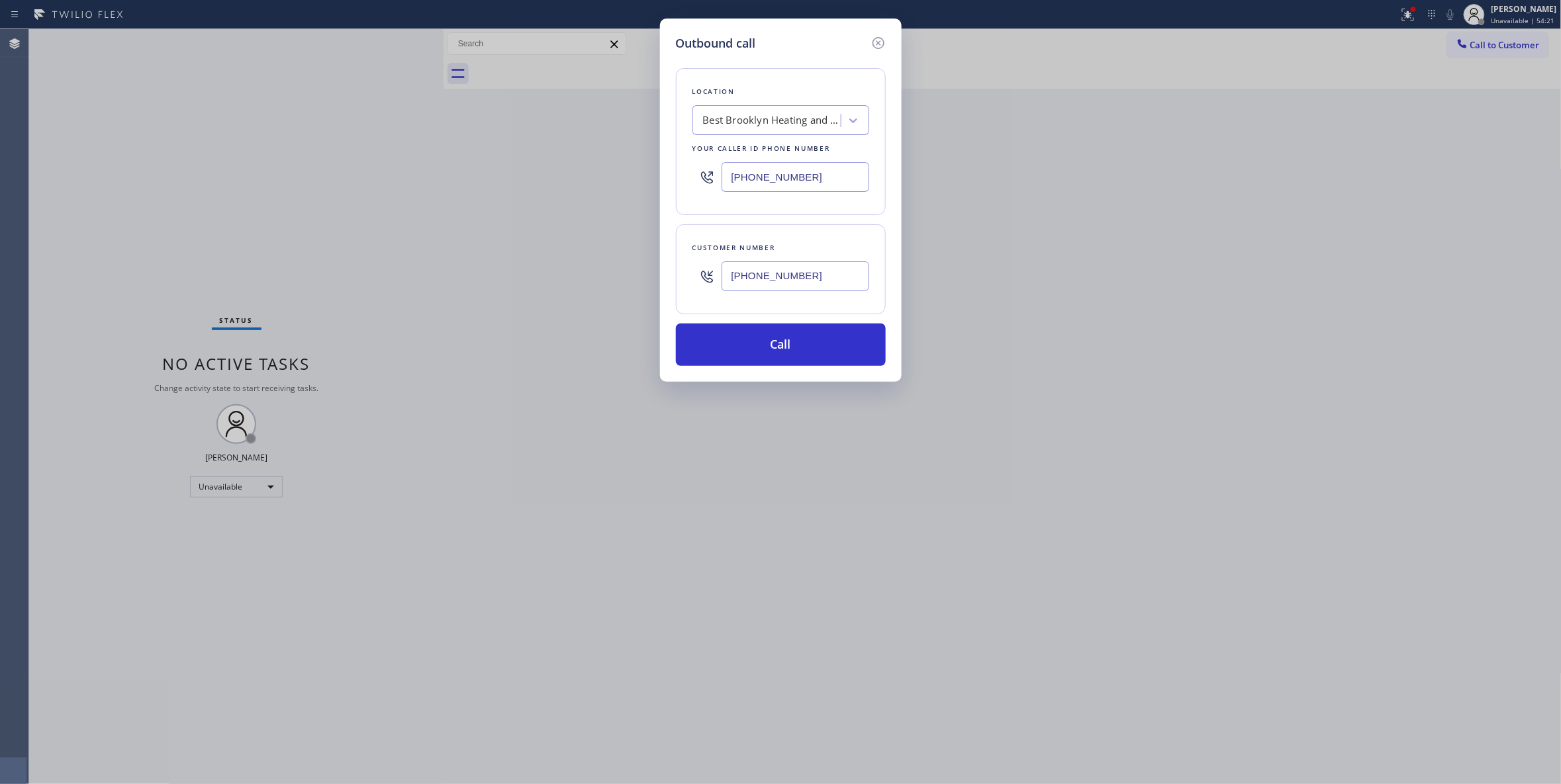
paste input "862) 305-0619"
type input "(862) 305-0619"
click at [768, 348] on button "Call" at bounding box center [781, 345] width 210 height 43
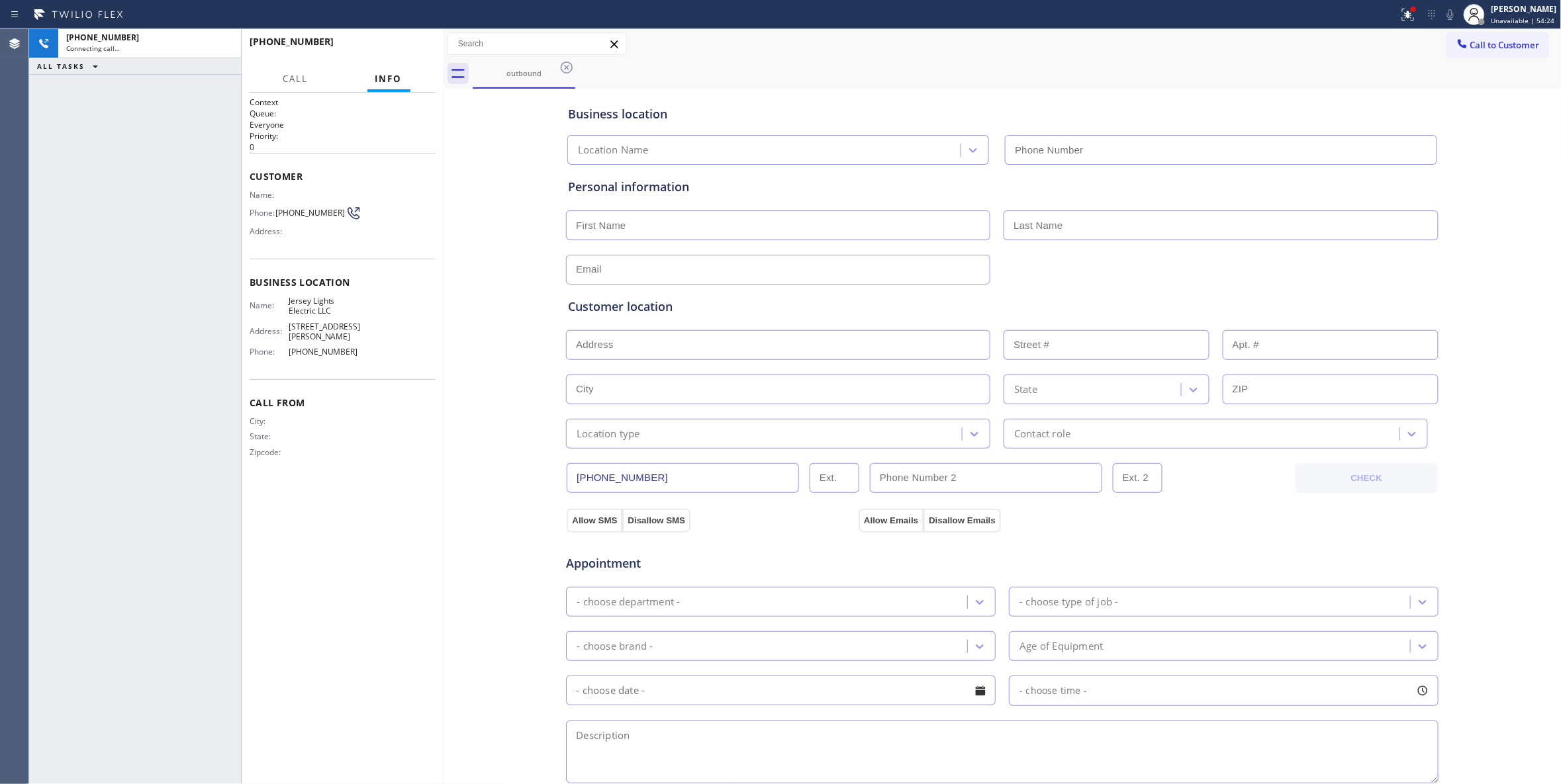
type input "(862) 305-0619"
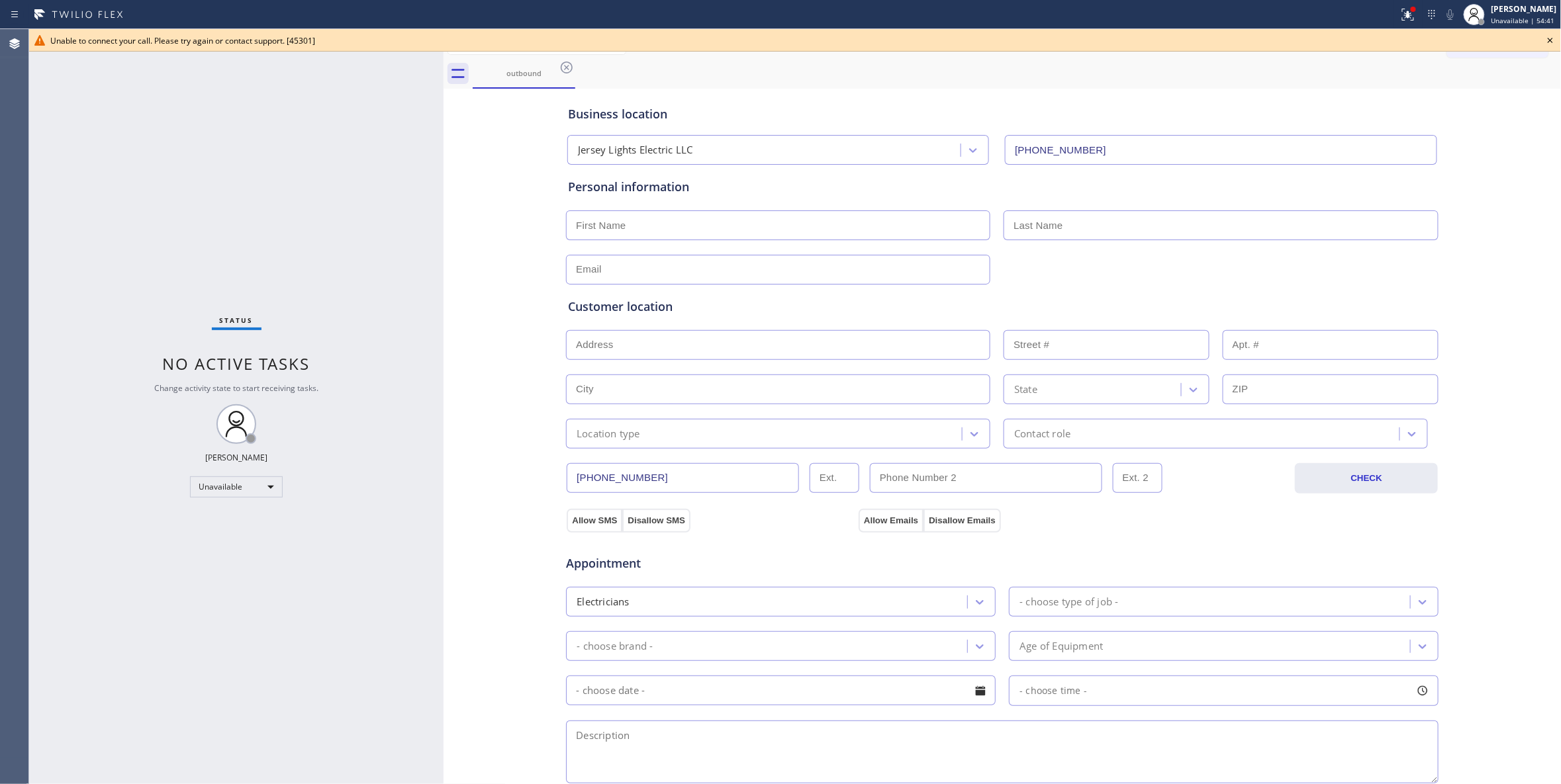
drag, startPoint x: 448, startPoint y: 225, endPoint x: 465, endPoint y: 25, distance: 200.7
click at [453, 168] on div "Business location Jersey Lights Electric LLC (862) 305-0619 Personal informatio…" at bounding box center [1003, 543] width 1112 height 904
drag, startPoint x: 564, startPoint y: 66, endPoint x: 1319, endPoint y: 65, distance: 755.0
click at [564, 65] on icon at bounding box center [566, 68] width 12 height 12
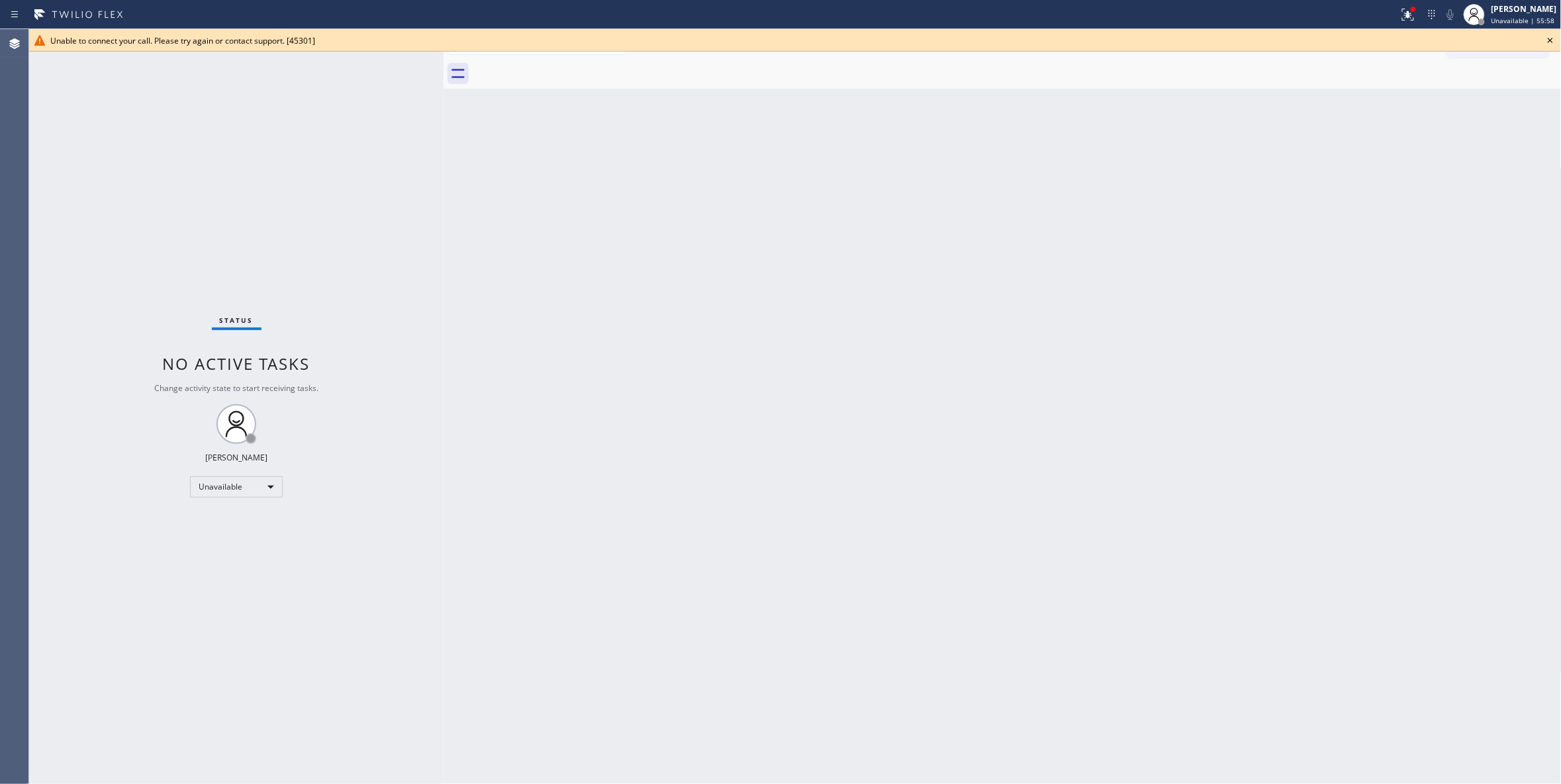
click at [1558, 36] on div "Unable to connect your call. Please try again or contact support. [45301]" at bounding box center [795, 41] width 1532 height 23
click at [1553, 36] on icon at bounding box center [1550, 41] width 16 height 16
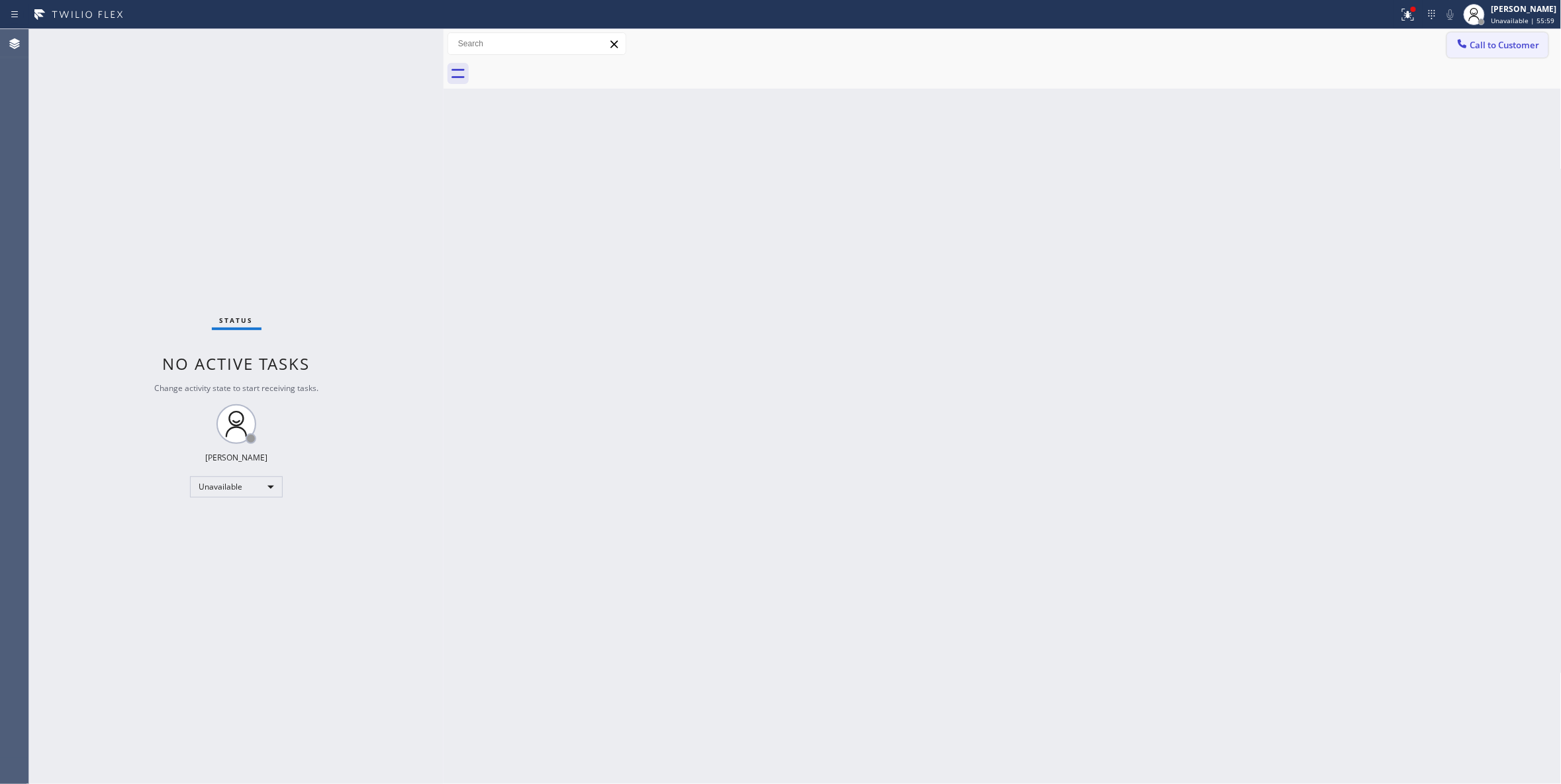
click at [1530, 54] on button "Call to Customer" at bounding box center [1498, 45] width 101 height 25
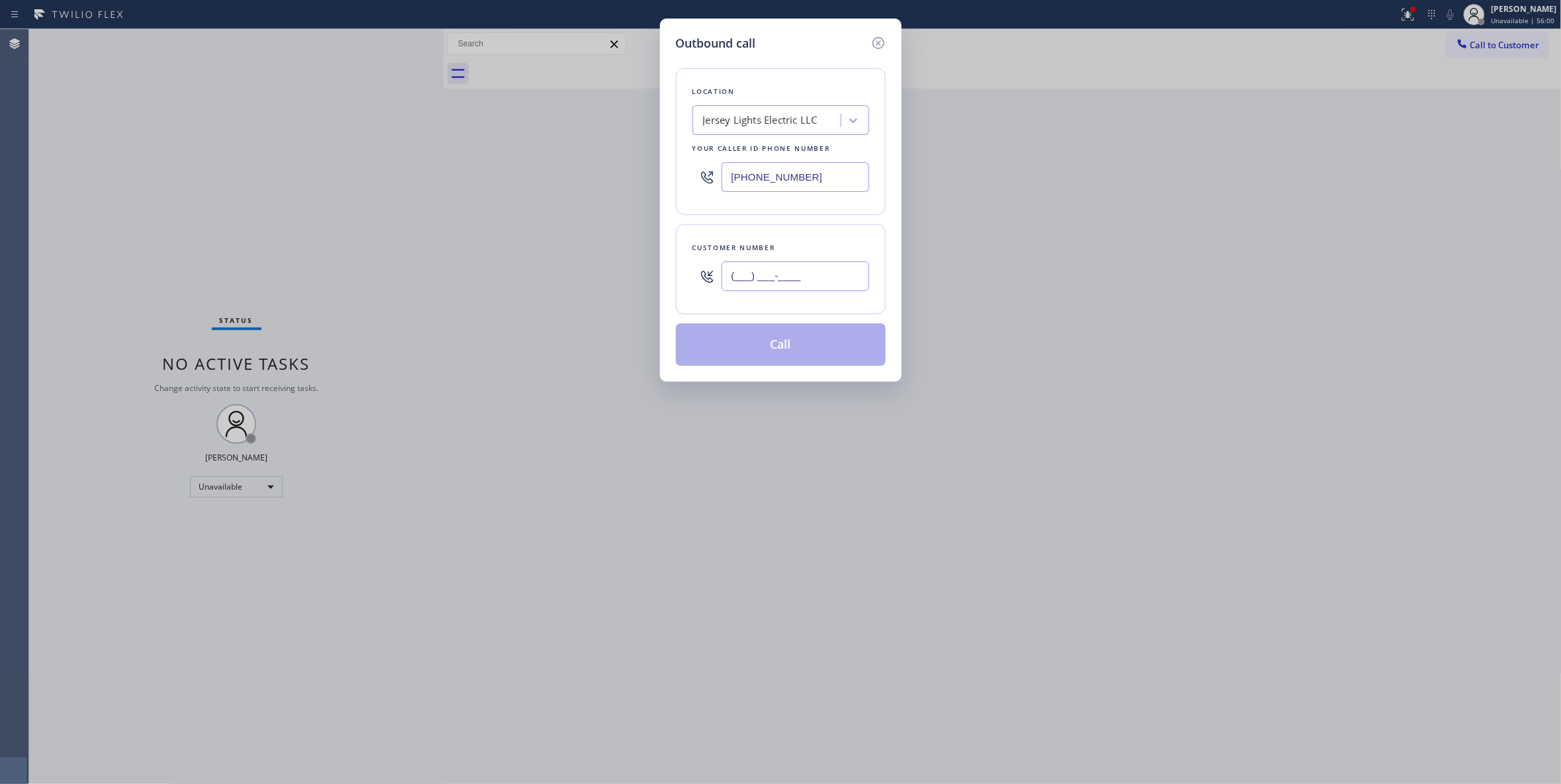
click at [816, 278] on input "(___) ___-____" at bounding box center [795, 276] width 148 height 30
paste input "281) 608-1476"
type input "(281) 608-1476"
drag, startPoint x: 820, startPoint y: 181, endPoint x: 522, endPoint y: 183, distance: 298.0
click at [522, 183] on div "Outbound call Location Jersey Lights Electric LLC Your caller id phone number (…" at bounding box center [780, 392] width 1561 height 784
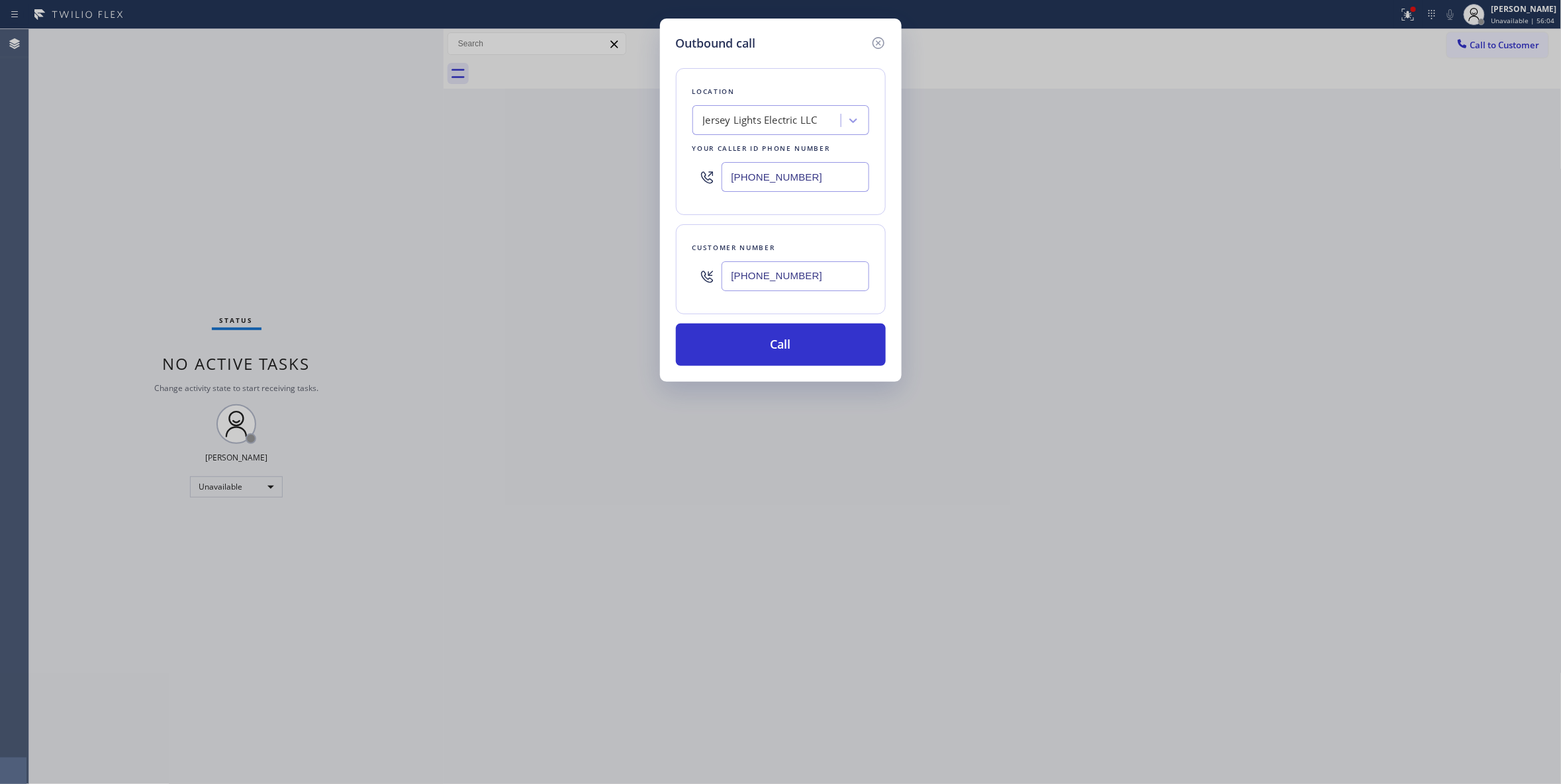
paste input "281) 843-5546"
type input "(281) 843-5546"
click at [753, 339] on button "Call" at bounding box center [781, 345] width 210 height 43
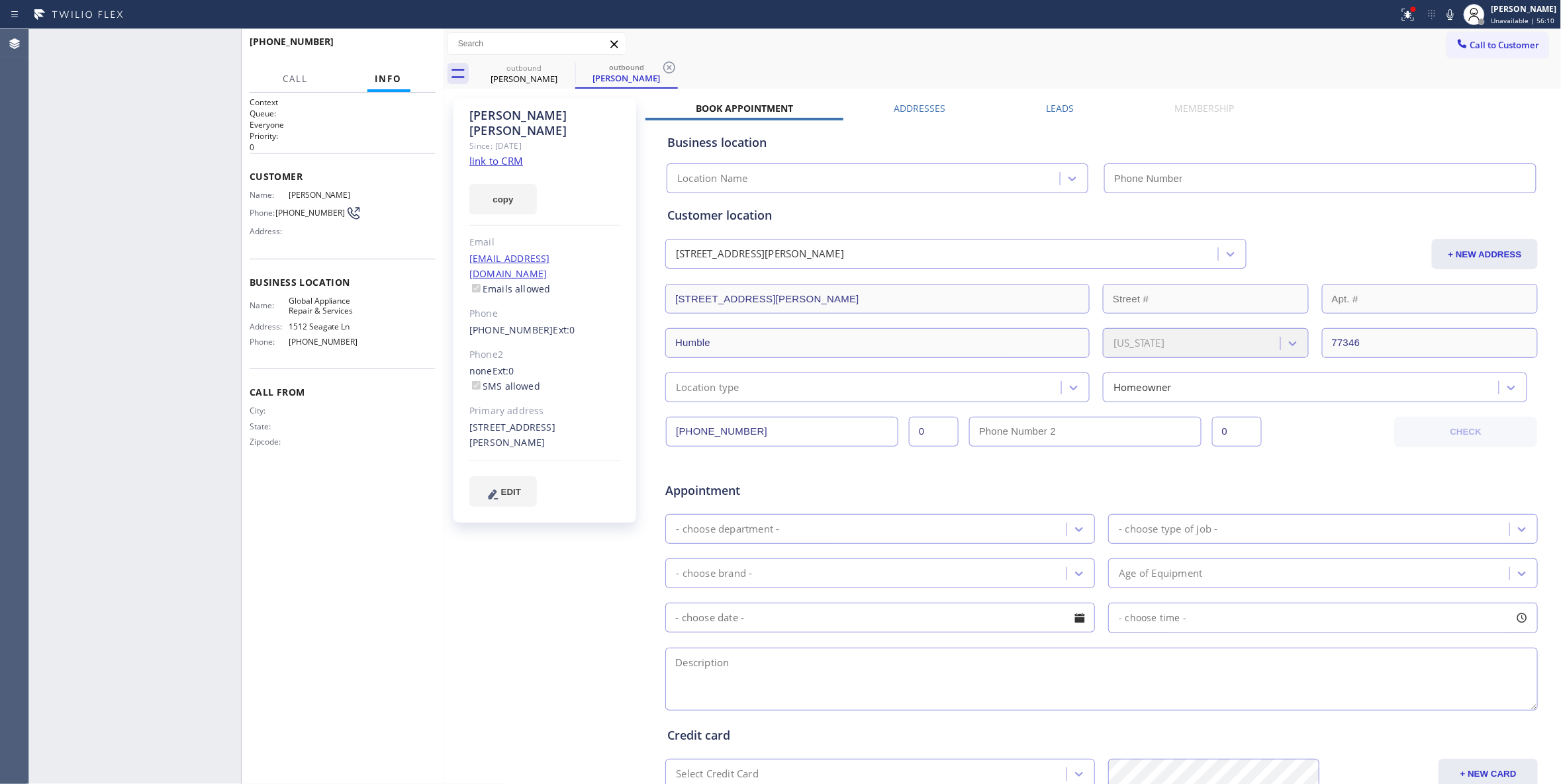
type input "(281) 843-5546"
click at [416, 49] on span "HANG UP" at bounding box center [404, 48] width 41 height 9
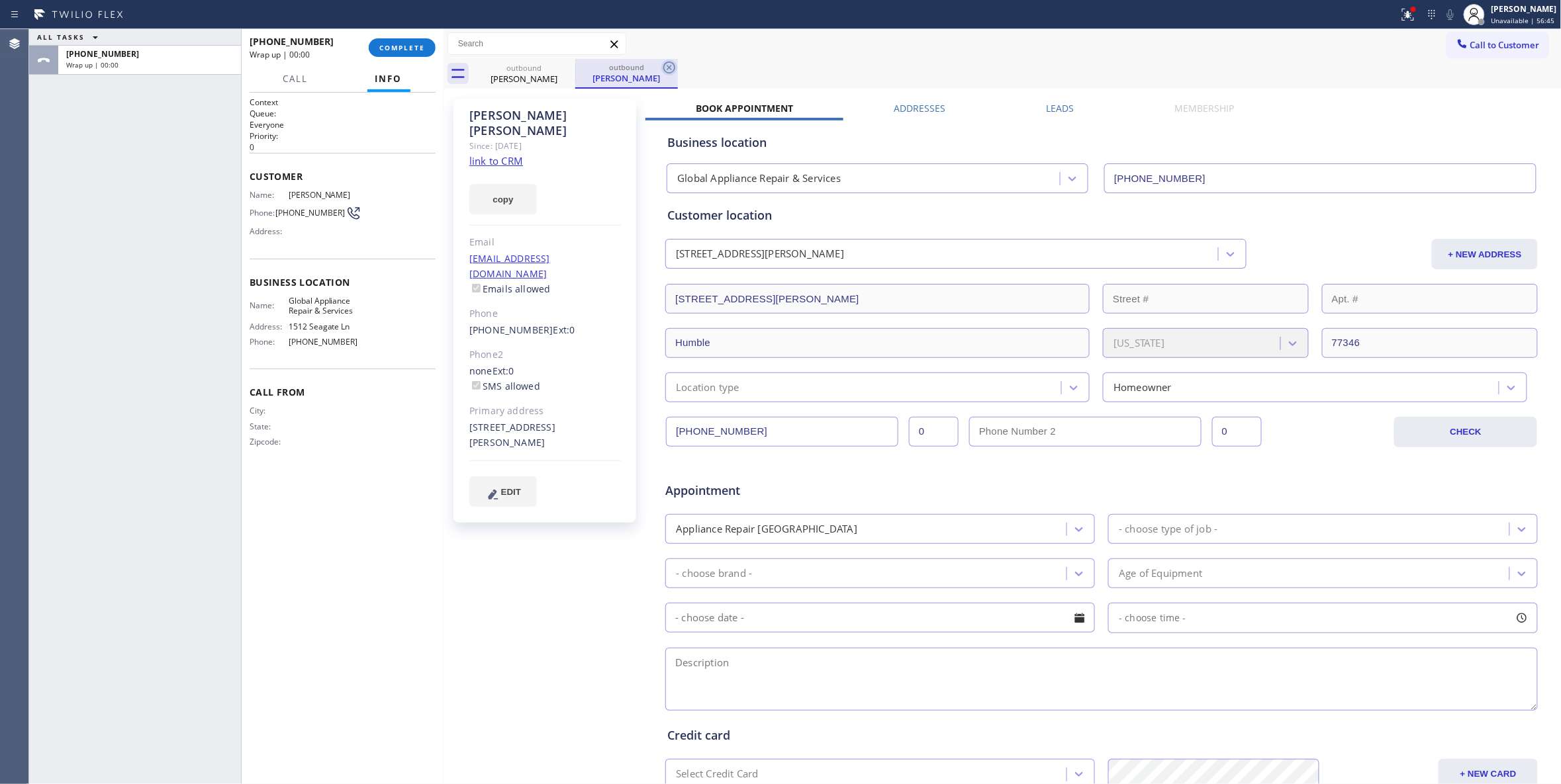
click at [670, 66] on icon at bounding box center [669, 68] width 12 height 12
click at [375, 46] on button "COMPLETE" at bounding box center [402, 48] width 67 height 19
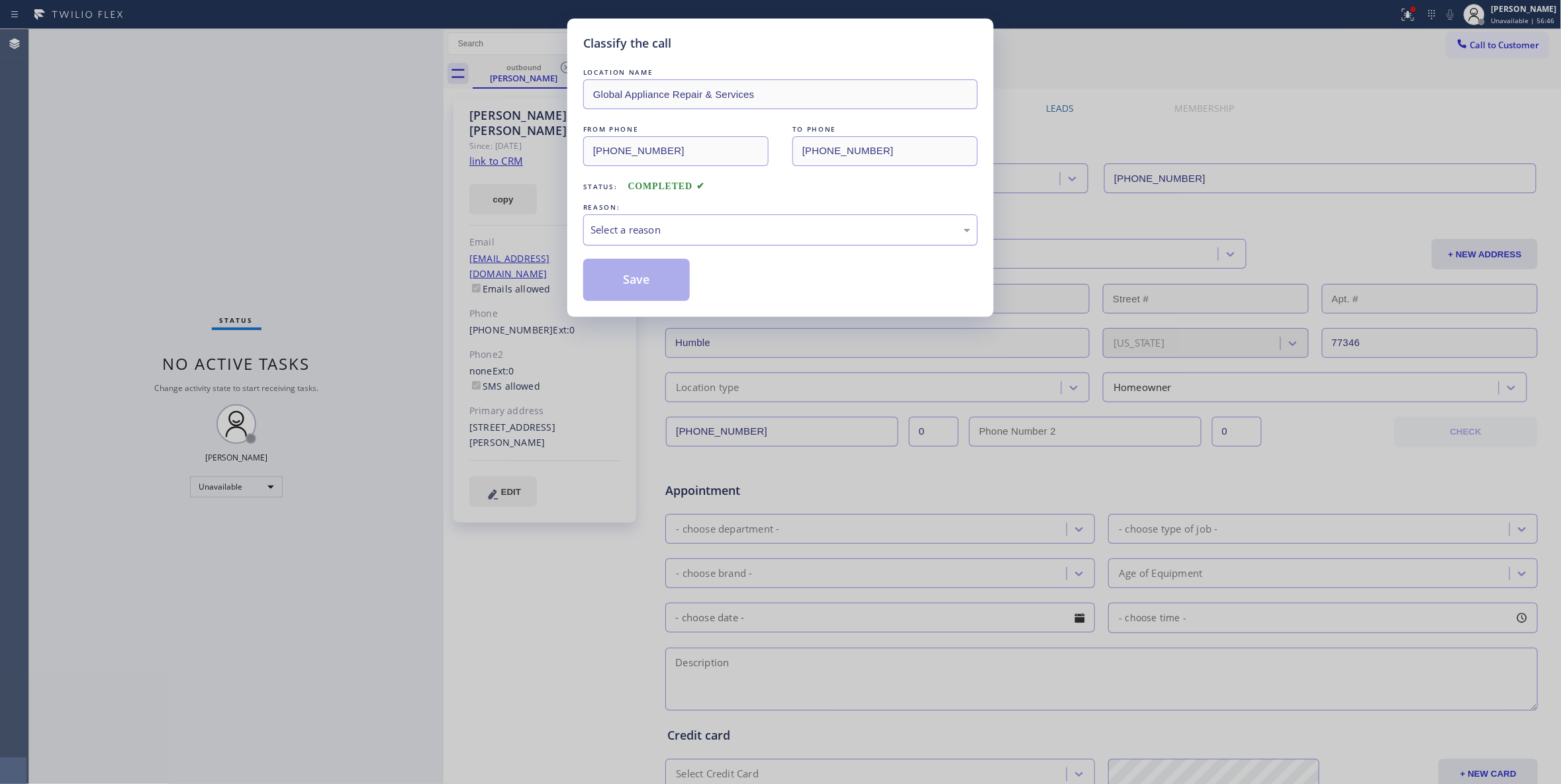
click at [604, 231] on div "Select a reason" at bounding box center [780, 230] width 380 height 15
click at [624, 284] on button "Save" at bounding box center [636, 280] width 106 height 43
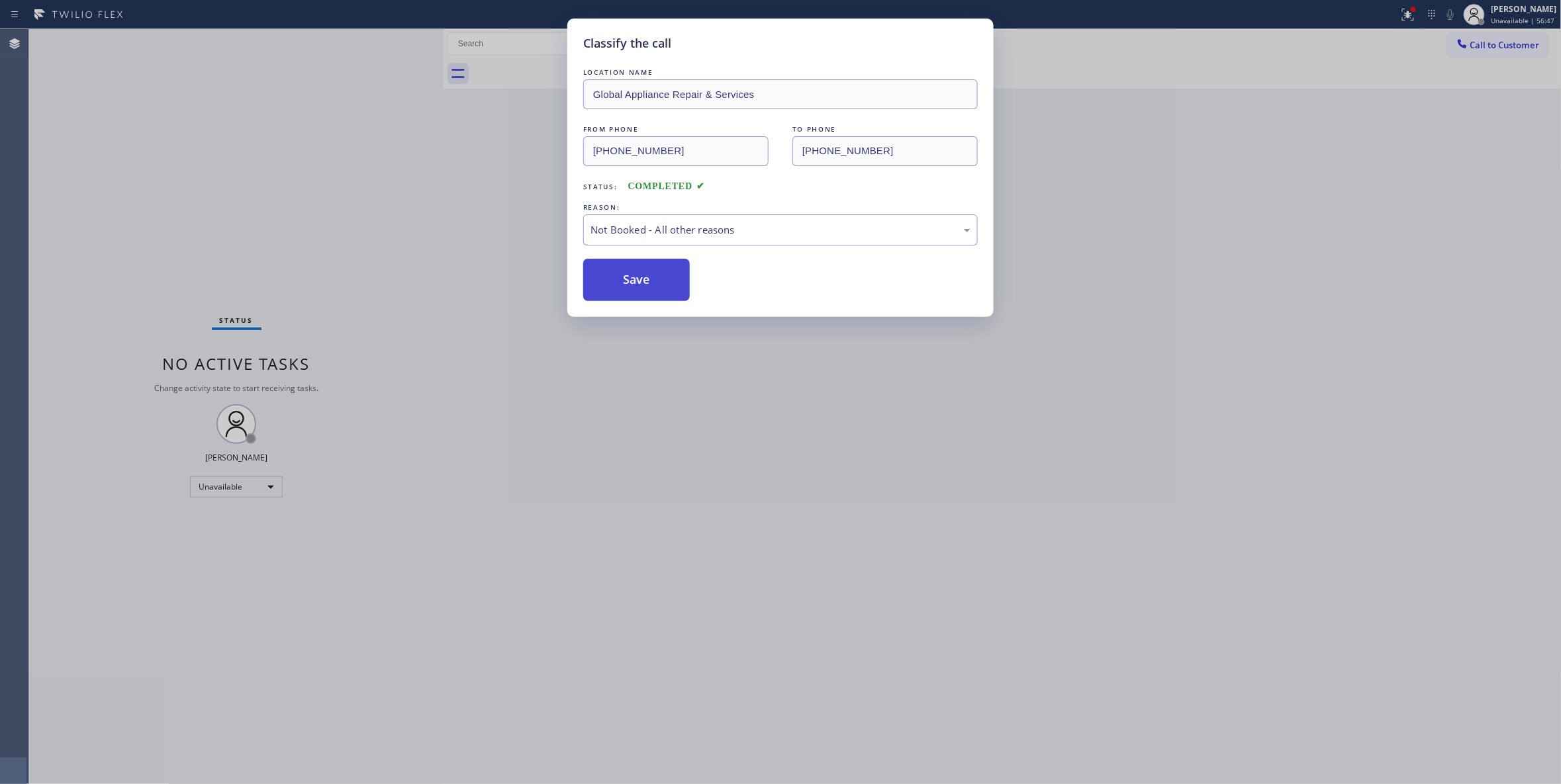
drag, startPoint x: 623, startPoint y: 284, endPoint x: 631, endPoint y: 262, distance: 23.4
click at [623, 283] on button "Save" at bounding box center [636, 280] width 106 height 43
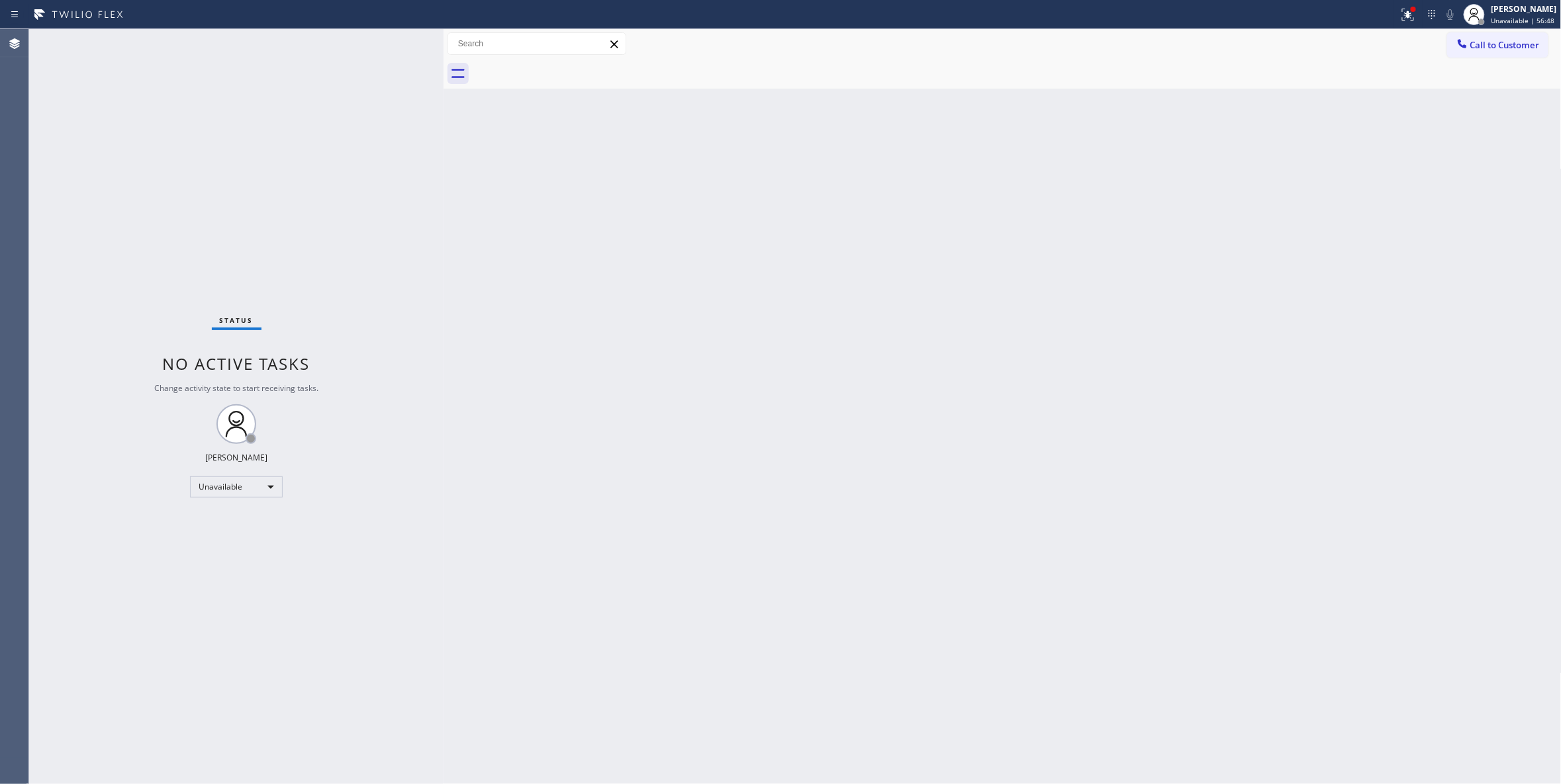
drag, startPoint x: 1522, startPoint y: 45, endPoint x: 1403, endPoint y: 59, distance: 119.8
click at [1520, 45] on span "Call to Customer" at bounding box center [1504, 45] width 70 height 12
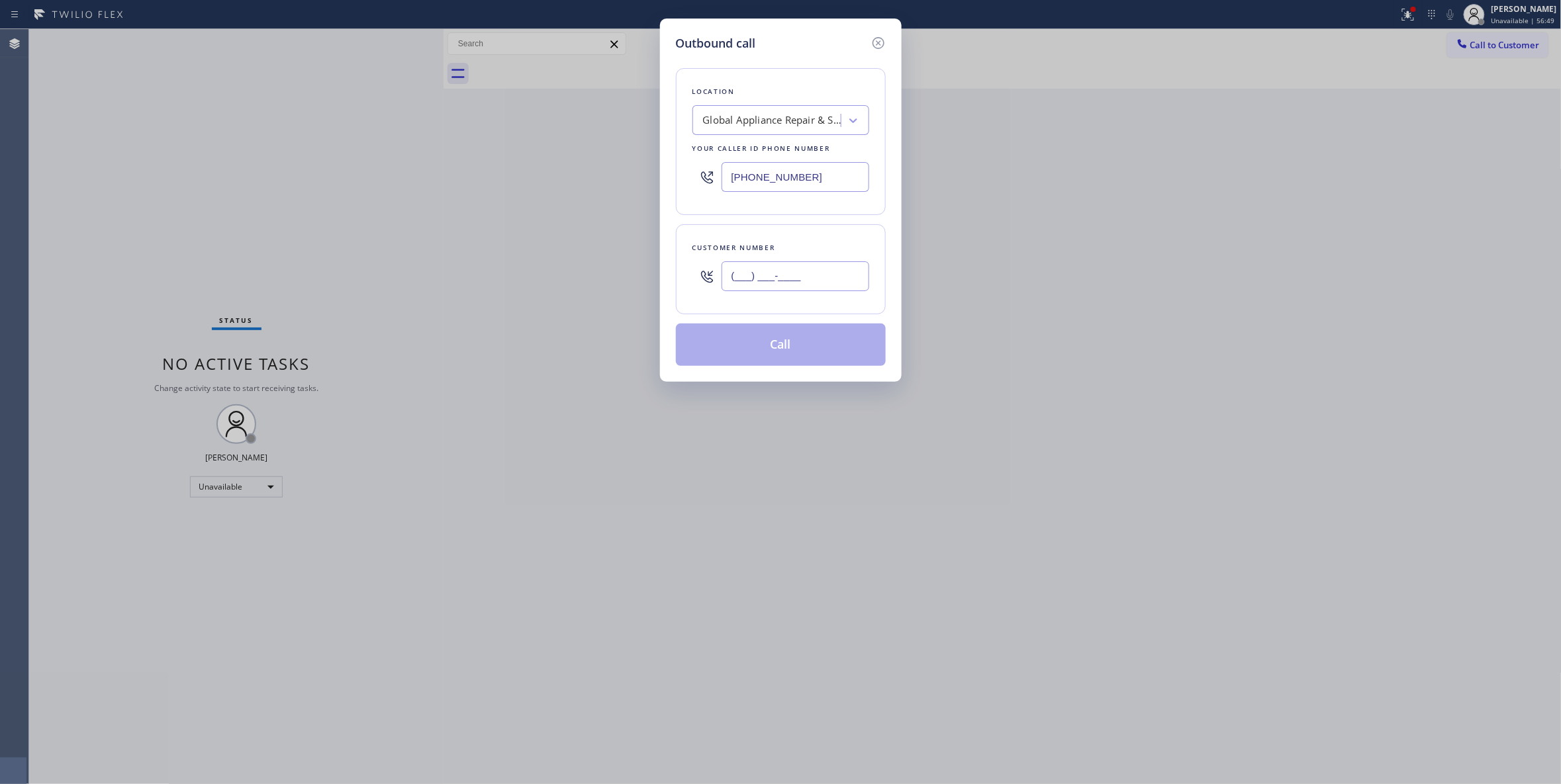
click at [786, 276] on input "(___) ___-____" at bounding box center [795, 276] width 148 height 30
paste input "630) 320-0341"
type input "(630) 320-0341"
paste input "630) 755-6964"
drag, startPoint x: 830, startPoint y: 181, endPoint x: 394, endPoint y: 180, distance: 436.0
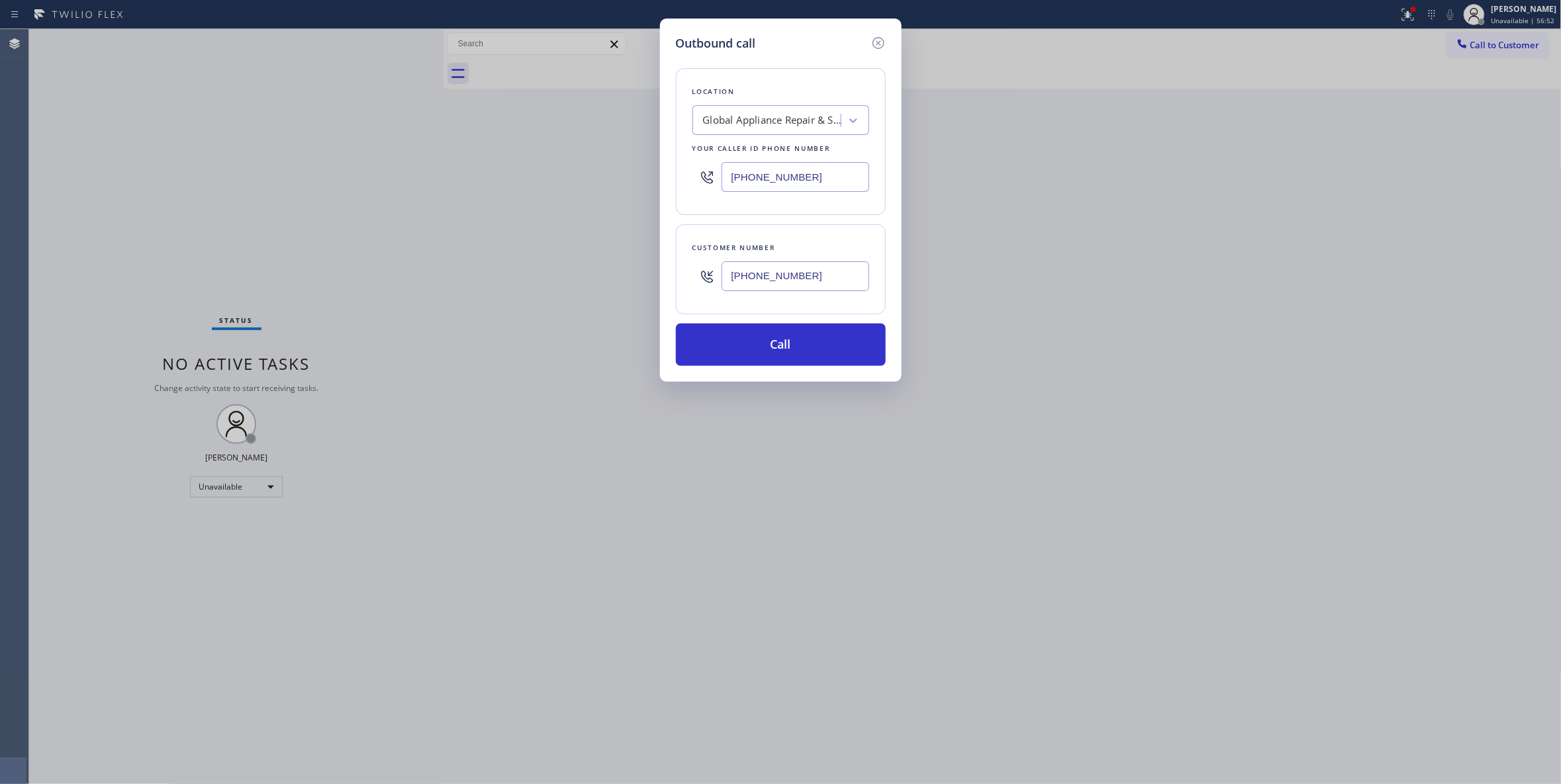
click at [394, 180] on div "Outbound call Location Global Appliance Repair & Services Your caller id phone …" at bounding box center [780, 392] width 1561 height 784
type input "(630) 755-6964"
drag, startPoint x: 838, startPoint y: 281, endPoint x: 574, endPoint y: 292, distance: 264.2
click at [566, 288] on div "Outbound call Location E Appliance Repair & HVAC Elmhurst Your caller id phone …" at bounding box center [780, 392] width 1561 height 784
click at [745, 352] on button "Call" at bounding box center [781, 345] width 210 height 43
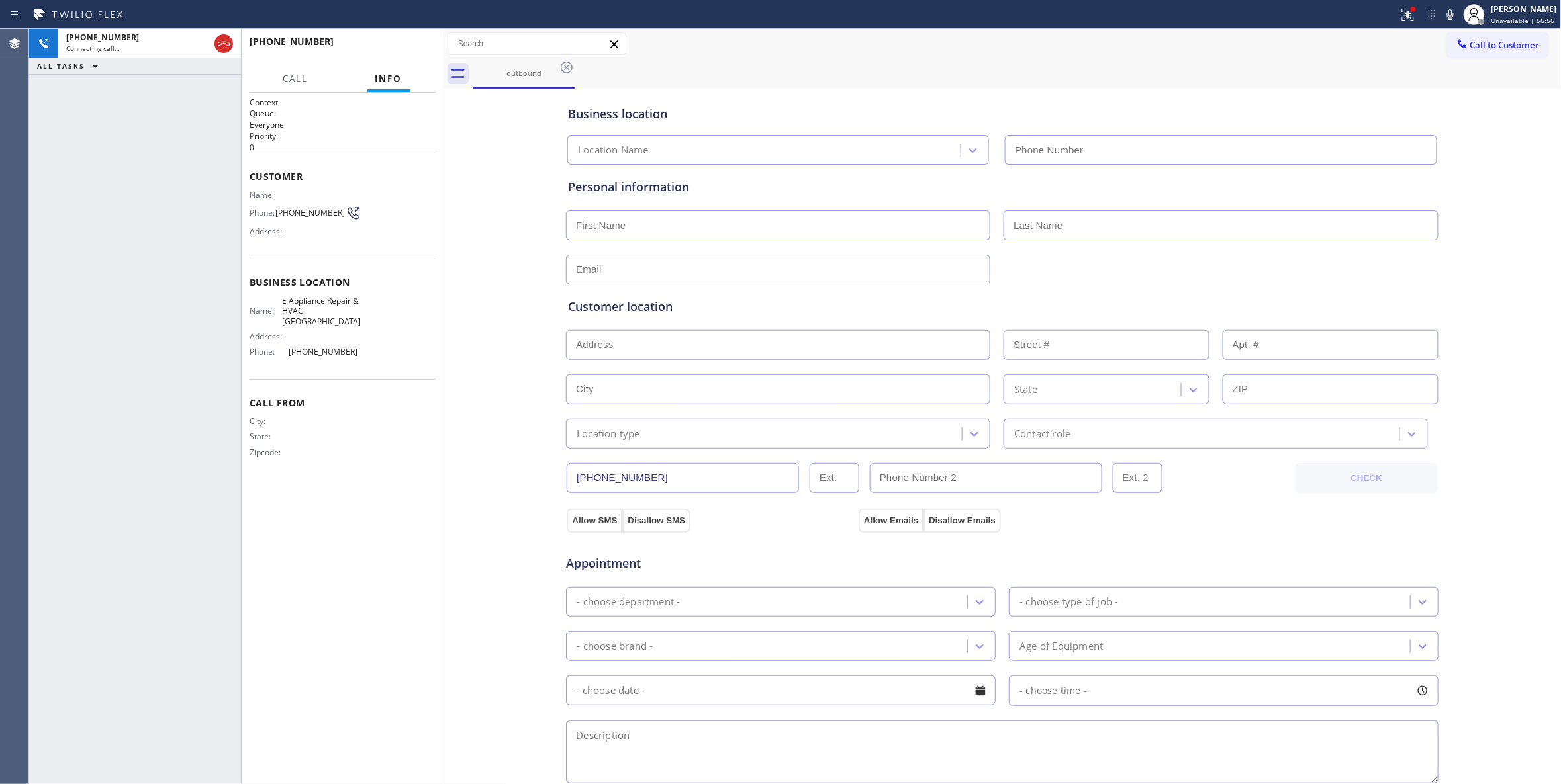
type input "(630) 755-6964"
click at [379, 43] on button "HANG UP" at bounding box center [405, 48] width 62 height 19
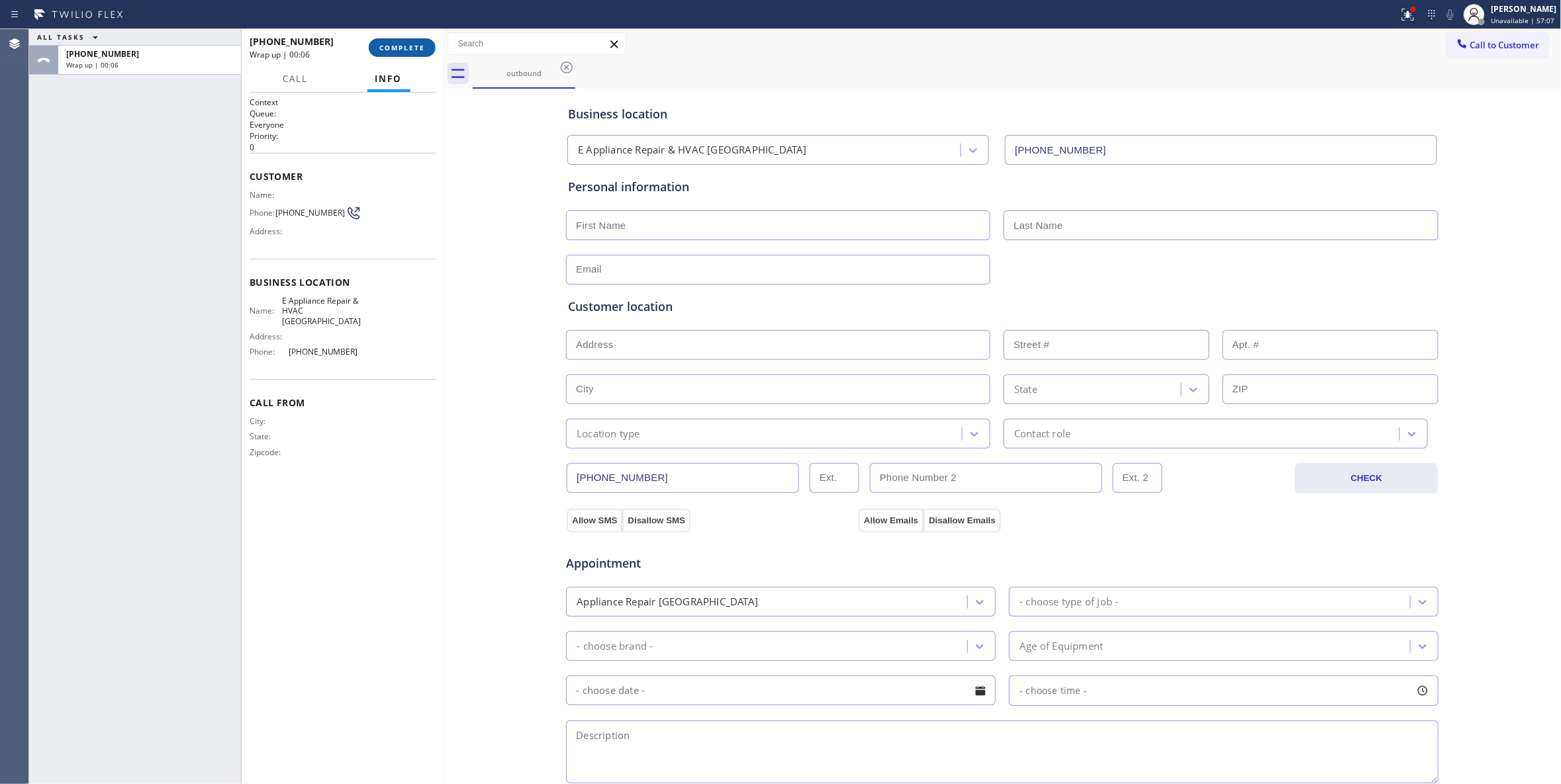
click at [411, 50] on span "COMPLETE" at bounding box center [402, 48] width 46 height 9
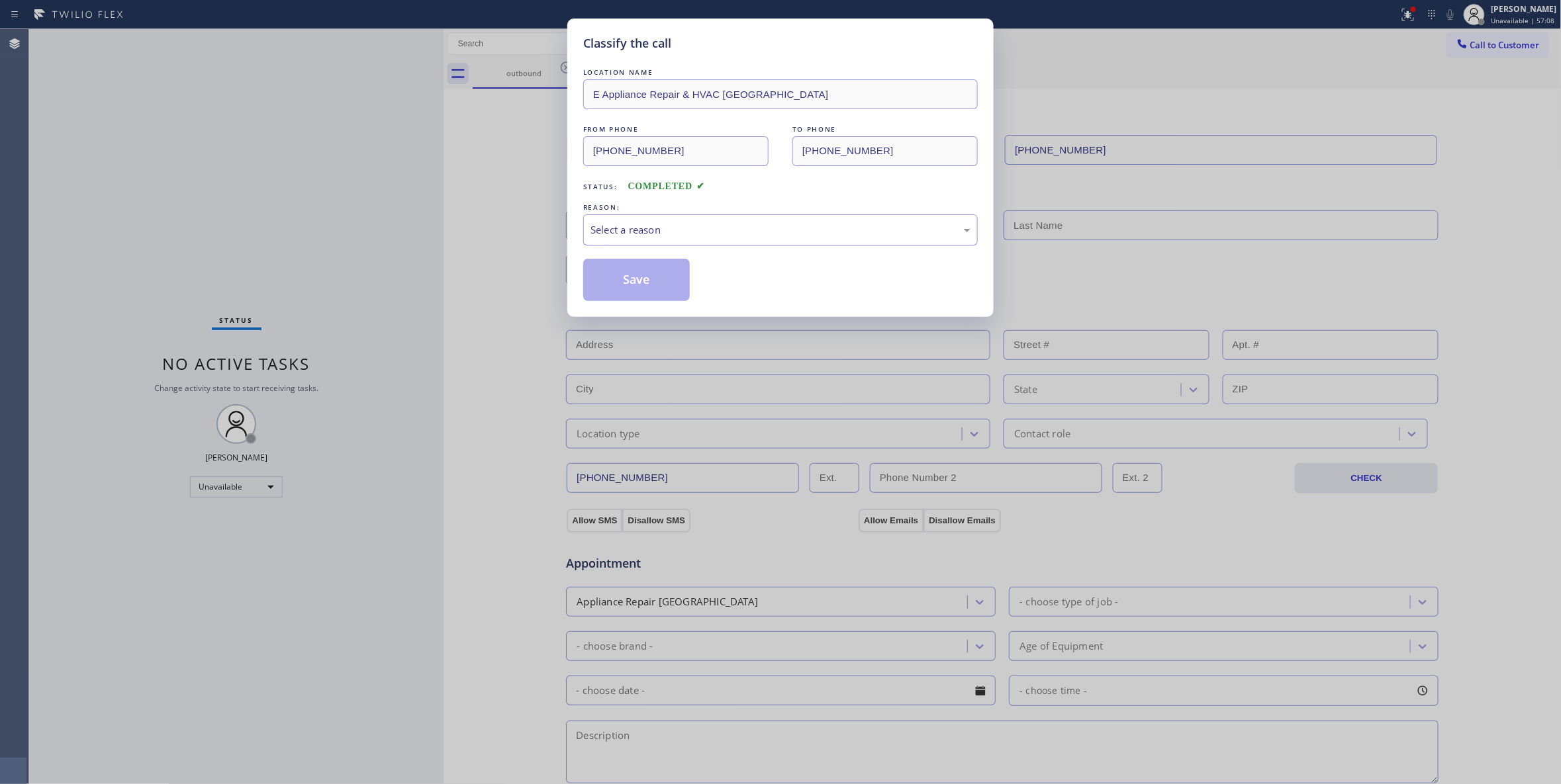
drag, startPoint x: 694, startPoint y: 221, endPoint x: 684, endPoint y: 235, distance: 17.2
click at [694, 221] on div "Select a reason" at bounding box center [780, 230] width 394 height 31
click at [629, 284] on button "Save" at bounding box center [636, 280] width 106 height 43
click at [648, 280] on button "Save" at bounding box center [636, 280] width 106 height 43
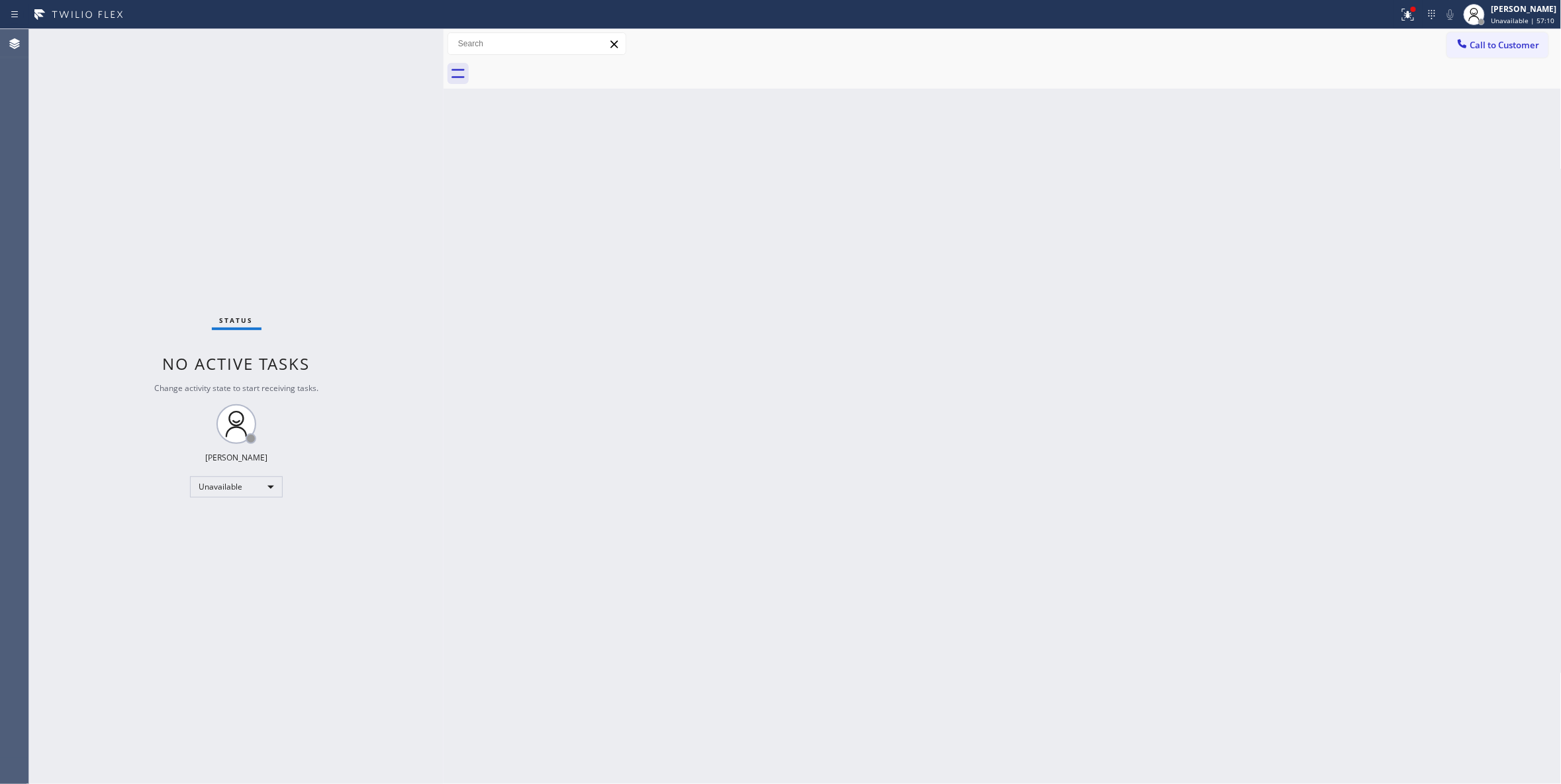
drag, startPoint x: 1509, startPoint y: 49, endPoint x: 1211, endPoint y: 98, distance: 302.0
click at [1497, 49] on span "Call to Customer" at bounding box center [1504, 45] width 70 height 12
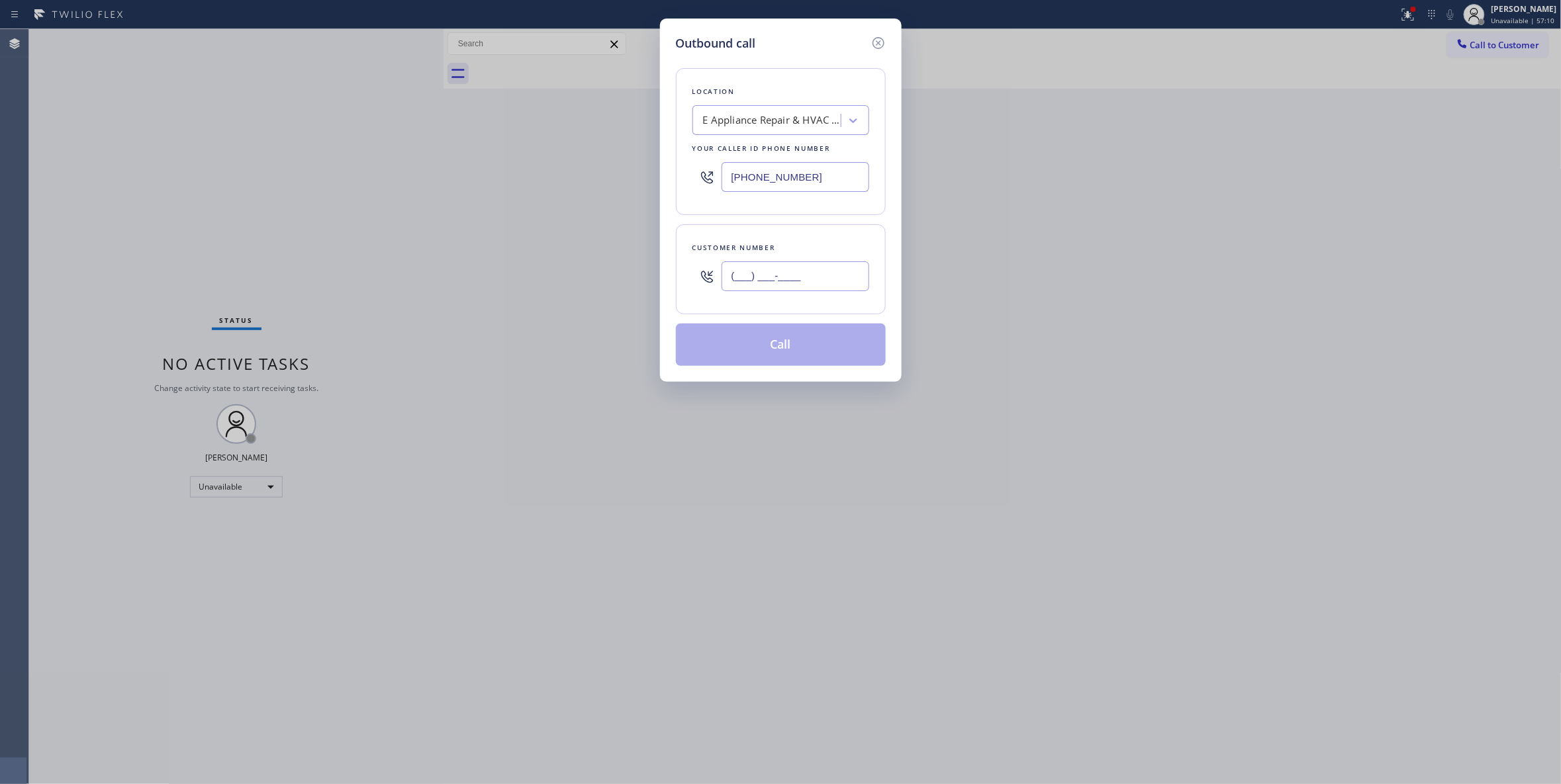
click at [789, 275] on input "(___) ___-____" at bounding box center [795, 276] width 148 height 30
paste input "425) 606-7324"
type input "(425) 606-7324"
paste input "425) 382-7766"
drag, startPoint x: 830, startPoint y: 178, endPoint x: 665, endPoint y: 308, distance: 210.1
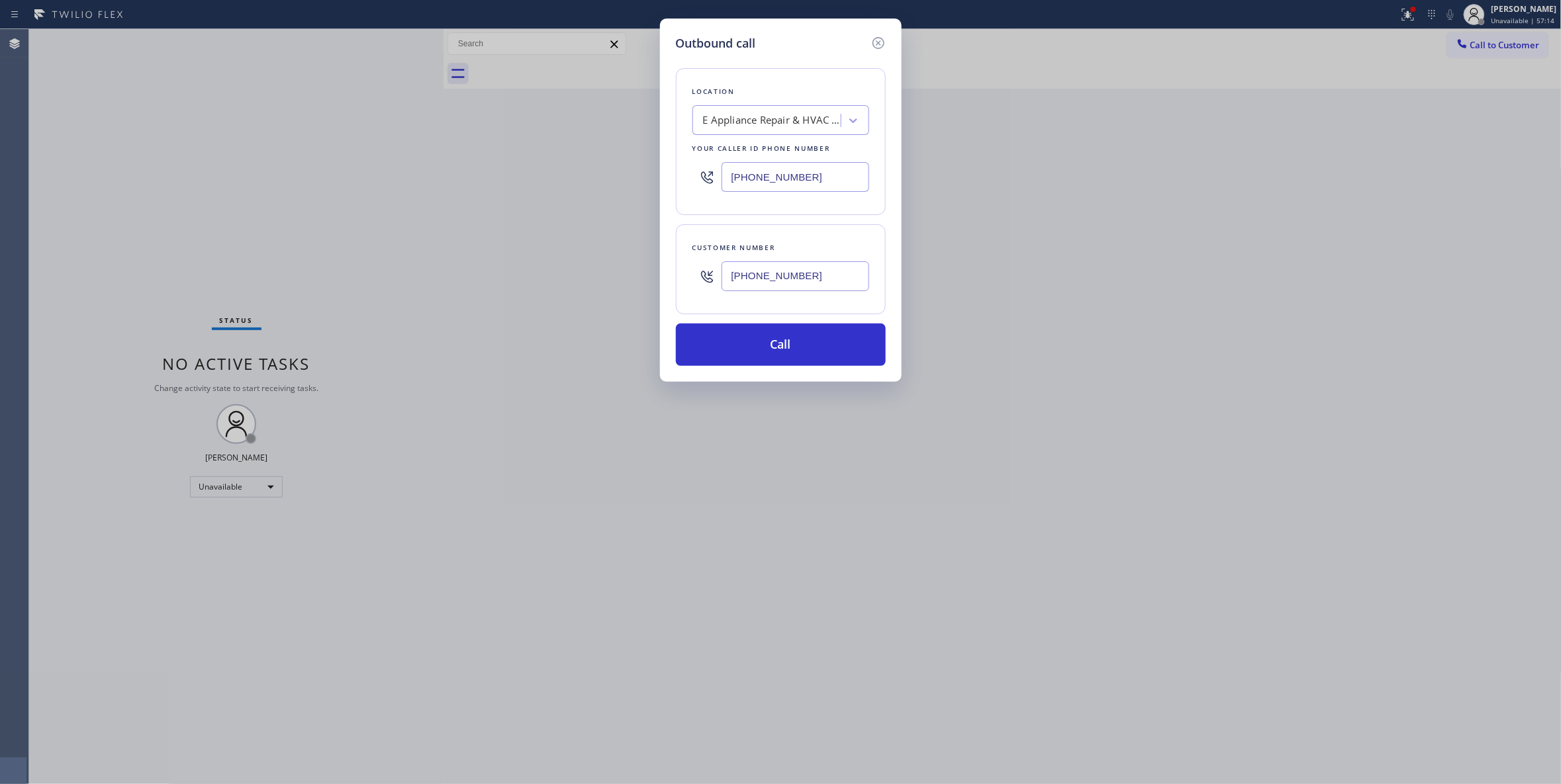
click at [477, 207] on div "Outbound call Location E Appliance Repair & HVAC Elmhurst Your caller id phone …" at bounding box center [780, 392] width 1561 height 784
type input "(425) 382-7766"
drag, startPoint x: 824, startPoint y: 282, endPoint x: 620, endPoint y: 281, distance: 204.0
click at [620, 281] on div "Outbound call Location Red Apple Appliance Repair Sammamish Your caller id phon…" at bounding box center [780, 392] width 1561 height 784
click at [693, 343] on button "Call" at bounding box center [781, 345] width 210 height 43
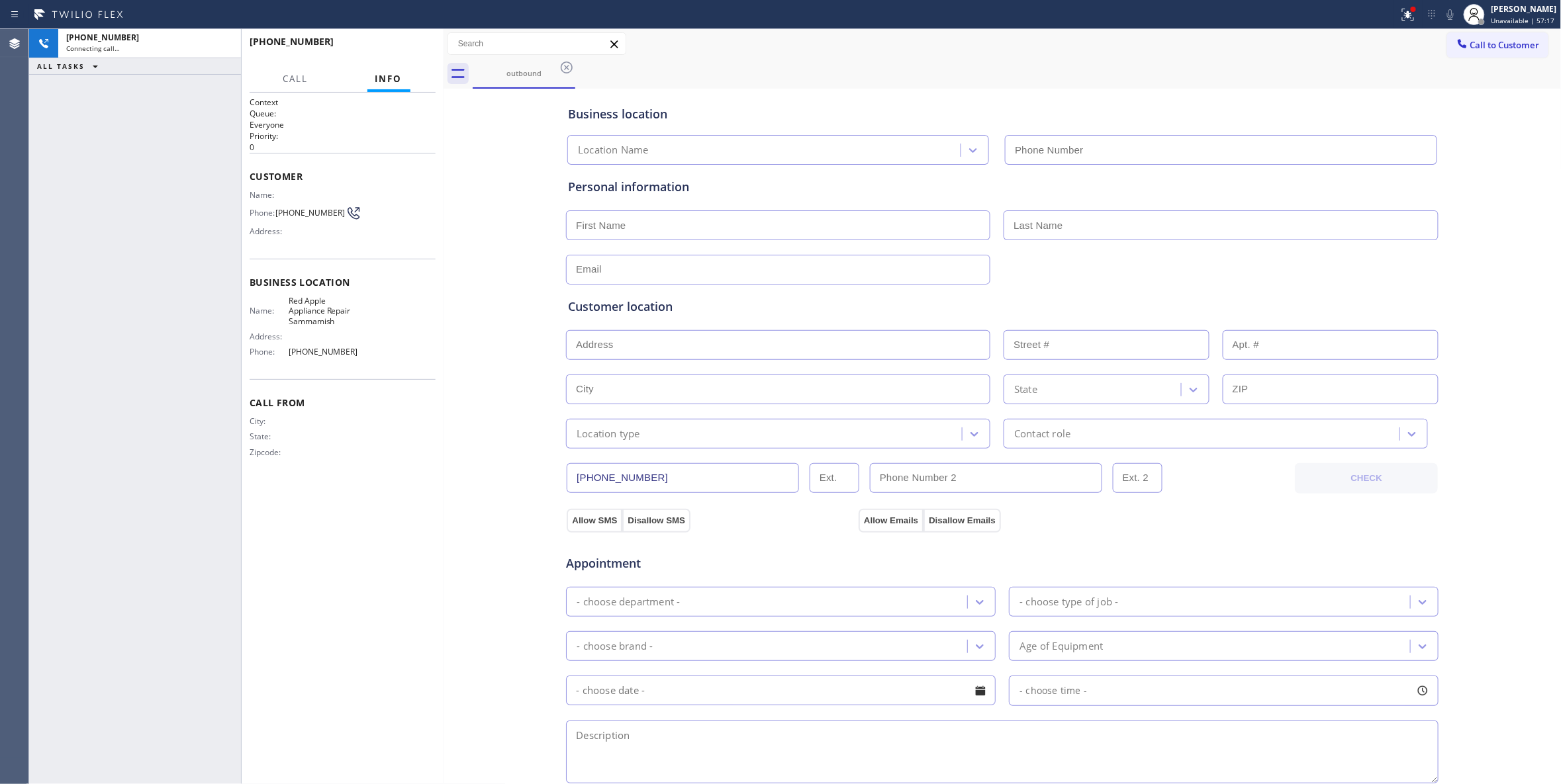
type input "(425) 382-7766"
click at [406, 411] on div "Call From City: State: Zipcode:" at bounding box center [342, 429] width 186 height 100
click at [400, 47] on span "HANG UP" at bounding box center [404, 48] width 41 height 9
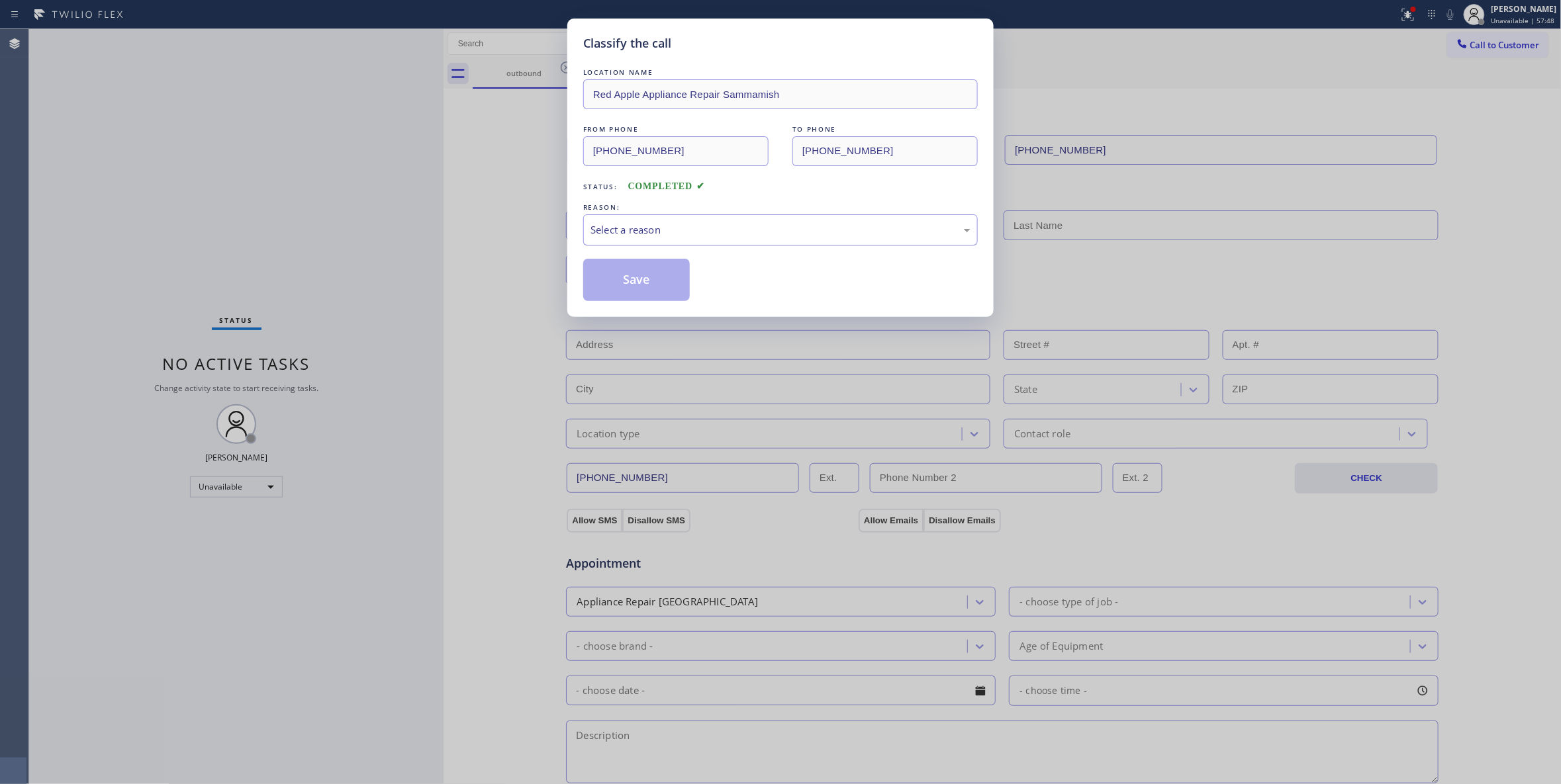
click at [602, 229] on div "Select a reason" at bounding box center [780, 230] width 380 height 15
click at [616, 284] on button "Save" at bounding box center [636, 280] width 106 height 43
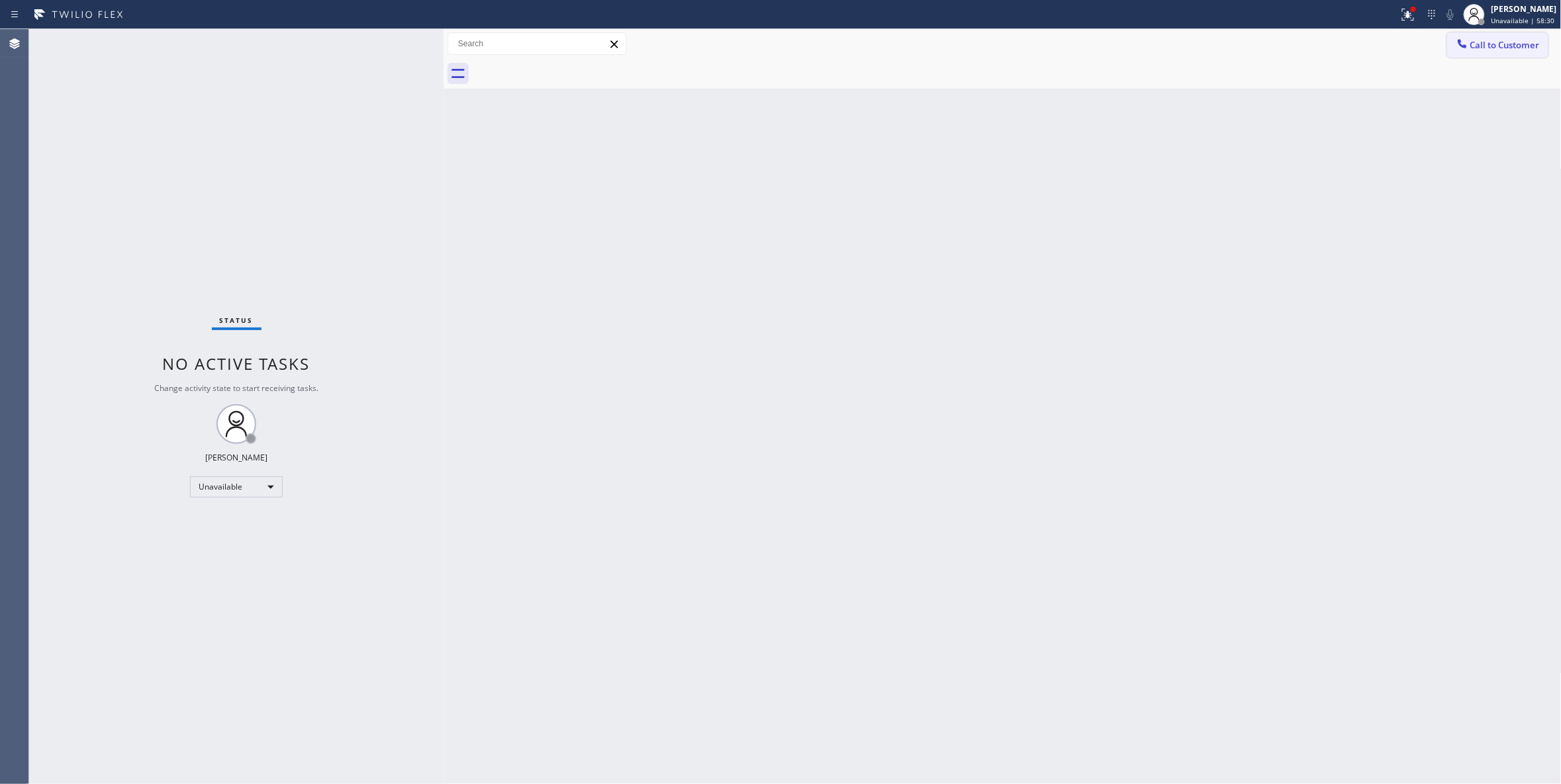
click at [1494, 47] on span "Call to Customer" at bounding box center [1504, 45] width 70 height 12
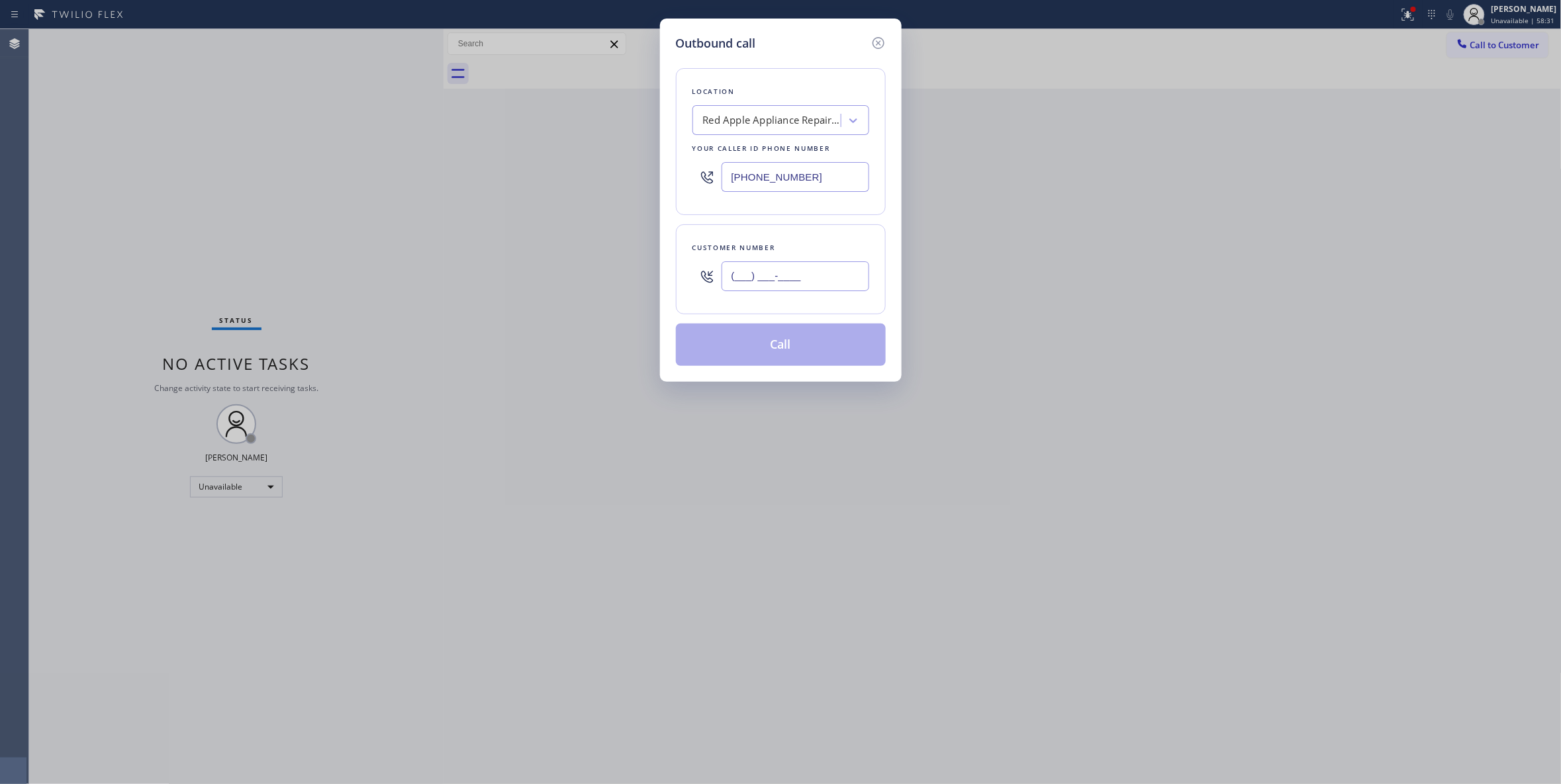
click at [824, 266] on input "(___) ___-____" at bounding box center [795, 276] width 148 height 30
paste input "630) 320-0341"
type input "(630) 320-0341"
paste input "630) 755-6964"
drag, startPoint x: 796, startPoint y: 172, endPoint x: 795, endPoint y: 311, distance: 139.0
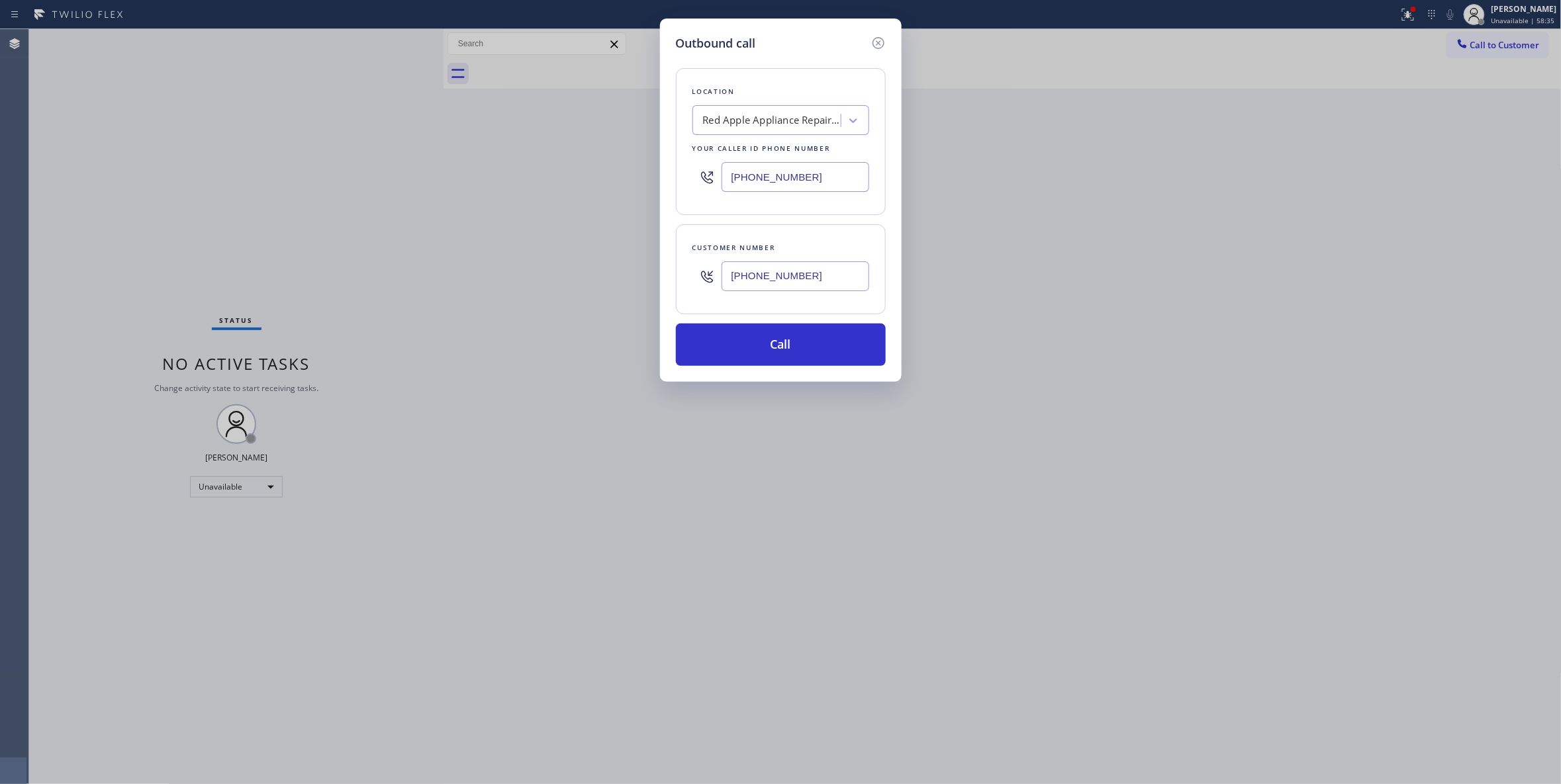
click at [335, 181] on div "Outbound call Location Red Apple Appliance Repair Sammamish Your caller id phon…" at bounding box center [780, 392] width 1561 height 784
type input "(630) 755-6964"
drag, startPoint x: 764, startPoint y: 274, endPoint x: 694, endPoint y: 274, distance: 70.0
click at [694, 274] on div "(630) 320-0341" at bounding box center [780, 276] width 177 height 43
click at [753, 344] on button "Call" at bounding box center [781, 345] width 210 height 43
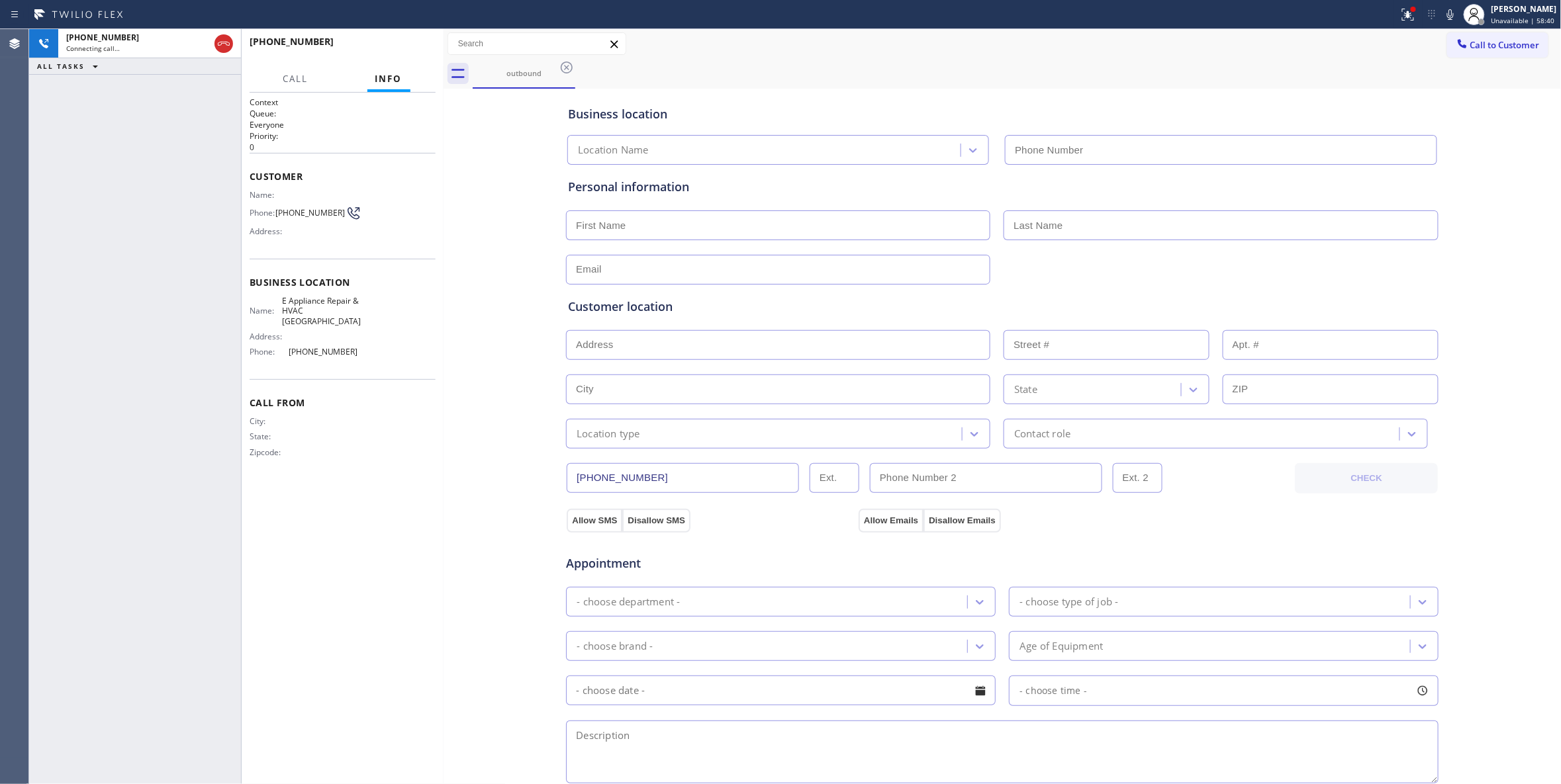
type input "(630) 755-6964"
click at [420, 54] on button "HANG UP" at bounding box center [405, 48] width 62 height 19
drag, startPoint x: 329, startPoint y: 201, endPoint x: 326, endPoint y: 215, distance: 14.3
click at [326, 205] on div "Name: Phone: (630) 320-0341 Address:" at bounding box center [305, 216] width 112 height 52
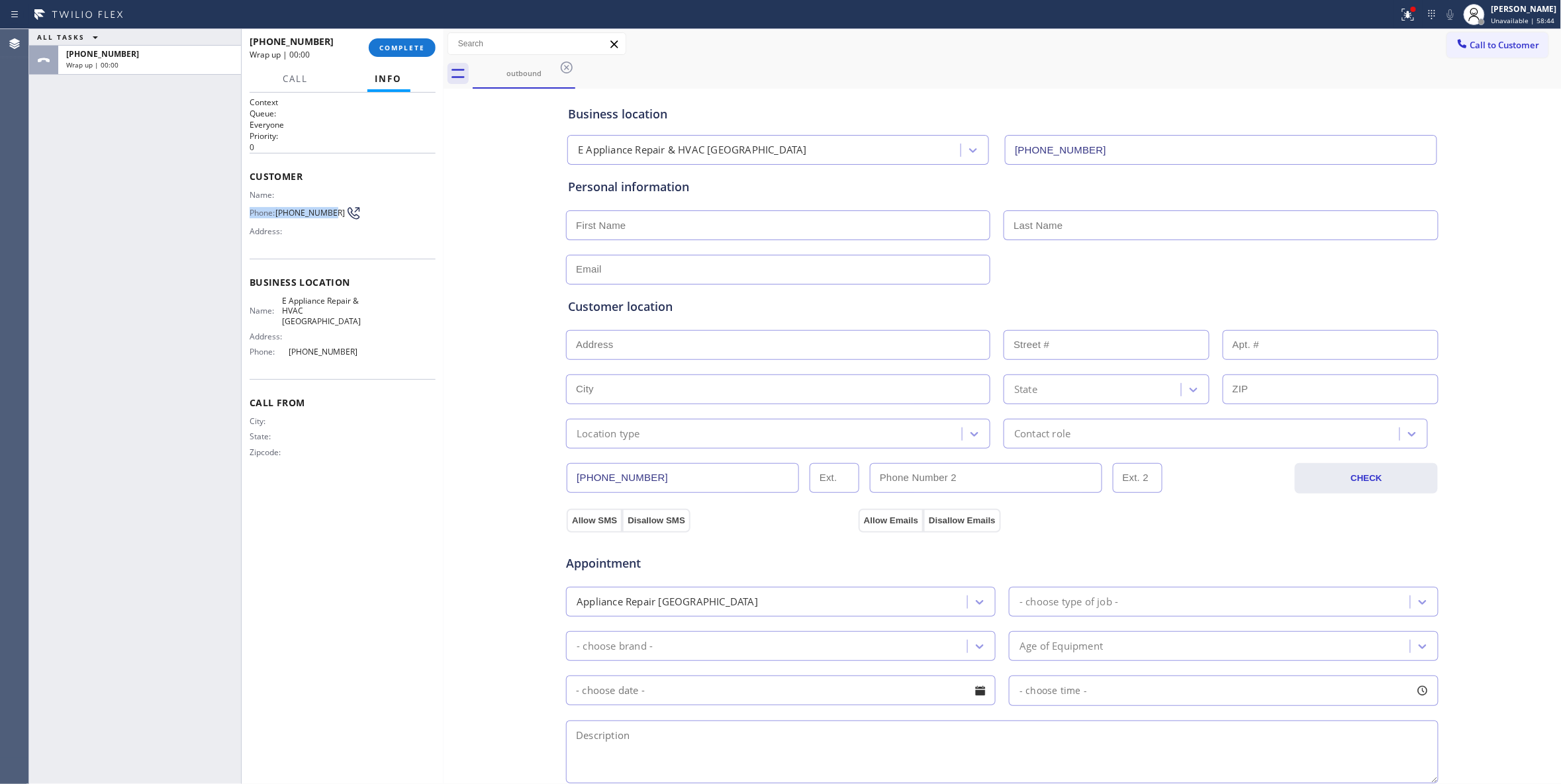
click at [326, 215] on span "(630) 320-0341" at bounding box center [310, 213] width 70 height 10
click at [395, 46] on span "COMPLETE" at bounding box center [402, 48] width 46 height 9
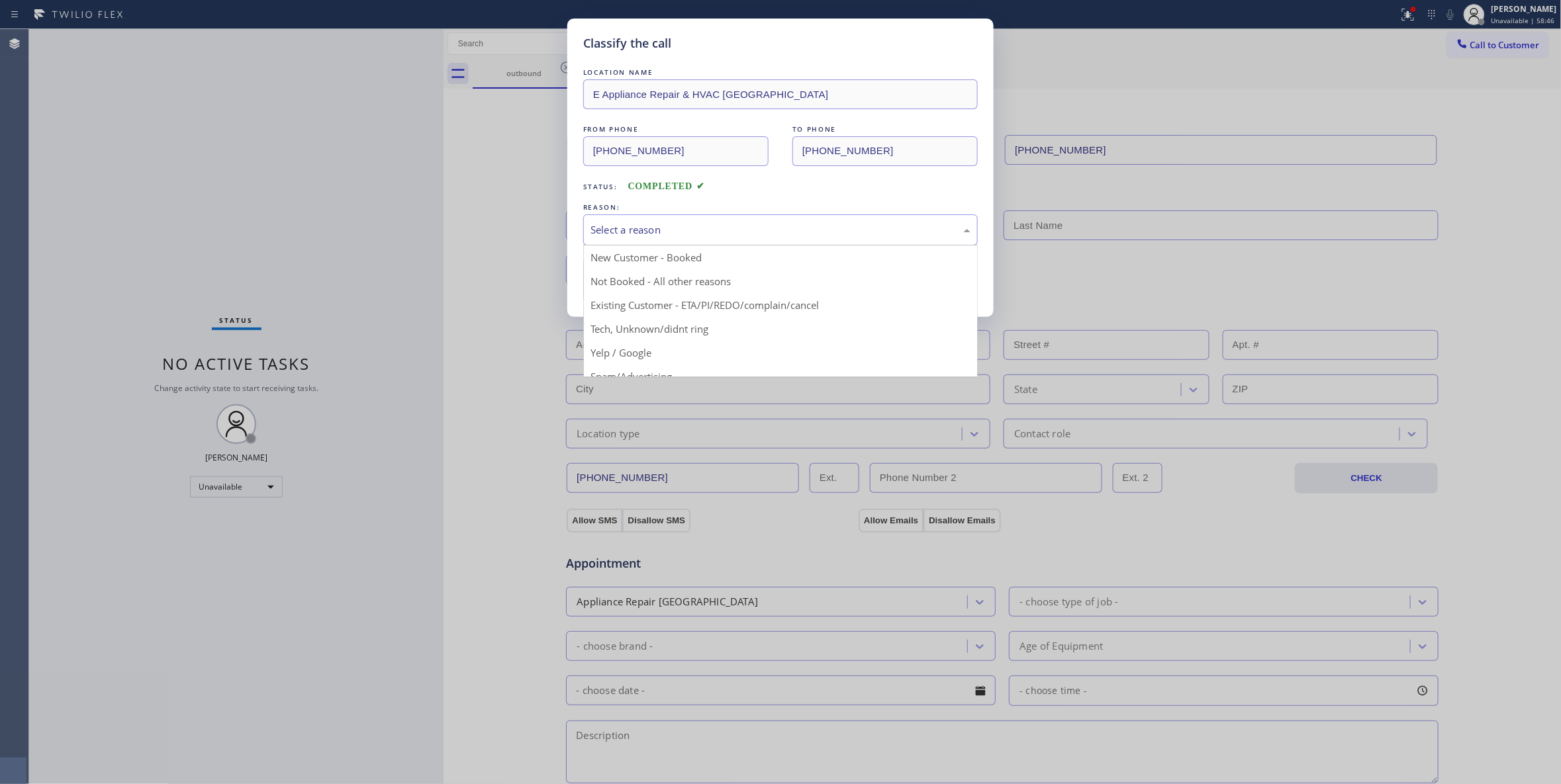
click at [639, 231] on div "Select a reason" at bounding box center [780, 230] width 380 height 15
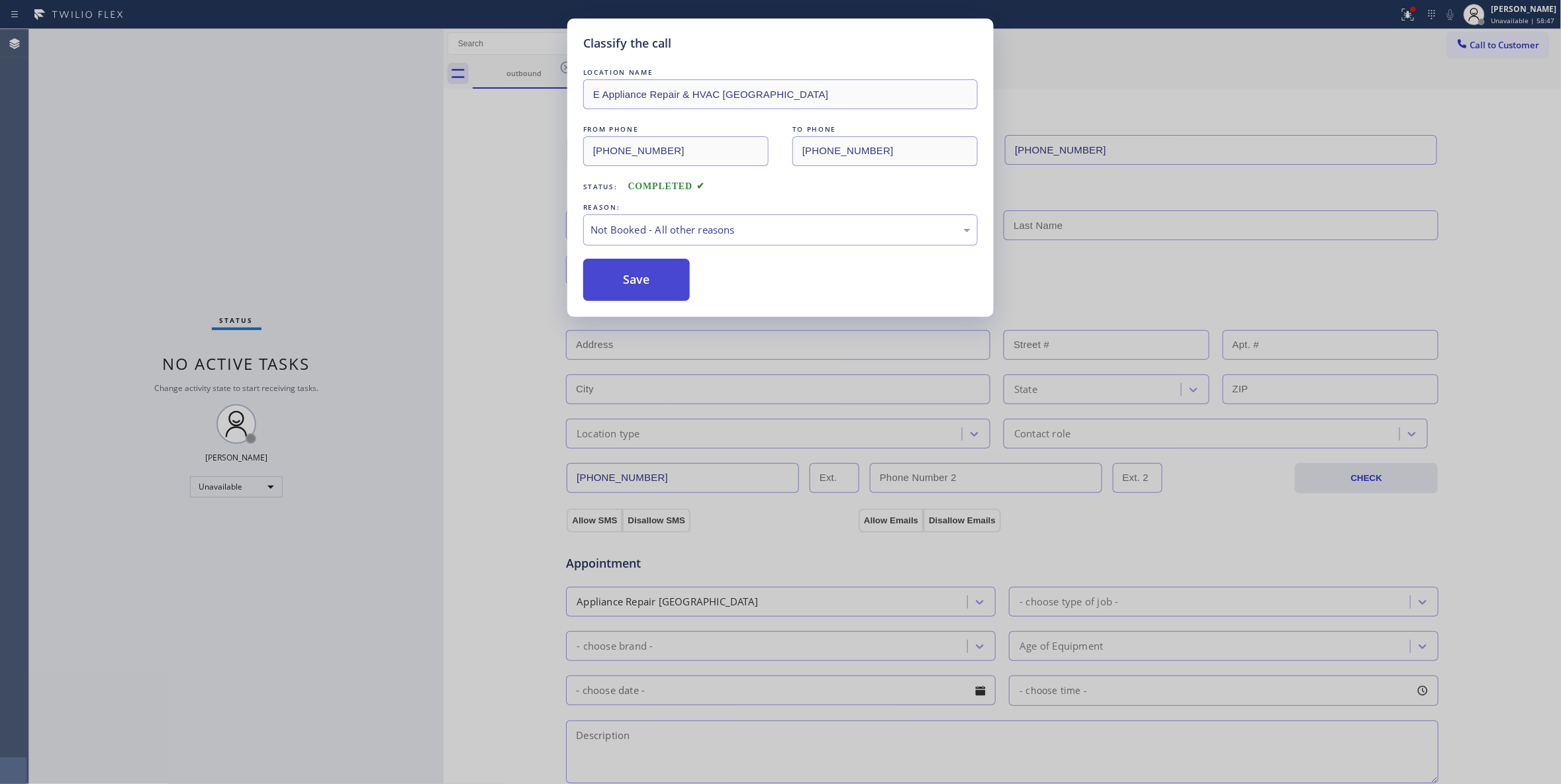
click at [626, 276] on button "Save" at bounding box center [636, 280] width 106 height 43
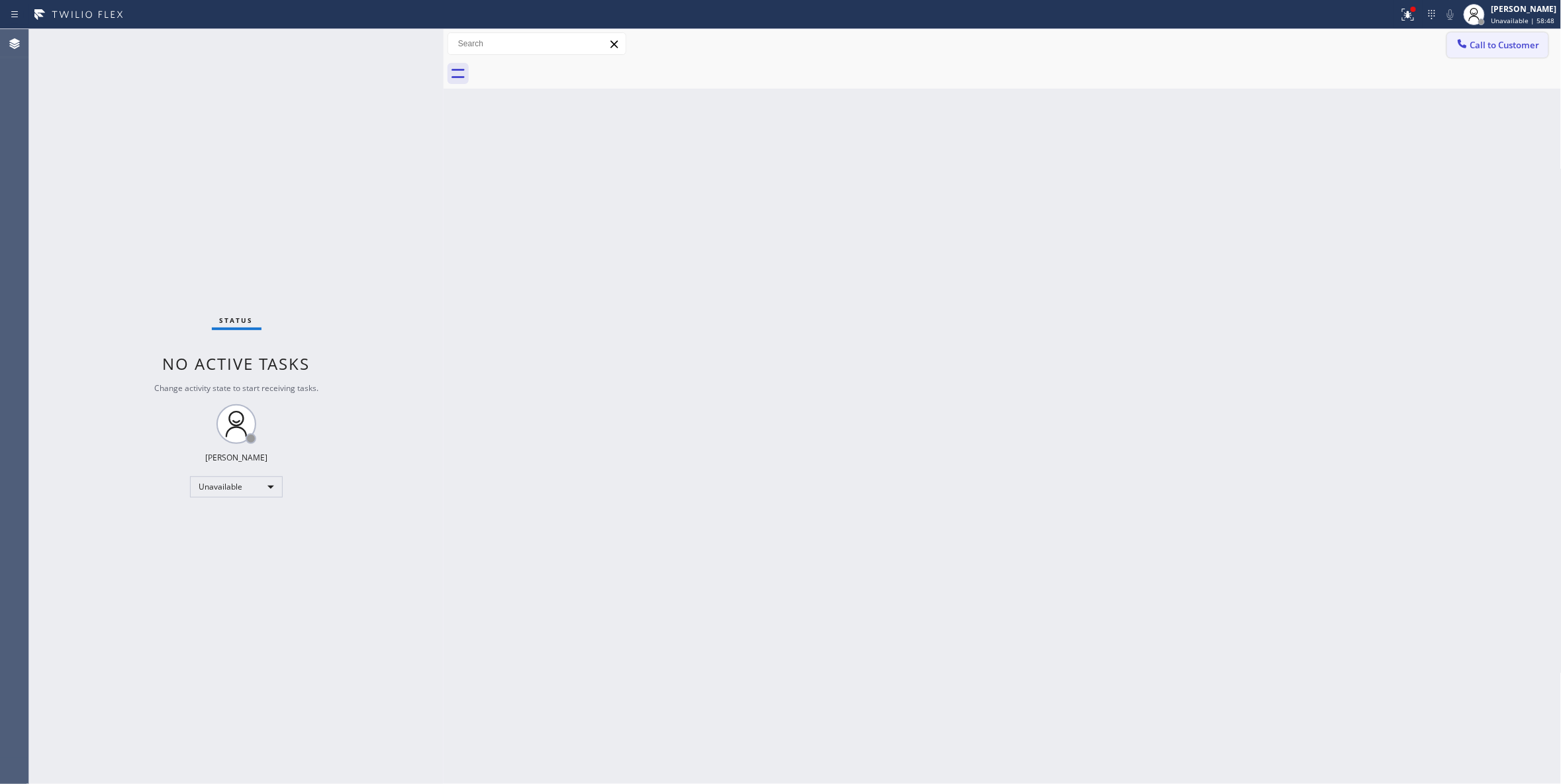
click at [1506, 46] on span "Call to Customer" at bounding box center [1504, 45] width 70 height 12
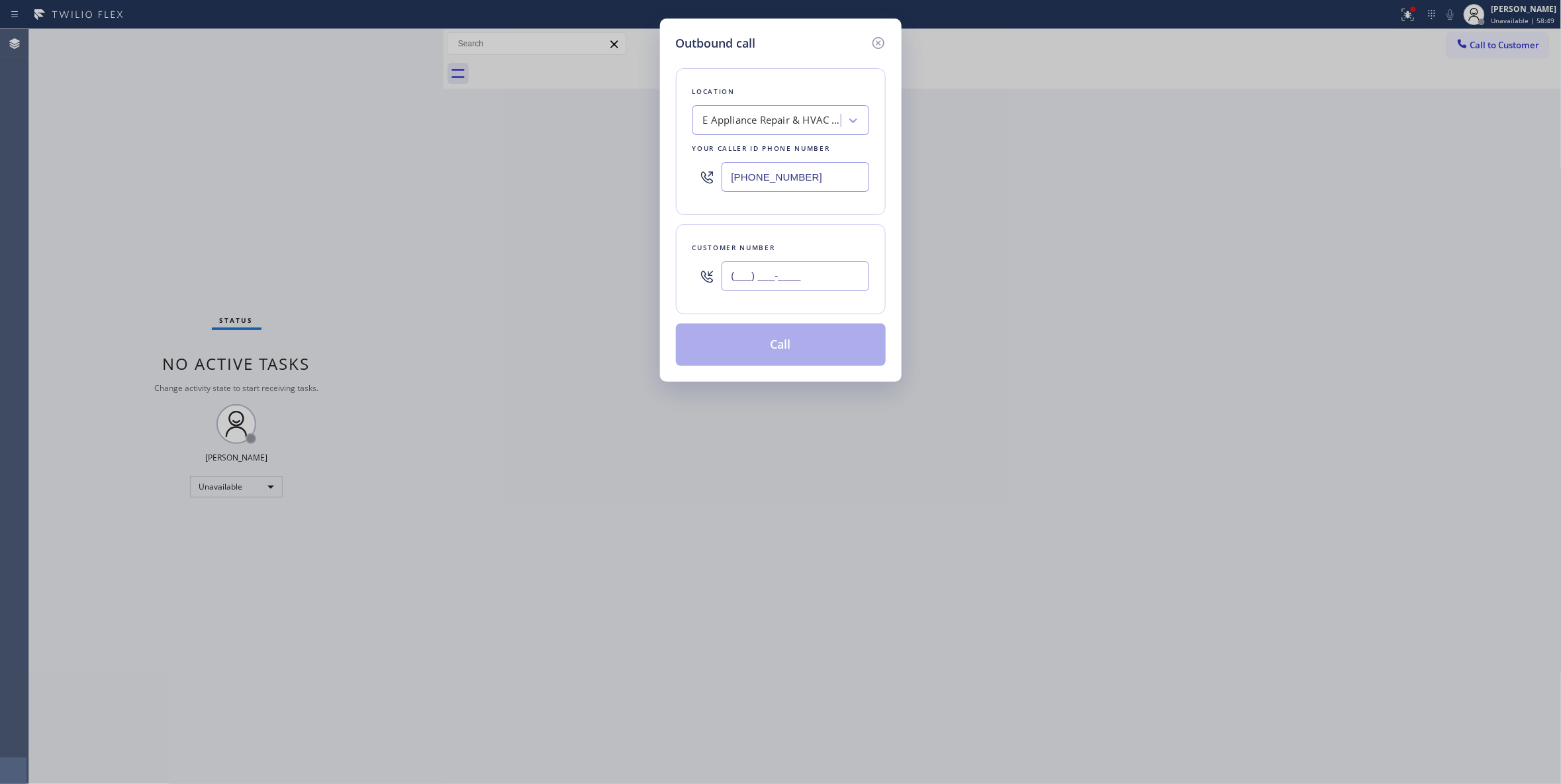
click at [798, 279] on input "(___) ___-____" at bounding box center [795, 276] width 148 height 30
paste input "630) 320-0341"
type input "(630) 320-0341"
click at [780, 351] on button "Call" at bounding box center [781, 345] width 210 height 43
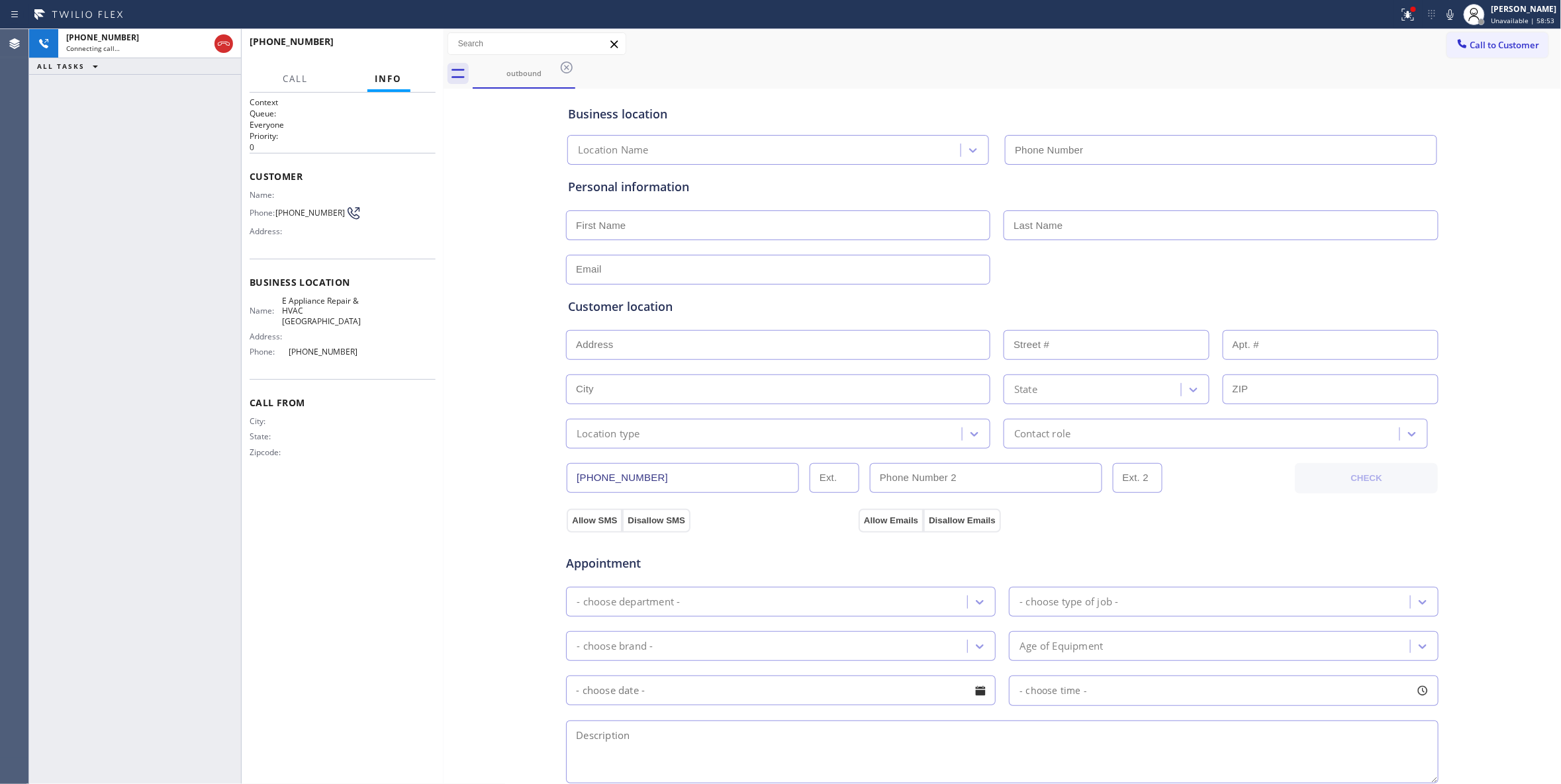
type input "(630) 755-6964"
click at [410, 43] on button "HANG UP" at bounding box center [405, 48] width 62 height 19
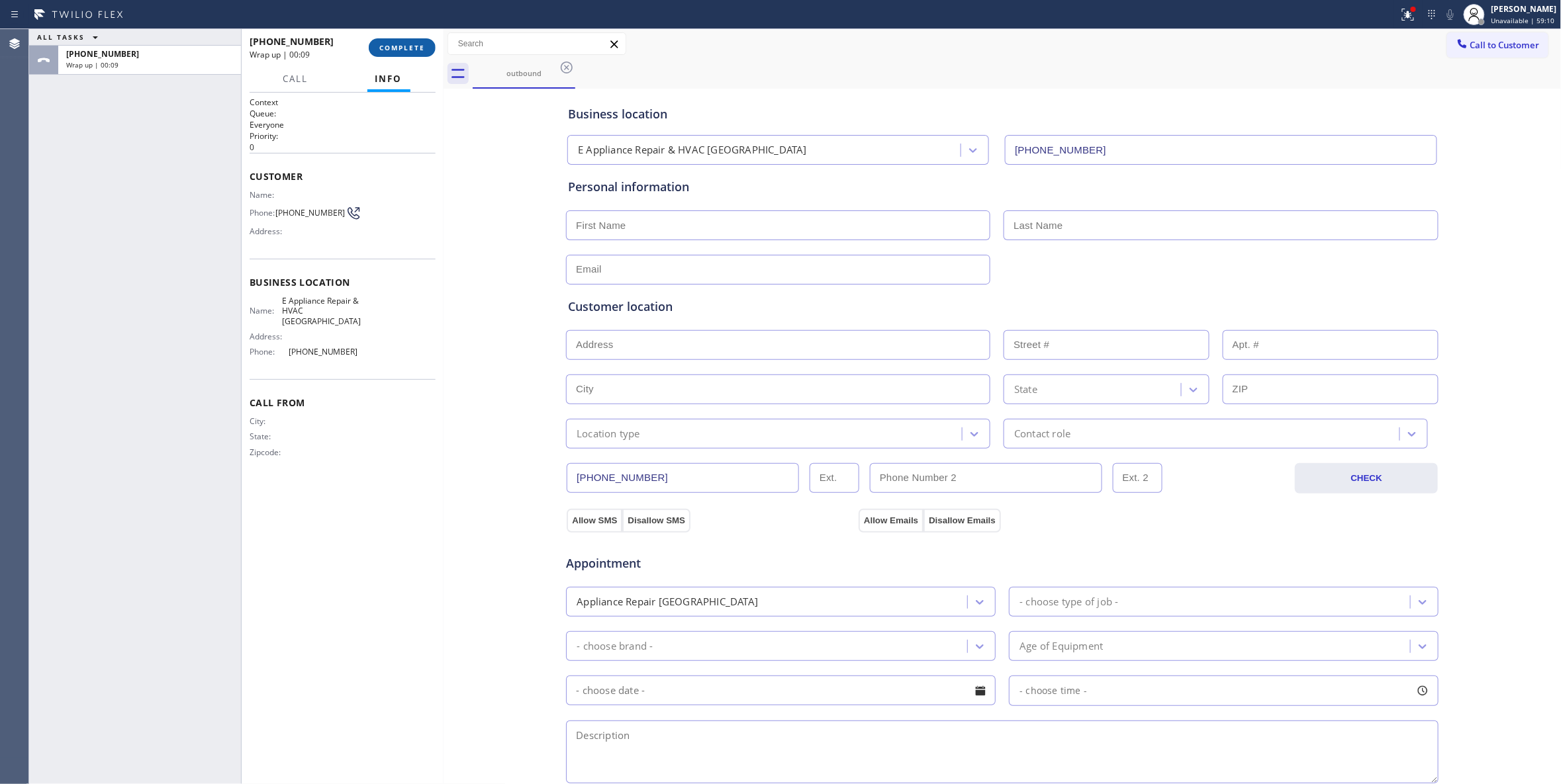
click at [414, 47] on span "COMPLETE" at bounding box center [402, 48] width 46 height 9
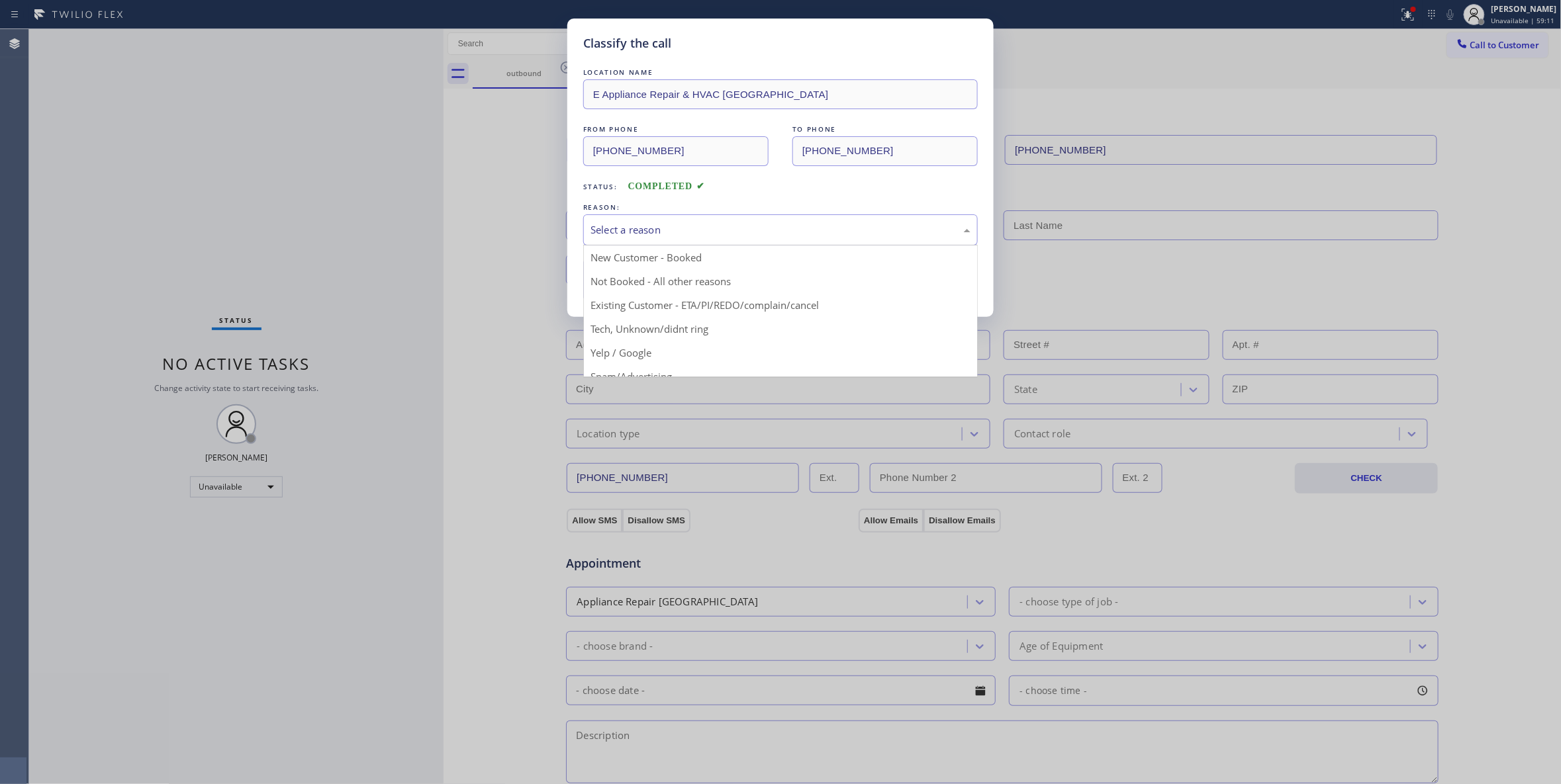
click at [602, 241] on div "Select a reason" at bounding box center [780, 230] width 394 height 31
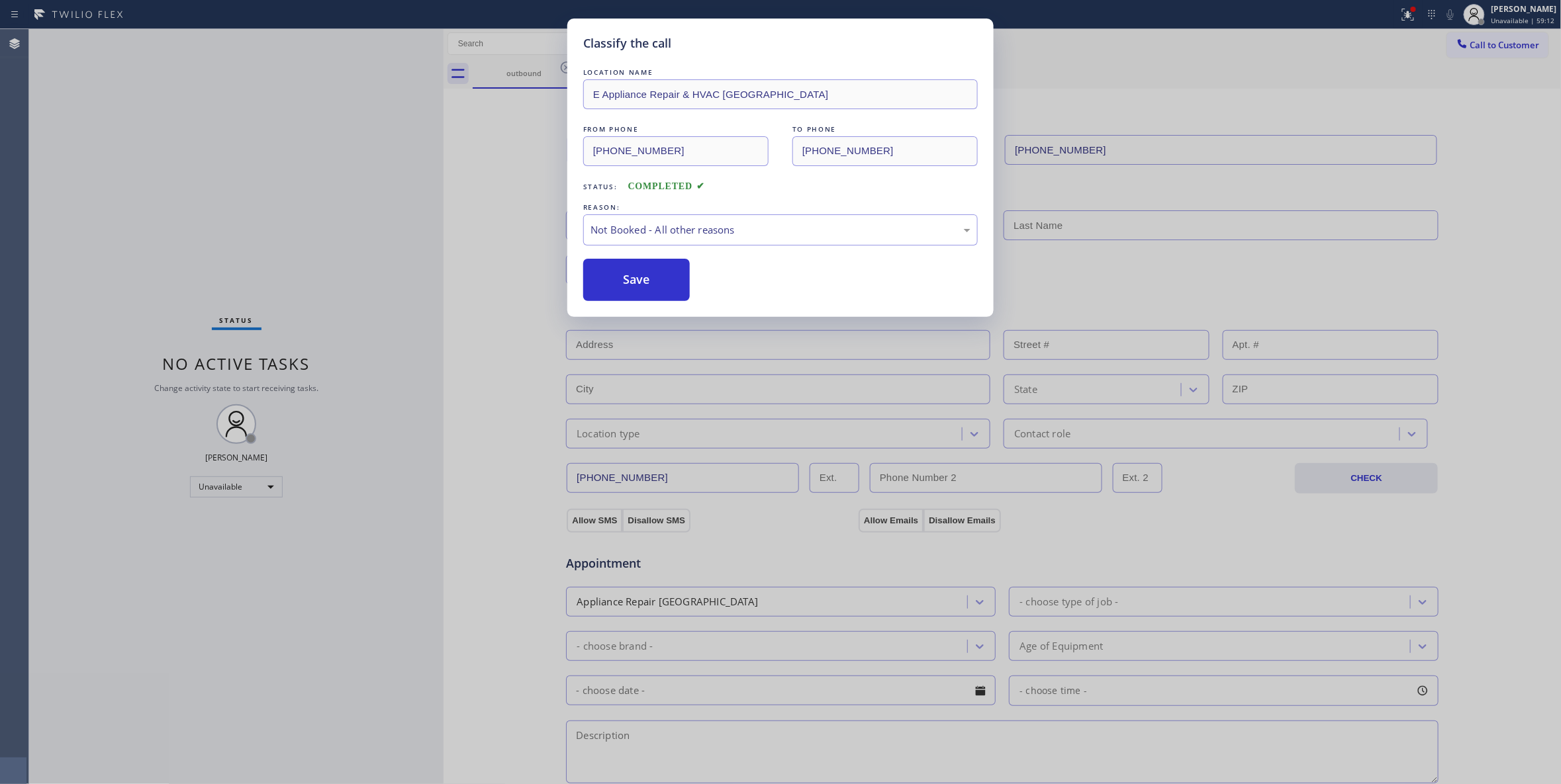
click at [612, 279] on button "Save" at bounding box center [636, 280] width 106 height 43
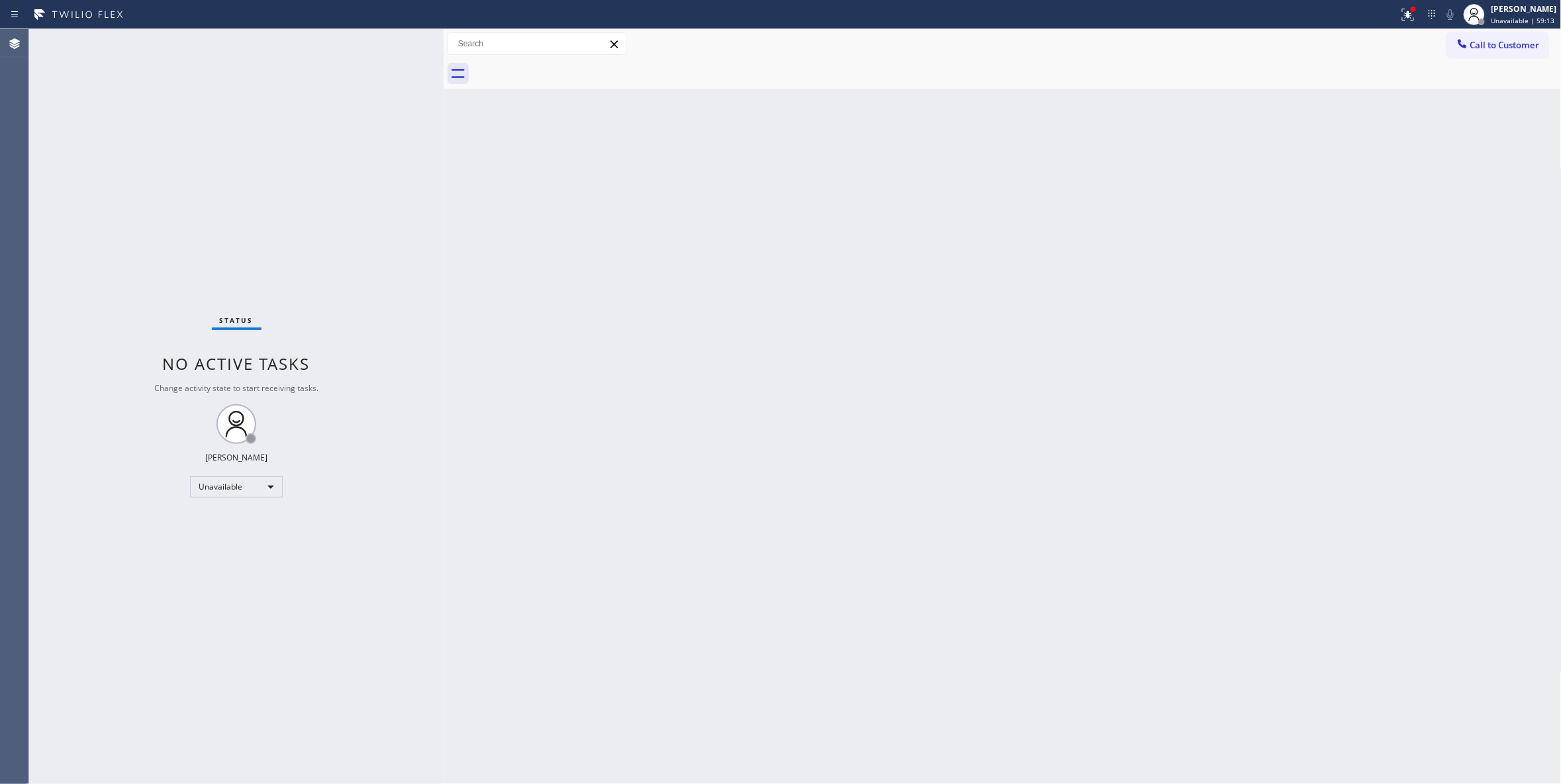
click at [1504, 51] on button "Call to Customer" at bounding box center [1498, 45] width 101 height 25
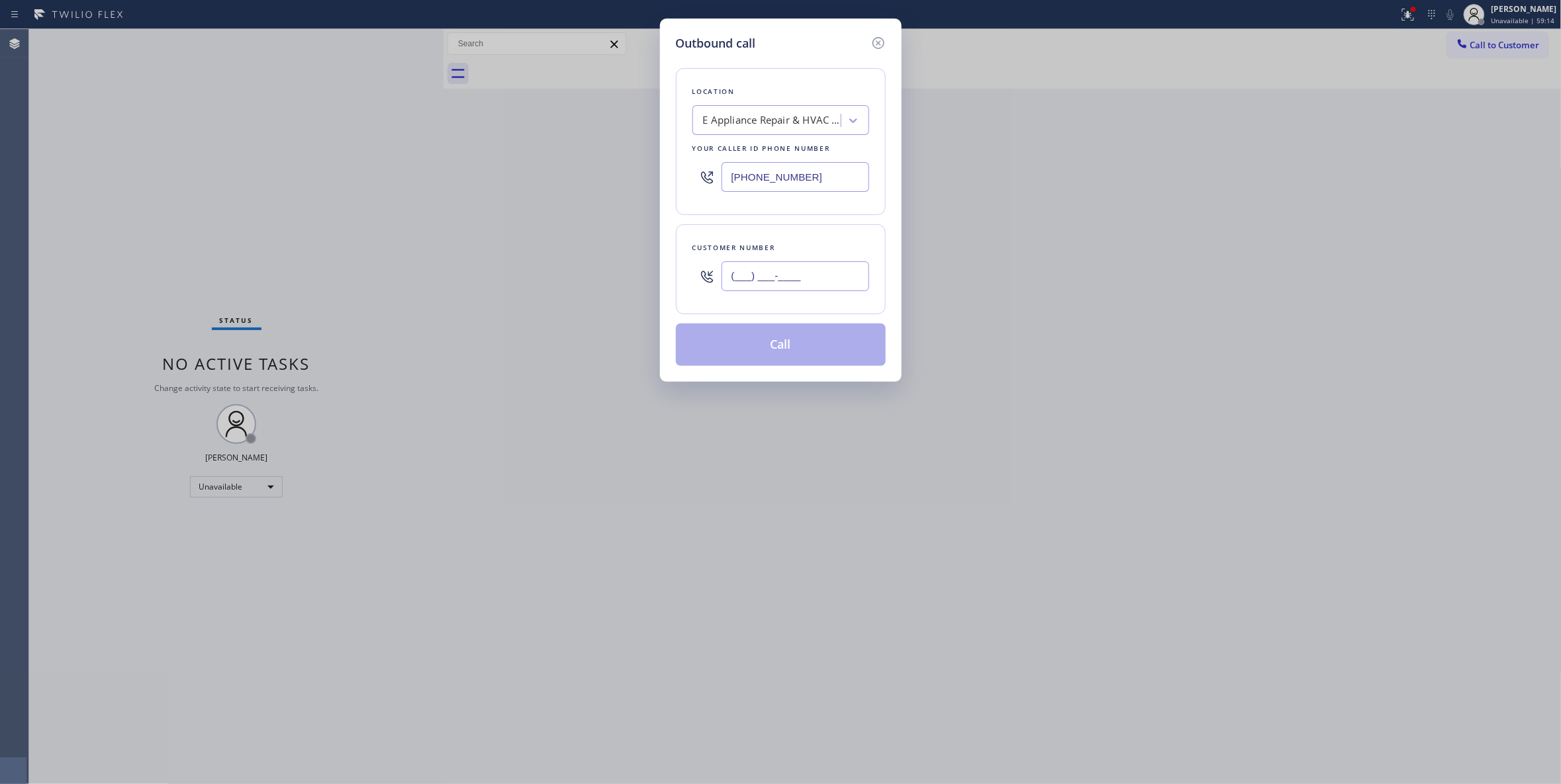
click at [773, 280] on input "(___) ___-____" at bounding box center [795, 276] width 148 height 30
paste input "630) 320-0341"
type input "(630) 320-0341"
click at [817, 345] on button "Call" at bounding box center [781, 345] width 210 height 43
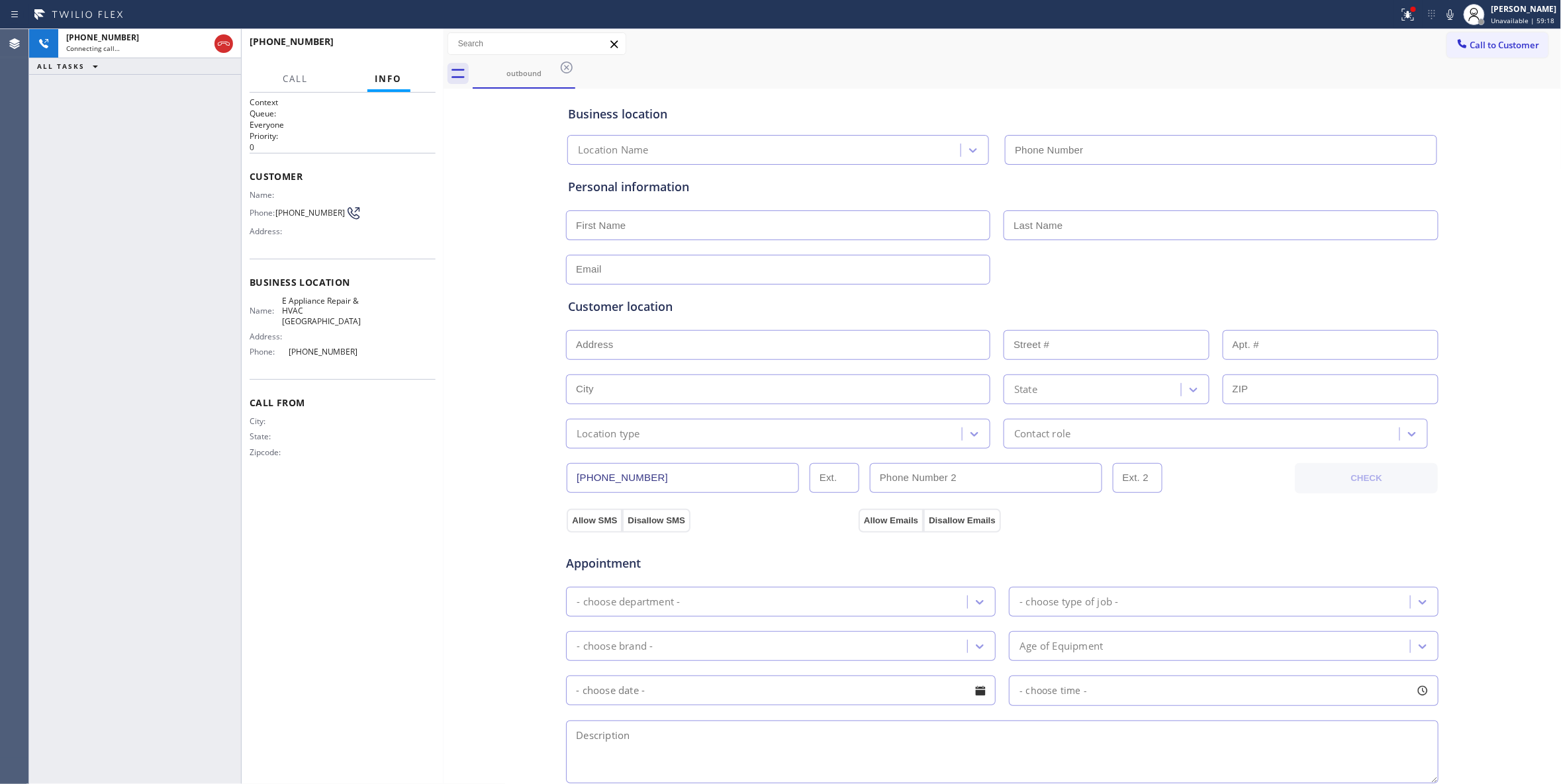
type input "(630) 755-6964"
click at [400, 50] on span "HANG UP" at bounding box center [404, 48] width 41 height 9
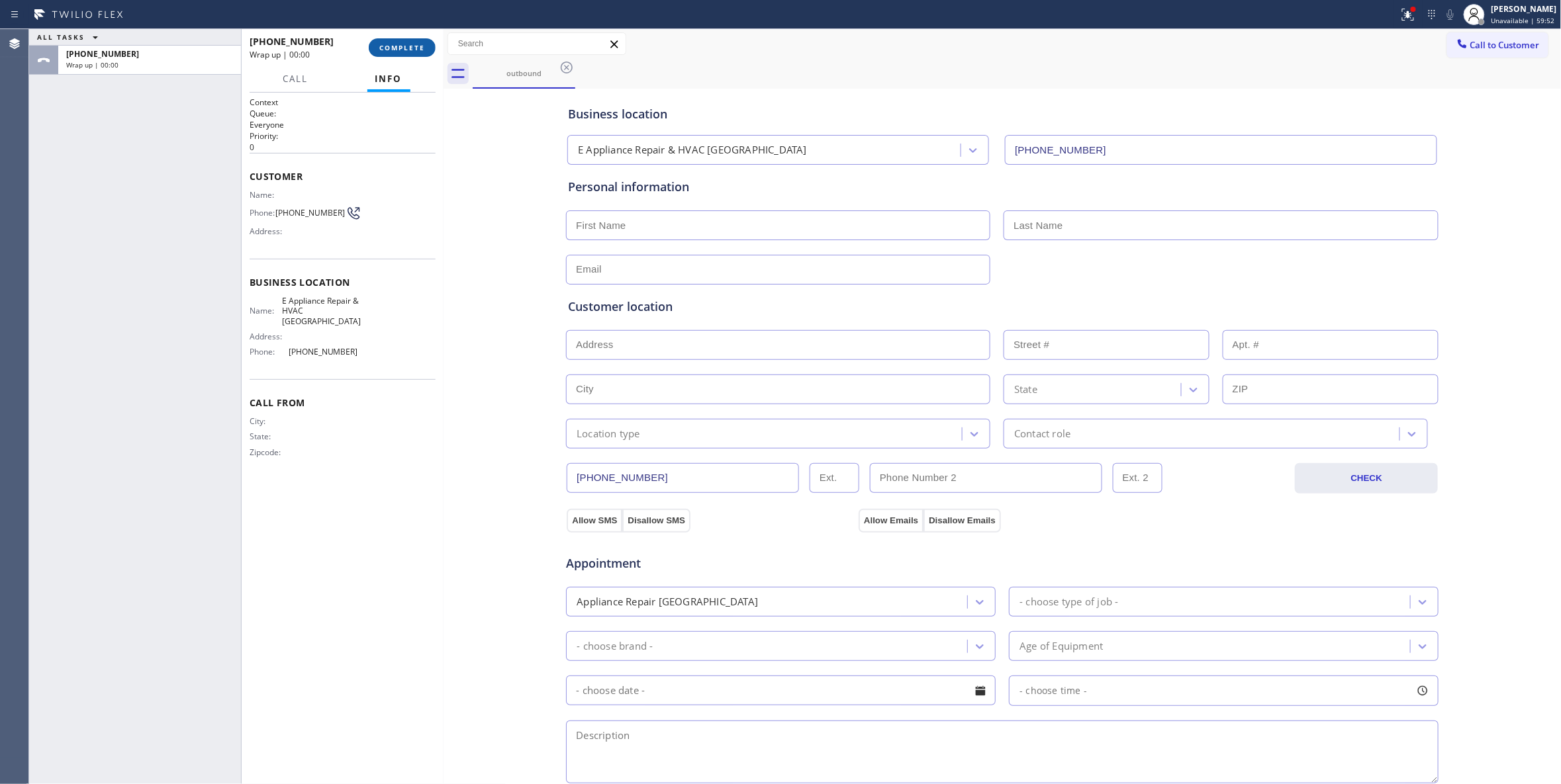
click at [400, 50] on span "COMPLETE" at bounding box center [402, 48] width 46 height 9
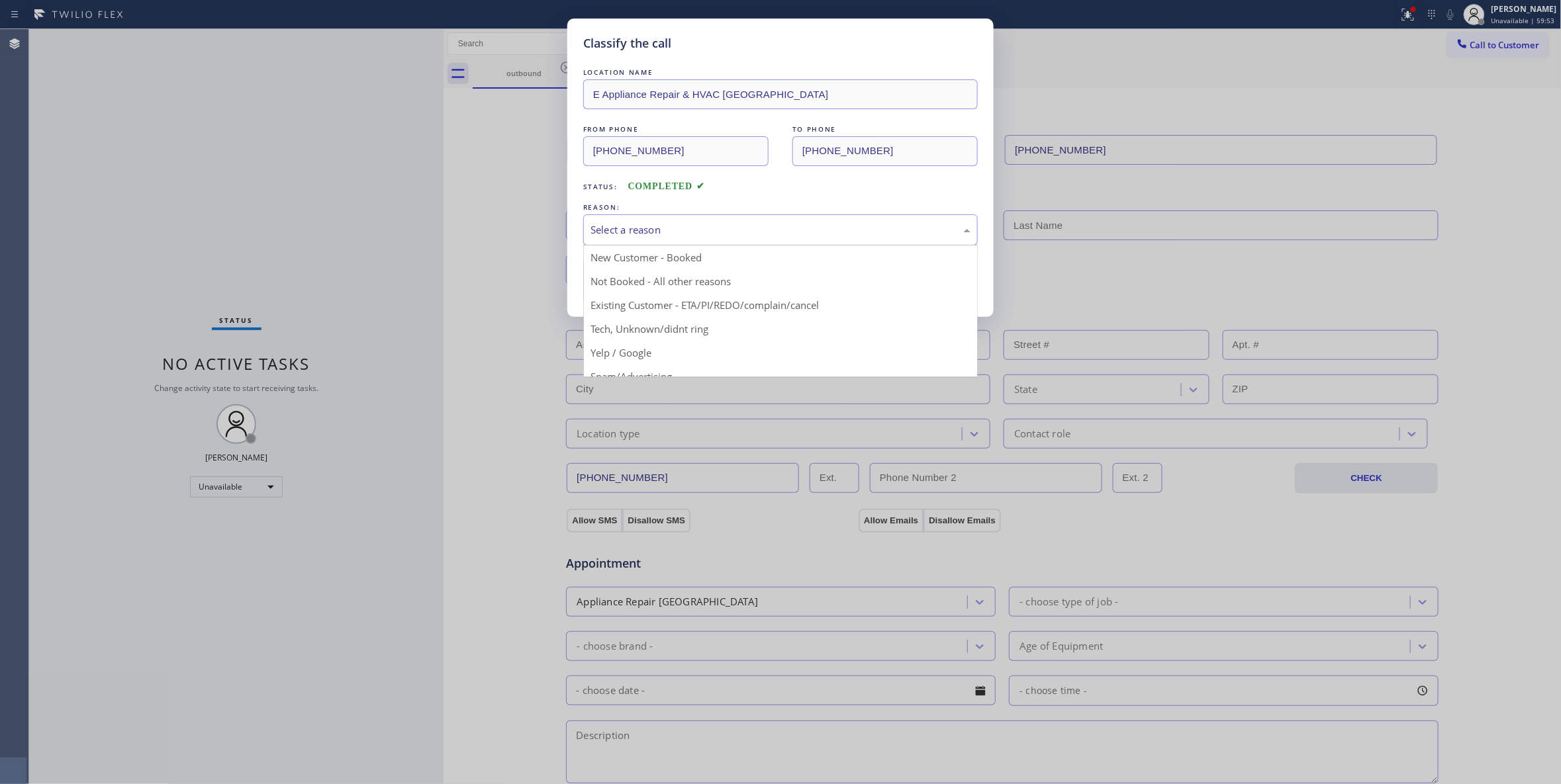
click at [637, 229] on div "Select a reason" at bounding box center [780, 230] width 380 height 15
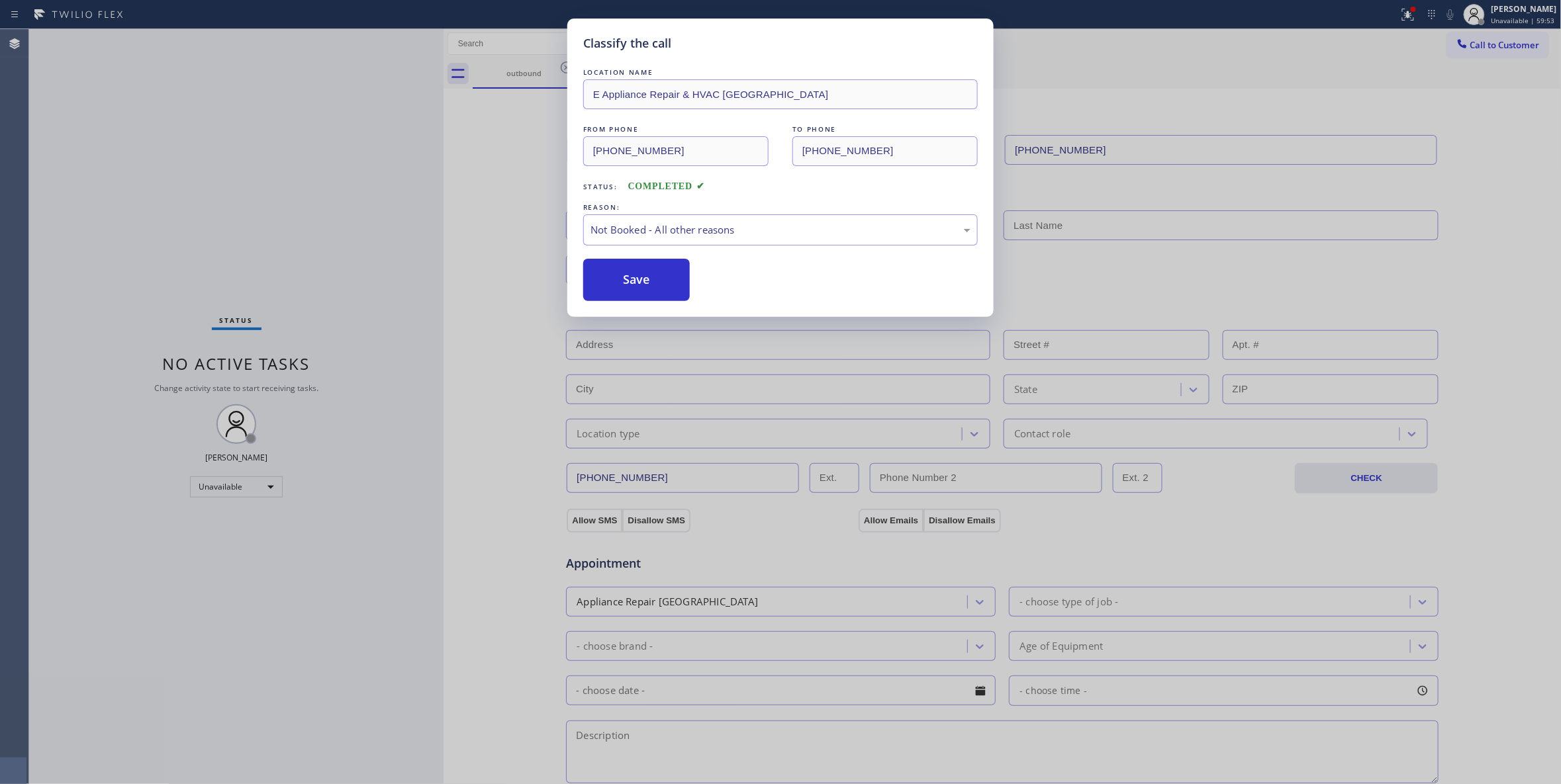
click at [630, 283] on button "Save" at bounding box center [636, 280] width 106 height 43
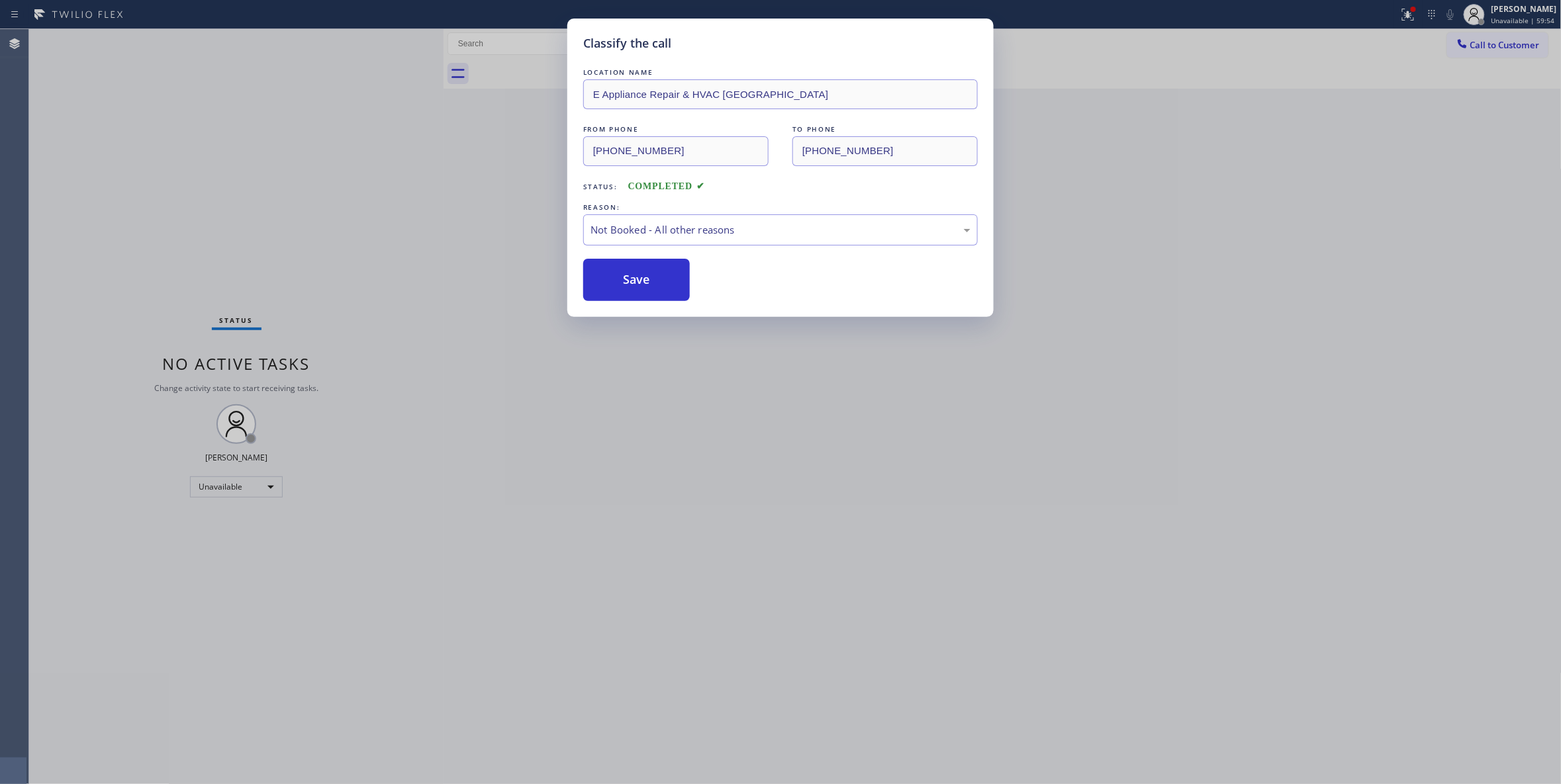
drag, startPoint x: 630, startPoint y: 281, endPoint x: 623, endPoint y: 254, distance: 27.9
click at [628, 262] on button "Save" at bounding box center [636, 280] width 106 height 43
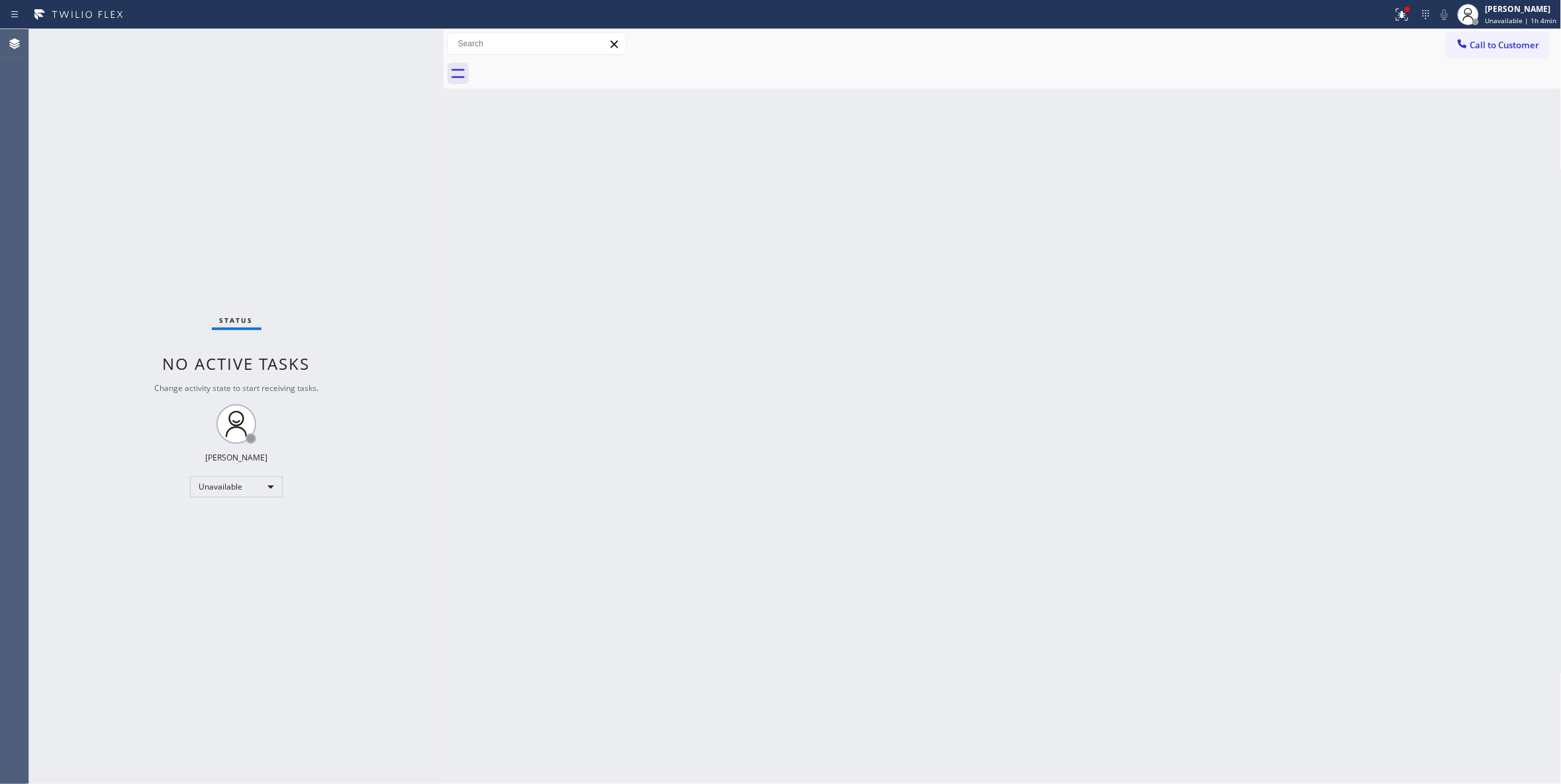
drag, startPoint x: 219, startPoint y: 149, endPoint x: 308, endPoint y: 88, distance: 107.9
click at [282, 110] on div "Status No active tasks Change activity state to start receiving tasks. Louis Ma…" at bounding box center [236, 407] width 414 height 755
click at [1484, 41] on span "Call to Customer" at bounding box center [1504, 45] width 70 height 12
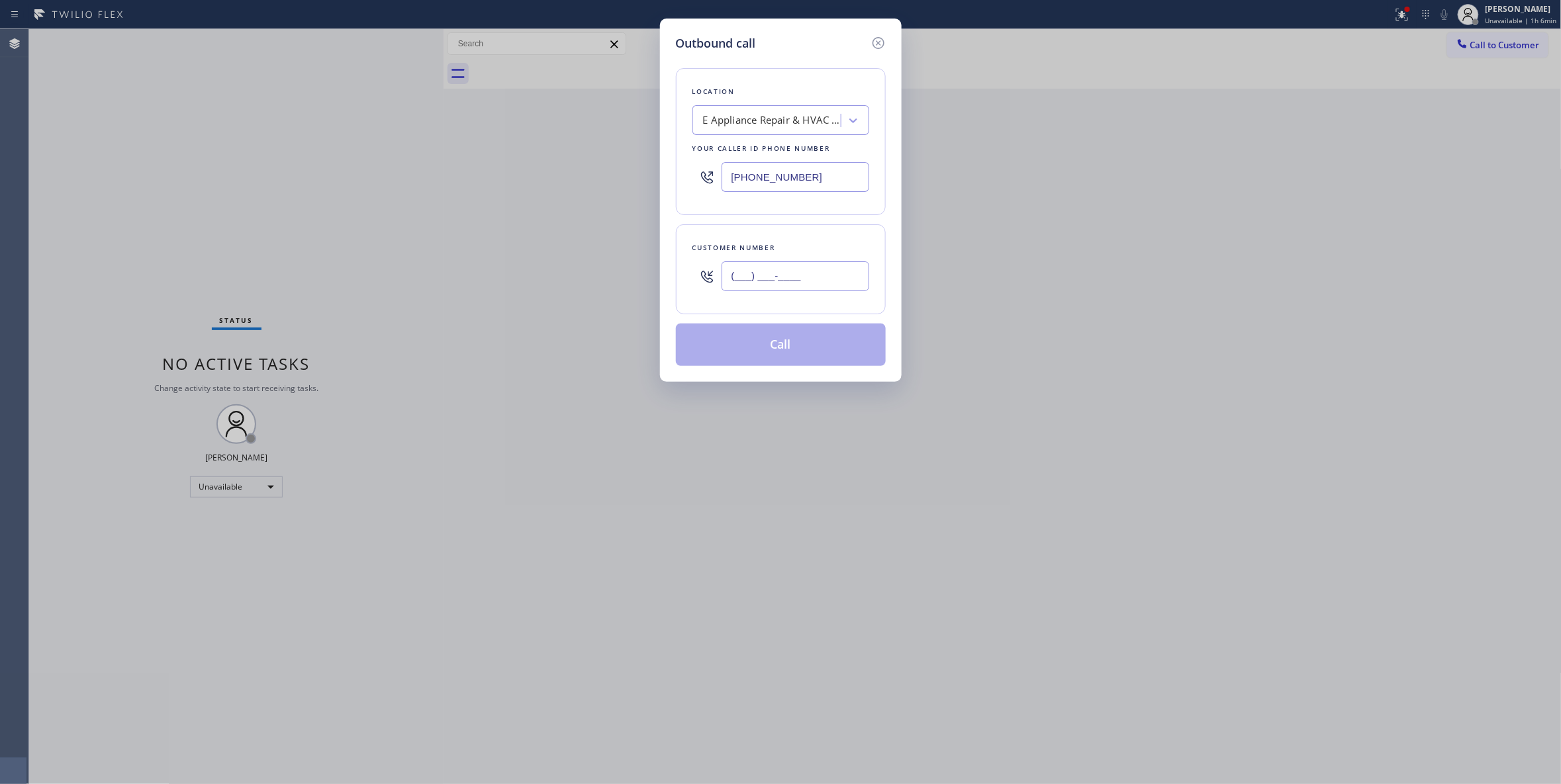
click at [784, 278] on input "(___) ___-____" at bounding box center [795, 276] width 148 height 30
paste input "949) 697-0813"
type input "(949) 697-0813"
click at [752, 116] on div "E Appliance Repair & HVAC Elmhurst" at bounding box center [772, 120] width 139 height 15
drag, startPoint x: 841, startPoint y: 170, endPoint x: 613, endPoint y: 170, distance: 228.0
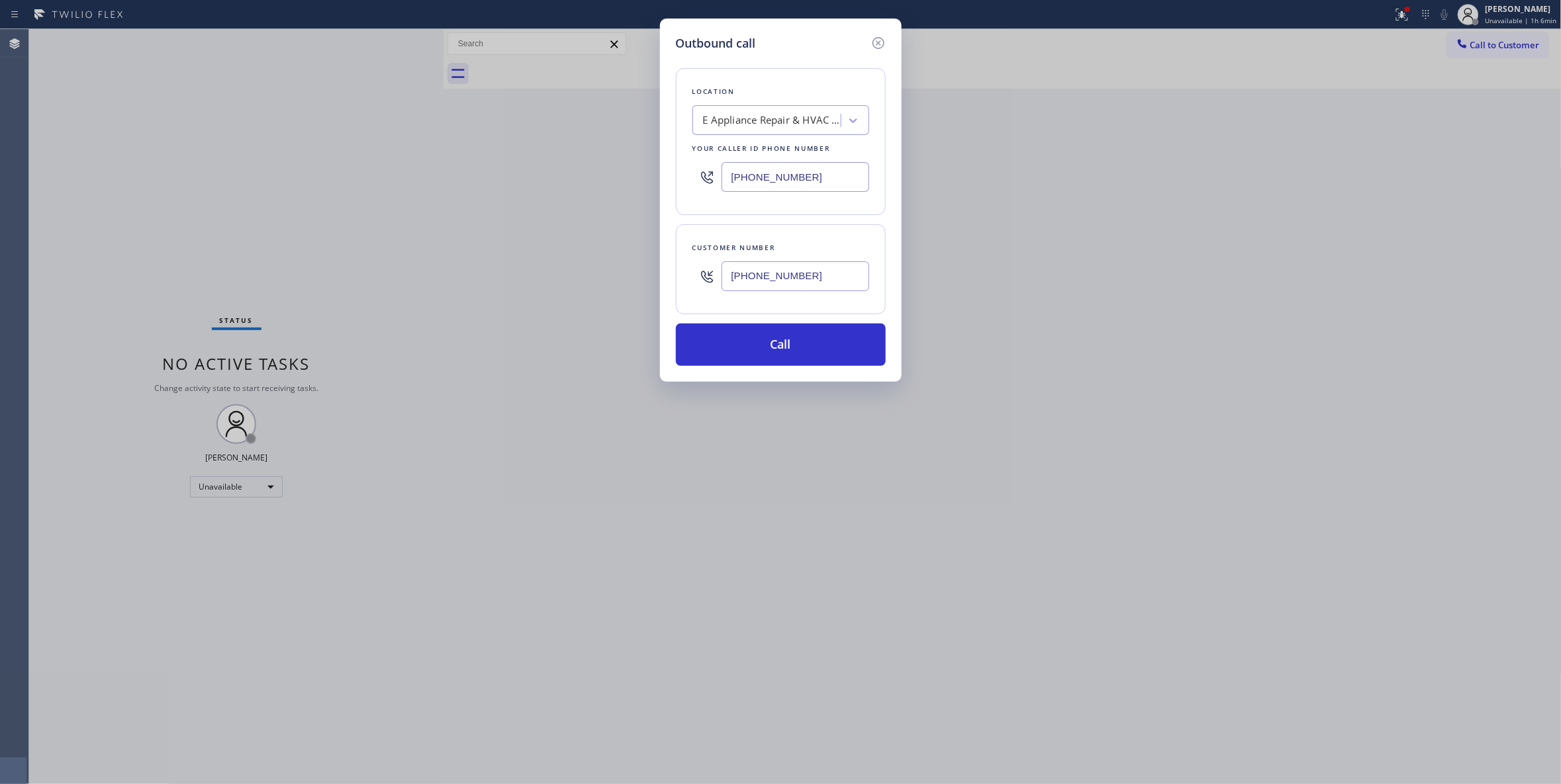
click at [613, 170] on div "Outbound call Location E Appliance Repair & HVAC Elmhurst Your caller id phone …" at bounding box center [780, 392] width 1561 height 784
paste input "470) 267-164"
type input "(630) 755-6964"
click at [745, 279] on input "(949) 697-0813" at bounding box center [795, 276] width 148 height 30
paste input "4) 702-6716"
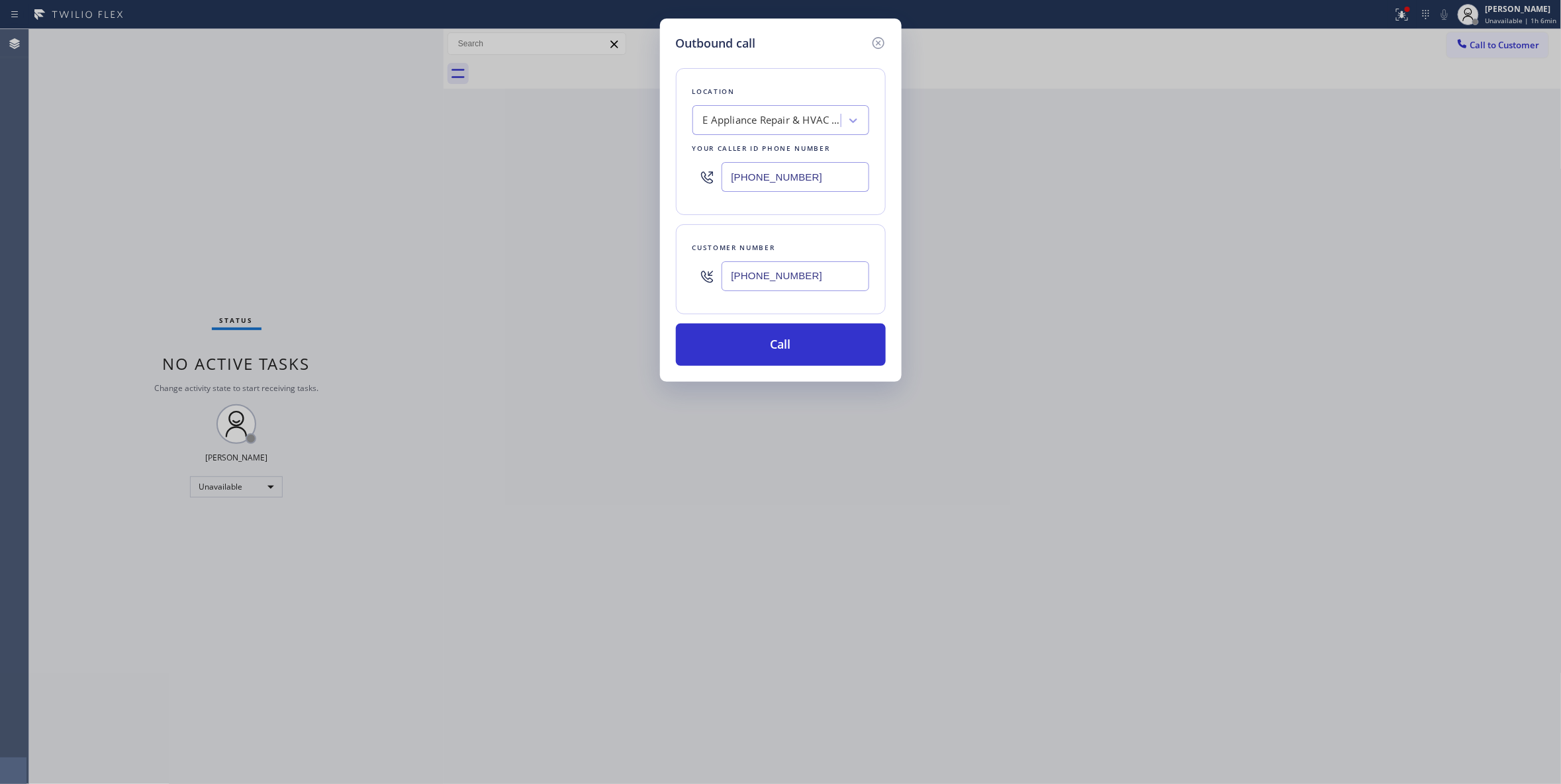
drag, startPoint x: 402, startPoint y: 248, endPoint x: 77, endPoint y: 256, distance: 325.1
click at [86, 254] on div "Outbound call Location E Appliance Repair & HVAC Elmhurst Your caller id phone …" at bounding box center [780, 392] width 1561 height 784
paste input "470) 267-1644"
type input "(470) 267-1644"
paste input "805) 491-9563"
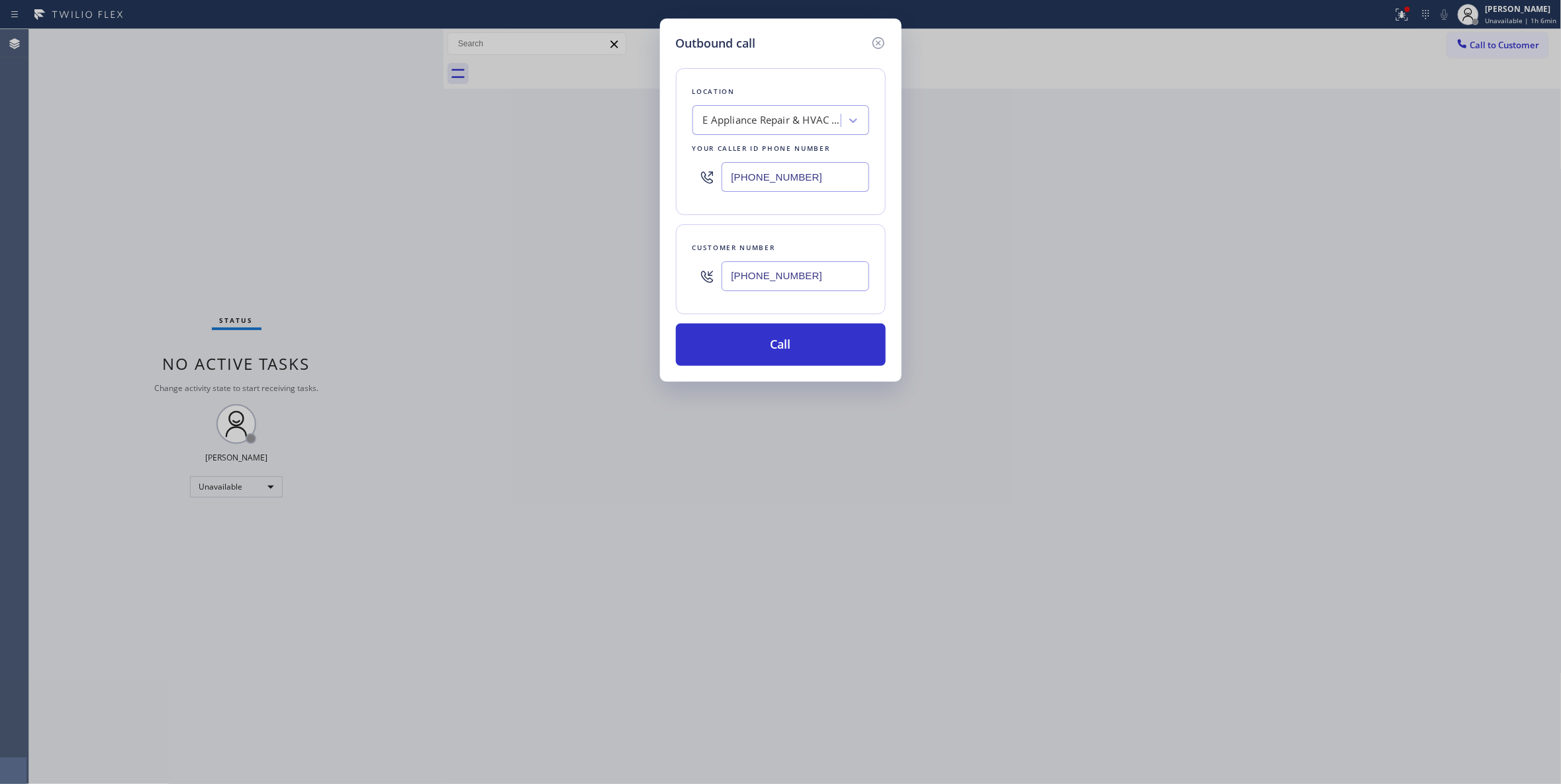
drag, startPoint x: 827, startPoint y: 180, endPoint x: 408, endPoint y: 165, distance: 419.3
click at [408, 164] on div "Outbound call Location E Appliance Repair & HVAC Elmhurst Your caller id phone …" at bounding box center [780, 392] width 1561 height 784
type input "(805) 491-9563"
click at [752, 347] on button "Call" at bounding box center [781, 345] width 210 height 43
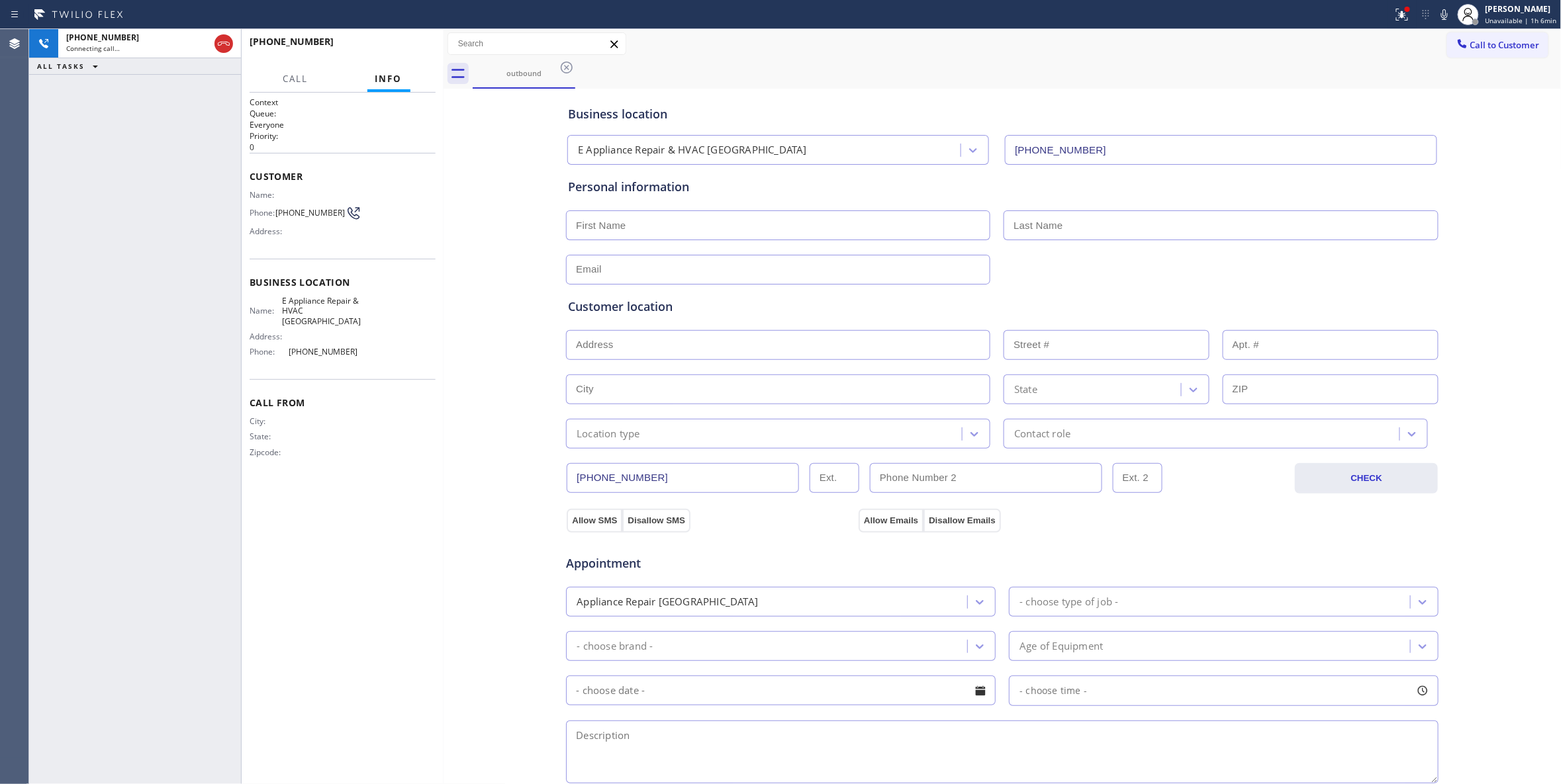
type input "(630) 755-6964"
click at [82, 120] on div "+14702671644 Live | 00:00 ALL TASKS ALL TASKS ACTIVE TASKS TASKS IN WRAP UP" at bounding box center [135, 407] width 212 height 755
click at [204, 725] on div "ALL TASKS ALL TASKS ACTIVE TASKS TASKS IN WRAP UP +14702671644 Wrap up | 00:01" at bounding box center [135, 407] width 212 height 755
click at [420, 47] on span "COMPLETE" at bounding box center [402, 48] width 46 height 9
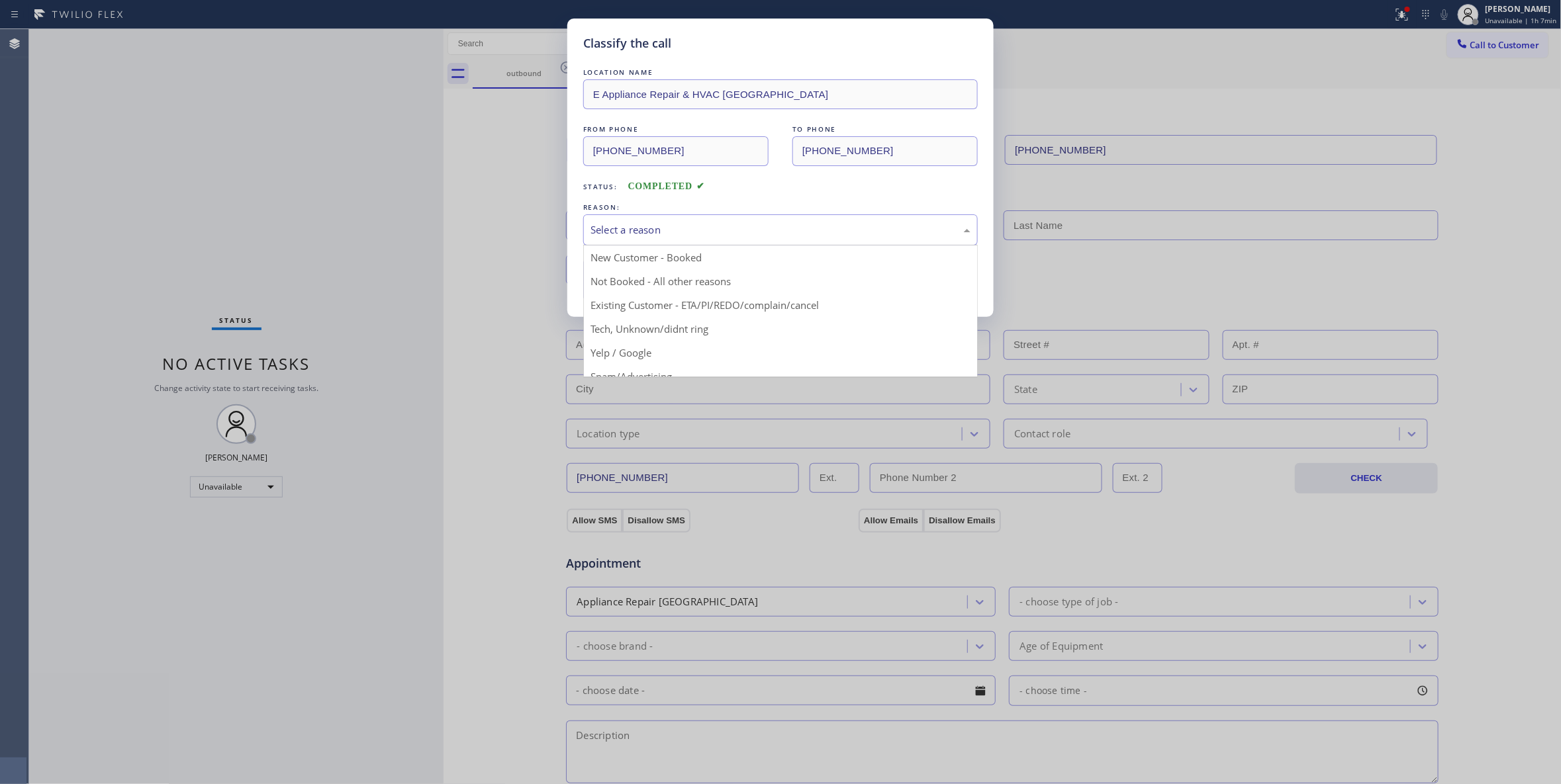
click at [681, 234] on div "Select a reason" at bounding box center [780, 230] width 380 height 15
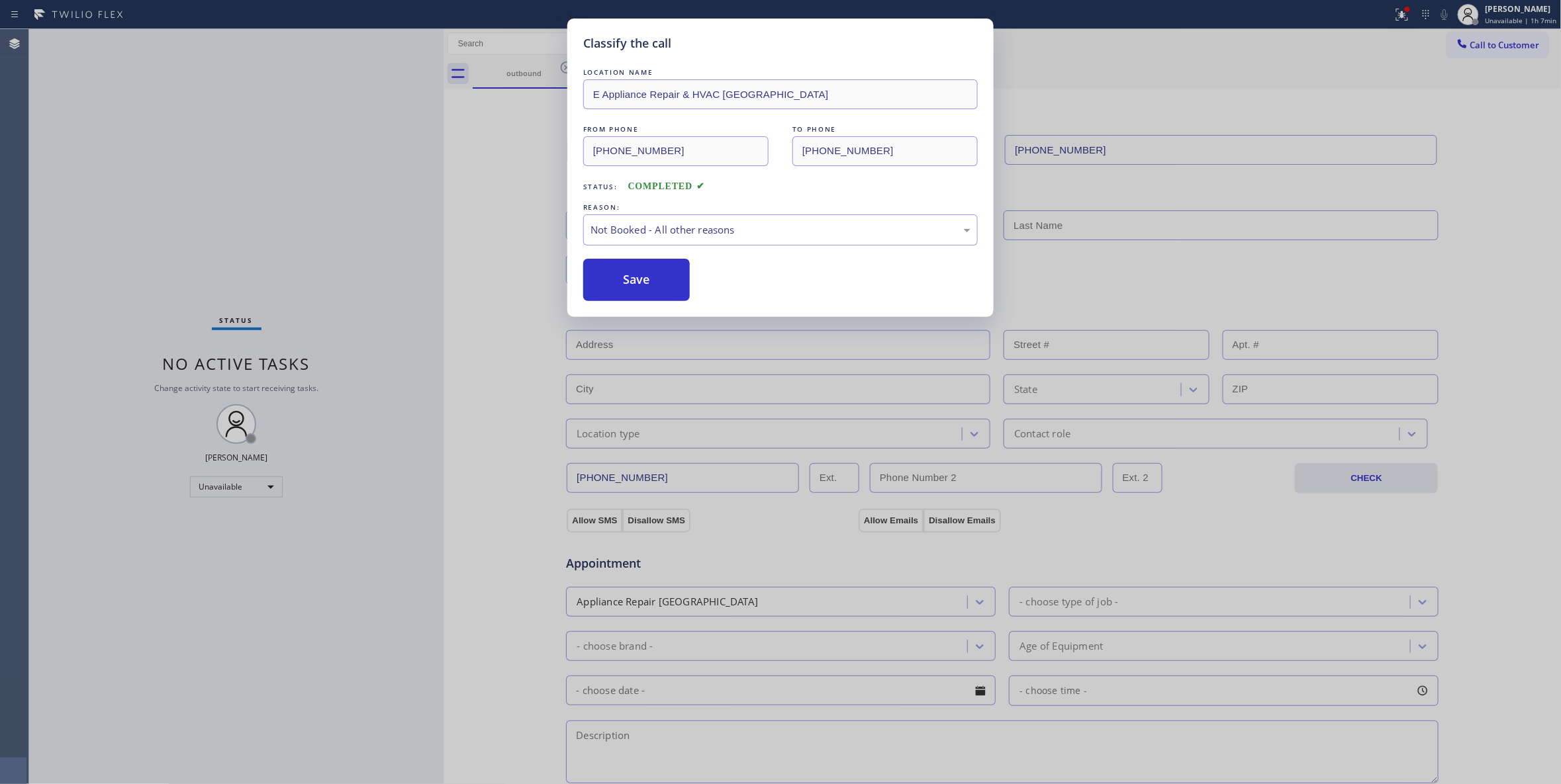
click at [648, 281] on button "Save" at bounding box center [636, 280] width 106 height 43
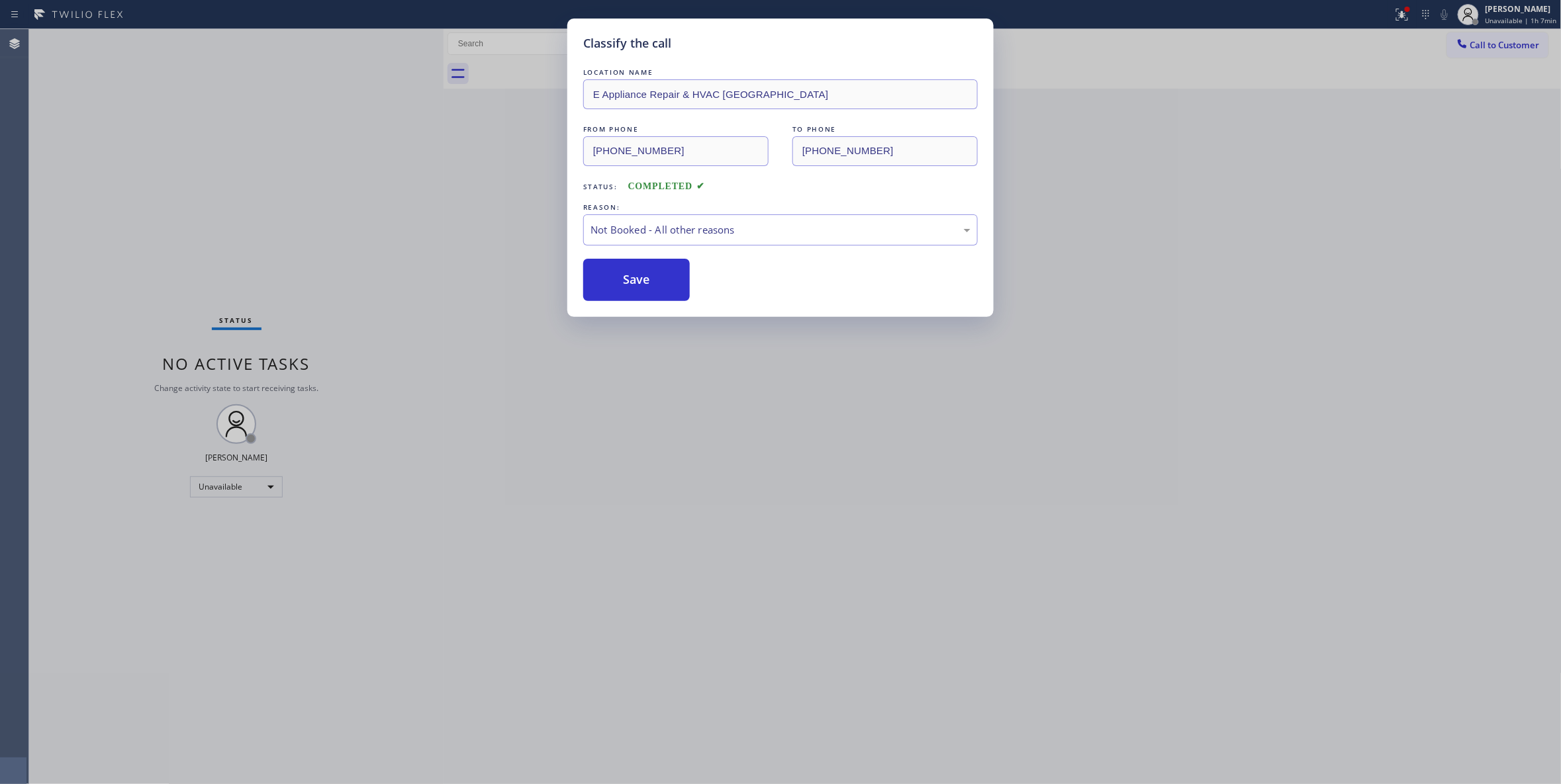
click at [648, 281] on button "Save" at bounding box center [636, 280] width 106 height 43
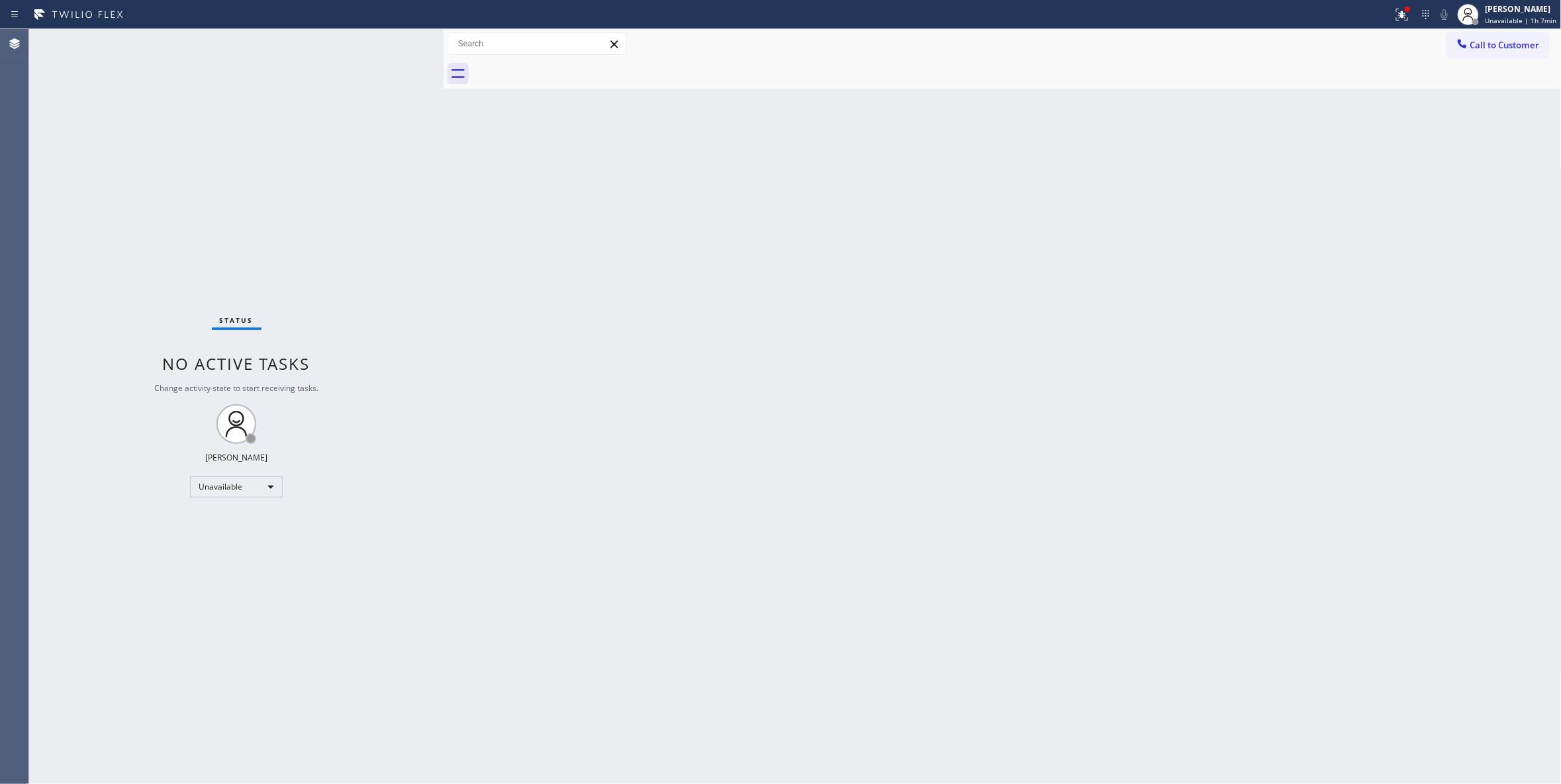
drag, startPoint x: 88, startPoint y: 117, endPoint x: 1185, endPoint y: 84, distance: 1097.5
click at [88, 116] on div "Status No active tasks Change activity state to start receiving tasks. Louis Ma…" at bounding box center [236, 407] width 414 height 755
click at [1484, 43] on span "Call to Customer" at bounding box center [1504, 45] width 70 height 12
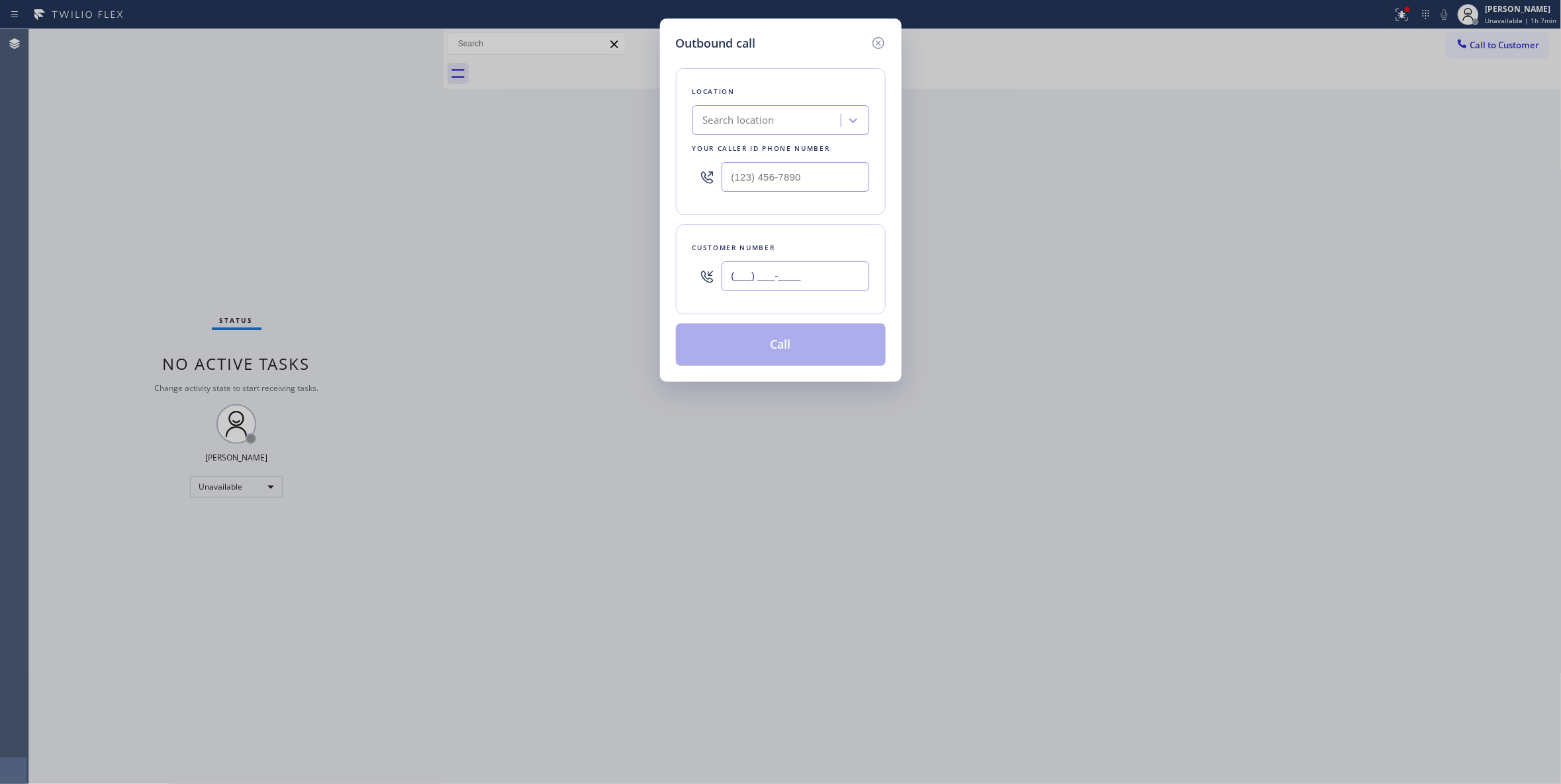
click at [826, 276] on input "(___) ___-____" at bounding box center [795, 276] width 148 height 30
paste input "949) 697-0813"
type input "(949) 697-0813"
drag, startPoint x: 824, startPoint y: 181, endPoint x: 629, endPoint y: 161, distance: 196.0
click at [629, 161] on div "Outbound call Location Search location Your caller id phone number (___) ___-__…" at bounding box center [780, 392] width 1561 height 784
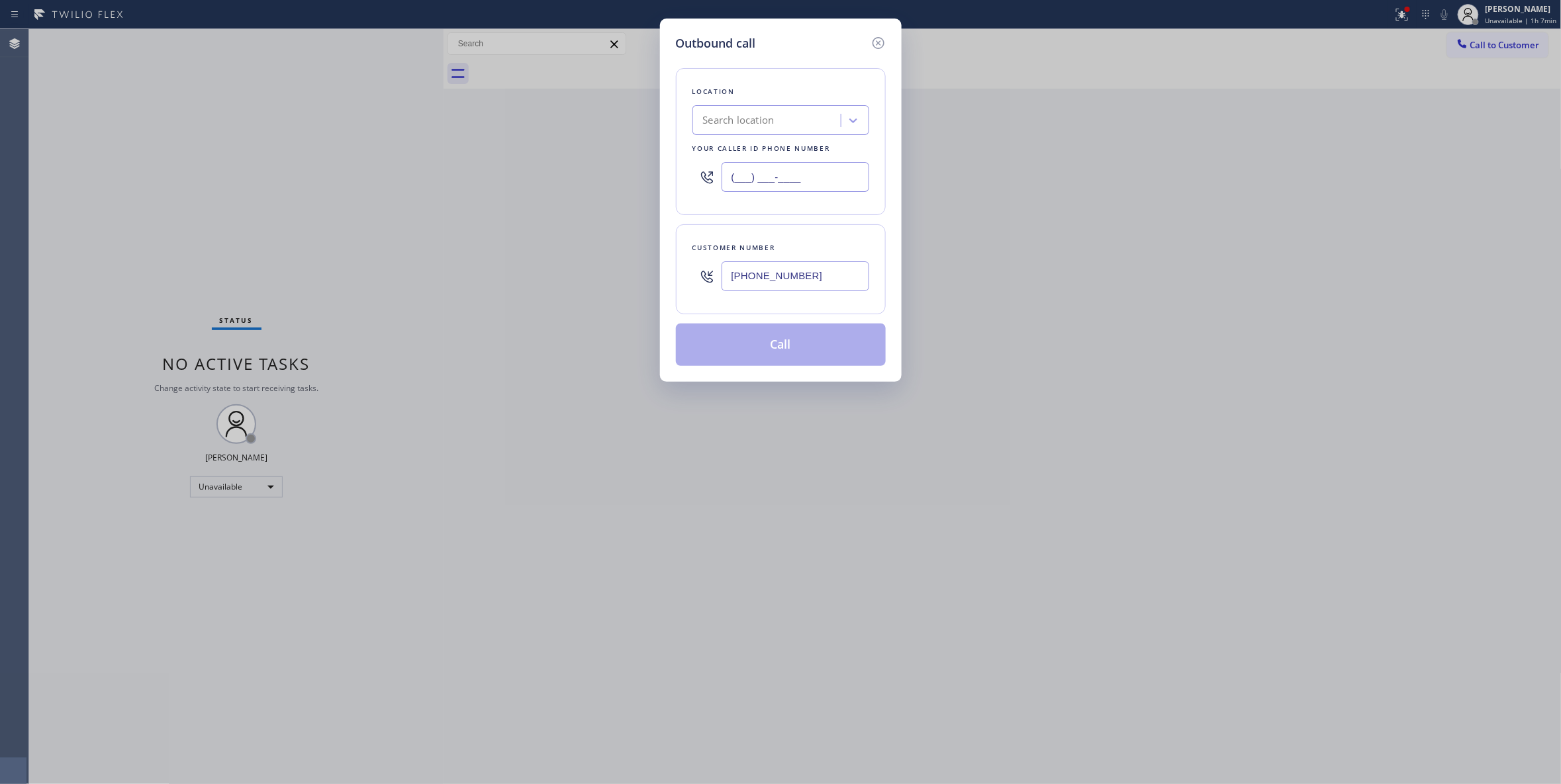
paste input "855) 731-4952"
type input "(855) 731-4952"
click at [767, 361] on button "Call" at bounding box center [781, 345] width 210 height 43
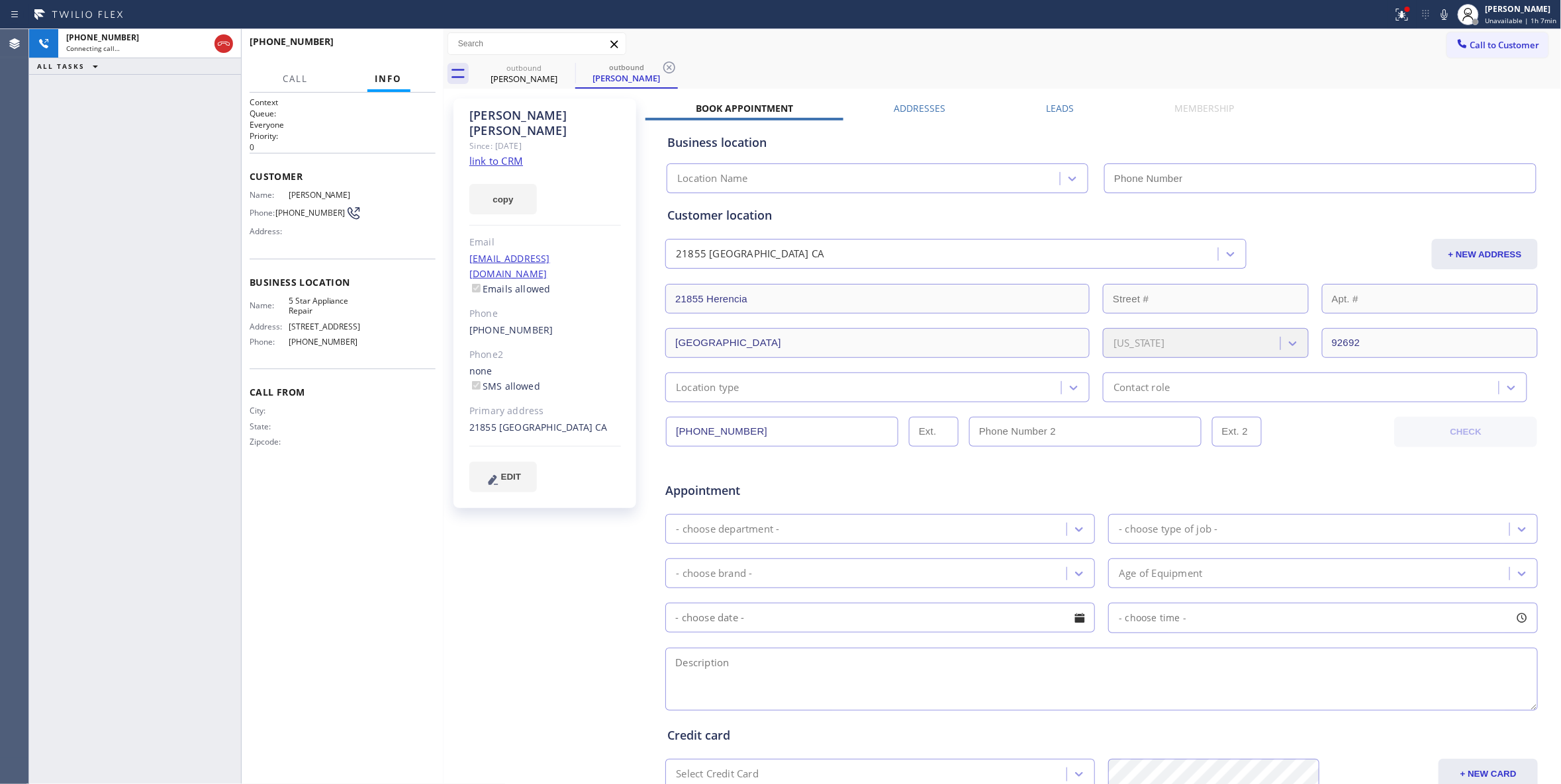
type input "(855) 731-4952"
click at [666, 64] on icon at bounding box center [669, 68] width 16 height 16
click at [390, 43] on span "HANG UP" at bounding box center [404, 48] width 41 height 9
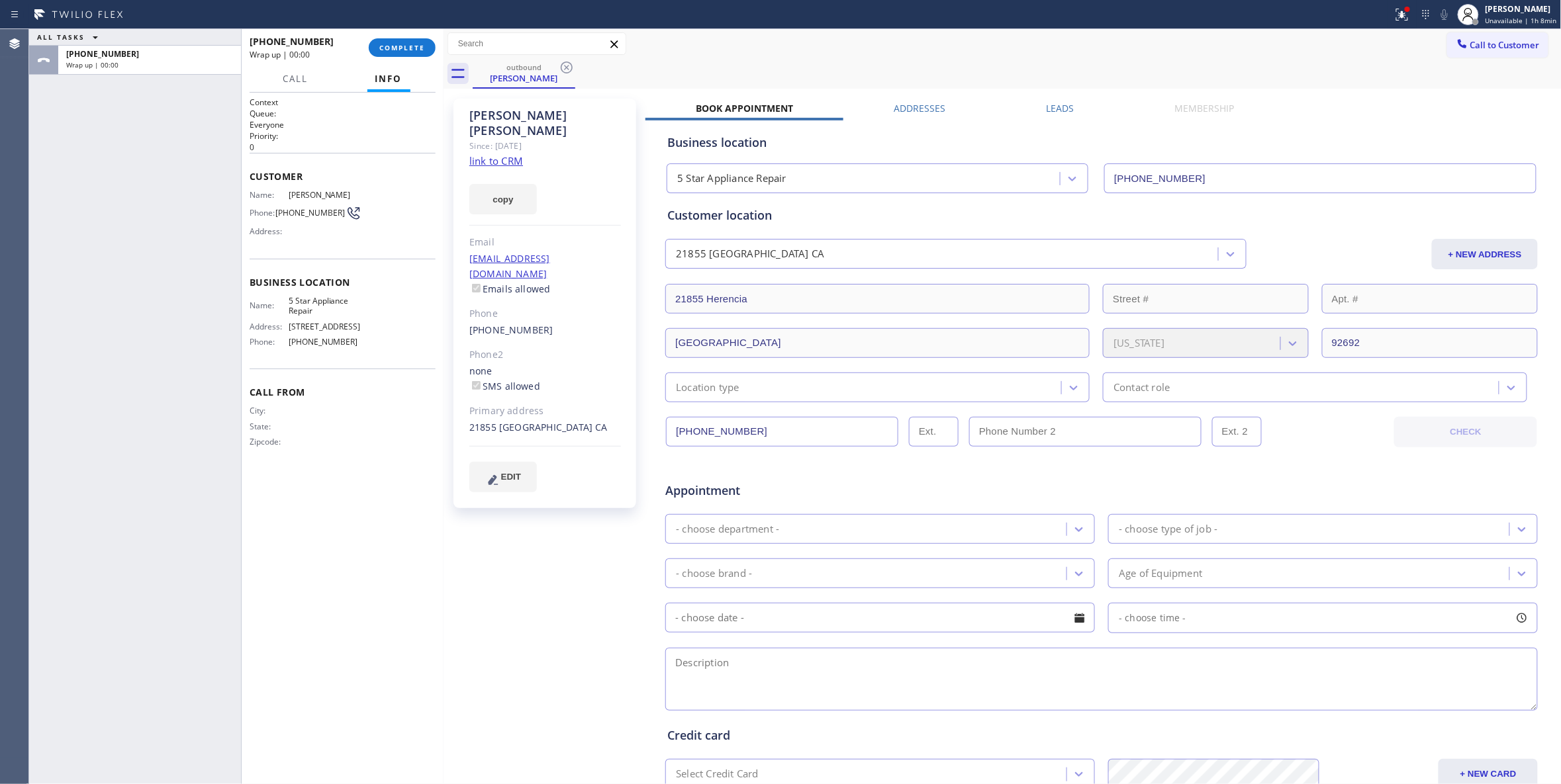
click at [498, 154] on link "link to CRM" at bounding box center [496, 161] width 54 height 13
click at [406, 49] on span "COMPLETE" at bounding box center [402, 48] width 46 height 9
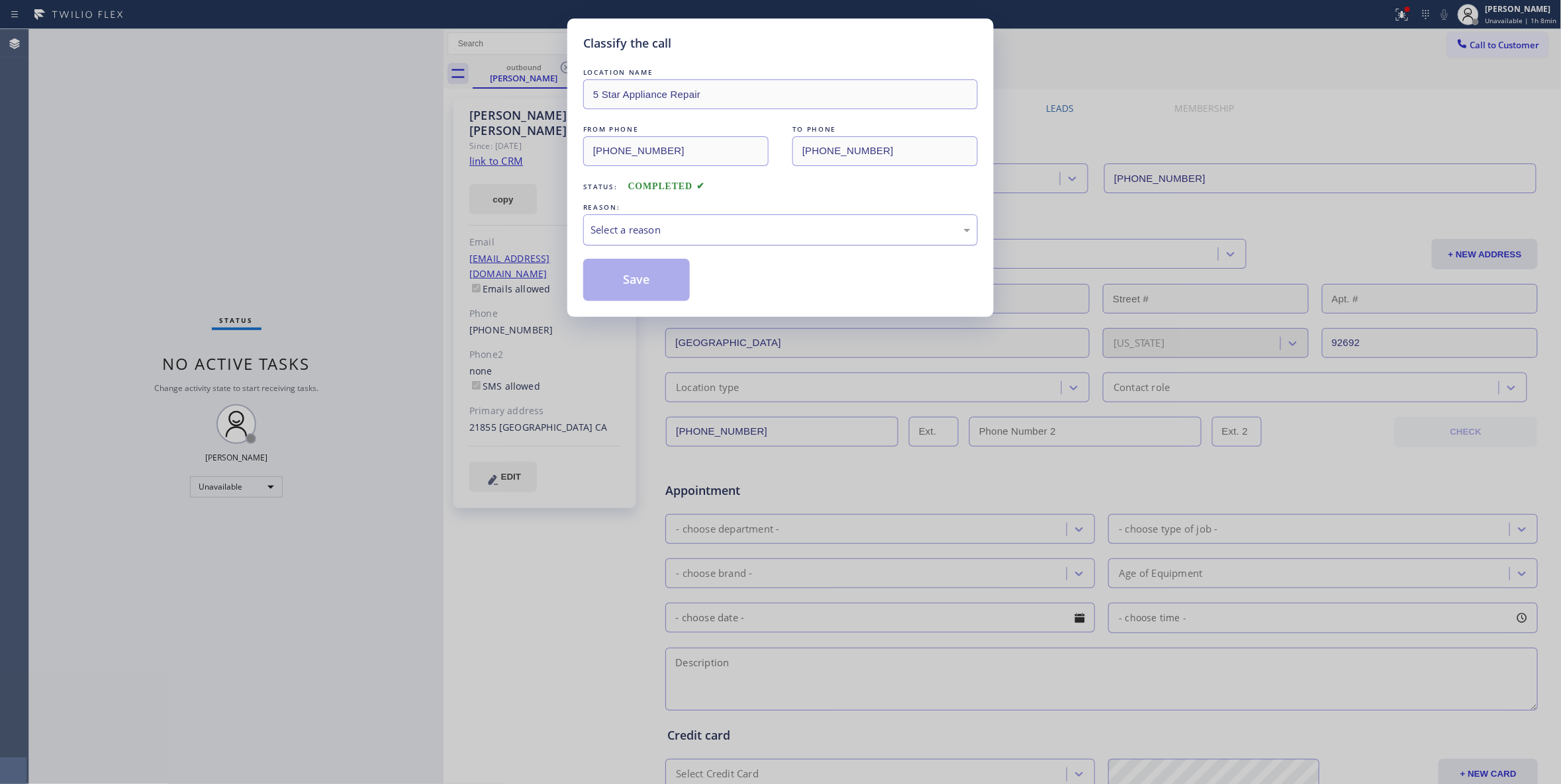
click at [703, 234] on div "Select a reason" at bounding box center [780, 230] width 380 height 15
click at [652, 278] on button "Save" at bounding box center [636, 280] width 106 height 43
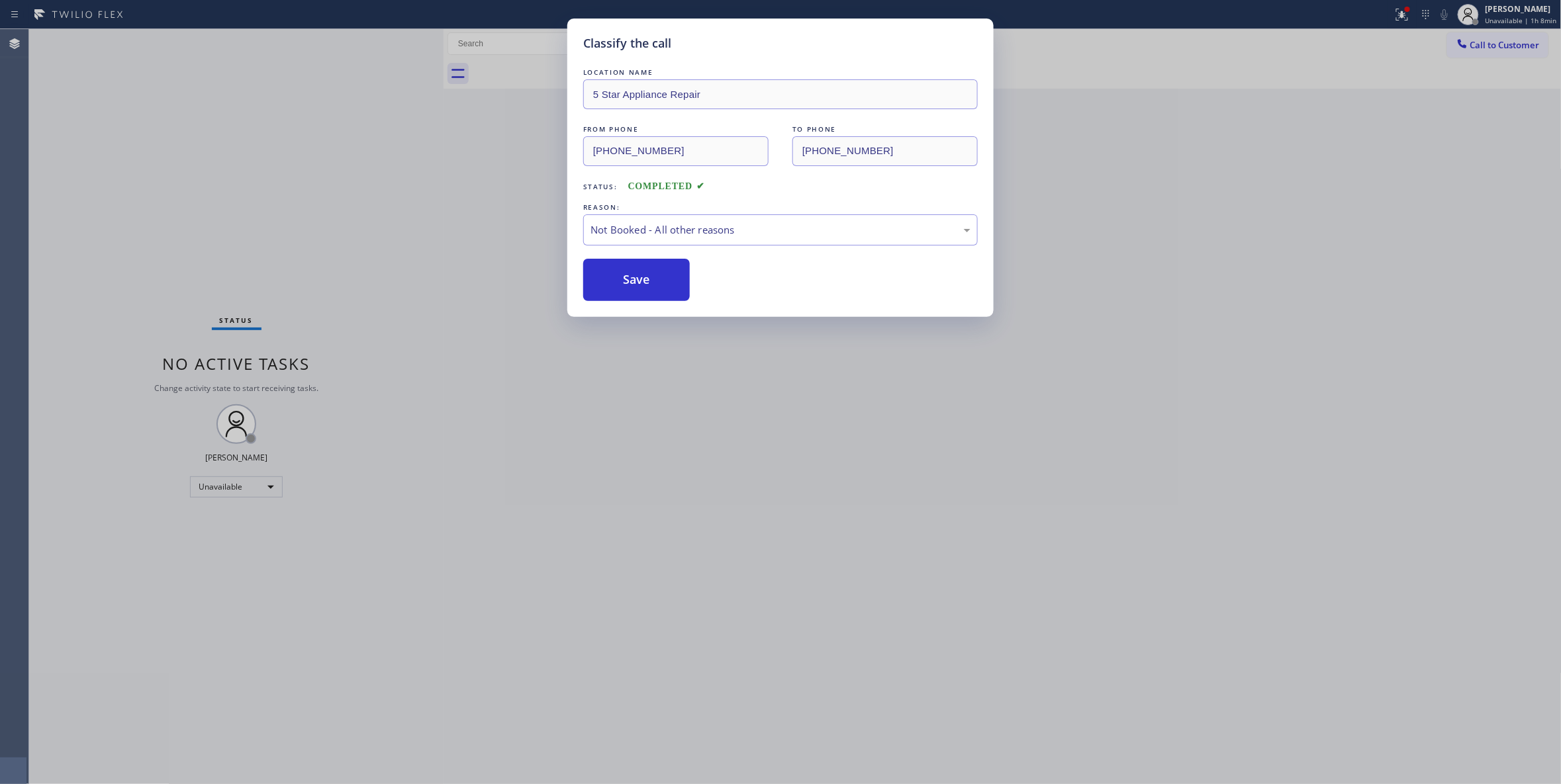
click at [652, 278] on button "Save" at bounding box center [636, 280] width 106 height 43
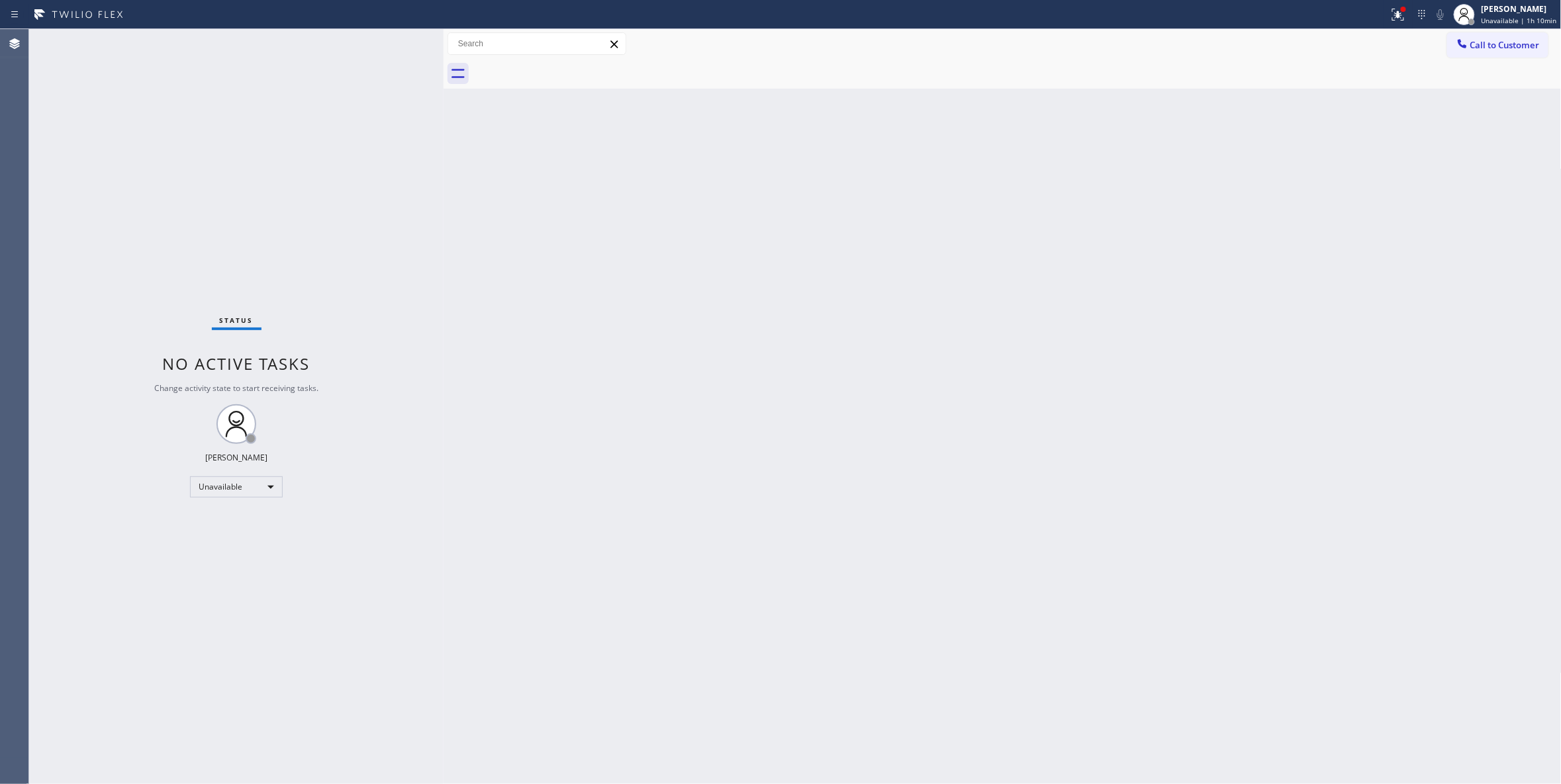
click at [46, 263] on div "Status No active tasks Change activity state to start receiving tasks. Louis Ma…" at bounding box center [236, 407] width 414 height 755
click at [152, 205] on div "Status No active tasks Change activity state to start receiving tasks. Louis Ma…" at bounding box center [236, 407] width 414 height 755
drag, startPoint x: 103, startPoint y: 208, endPoint x: 125, endPoint y: 196, distance: 25.1
click at [103, 208] on div "Status No active tasks Change activity state to start receiving tasks. Louis Ma…" at bounding box center [236, 407] width 414 height 755
click at [1489, 40] on span "Call to Customer" at bounding box center [1504, 45] width 70 height 12
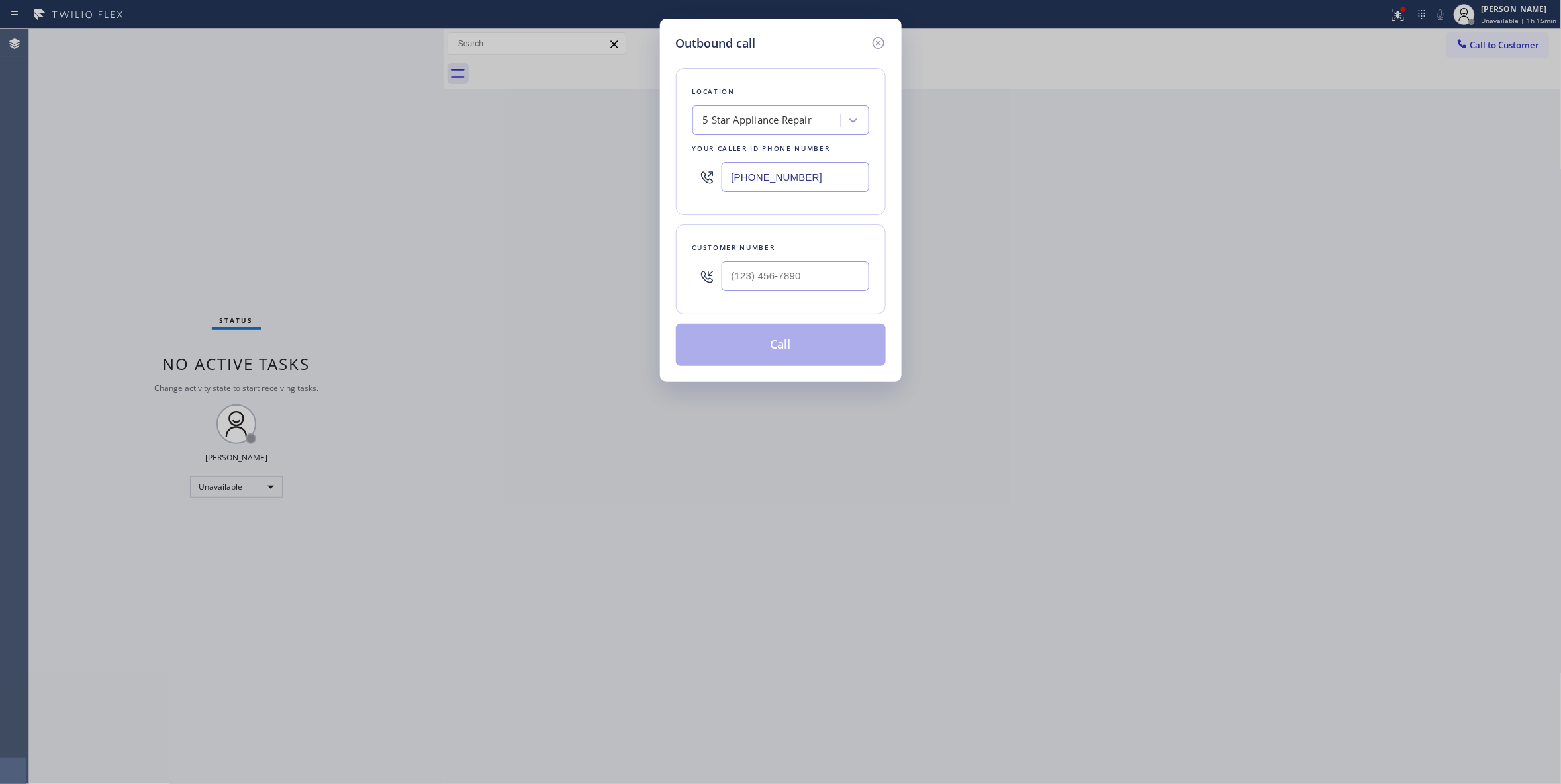
drag, startPoint x: 840, startPoint y: 179, endPoint x: 400, endPoint y: 53, distance: 457.7
click at [295, 161] on div "Outbound call Location 5 Star Appliance Repair Your caller id phone number (855…" at bounding box center [780, 392] width 1561 height 784
paste input "text"
type input "(855) 731-4952"
click at [806, 274] on input "(___) ___-____" at bounding box center [795, 276] width 148 height 30
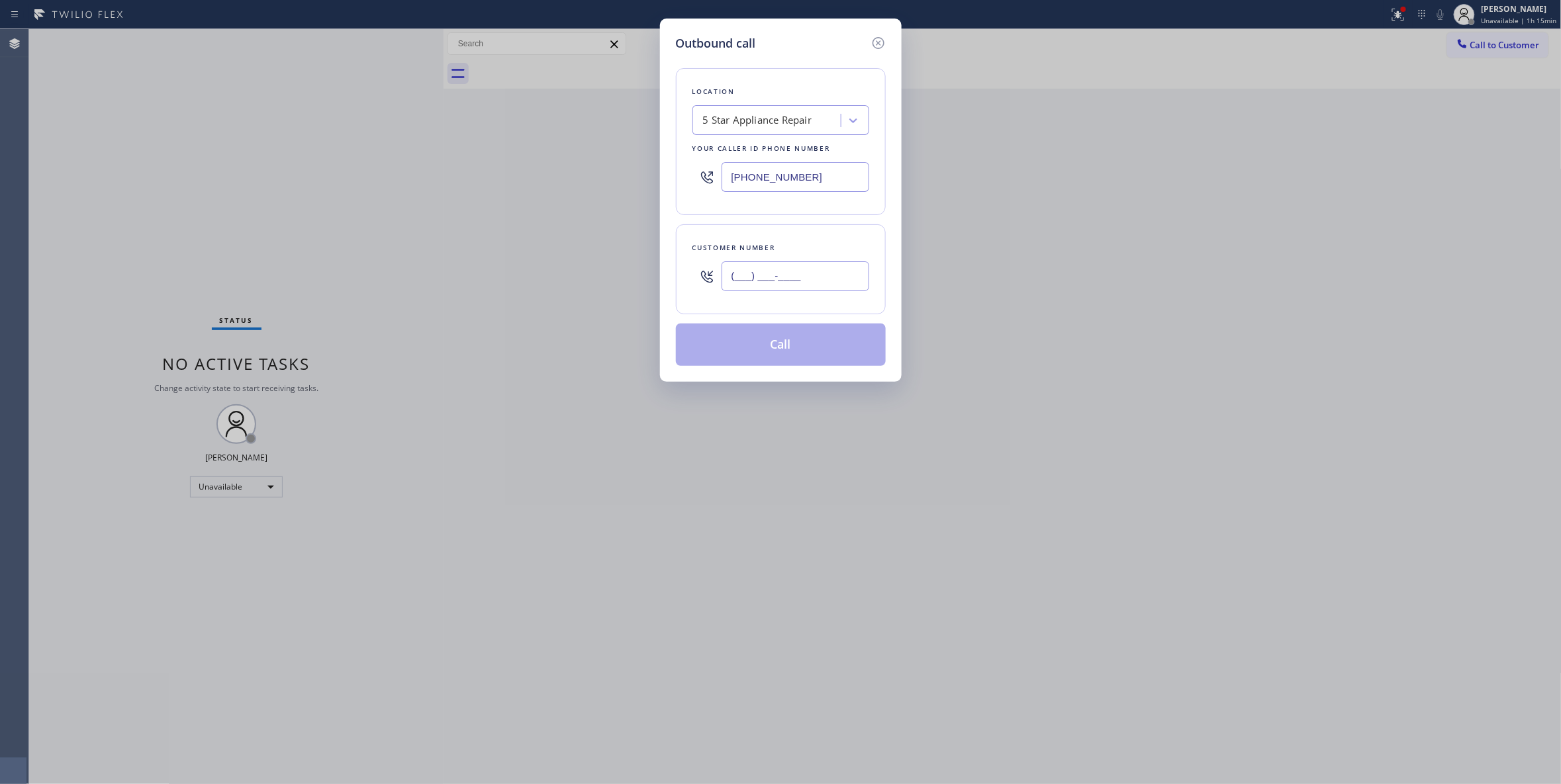
paste input "347) 277-3346"
type input "(347) 277-3346"
click at [797, 349] on button "Call" at bounding box center [781, 345] width 210 height 43
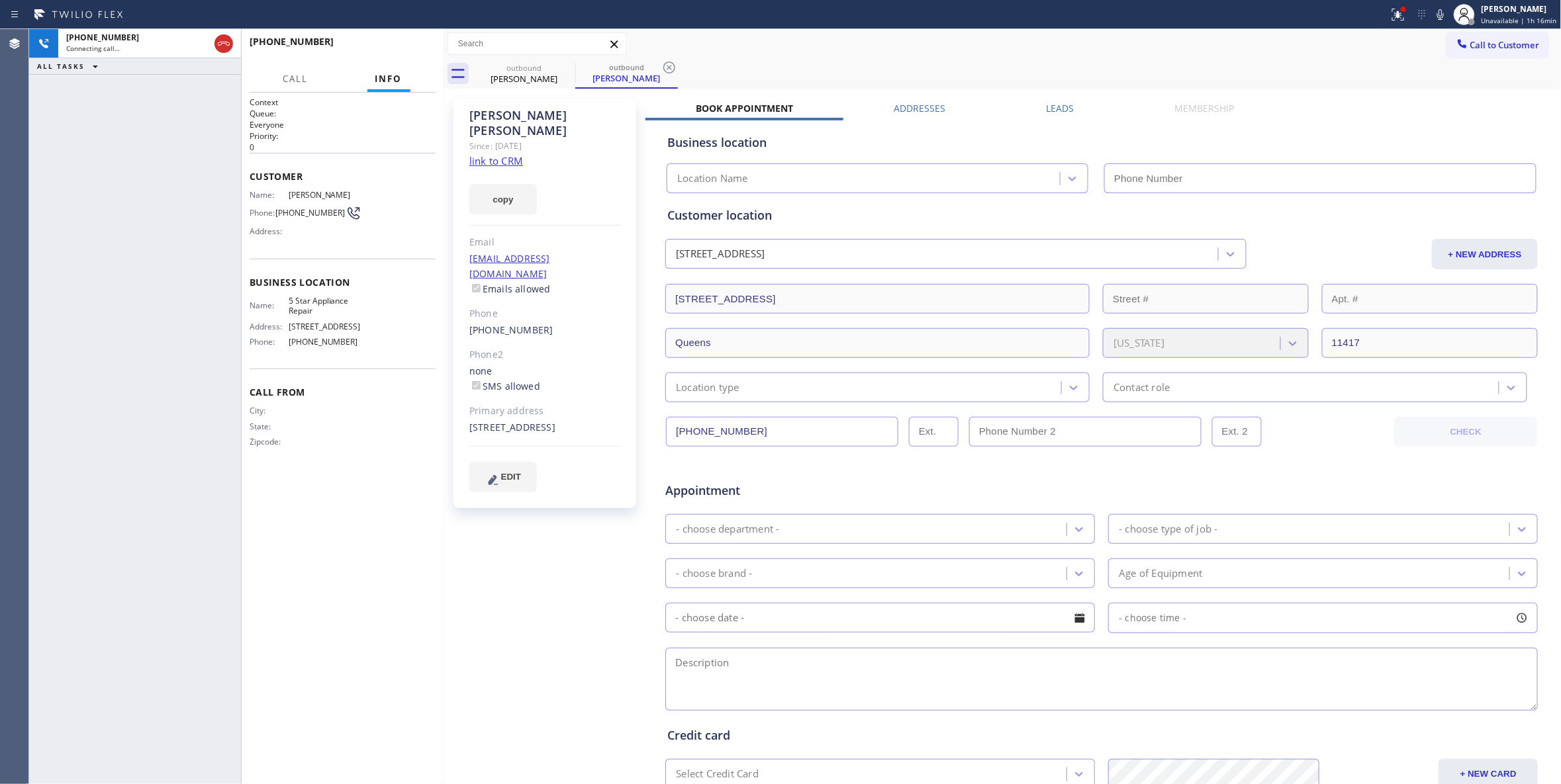
type input "(855) 731-4952"
click at [670, 70] on icon at bounding box center [669, 68] width 16 height 16
click at [421, 49] on span "HANG UP" at bounding box center [404, 48] width 41 height 9
click at [389, 43] on button "HANG UP" at bounding box center [405, 48] width 62 height 19
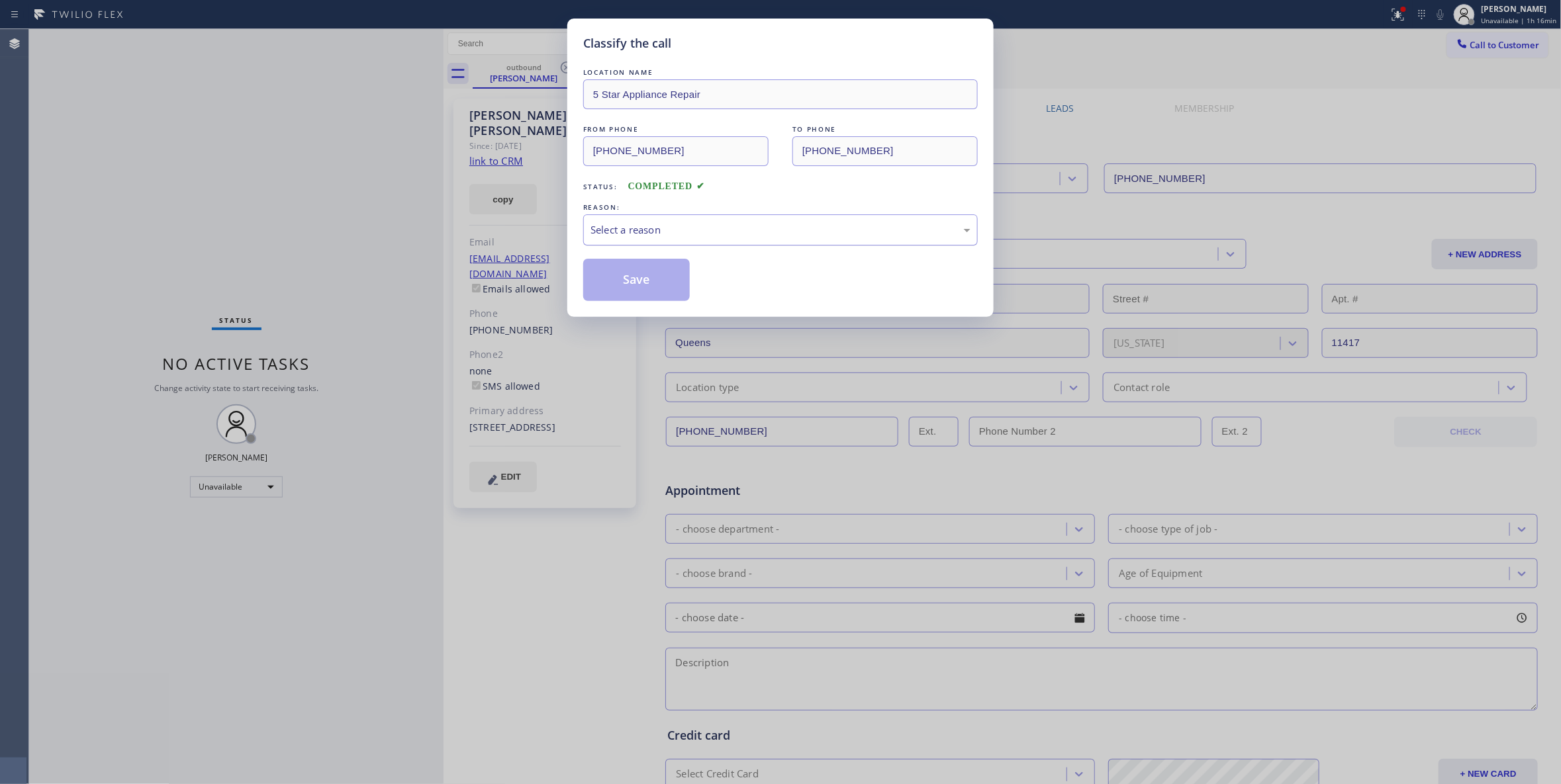
click at [613, 228] on div "Select a reason" at bounding box center [780, 230] width 380 height 15
click at [621, 284] on button "Save" at bounding box center [636, 280] width 106 height 43
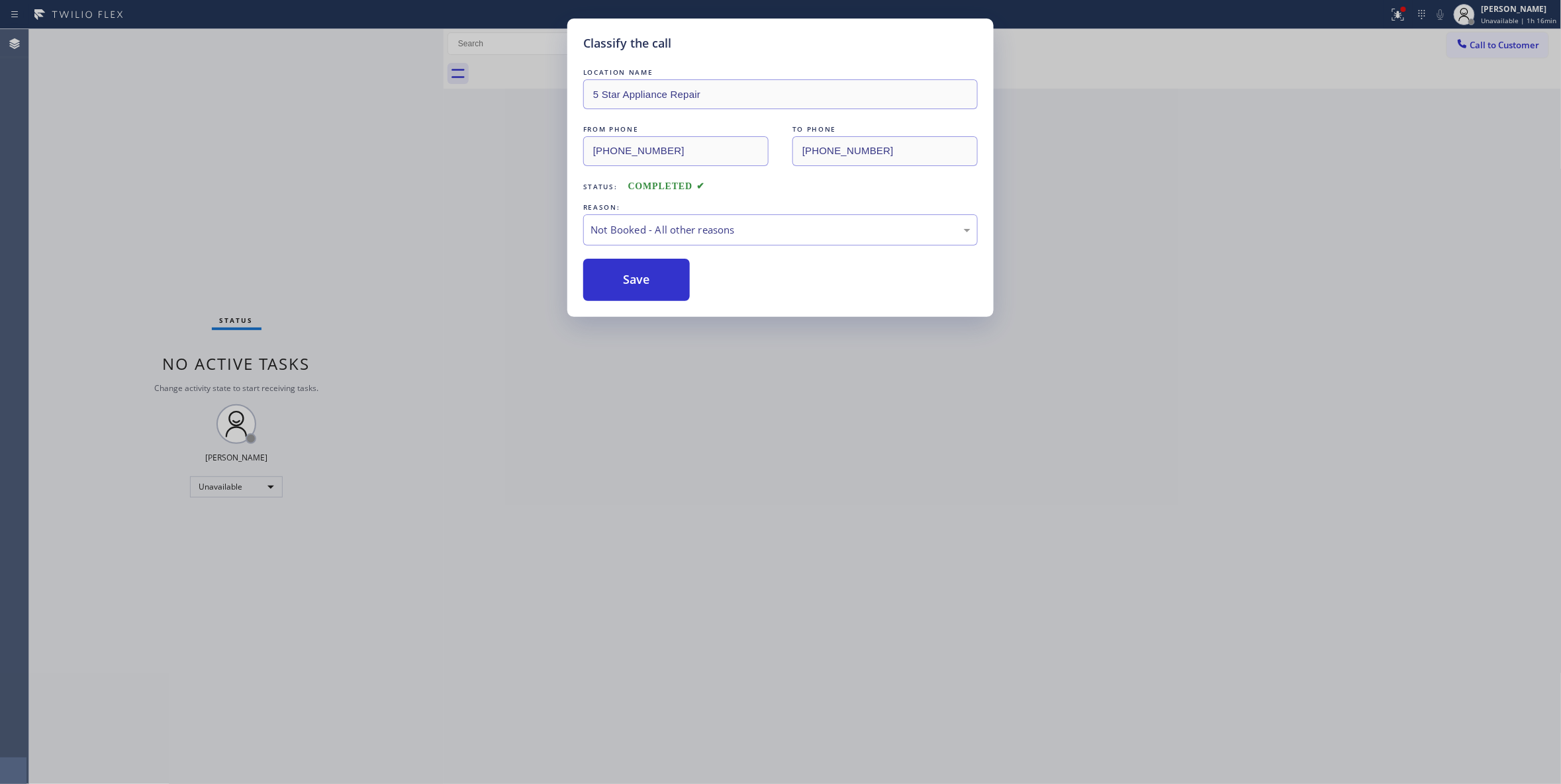
click at [621, 284] on button "Save" at bounding box center [636, 280] width 106 height 43
click at [620, 284] on button "Save" at bounding box center [636, 280] width 106 height 43
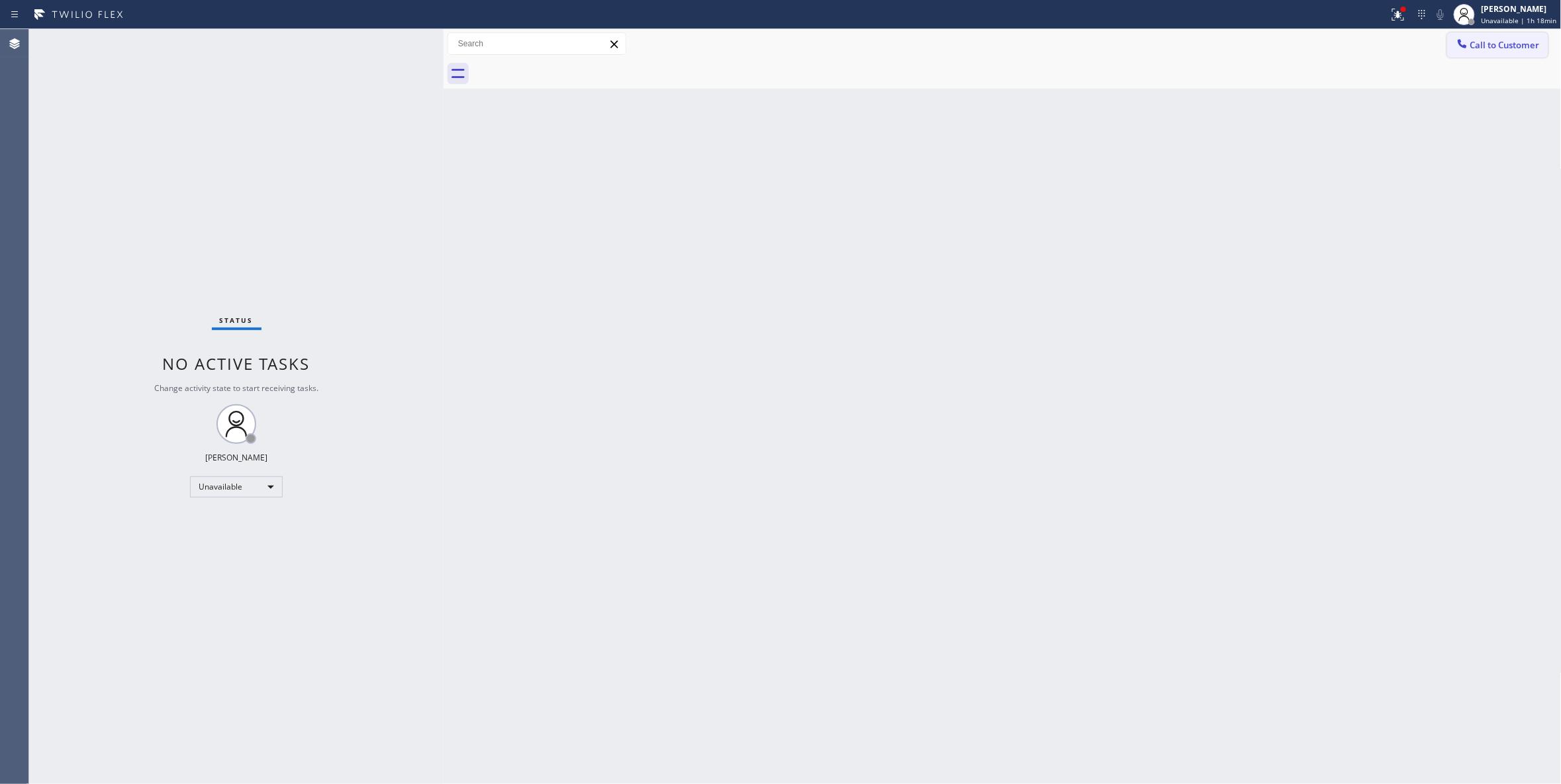
click at [1513, 43] on span "Call to Customer" at bounding box center [1504, 45] width 70 height 12
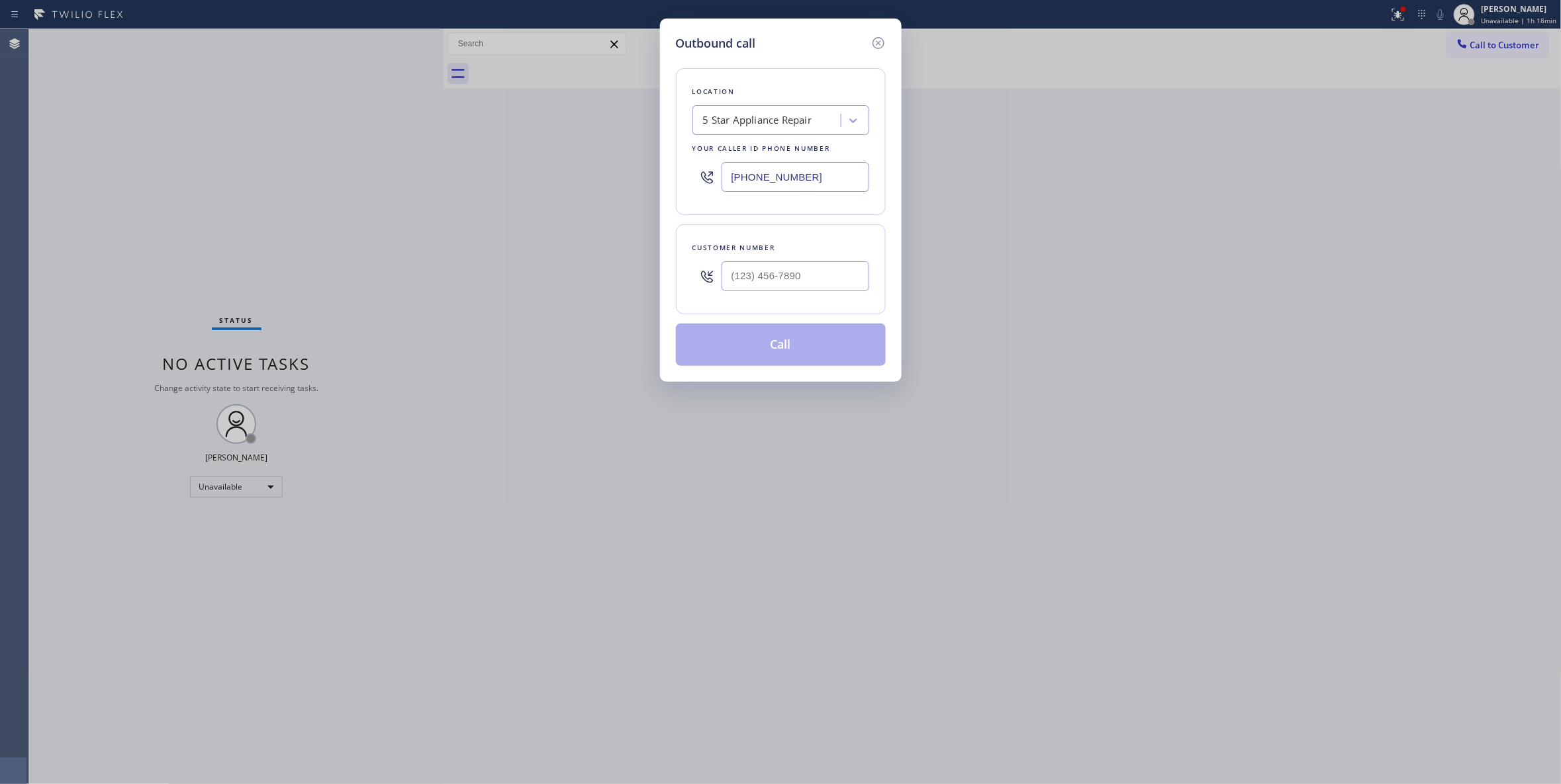
drag, startPoint x: 834, startPoint y: 175, endPoint x: 633, endPoint y: 164, distance: 201.3
click at [632, 178] on div "Outbound call Location 5 Star Appliance Repair Your caller id phone number (855…" at bounding box center [780, 392] width 1561 height 784
paste input "213-9318"
type input "(855) 213-9318"
click at [756, 292] on div at bounding box center [795, 276] width 148 height 43
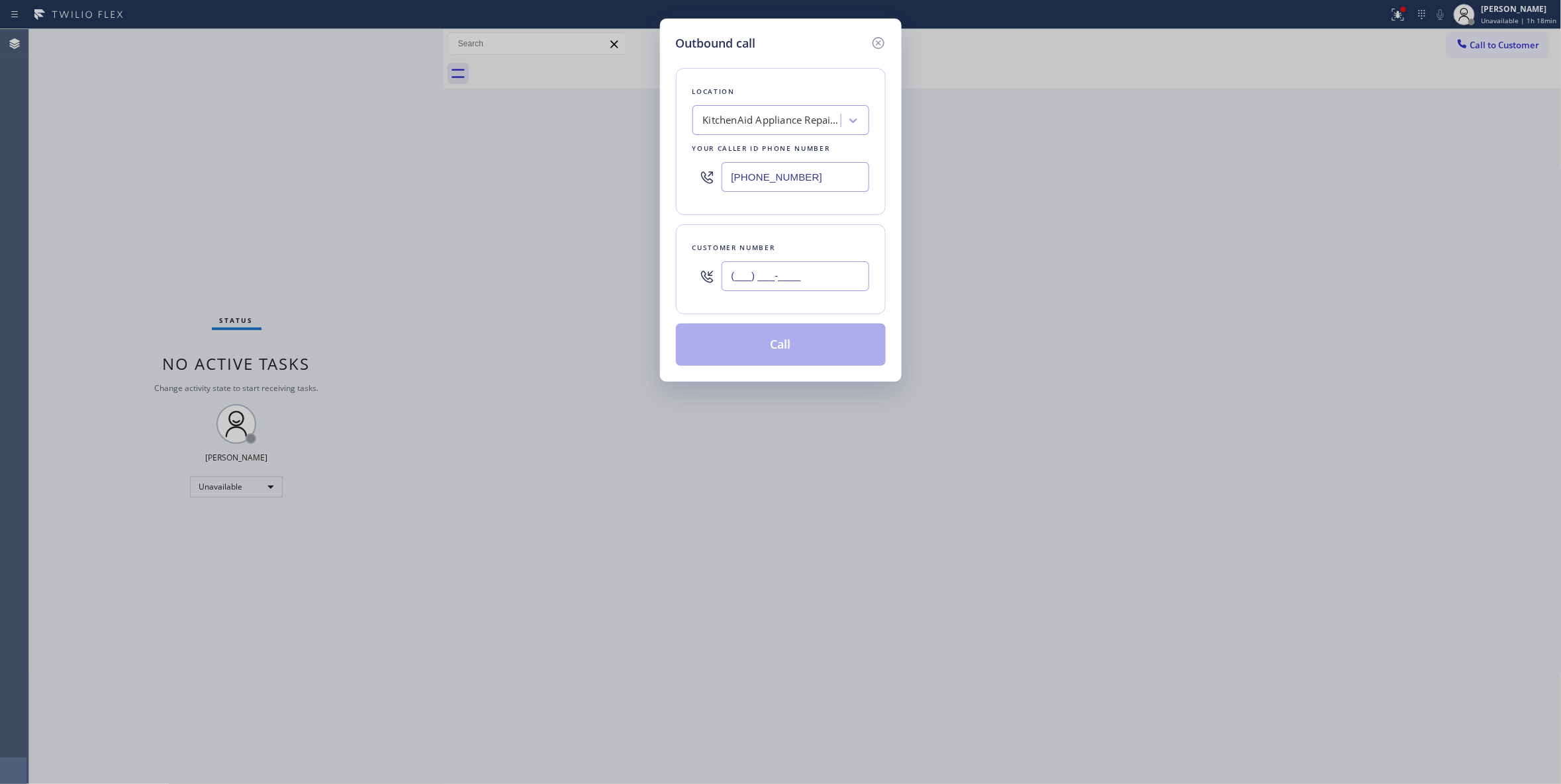
click at [753, 278] on input "(___) ___-____" at bounding box center [795, 276] width 148 height 30
paste input "727) 647-2824"
type input "(727) 647-2824"
click at [787, 347] on button "Call" at bounding box center [781, 345] width 210 height 43
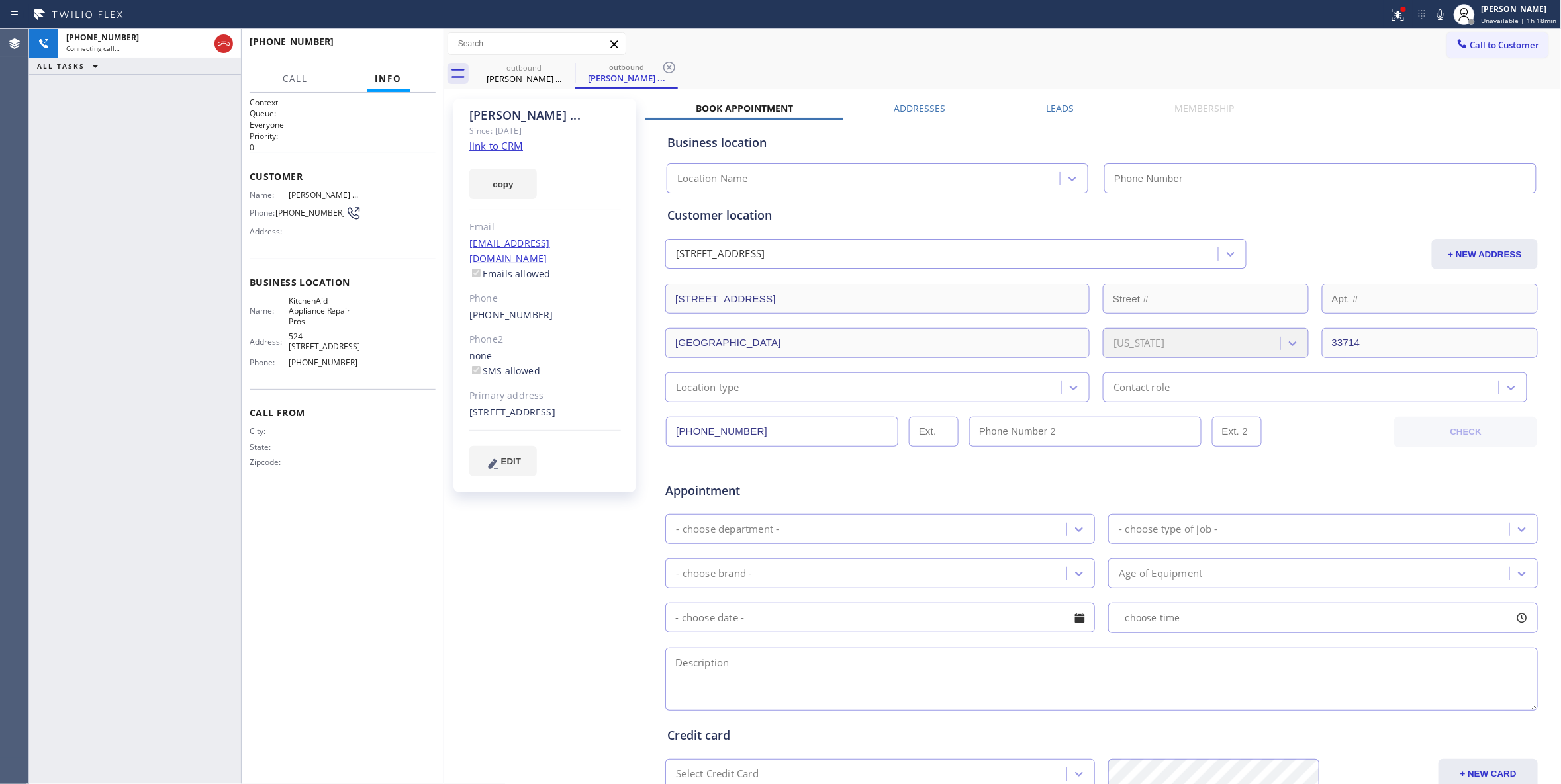
type input "(855) 213-9318"
click at [673, 67] on icon at bounding box center [669, 68] width 16 height 16
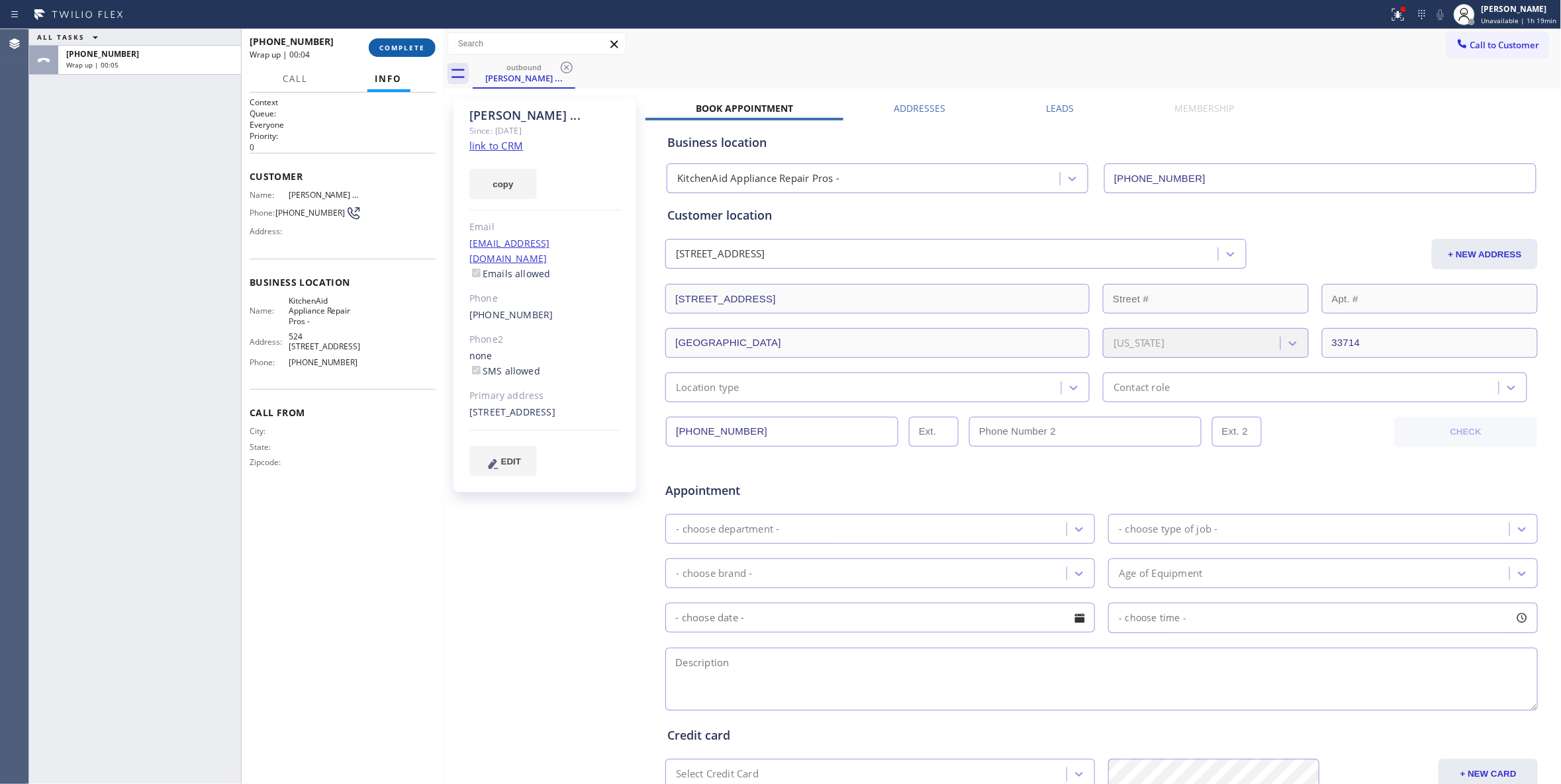
click at [398, 44] on span "COMPLETE" at bounding box center [402, 48] width 46 height 9
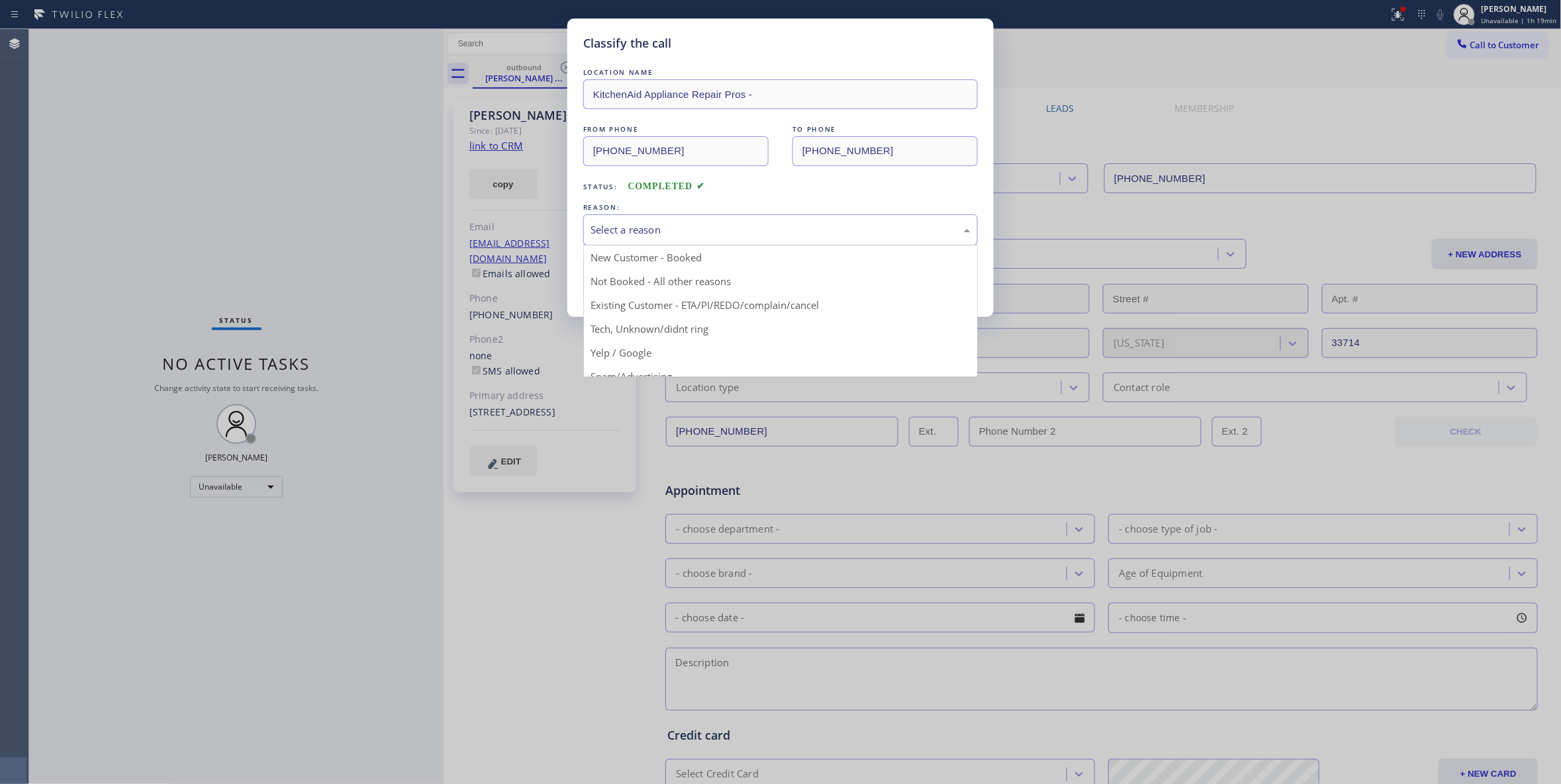
click at [701, 237] on div "Select a reason" at bounding box center [780, 230] width 380 height 15
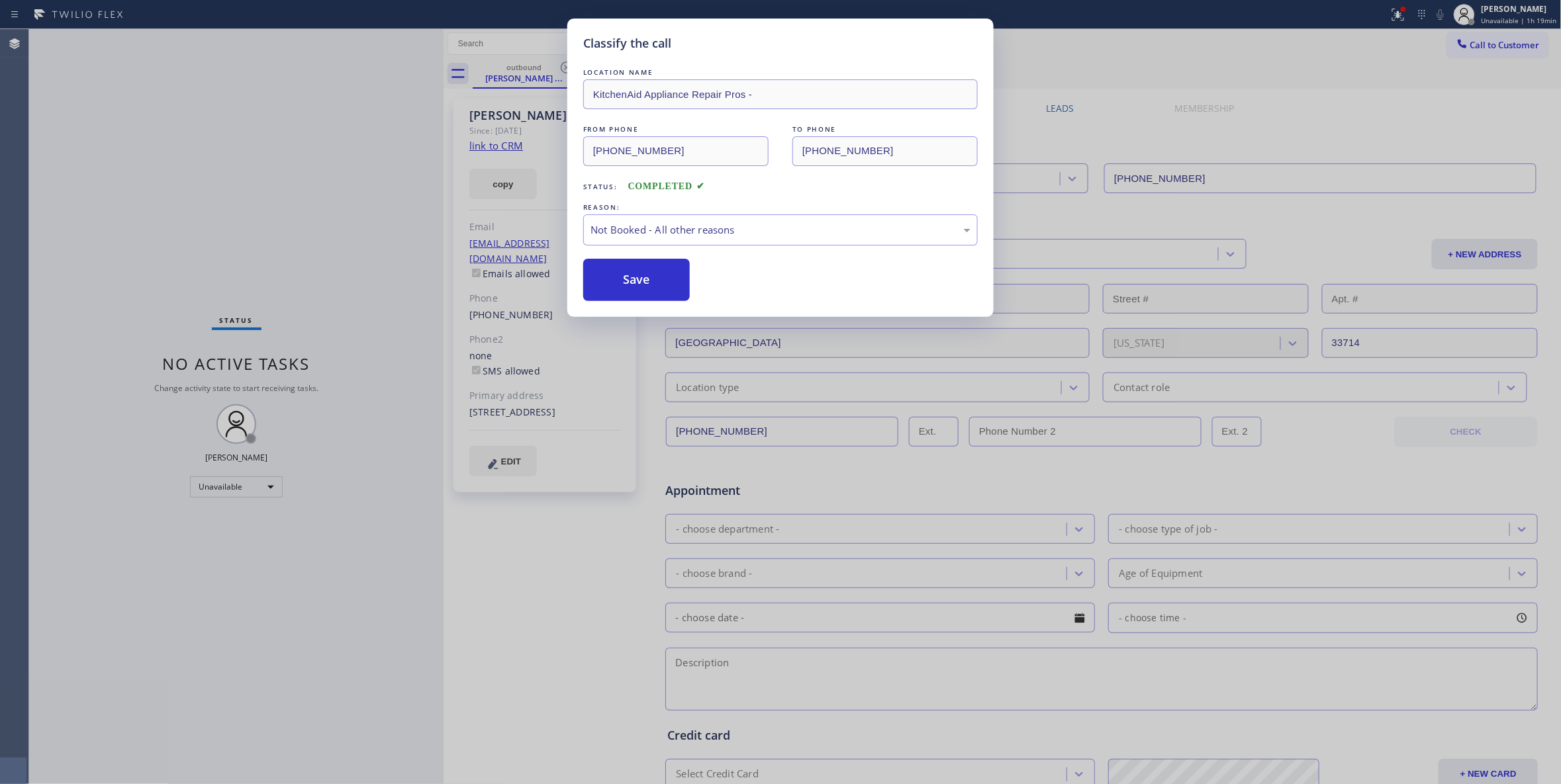
click at [620, 282] on button "Save" at bounding box center [636, 280] width 106 height 43
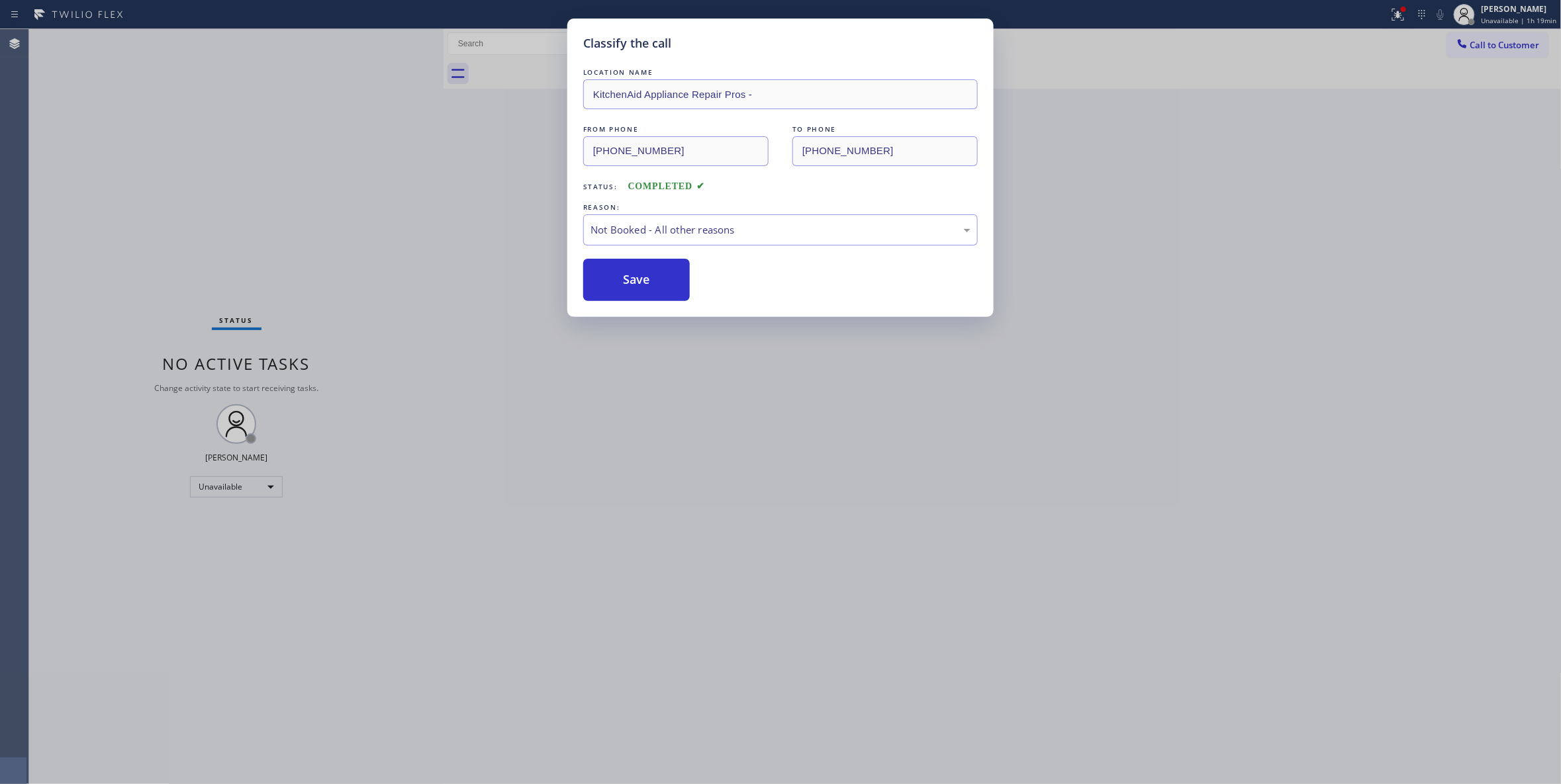
drag, startPoint x: 620, startPoint y: 282, endPoint x: 731, endPoint y: 11, distance: 292.9
click at [623, 276] on button "Save" at bounding box center [636, 280] width 106 height 43
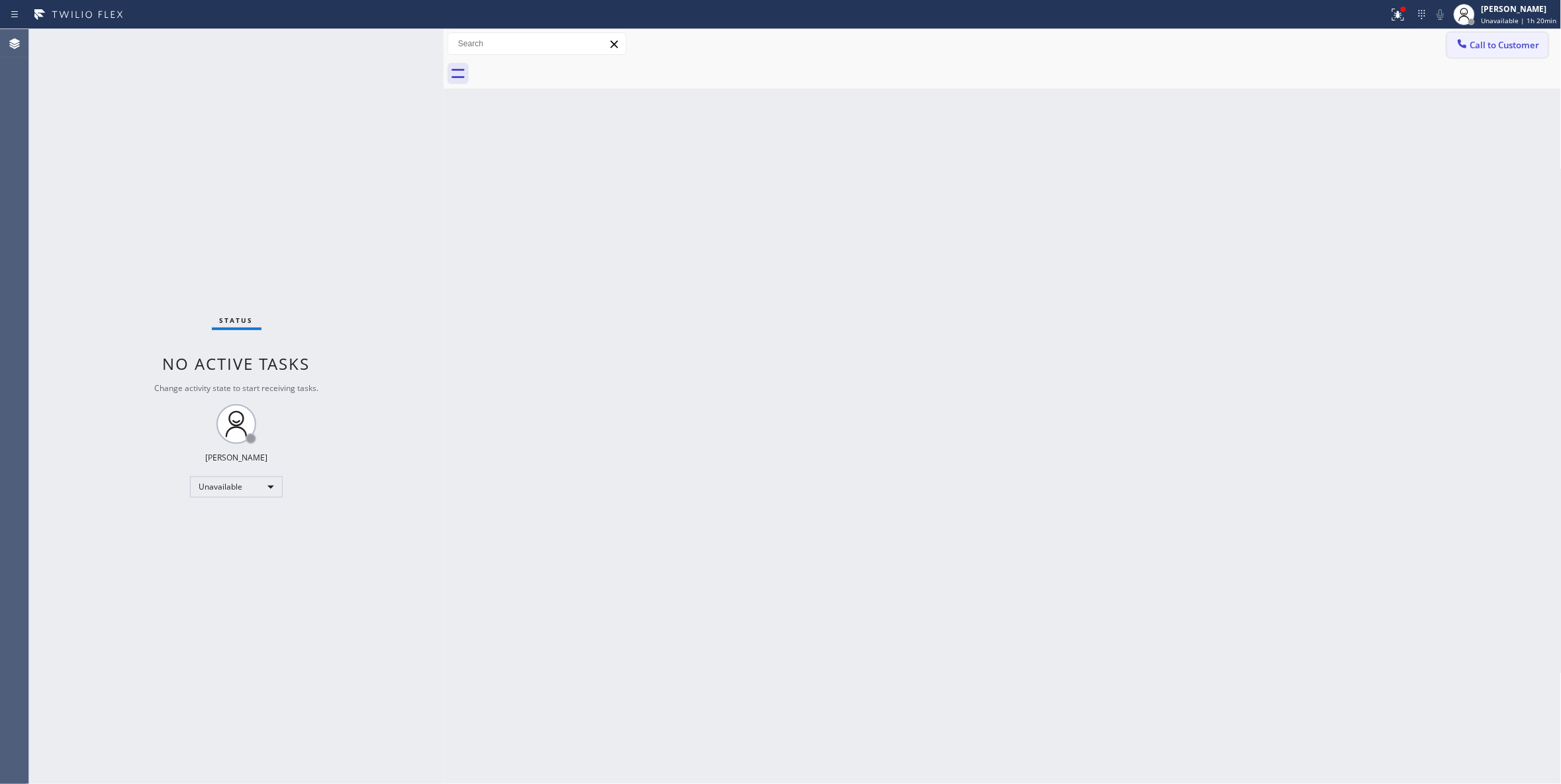
click at [1520, 45] on span "Call to Customer" at bounding box center [1504, 45] width 70 height 12
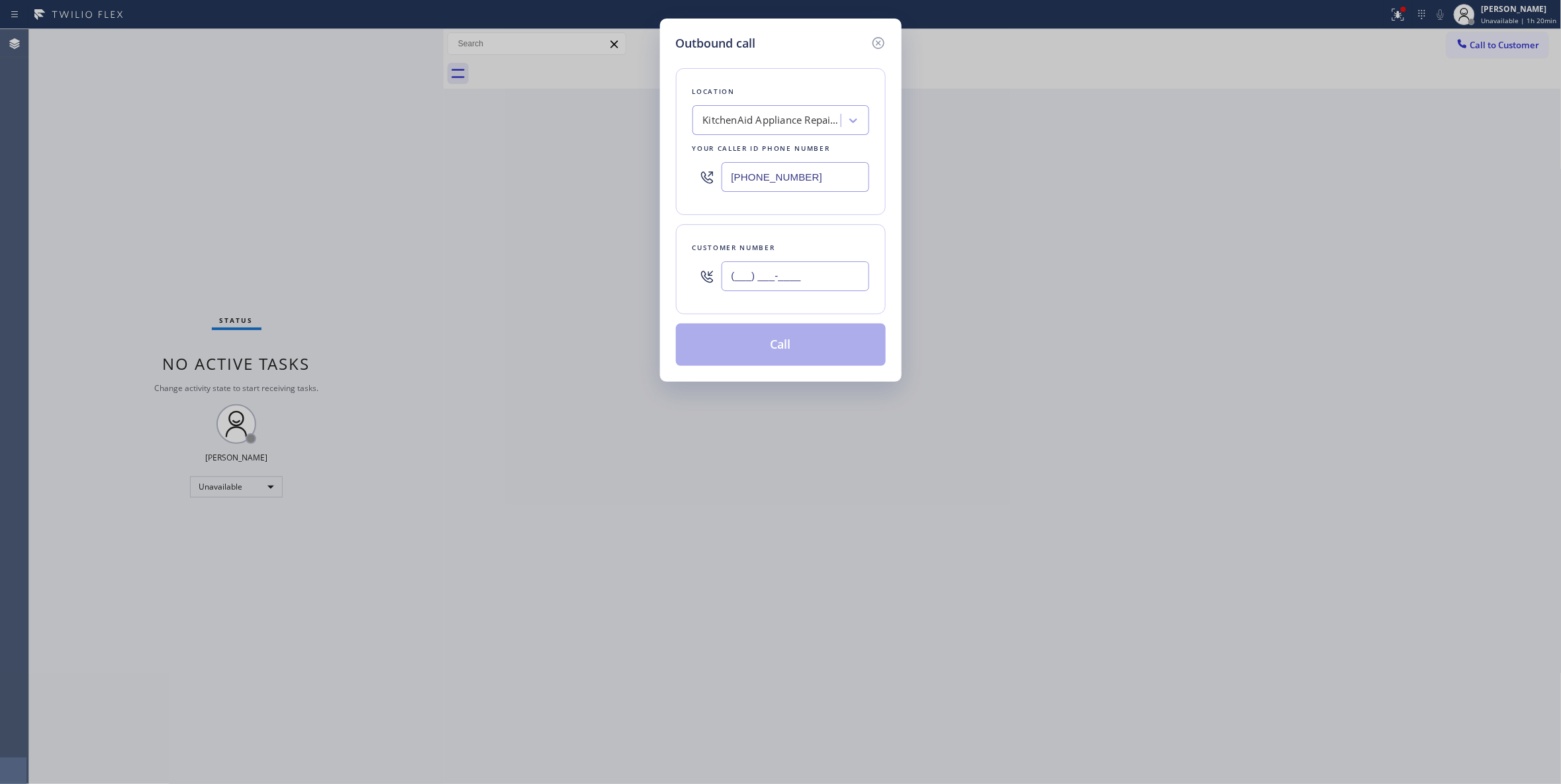
click at [813, 278] on input "(___) ___-____" at bounding box center [795, 276] width 148 height 30
paste input "408) 759-1973"
type input "(408) 759-1973"
drag, startPoint x: 836, startPoint y: 179, endPoint x: 385, endPoint y: 171, distance: 451.1
click at [385, 171] on div "Outbound call Location KitchenAid Appliance Repair Pros - Your caller id phone …" at bounding box center [780, 392] width 1561 height 784
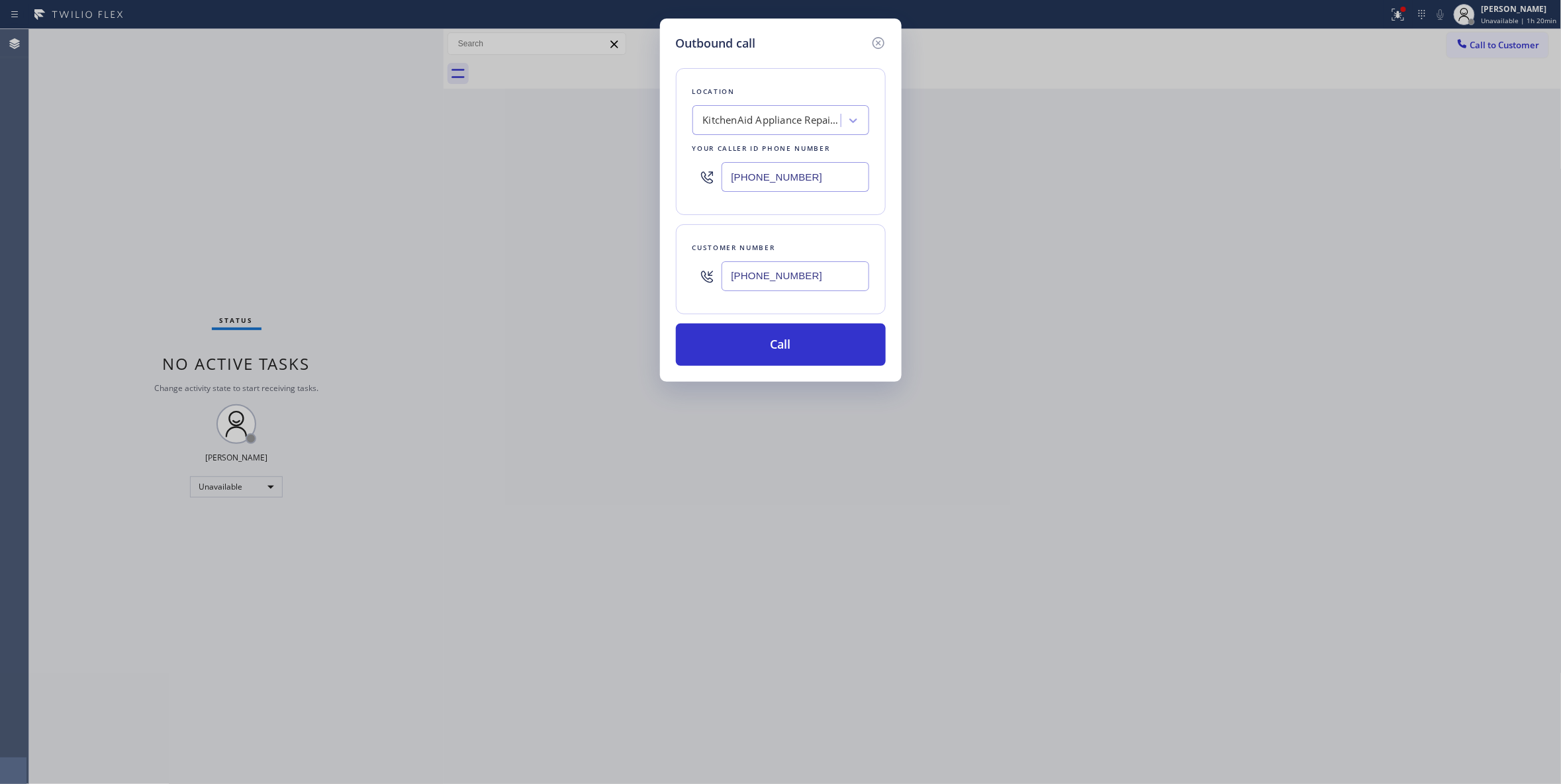
paste input "77) 414-7264"
type input "(877) 414-7264"
click at [747, 353] on button "Call" at bounding box center [781, 345] width 210 height 43
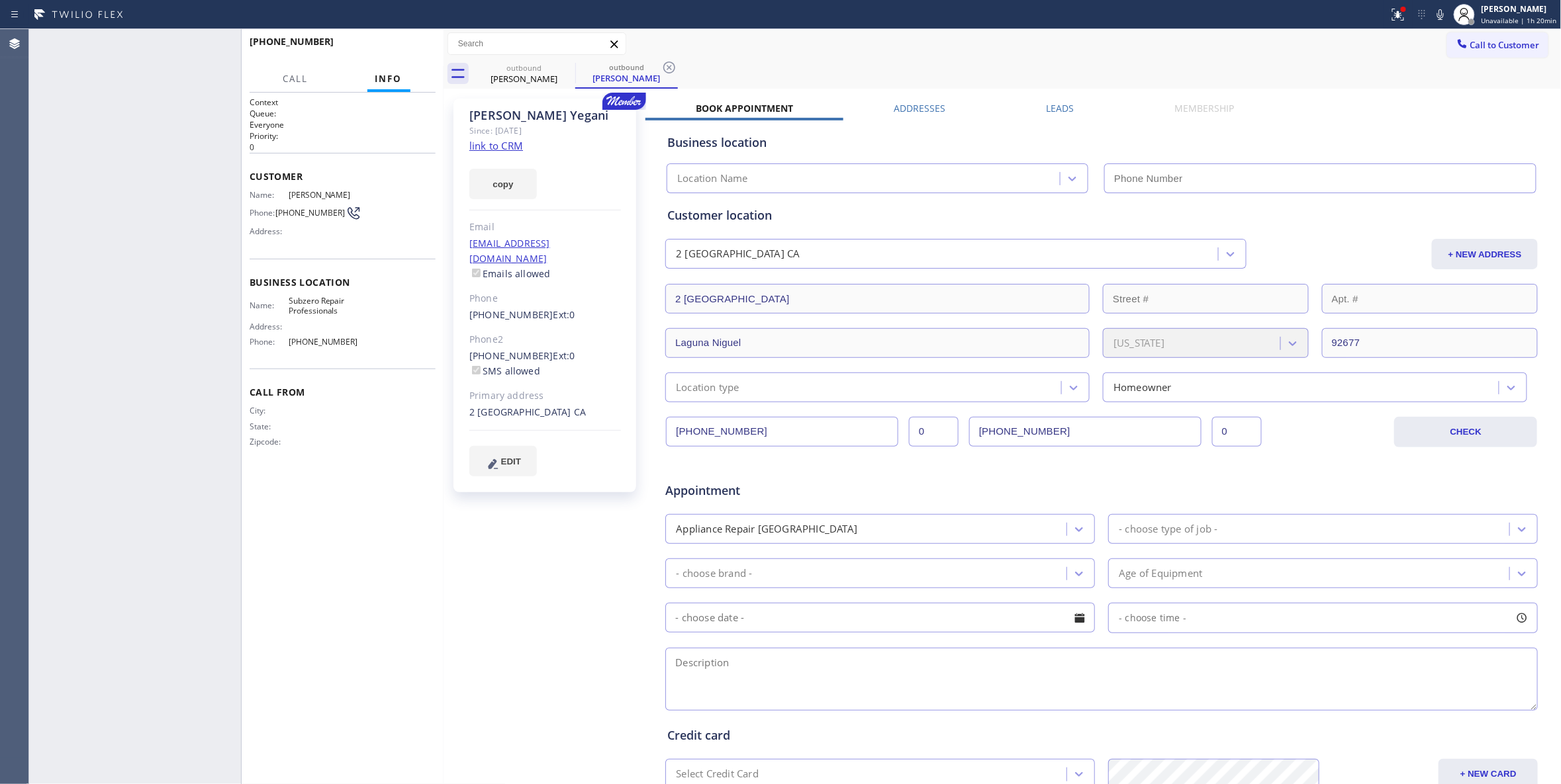
type input "(877) 414-7264"
click at [412, 41] on button "HANG UP" at bounding box center [405, 48] width 62 height 19
click at [670, 66] on icon at bounding box center [669, 68] width 12 height 12
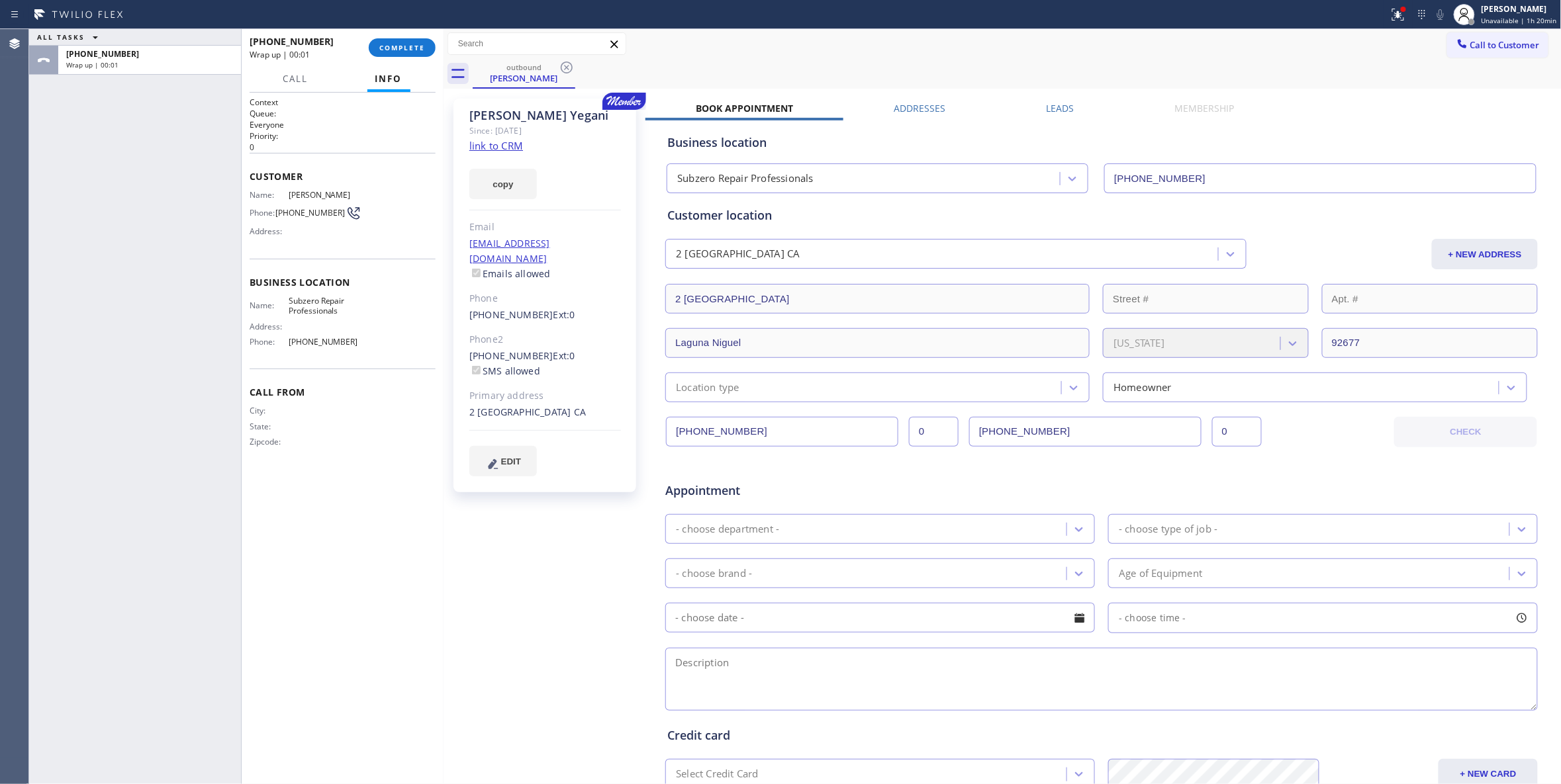
click at [311, 215] on span "(408) 759-1973" at bounding box center [310, 213] width 70 height 10
copy div "(408) 759-1973"
click at [414, 50] on span "COMPLETE" at bounding box center [402, 48] width 46 height 9
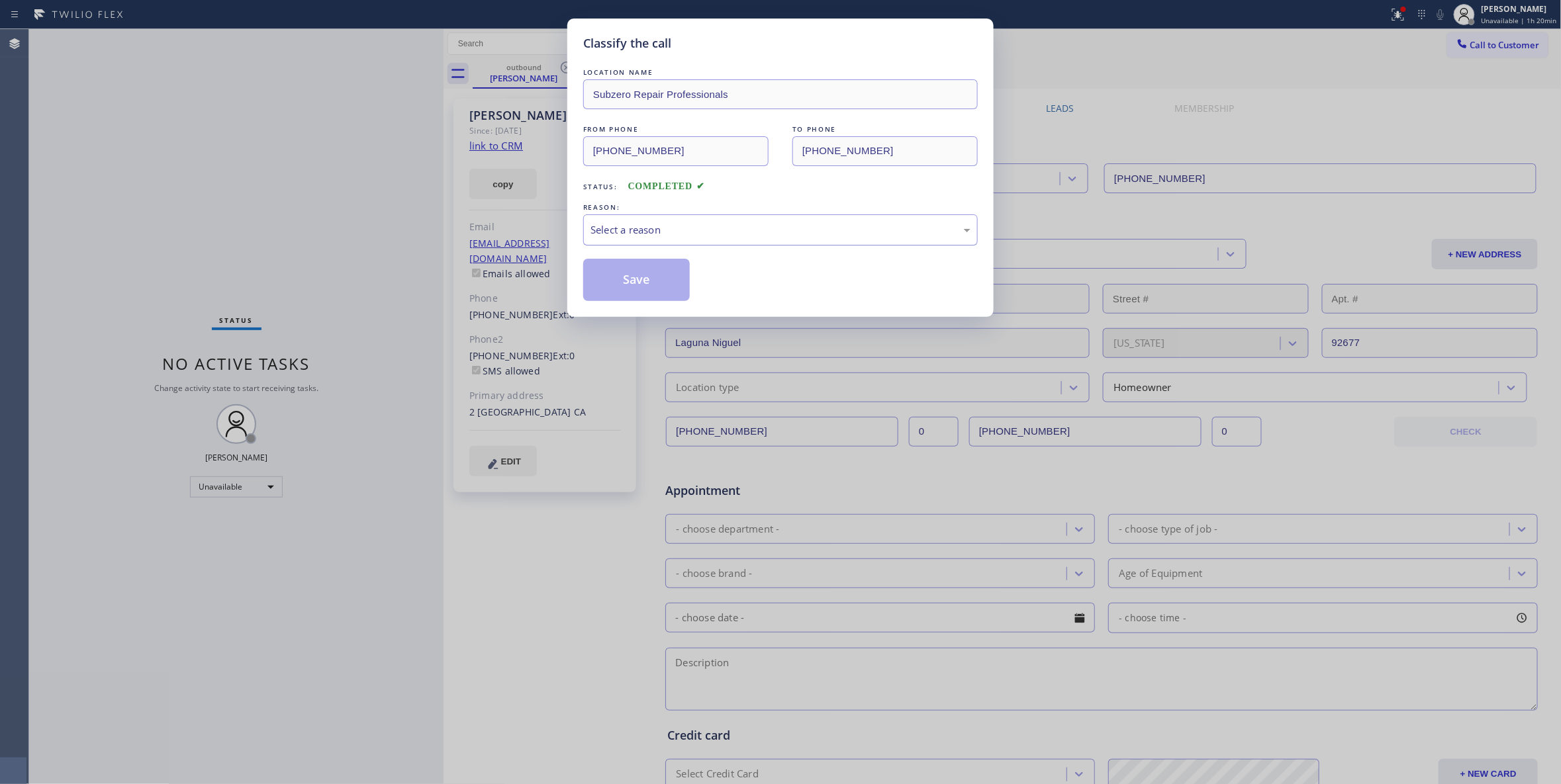
click at [687, 217] on div "Select a reason" at bounding box center [780, 230] width 394 height 31
click at [638, 286] on button "Save" at bounding box center [636, 280] width 106 height 43
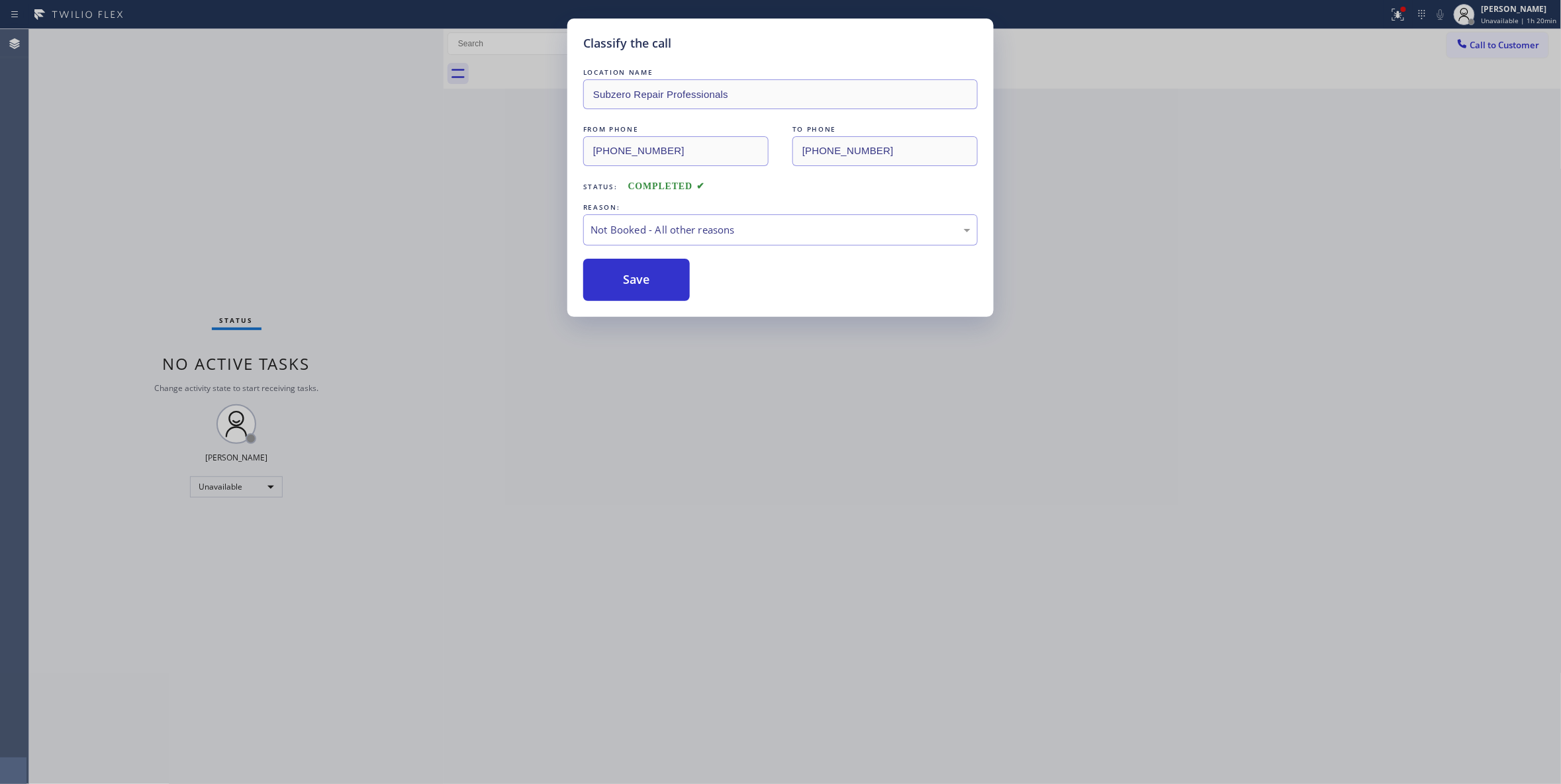
click at [638, 286] on button "Save" at bounding box center [636, 280] width 106 height 43
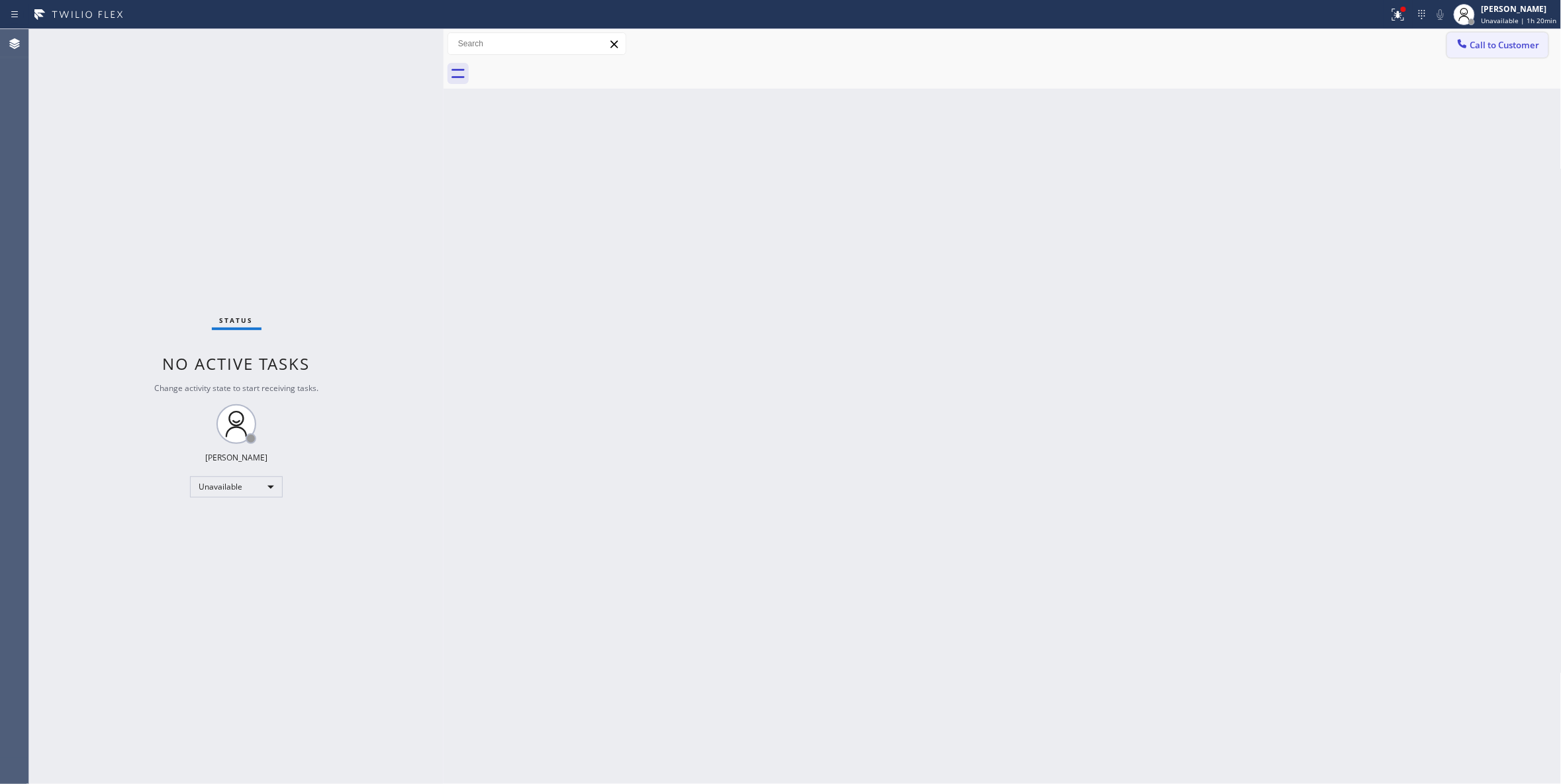
click at [1513, 49] on span "Call to Customer" at bounding box center [1504, 45] width 70 height 12
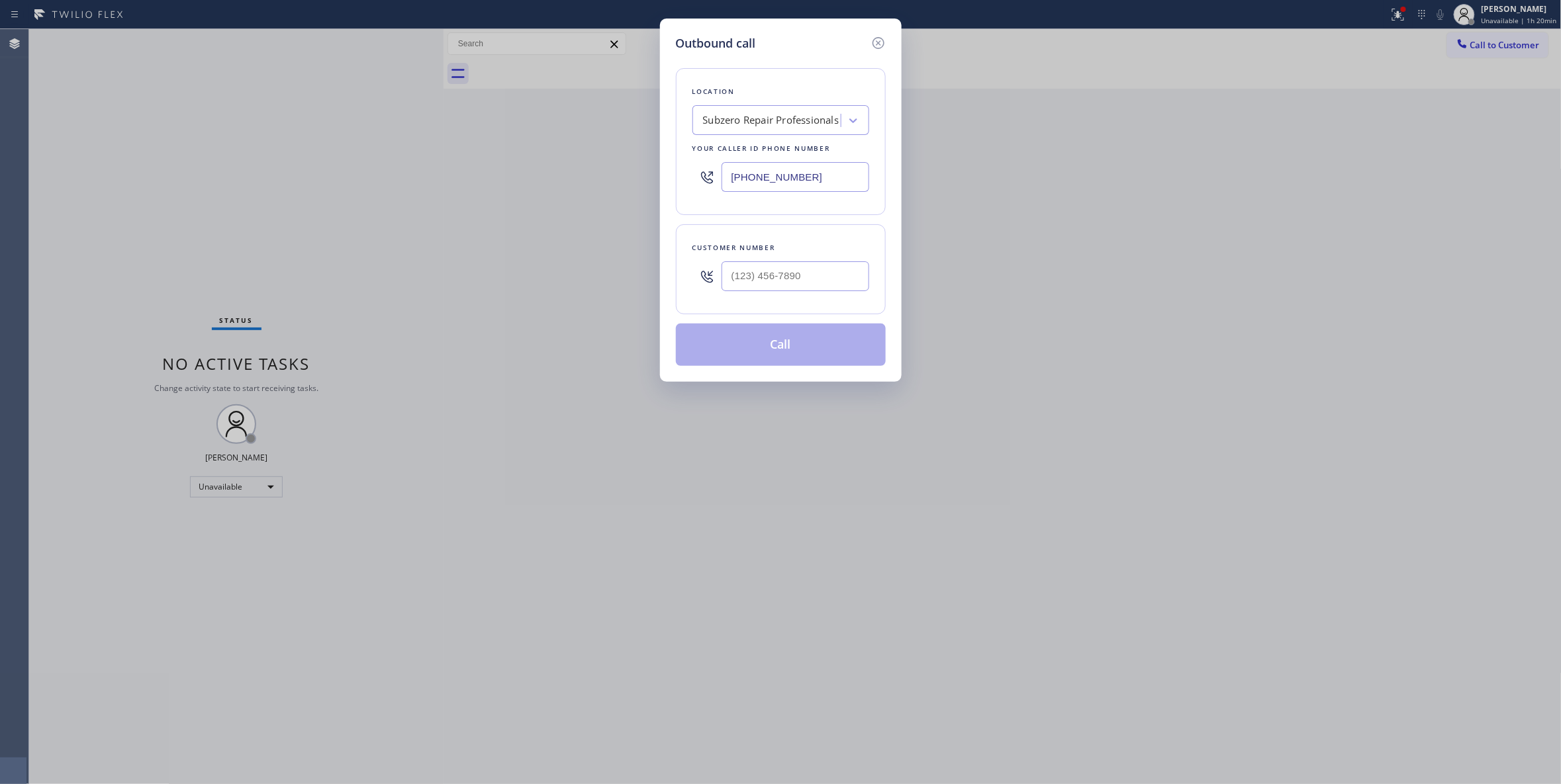
click at [800, 260] on div at bounding box center [795, 276] width 148 height 43
click at [806, 268] on input "(___) ___-____" at bounding box center [795, 276] width 148 height 30
paste input "408) 759-1973"
type input "(408) 759-1973"
click at [784, 351] on button "Call" at bounding box center [781, 345] width 210 height 43
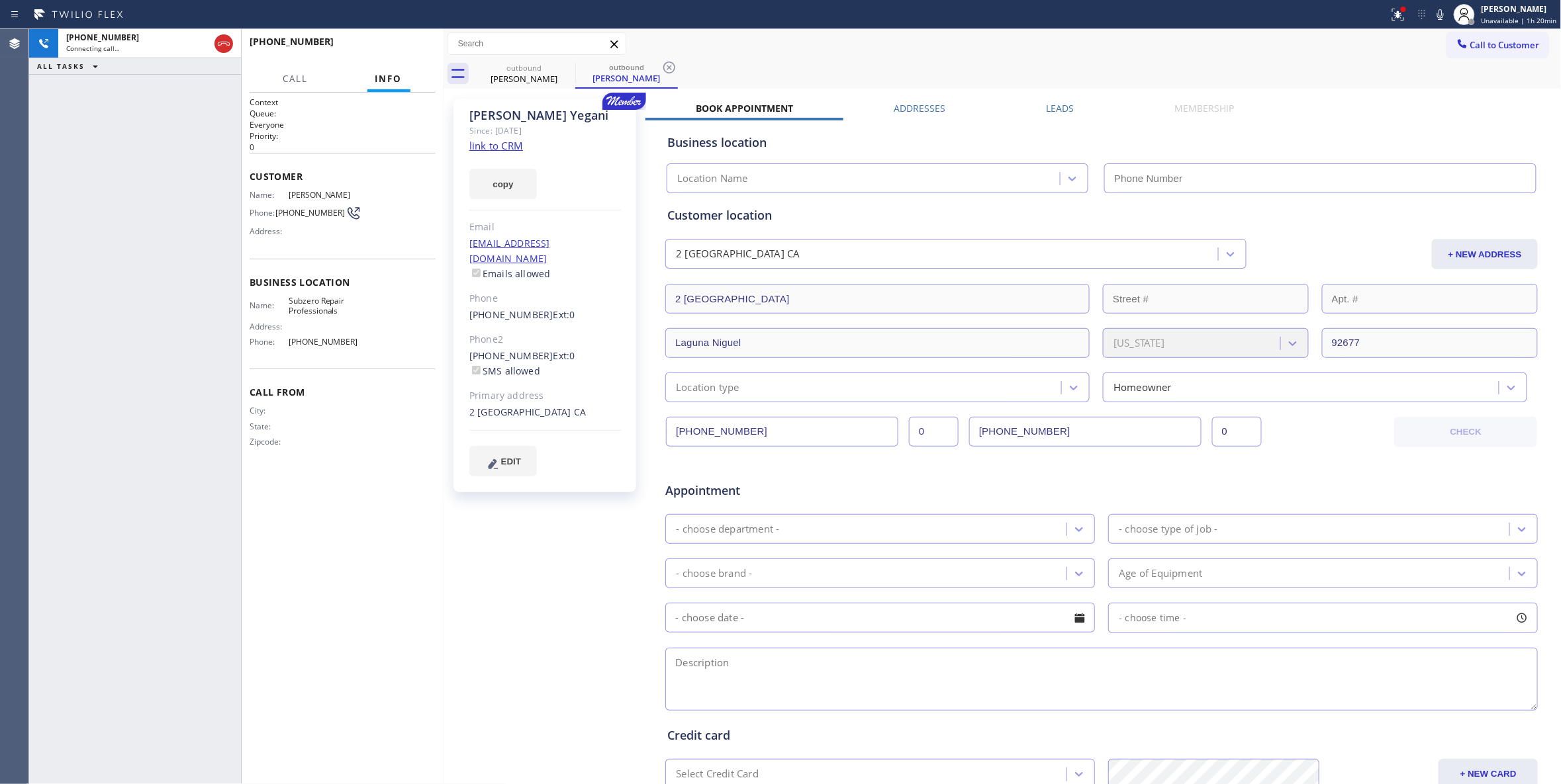
type input "(877) 414-7264"
click at [69, 238] on div "+14087591973 Connecting call… ALL TASKS ALL TASKS ACTIVE TASKS TASKS IN WRAP UP" at bounding box center [135, 407] width 212 height 755
click at [671, 68] on icon at bounding box center [669, 68] width 16 height 16
drag, startPoint x: 159, startPoint y: 281, endPoint x: 426, endPoint y: 54, distance: 350.5
click at [171, 268] on div "+14087591973 Live | 00:03 ALL TASKS ALL TASKS ACTIVE TASKS TASKS IN WRAP UP" at bounding box center [135, 407] width 212 height 755
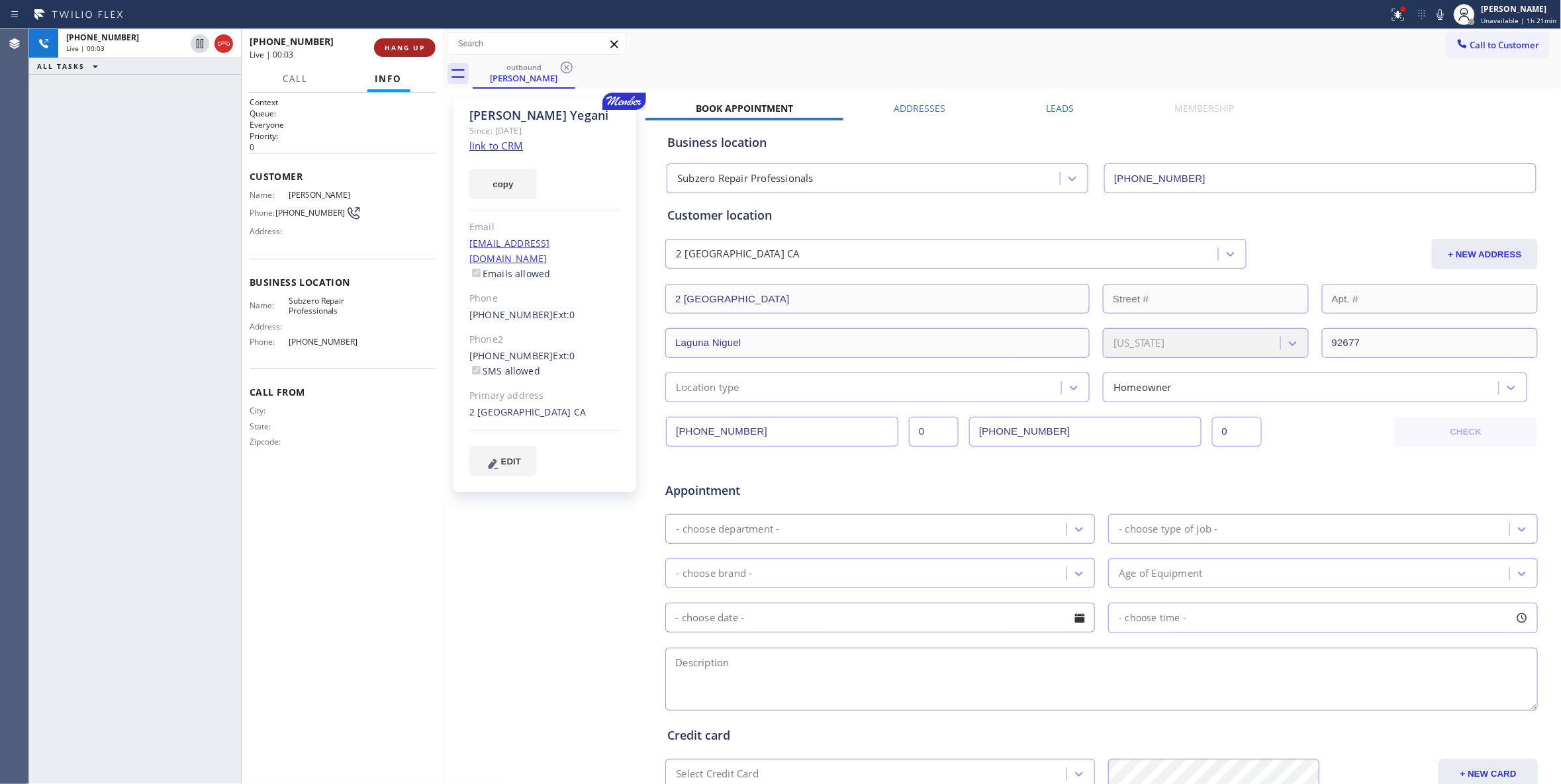
click at [412, 39] on button "HANG UP" at bounding box center [405, 48] width 62 height 19
click at [406, 36] on div "+14087591973 Wrap up | 00:00 COMPLETE" at bounding box center [342, 48] width 186 height 35
click at [400, 40] on button "COMPLETE" at bounding box center [402, 48] width 67 height 19
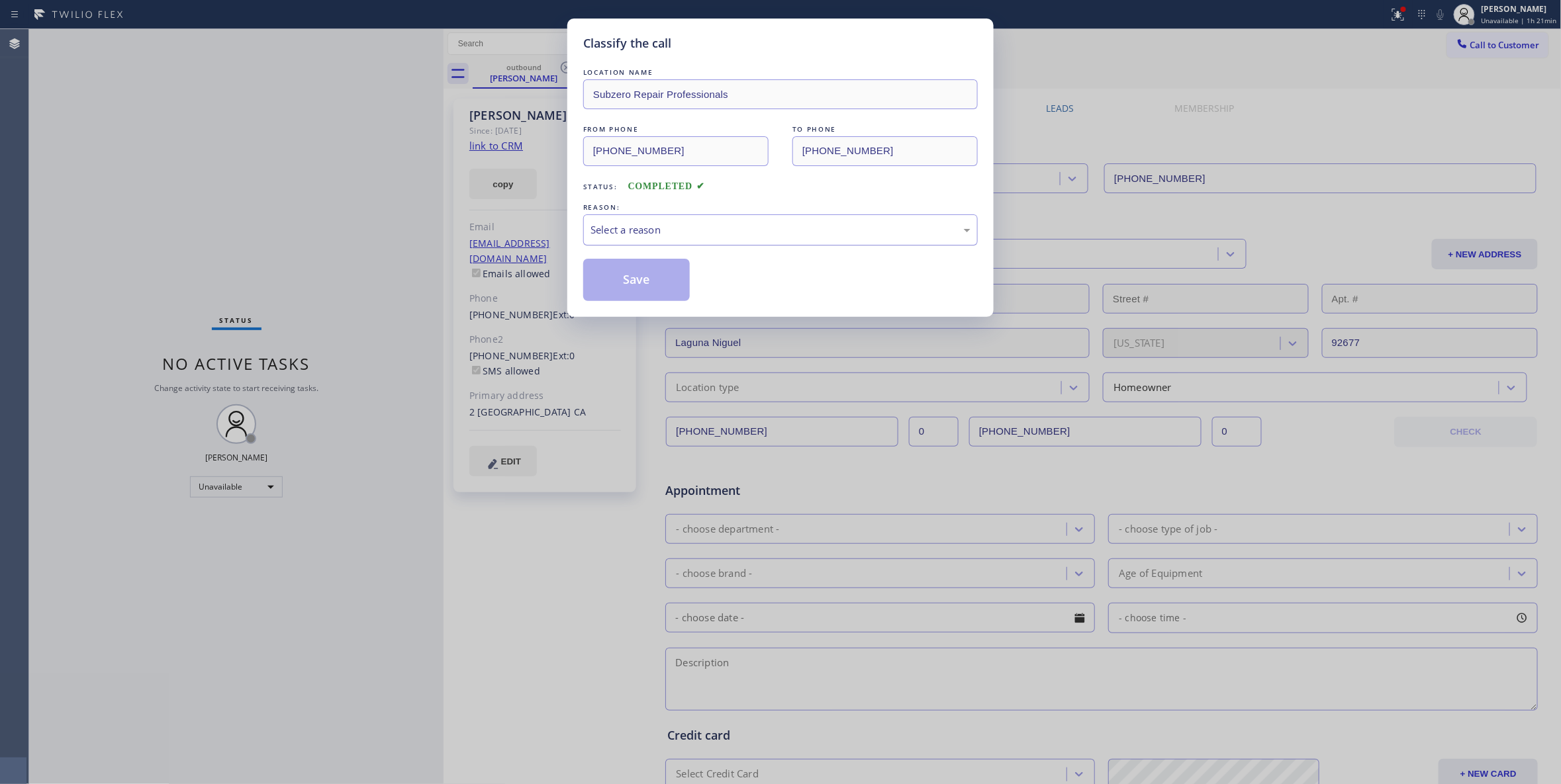
click at [645, 221] on div "Select a reason" at bounding box center [780, 230] width 394 height 31
click at [628, 270] on button "Save" at bounding box center [636, 280] width 106 height 43
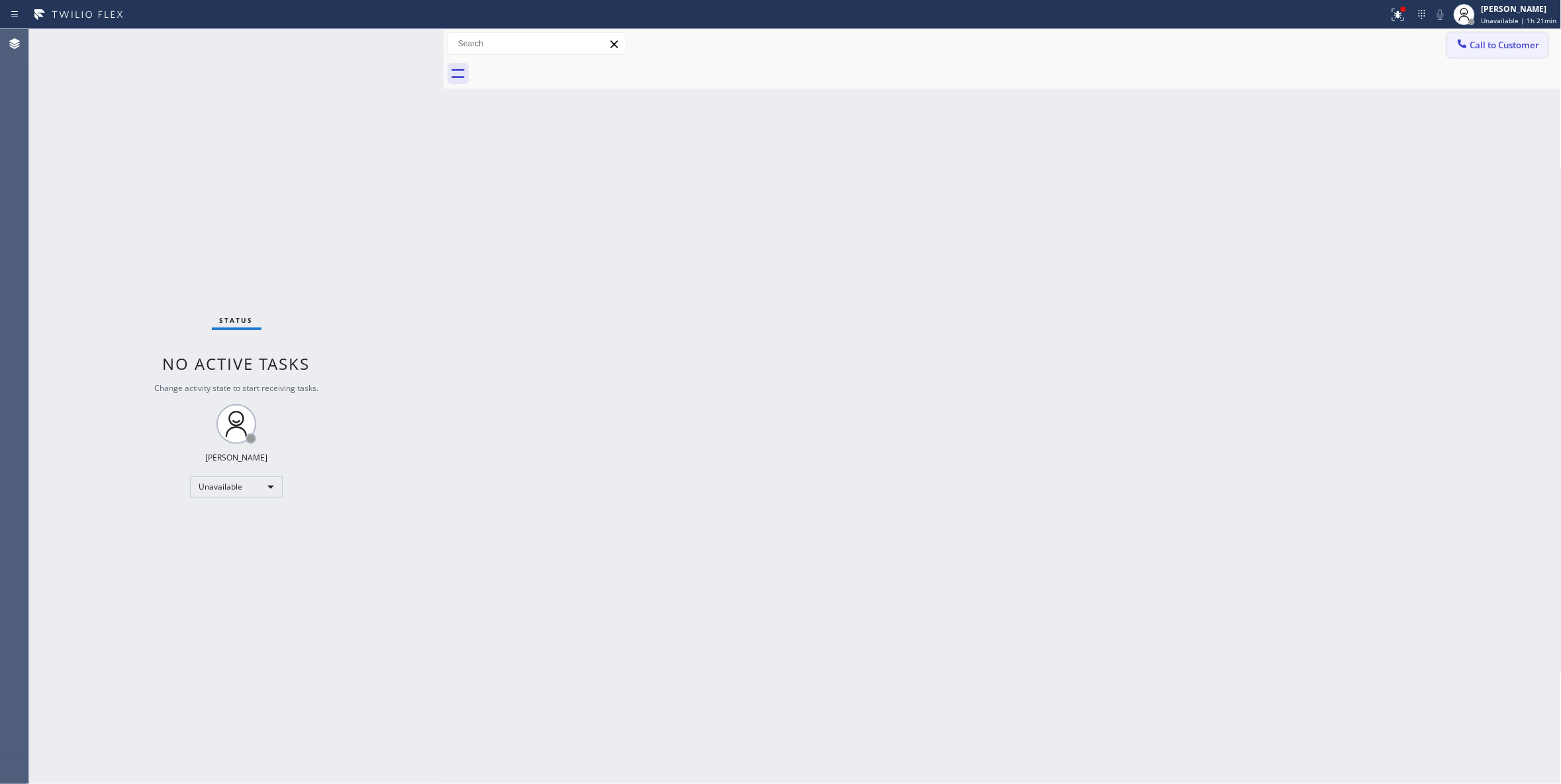
click at [1489, 43] on span "Call to Customer" at bounding box center [1504, 45] width 70 height 12
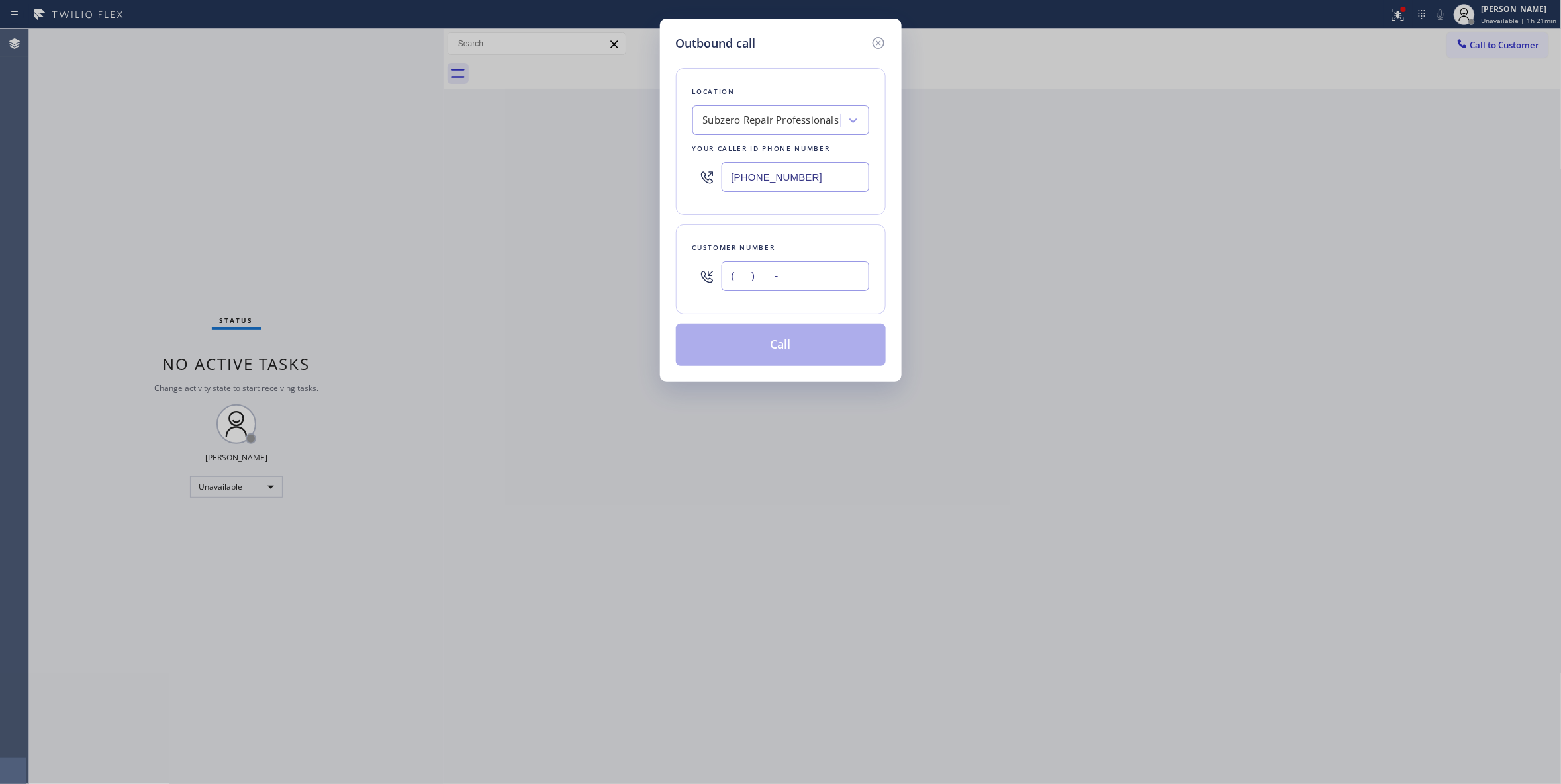
click at [802, 275] on input "(___) ___-____" at bounding box center [795, 276] width 148 height 30
paste input "408) 759-1973"
type input "(408) 759-1973"
click at [788, 349] on button "Call" at bounding box center [781, 345] width 210 height 43
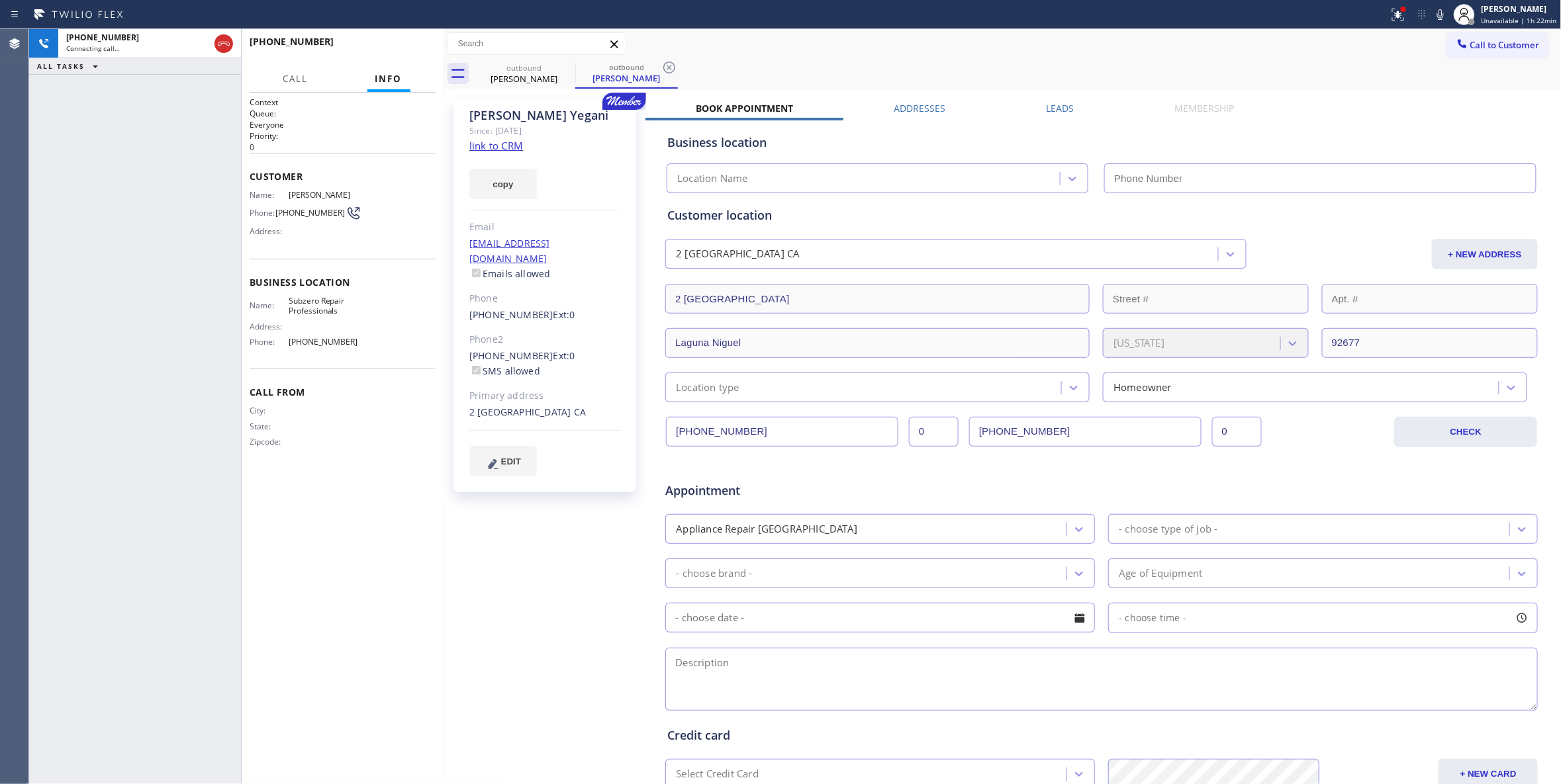
type input "(877) 414-7264"
click at [667, 69] on icon at bounding box center [669, 68] width 12 height 12
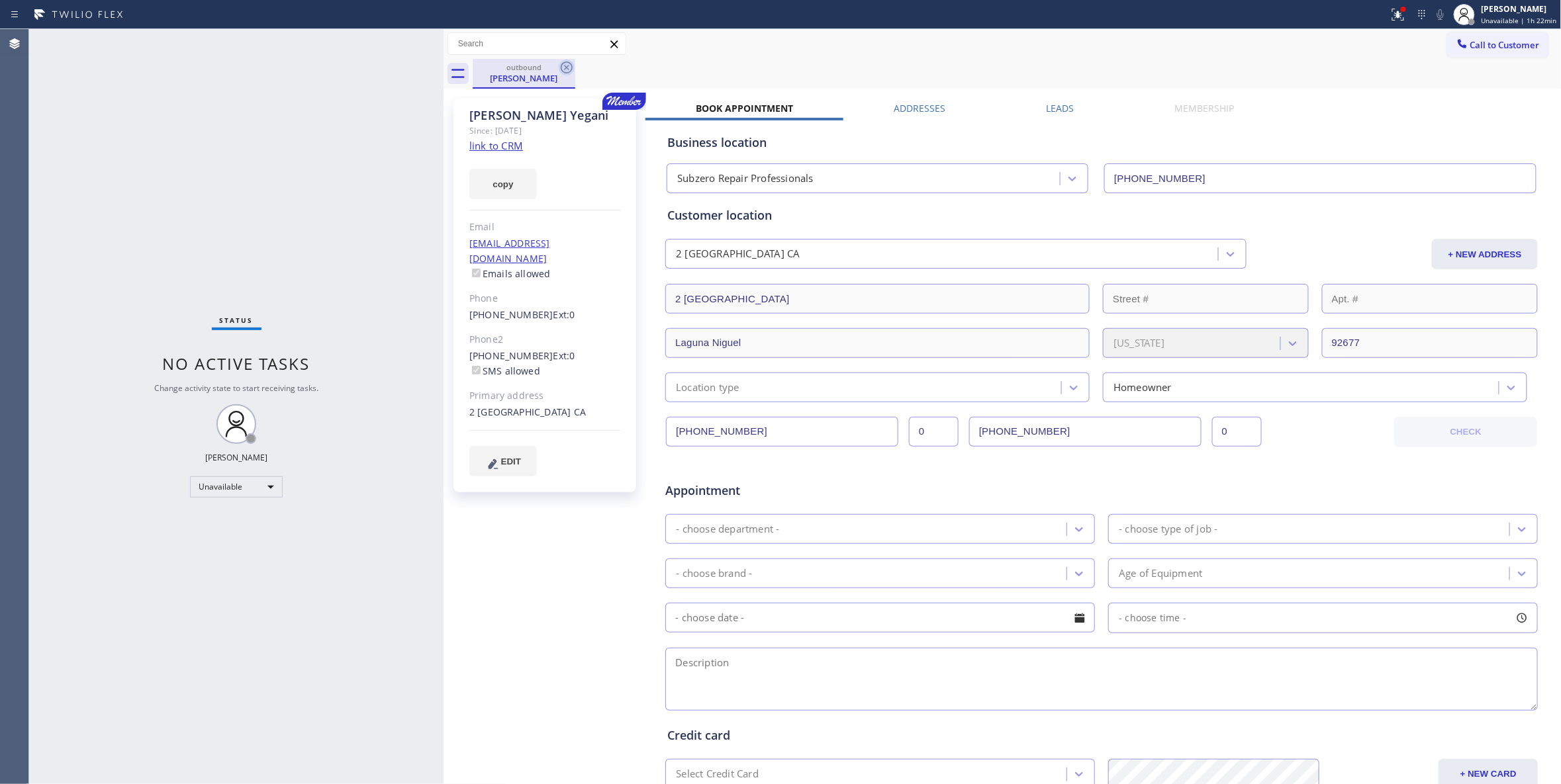
click at [556, 64] on div "outbound" at bounding box center [524, 67] width 100 height 10
click at [567, 68] on icon at bounding box center [566, 68] width 12 height 12
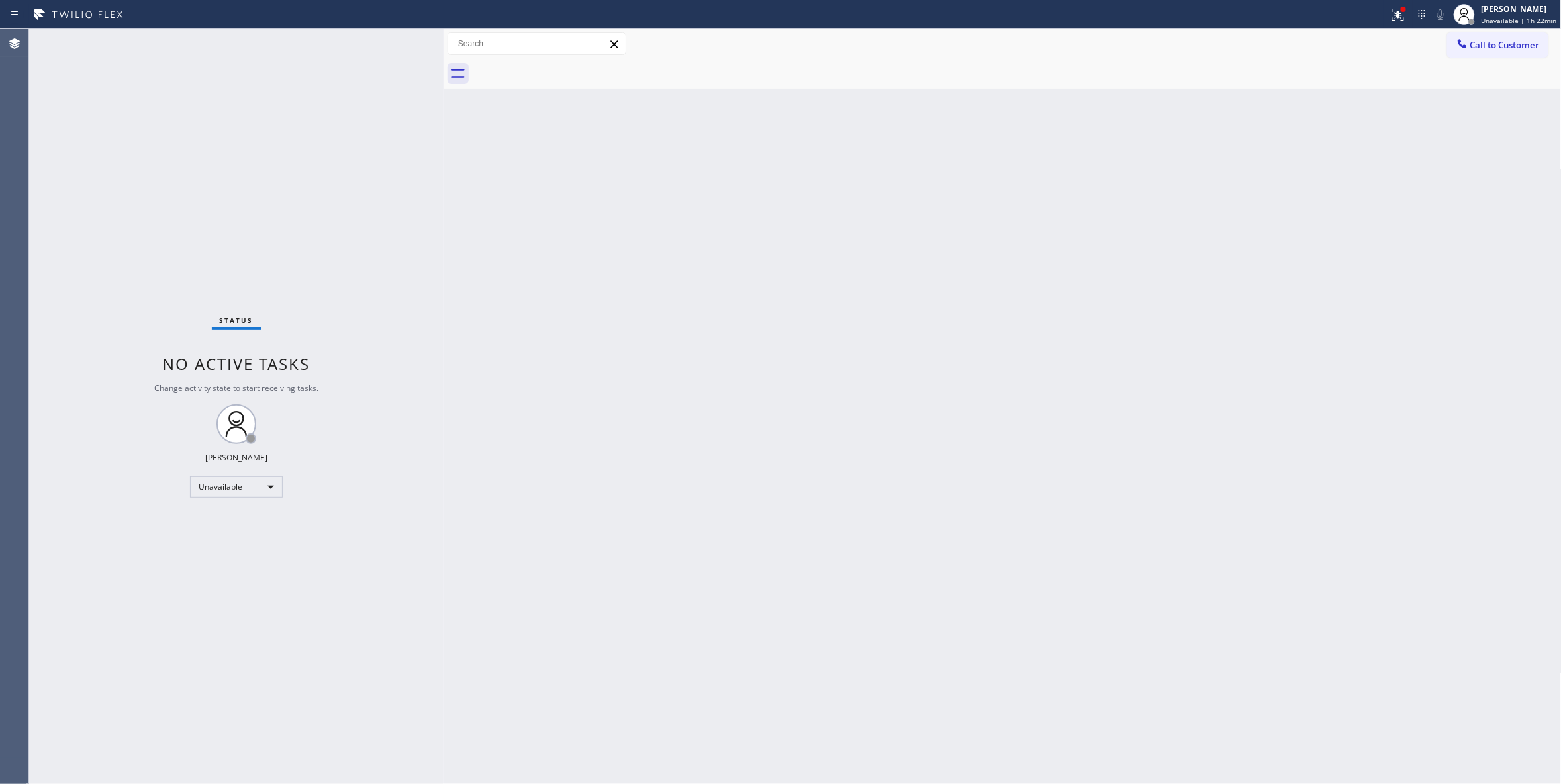
click at [999, 294] on div "Back to Dashboard Change Sender ID Customers Technicians Select a contact Outbo…" at bounding box center [1003, 407] width 1118 height 755
click at [188, 207] on div "Status No active tasks Change activity state to start receiving tasks. Louis Ma…" at bounding box center [236, 407] width 414 height 755
click at [1410, 218] on div "Back to Dashboard Change Sender ID Customers Technicians Select a contact Outbo…" at bounding box center [1003, 407] width 1118 height 755
click at [1536, 44] on span "Call to Customer" at bounding box center [1504, 45] width 70 height 12
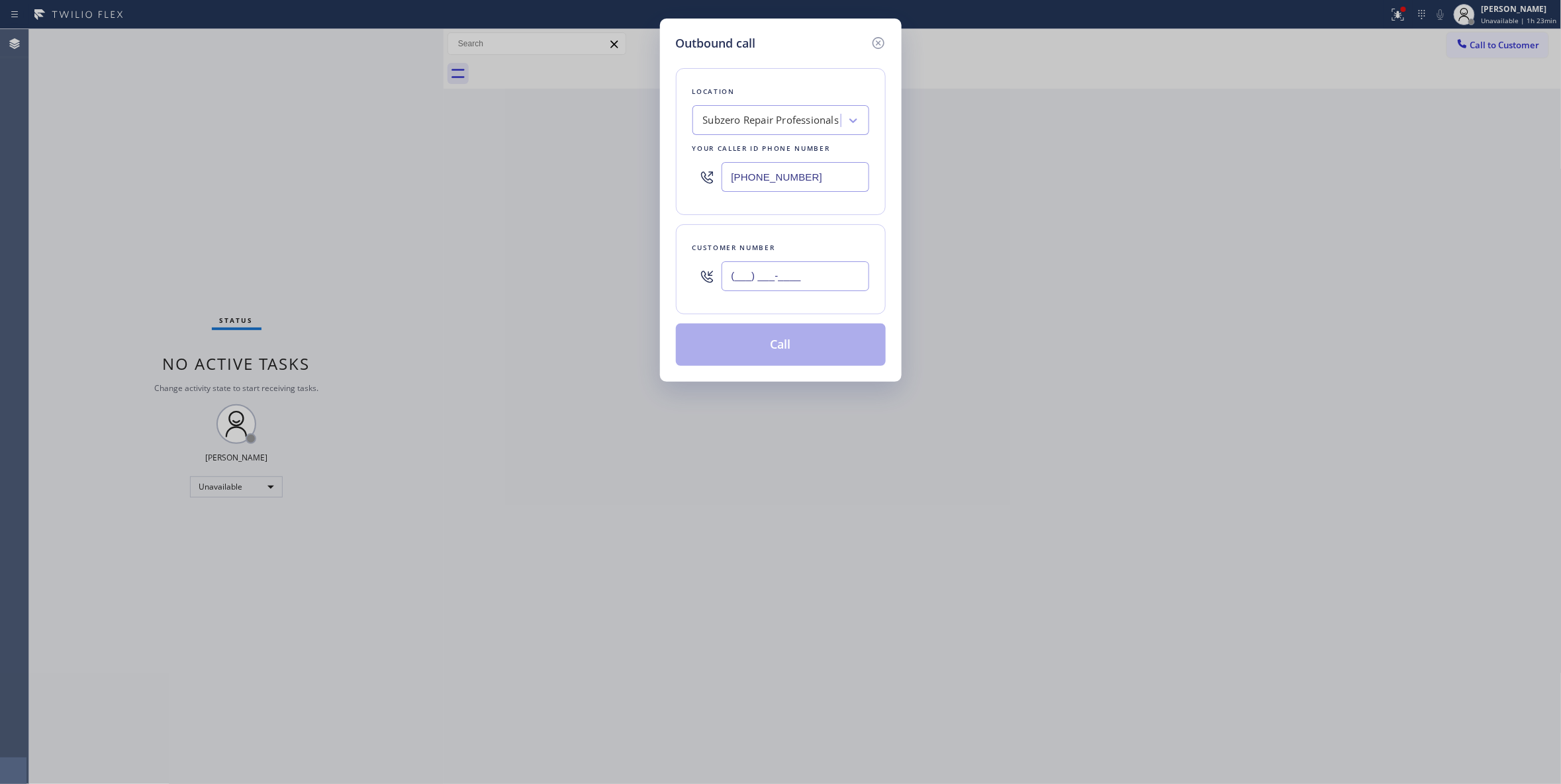
click at [775, 284] on input "(___) ___-____" at bounding box center [795, 276] width 148 height 30
paste input "310) 595-5691"
type input "(310) 595-5691"
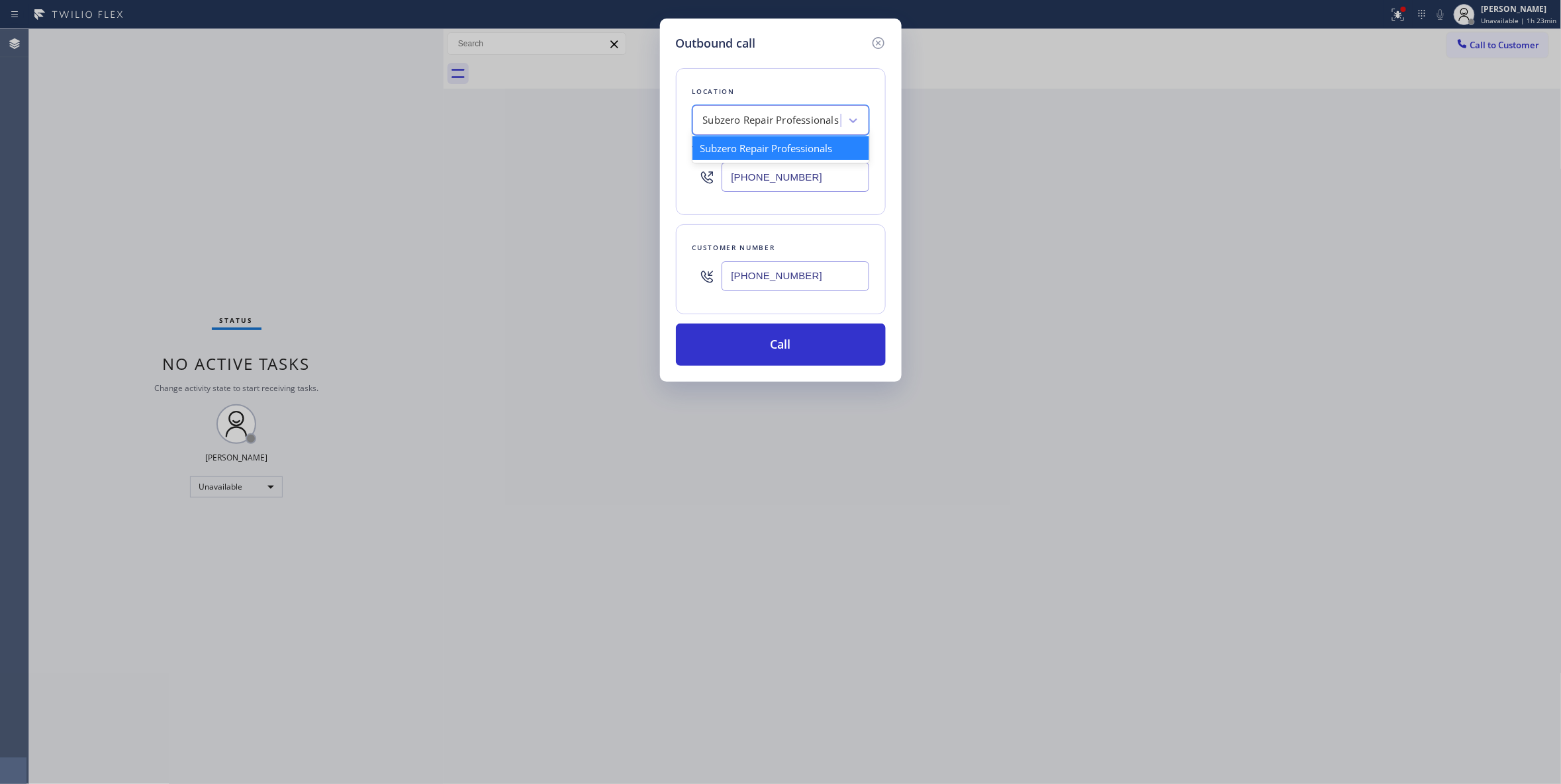
click at [743, 122] on div "Subzero Repair Professionals" at bounding box center [771, 120] width 136 height 15
type input "Home Alliance"
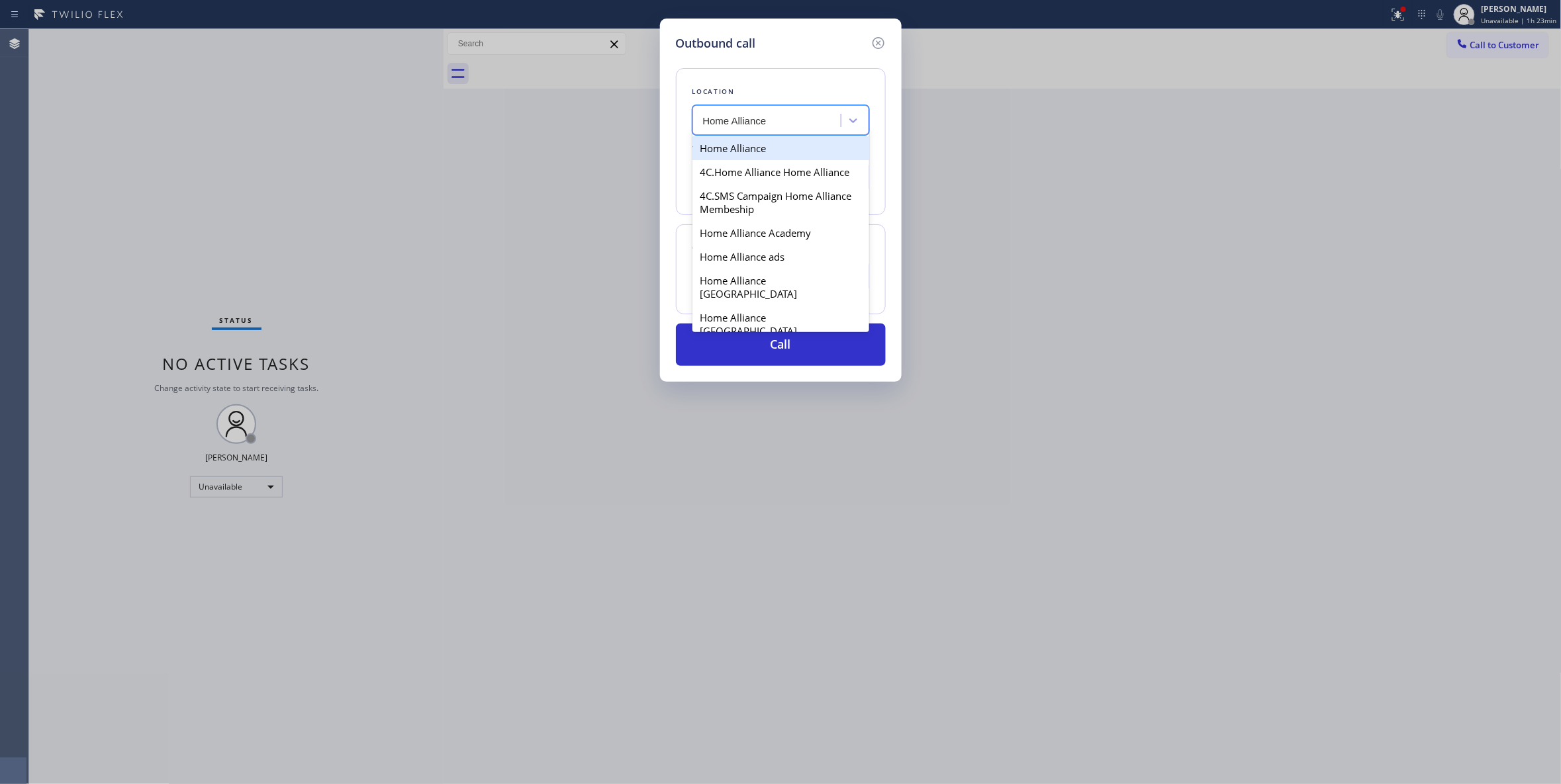
click at [749, 151] on div "Home Alliance" at bounding box center [780, 148] width 177 height 24
type input "(877) 777-0796"
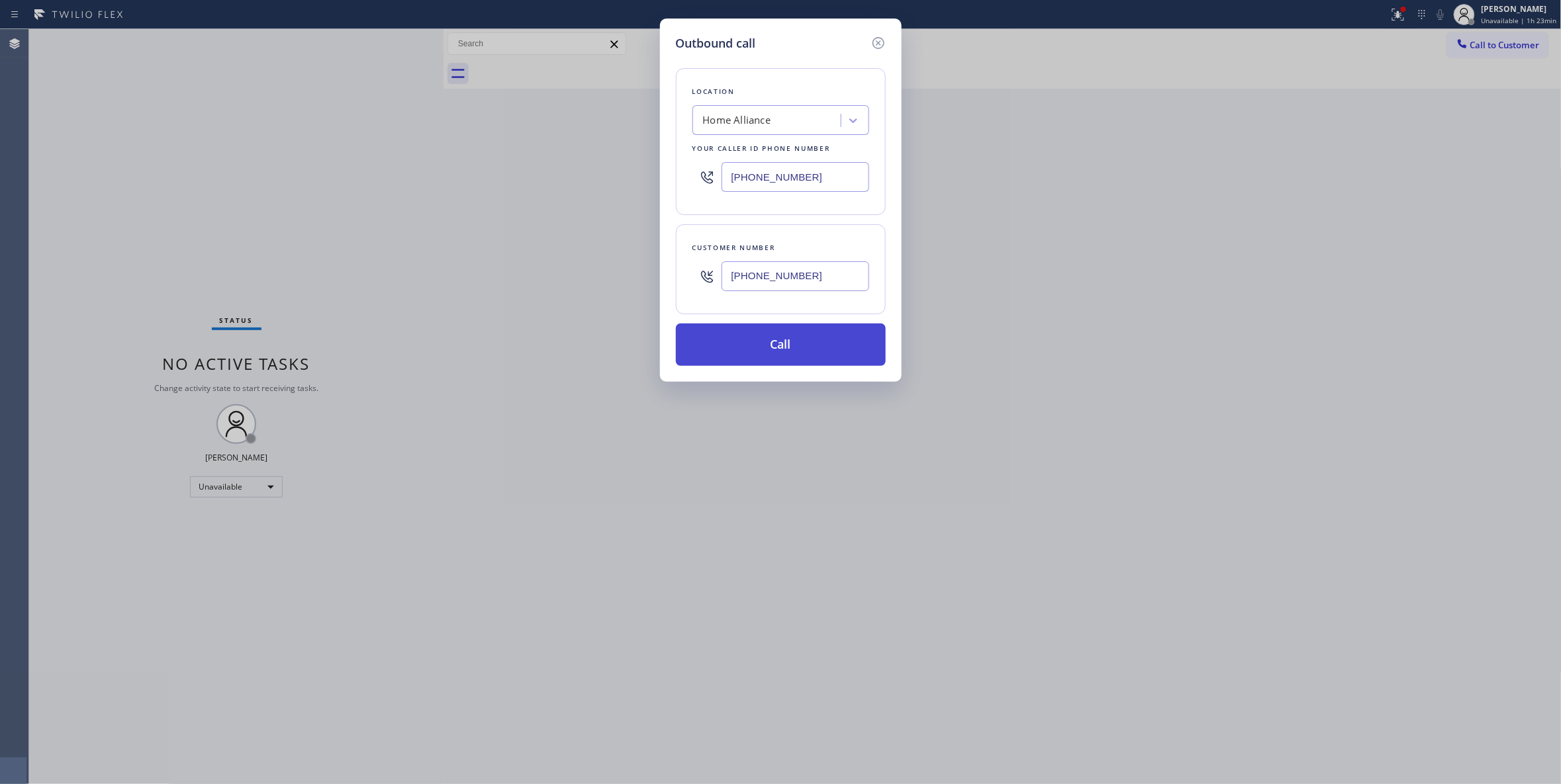
click at [779, 355] on button "Call" at bounding box center [781, 345] width 210 height 43
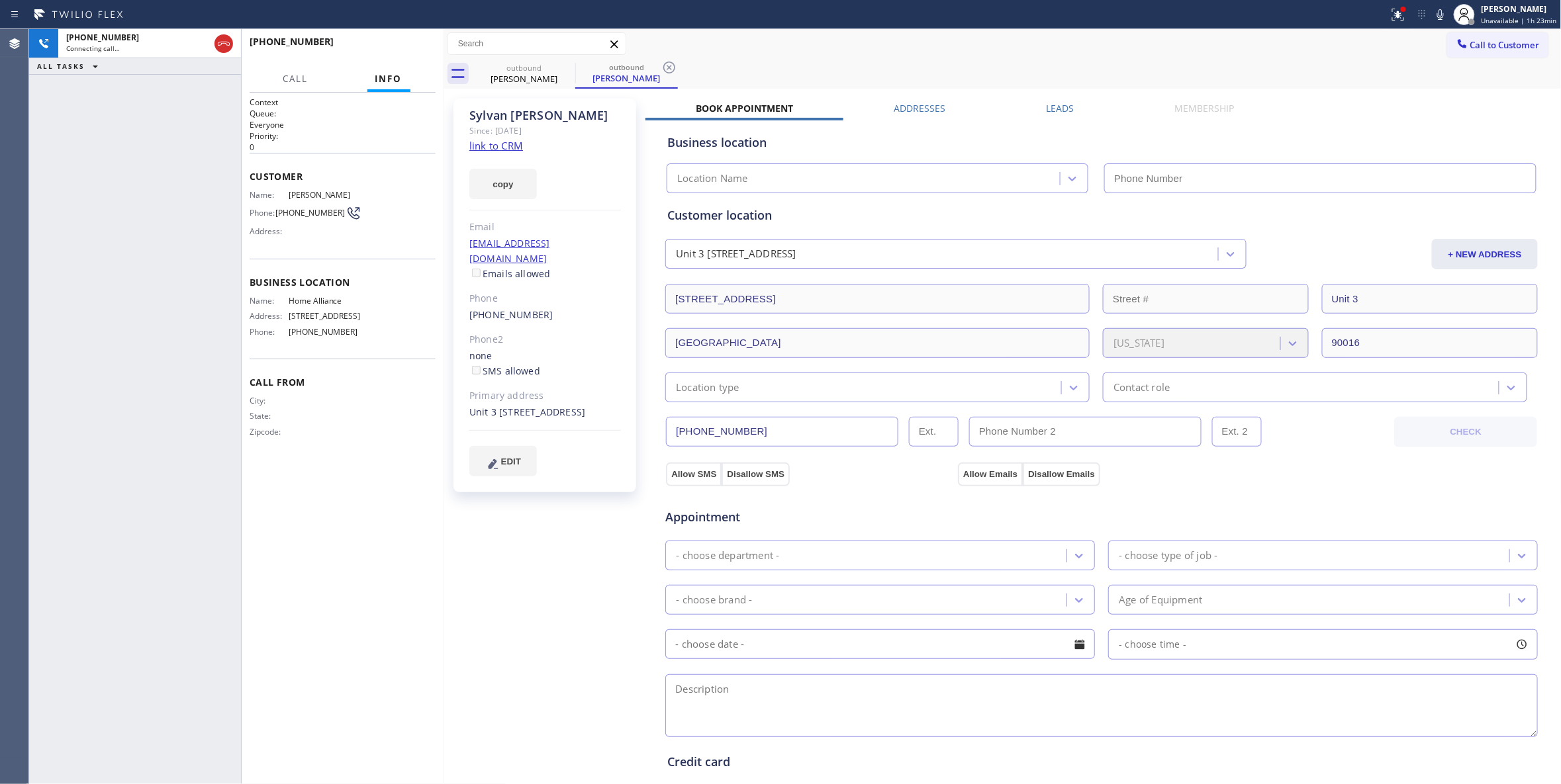
type input "(877) 777-0796"
click at [80, 251] on div "+13105955691 Live | 00:03 ALL TASKS ALL TASKS ACTIVE TASKS TASKS IN WRAP UP" at bounding box center [135, 407] width 212 height 755
click at [398, 39] on button "HANG UP" at bounding box center [405, 48] width 62 height 19
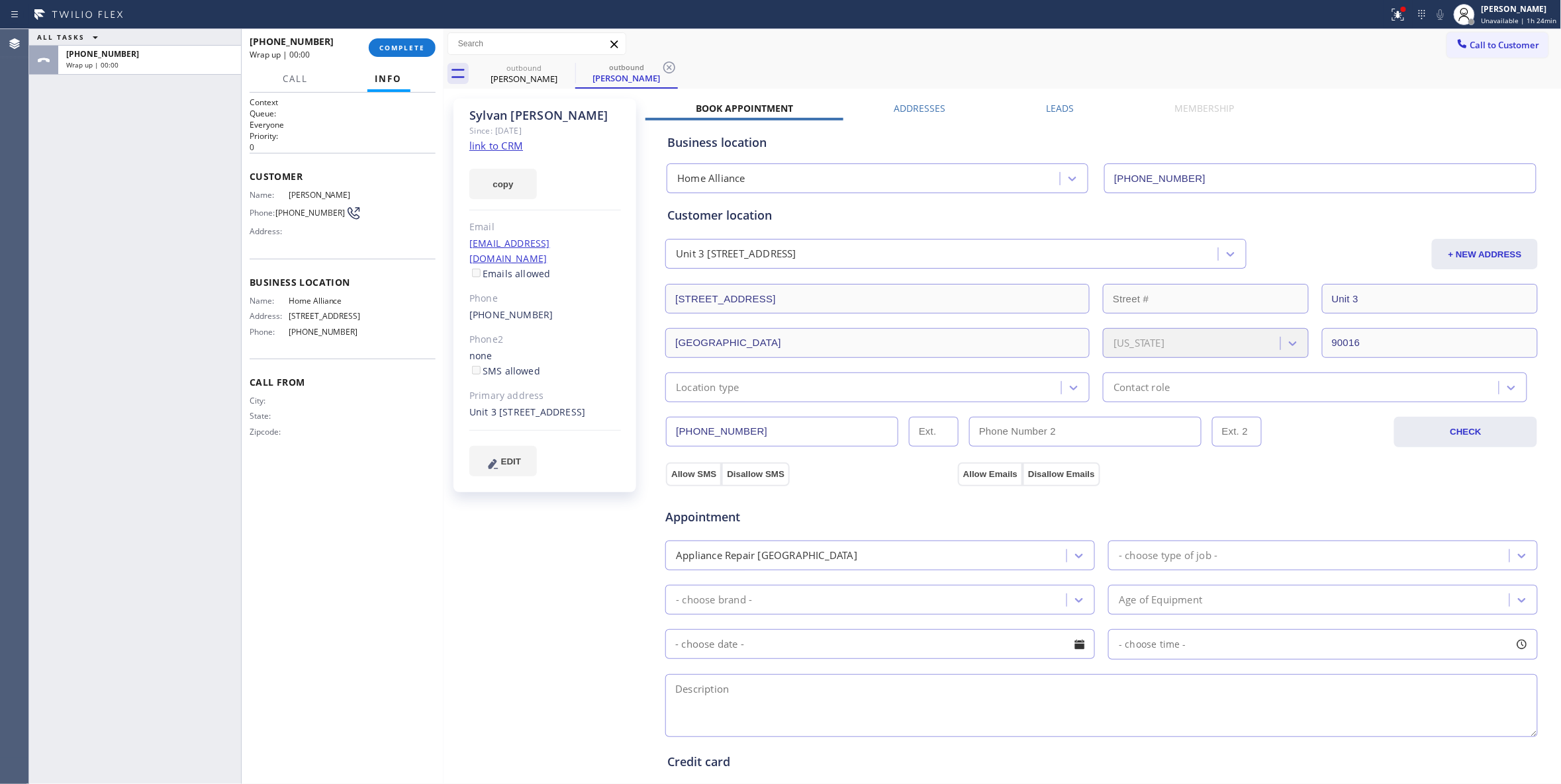
drag, startPoint x: 663, startPoint y: 70, endPoint x: 421, endPoint y: 60, distance: 242.2
click at [663, 70] on icon at bounding box center [669, 68] width 16 height 16
click at [382, 49] on span "COMPLETE" at bounding box center [402, 48] width 46 height 9
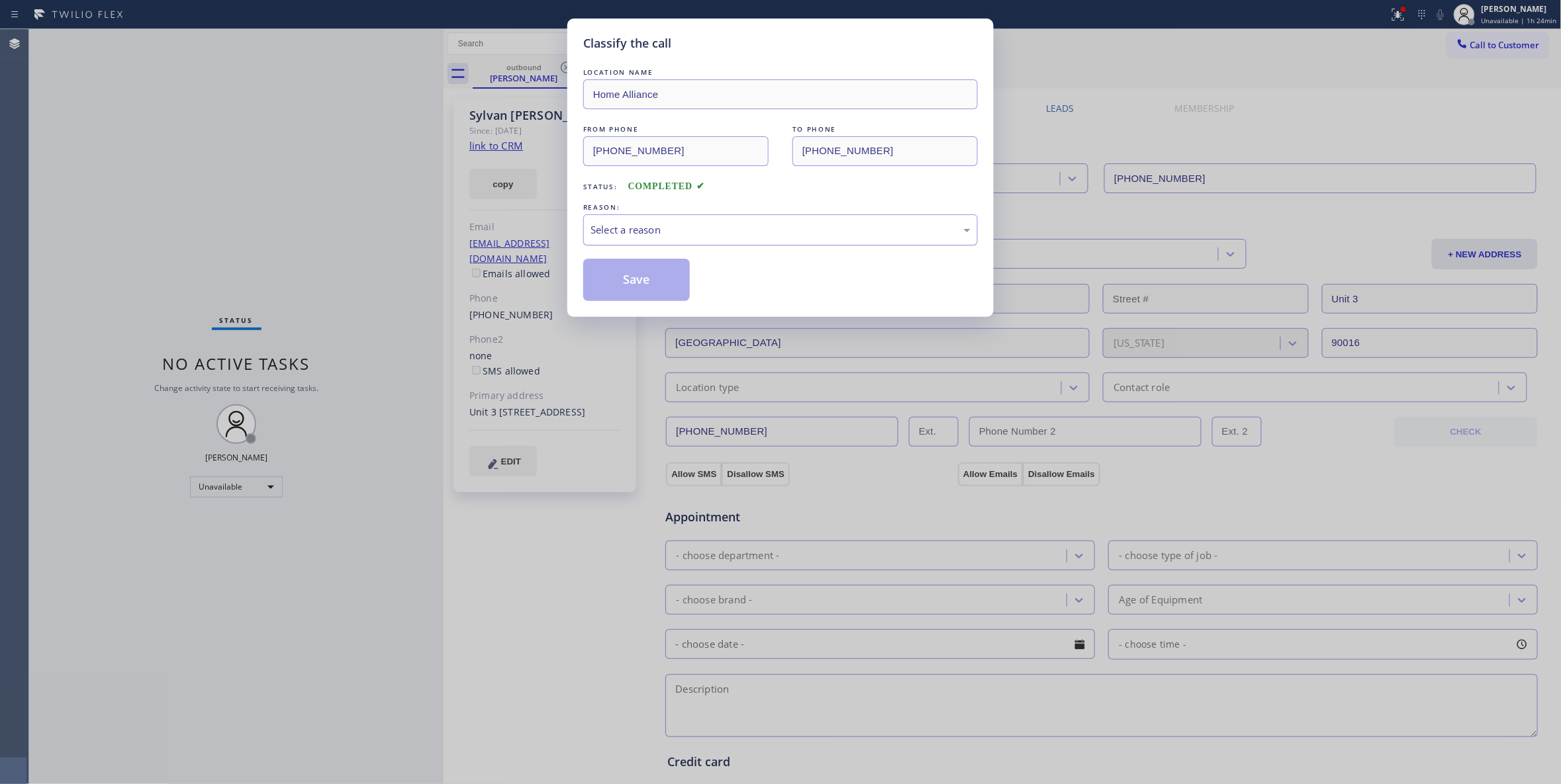
click at [702, 223] on div "Select a reason" at bounding box center [780, 230] width 380 height 15
click at [645, 276] on button "Save" at bounding box center [636, 280] width 106 height 43
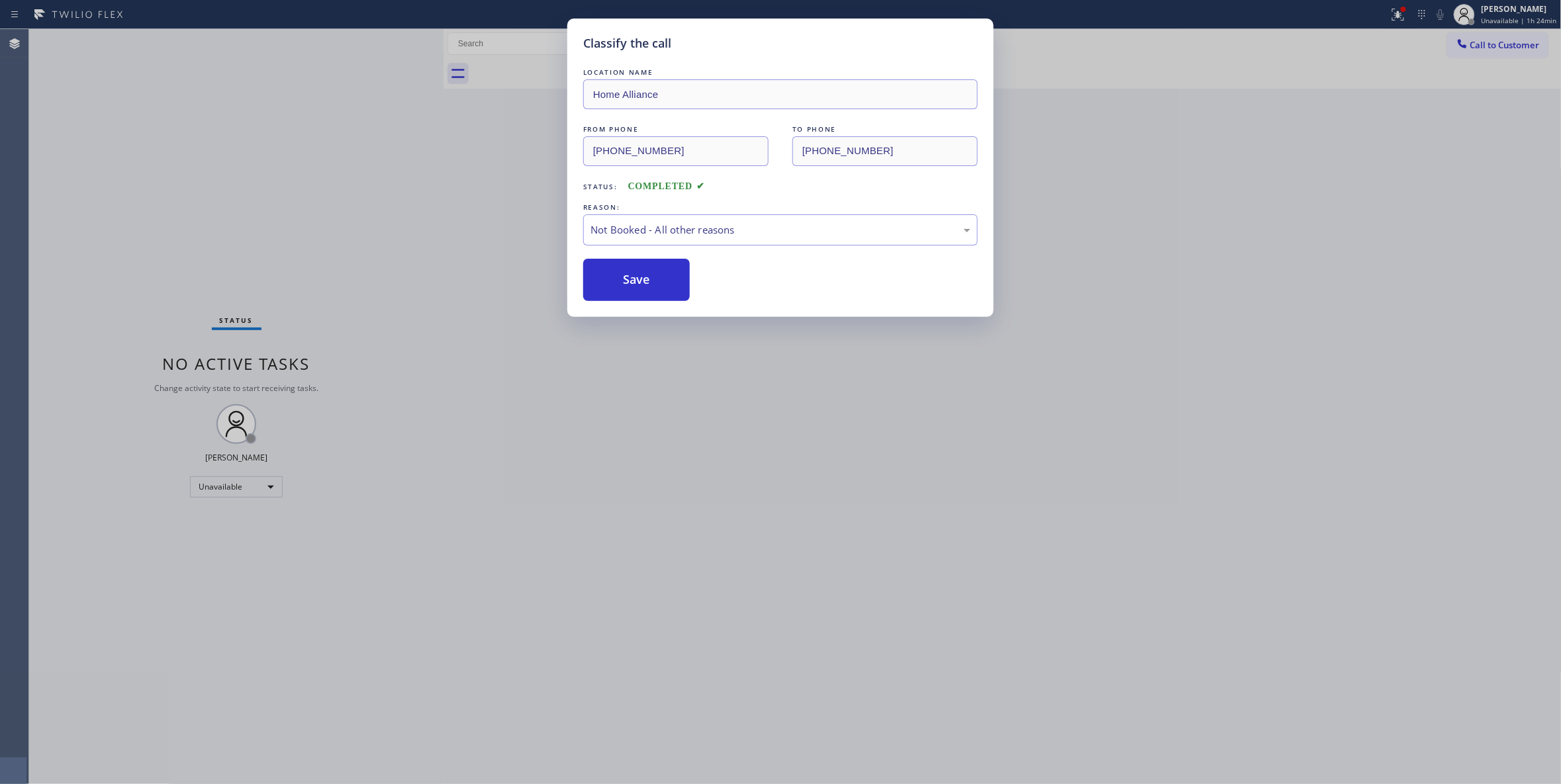
click at [645, 276] on button "Save" at bounding box center [636, 280] width 106 height 43
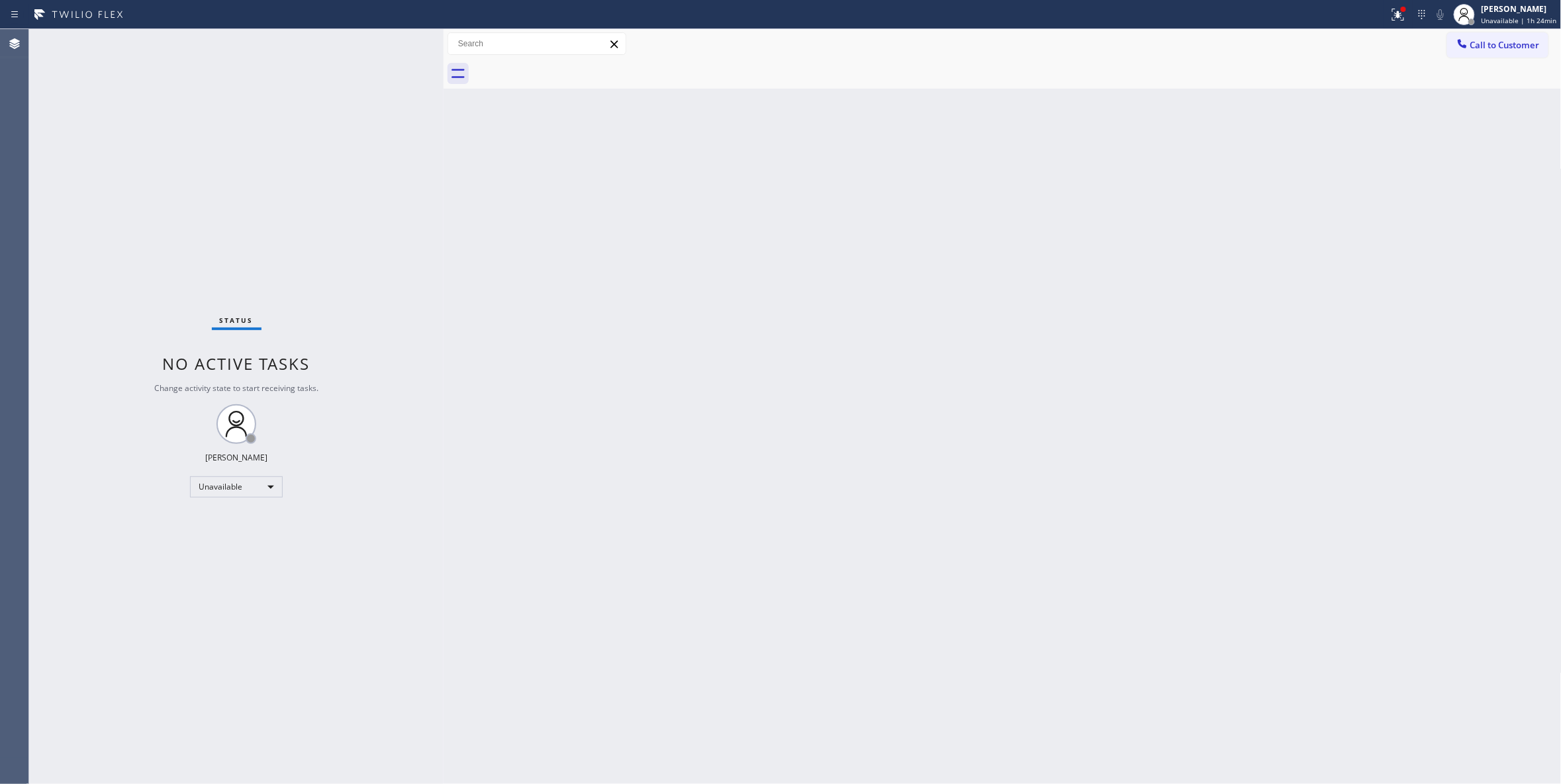
drag, startPoint x: 670, startPoint y: 519, endPoint x: 429, endPoint y: 324, distance: 310.0
click at [670, 519] on div "Back to Dashboard Change Sender ID Customers Technicians Select a contact Outbo…" at bounding box center [1003, 407] width 1118 height 755
click at [1055, 330] on div "Back to Dashboard Change Sender ID Customers Technicians Select a contact Outbo…" at bounding box center [1003, 407] width 1118 height 755
click at [1505, 41] on span "Call to Customer" at bounding box center [1504, 45] width 70 height 12
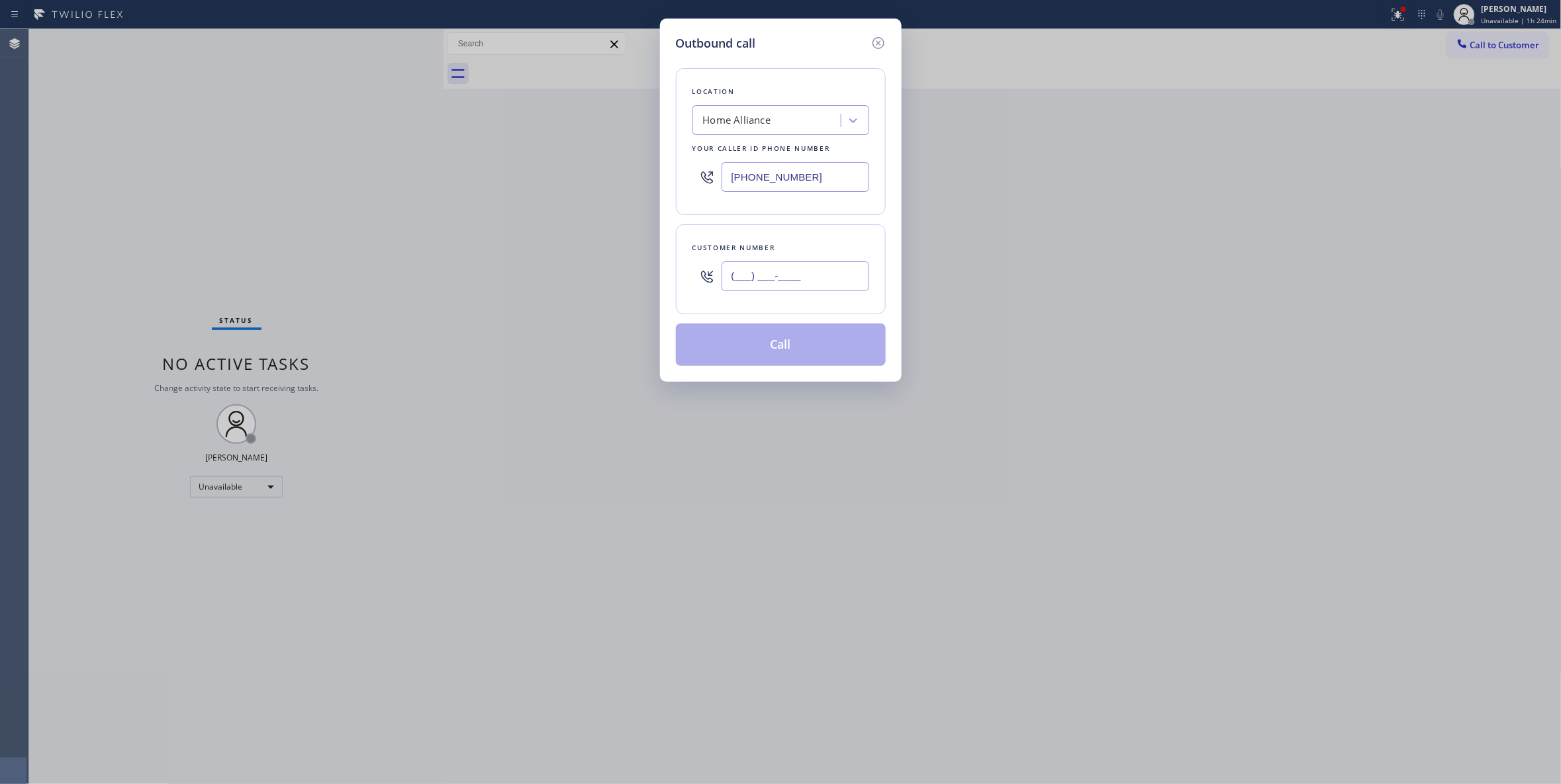
click at [795, 280] on input "(___) ___-____" at bounding box center [795, 276] width 148 height 30
paste input "858) 245-9116"
type input "(858) 245-9116"
click at [775, 355] on button "Call" at bounding box center [781, 345] width 210 height 43
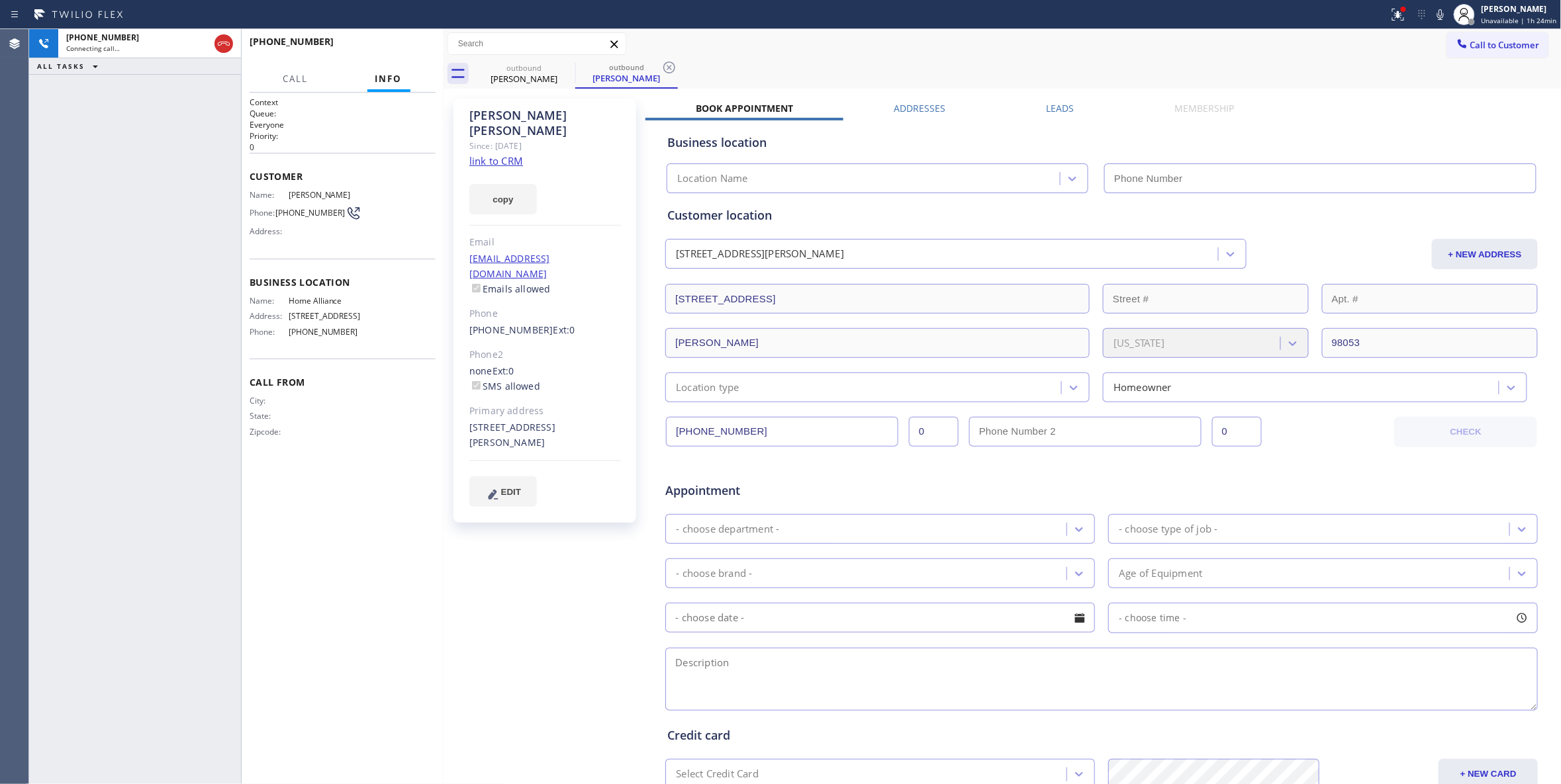
type input "(877) 777-0796"
click at [665, 68] on icon at bounding box center [669, 68] width 16 height 16
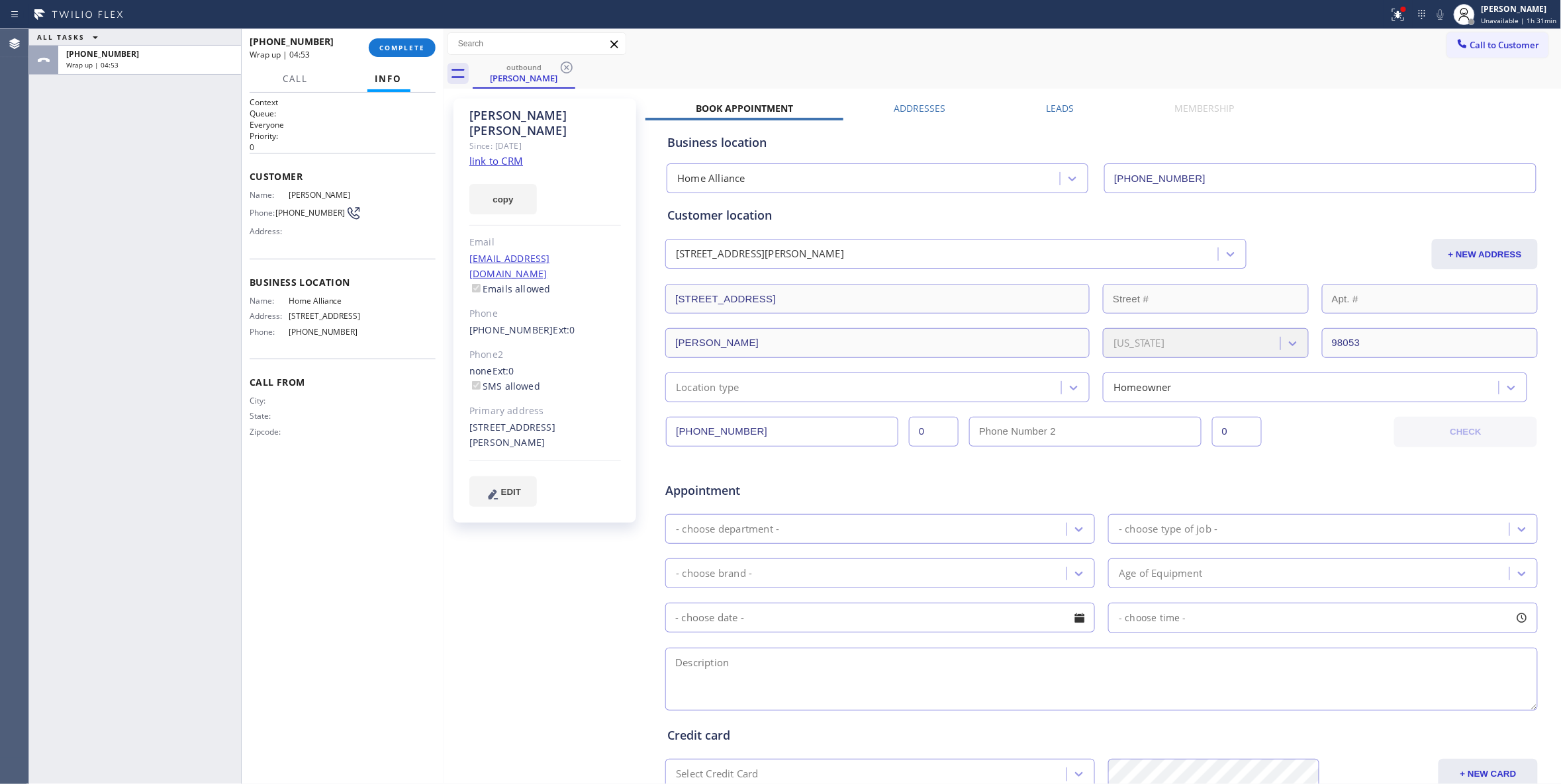
click at [99, 185] on div "ALL TASKS ALL TASKS ACTIVE TASKS TASKS IN WRAP UP +18582459116 Wrap up | 04:53" at bounding box center [135, 407] width 212 height 755
click at [435, 32] on div "+18582459116 Wrap up | 04:54 COMPLETE" at bounding box center [342, 48] width 186 height 35
click at [425, 47] on button "COMPLETE" at bounding box center [402, 48] width 67 height 19
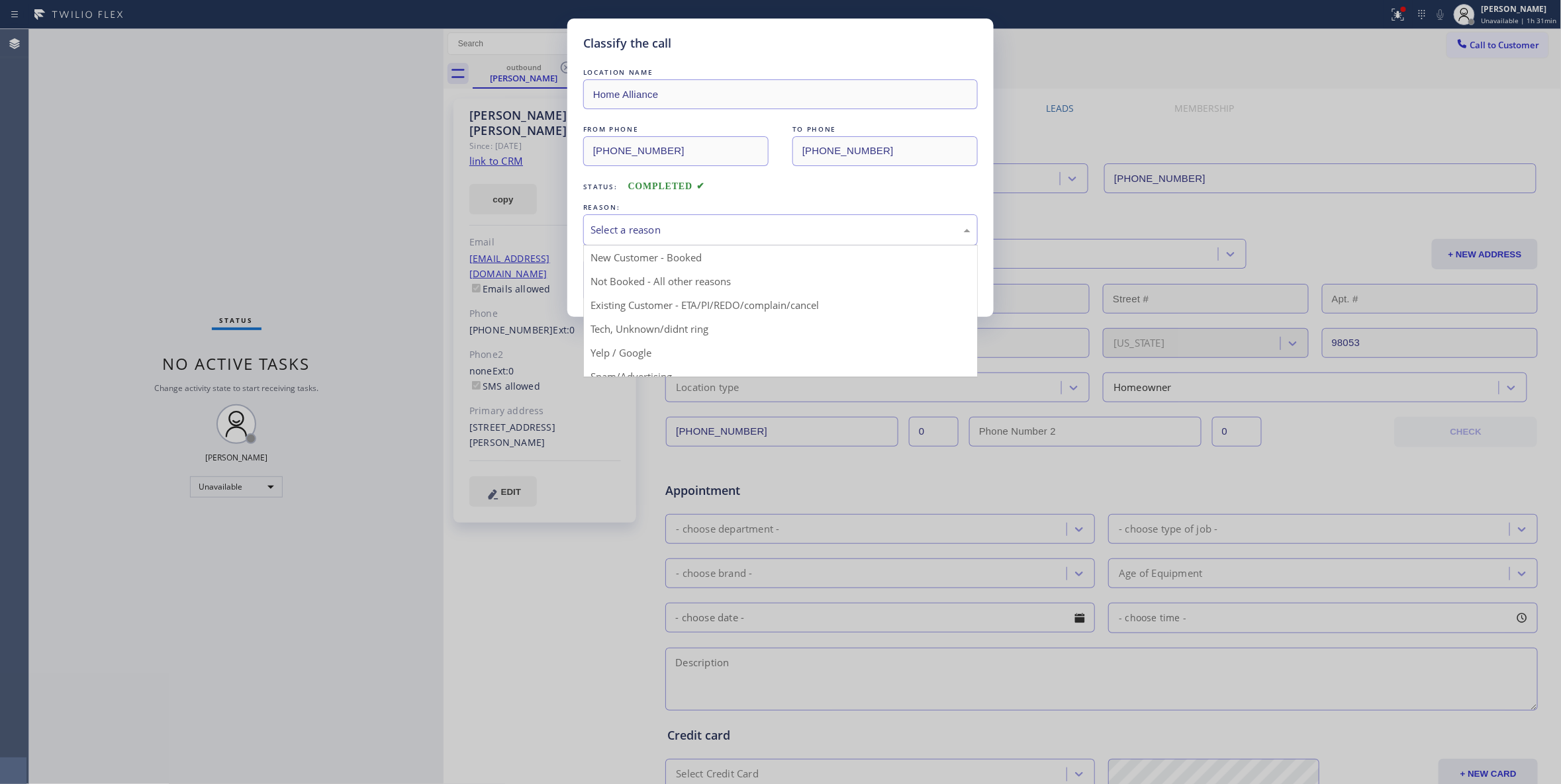
click at [626, 231] on div "Select a reason" at bounding box center [780, 230] width 380 height 15
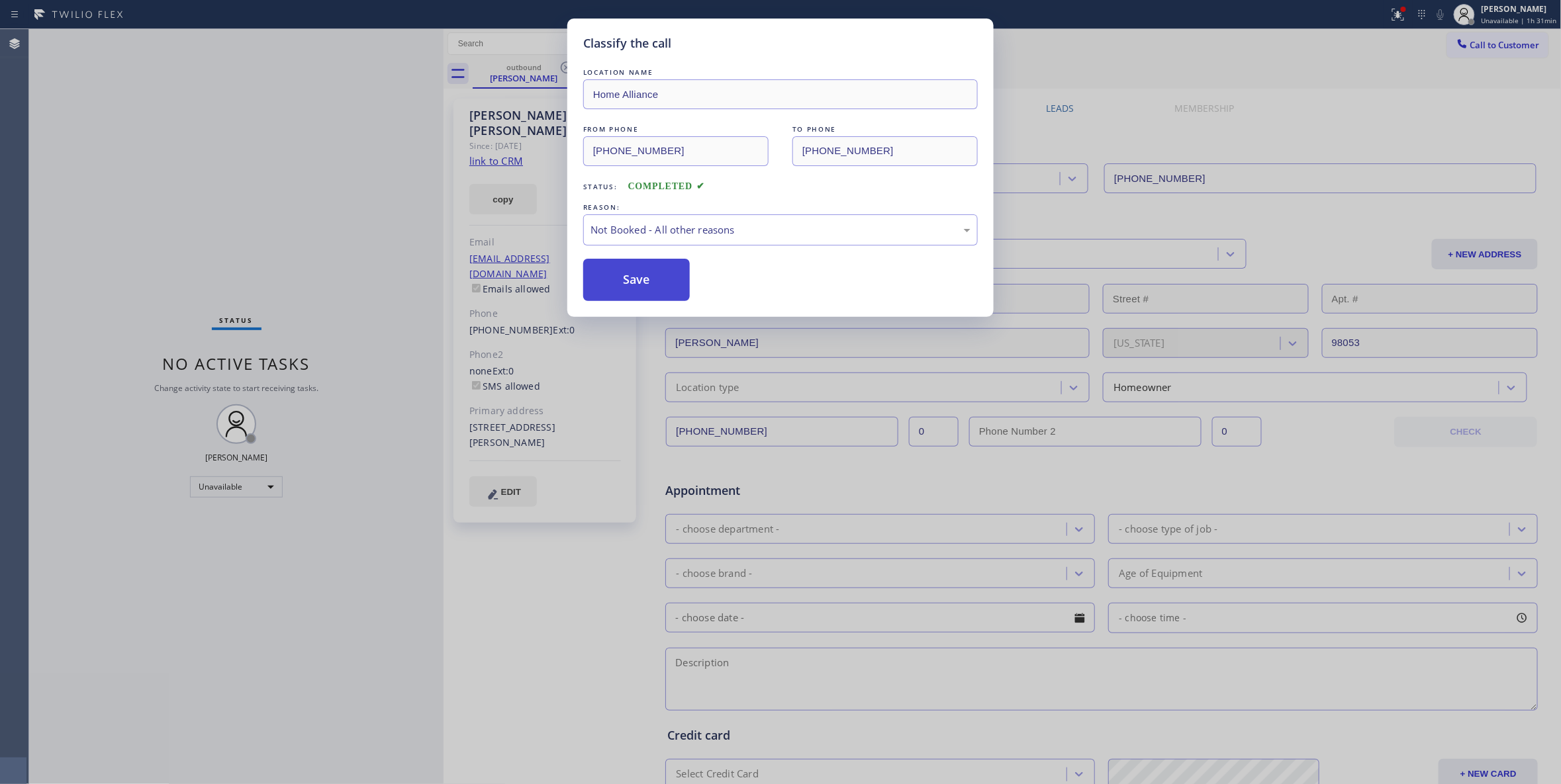
click at [634, 286] on button "Save" at bounding box center [636, 280] width 106 height 43
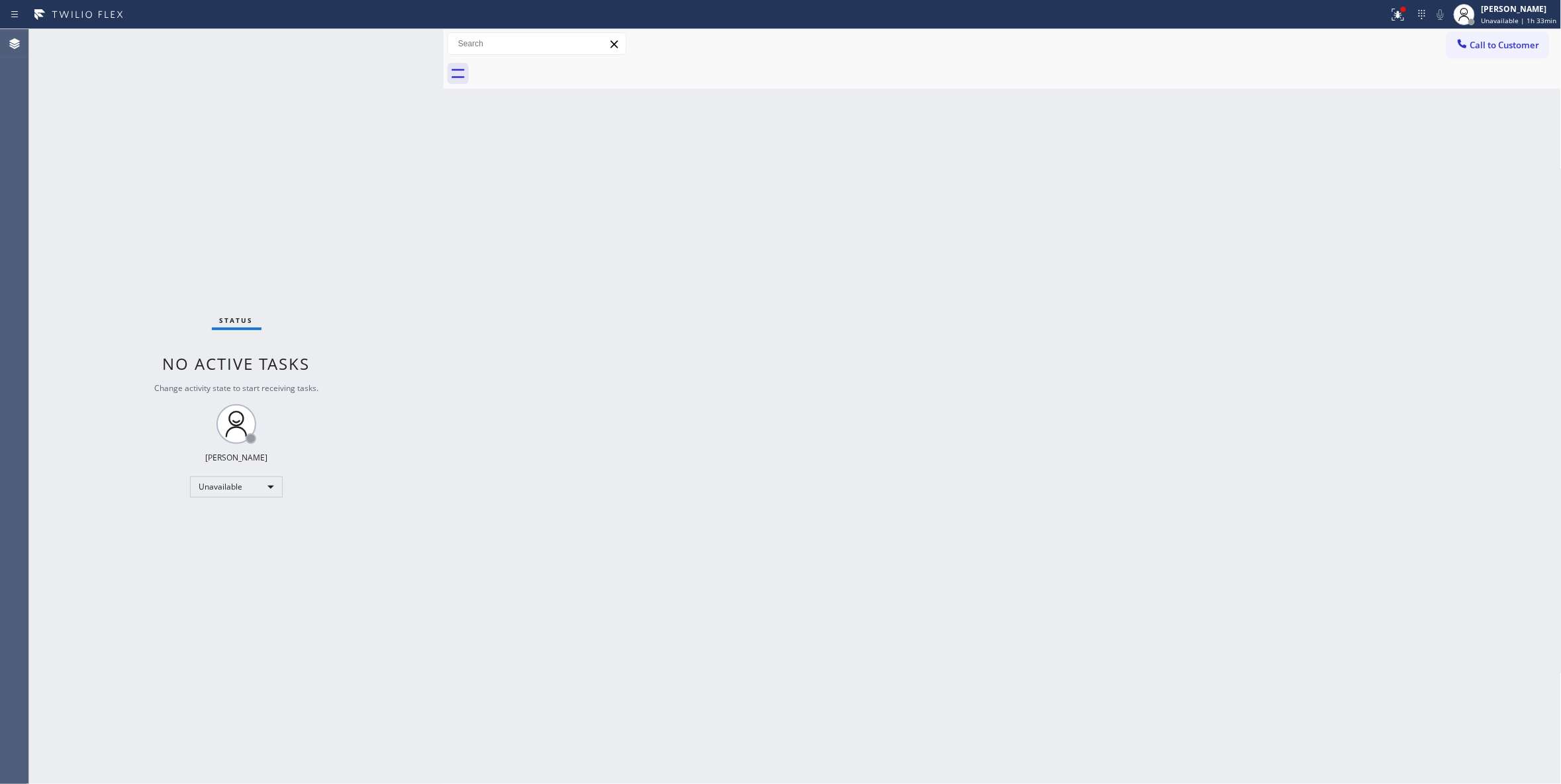
click at [239, 207] on div "Status No active tasks Change activity state to start receiving tasks. Louis Ma…" at bounding box center [236, 407] width 414 height 755
click at [231, 479] on div "Unavailable" at bounding box center [236, 487] width 92 height 21
click at [261, 490] on div "Unavailable" at bounding box center [236, 487] width 92 height 21
drag, startPoint x: 261, startPoint y: 490, endPoint x: 269, endPoint y: 484, distance: 10.0
click at [269, 484] on div "Unavailable" at bounding box center [236, 487] width 92 height 21
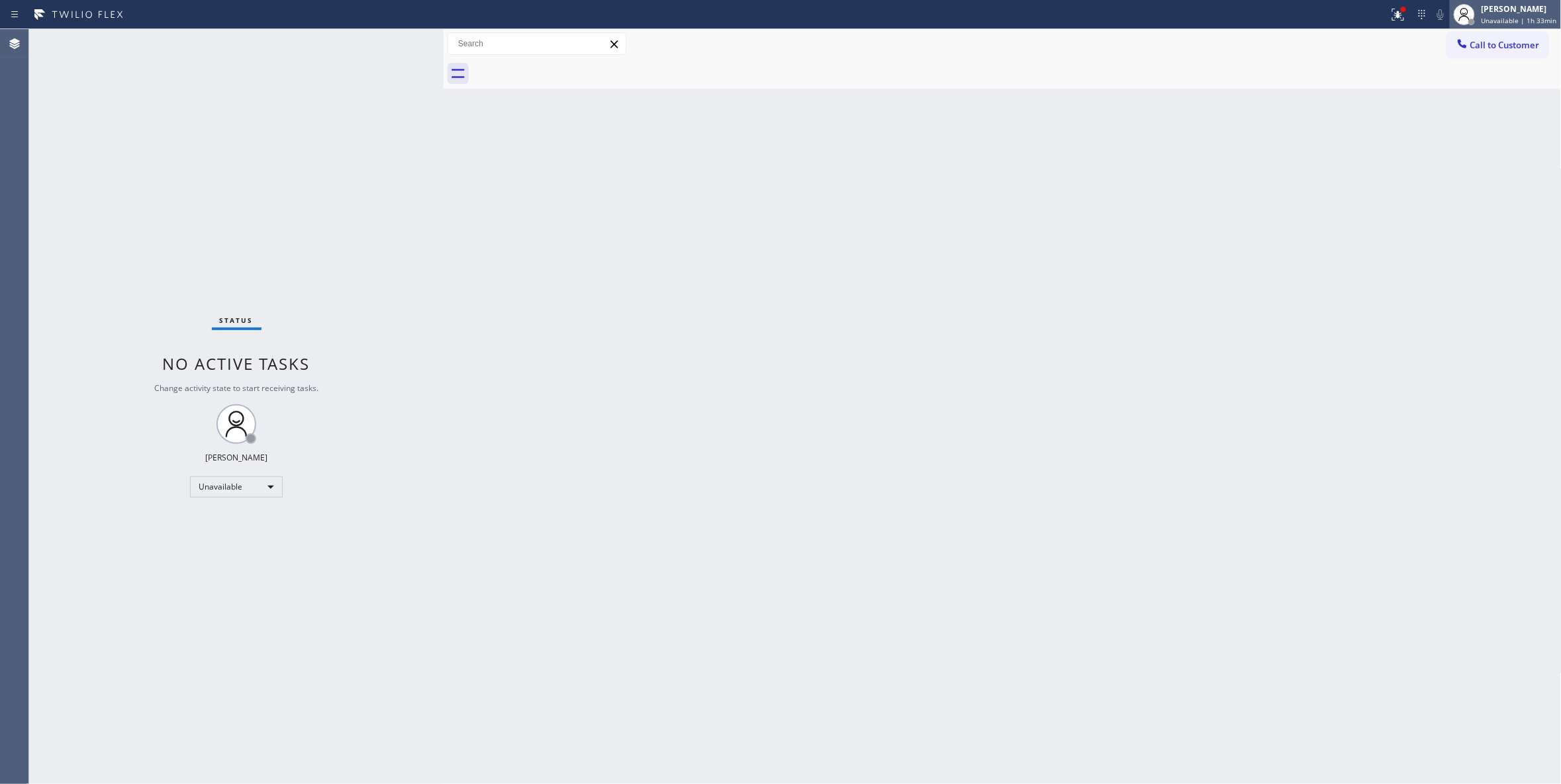
click at [1504, 23] on span "Unavailable | 1h 33min" at bounding box center [1519, 21] width 76 height 9
click at [1449, 103] on button "Break" at bounding box center [1495, 104] width 132 height 17
